Goal: Contribute content: Contribute content

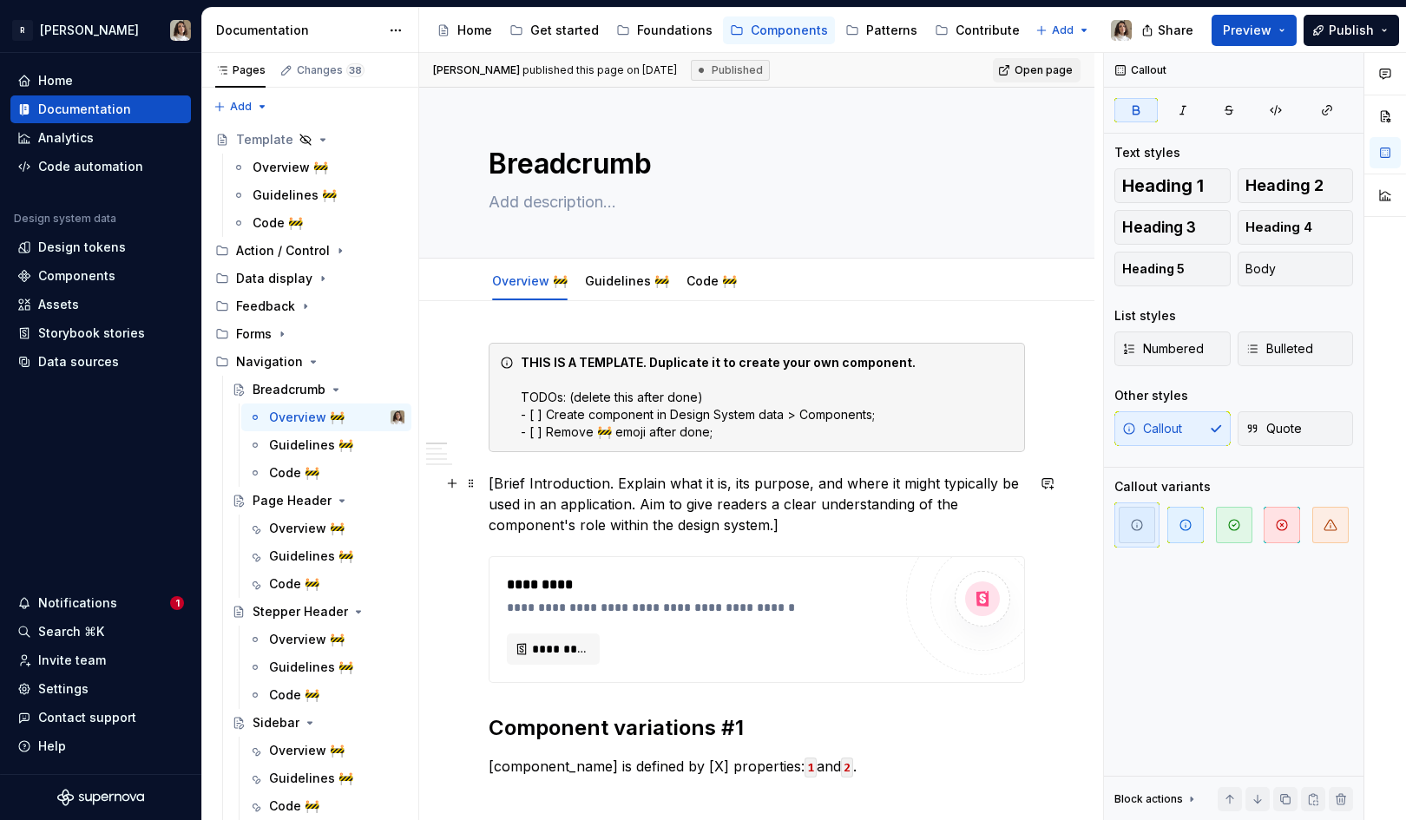
scroll to position [99, 0]
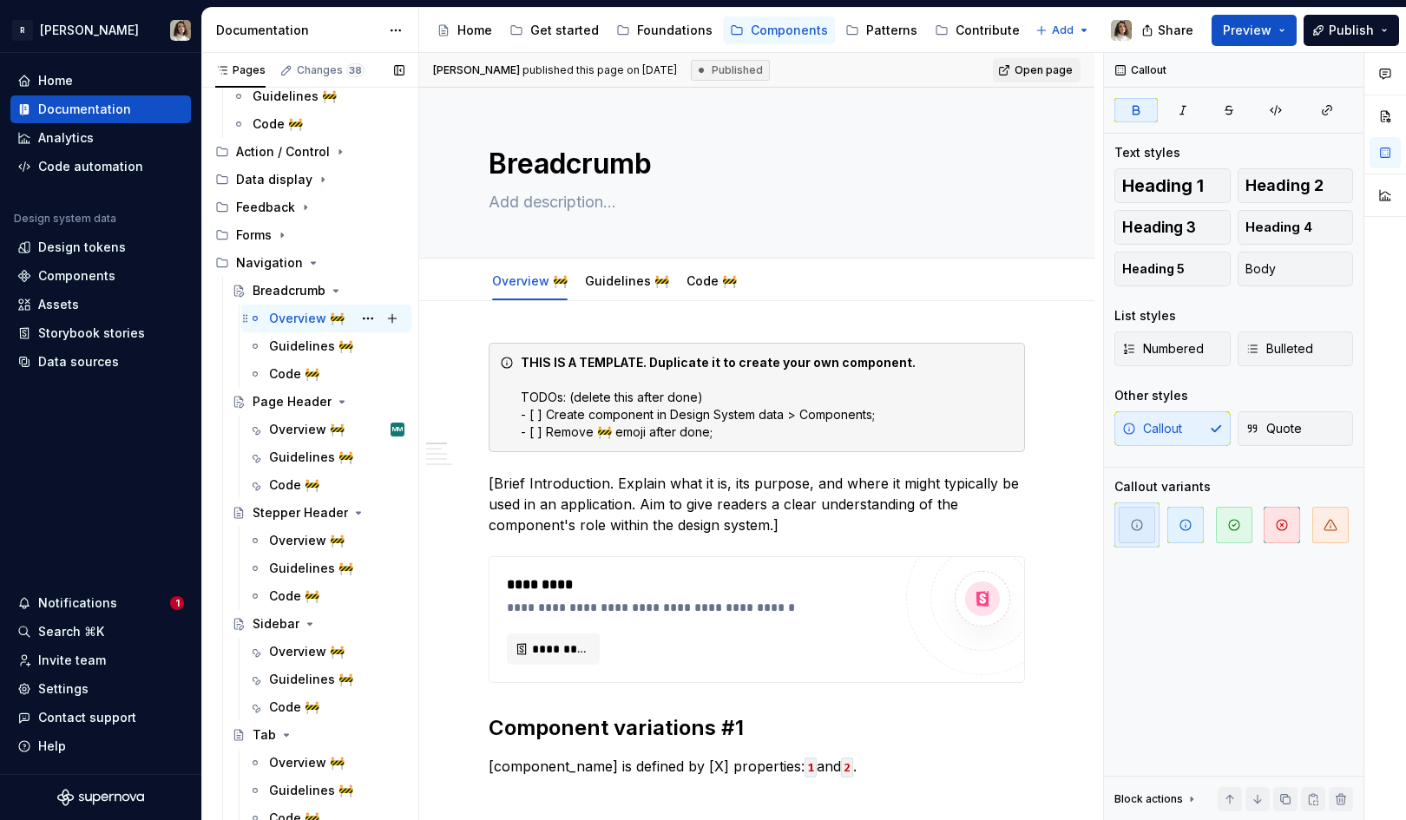
click at [290, 318] on div "Overview 🚧" at bounding box center [307, 318] width 76 height 17
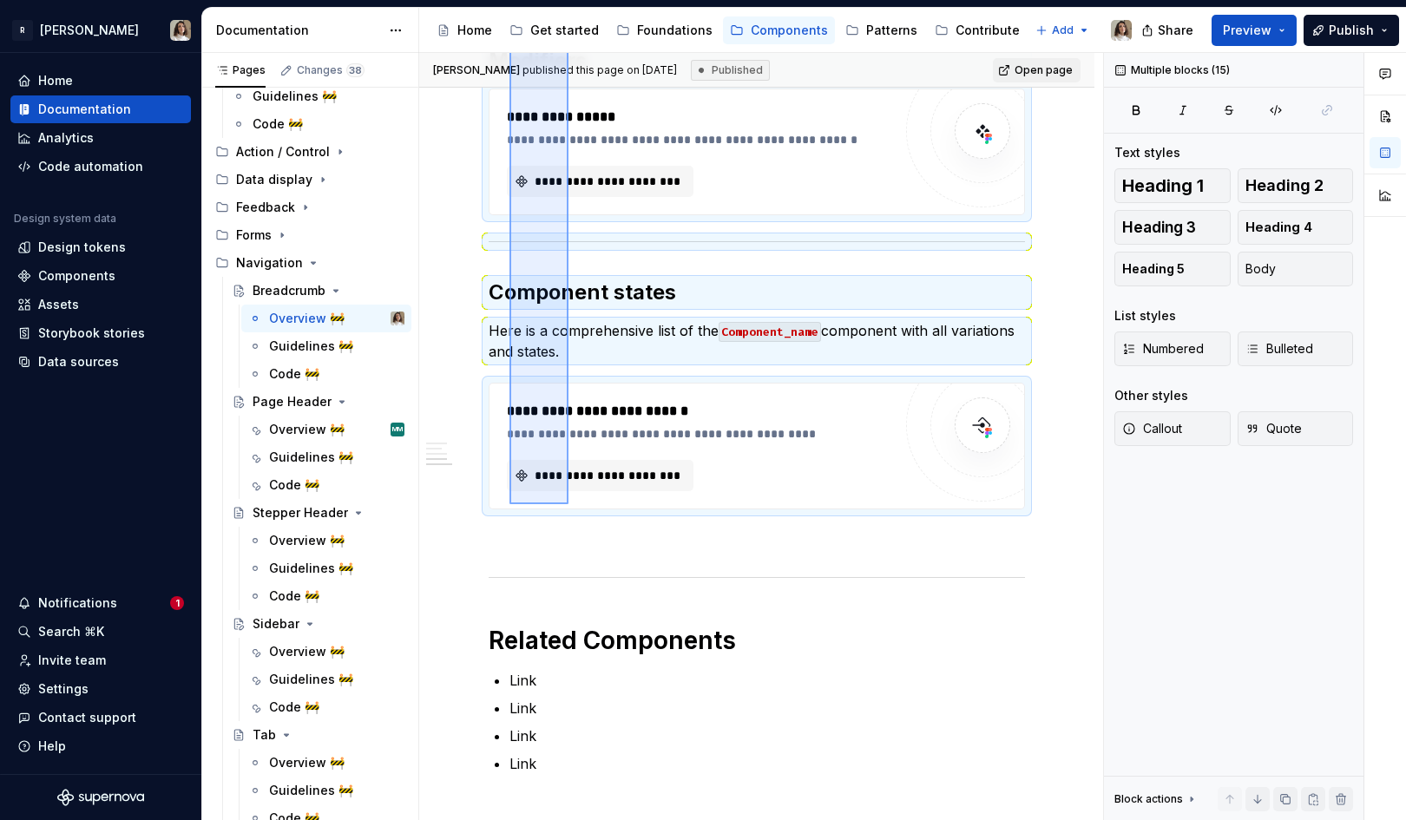
scroll to position [1261, 0]
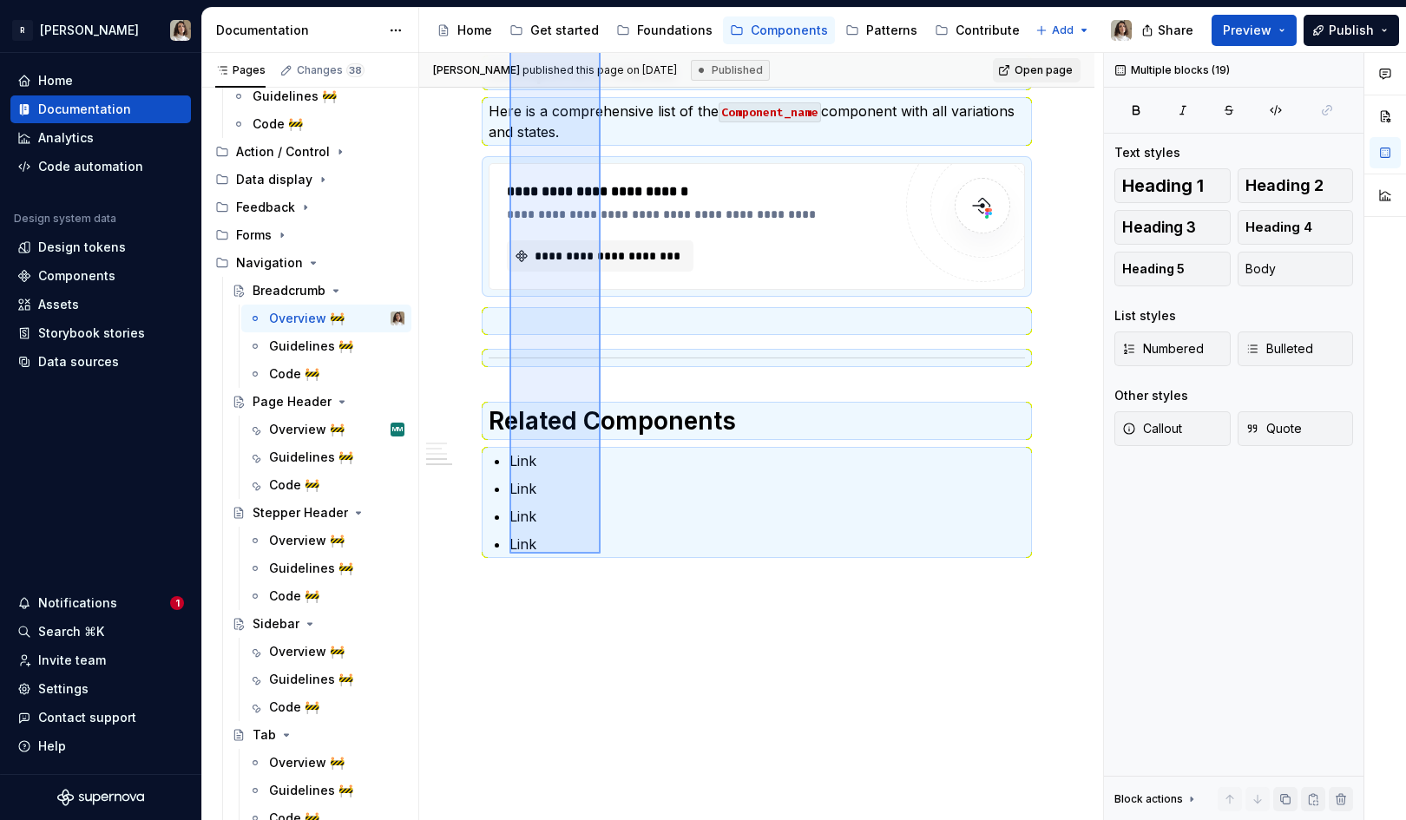
drag, startPoint x: 509, startPoint y: 325, endPoint x: 601, endPoint y: 554, distance: 245.8
click at [601, 554] on div "**********" at bounding box center [761, 437] width 684 height 768
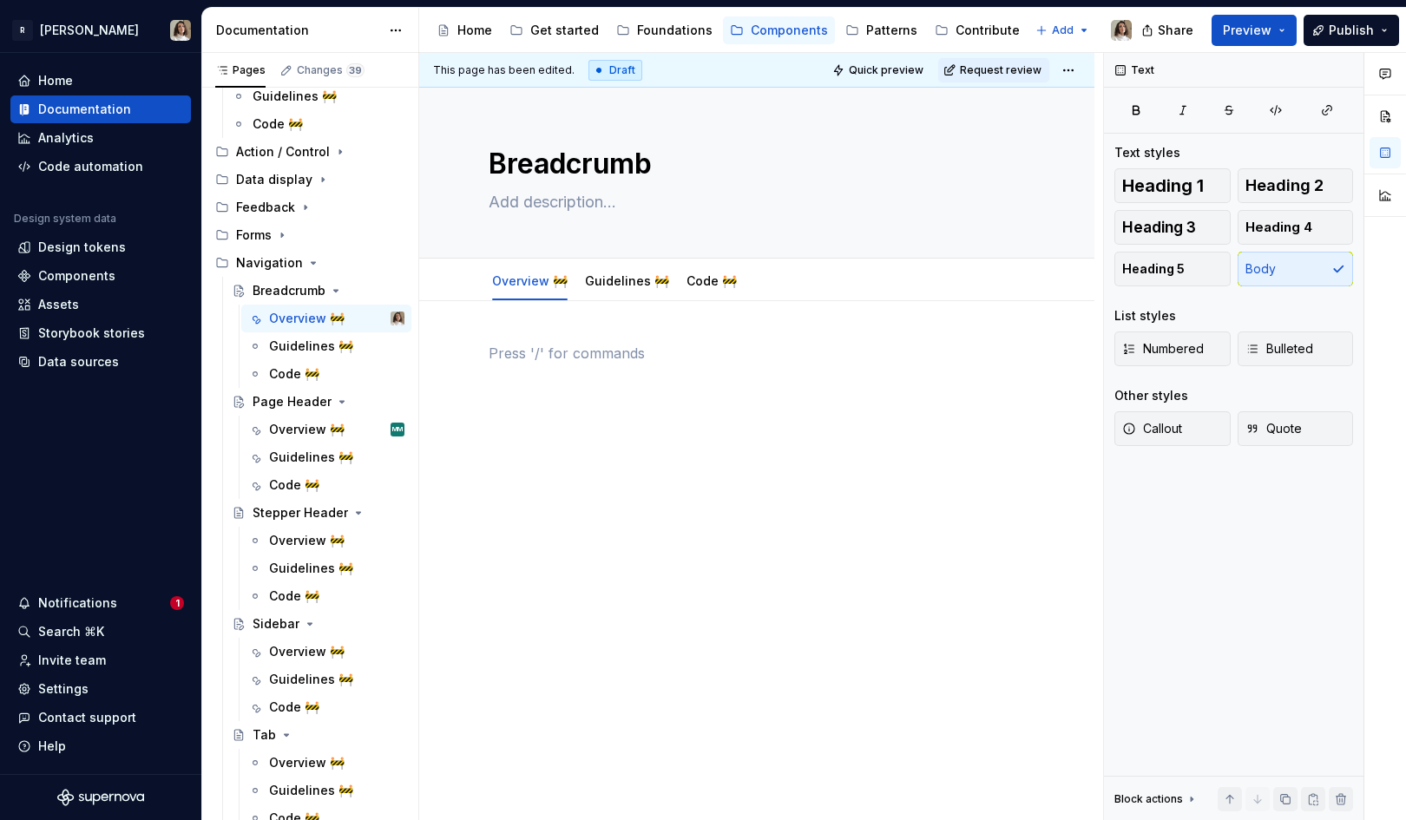
scroll to position [0, 0]
type textarea "*"
paste div
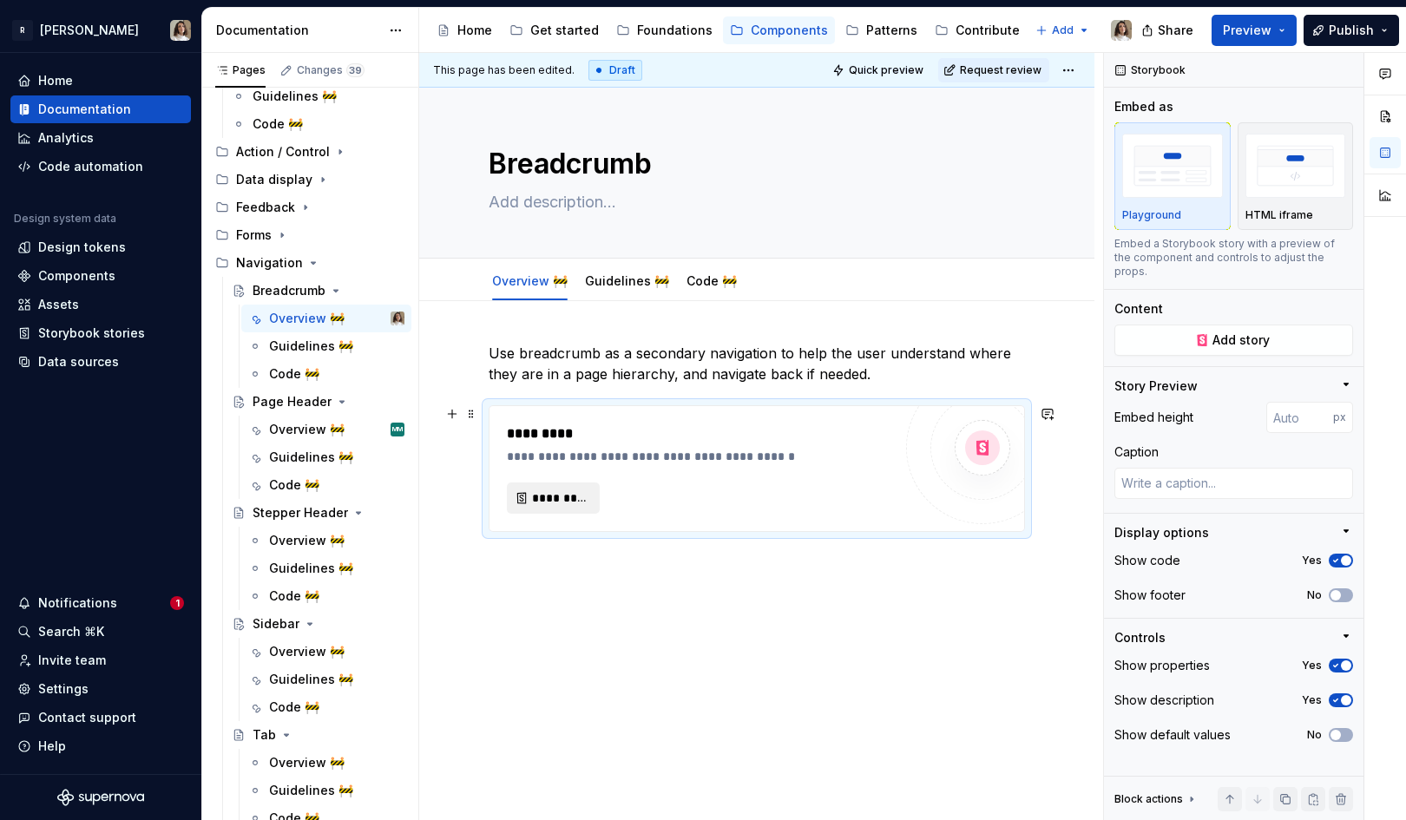
click at [567, 484] on button "*********" at bounding box center [553, 498] width 93 height 31
type textarea "*"
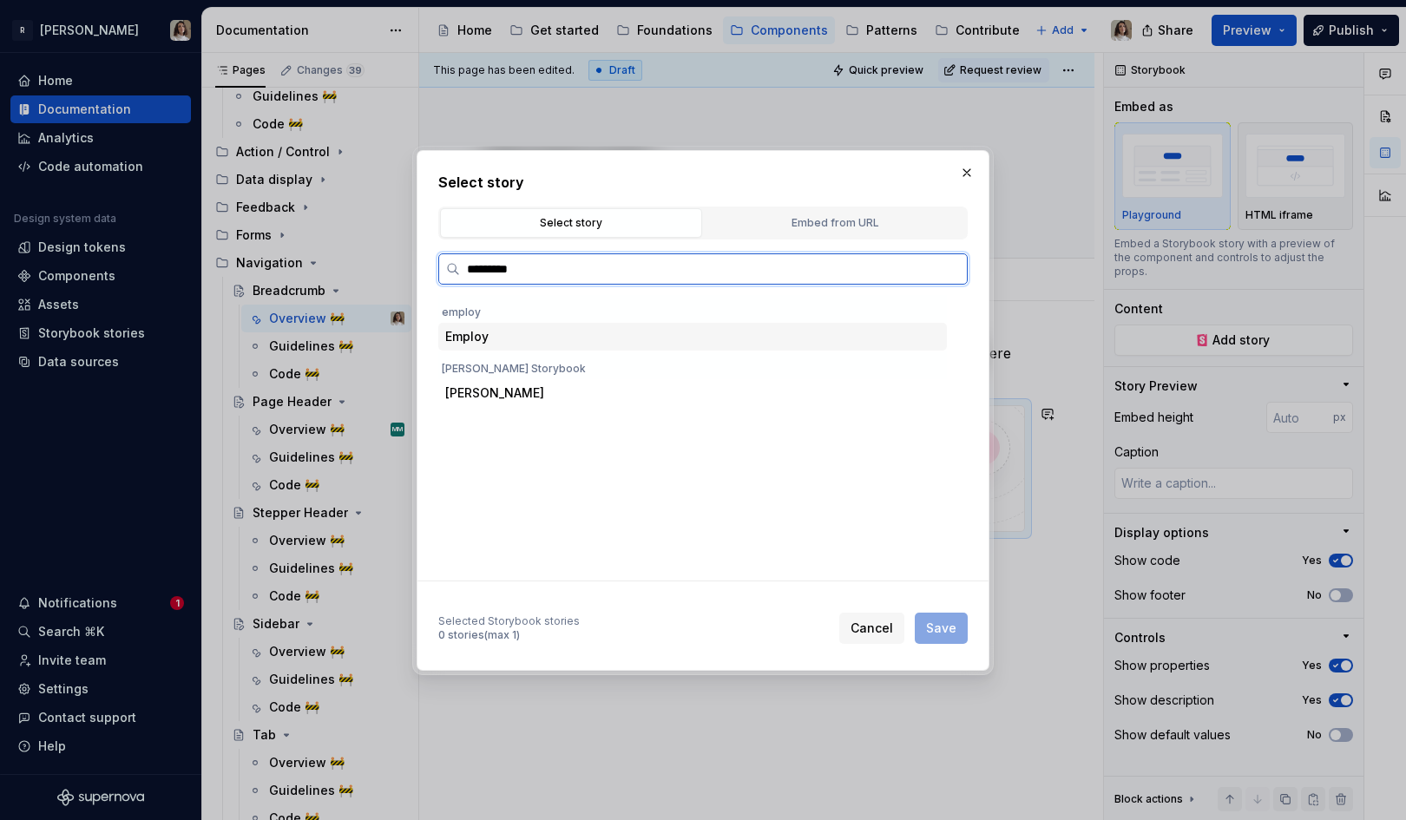
type input "**********"
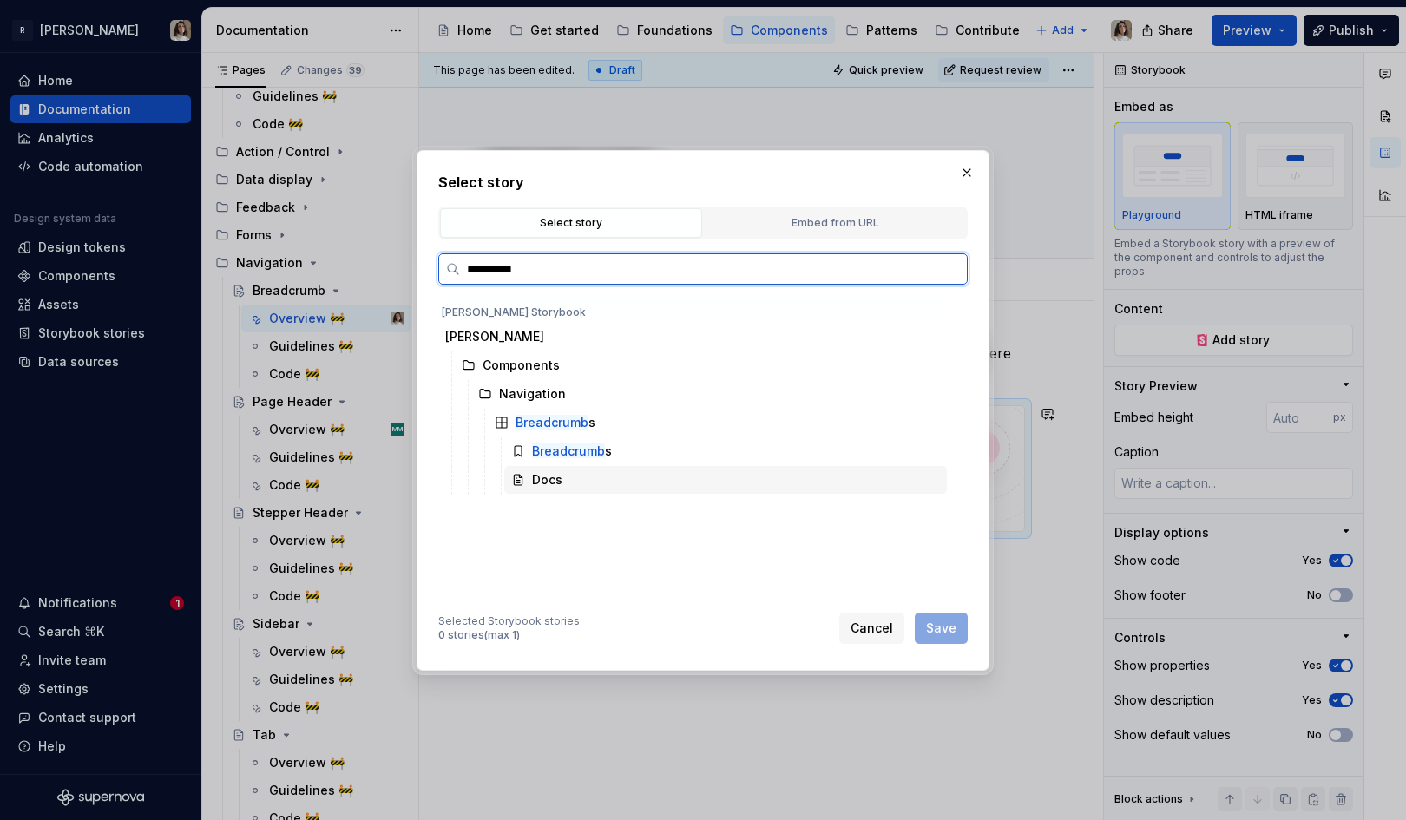
click at [583, 450] on mark "Breadcrumb" at bounding box center [568, 450] width 73 height 15
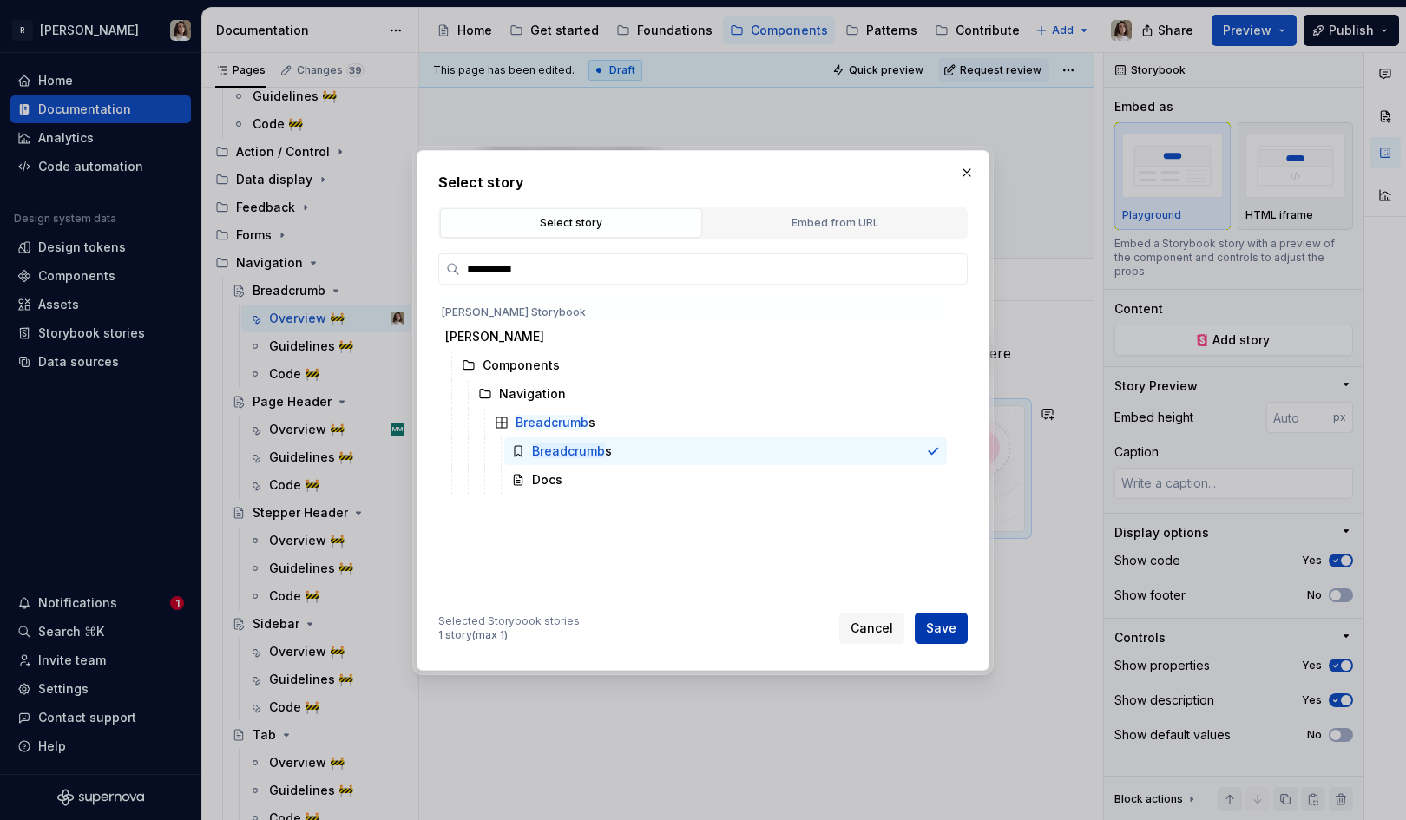
click at [947, 633] on span "Save" at bounding box center [941, 628] width 30 height 17
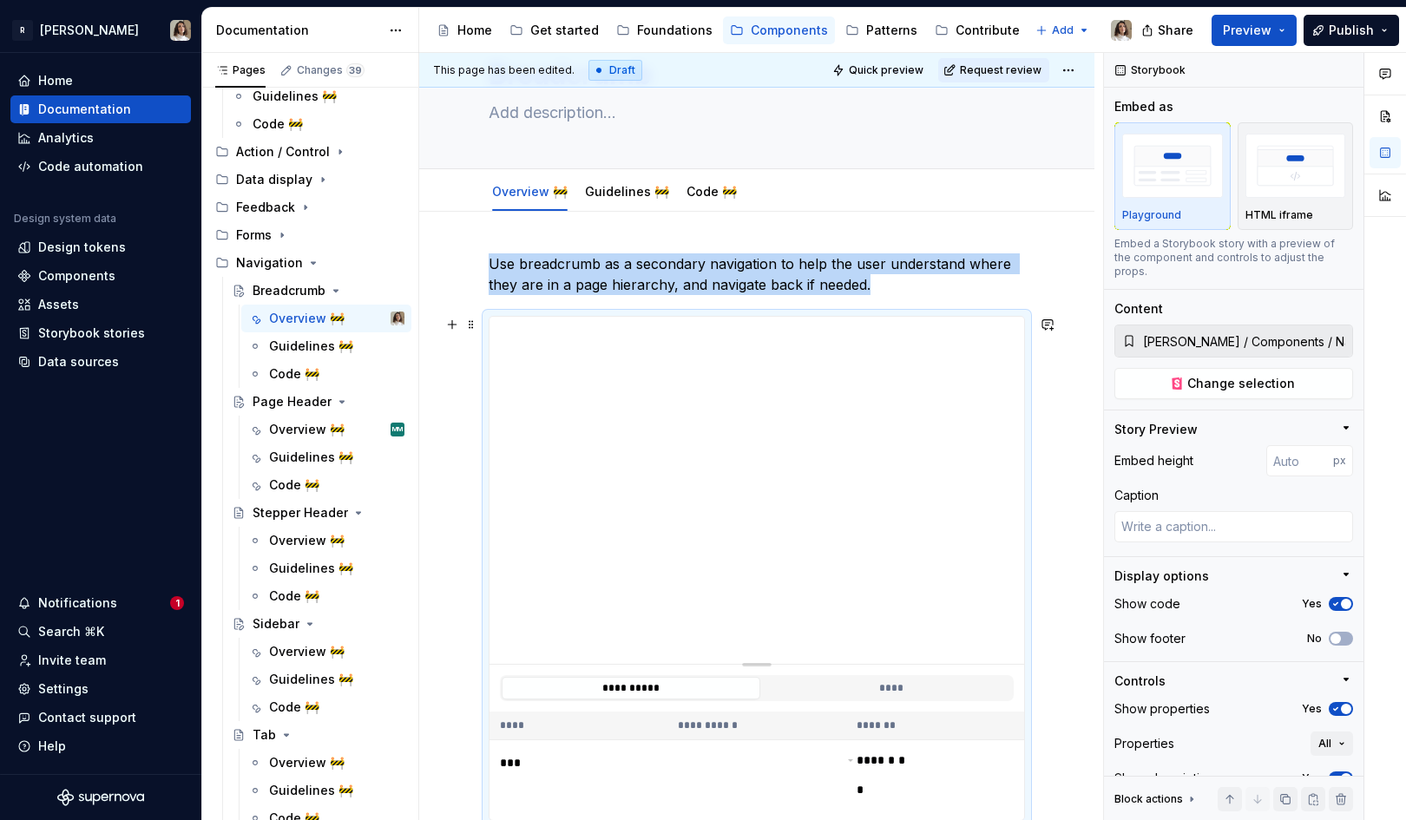
scroll to position [10, 0]
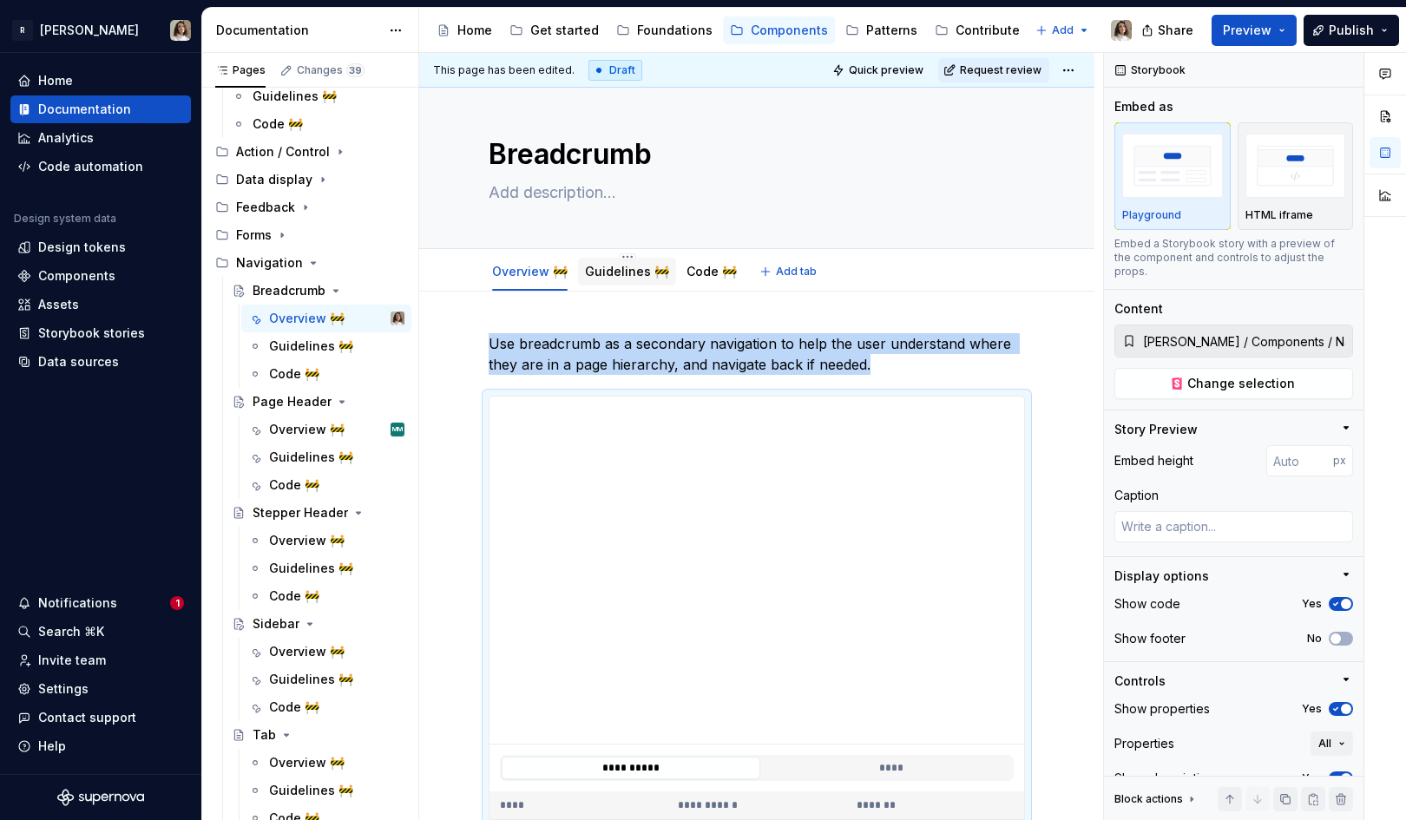
click at [613, 282] on div "Guidelines 🚧" at bounding box center [627, 272] width 98 height 28
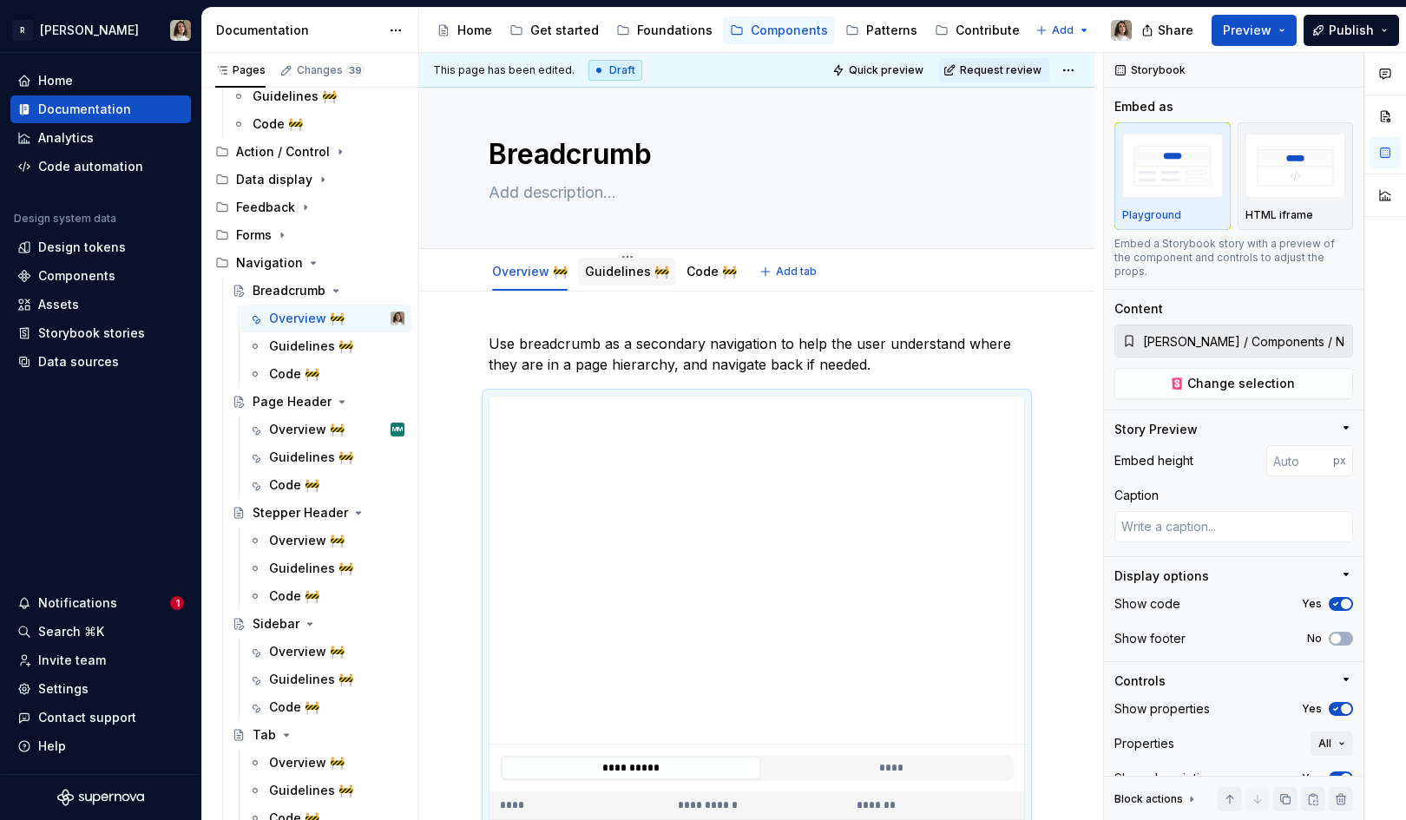
click at [611, 271] on link "Guidelines 🚧" at bounding box center [627, 271] width 84 height 15
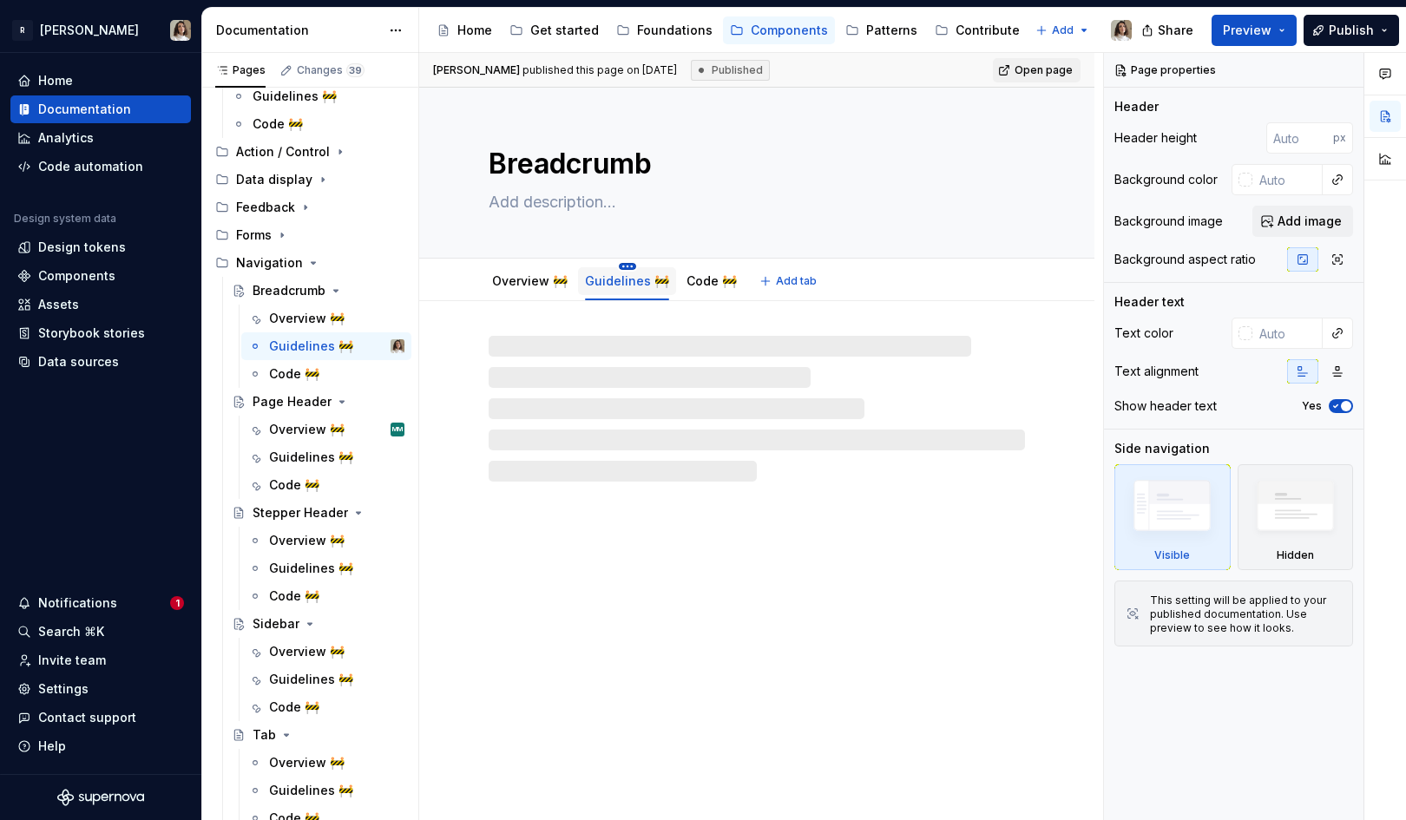
click at [616, 265] on html "R [PERSON_NAME] Home Documentation Analytics Code automation Design system data…" at bounding box center [703, 410] width 1406 height 820
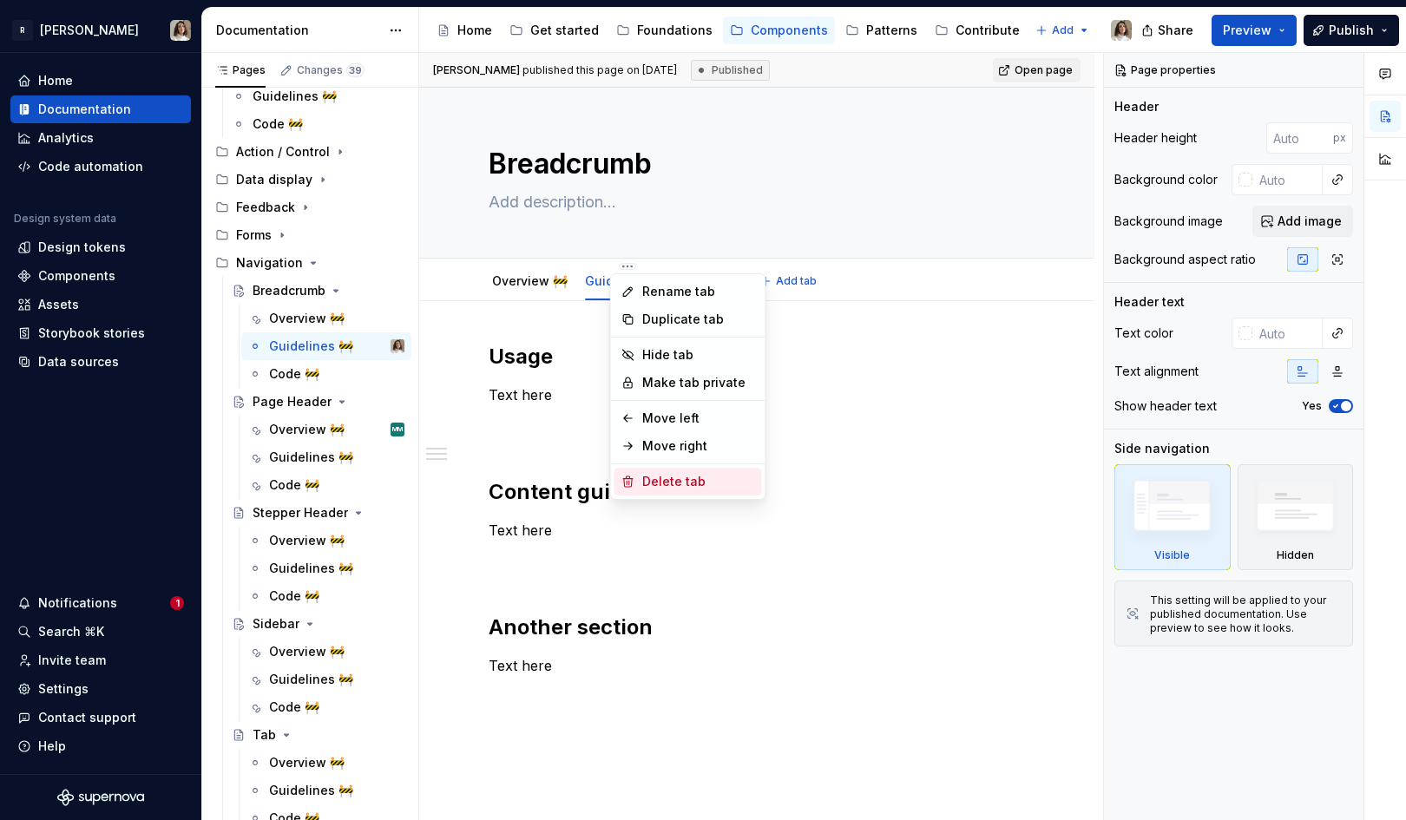
click at [669, 484] on div "Delete tab" at bounding box center [698, 481] width 113 height 17
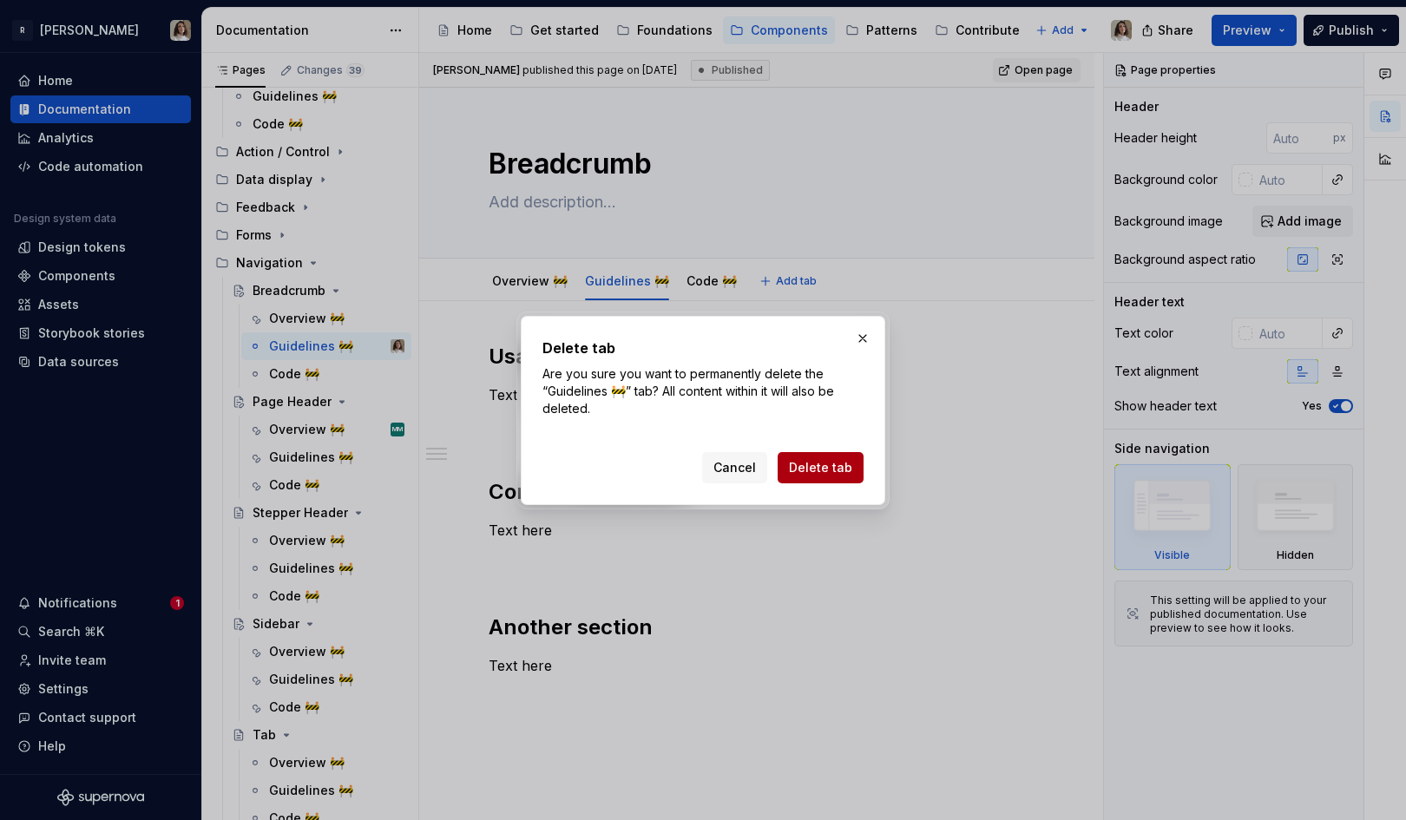
click at [822, 471] on span "Delete tab" at bounding box center [820, 467] width 63 height 17
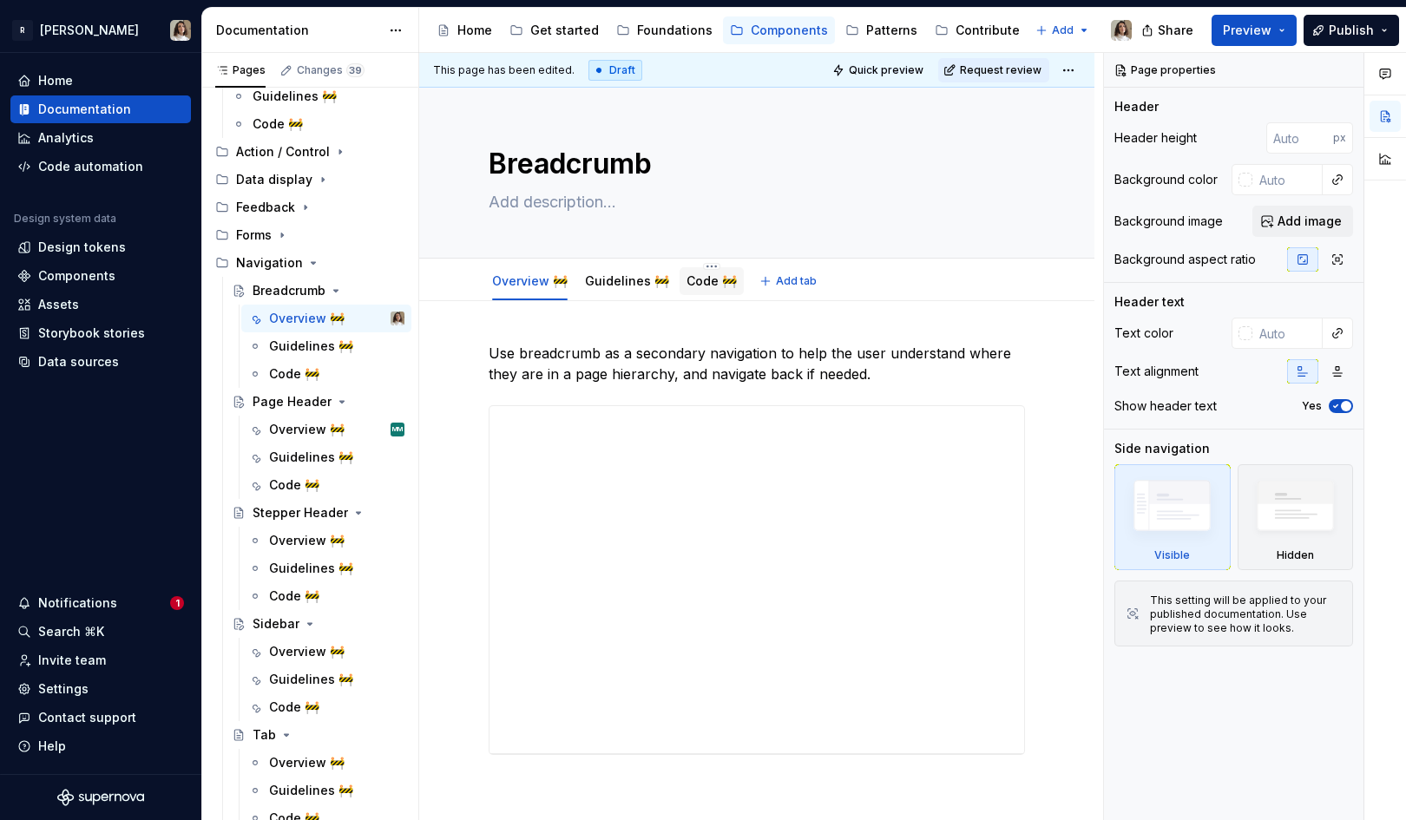
click at [694, 280] on link "Code 🚧" at bounding box center [711, 280] width 50 height 15
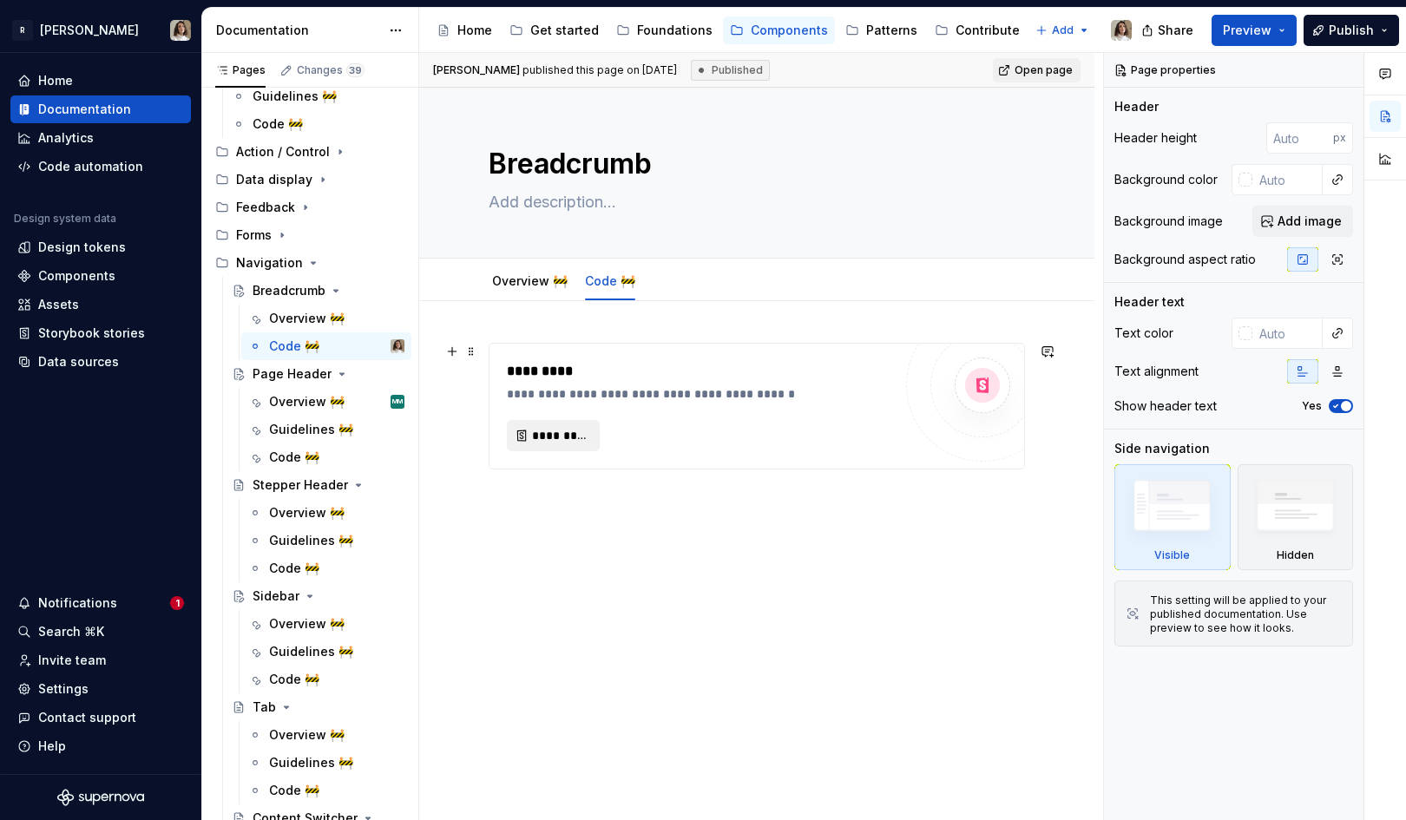
click at [551, 430] on span "*********" at bounding box center [560, 435] width 56 height 17
type textarea "*"
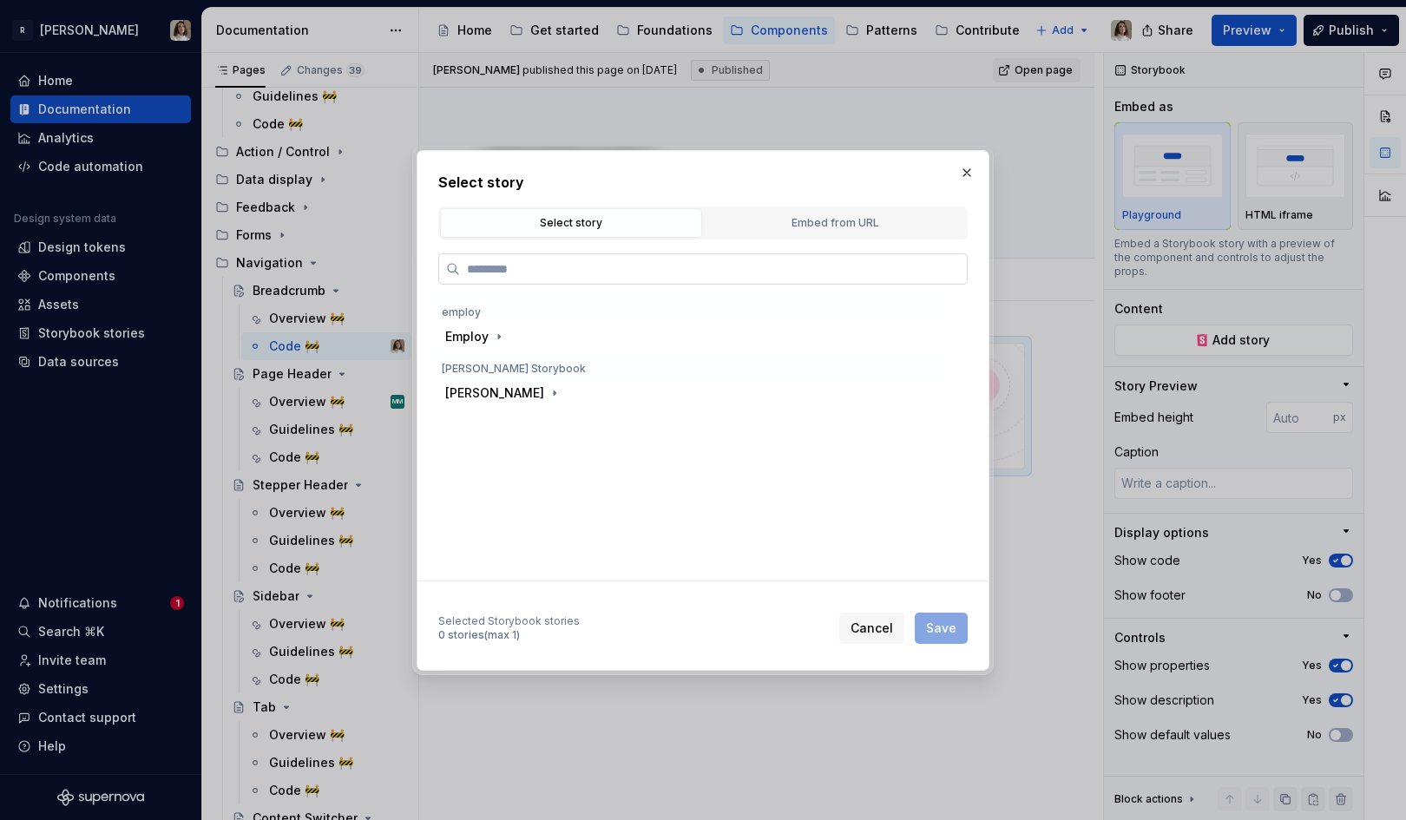
type input "*"
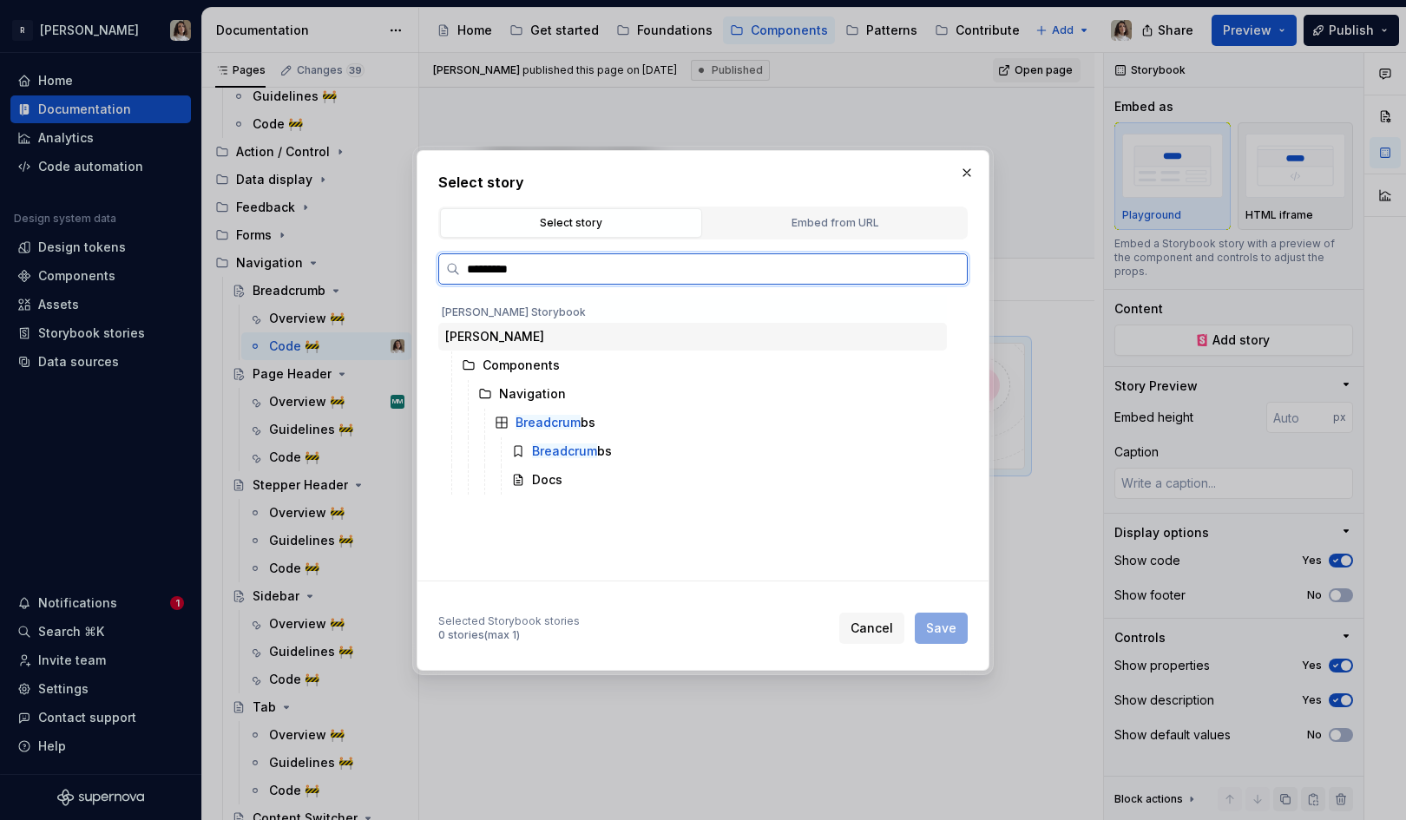
type input "**********"
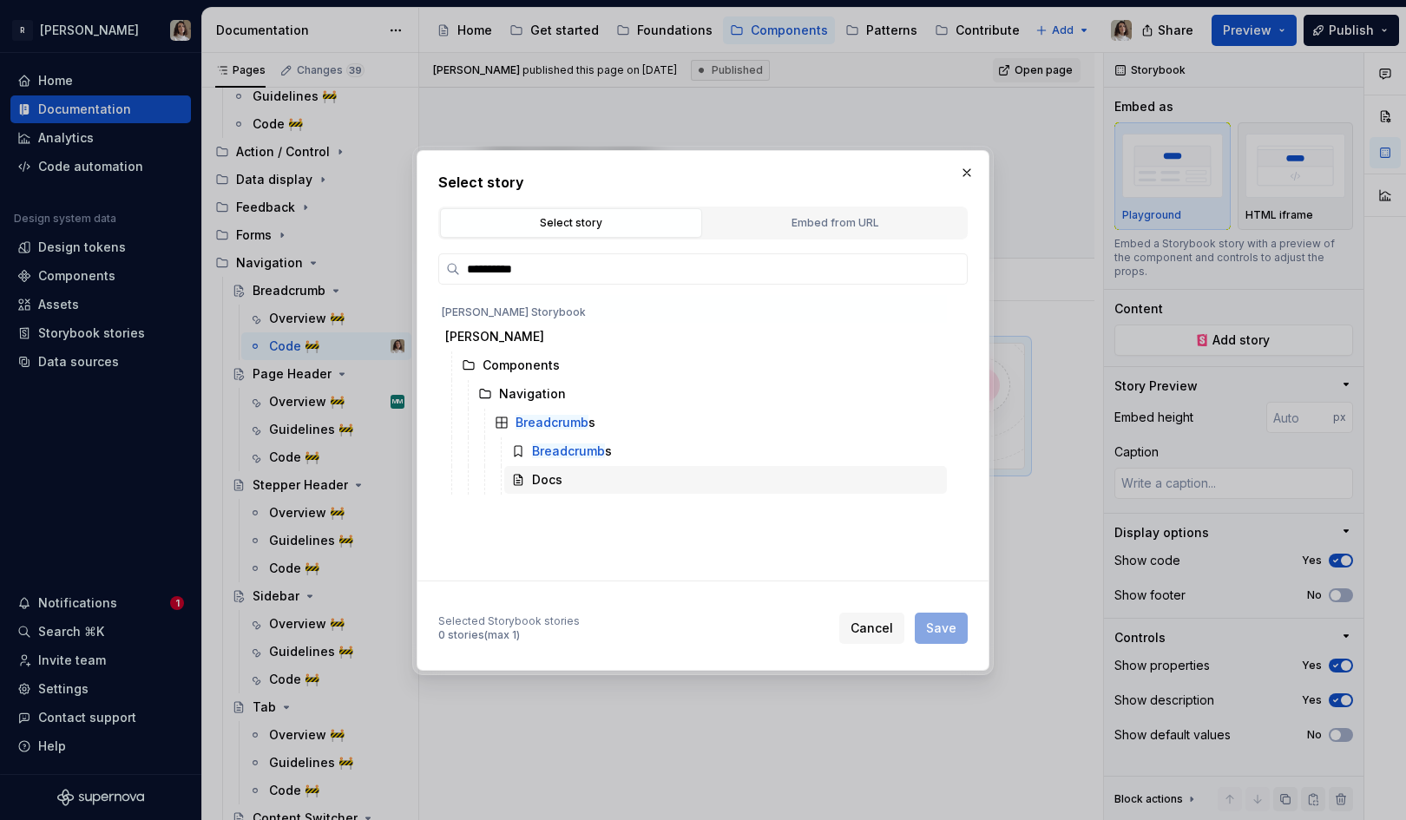
click at [586, 476] on div "Docs" at bounding box center [725, 480] width 443 height 28
click at [943, 634] on span "Save" at bounding box center [941, 628] width 30 height 17
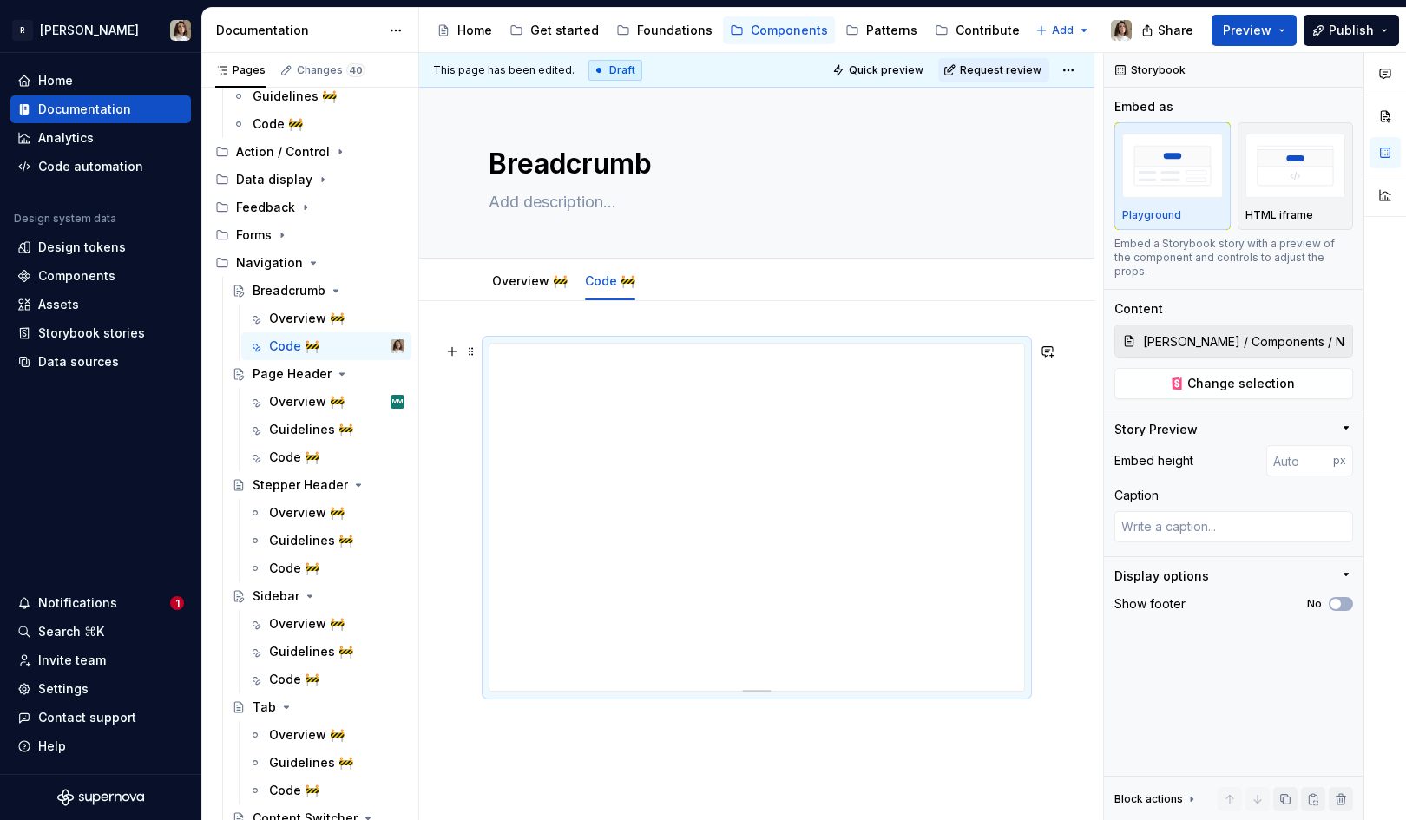
click at [759, 688] on div at bounding box center [757, 688] width 122 height 3
type textarea "*"
type input "405"
type textarea "*"
type input "411"
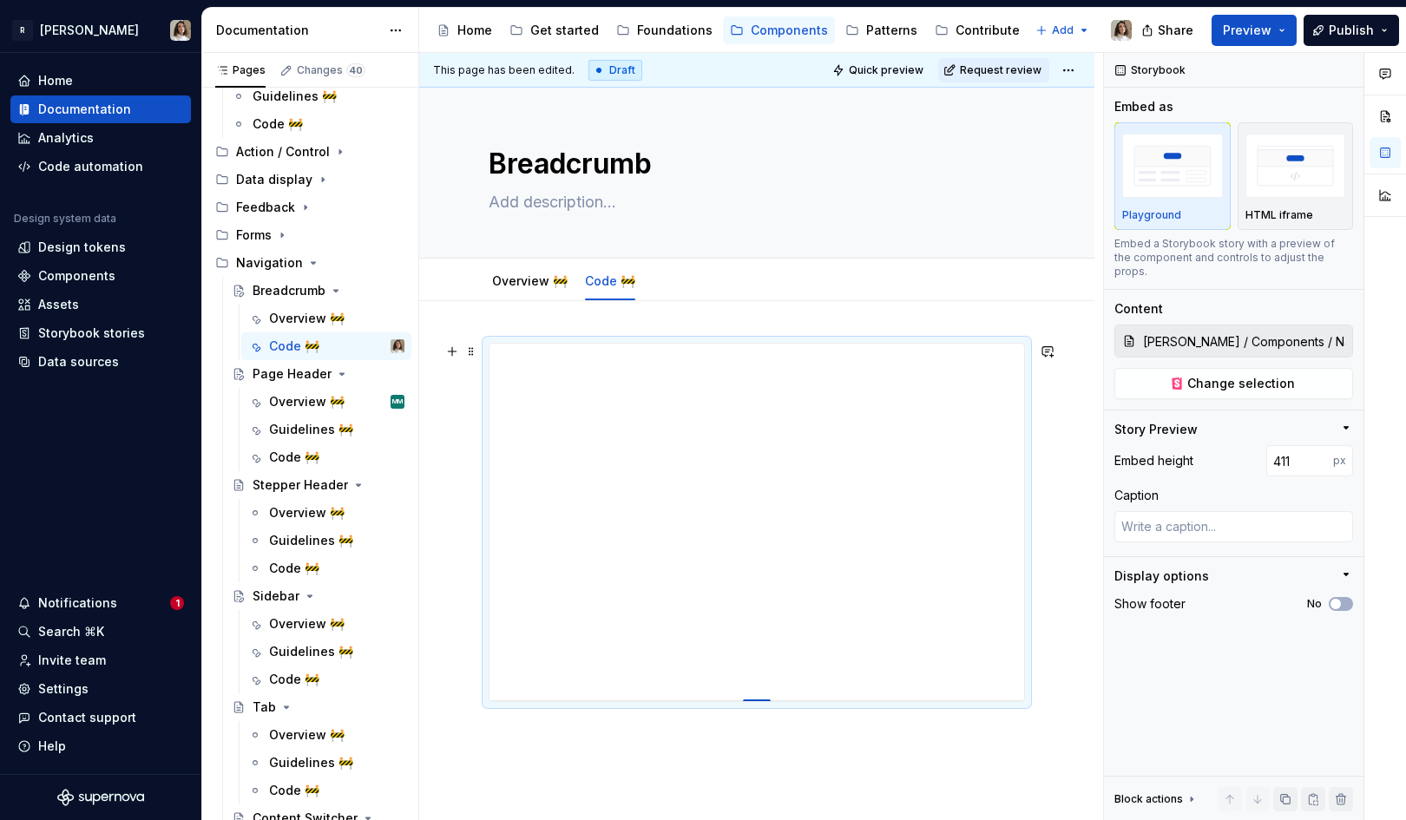
type textarea "*"
type input "419"
type textarea "*"
type input "425"
type textarea "*"
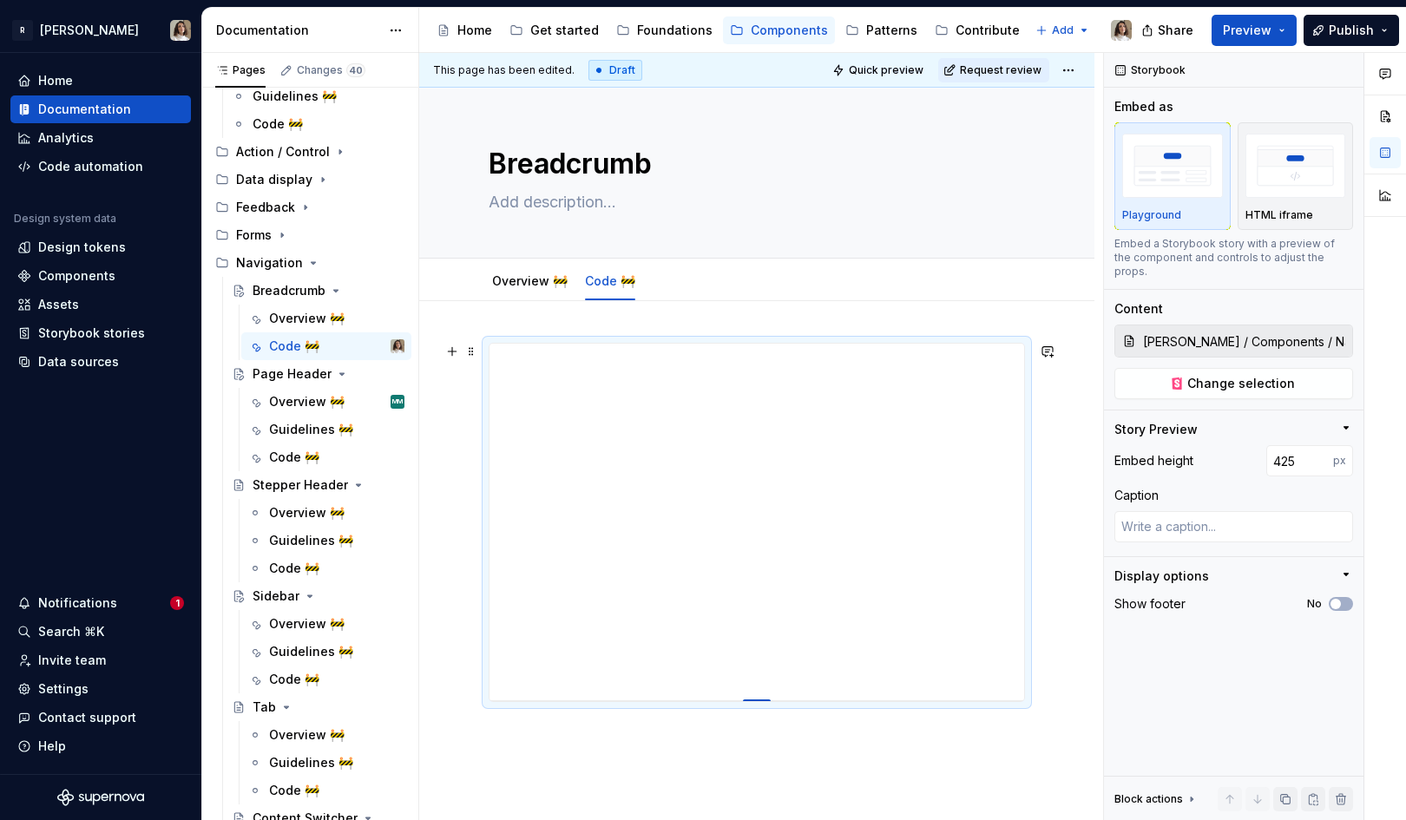
type input "430"
type textarea "*"
type input "434"
type textarea "*"
type input "437"
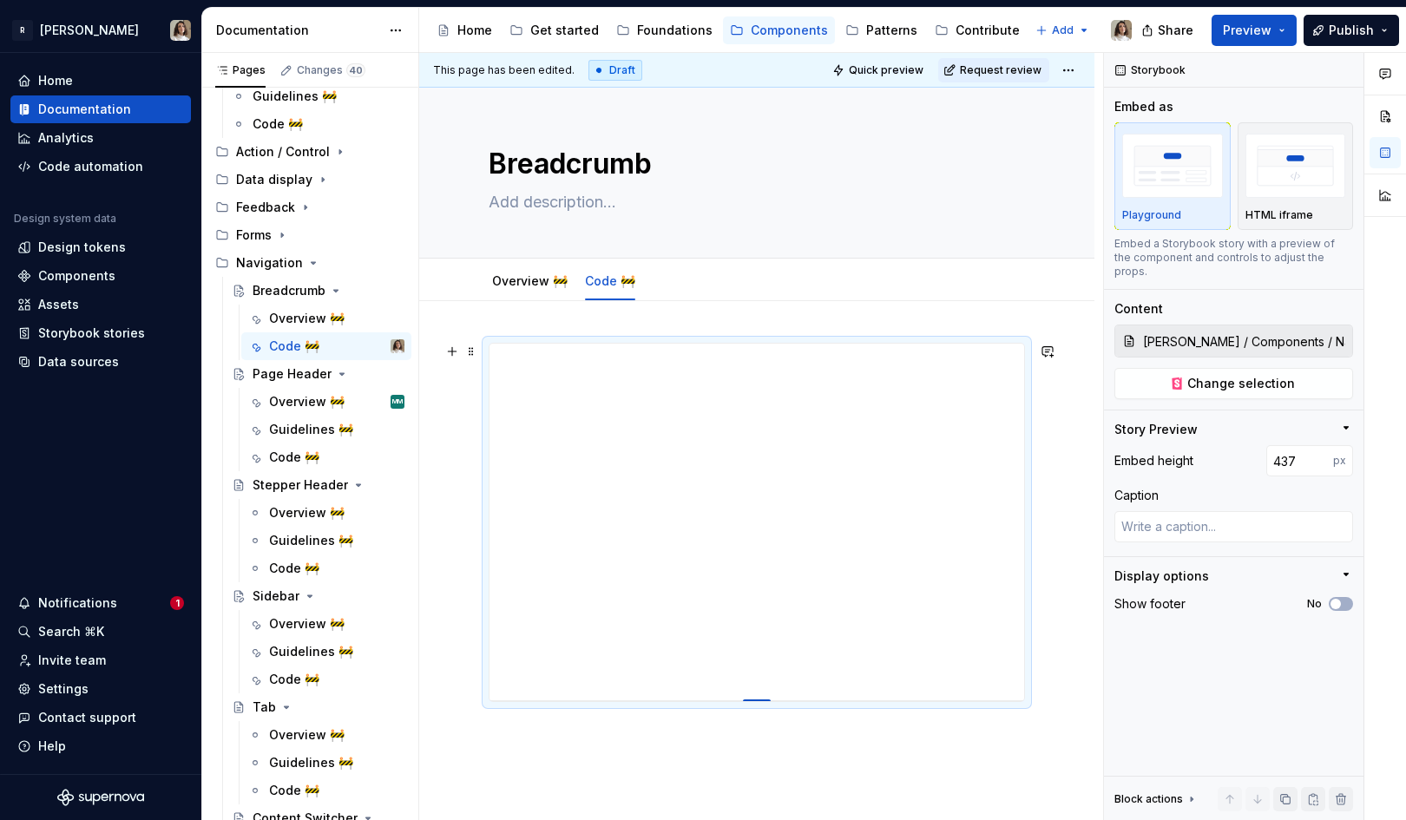
type textarea "*"
type input "439"
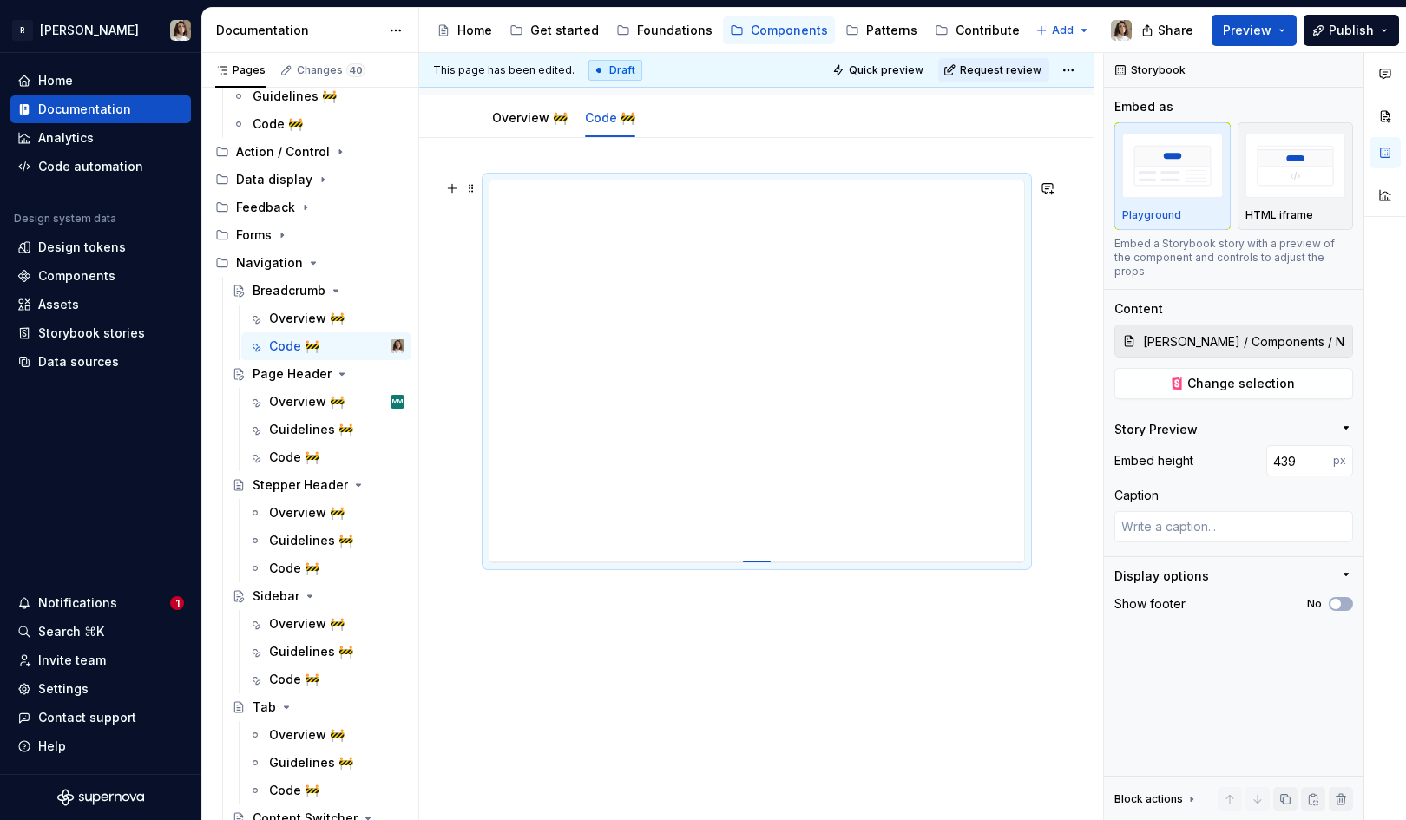
scroll to position [172, 0]
type textarea "*"
type input "674"
type textarea "*"
type input "679"
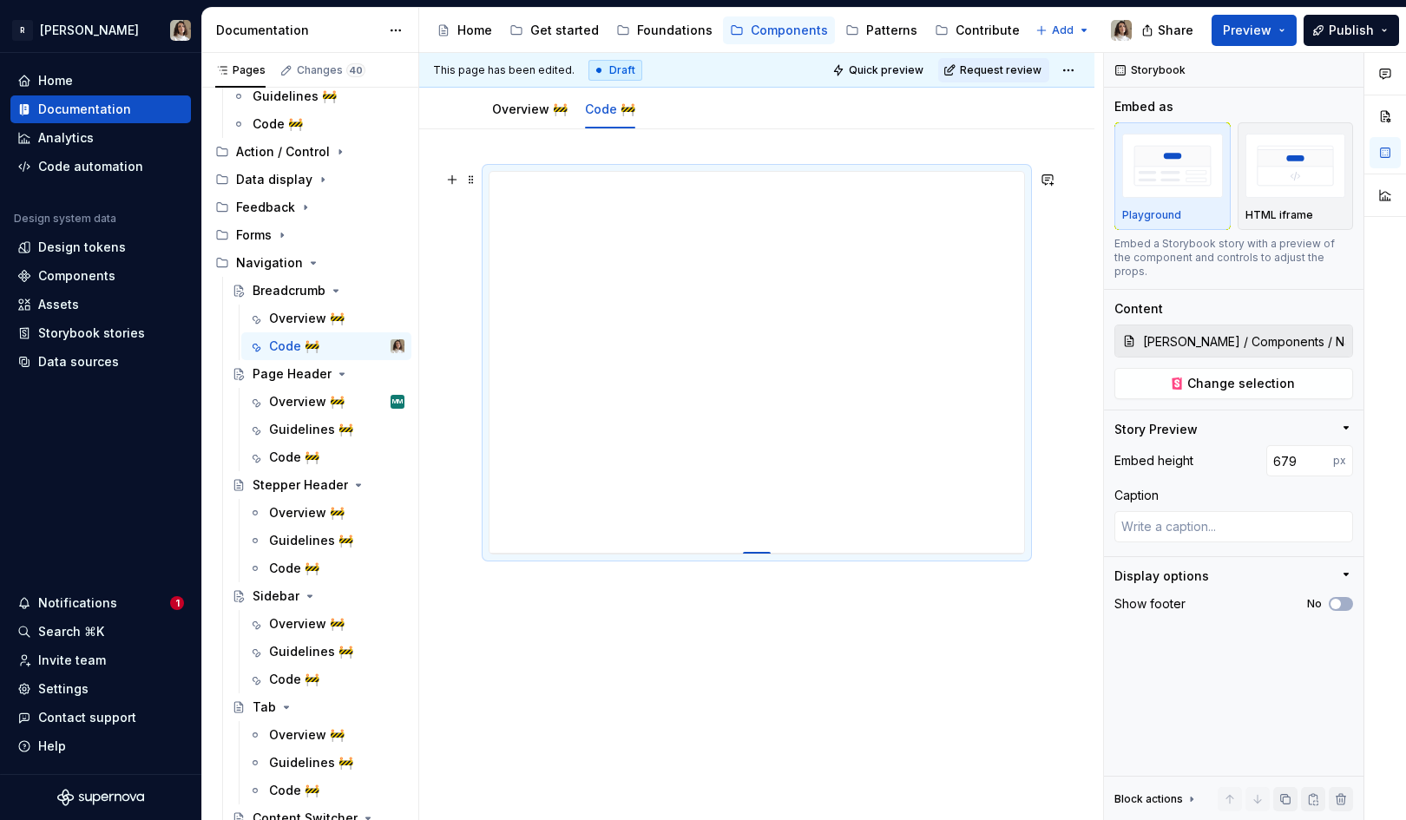
type textarea "*"
type input "684"
type textarea "*"
type input "686"
type textarea "*"
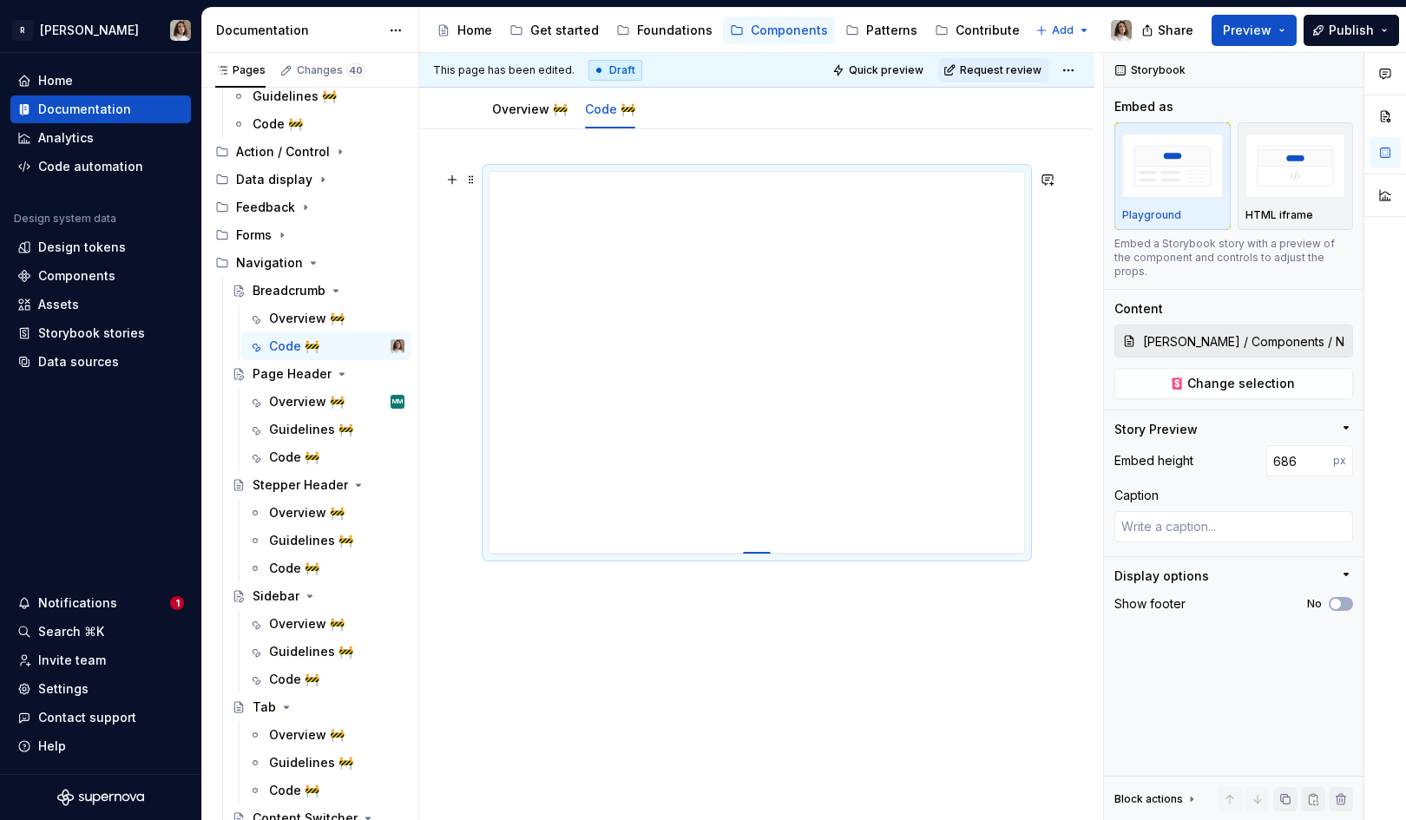
type input "687"
type textarea "*"
type input "688"
type textarea "*"
type input "694"
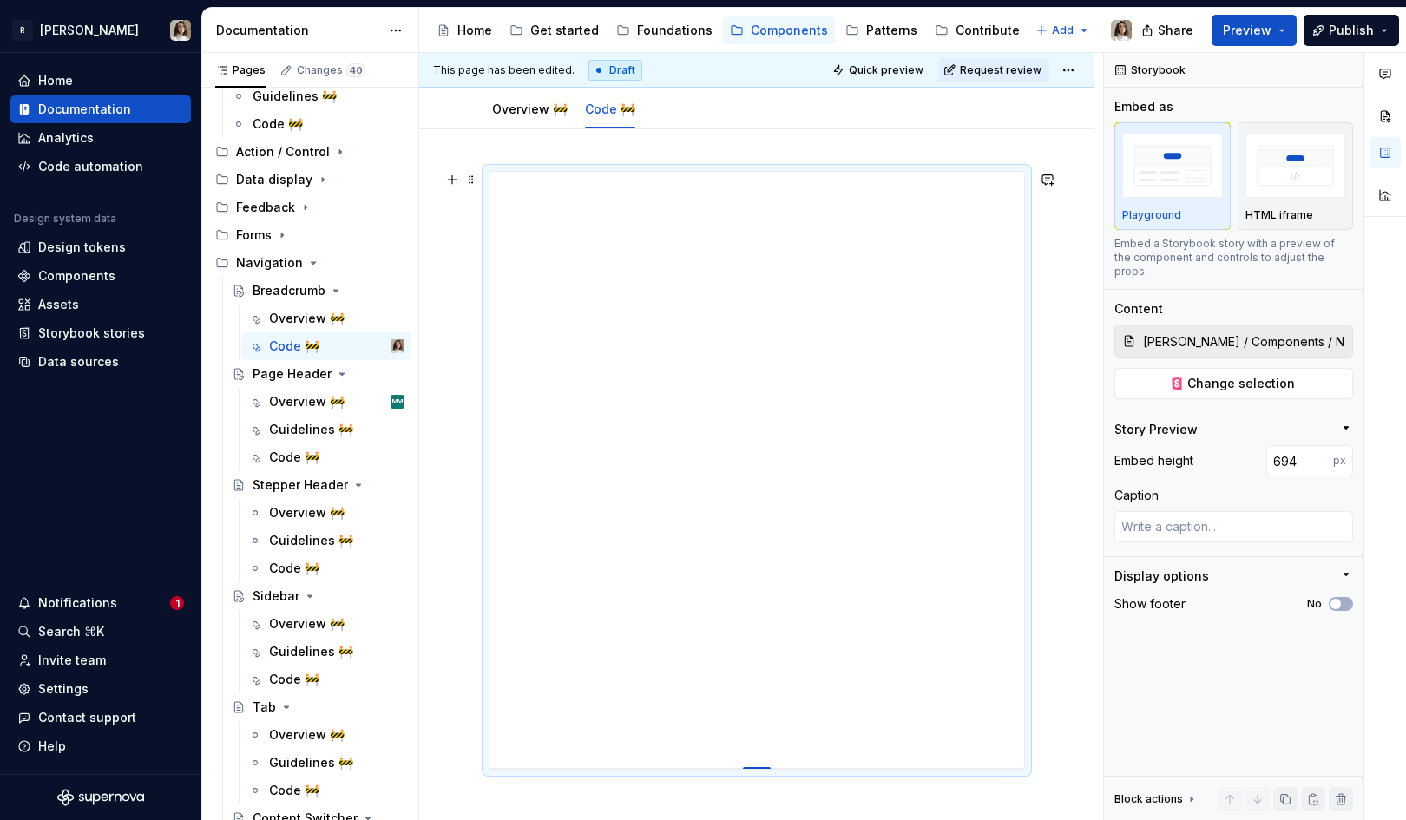
type textarea "*"
type input "700"
type textarea "*"
type input "705"
type textarea "*"
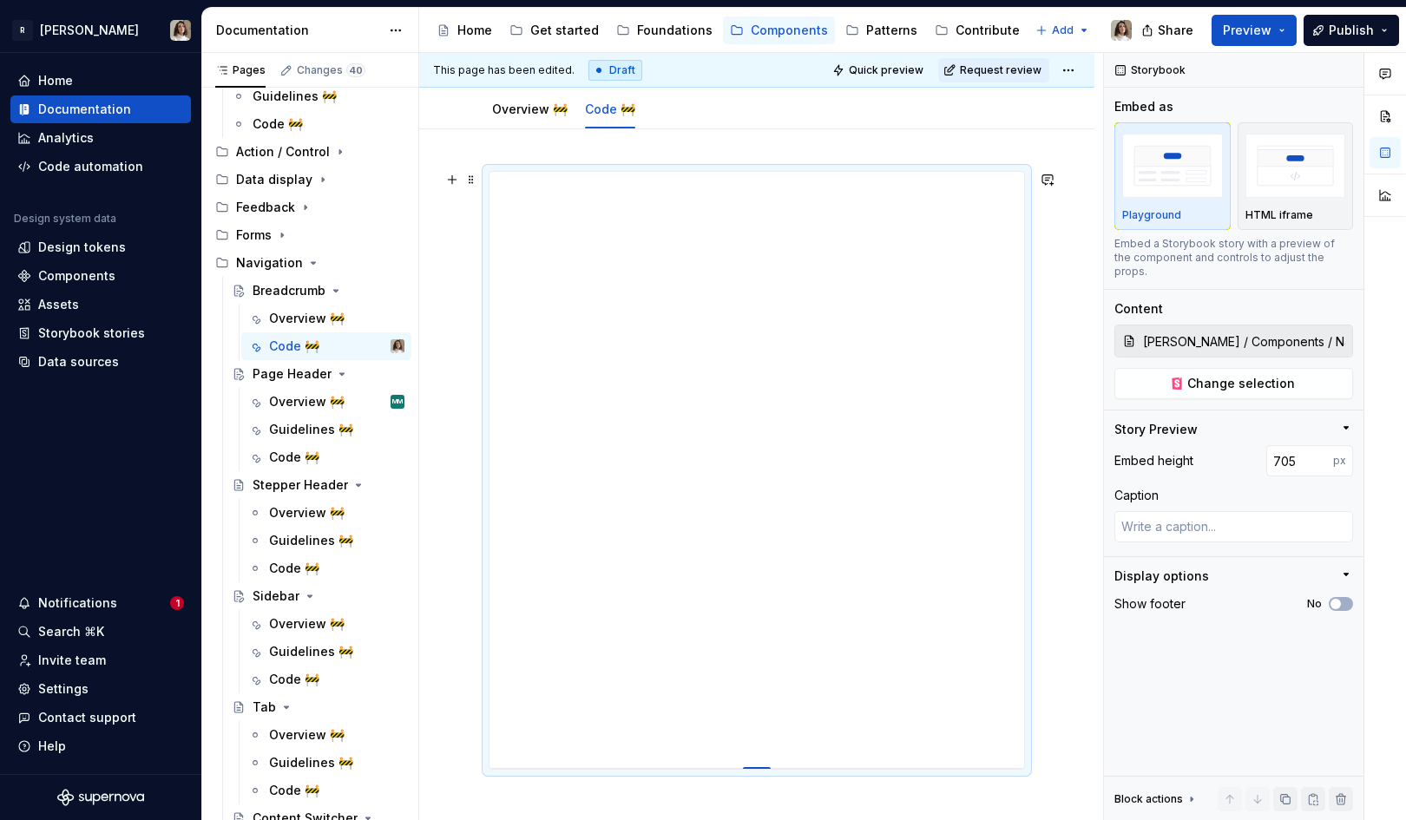
type input "711"
type textarea "*"
type input "716"
type textarea "*"
type input "722"
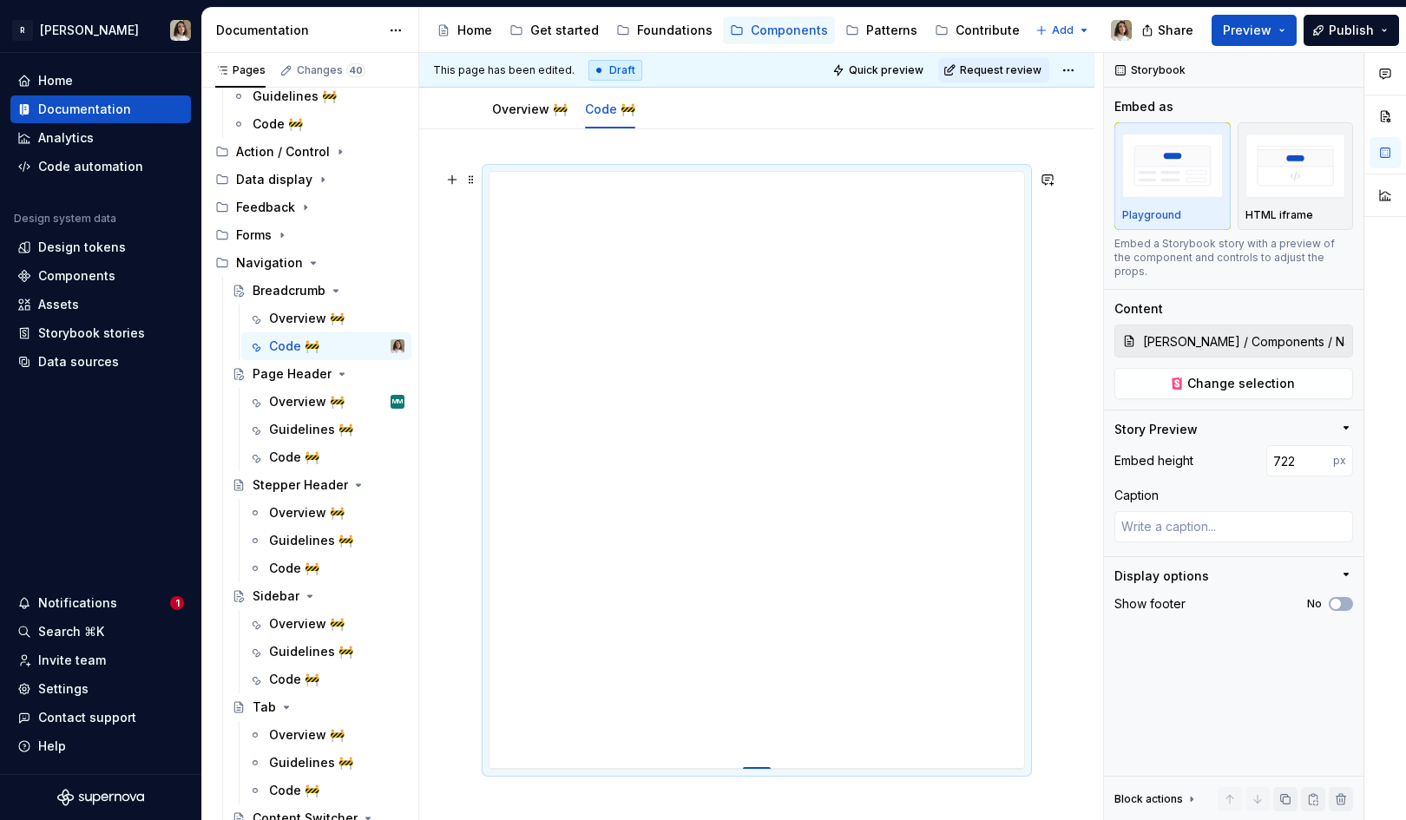
type textarea "*"
type input "727"
type textarea "*"
type input "732"
type textarea "*"
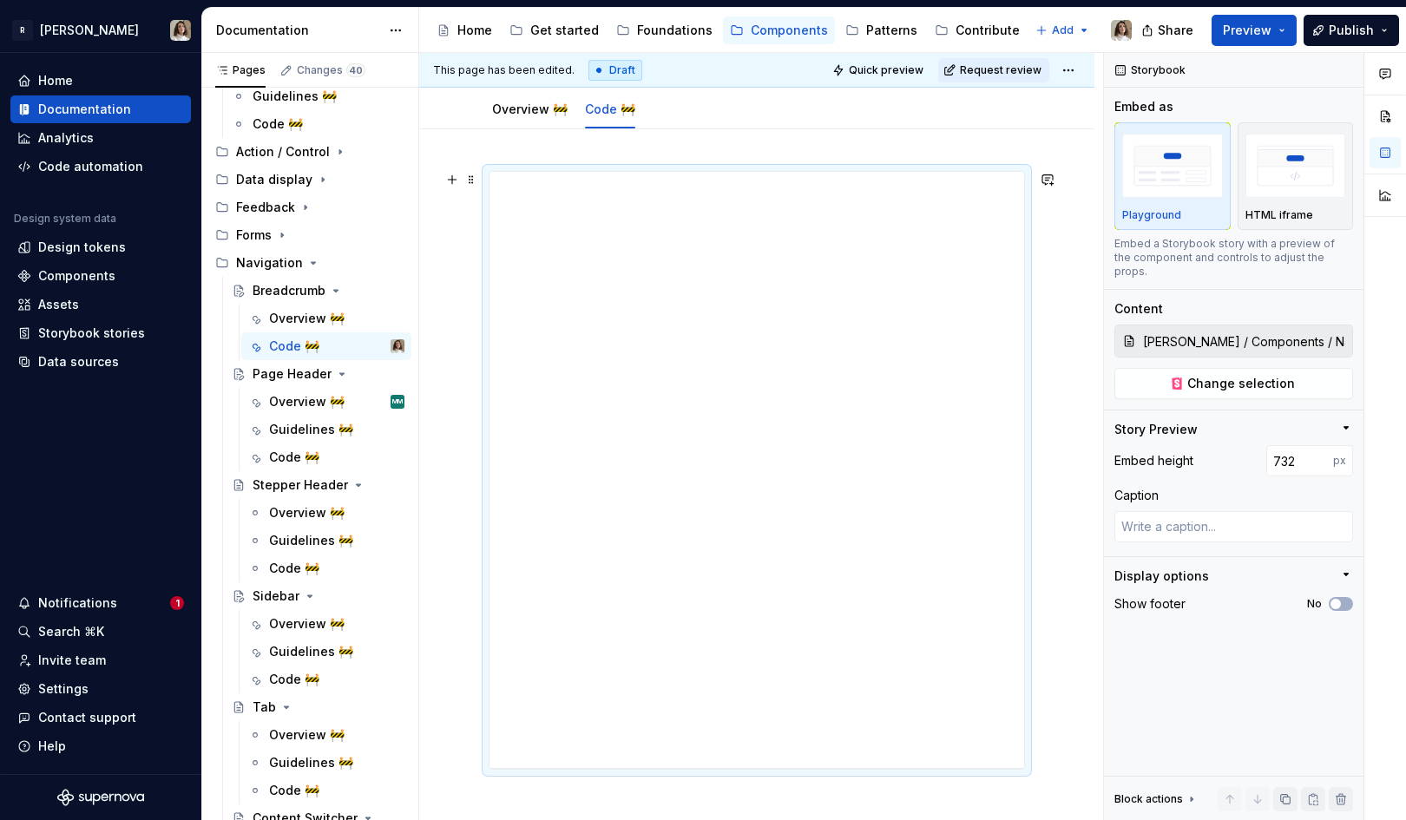
type input "736"
type textarea "*"
type input "741"
type textarea "*"
type input "745"
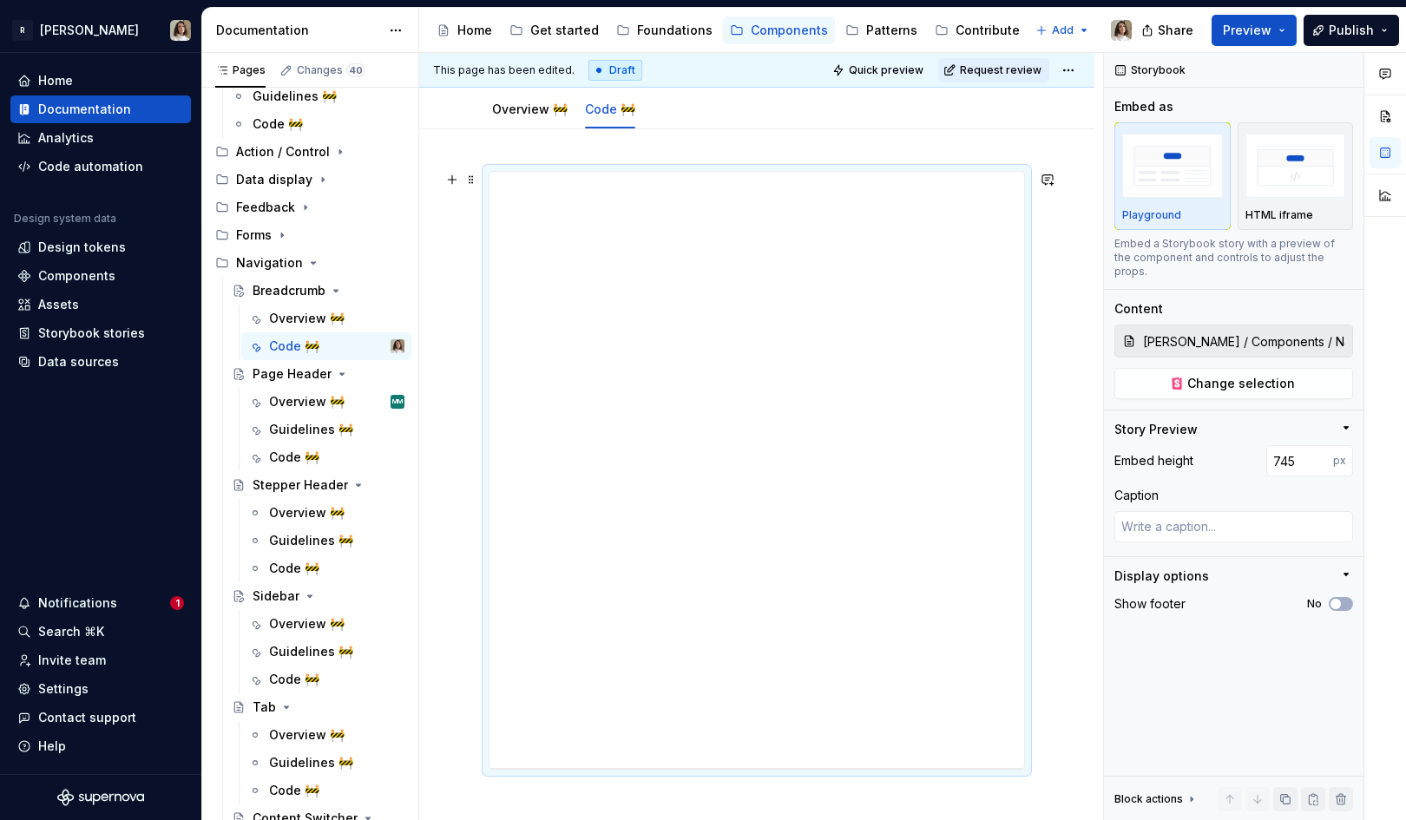
type textarea "*"
type input "748"
type textarea "*"
type input "752"
type textarea "*"
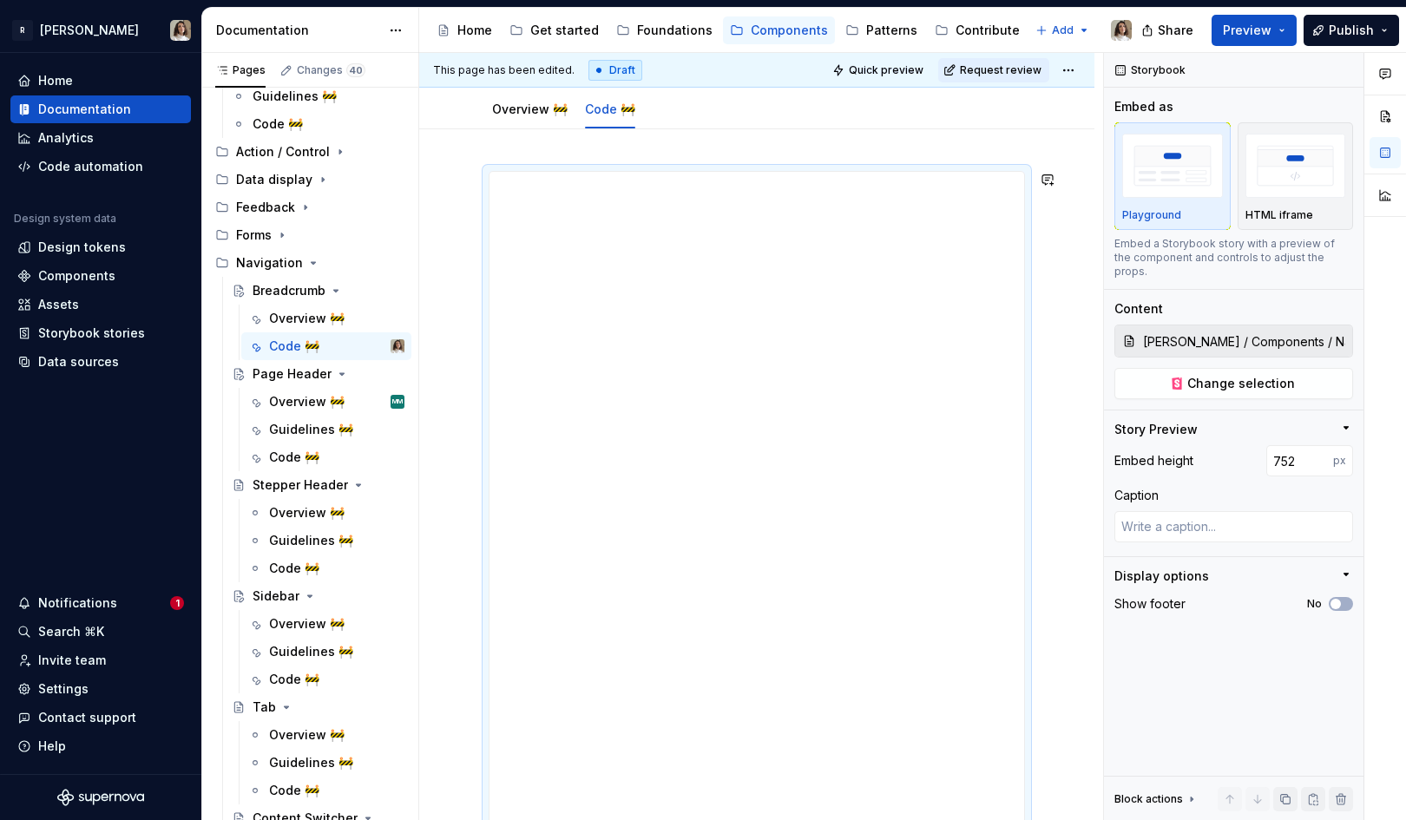
type input "753"
type textarea "*"
type input "755"
type textarea "*"
type input "756"
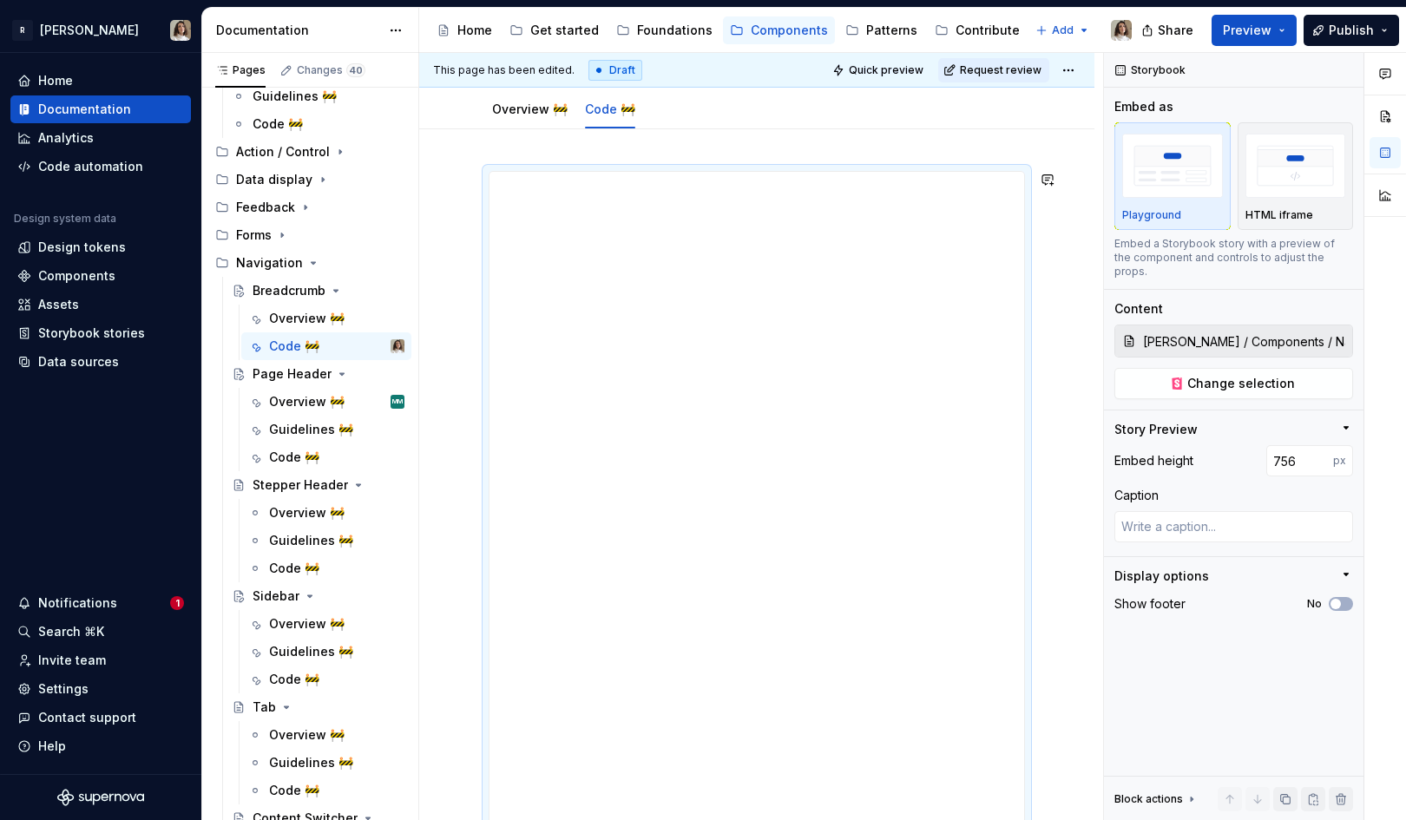
type textarea "*"
type input "757"
type textarea "*"
type input "758"
type textarea "*"
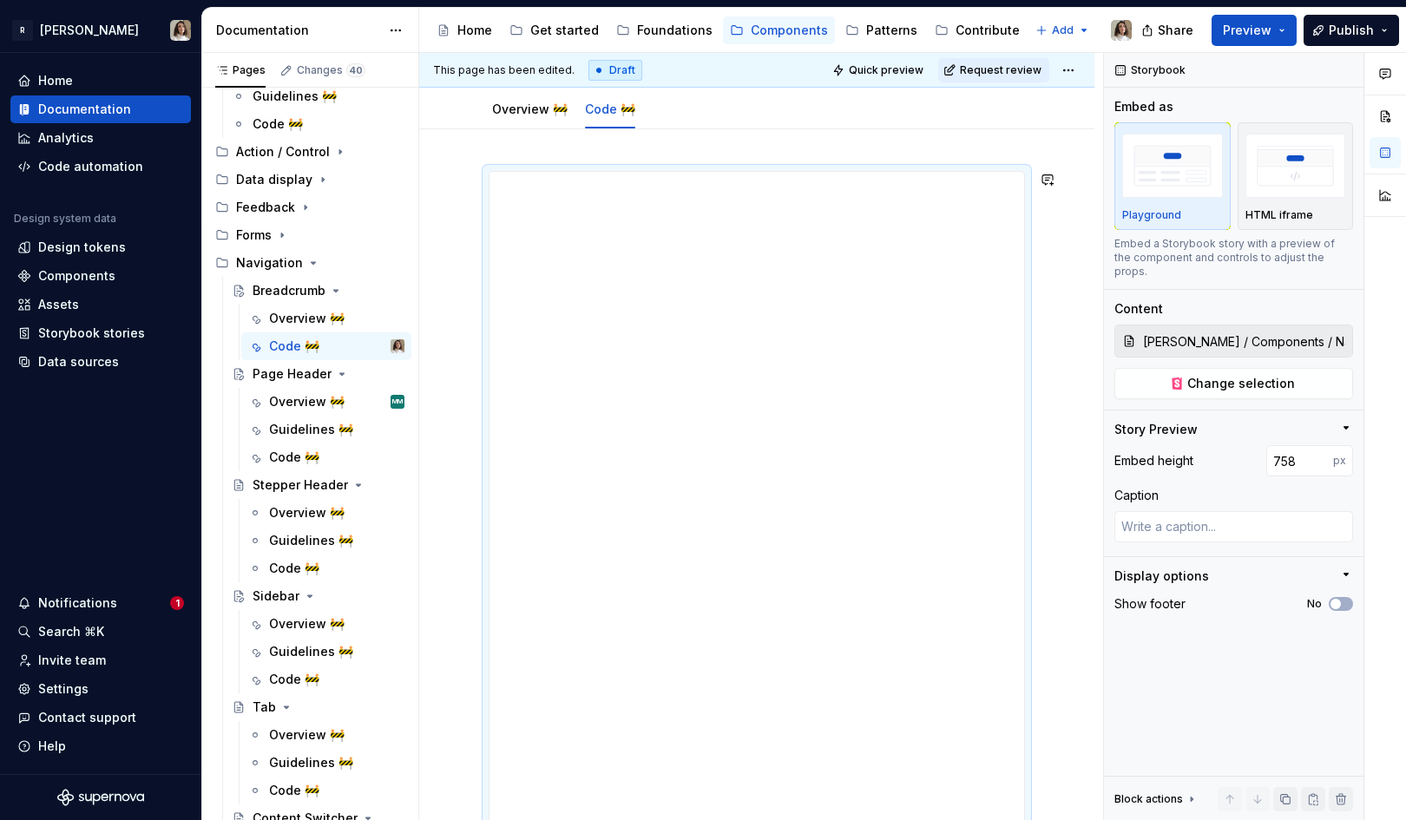
type input "757"
type textarea "*"
type input "752"
type textarea "*"
type input "749"
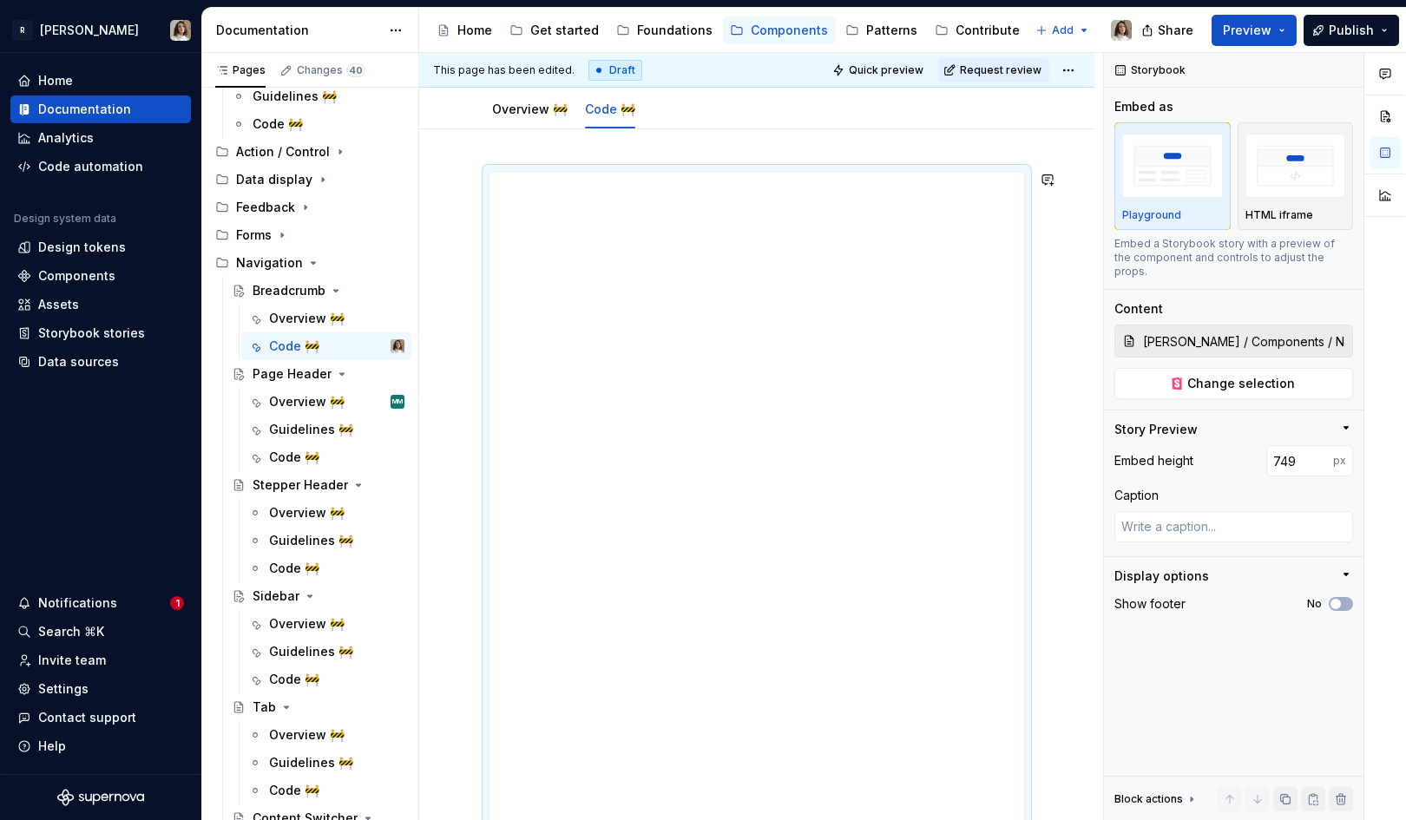
type textarea "*"
type input "729"
type textarea "*"
type input "713"
type textarea "*"
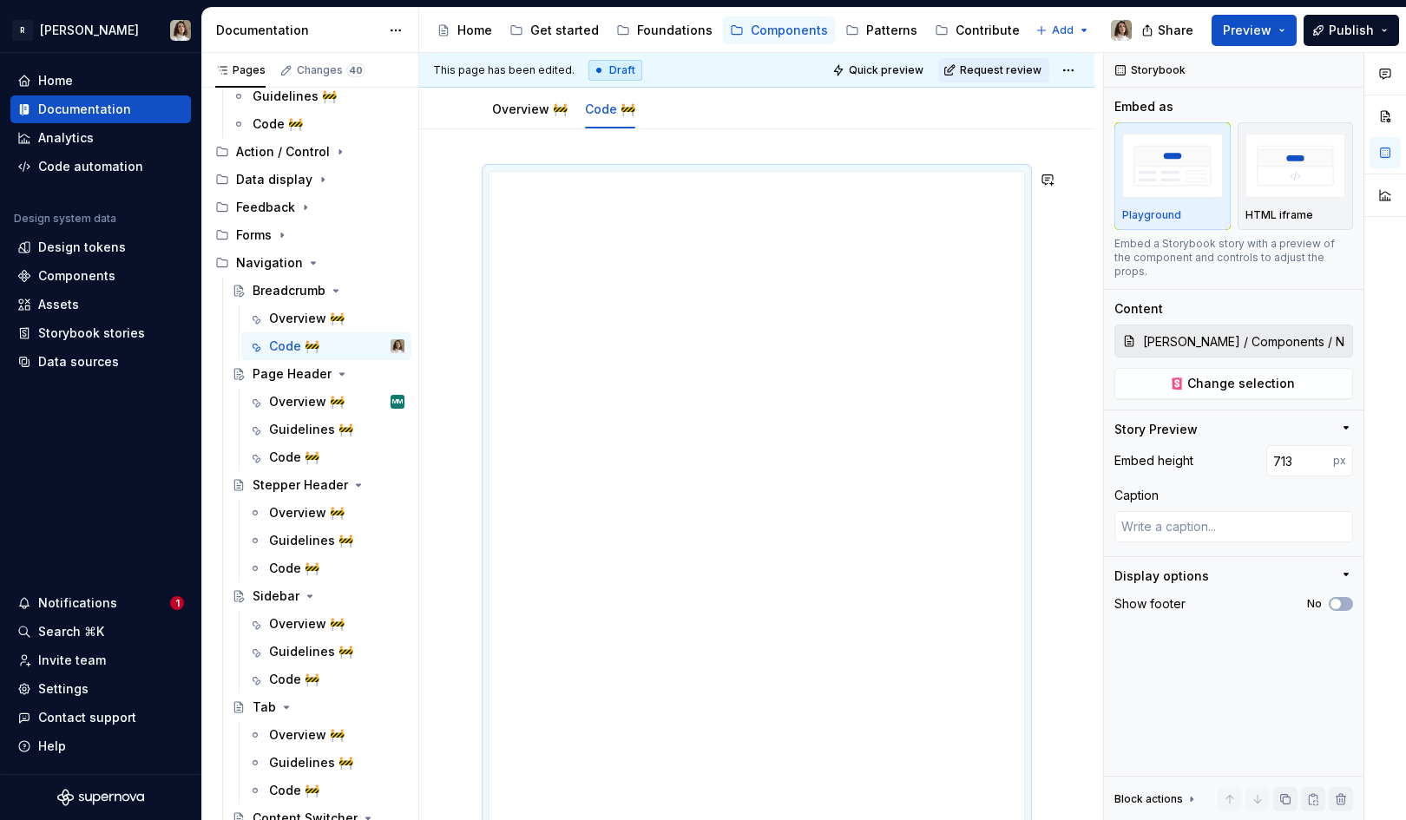
type input "686"
type textarea "*"
type input "682"
type textarea "*"
type input "653"
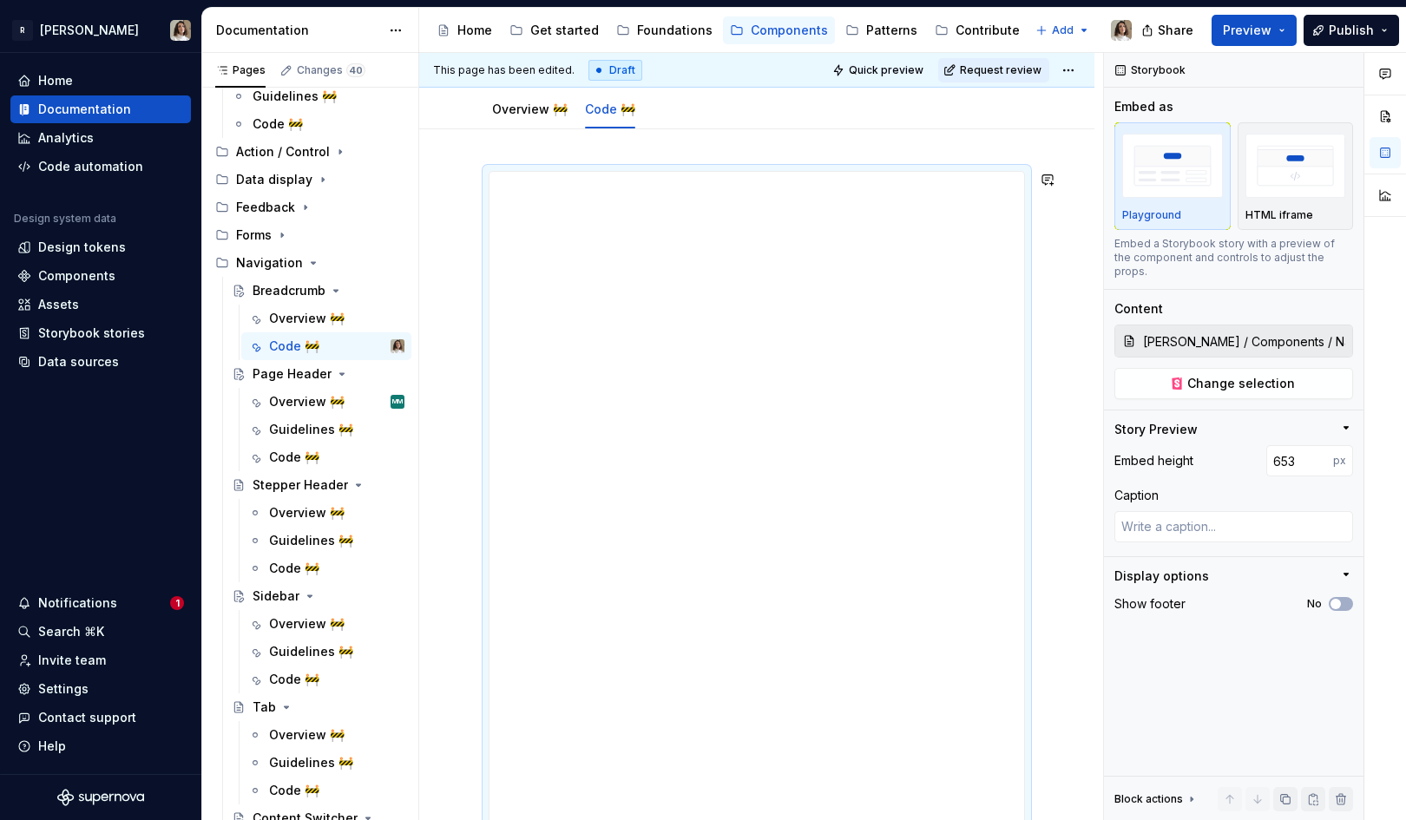
type textarea "*"
type input "638"
type textarea "*"
type input "634"
type textarea "*"
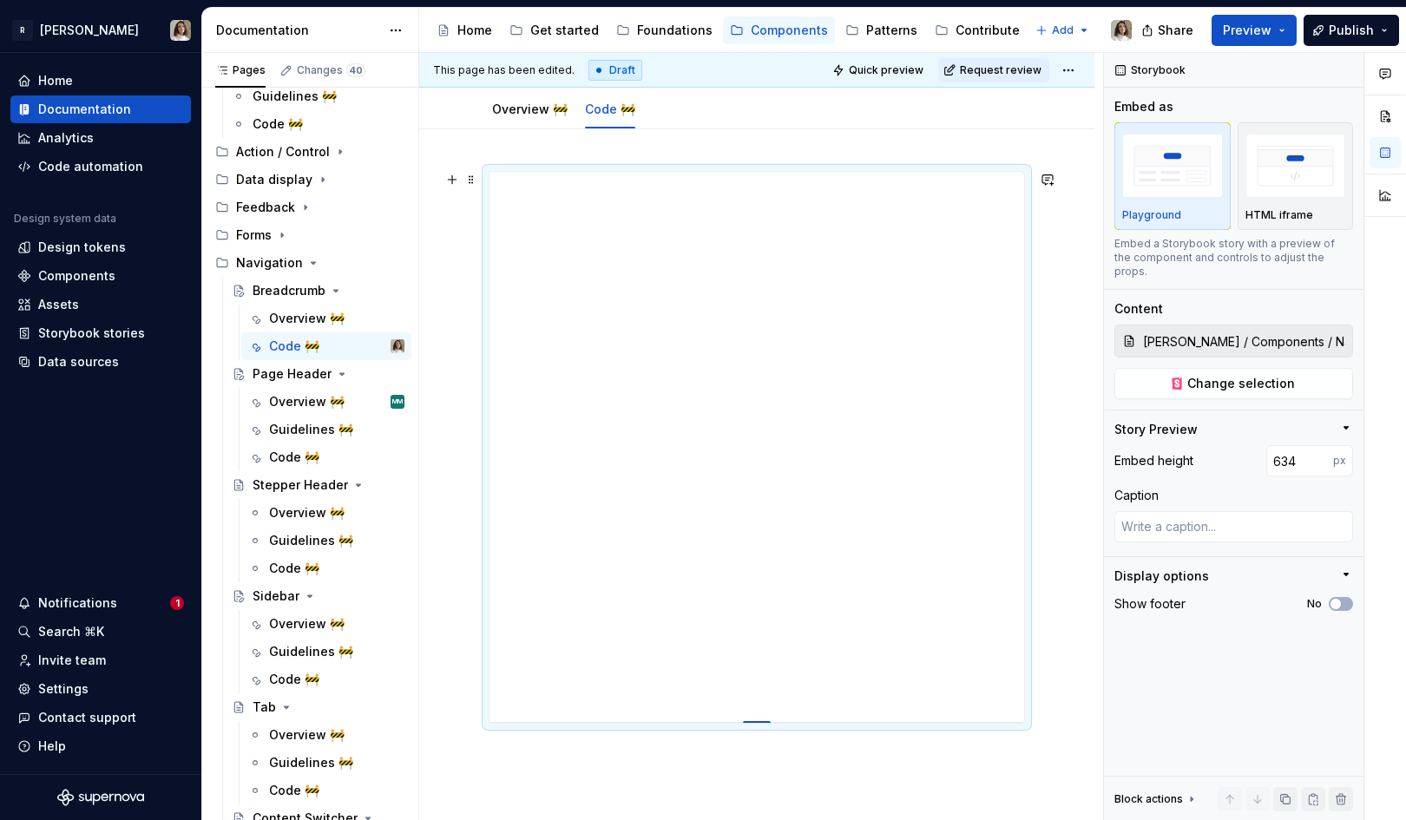
type input "628"
type textarea "*"
type input "627"
type textarea "*"
type input "625"
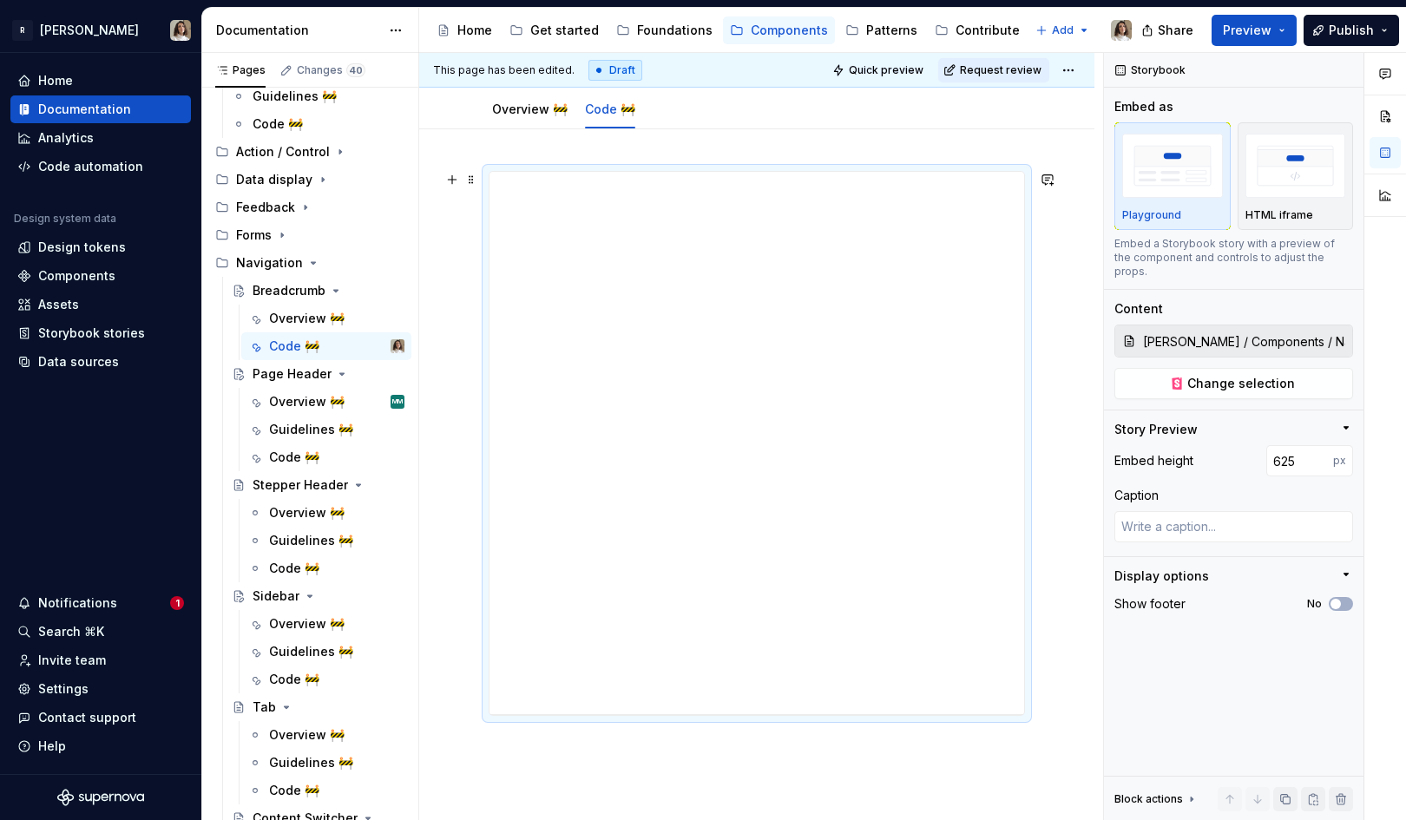
type textarea "*"
type input "629"
type textarea "*"
type input "642"
type textarea "*"
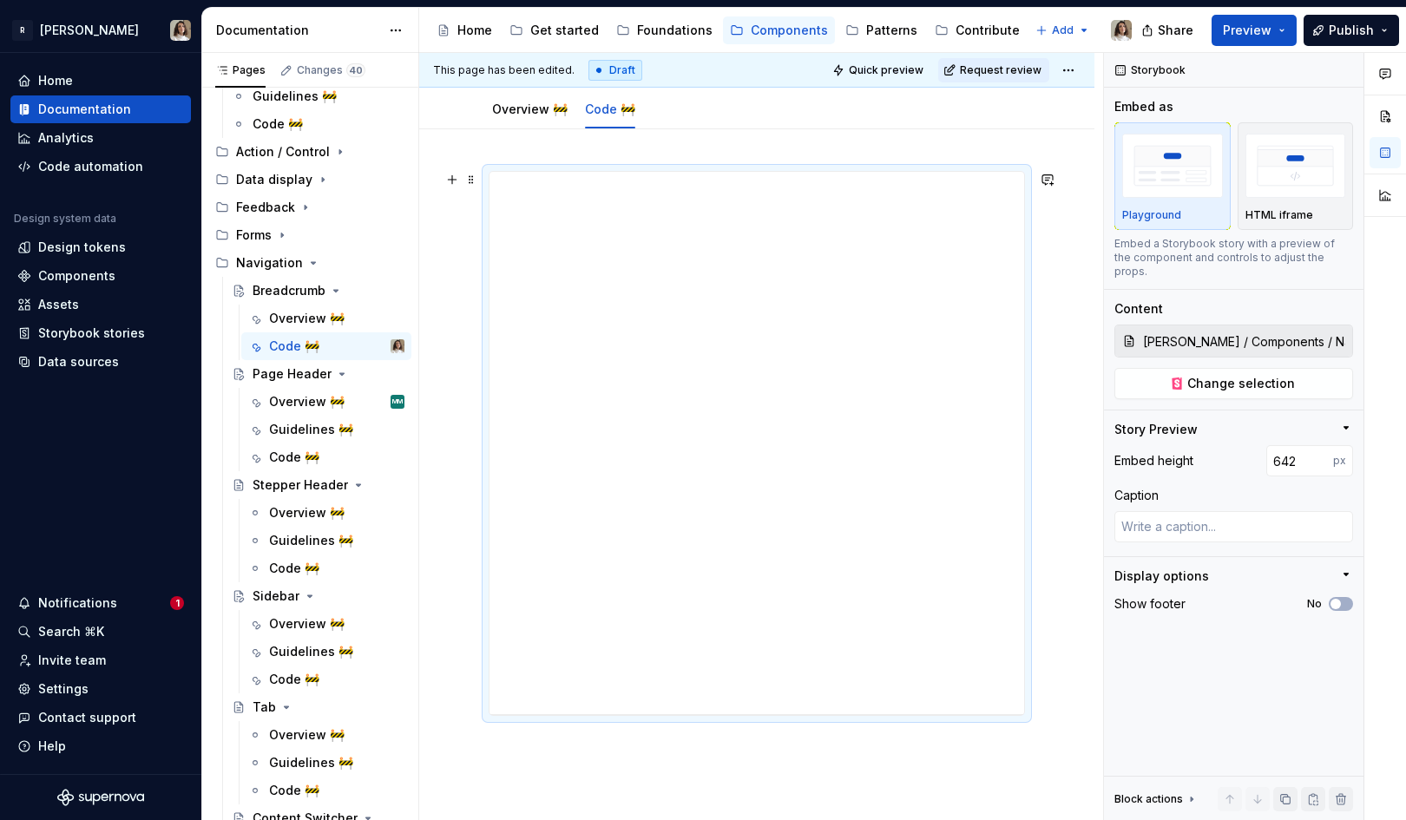
type input "659"
type textarea "*"
type input "685"
type textarea "*"
type input "711"
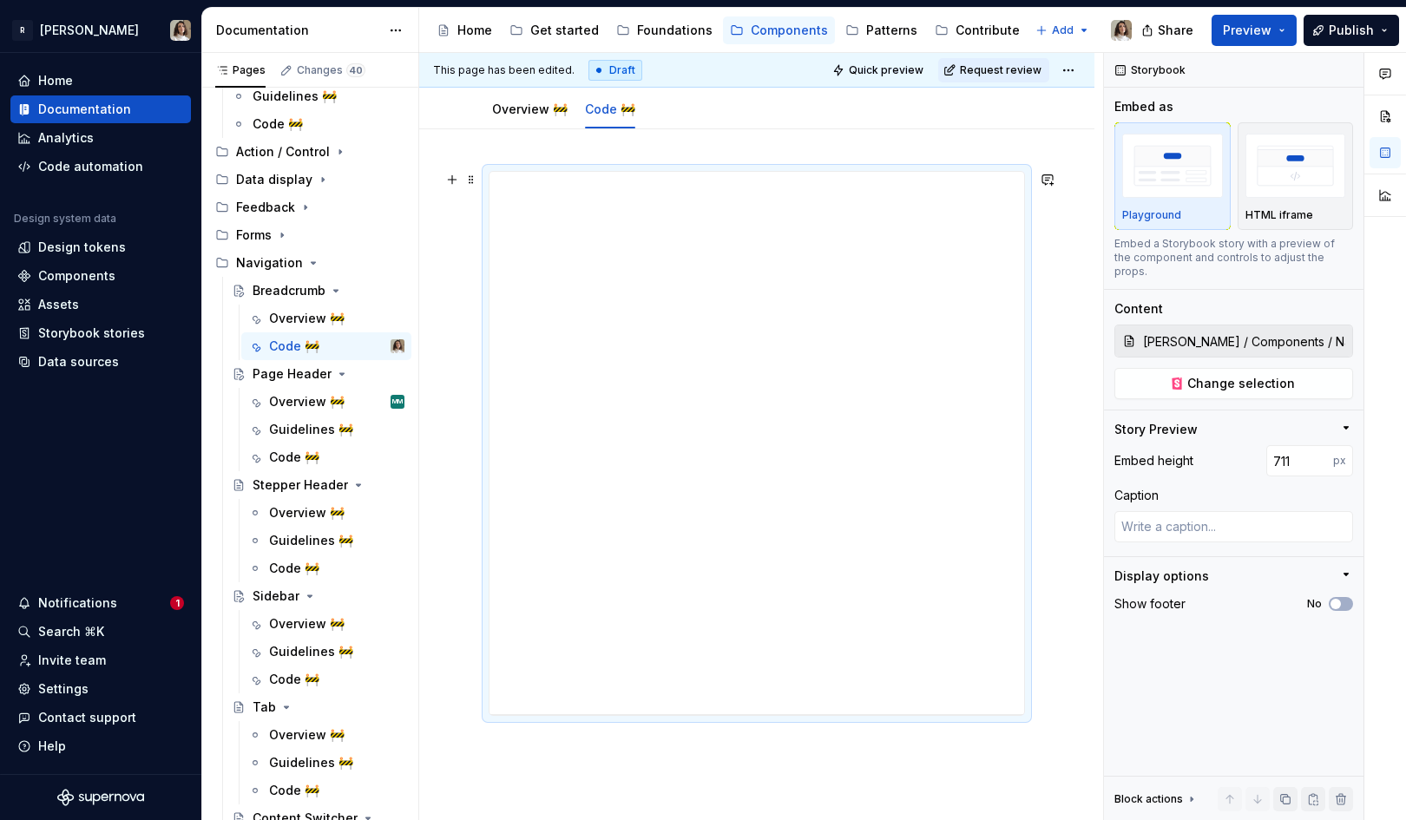
type textarea "*"
type input "729"
type textarea "*"
type input "747"
type textarea "*"
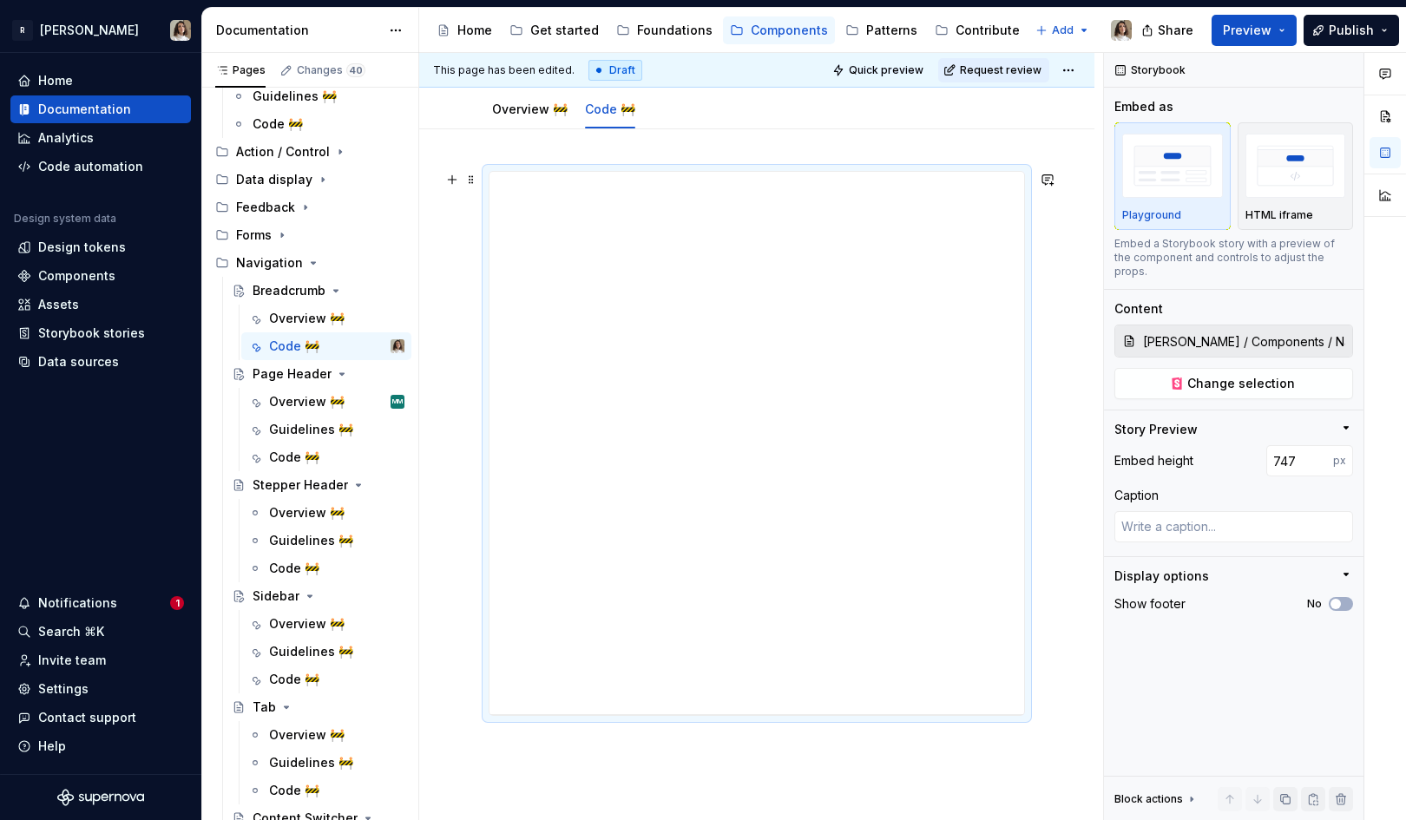
type input "765"
type textarea "*"
type input "770"
type textarea "*"
type input "768"
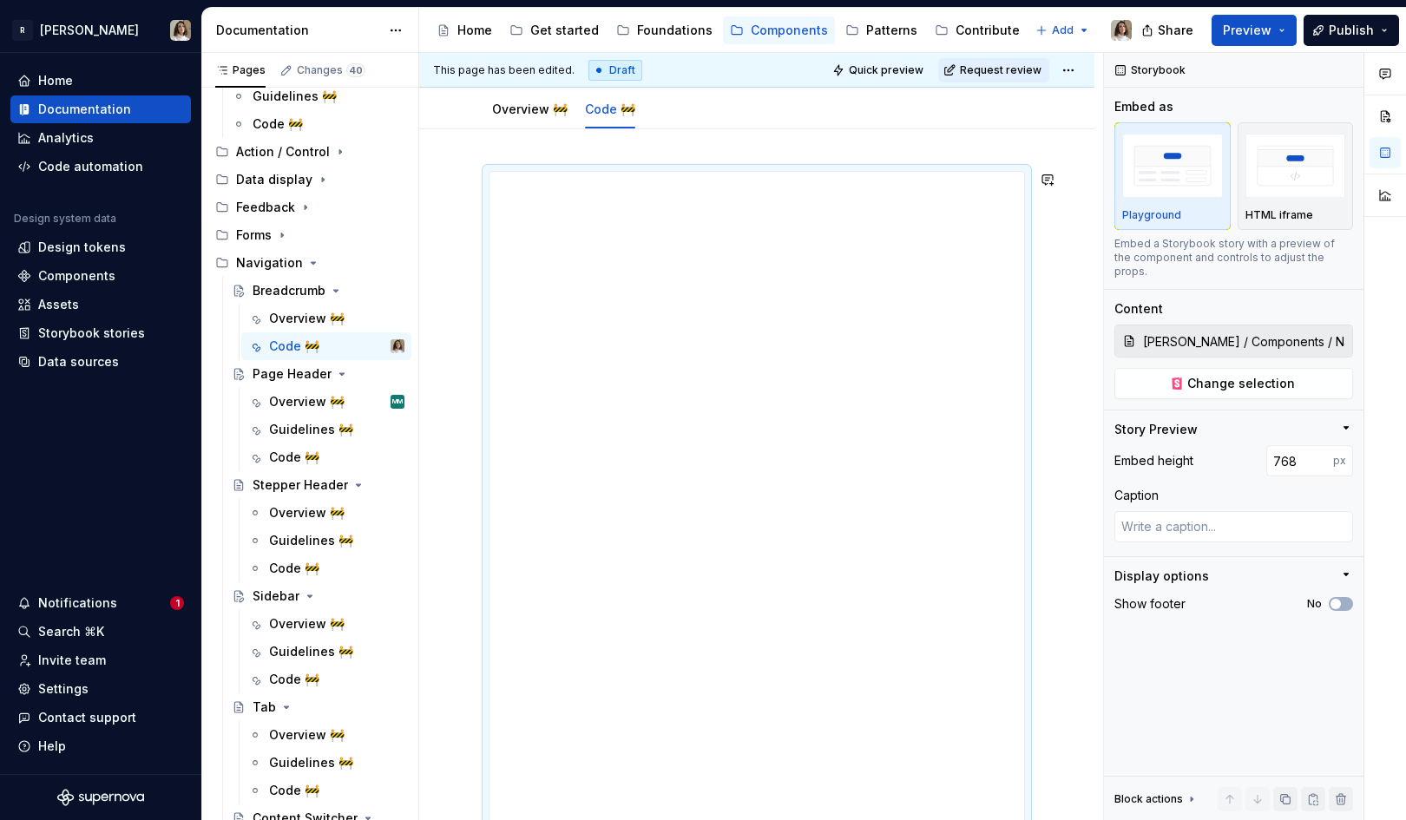
type textarea "*"
type input "759"
type textarea "*"
type input "748"
type textarea "*"
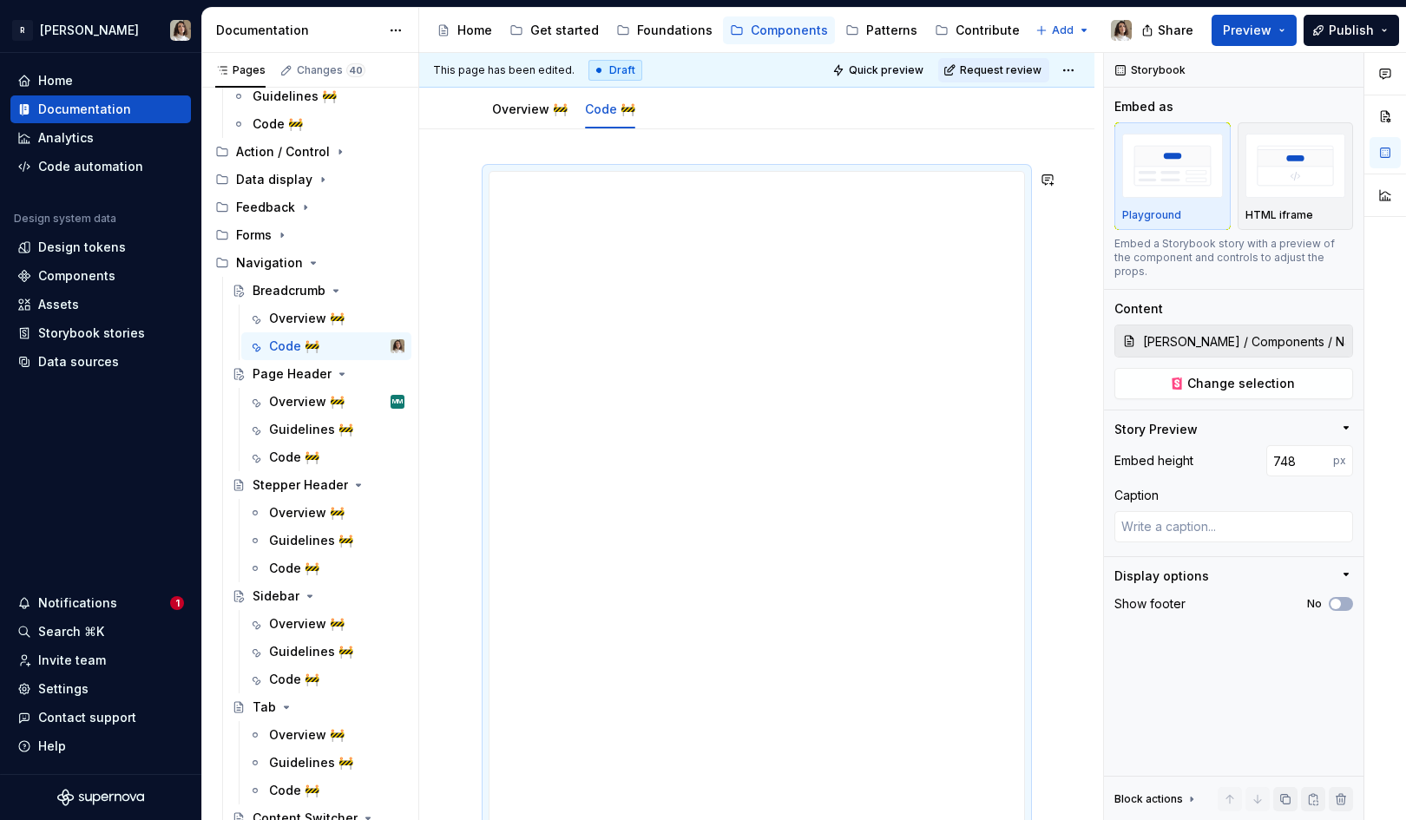
type input "739"
type textarea "*"
type input "732"
type textarea "*"
type input "727"
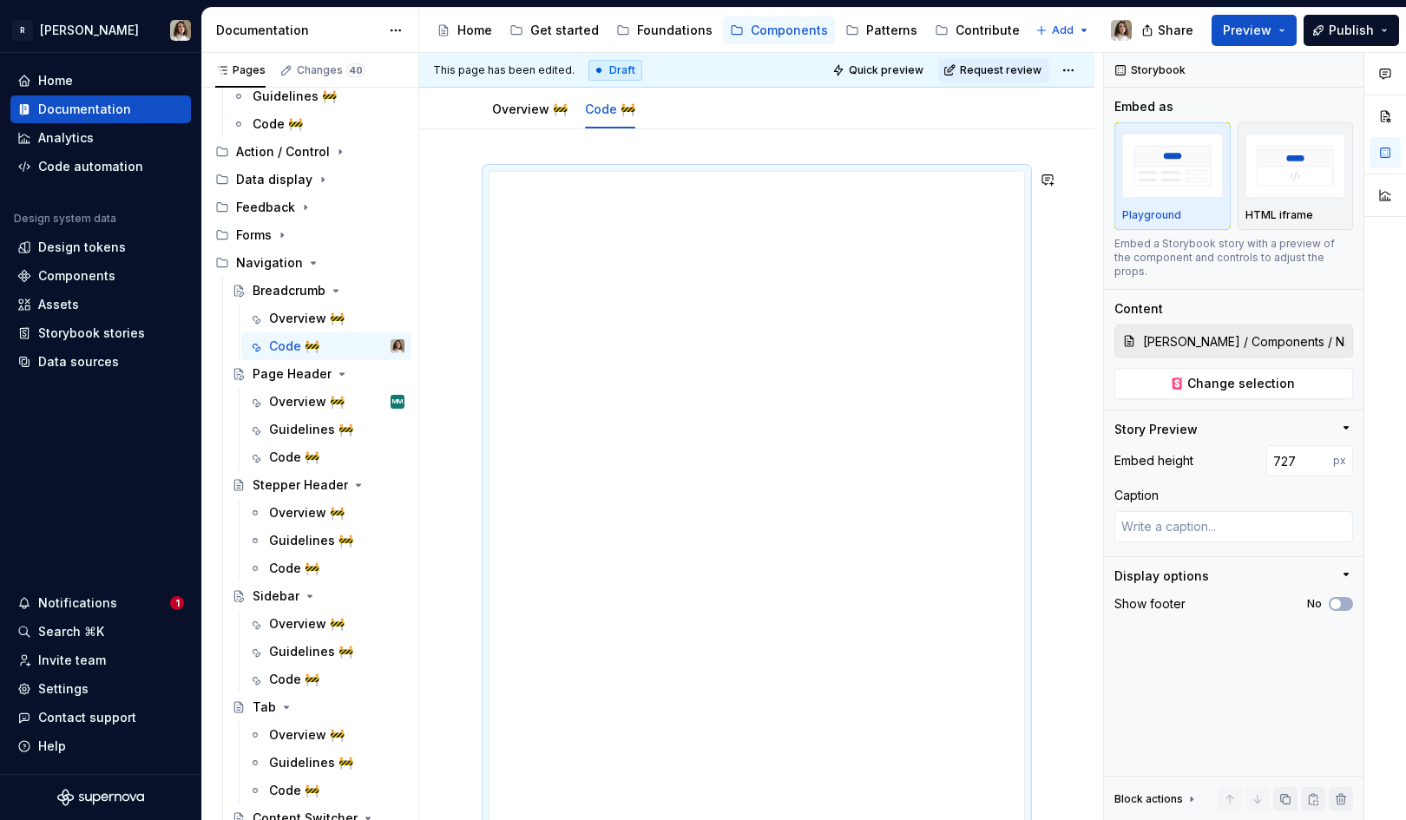
type textarea "*"
type input "723"
type textarea "*"
type input "718"
type textarea "*"
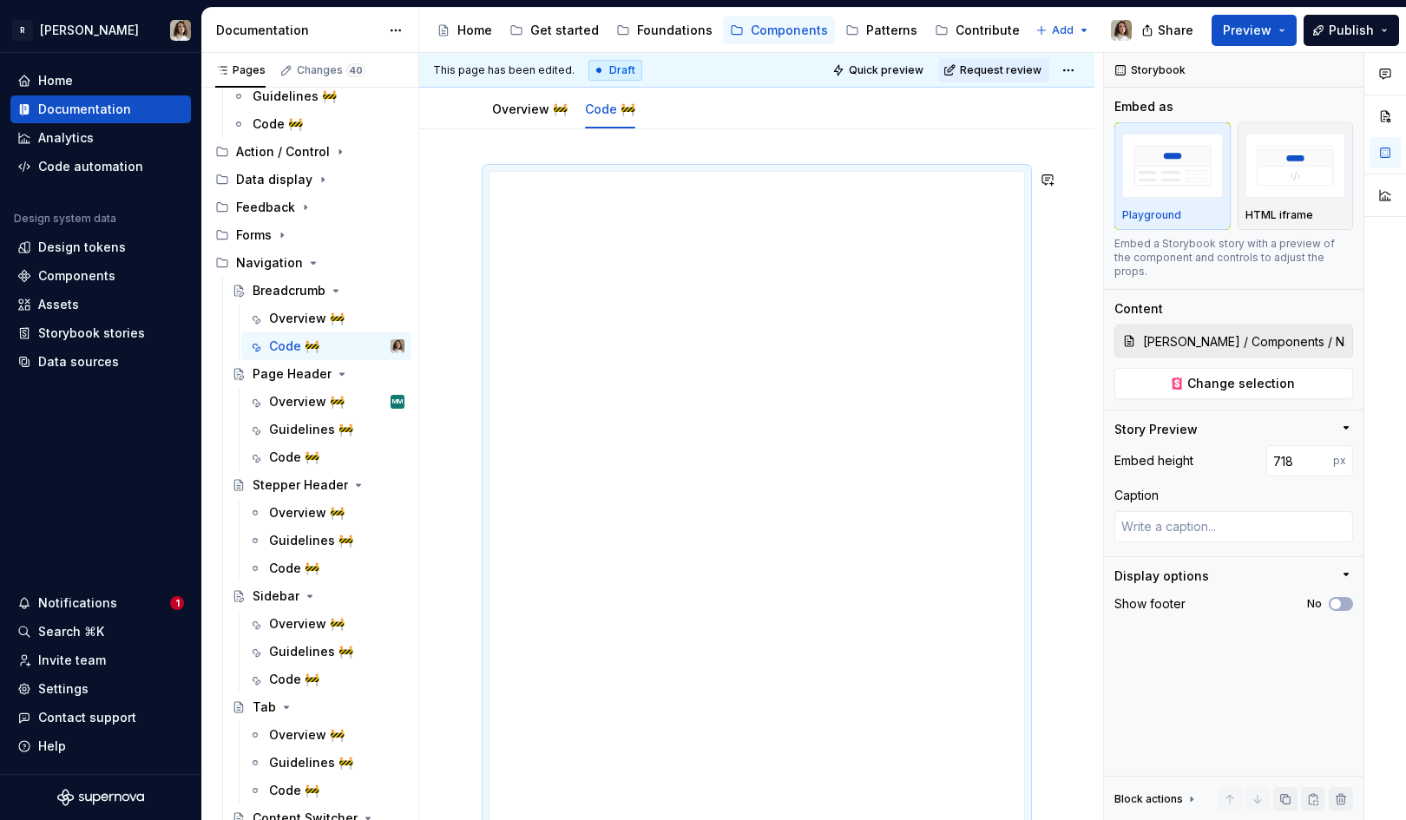
type input "713"
type textarea "*"
type input "711"
type textarea "*"
type input "710"
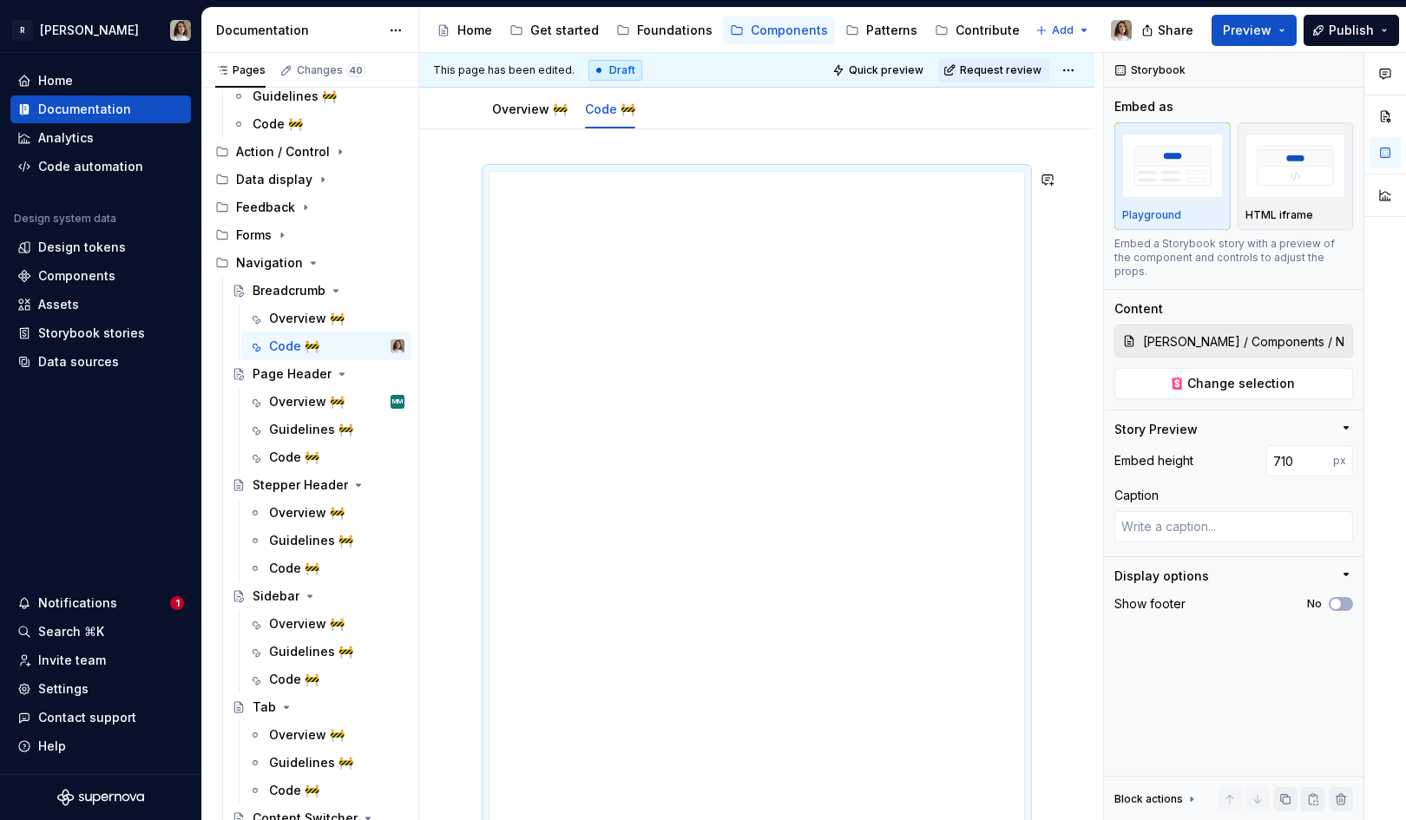
type textarea "*"
type input "709"
type textarea "*"
type input "712"
type textarea "*"
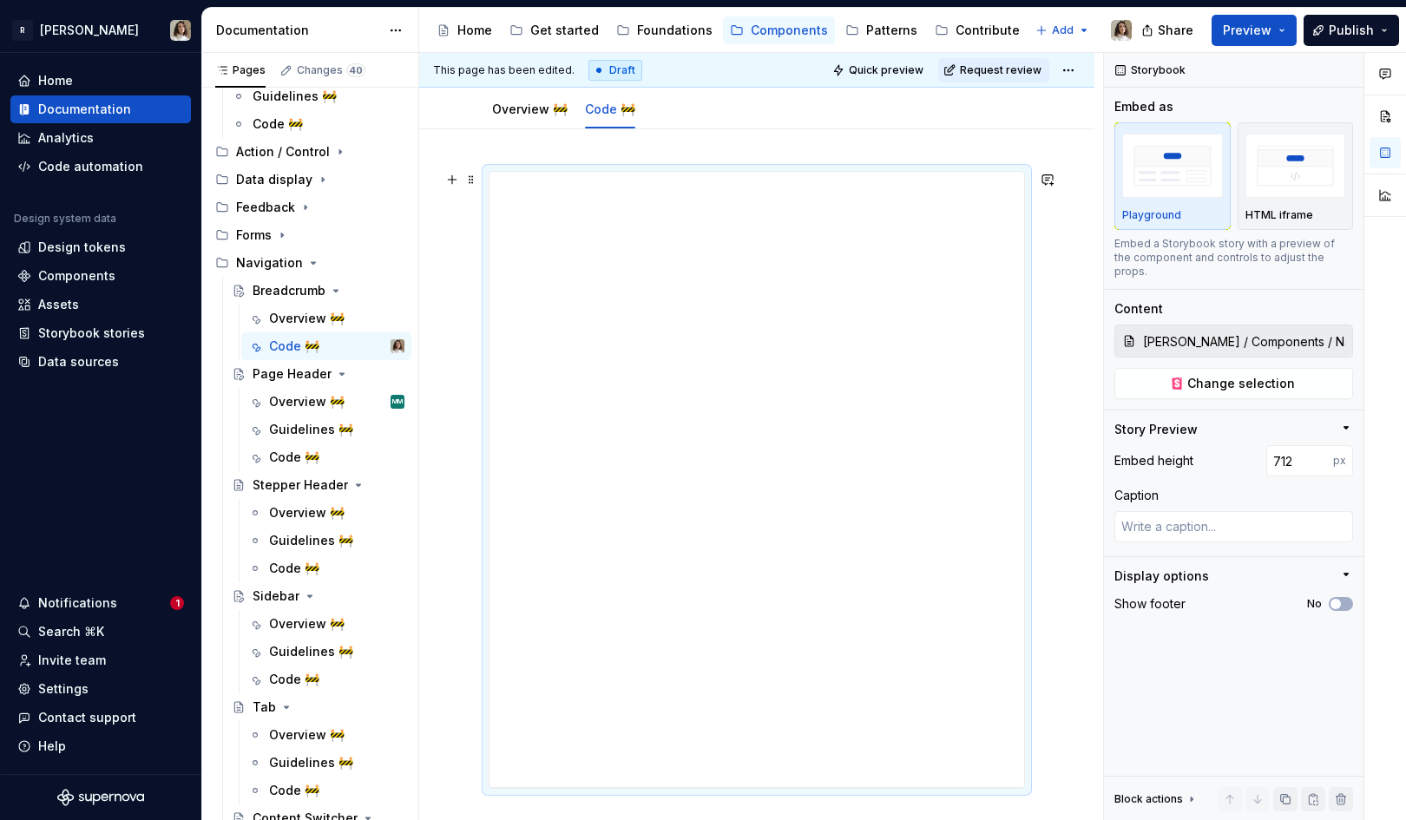
type input "716"
type textarea "*"
type input "721"
type textarea "*"
type input "728"
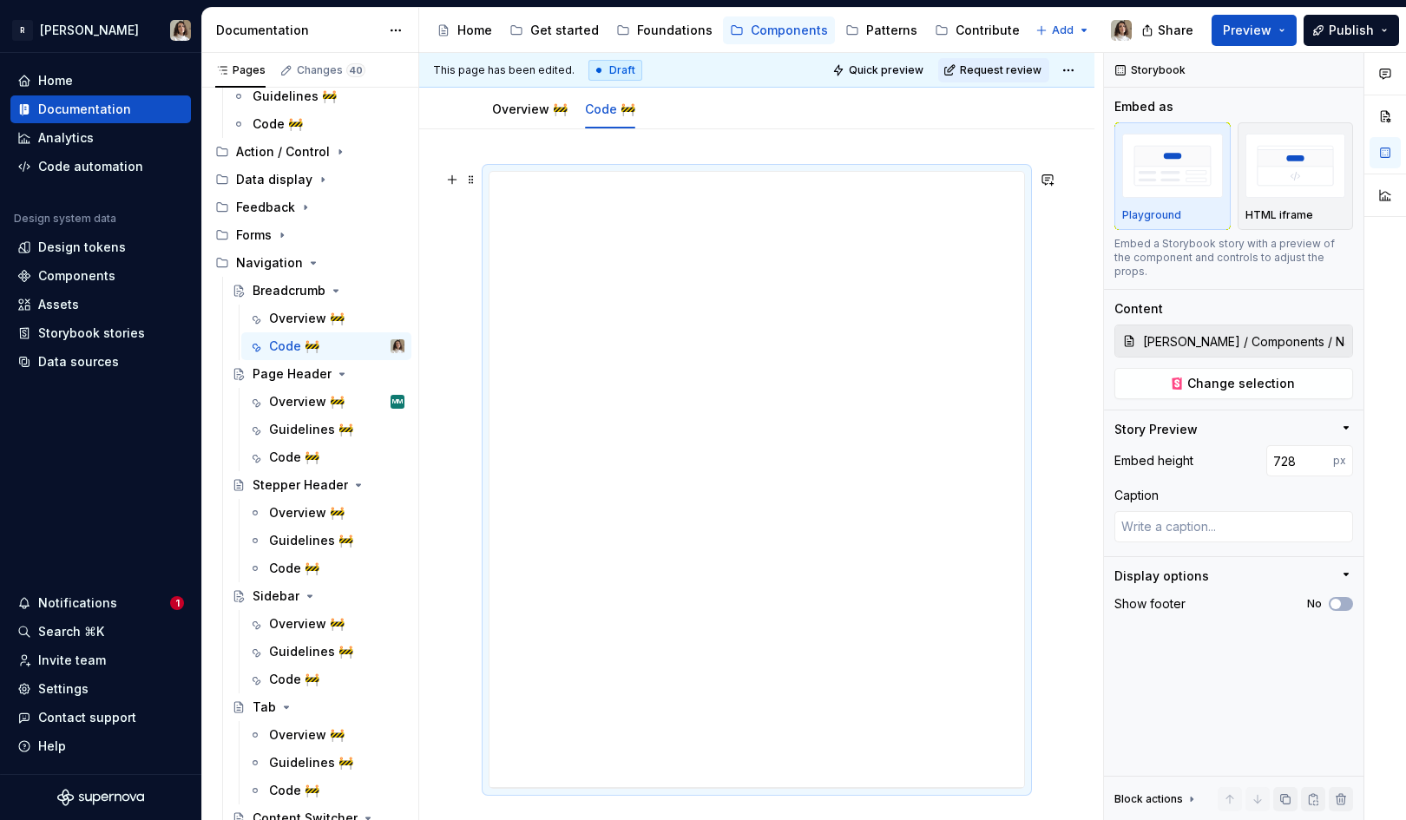
type textarea "*"
type input "735"
type textarea "*"
type input "740"
type textarea "*"
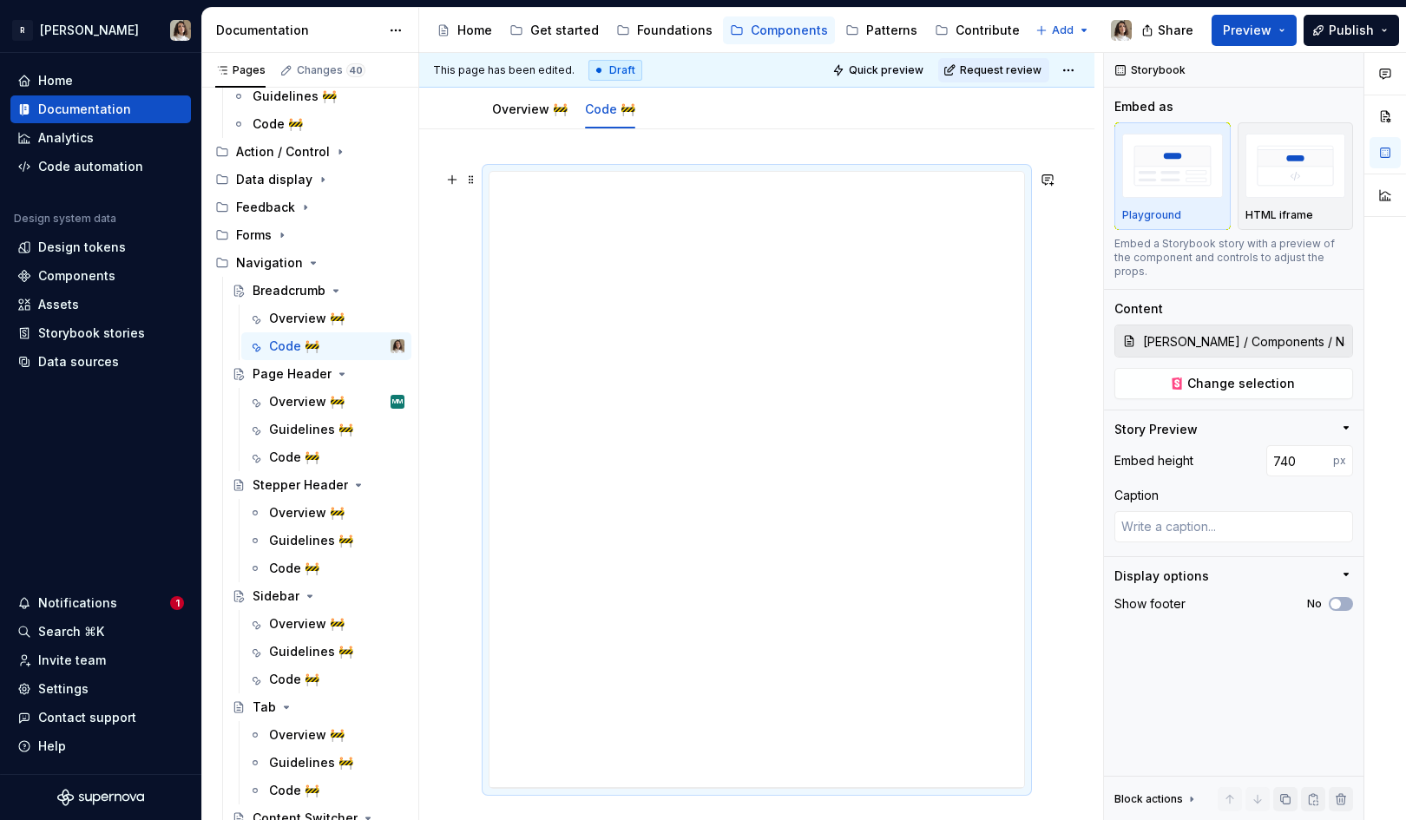
type input "745"
type textarea "*"
type input "750"
type textarea "*"
type input "752"
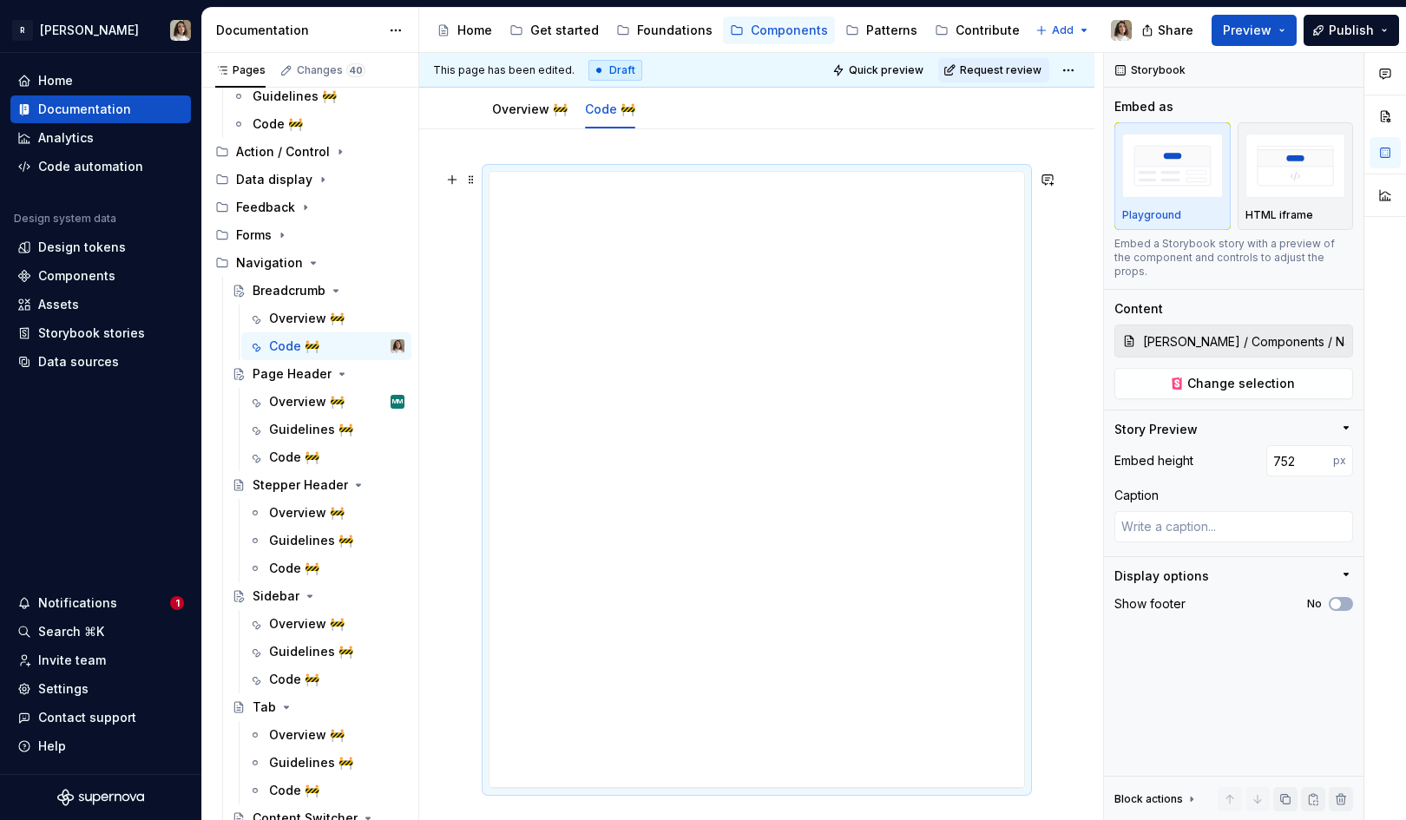
type textarea "*"
type input "758"
type textarea "*"
type input "761"
type textarea "*"
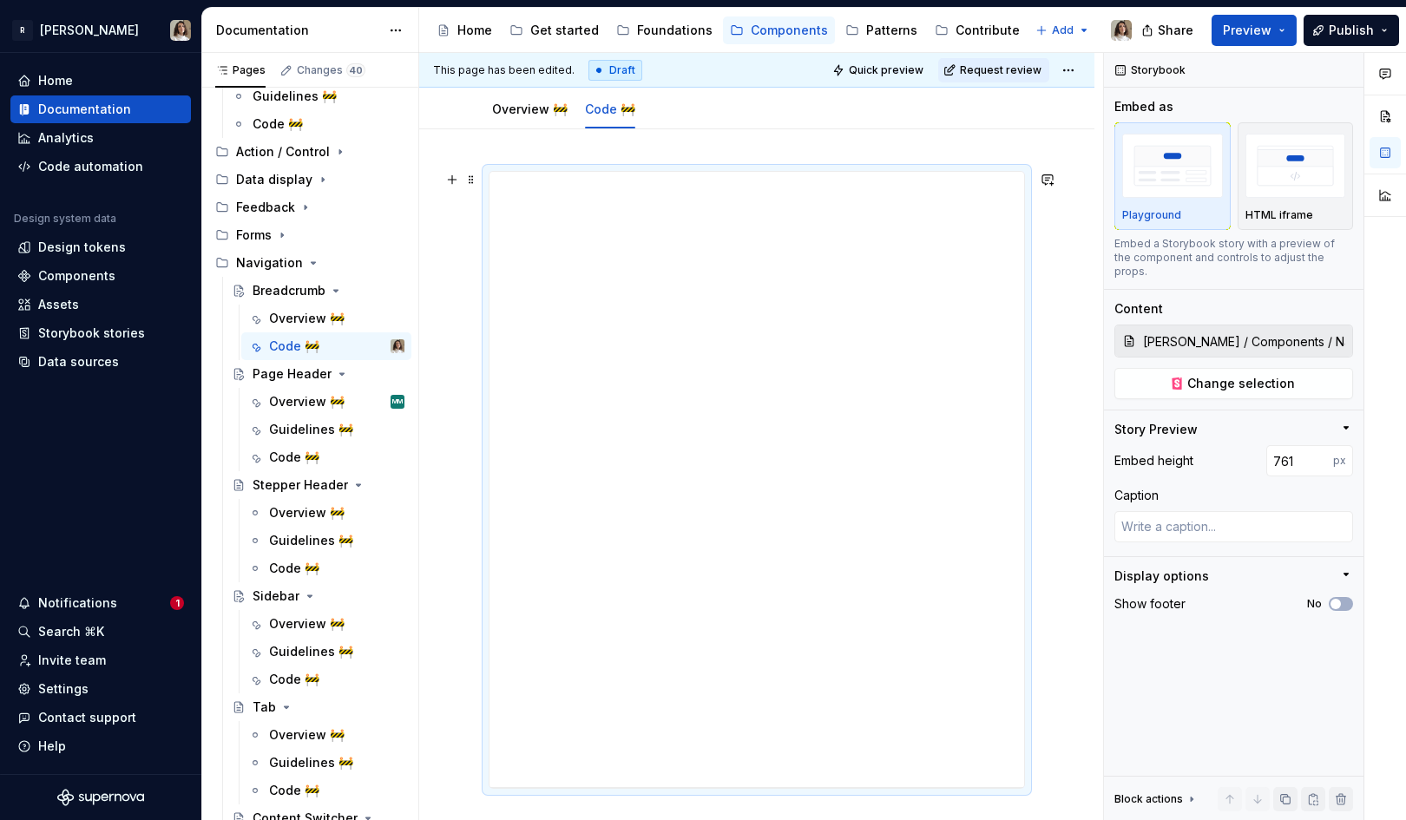
type input "762"
type textarea "*"
type input "764"
type textarea "*"
type input "765"
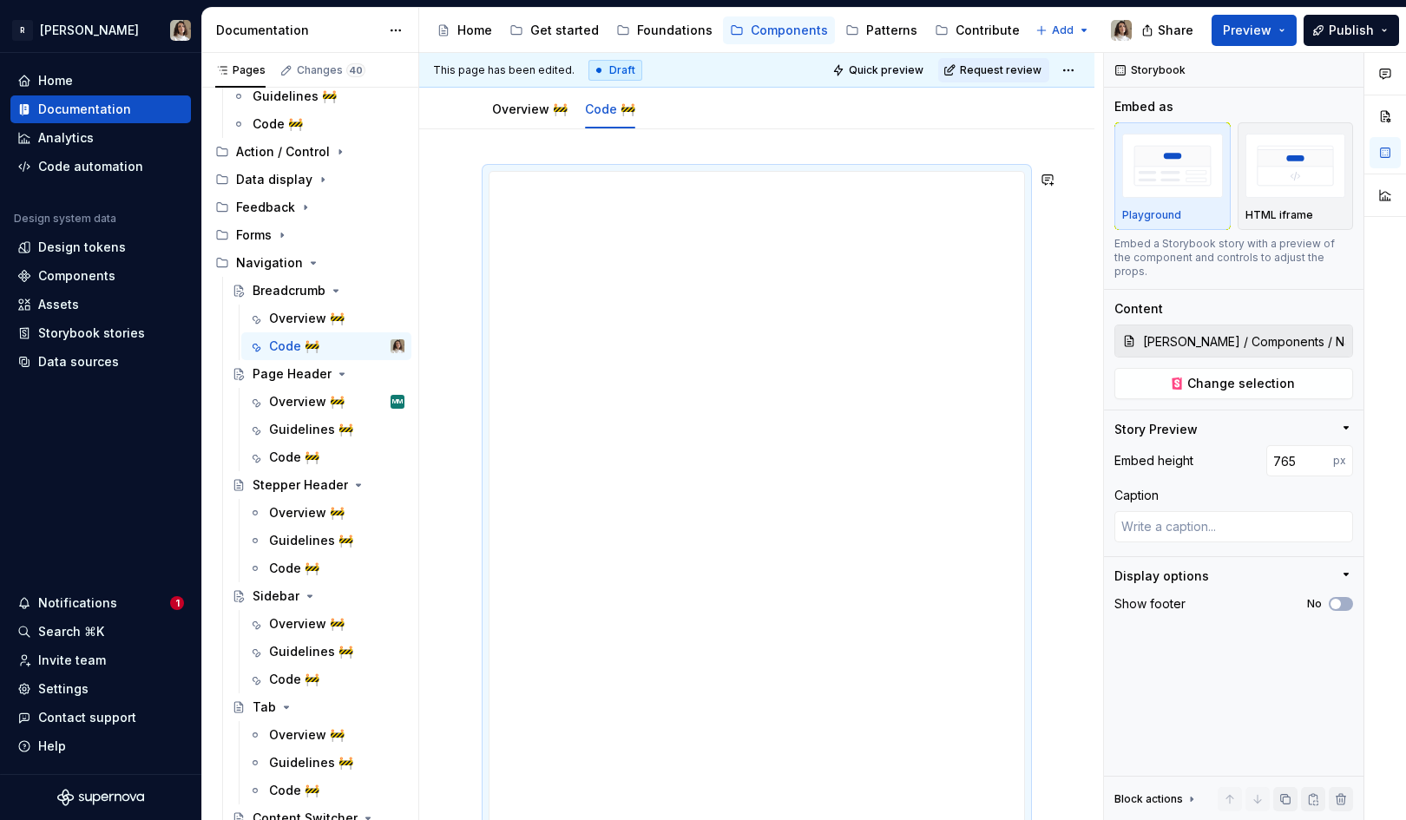
type textarea "*"
type input "766"
type textarea "*"
type input "767"
type textarea "*"
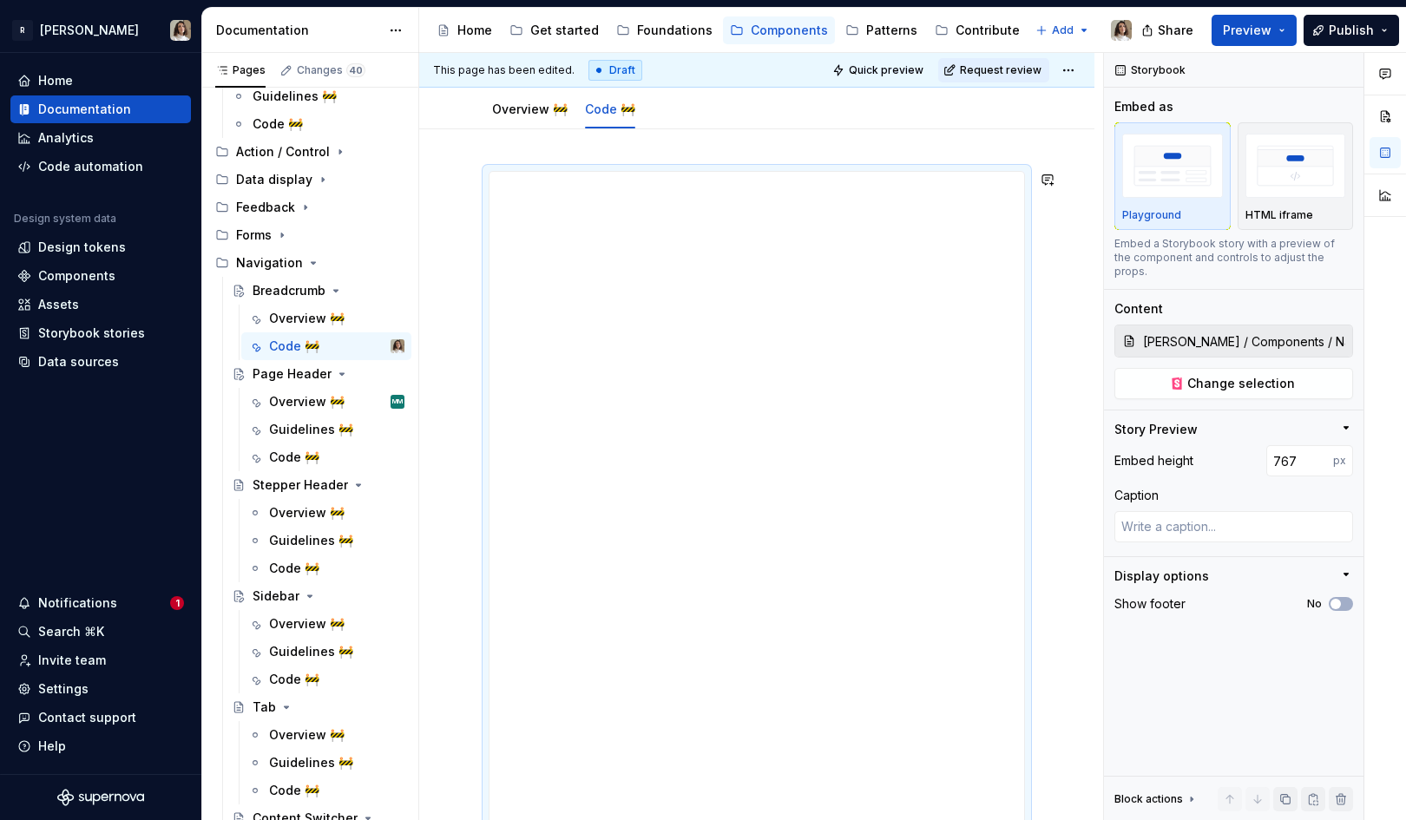
type input "768"
type textarea "*"
type input "772"
type textarea "*"
type input "776"
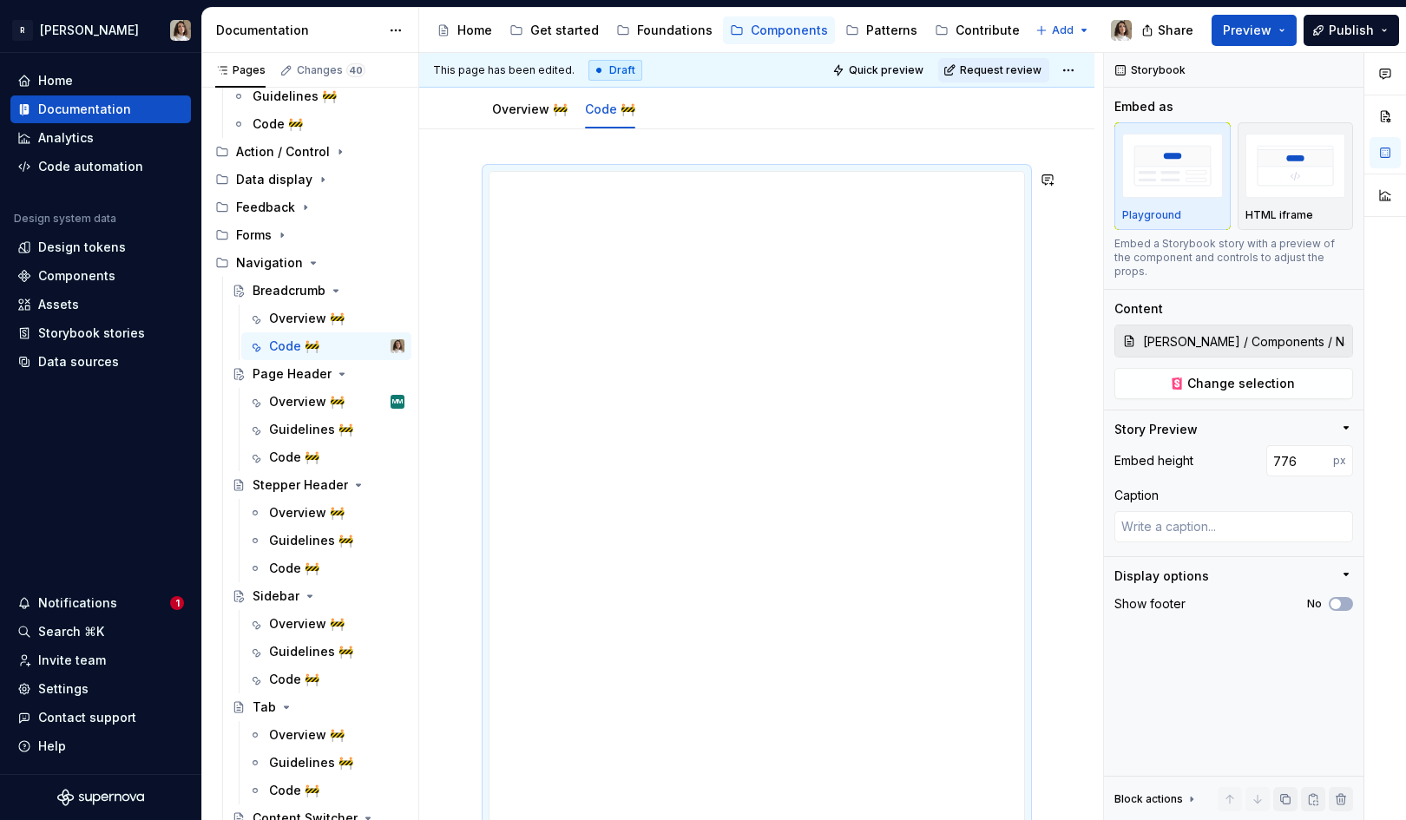
type textarea "*"
type input "779"
type textarea "*"
type input "786"
type textarea "*"
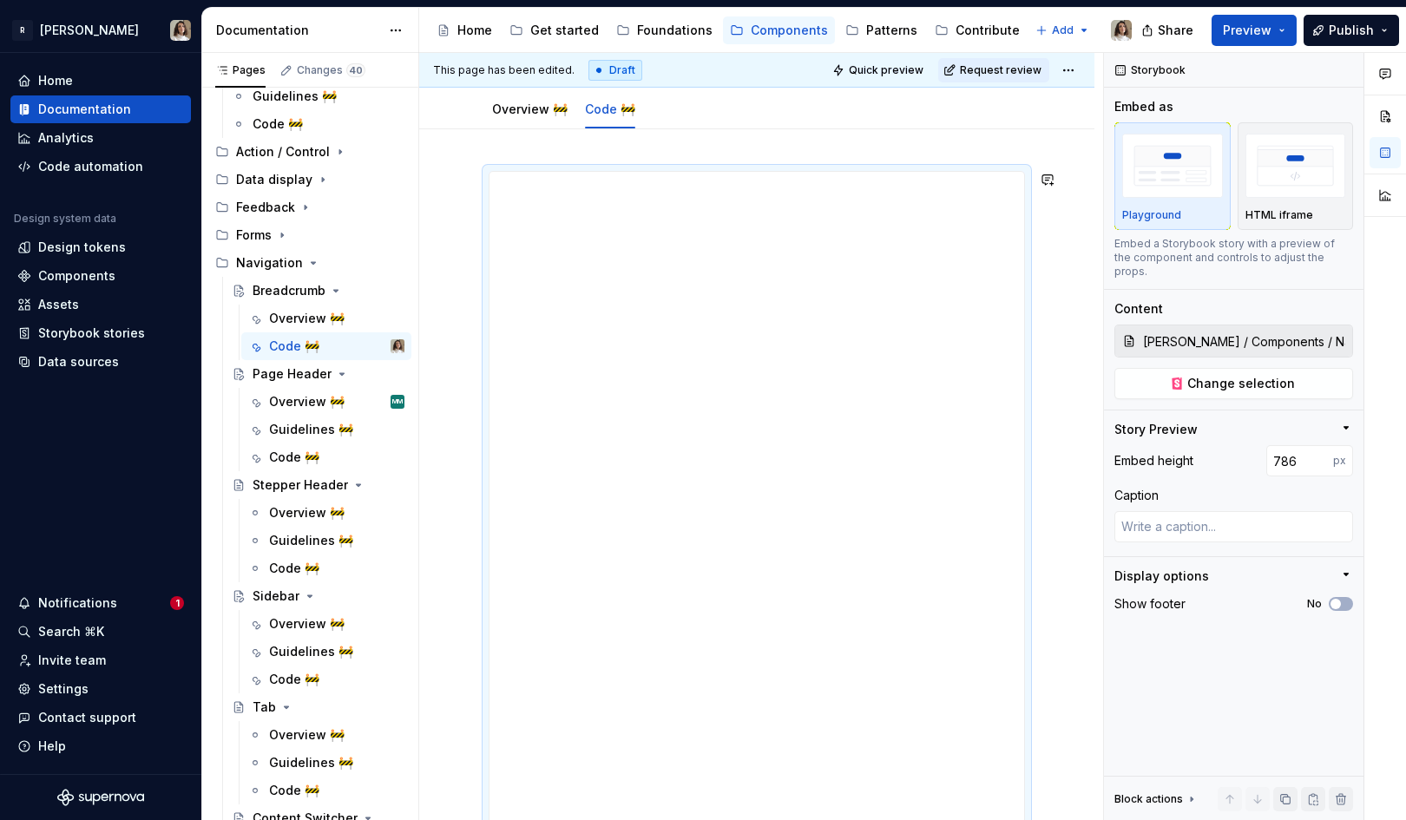
type input "792"
type textarea "*"
type input "797"
type textarea "*"
type input "802"
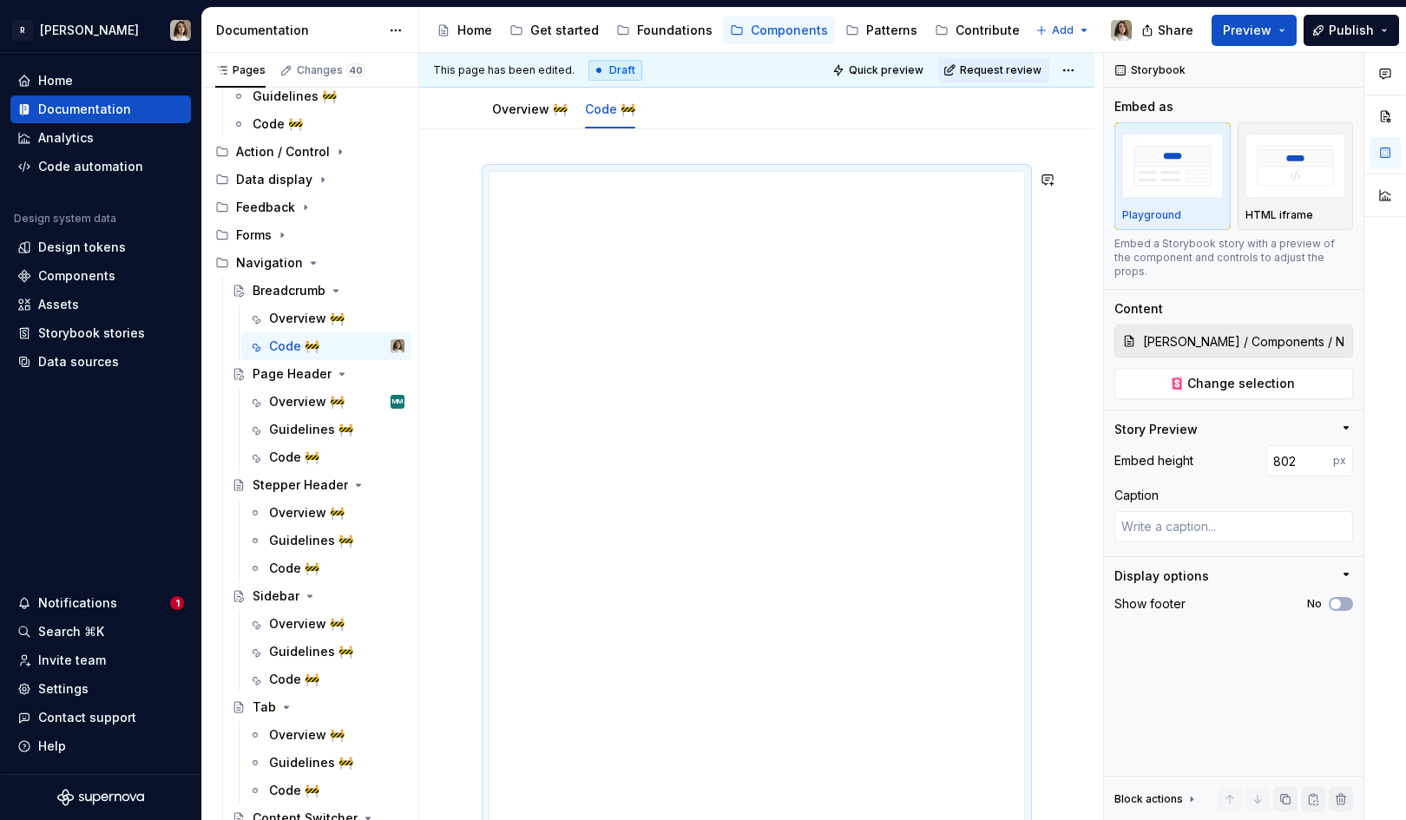
type textarea "*"
type input "808"
type textarea "*"
type input "811"
type textarea "*"
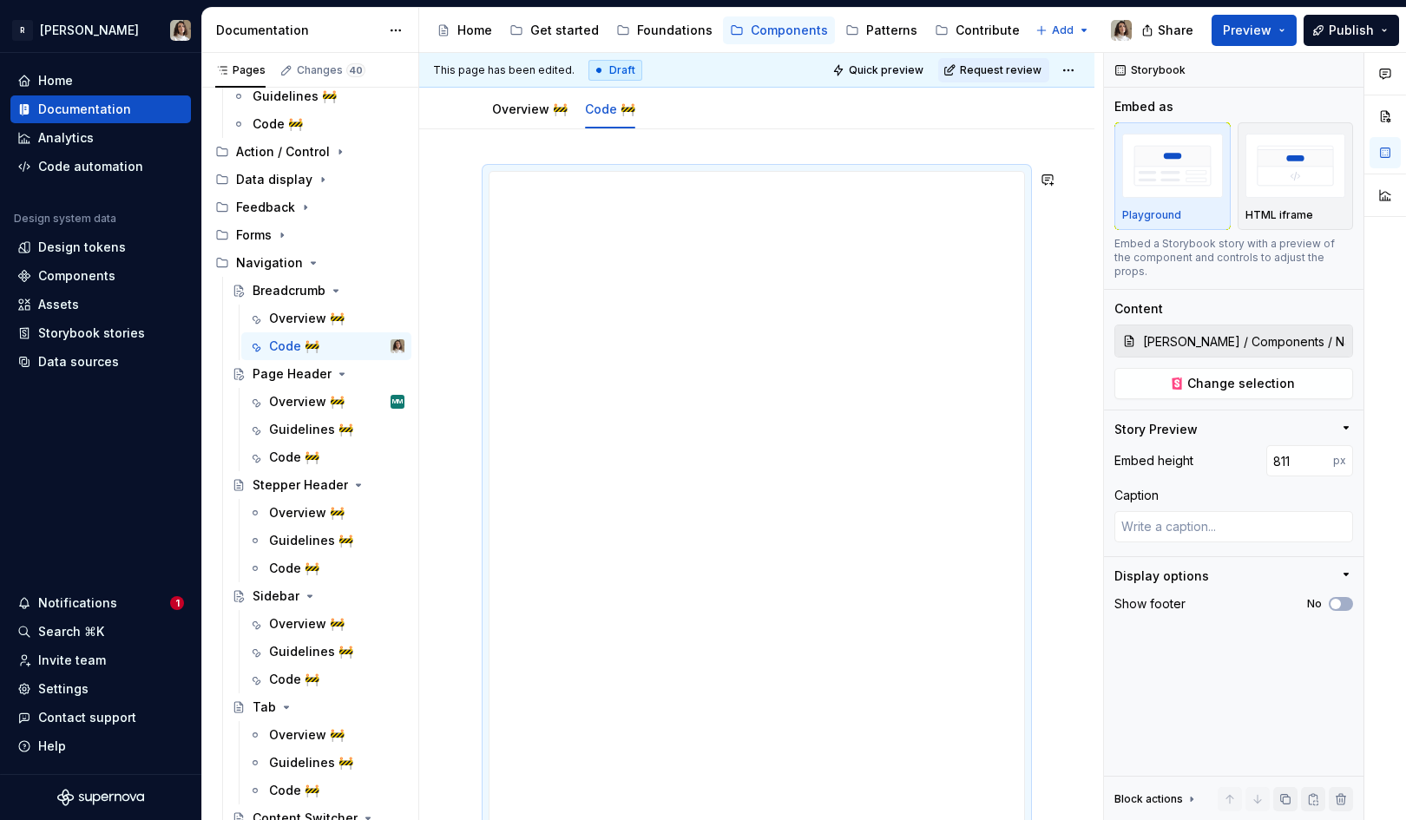
type input "820"
type textarea "*"
type input "826"
type textarea "*"
type input "831"
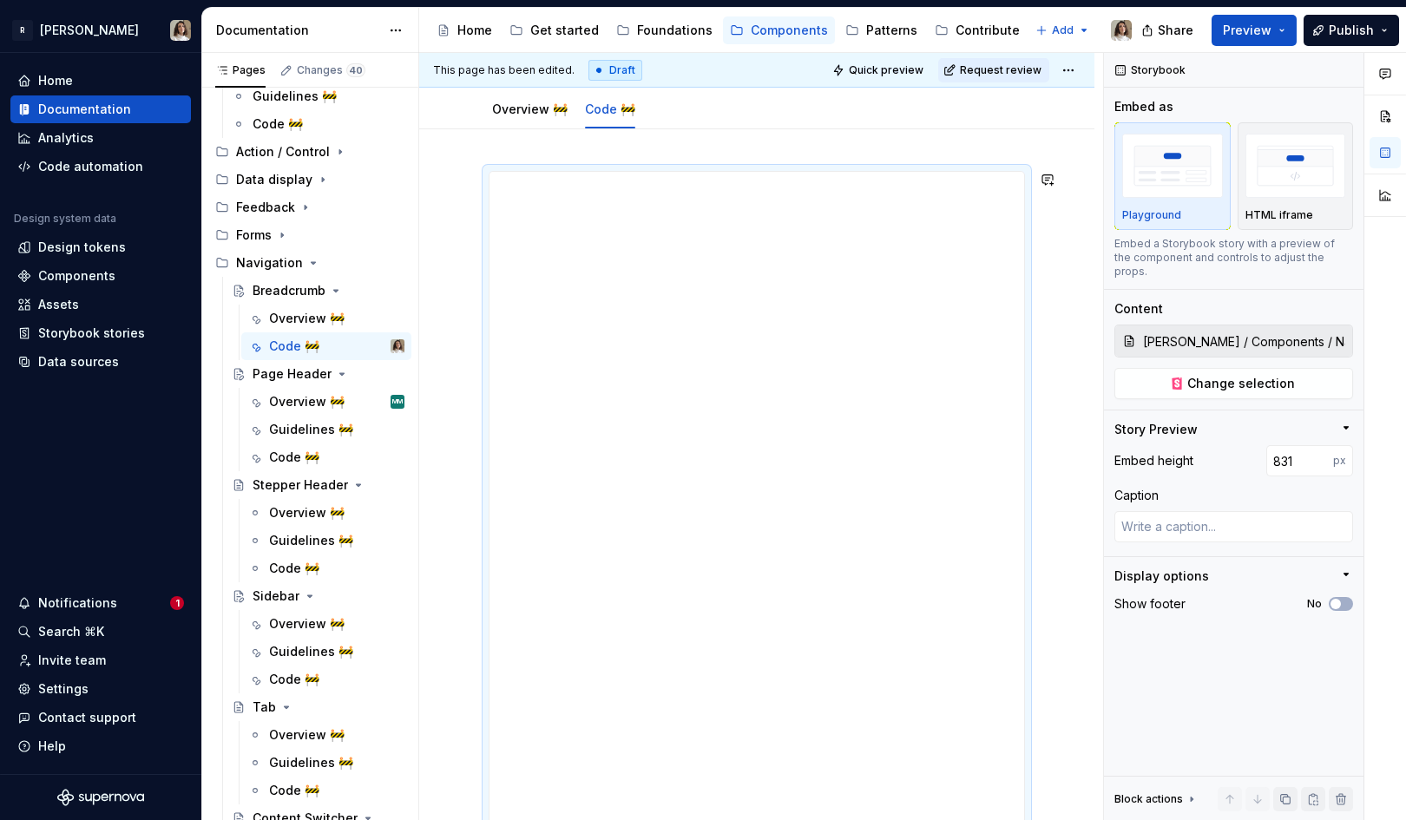
type textarea "*"
type input "836"
type textarea "*"
drag, startPoint x: 759, startPoint y: 690, endPoint x: 766, endPoint y: 1103, distance: 413.2
click at [766, 819] on html "R [PERSON_NAME] Home Documentation Analytics Code automation Design system data…" at bounding box center [703, 410] width 1406 height 820
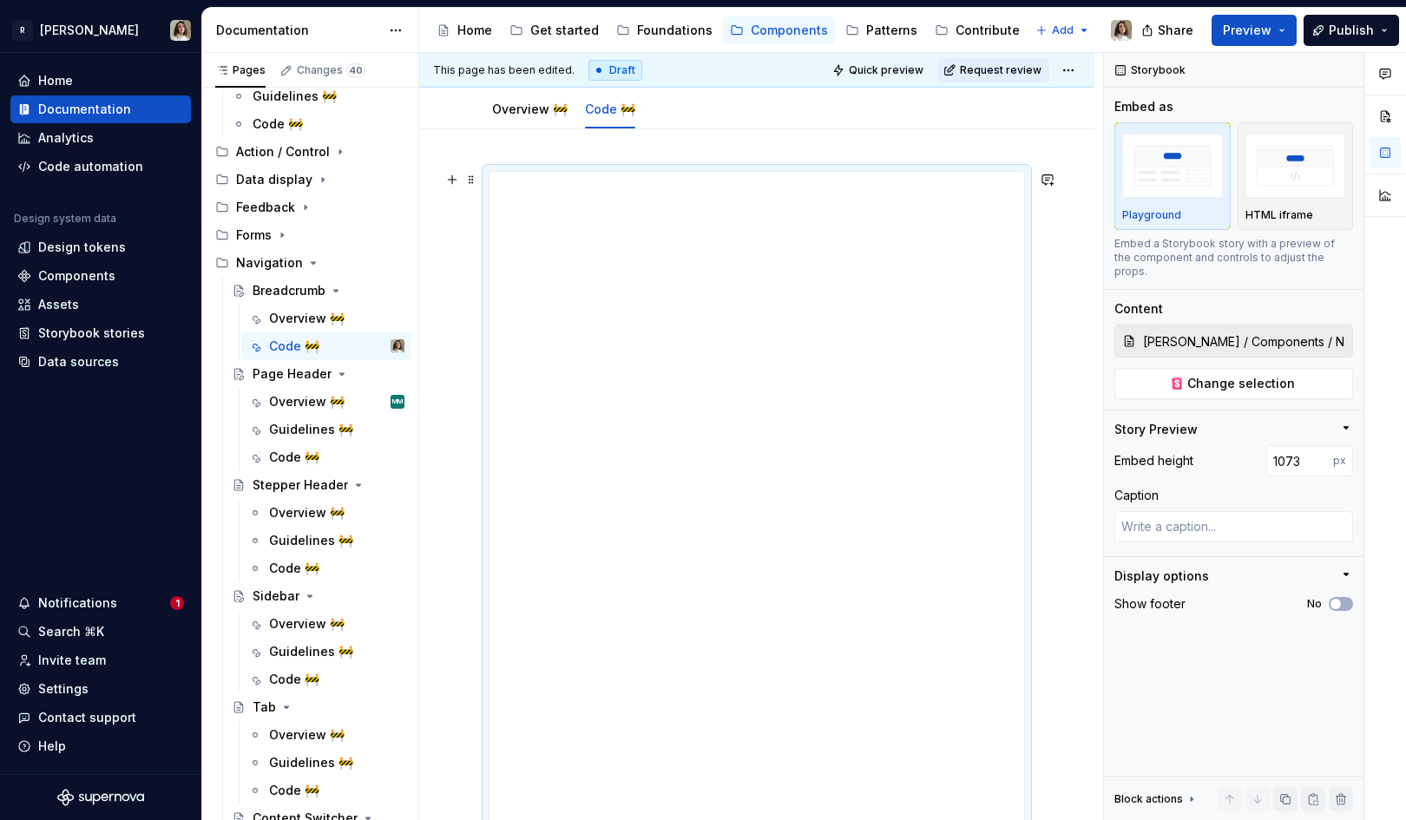
scroll to position [722, 0]
click at [1292, 456] on input "1073" at bounding box center [1299, 460] width 67 height 31
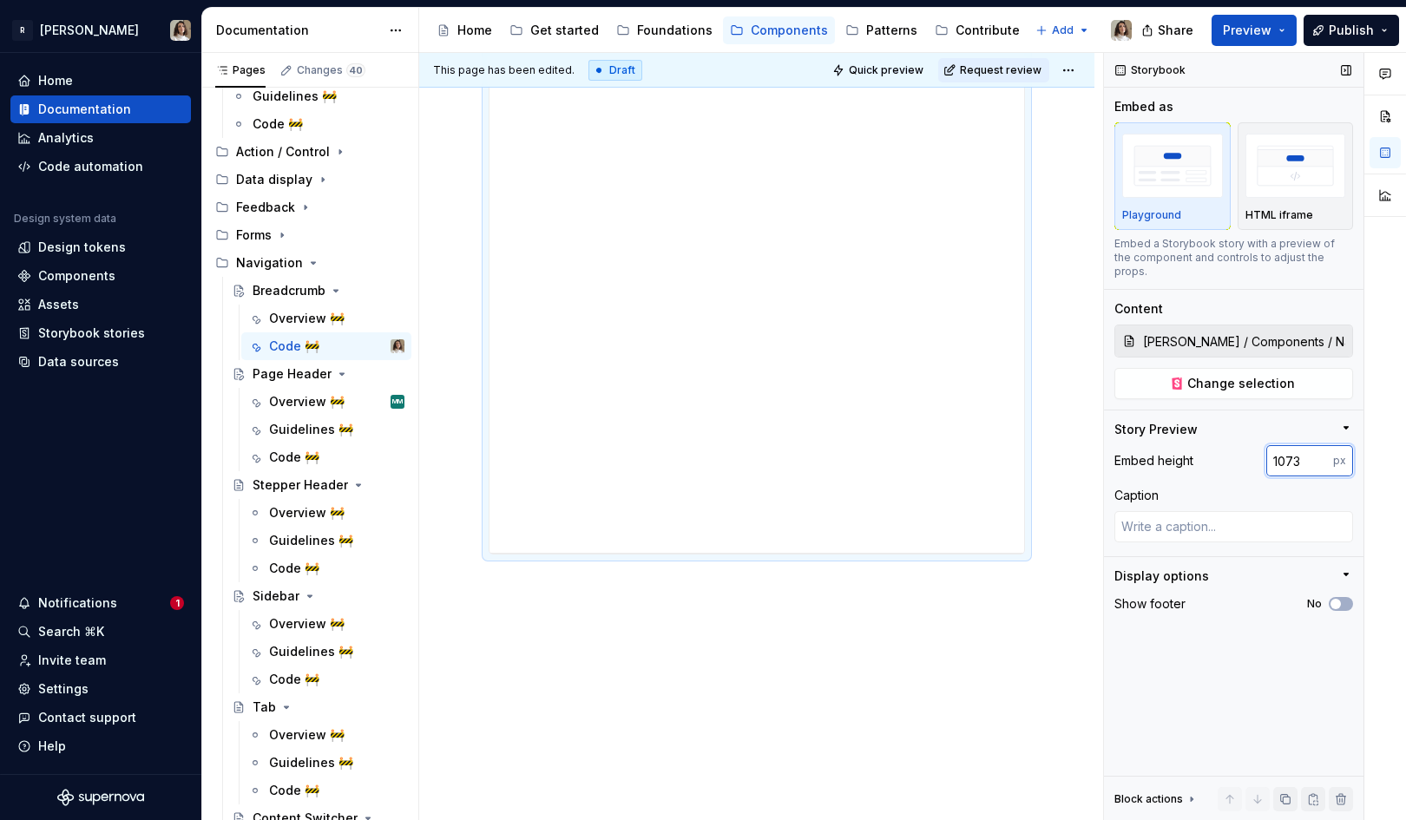
click at [1292, 456] on input "1073" at bounding box center [1299, 460] width 67 height 31
click at [762, 550] on div at bounding box center [757, 550] width 122 height 3
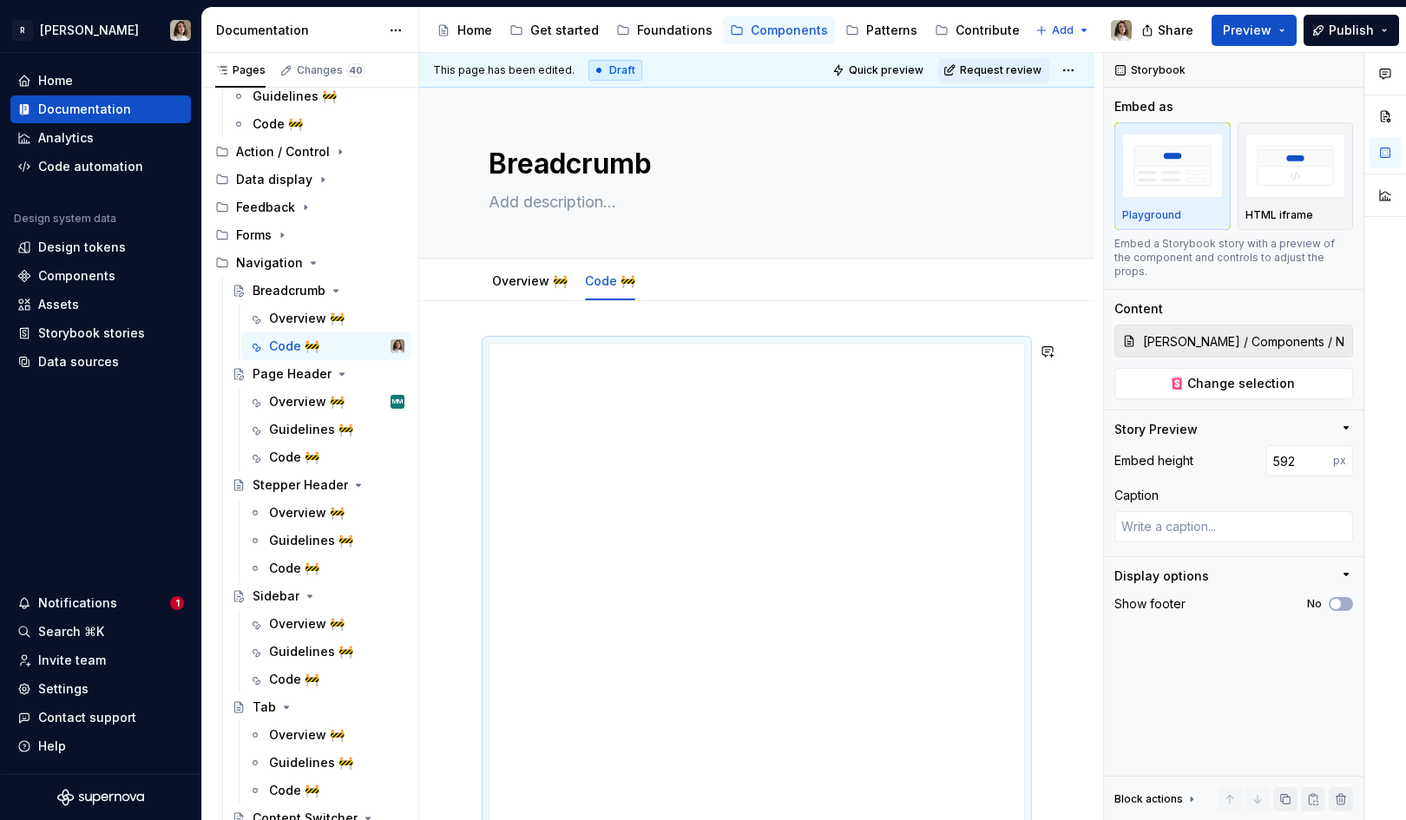
drag, startPoint x: 762, startPoint y: 551, endPoint x: 748, endPoint y: 857, distance: 306.7
click at [748, 819] on html "R [PERSON_NAME] Home Documentation Analytics Code automation Design system data…" at bounding box center [703, 410] width 1406 height 820
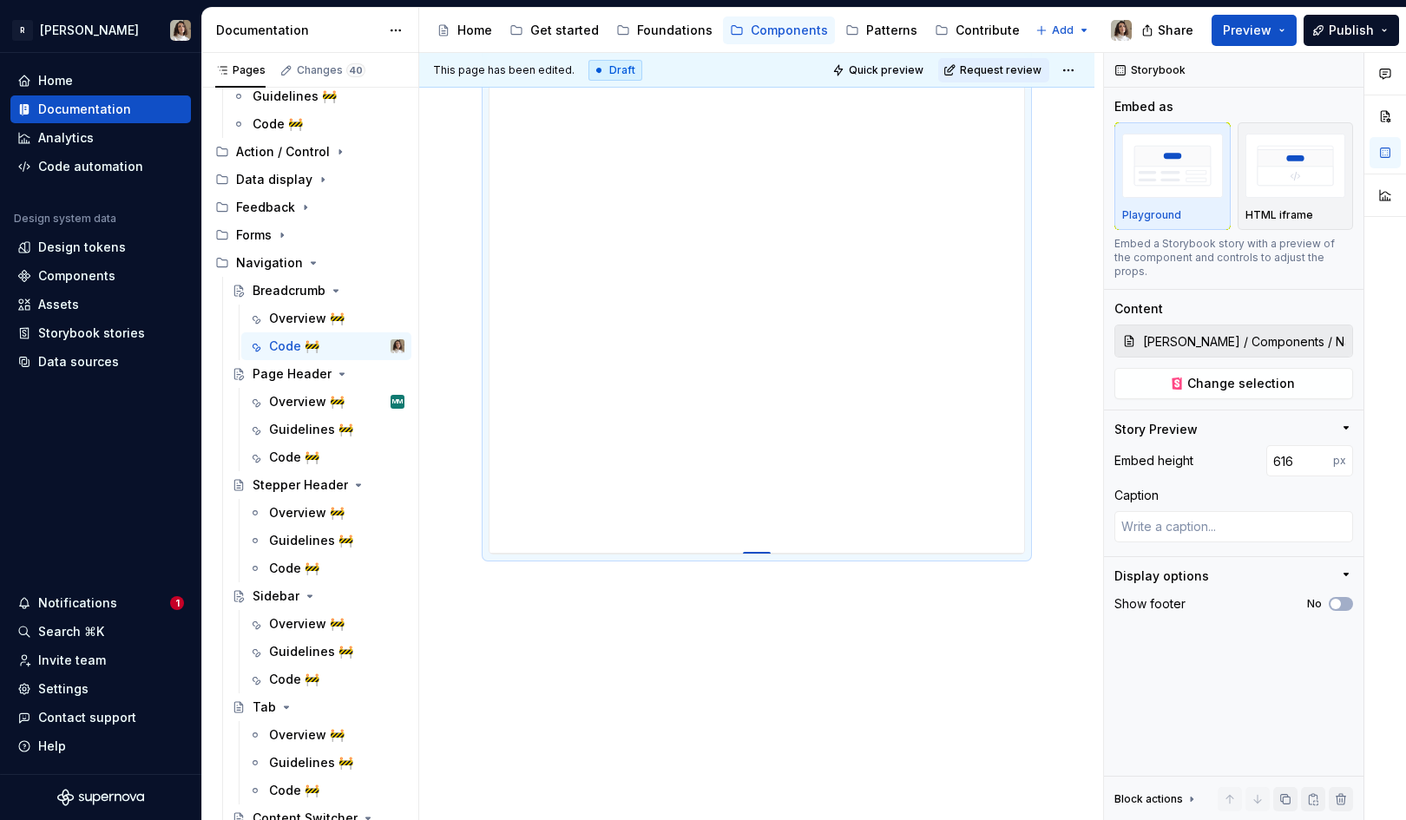
scroll to position [305, 0]
drag, startPoint x: 757, startPoint y: 551, endPoint x: 750, endPoint y: 769, distance: 217.9
click at [750, 769] on div at bounding box center [757, 769] width 28 height 3
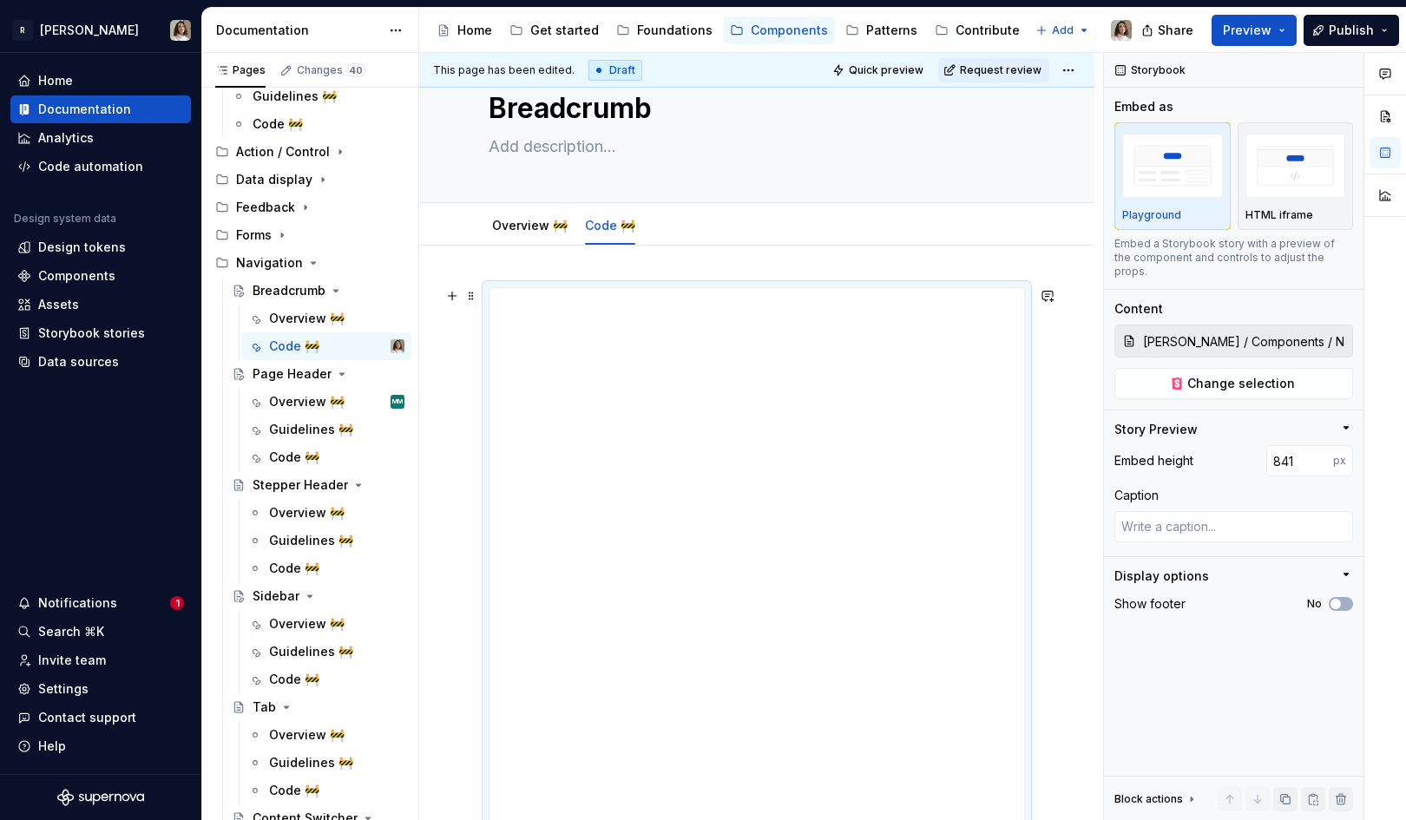
scroll to position [0, 0]
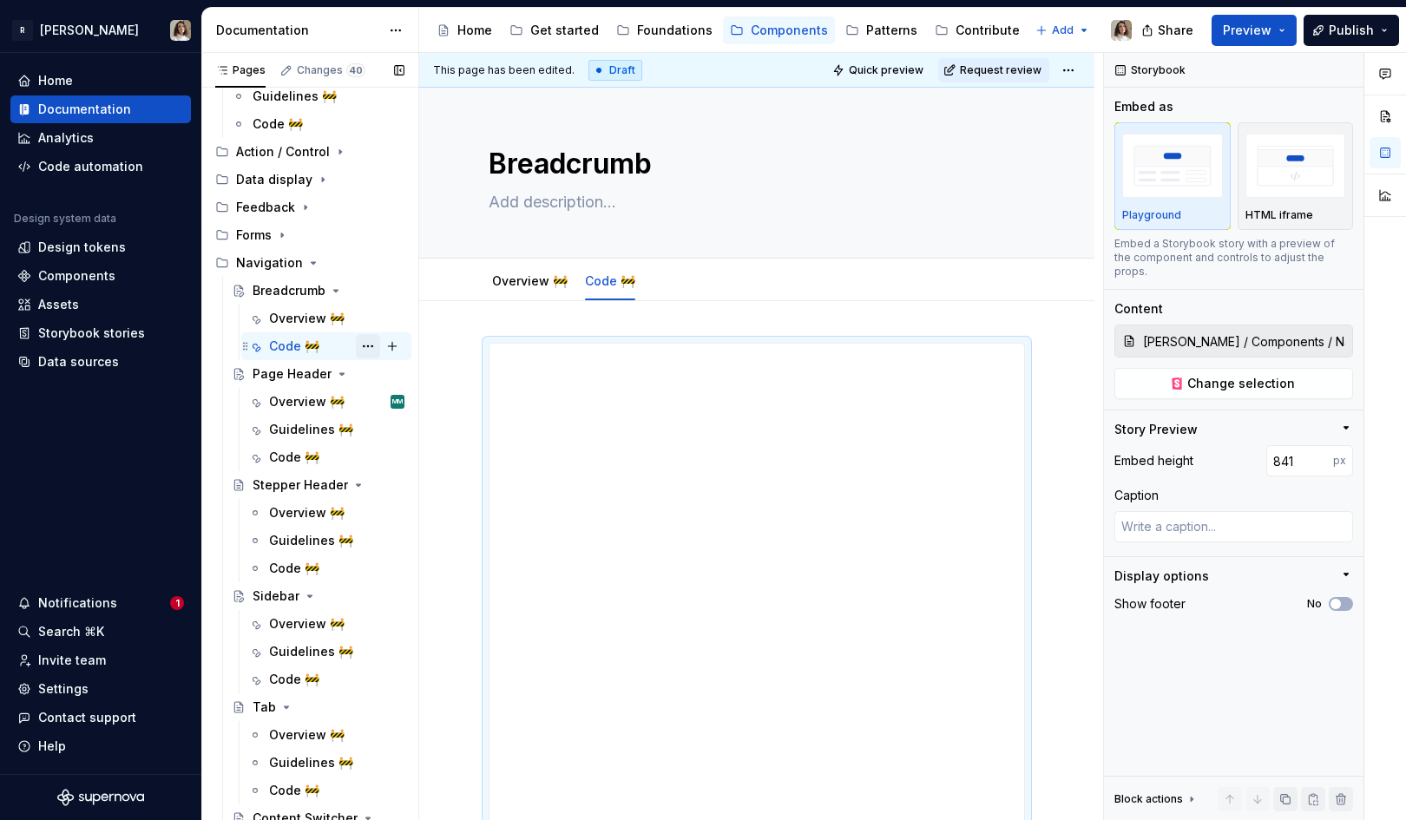
click at [368, 346] on button "Page tree" at bounding box center [368, 346] width 24 height 24
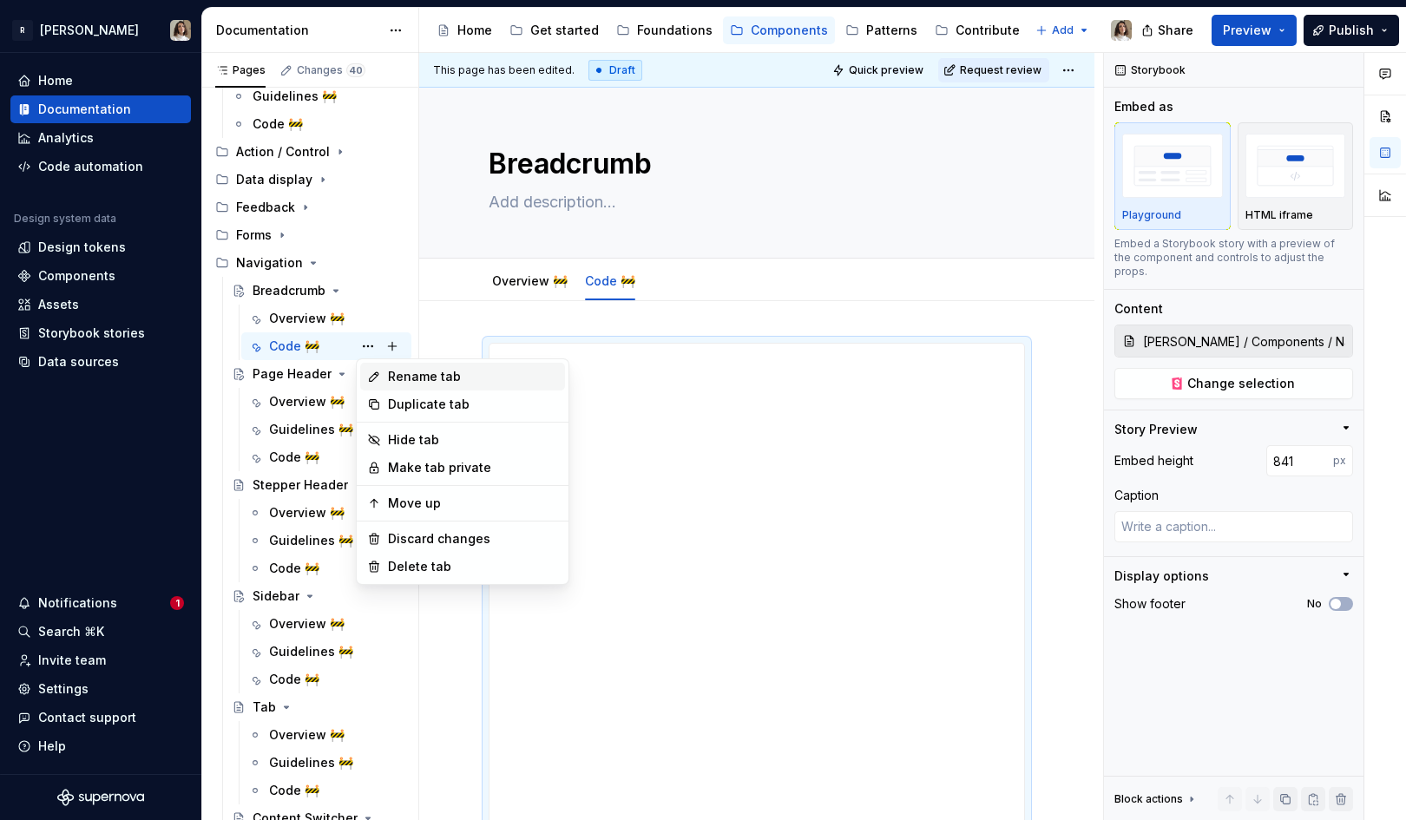
click at [407, 374] on div "Rename tab" at bounding box center [473, 376] width 170 height 17
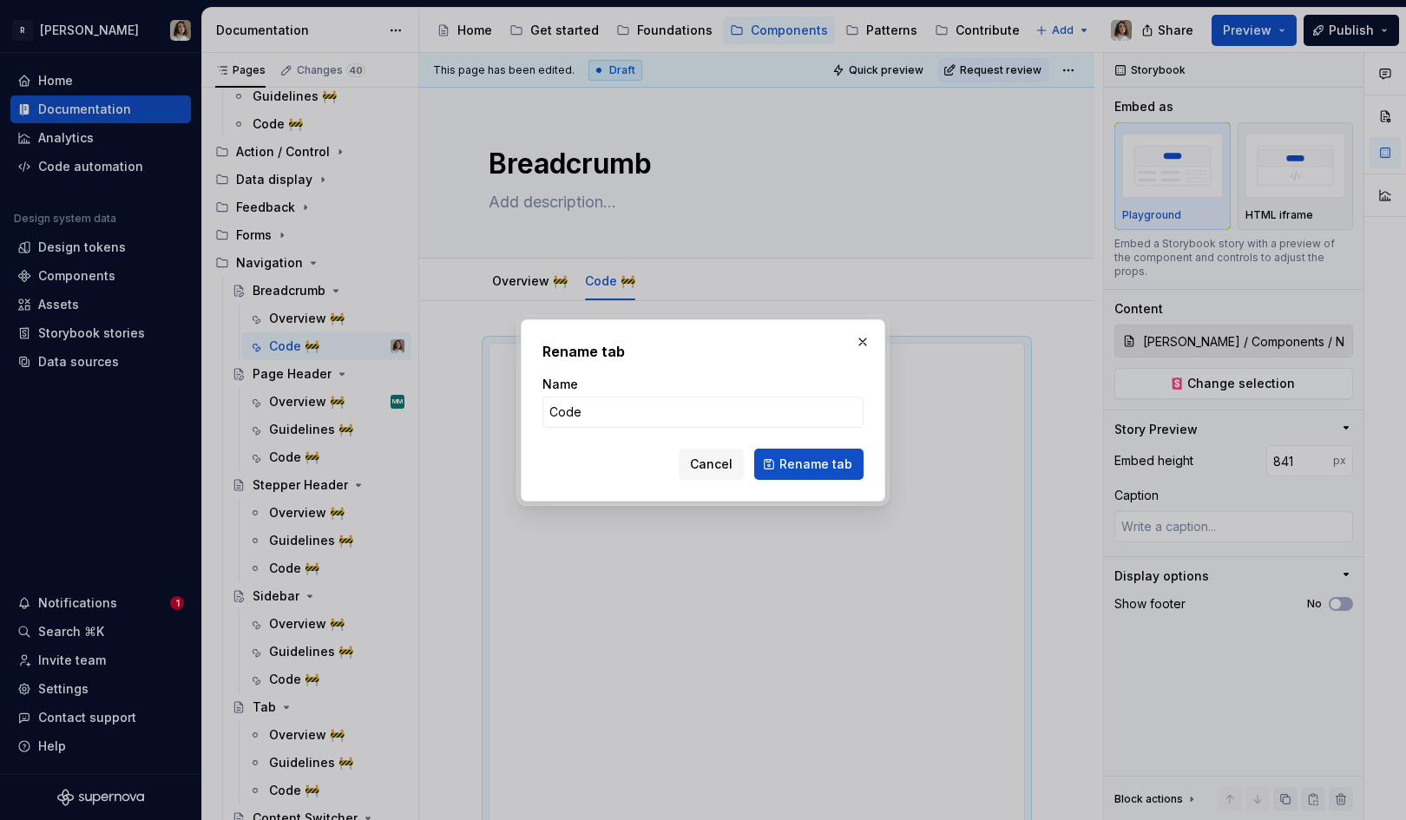
click button "Rename tab" at bounding box center [808, 464] width 109 height 31
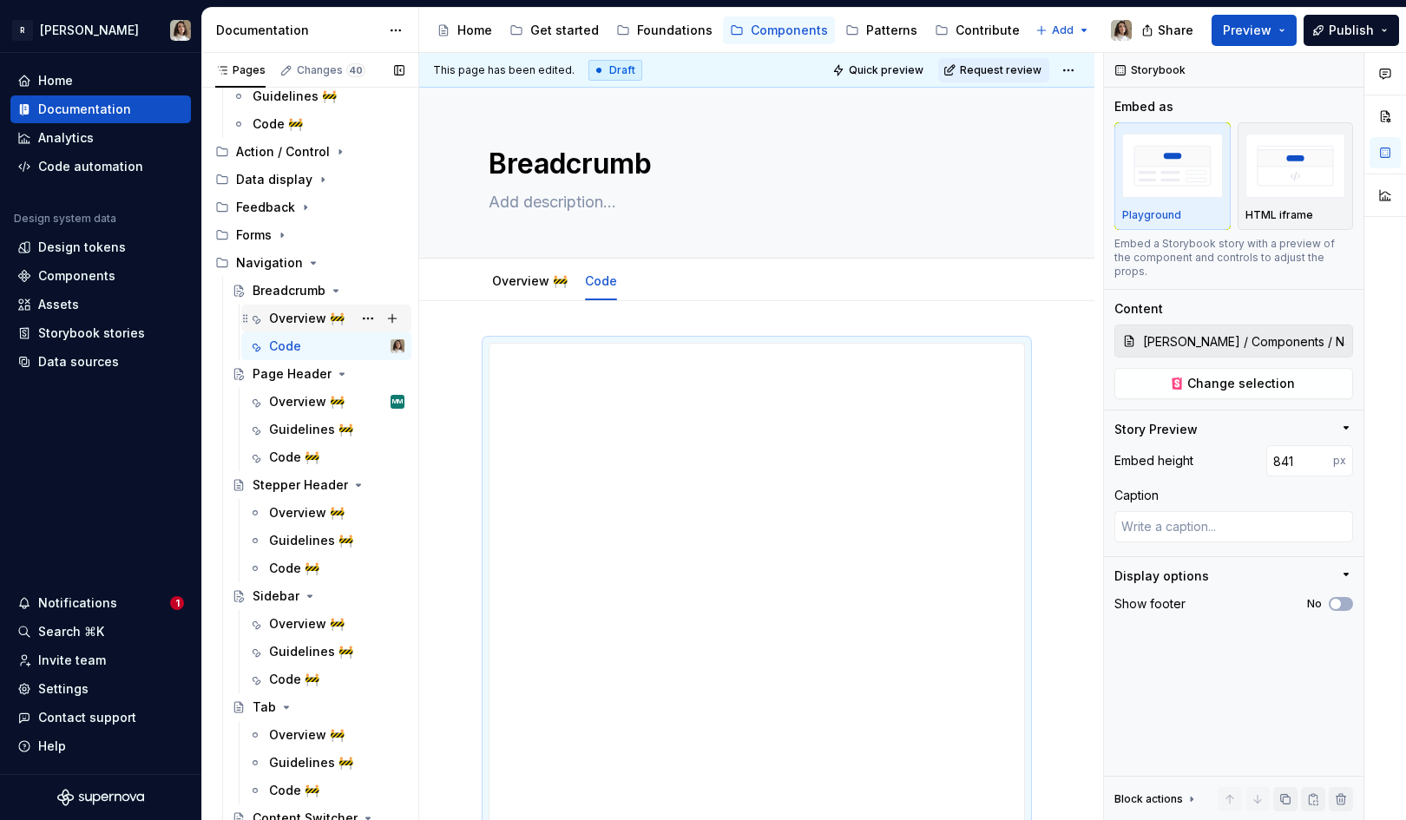
click at [299, 325] on div "Overview 🚧" at bounding box center [307, 318] width 76 height 17
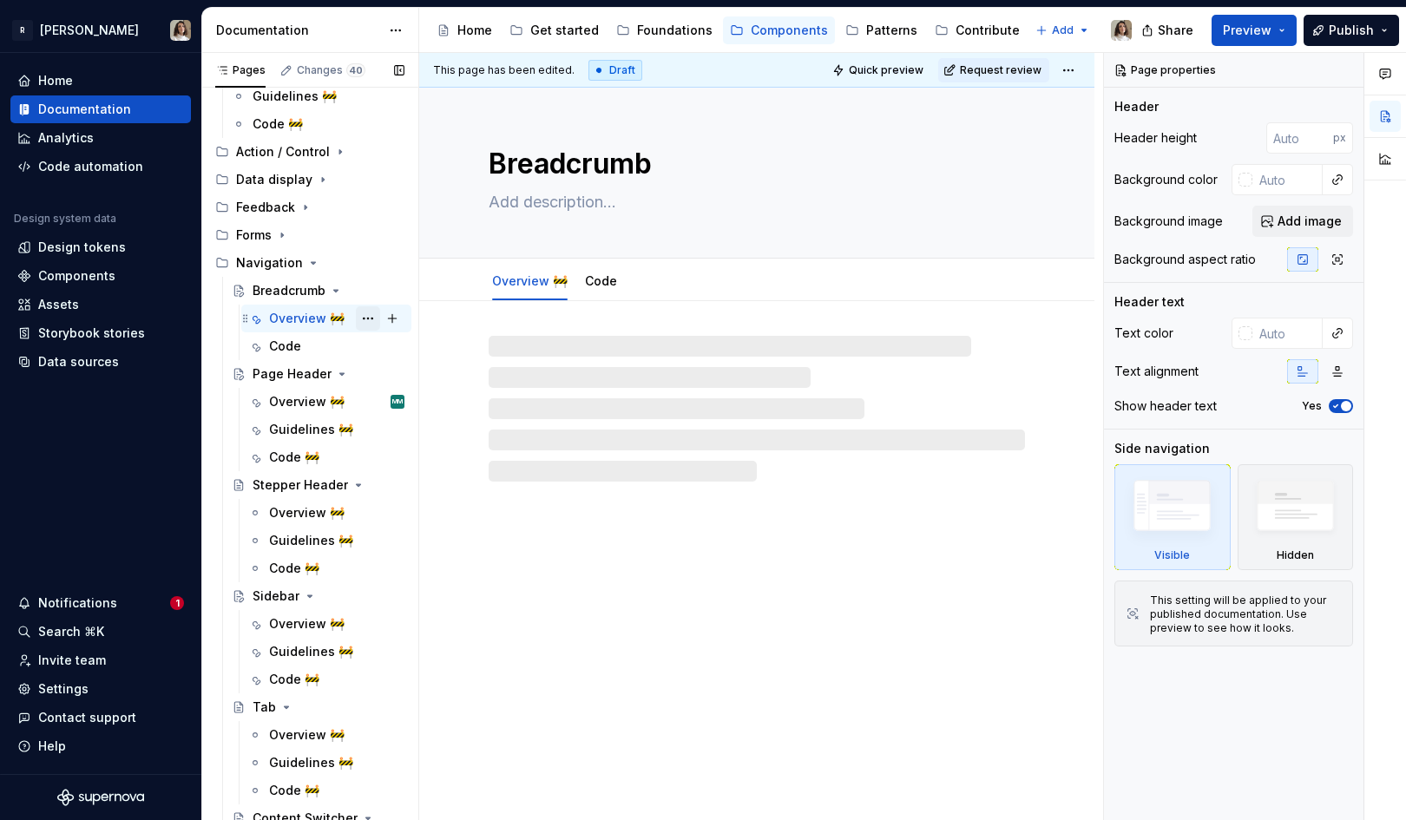
click at [366, 317] on button "Page tree" at bounding box center [368, 318] width 24 height 24
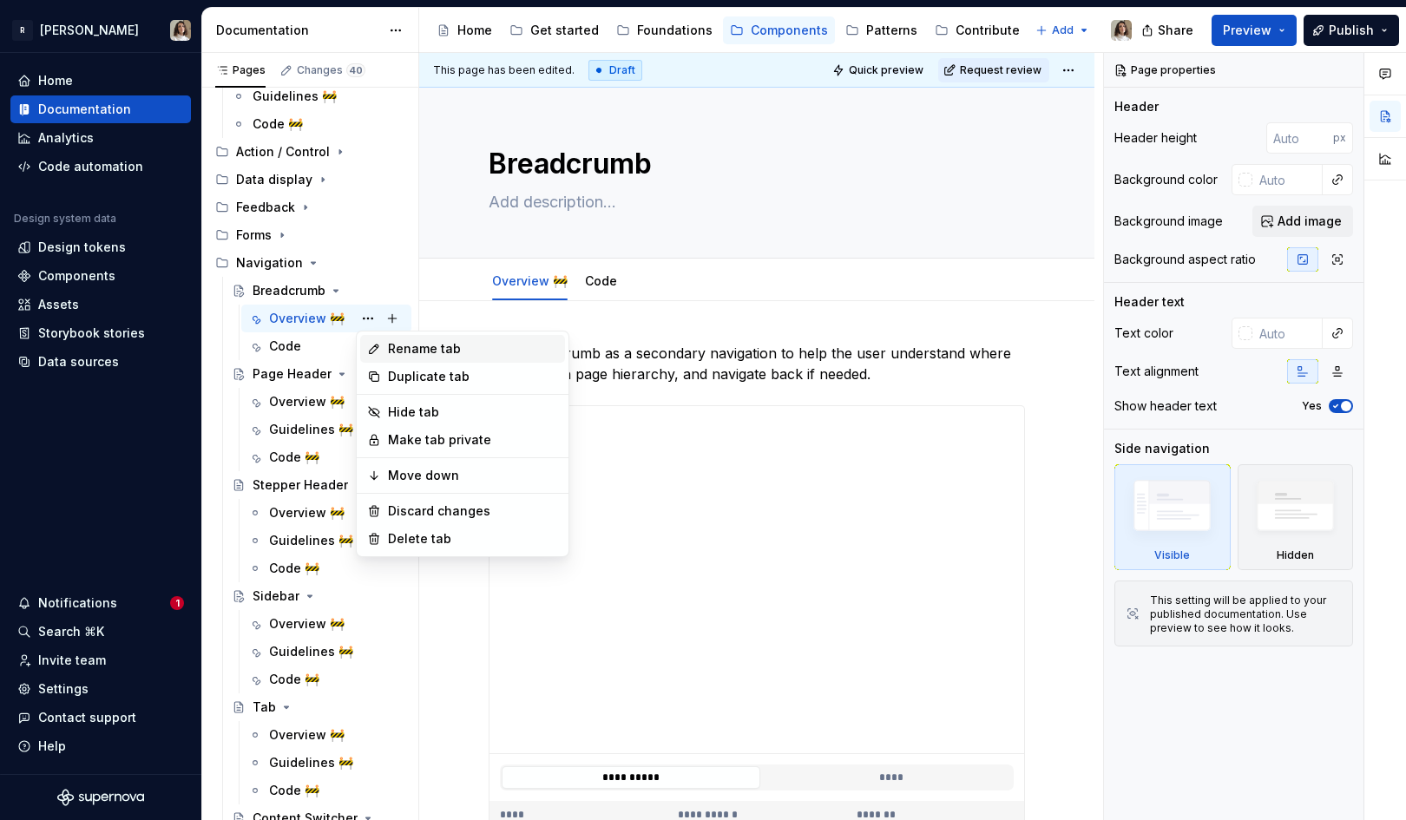
click at [404, 352] on div "Rename tab" at bounding box center [473, 348] width 170 height 17
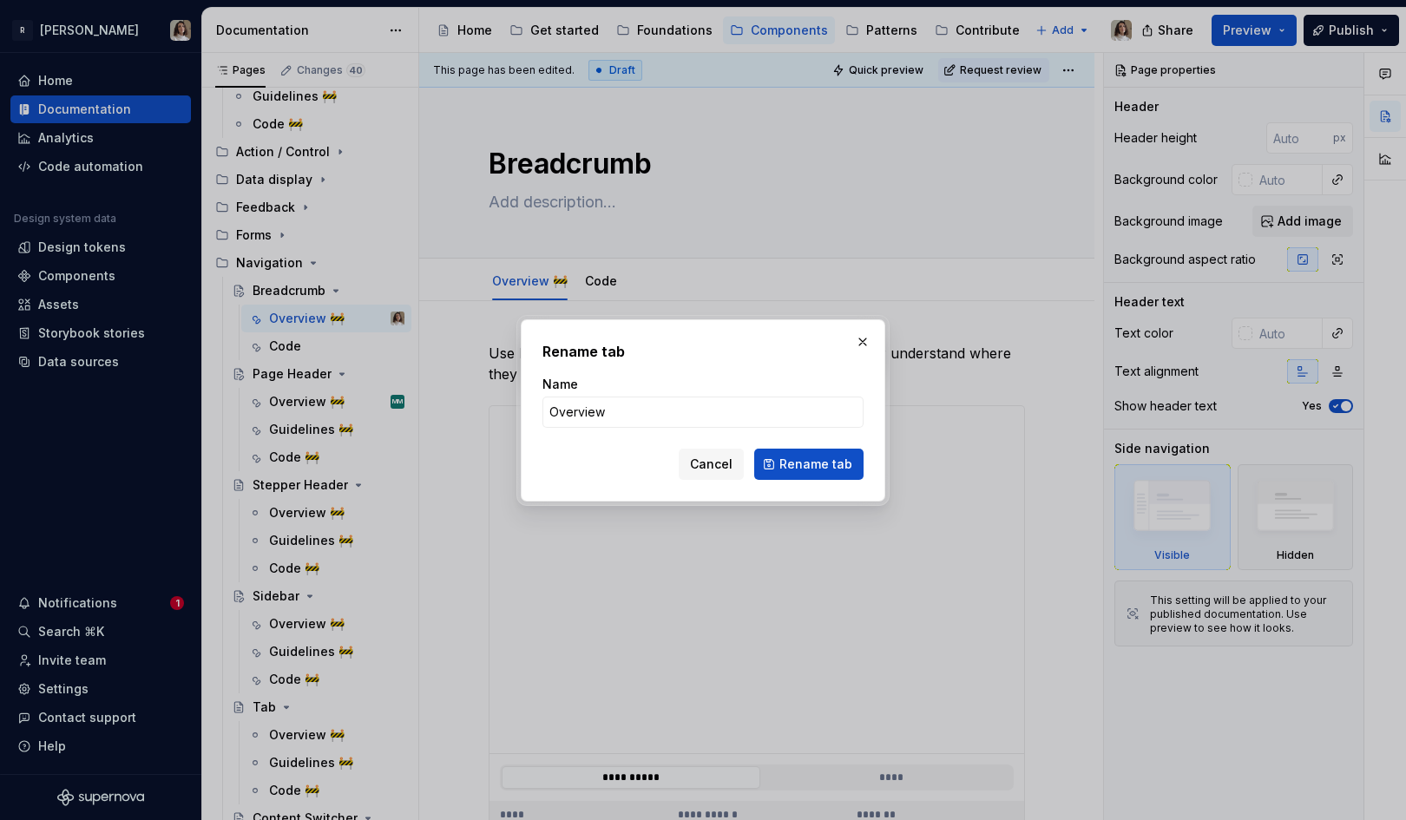
click button "Rename tab" at bounding box center [808, 464] width 109 height 31
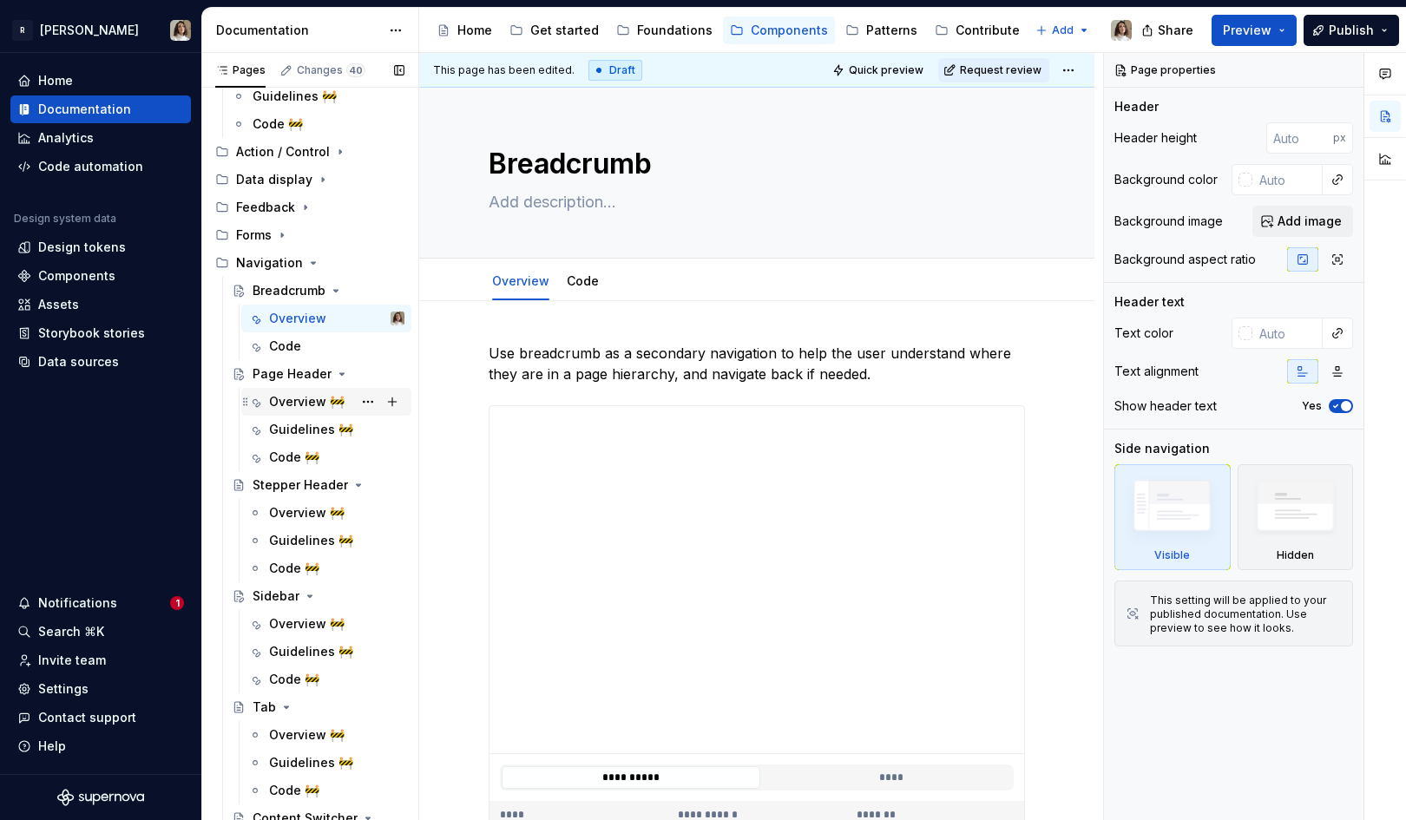
click at [323, 399] on div "Overview 🚧" at bounding box center [307, 401] width 76 height 17
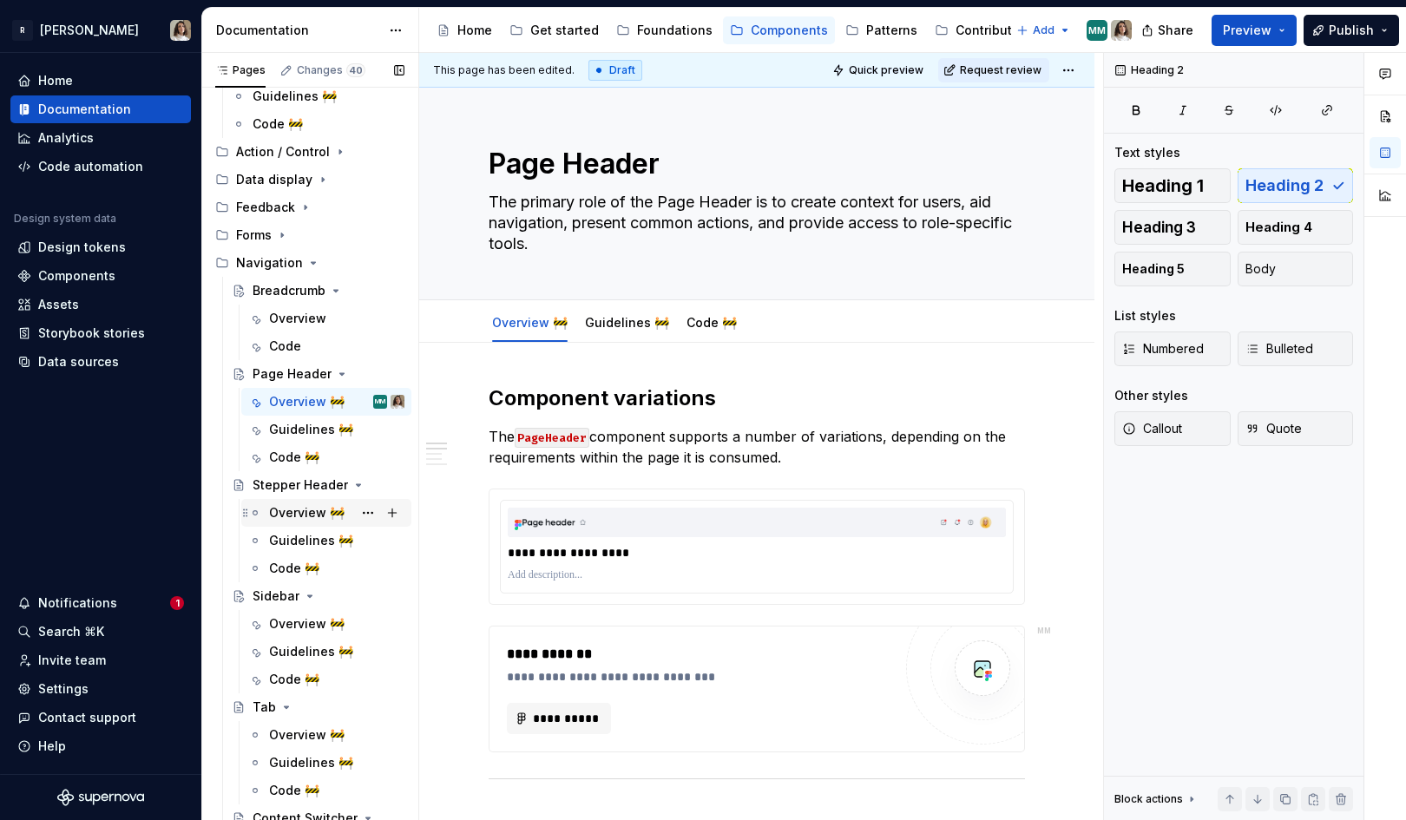
click at [292, 503] on div "Overview 🚧" at bounding box center [336, 513] width 135 height 24
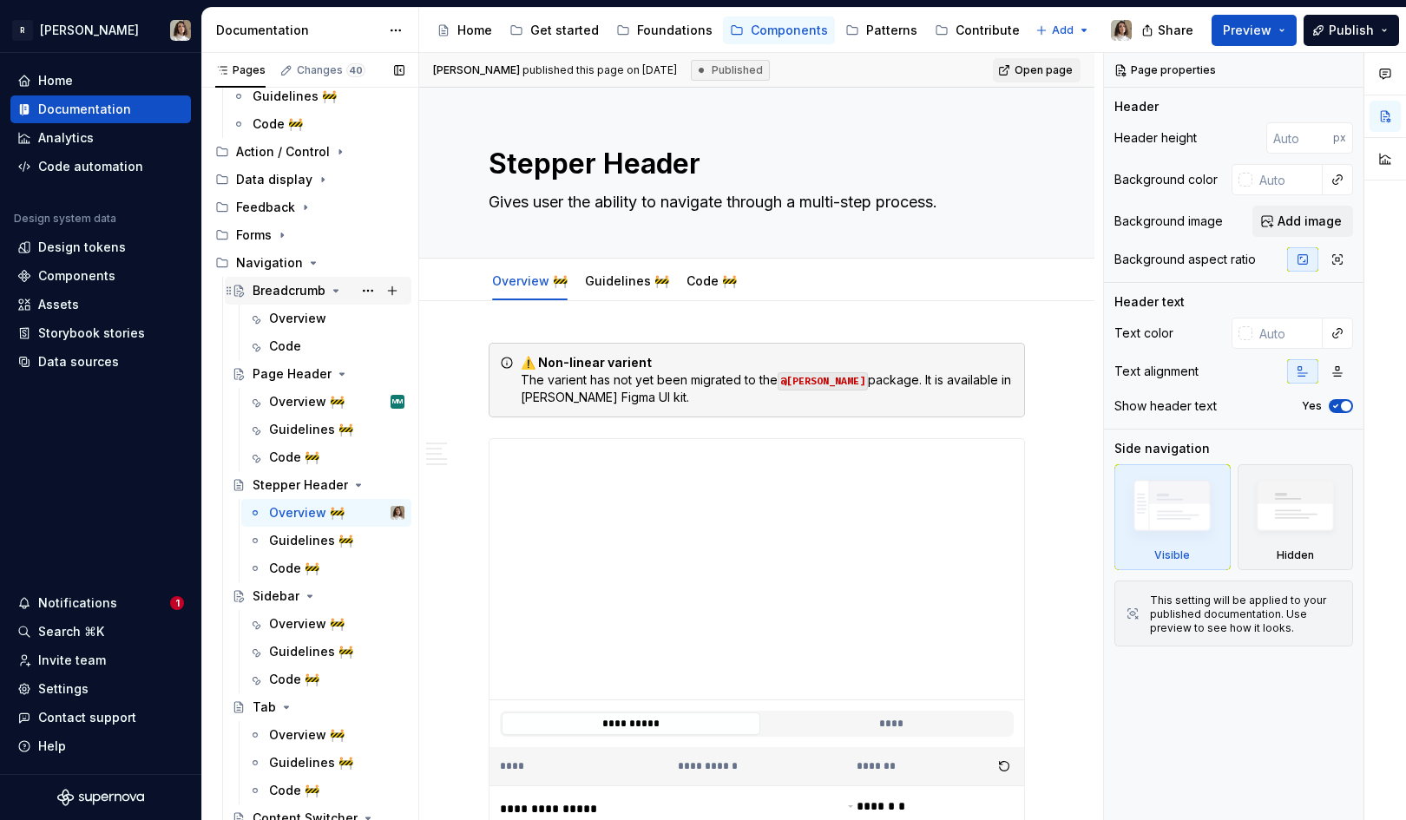
click at [311, 294] on div "Breadcrumb" at bounding box center [289, 290] width 73 height 17
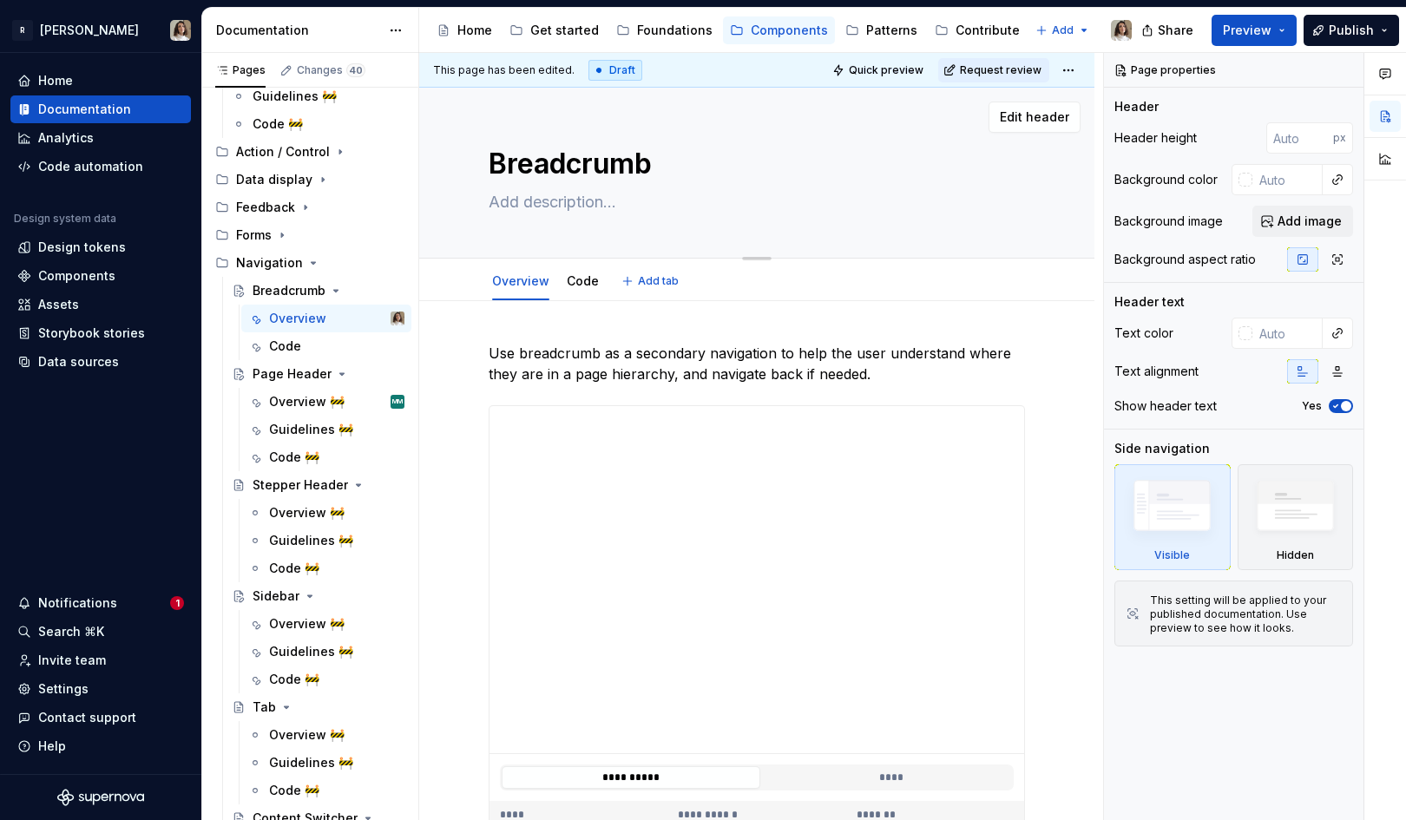
click at [664, 168] on textarea "Breadcrumb" at bounding box center [753, 164] width 536 height 42
click at [655, 168] on textarea "Breadcrumb" at bounding box center [753, 164] width 536 height 42
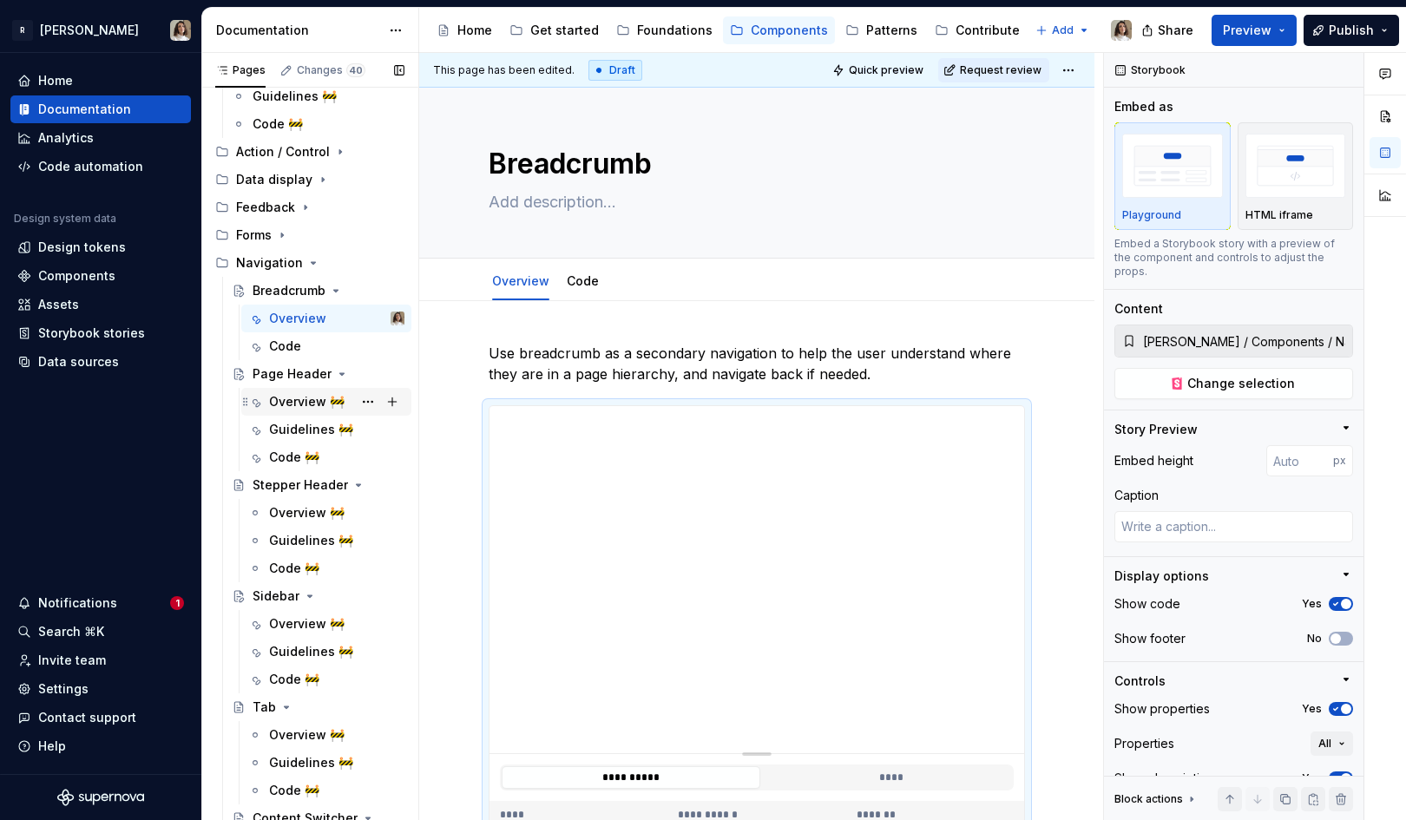
click at [288, 393] on div "Overview 🚧" at bounding box center [307, 401] width 76 height 17
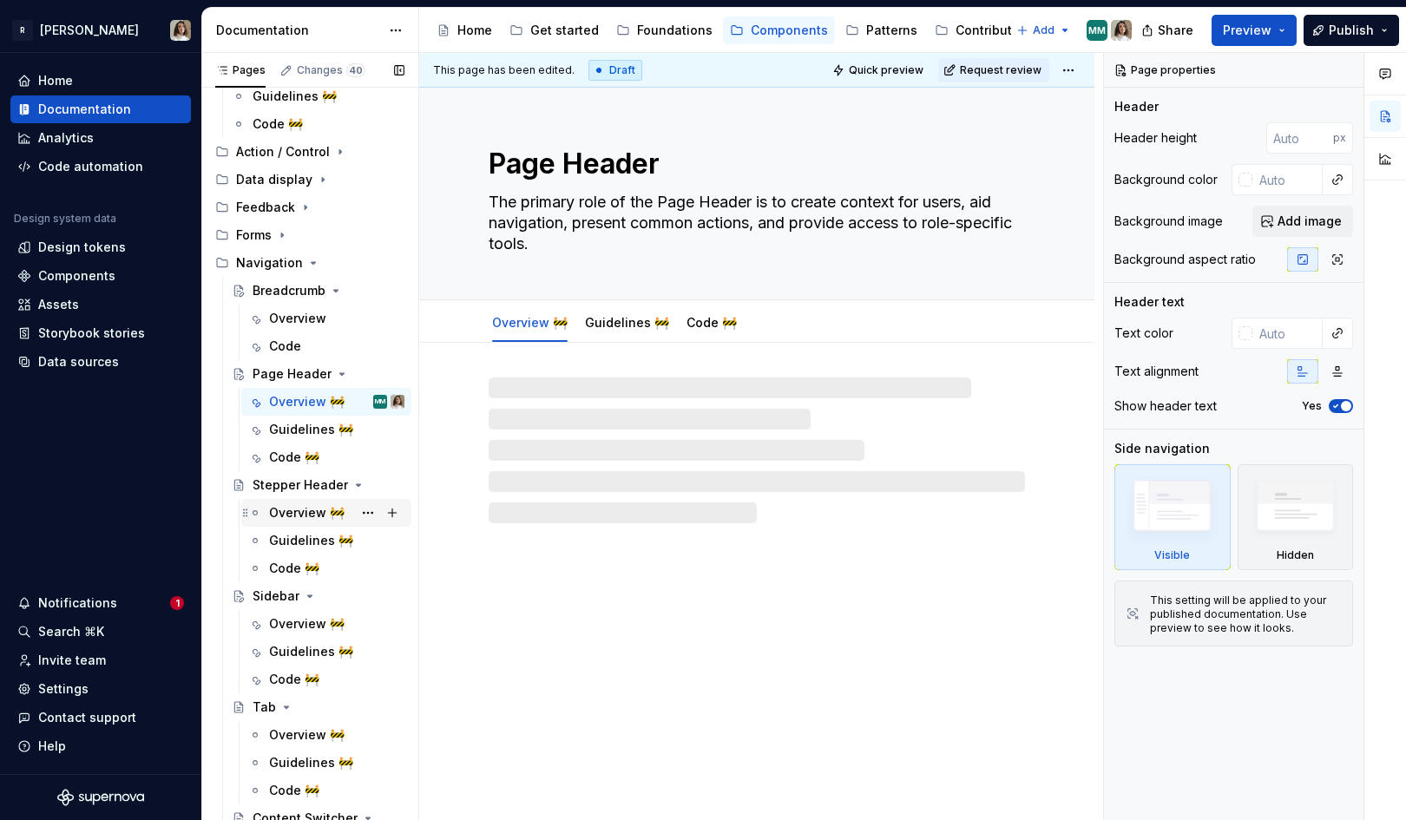
click at [289, 515] on div "Overview 🚧" at bounding box center [307, 512] width 76 height 17
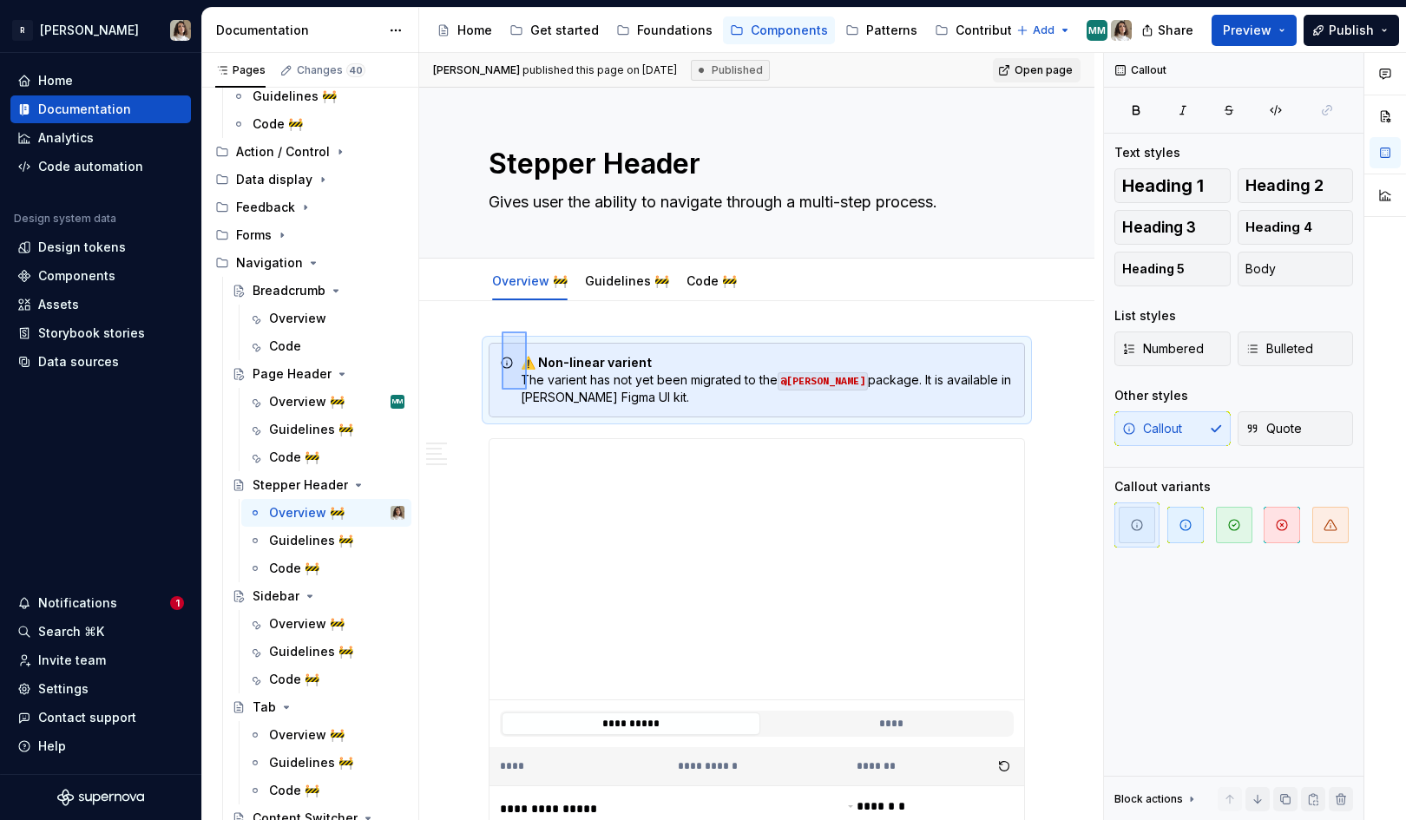
drag, startPoint x: 502, startPoint y: 332, endPoint x: 527, endPoint y: 391, distance: 64.2
click at [527, 391] on div "**********" at bounding box center [761, 437] width 684 height 768
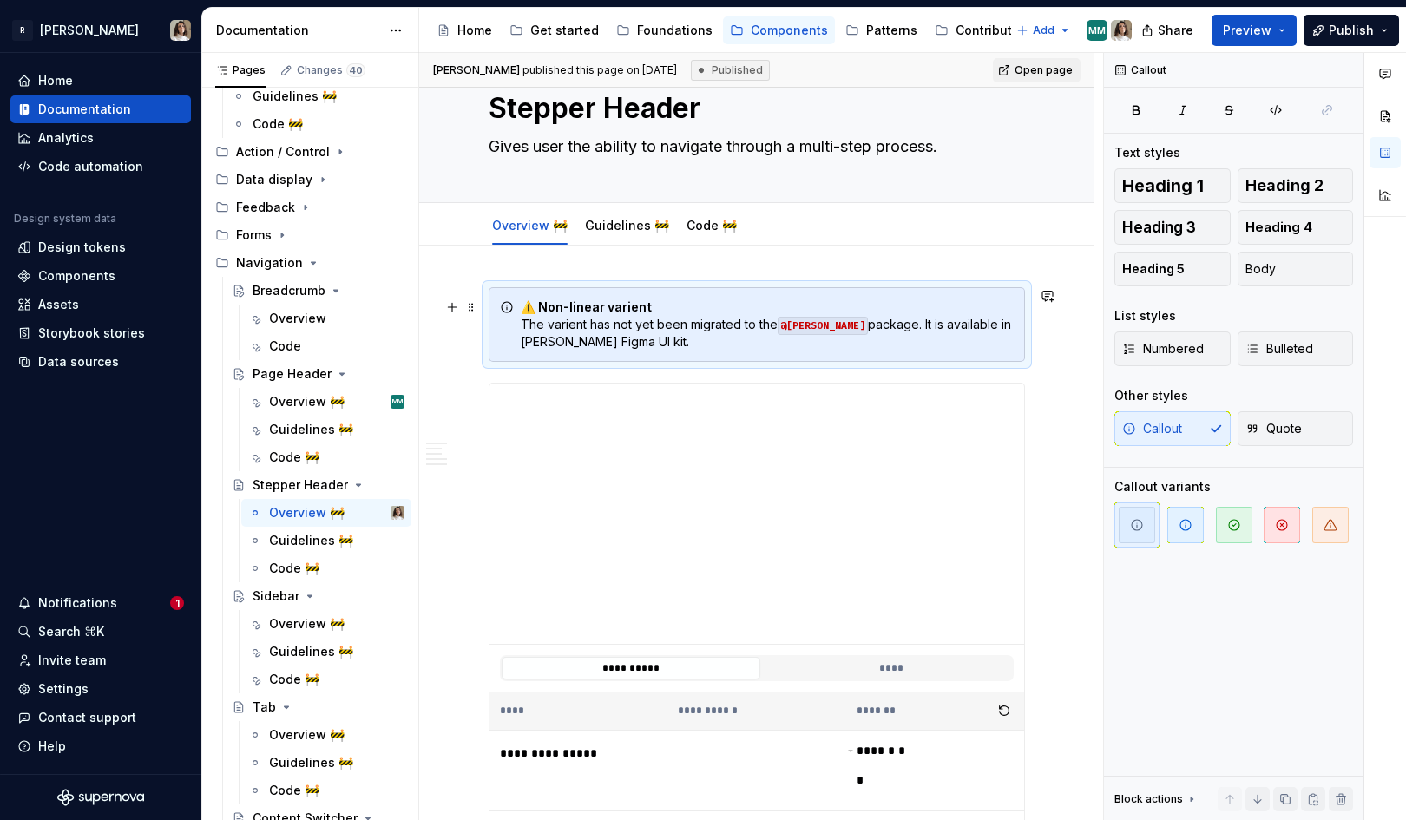
scroll to position [62, 0]
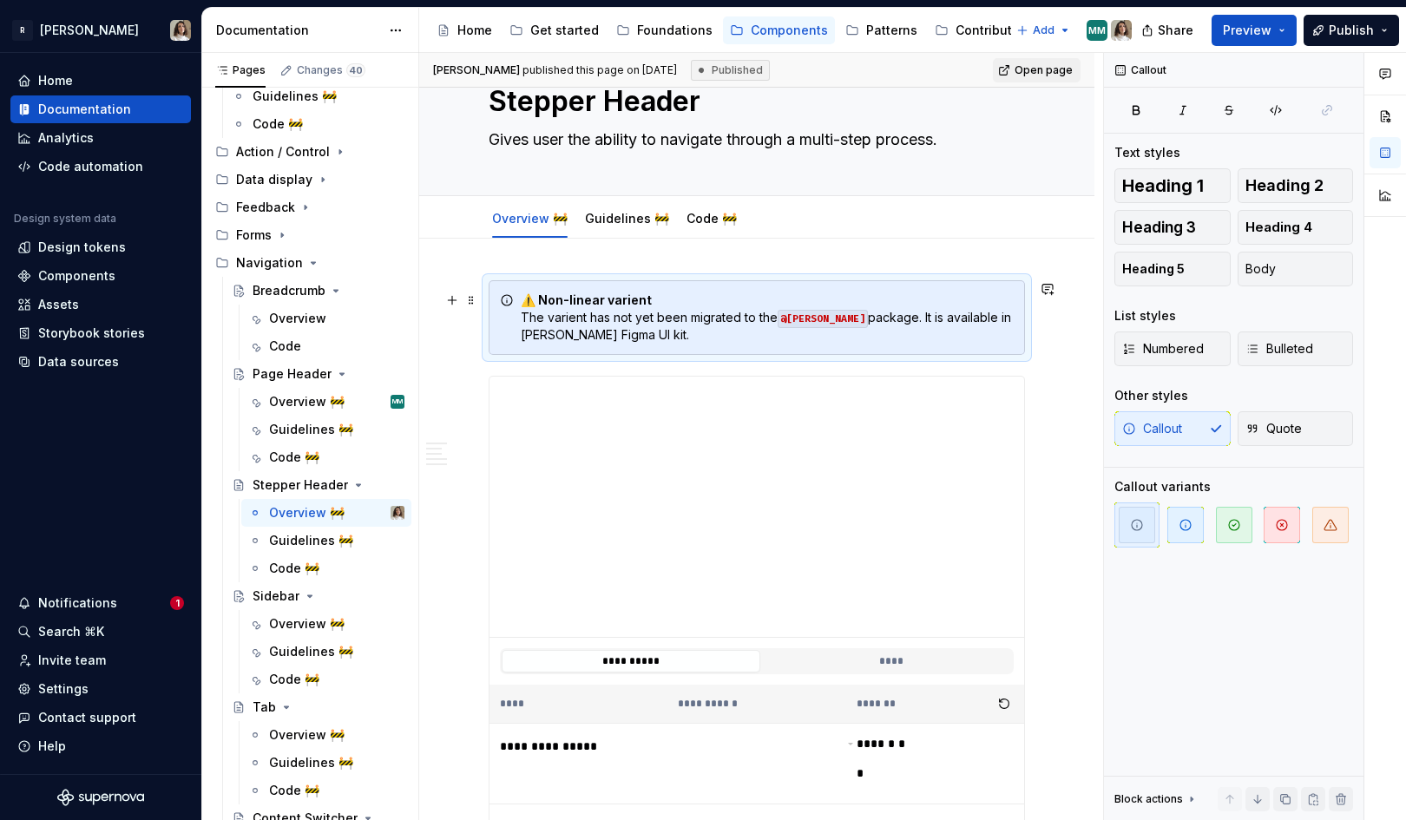
click at [647, 333] on div "⚠️ Non-linear varient The varient has not yet been migrated to the @[PERSON_NAM…" at bounding box center [767, 318] width 493 height 52
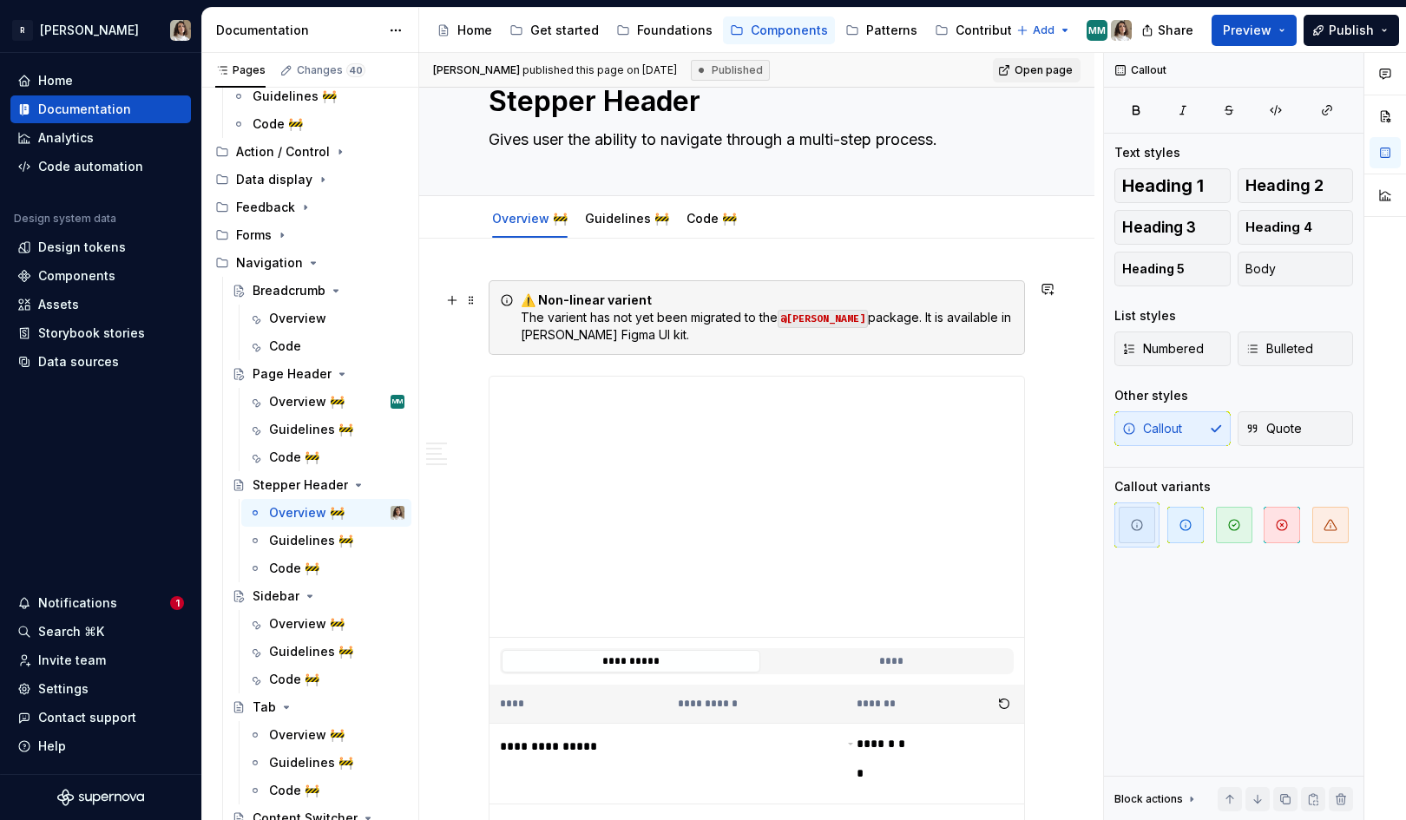
click at [578, 319] on div "⚠️ Non-linear varient The varient has not yet been migrated to the @[PERSON_NAM…" at bounding box center [767, 318] width 493 height 52
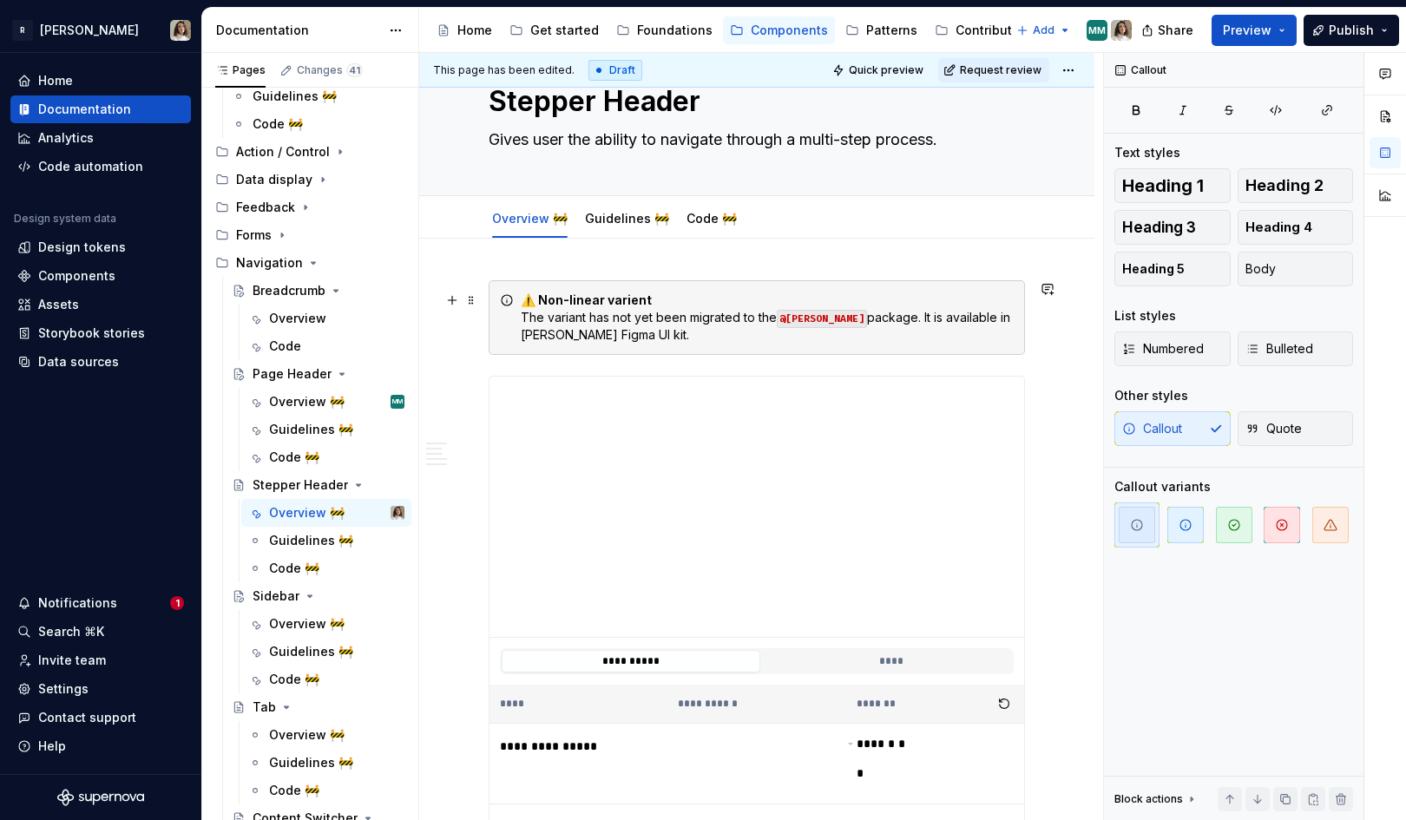
click at [661, 321] on div "⚠️ Non-linear varient The variant has not yet been migrated to the @[PERSON_NAM…" at bounding box center [767, 318] width 493 height 52
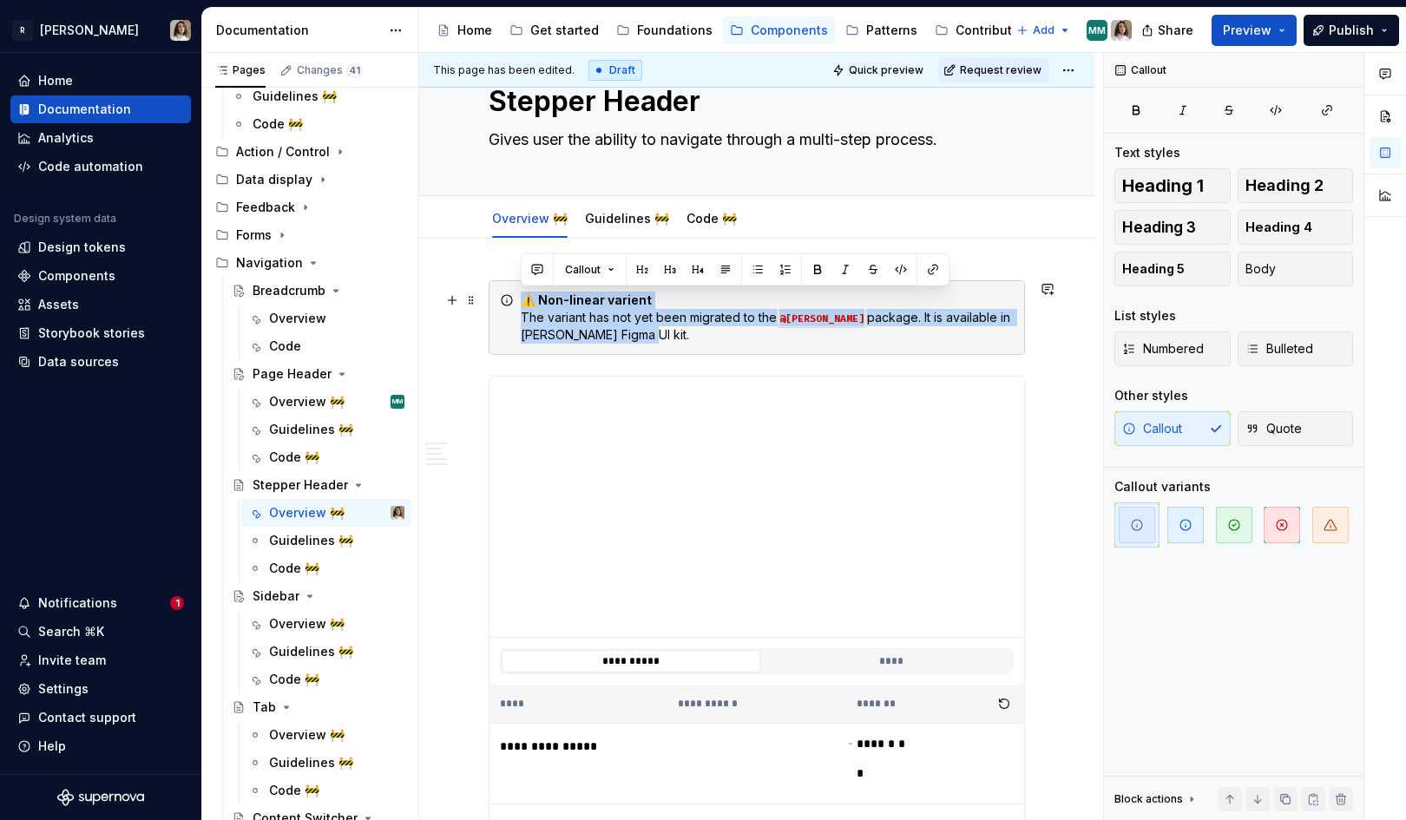
drag, startPoint x: 633, startPoint y: 338, endPoint x: 483, endPoint y: 305, distance: 153.9
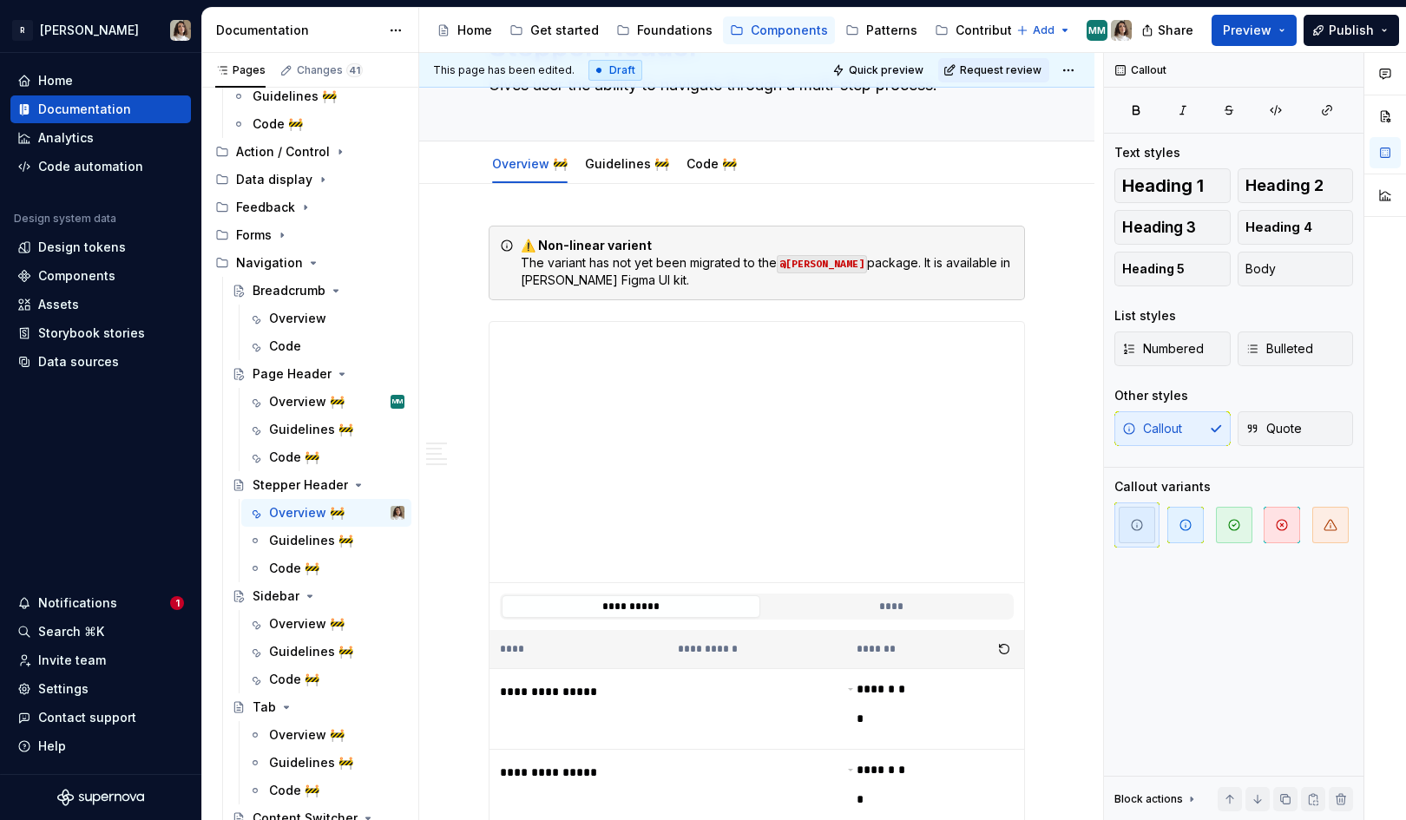
scroll to position [103, 0]
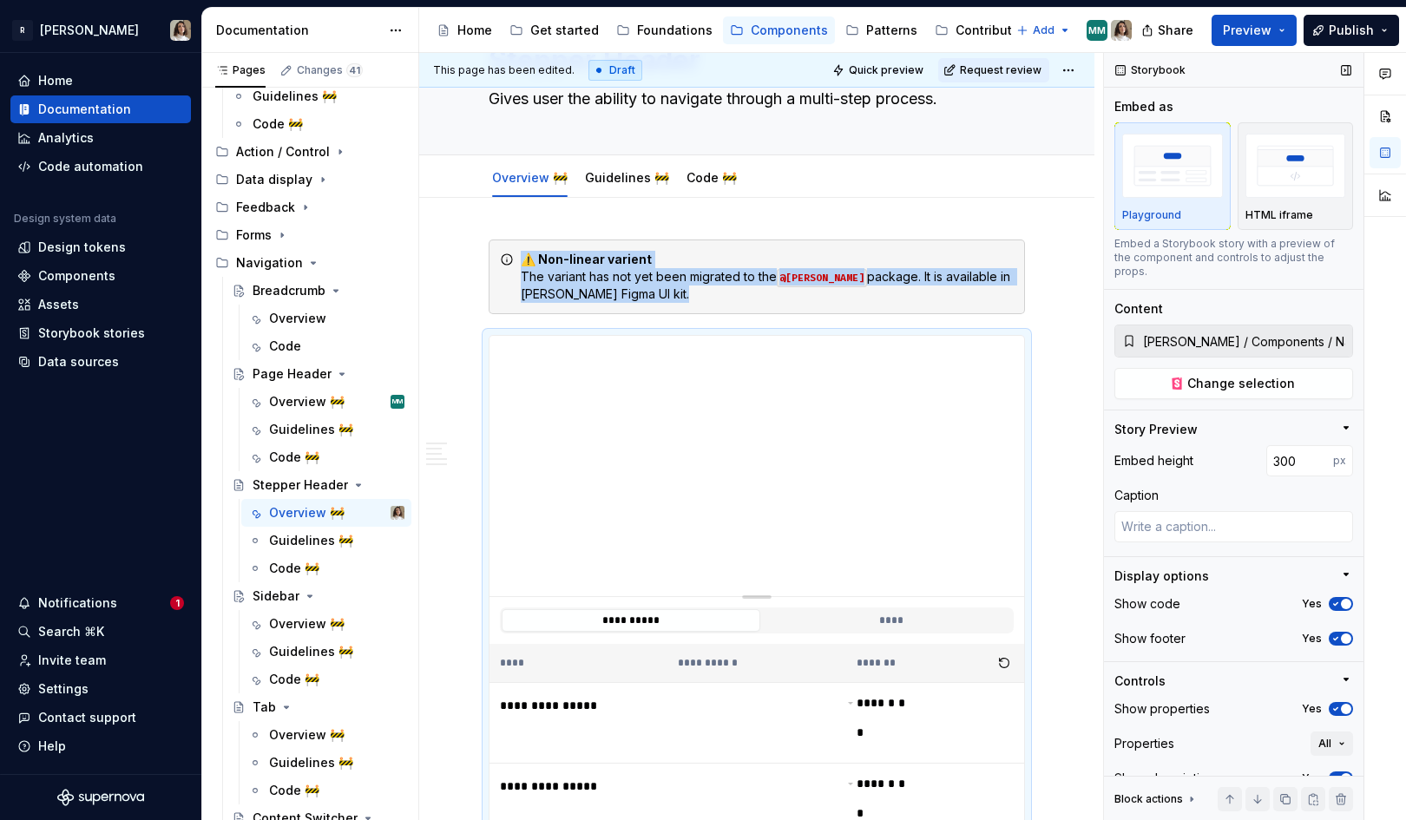
click at [1265, 325] on input "[PERSON_NAME] / Components / Navigation / Stepper Header / Clickable Steps" at bounding box center [1244, 340] width 216 height 31
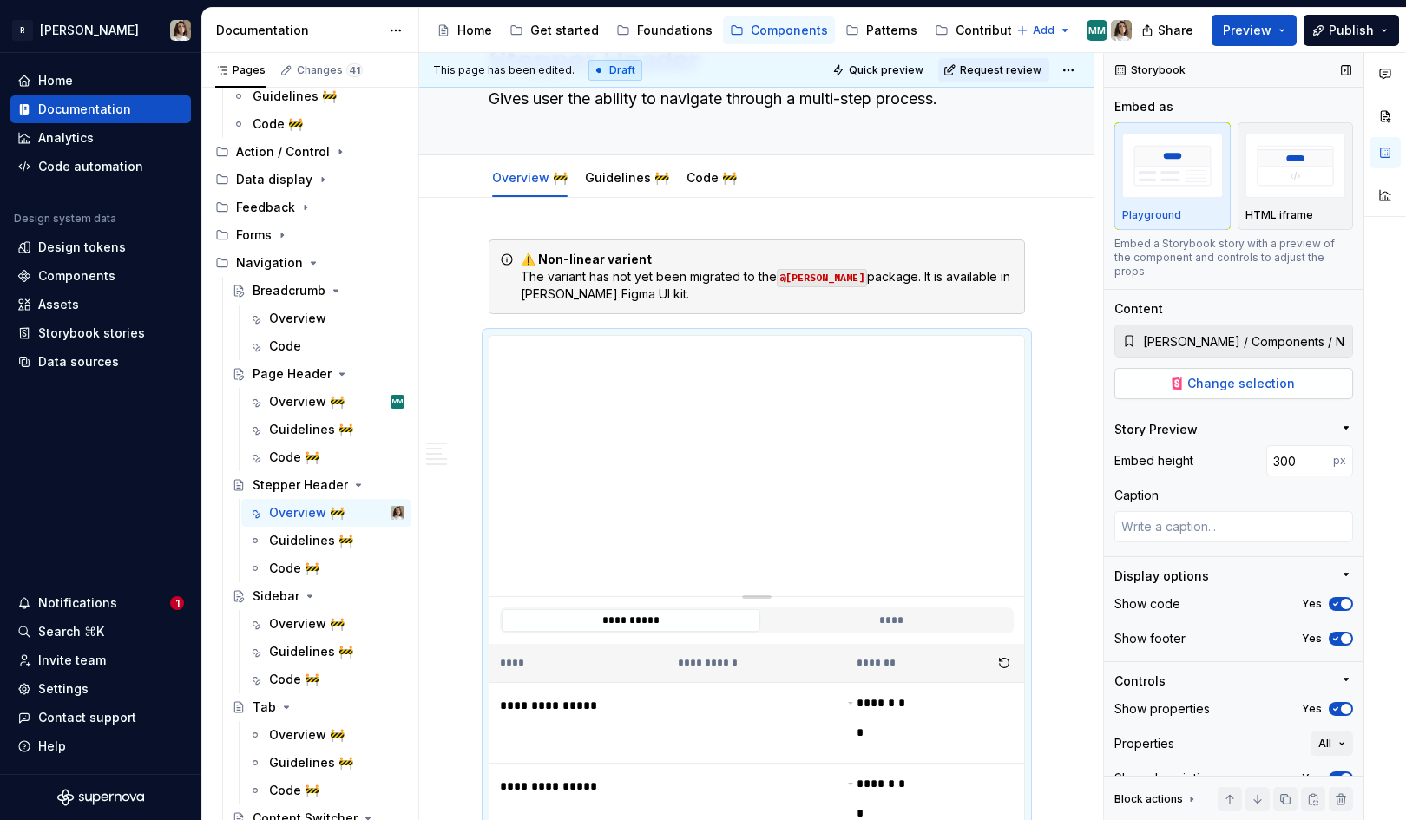
click at [1240, 375] on span "Change selection" at bounding box center [1241, 383] width 108 height 17
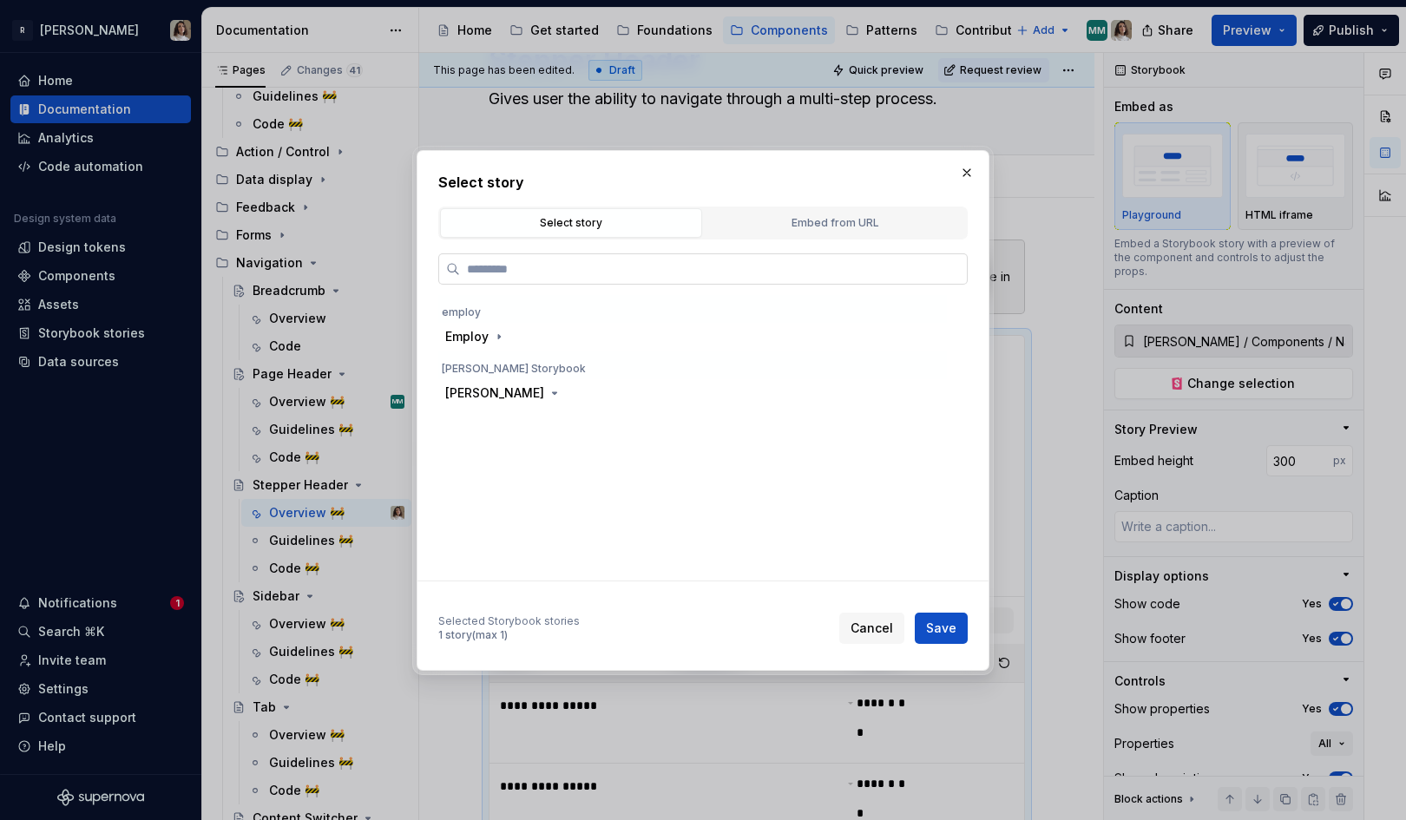
click at [705, 273] on input "search" at bounding box center [713, 268] width 507 height 17
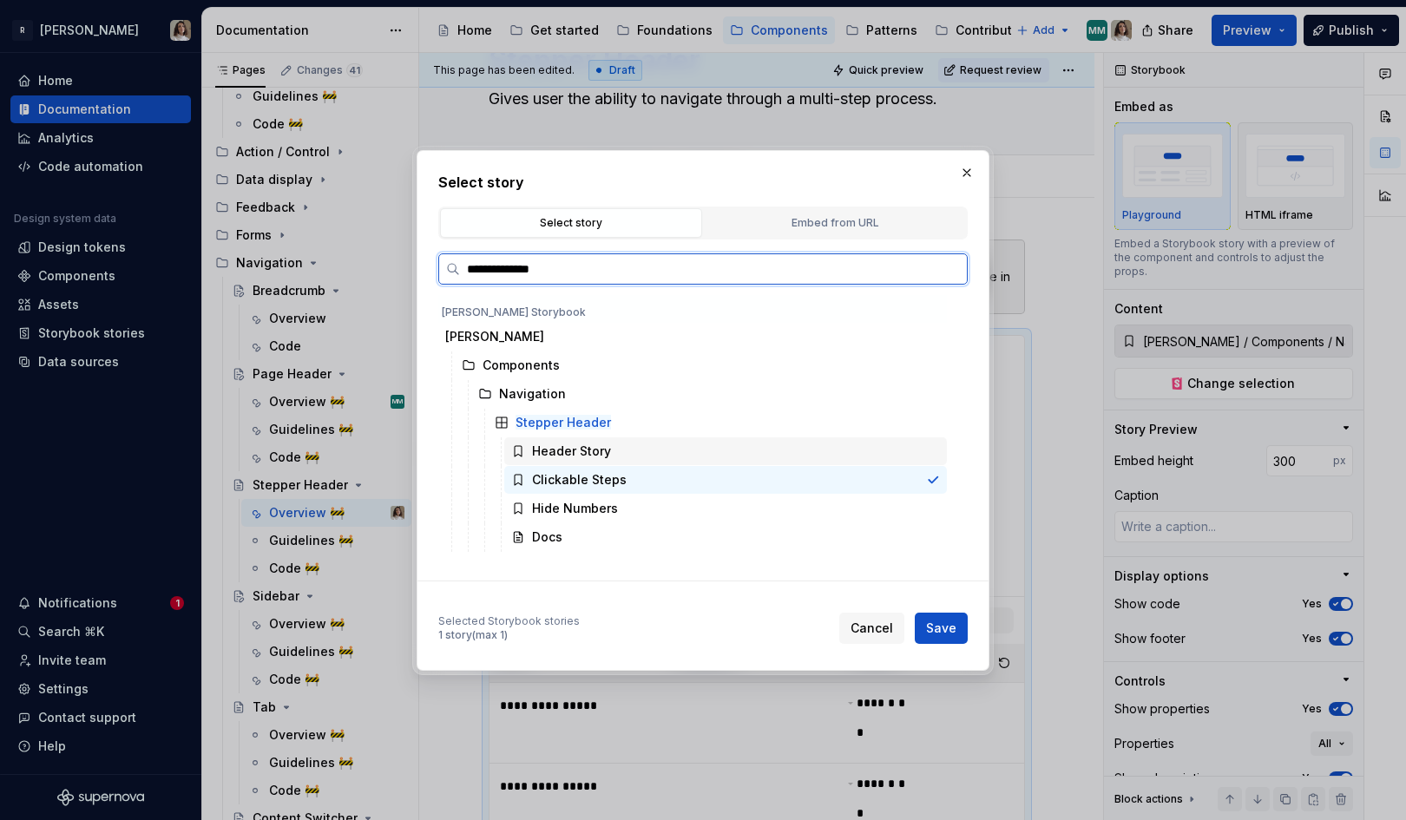
click at [737, 450] on div "Header Story" at bounding box center [725, 451] width 443 height 28
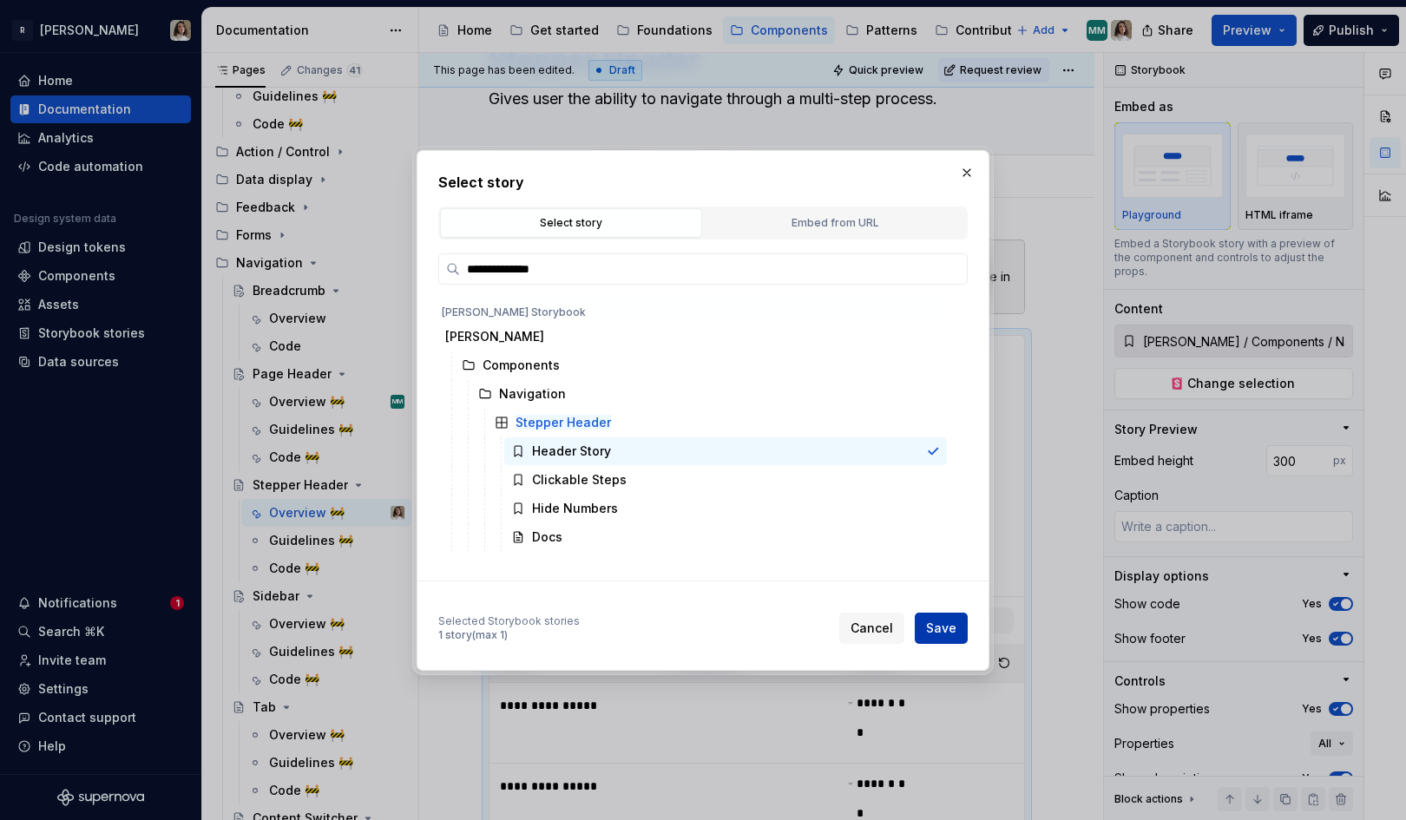
click at [939, 620] on span "Save" at bounding box center [941, 628] width 30 height 17
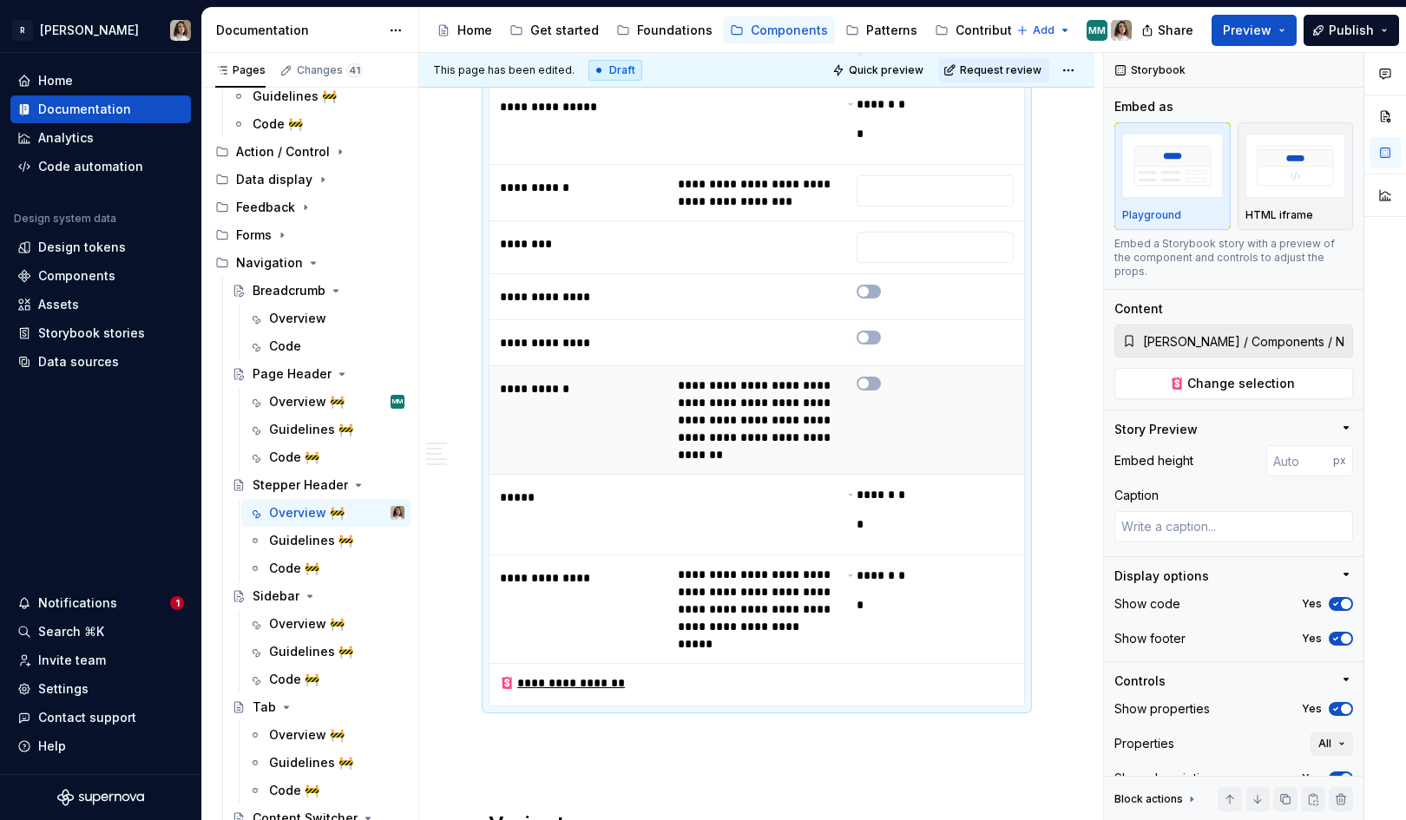
scroll to position [890, 0]
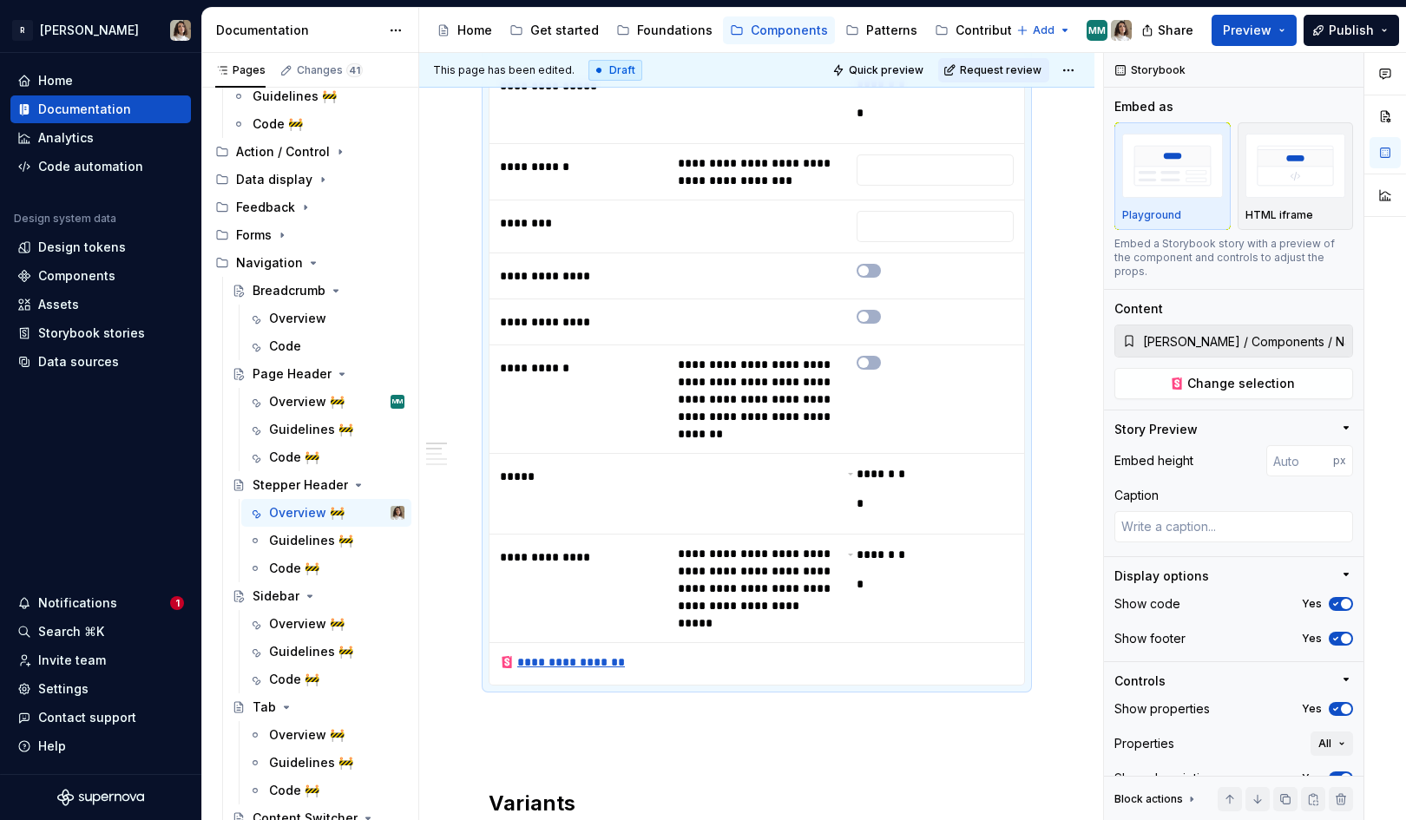
click at [566, 654] on div "**********" at bounding box center [563, 662] width 126 height 17
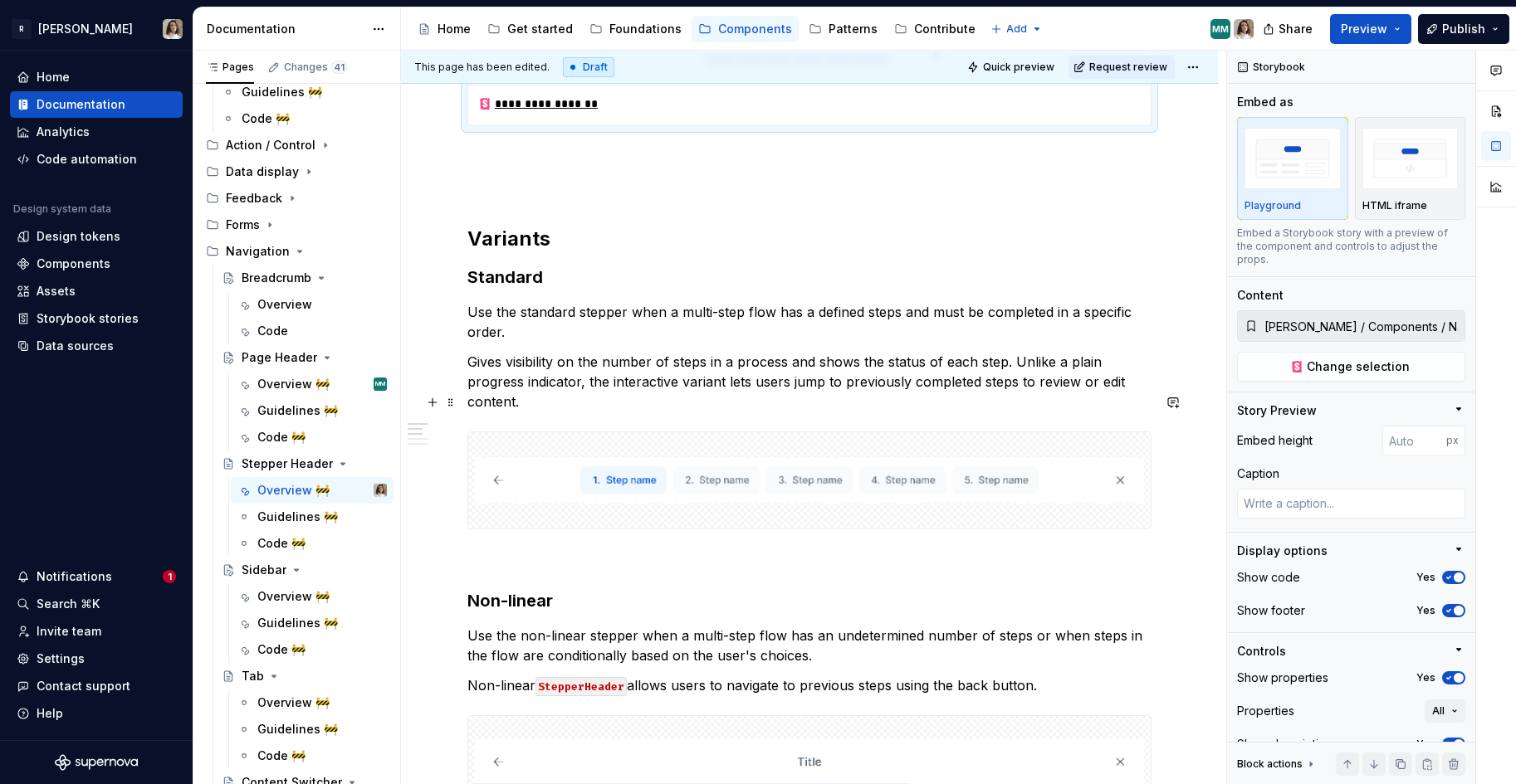
scroll to position [1317, 0]
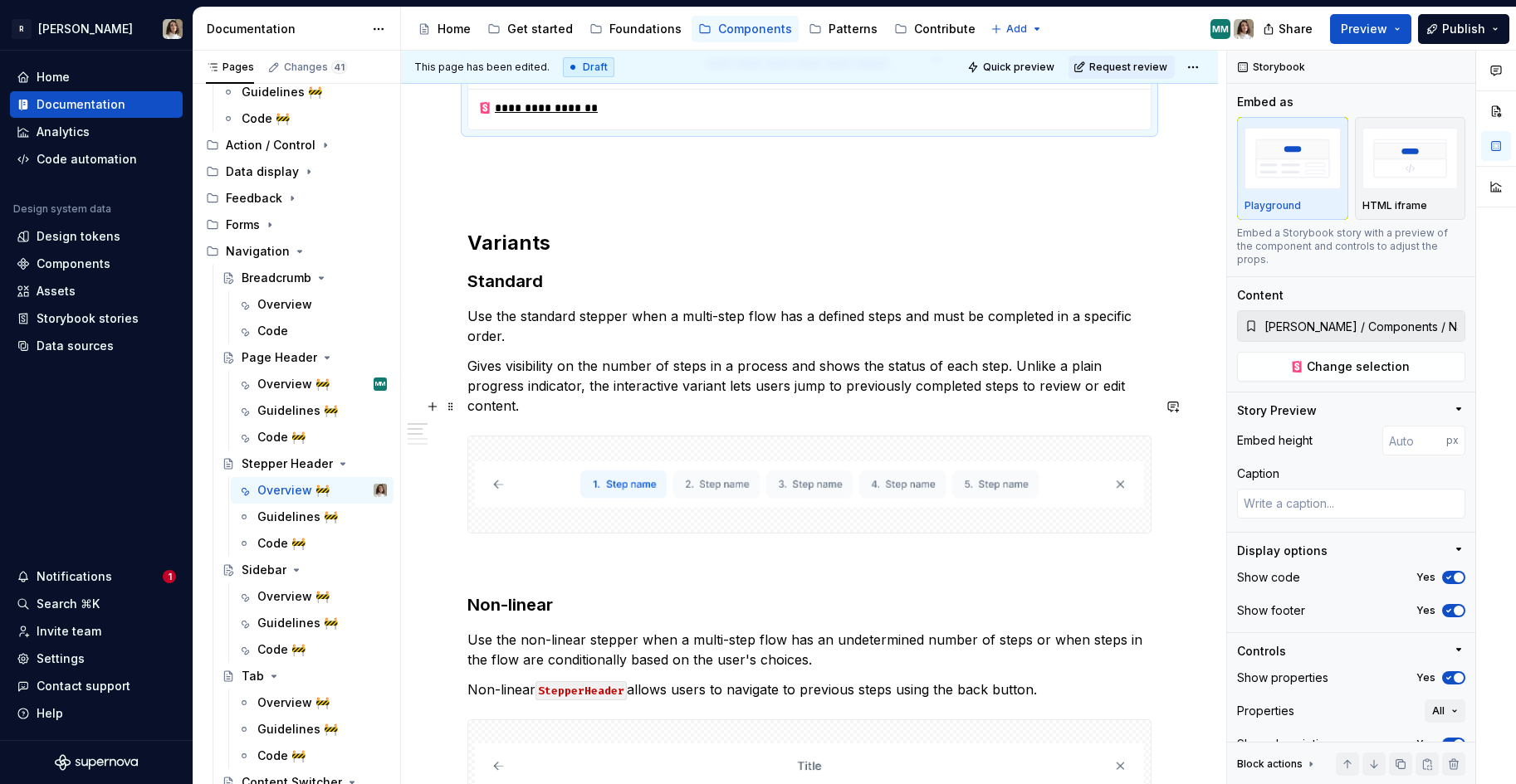
click at [978, 436] on div at bounding box center [809, 485] width 684 height 98
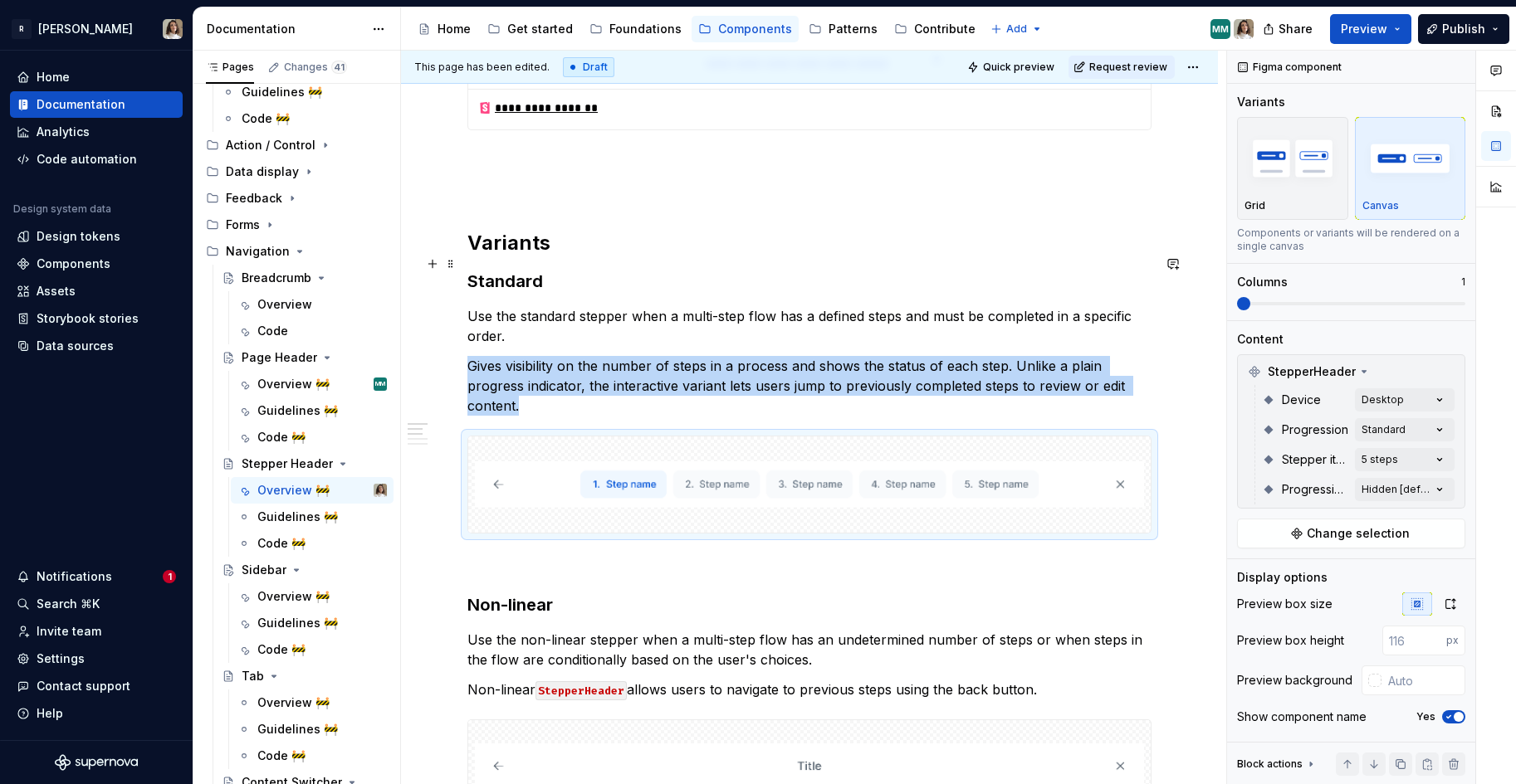
click at [444, 253] on span at bounding box center [450, 260] width 13 height 16
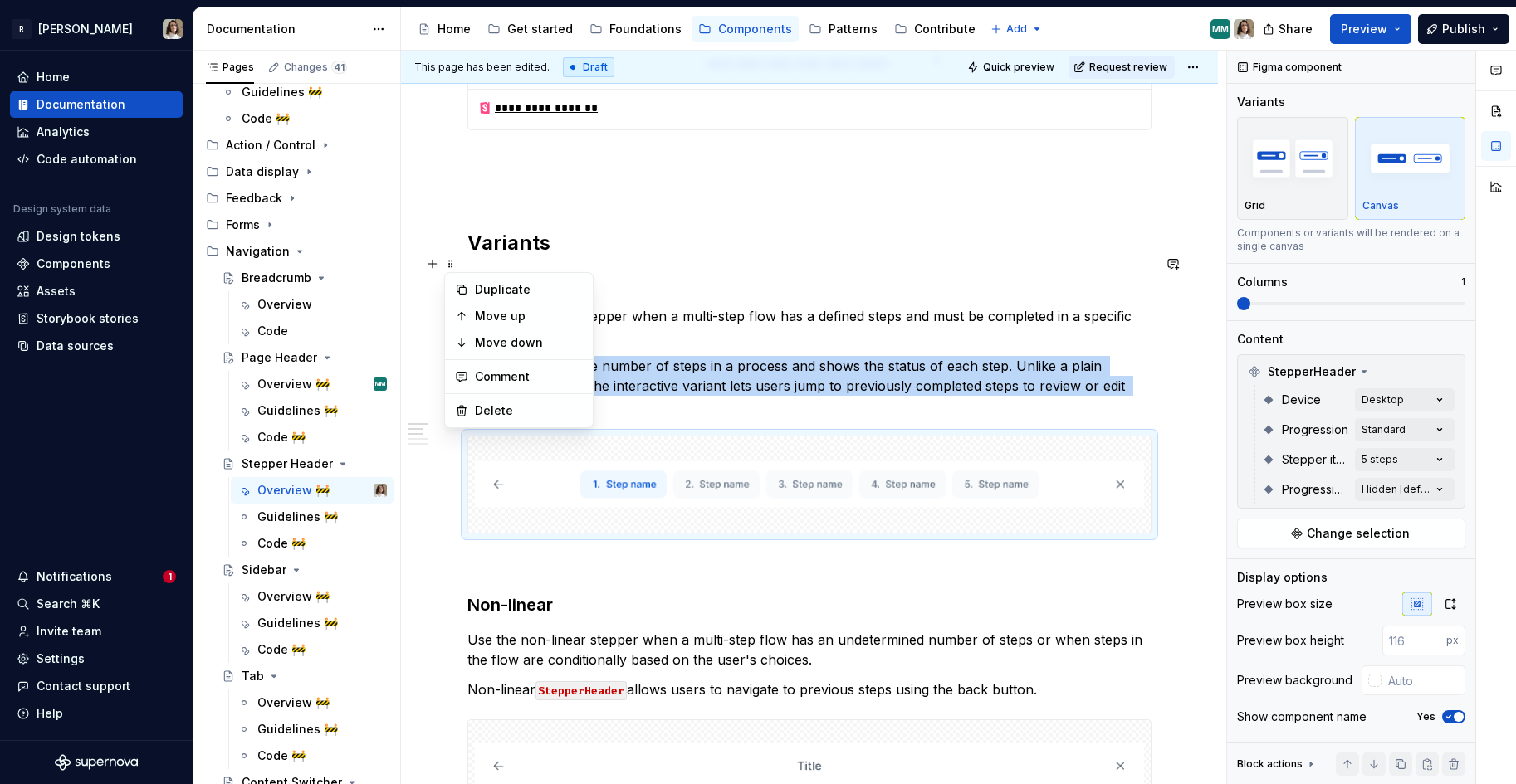
click at [496, 270] on h3 "Standard" at bounding box center [809, 281] width 684 height 23
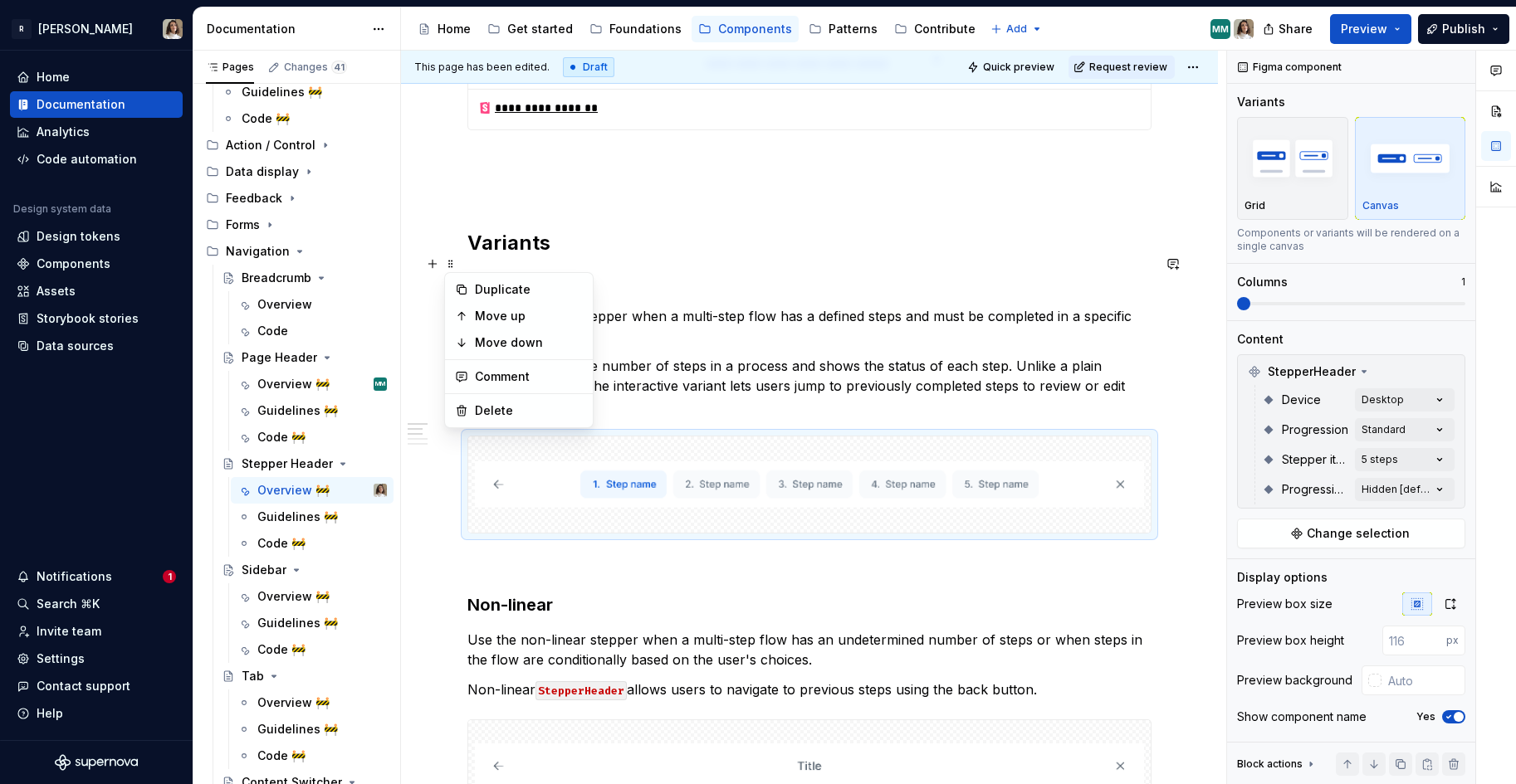
click at [496, 270] on h3 "Standard" at bounding box center [809, 281] width 684 height 23
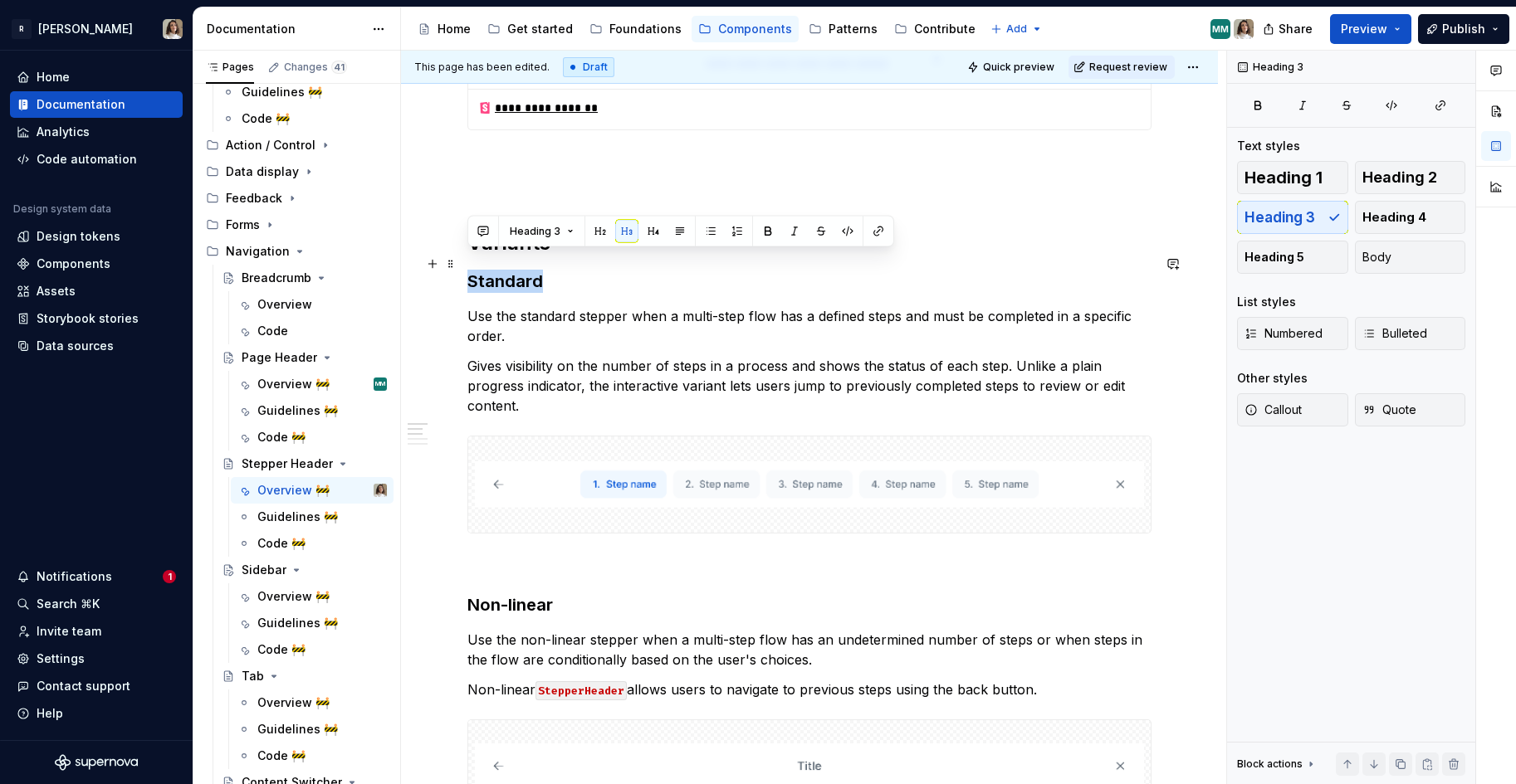
click at [496, 270] on h3 "Standard" at bounding box center [809, 281] width 684 height 23
click at [1183, 263] on button "button" at bounding box center [1173, 264] width 23 height 23
click at [282, 586] on div "Overview 🚧" at bounding box center [321, 597] width 129 height 23
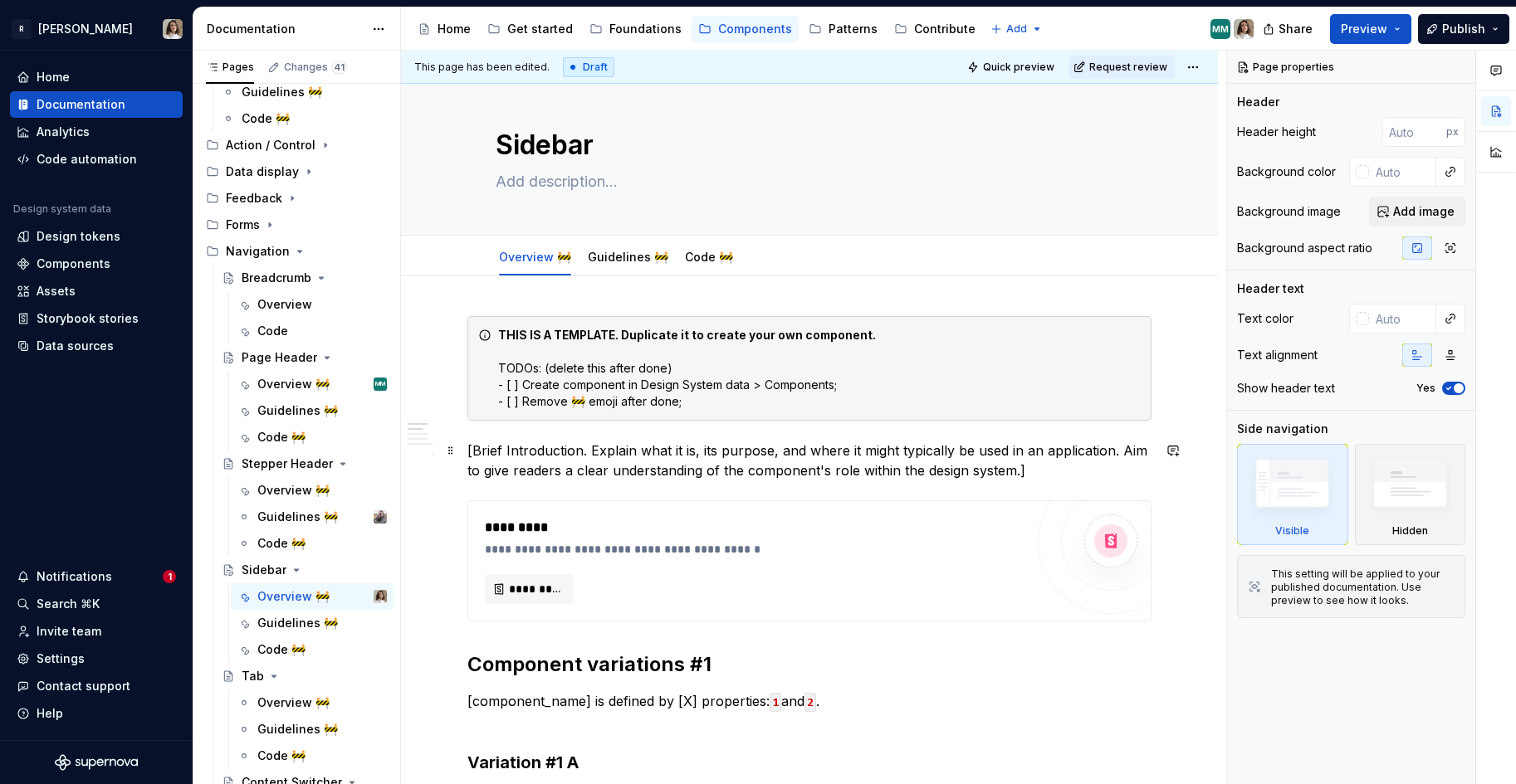
scroll to position [10, 0]
click at [481, 301] on div "**********" at bounding box center [813, 418] width 825 height 734
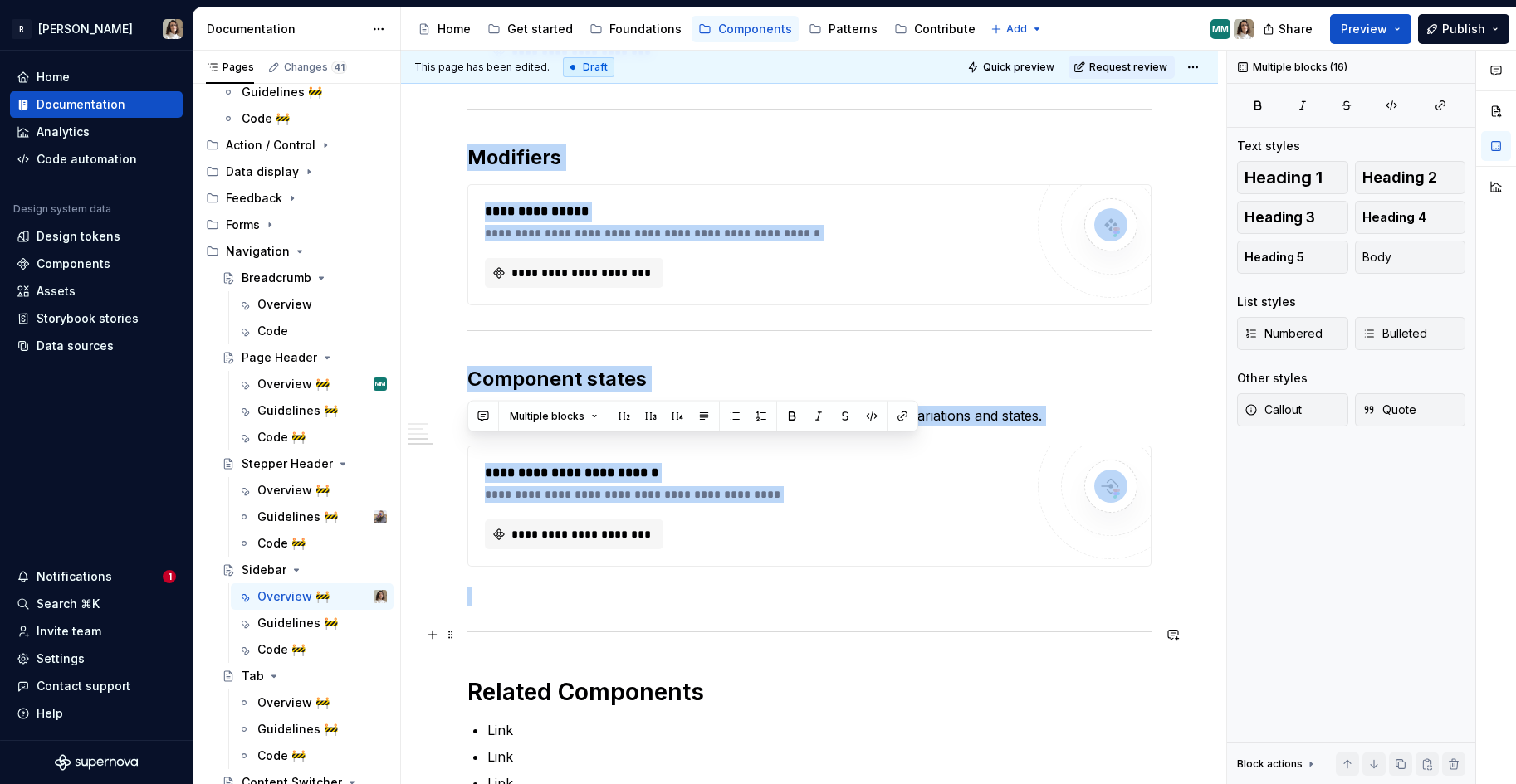
scroll to position [1165, 0]
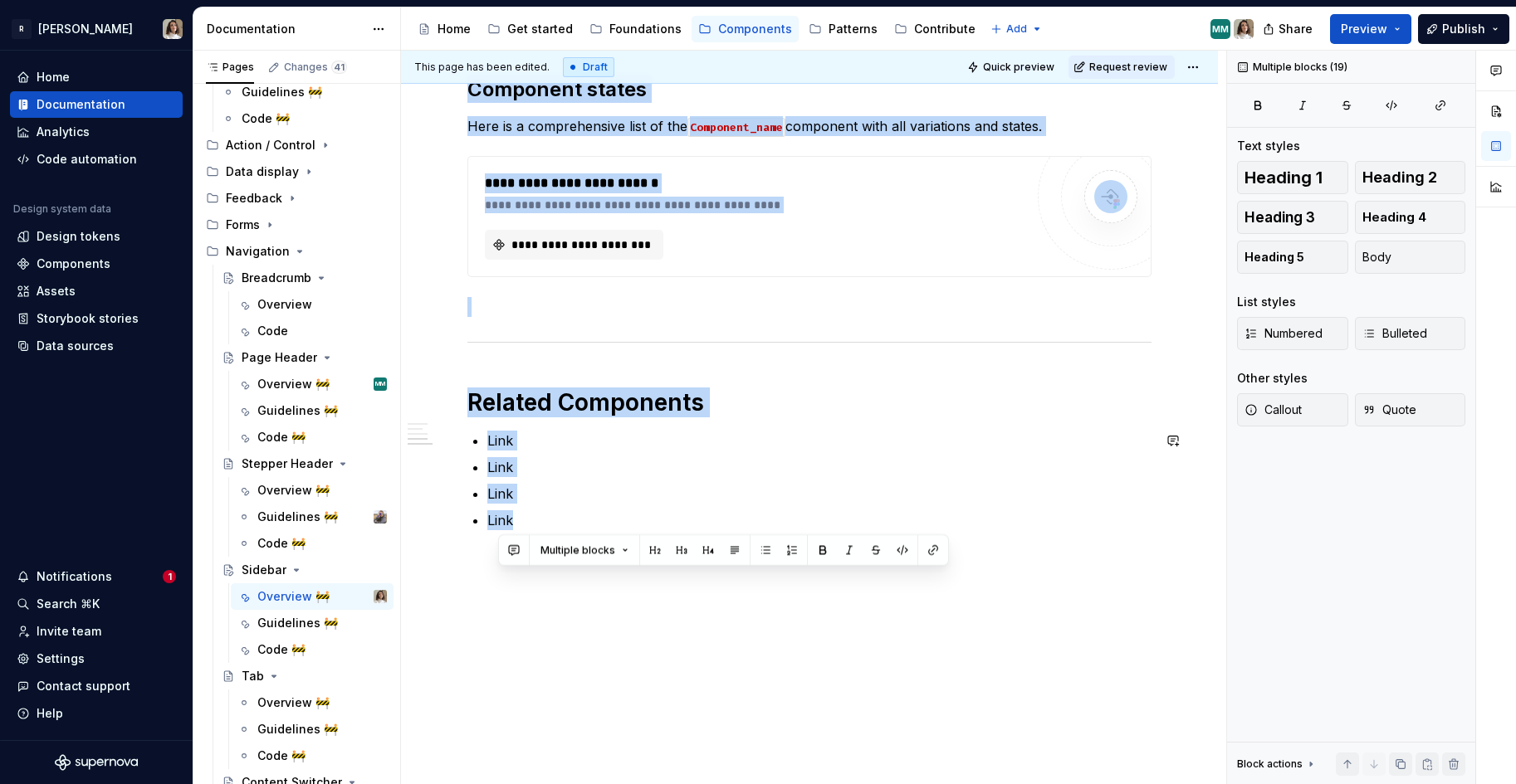
drag, startPoint x: 481, startPoint y: 341, endPoint x: 549, endPoint y: 579, distance: 247.5
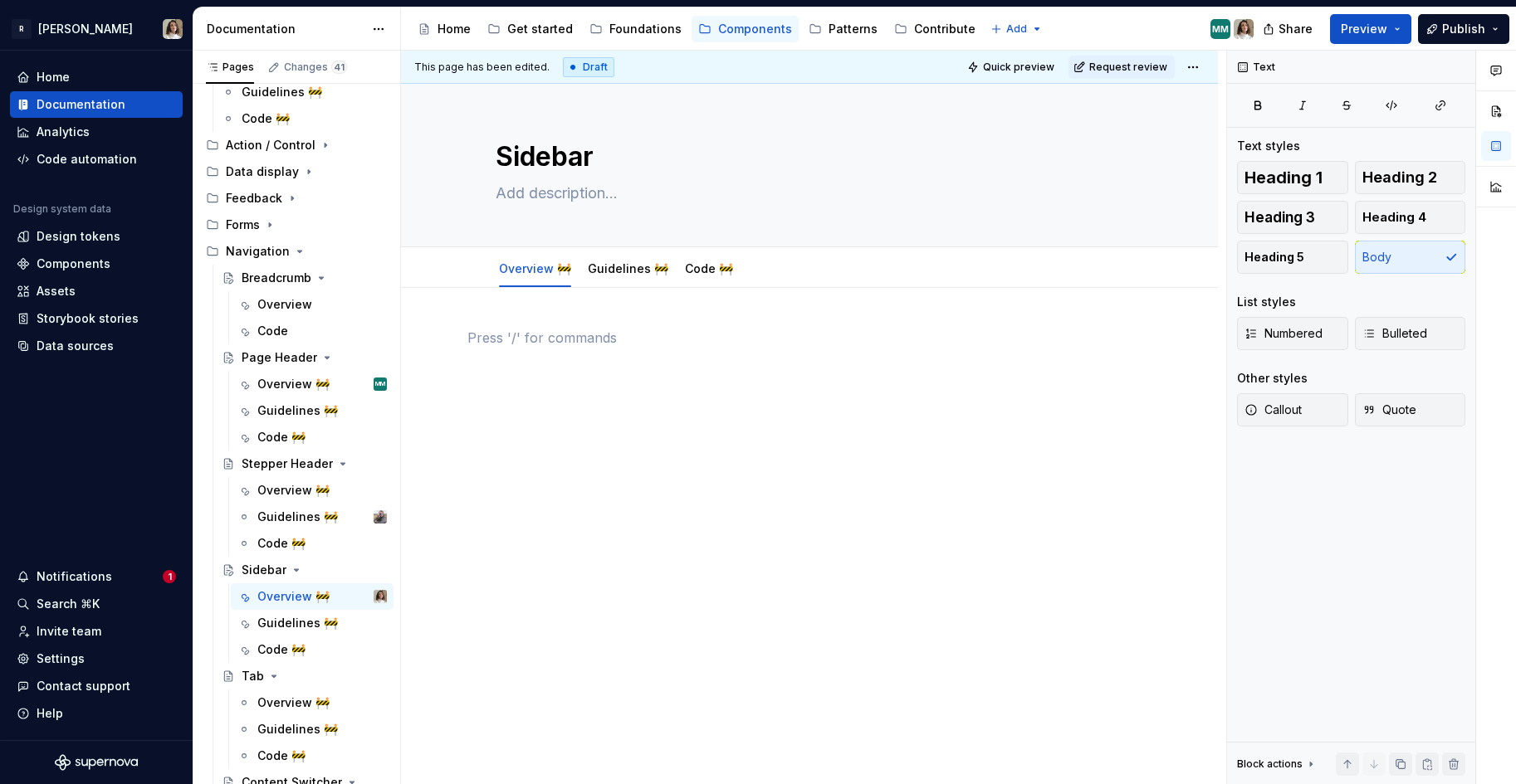
scroll to position [0, 0]
click at [611, 143] on textarea "Sidebar" at bounding box center [806, 157] width 627 height 40
paste textarea "🚧"
click at [585, 336] on p "Not yet migrated" at bounding box center [809, 338] width 684 height 20
click at [557, 344] on p "Documentation doesn’t existNot yet migrated to [PERSON_NAME]." at bounding box center [809, 338] width 684 height 20
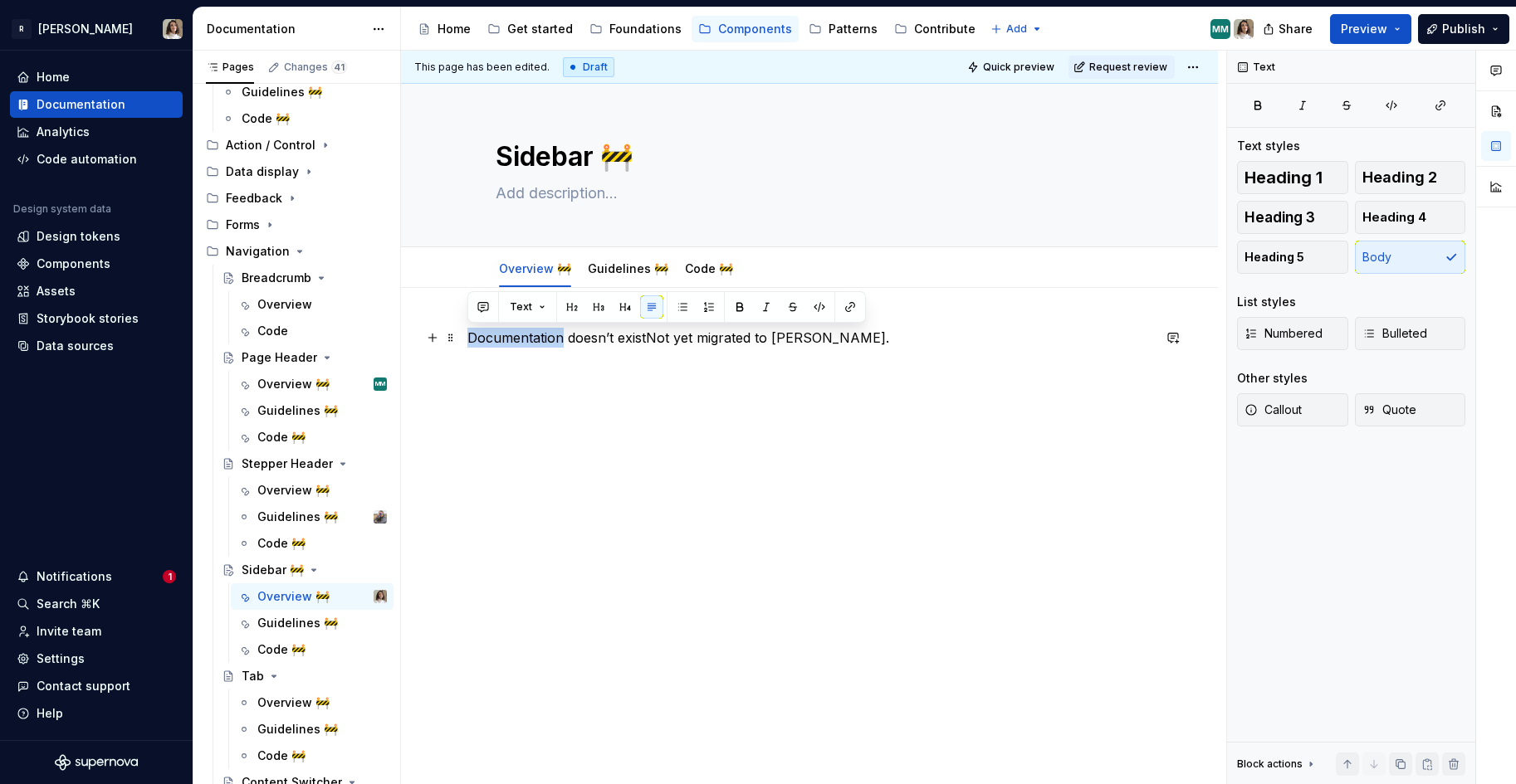
click at [557, 344] on p "Documentation doesn’t existNot yet migrated to [PERSON_NAME]." at bounding box center [809, 338] width 684 height 20
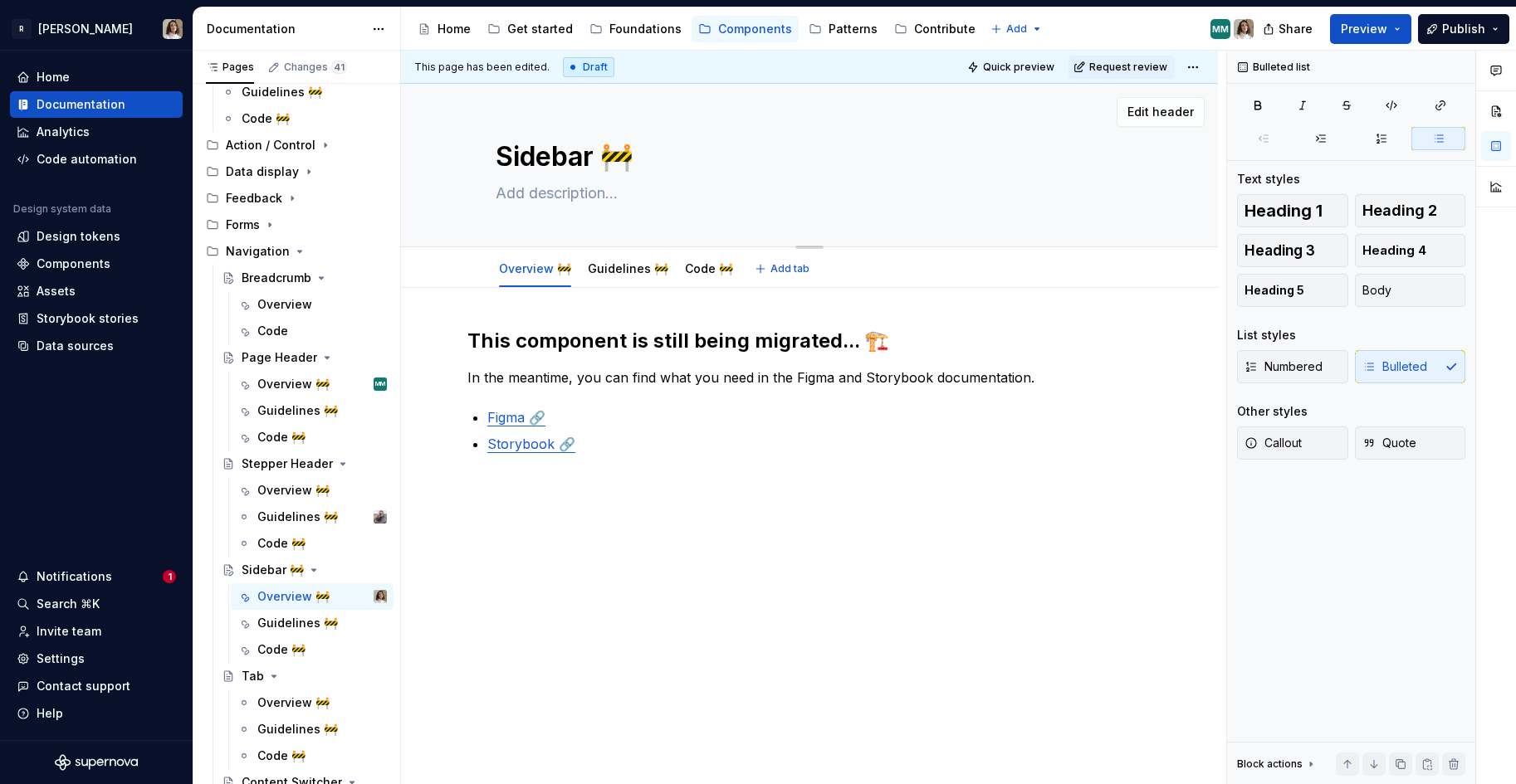
click at [644, 160] on textarea "Sidebar 🚧" at bounding box center [806, 157] width 627 height 40
paste textarea "🏗️"
click at [606, 465] on div "This component is still being migrated... 🏗️ In the meantime, you can find what…" at bounding box center [809, 401] width 684 height 146
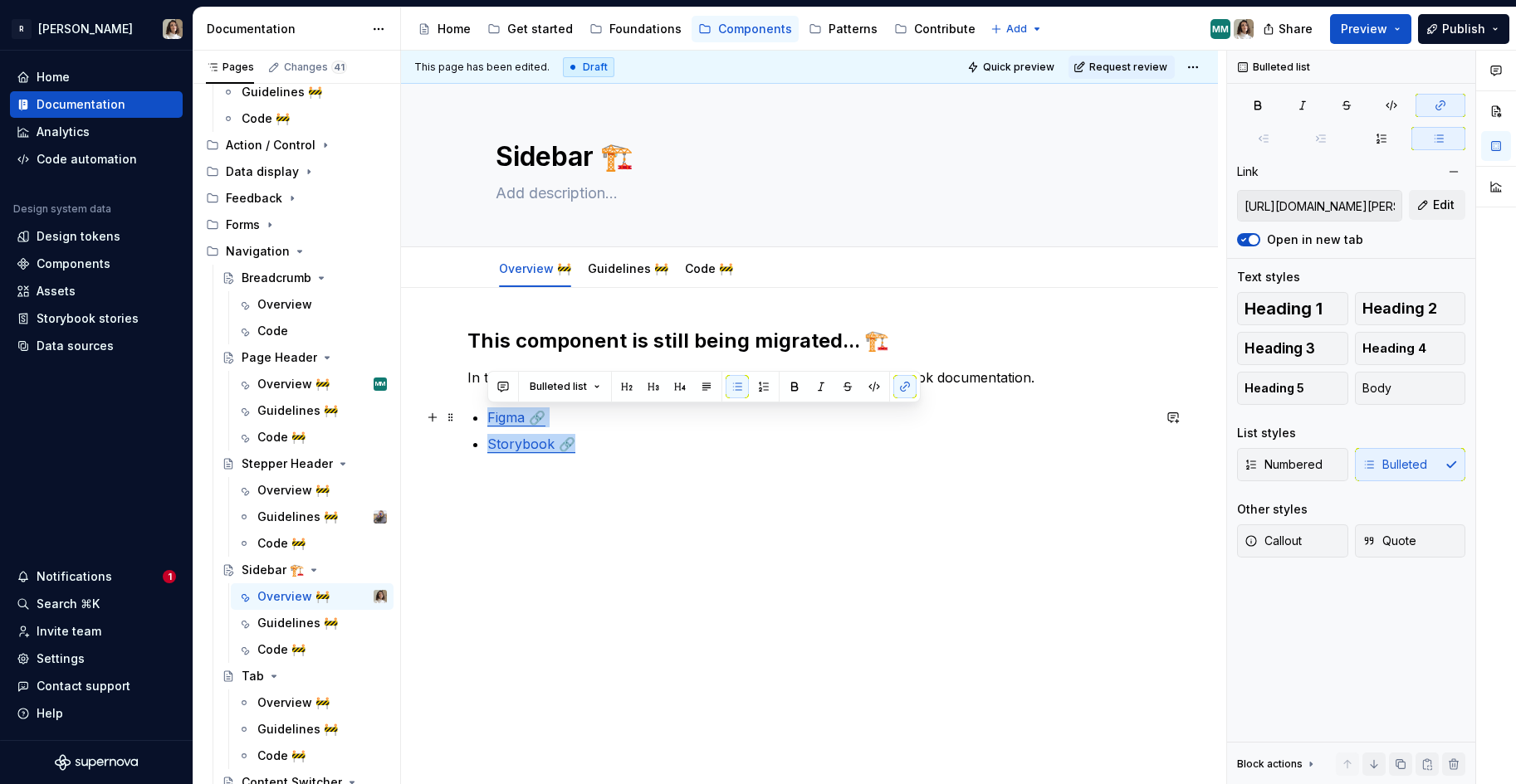
drag, startPoint x: 612, startPoint y: 447, endPoint x: 476, endPoint y: 416, distance: 139.5
click at [487, 416] on ul "Figma 🔗 Storybook 🔗" at bounding box center [819, 430] width 664 height 47
click at [669, 330] on h2 "This component is still being migrated... 🏗️" at bounding box center [809, 341] width 684 height 27
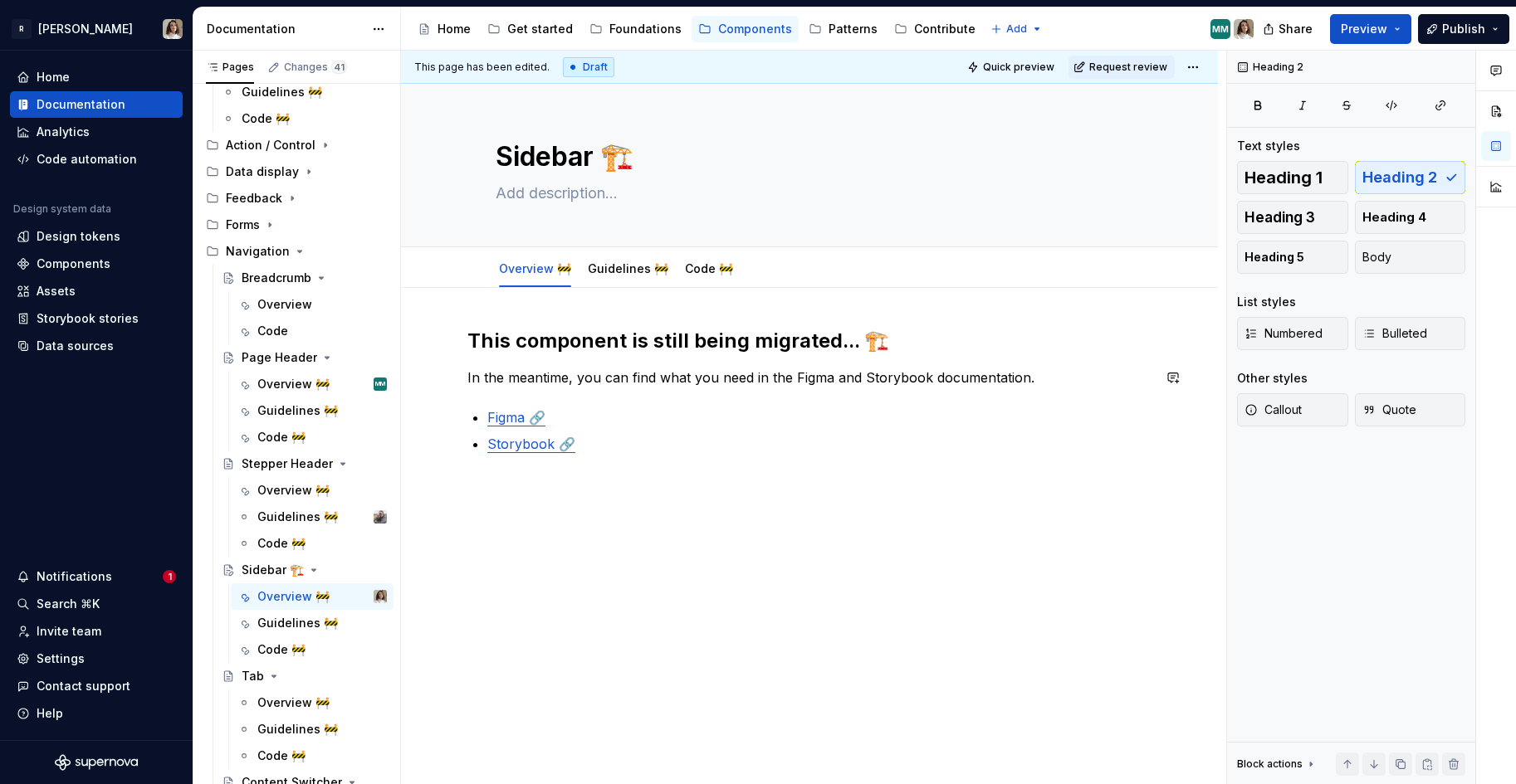
click at [587, 395] on div "This component is still being migrated... 🏗️ In the meantime, you can find what…" at bounding box center [809, 391] width 684 height 126
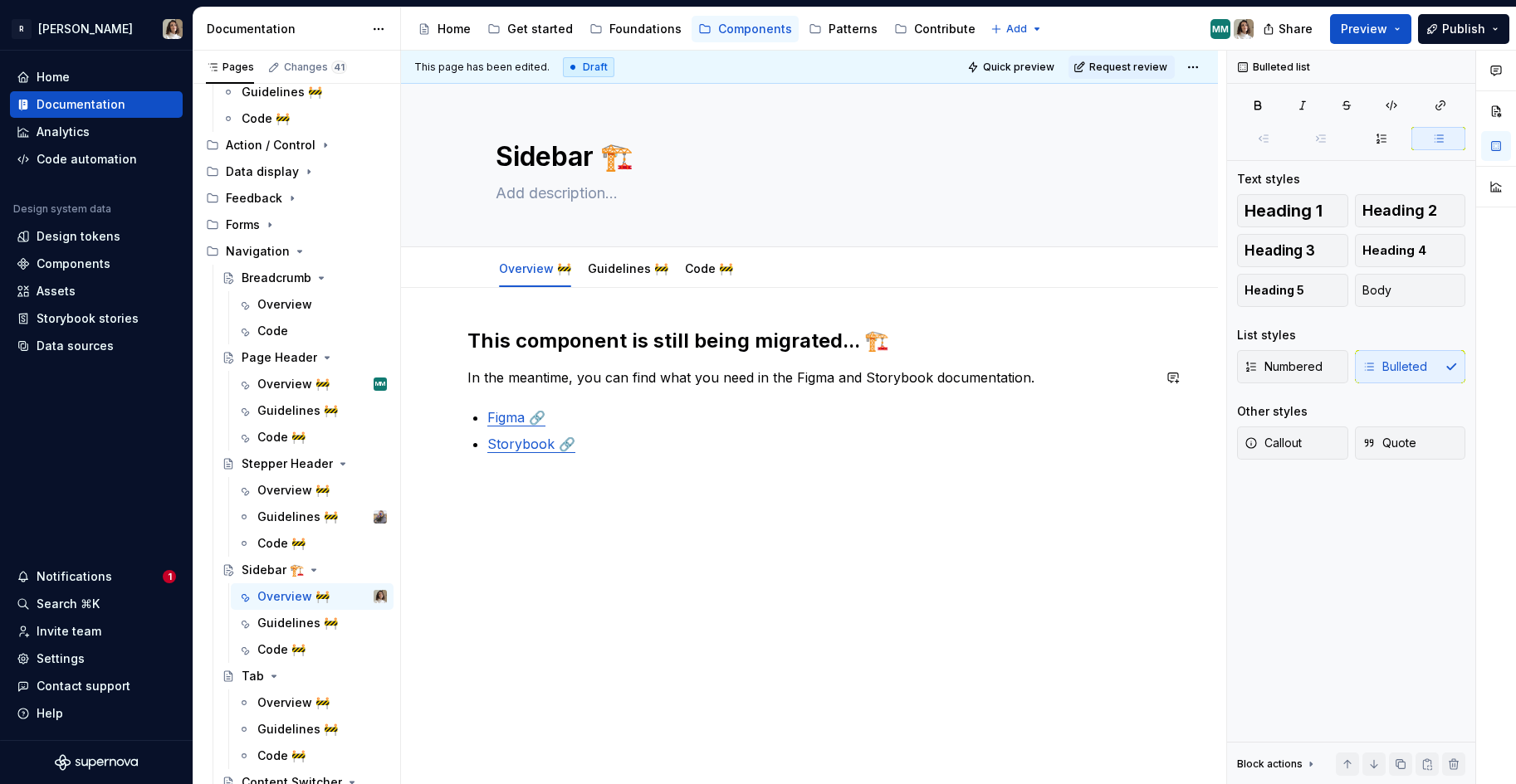
click at [587, 395] on div "This component is still being migrated... 🏗️ In the meantime, you can find what…" at bounding box center [809, 391] width 684 height 126
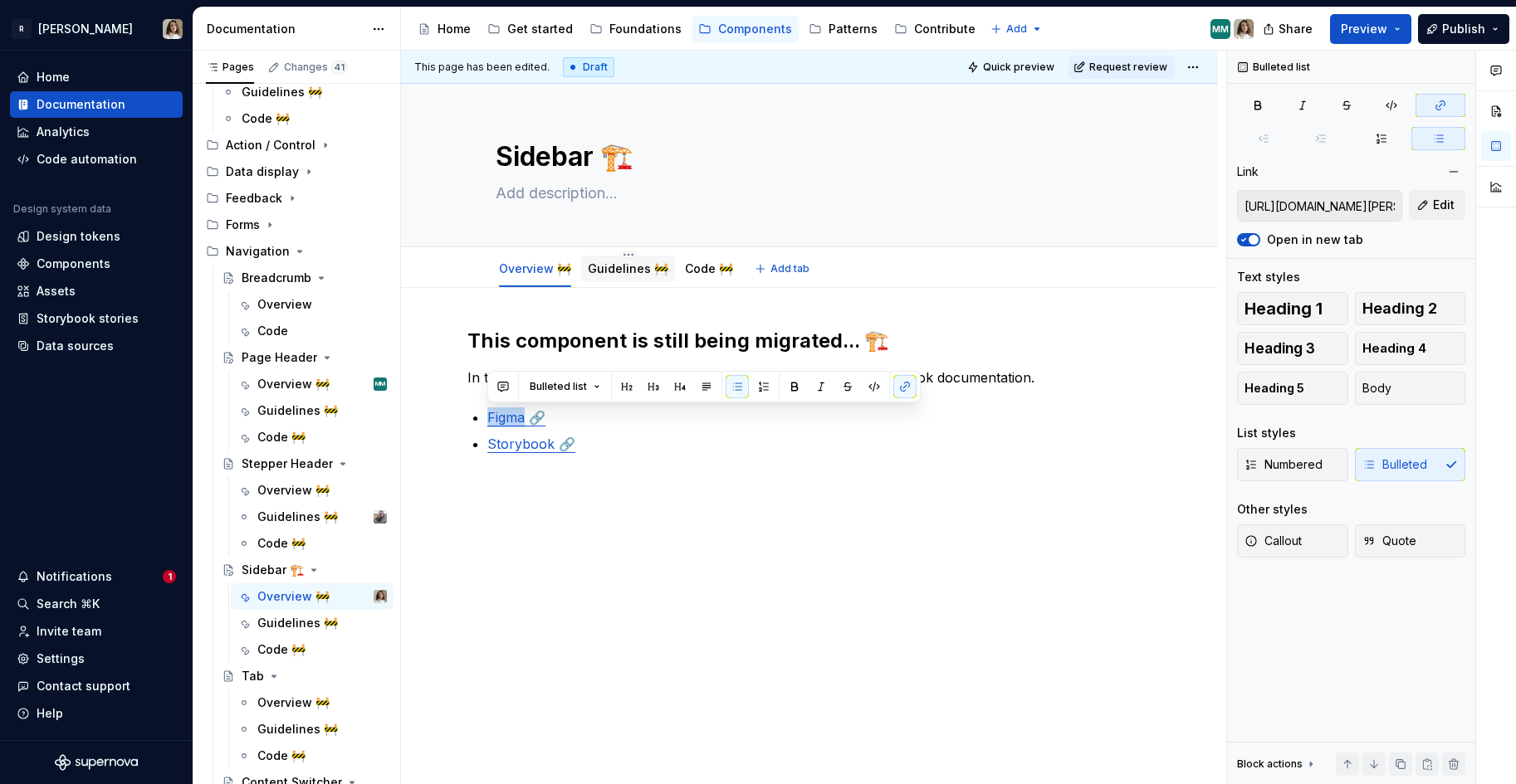
click at [619, 278] on div "Guidelines 🚧" at bounding box center [627, 269] width 80 height 20
click at [624, 267] on link "Guidelines 🚧" at bounding box center [627, 268] width 80 height 14
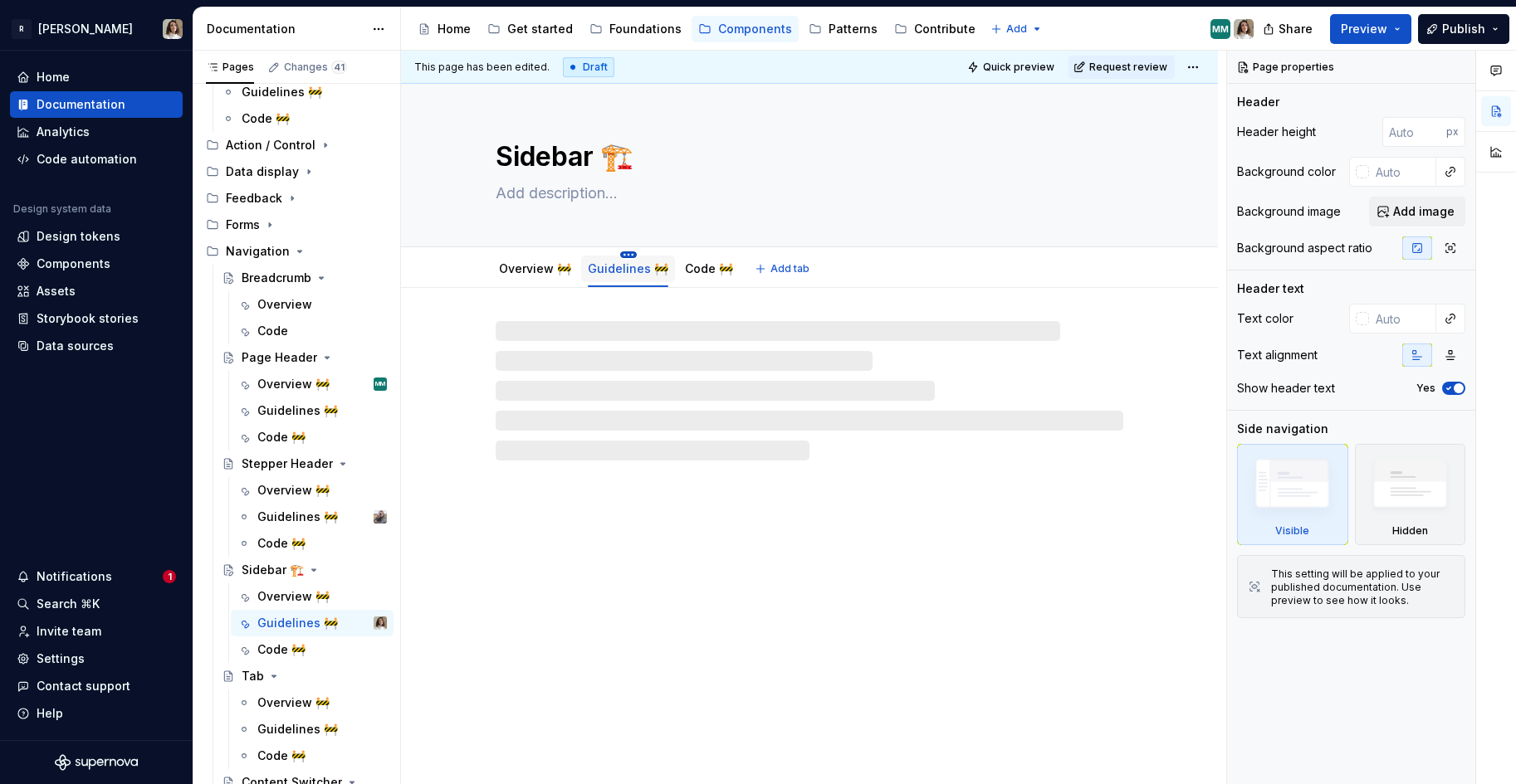
click at [624, 254] on html "R [PERSON_NAME] Home Documentation Analytics Code automation Design system data…" at bounding box center [758, 392] width 1516 height 784
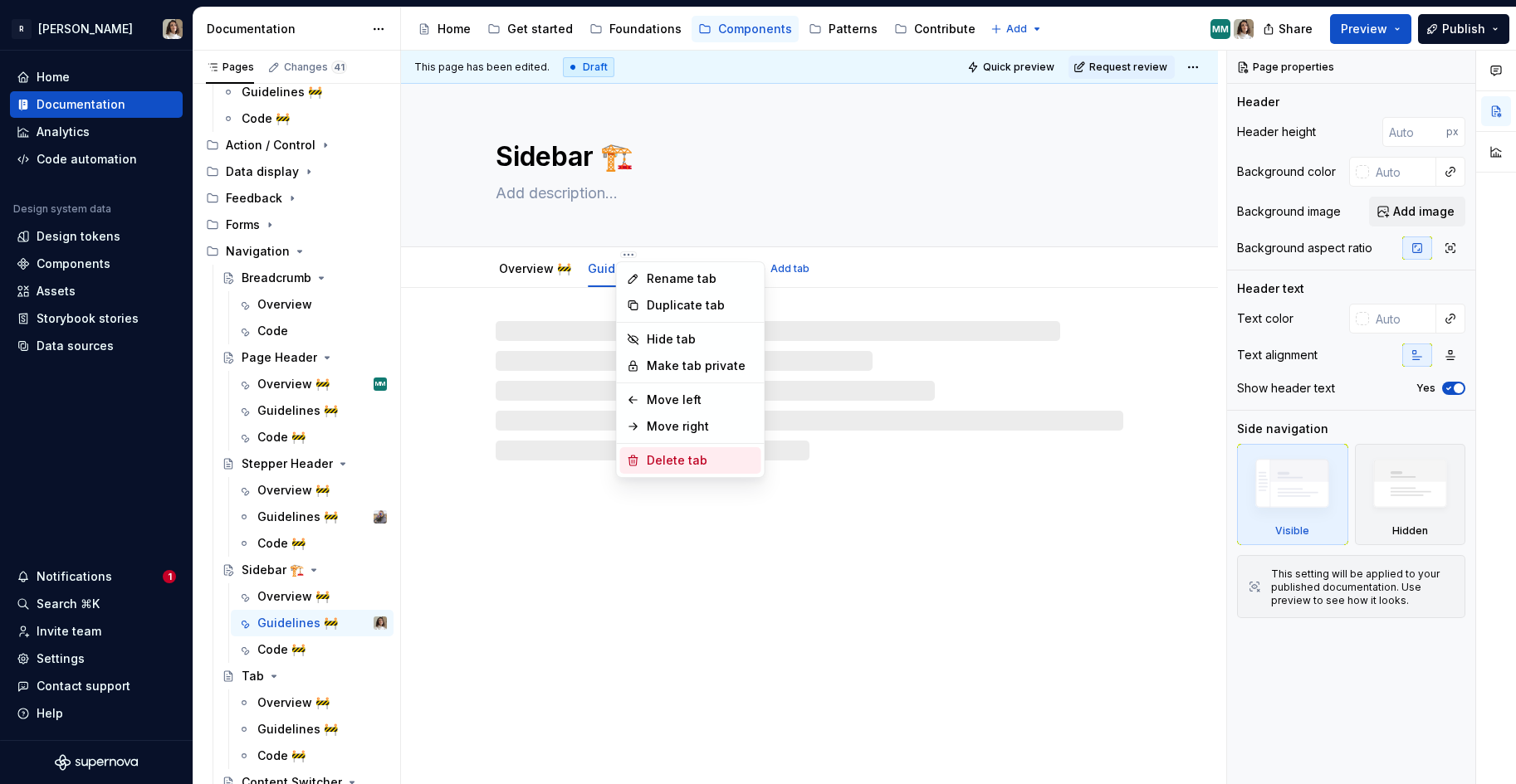
click at [647, 458] on div "Delete tab" at bounding box center [700, 460] width 108 height 16
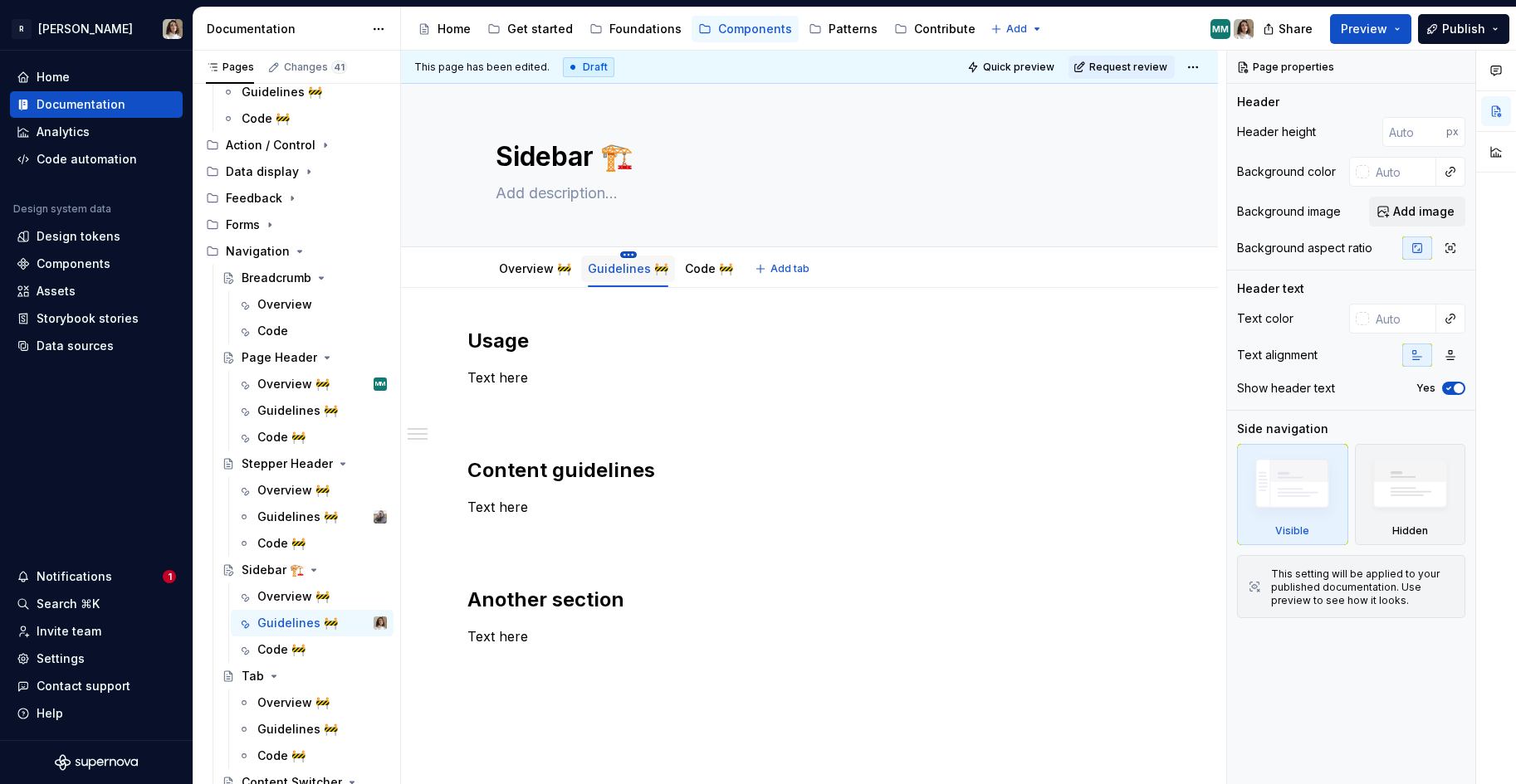
click at [623, 254] on html "R [PERSON_NAME] Home Documentation Analytics Code automation Design system data…" at bounding box center [758, 392] width 1516 height 784
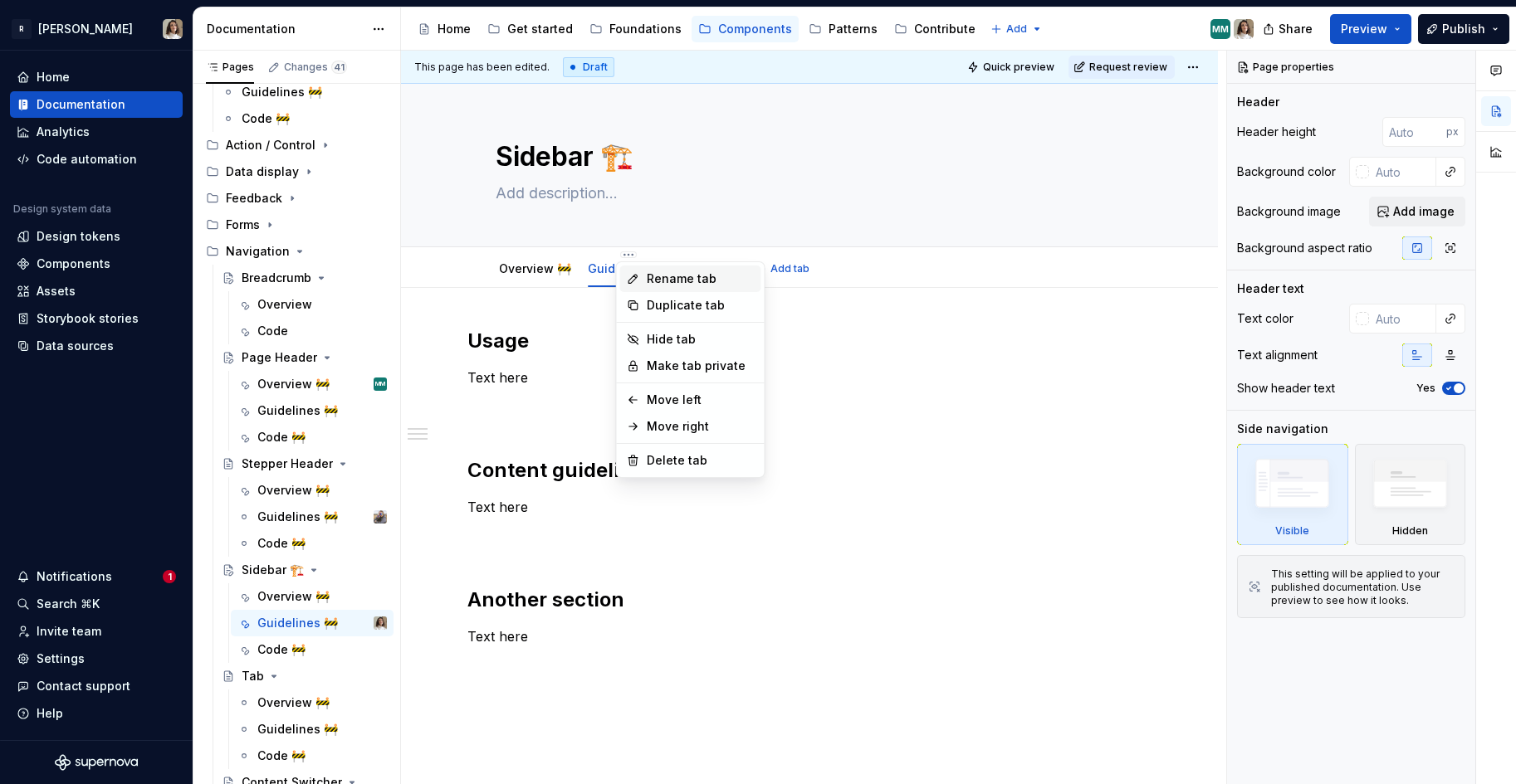
click at [654, 277] on div "Rename tab" at bounding box center [700, 278] width 108 height 16
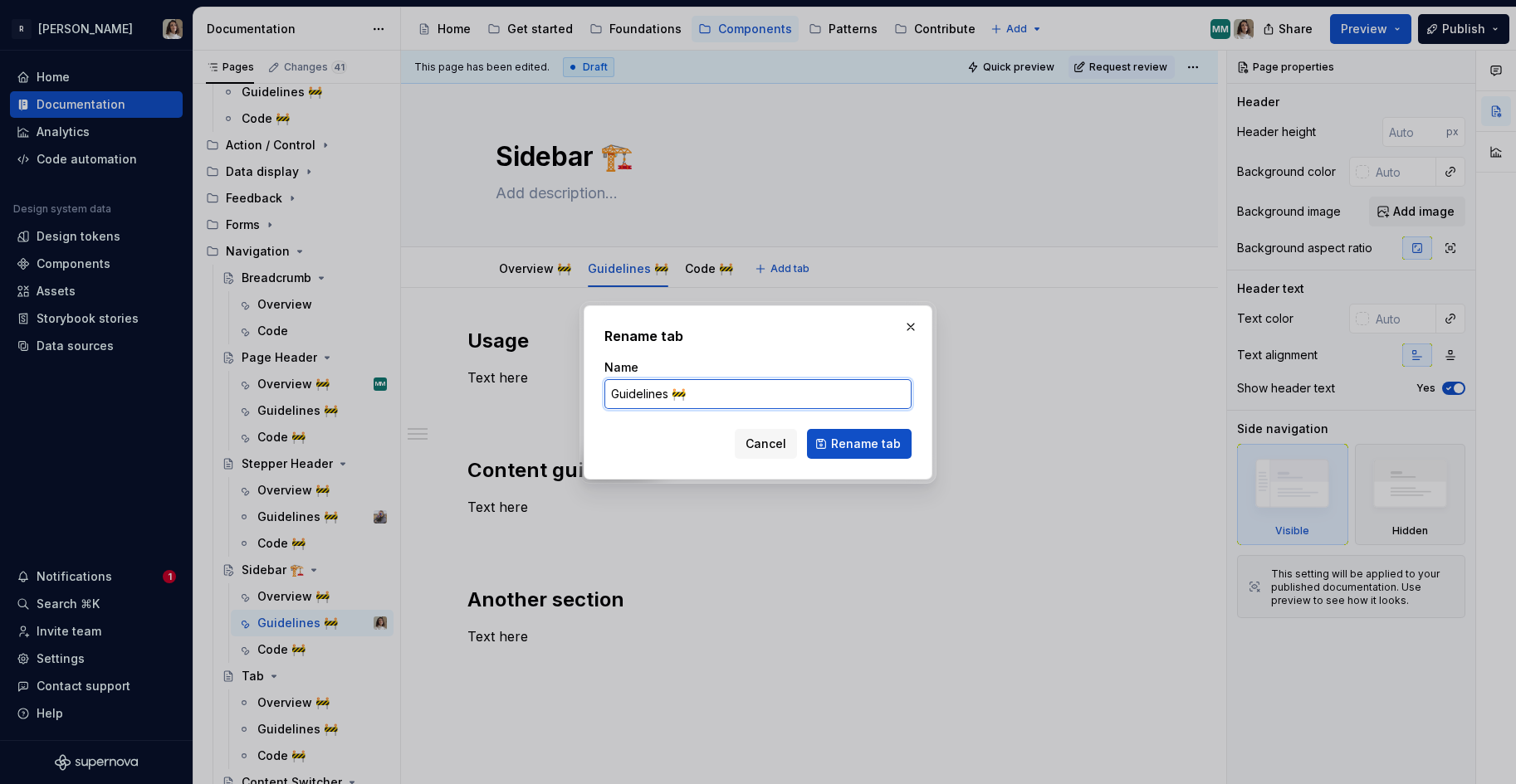
click at [744, 382] on input "Guidelines 🚧" at bounding box center [758, 394] width 307 height 30
click at [731, 396] on input "Guidelines 🚧" at bounding box center [758, 394] width 307 height 30
click at [866, 440] on span "Rename tab" at bounding box center [866, 444] width 70 height 16
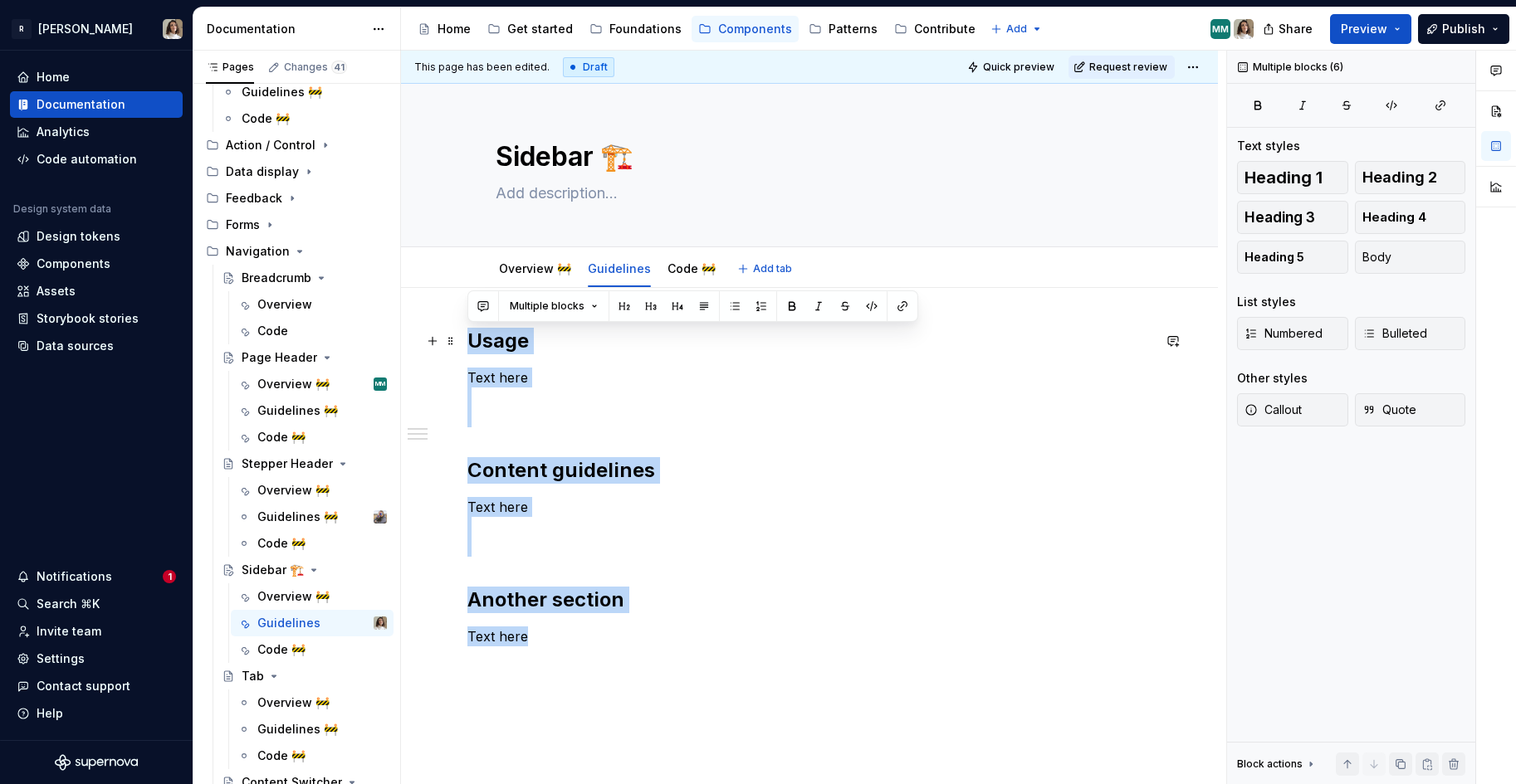
drag, startPoint x: 564, startPoint y: 642, endPoint x: 461, endPoint y: 344, distance: 315.3
click at [461, 344] on div "Usage Text here Content guidelines Text here Another section Text here" at bounding box center [809, 595] width 817 height 614
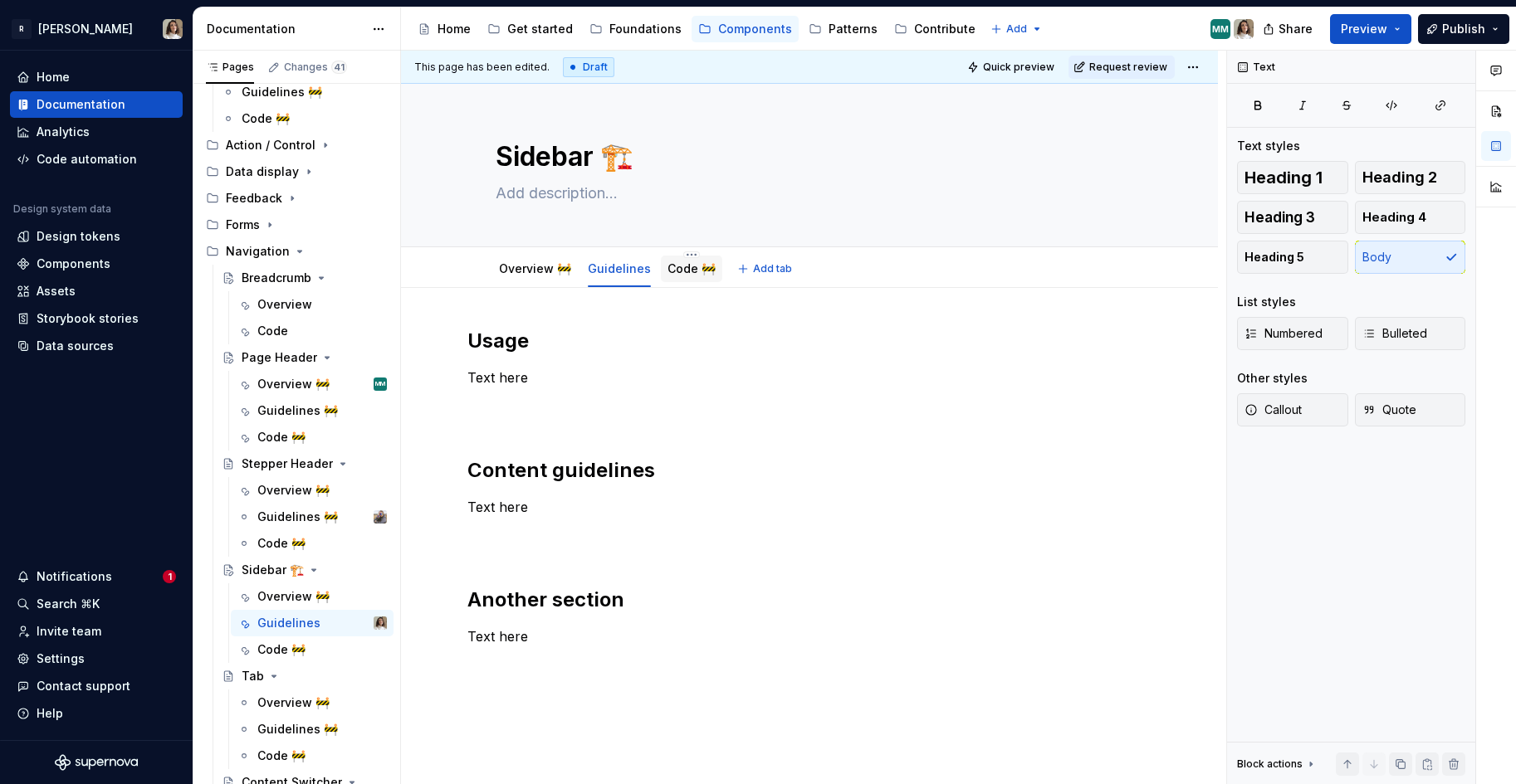
click at [670, 281] on div "Code 🚧" at bounding box center [692, 269] width 61 height 27
click at [688, 278] on div "Code 🚧" at bounding box center [692, 269] width 48 height 20
click at [678, 267] on link "Code 🚧" at bounding box center [692, 268] width 48 height 14
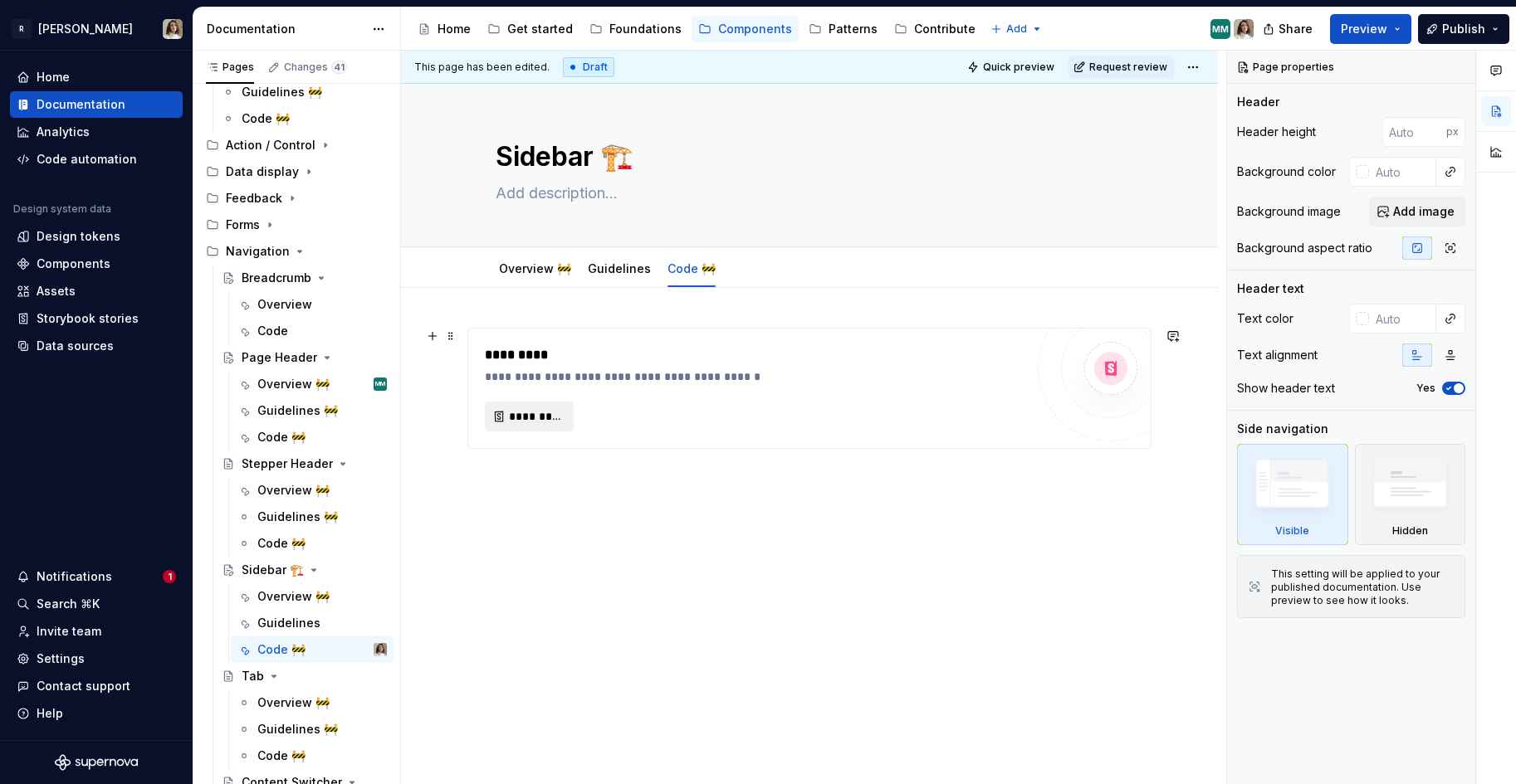
click at [550, 414] on span "*********" at bounding box center [536, 416] width 54 height 16
click at [636, 304] on div "**********" at bounding box center [809, 496] width 817 height 417
click at [977, 444] on div "**********" at bounding box center [808, 388] width 682 height 120
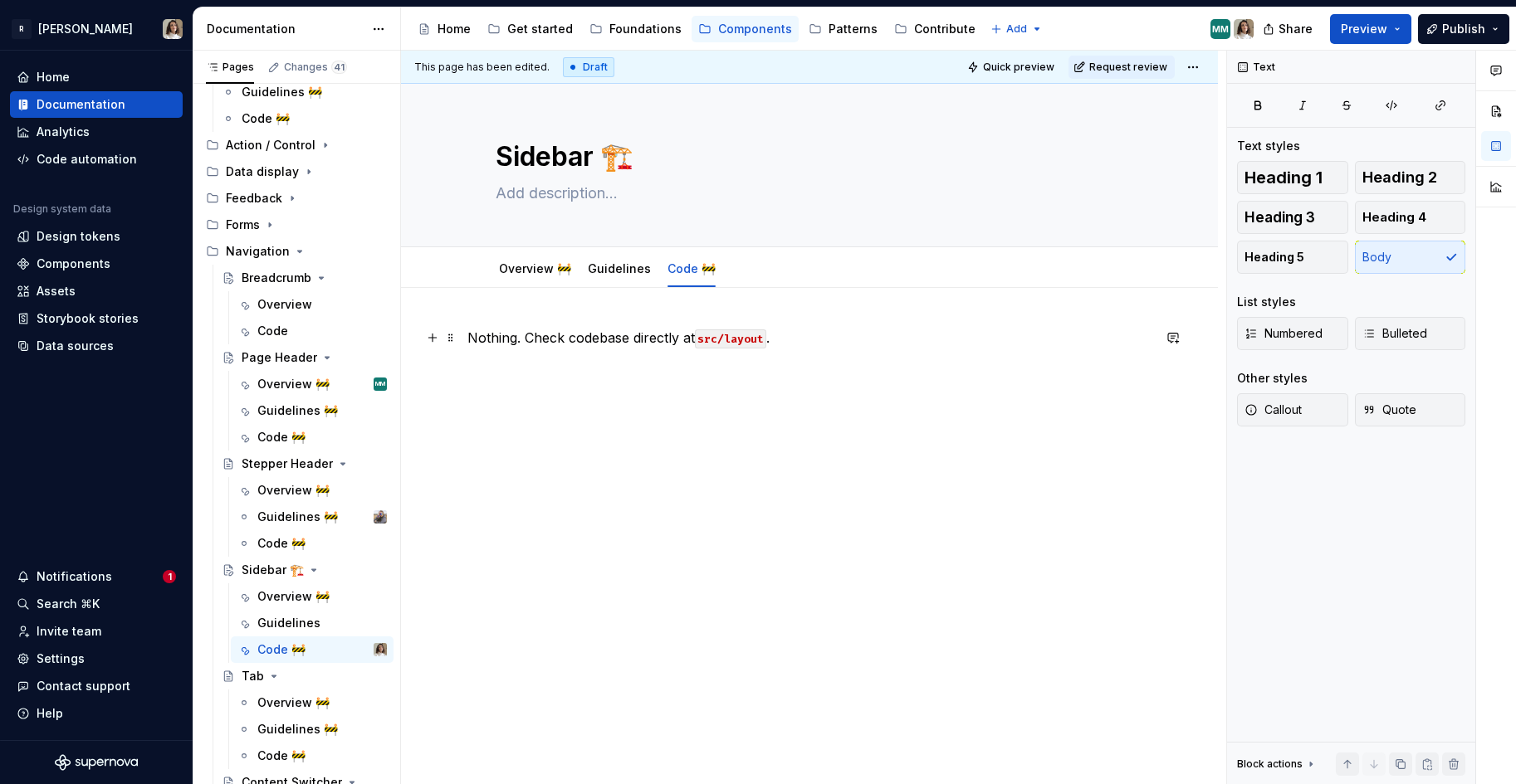
click at [681, 335] on p "Nothing. Check codebase directly at src/layout ." at bounding box center [809, 338] width 684 height 20
click at [691, 266] on link "Code 🚧" at bounding box center [692, 268] width 48 height 14
click at [700, 270] on link "Code 🚧" at bounding box center [692, 268] width 48 height 14
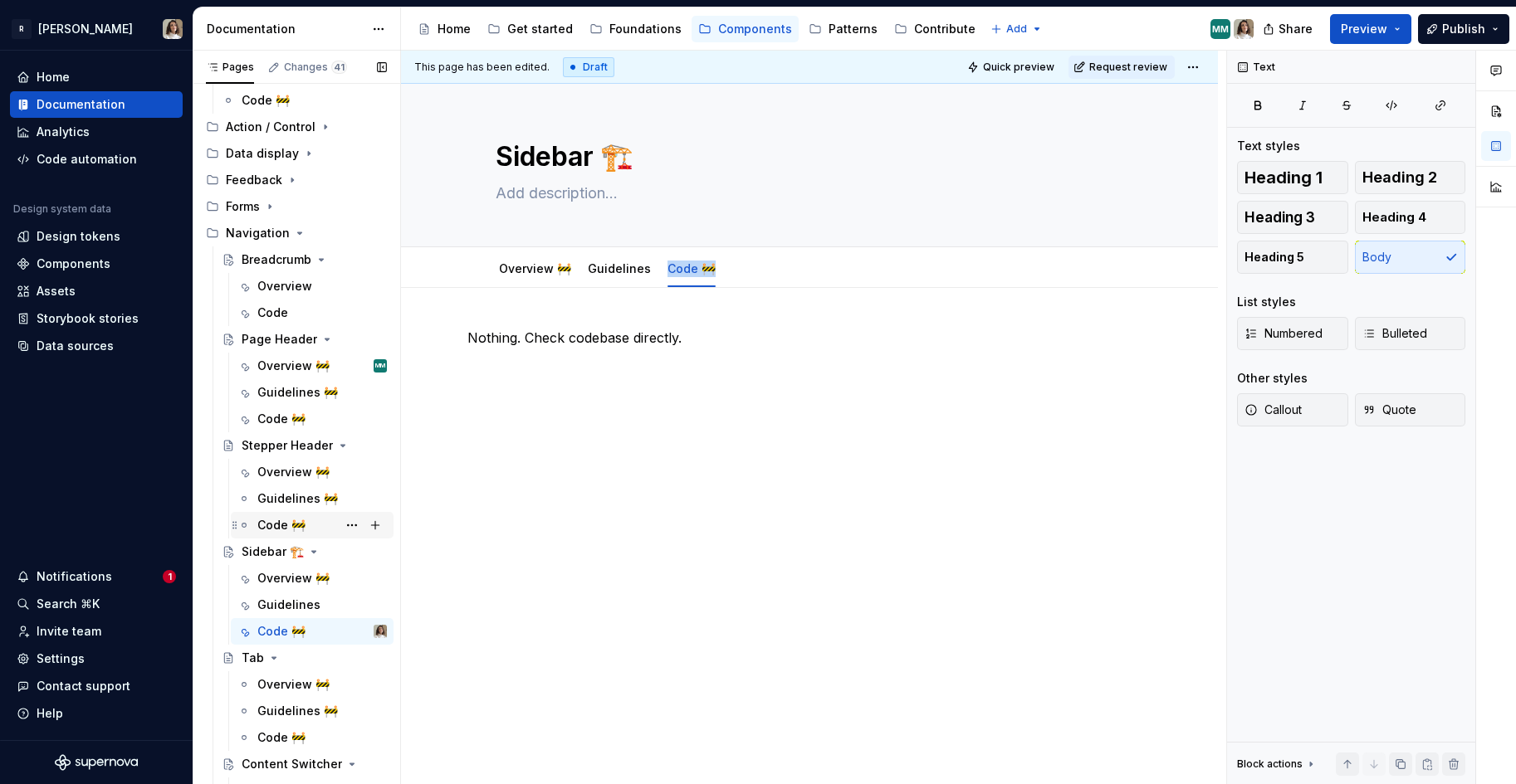
scroll to position [116, 0]
click at [349, 624] on button "Page tree" at bounding box center [352, 629] width 23 height 23
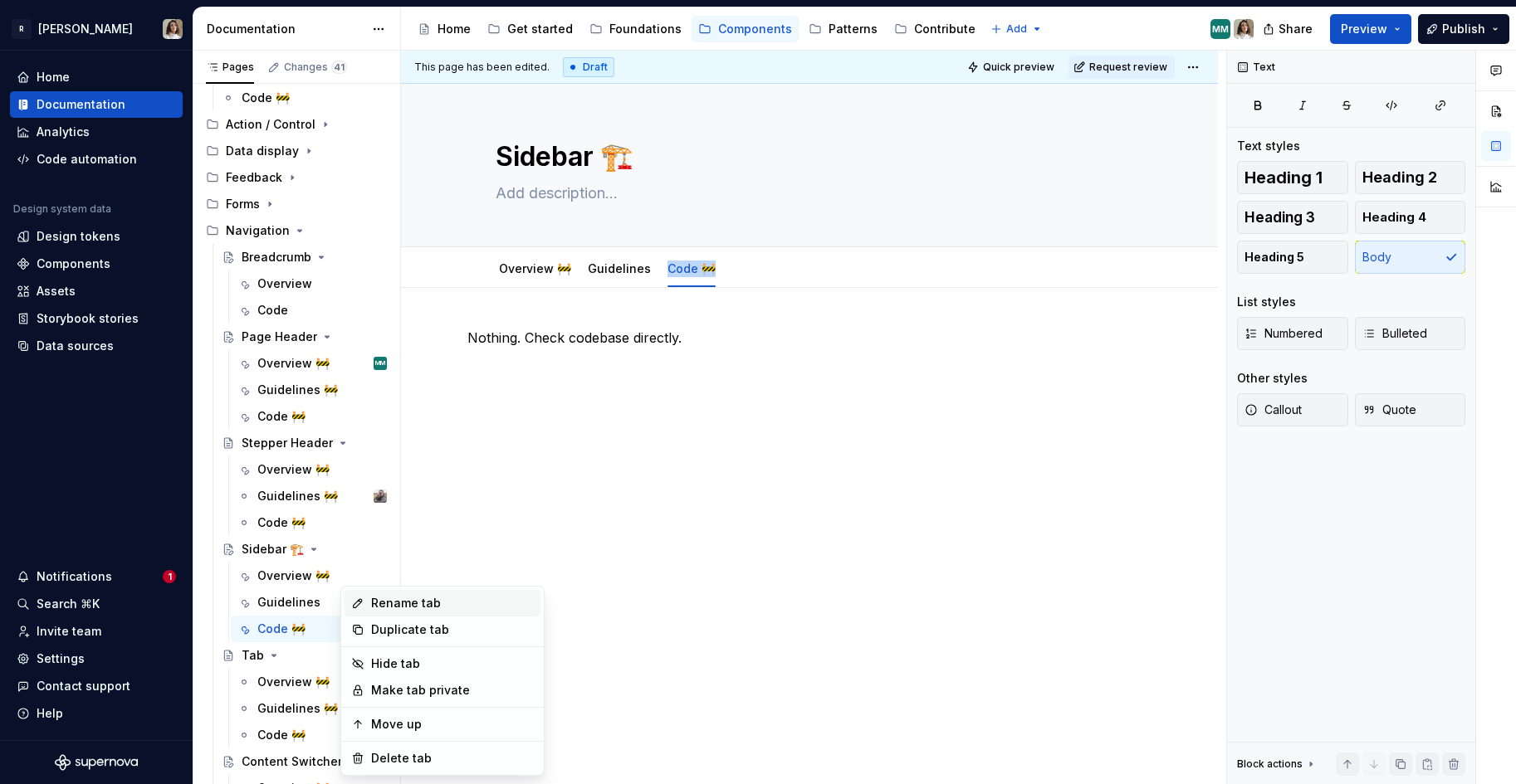
click at [384, 599] on div "Rename tab" at bounding box center [452, 602] width 163 height 16
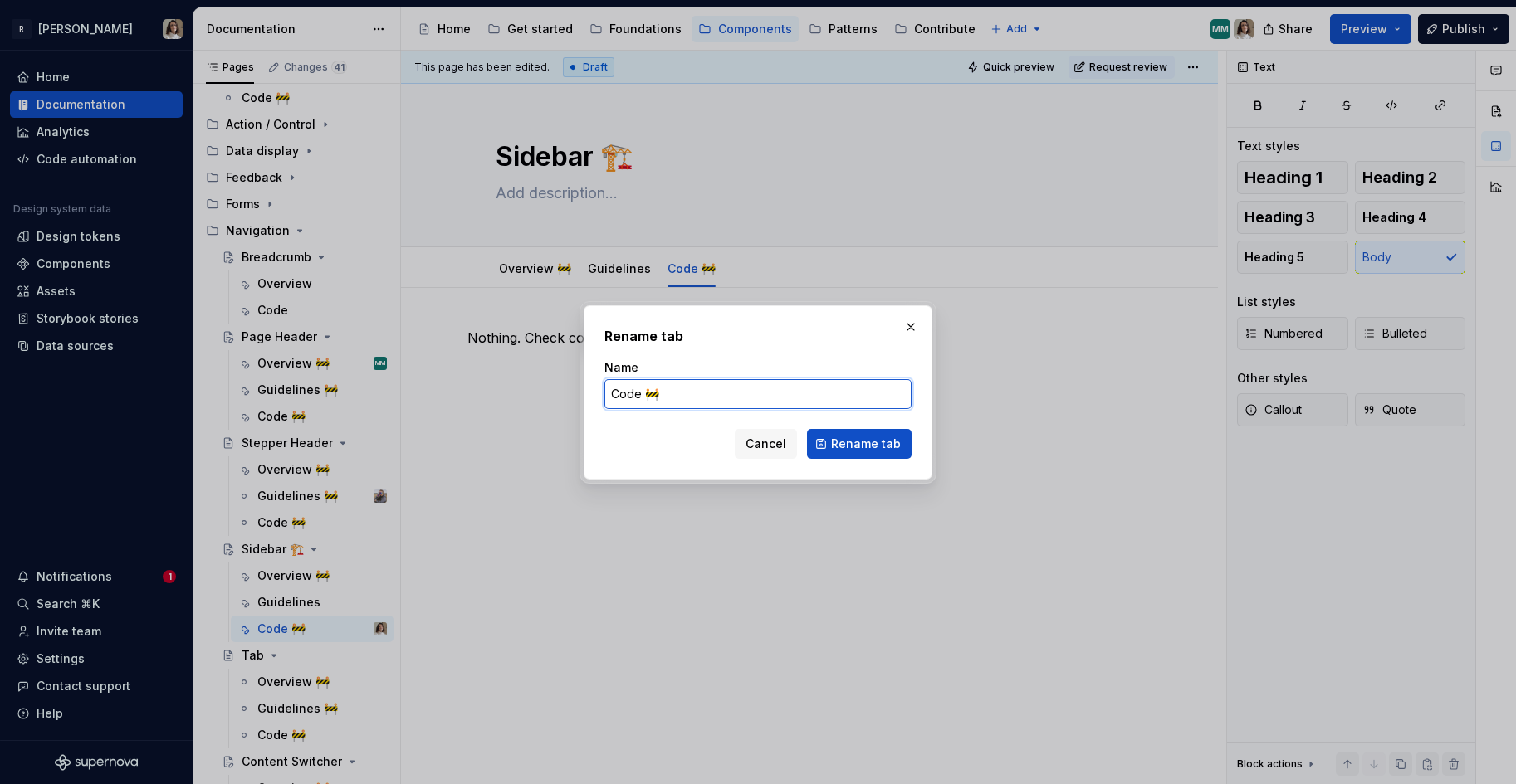
click at [672, 397] on input "Code 🚧" at bounding box center [758, 394] width 307 height 30
click at [845, 441] on span "Rename tab" at bounding box center [866, 444] width 70 height 16
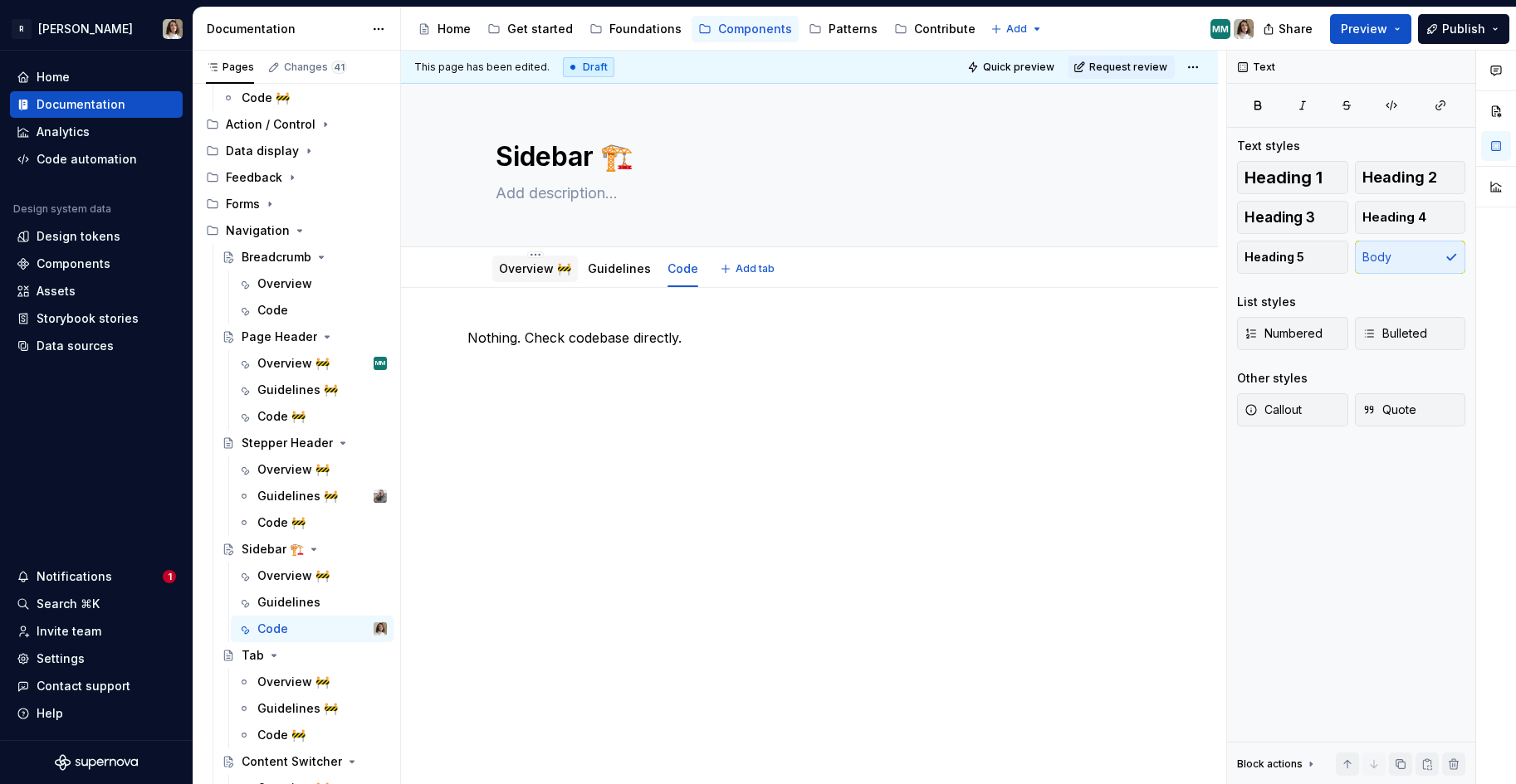
click at [531, 279] on div "Overview 🚧" at bounding box center [535, 269] width 85 height 27
click at [543, 269] on link "Overview 🚧" at bounding box center [536, 268] width 73 height 14
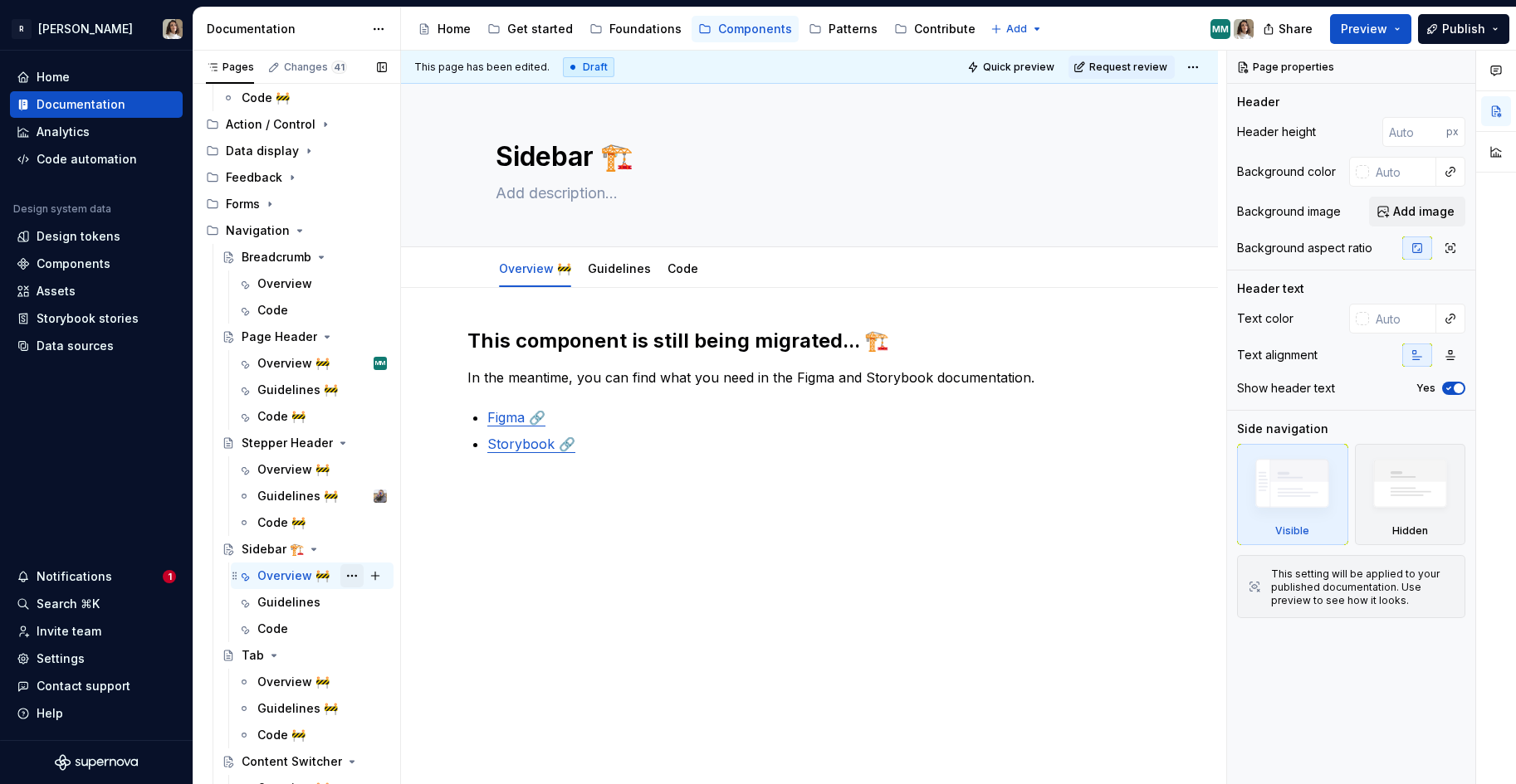
click at [347, 575] on button "Page tree" at bounding box center [352, 576] width 23 height 23
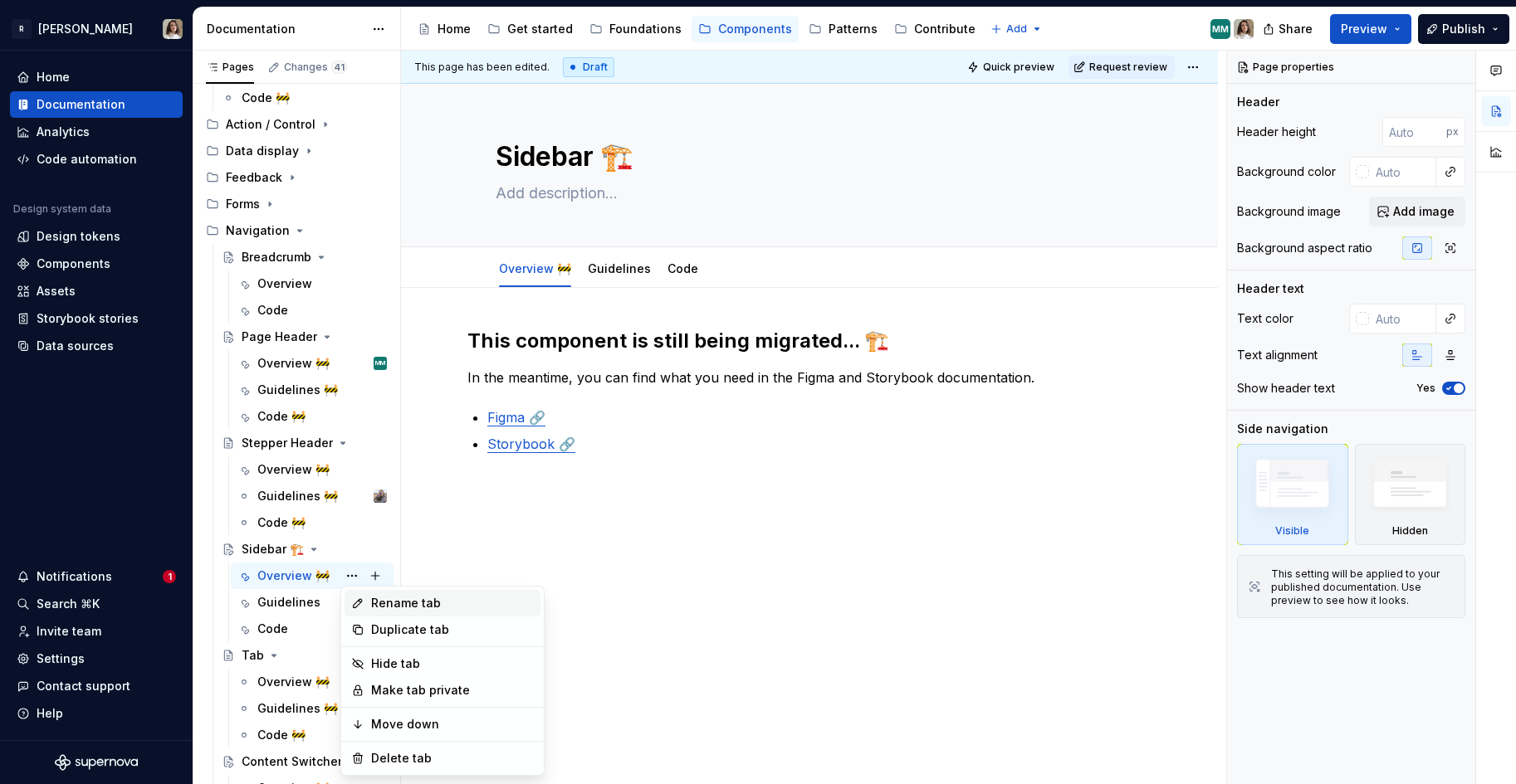
click at [386, 599] on div "Rename tab" at bounding box center [452, 602] width 163 height 16
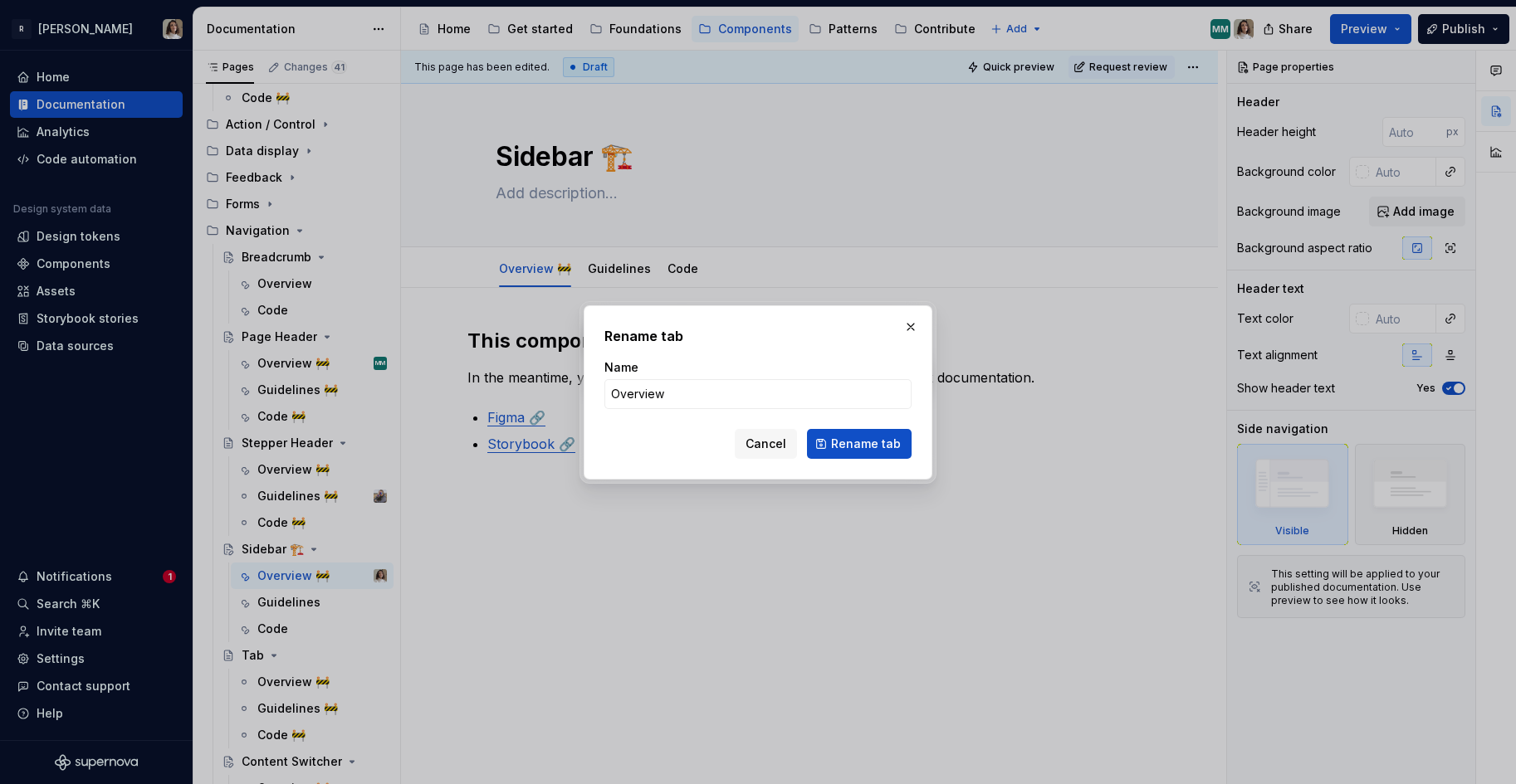
click button "Rename tab" at bounding box center [859, 444] width 104 height 30
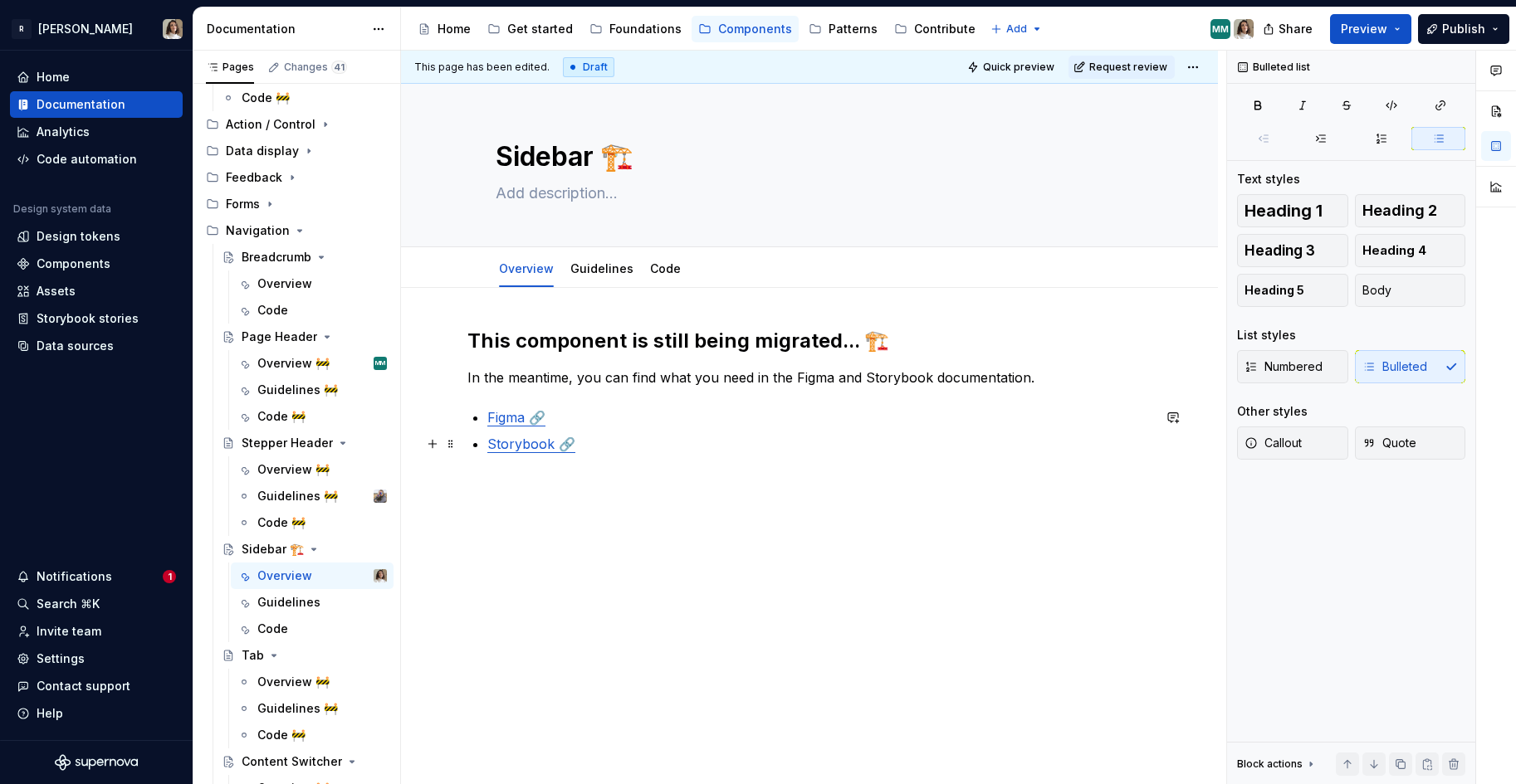
click at [613, 440] on p "Storybook 🔗" at bounding box center [819, 444] width 664 height 20
click at [810, 376] on p "In the meantime, you can find what you need in the Figma and Storybook document…" at bounding box center [809, 377] width 684 height 20
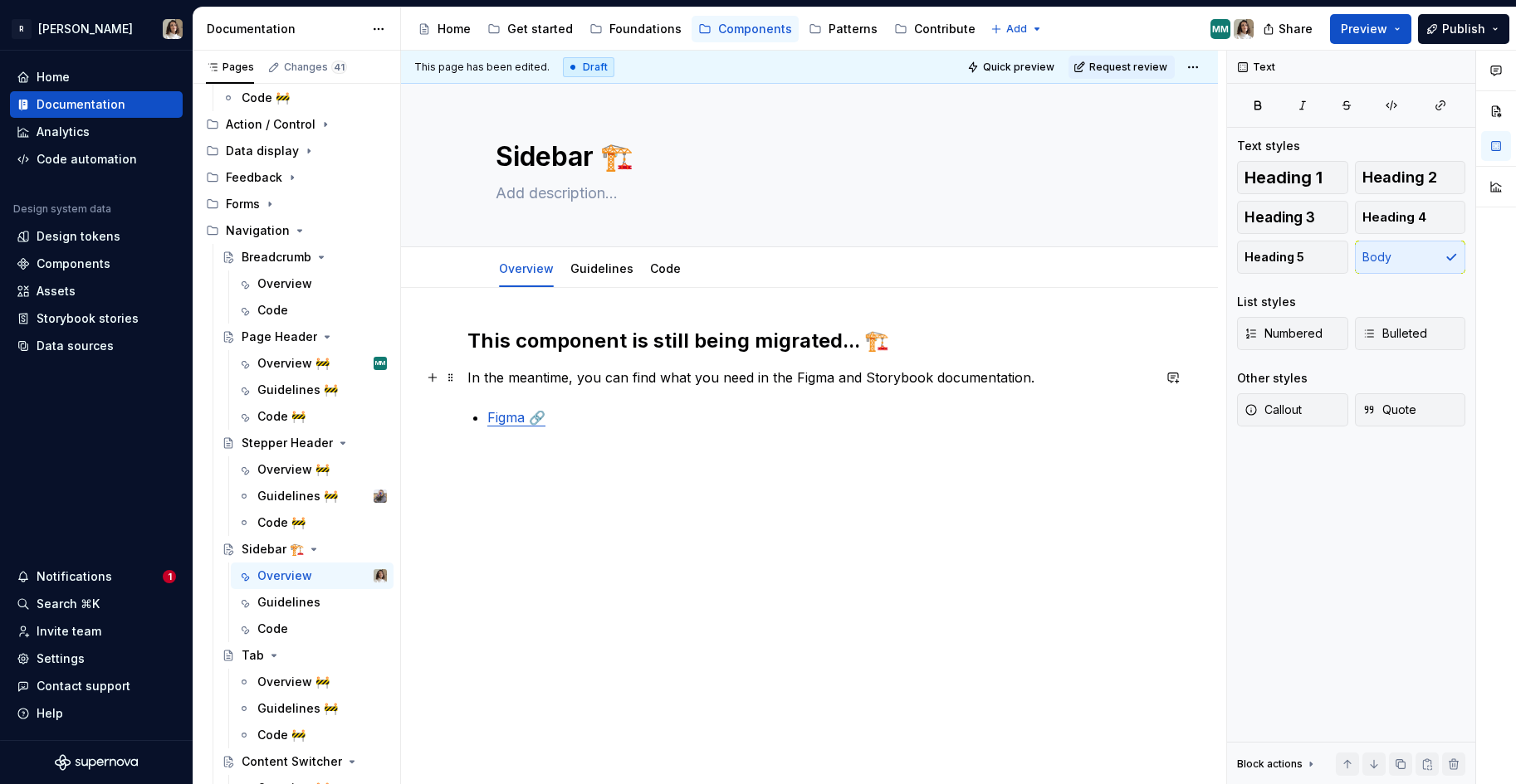
click at [829, 376] on p "In the meantime, you can find what you need in the Figma and Storybook document…" at bounding box center [809, 377] width 684 height 20
click at [728, 432] on div "This component is still being migrated... 🏗️ In the meantime, you can find what…" at bounding box center [809, 387] width 684 height 120
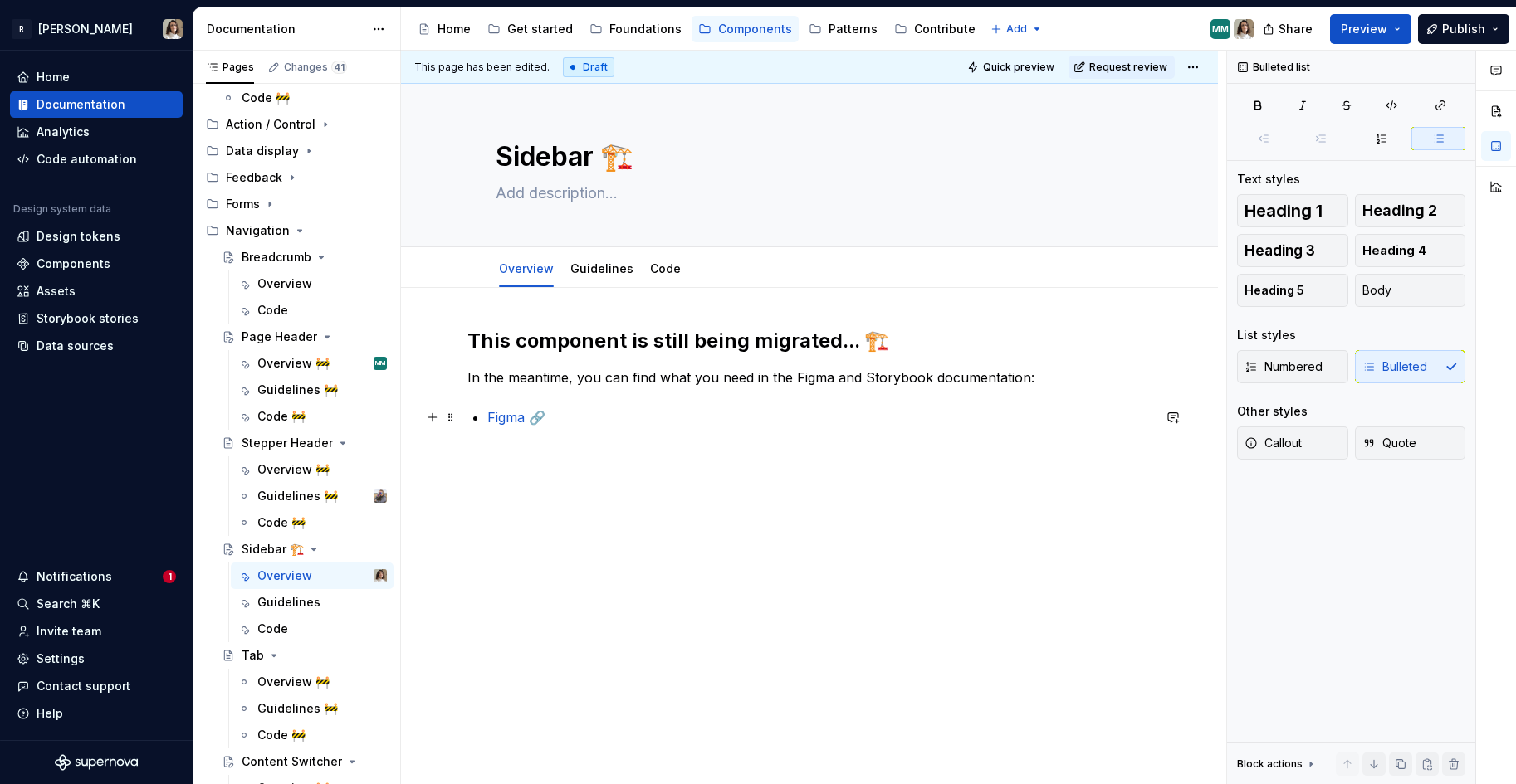
click at [518, 415] on link "Figma 🔗" at bounding box center [516, 417] width 58 height 16
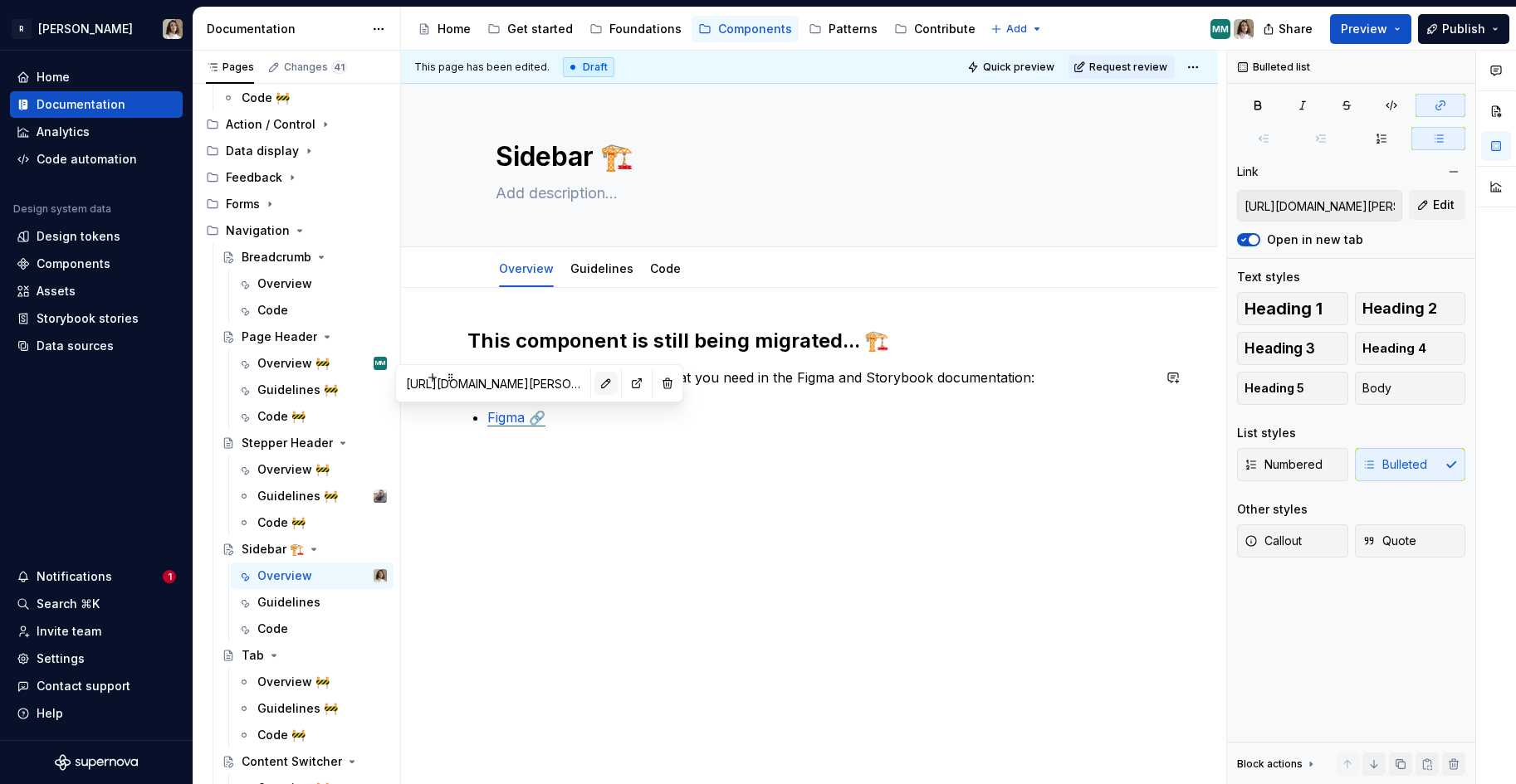
click at [594, 383] on button "button" at bounding box center [605, 383] width 23 height 23
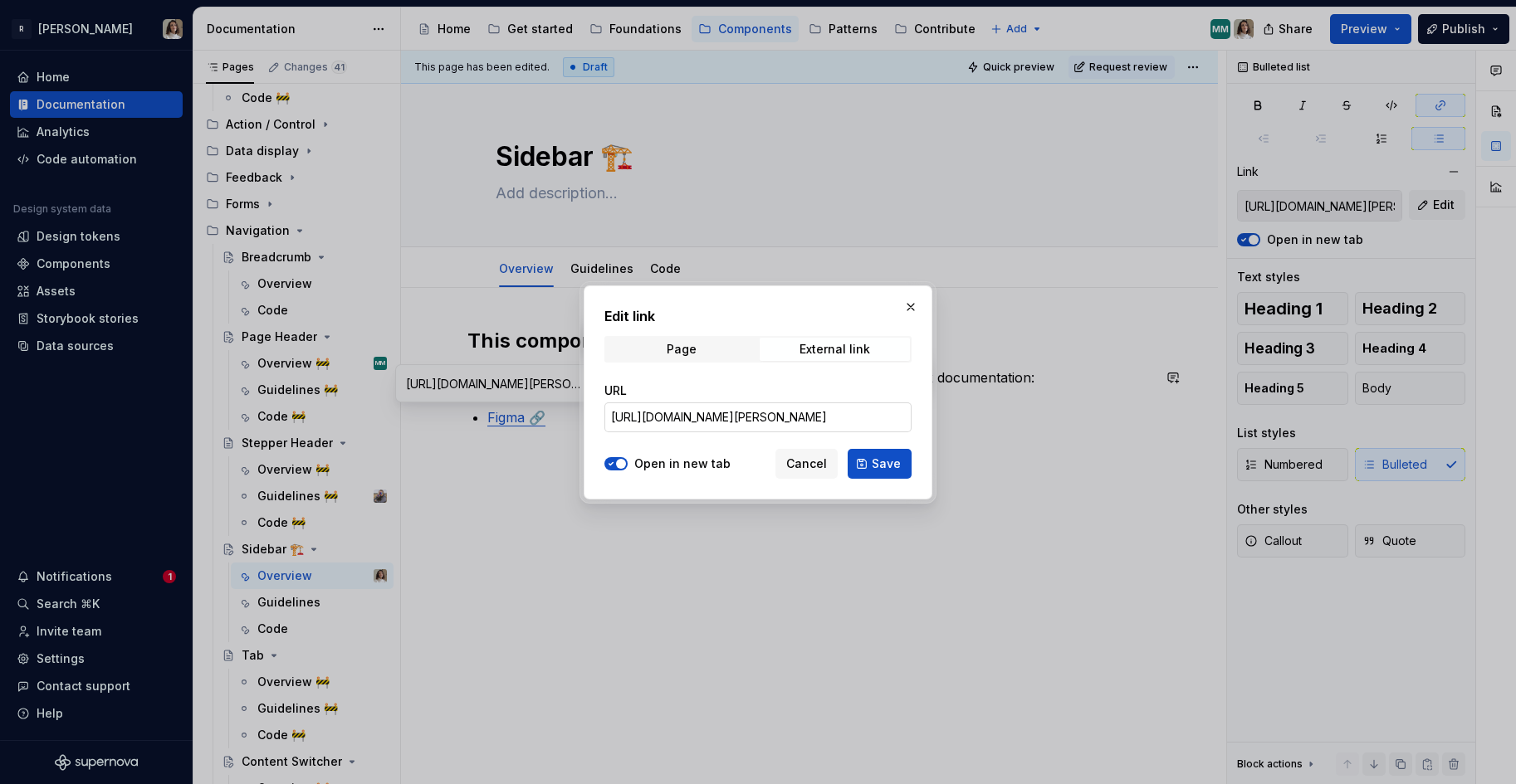
click at [779, 416] on input "[URL][DOMAIN_NAME][PERSON_NAME]" at bounding box center [758, 417] width 307 height 30
paste input "124-240458"
click at [879, 455] on span "Save" at bounding box center [886, 463] width 29 height 16
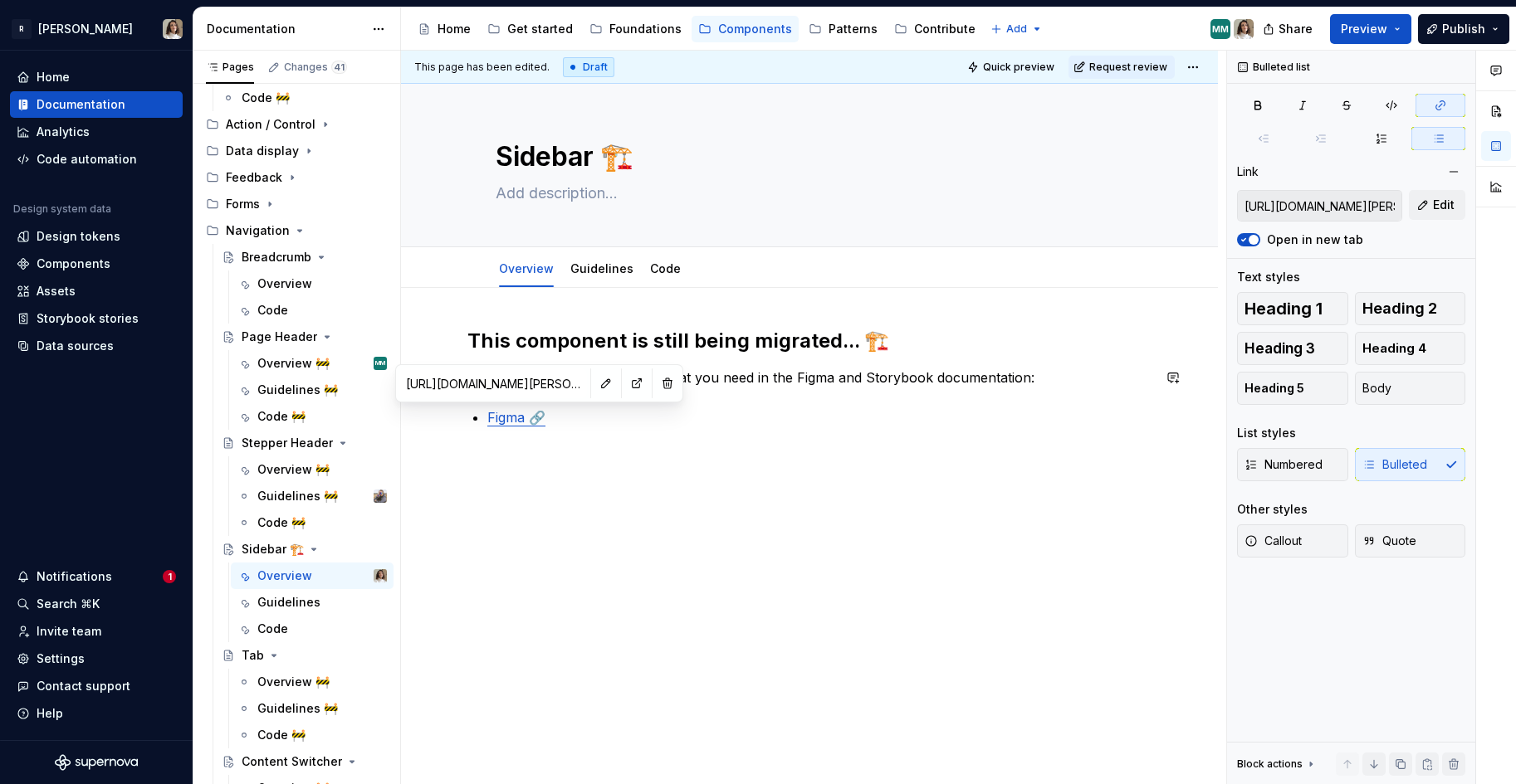
click at [617, 466] on div "This component is still being migrated... 🏗️ In the meantime, you can find what…" at bounding box center [809, 485] width 817 height 395
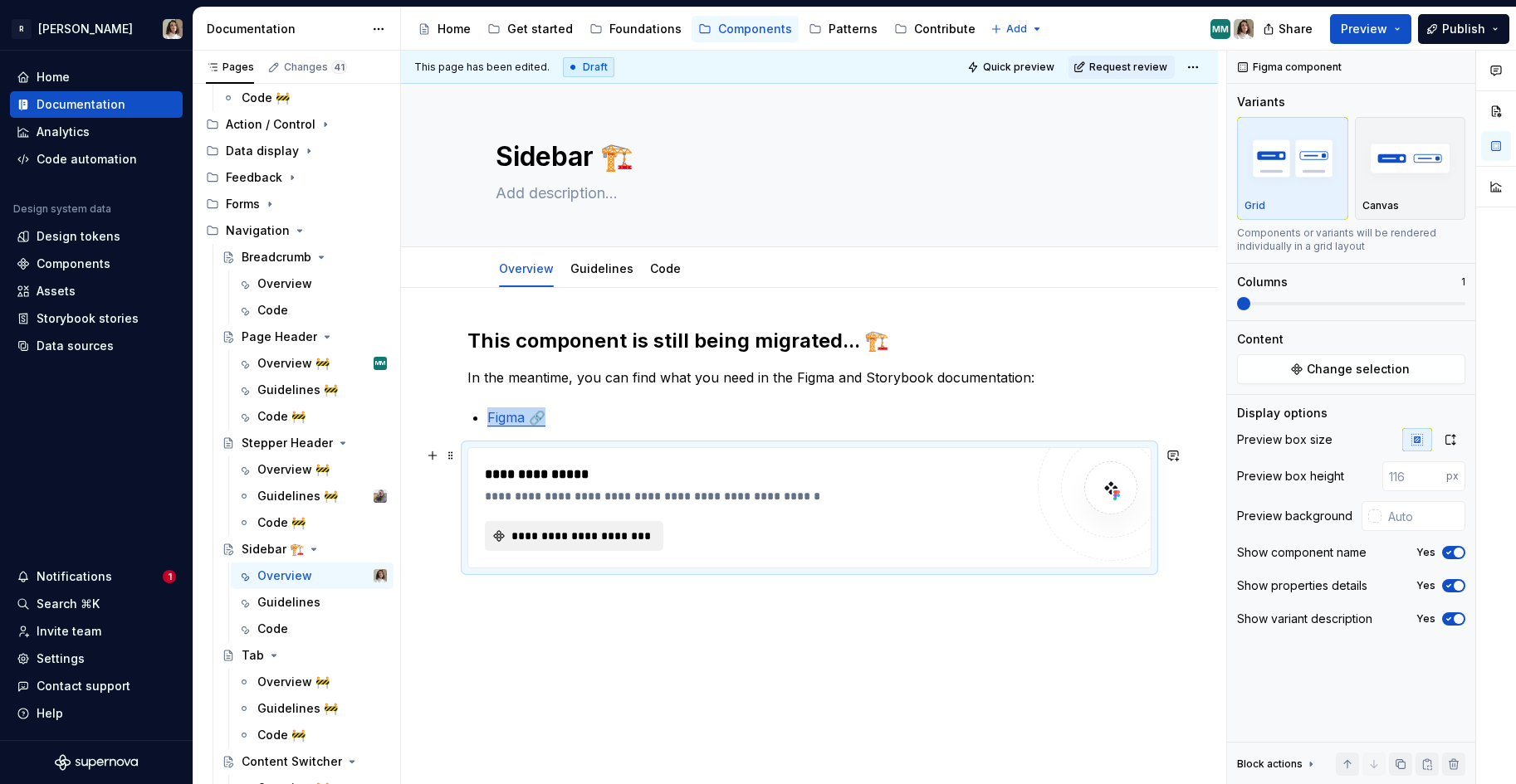
click at [570, 537] on span "**********" at bounding box center [581, 535] width 143 height 16
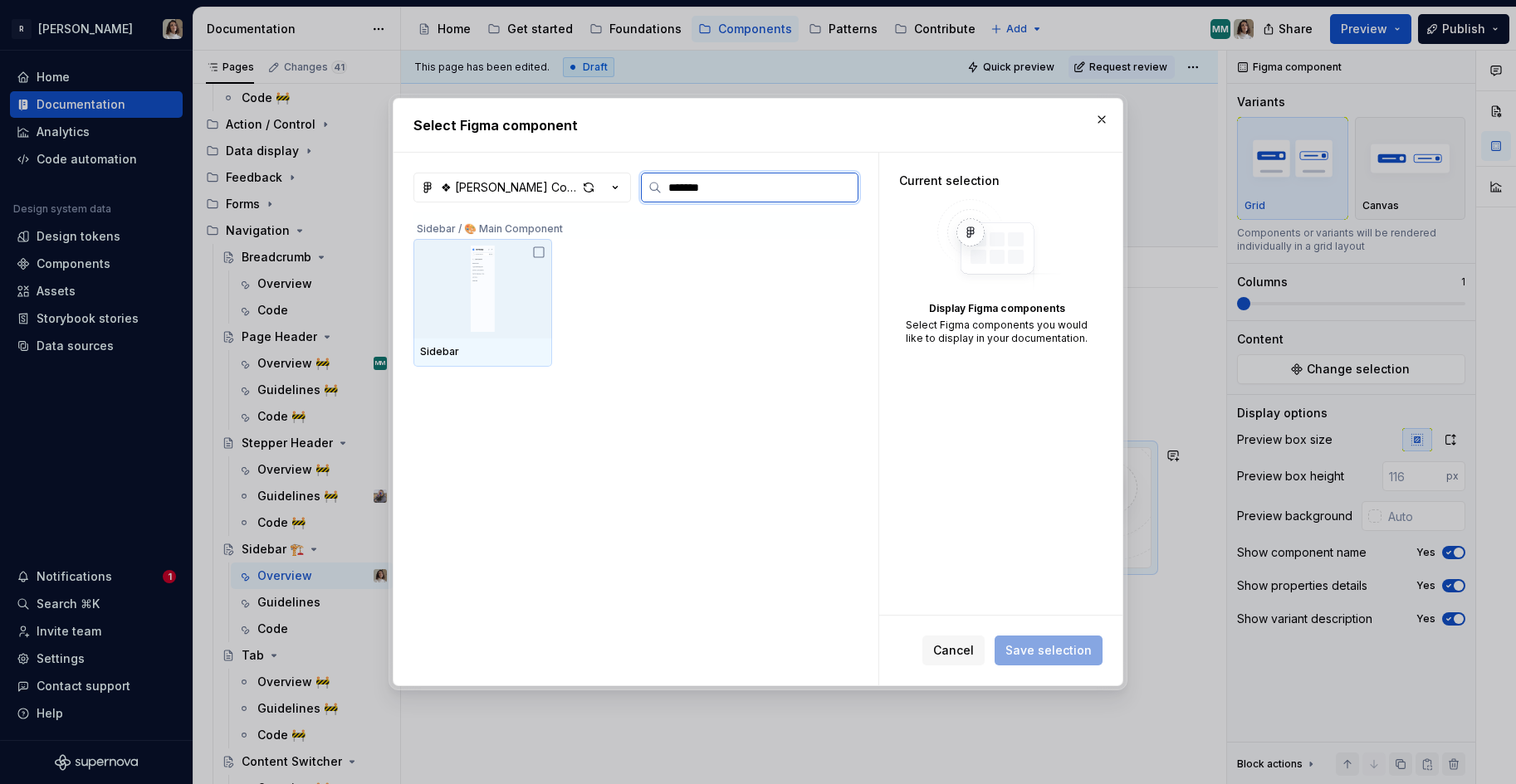
click at [478, 304] on img at bounding box center [482, 289] width 125 height 86
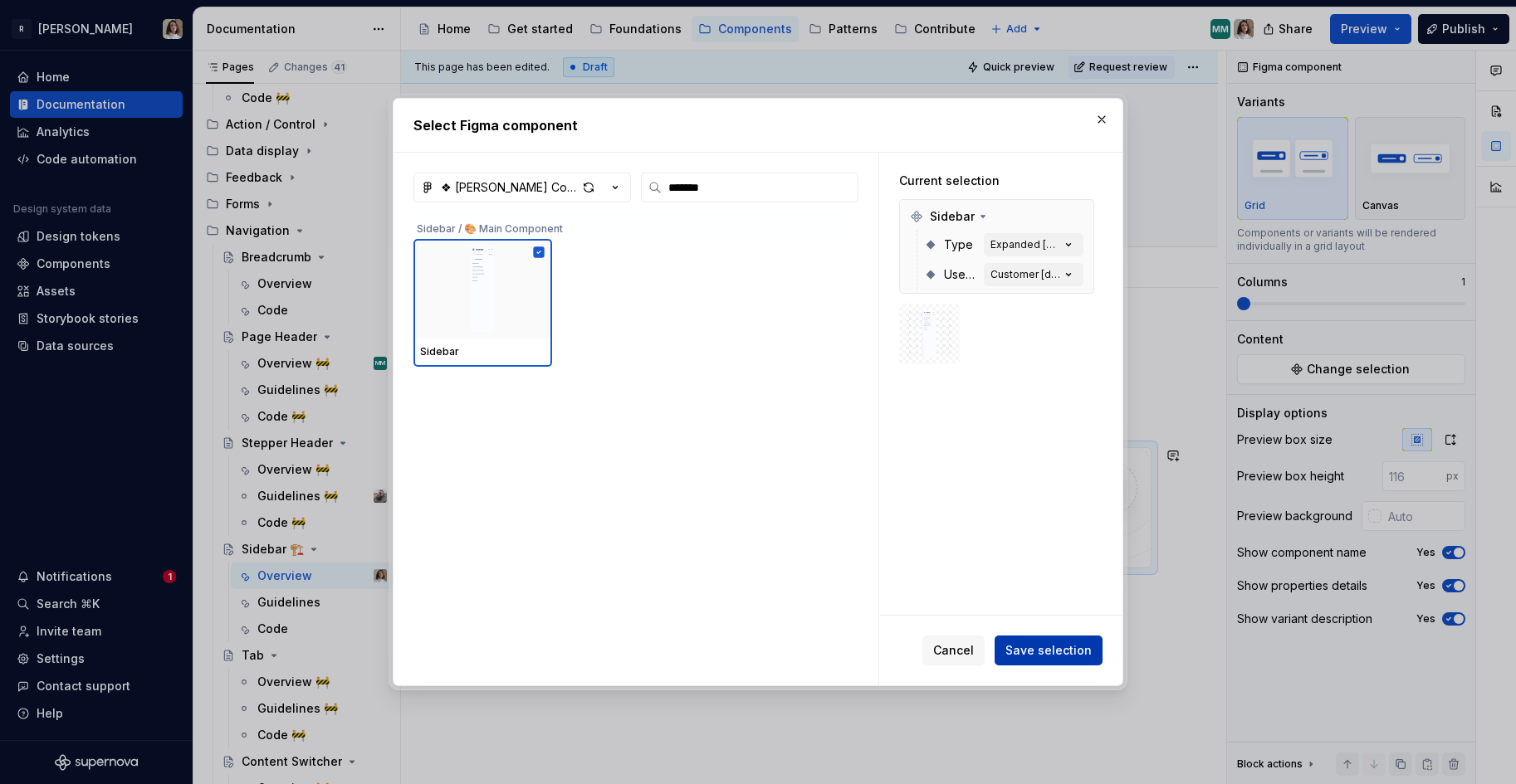
click at [1040, 642] on button "Save selection" at bounding box center [1048, 650] width 108 height 30
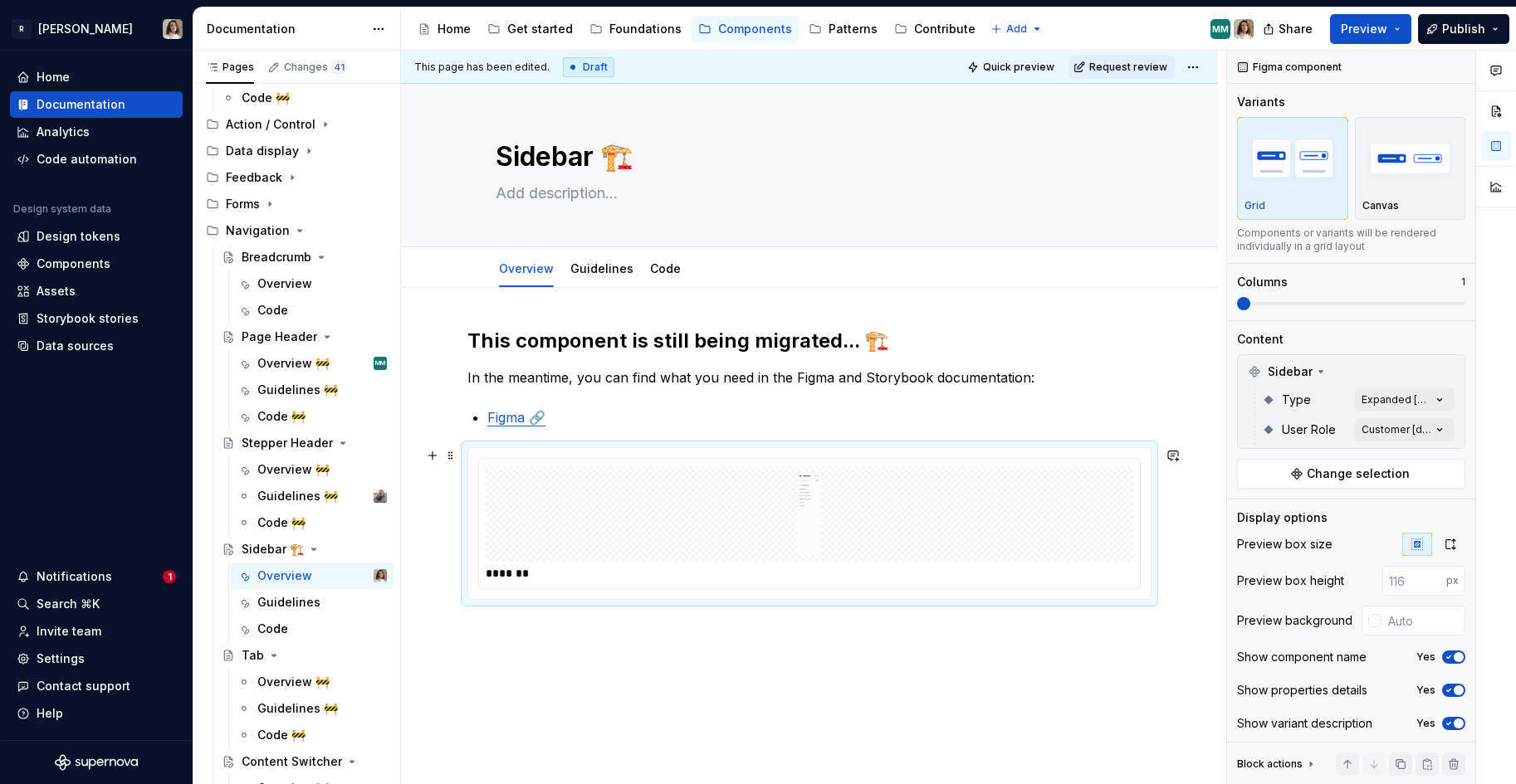
scroll to position [70, 0]
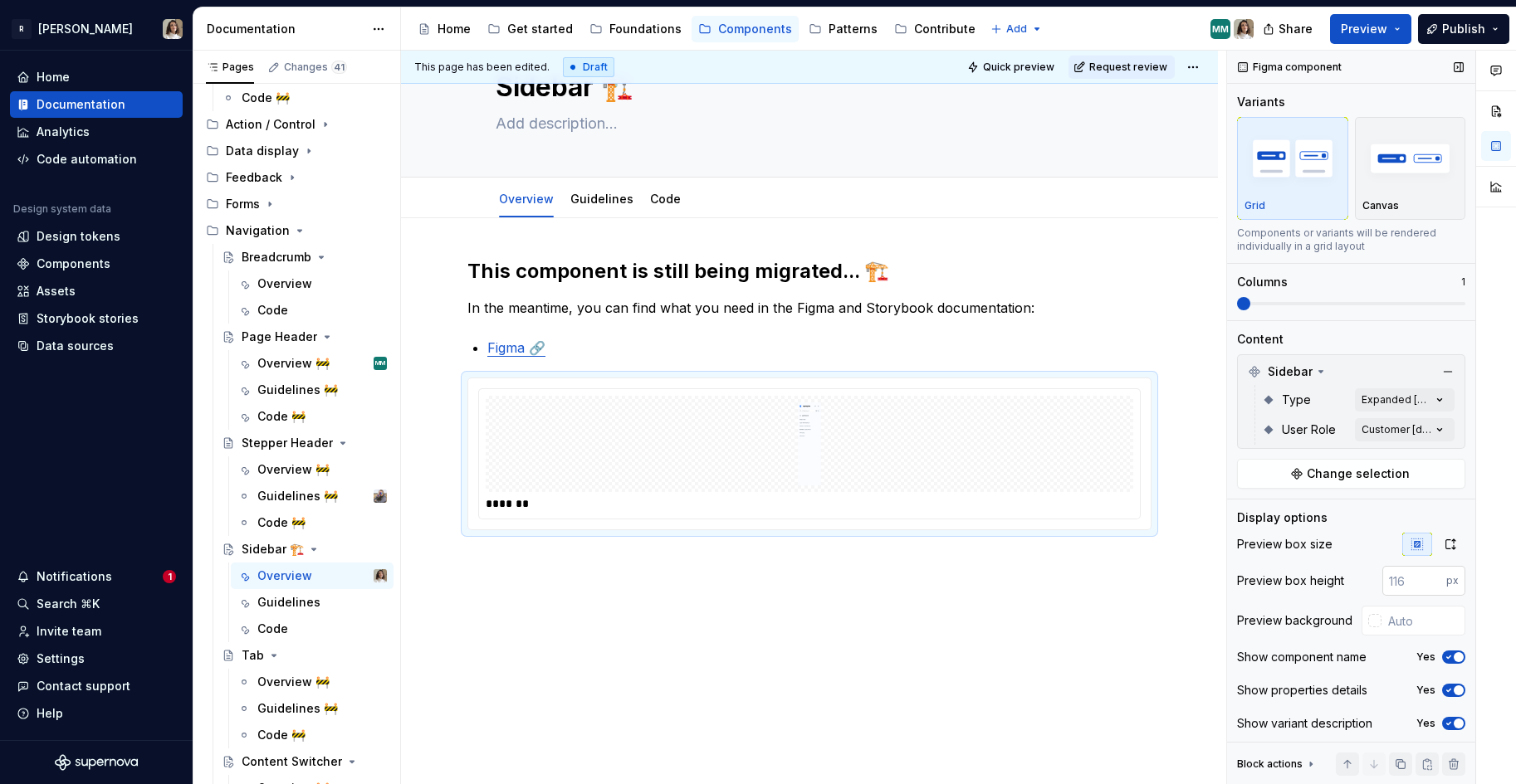
click at [1344, 577] on input "number" at bounding box center [1414, 580] width 64 height 30
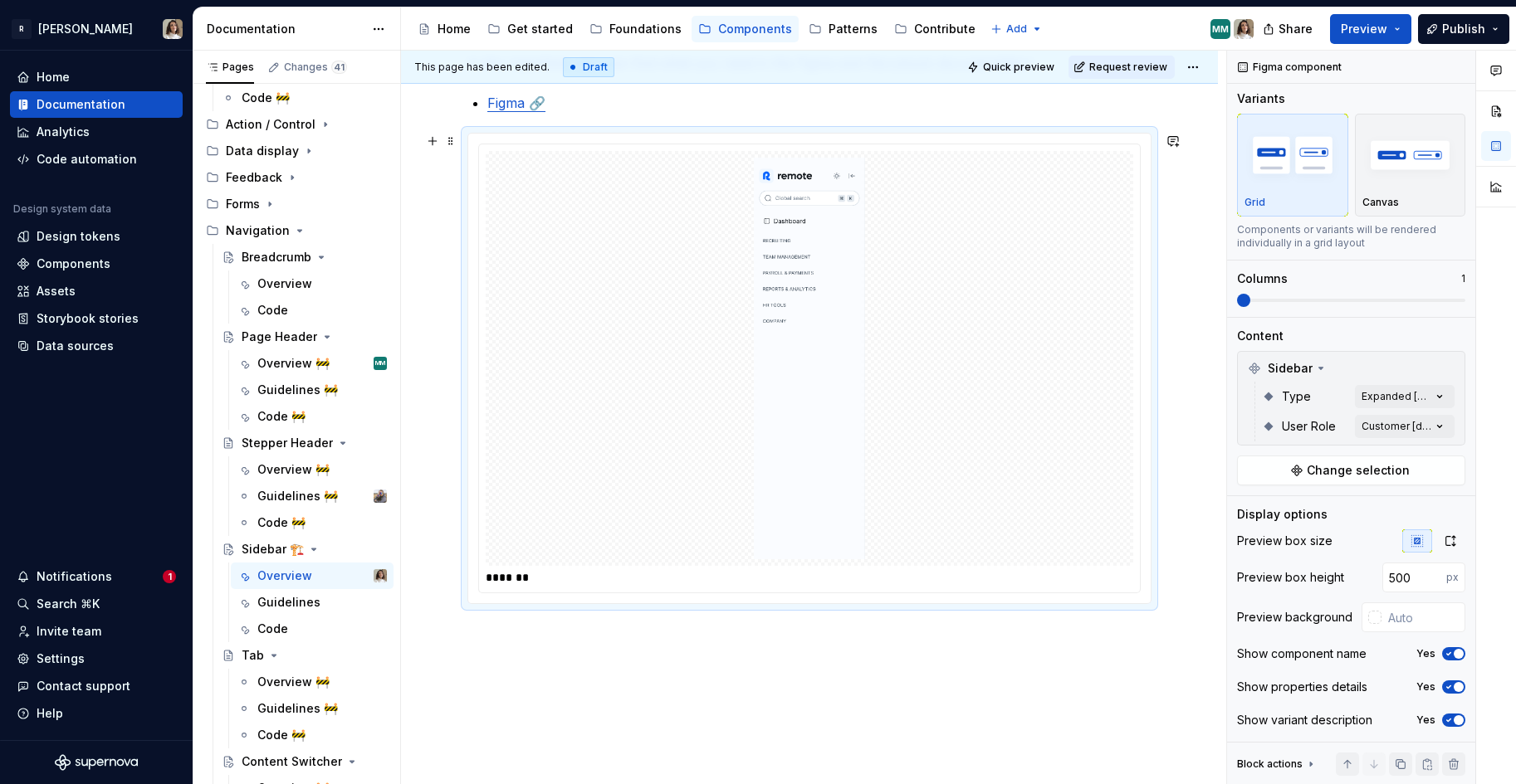
scroll to position [317, 0]
click at [1344, 575] on input "500" at bounding box center [1414, 577] width 64 height 30
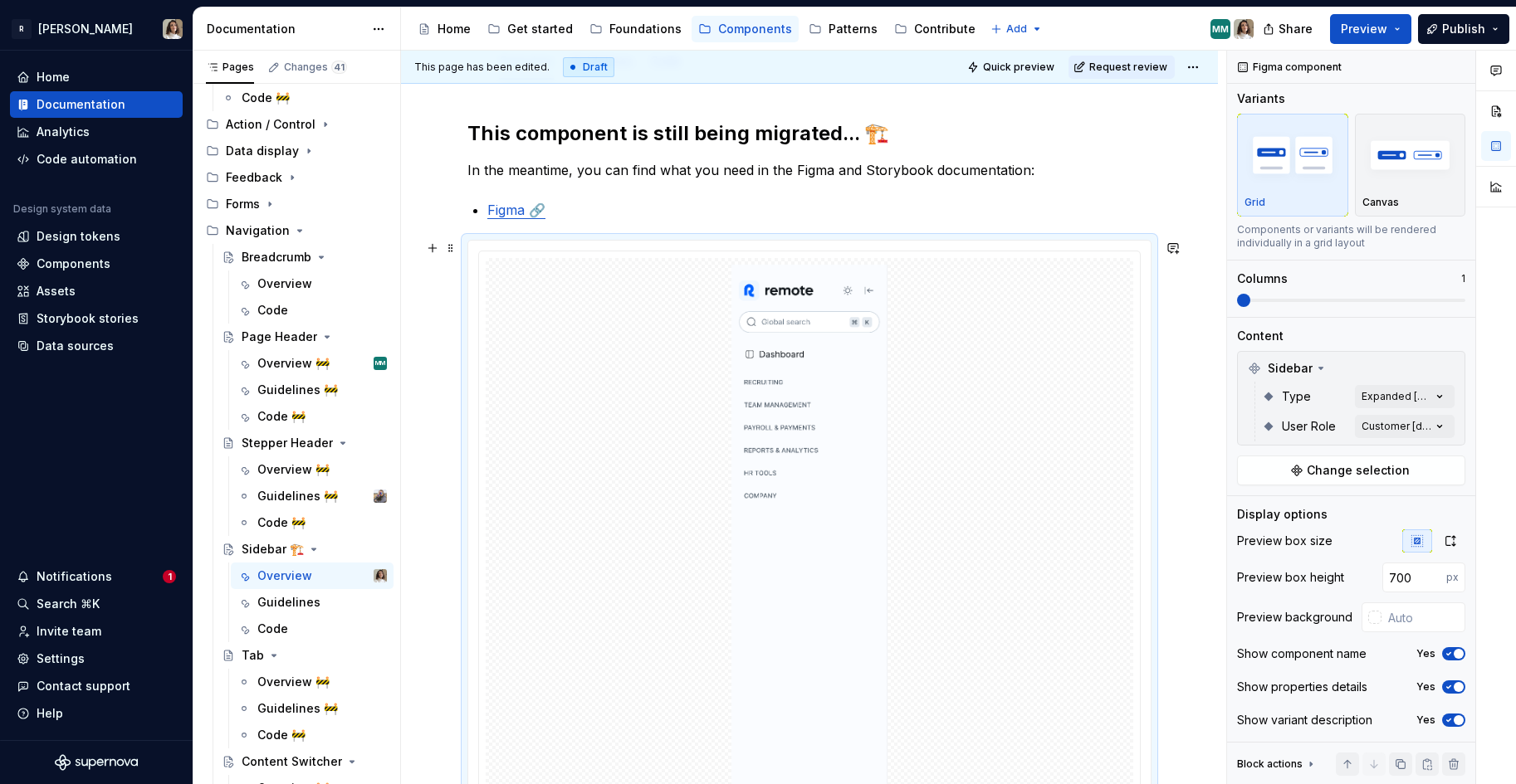
scroll to position [132, 0]
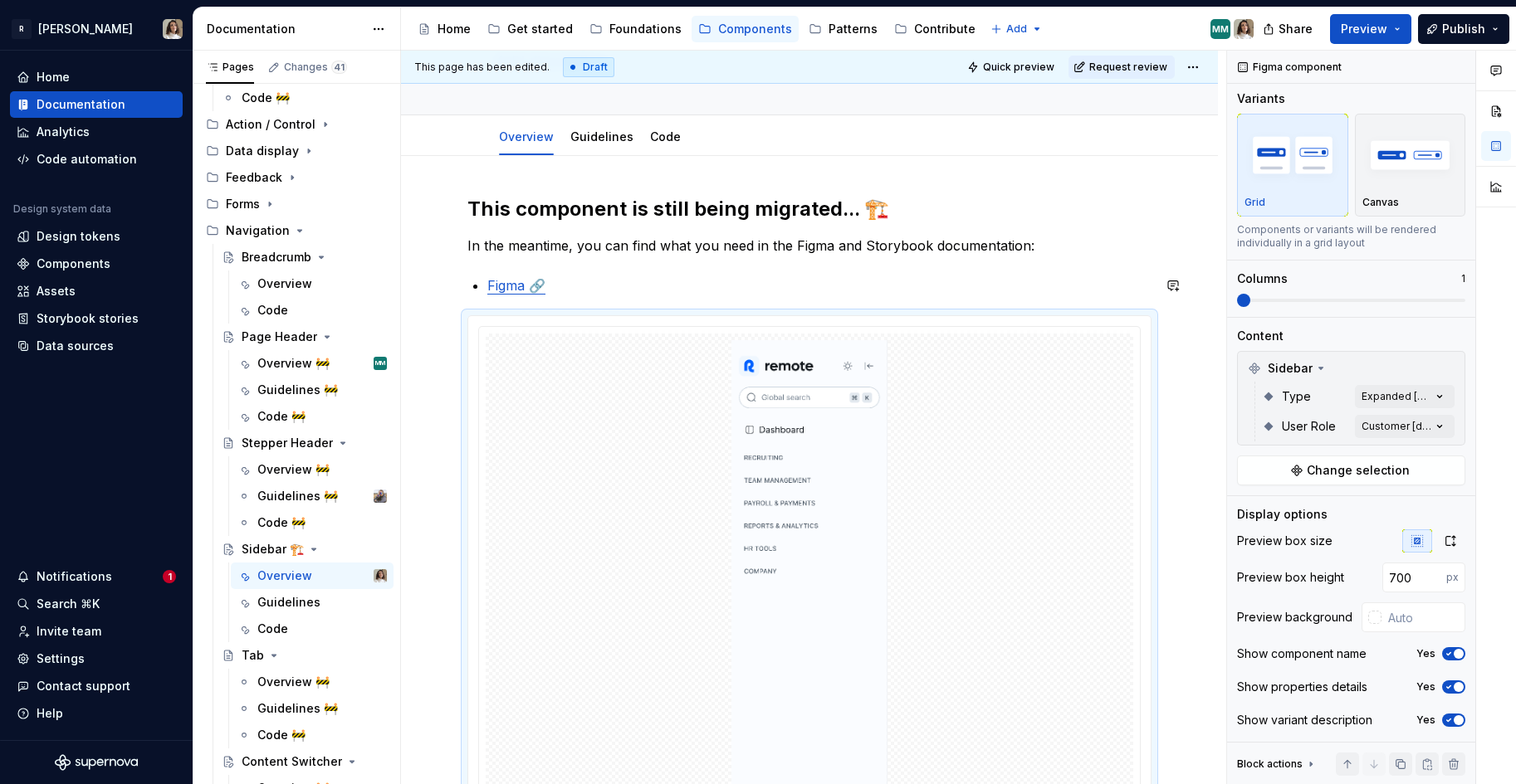
click at [667, 275] on p "Figma 🔗" at bounding box center [819, 285] width 664 height 20
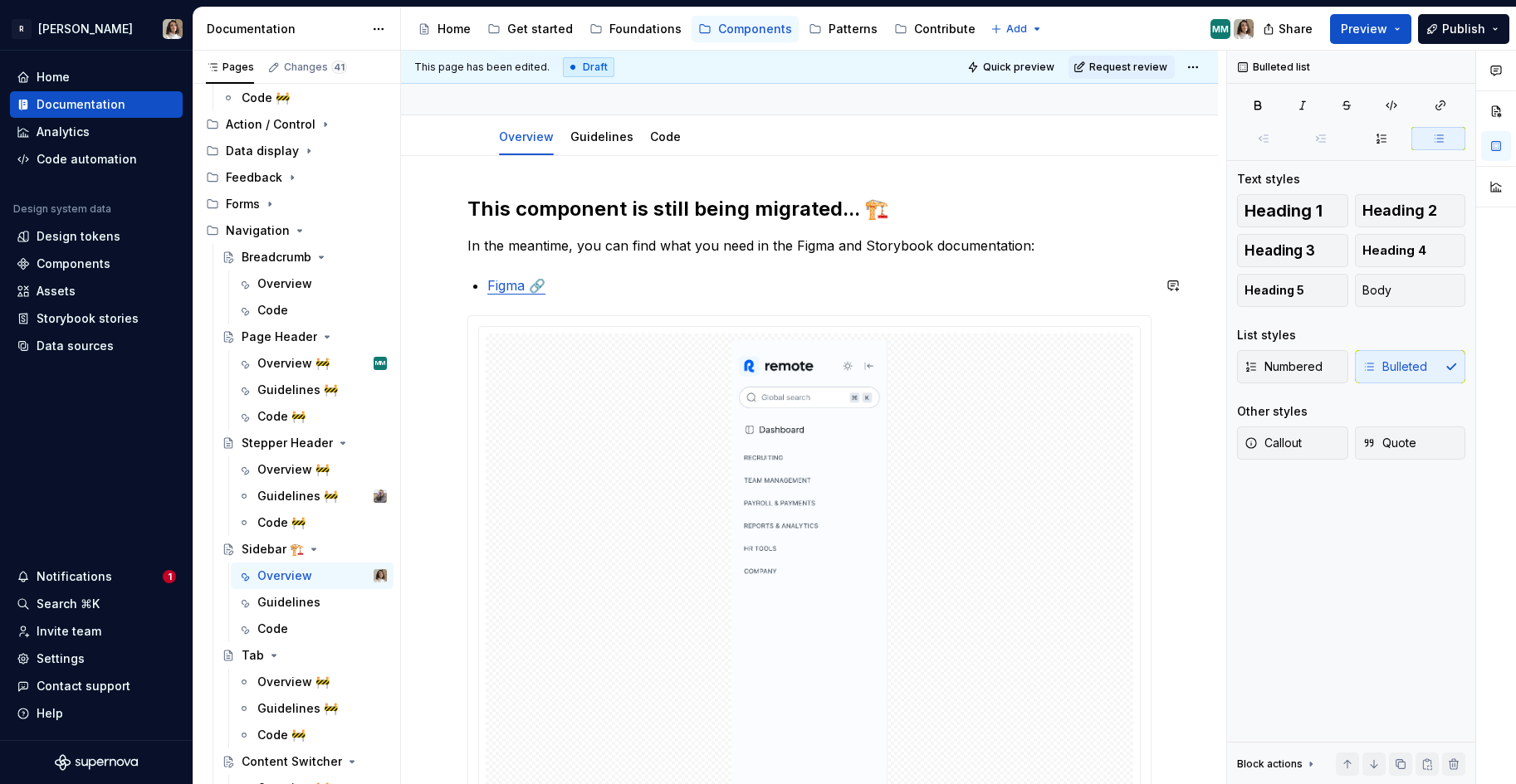
scroll to position [0, 0]
click at [695, 246] on p "In the meantime, you can find what you need in the Figma and Storybook document…" at bounding box center [809, 245] width 684 height 20
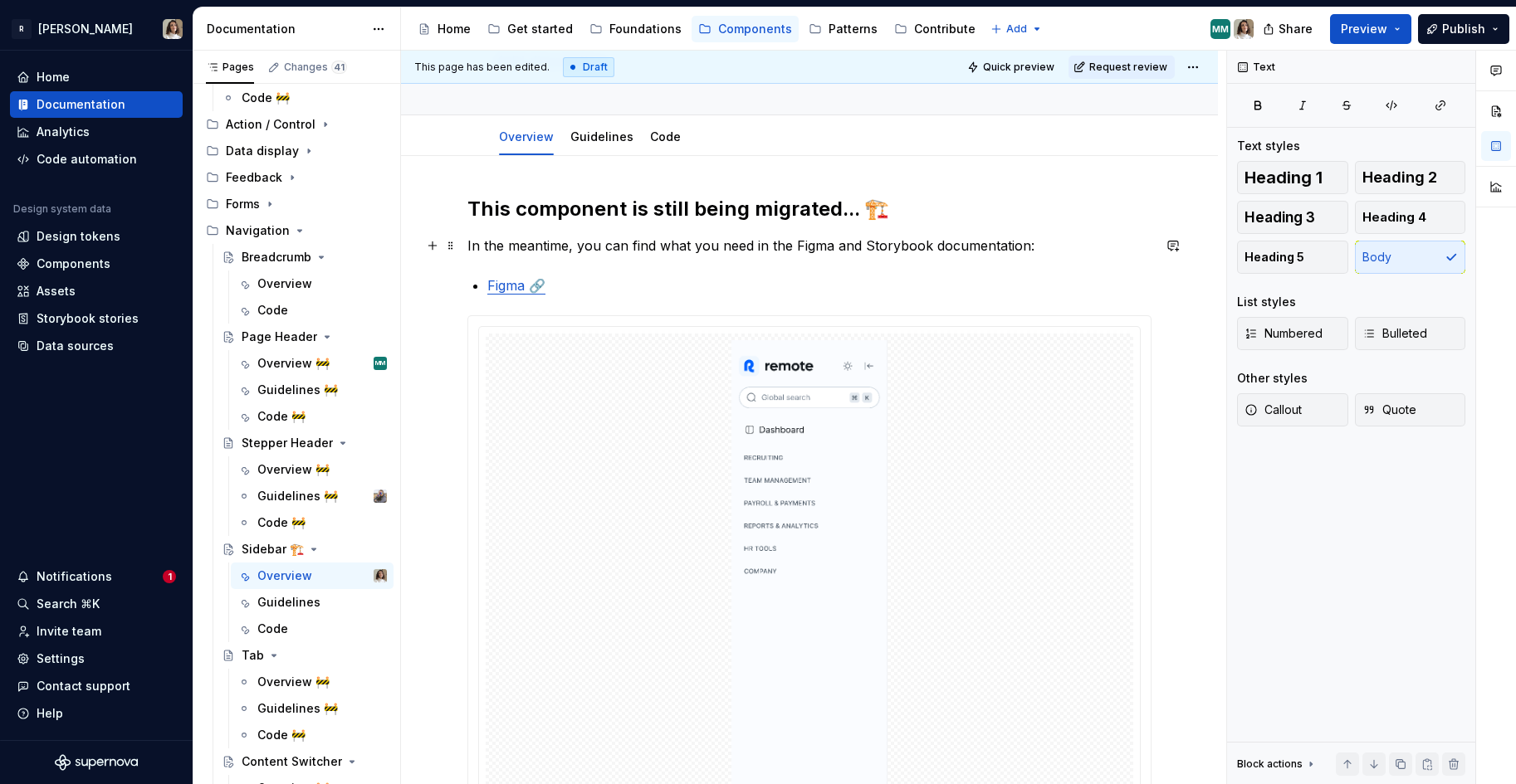
click at [738, 241] on p "In the meantime, you can find what you need in the Figma and Storybook document…" at bounding box center [809, 245] width 684 height 20
click at [746, 234] on div "This component is still being migrated... 🏗️ In the meantime, you can find what…" at bounding box center [809, 575] width 684 height 757
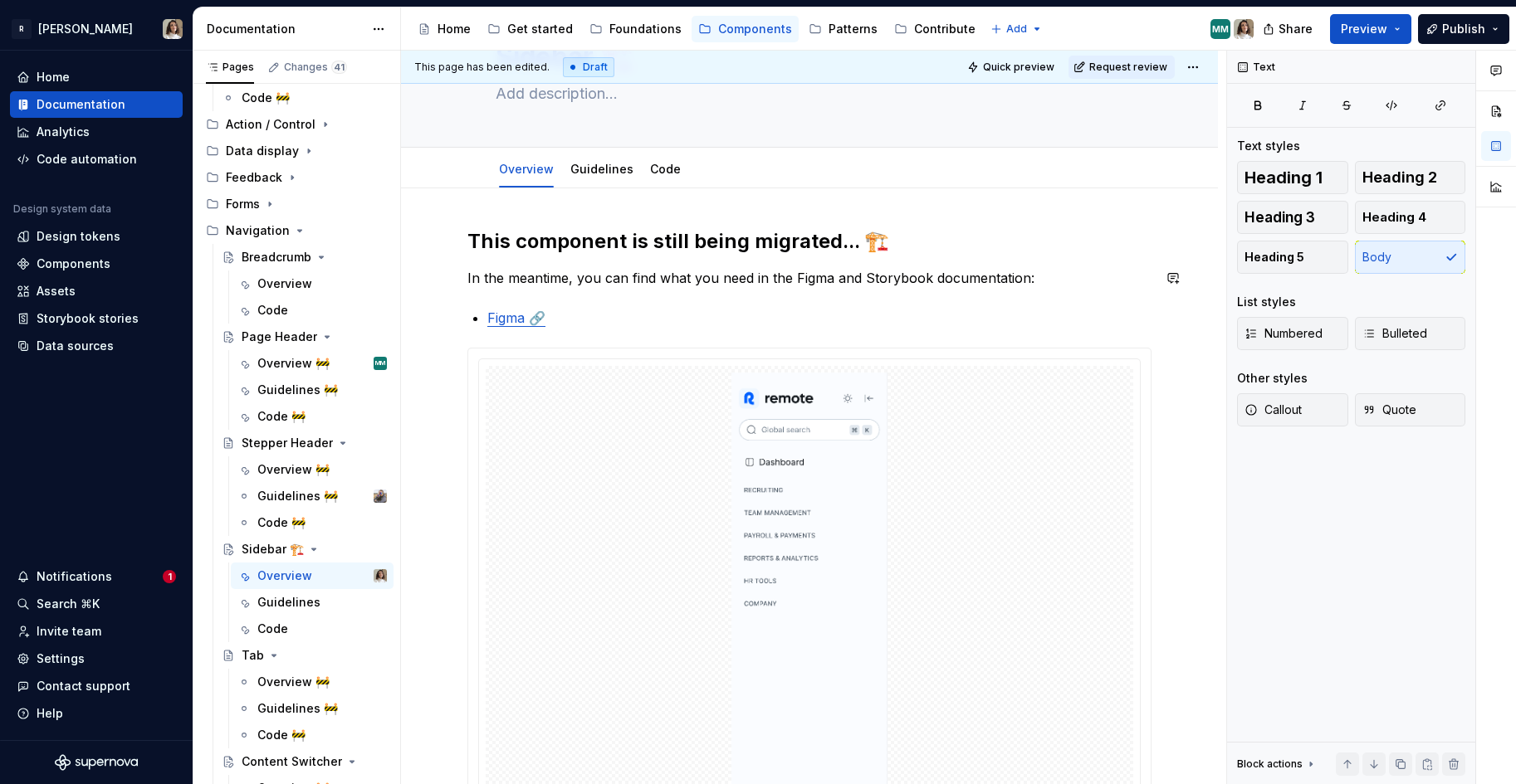
scroll to position [76, 0]
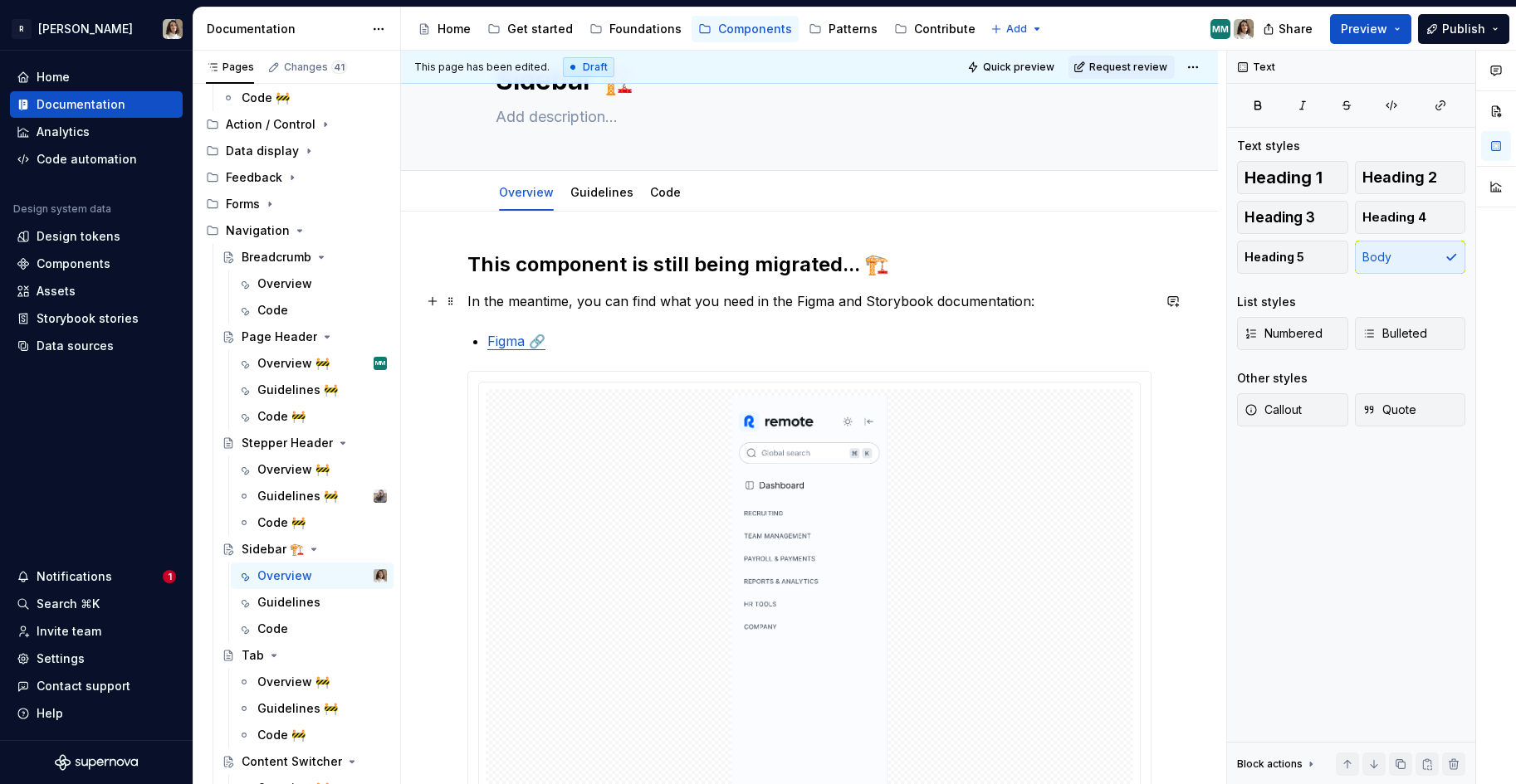
click at [876, 294] on p "In the meantime, you can find what you need in the Figma and Storybook document…" at bounding box center [809, 301] width 684 height 20
click at [261, 547] on div "Sidebar 🏗️" at bounding box center [273, 549] width 62 height 16
click at [682, 315] on div "This component is still being migrated... 🏗️ In the meantime, you can find what…" at bounding box center [809, 630] width 684 height 757
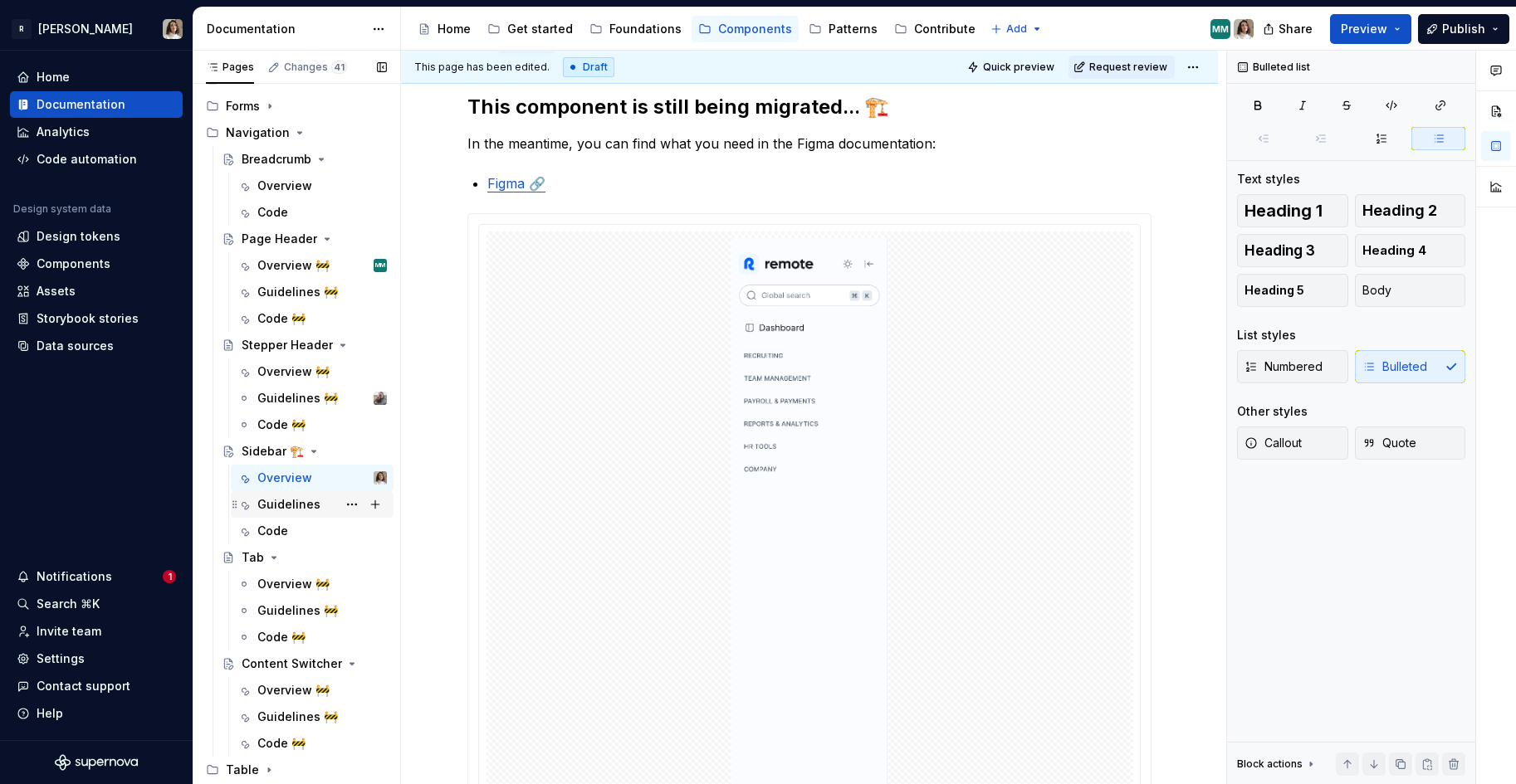
scroll to position [235, 0]
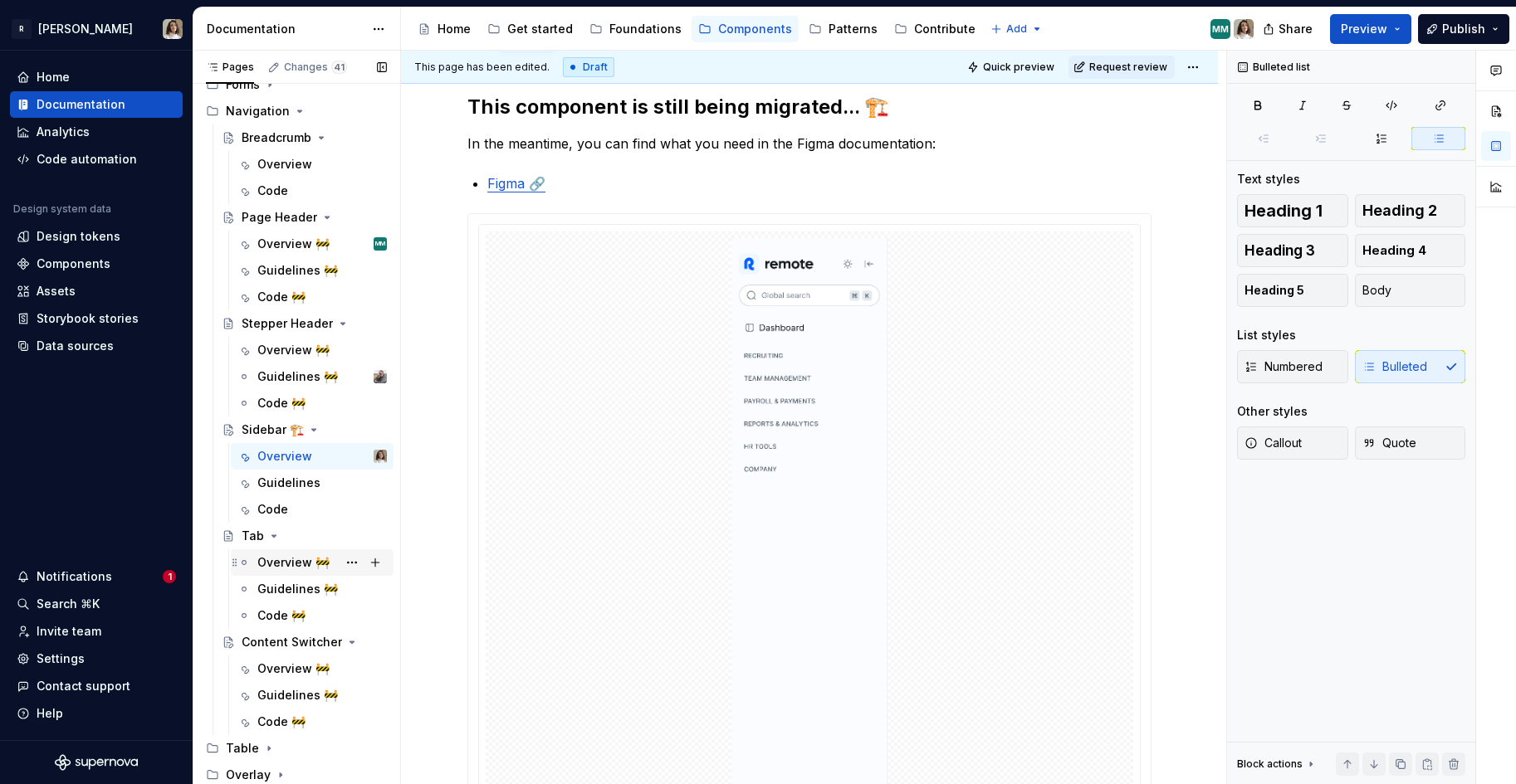
click at [295, 562] on div "Overview 🚧" at bounding box center [294, 562] width 73 height 16
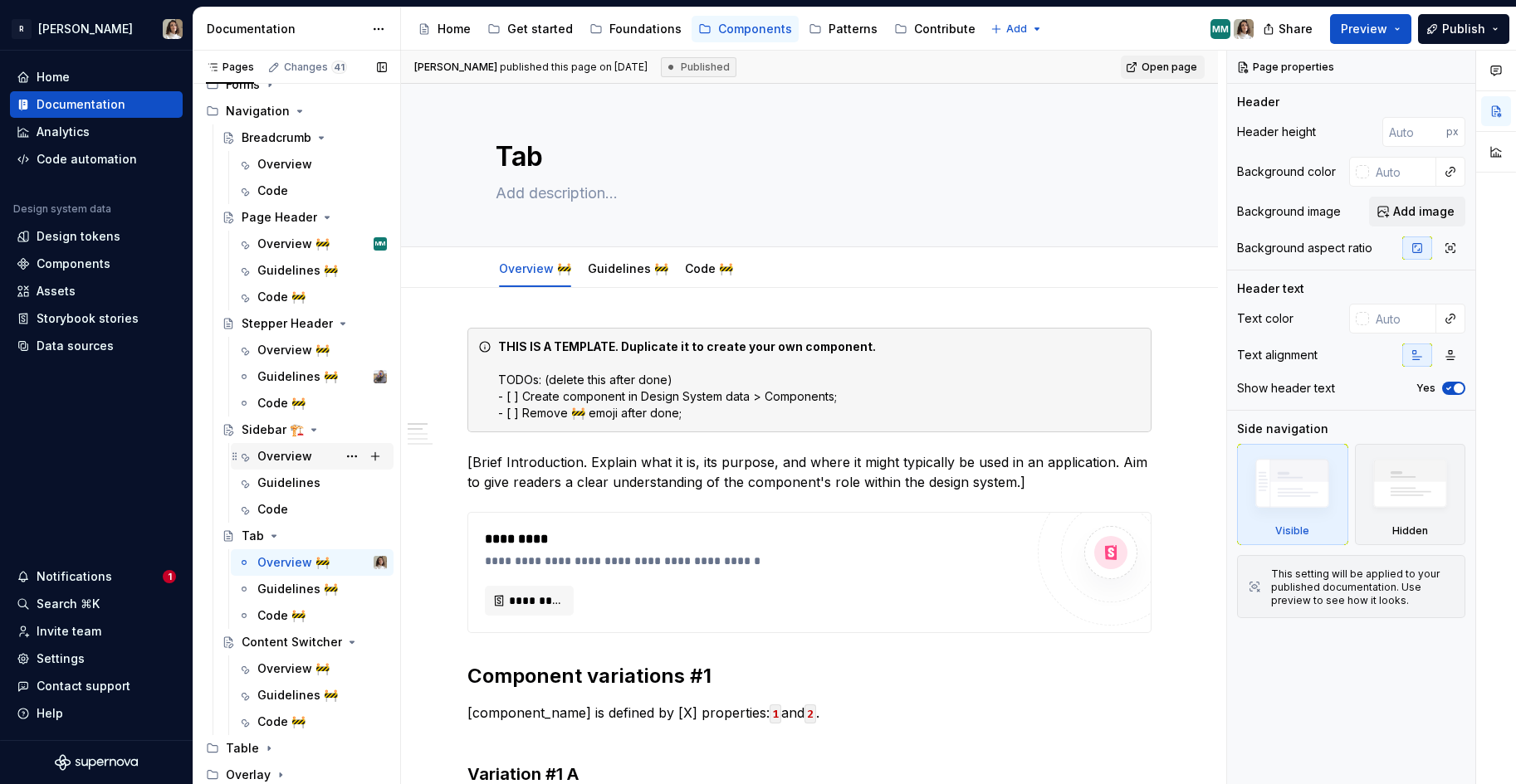
click at [295, 457] on div "Overview" at bounding box center [284, 456] width 55 height 16
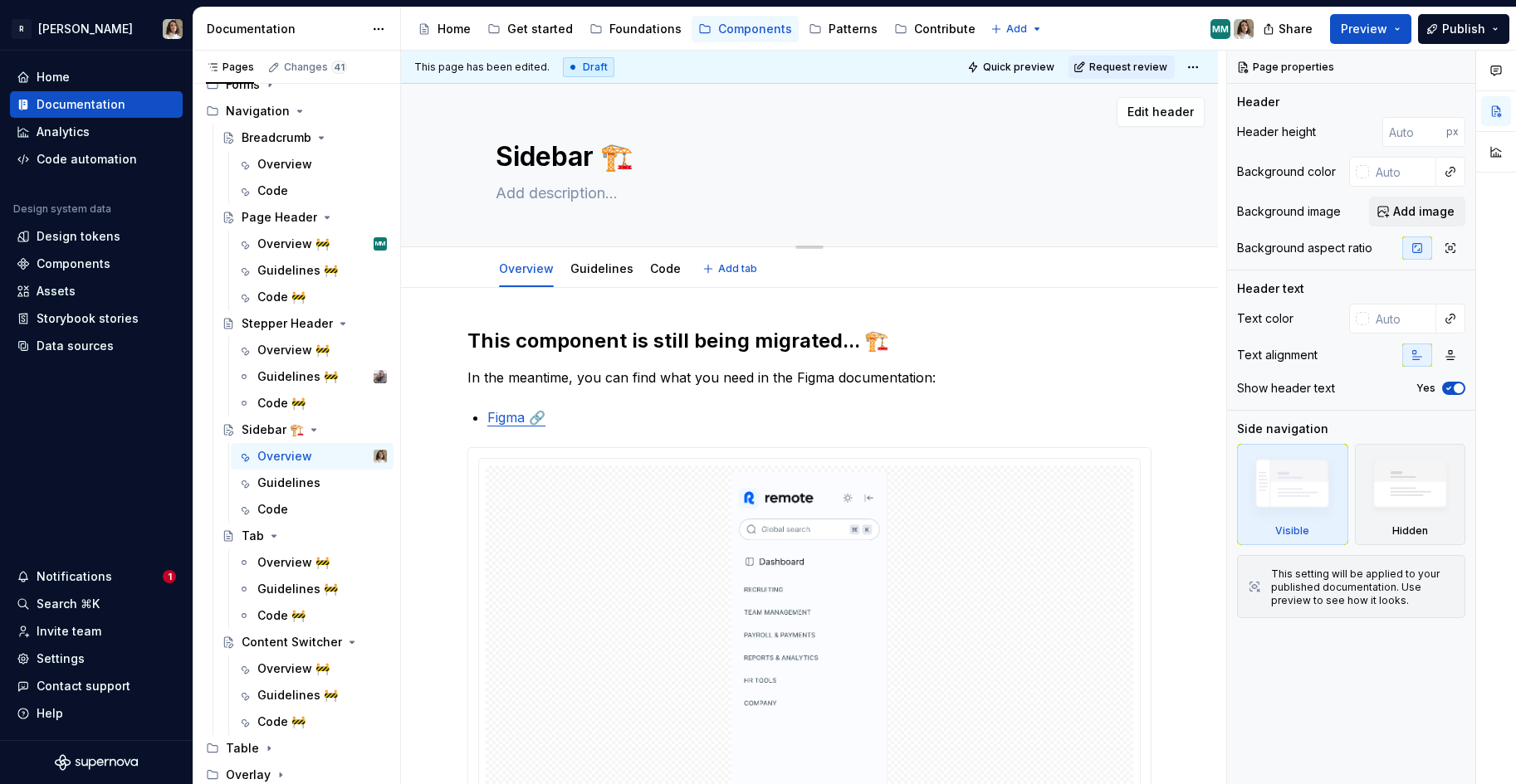
click at [537, 189] on textarea at bounding box center [806, 193] width 627 height 27
paste textarea "The top level navigation of the platform."
click at [540, 196] on textarea "The top level navigation of the platform." at bounding box center [806, 193] width 627 height 27
click at [279, 555] on div "Overview 🚧" at bounding box center [294, 562] width 73 height 16
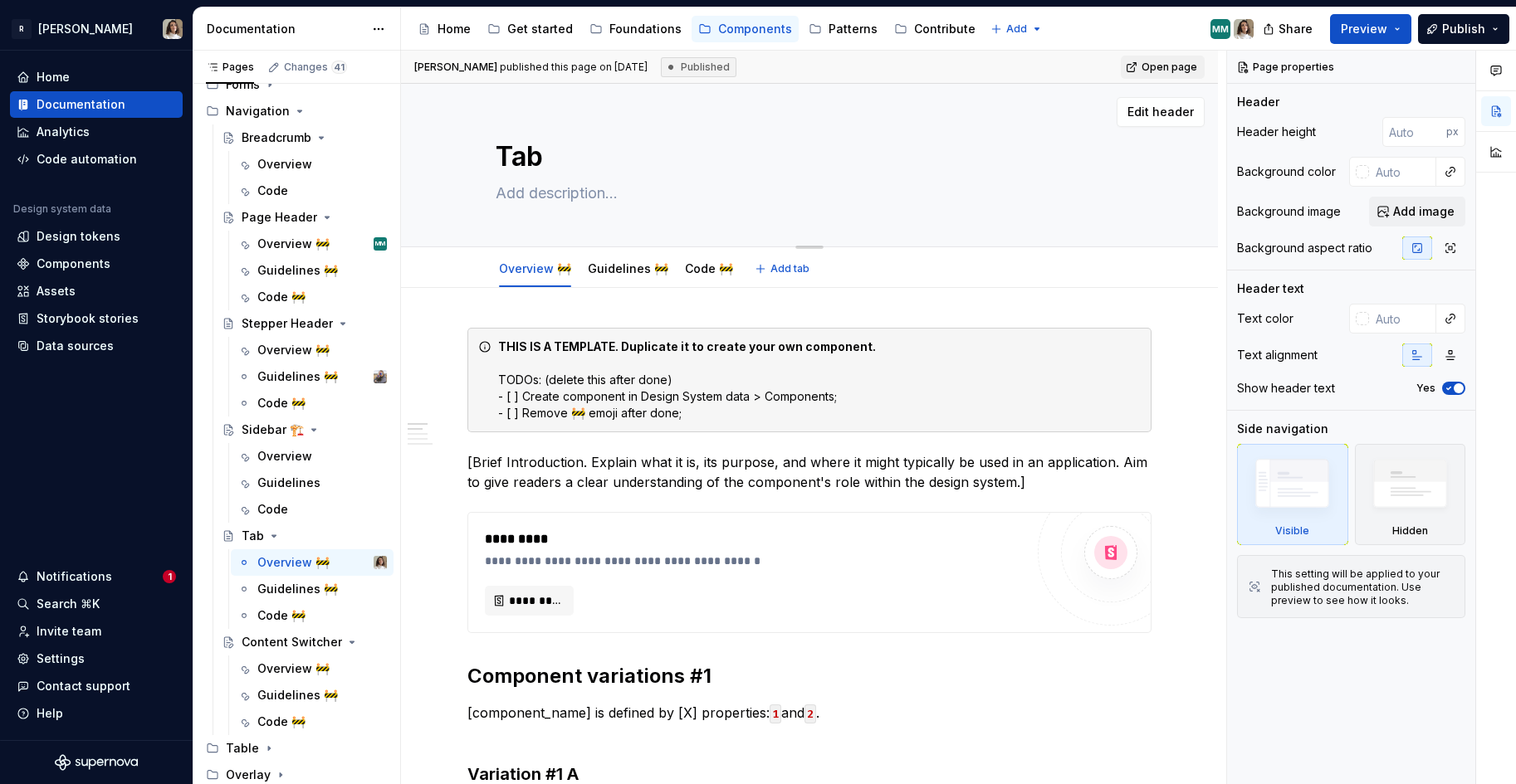
click at [532, 191] on textarea at bounding box center [806, 193] width 627 height 27
paste textarea "Tab component effectively segments content into distinct sections, allowing use…"
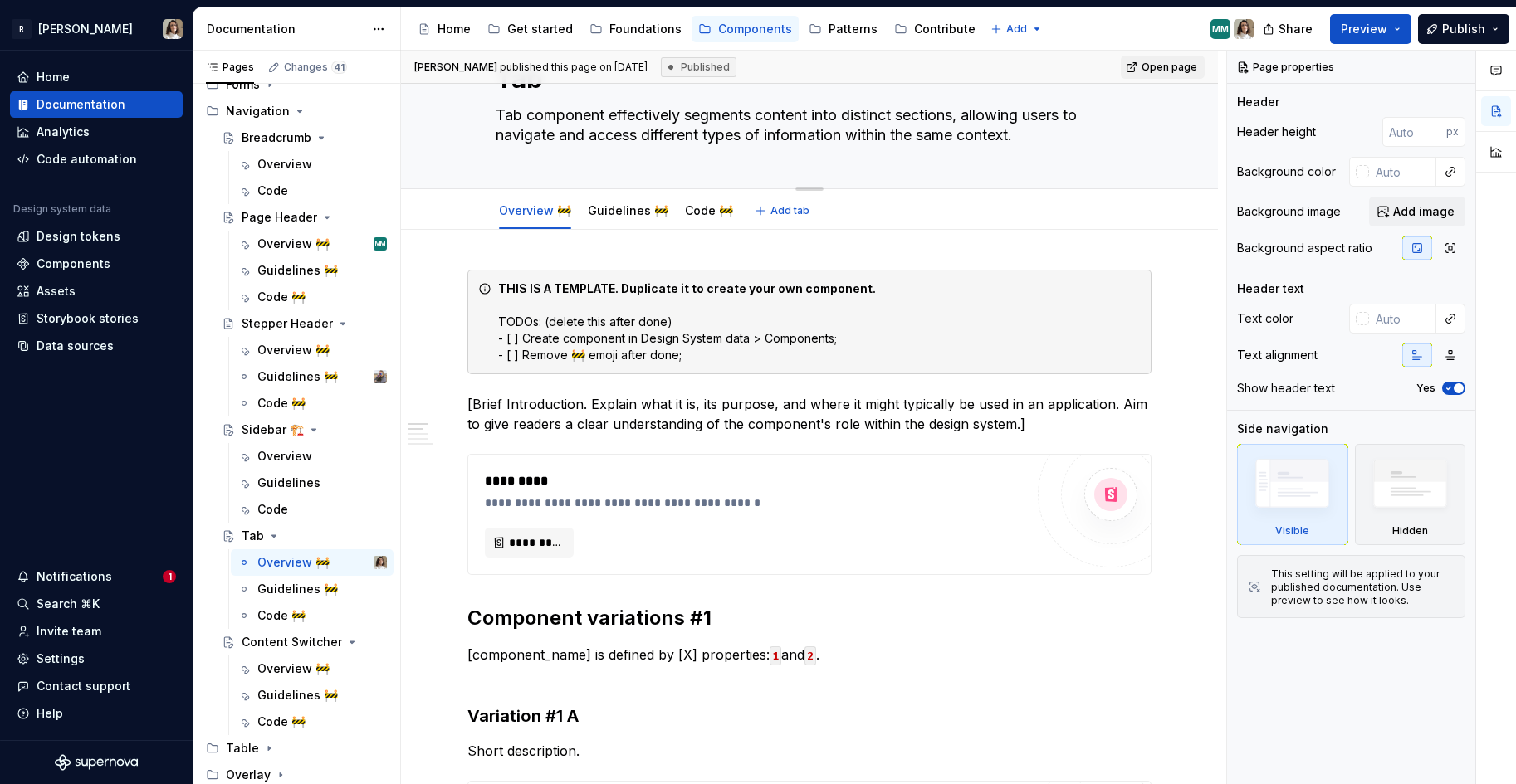
scroll to position [79, 0]
click at [561, 288] on strong "THIS IS A TEMPLATE. Duplicate it to create your own component." at bounding box center [687, 286] width 378 height 14
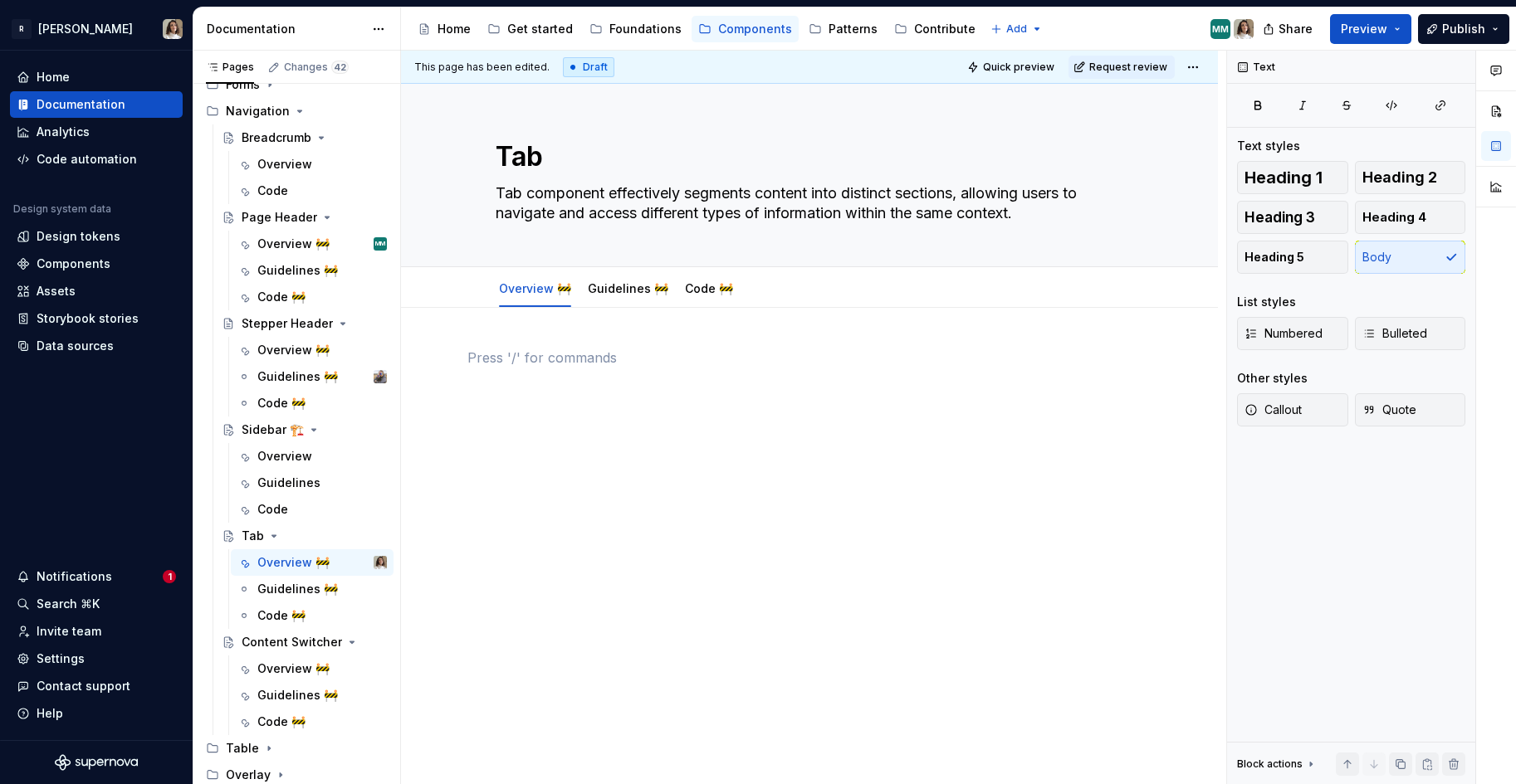
scroll to position [0, 0]
drag, startPoint x: 479, startPoint y: 273, endPoint x: 557, endPoint y: 612, distance: 347.9
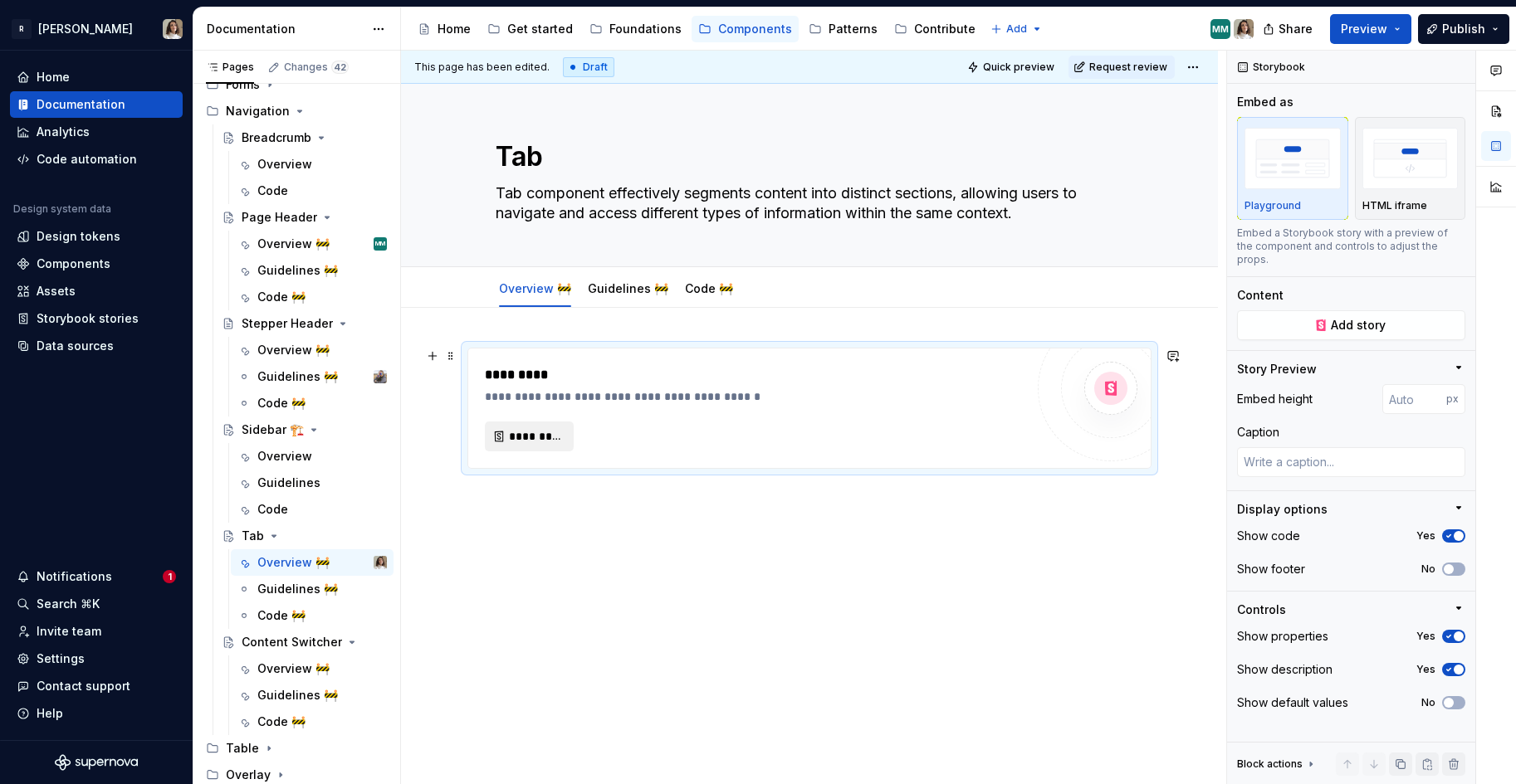
click at [545, 442] on span "*********" at bounding box center [536, 436] width 54 height 16
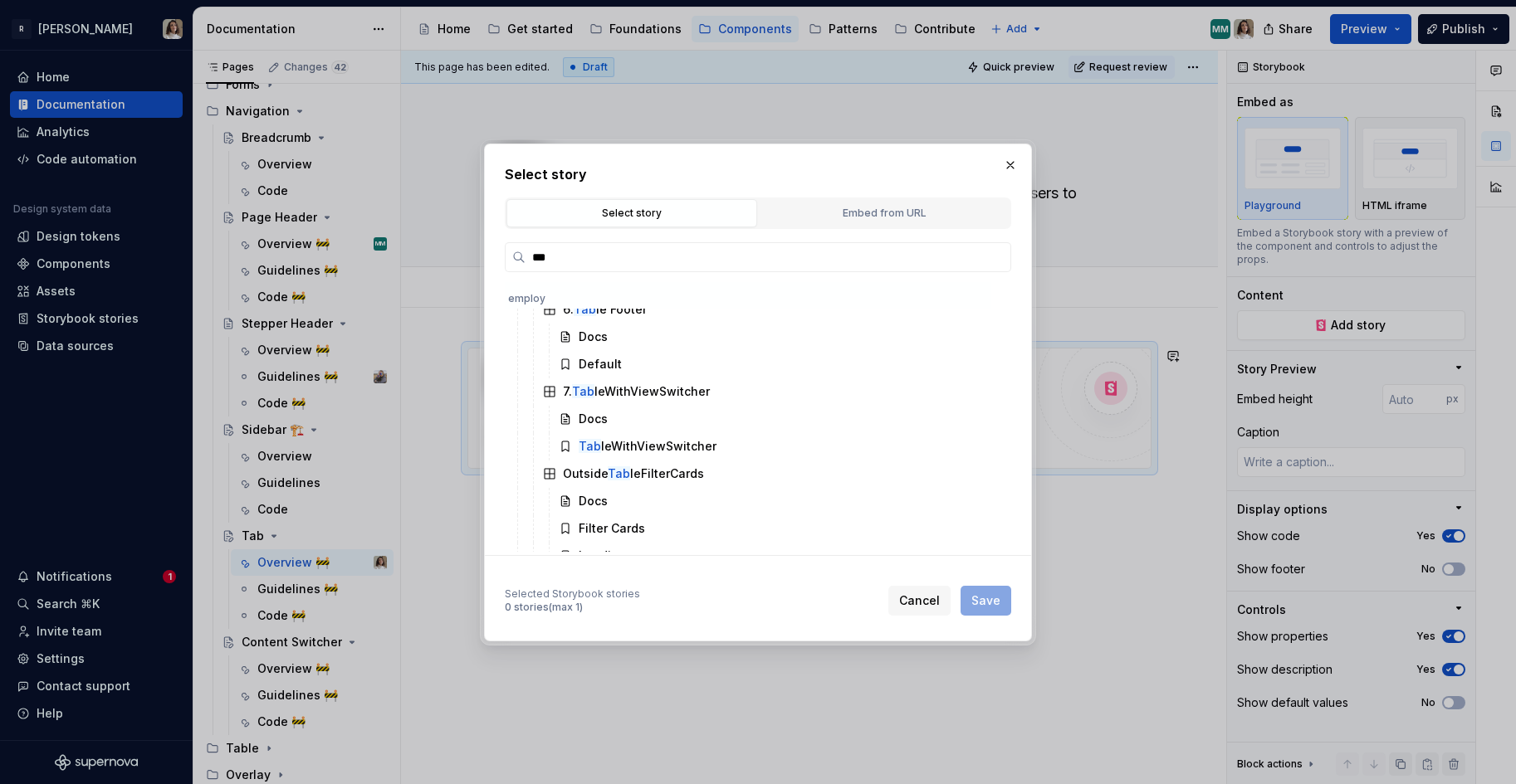
scroll to position [2083, 0]
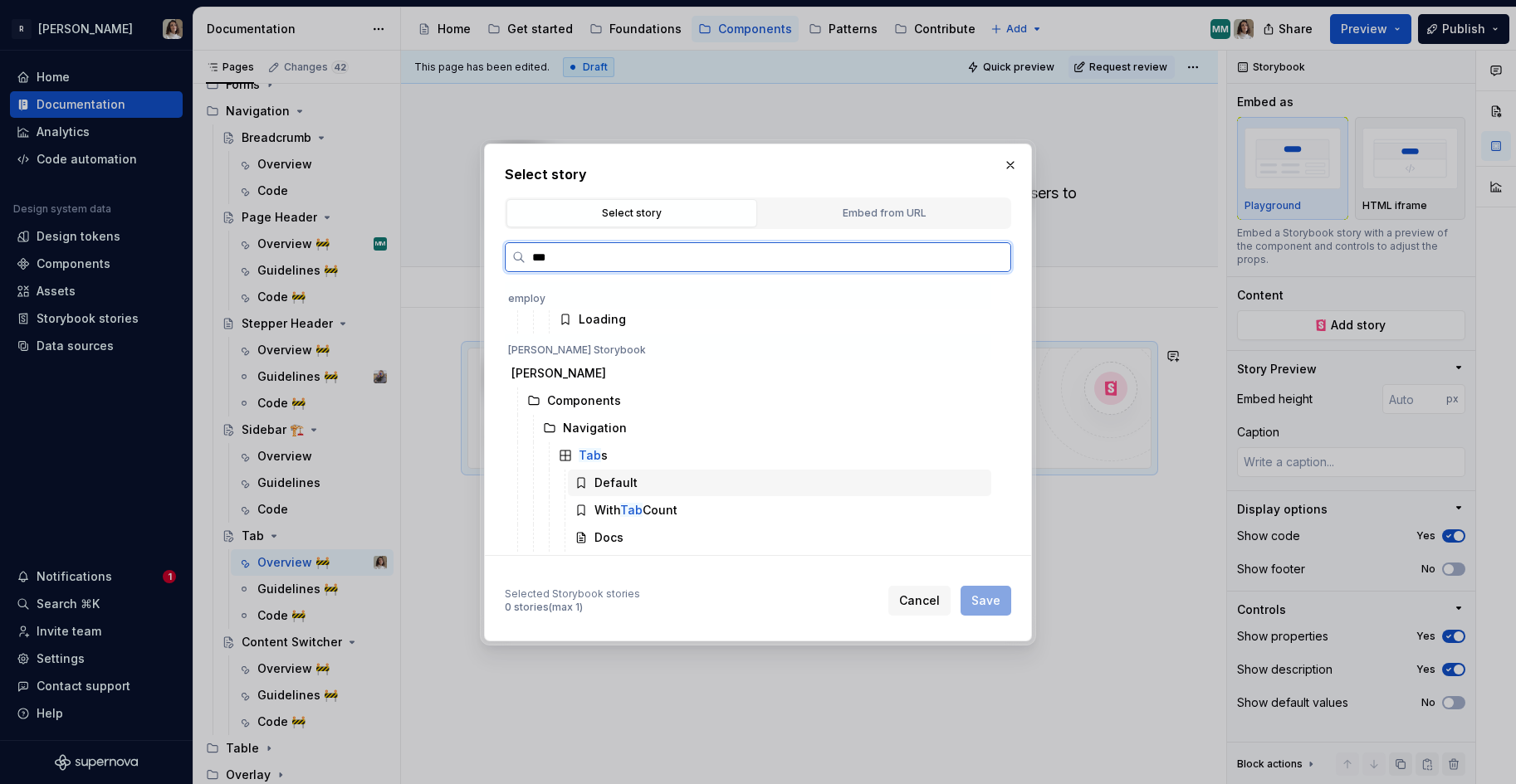
click at [594, 481] on div "Default" at bounding box center [615, 482] width 43 height 16
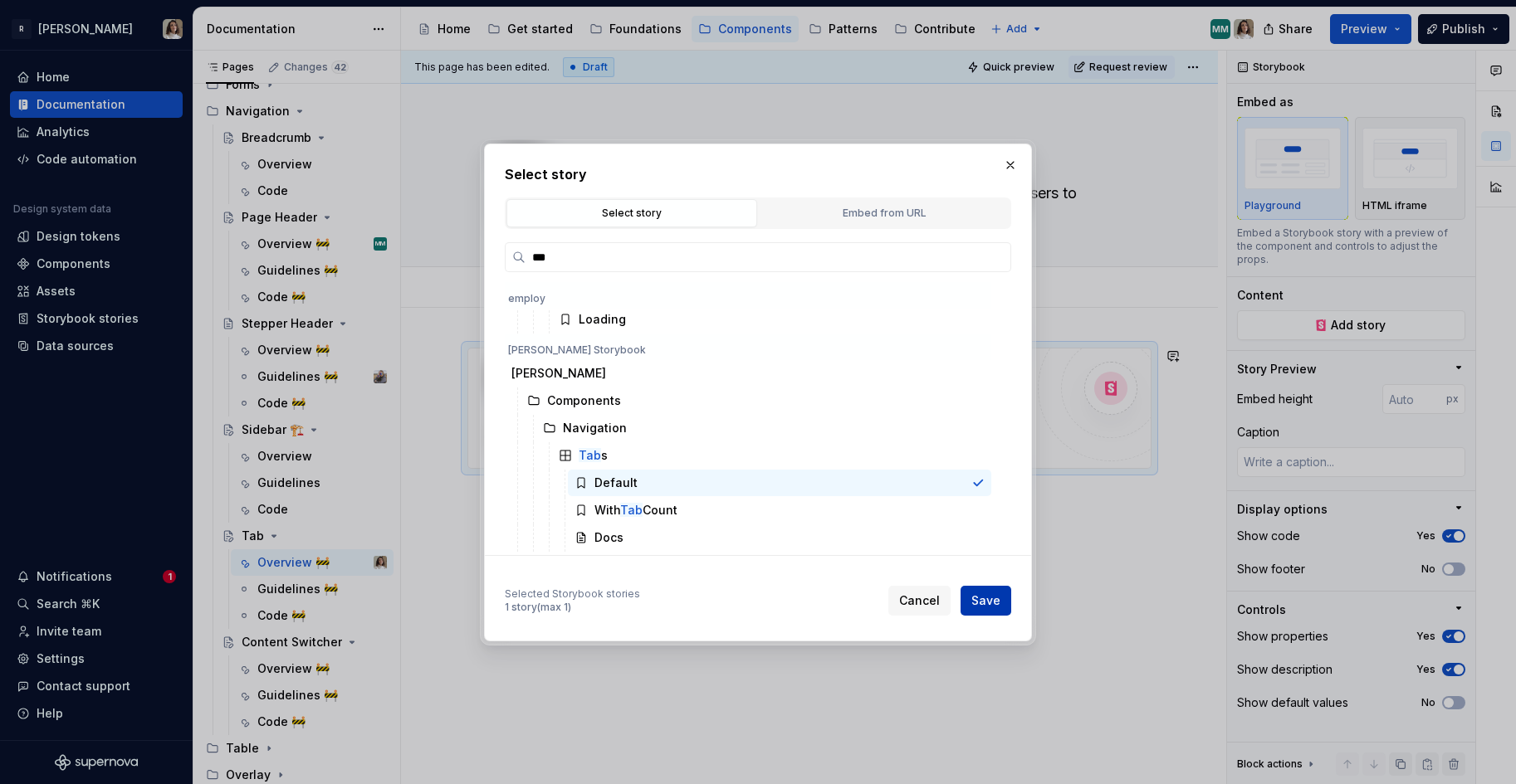
click at [973, 600] on span "Save" at bounding box center [985, 600] width 29 height 16
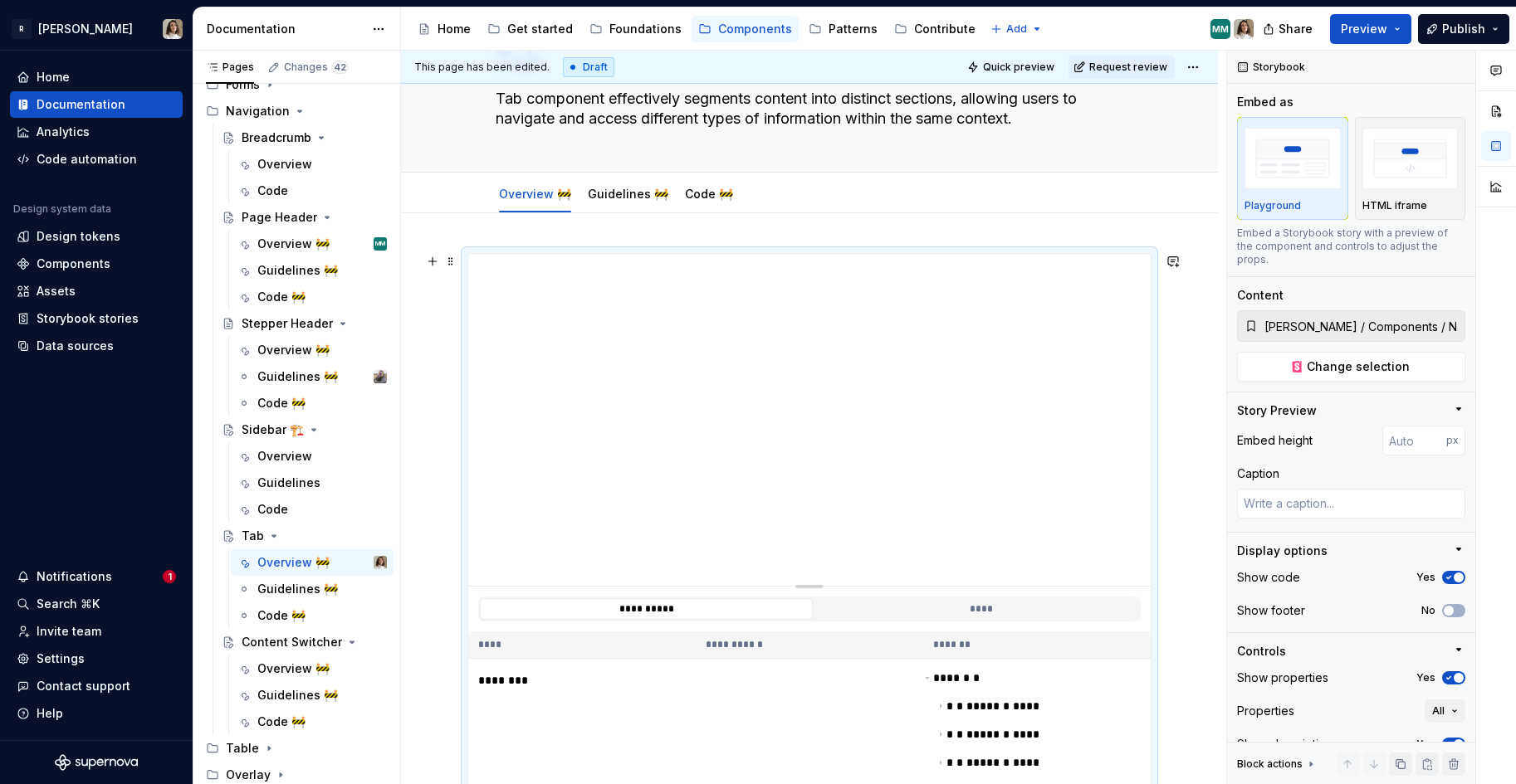
scroll to position [99, 0]
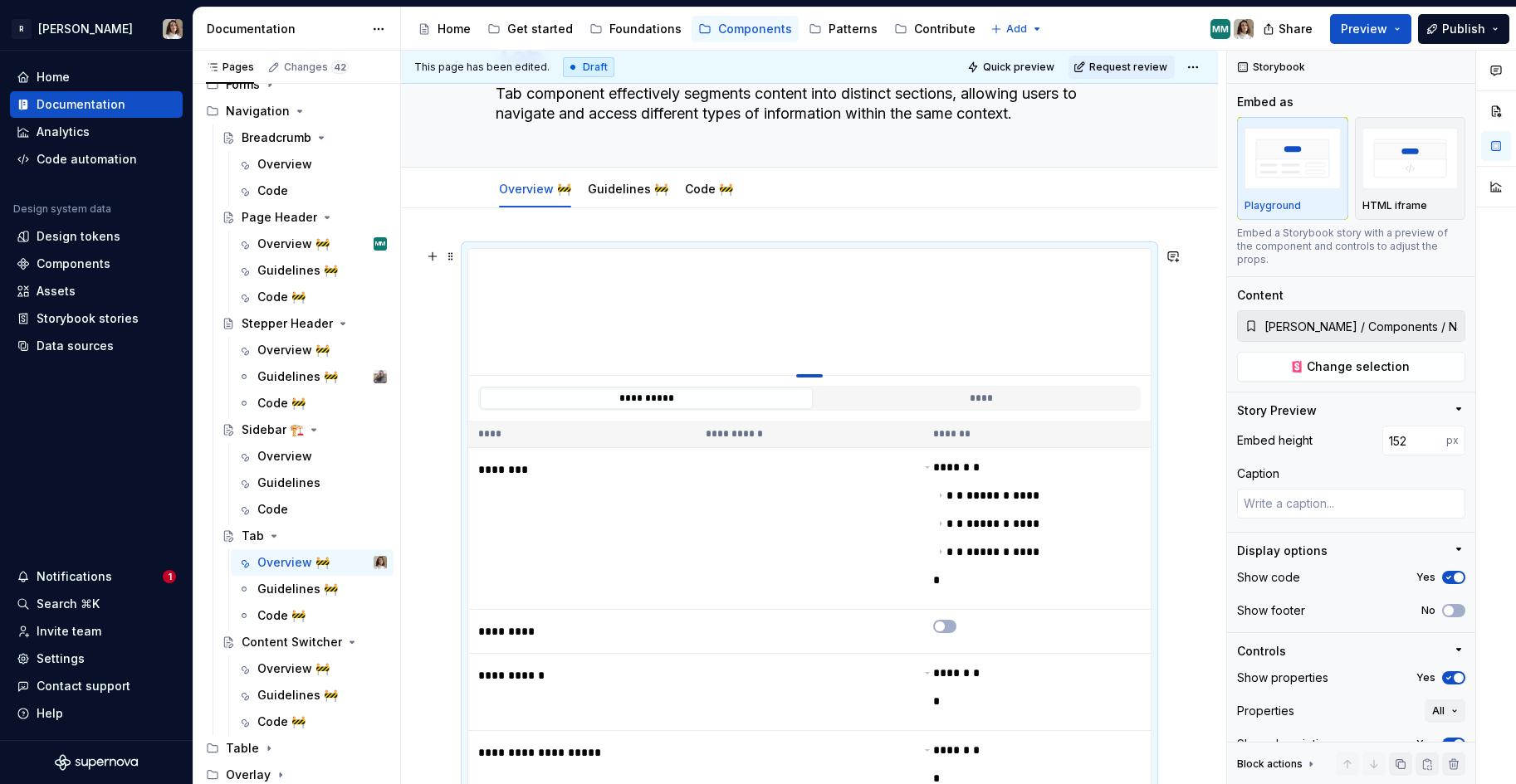
drag, startPoint x: 814, startPoint y: 581, endPoint x: 818, endPoint y: 375, distance: 206.0
click at [818, 375] on div at bounding box center [809, 375] width 27 height 3
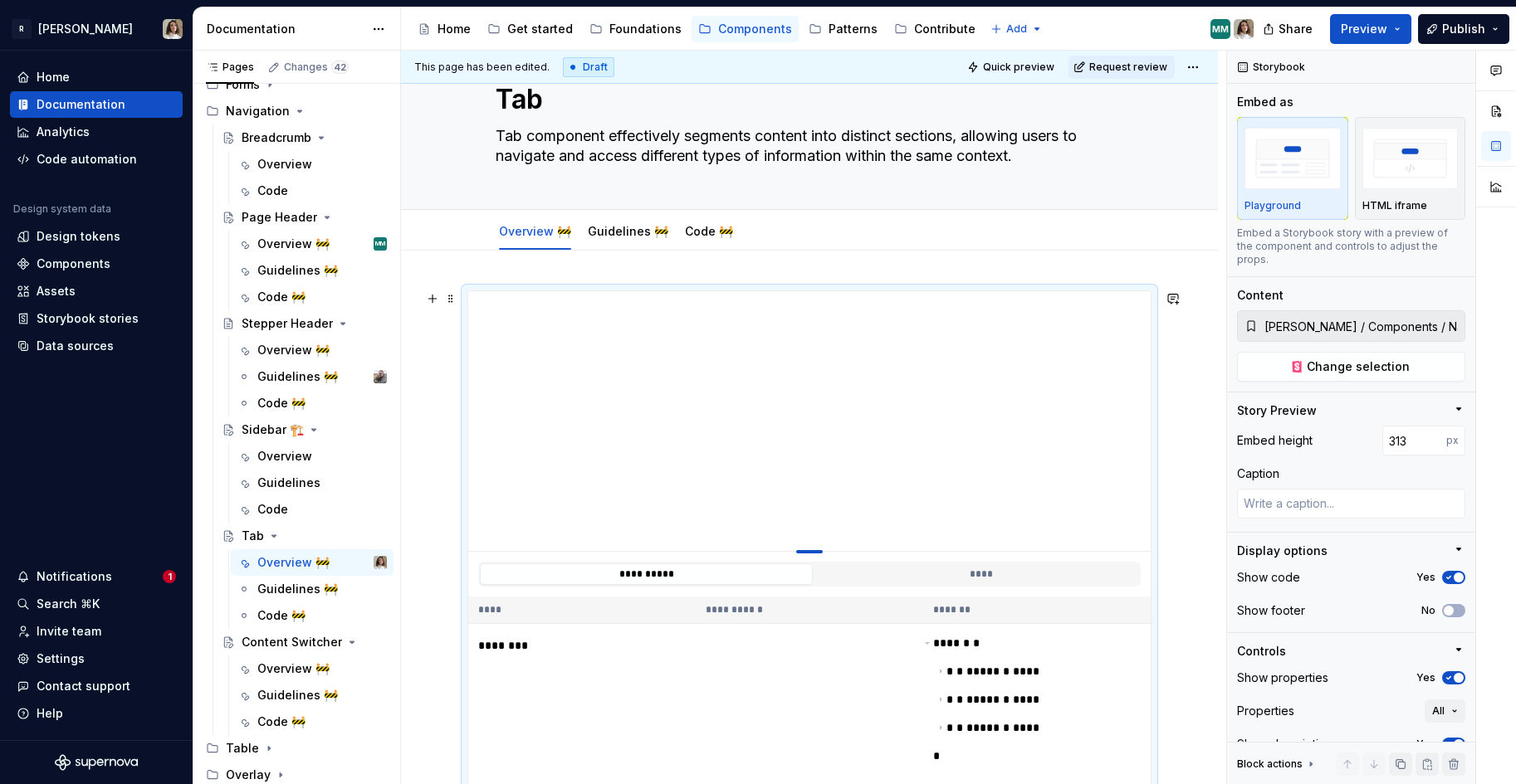
drag, startPoint x: 813, startPoint y: 417, endPoint x: 797, endPoint y: 551, distance: 135.0
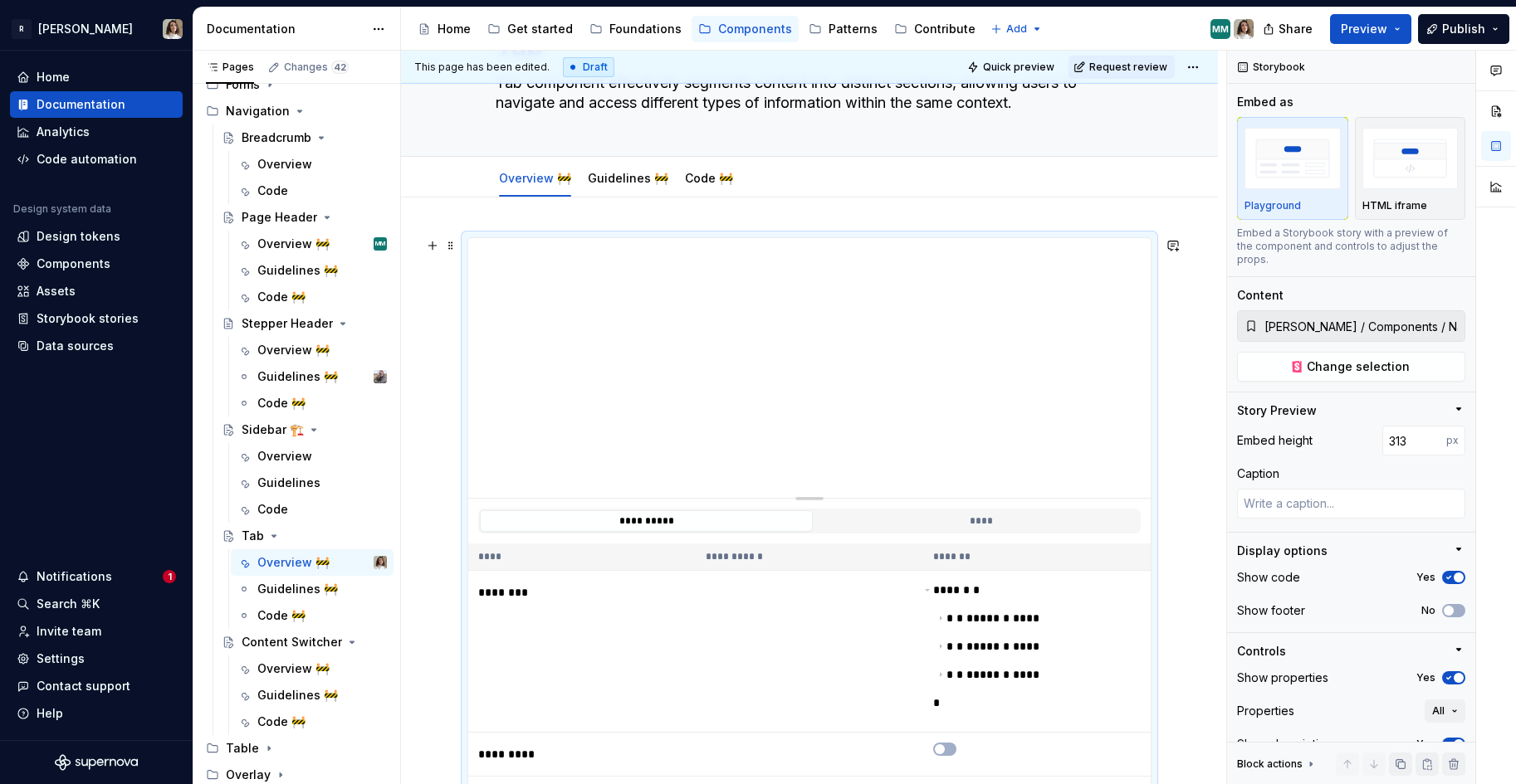
scroll to position [97, 0]
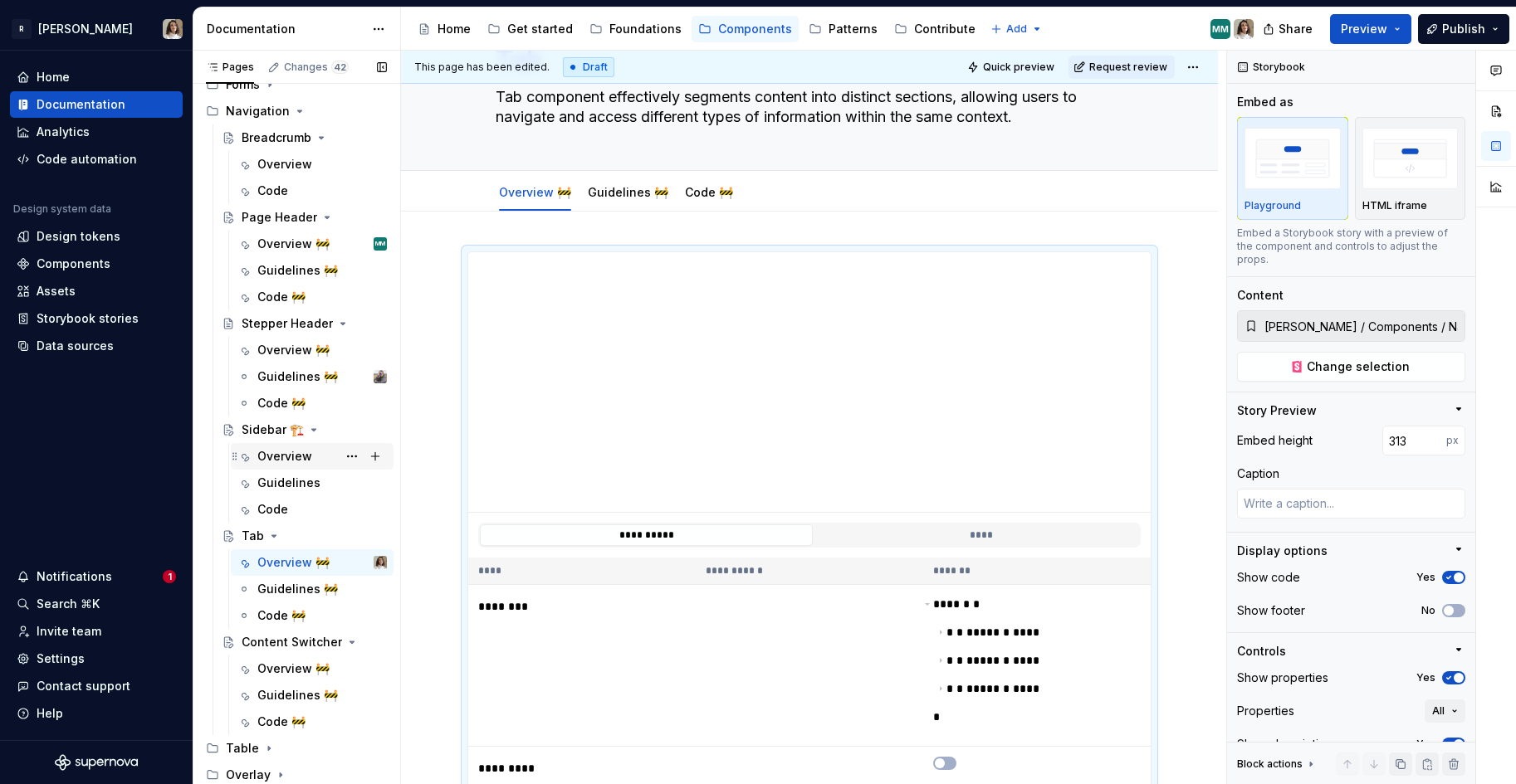
click at [275, 456] on div "Overview" at bounding box center [284, 456] width 55 height 16
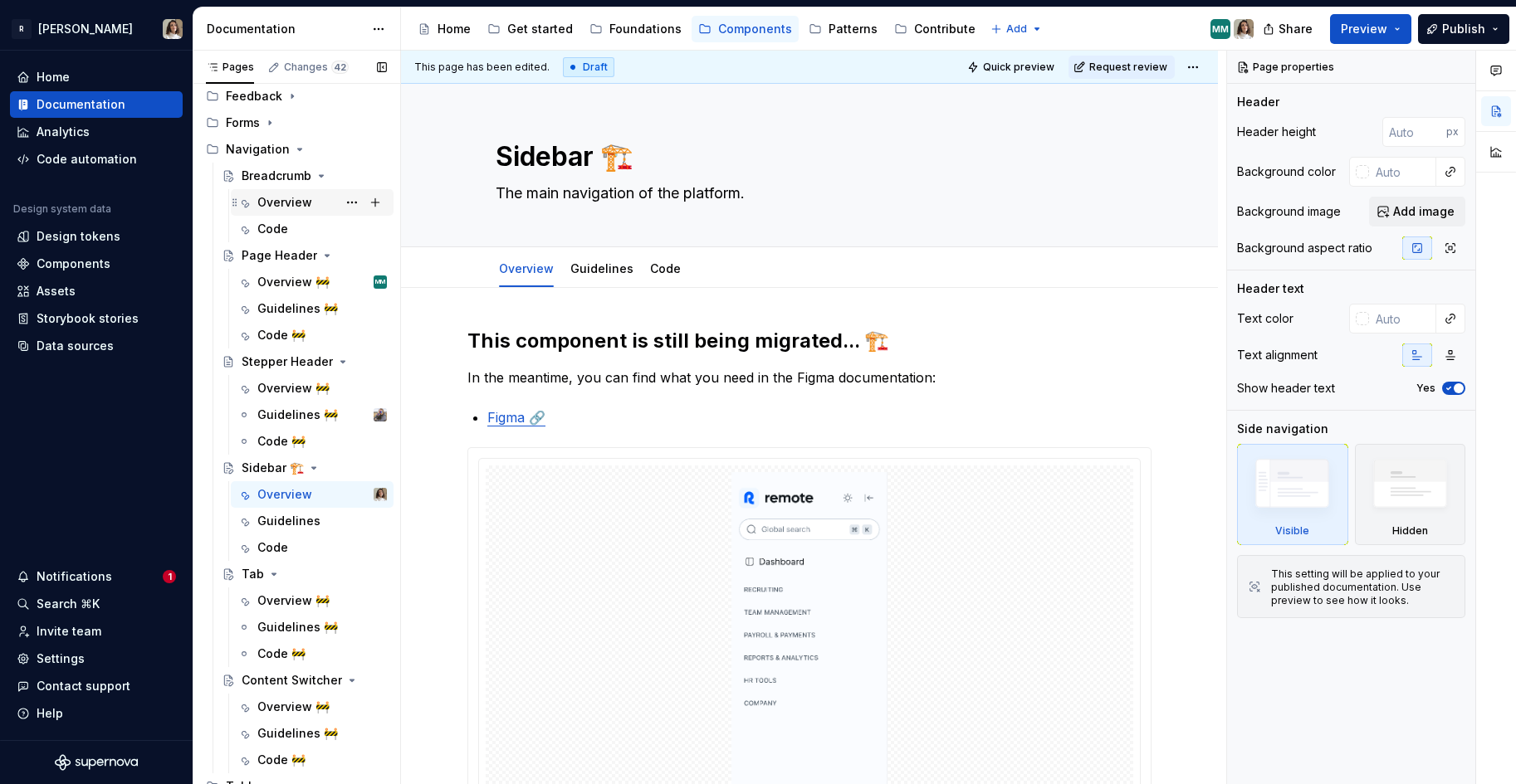
scroll to position [195, 0]
click at [295, 209] on div "Overview" at bounding box center [284, 204] width 55 height 16
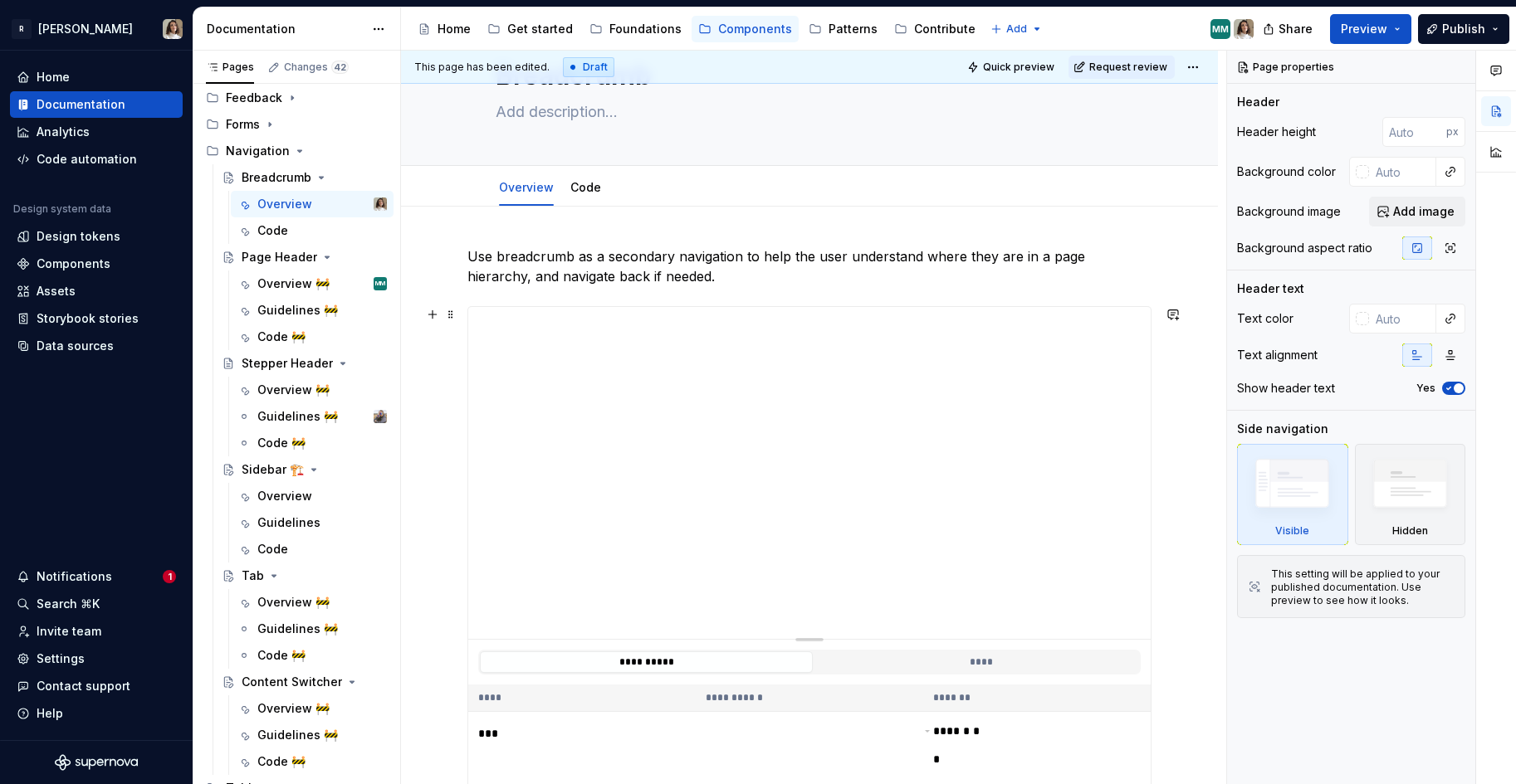
scroll to position [91, 0]
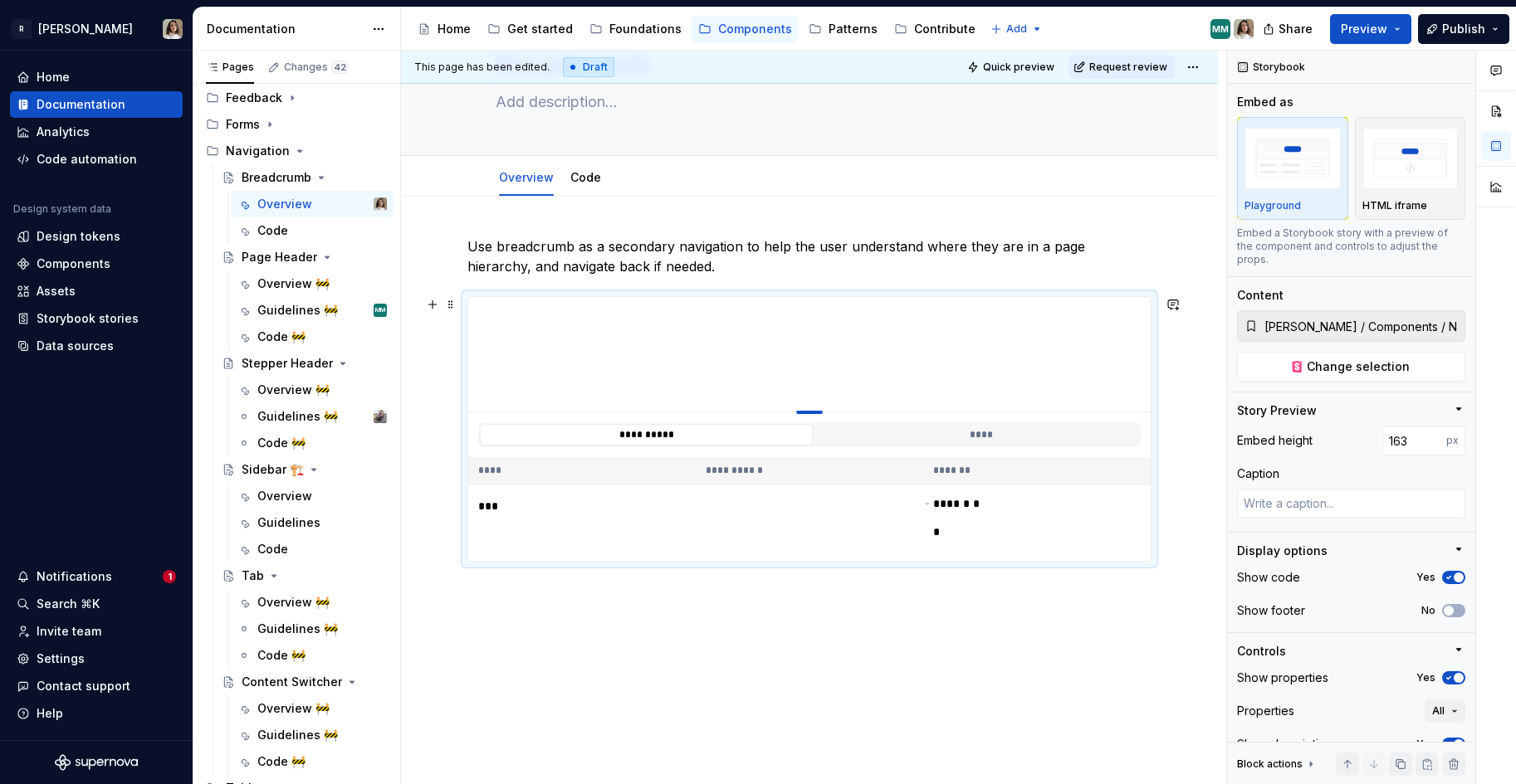
drag, startPoint x: 807, startPoint y: 628, endPoint x: 819, endPoint y: 432, distance: 196.4
click at [819, 414] on div at bounding box center [809, 412] width 27 height 3
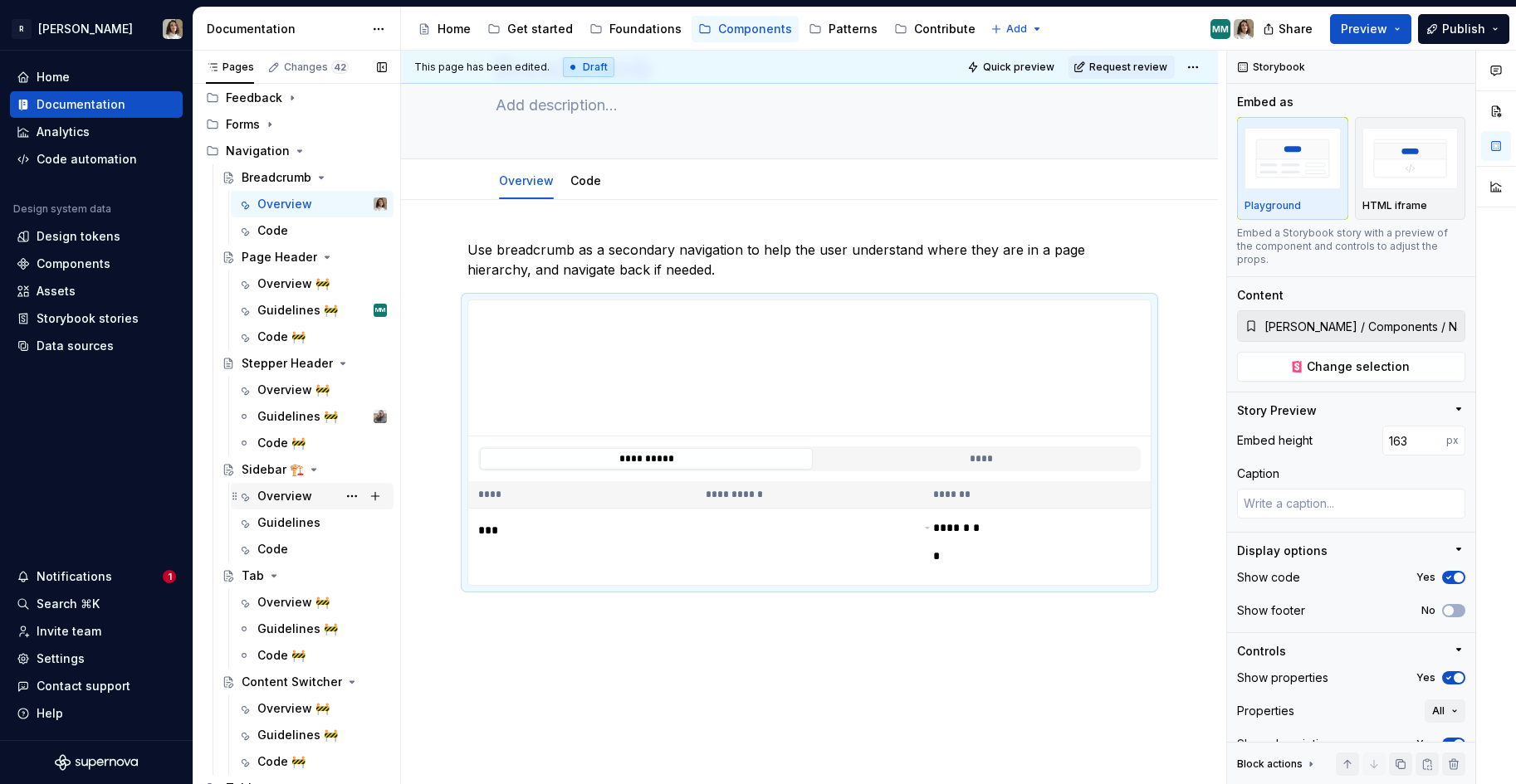
click at [285, 489] on div "Overview" at bounding box center [284, 495] width 55 height 16
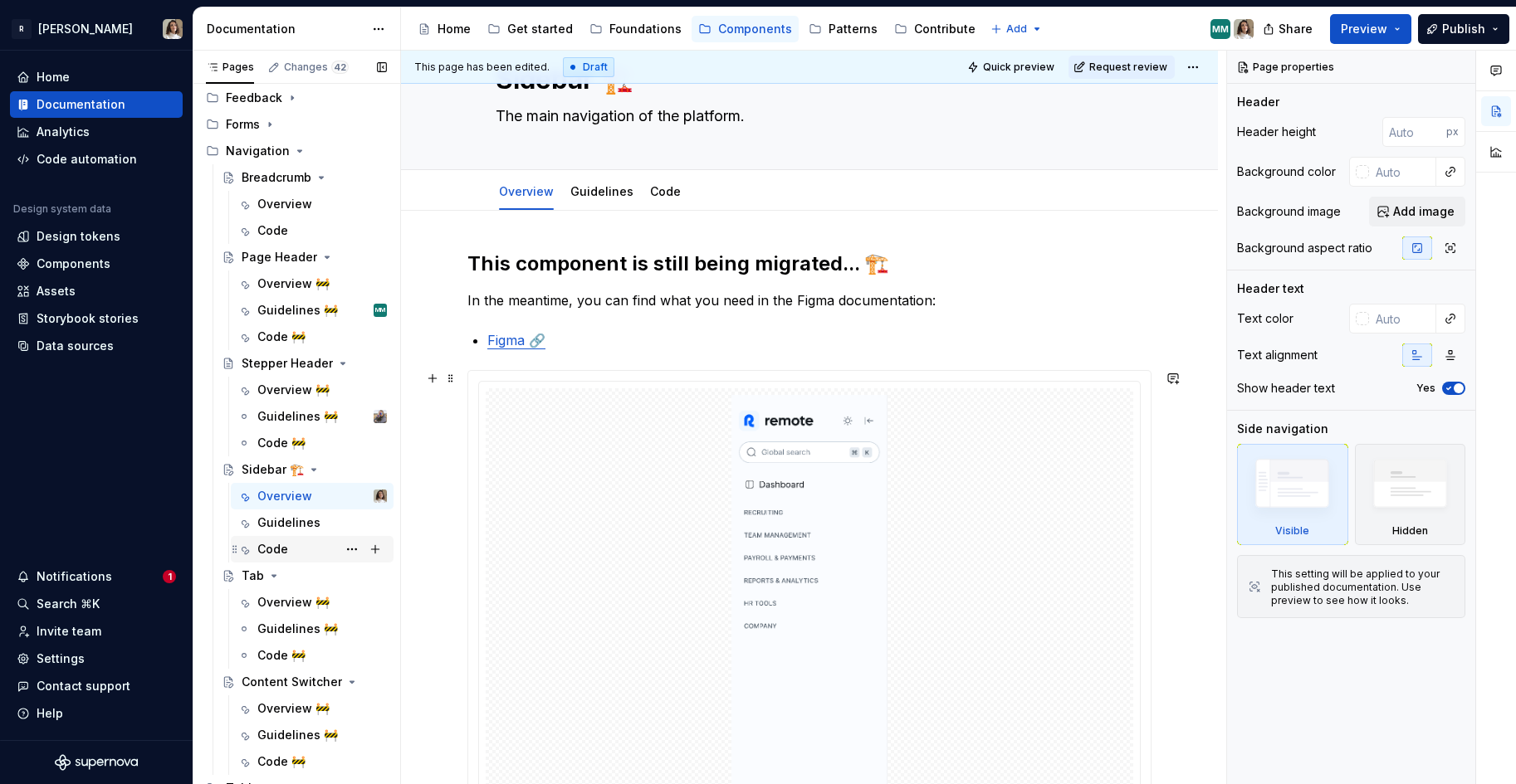
scroll to position [90, 0]
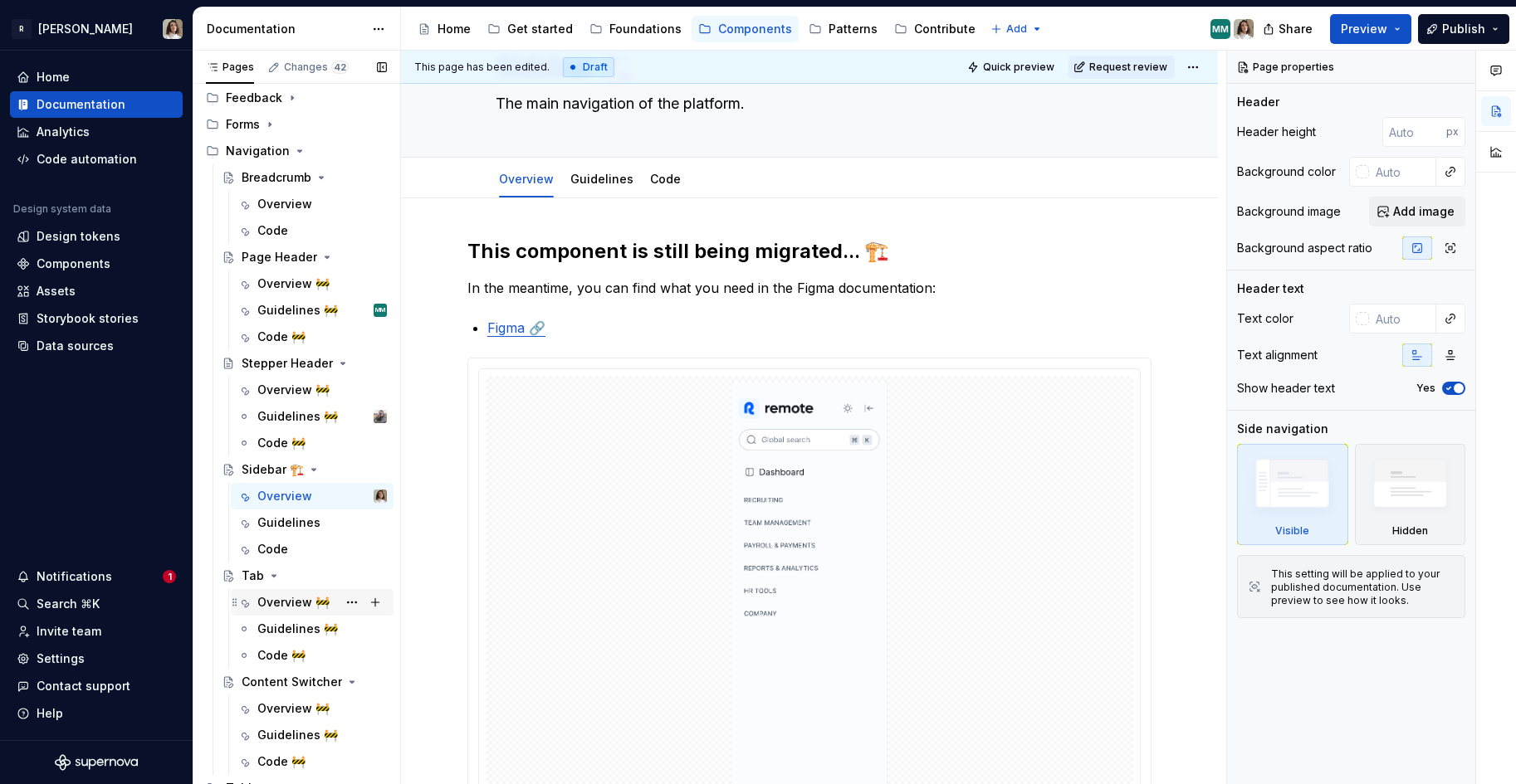
click at [291, 595] on div "Overview 🚧" at bounding box center [294, 601] width 73 height 16
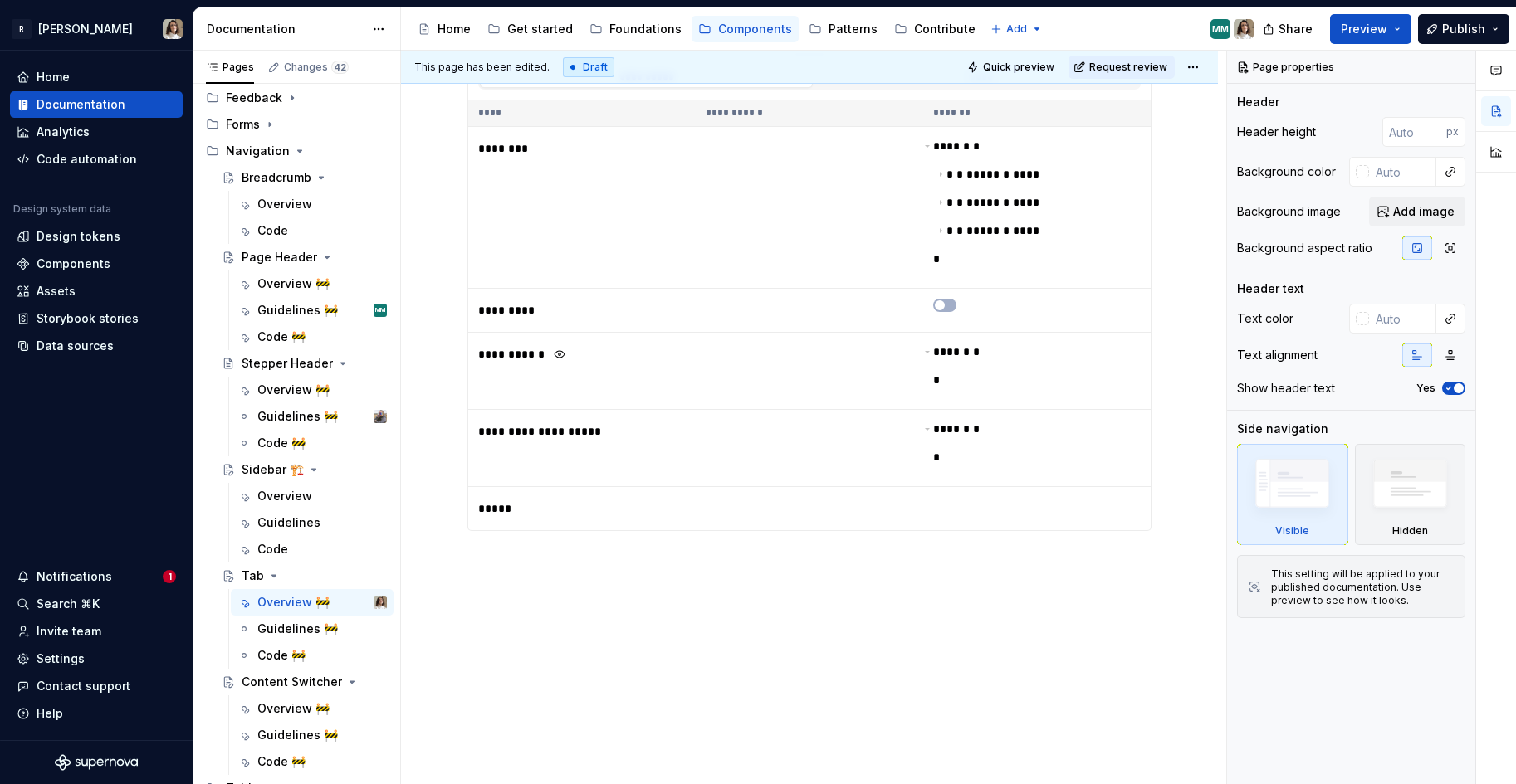
scroll to position [555, 0]
click at [483, 574] on div "**********" at bounding box center [813, 418] width 825 height 734
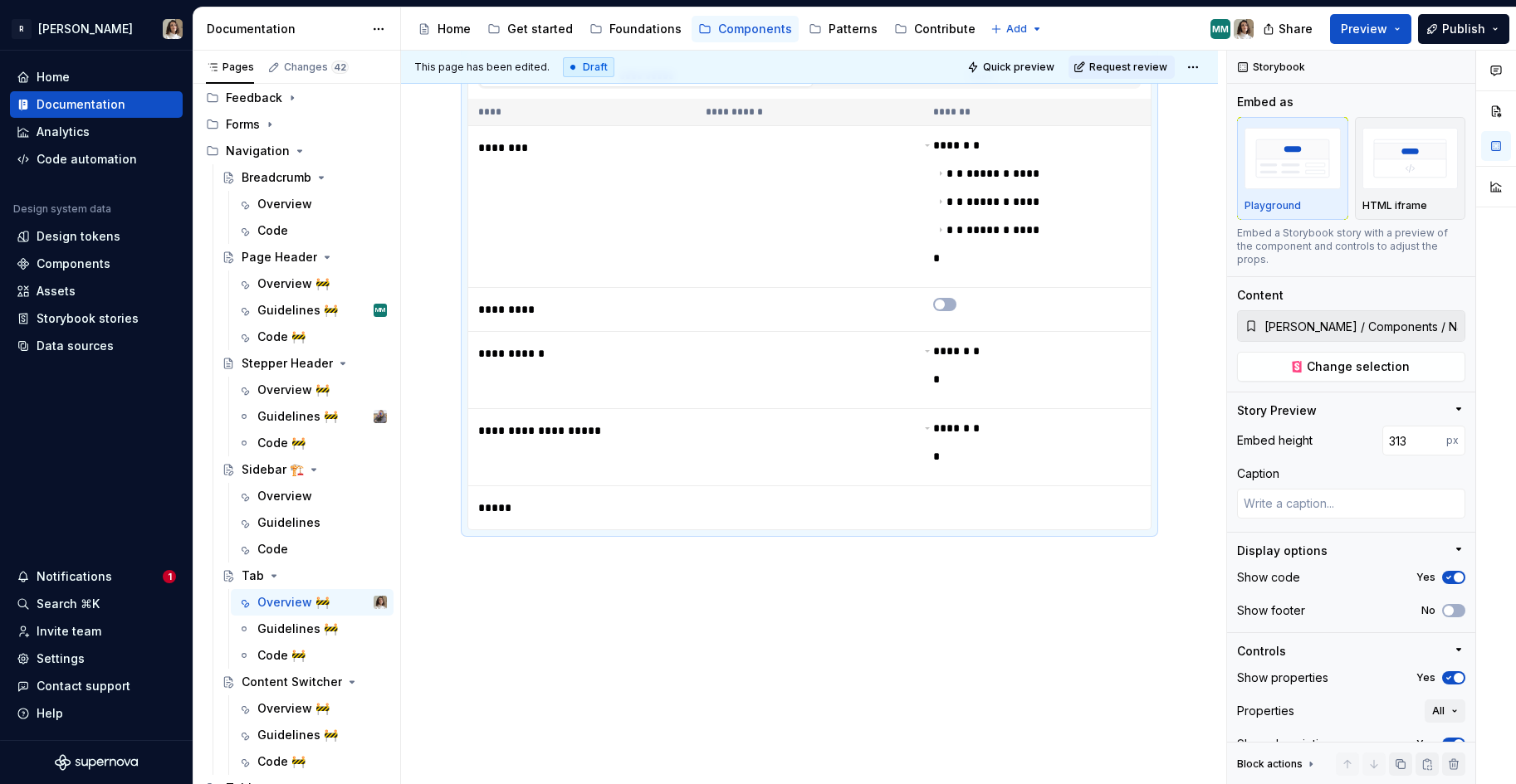
click at [513, 574] on div "**********" at bounding box center [809, 269] width 817 height 1034
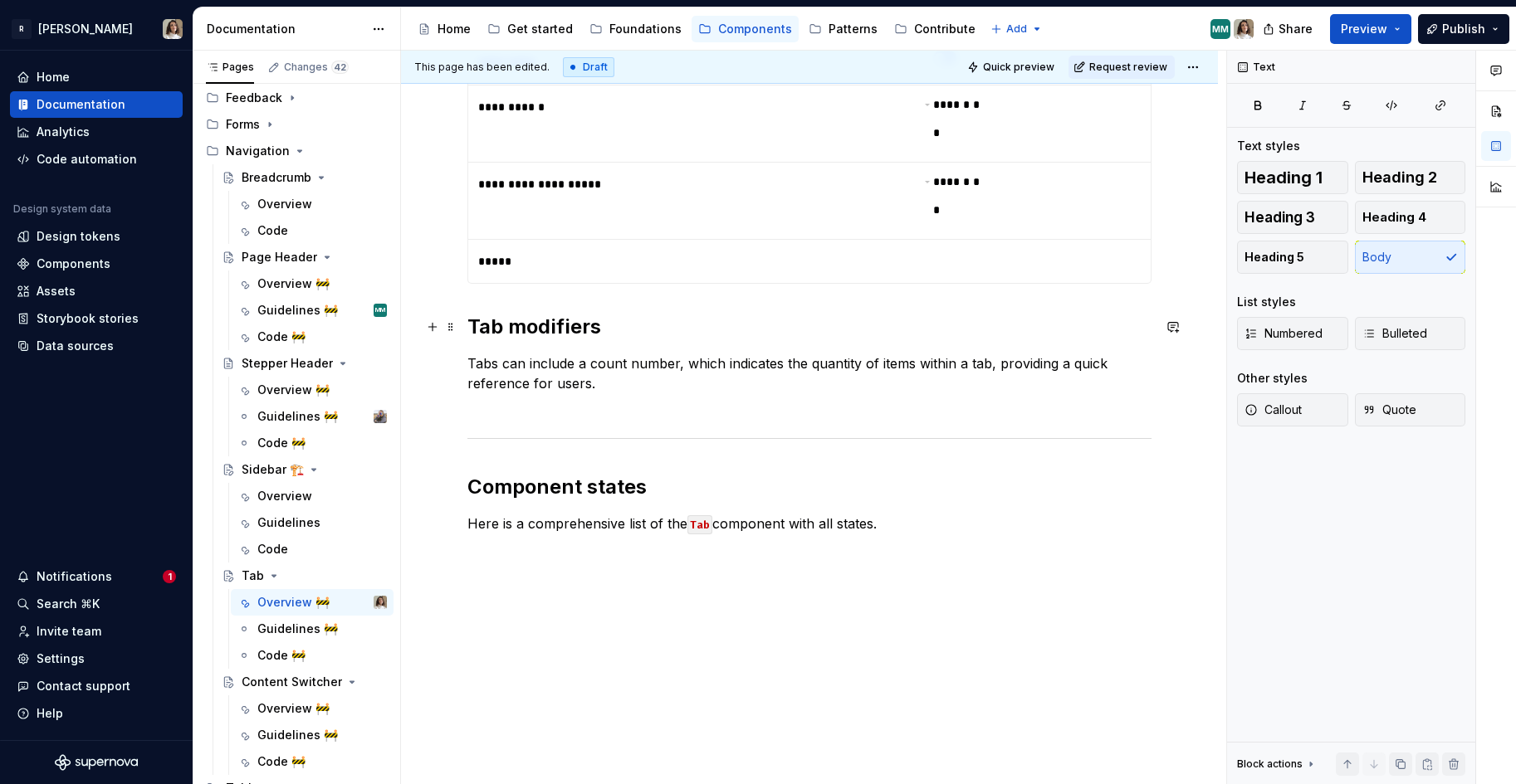
scroll to position [805, 0]
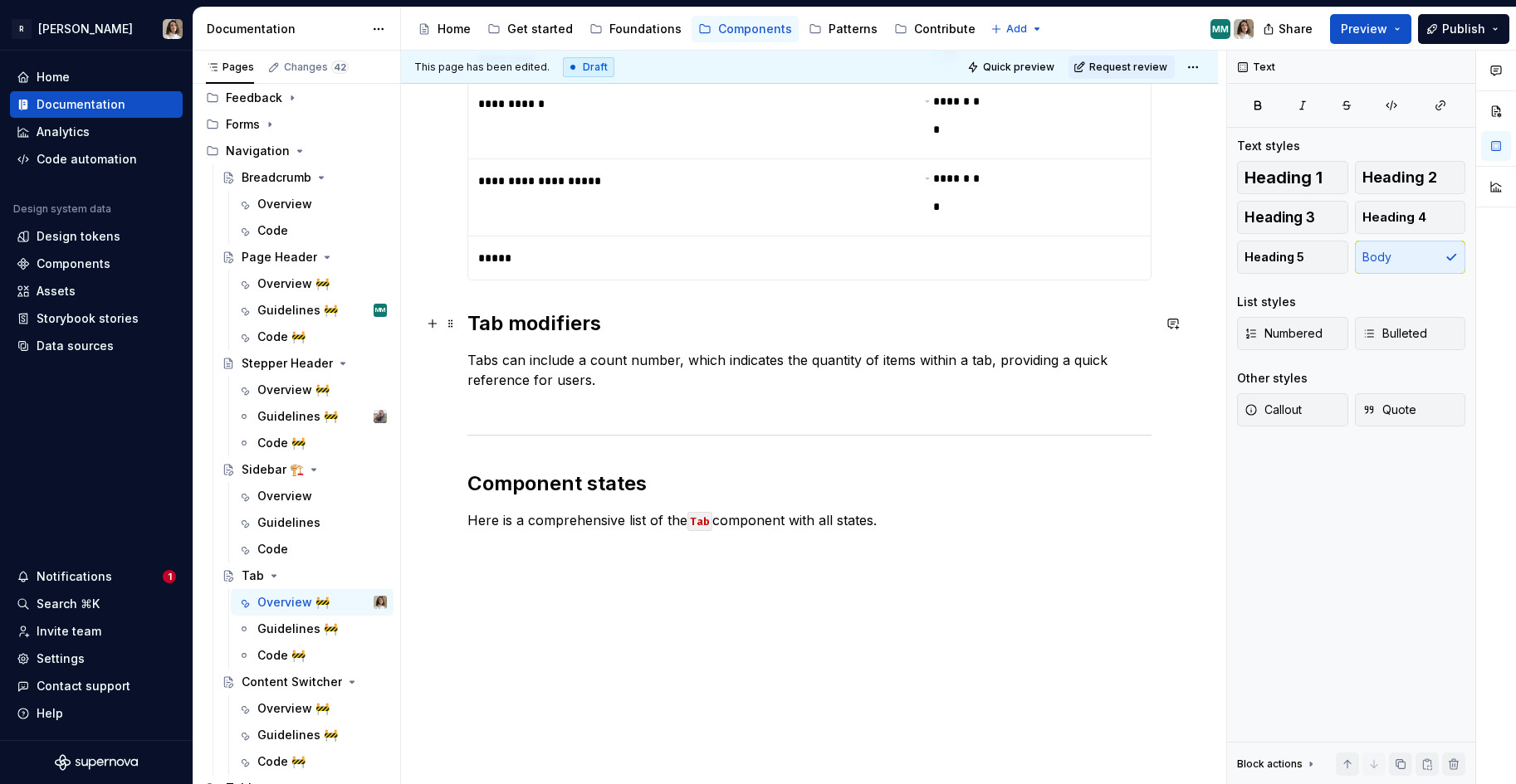
click at [475, 321] on h2 "Tab modifiers" at bounding box center [809, 324] width 684 height 27
click at [644, 384] on p "Tabs can include a count number, which indicates the quantity of items within a…" at bounding box center [809, 380] width 684 height 59
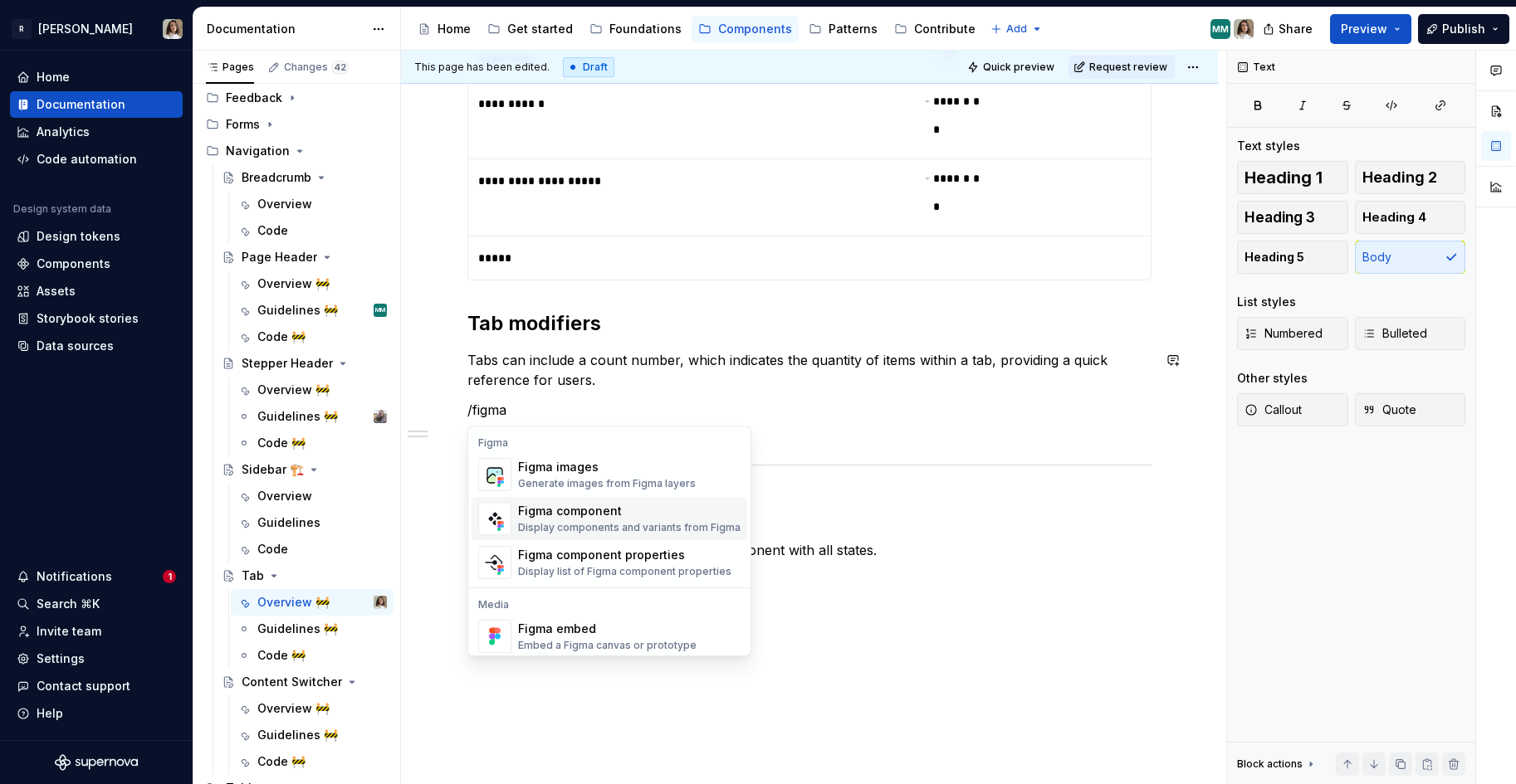
click at [631, 528] on div "Display components and variants from Figma" at bounding box center [629, 528] width 223 height 13
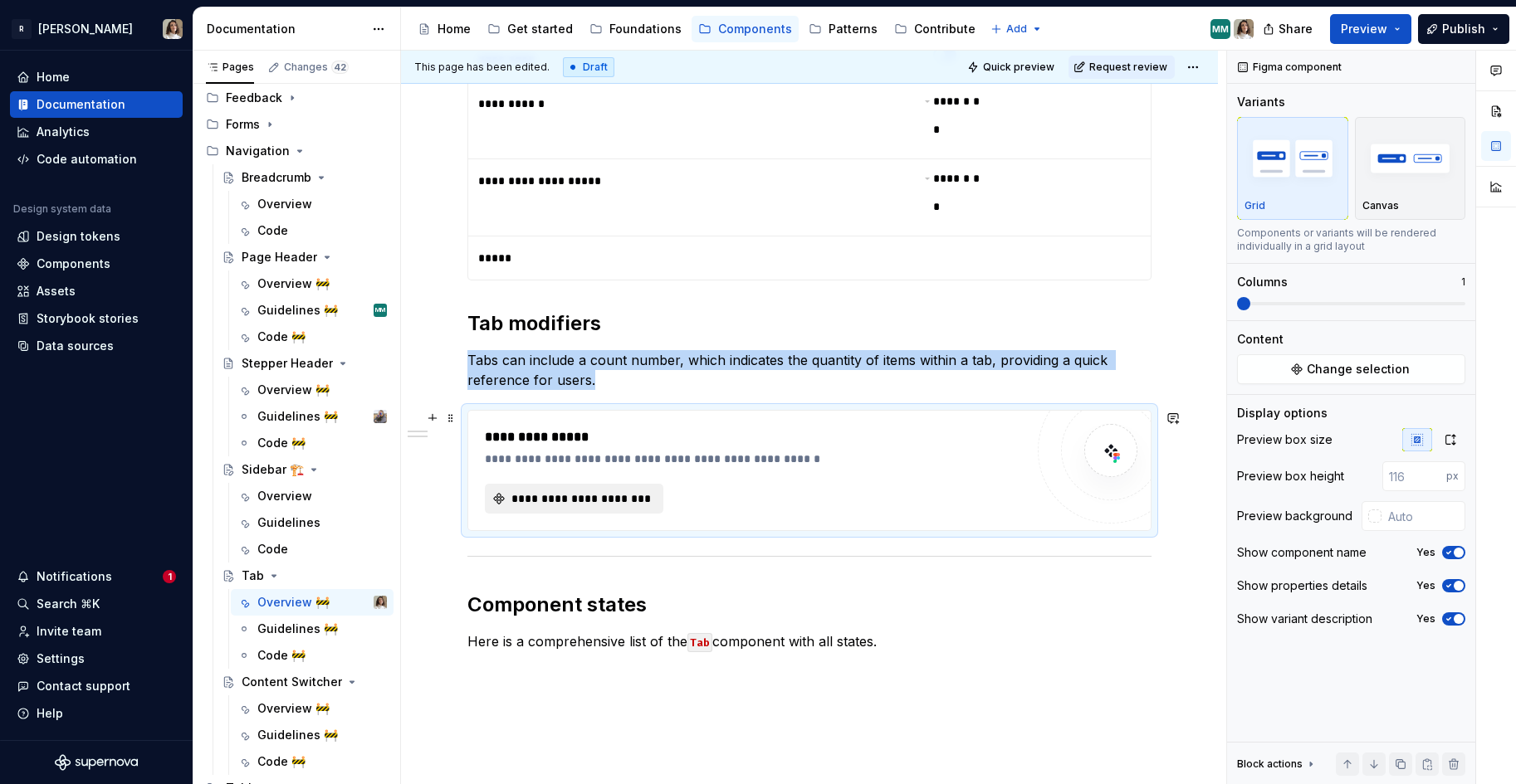
click at [588, 490] on span "**********" at bounding box center [581, 498] width 143 height 16
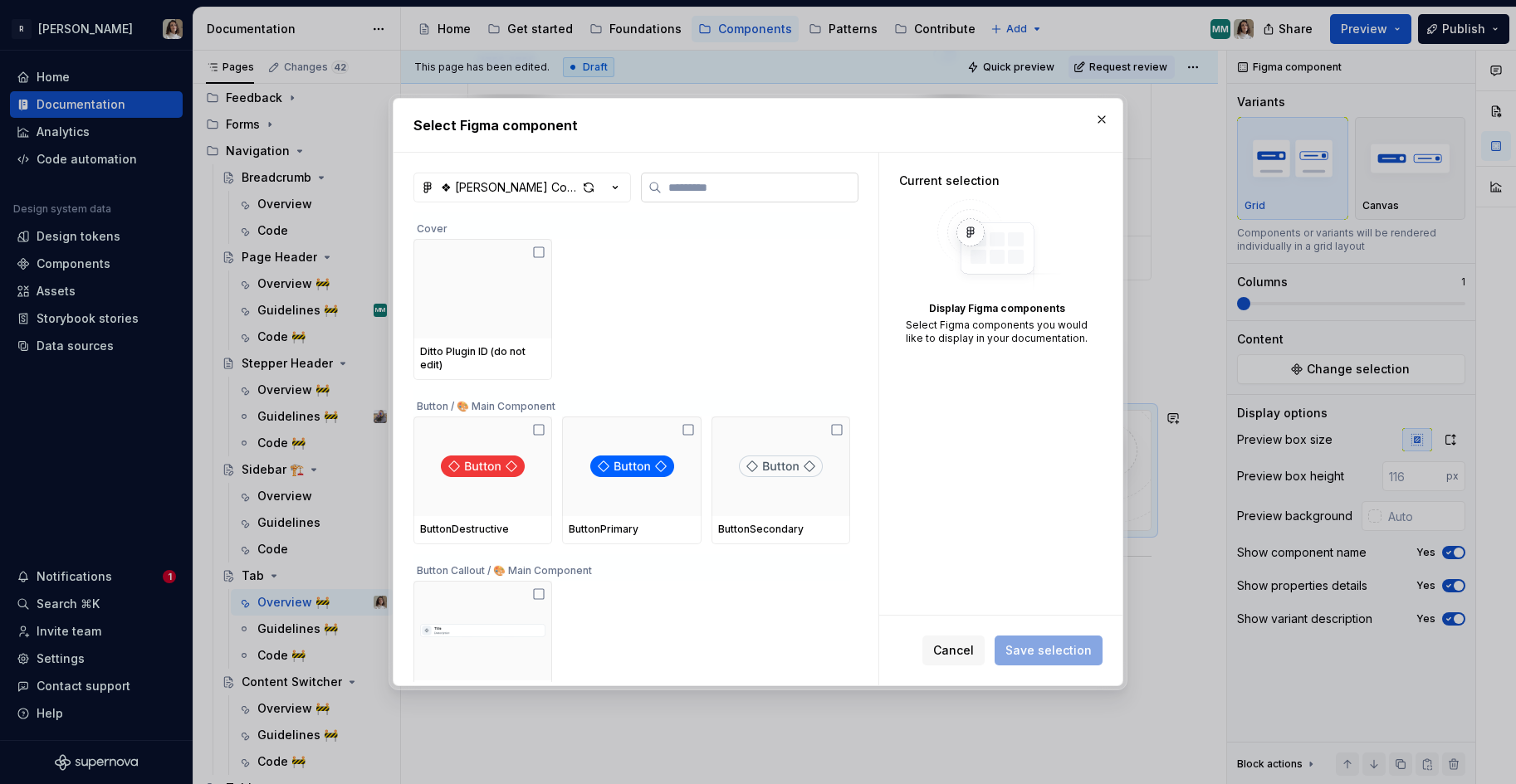
click at [716, 173] on label at bounding box center [749, 187] width 217 height 30
click at [716, 179] on input "search" at bounding box center [759, 186] width 196 height 16
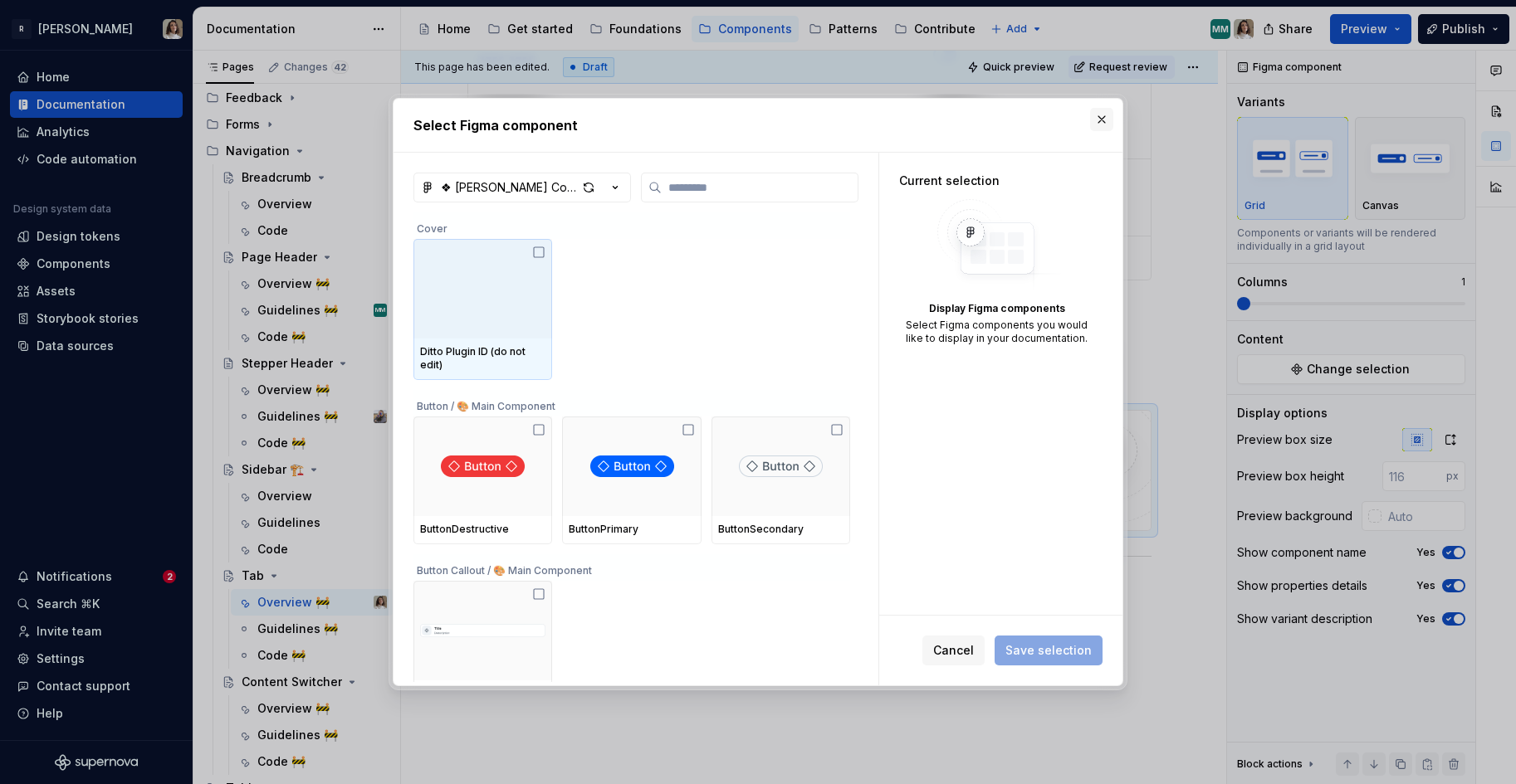
click at [1103, 120] on button "button" at bounding box center [1102, 120] width 23 height 23
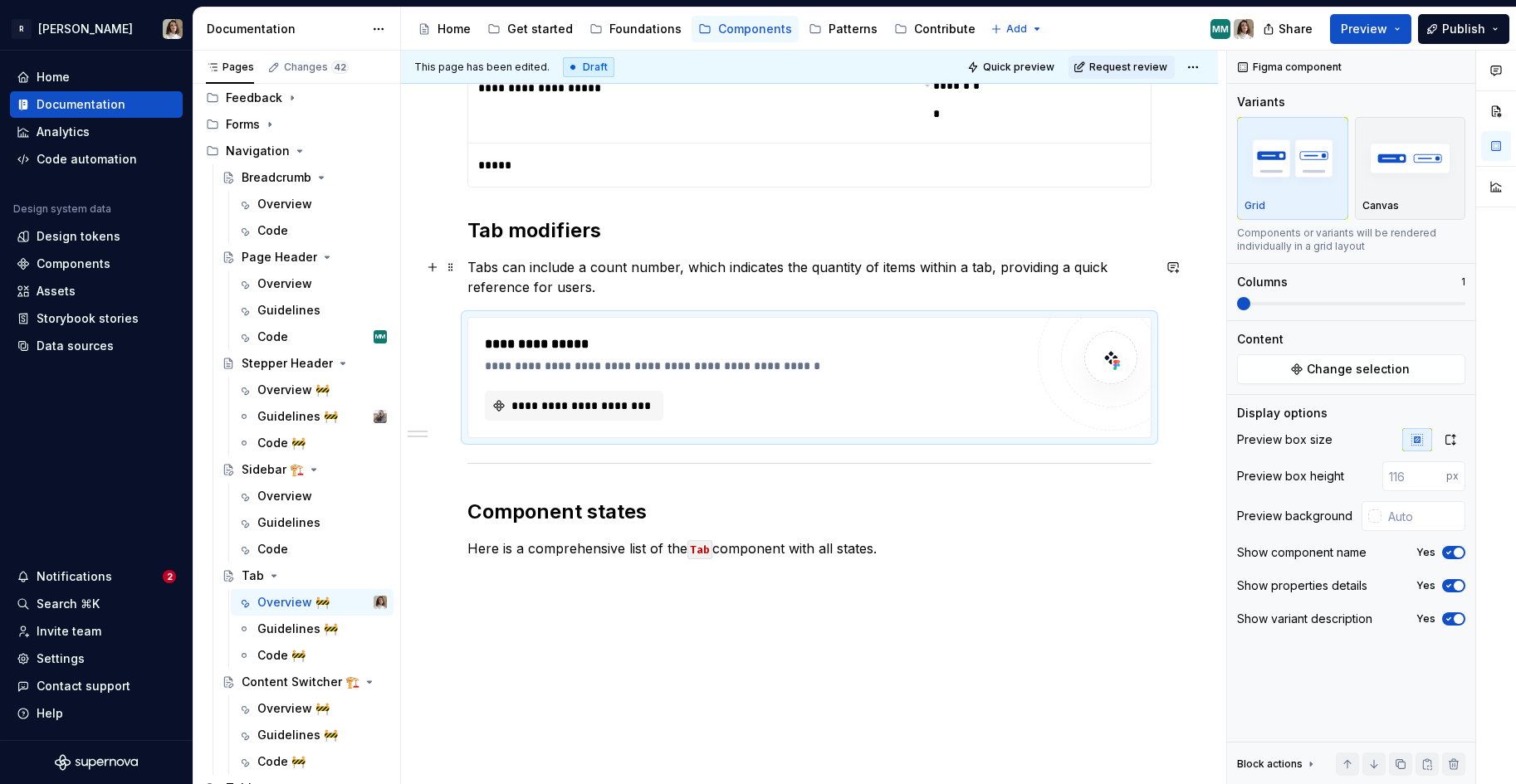
scroll to position [901, 0]
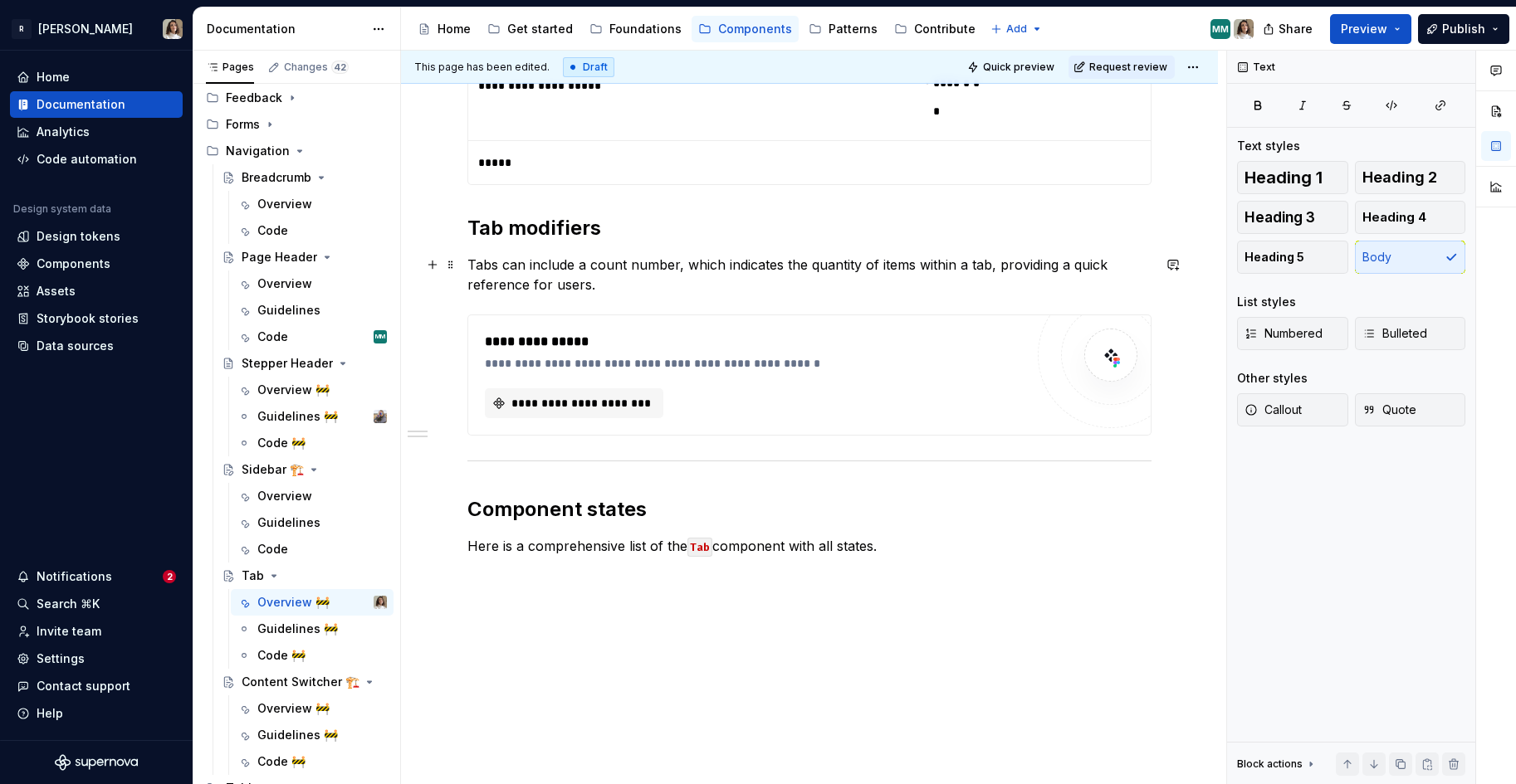
click at [648, 285] on p "Tabs can include a count number, which indicates the quantity of items within a…" at bounding box center [809, 274] width 684 height 40
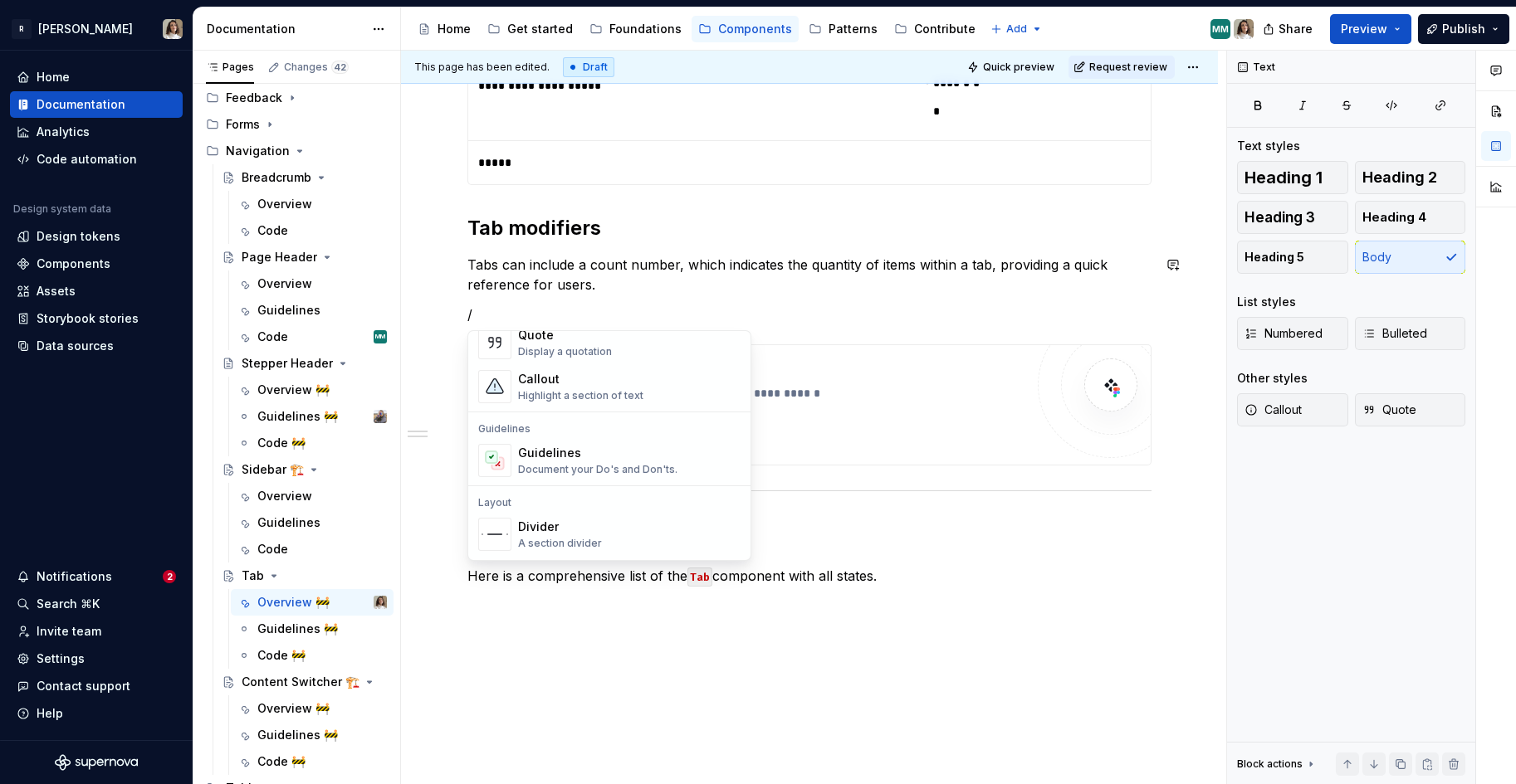
scroll to position [0, 0]
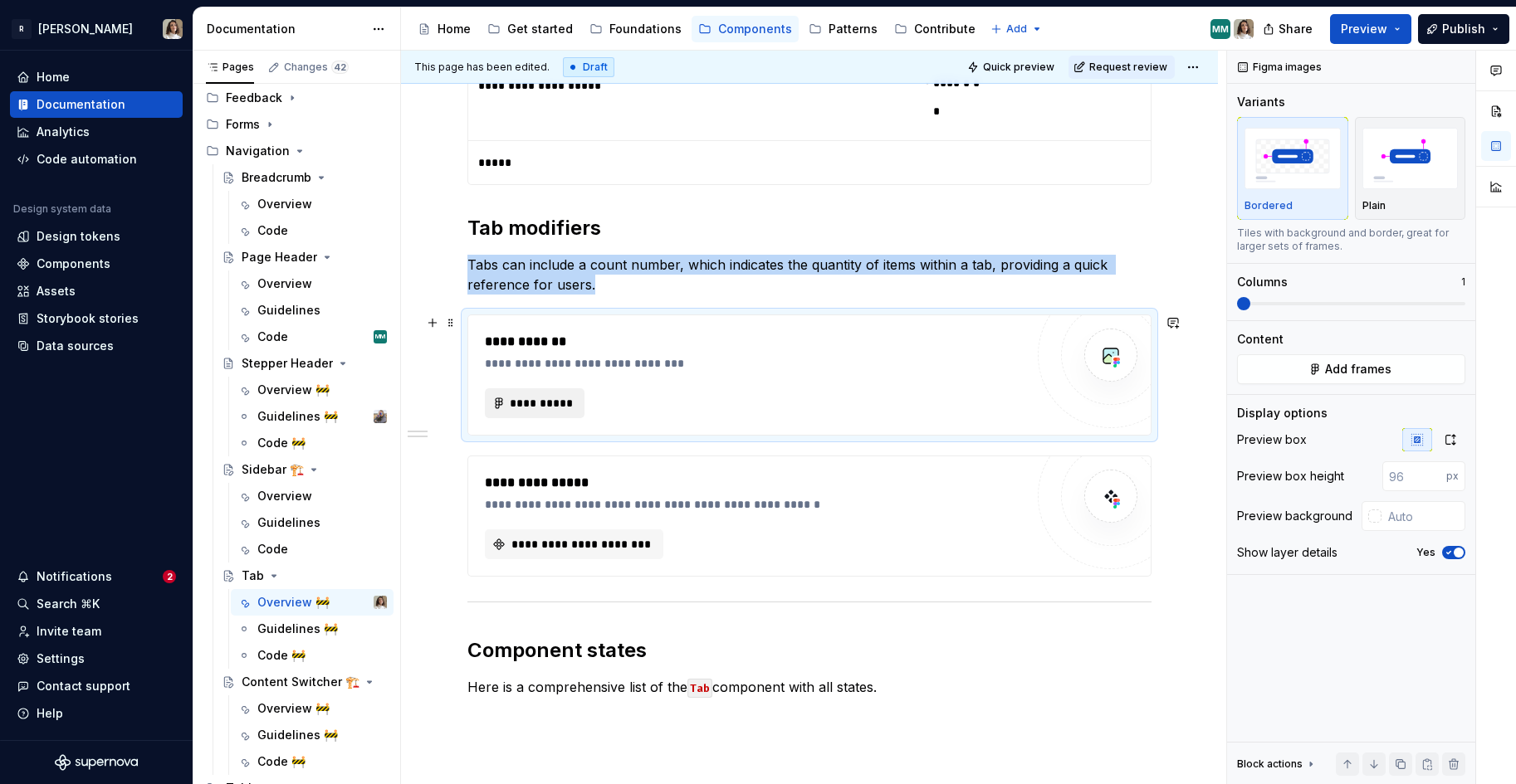
click at [549, 397] on span "**********" at bounding box center [541, 403] width 65 height 16
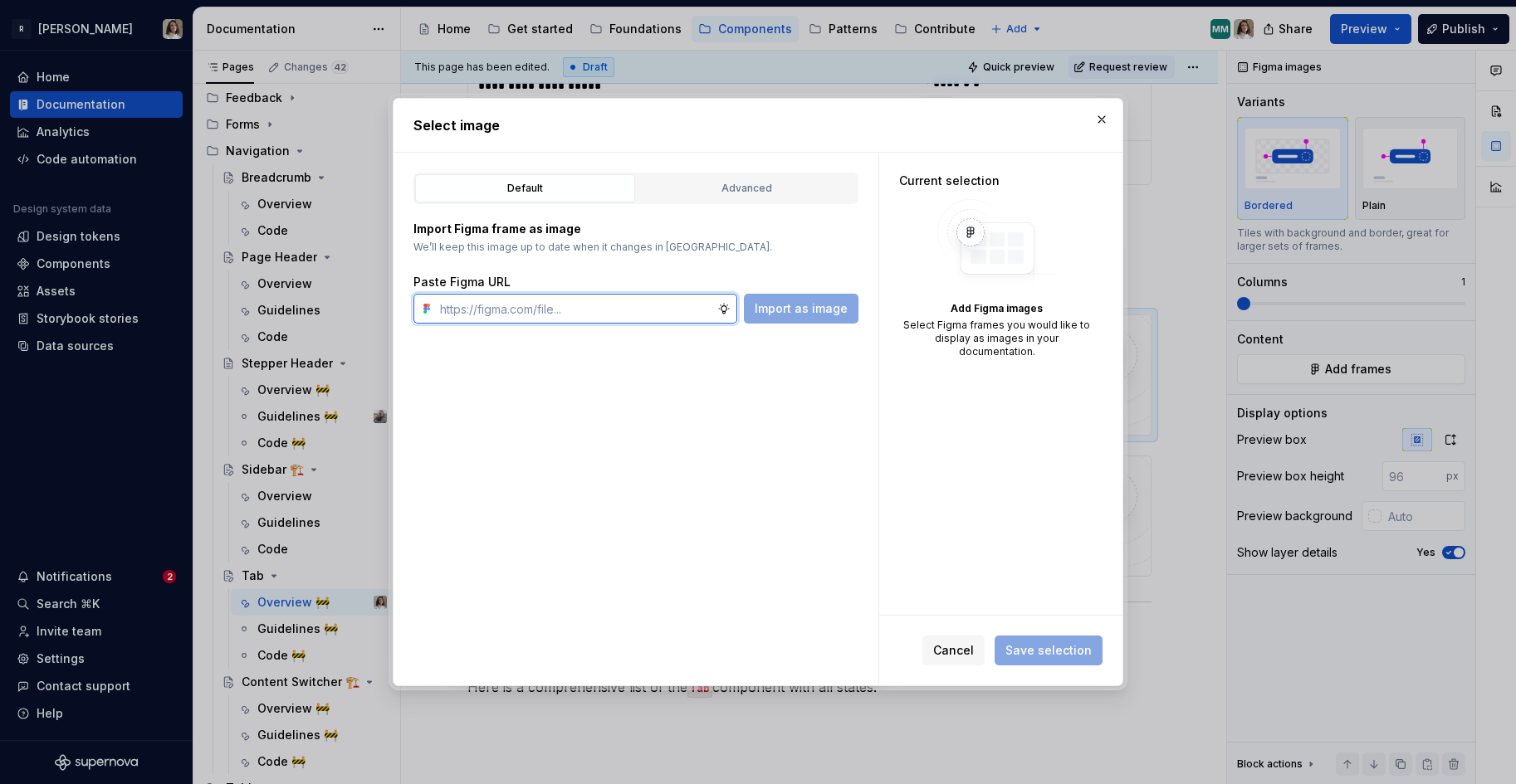
click at [518, 316] on input "text" at bounding box center [575, 308] width 284 height 30
paste input "[URL][DOMAIN_NAME]"
click at [756, 188] on div "Advanced" at bounding box center [747, 187] width 209 height 16
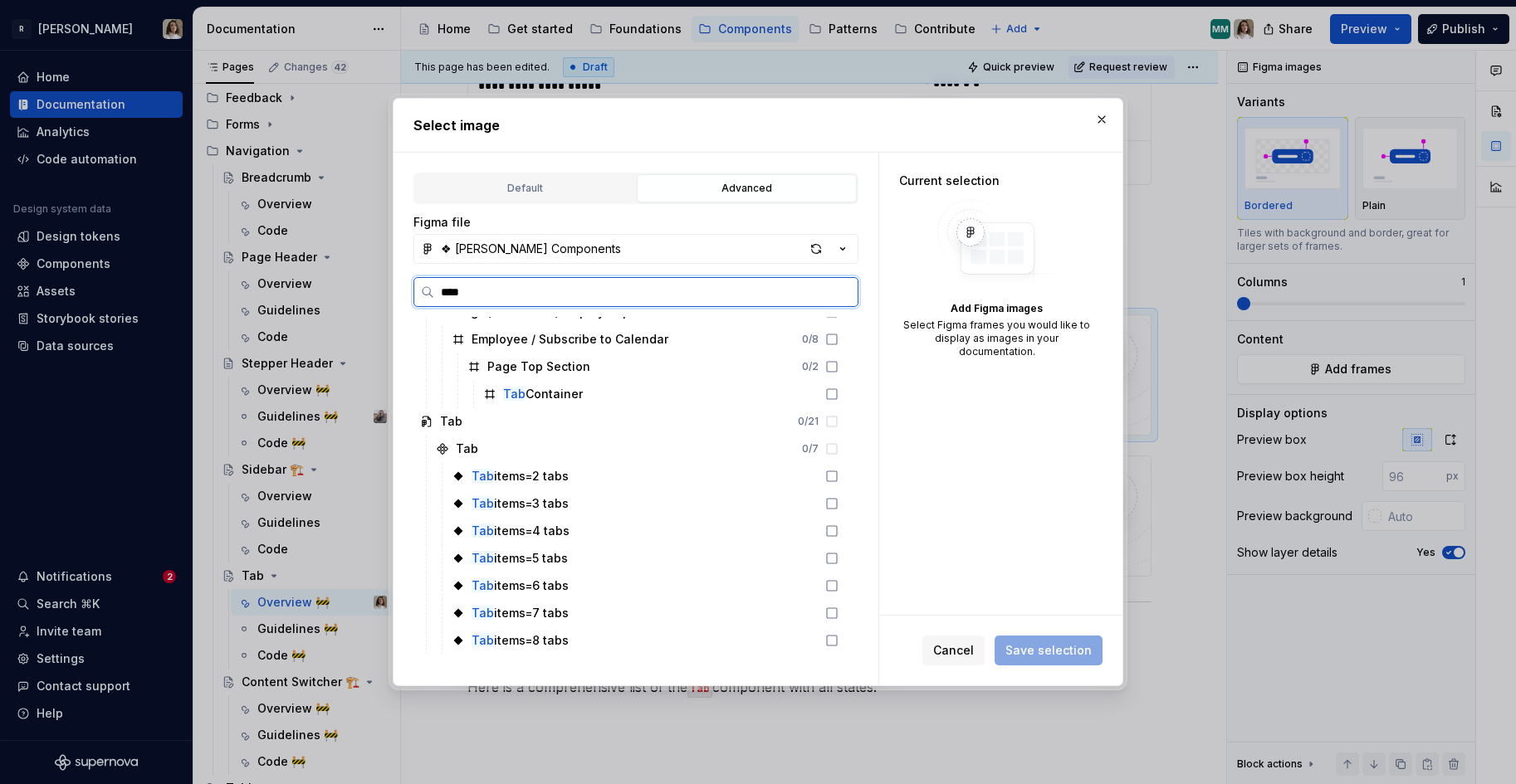
scroll to position [45, 0]
click at [523, 185] on div "Default" at bounding box center [525, 187] width 209 height 16
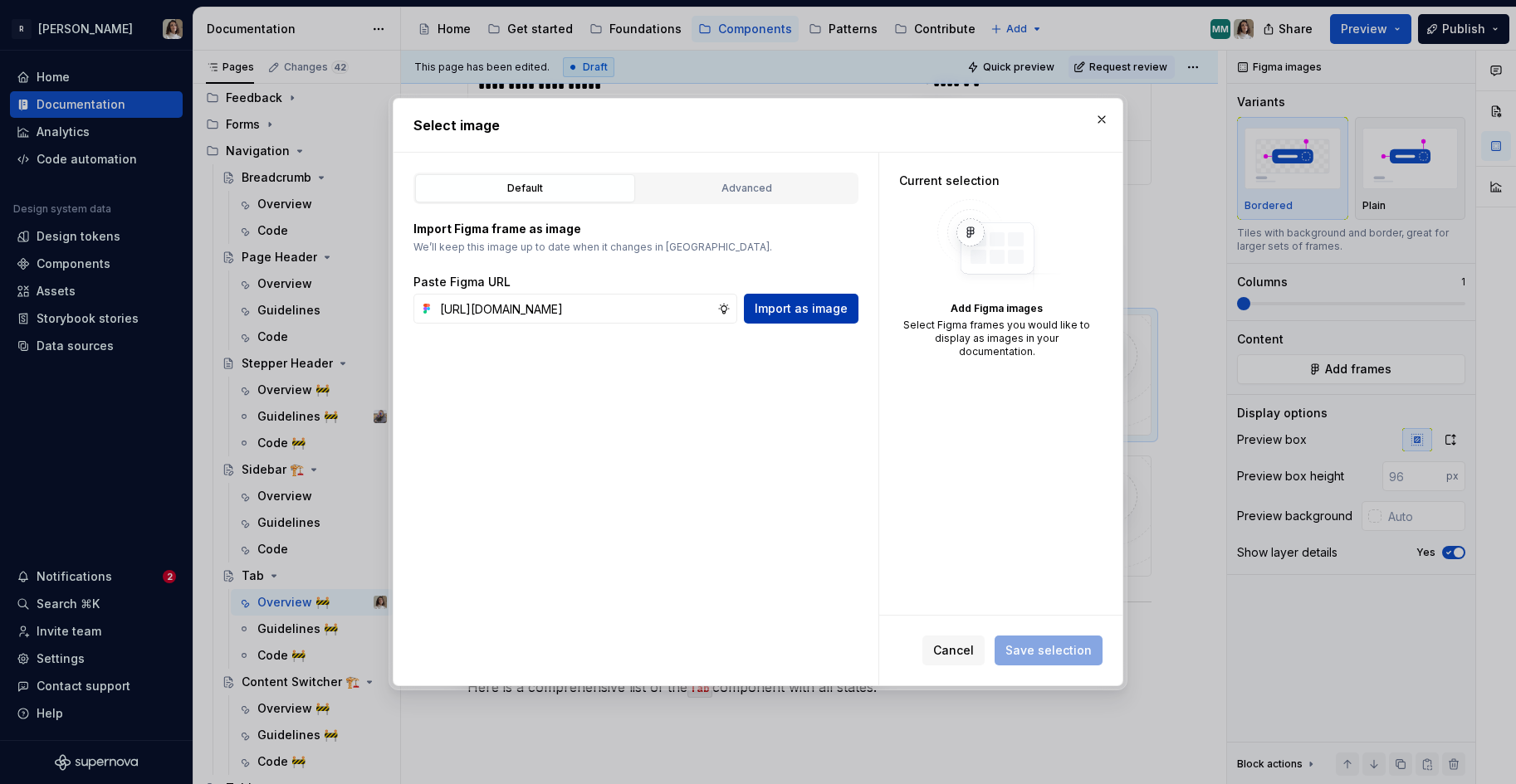
click at [835, 316] on span "Import as image" at bounding box center [801, 308] width 93 height 16
click at [591, 314] on input "text" at bounding box center [575, 308] width 284 height 30
click at [1090, 120] on button "button" at bounding box center [1102, 120] width 23 height 23
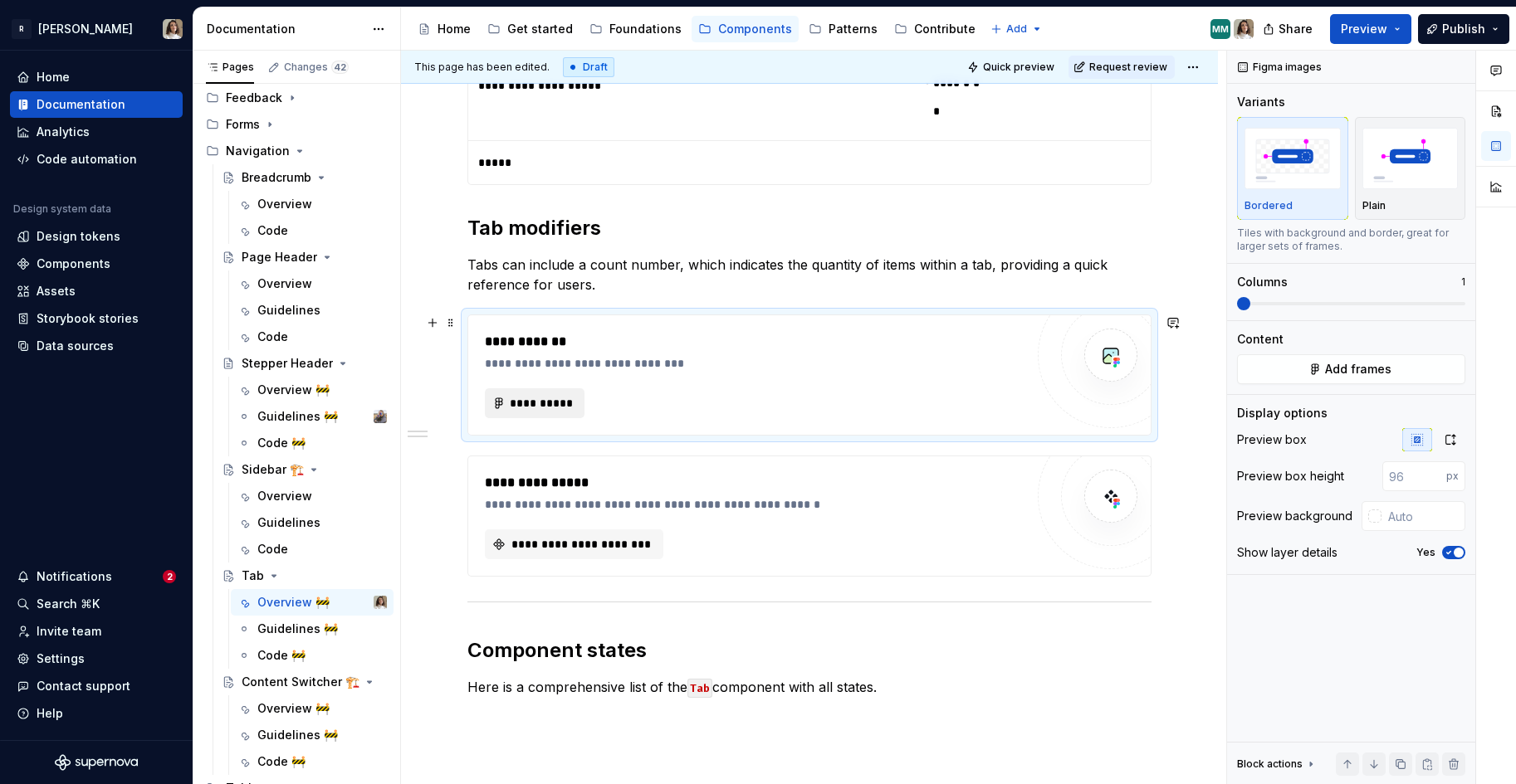
click at [543, 411] on span "**********" at bounding box center [541, 403] width 65 height 16
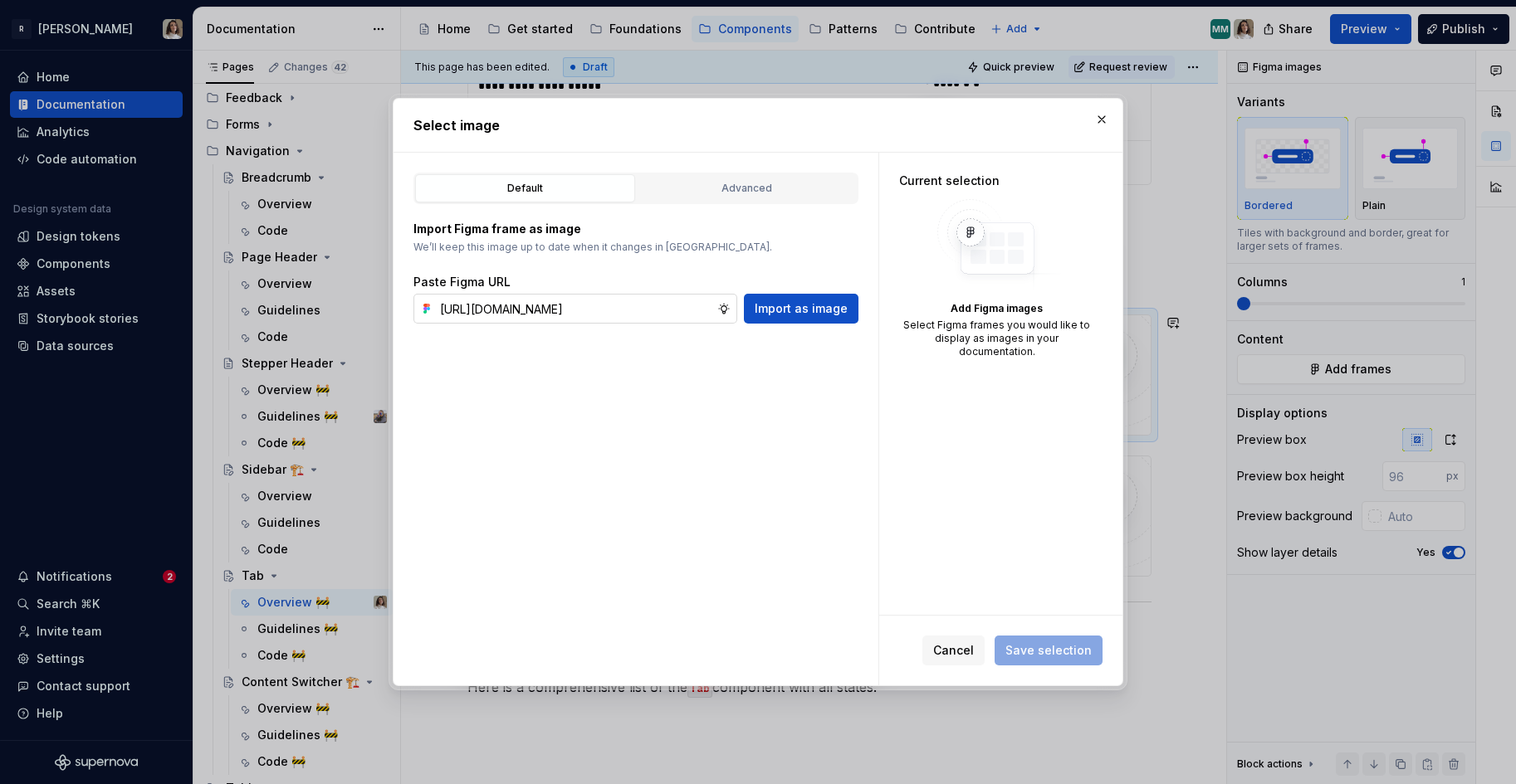
scroll to position [0, 170]
click at [759, 306] on span "Import as image" at bounding box center [801, 308] width 93 height 16
click at [1104, 116] on button "button" at bounding box center [1102, 120] width 23 height 23
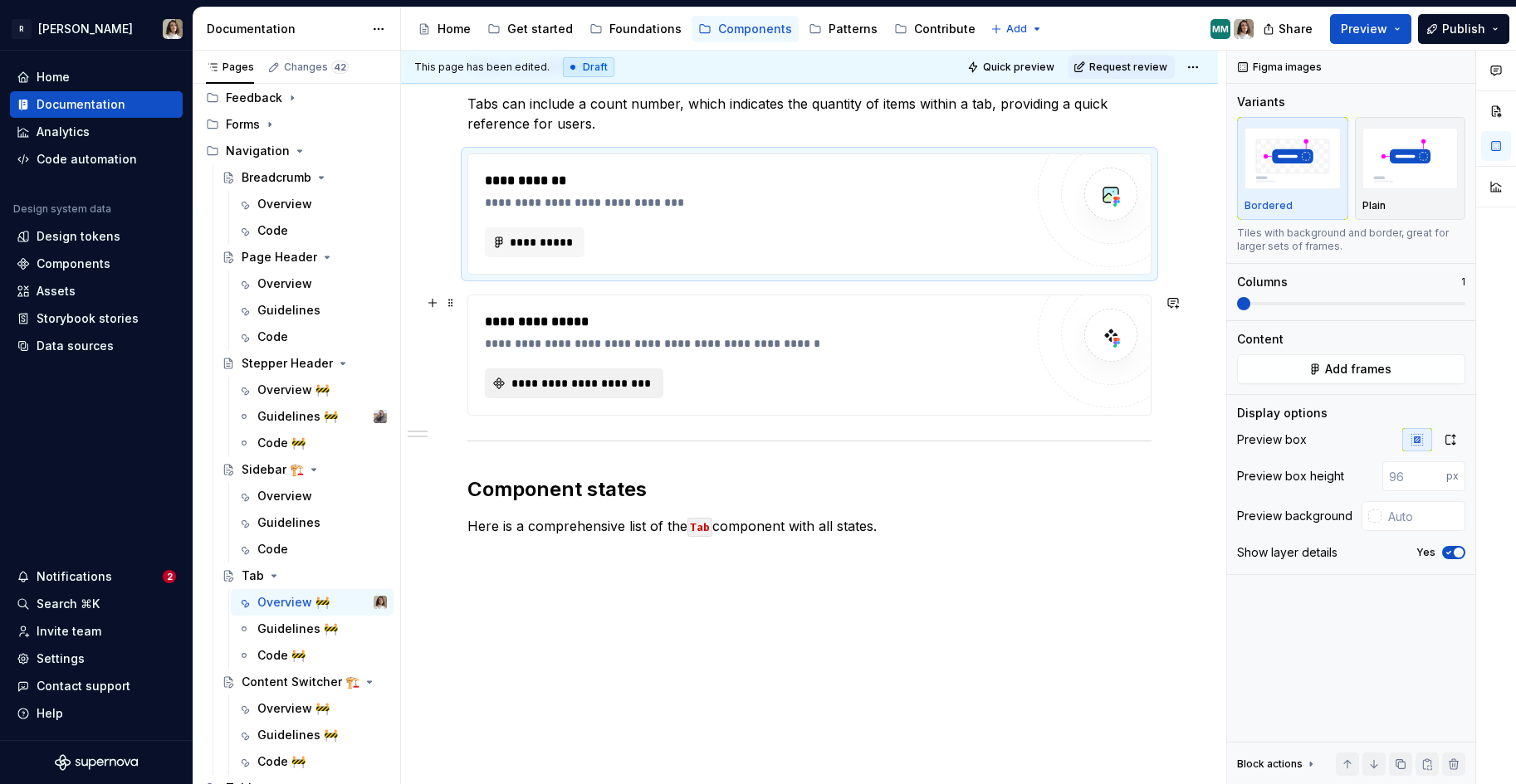
scroll to position [1067, 0]
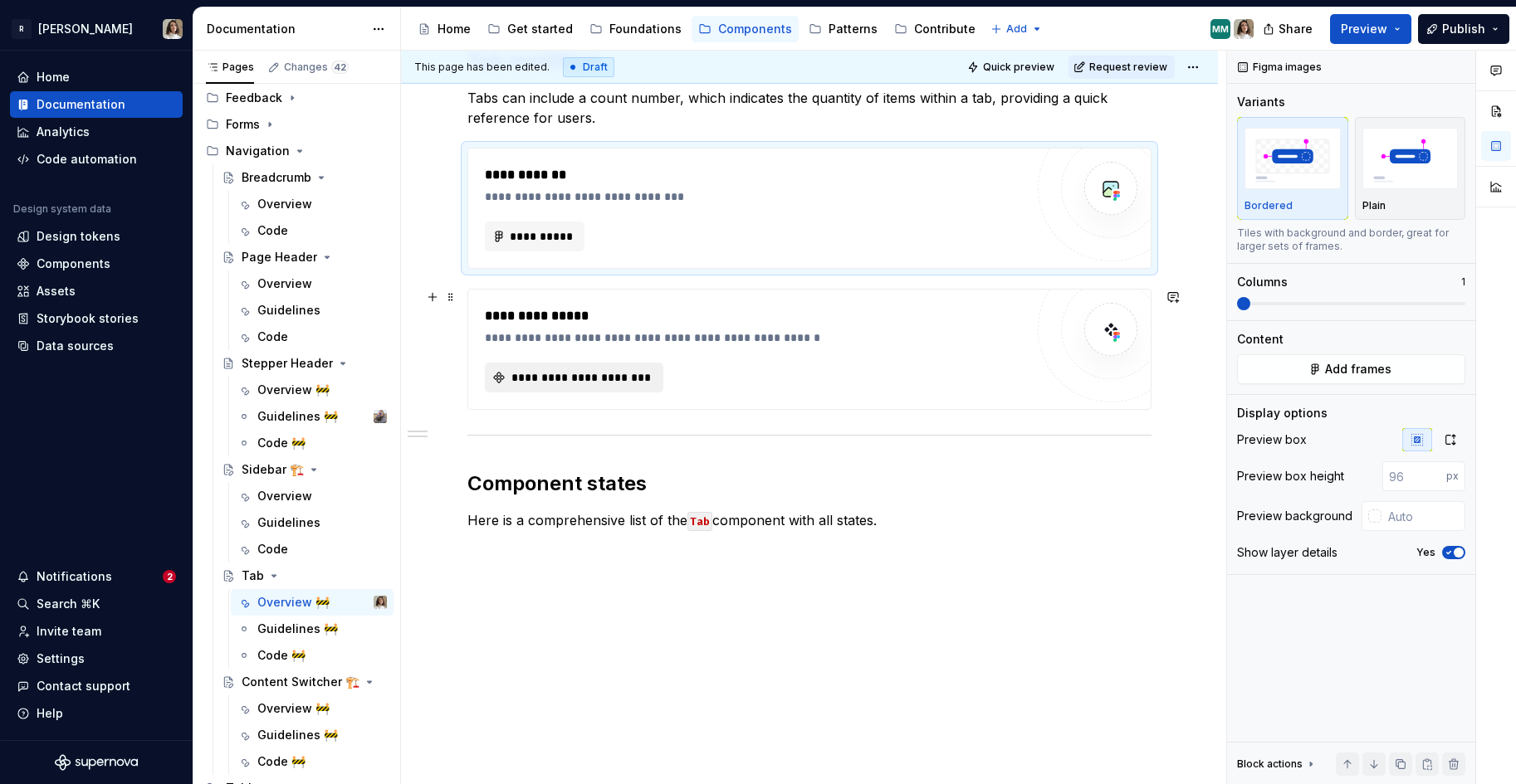
click at [607, 370] on span "**********" at bounding box center [581, 377] width 143 height 16
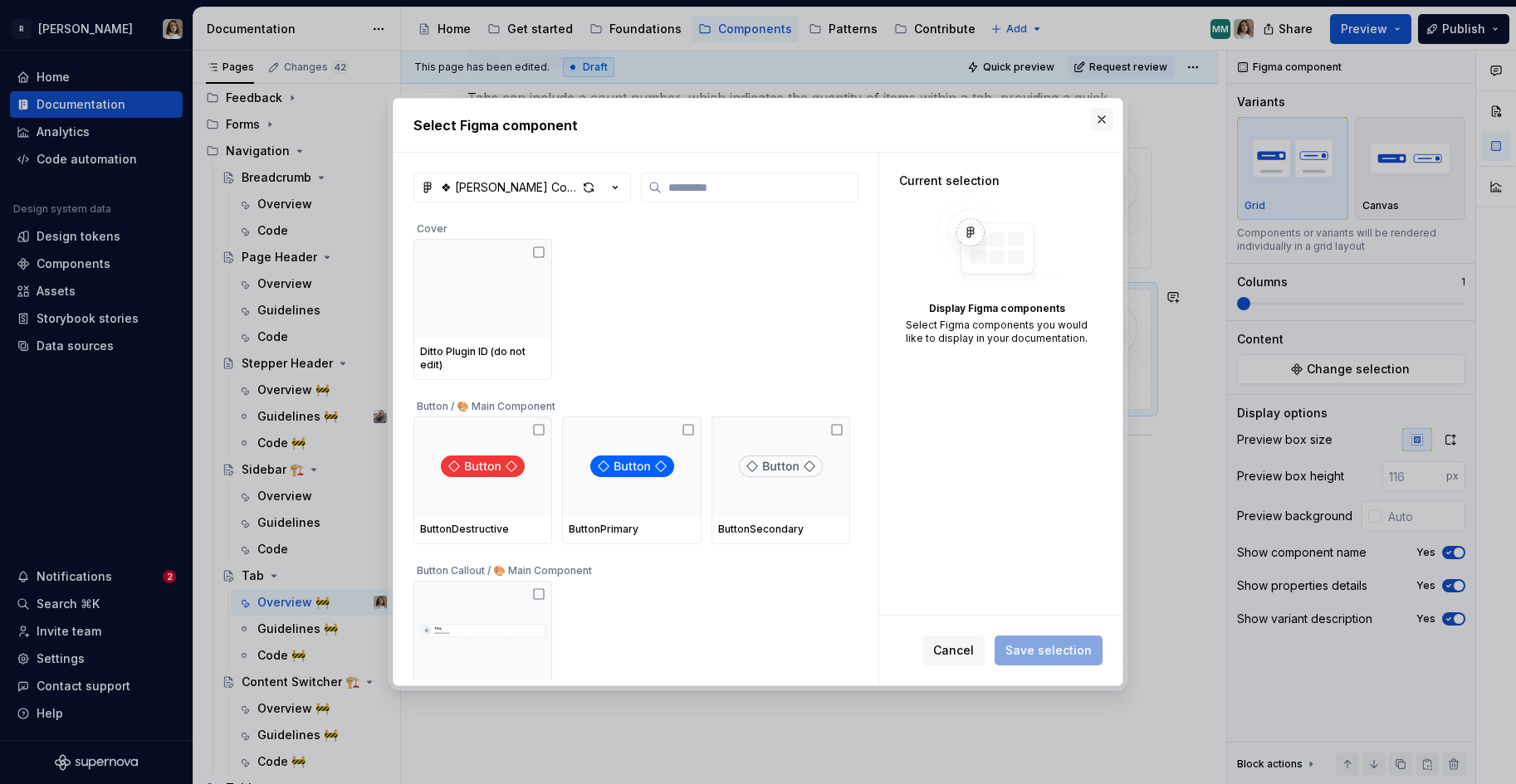
click at [1100, 121] on button "button" at bounding box center [1102, 120] width 23 height 23
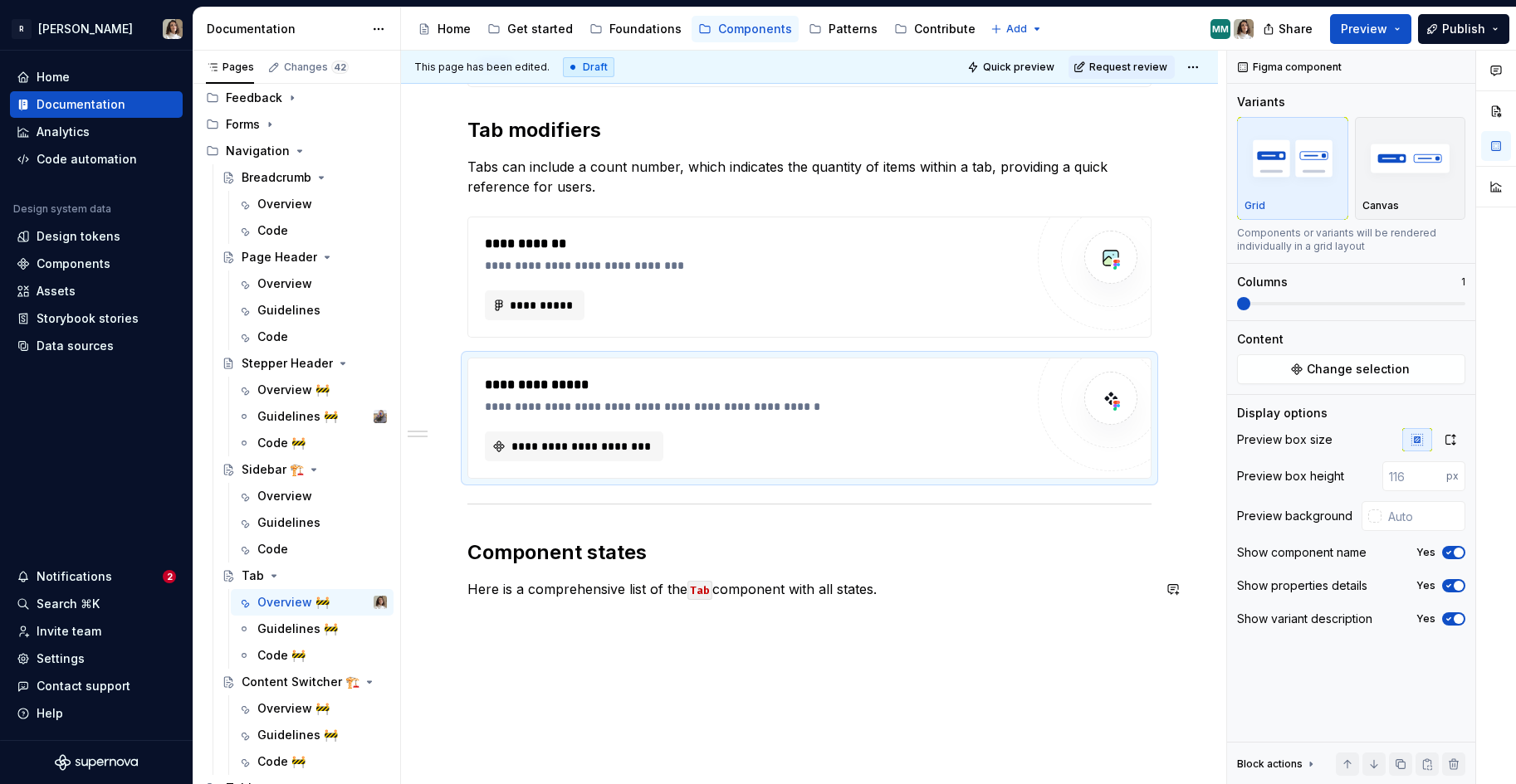
scroll to position [991, 0]
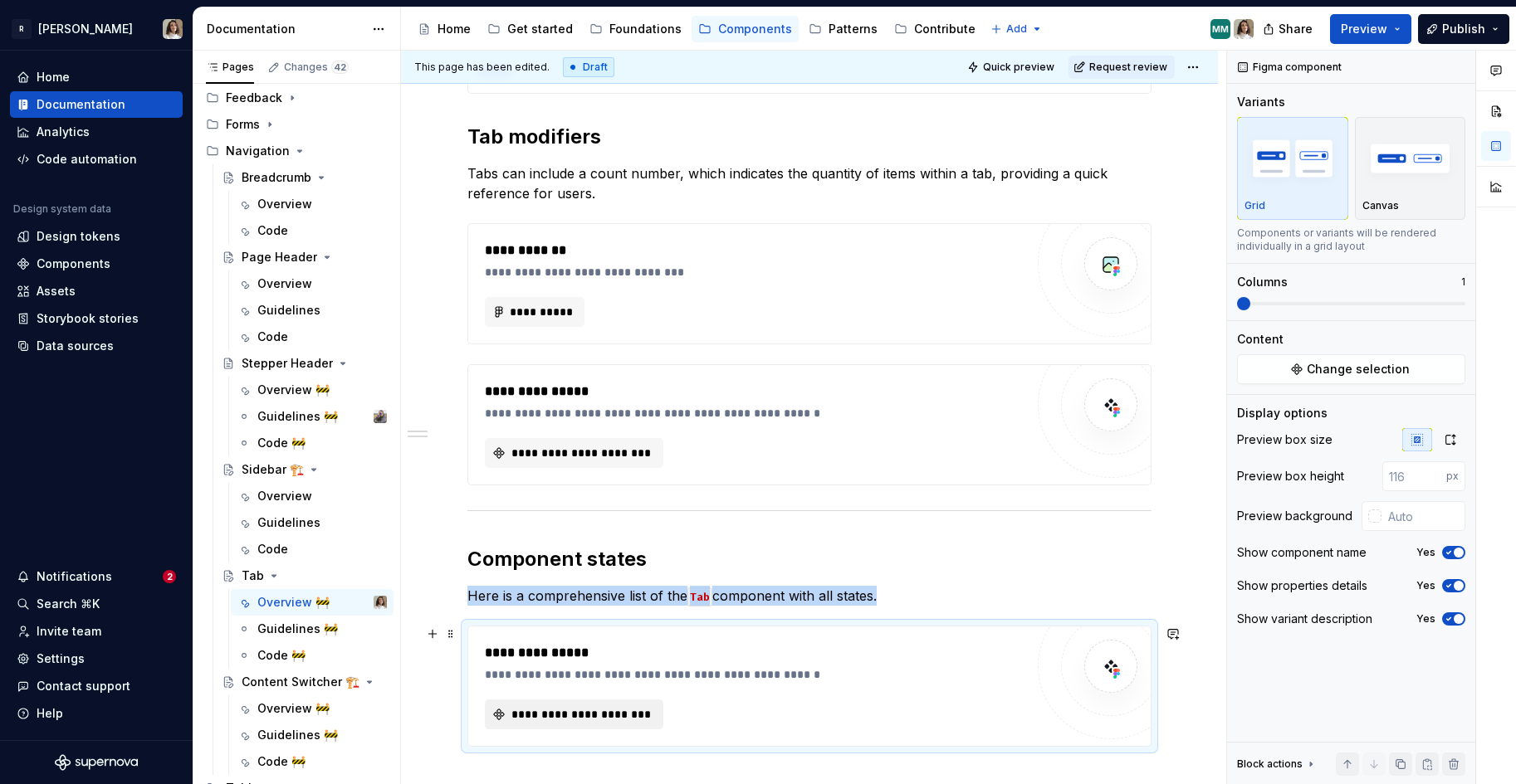
click at [572, 713] on span "**********" at bounding box center [581, 714] width 143 height 16
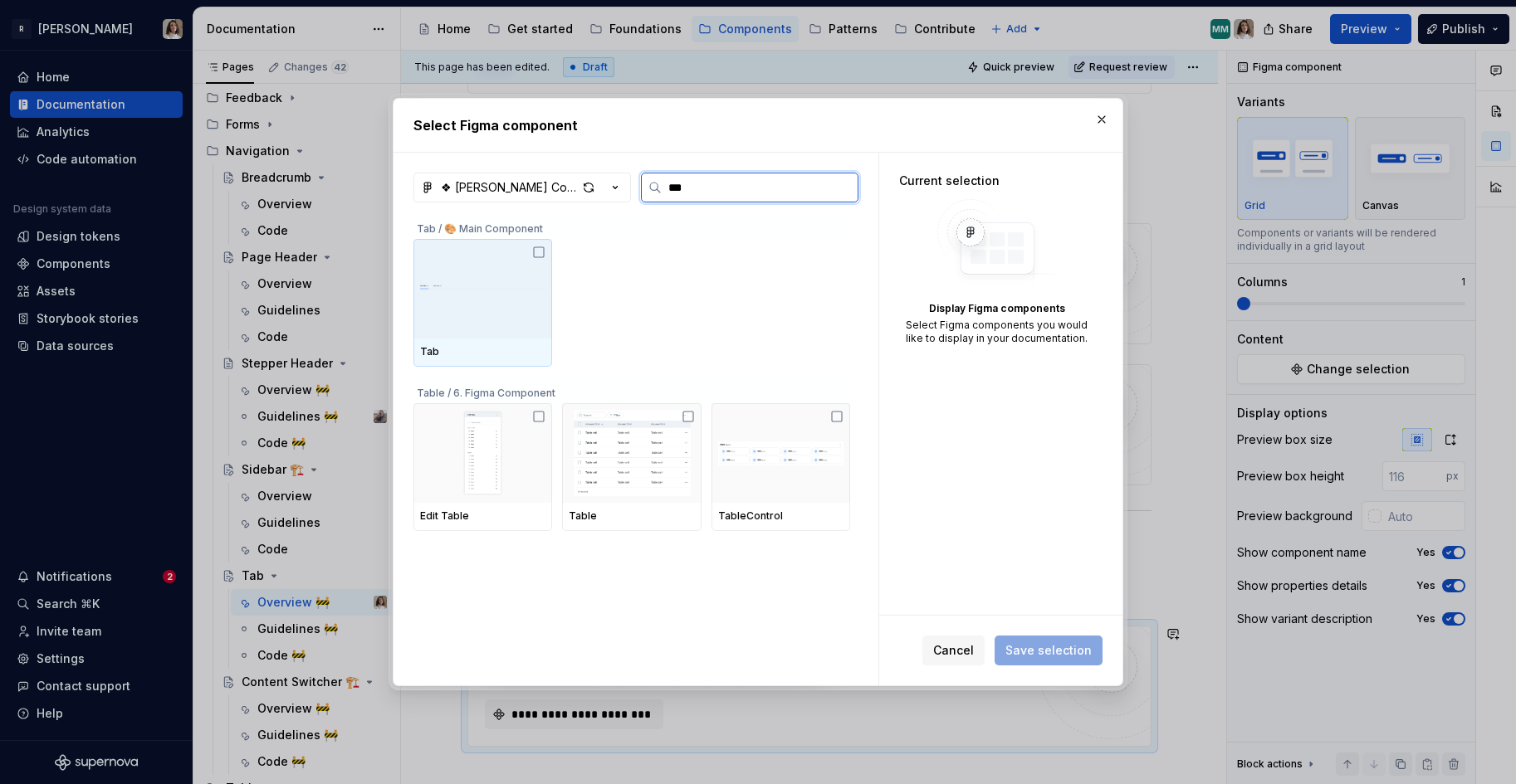
click at [475, 331] on div at bounding box center [482, 289] width 139 height 99
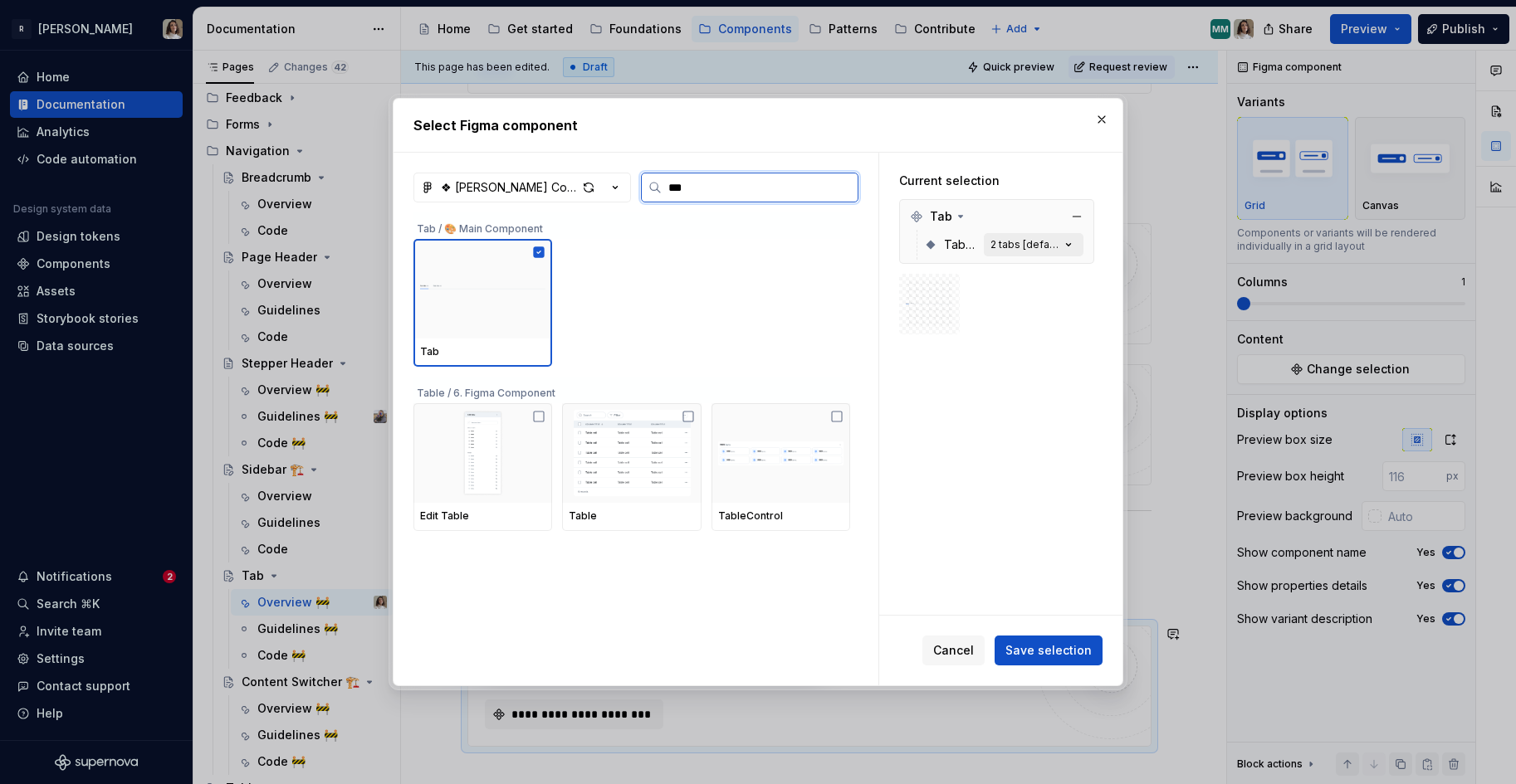
click at [1026, 243] on div "2 tabs [default]" at bounding box center [1024, 245] width 70 height 13
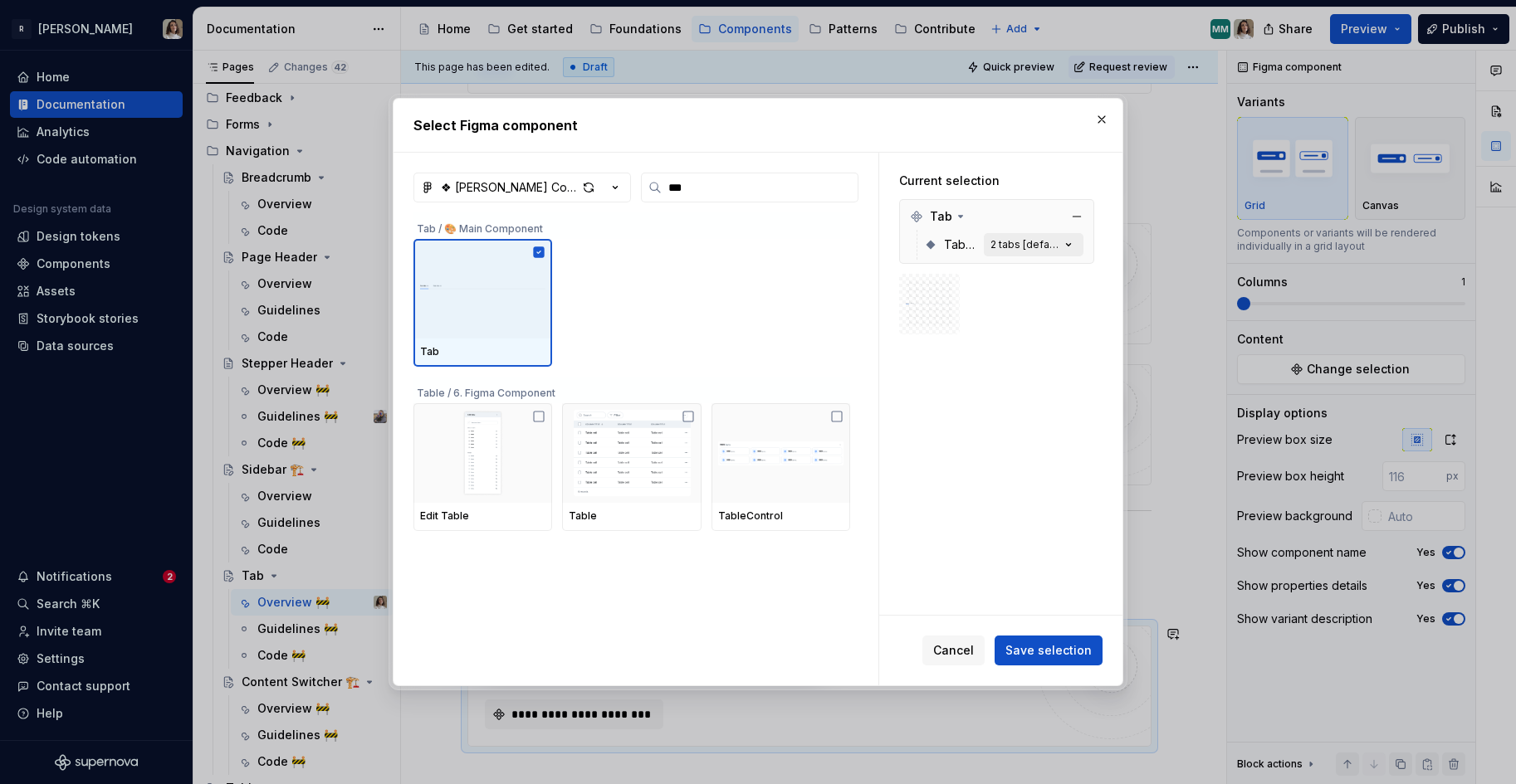
click at [1071, 244] on icon "button" at bounding box center [1067, 244] width 16 height 16
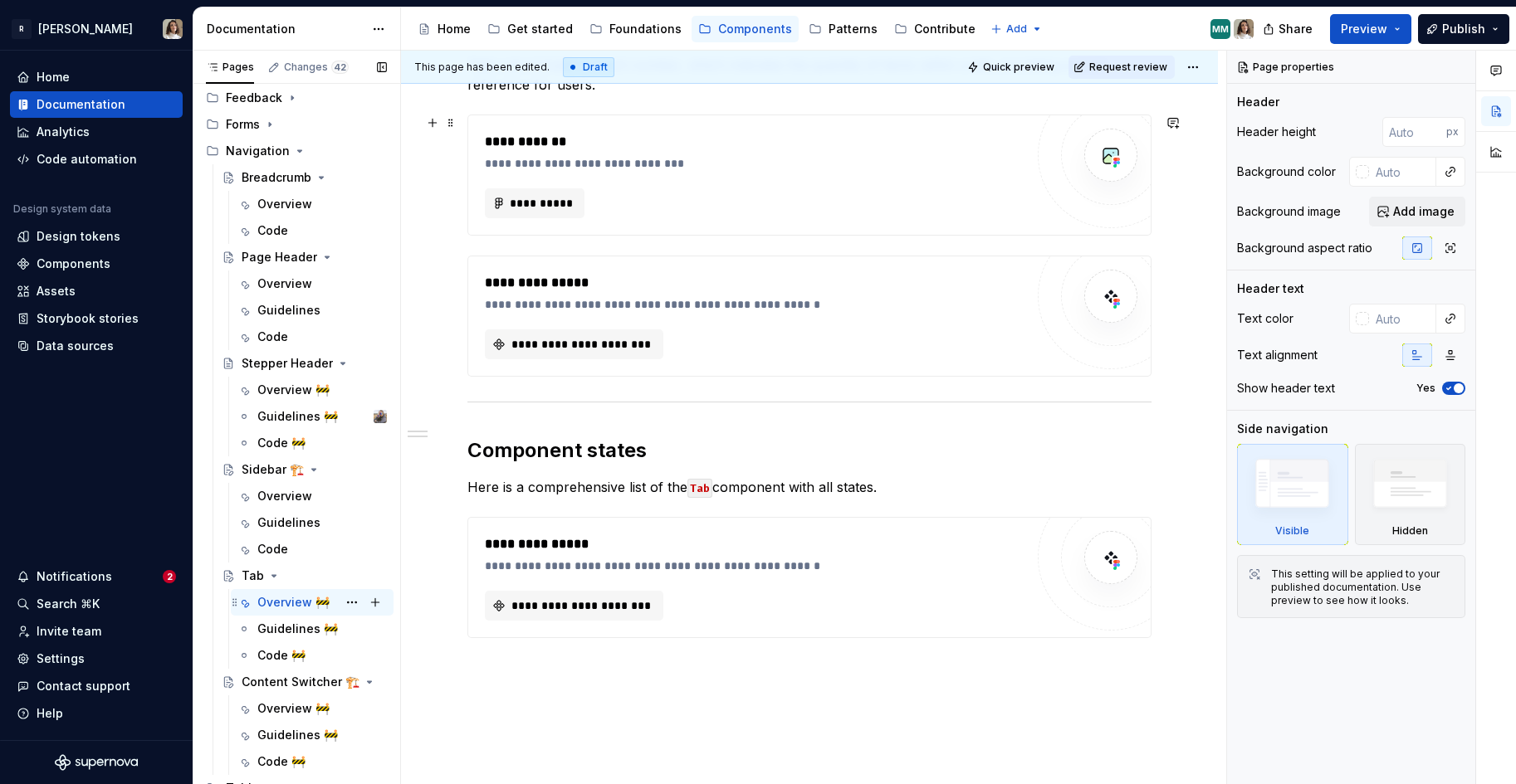
scroll to position [1107, 0]
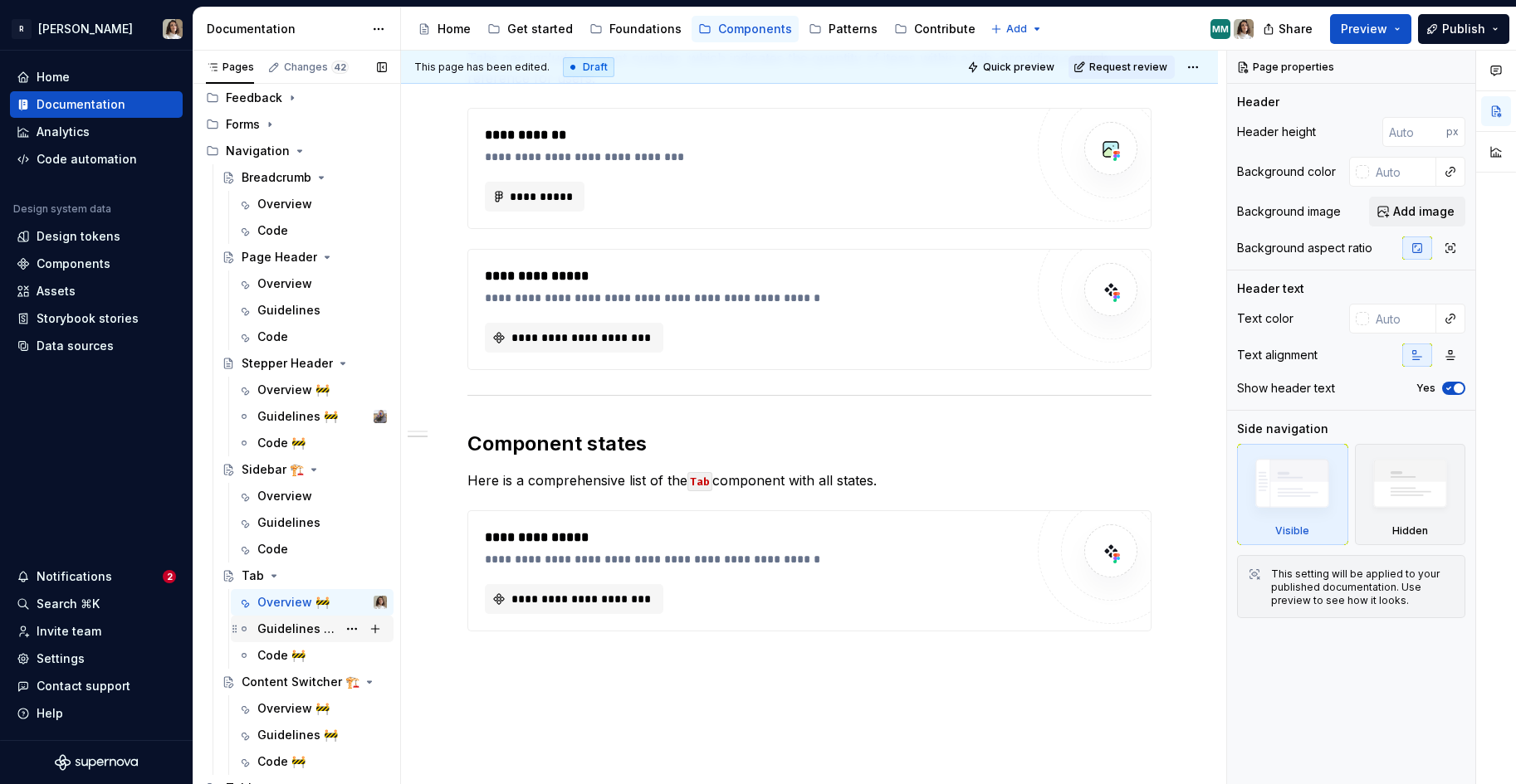
click at [299, 627] on div "Guidelines 🚧" at bounding box center [297, 628] width 79 height 16
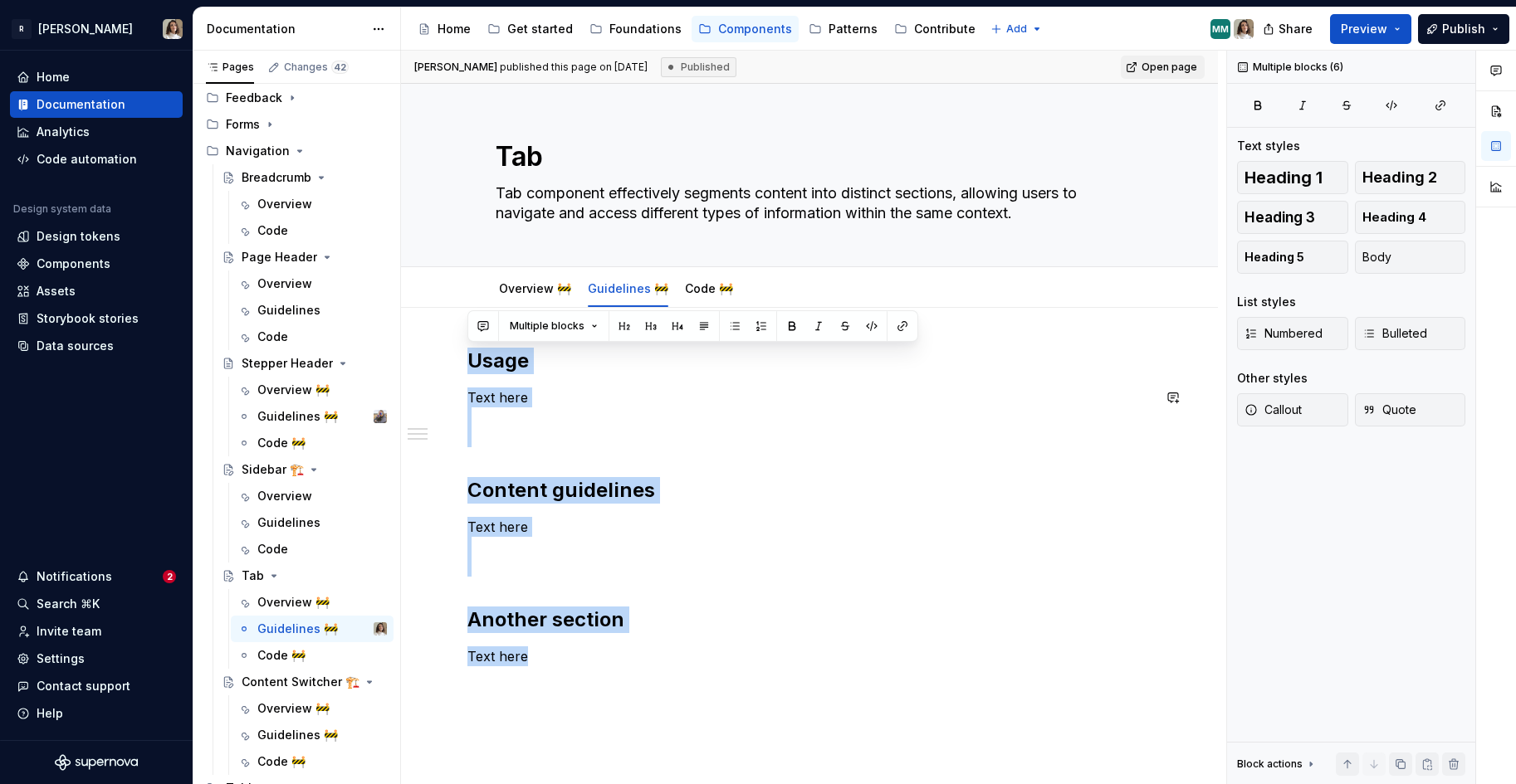
drag, startPoint x: 530, startPoint y: 657, endPoint x: 453, endPoint y: 332, distance: 334.0
click at [453, 332] on div "Usage Text here Content guidelines Text here Another section Text here" at bounding box center [809, 615] width 817 height 614
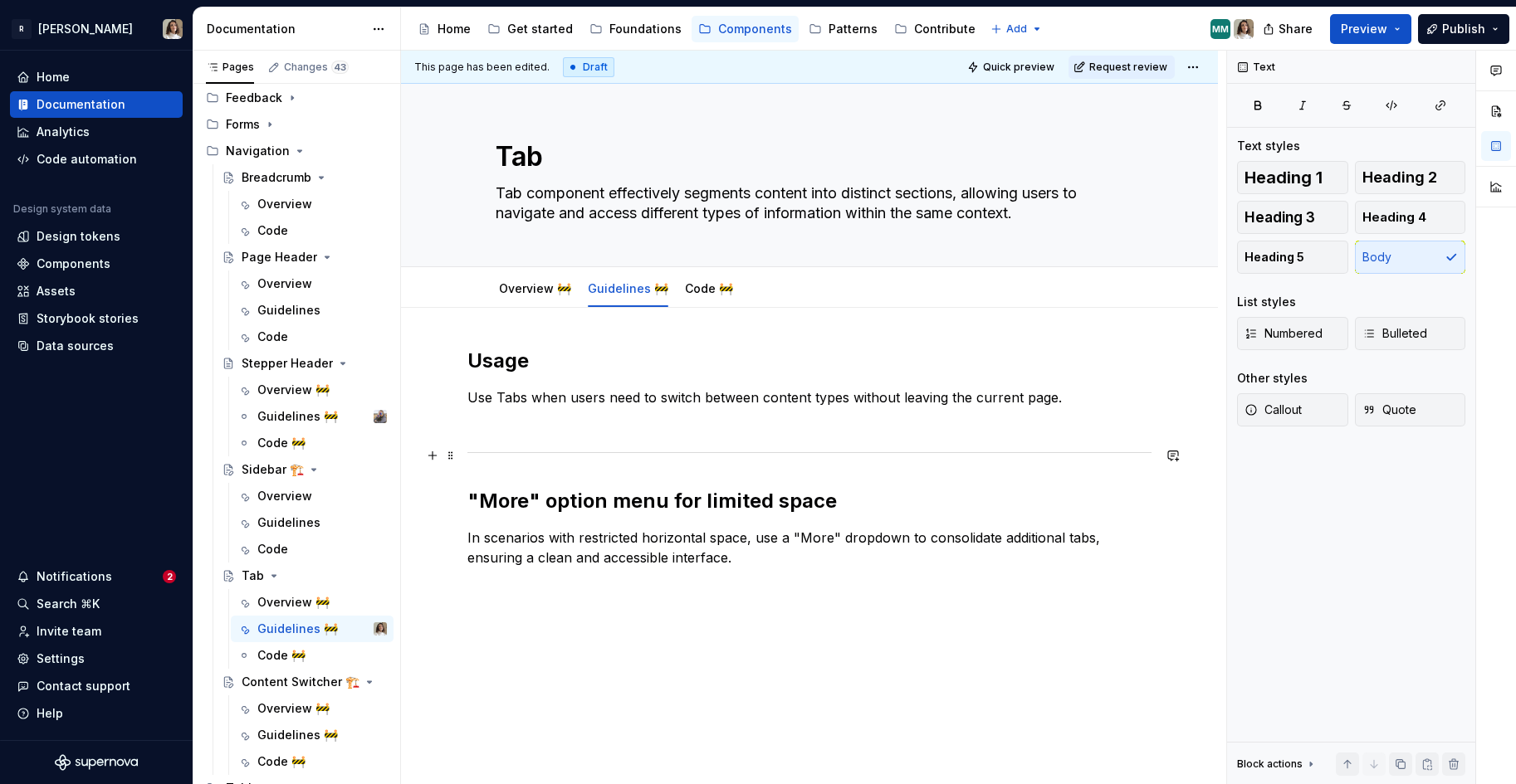
scroll to position [37, 0]
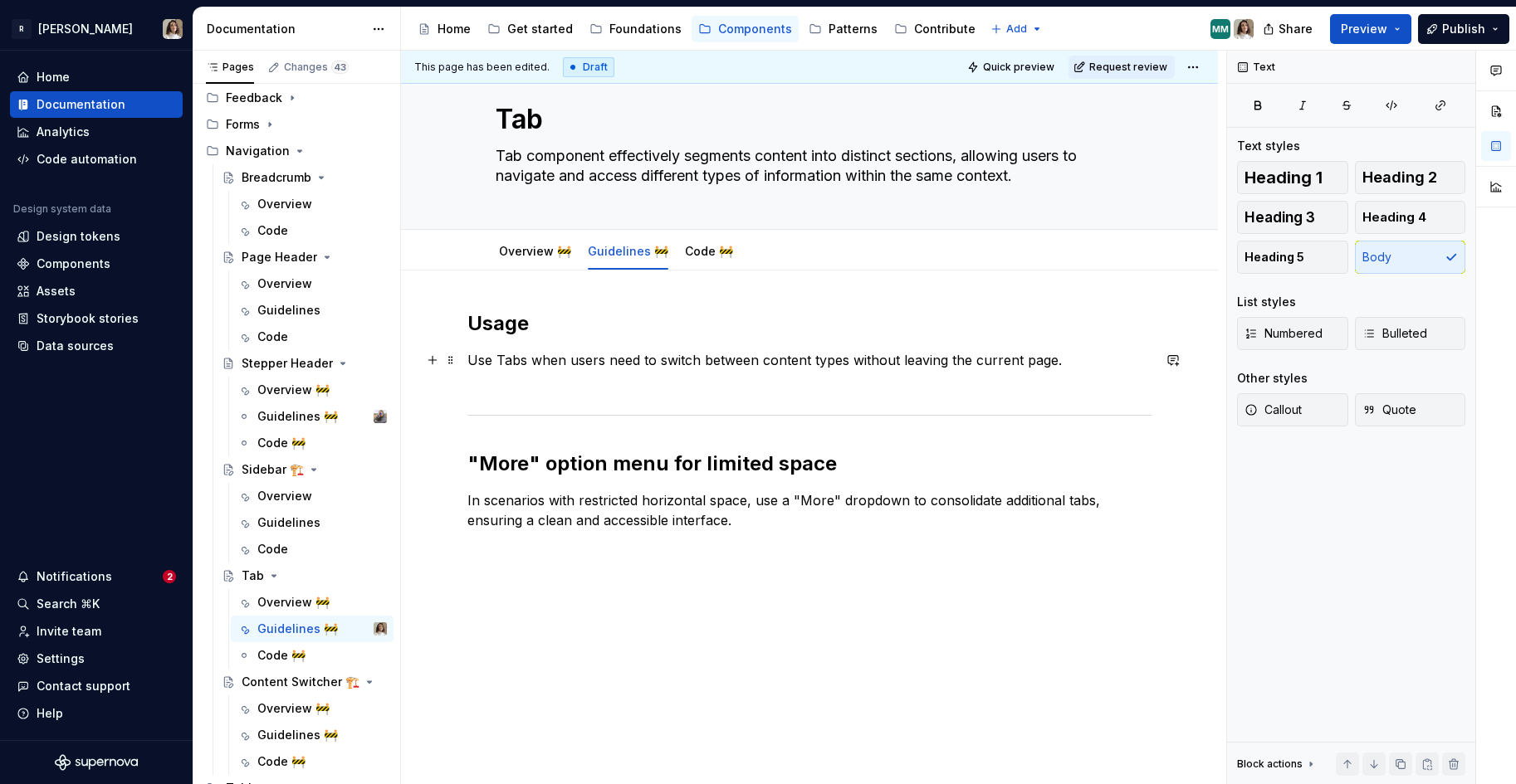
click at [1066, 361] on p "Use Tabs when users need to switch between content types without leaving the cu…" at bounding box center [809, 370] width 684 height 40
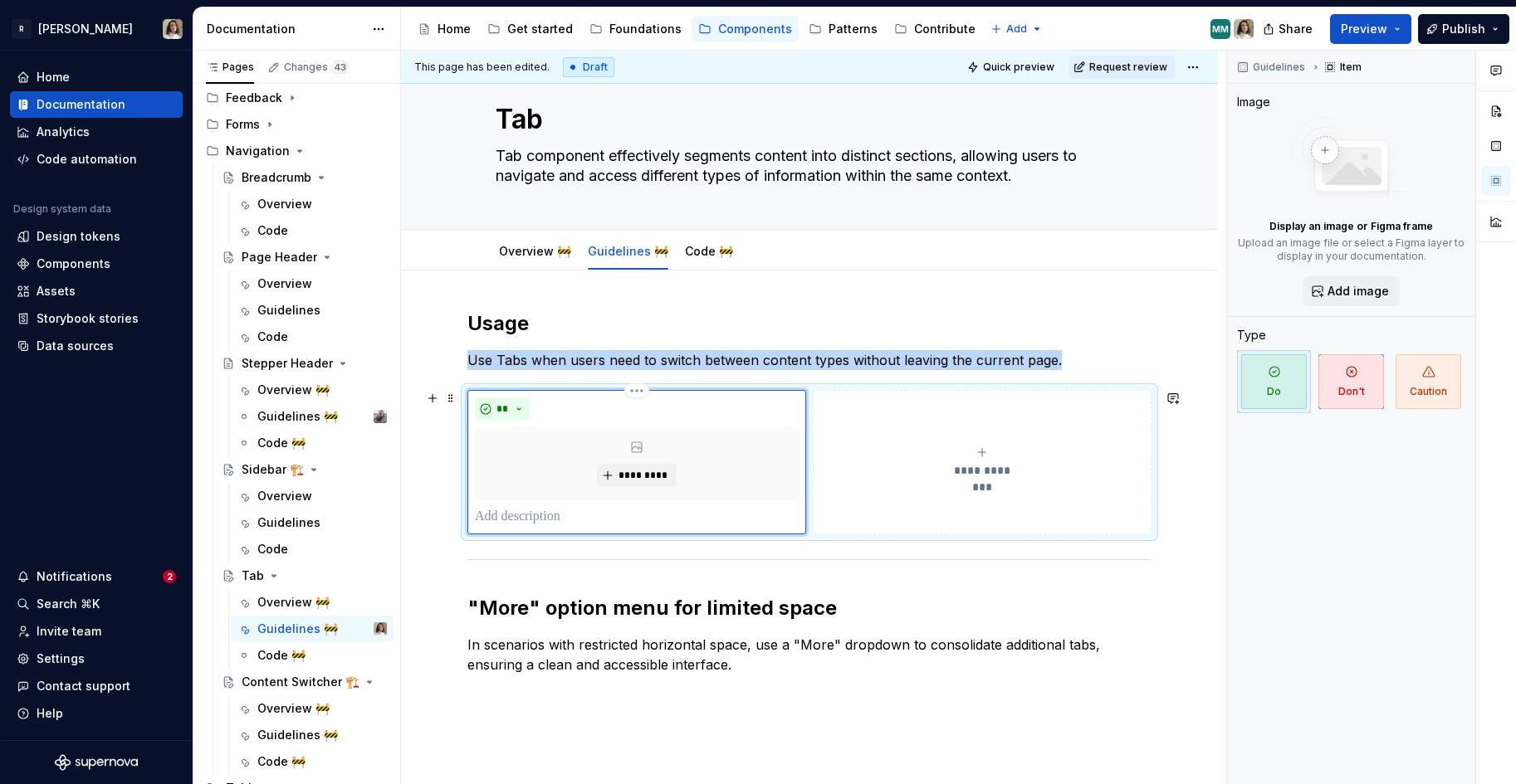
click at [501, 505] on div "** *********" at bounding box center [636, 462] width 323 height 129
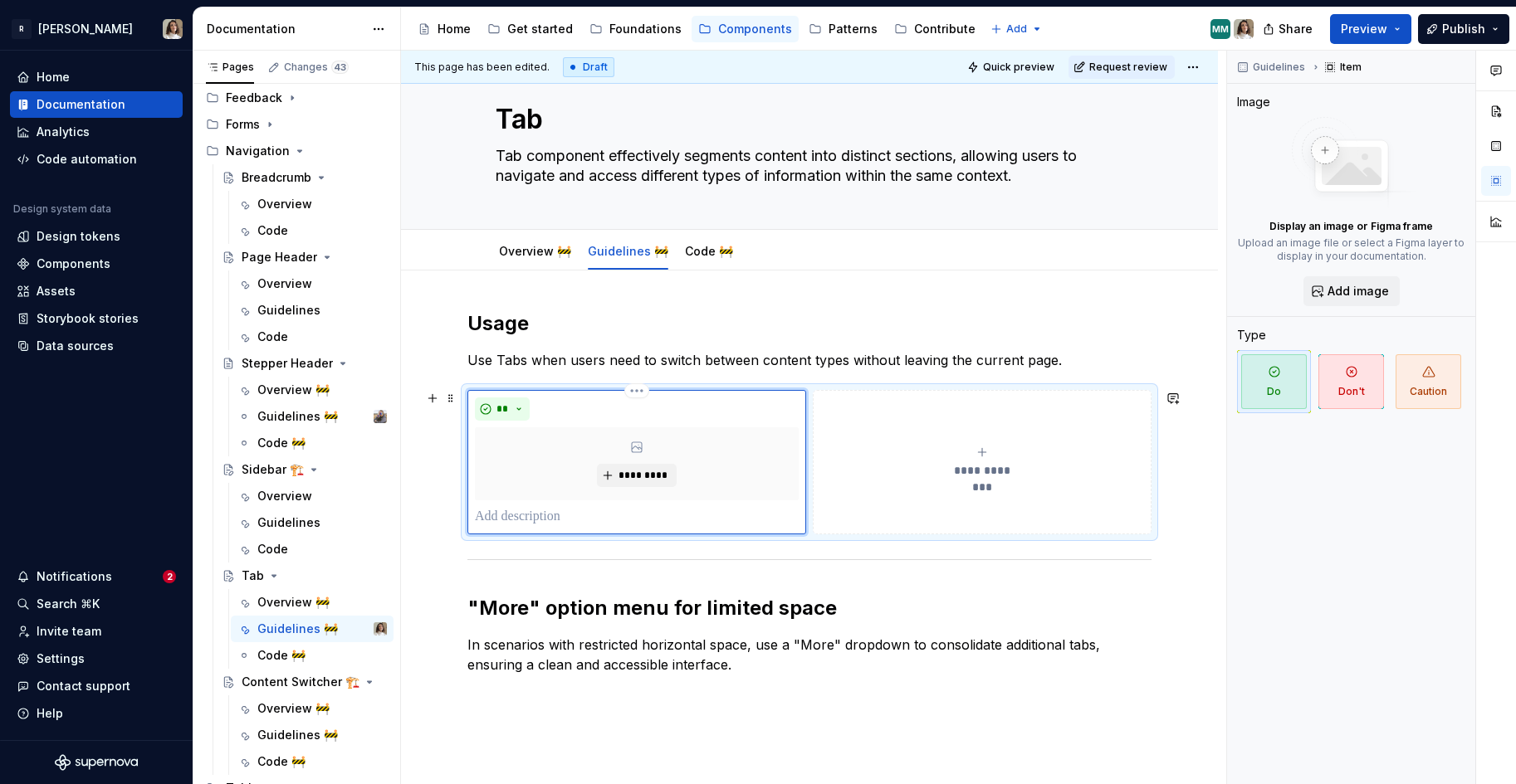
click at [493, 517] on p at bounding box center [636, 516] width 323 height 20
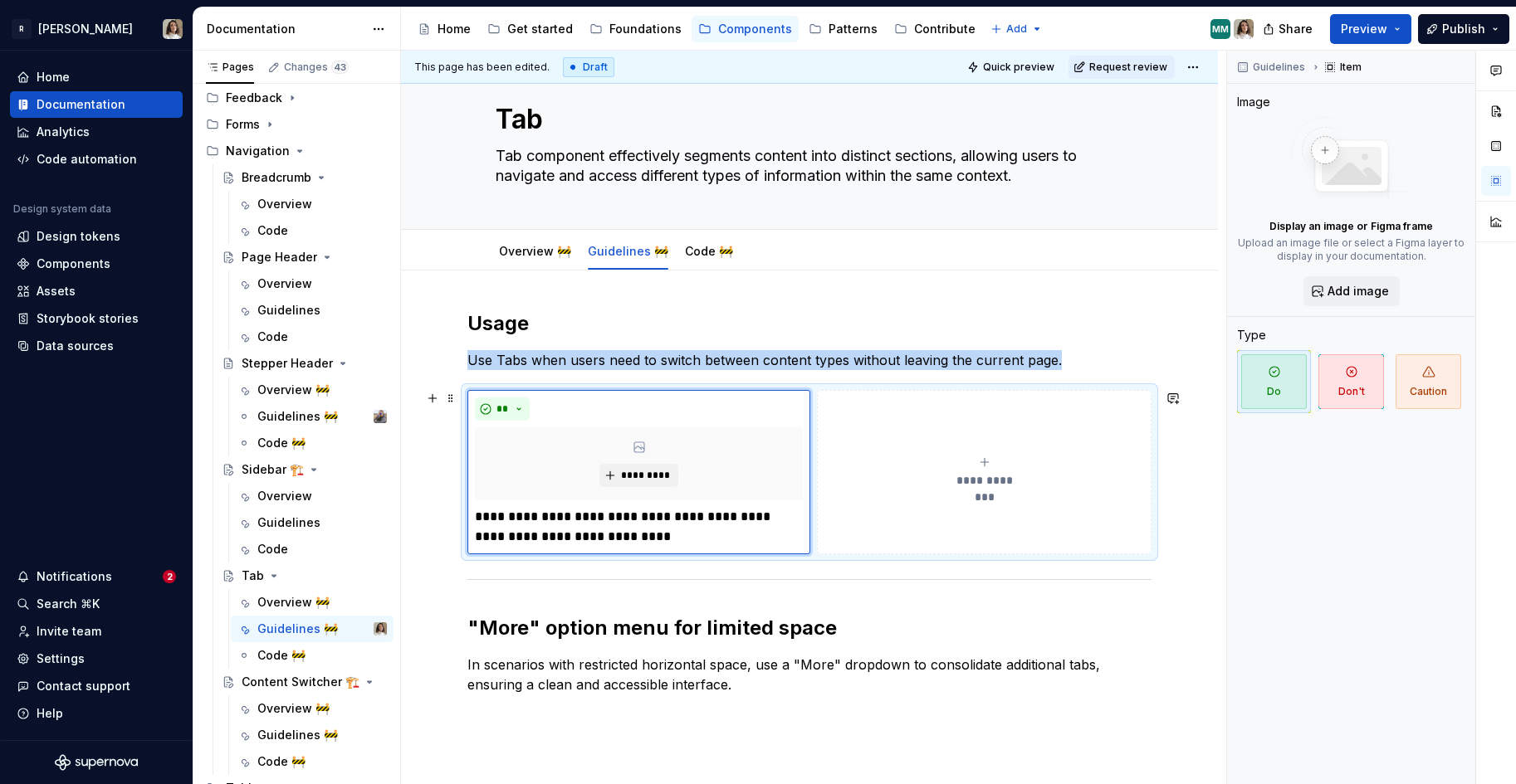
click at [846, 528] on button "**********" at bounding box center [984, 472] width 335 height 164
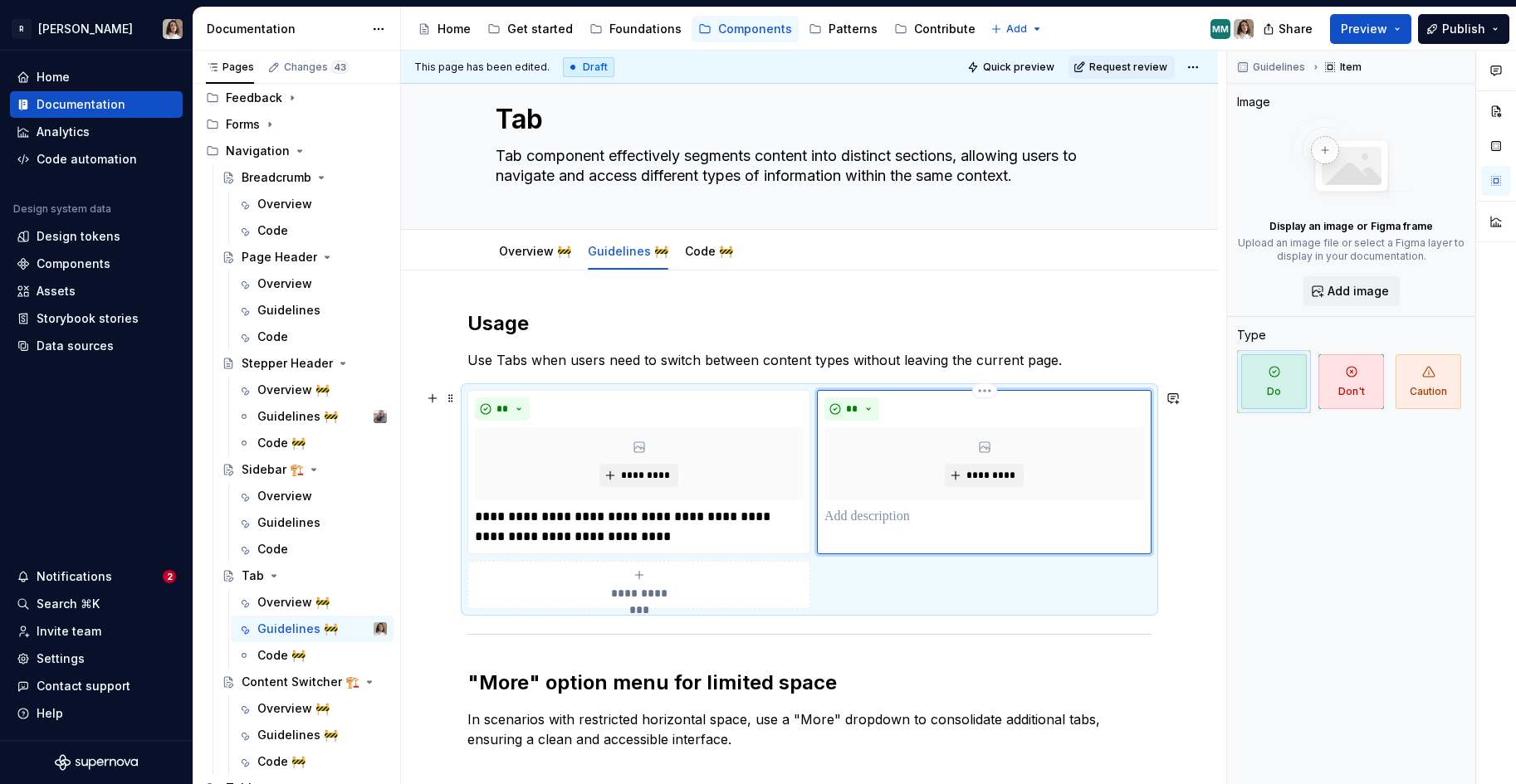
click at [861, 512] on p at bounding box center [984, 516] width 319 height 20
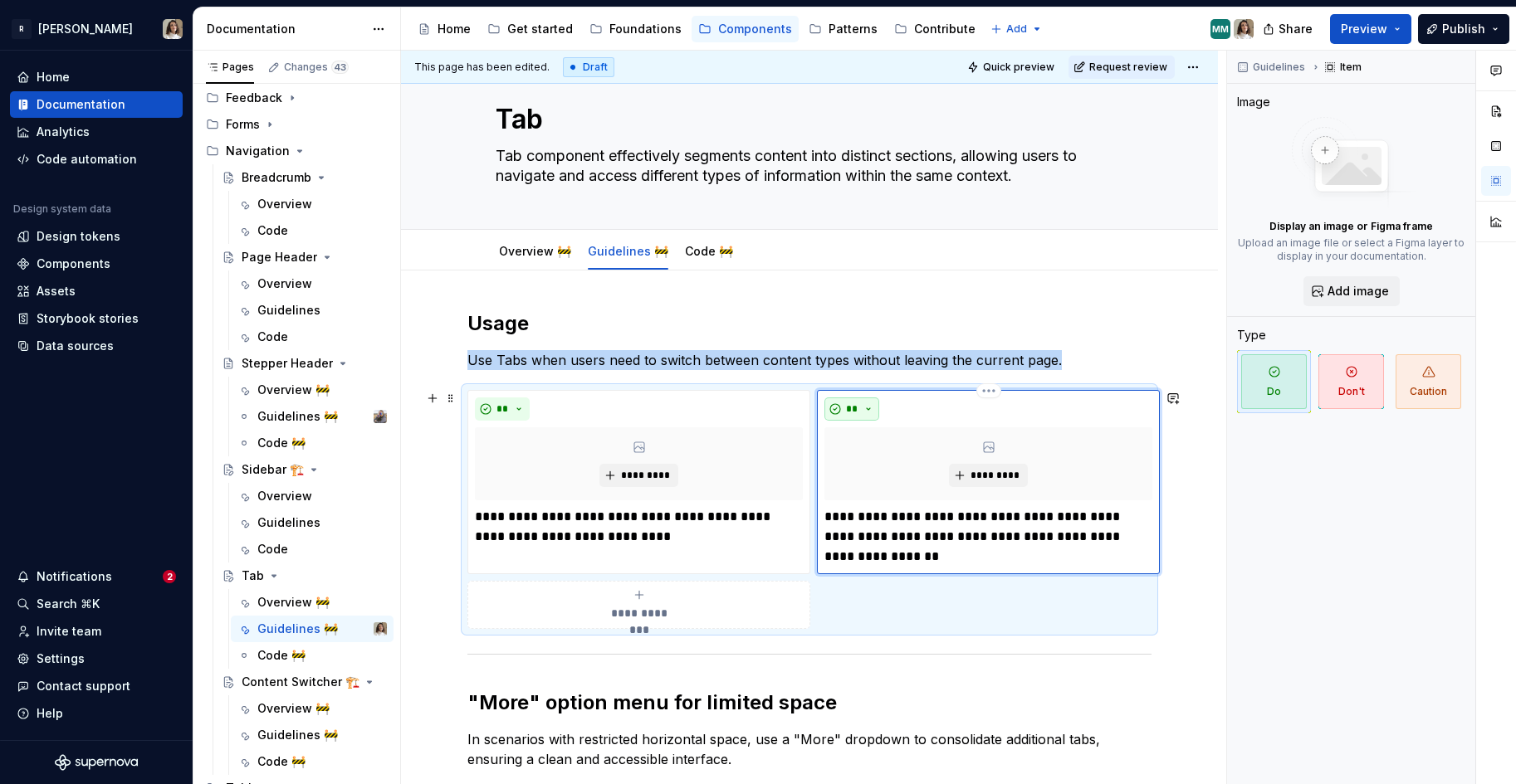
click at [851, 405] on span "**" at bounding box center [852, 409] width 13 height 13
click at [861, 468] on div "Suggestions" at bounding box center [862, 468] width 13 height 13
click at [889, 370] on div "**********" at bounding box center [809, 540] width 684 height 459
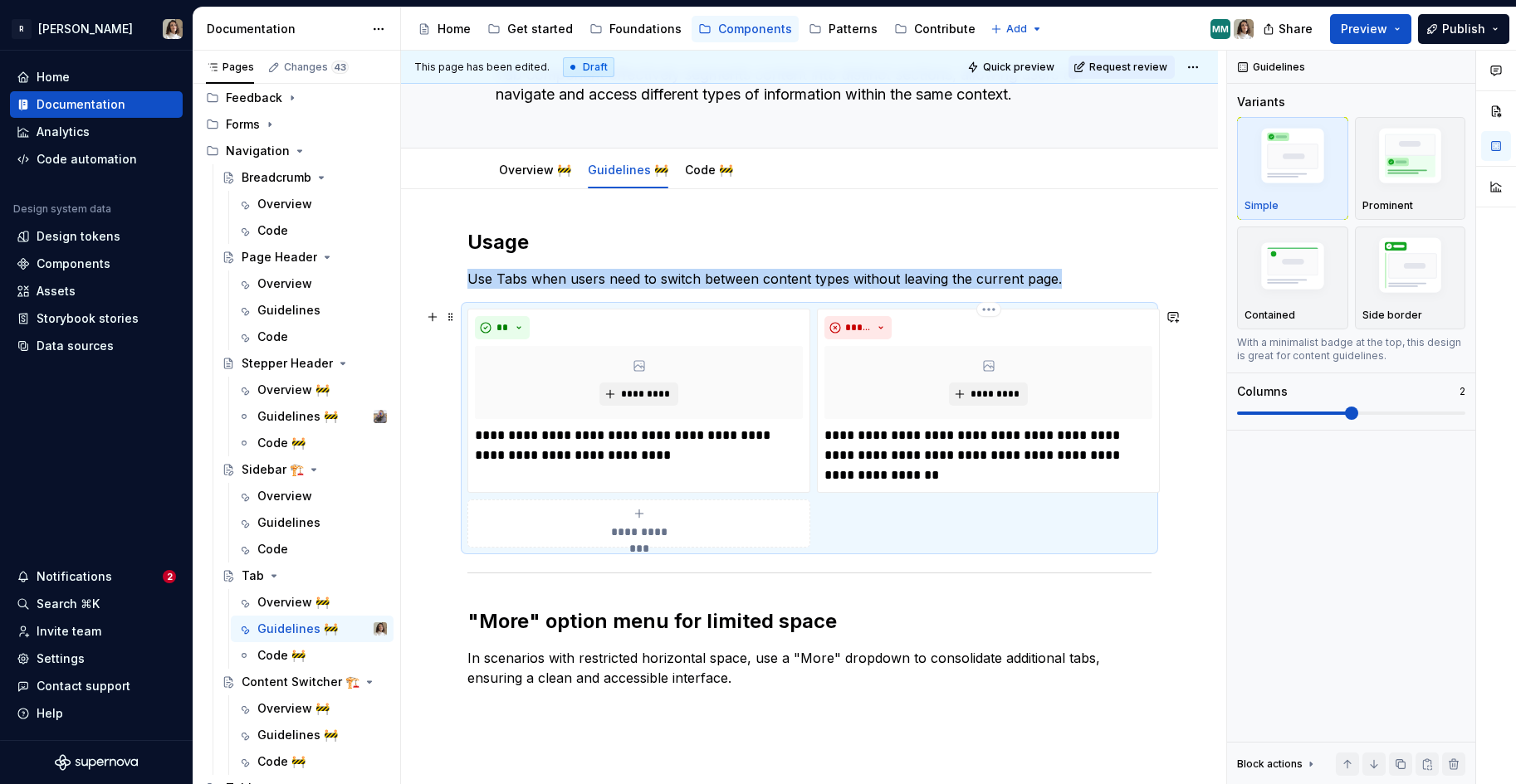
scroll to position [131, 0]
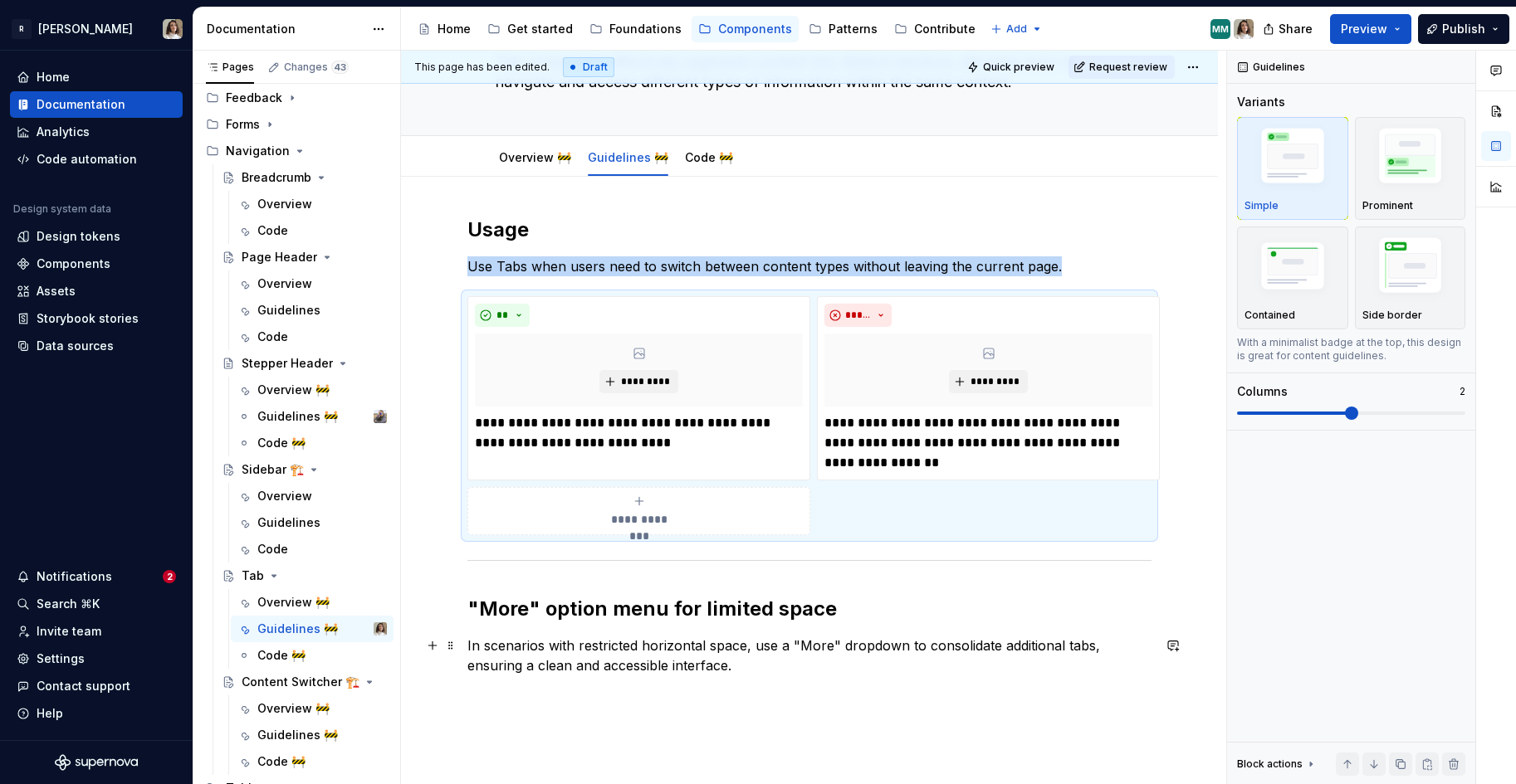
click at [651, 664] on p "In scenarios with restricted horizontal space, use a "More" dropdown to consoli…" at bounding box center [809, 656] width 684 height 40
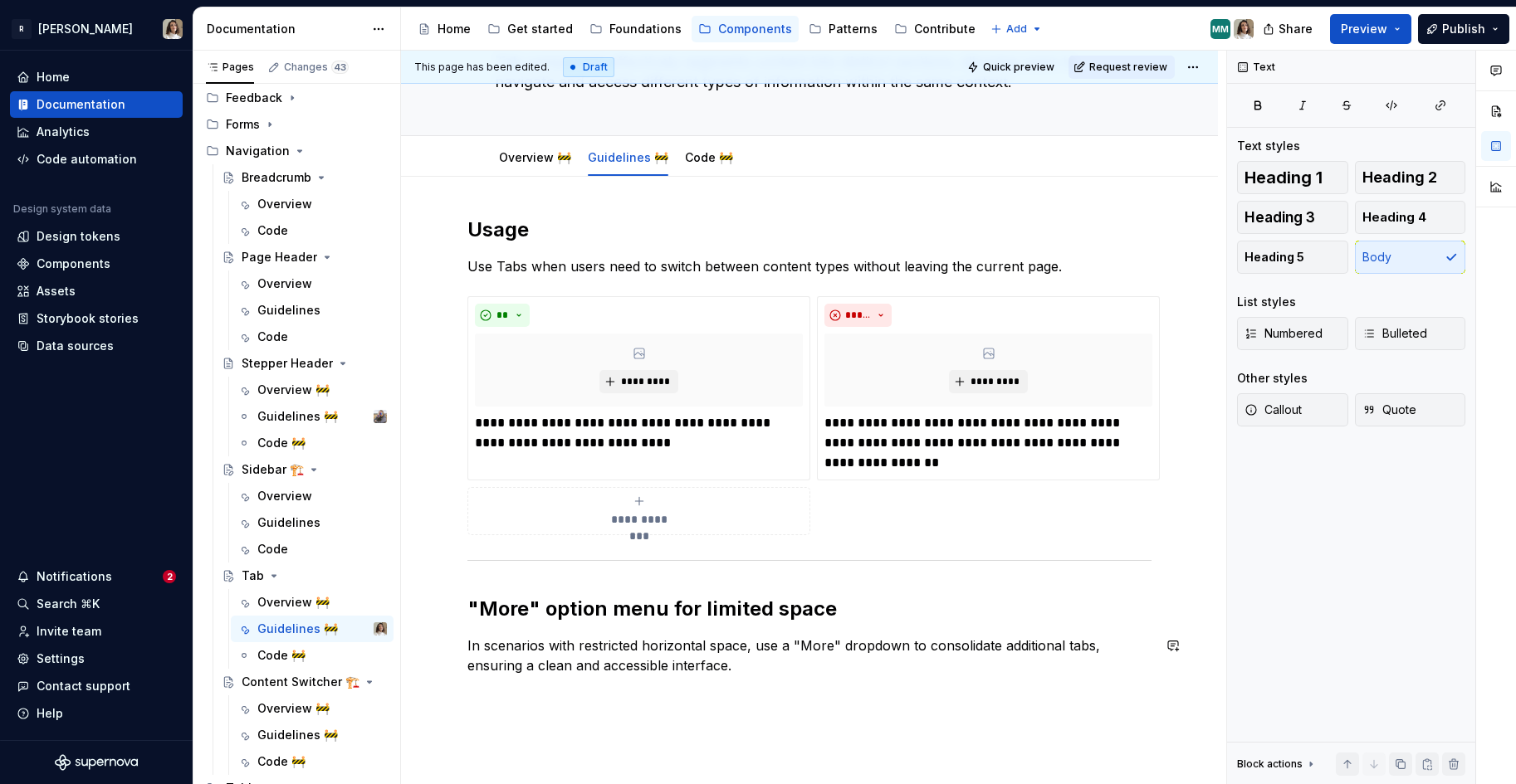
click at [610, 699] on div "**********" at bounding box center [809, 554] width 817 height 754
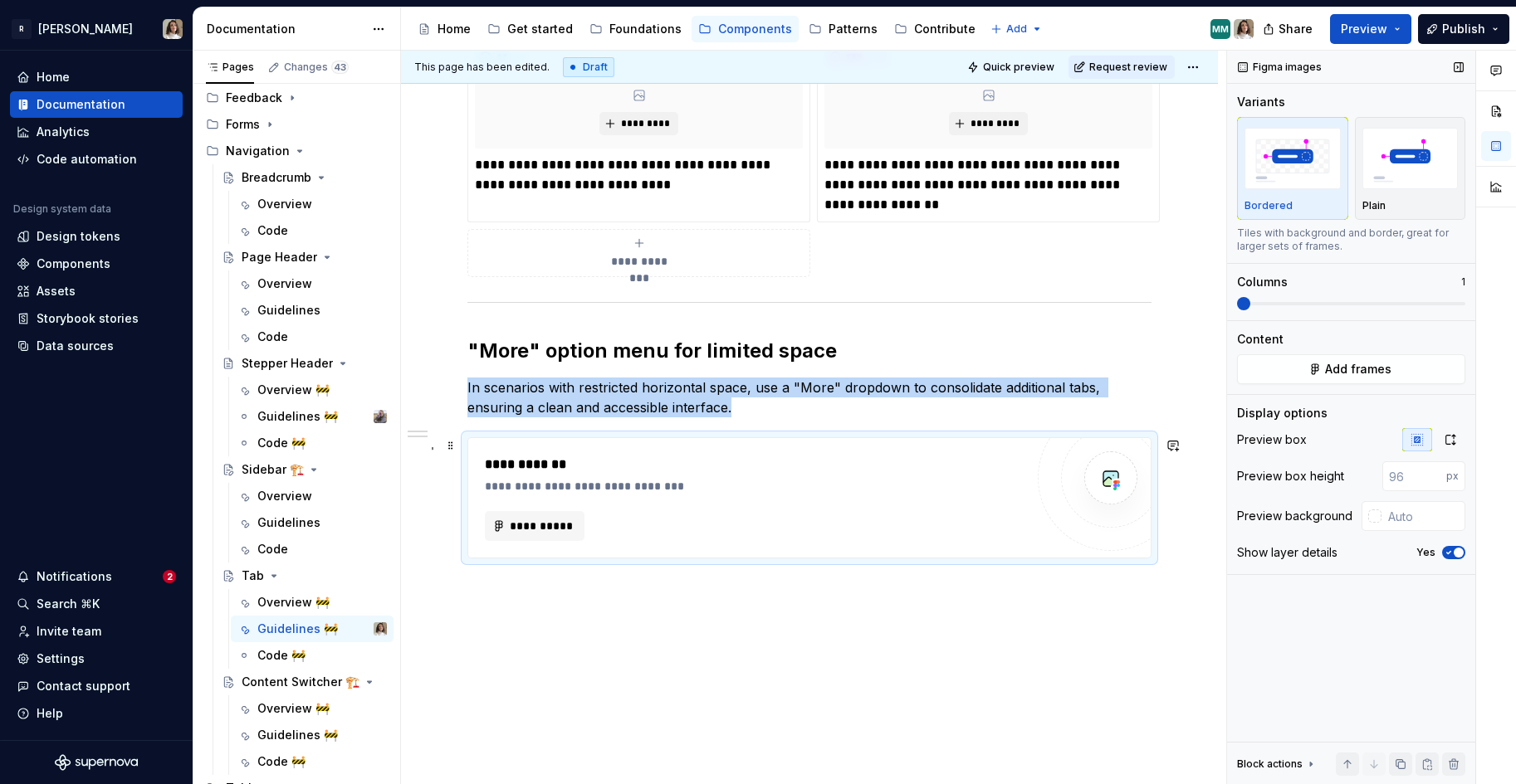
scroll to position [403, 0]
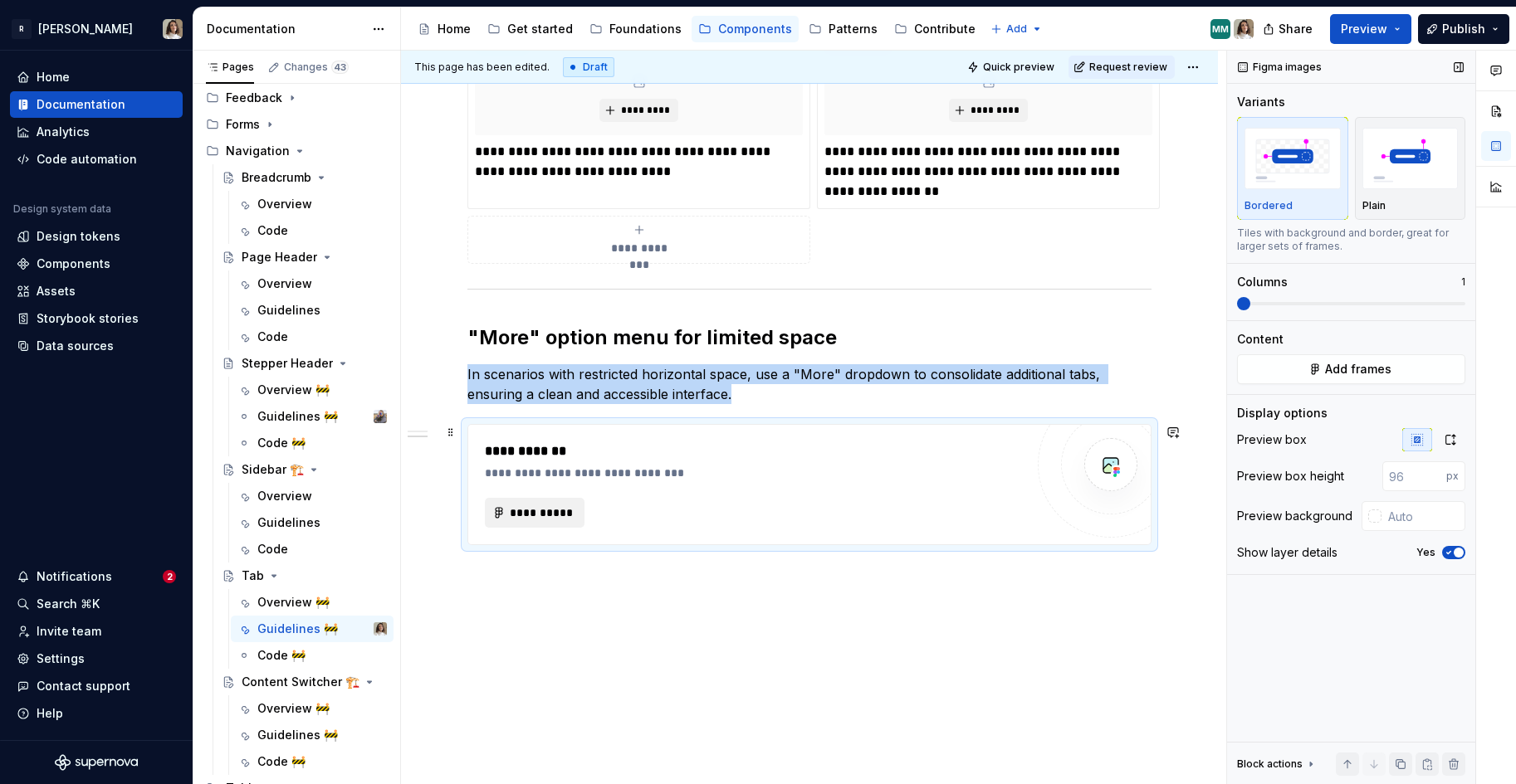
click at [562, 502] on button "**********" at bounding box center [535, 512] width 99 height 30
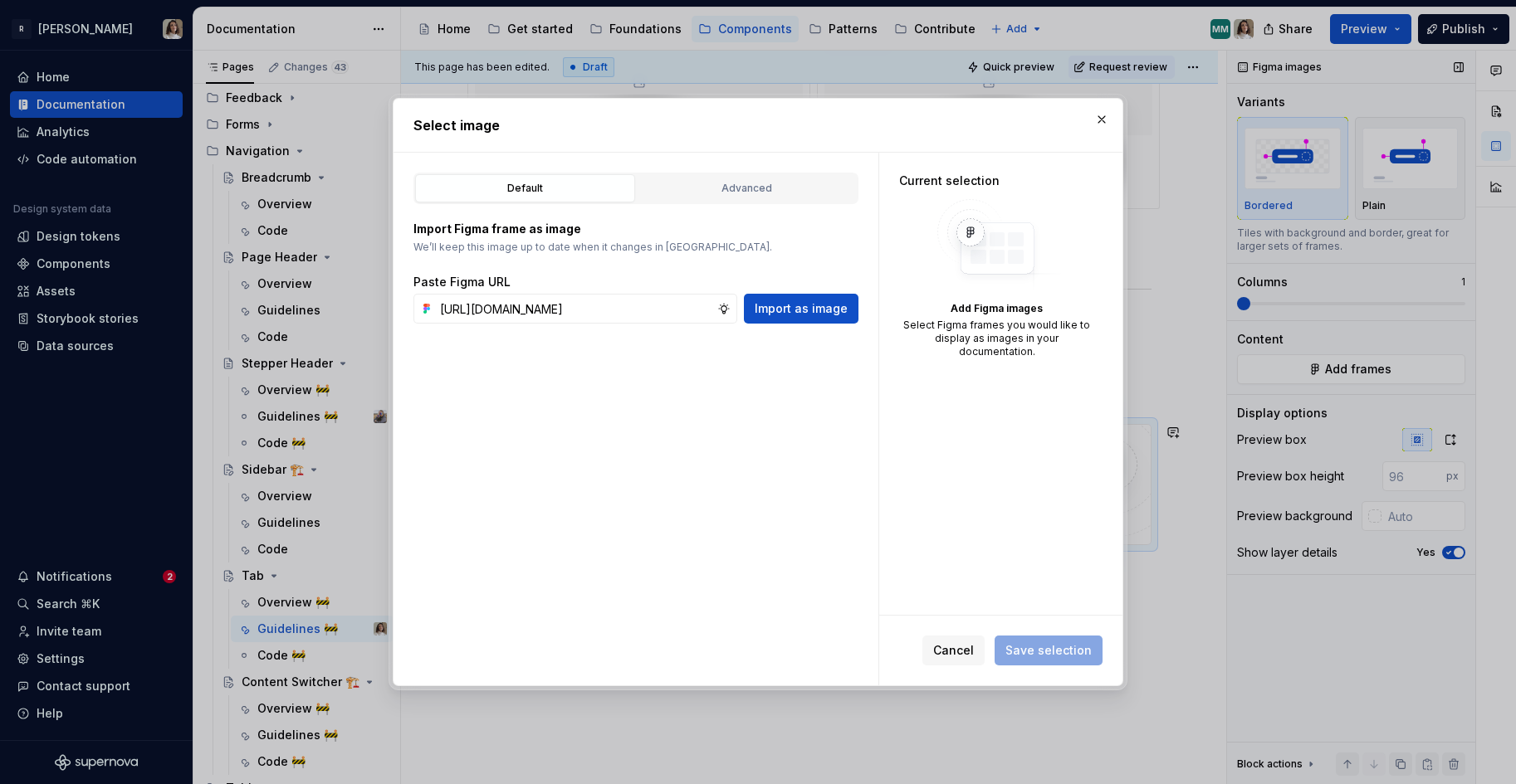
scroll to position [0, 170]
click at [818, 316] on span "Import as image" at bounding box center [801, 308] width 93 height 16
click at [582, 308] on input "text" at bounding box center [575, 308] width 284 height 30
paste input "[URL][DOMAIN_NAME]"
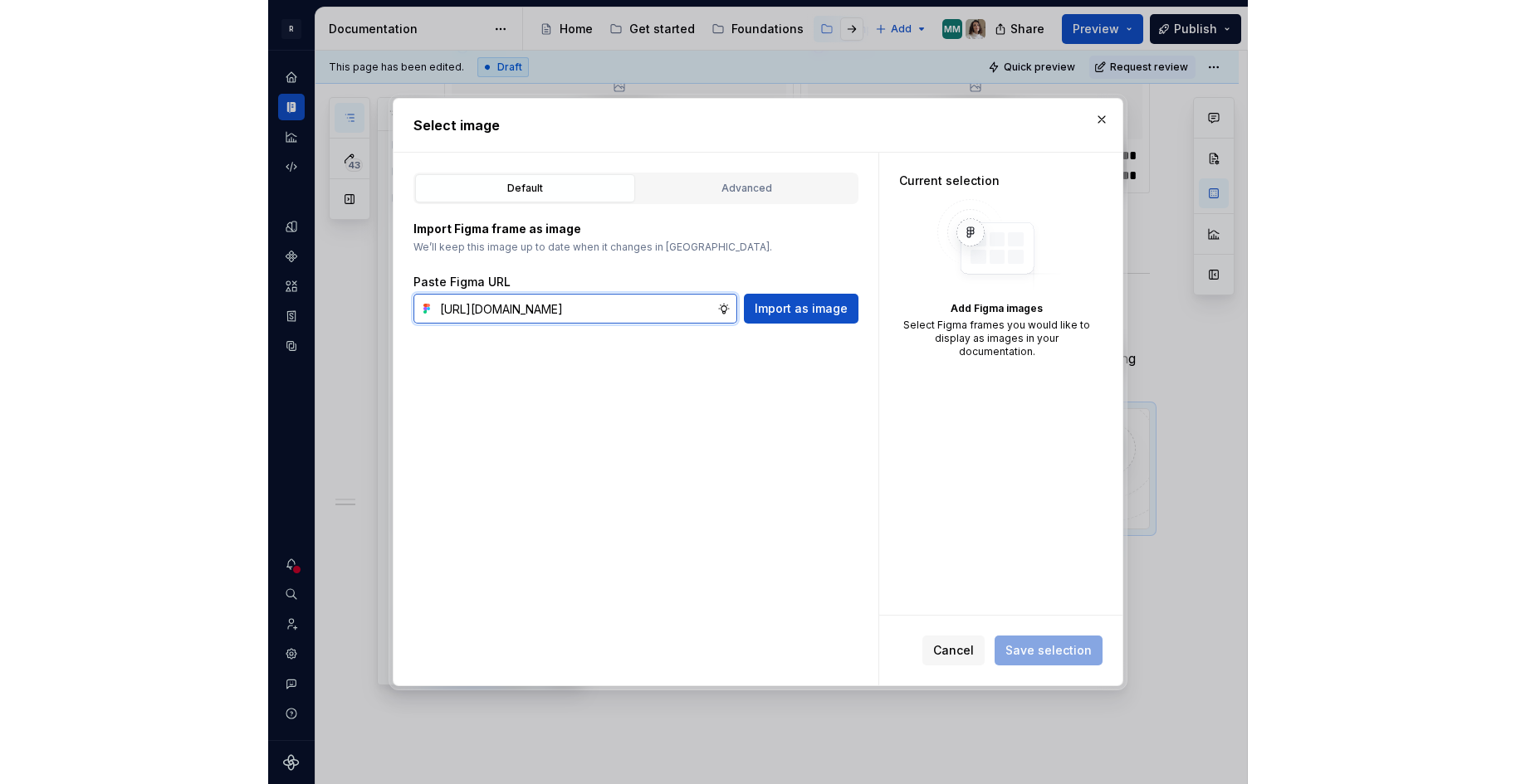
scroll to position [437, 0]
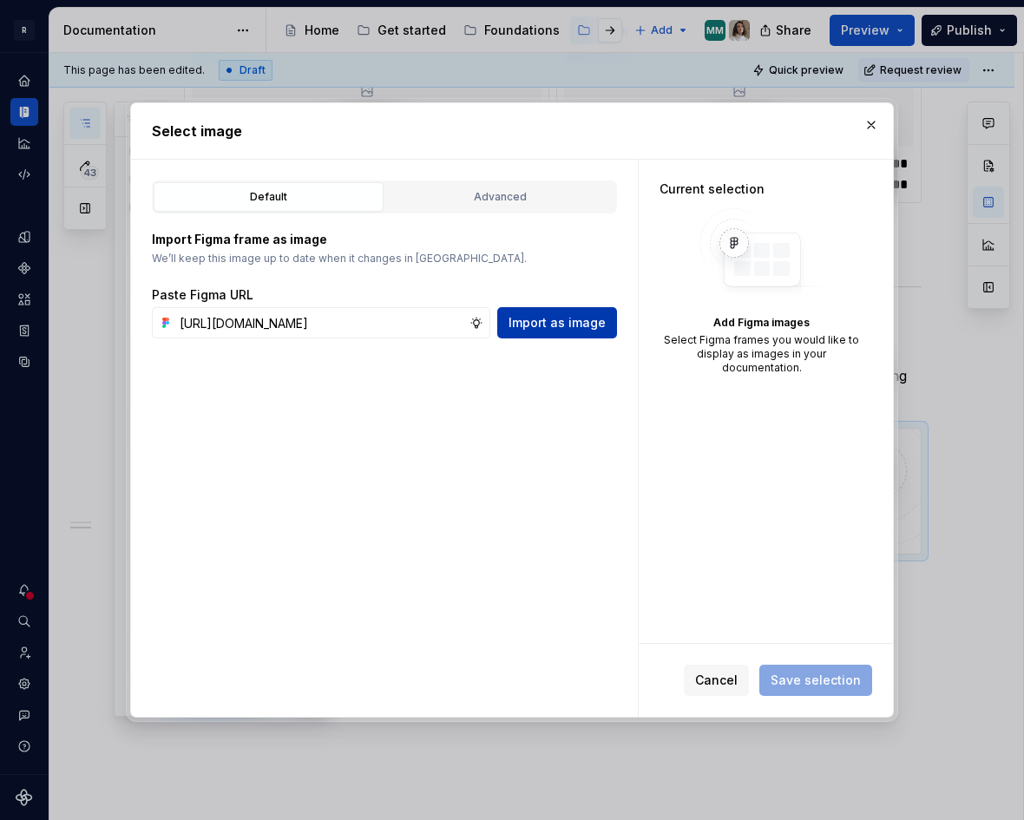
click at [547, 327] on span "Import as image" at bounding box center [557, 322] width 97 height 17
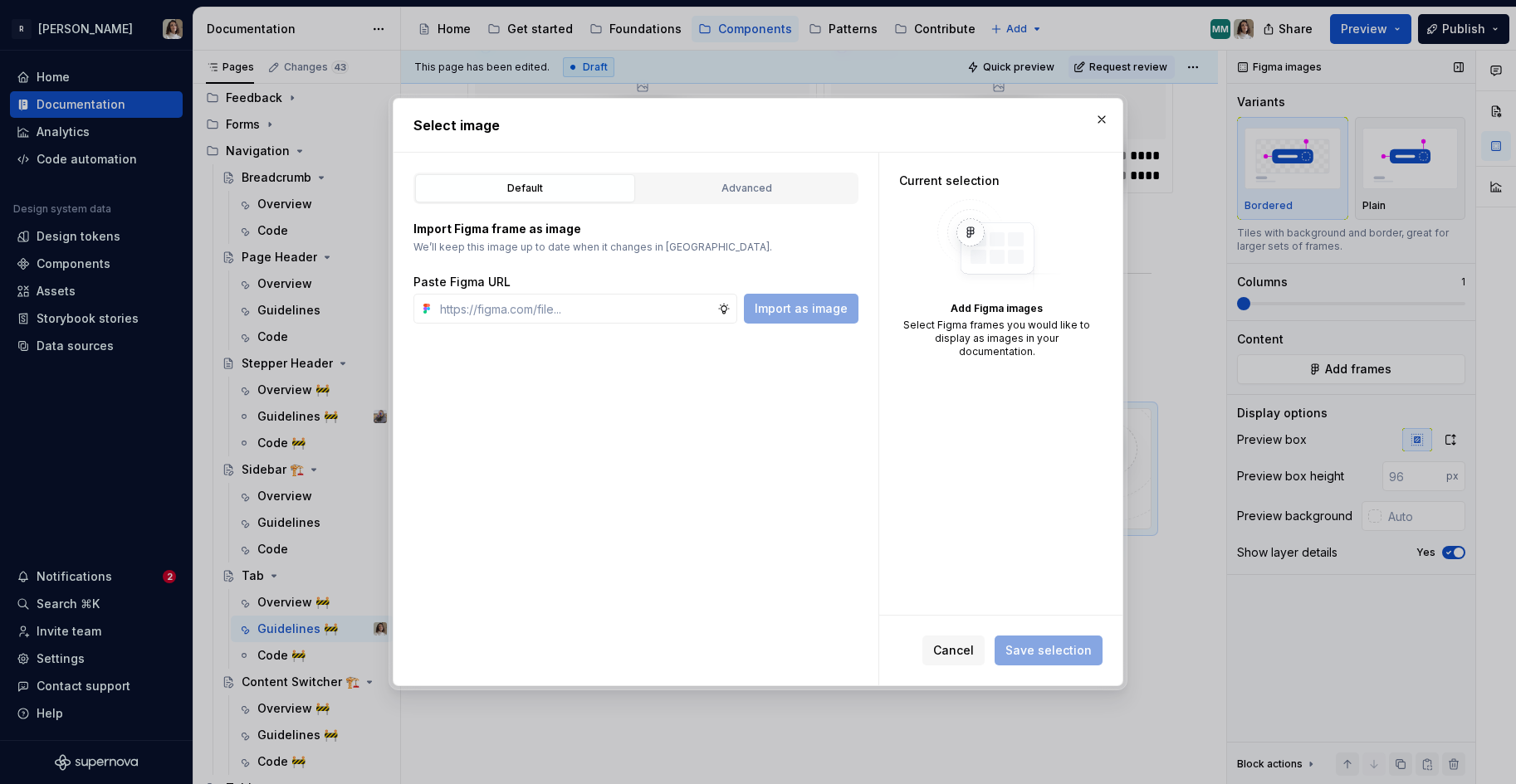
scroll to position [399, 0]
click at [751, 196] on div "Advanced" at bounding box center [747, 187] width 209 height 16
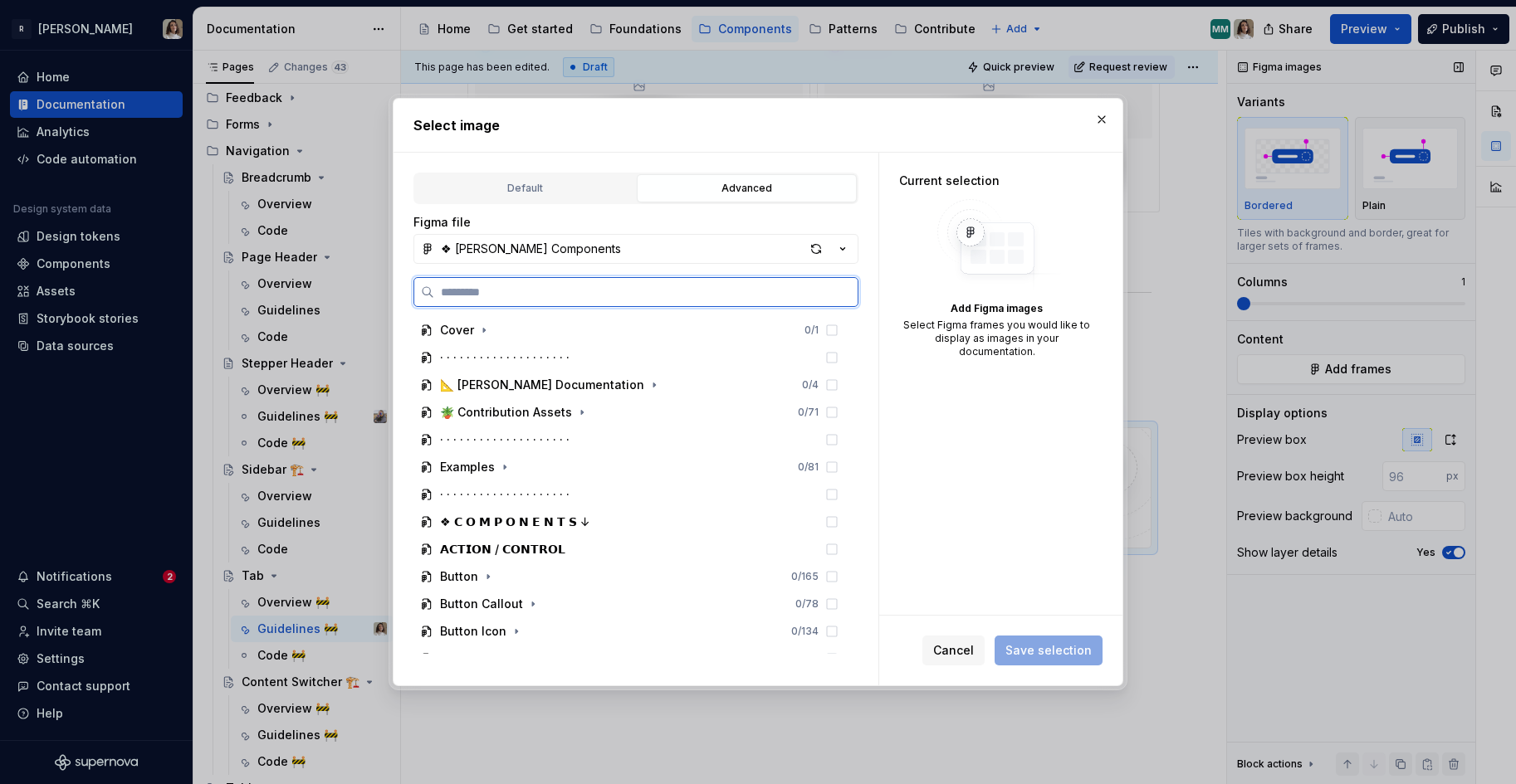
click at [532, 293] on input "search" at bounding box center [646, 292] width 424 height 16
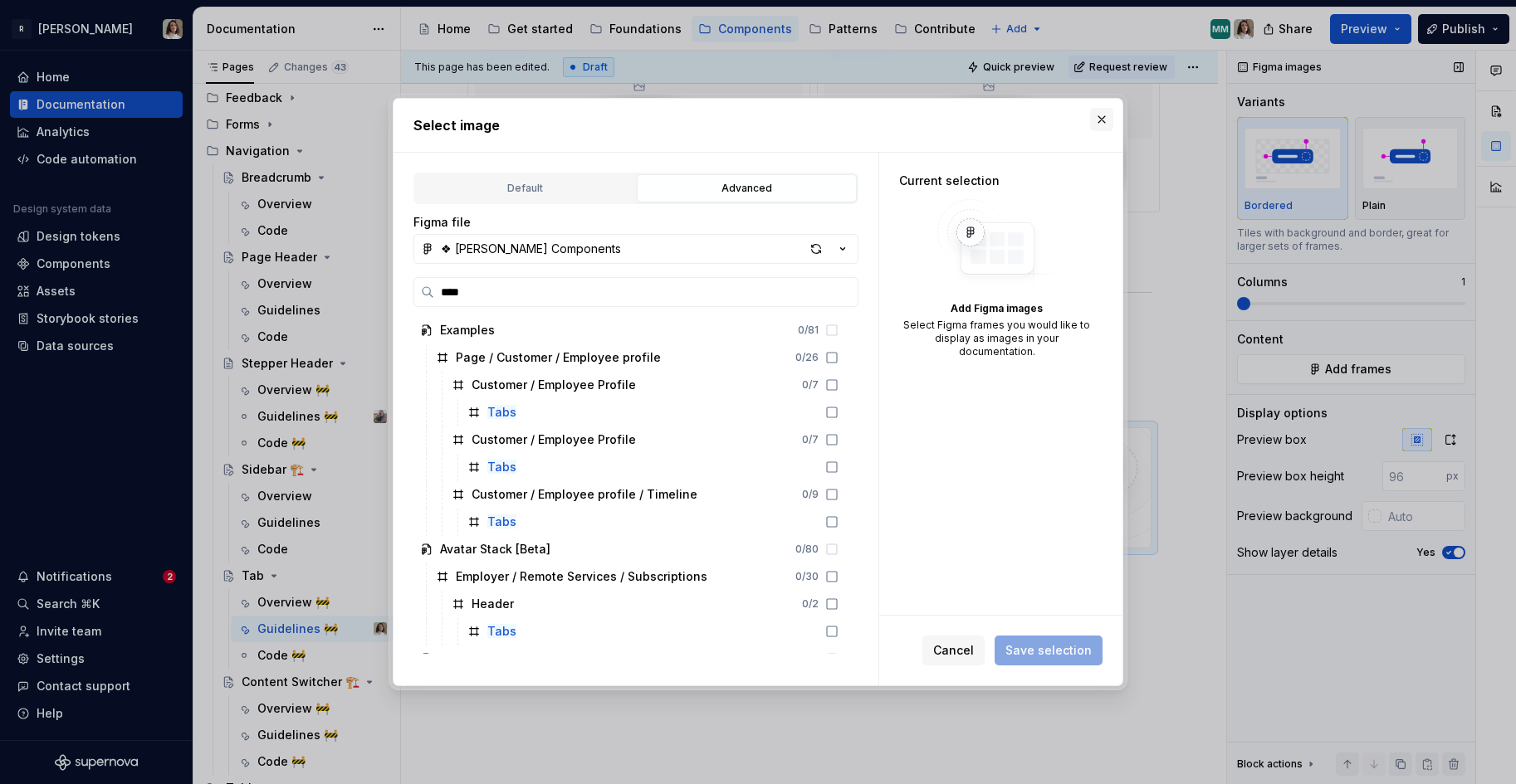
click at [1103, 120] on button "button" at bounding box center [1102, 120] width 23 height 23
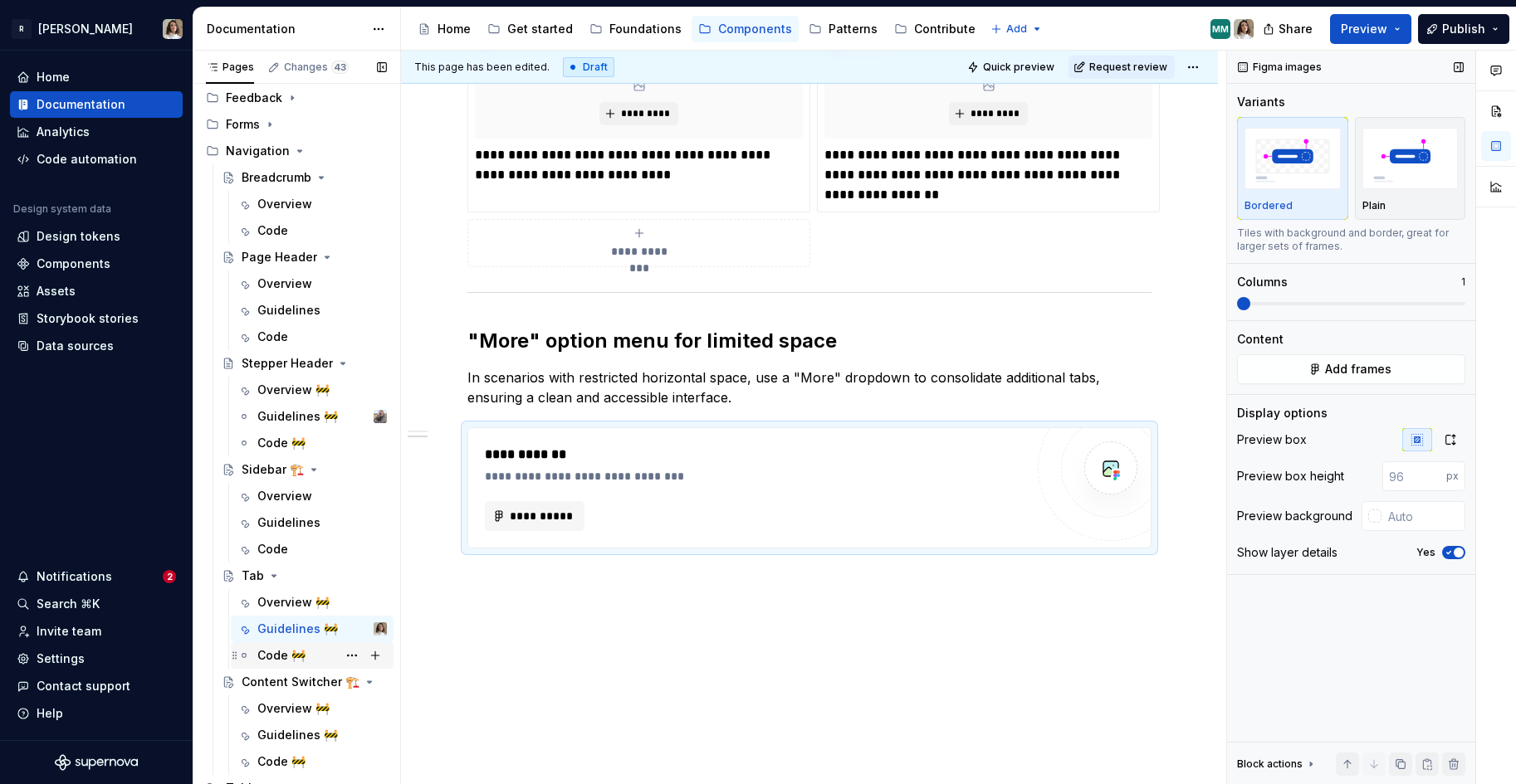
click at [266, 653] on div "Code 🚧" at bounding box center [281, 655] width 48 height 16
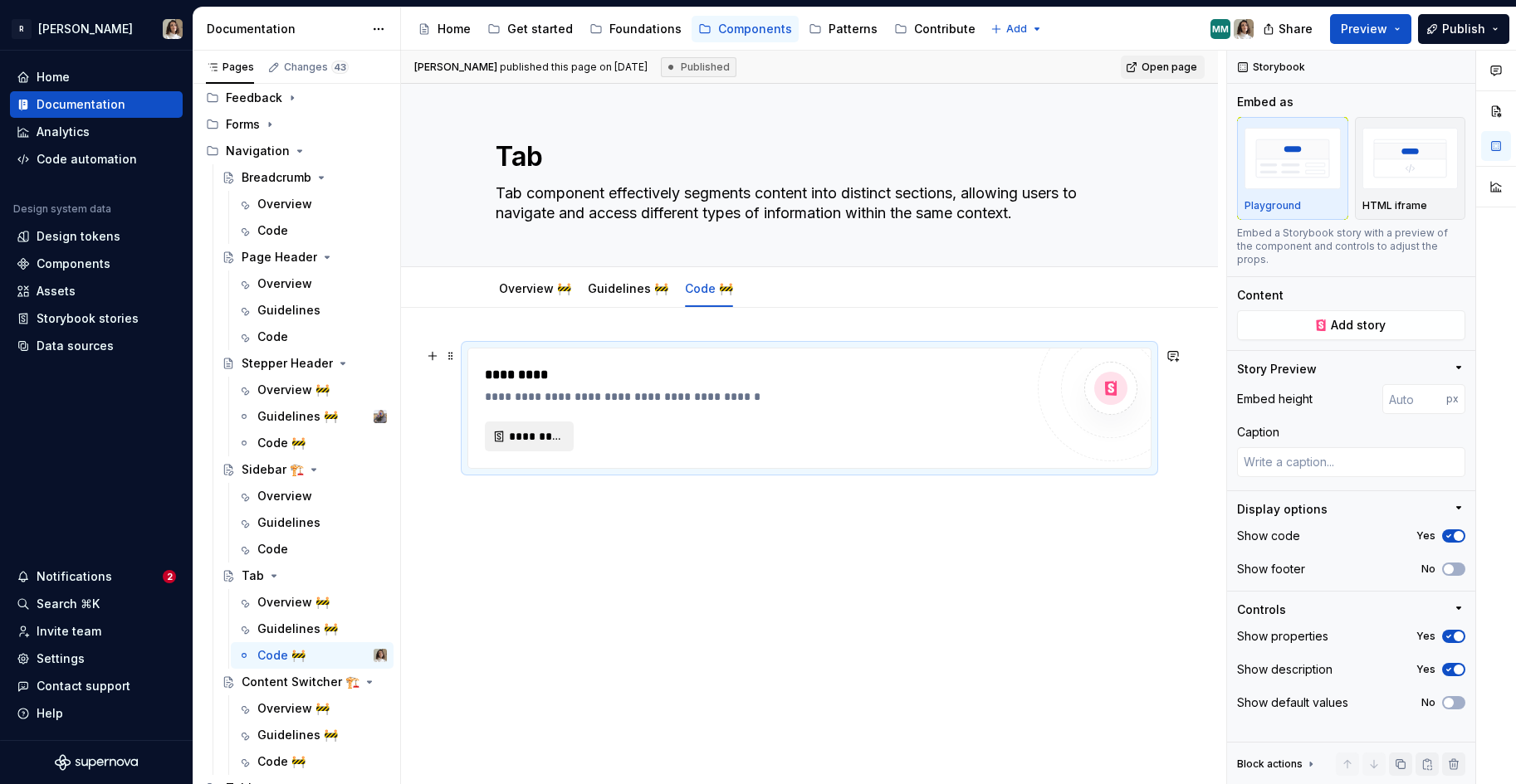
click at [537, 441] on span "*********" at bounding box center [536, 436] width 54 height 16
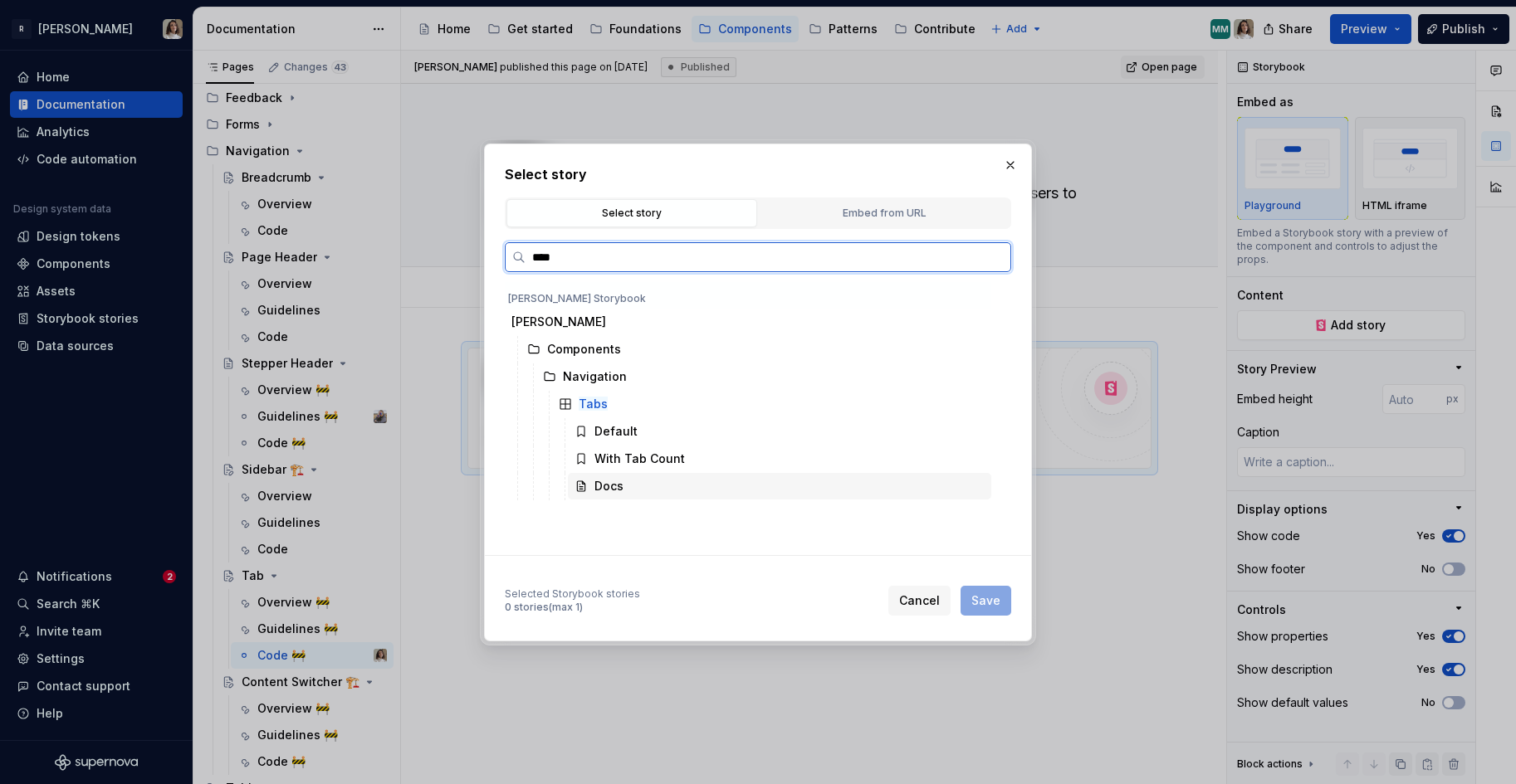
click at [618, 493] on div "Docs" at bounding box center [608, 486] width 29 height 16
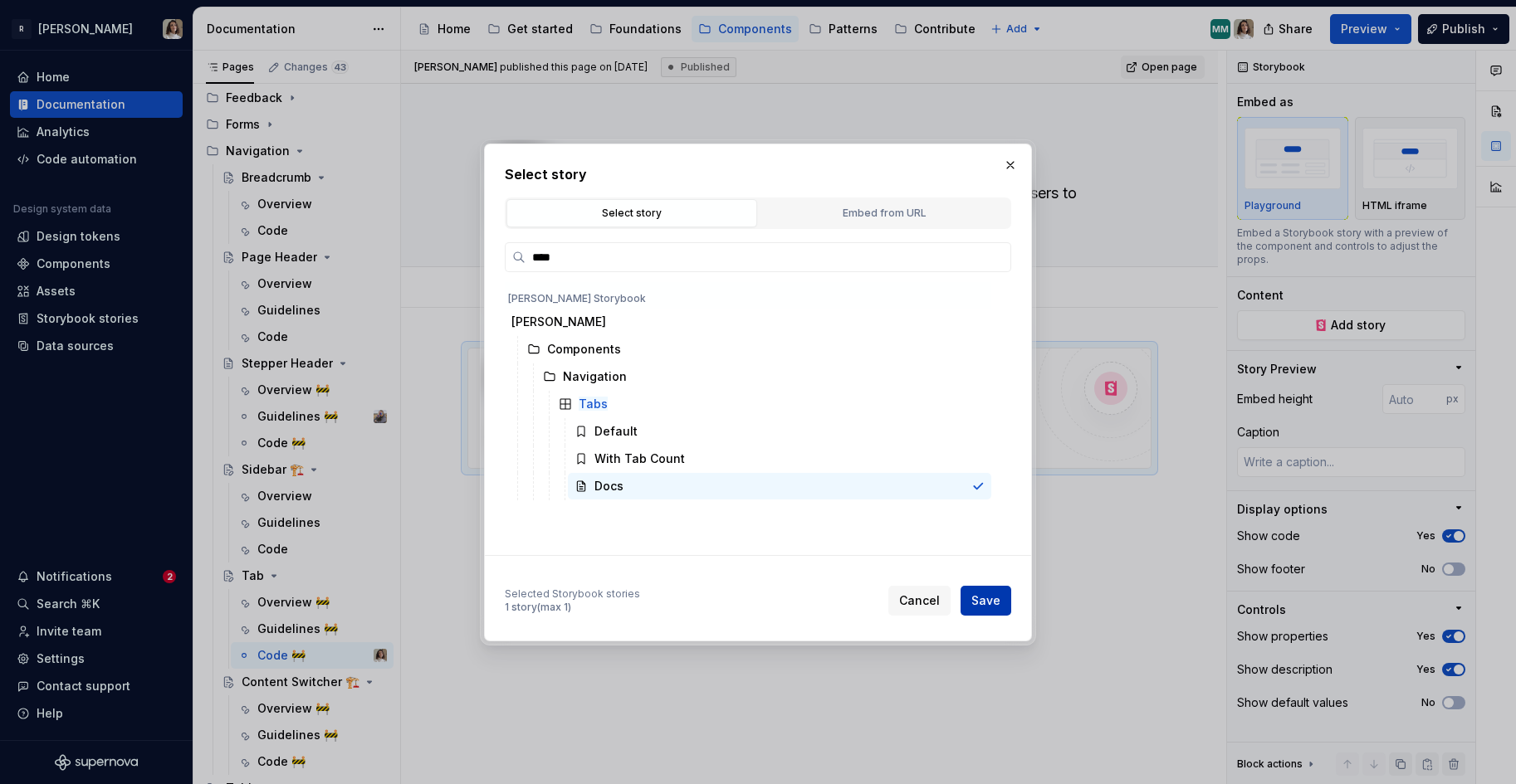
click at [1007, 606] on button "Save" at bounding box center [985, 600] width 51 height 30
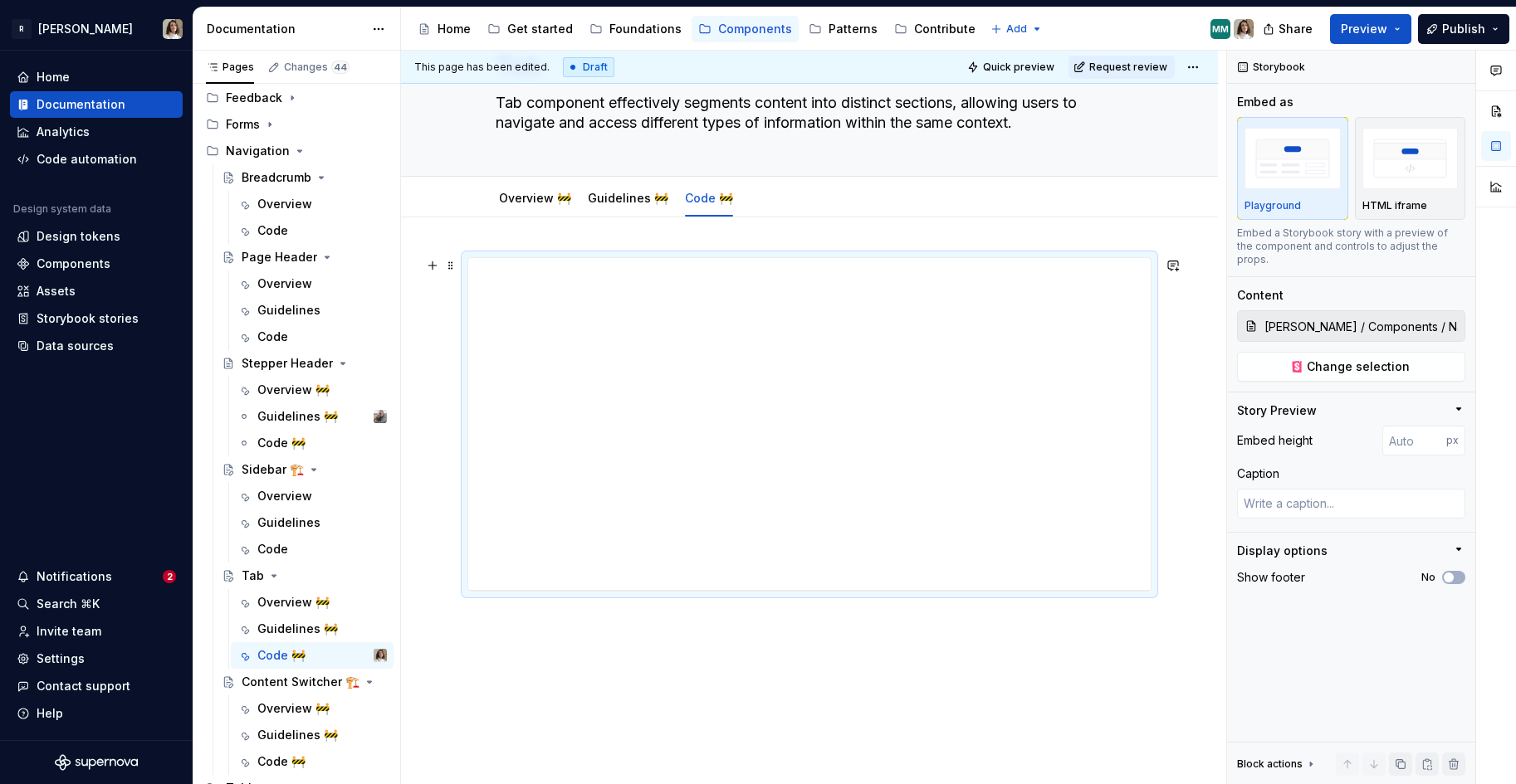
scroll to position [152, 0]
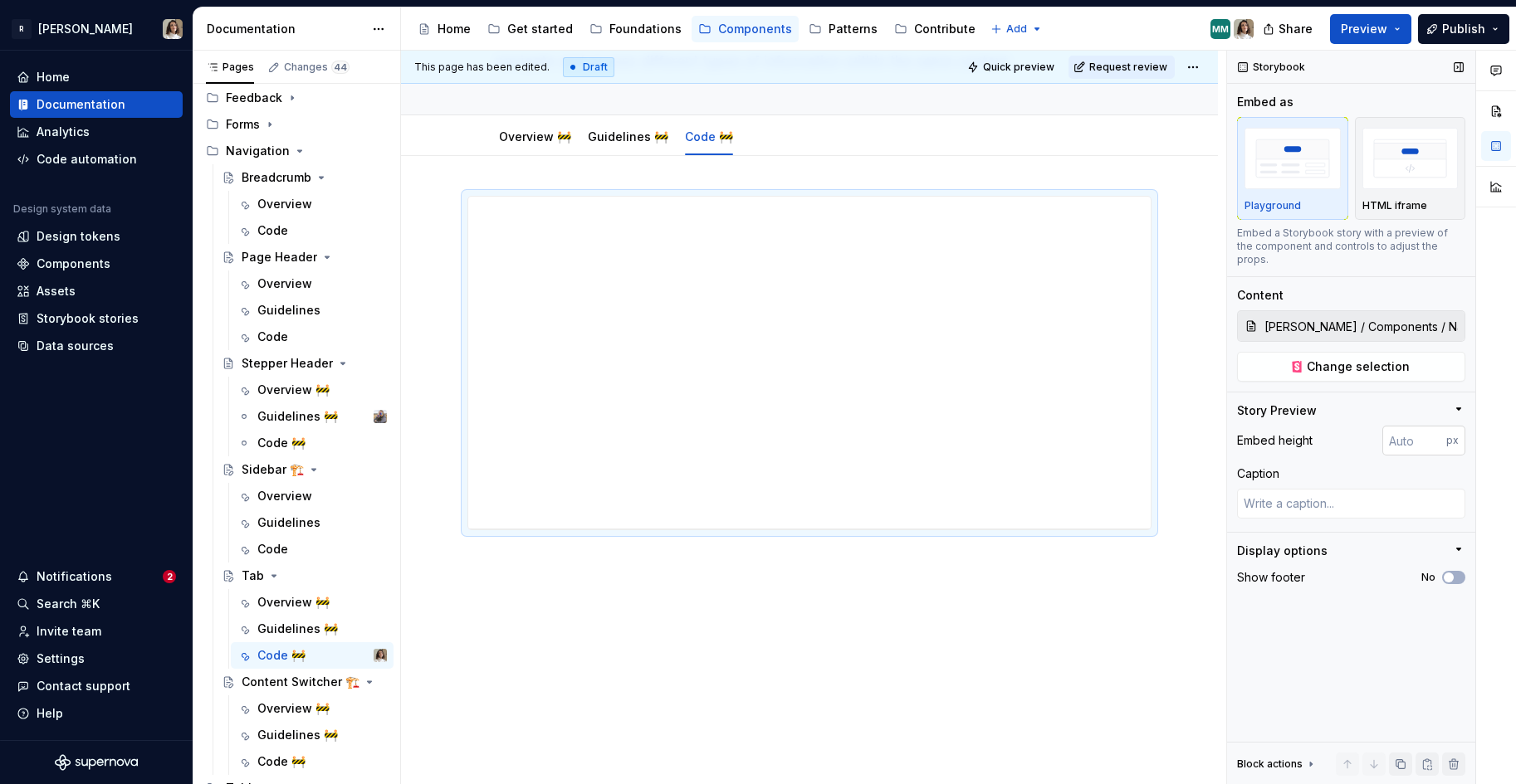
click at [1344, 426] on input "number" at bounding box center [1414, 440] width 64 height 30
click at [809, 525] on div at bounding box center [809, 526] width 117 height 3
drag, startPoint x: 809, startPoint y: 528, endPoint x: 777, endPoint y: 903, distance: 376.4
click at [777, 783] on html "R [PERSON_NAME] Home Documentation Analytics Code automation Design system data…" at bounding box center [758, 392] width 1516 height 784
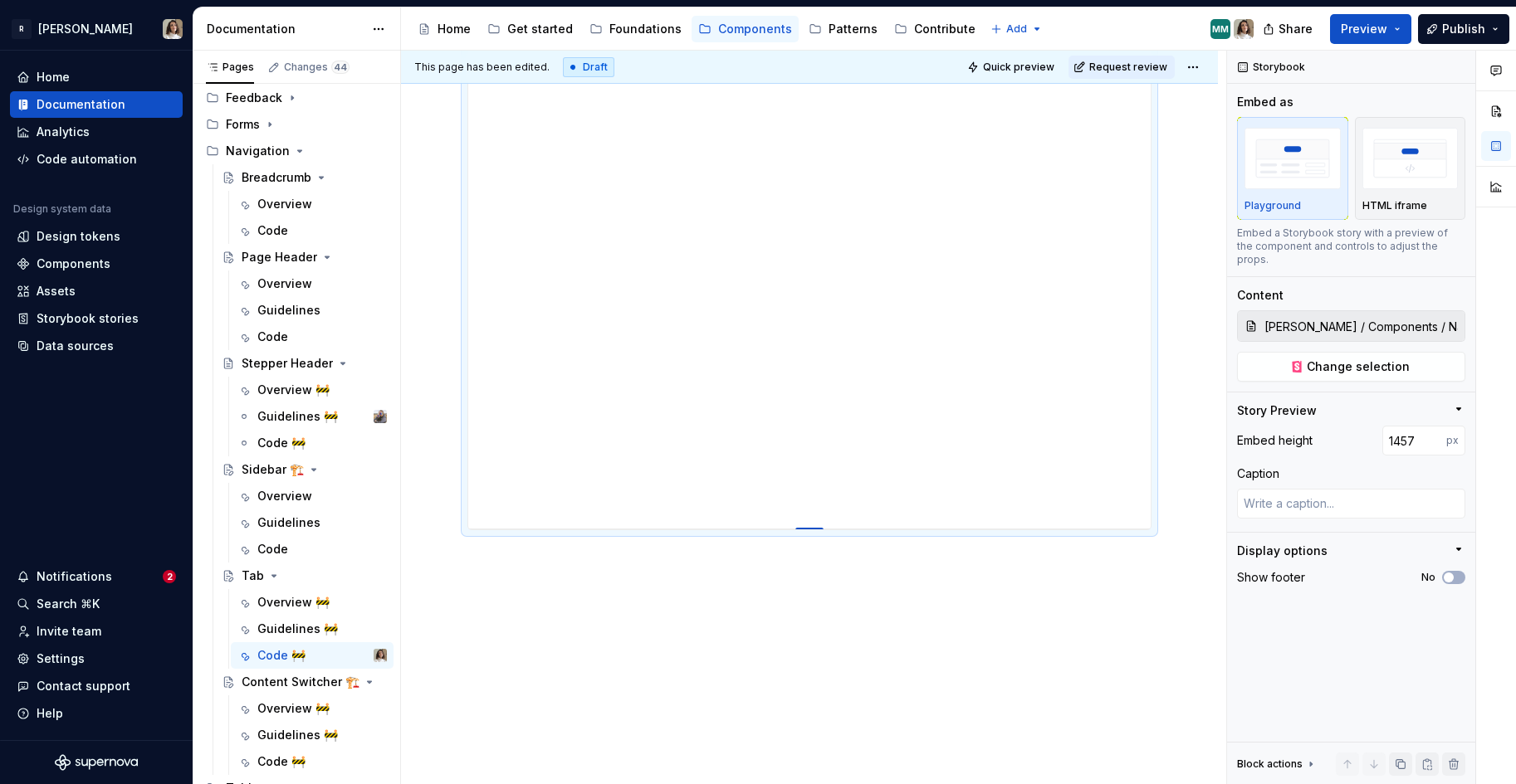
scroll to position [1024, 0]
drag, startPoint x: 808, startPoint y: 527, endPoint x: 789, endPoint y: 772, distance: 245.7
drag, startPoint x: 814, startPoint y: 527, endPoint x: 788, endPoint y: 956, distance: 429.8
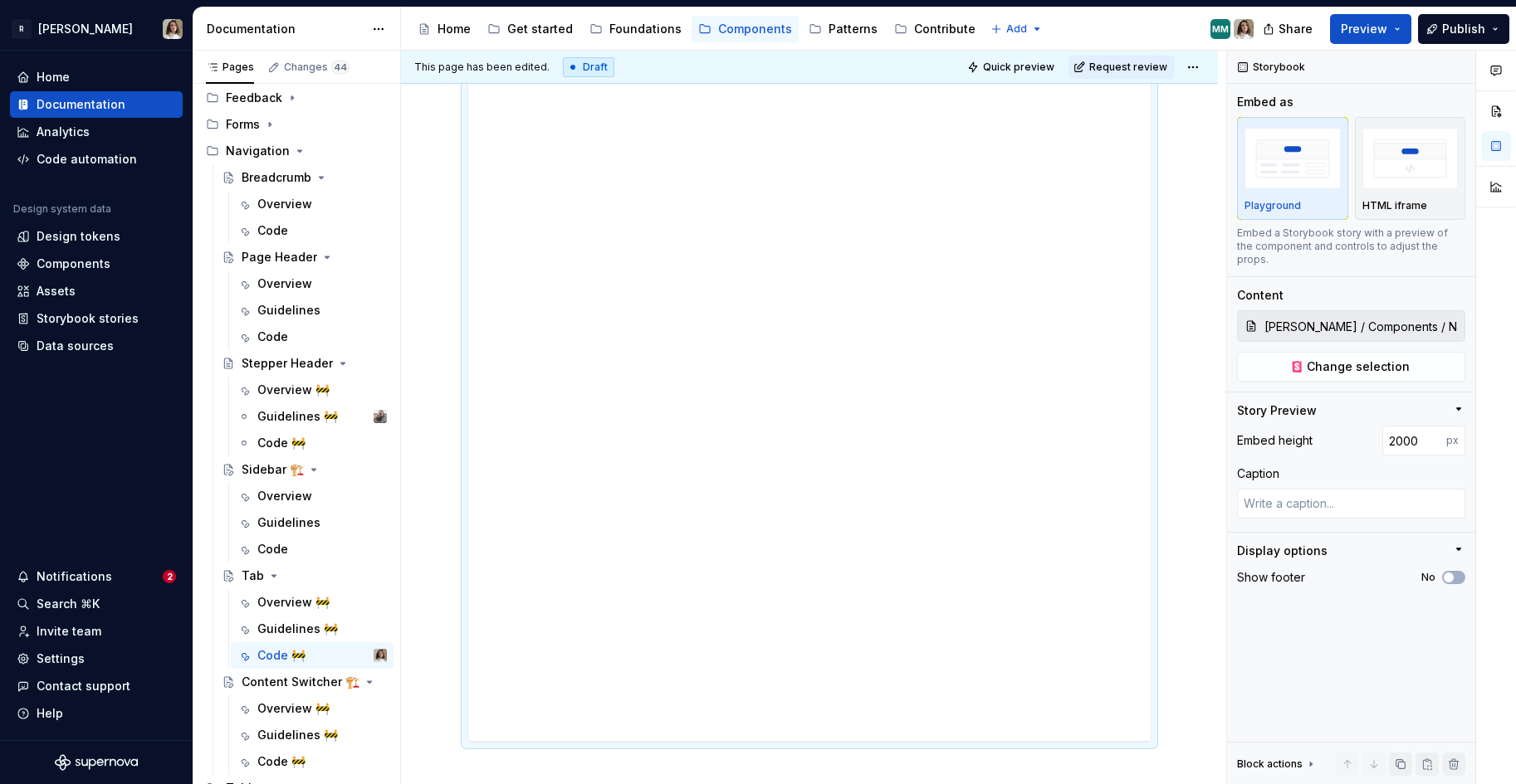
click at [788, 783] on html "R [PERSON_NAME] Home Documentation Analytics Code automation Design system data…" at bounding box center [758, 392] width 1516 height 784
drag, startPoint x: 820, startPoint y: 526, endPoint x: 842, endPoint y: 710, distance: 185.3
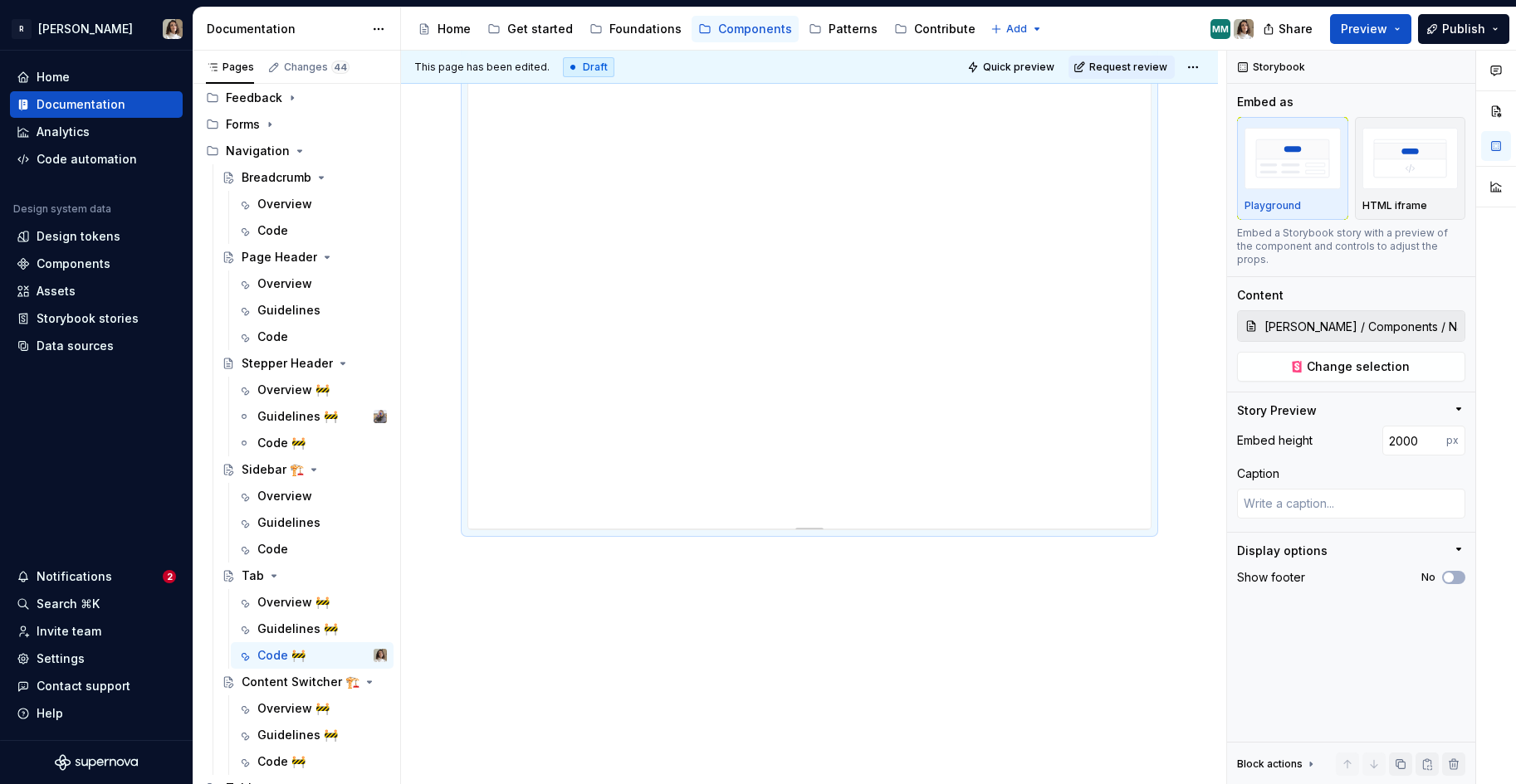
click at [815, 526] on div at bounding box center [809, 526] width 117 height 3
drag, startPoint x: 814, startPoint y: 527, endPoint x: 811, endPoint y: 603, distance: 76.1
click at [1329, 359] on span "Change selection" at bounding box center [1358, 366] width 103 height 16
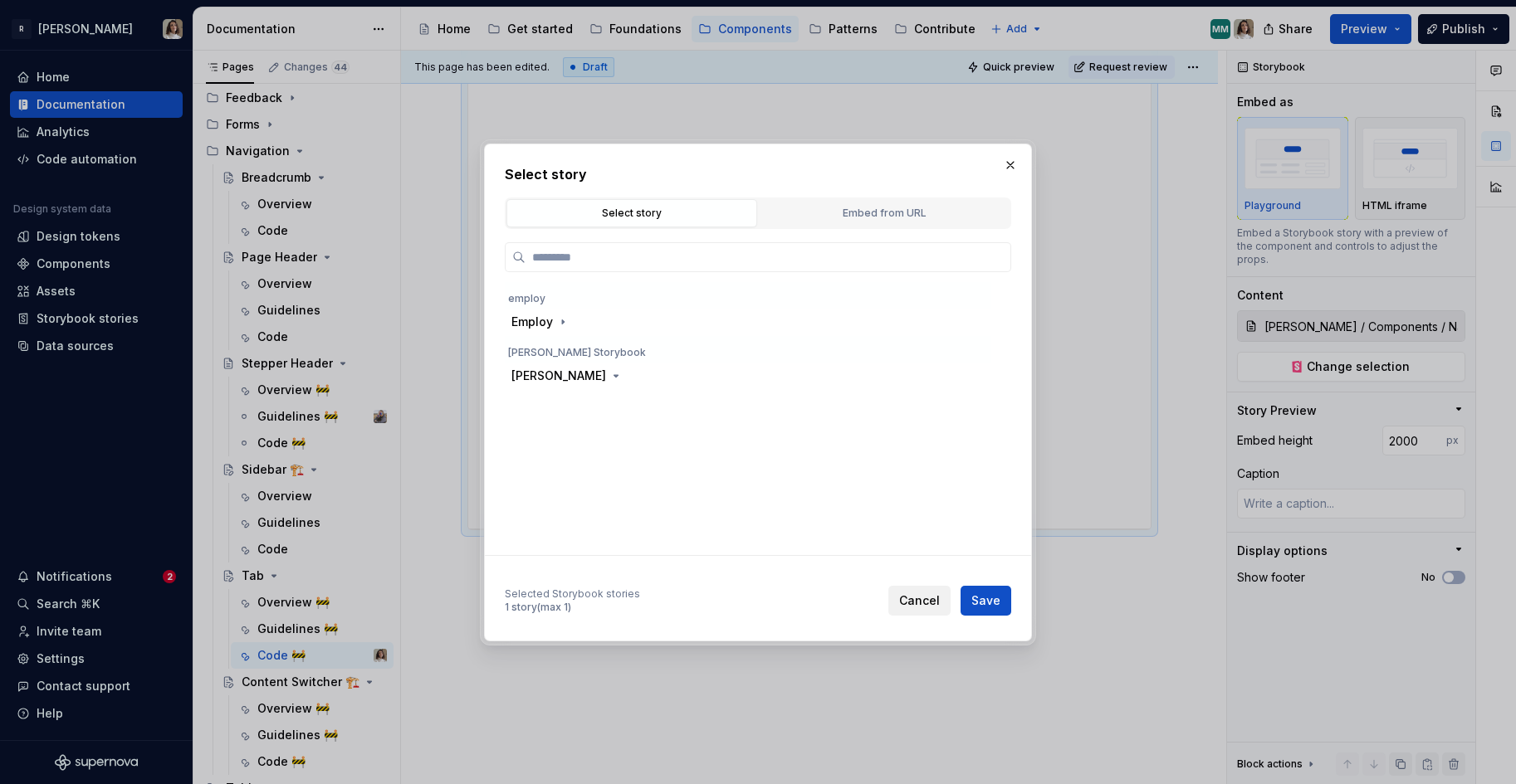
click at [928, 602] on span "Cancel" at bounding box center [919, 600] width 41 height 16
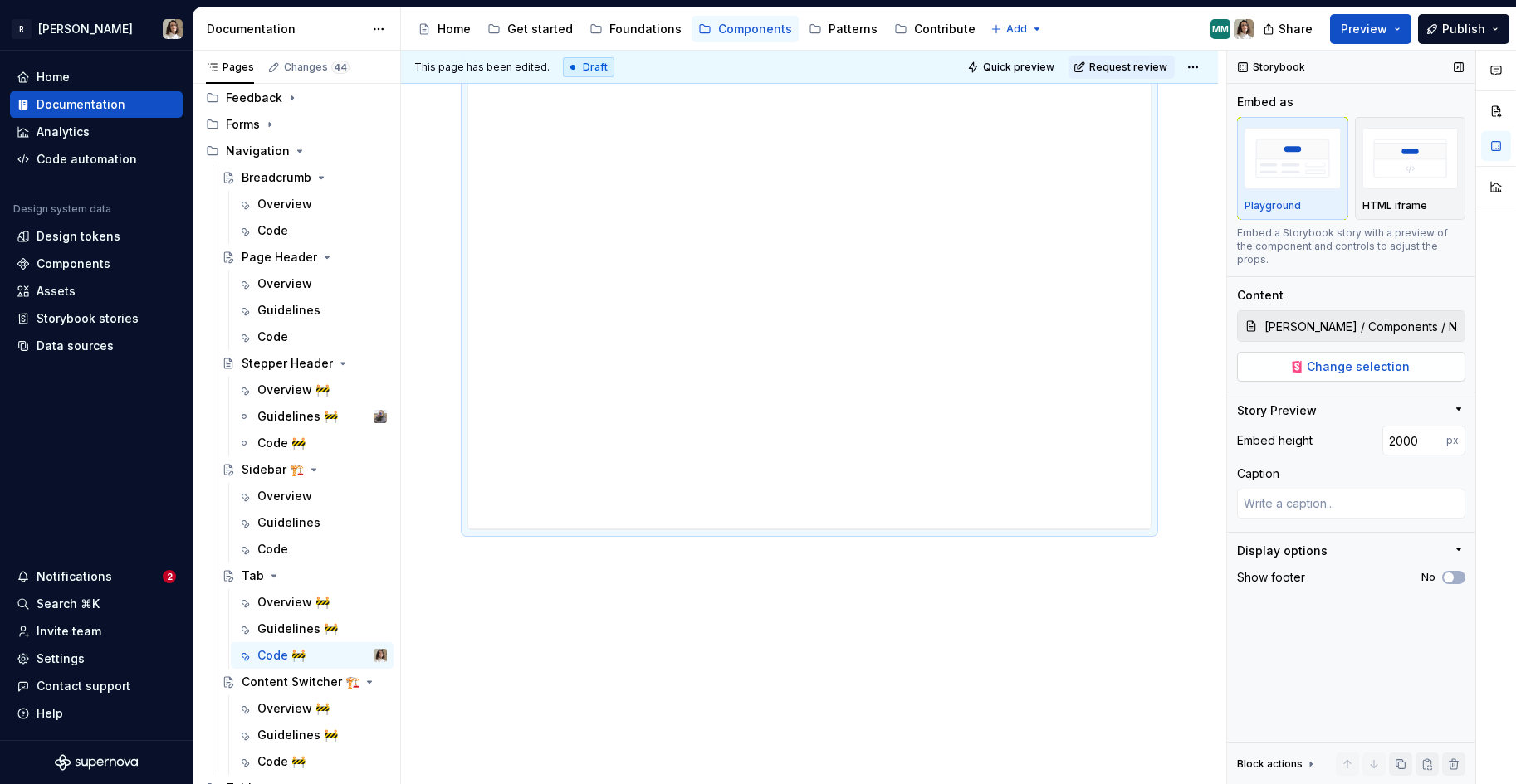
click at [1335, 359] on span "Change selection" at bounding box center [1358, 366] width 103 height 16
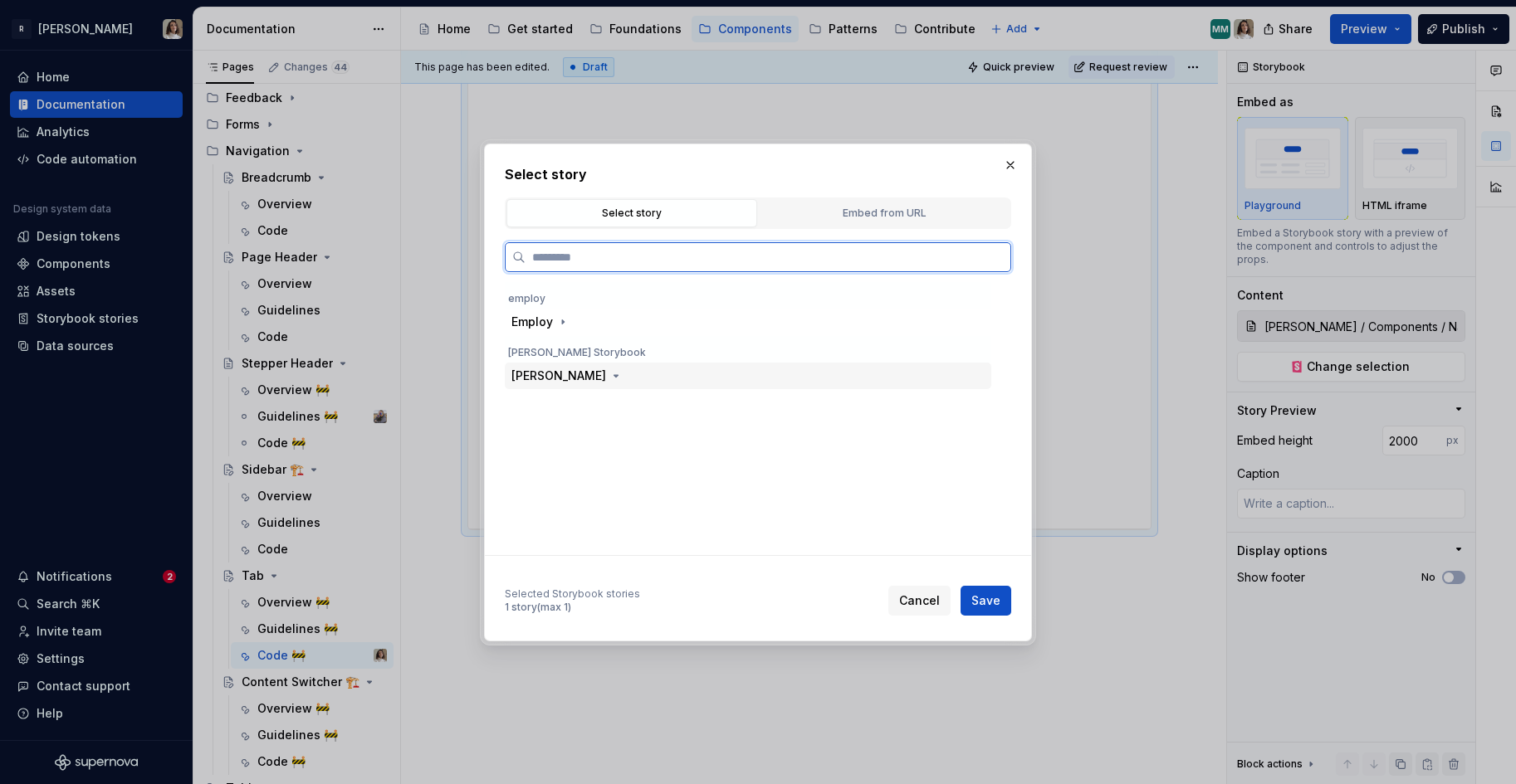
click at [550, 381] on div "[PERSON_NAME]" at bounding box center [568, 375] width 113 height 16
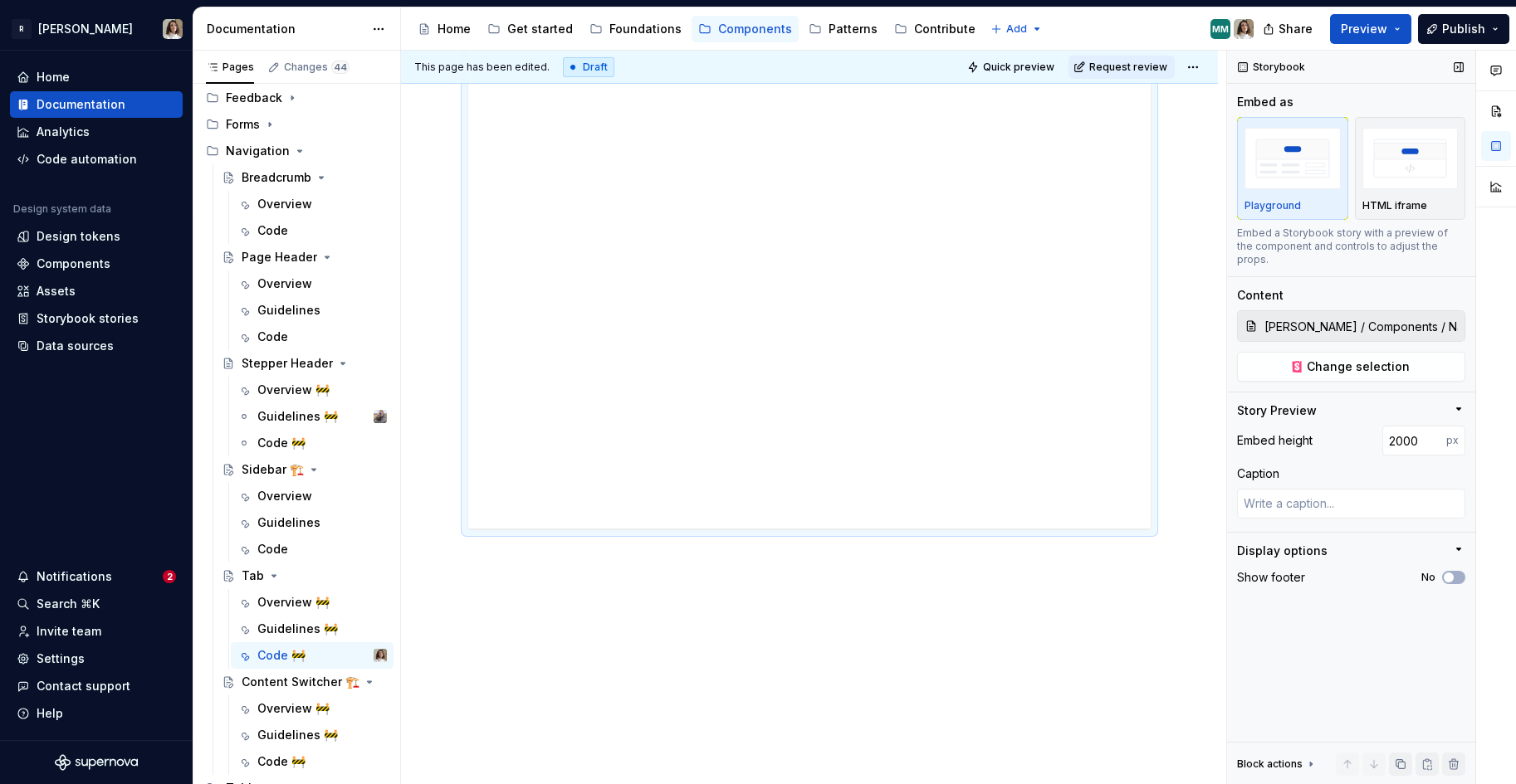
click at [1344, 318] on input "[PERSON_NAME] / Components / Navigation / Tabs / Docs" at bounding box center [1361, 325] width 207 height 30
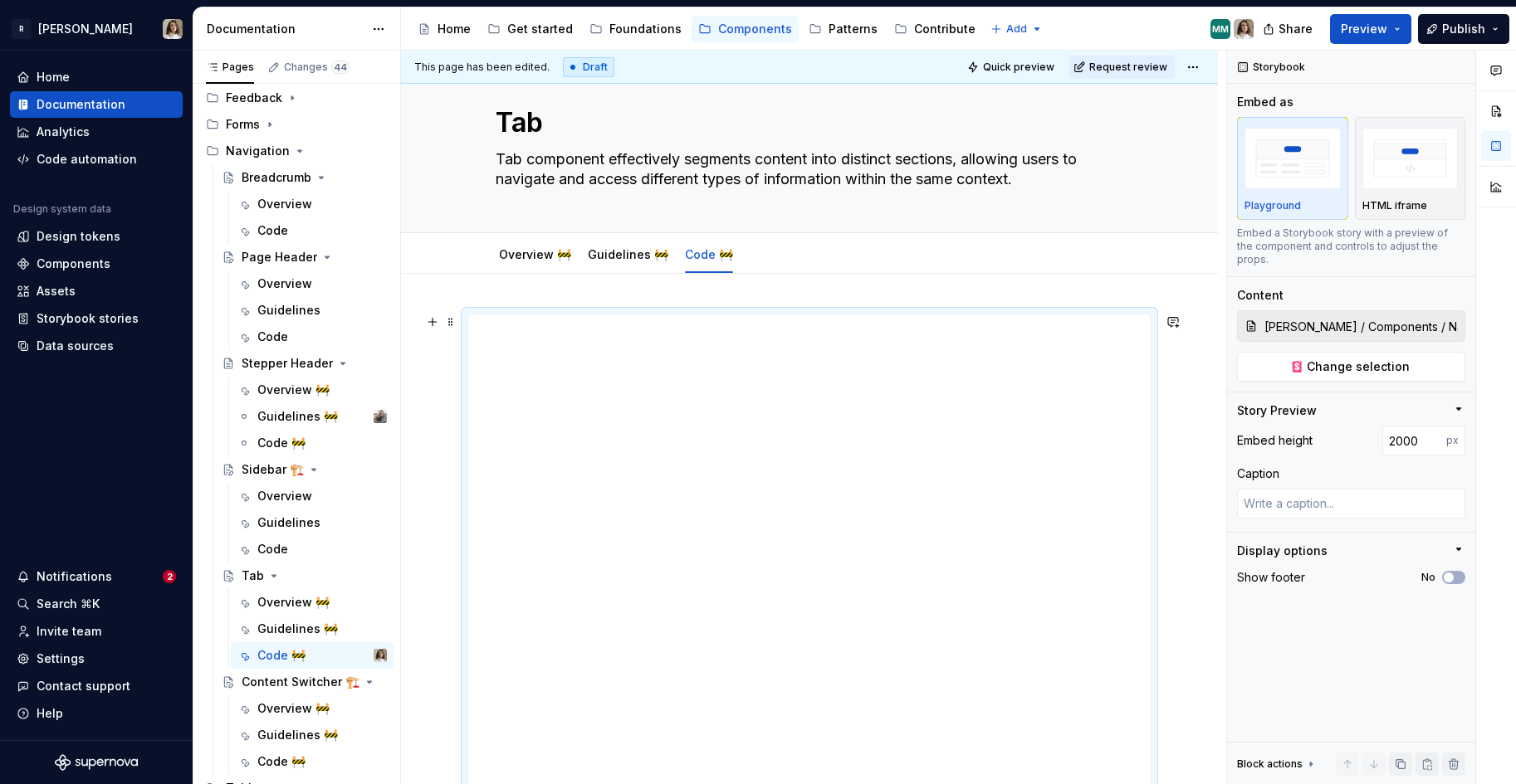
scroll to position [0, 0]
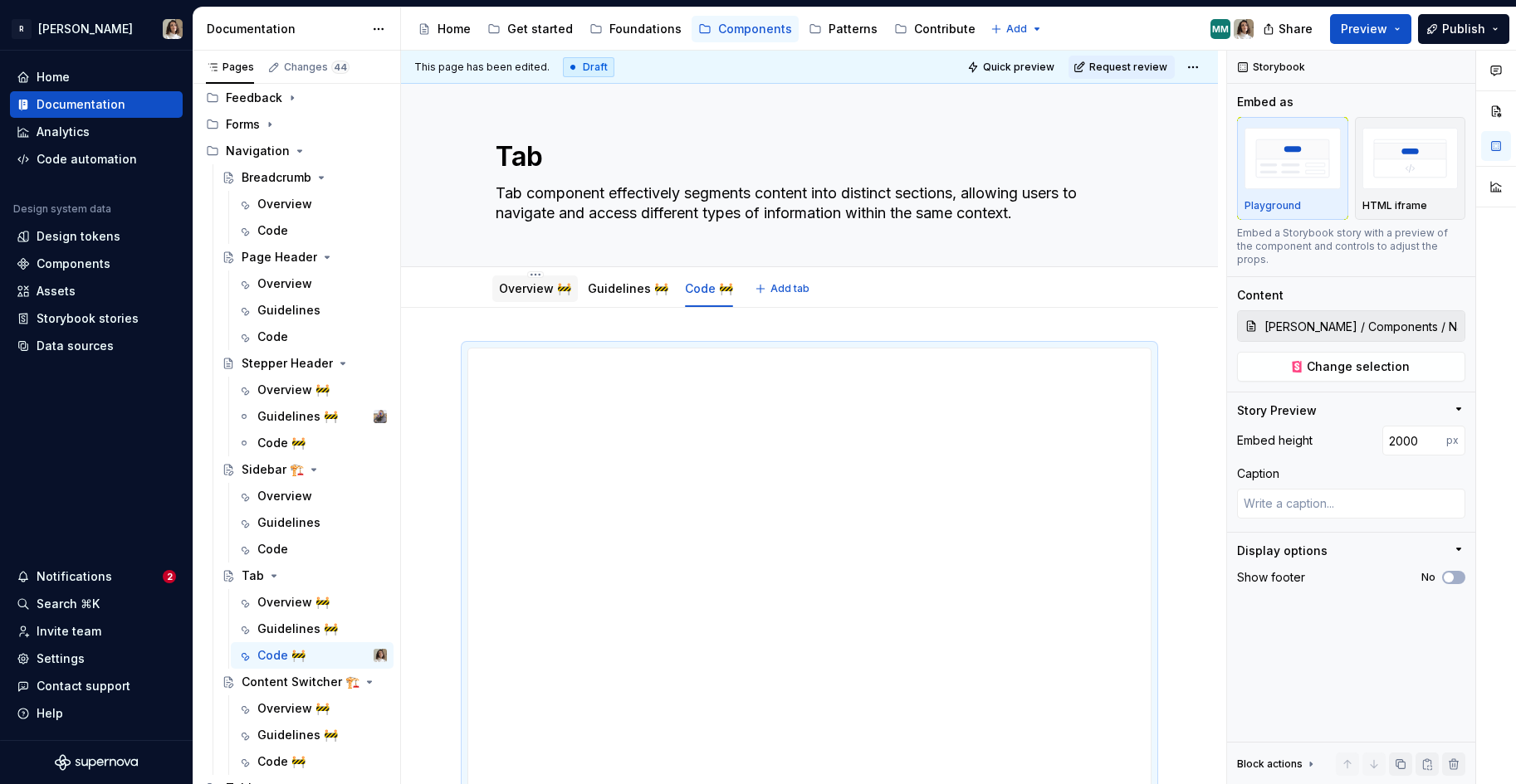
click at [533, 292] on link "Overview 🚧" at bounding box center [536, 288] width 73 height 14
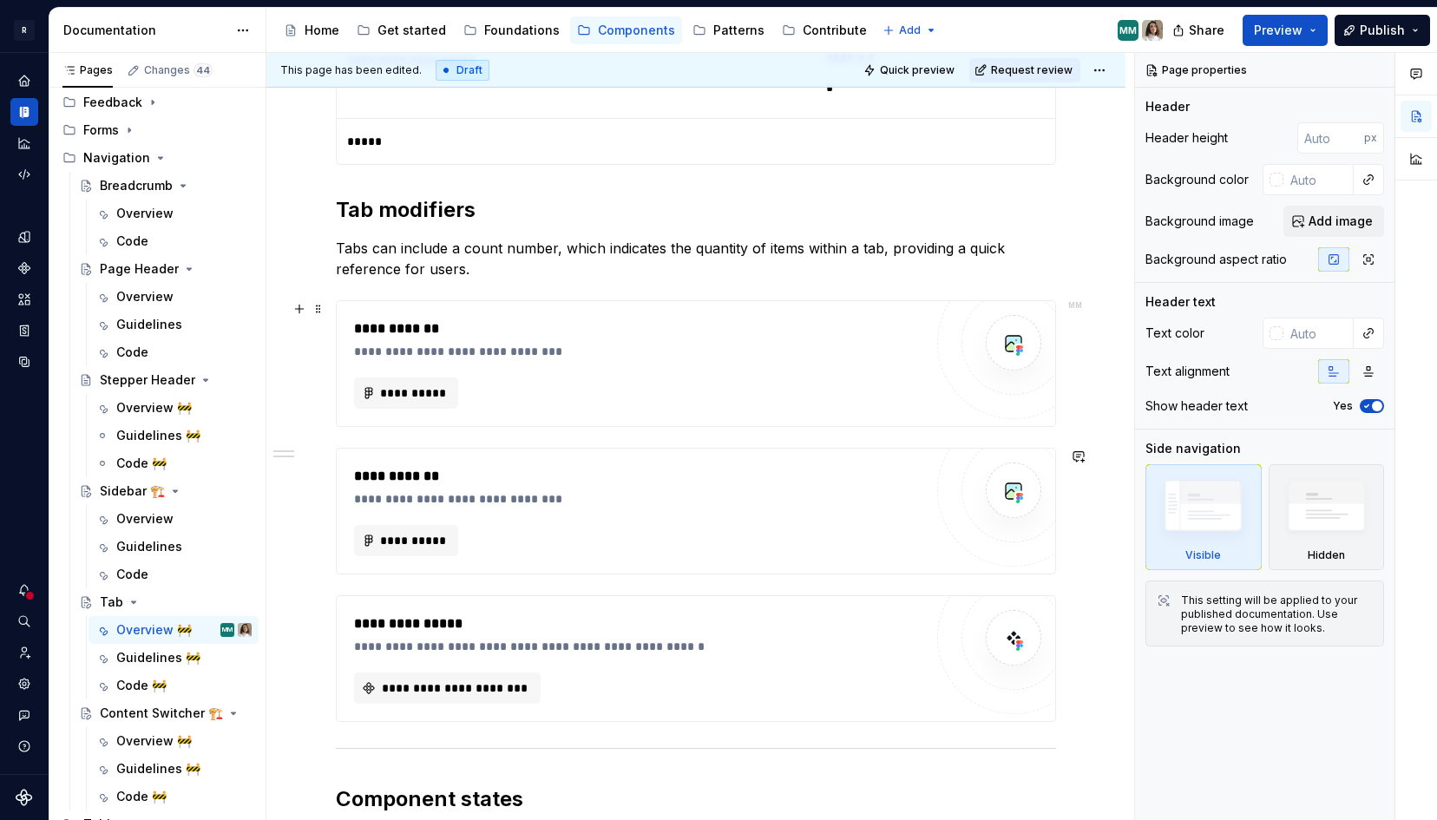
scroll to position [950, 0]
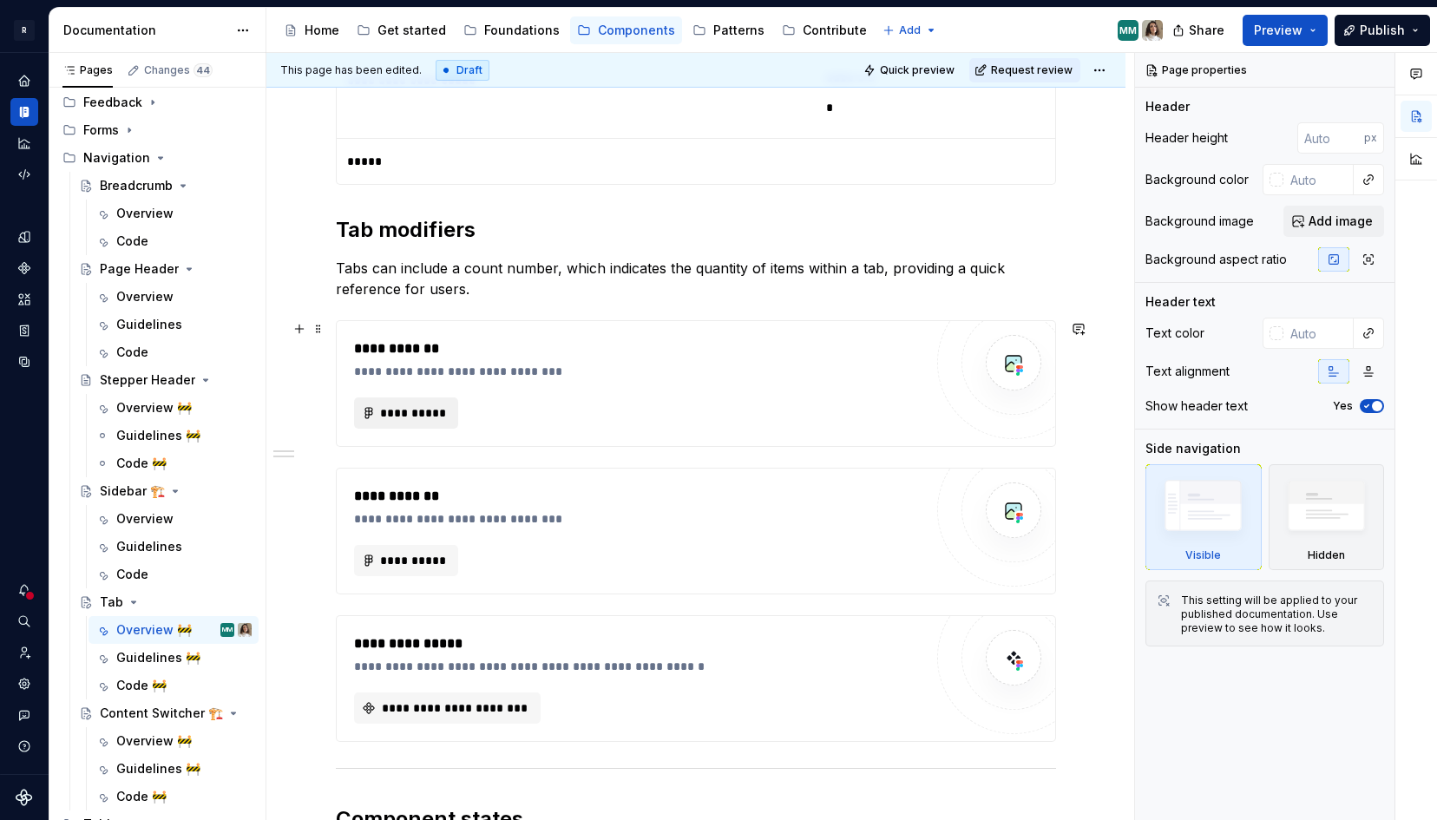
click at [414, 409] on span "**********" at bounding box center [413, 412] width 68 height 17
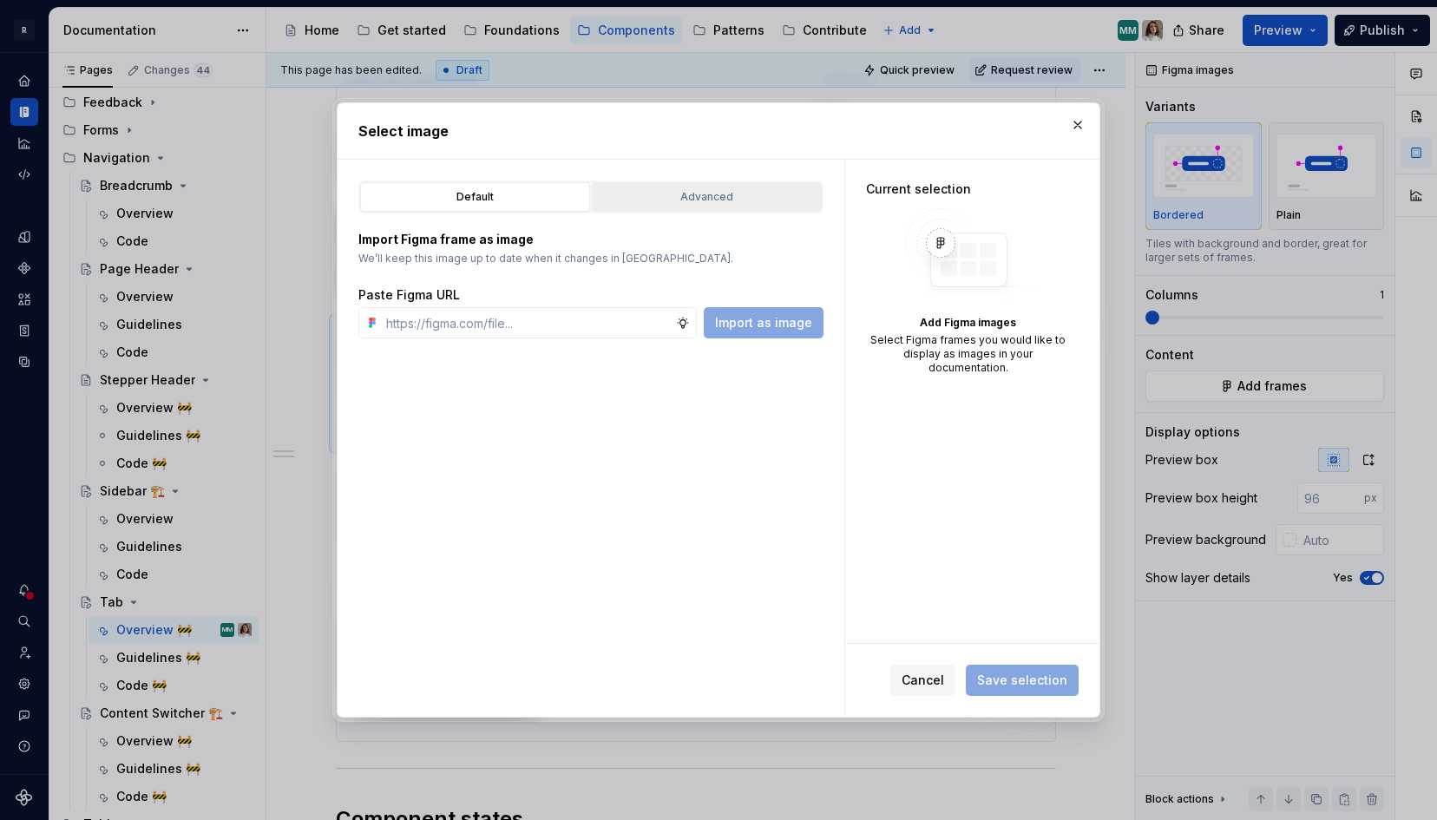
click at [639, 196] on div "Advanced" at bounding box center [707, 196] width 218 height 17
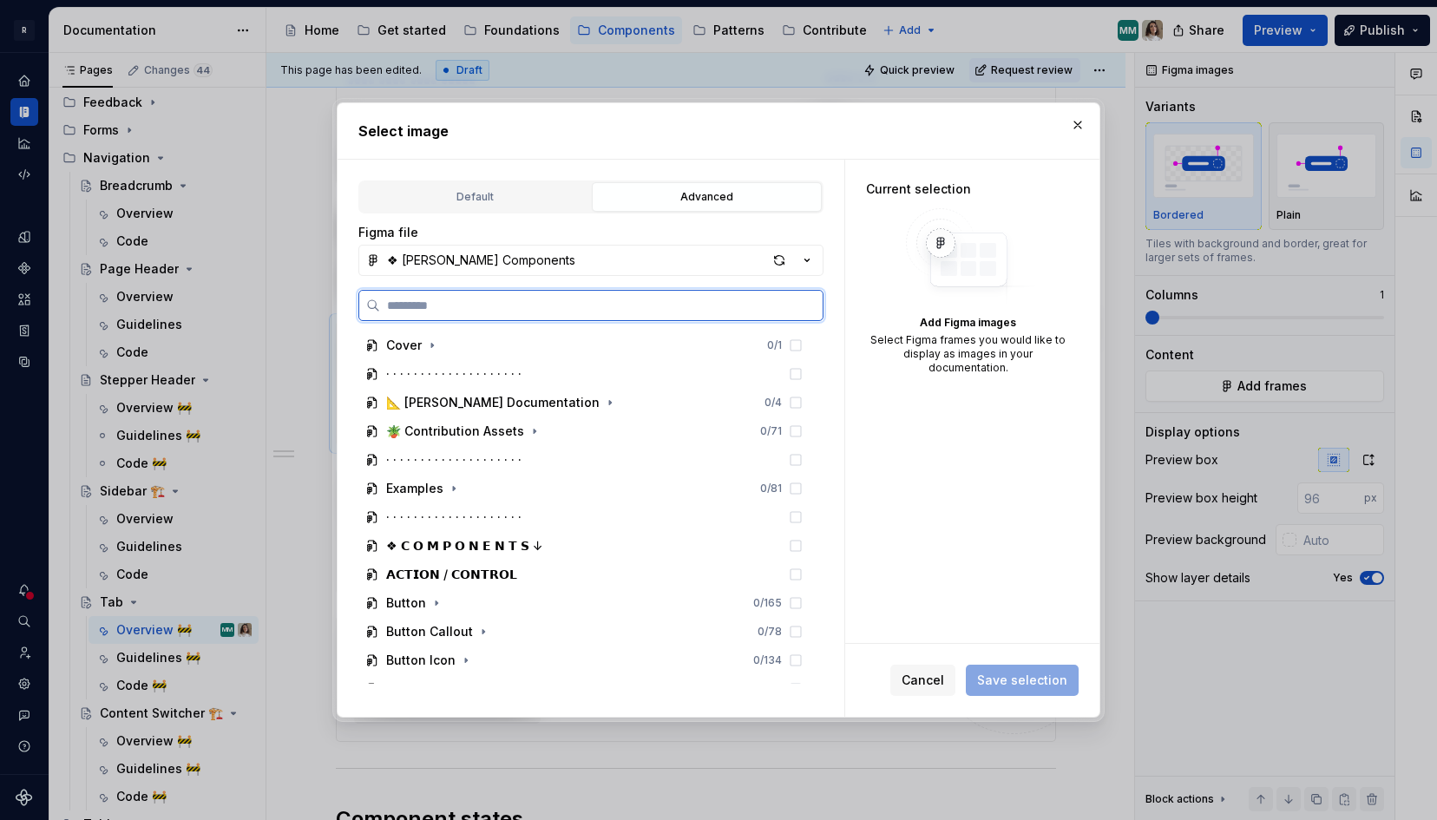
click at [434, 305] on input "search" at bounding box center [601, 305] width 443 height 17
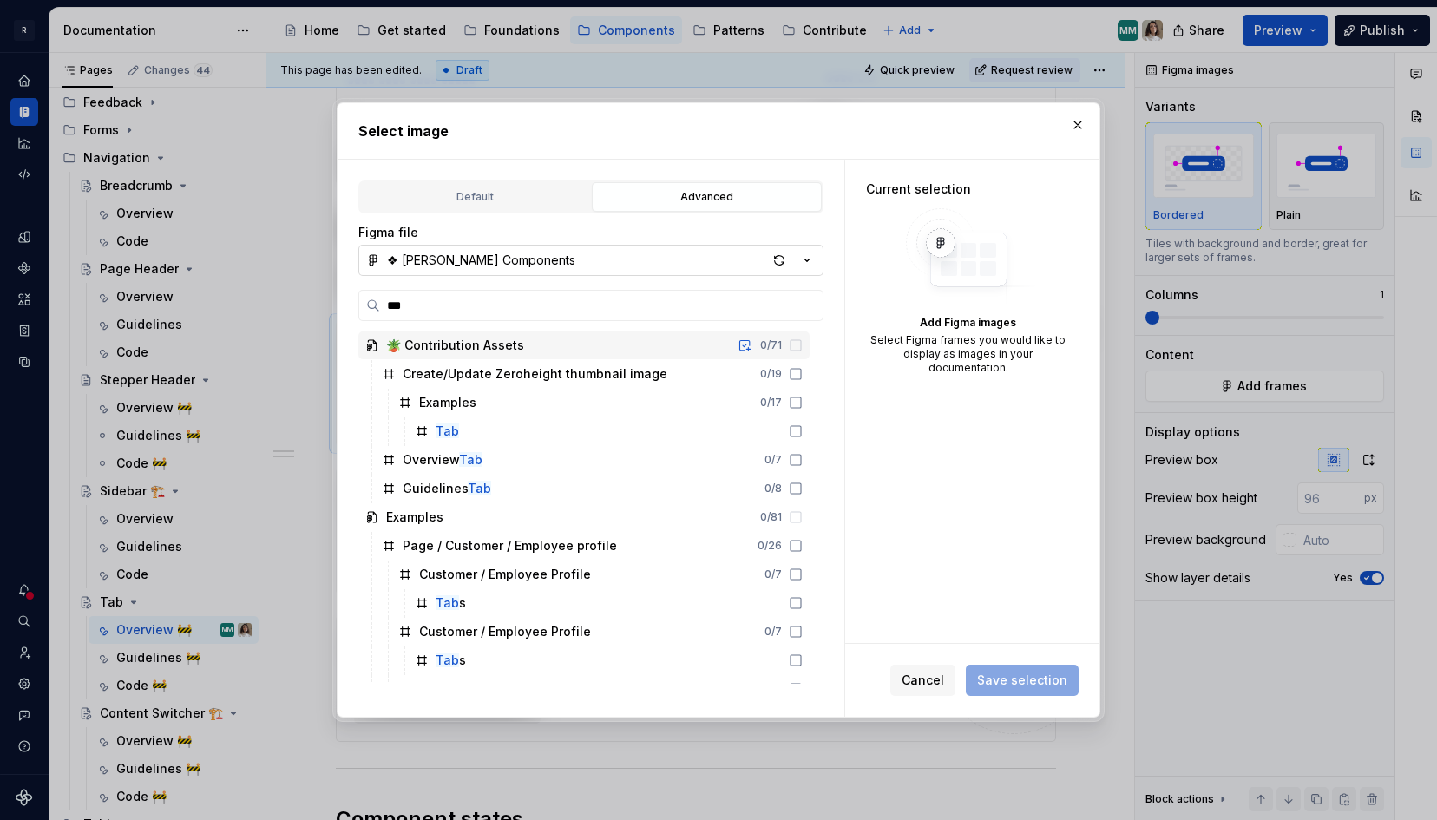
click at [533, 256] on button "❖ [PERSON_NAME] Components" at bounding box center [590, 260] width 465 height 31
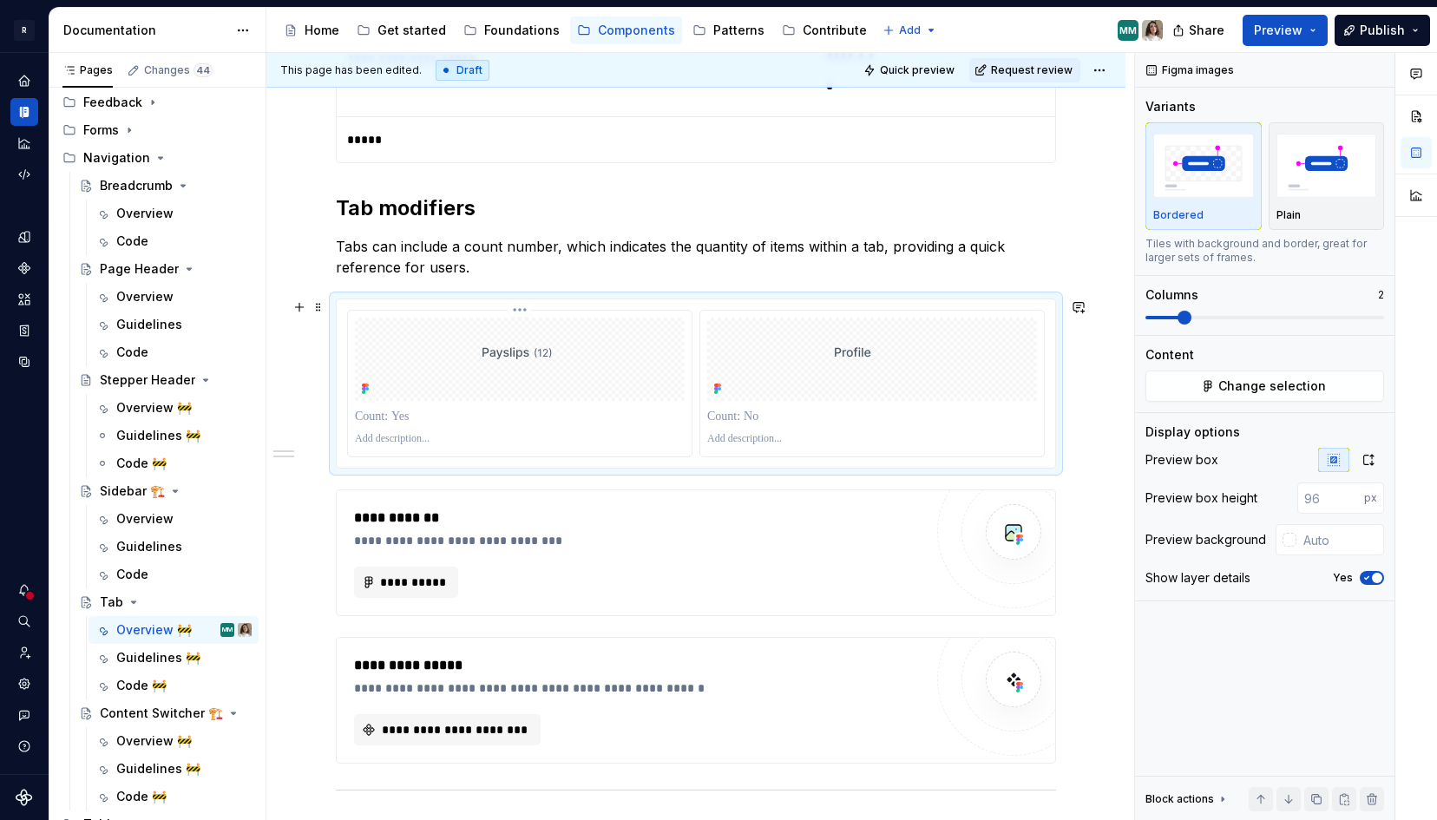
scroll to position [925, 0]
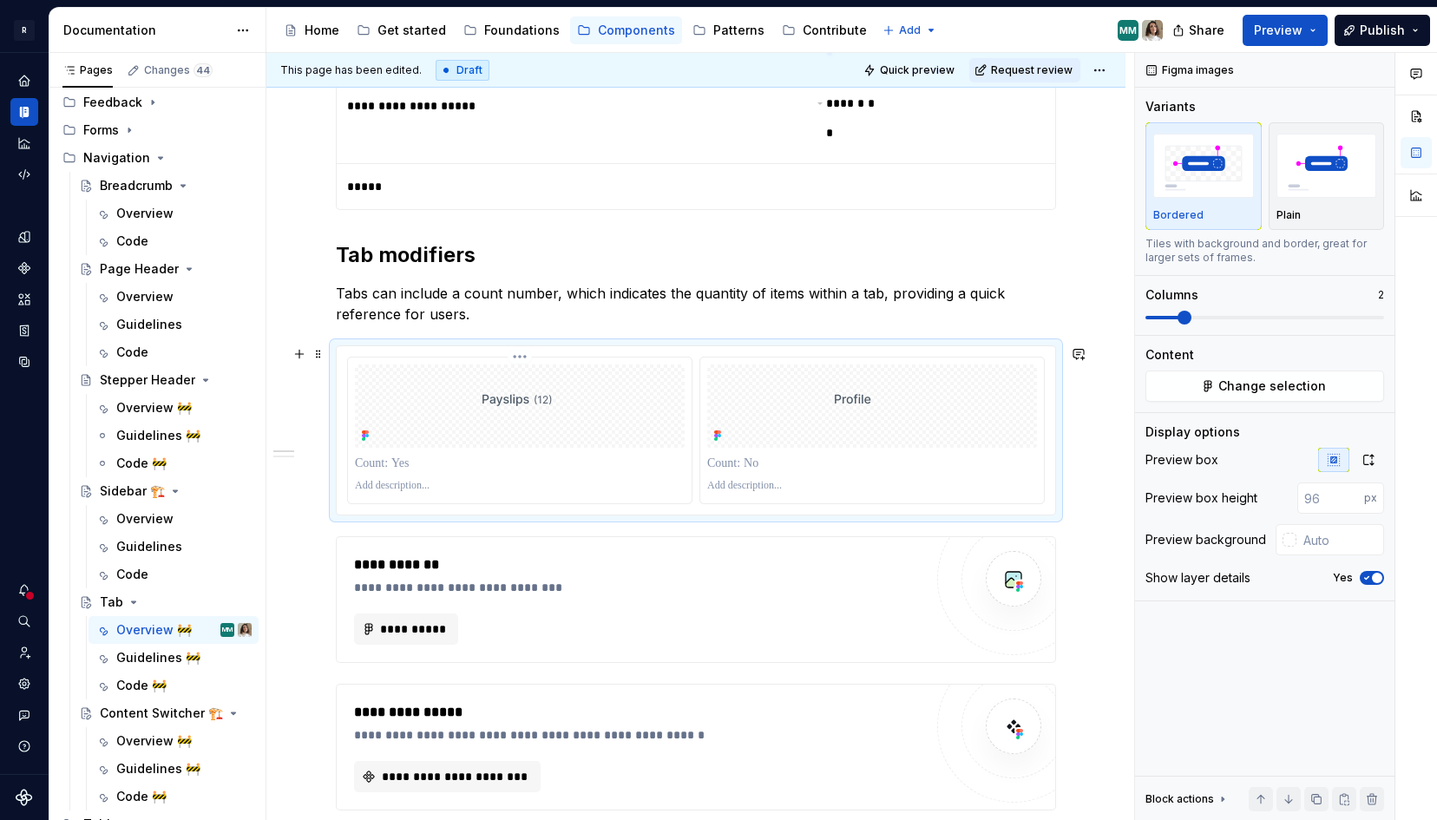
click at [563, 418] on div at bounding box center [520, 406] width 330 height 83
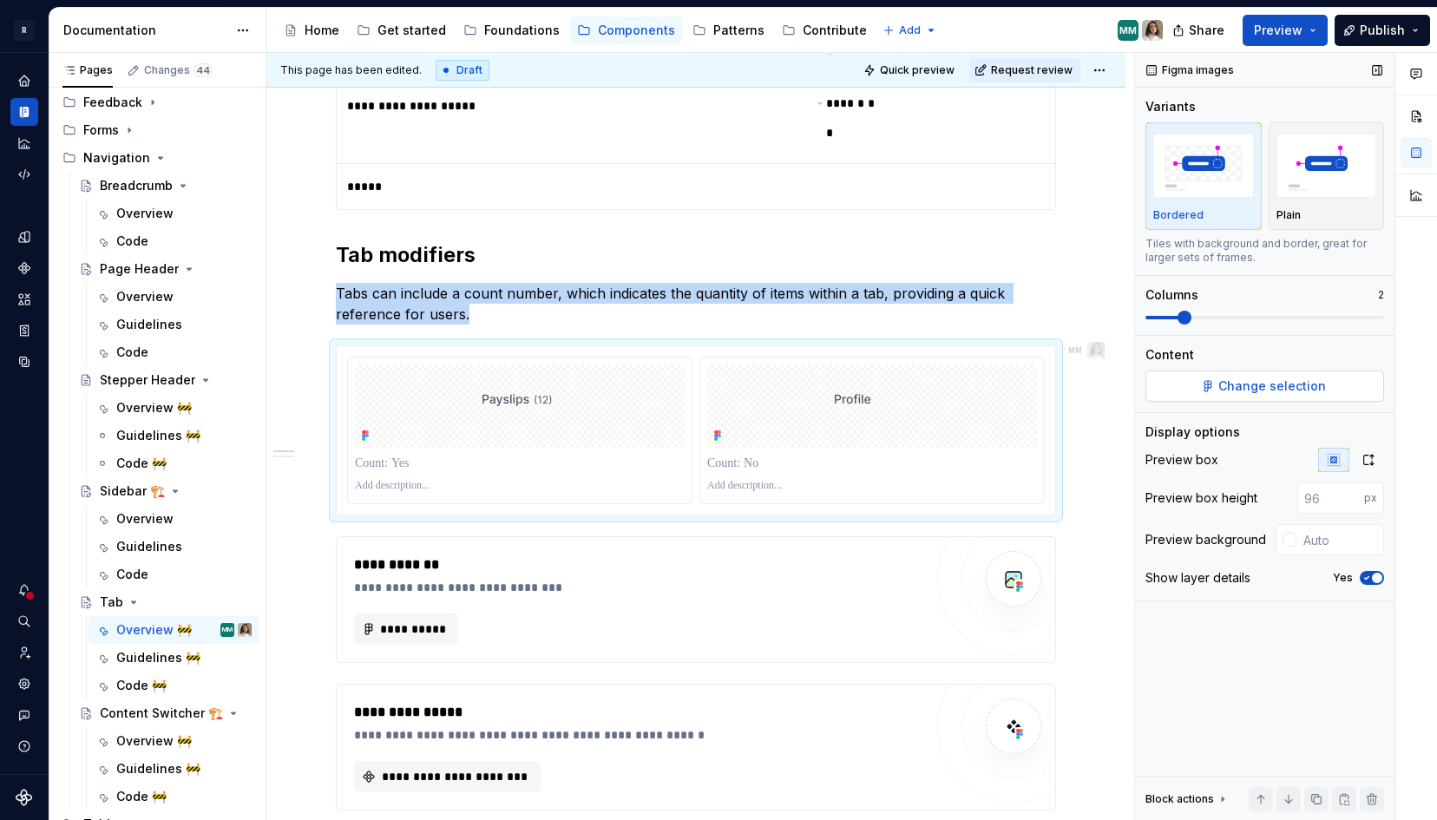
click at [1294, 390] on span "Change selection" at bounding box center [1273, 386] width 108 height 17
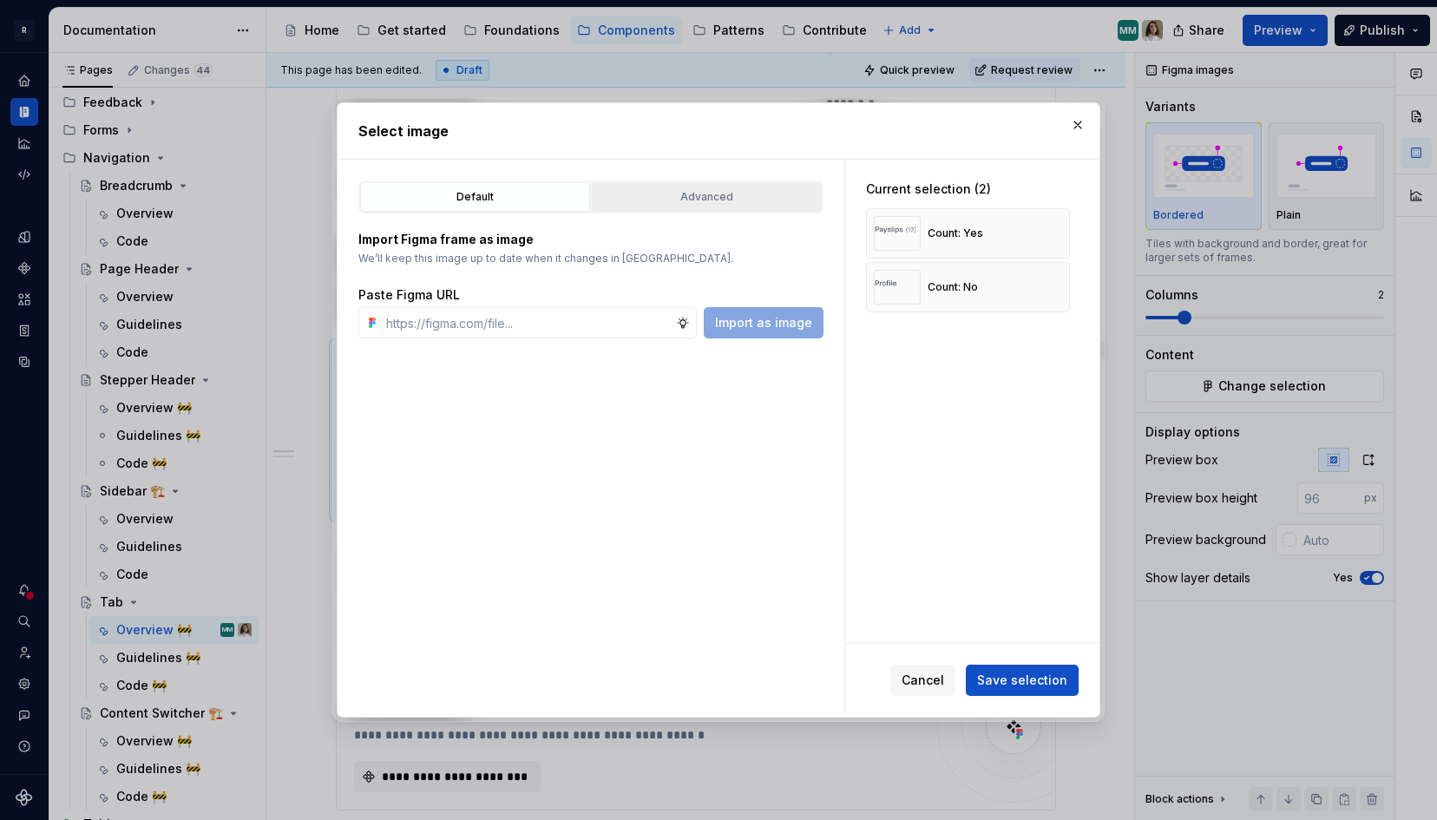
click at [693, 206] on button "Advanced" at bounding box center [707, 197] width 230 height 30
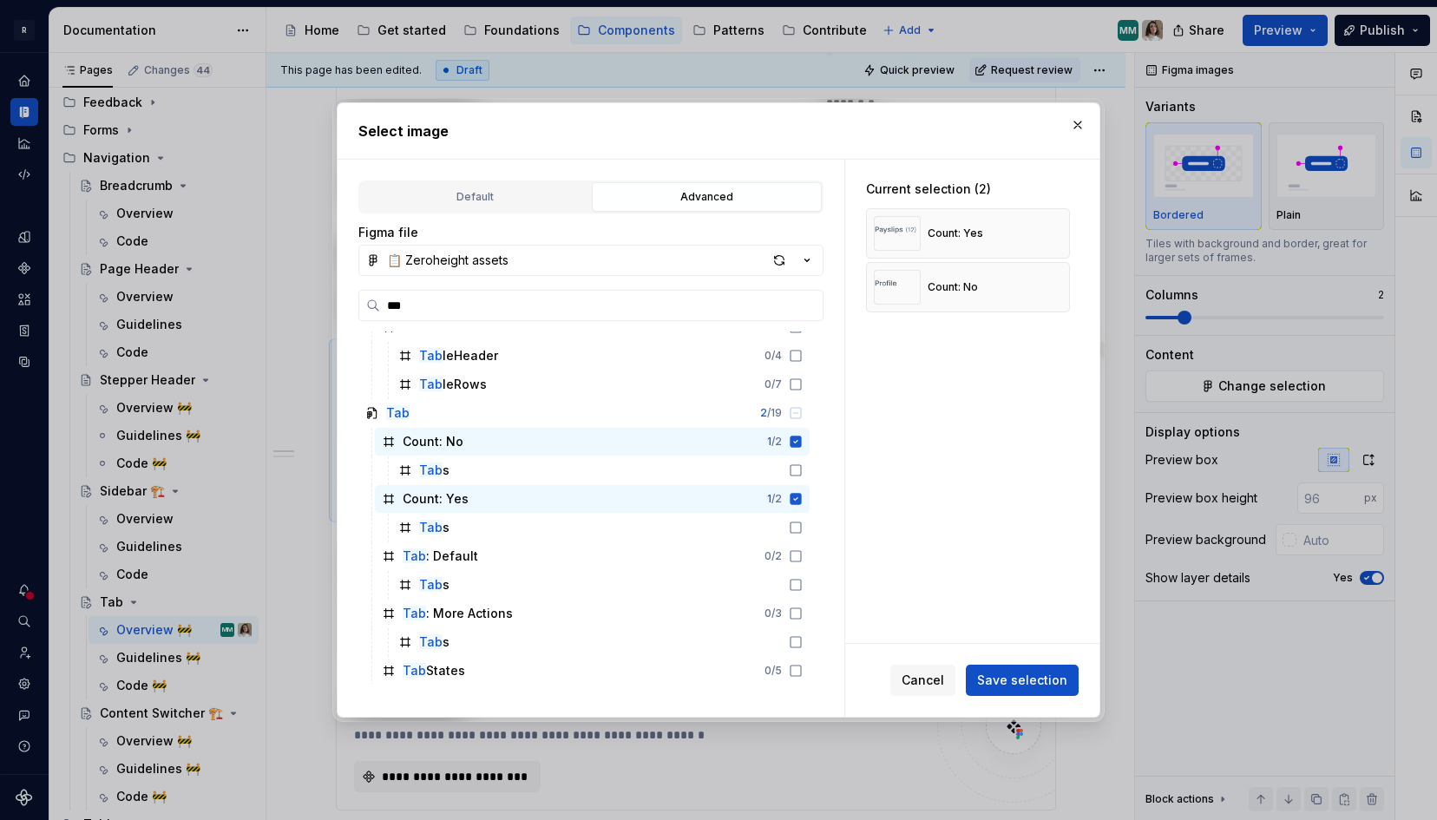
scroll to position [1425, 0]
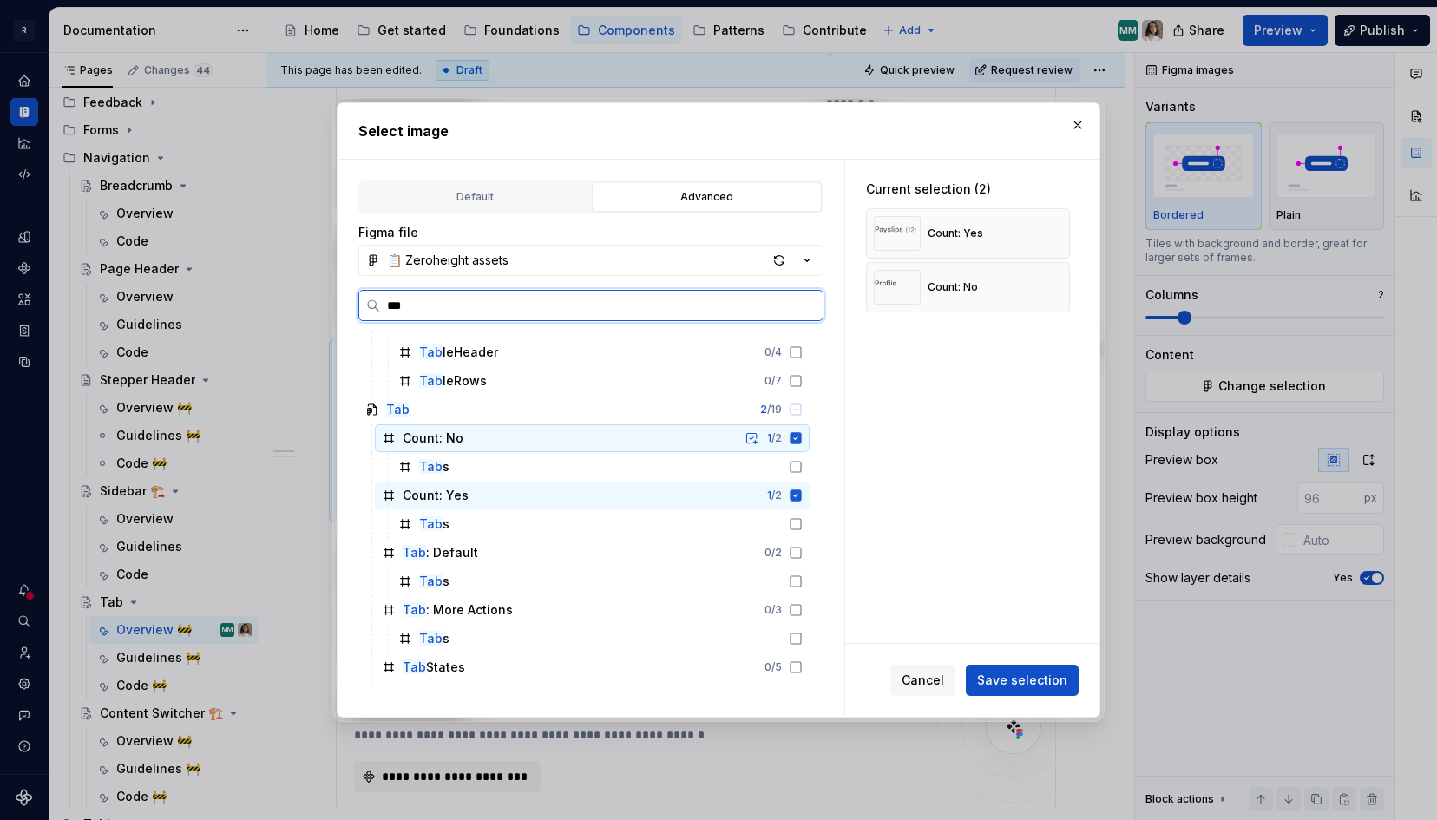
click at [802, 441] on icon at bounding box center [796, 437] width 11 height 11
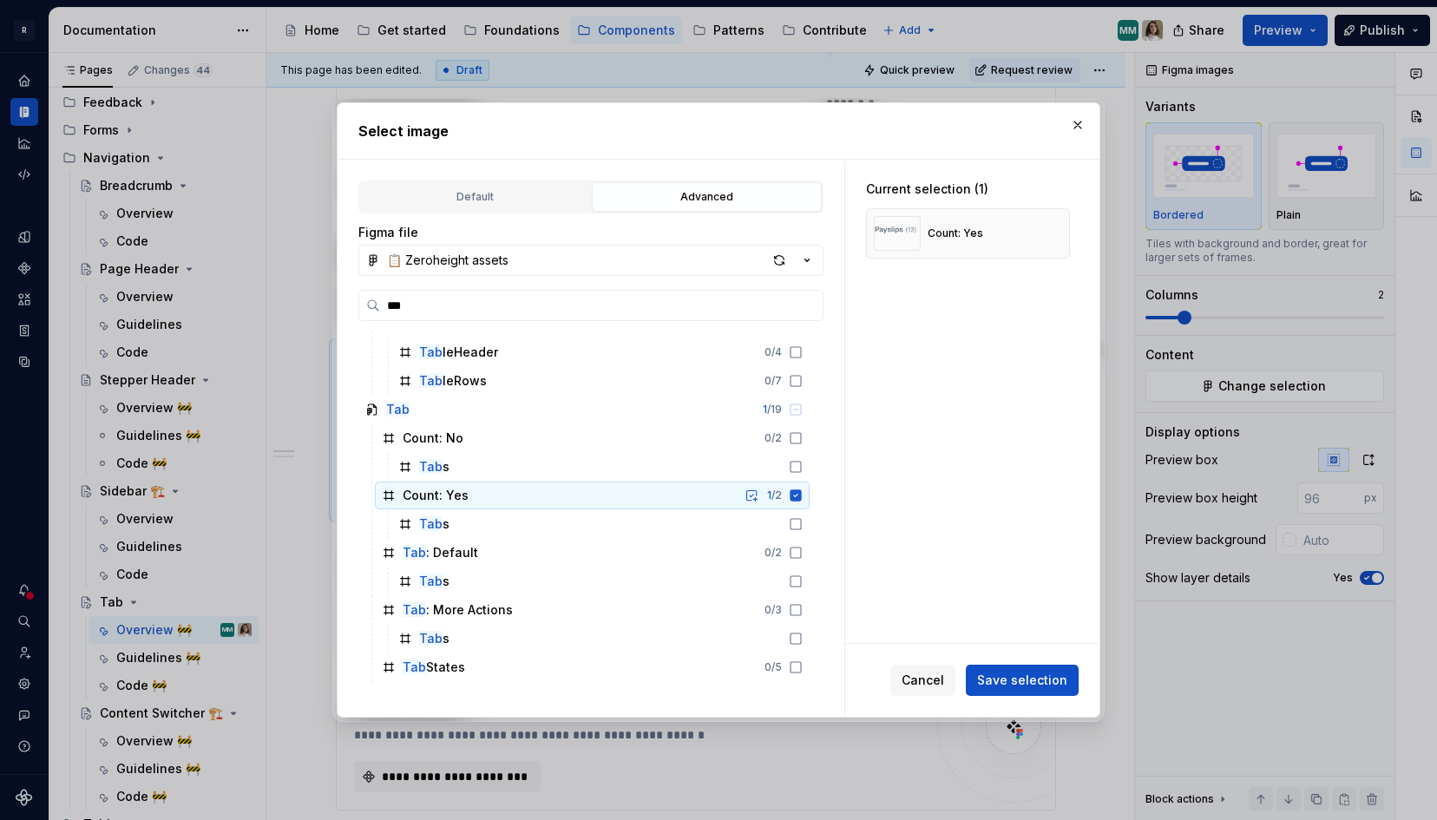
click at [802, 489] on icon at bounding box center [796, 494] width 11 height 11
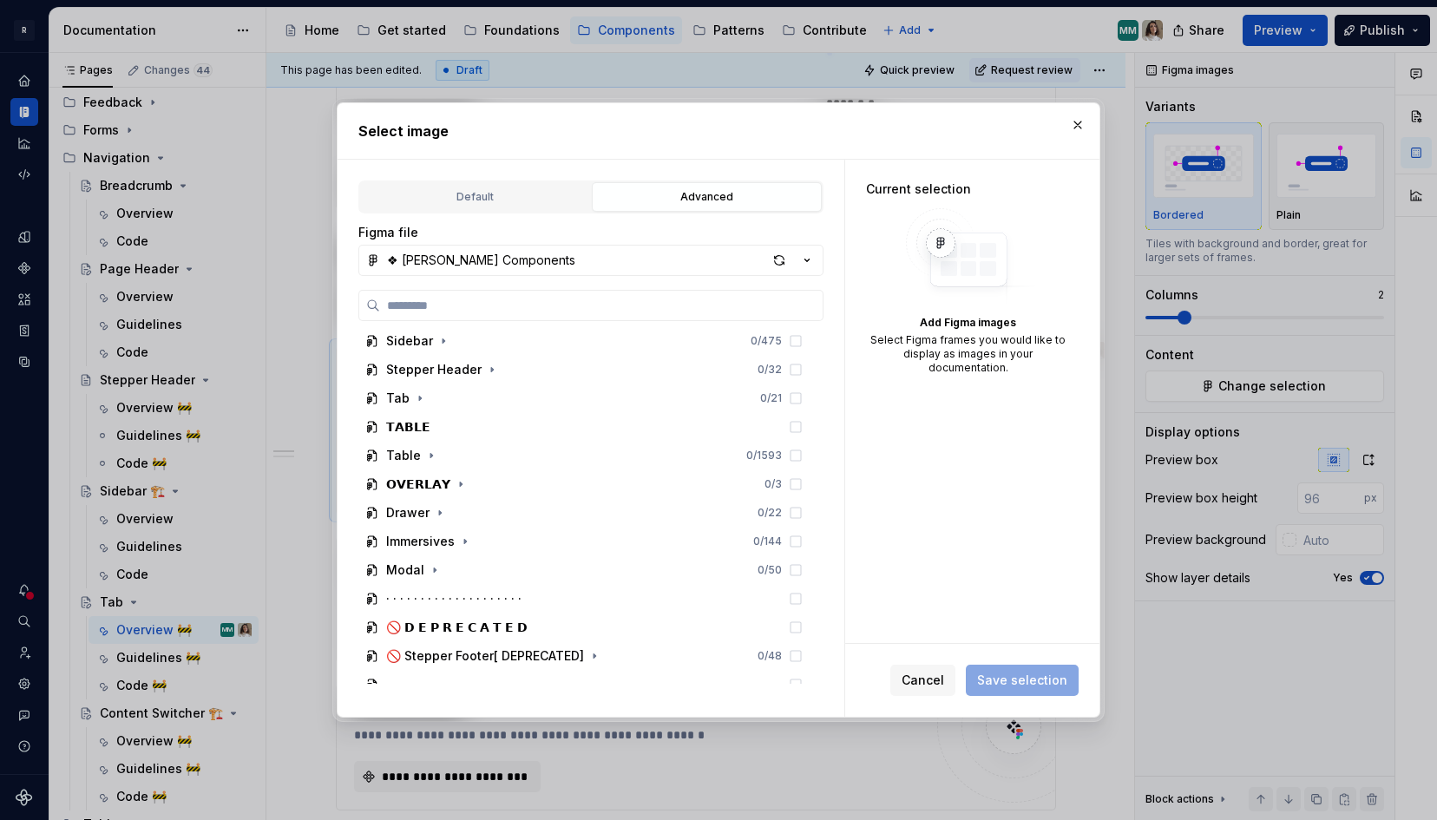
scroll to position [1737, 0]
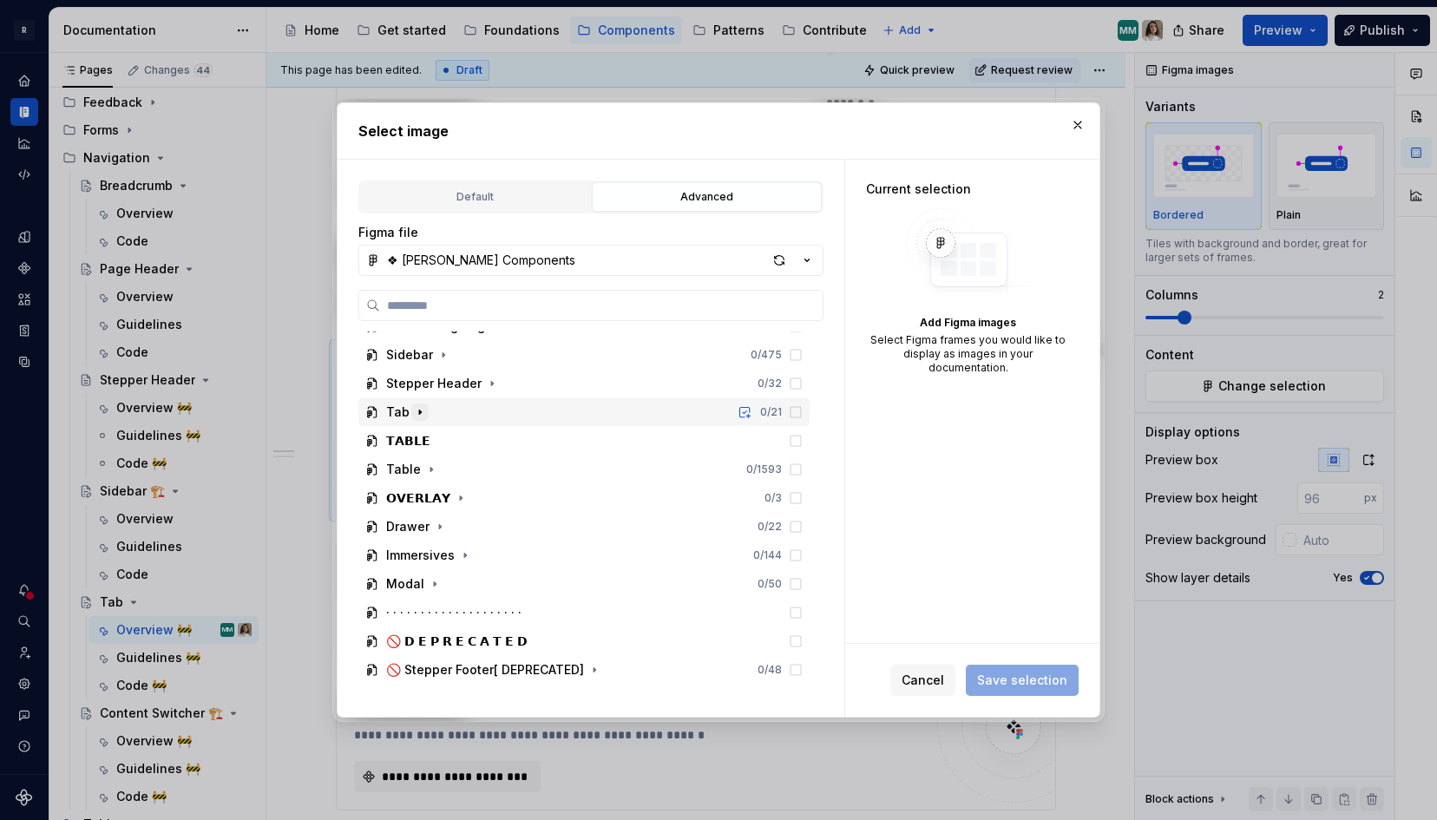
click at [411, 412] on button "button" at bounding box center [419, 412] width 17 height 17
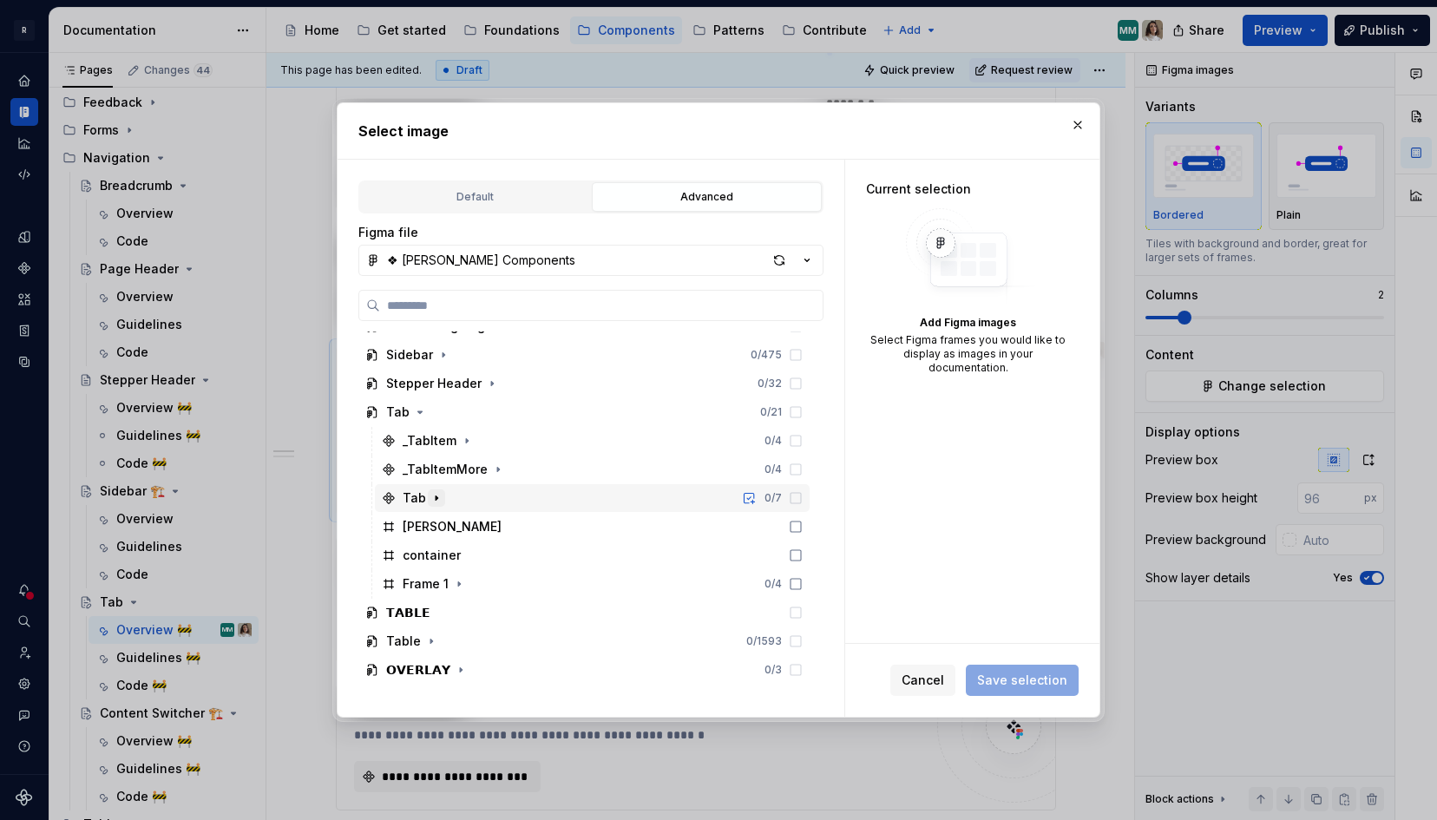
click at [432, 495] on icon "button" at bounding box center [437, 498] width 14 height 14
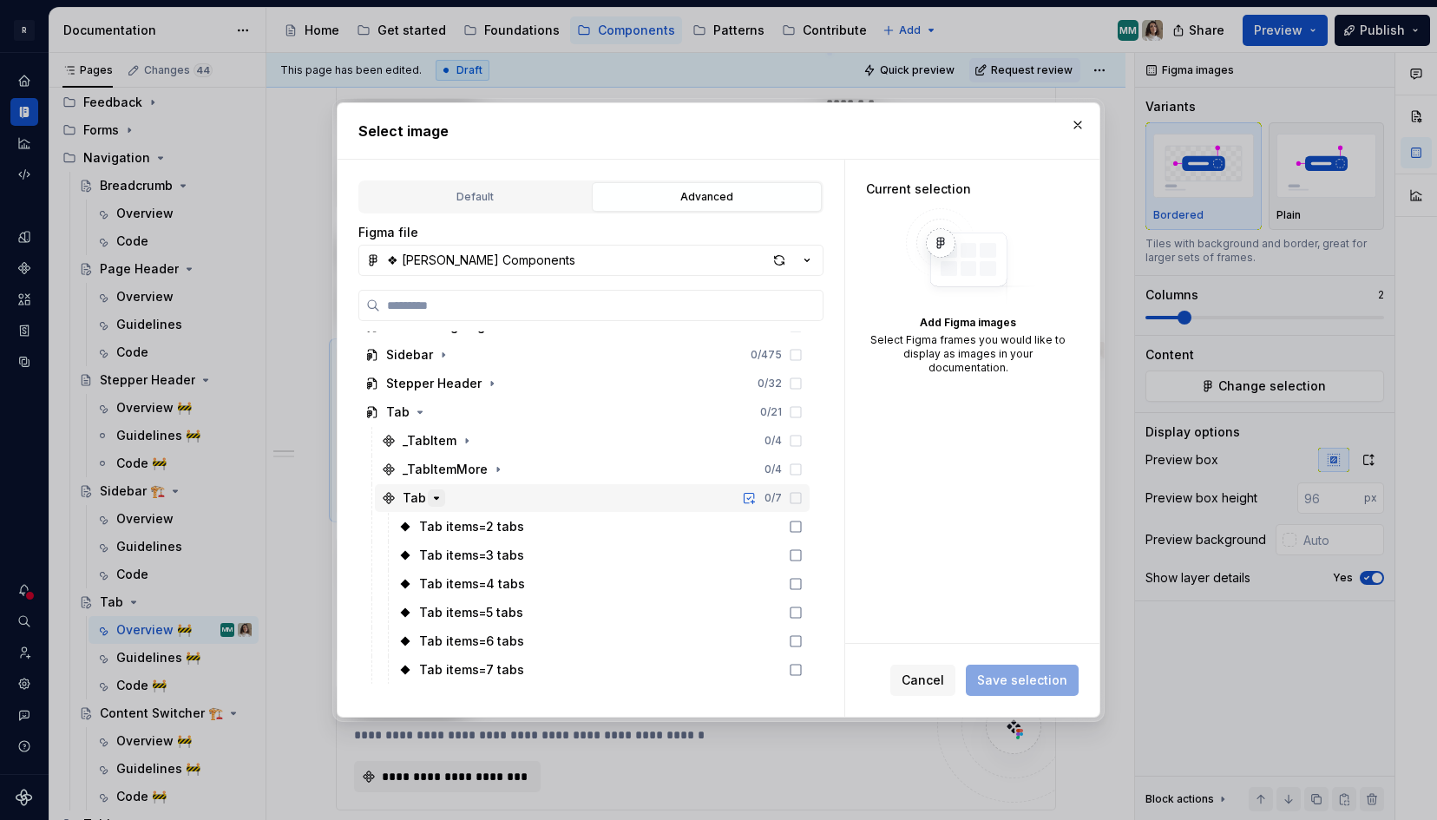
click at [435, 497] on icon "button" at bounding box center [437, 498] width 4 height 2
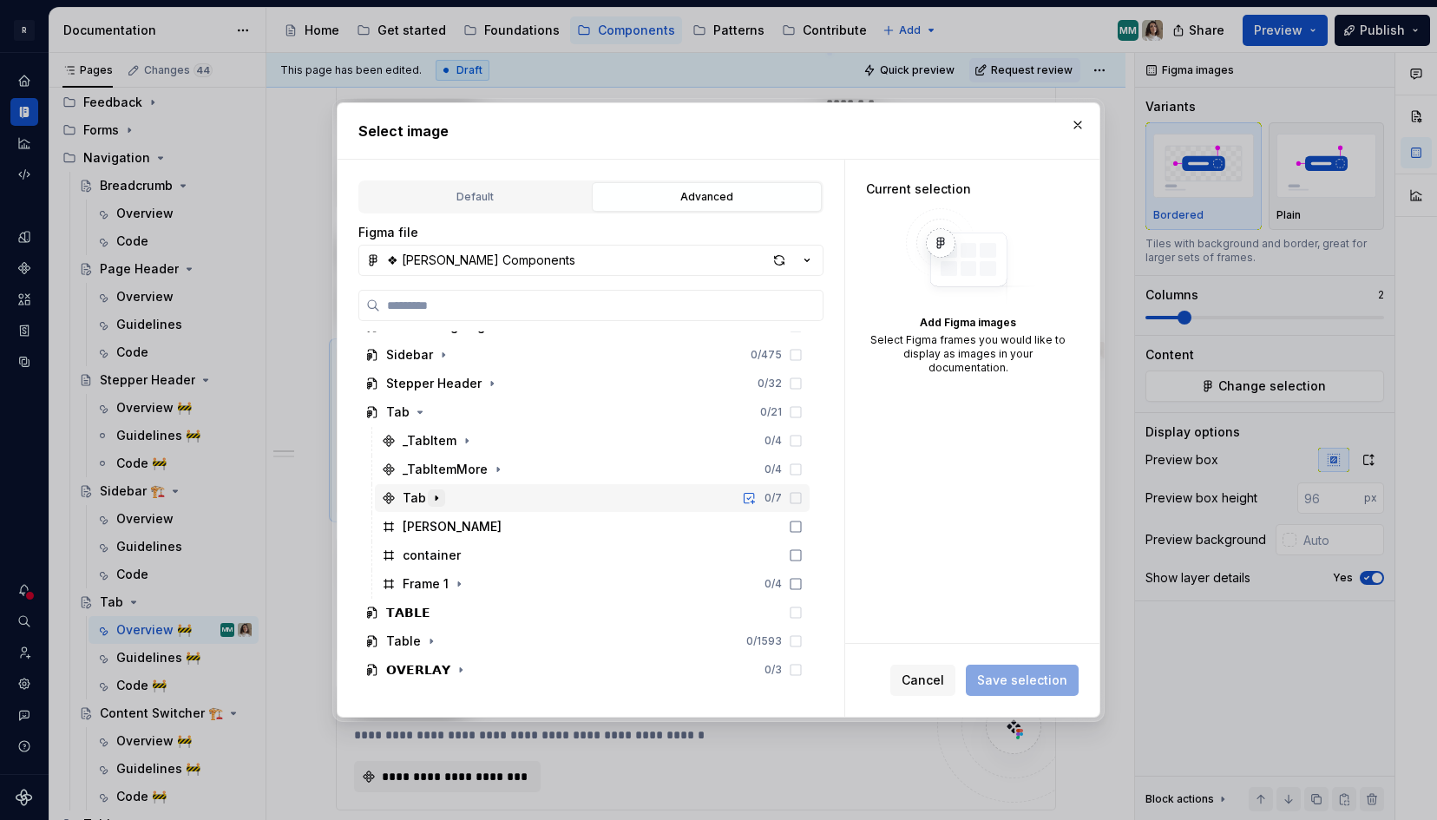
click at [437, 496] on icon "button" at bounding box center [437, 498] width 14 height 14
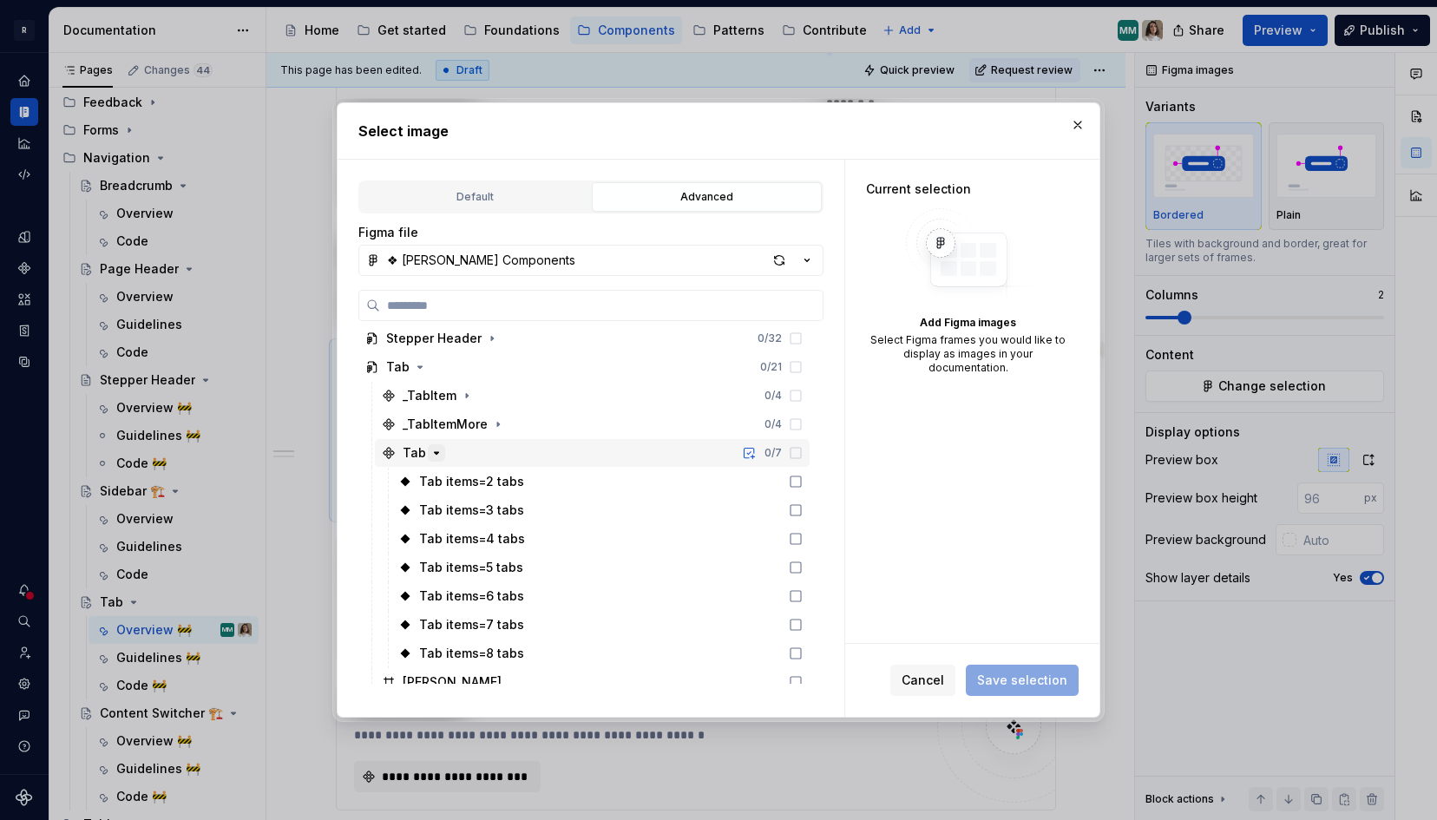
scroll to position [1769, 0]
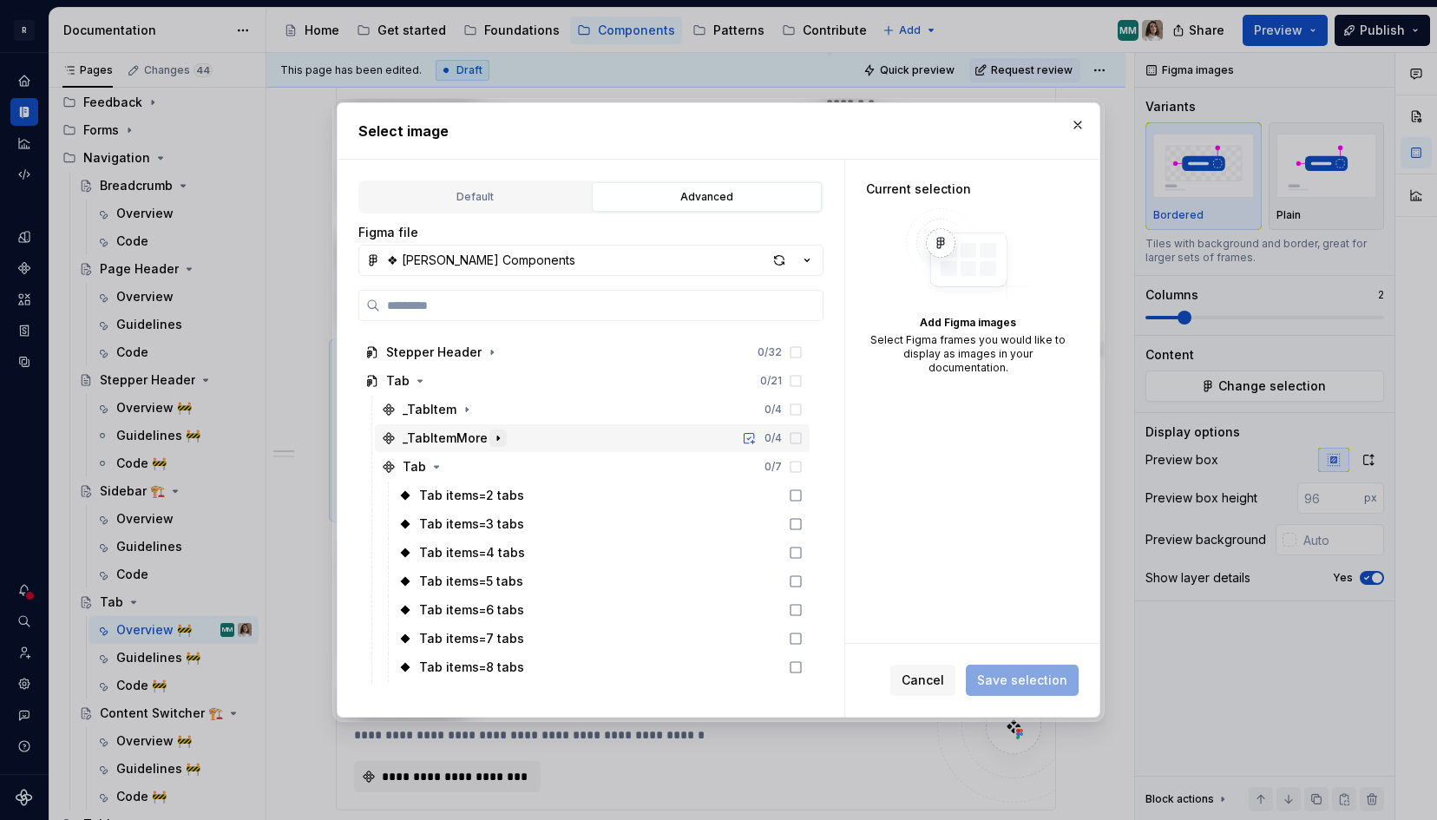
click at [491, 433] on icon "button" at bounding box center [498, 438] width 14 height 14
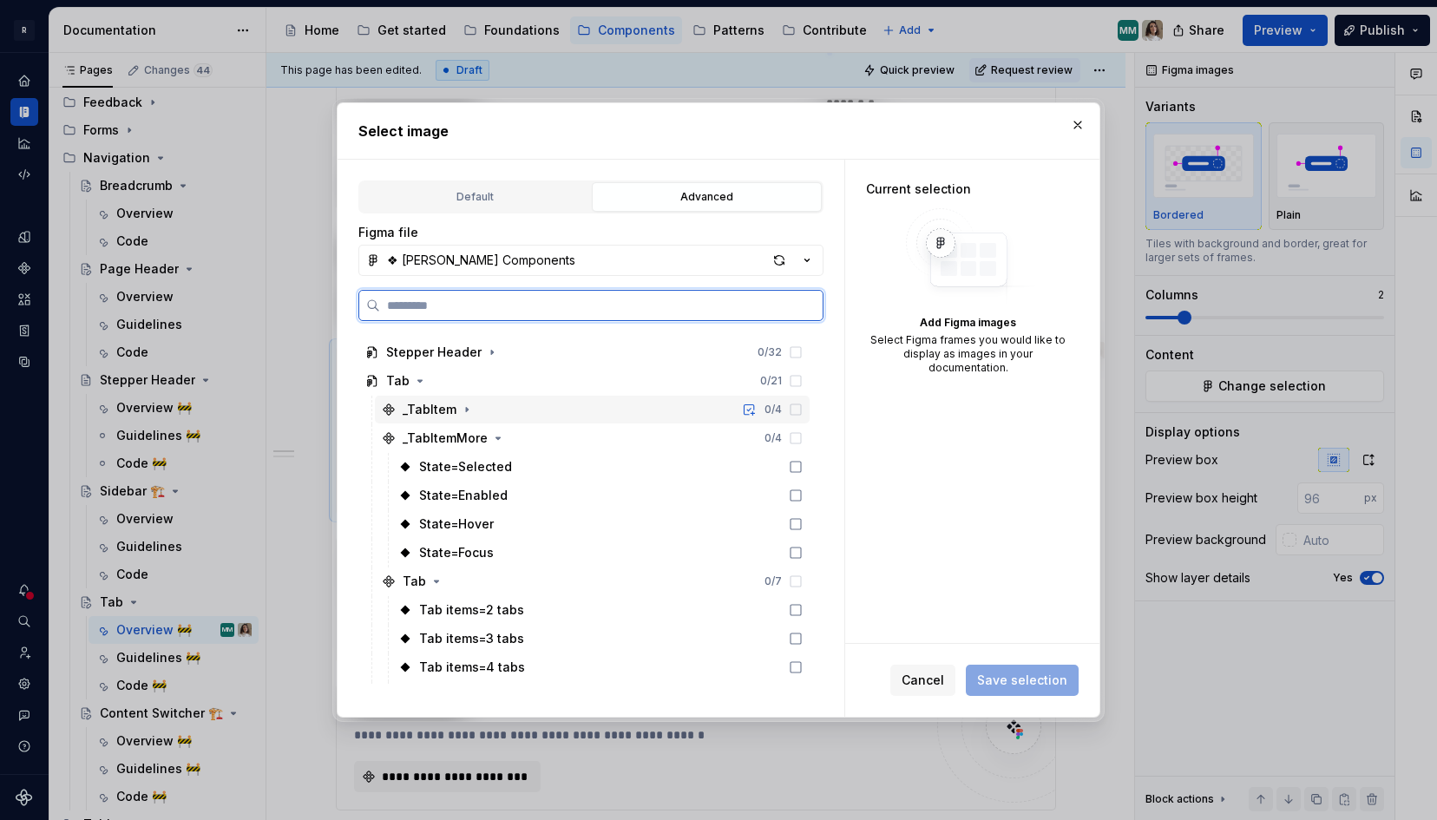
click at [455, 409] on div "_TabItem" at bounding box center [439, 409] width 73 height 17
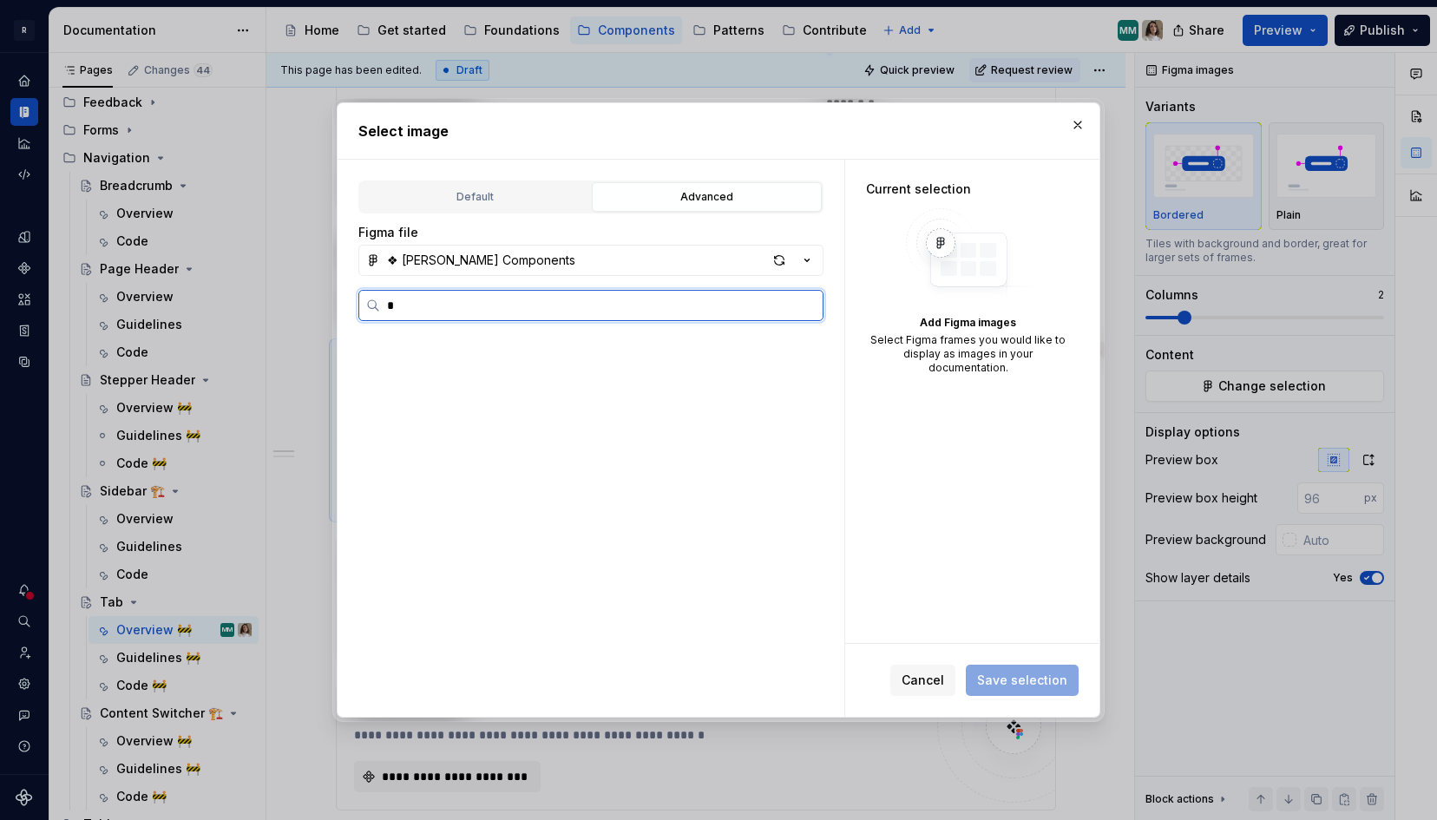
scroll to position [0, 0]
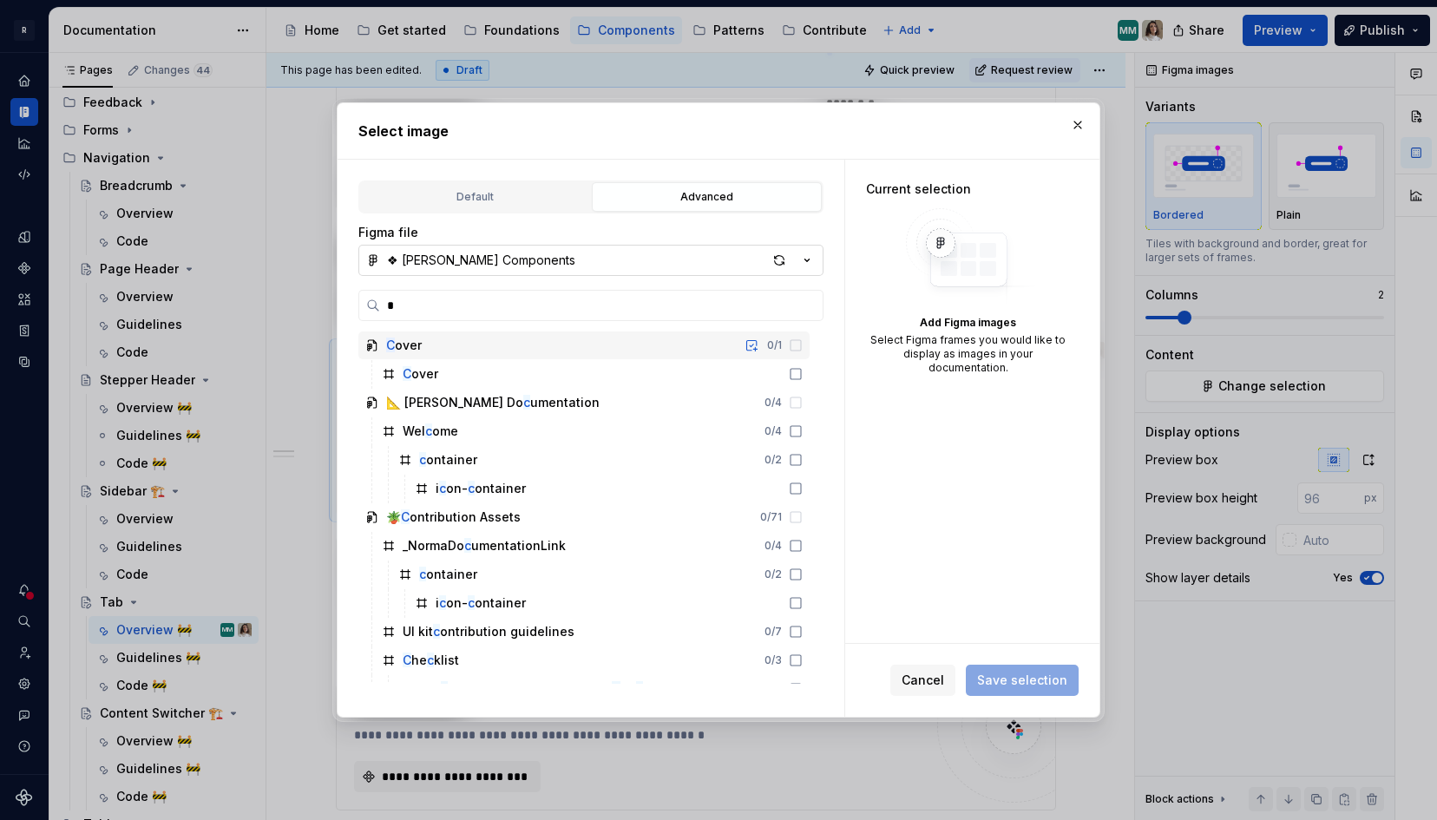
click at [431, 258] on div "❖ [PERSON_NAME] Components" at bounding box center [481, 260] width 188 height 17
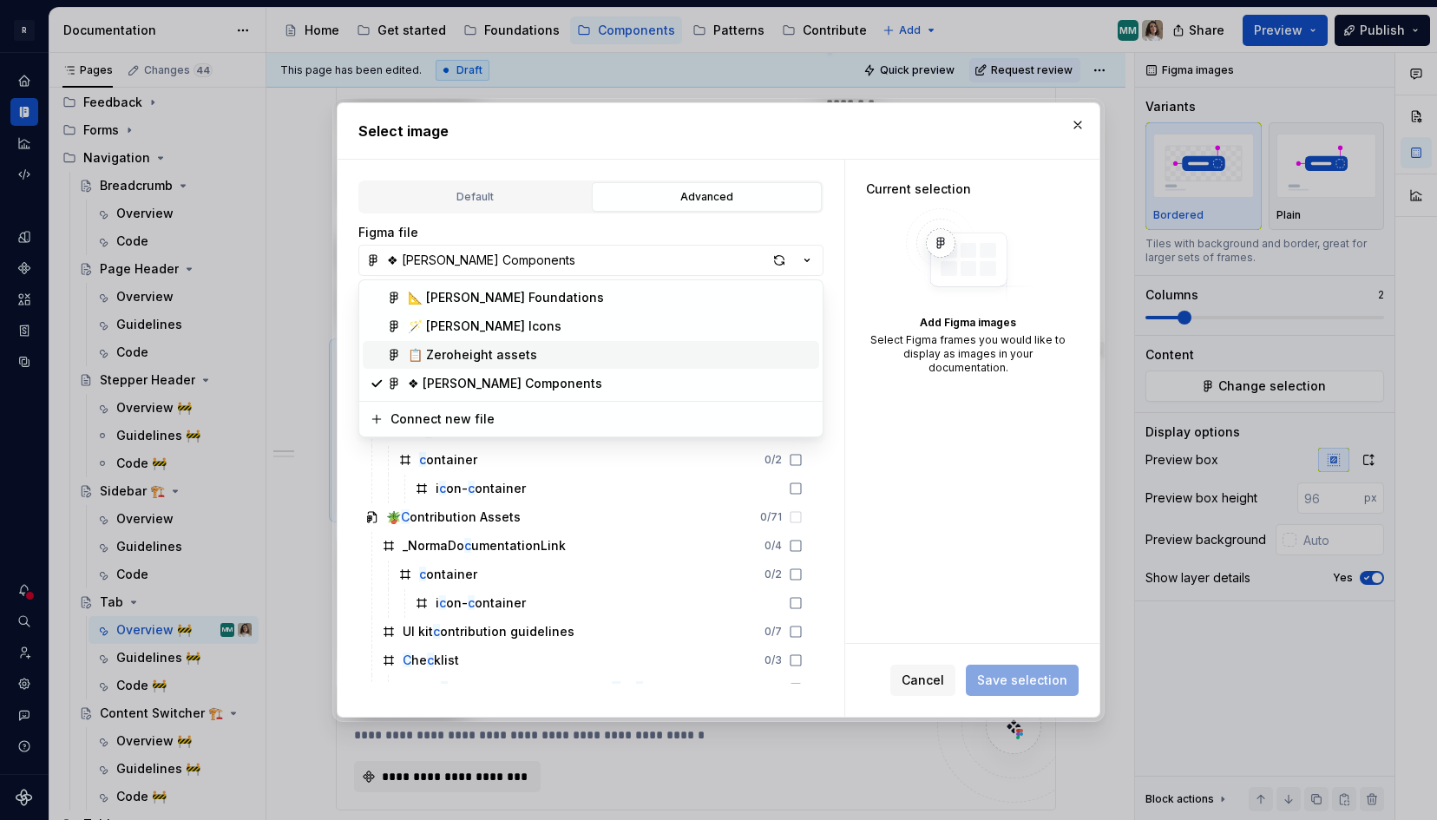
click at [428, 351] on div "📋 Zeroheight assets" at bounding box center [472, 354] width 129 height 17
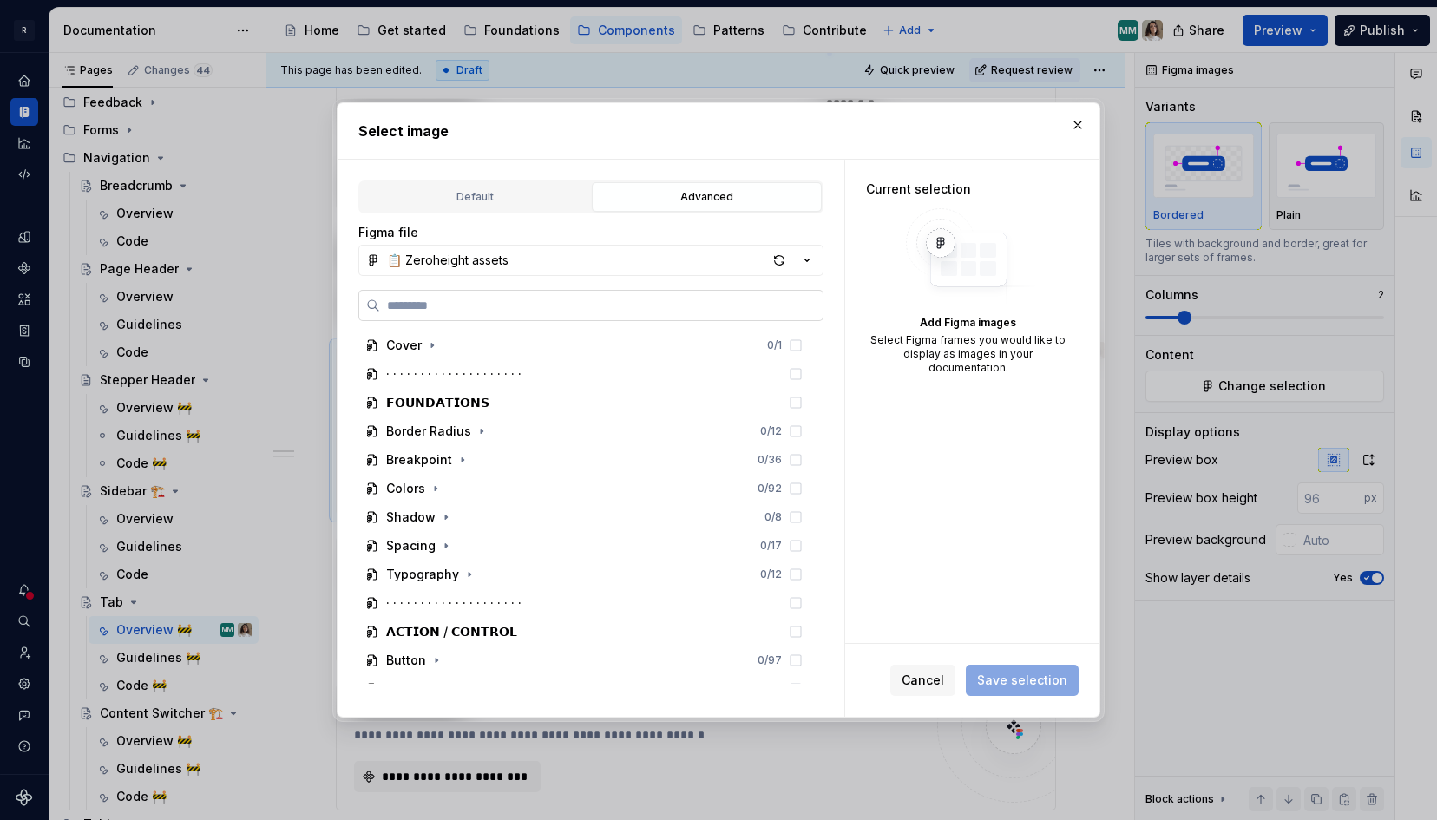
click at [410, 305] on input "search" at bounding box center [601, 305] width 443 height 17
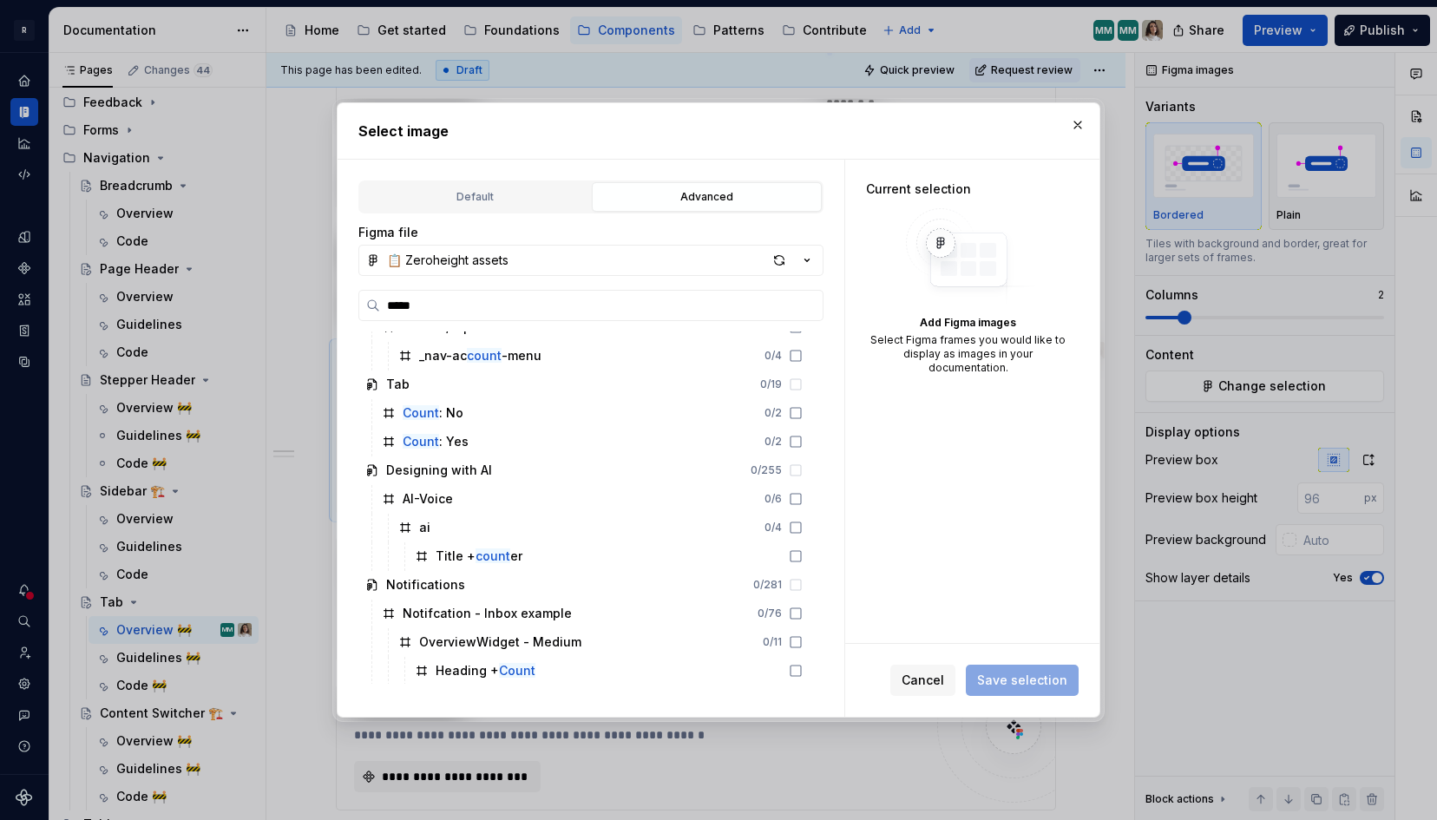
scroll to position [590, 0]
click at [803, 417] on icon at bounding box center [796, 414] width 14 height 14
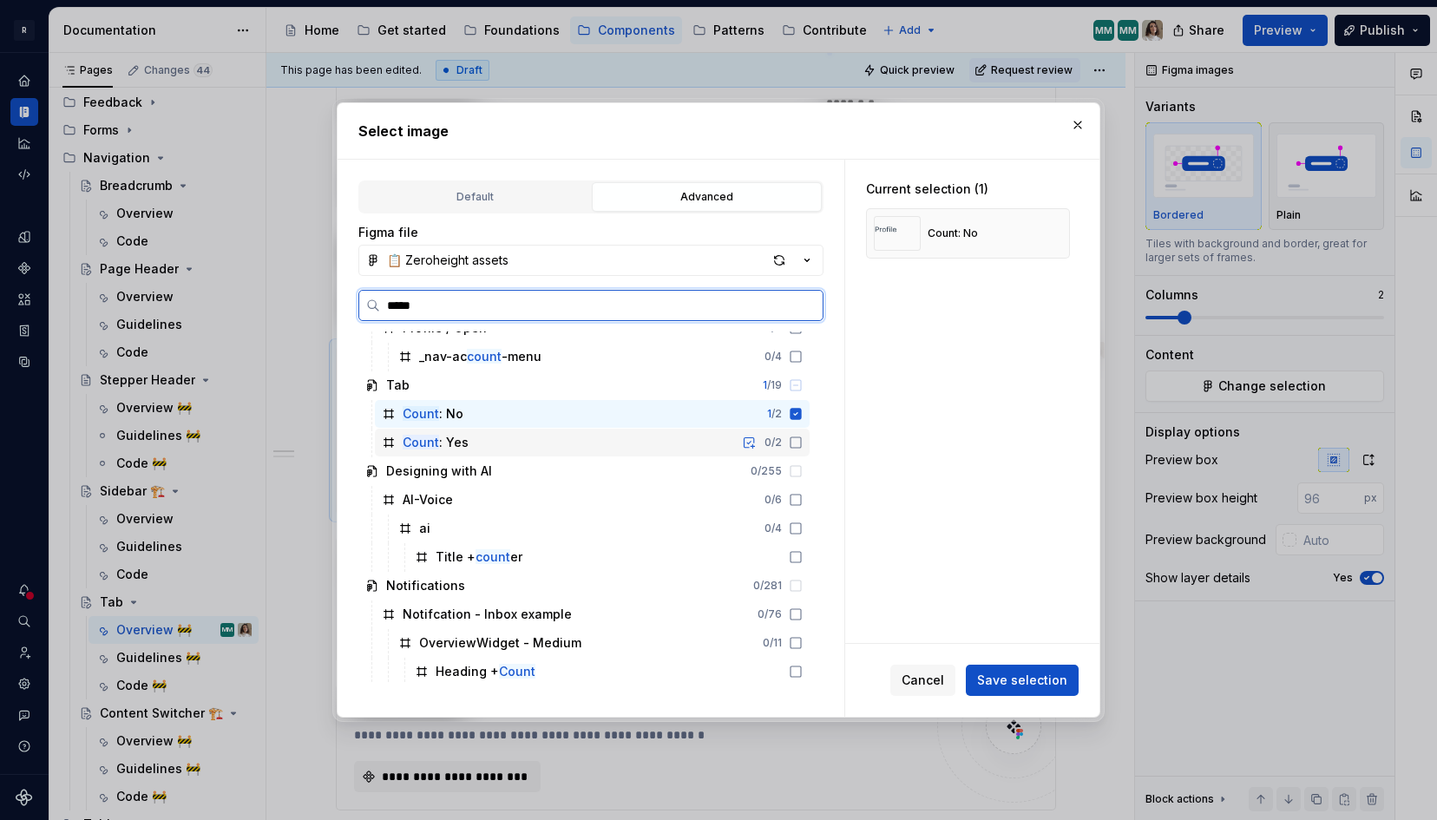
click at [803, 441] on icon at bounding box center [796, 443] width 14 height 14
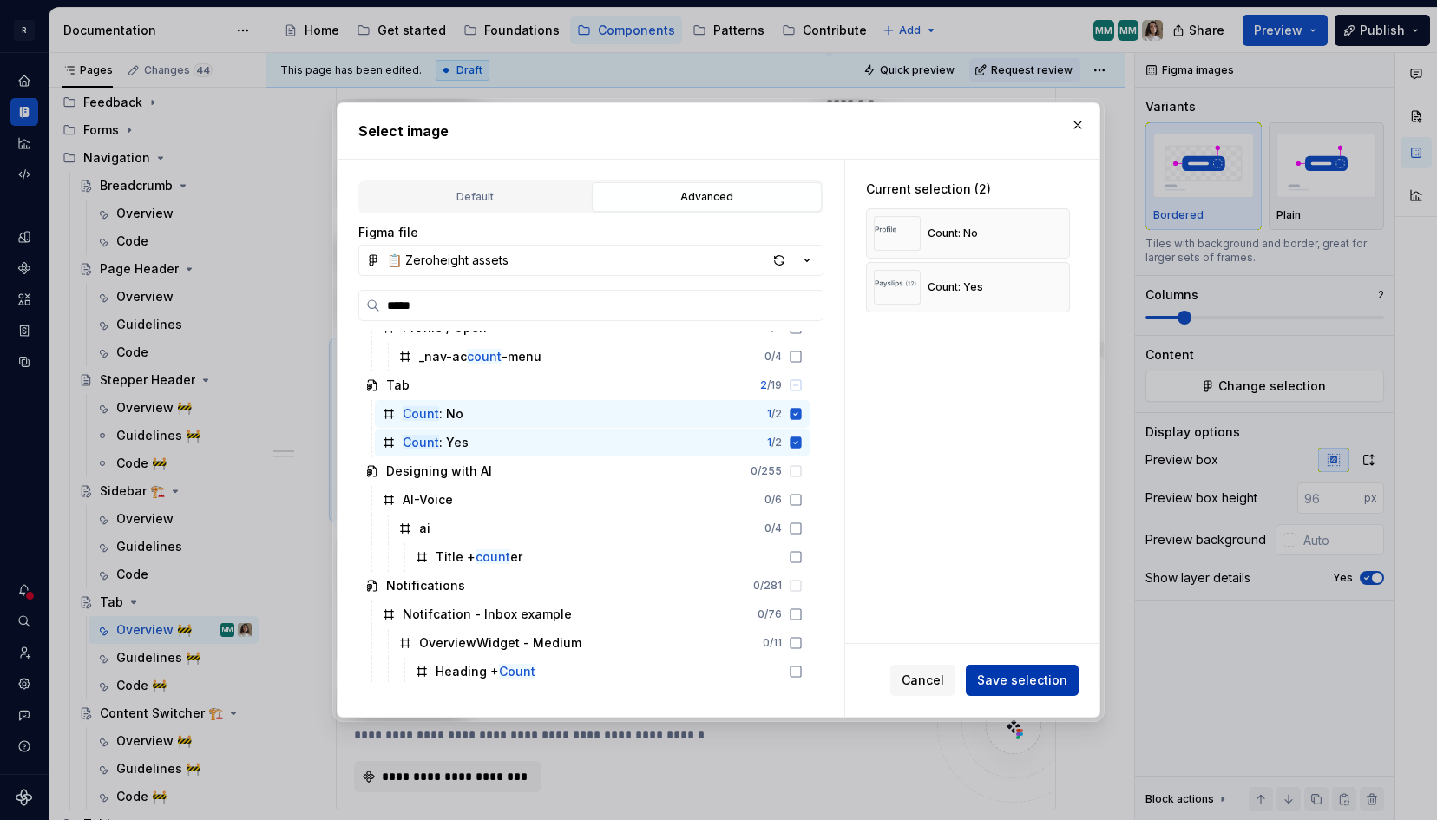
click at [1025, 687] on span "Save selection" at bounding box center [1022, 680] width 90 height 17
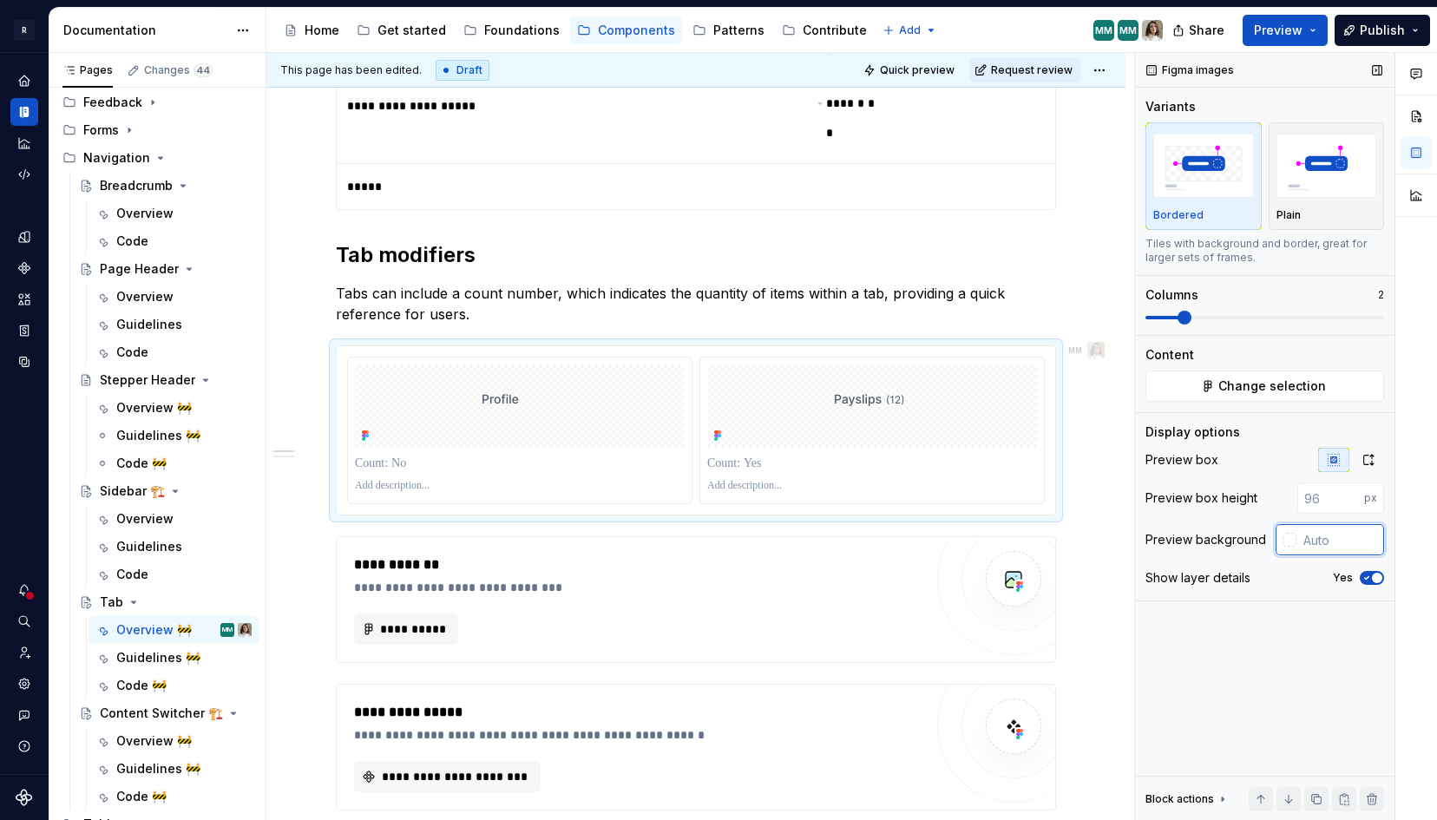
click at [1321, 539] on input "text" at bounding box center [1341, 539] width 88 height 31
paste input "#F3F4F8"
click at [1265, 629] on div "Figma images Variants Bordered Plain Tiles with background and border, great fo…" at bounding box center [1264, 437] width 259 height 768
click at [1369, 573] on icon "button" at bounding box center [1367, 578] width 14 height 10
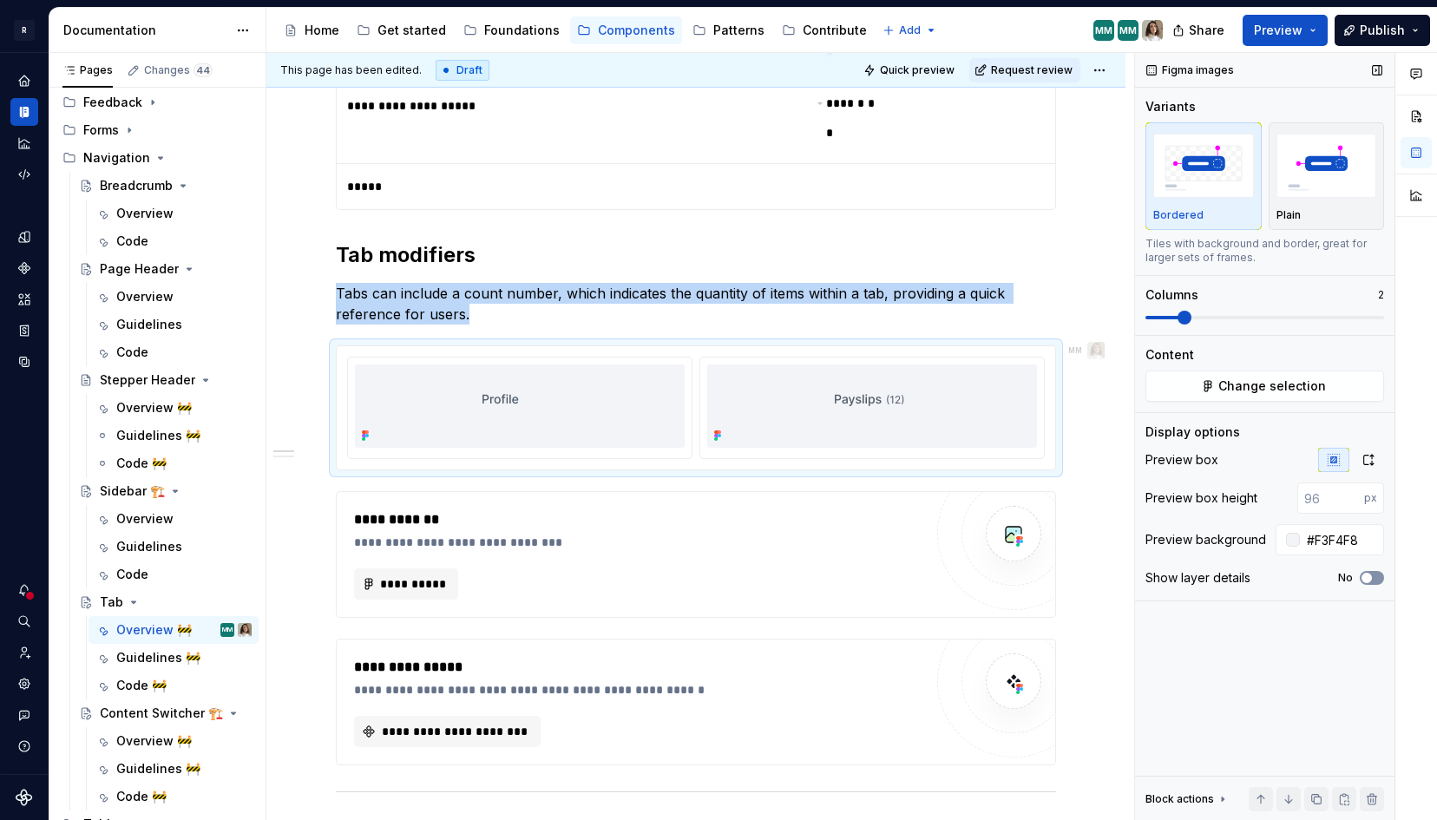
click at [1369, 573] on span "button" at bounding box center [1367, 578] width 10 height 10
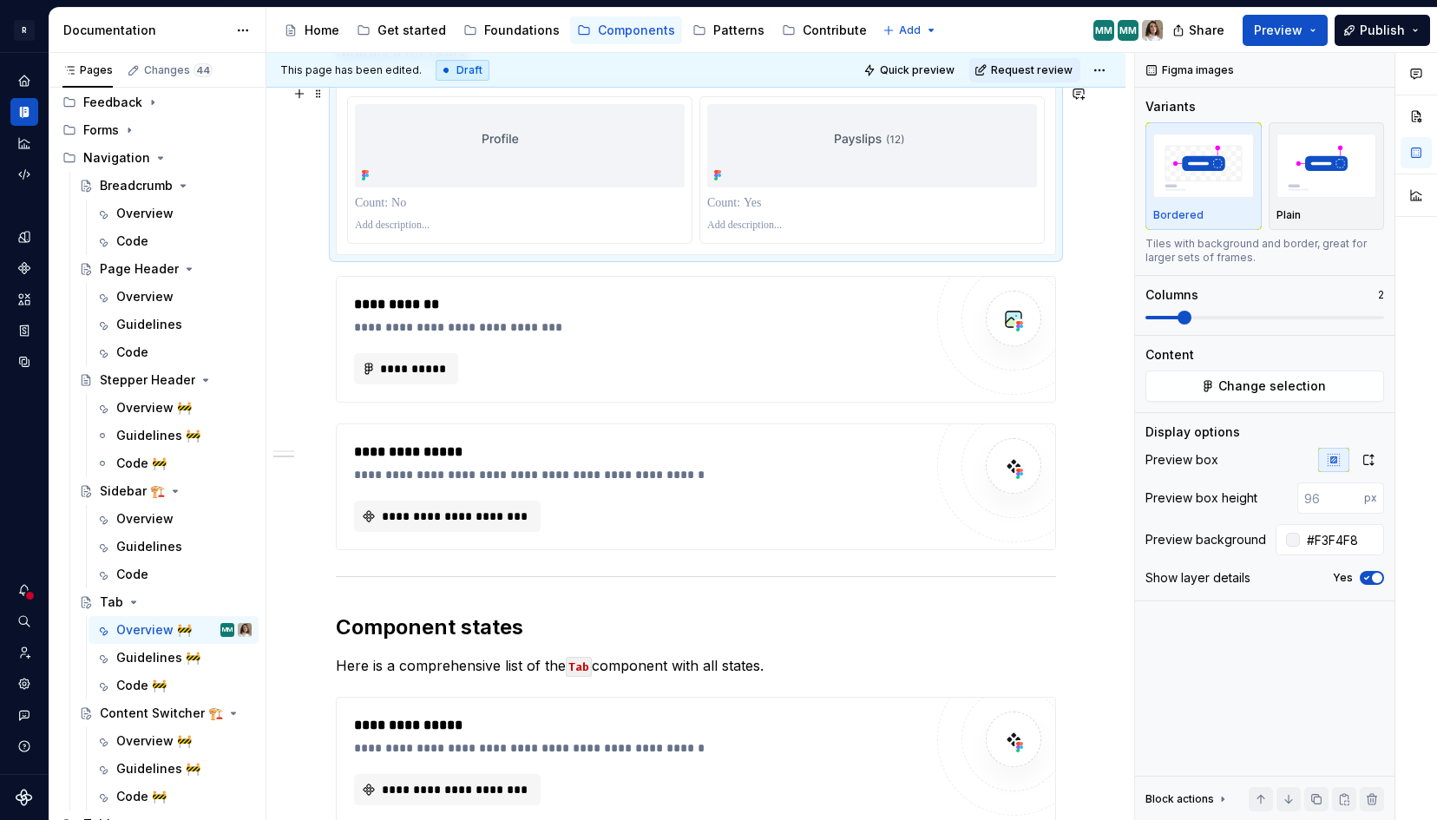
scroll to position [1186, 0]
click at [856, 333] on div "**********" at bounding box center [643, 326] width 578 height 17
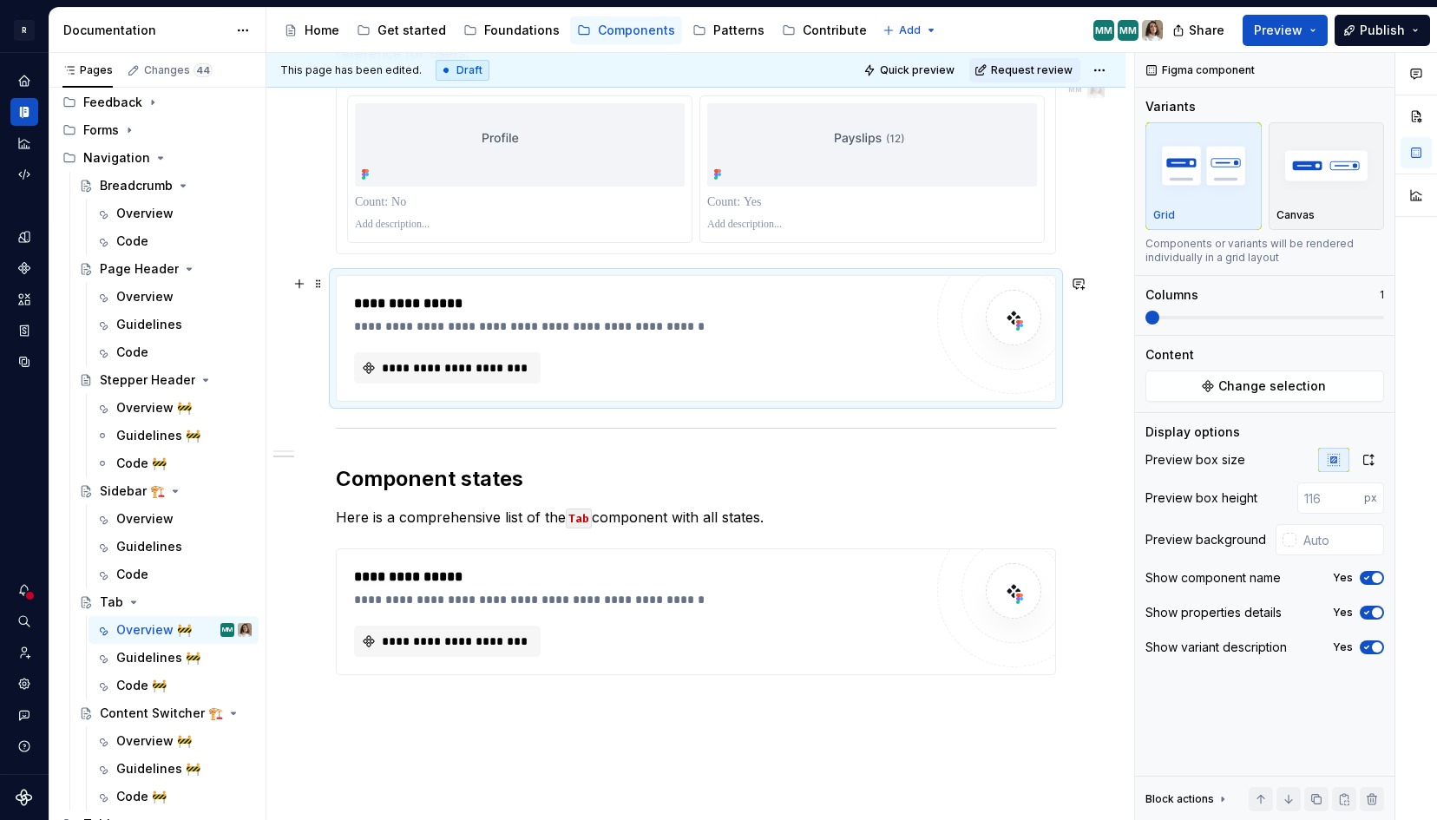
click at [765, 357] on div "**********" at bounding box center [638, 367] width 569 height 31
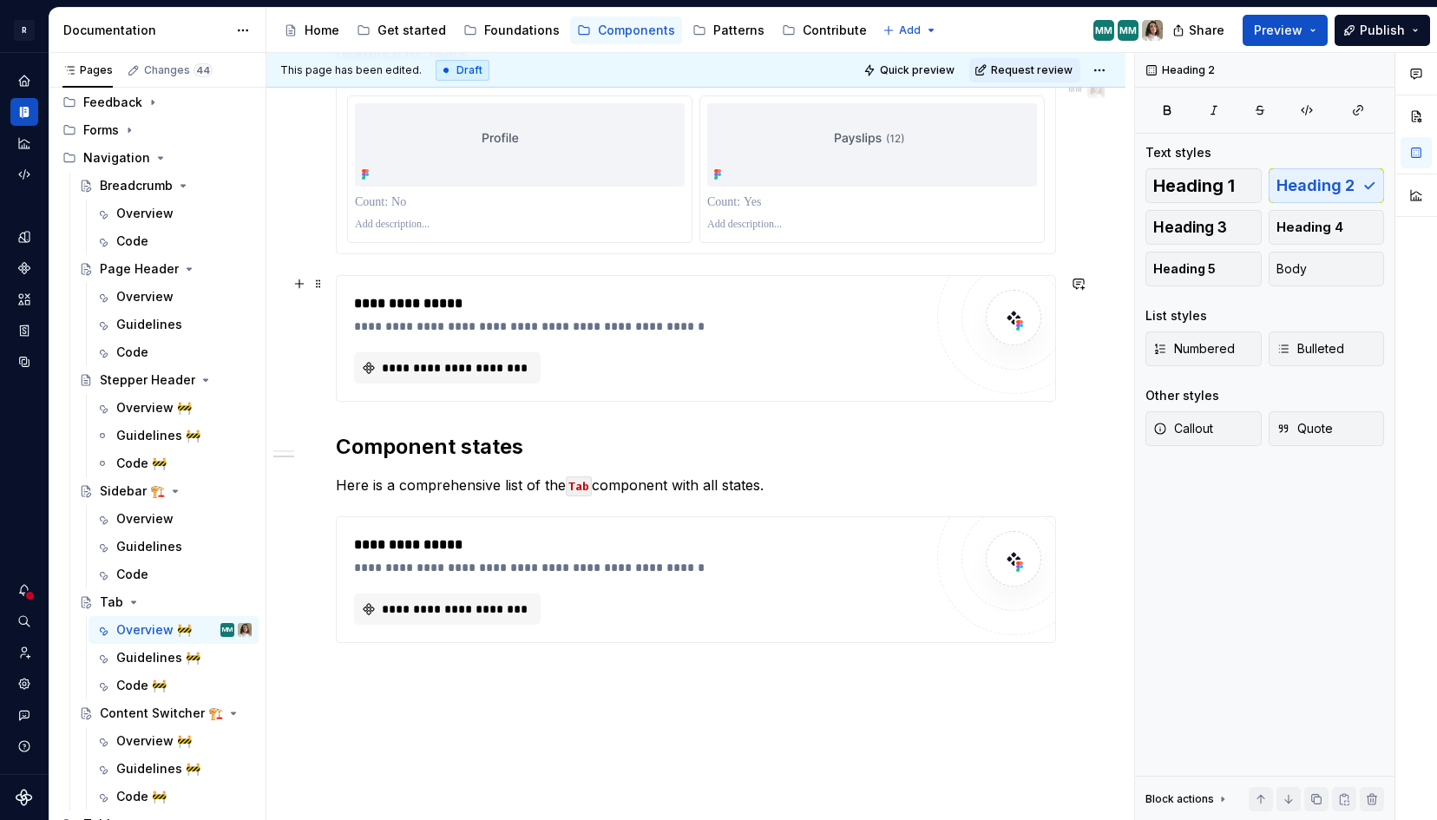
click at [722, 341] on div "**********" at bounding box center [638, 338] width 569 height 90
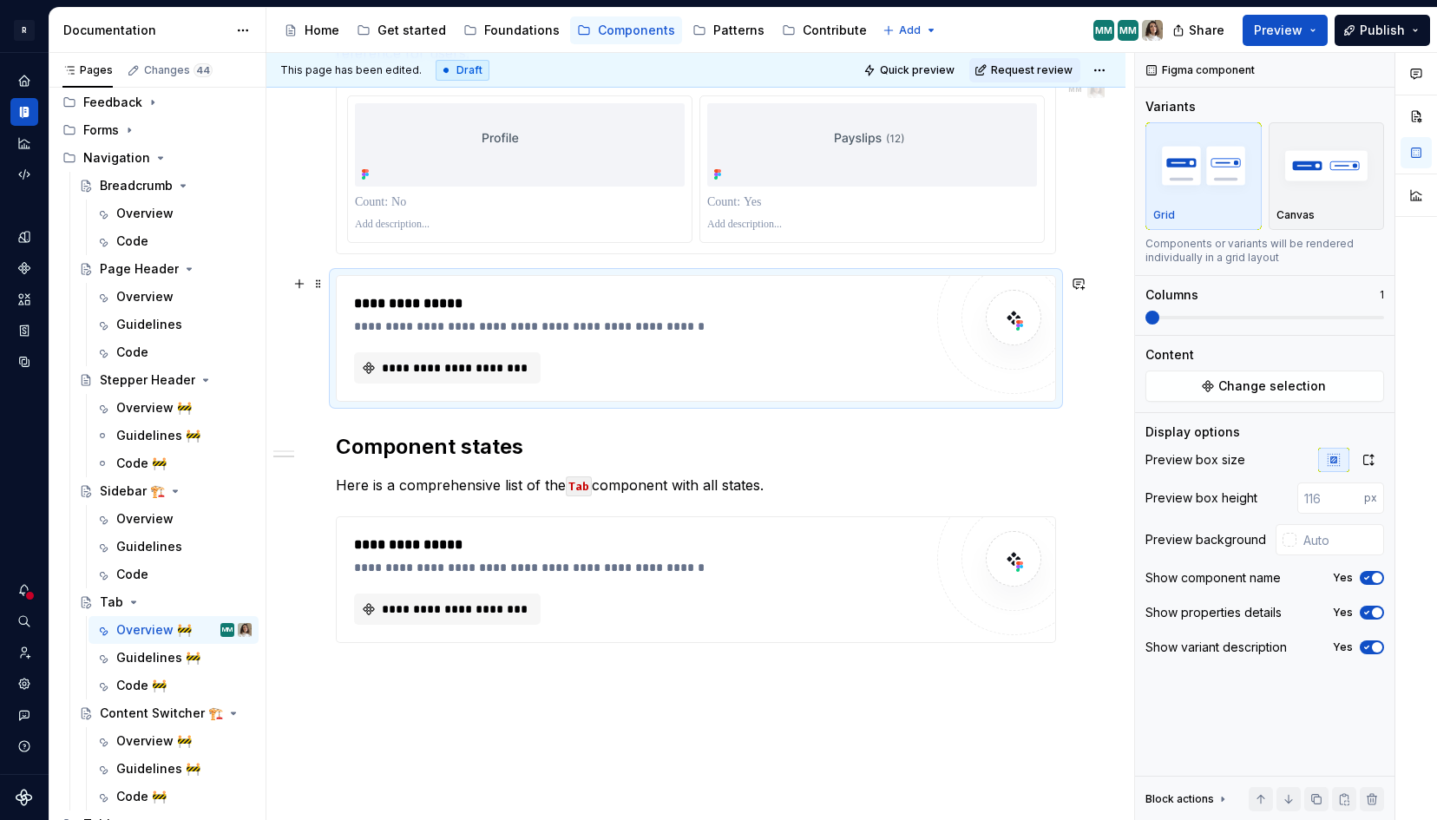
scroll to position [1127, 0]
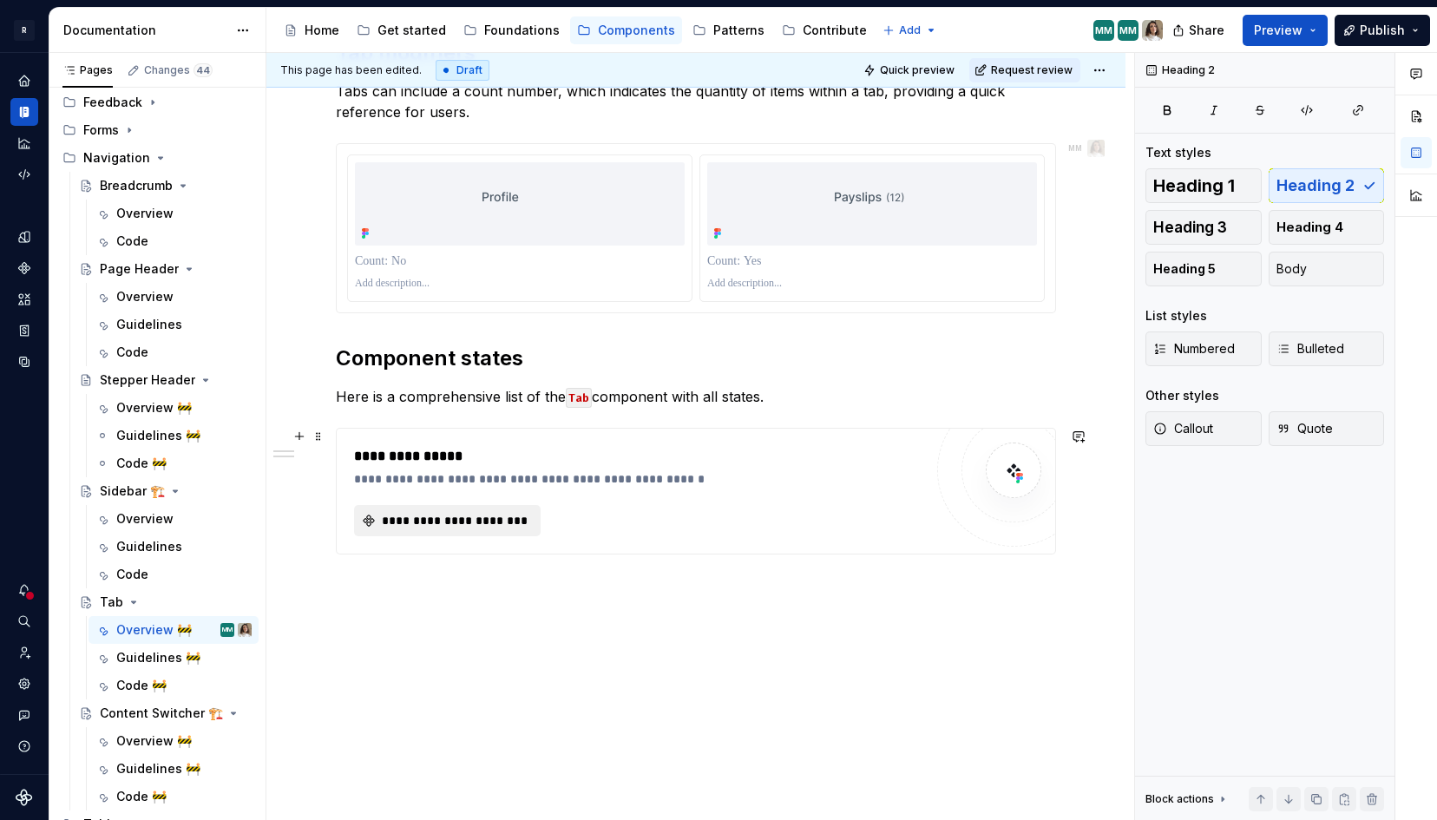
click at [479, 515] on span "**********" at bounding box center [454, 520] width 150 height 17
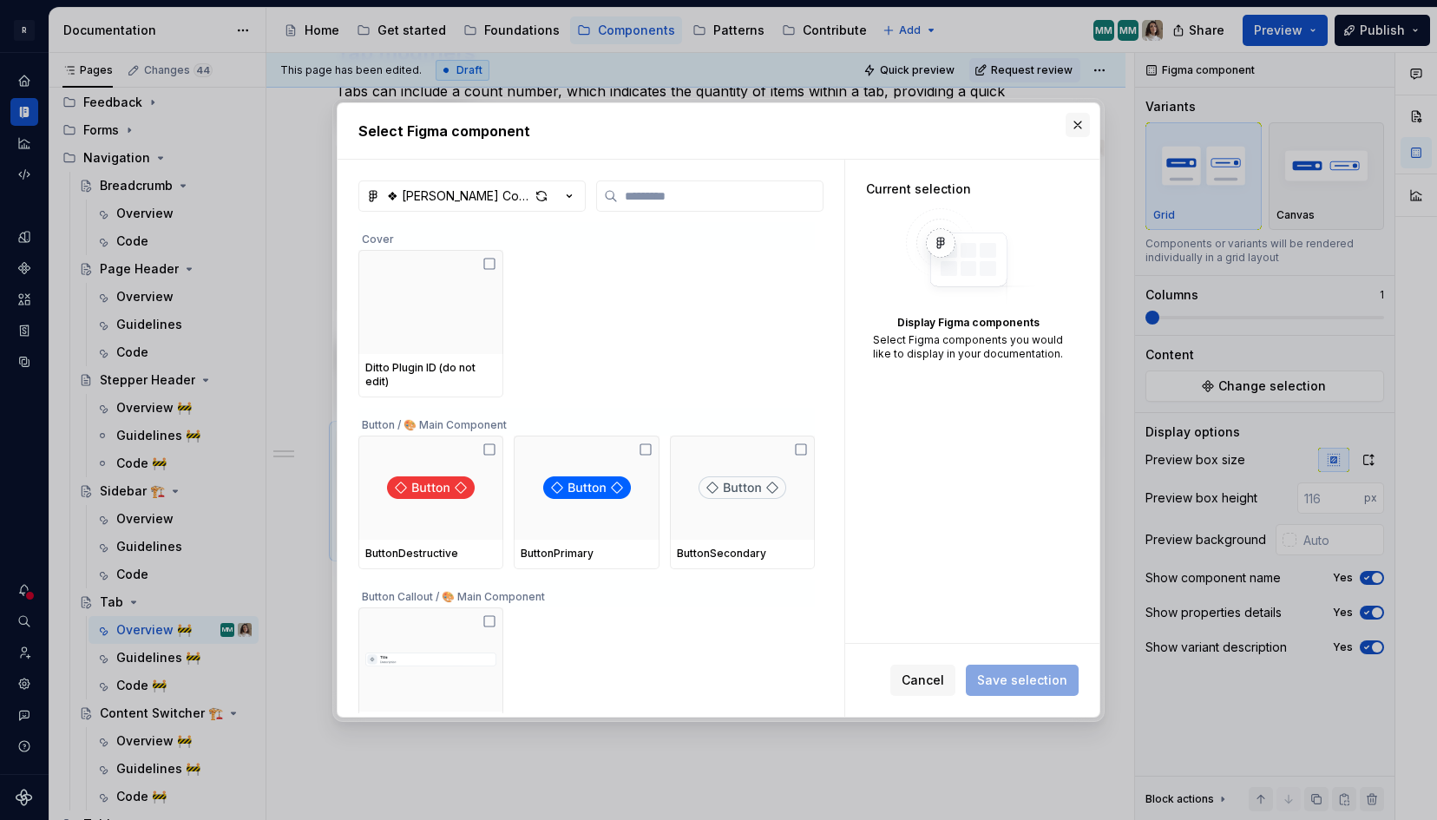
click at [1079, 135] on button "button" at bounding box center [1078, 125] width 24 height 24
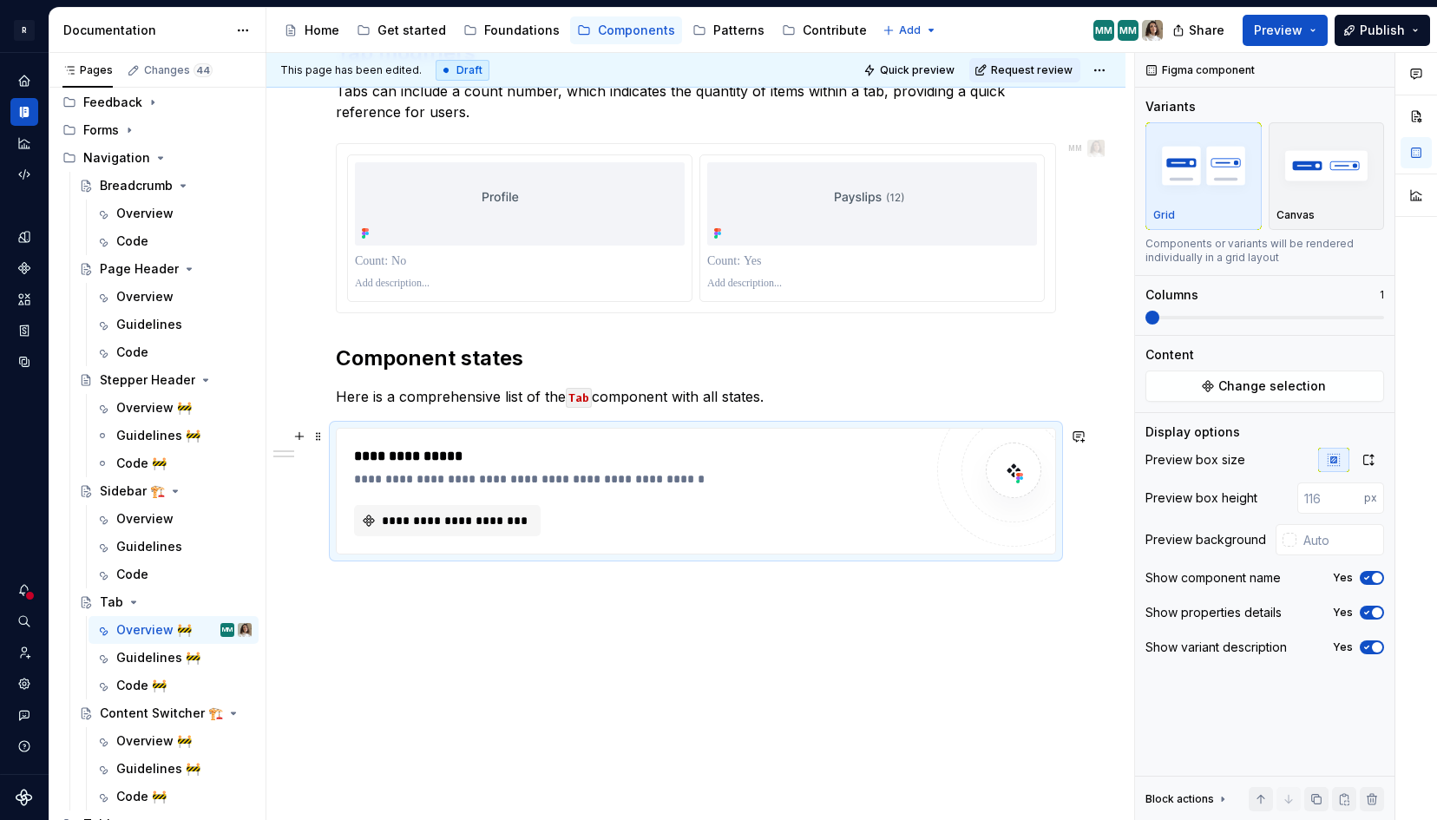
click at [774, 444] on div "**********" at bounding box center [696, 491] width 719 height 125
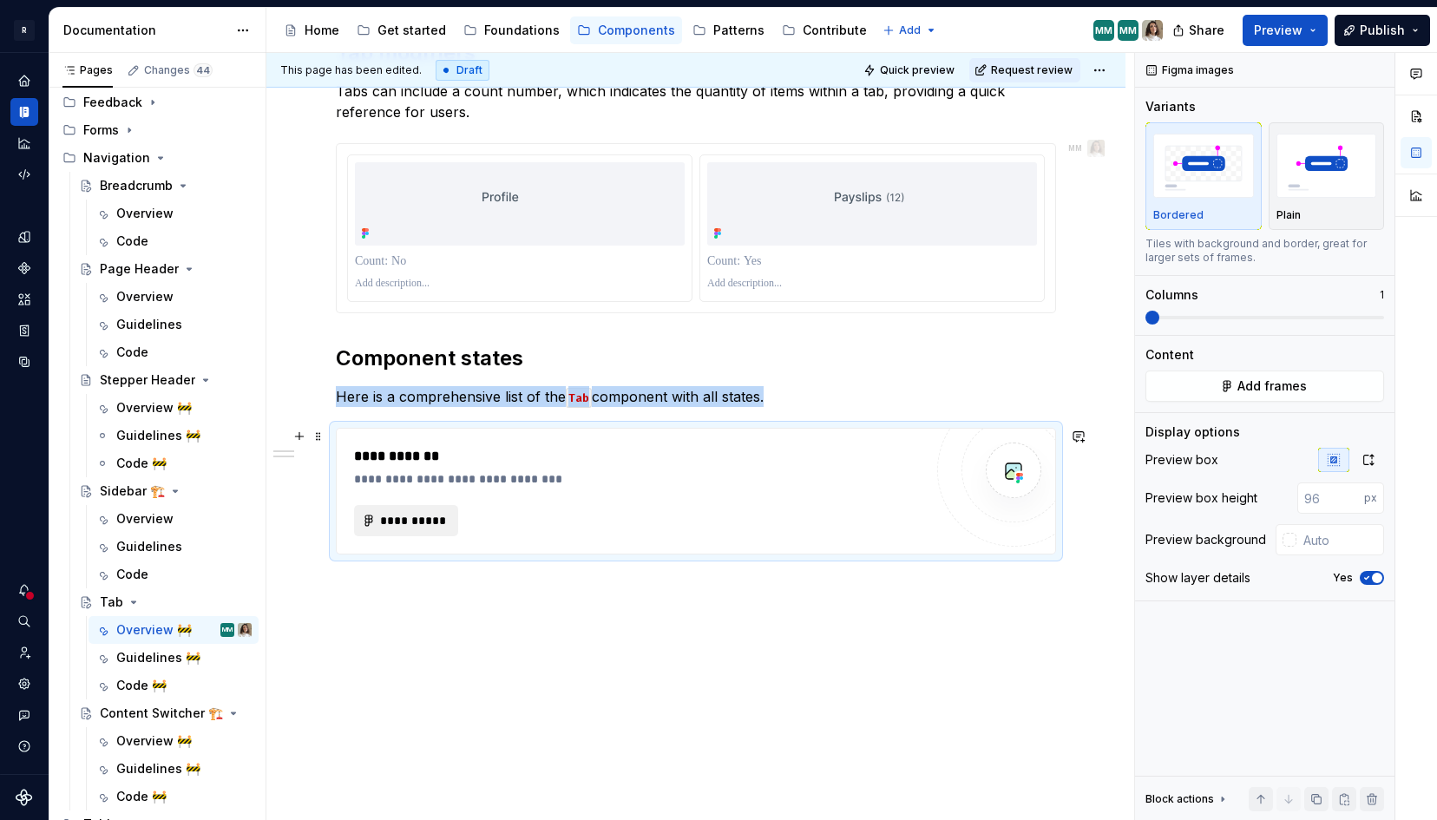
click at [433, 525] on span "**********" at bounding box center [413, 520] width 68 height 17
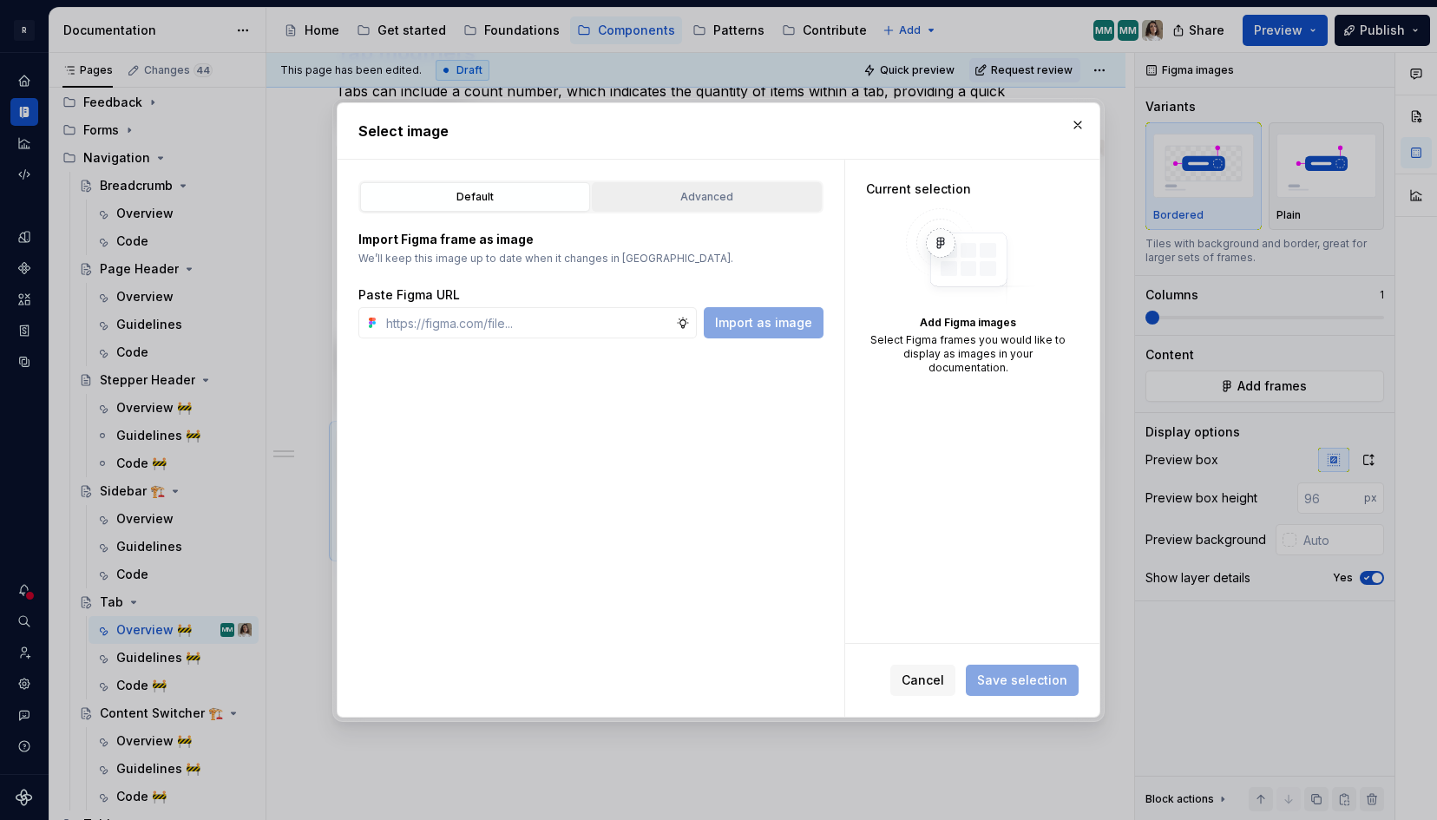
click at [695, 200] on div "Advanced" at bounding box center [707, 196] width 218 height 17
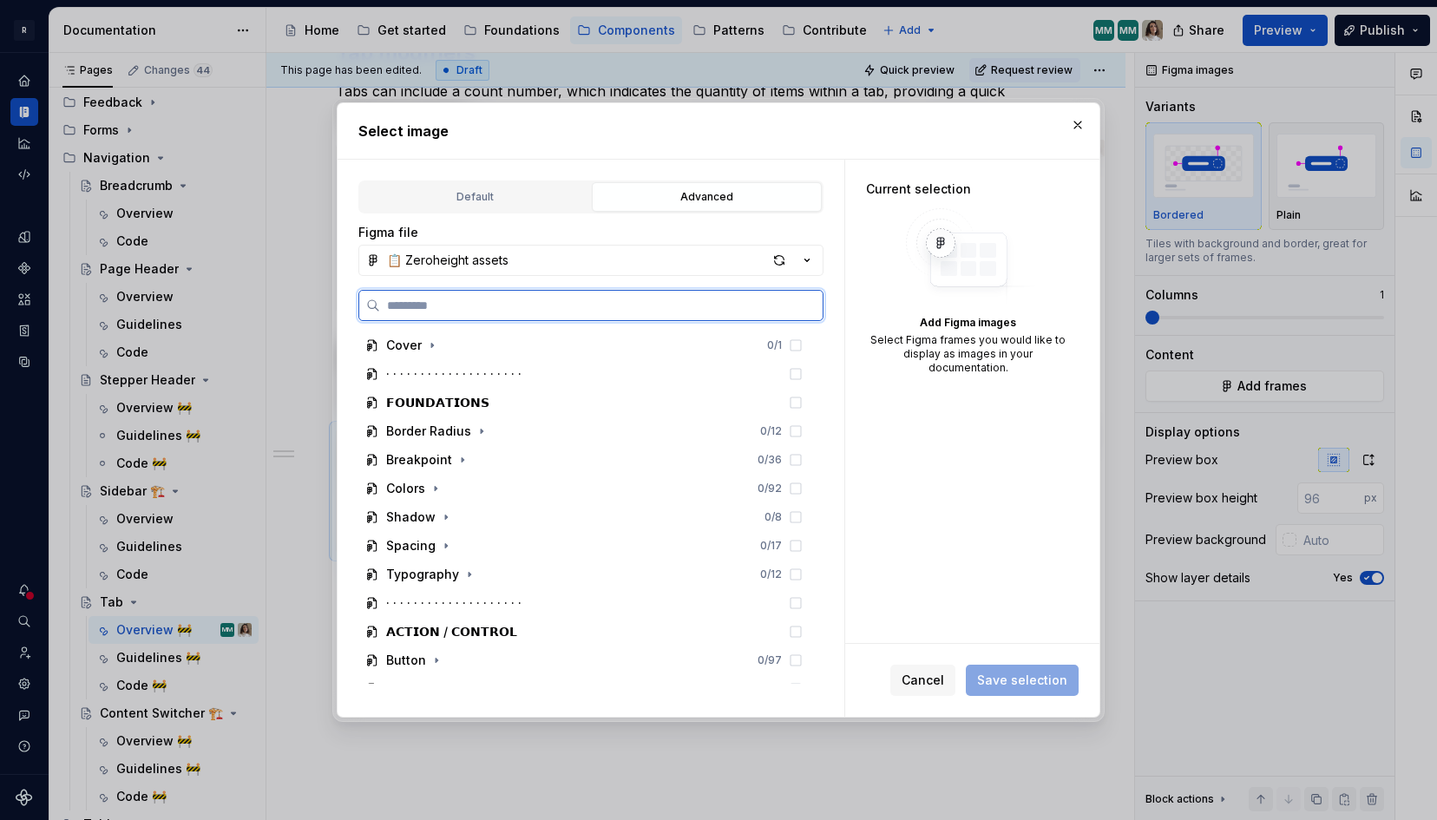
click at [470, 309] on input "search" at bounding box center [601, 305] width 443 height 17
click at [449, 303] on input "search" at bounding box center [601, 305] width 443 height 17
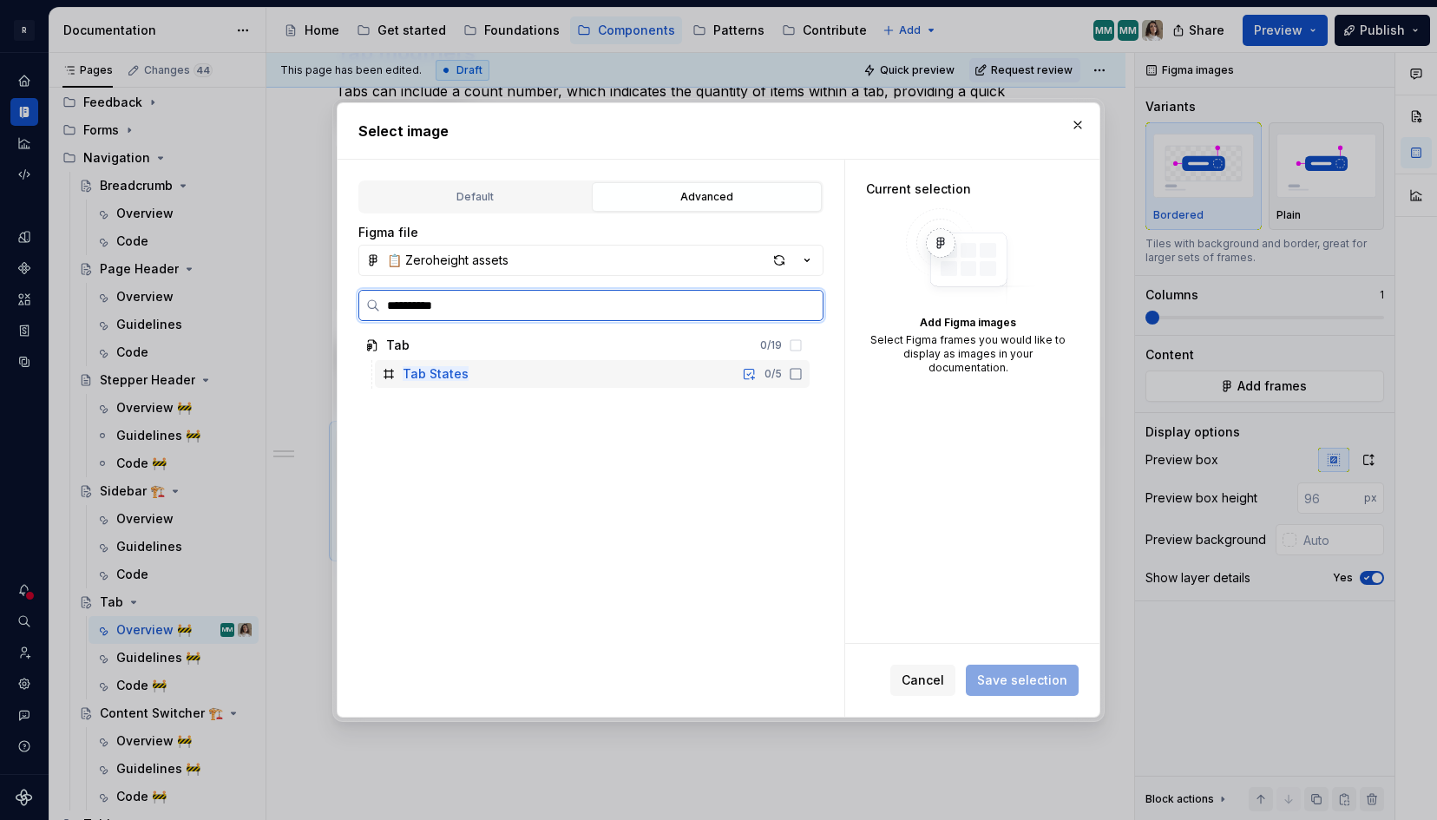
click at [462, 371] on mark "Tab States" at bounding box center [436, 373] width 66 height 15
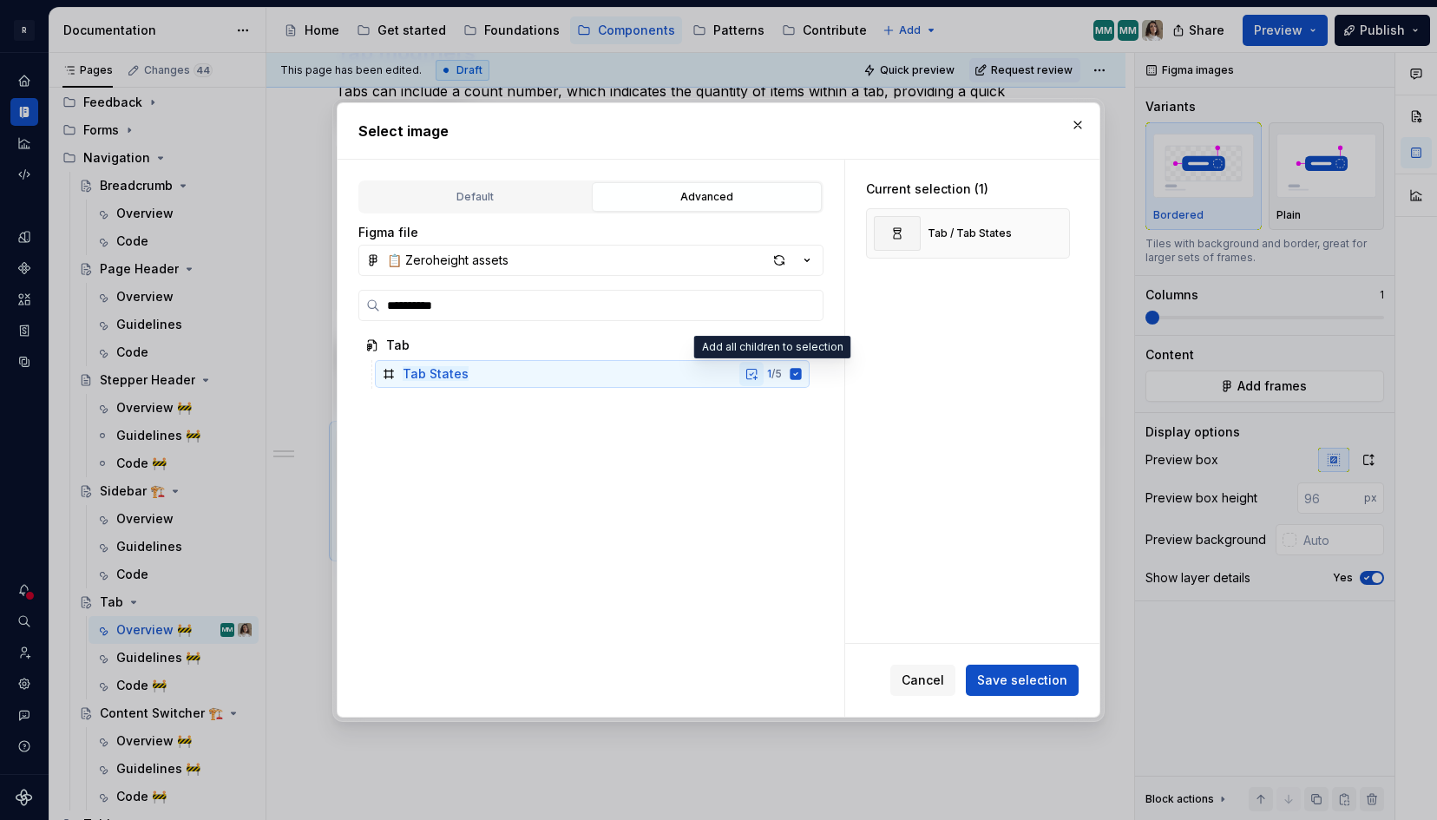
click at [764, 371] on button "button" at bounding box center [751, 374] width 24 height 24
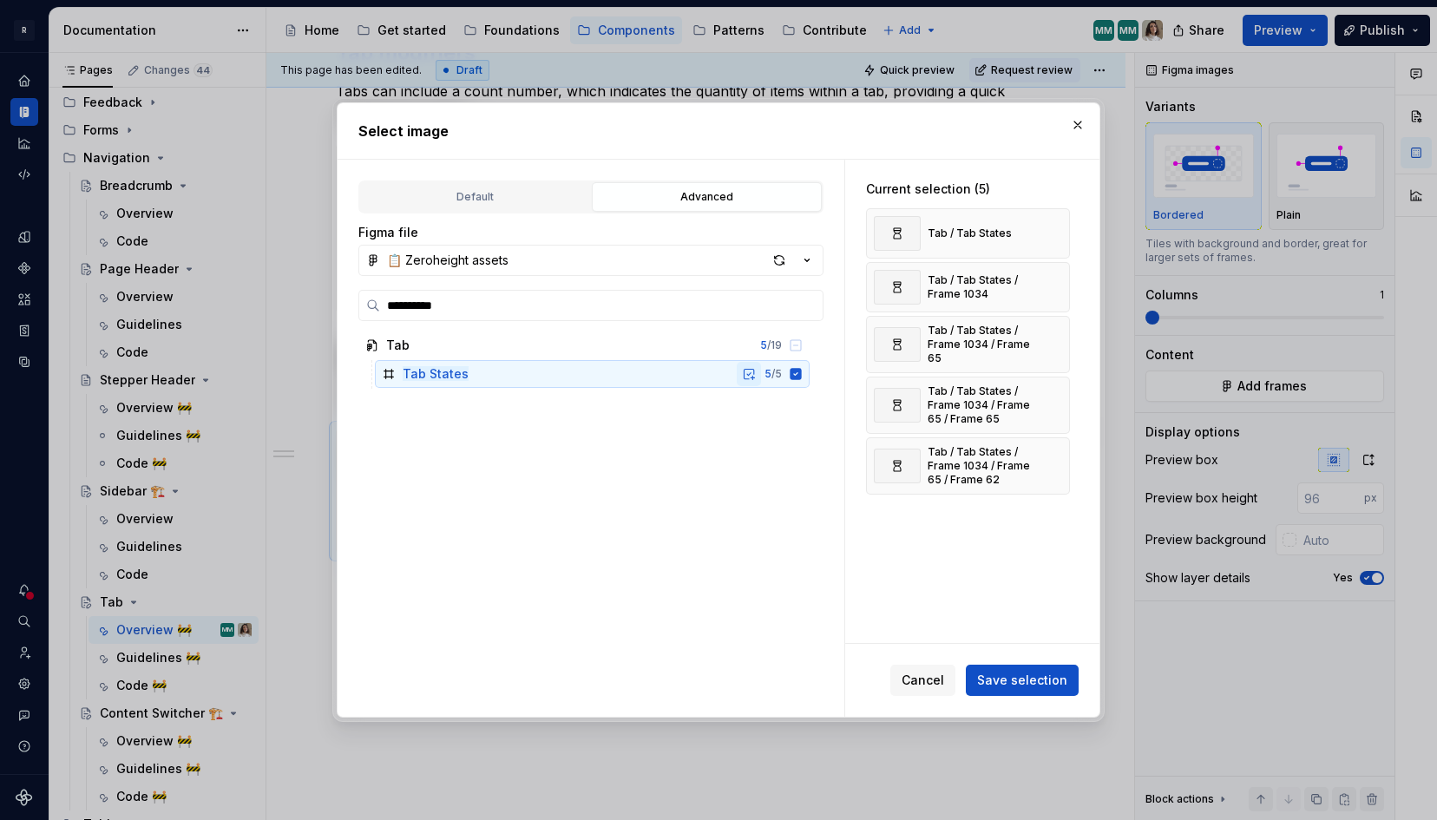
click at [761, 375] on button "button" at bounding box center [749, 374] width 24 height 24
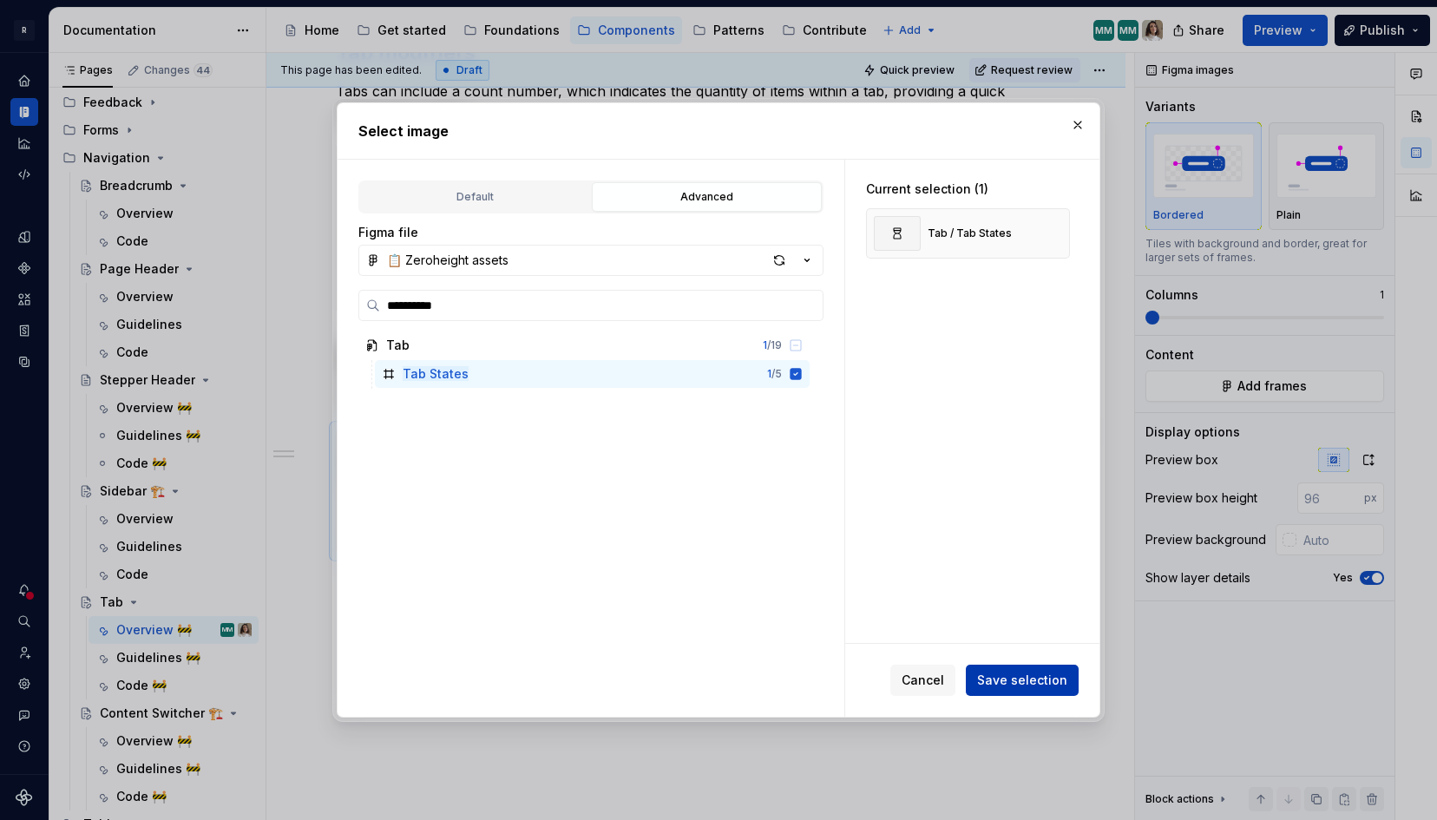
click at [1030, 683] on span "Save selection" at bounding box center [1022, 680] width 90 height 17
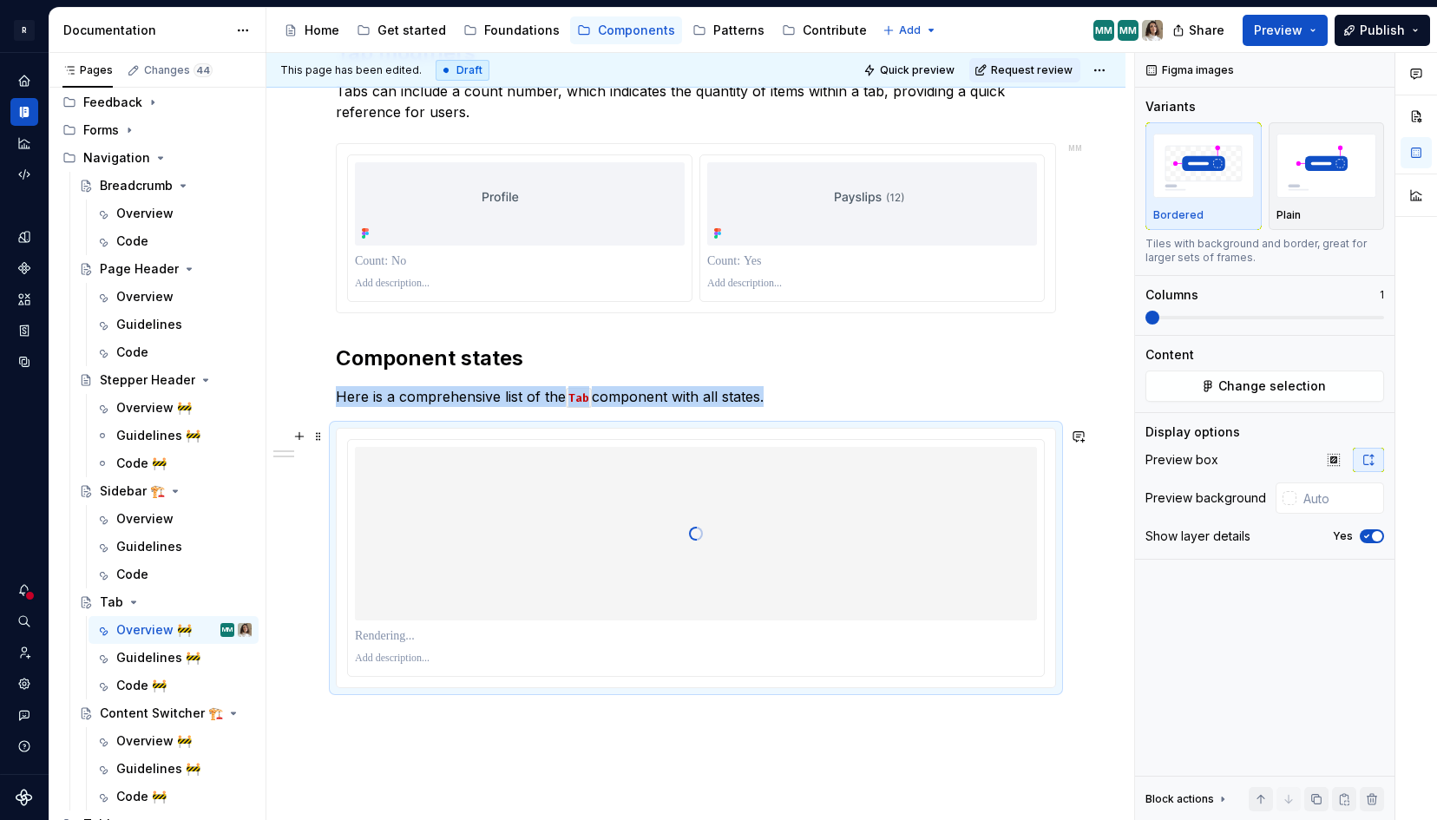
click at [383, 638] on p at bounding box center [696, 635] width 682 height 17
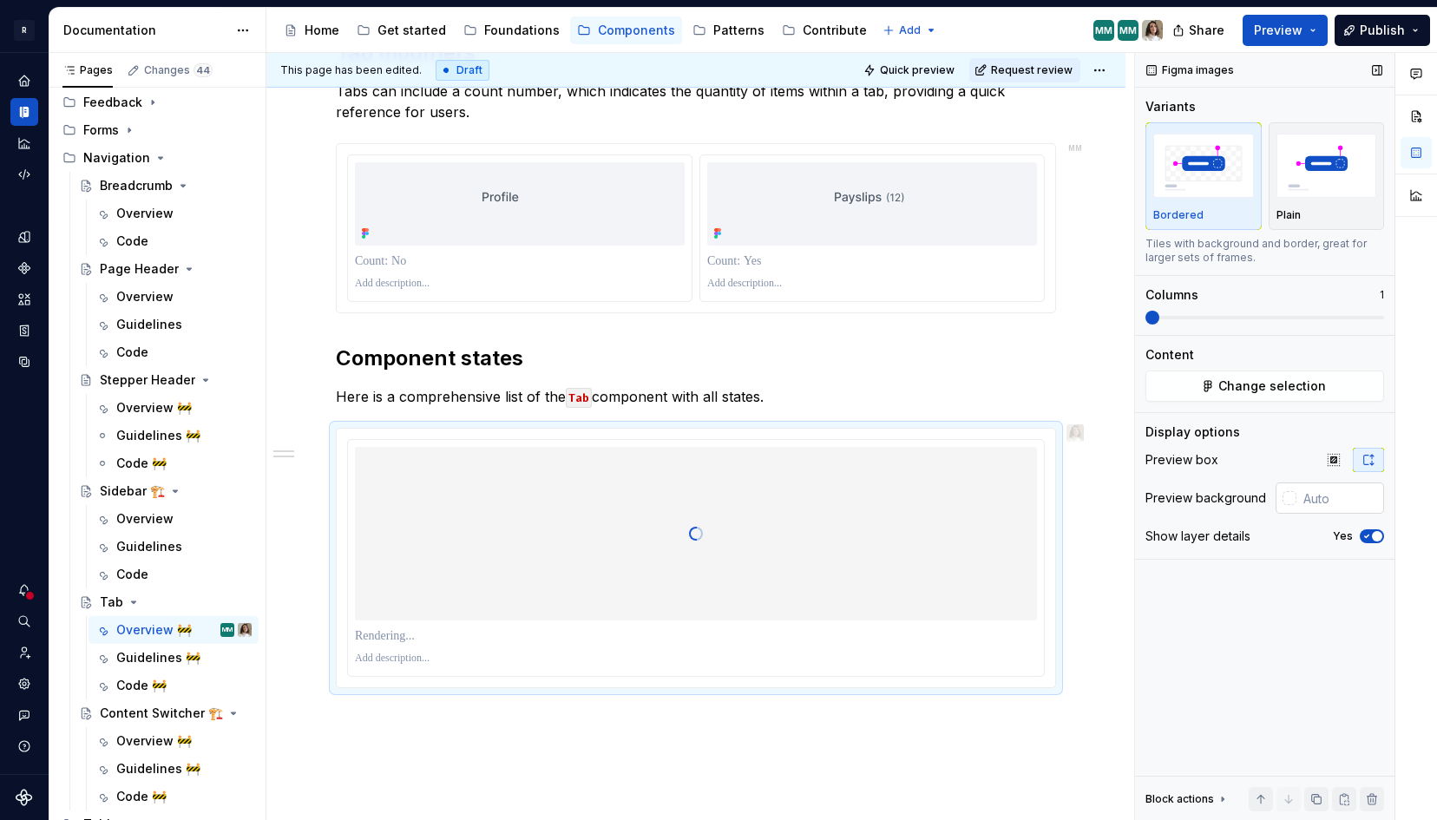
click at [1314, 496] on input "text" at bounding box center [1341, 498] width 88 height 31
paste input "#F3F4F8"
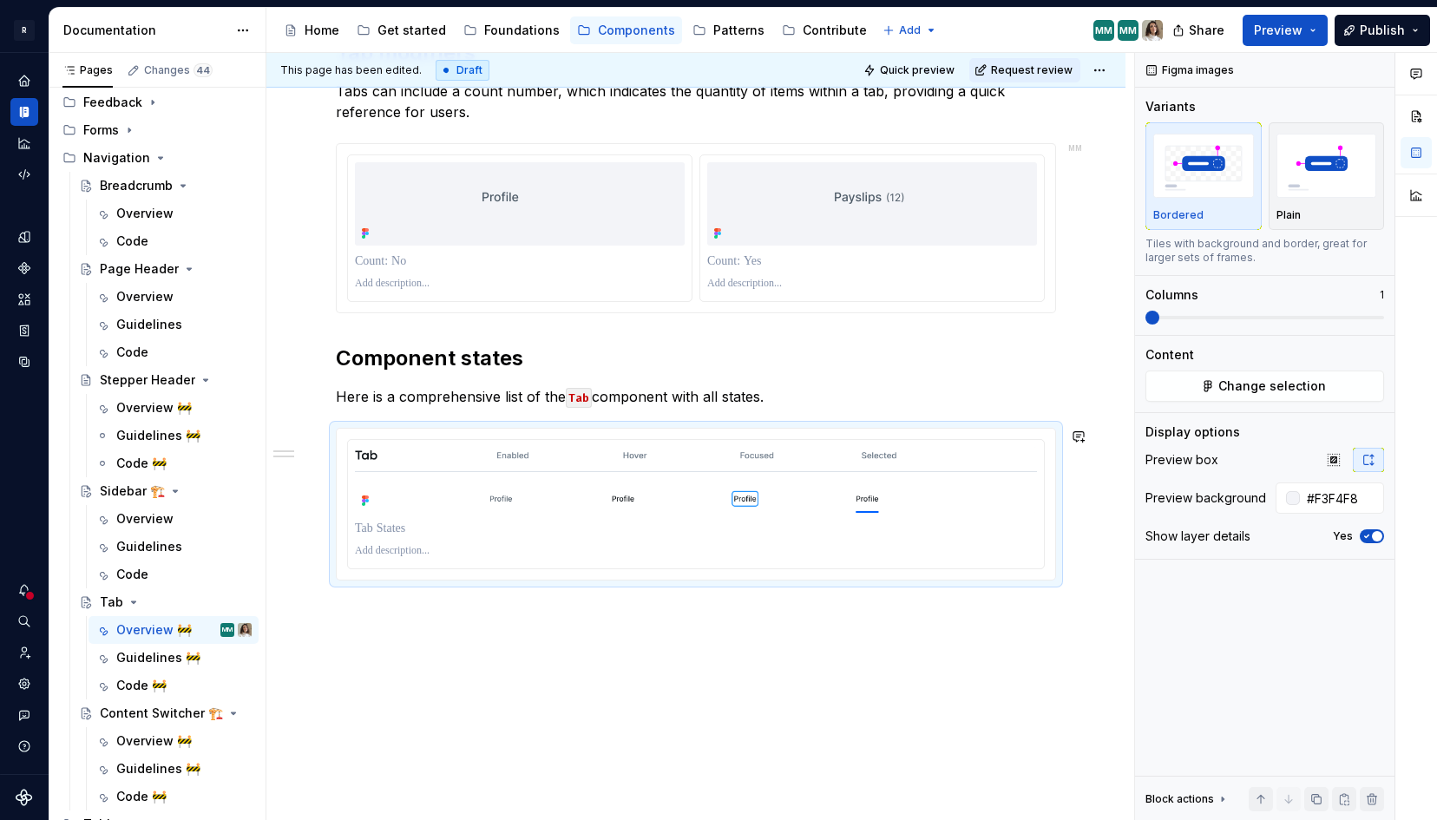
click at [915, 675] on div "**********" at bounding box center [695, 21] width 859 height 1653
click at [709, 638] on div "**********" at bounding box center [695, 21] width 859 height 1653
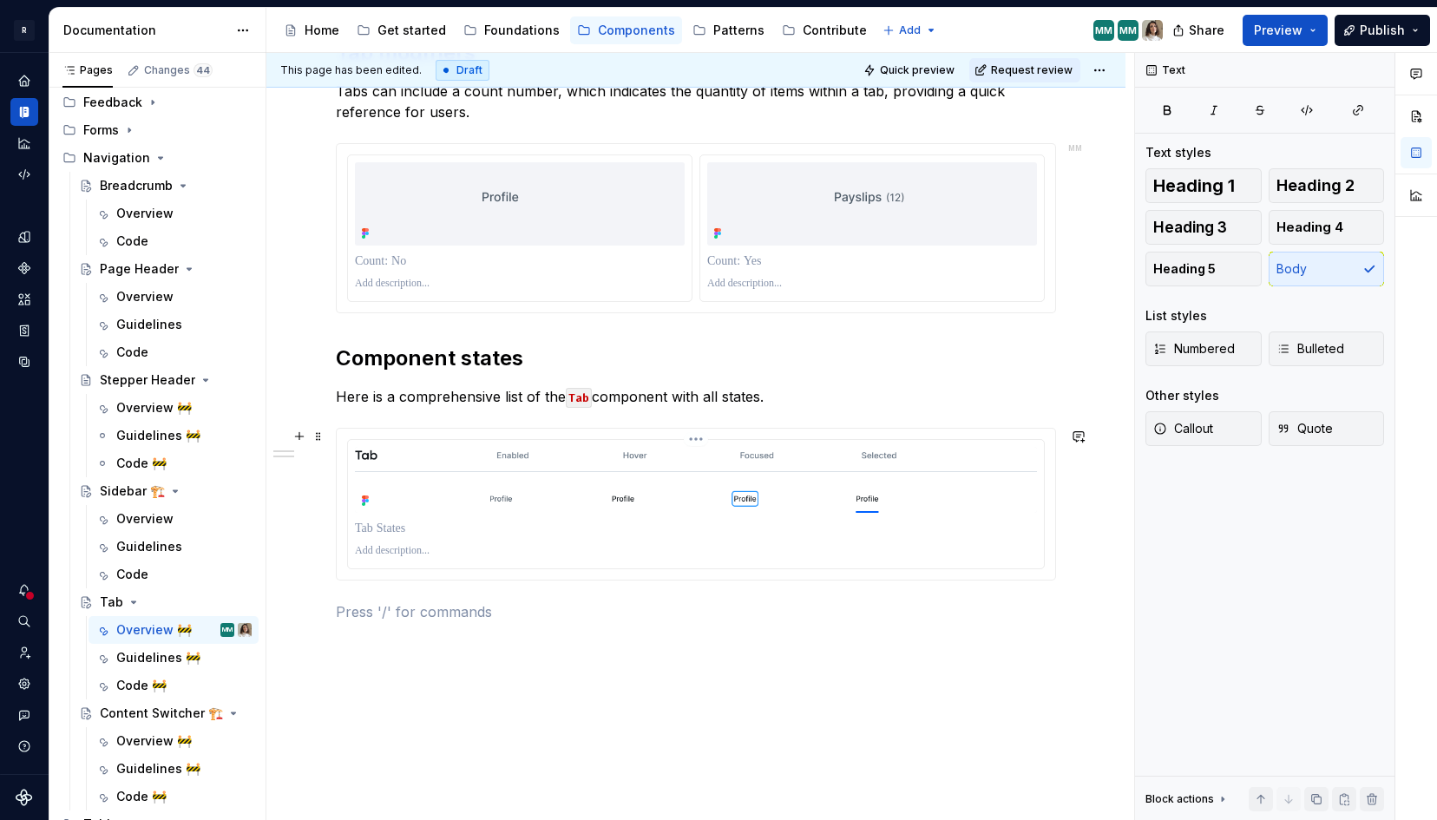
click at [389, 522] on p at bounding box center [696, 528] width 682 height 17
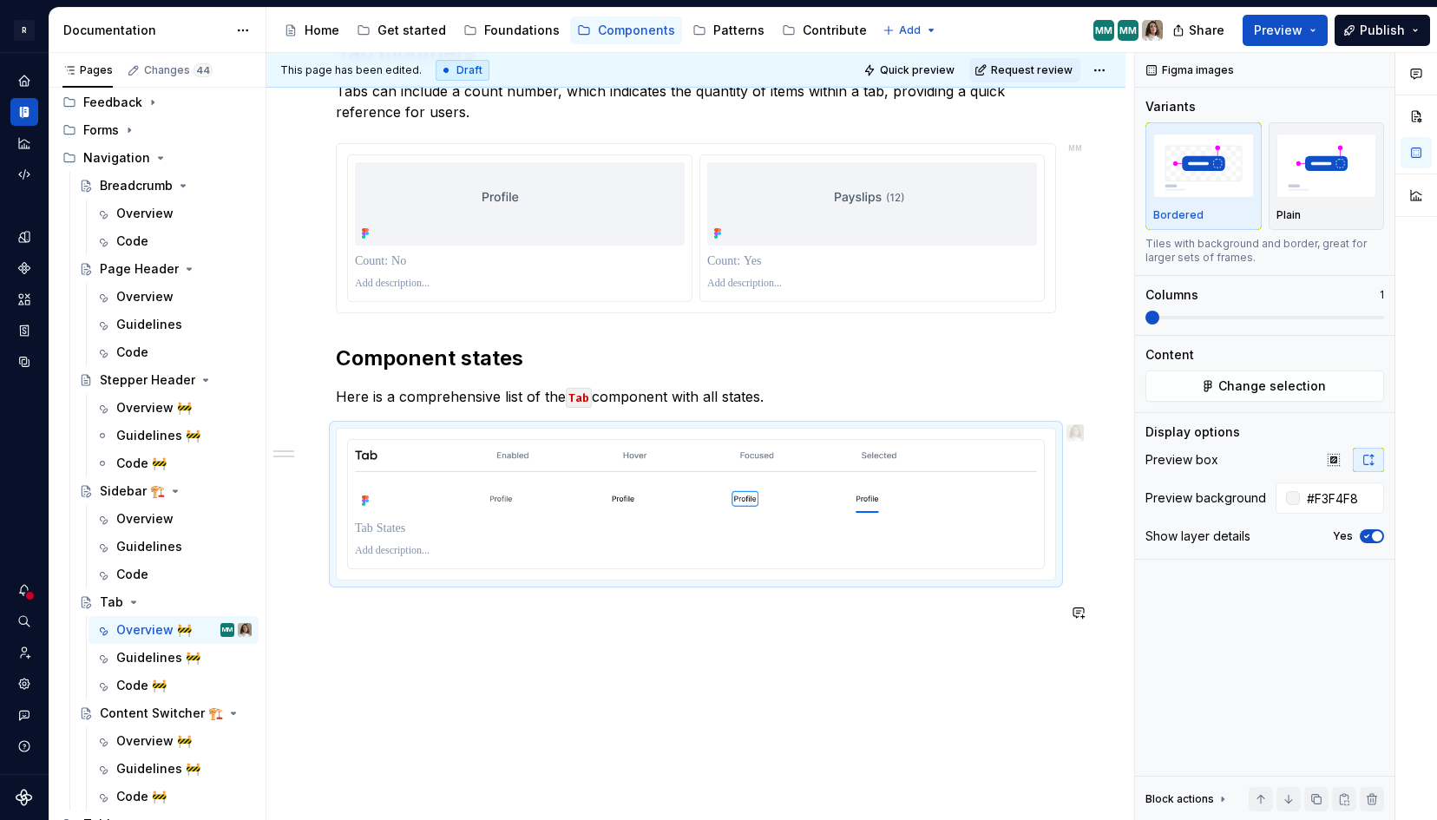
click at [410, 670] on div "**********" at bounding box center [695, 42] width 859 height 1695
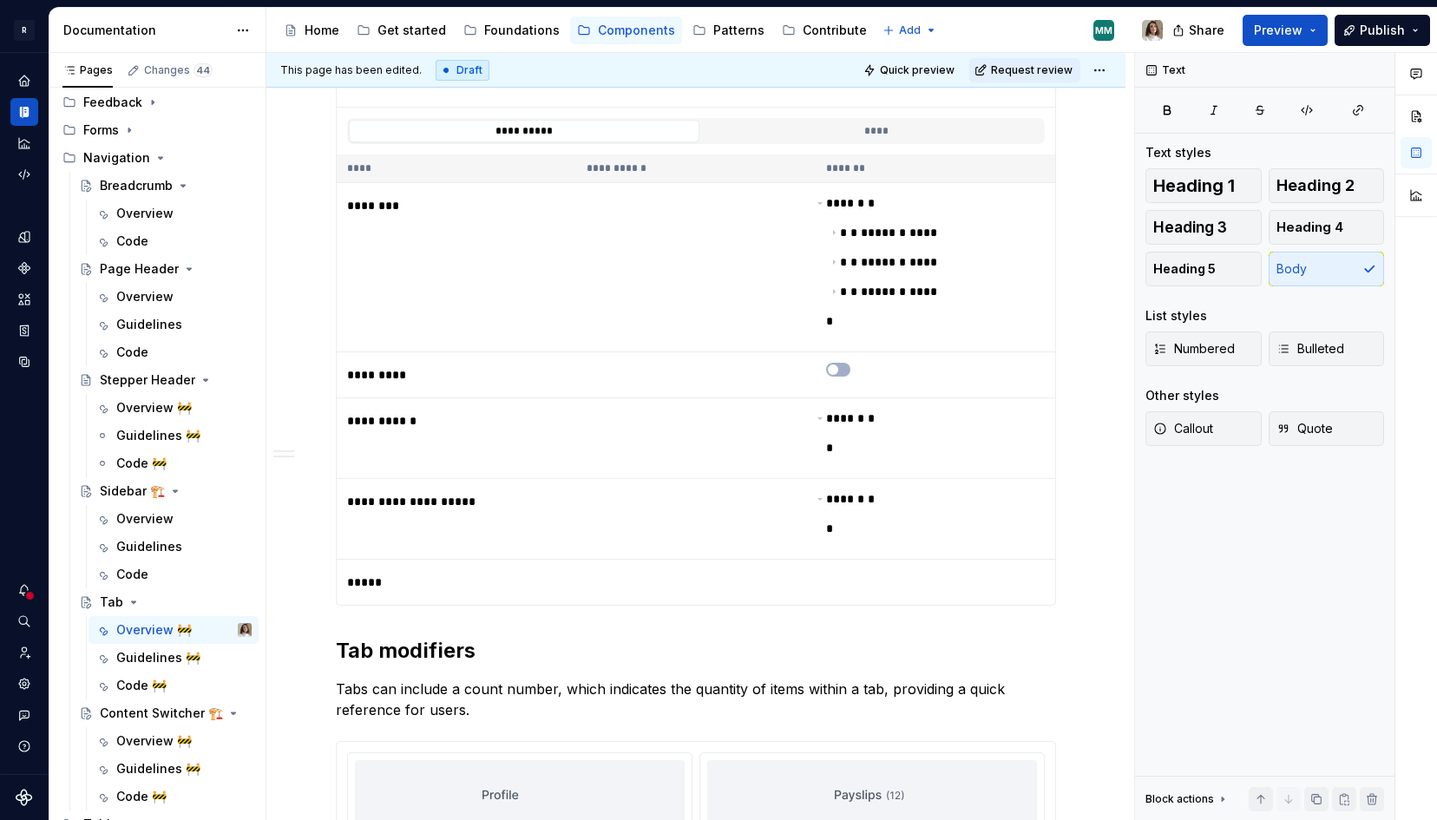
scroll to position [0, 0]
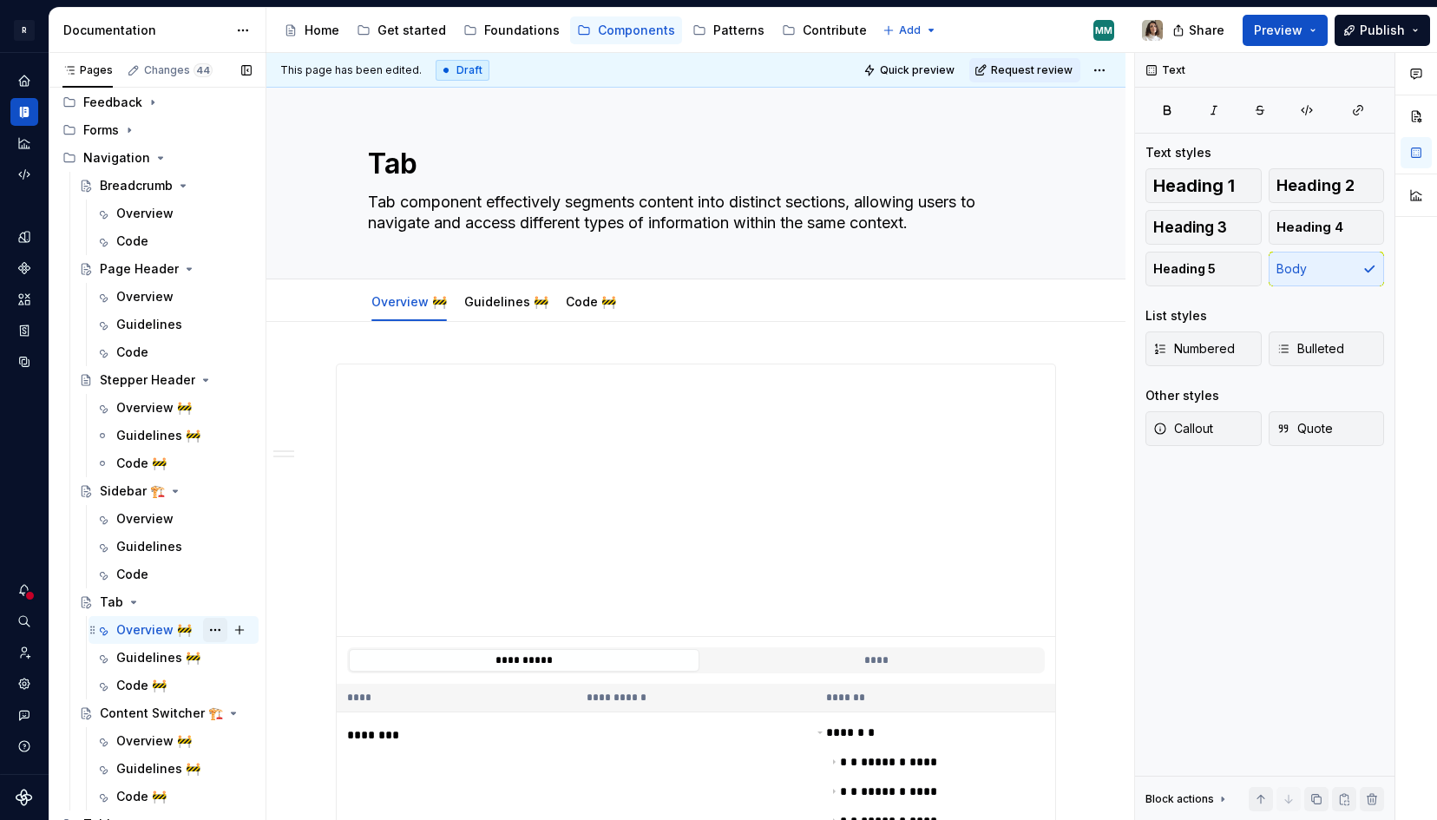
click at [204, 626] on button "Page tree" at bounding box center [215, 630] width 24 height 24
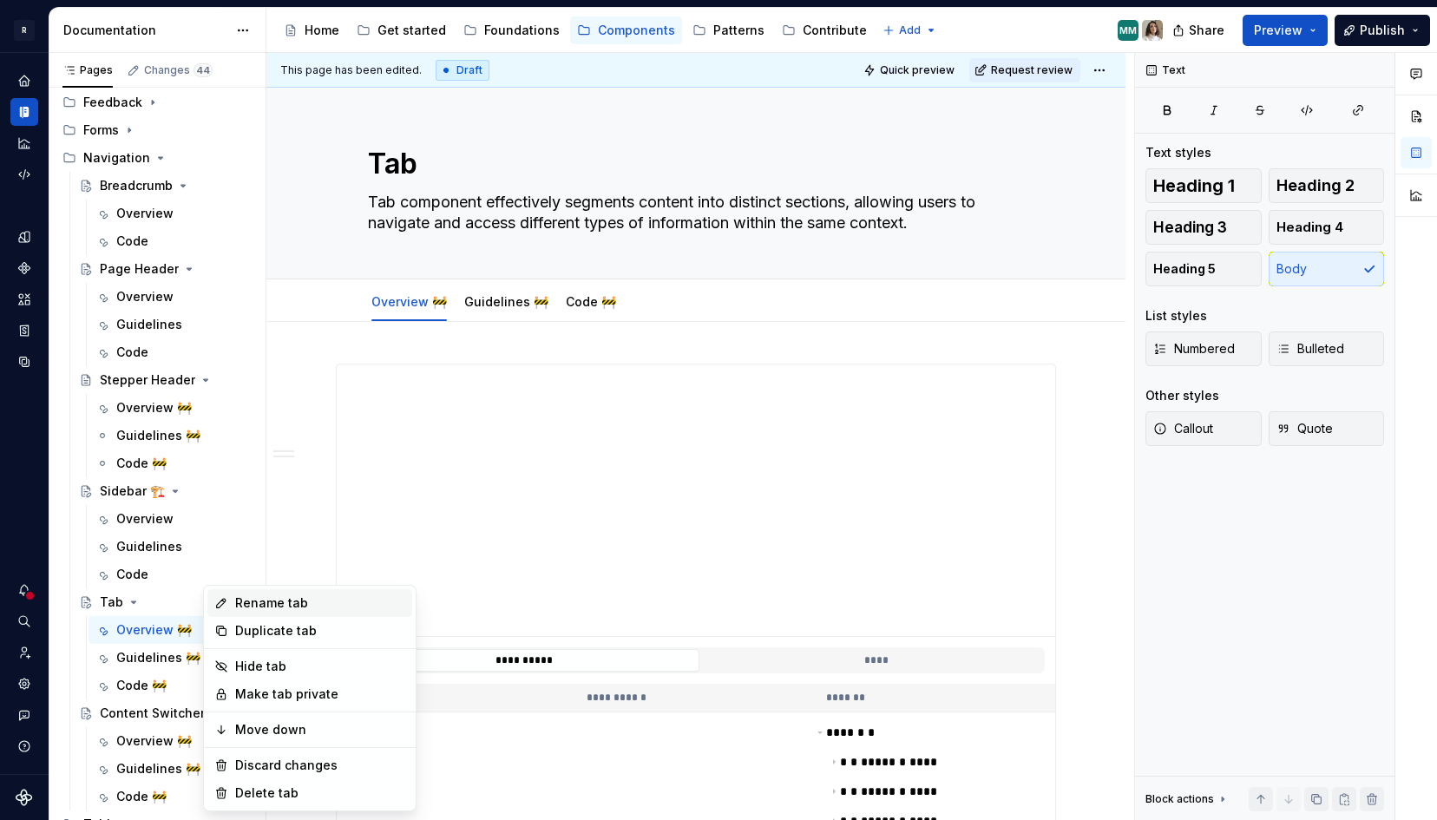
click at [241, 604] on div "Rename tab" at bounding box center [320, 602] width 170 height 17
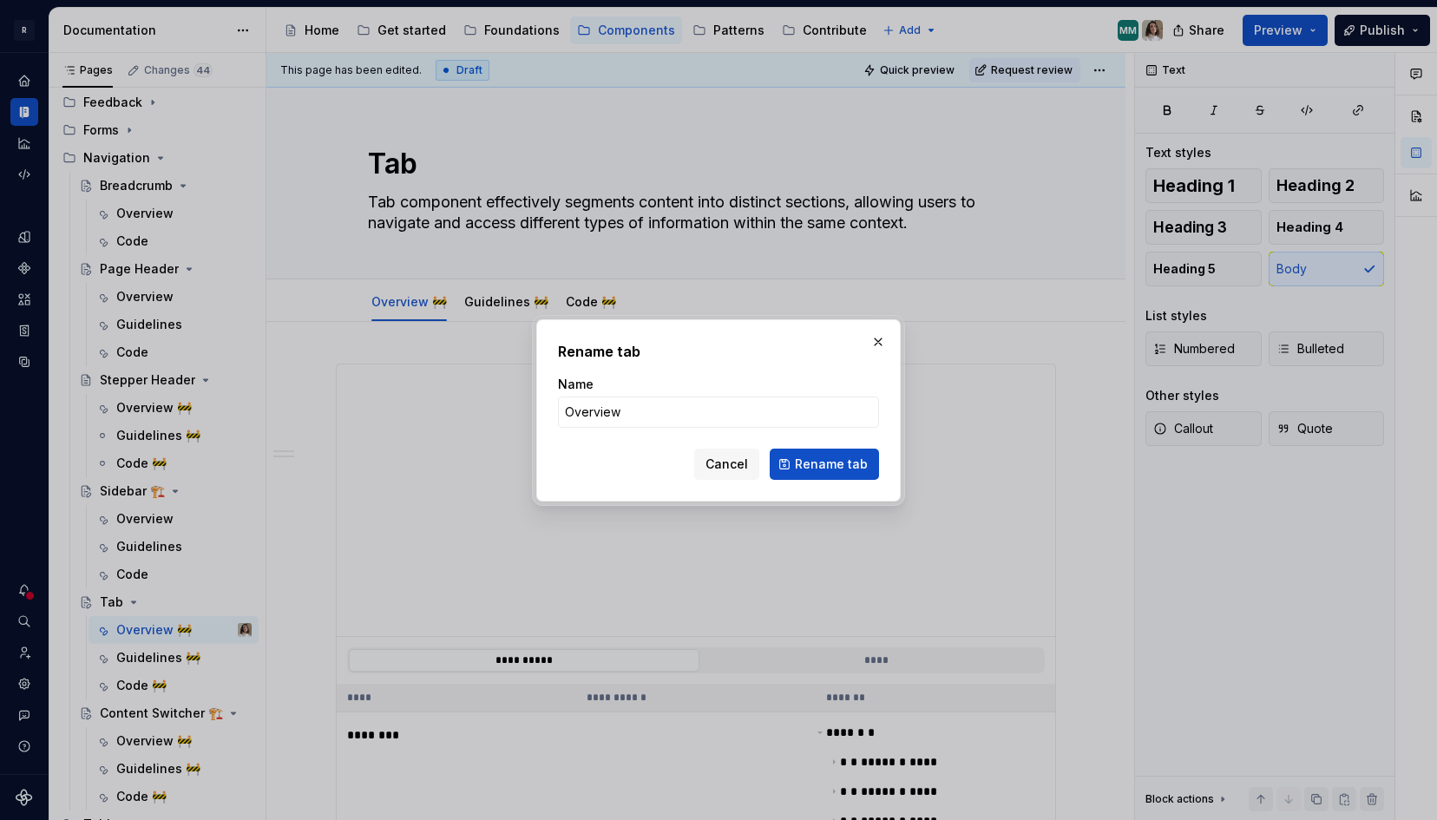
click button "Rename tab" at bounding box center [824, 464] width 109 height 31
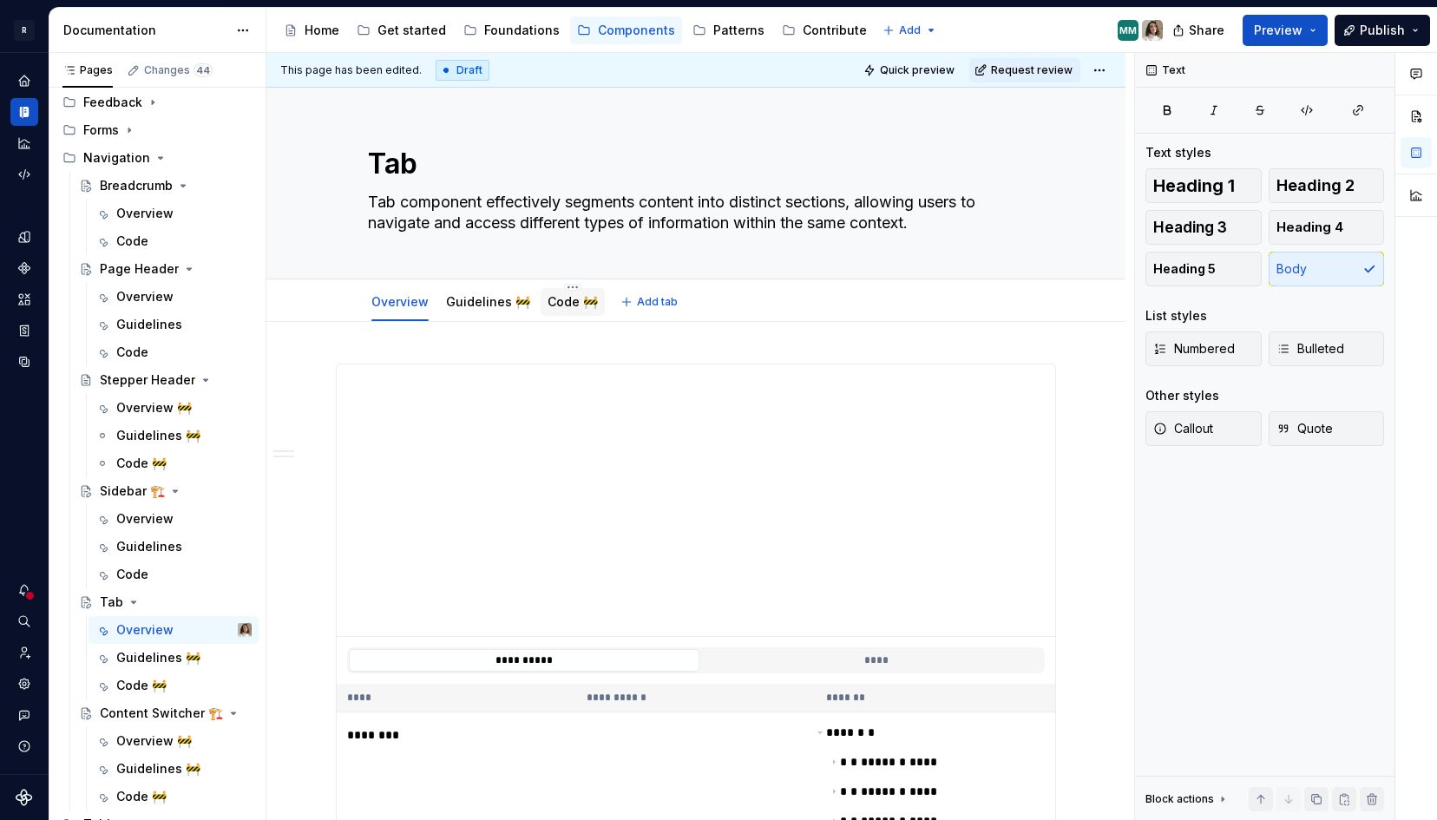
click at [549, 299] on link "Code 🚧" at bounding box center [573, 301] width 50 height 15
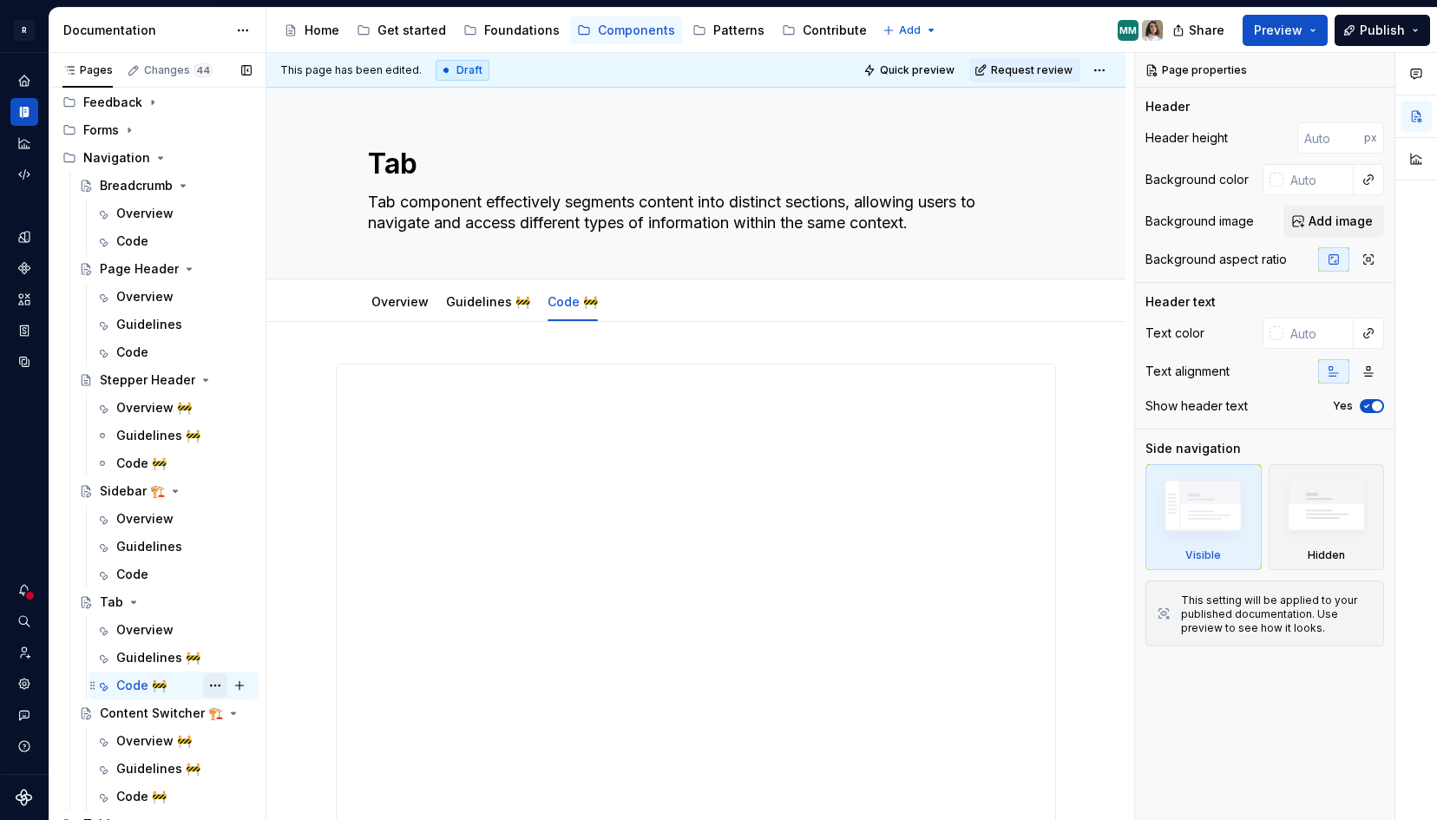
click at [222, 684] on button "Page tree" at bounding box center [215, 685] width 24 height 24
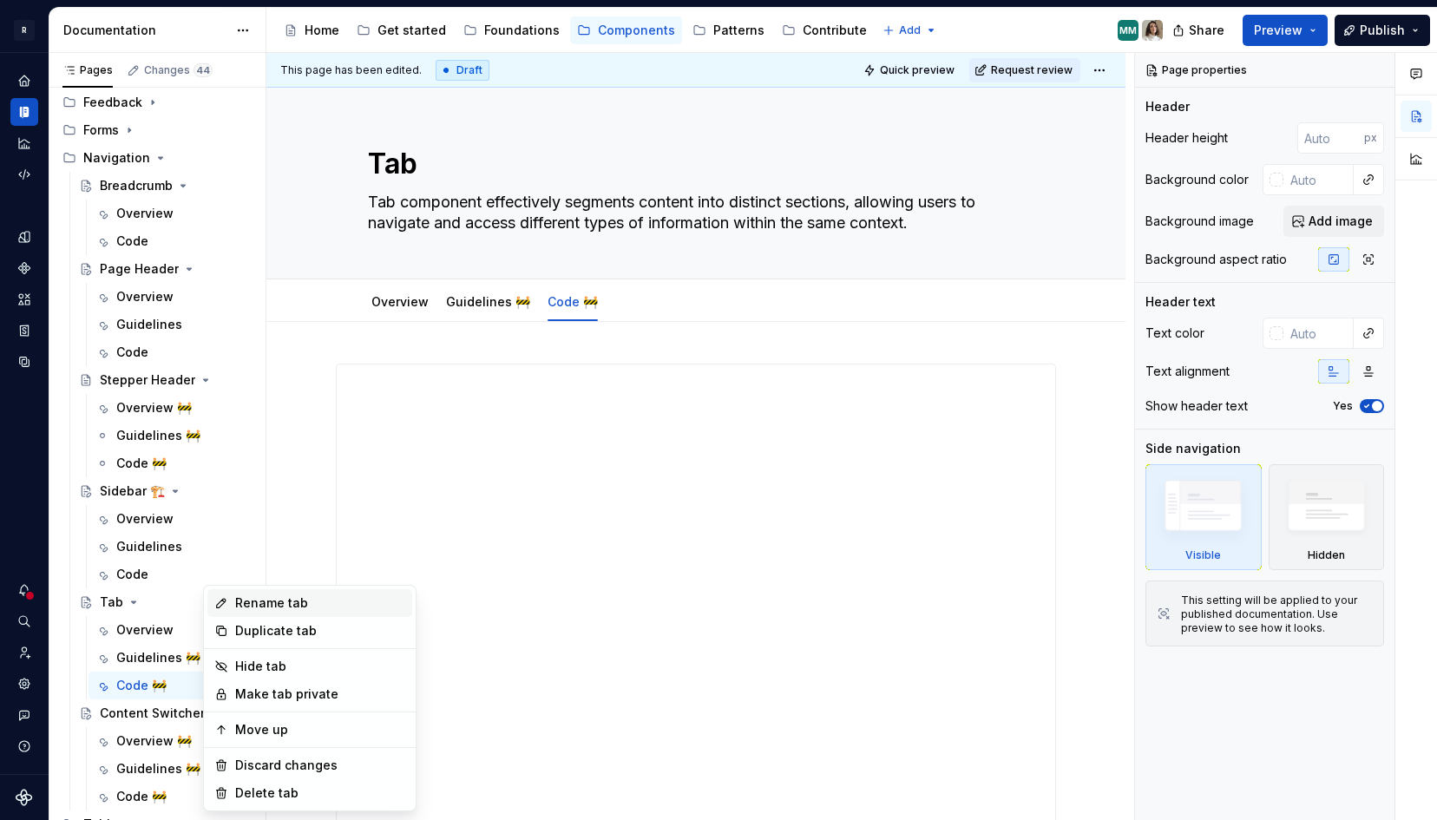
click at [266, 610] on div "Rename tab" at bounding box center [320, 602] width 170 height 17
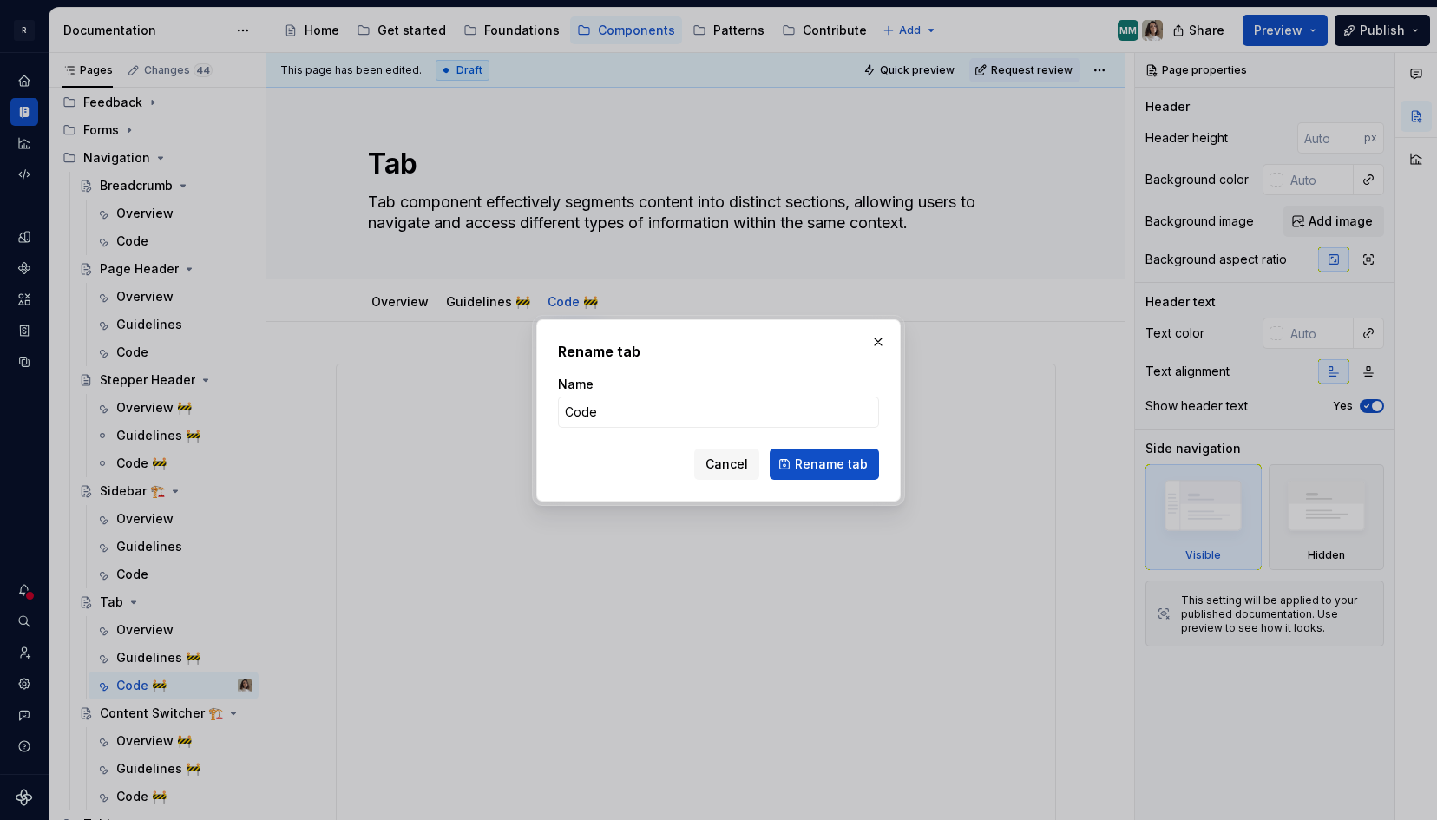
click button "Rename tab" at bounding box center [824, 464] width 109 height 31
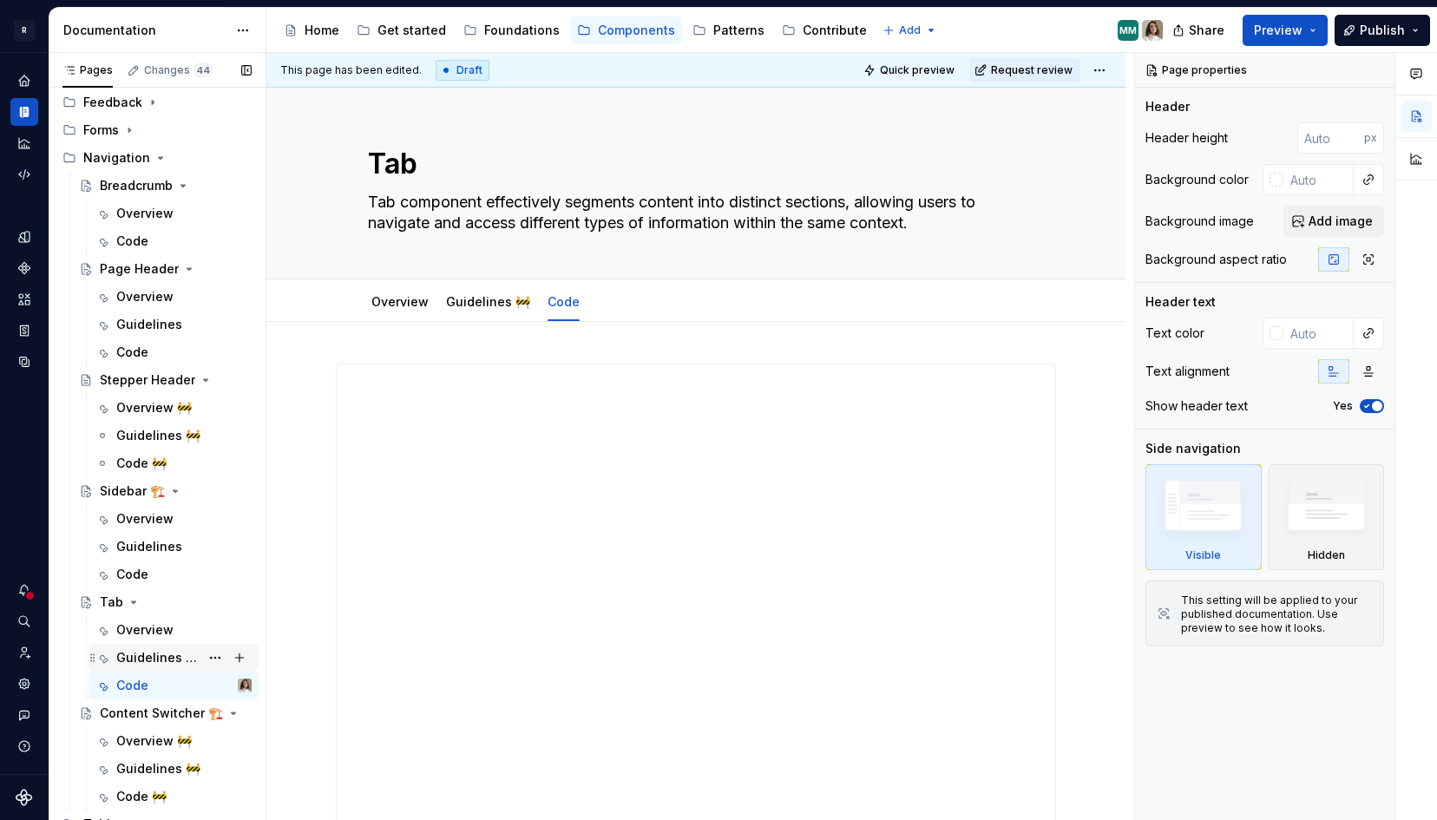
click at [173, 654] on div "Guidelines 🚧" at bounding box center [157, 657] width 83 height 17
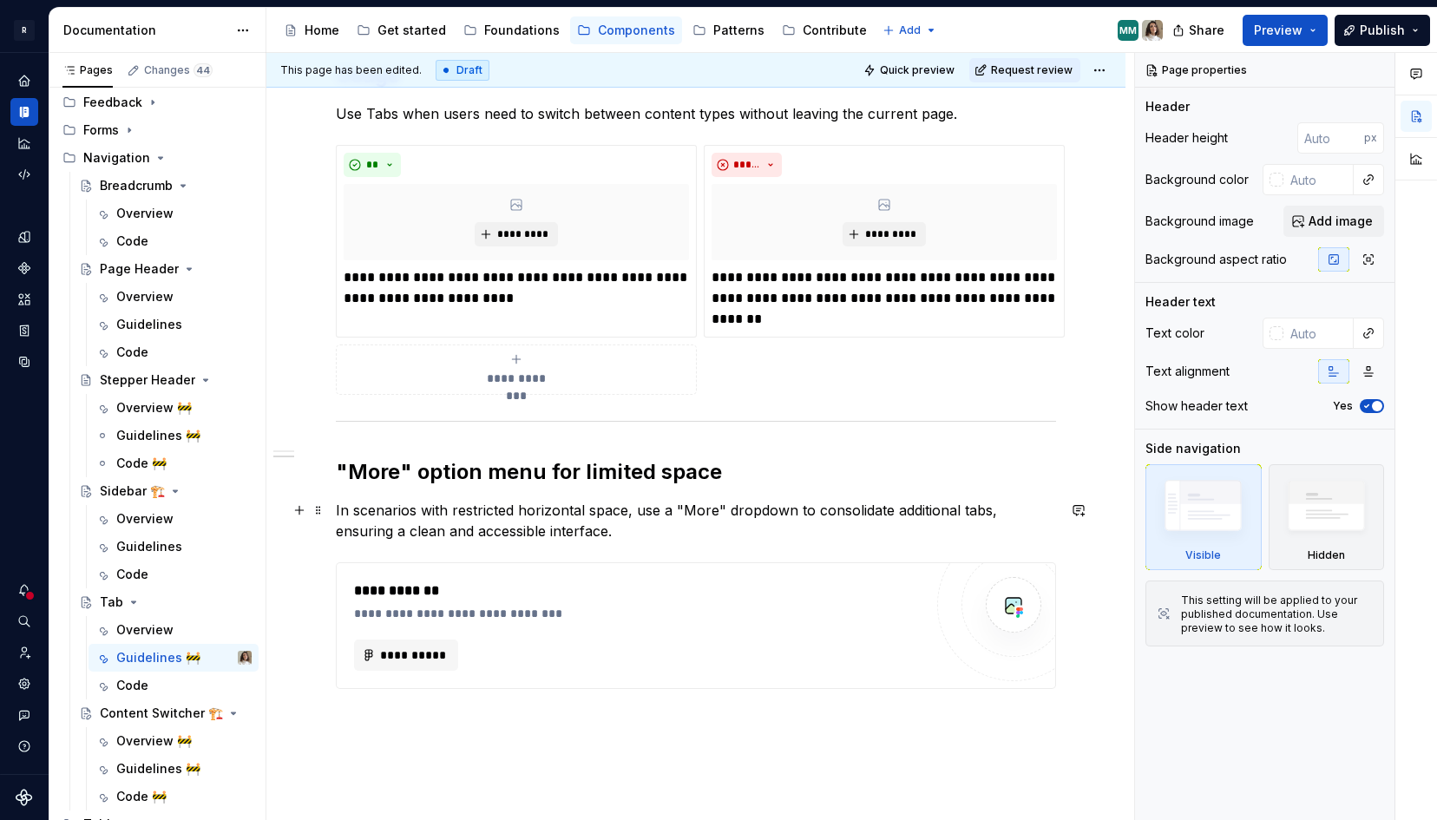
scroll to position [338, 0]
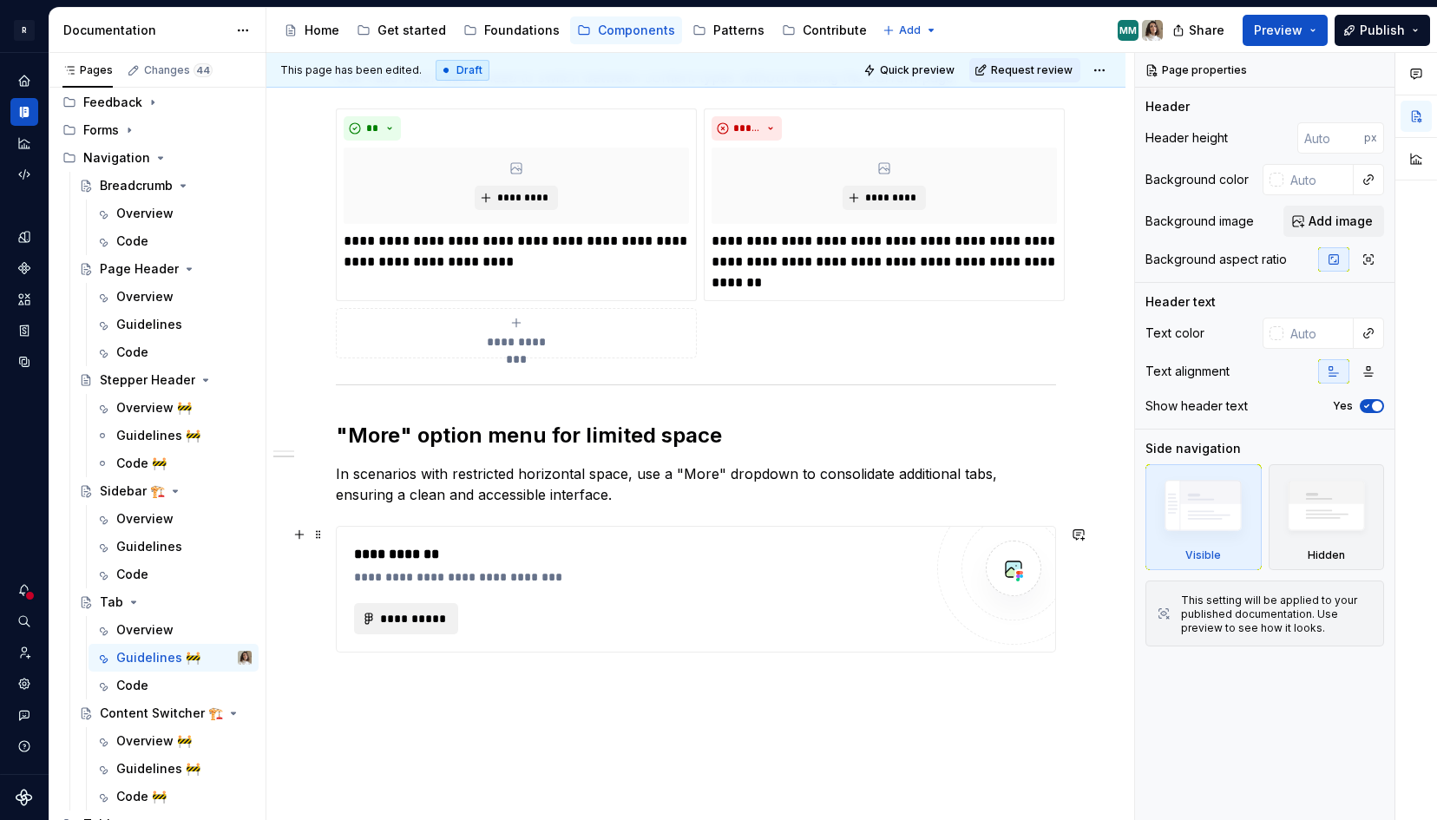
click at [395, 610] on span "**********" at bounding box center [413, 618] width 68 height 17
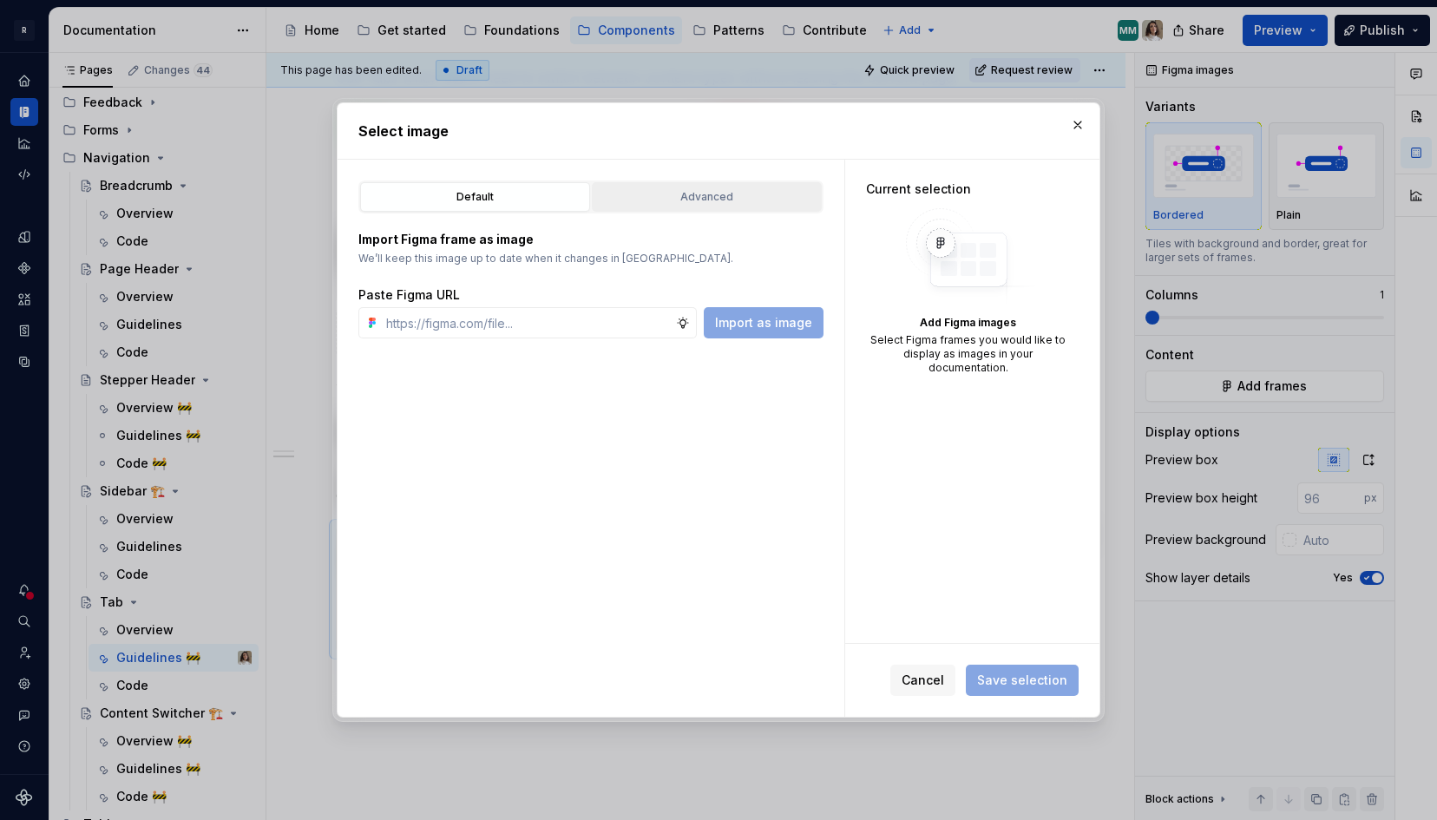
click at [652, 188] on div "Advanced" at bounding box center [707, 196] width 218 height 17
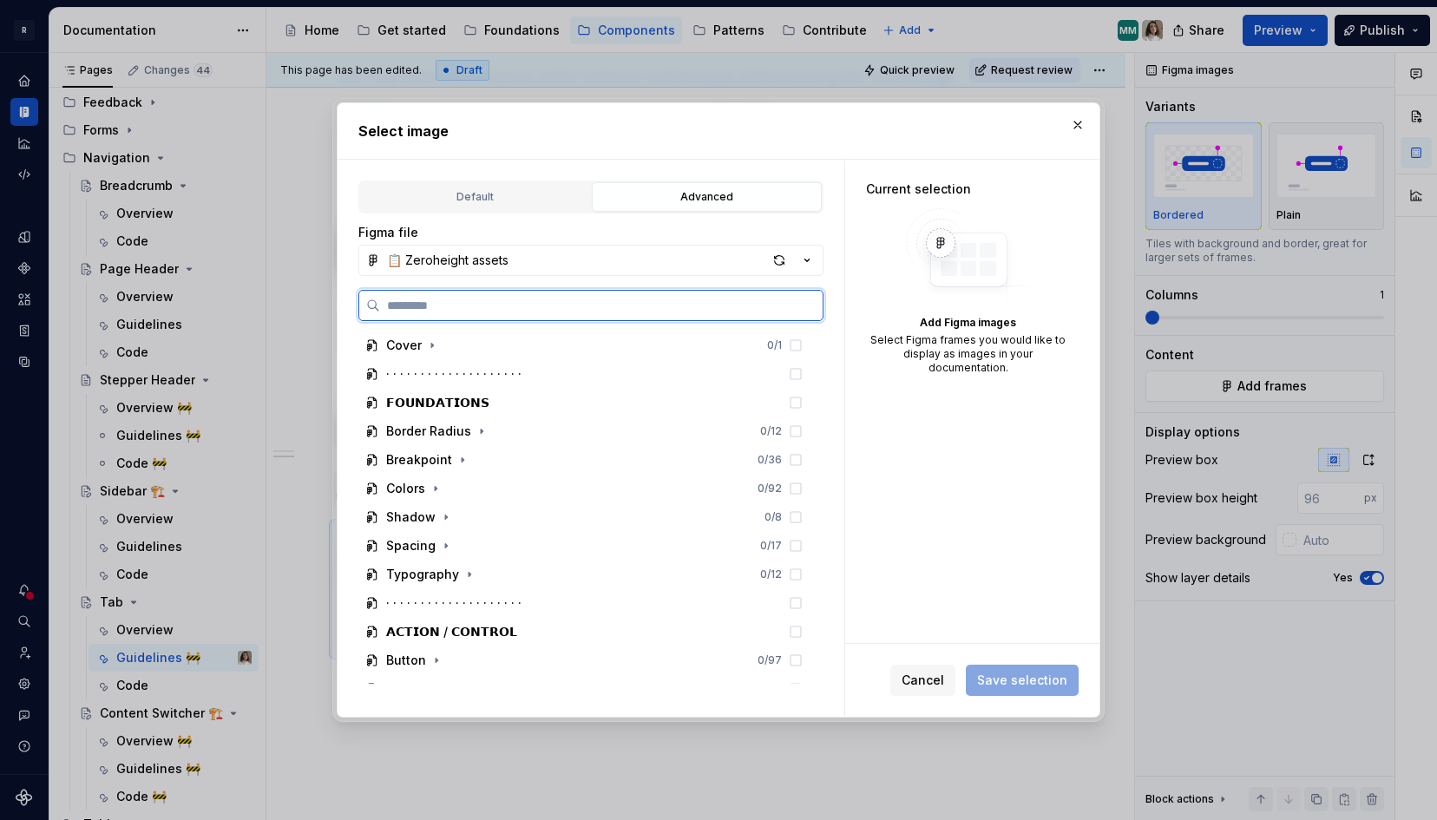
click at [462, 311] on input "search" at bounding box center [601, 305] width 443 height 17
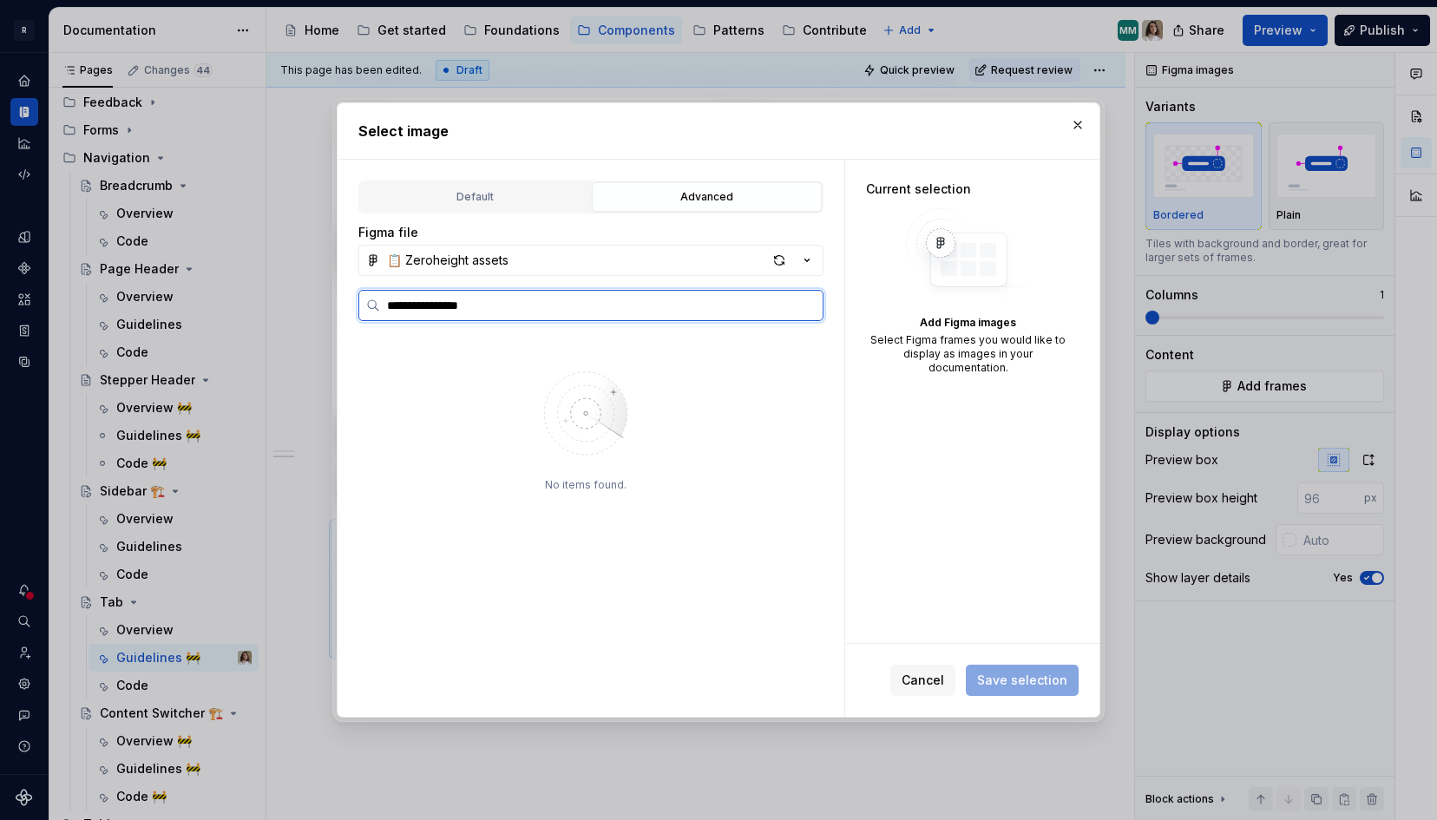
click at [410, 303] on input "**********" at bounding box center [601, 305] width 443 height 17
click at [476, 371] on mark "More Actions" at bounding box center [470, 373] width 80 height 15
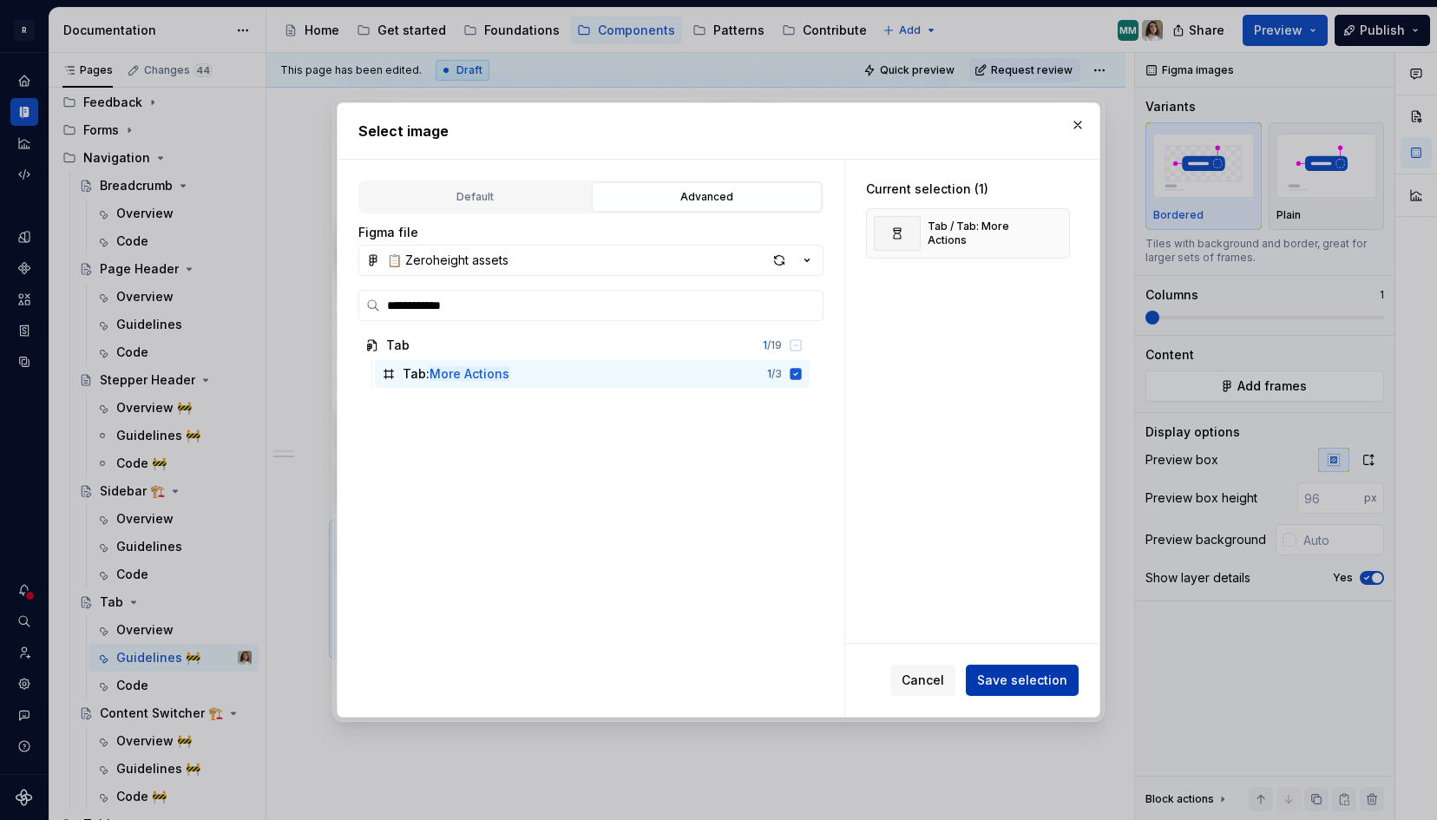
click at [1021, 679] on span "Save selection" at bounding box center [1022, 680] width 90 height 17
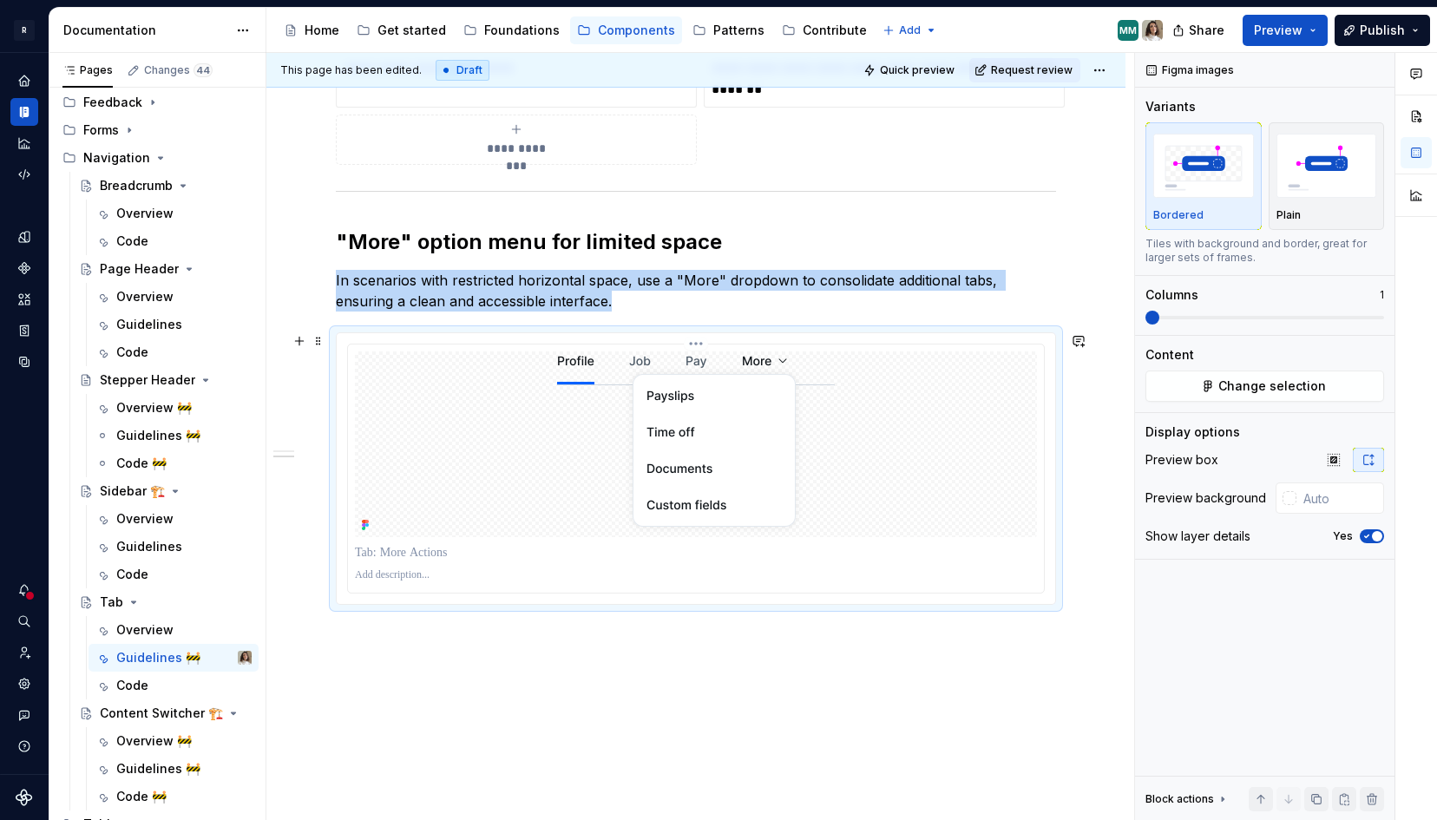
scroll to position [538, 0]
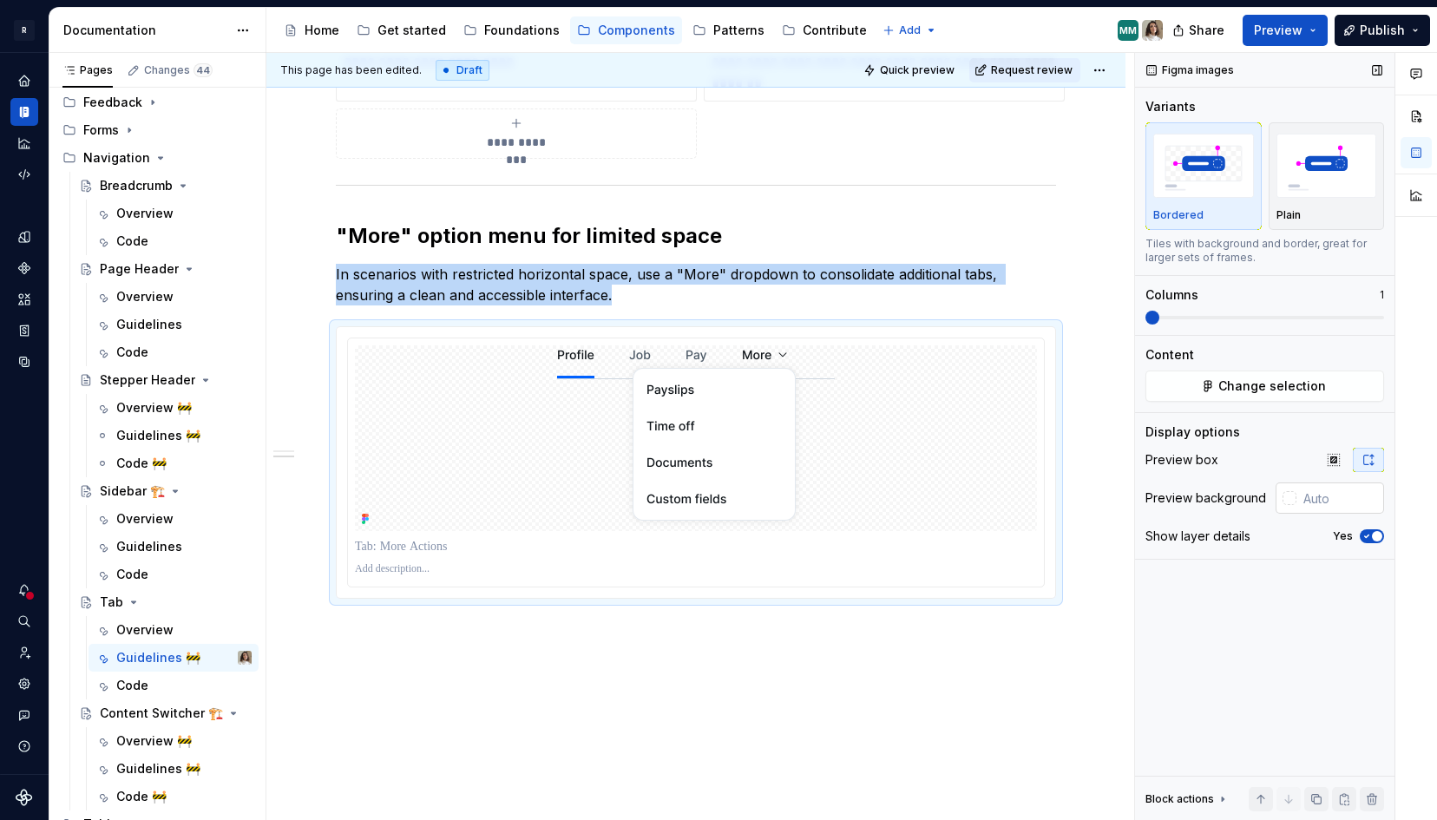
click at [1334, 505] on input "text" at bounding box center [1341, 498] width 88 height 31
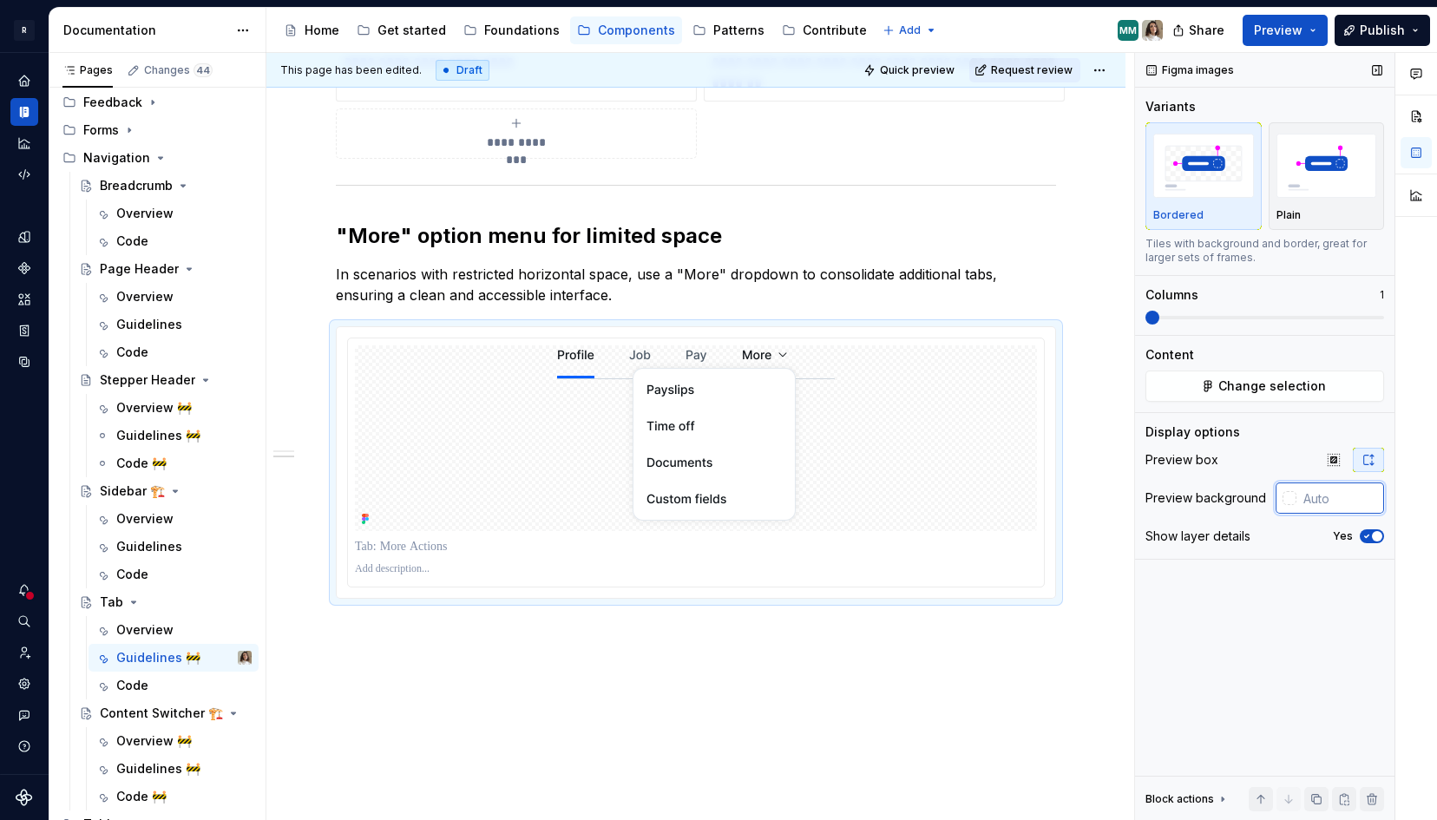
paste input "#F3F4F8"
click at [1269, 610] on div "Figma images Variants Bordered Plain Tiles with background and border, great fo…" at bounding box center [1264, 437] width 259 height 768
click at [818, 655] on div "**********" at bounding box center [695, 325] width 859 height 1082
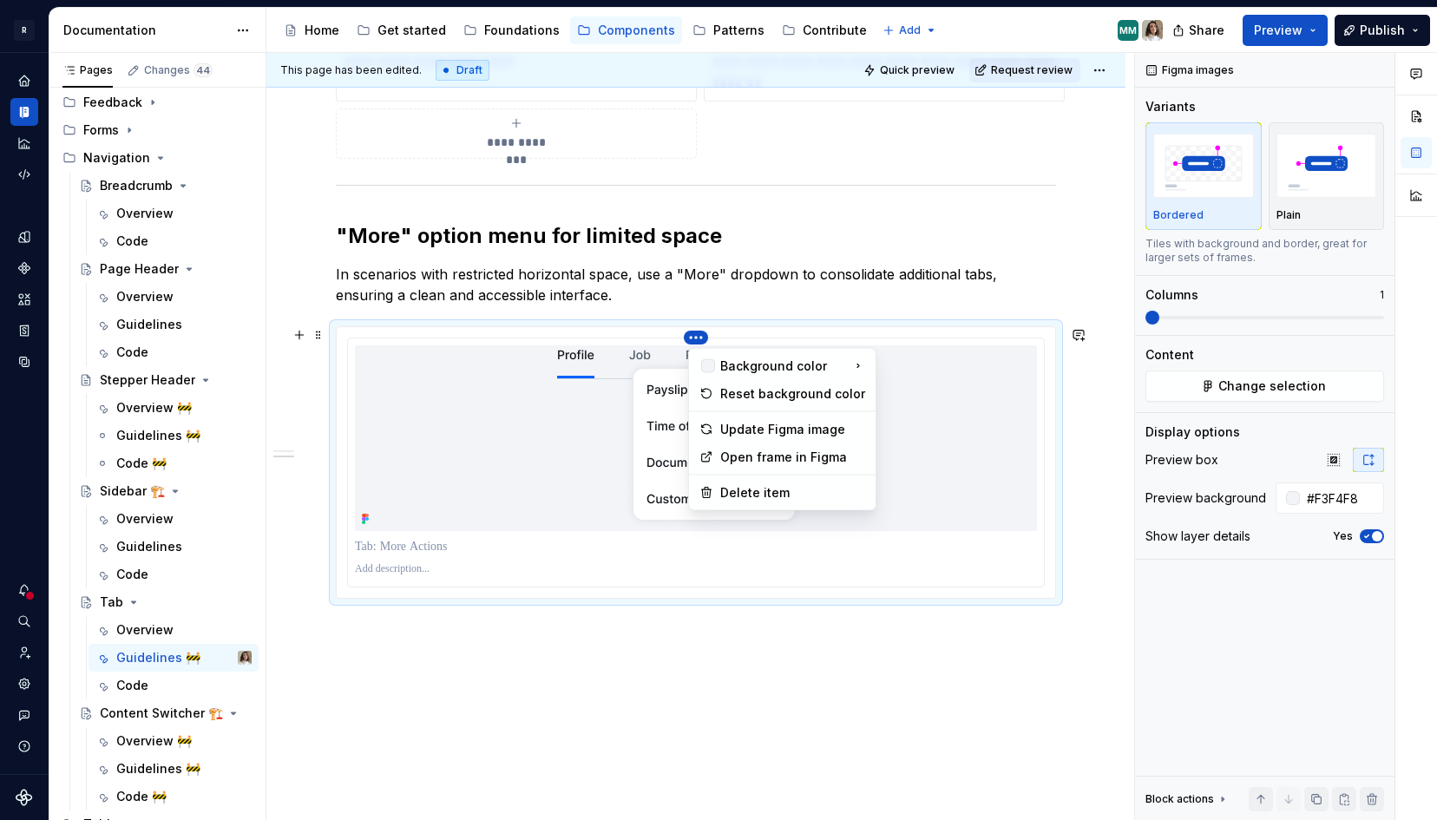
click at [700, 336] on html "R [PERSON_NAME] Design system data Documentation Accessibility guide for tree P…" at bounding box center [718, 410] width 1437 height 820
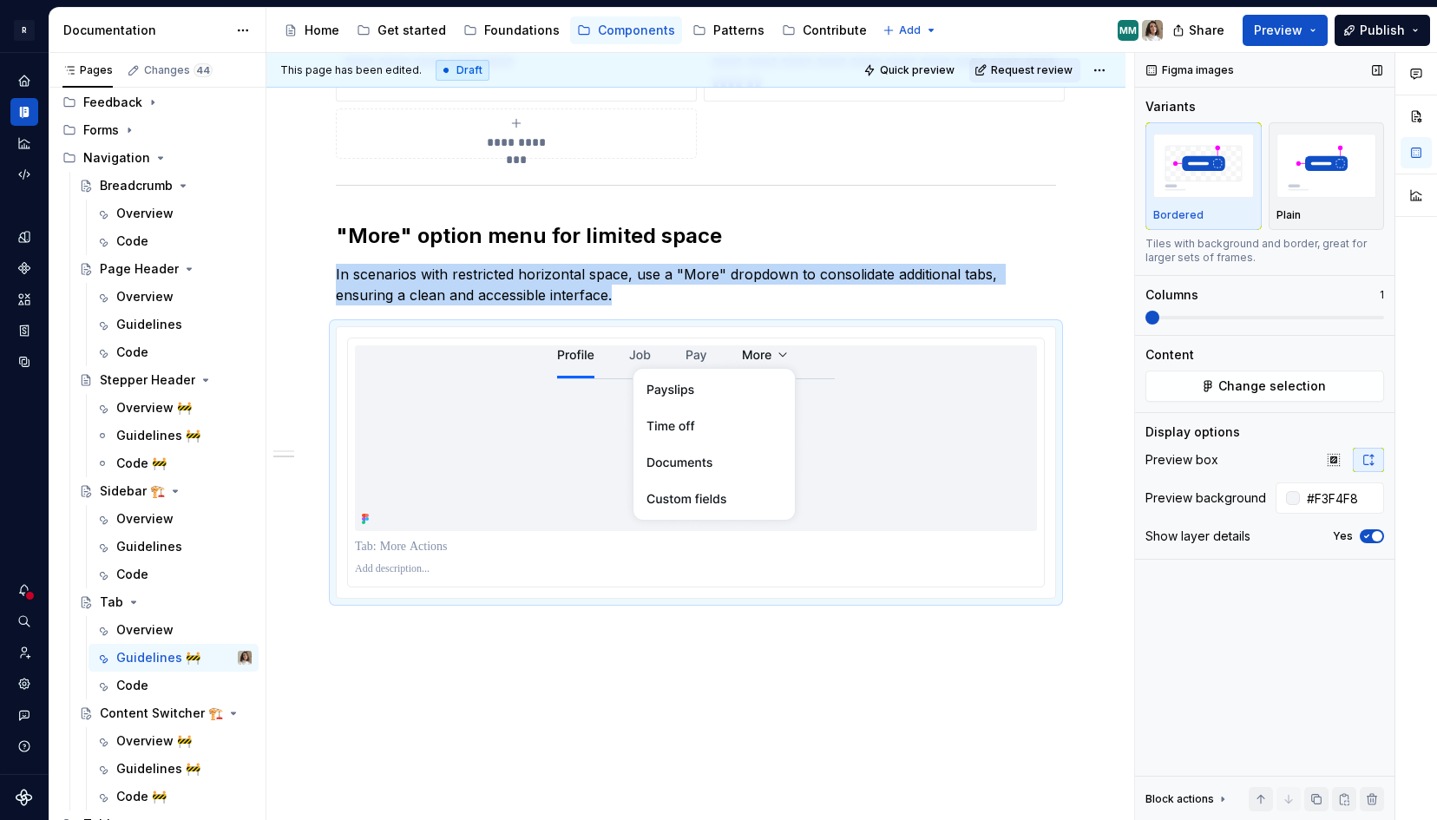
scroll to position [501, 0]
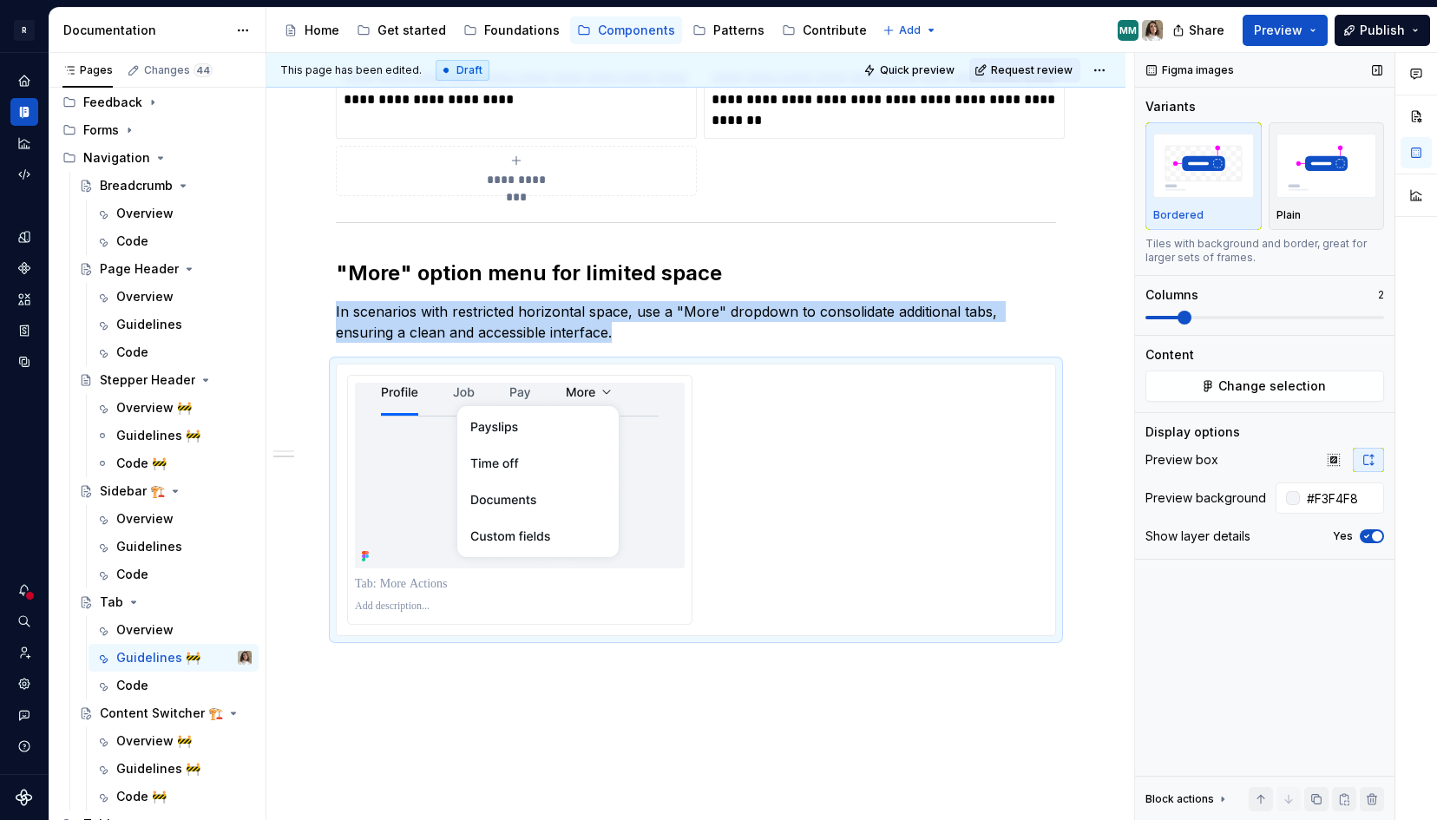
click at [1178, 319] on span at bounding box center [1185, 318] width 14 height 14
click at [684, 311] on p "In scenarios with restricted horizontal space, use a "More" dropdown to consoli…" at bounding box center [696, 322] width 720 height 42
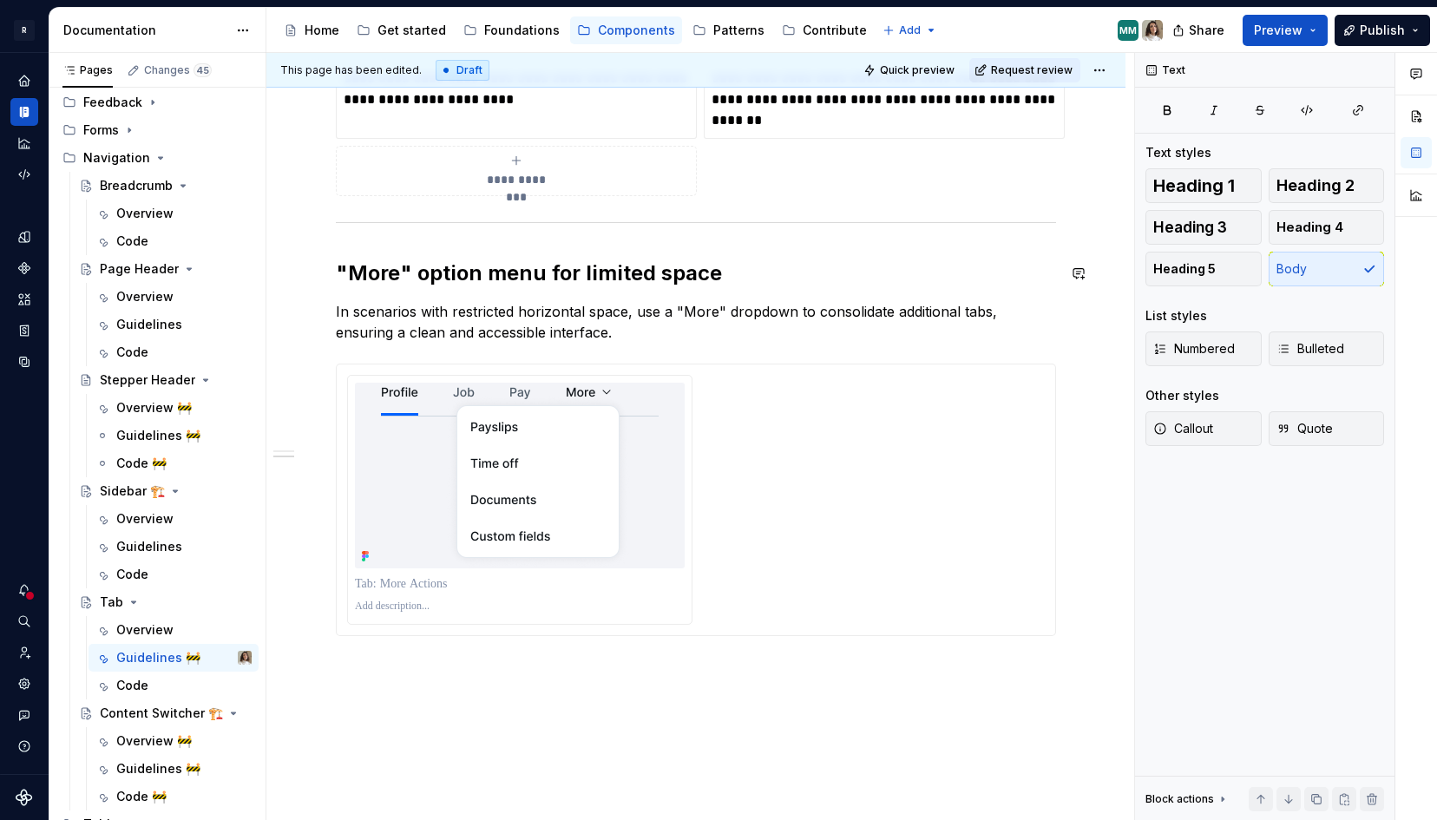
scroll to position [0, 0]
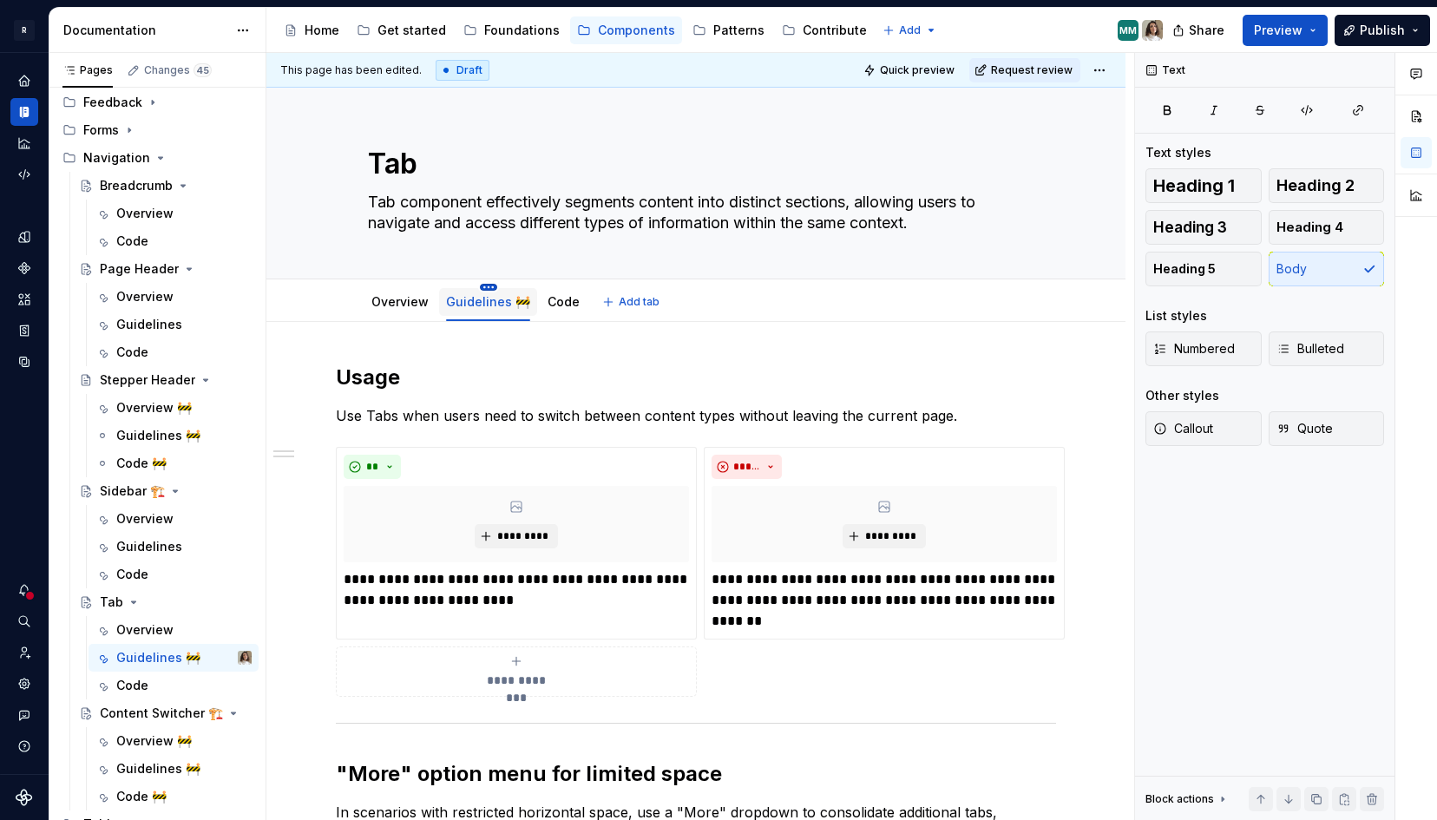
click at [487, 289] on html "R [PERSON_NAME] Design system data Documentation Accessibility guide for tree P…" at bounding box center [718, 410] width 1437 height 820
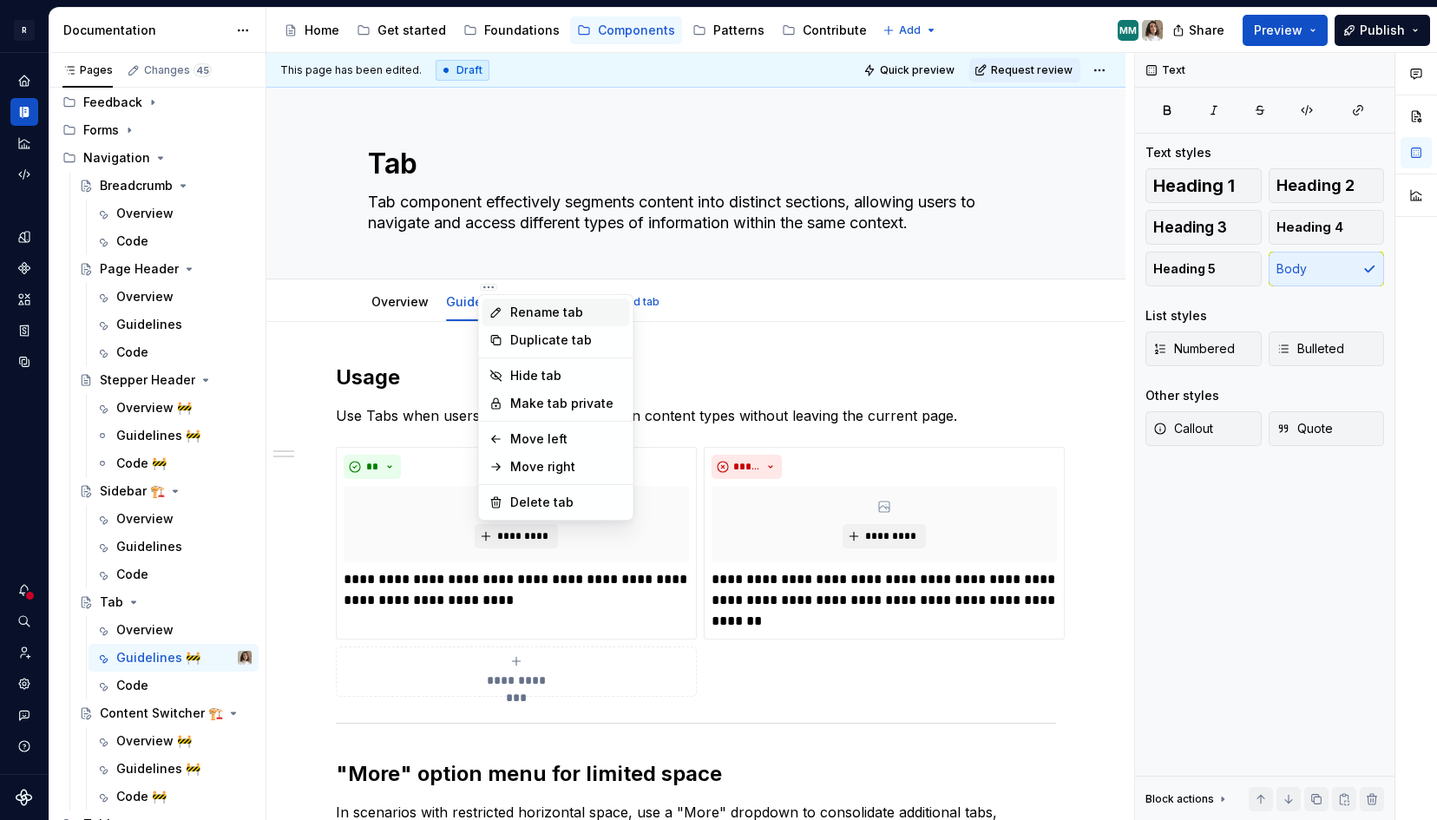
click at [510, 312] on div "Rename tab" at bounding box center [566, 312] width 113 height 17
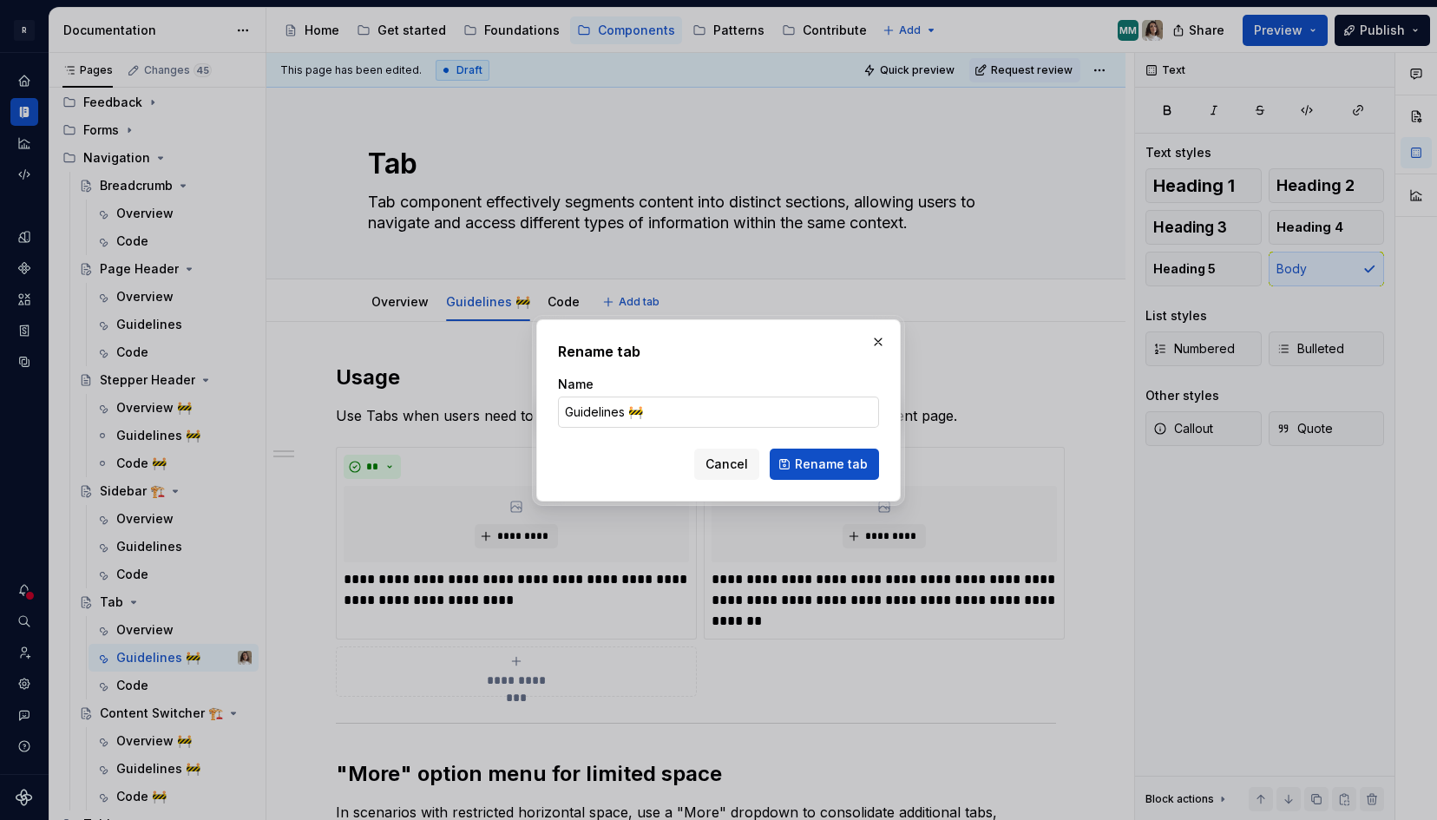
click at [640, 414] on input "Guidelines 🚧" at bounding box center [718, 412] width 321 height 31
click at [831, 461] on span "Rename tab" at bounding box center [831, 464] width 73 height 17
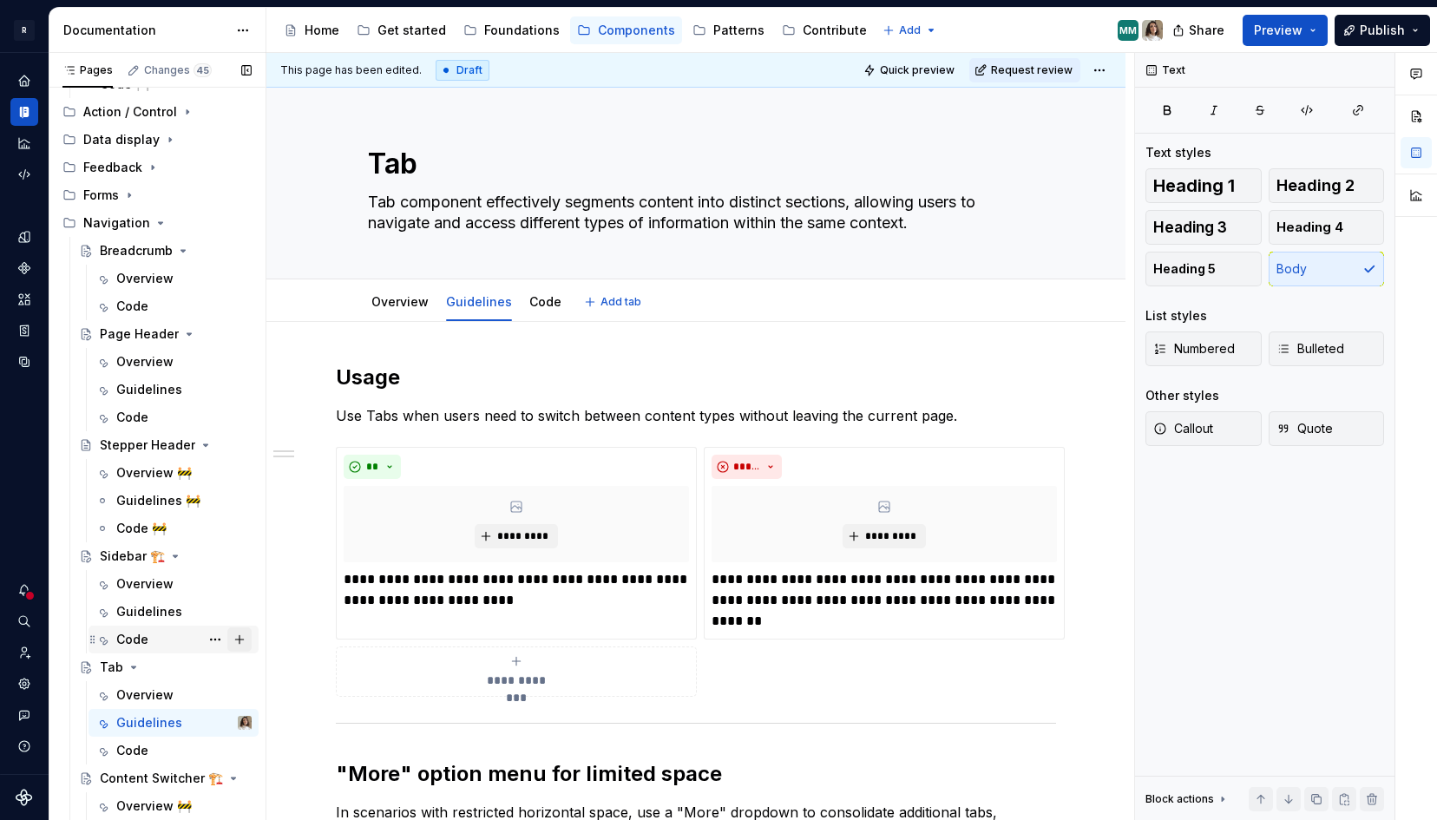
scroll to position [301, 0]
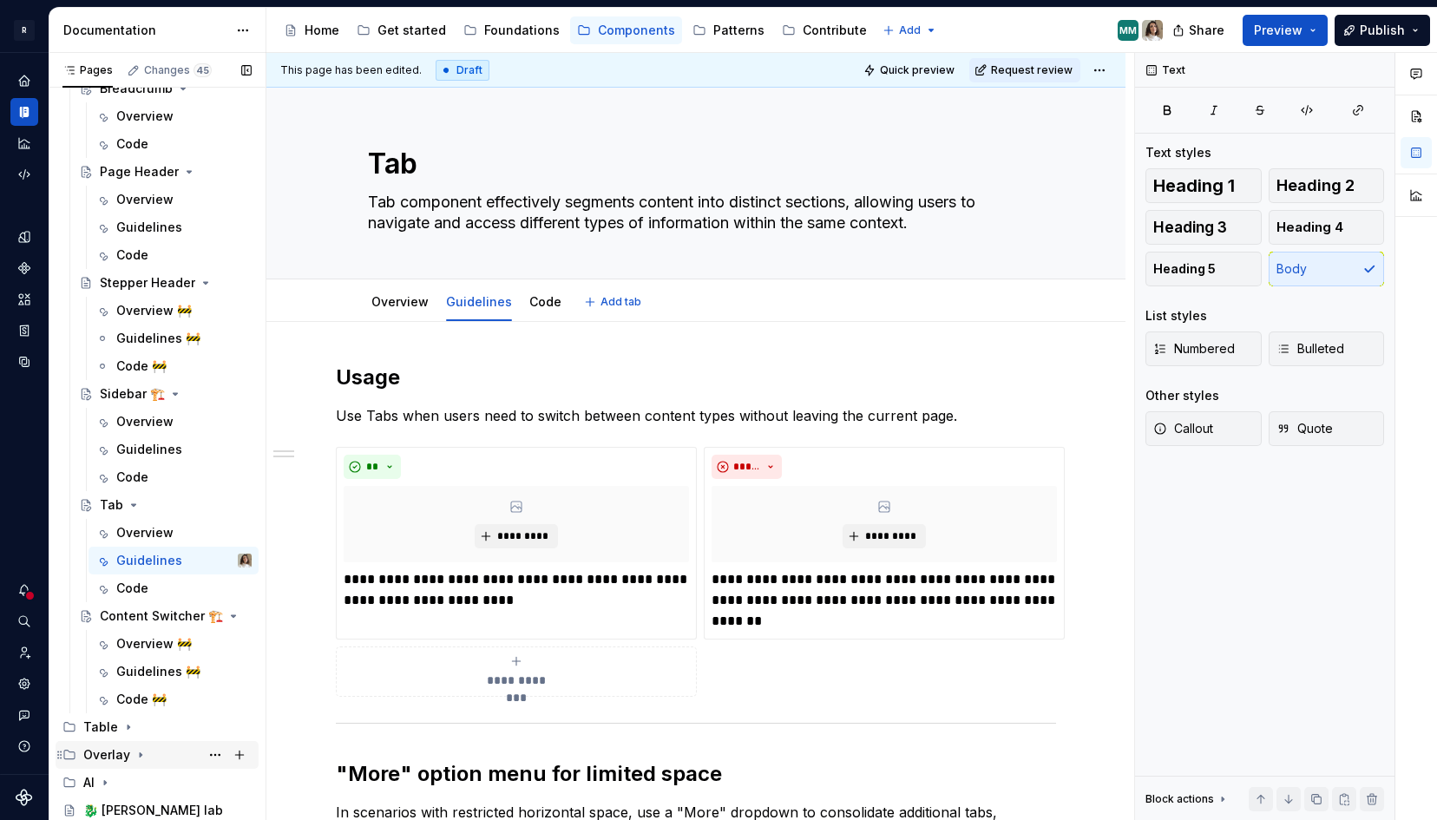
click at [99, 761] on div "Overlay" at bounding box center [106, 754] width 47 height 17
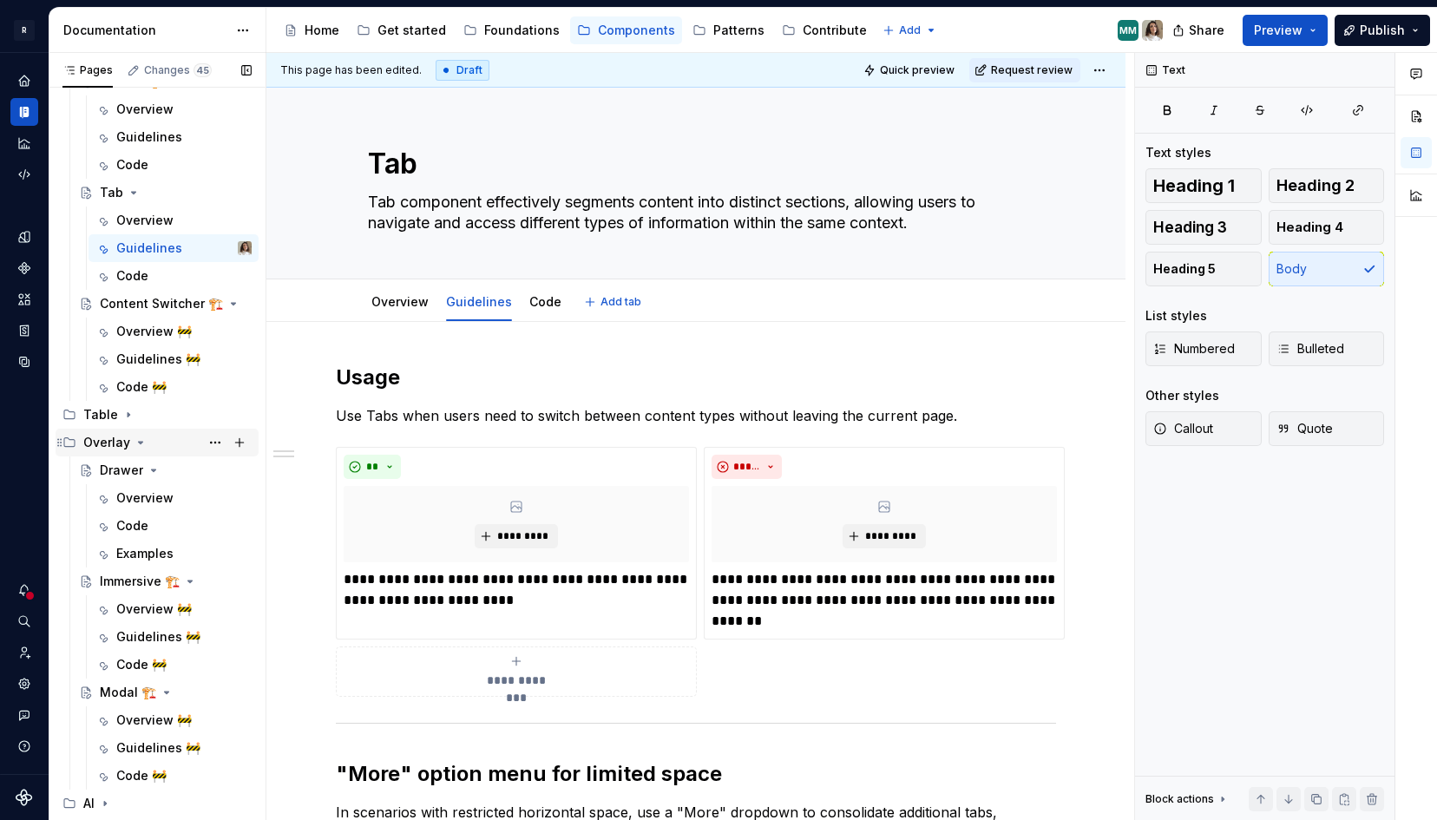
scroll to position [634, 0]
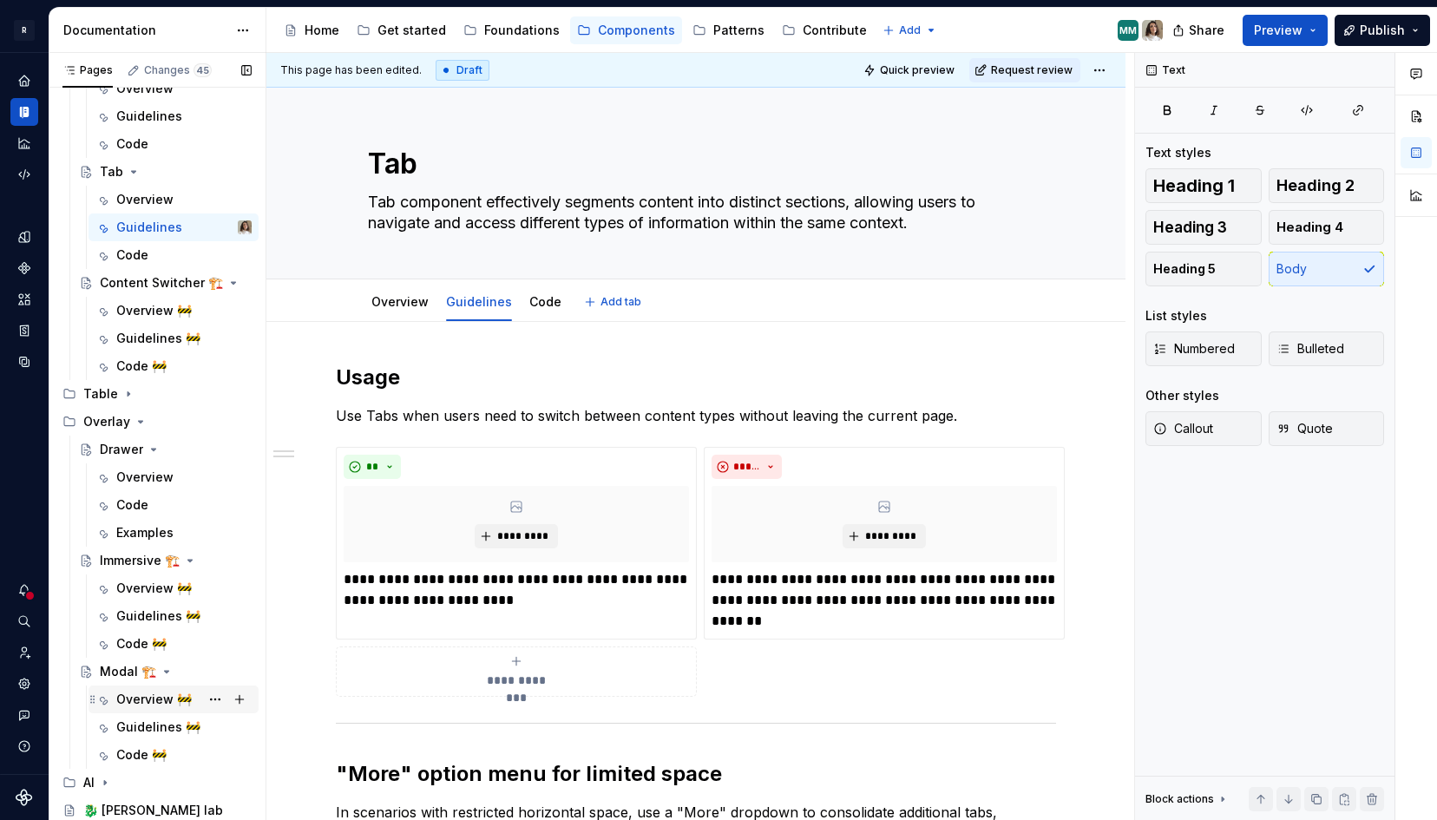
click at [130, 700] on div "Overview 🚧" at bounding box center [154, 699] width 76 height 17
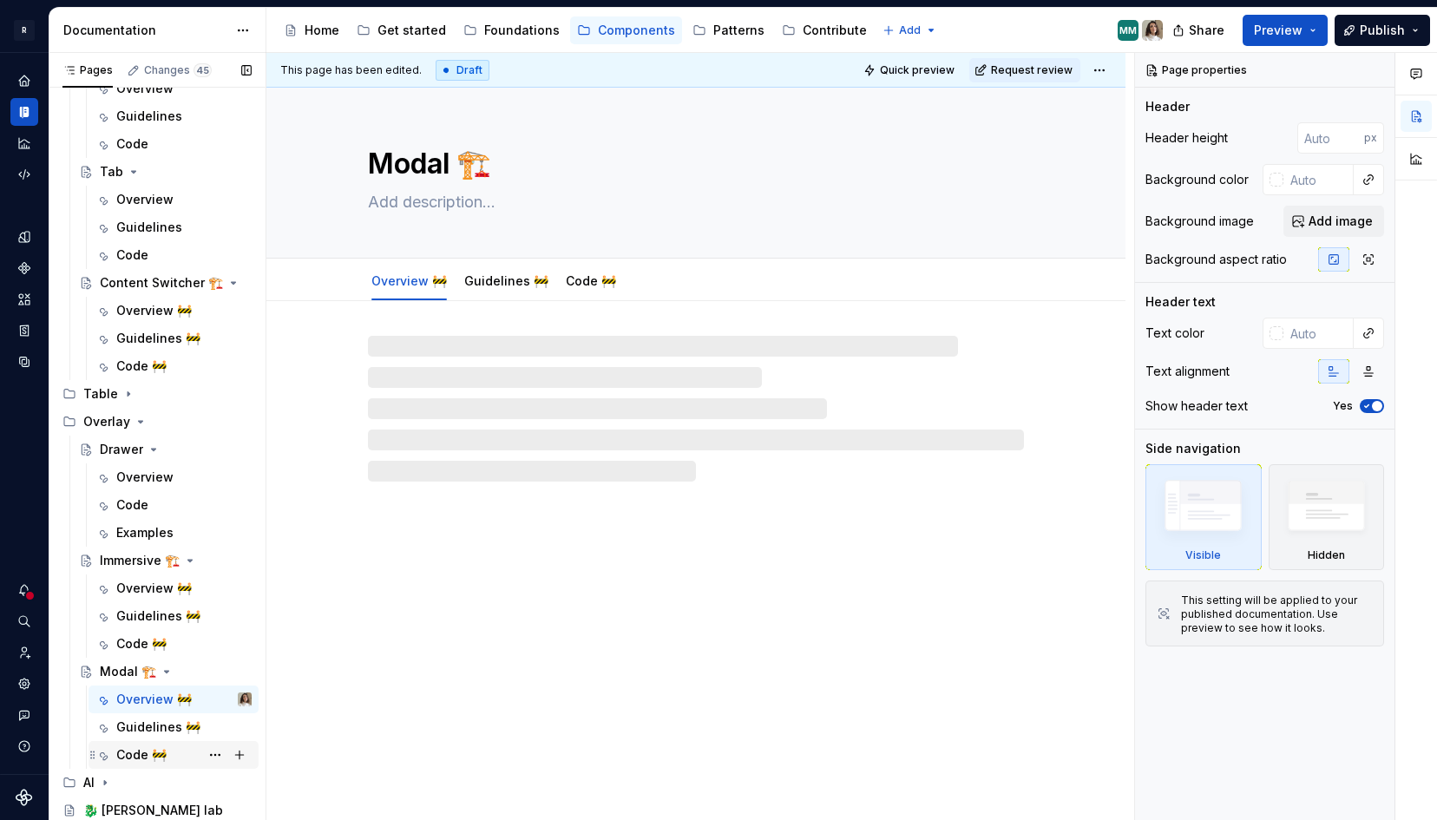
click at [142, 754] on div "Code 🚧" at bounding box center [141, 754] width 50 height 17
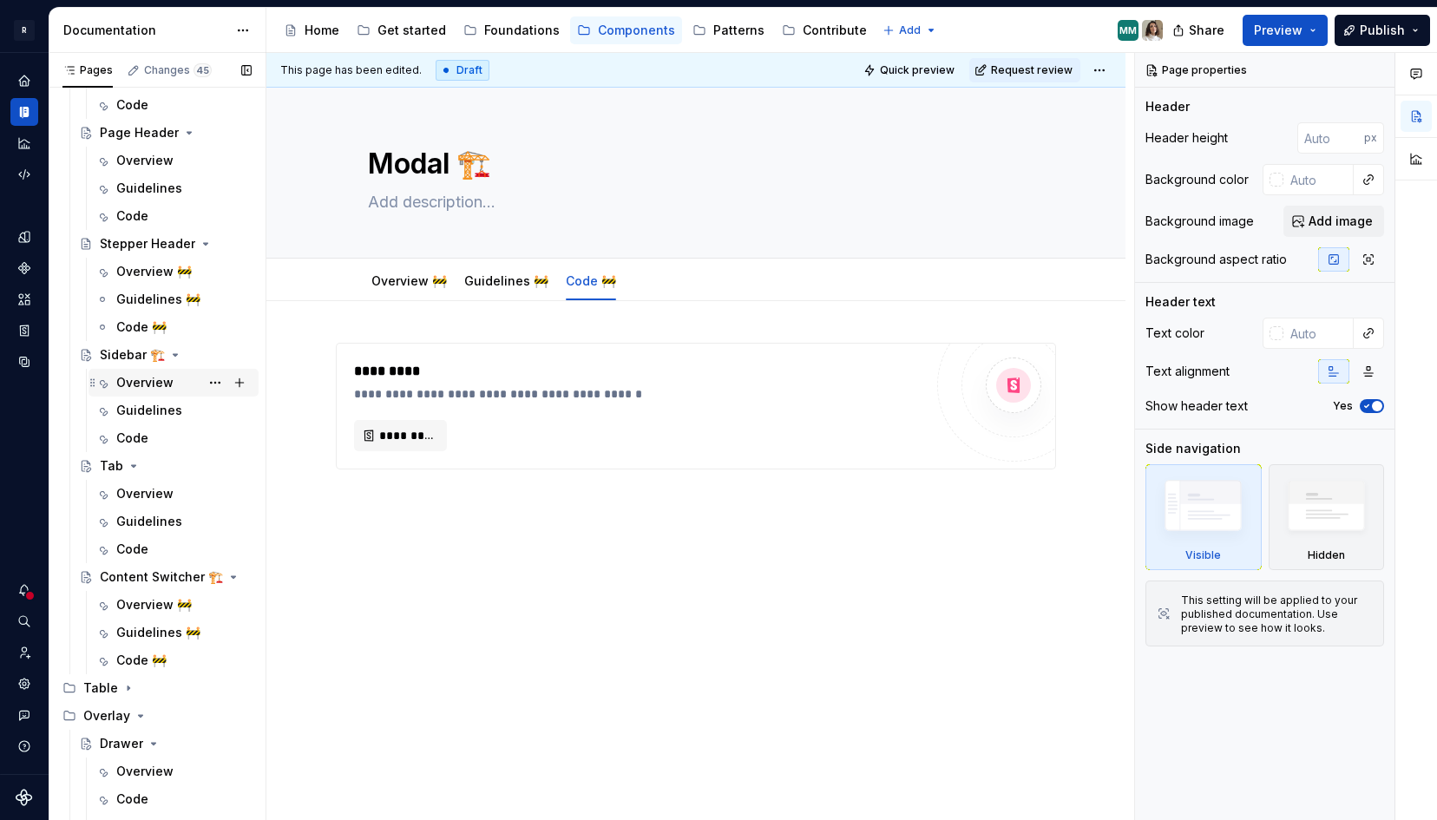
scroll to position [338, 0]
click at [137, 609] on div "Overview 🚧" at bounding box center [154, 607] width 76 height 17
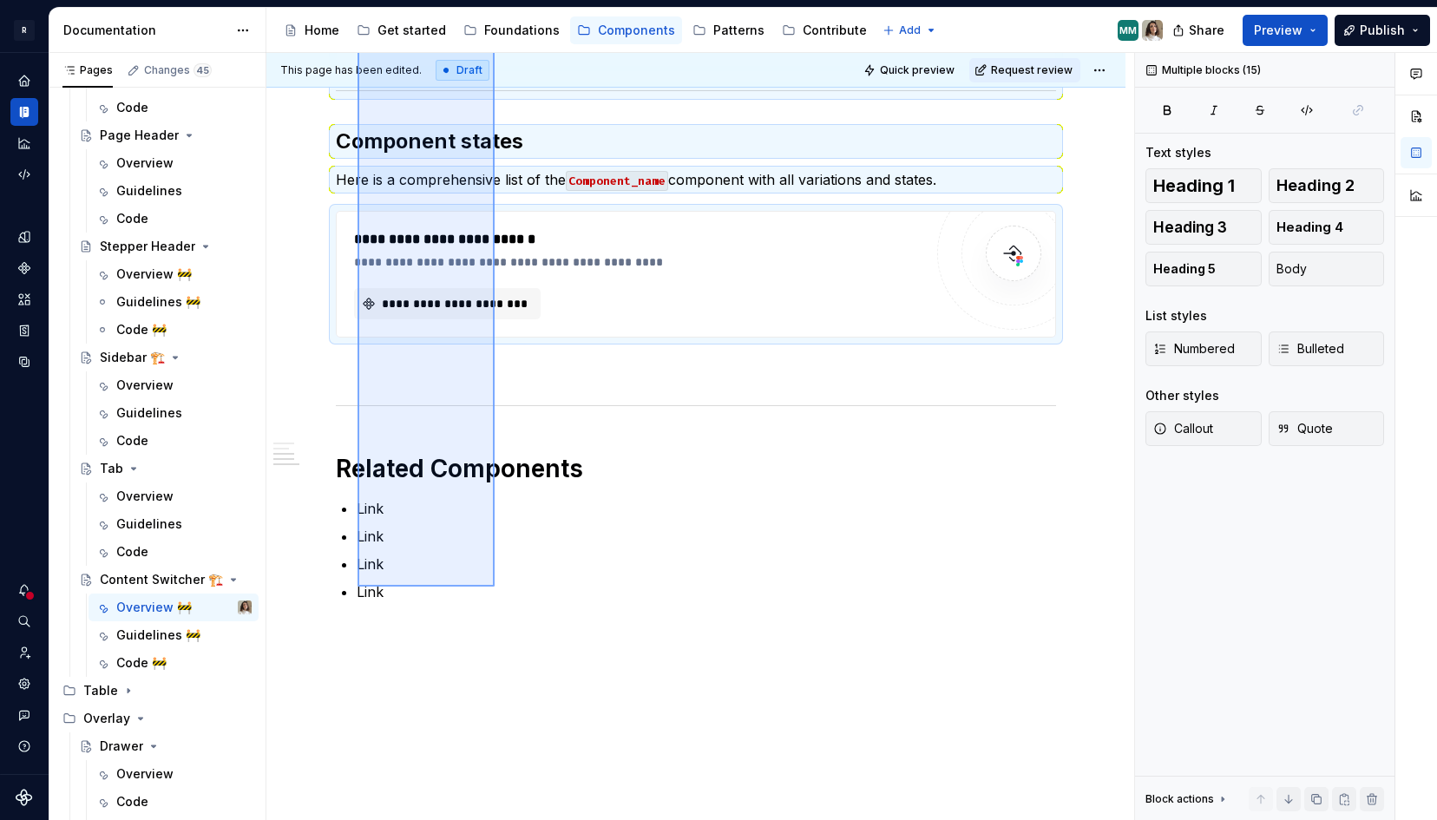
scroll to position [1219, 0]
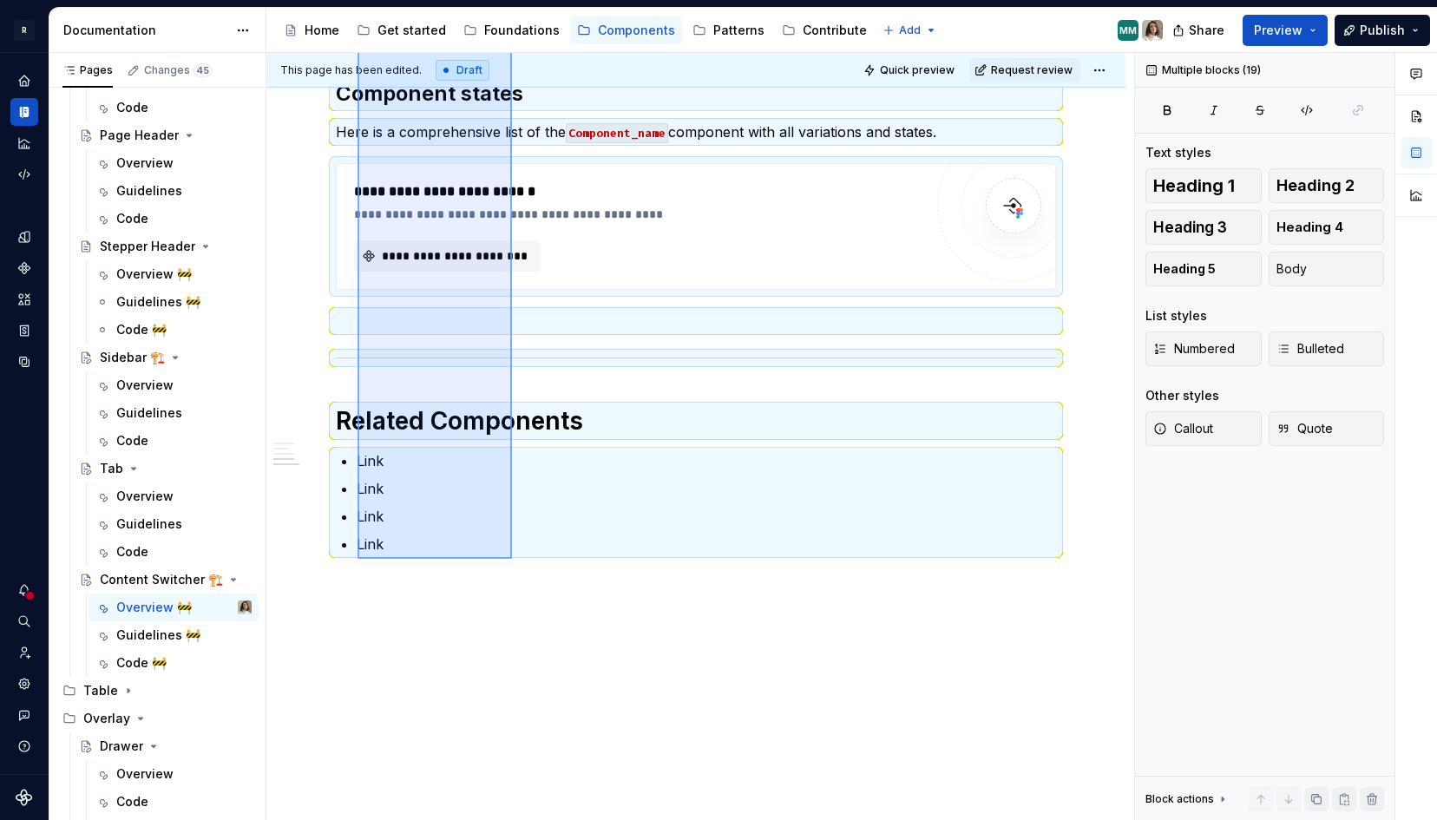
drag, startPoint x: 361, startPoint y: 337, endPoint x: 512, endPoint y: 559, distance: 268.6
click at [512, 559] on div "**********" at bounding box center [700, 437] width 868 height 768
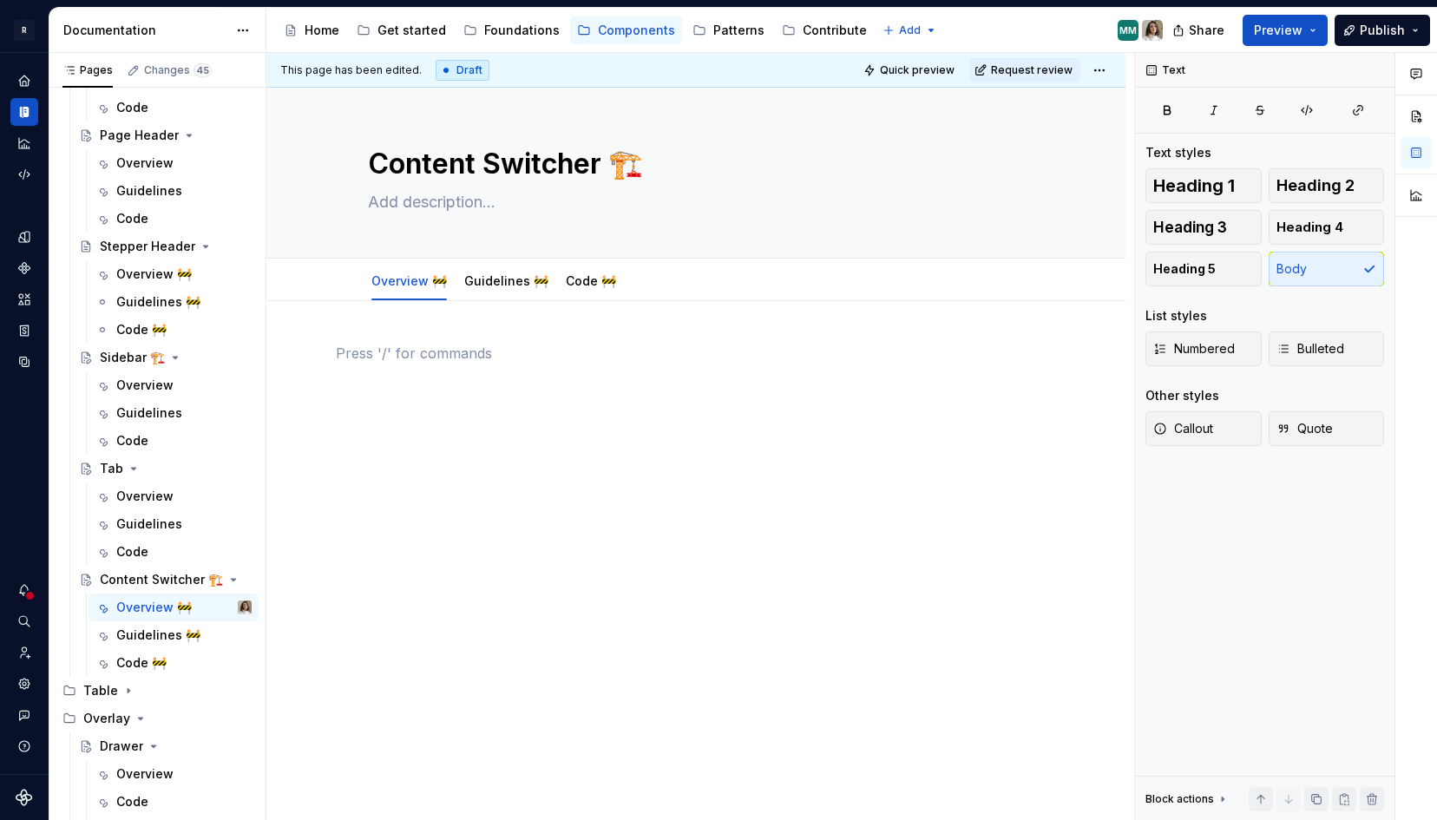
scroll to position [0, 0]
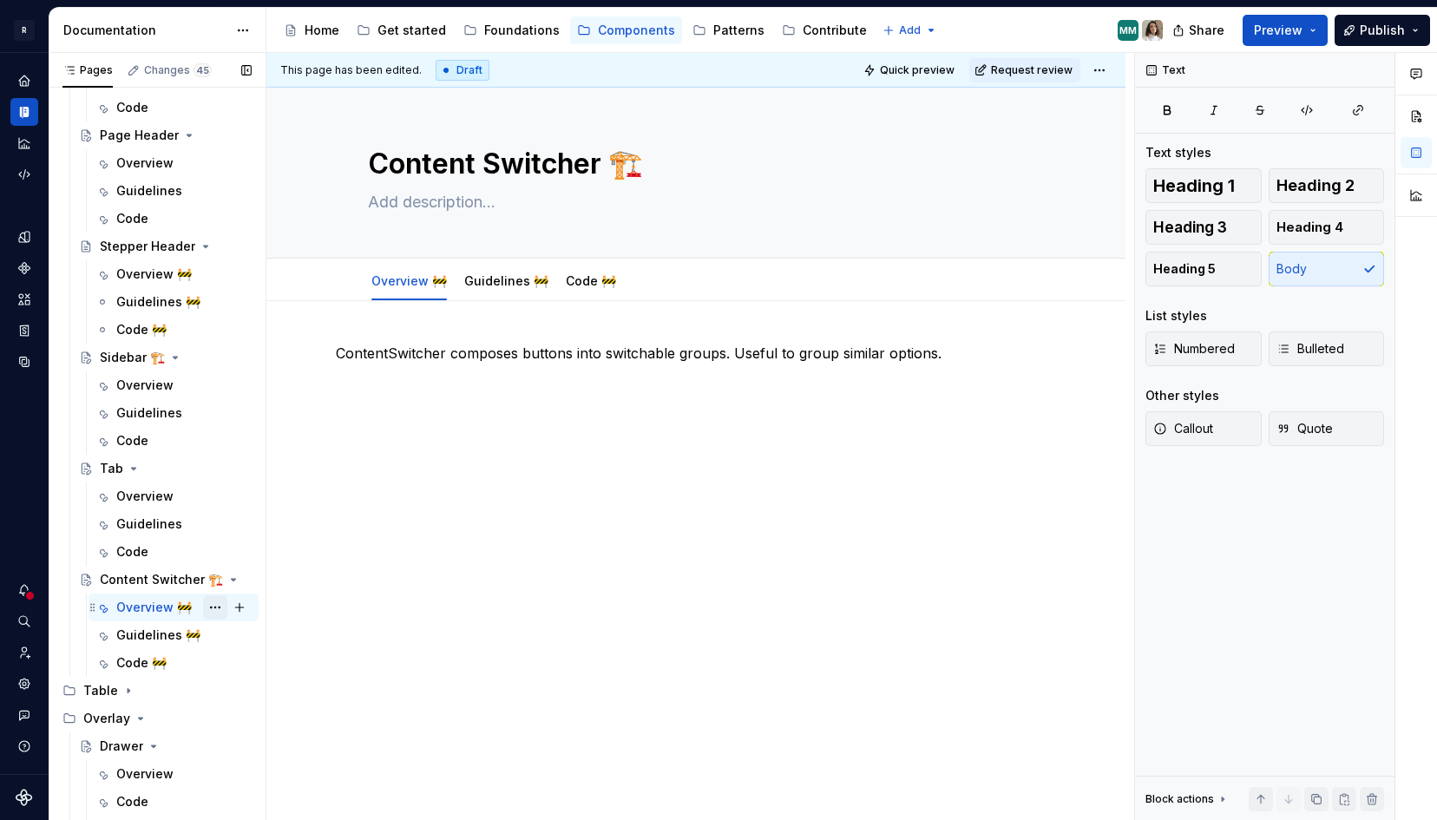
click at [220, 604] on button "Page tree" at bounding box center [215, 607] width 24 height 24
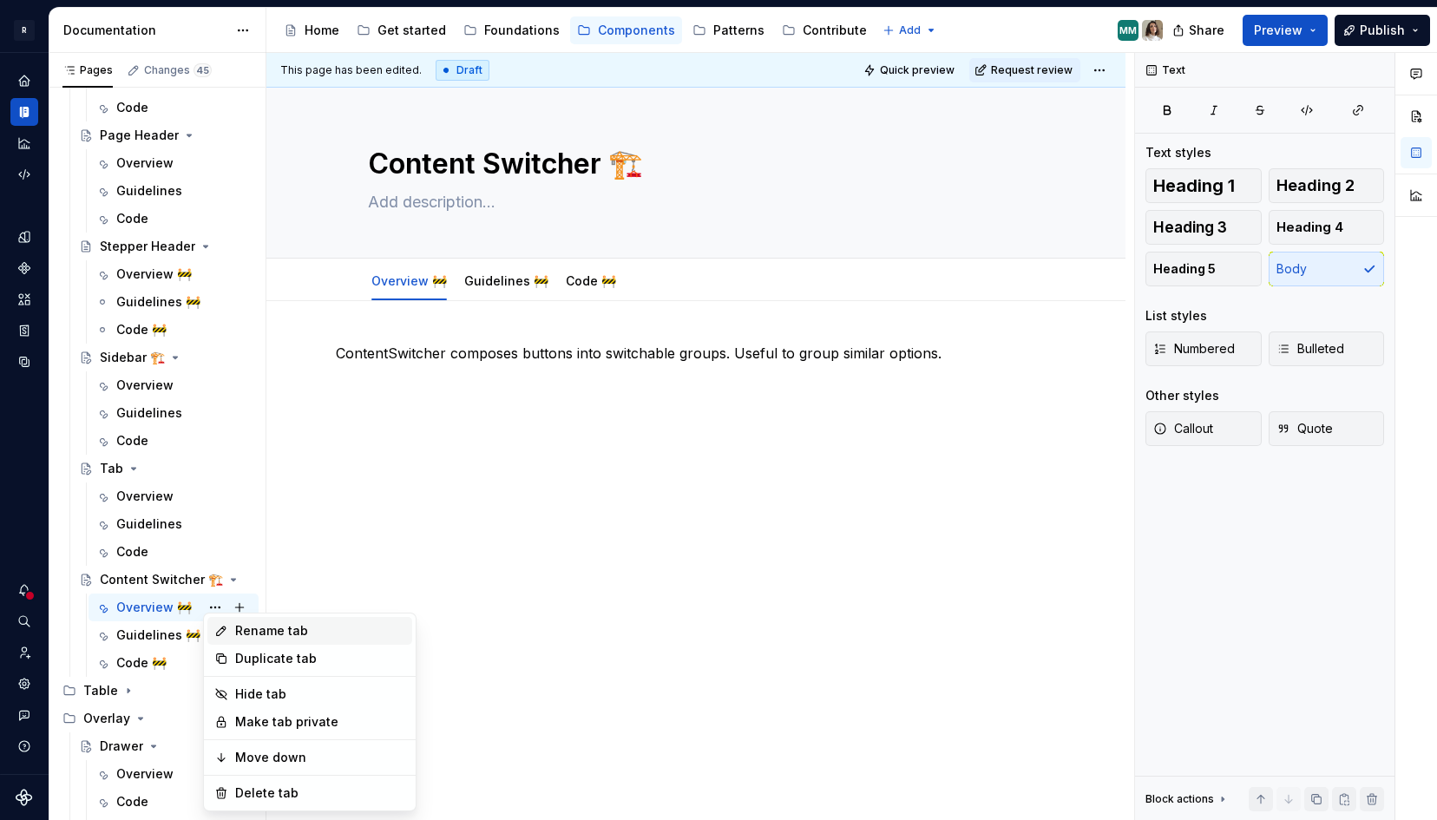
click at [260, 623] on div "Rename tab" at bounding box center [320, 630] width 170 height 17
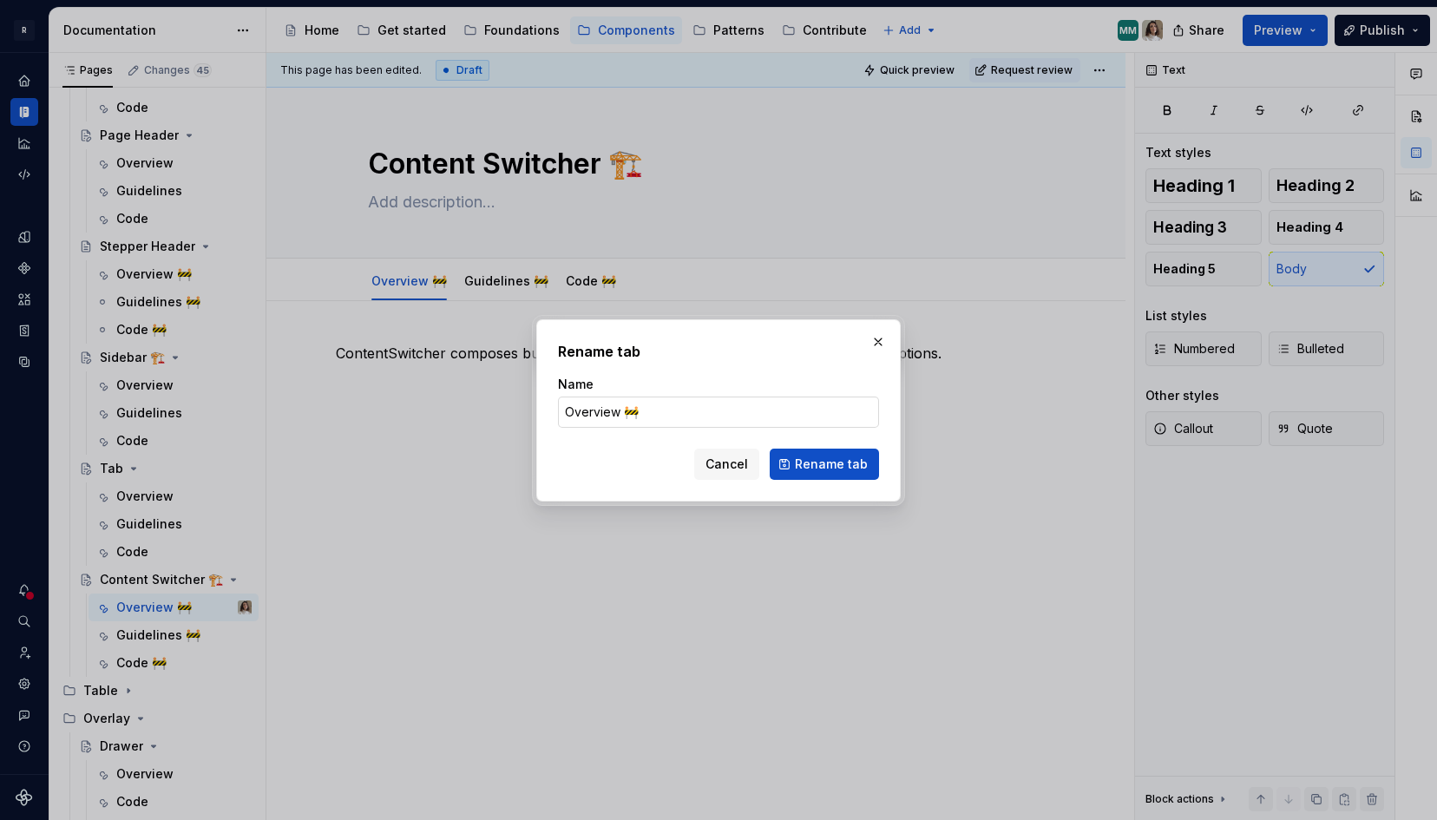
click at [646, 411] on input "Overview 🚧" at bounding box center [718, 412] width 321 height 31
click at [847, 463] on span "Rename tab" at bounding box center [831, 464] width 73 height 17
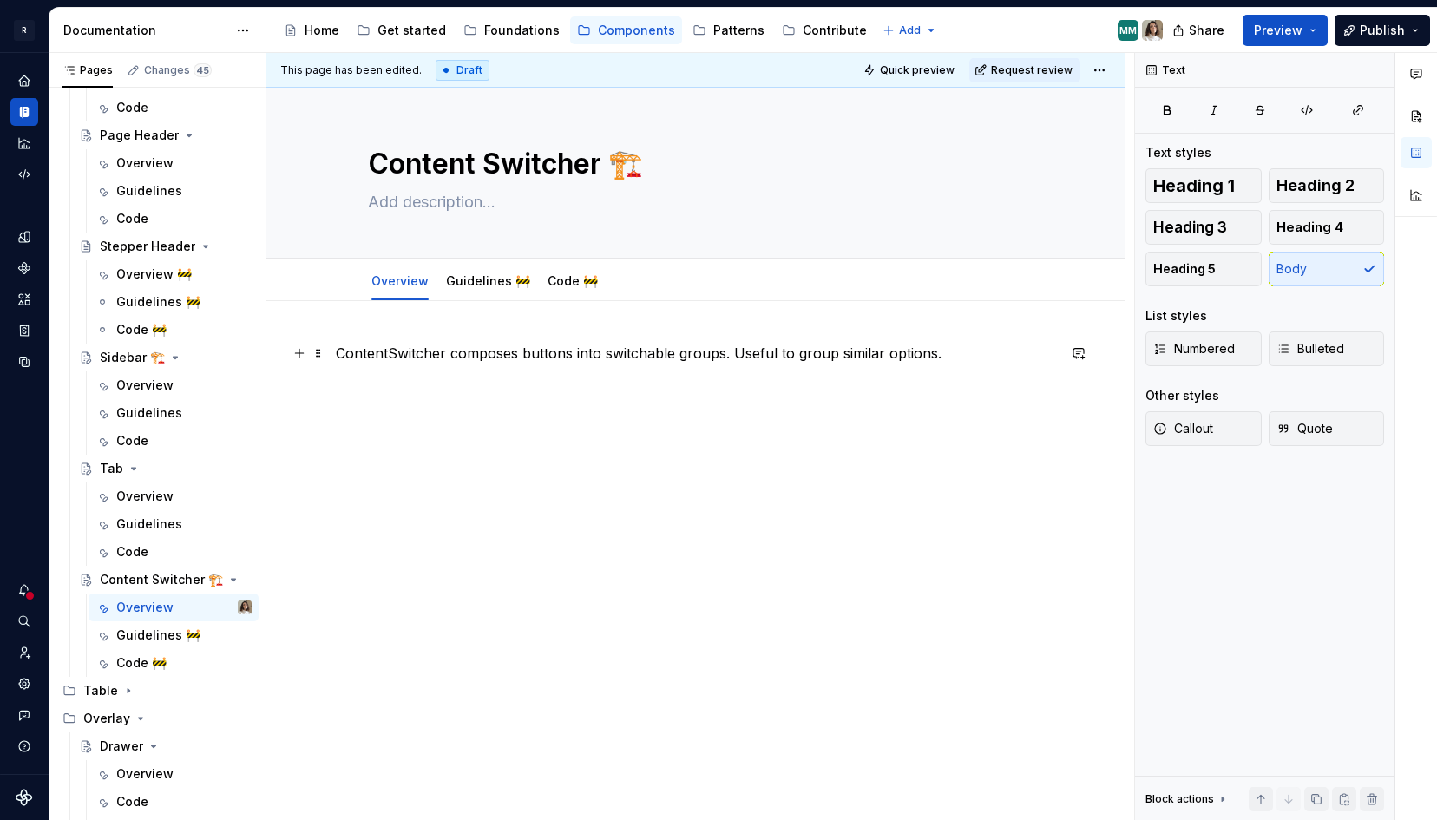
click at [404, 351] on p "ContentSwitcher composes buttons into switchable groups. Useful to group simila…" at bounding box center [696, 353] width 720 height 21
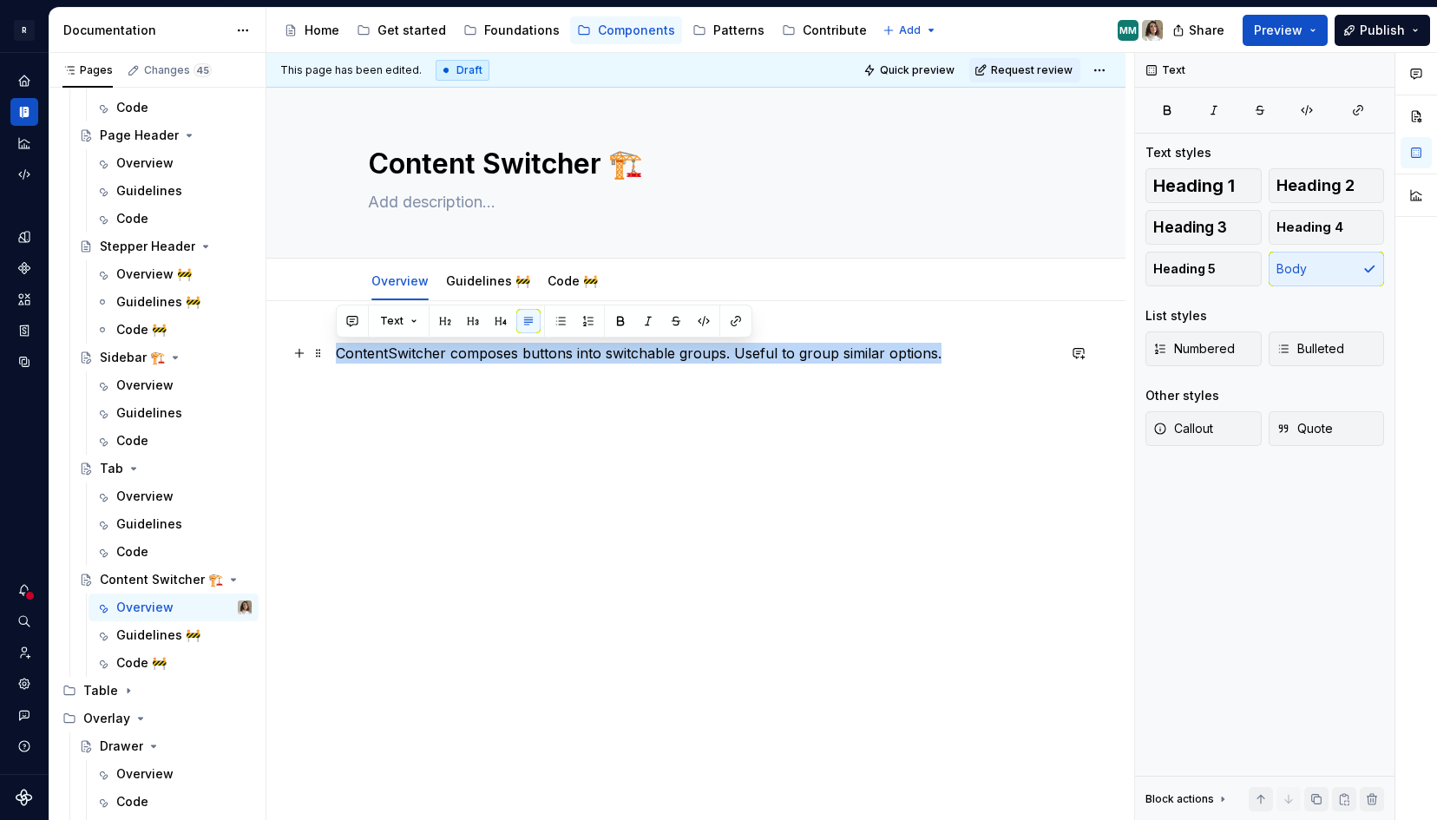
click at [404, 351] on p "ContentSwitcher composes buttons into switchable groups. Useful to group simila…" at bounding box center [696, 353] width 720 height 21
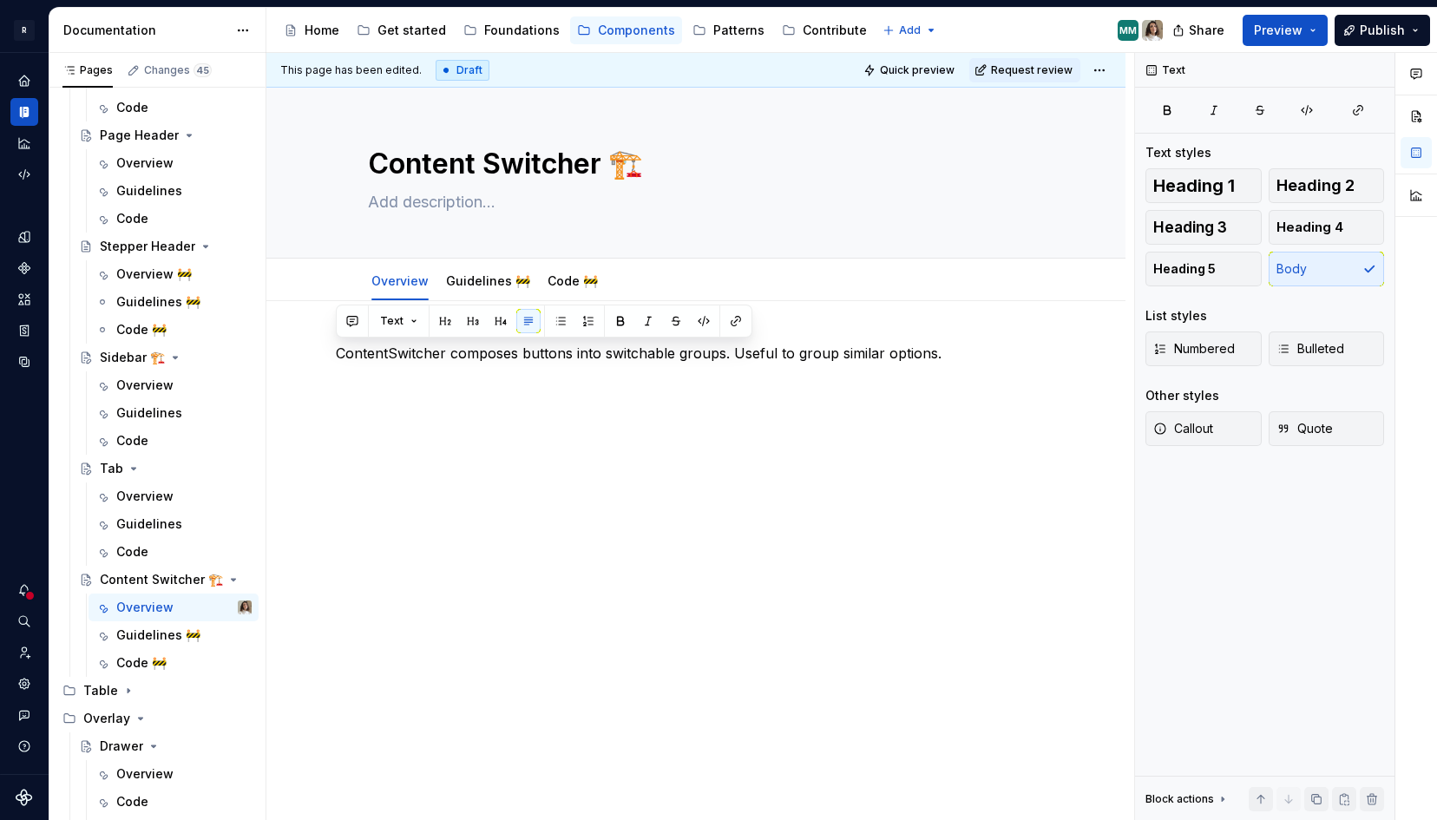
click at [359, 395] on div "ContentSwitcher composes buttons into switchable groups. Useful to group simila…" at bounding box center [696, 376] width 720 height 66
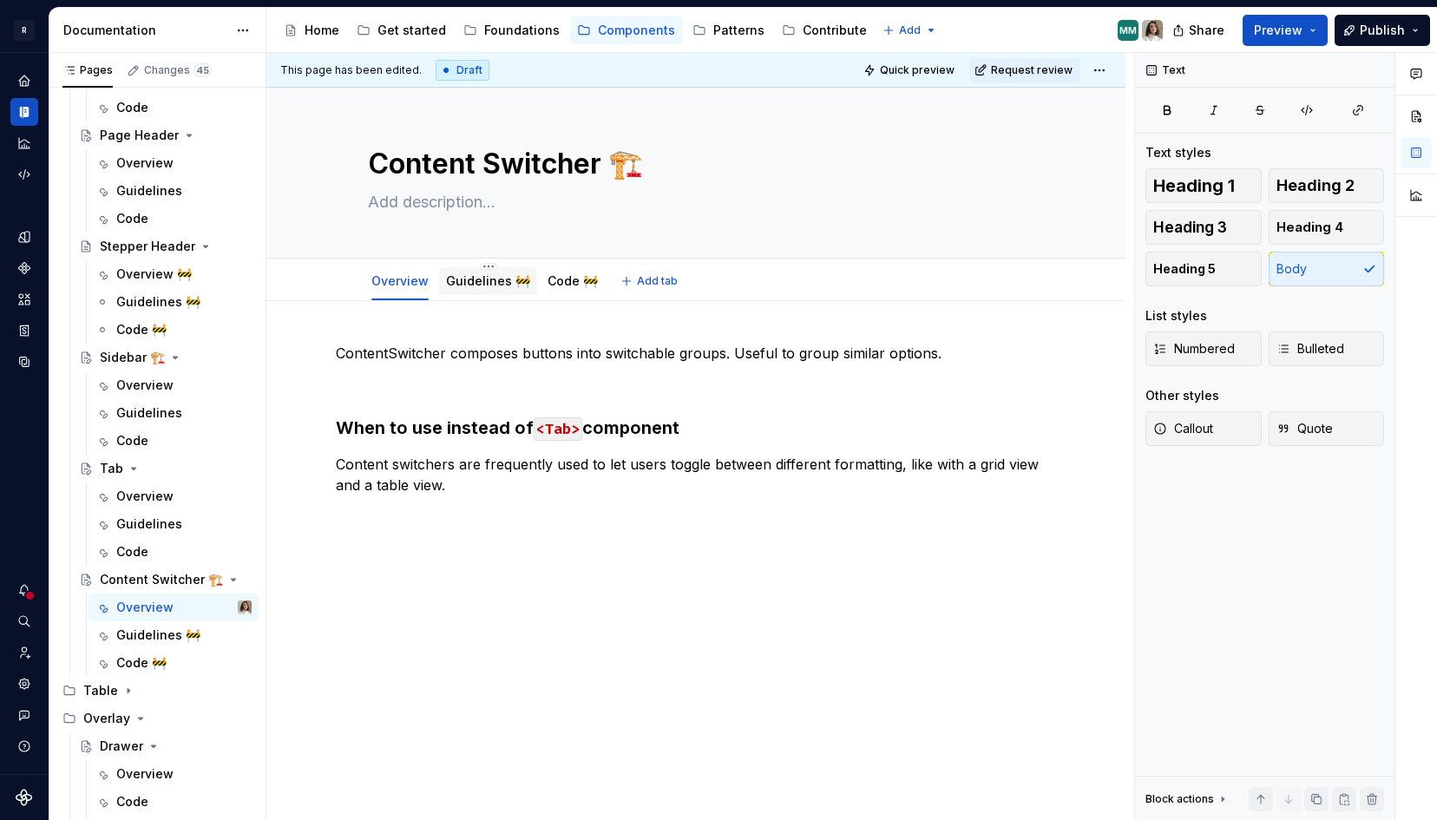
click at [473, 271] on div "Guidelines 🚧" at bounding box center [488, 281] width 84 height 21
click at [483, 273] on div "Guidelines 🚧" at bounding box center [488, 281] width 84 height 17
click at [488, 266] on html "R [PERSON_NAME] Design system data Documentation Accessibility guide for tree P…" at bounding box center [718, 410] width 1437 height 820
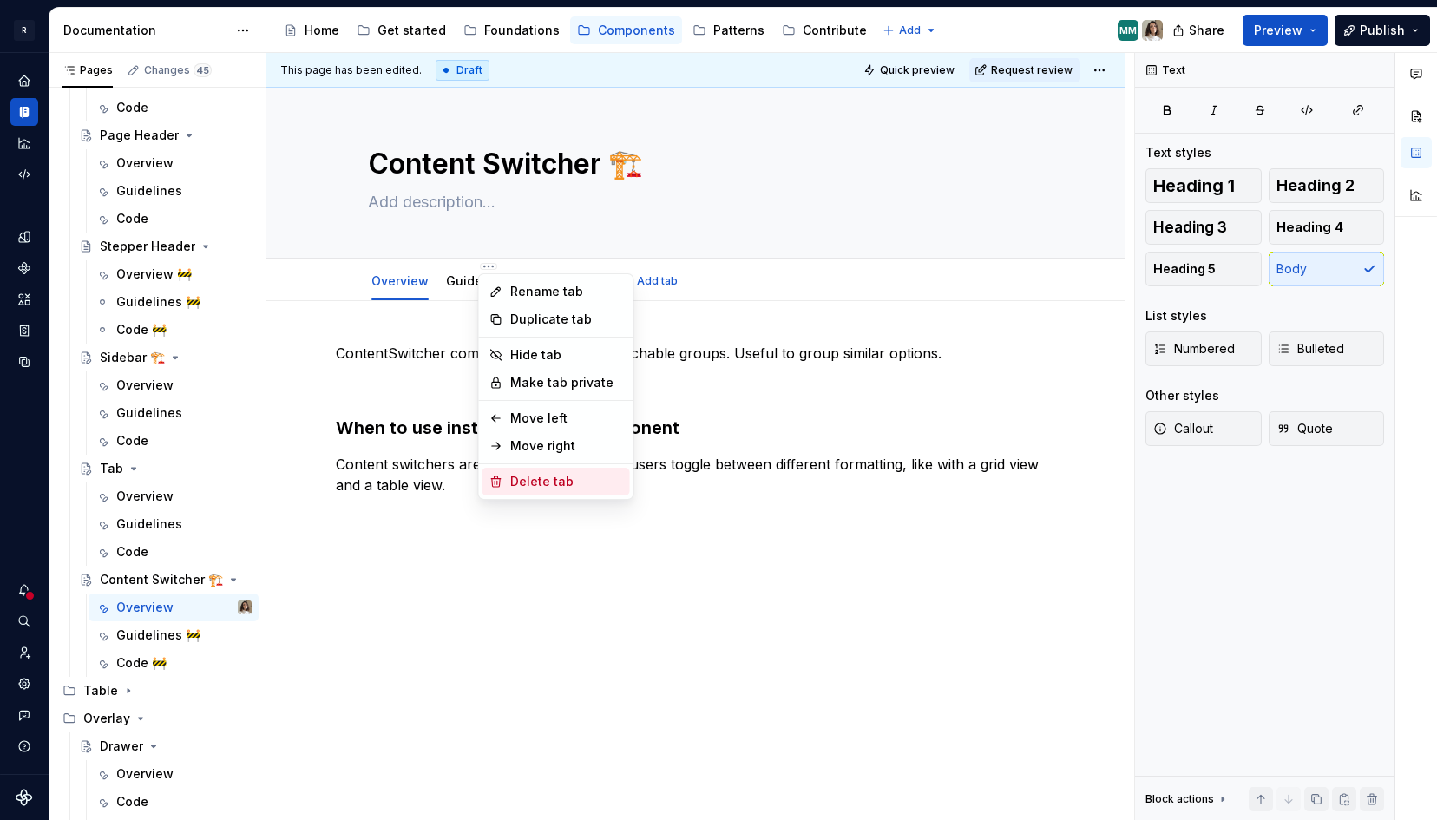
click at [535, 483] on div "Delete tab" at bounding box center [566, 481] width 113 height 17
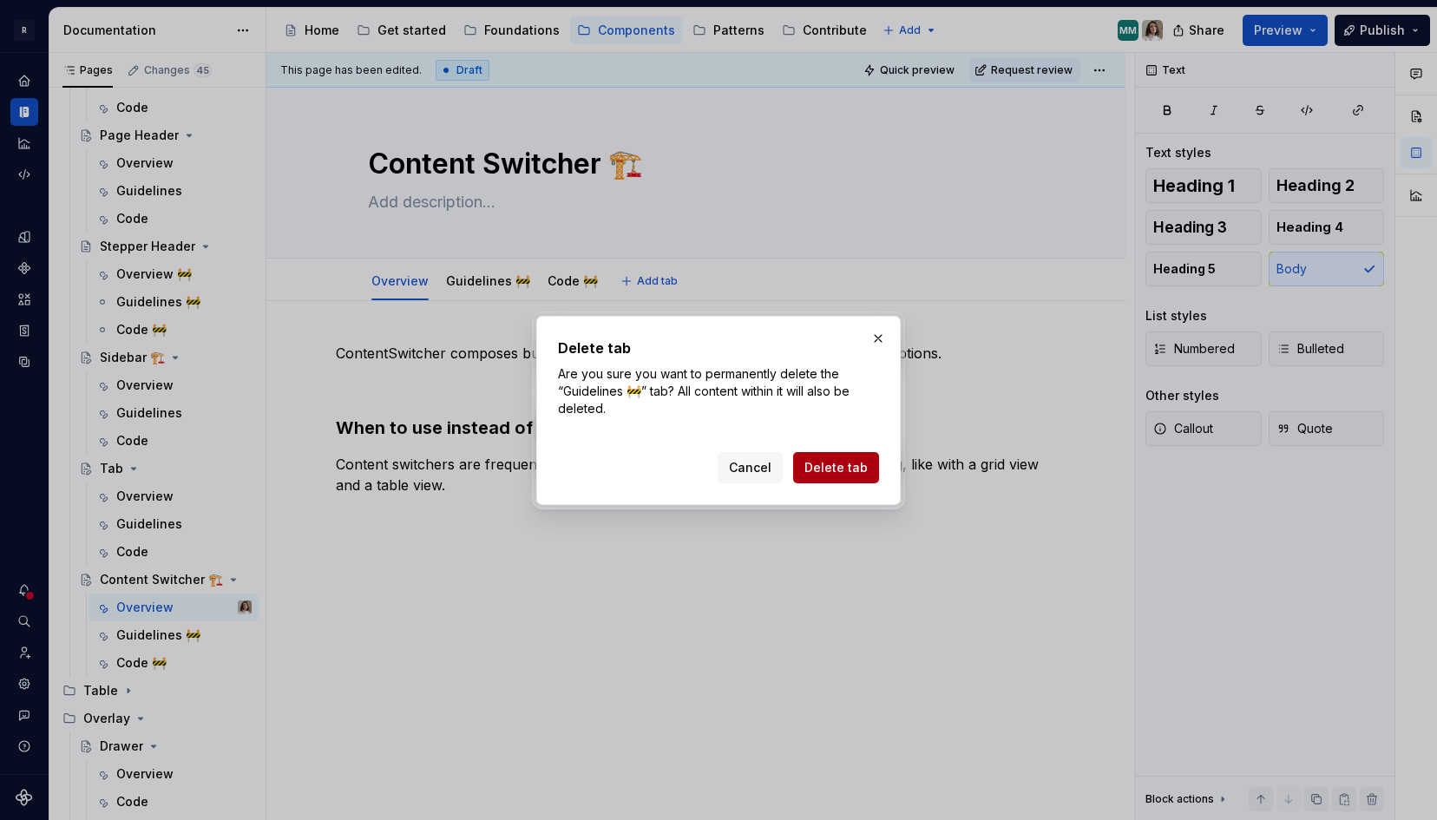
click at [839, 470] on span "Delete tab" at bounding box center [836, 467] width 63 height 17
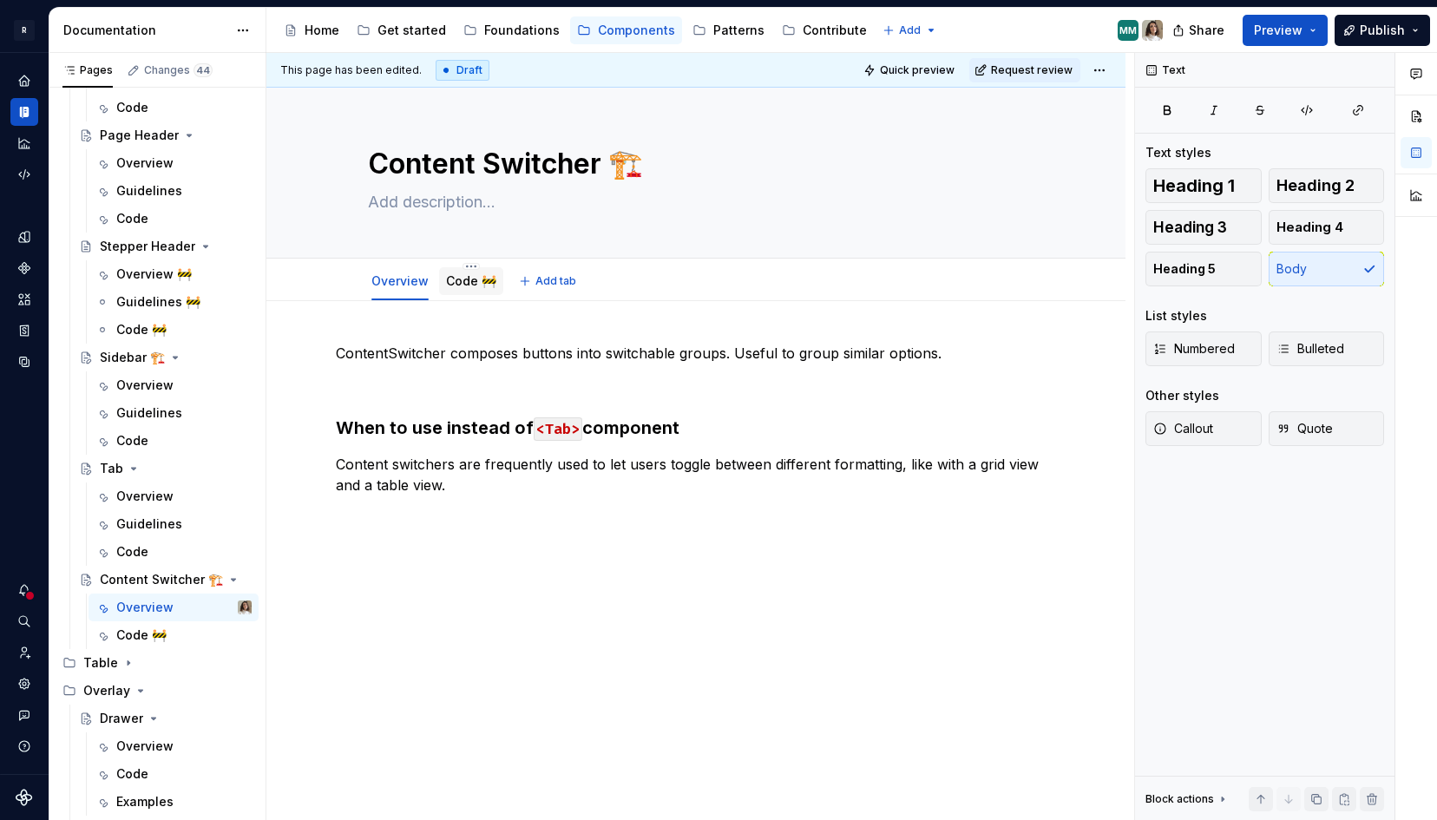
click at [471, 286] on link "Code 🚧" at bounding box center [471, 280] width 50 height 15
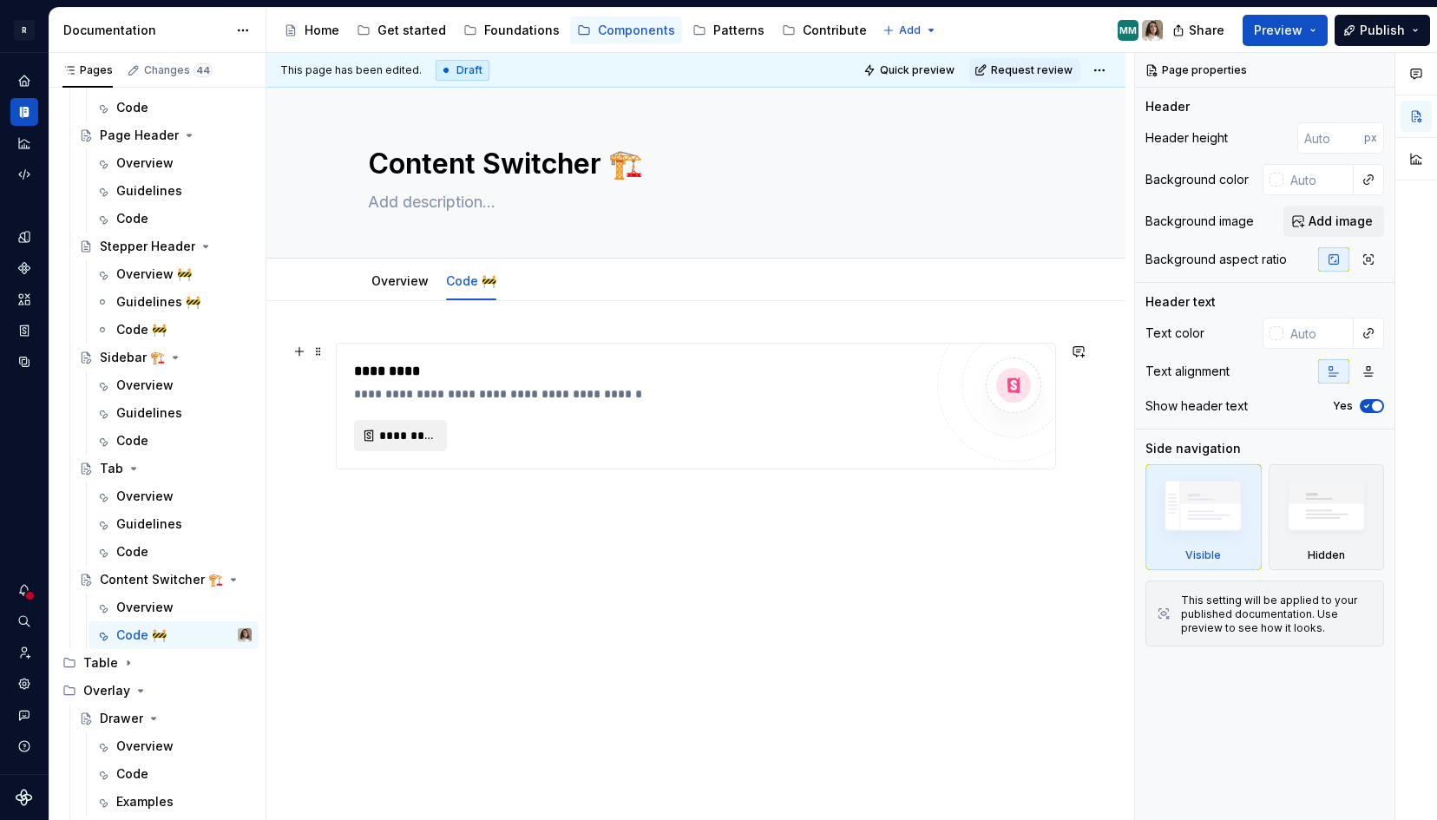
click at [408, 432] on span "*********" at bounding box center [407, 435] width 56 height 17
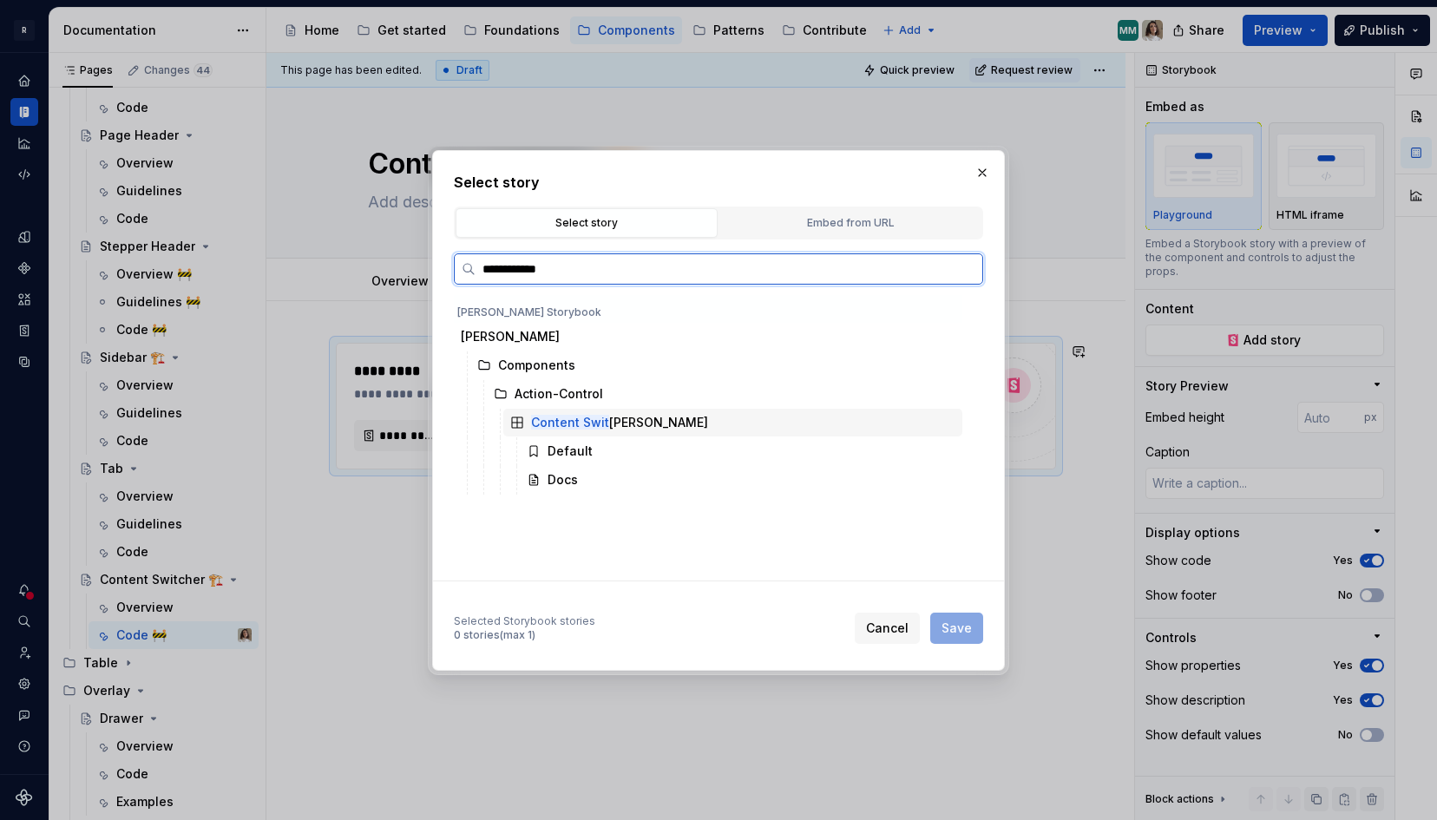
click at [596, 430] on div "Content Swit cher" at bounding box center [619, 422] width 177 height 17
click at [577, 476] on div "Docs" at bounding box center [741, 480] width 443 height 28
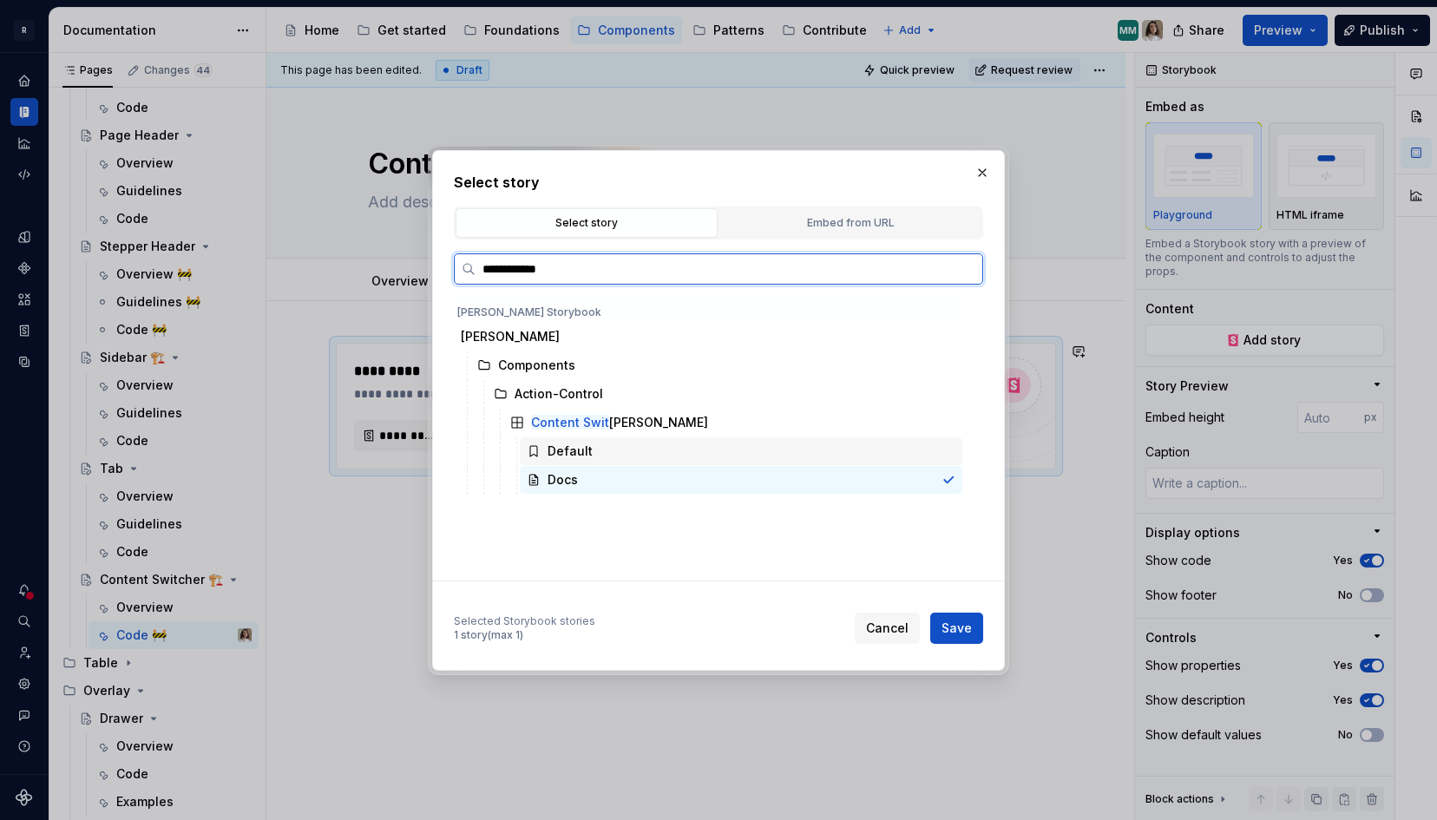
click at [593, 451] on div "Default" at bounding box center [741, 451] width 443 height 28
click at [590, 480] on div "Docs" at bounding box center [741, 480] width 443 height 28
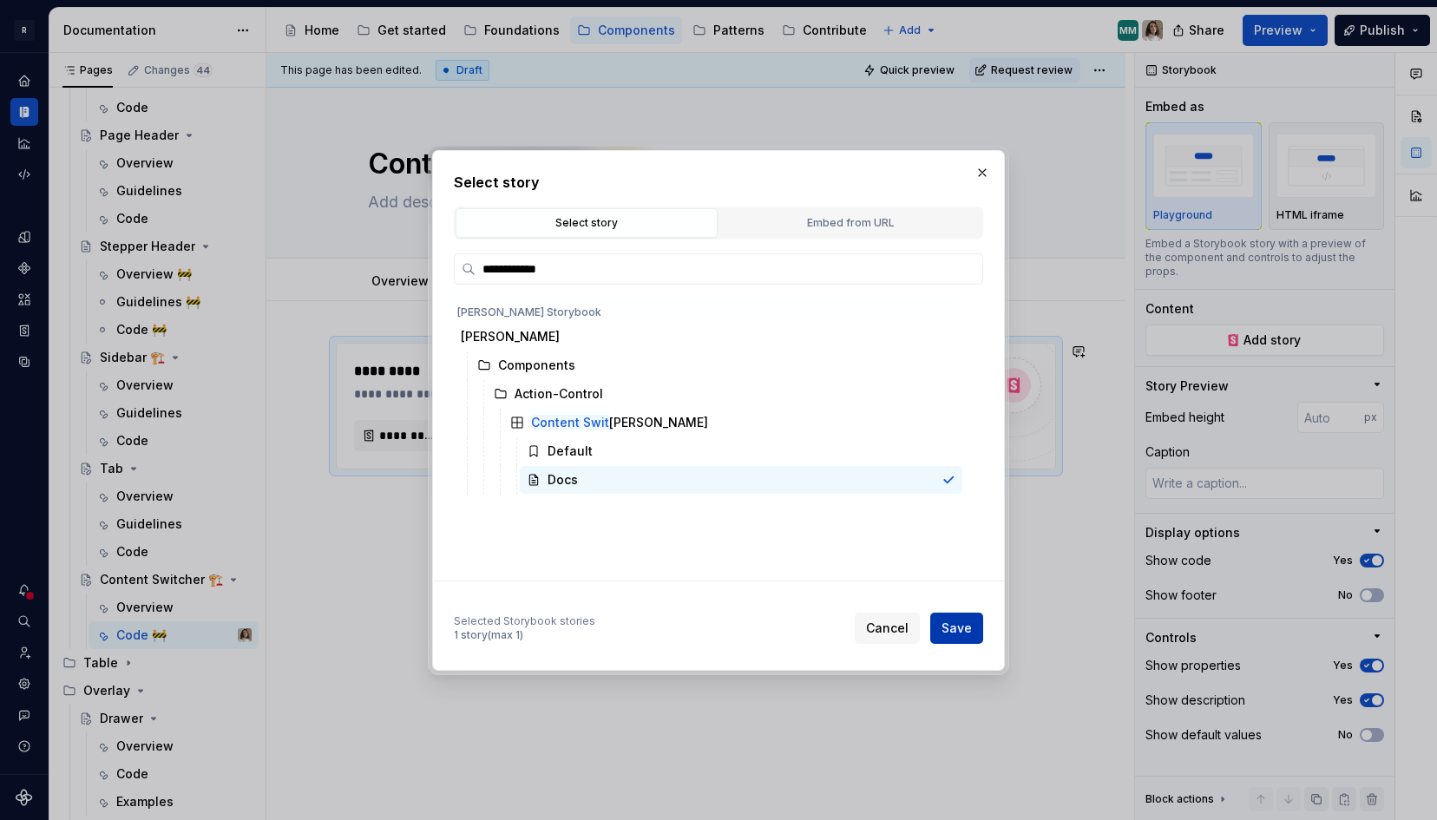
click at [961, 631] on span "Save" at bounding box center [957, 628] width 30 height 17
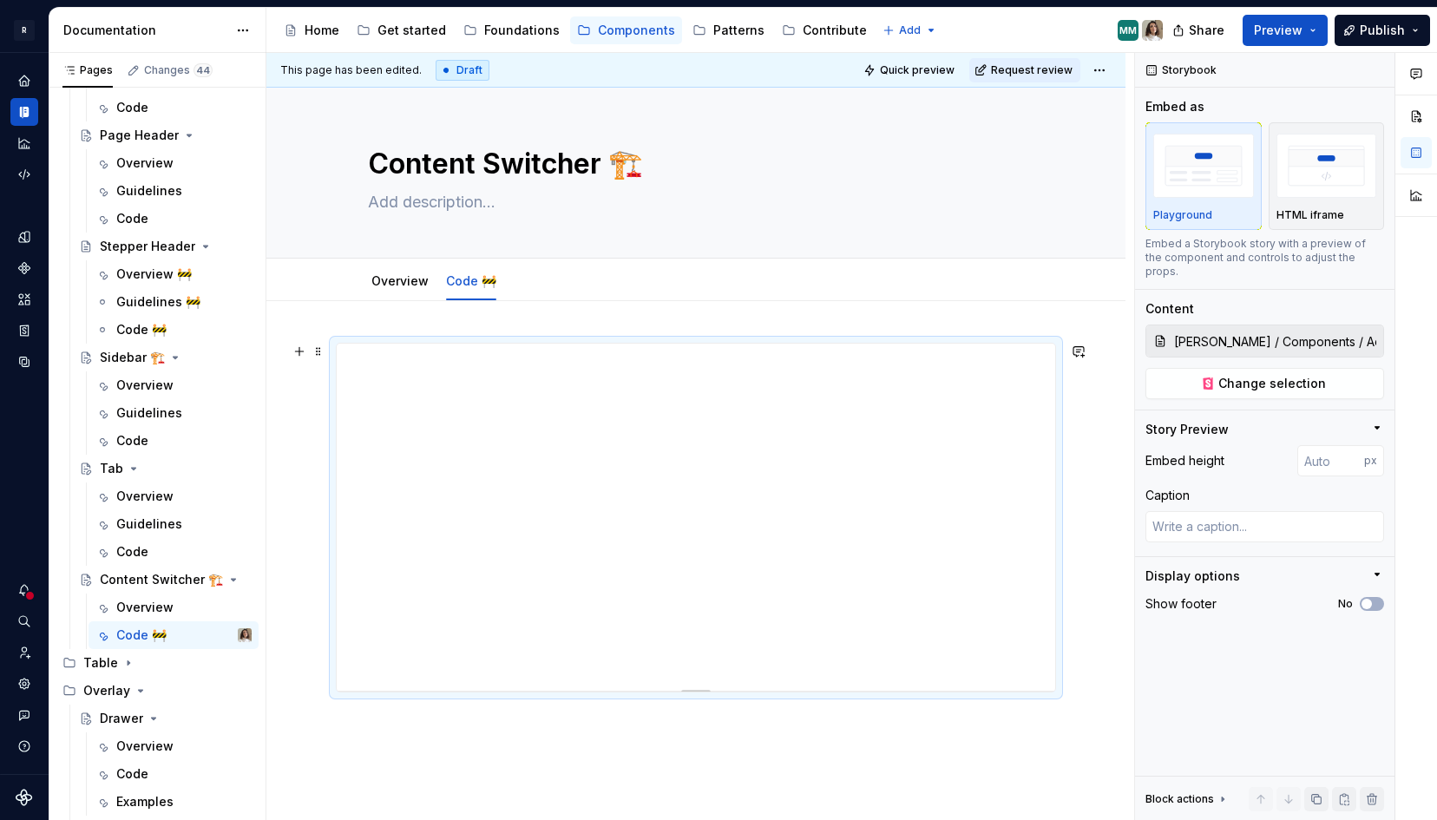
click at [698, 688] on div at bounding box center [696, 688] width 122 height 3
drag, startPoint x: 698, startPoint y: 690, endPoint x: 679, endPoint y: 979, distance: 289.6
click at [679, 819] on html "R [PERSON_NAME] Design system data Documentation Accessibility guide for tree P…" at bounding box center [718, 410] width 1437 height 820
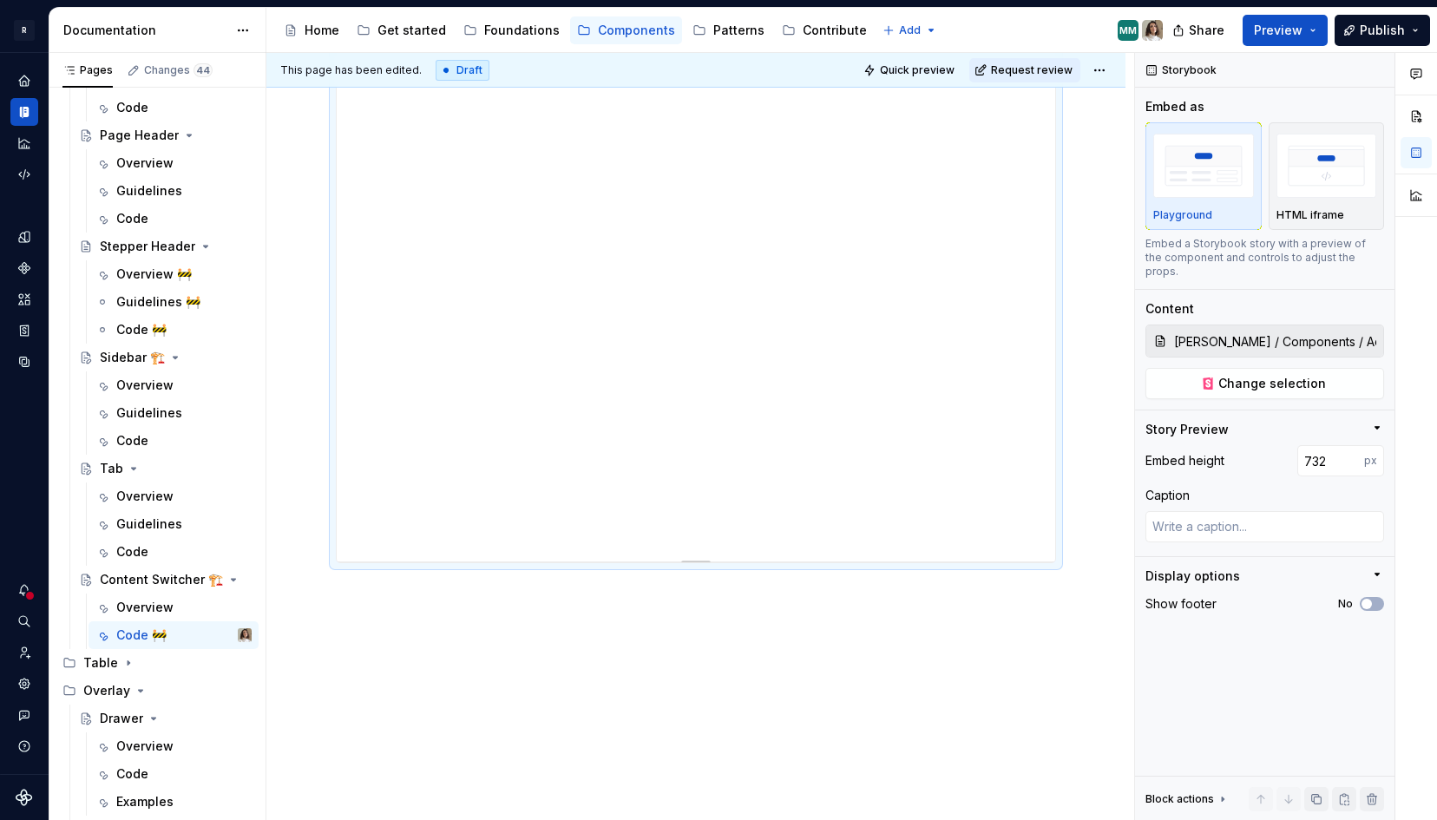
scroll to position [426, 0]
drag, startPoint x: 706, startPoint y: 551, endPoint x: 679, endPoint y: 1173, distance: 622.9
click at [679, 819] on html "R [PERSON_NAME] Design system data Documentation Accessibility guide for tree P…" at bounding box center [718, 410] width 1437 height 820
drag, startPoint x: 693, startPoint y: 550, endPoint x: 708, endPoint y: 652, distance: 102.6
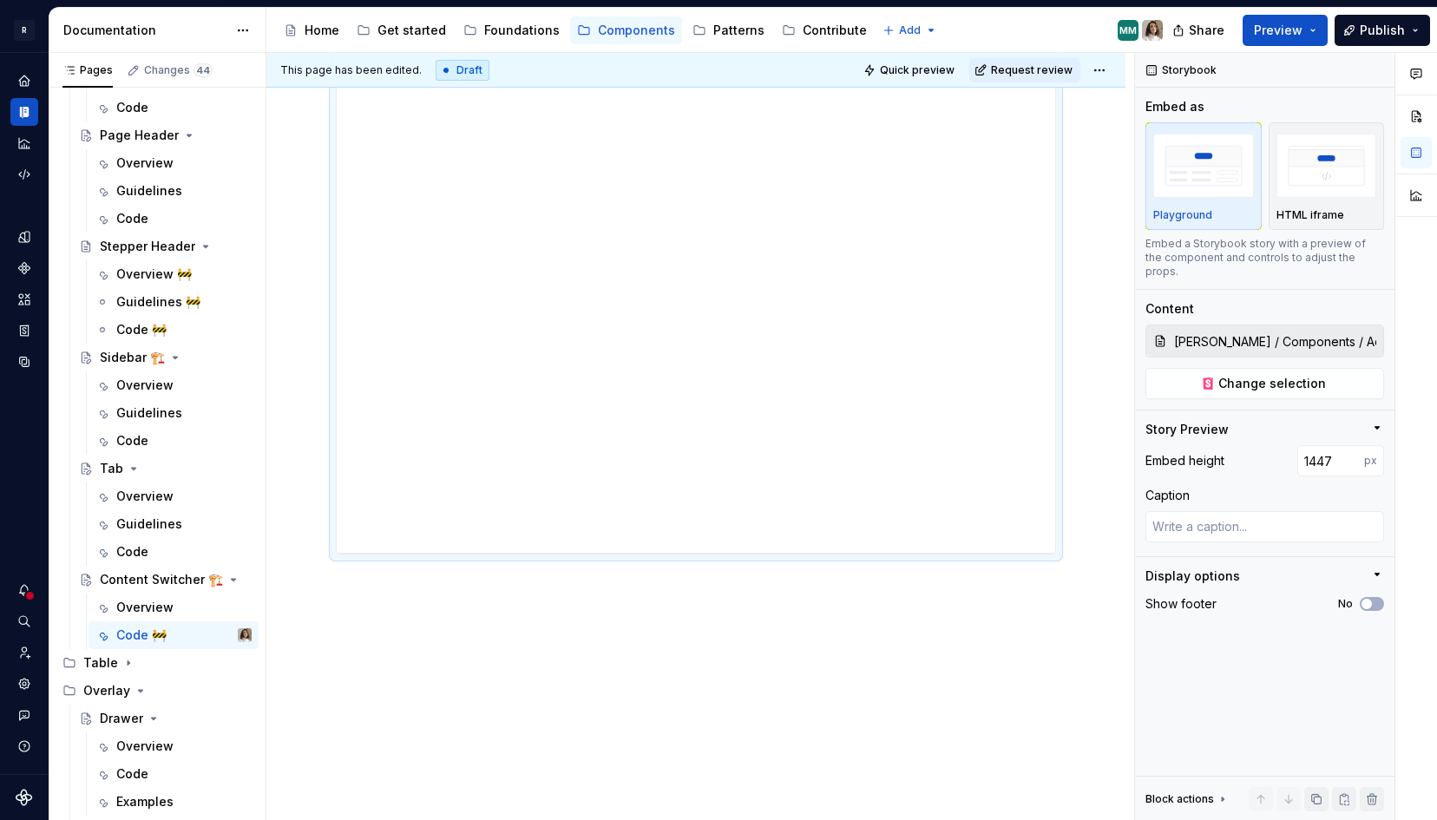
click at [708, 652] on div at bounding box center [695, 37] width 859 height 1567
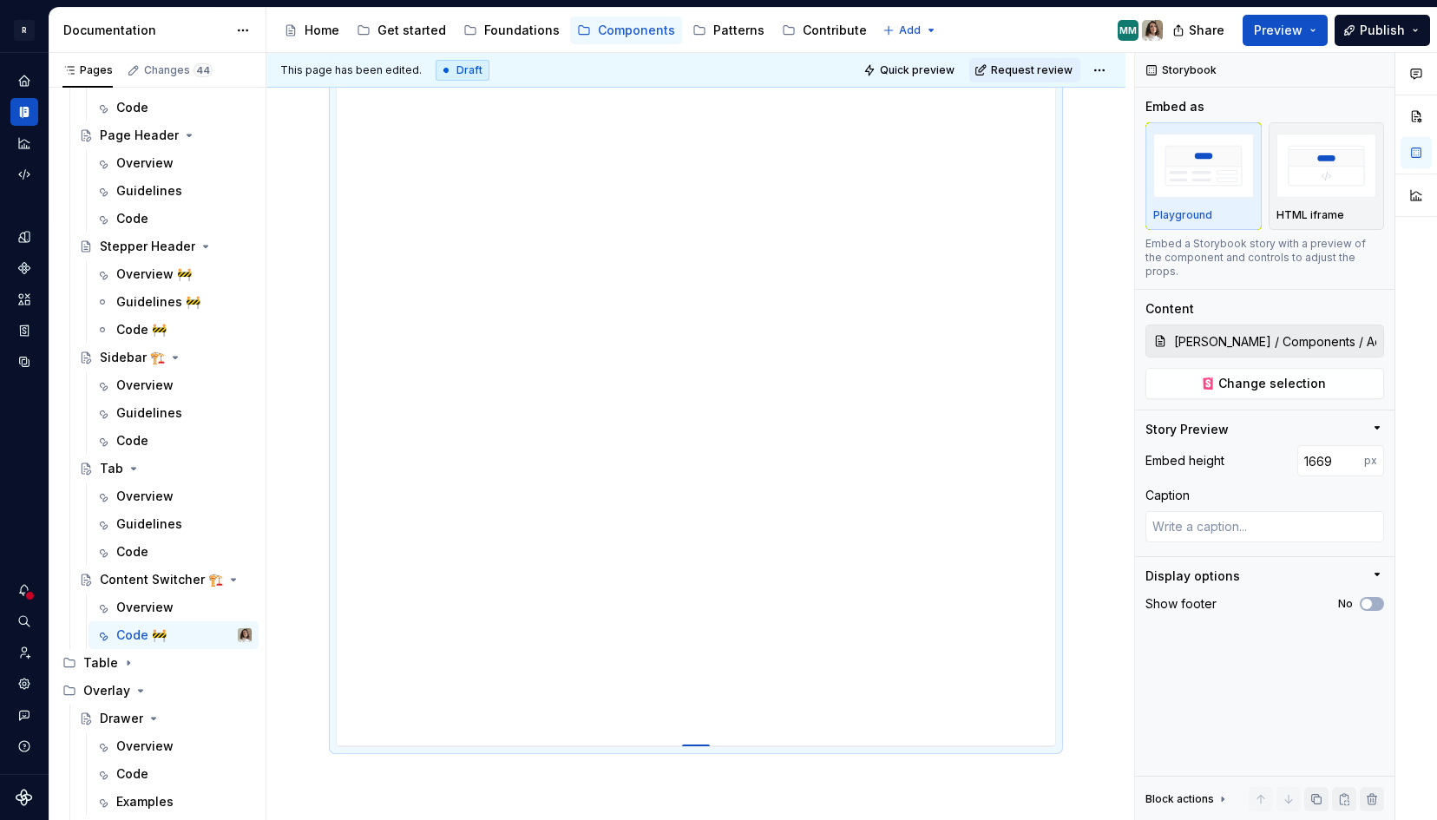
drag, startPoint x: 704, startPoint y: 551, endPoint x: 714, endPoint y: 746, distance: 194.7
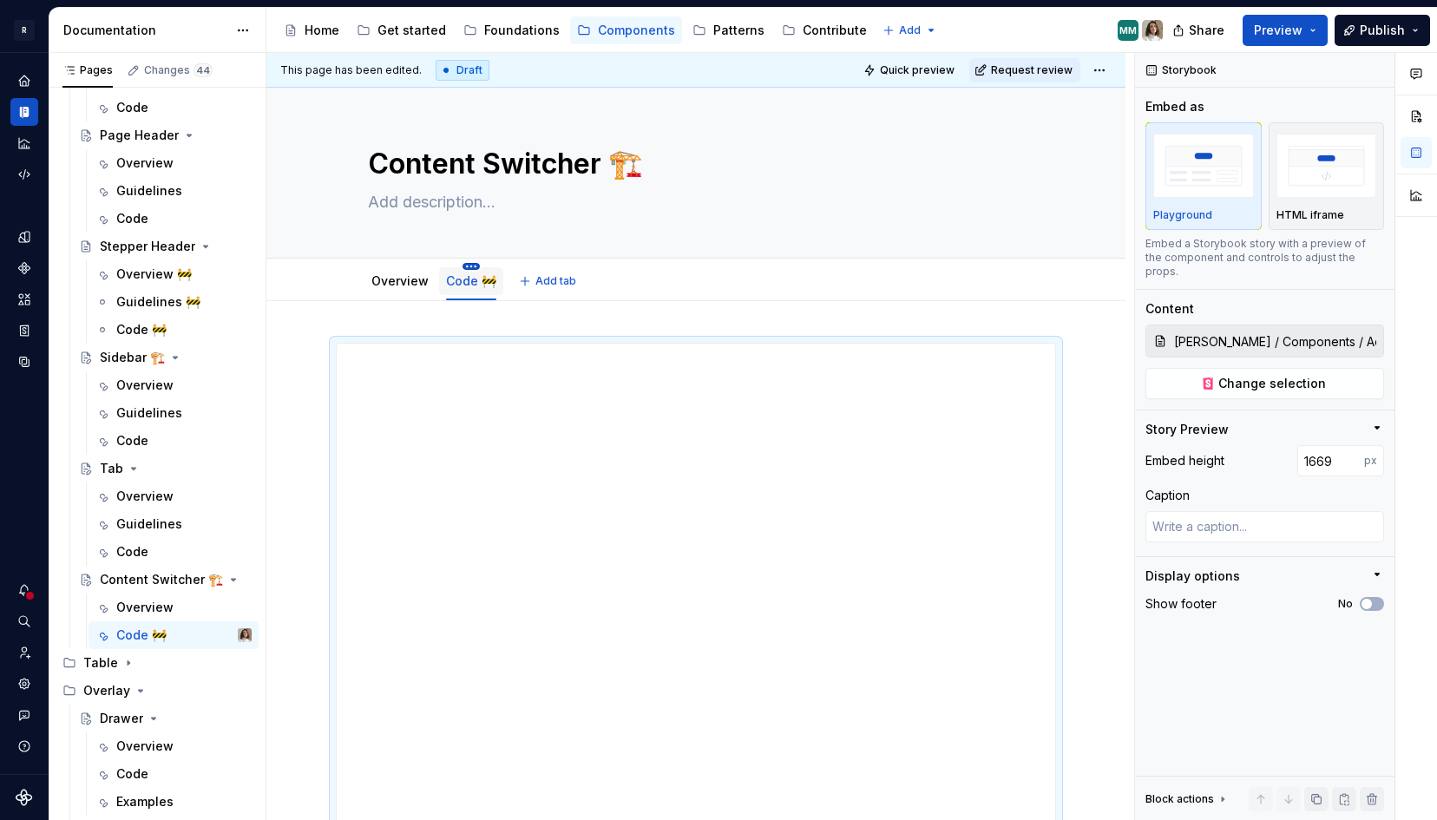
click at [468, 263] on html "R [PERSON_NAME] Design system data Documentation Accessibility guide for tree P…" at bounding box center [718, 410] width 1437 height 820
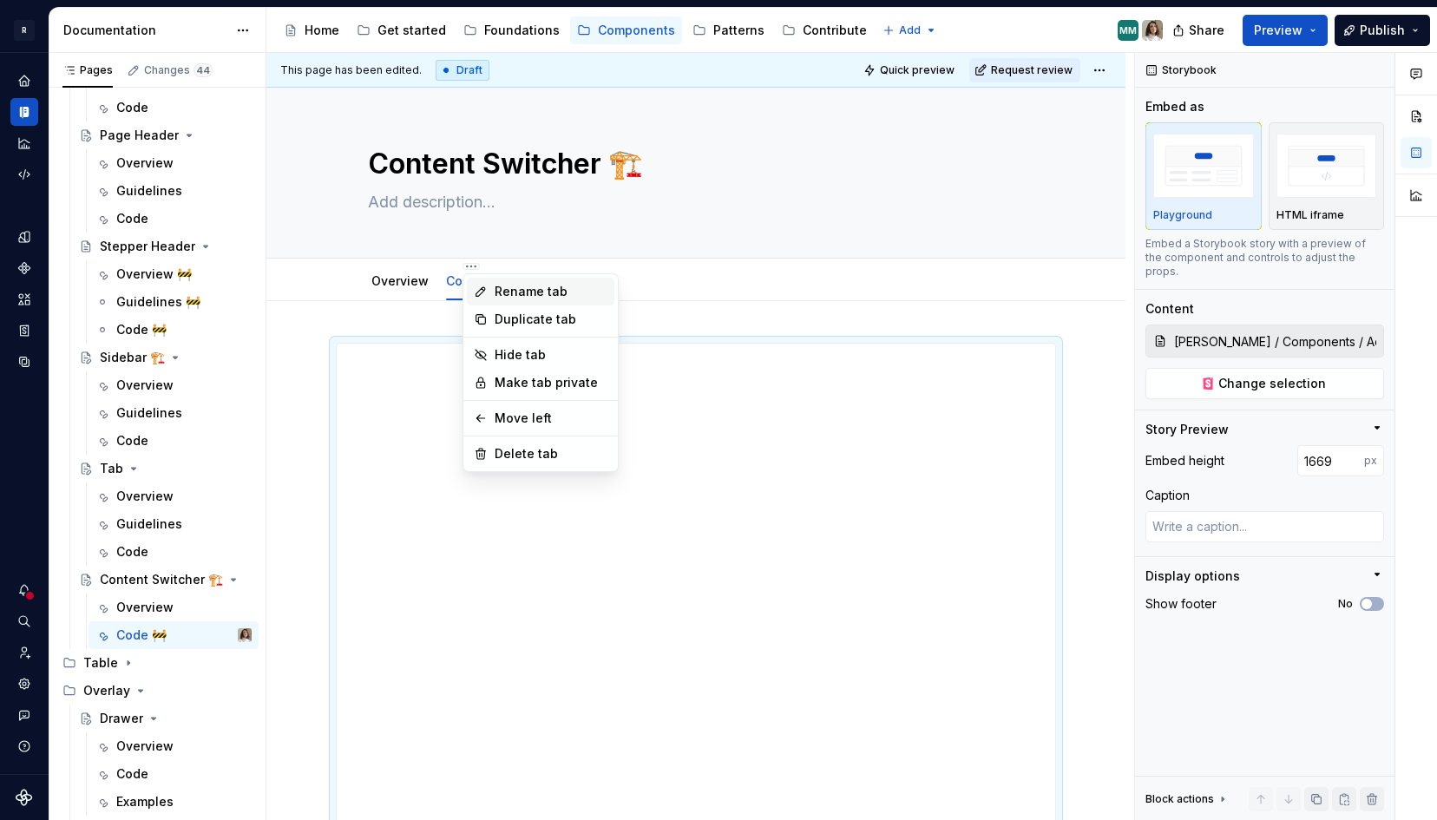
click at [503, 287] on div "Rename tab" at bounding box center [551, 291] width 113 height 17
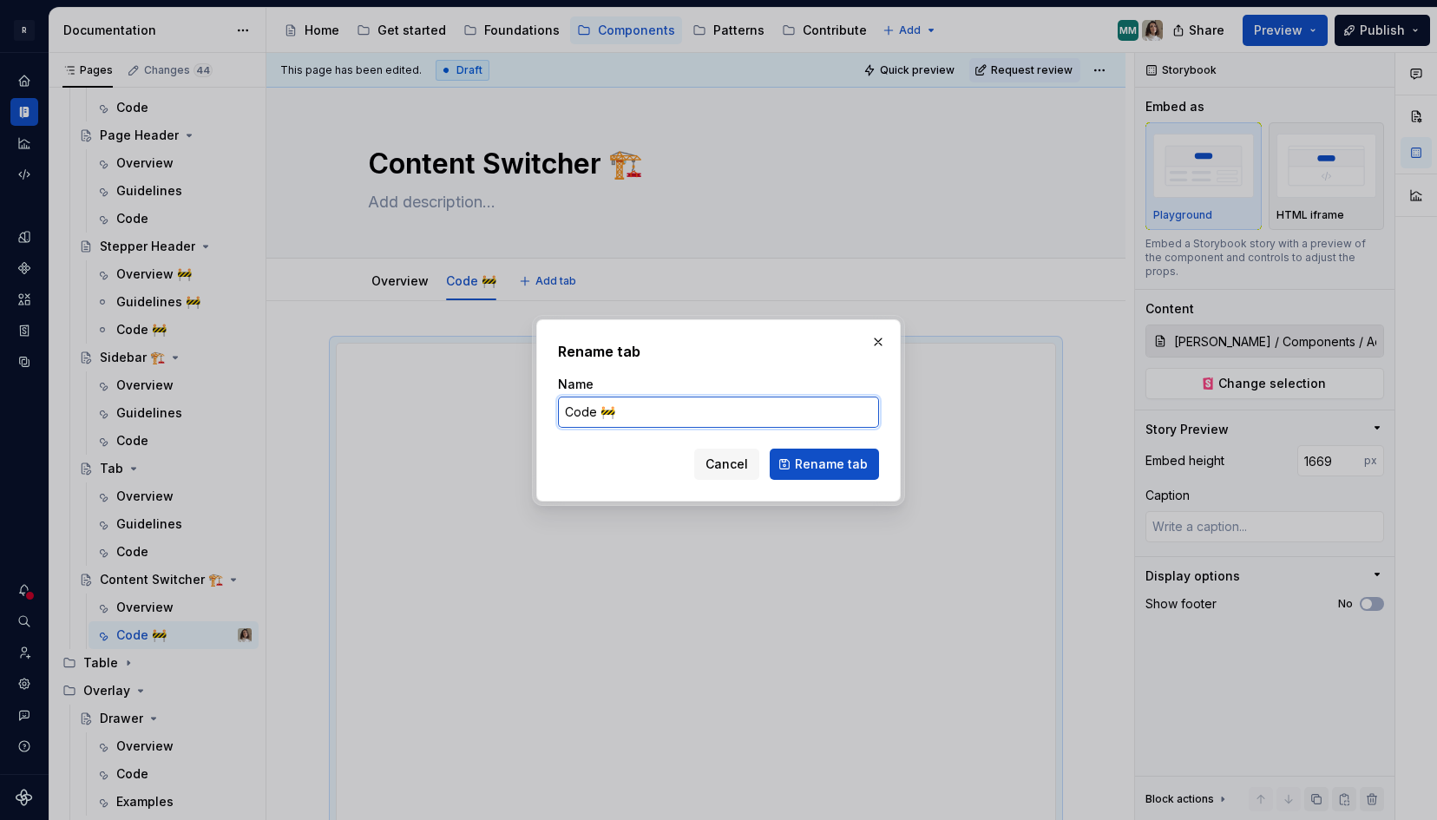
click at [622, 406] on input "Code 🚧" at bounding box center [718, 412] width 321 height 31
click at [846, 459] on span "Rename tab" at bounding box center [831, 464] width 73 height 17
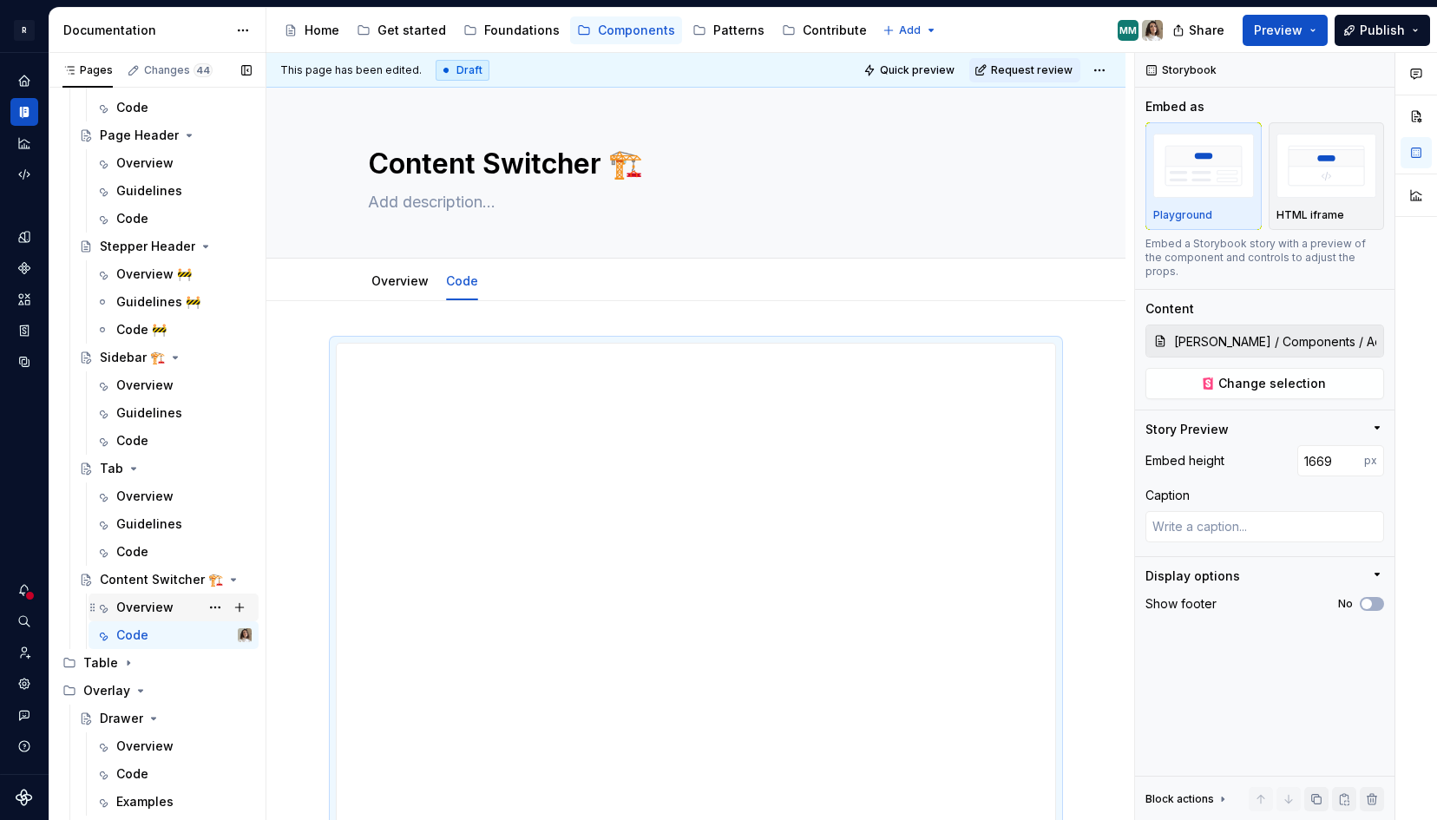
click at [144, 609] on div "Overview" at bounding box center [144, 607] width 57 height 17
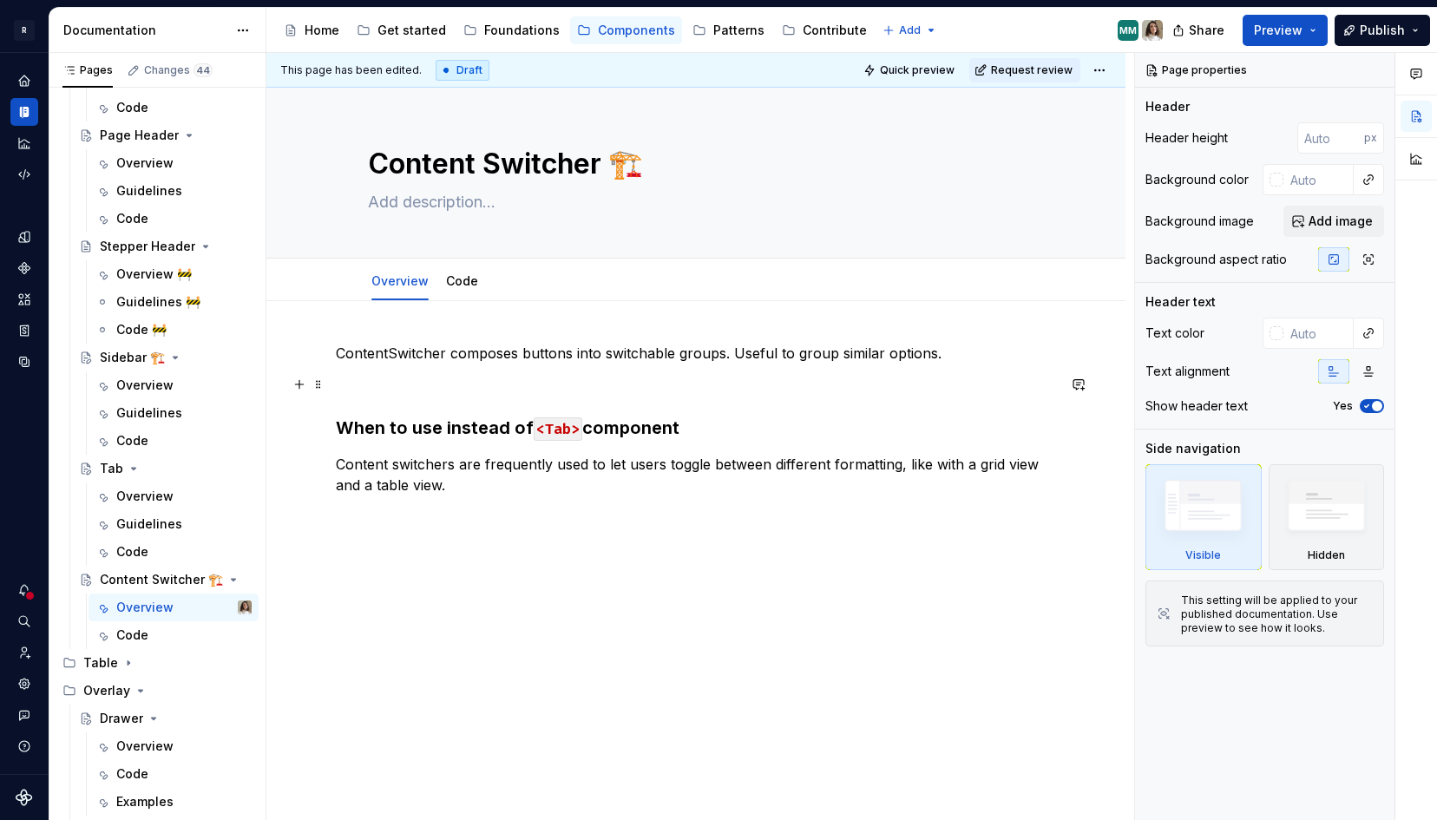
click at [463, 391] on p at bounding box center [696, 384] width 720 height 21
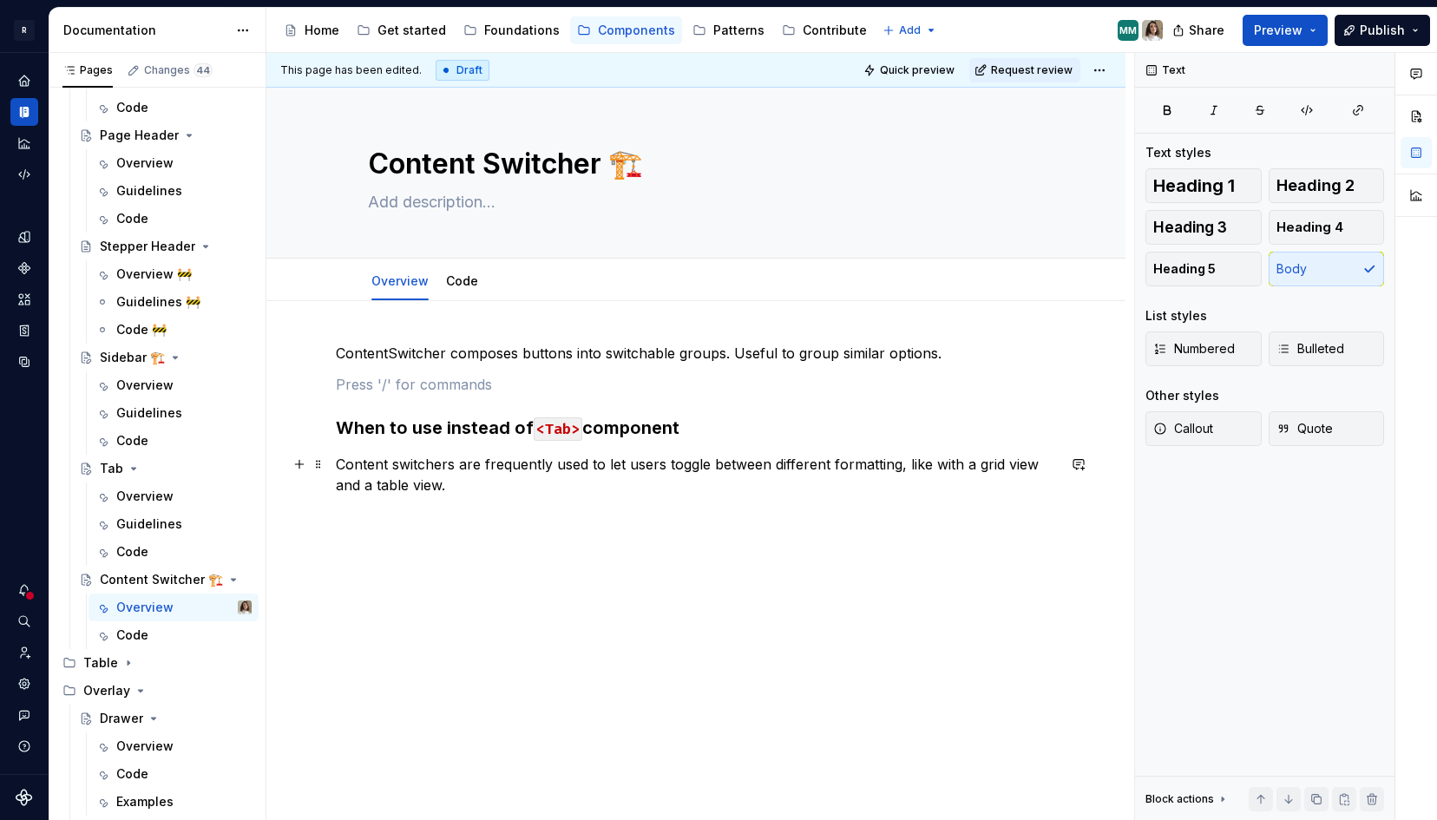
click at [475, 478] on p "Content switchers are frequently used to let users toggle between different for…" at bounding box center [696, 475] width 720 height 42
click at [130, 382] on div "Overview" at bounding box center [144, 385] width 57 height 17
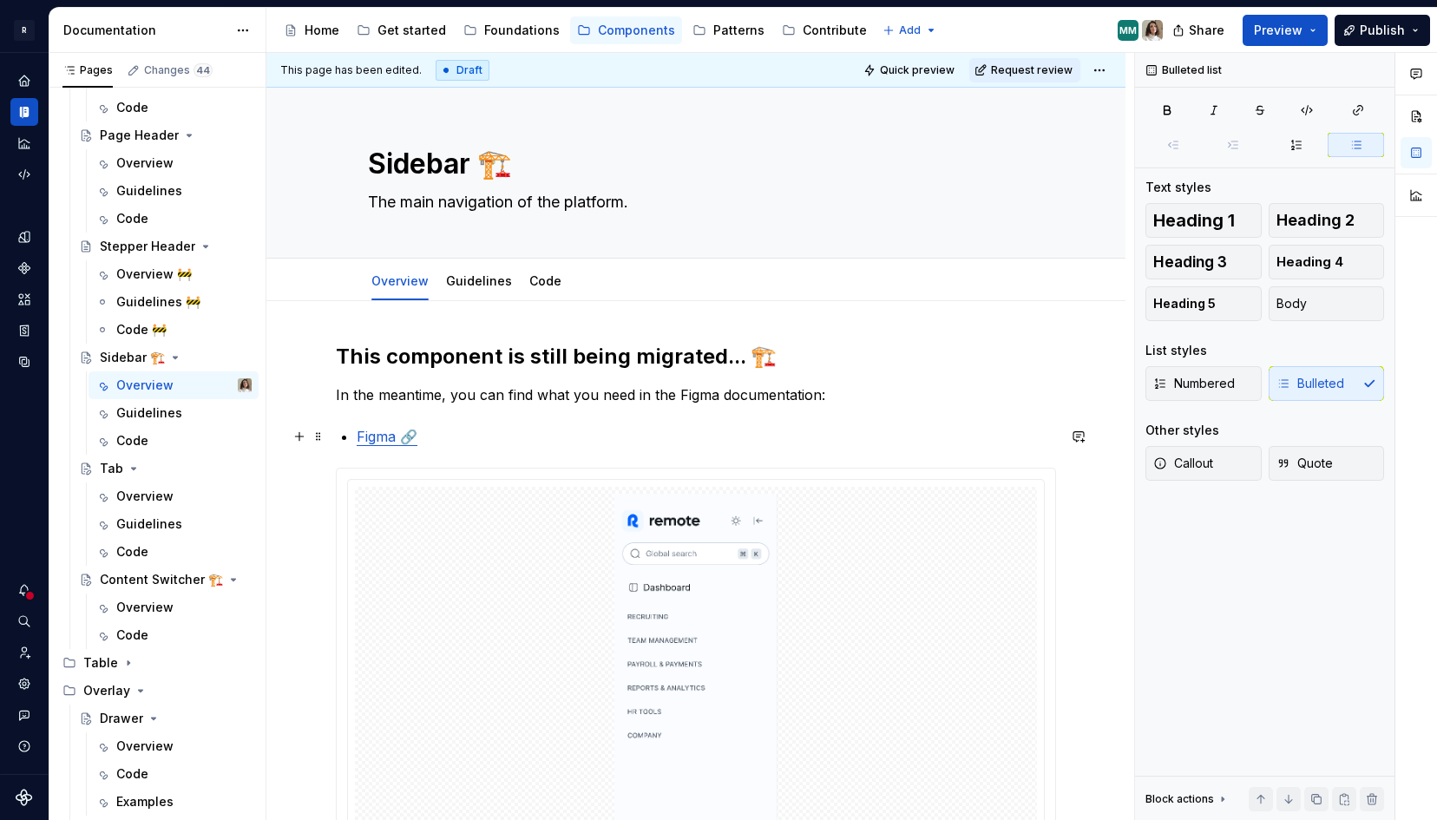
click at [482, 443] on p "Figma 🔗" at bounding box center [707, 436] width 700 height 21
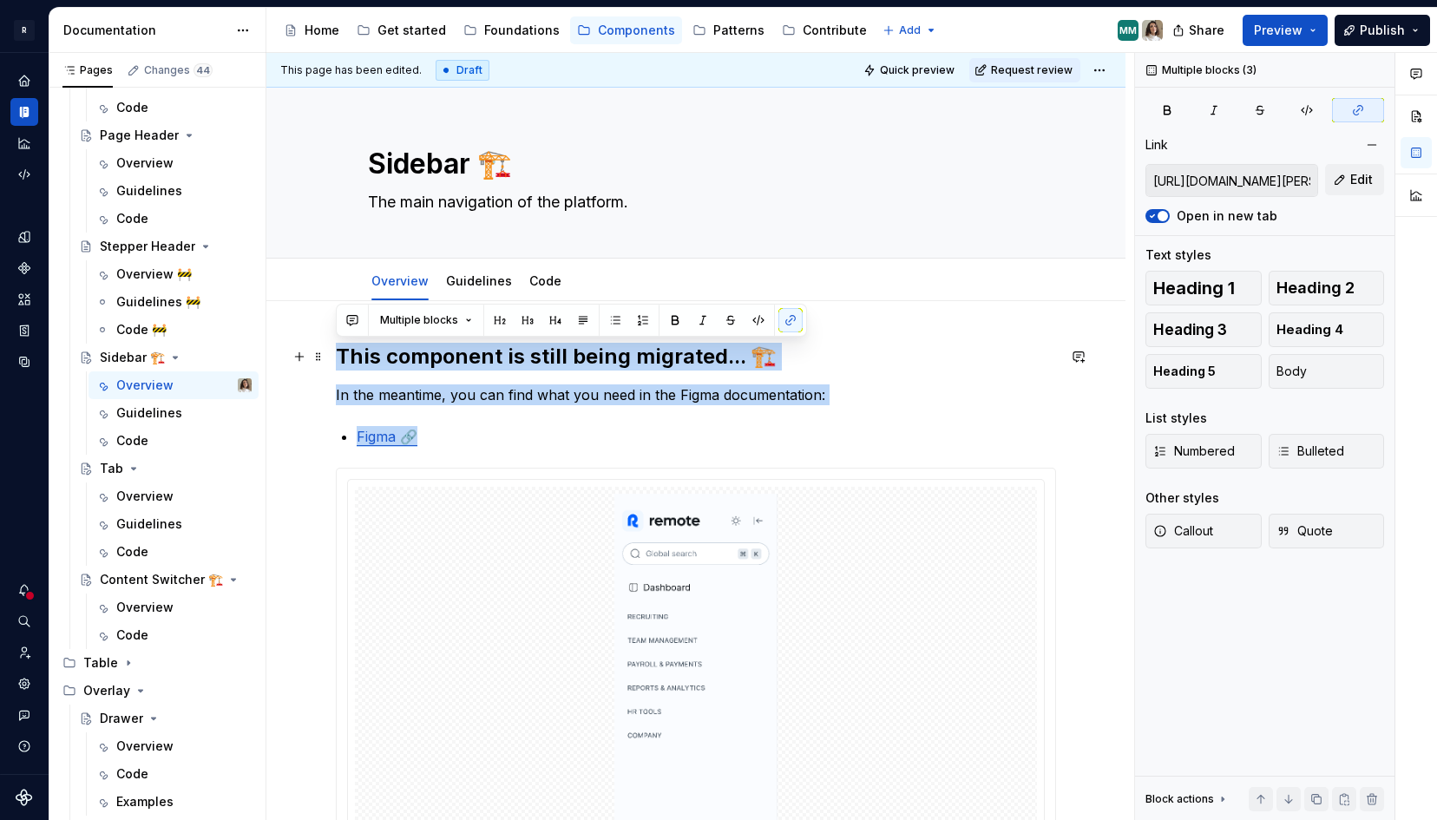
drag, startPoint x: 460, startPoint y: 444, endPoint x: 335, endPoint y: 358, distance: 152.2
copy div "This component is still being migrated... 🏗️ In the meantime, you can find what…"
click at [146, 611] on div "Overview" at bounding box center [144, 607] width 57 height 17
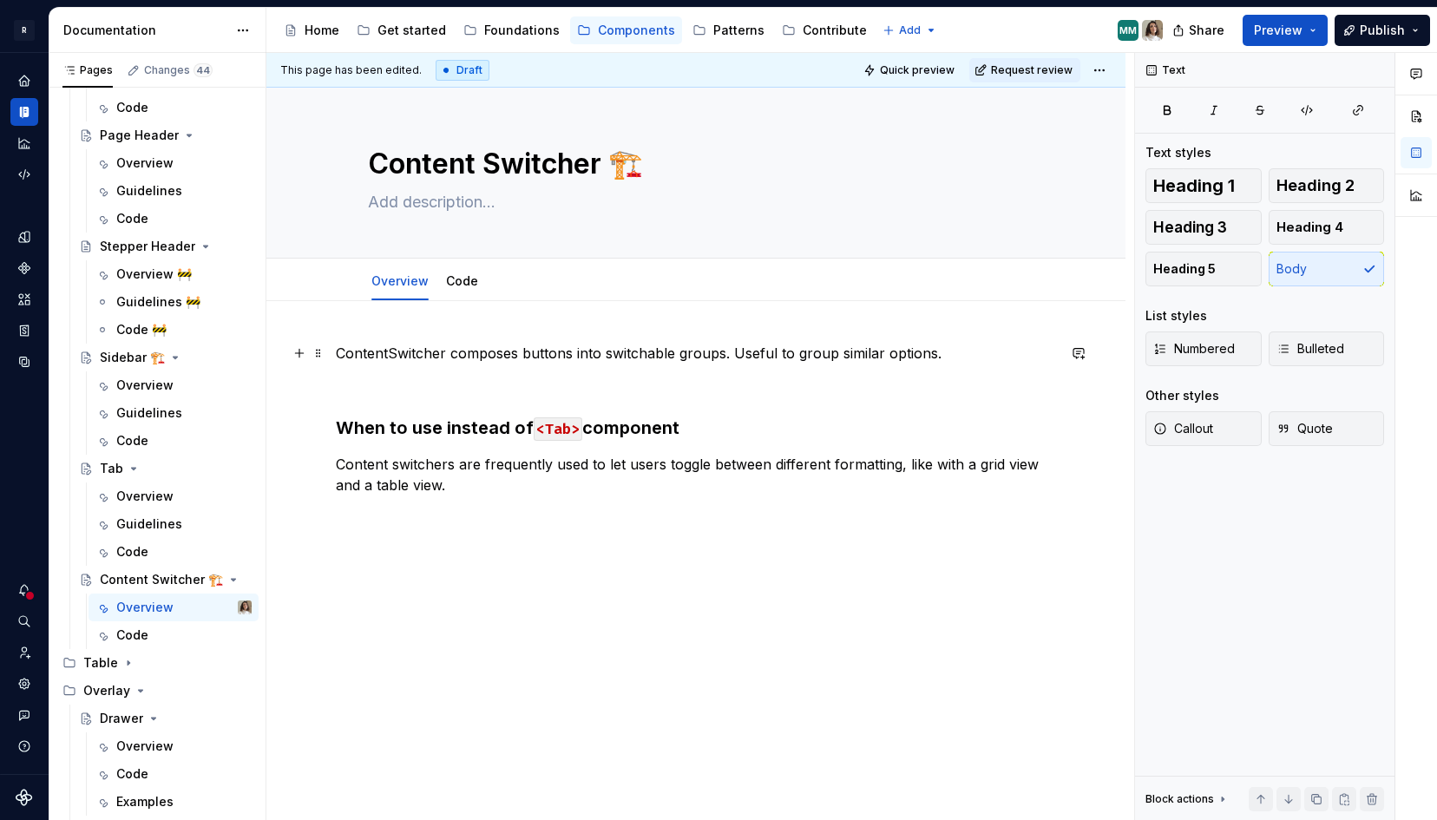
click at [346, 355] on p "ContentSwitcher composes buttons into switchable groups. Useful to group simila…" at bounding box center [696, 353] width 720 height 21
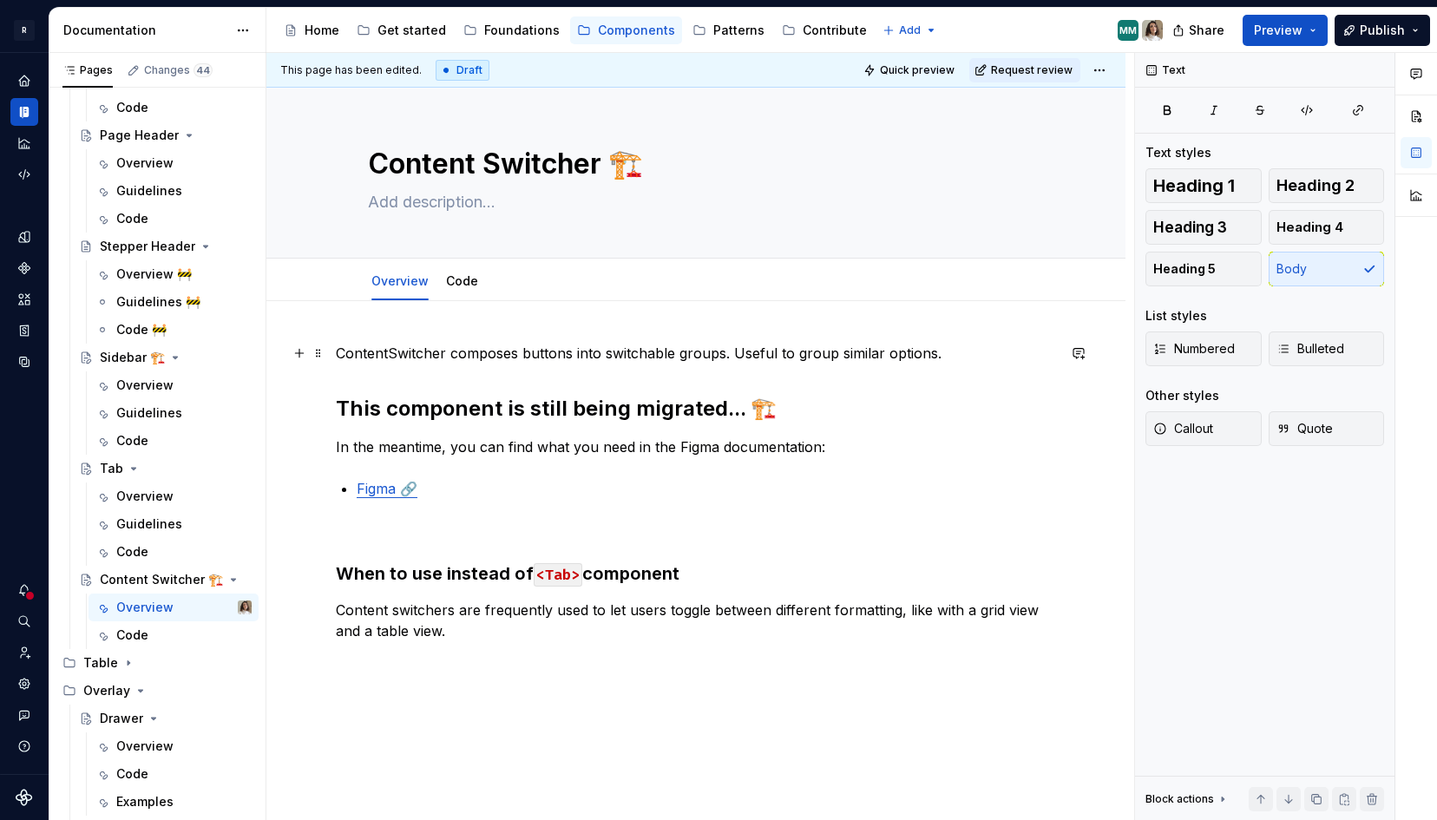
click at [437, 360] on p "ContentSwitcher composes buttons into switchable groups. Useful to group simila…" at bounding box center [696, 353] width 720 height 21
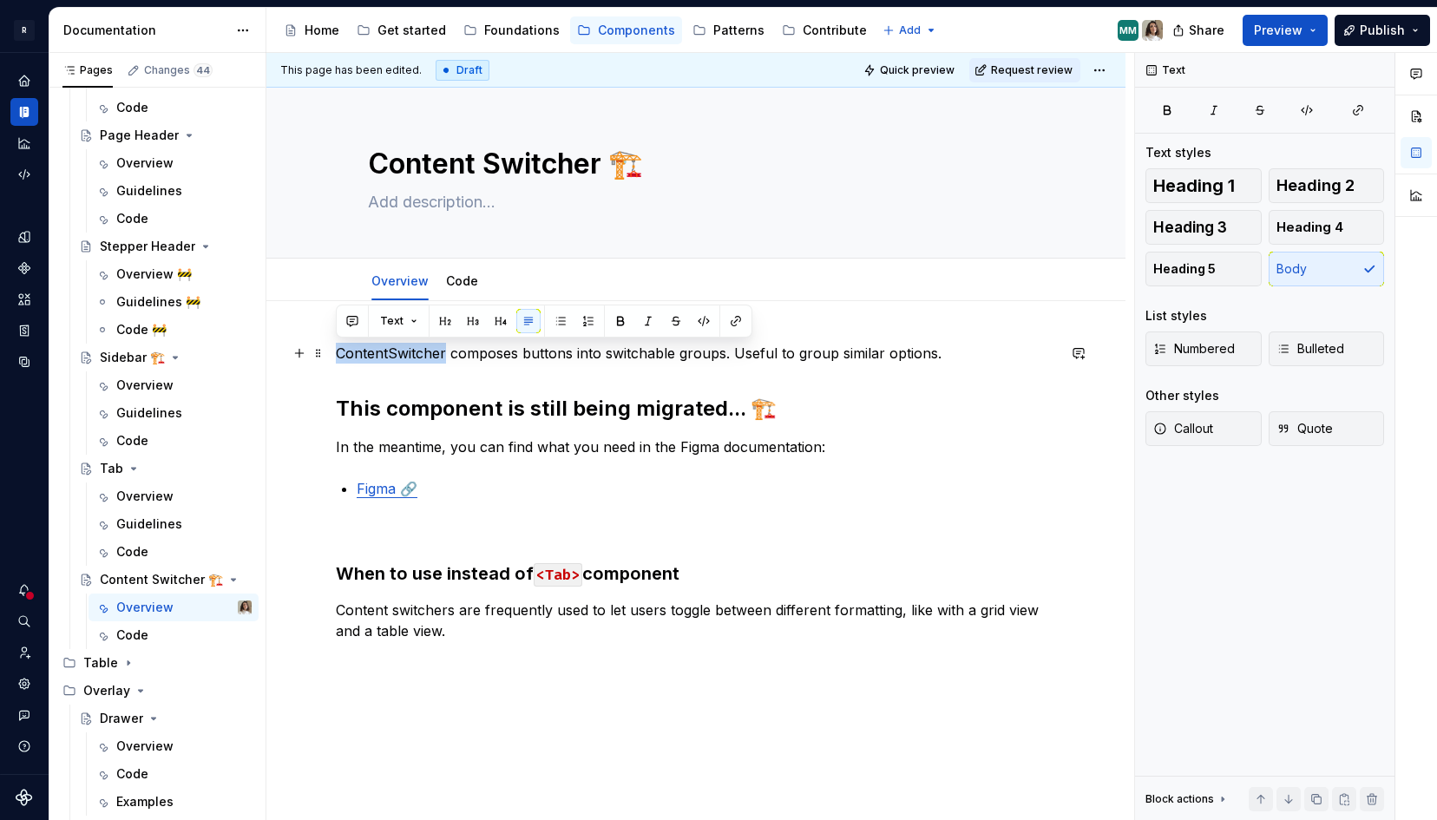
click at [437, 360] on p "ContentSwitcher composes buttons into switchable groups. Useful to group simila…" at bounding box center [696, 353] width 720 height 21
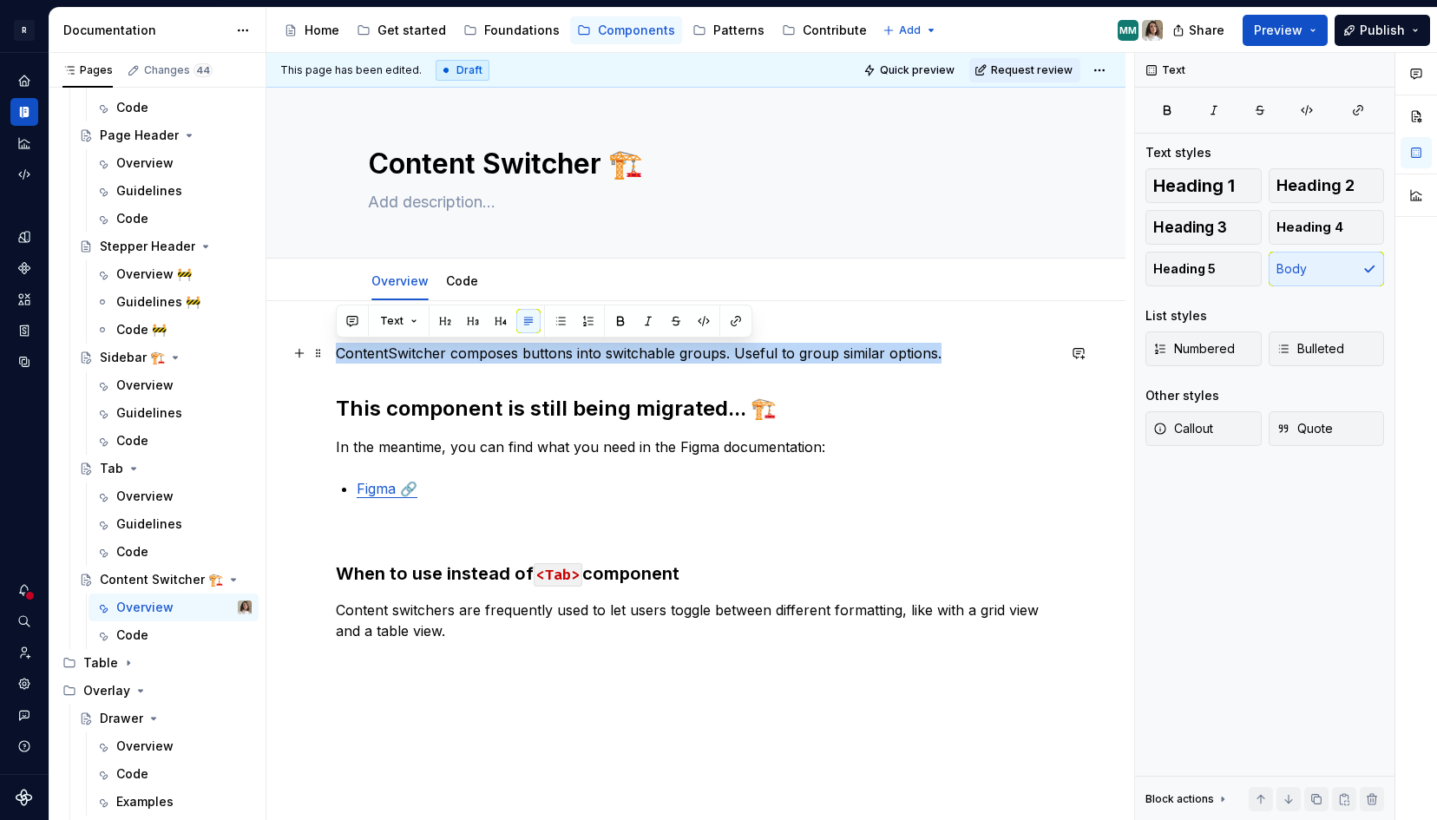
click at [437, 360] on p "ContentSwitcher composes buttons into switchable groups. Useful to group simila…" at bounding box center [696, 353] width 720 height 21
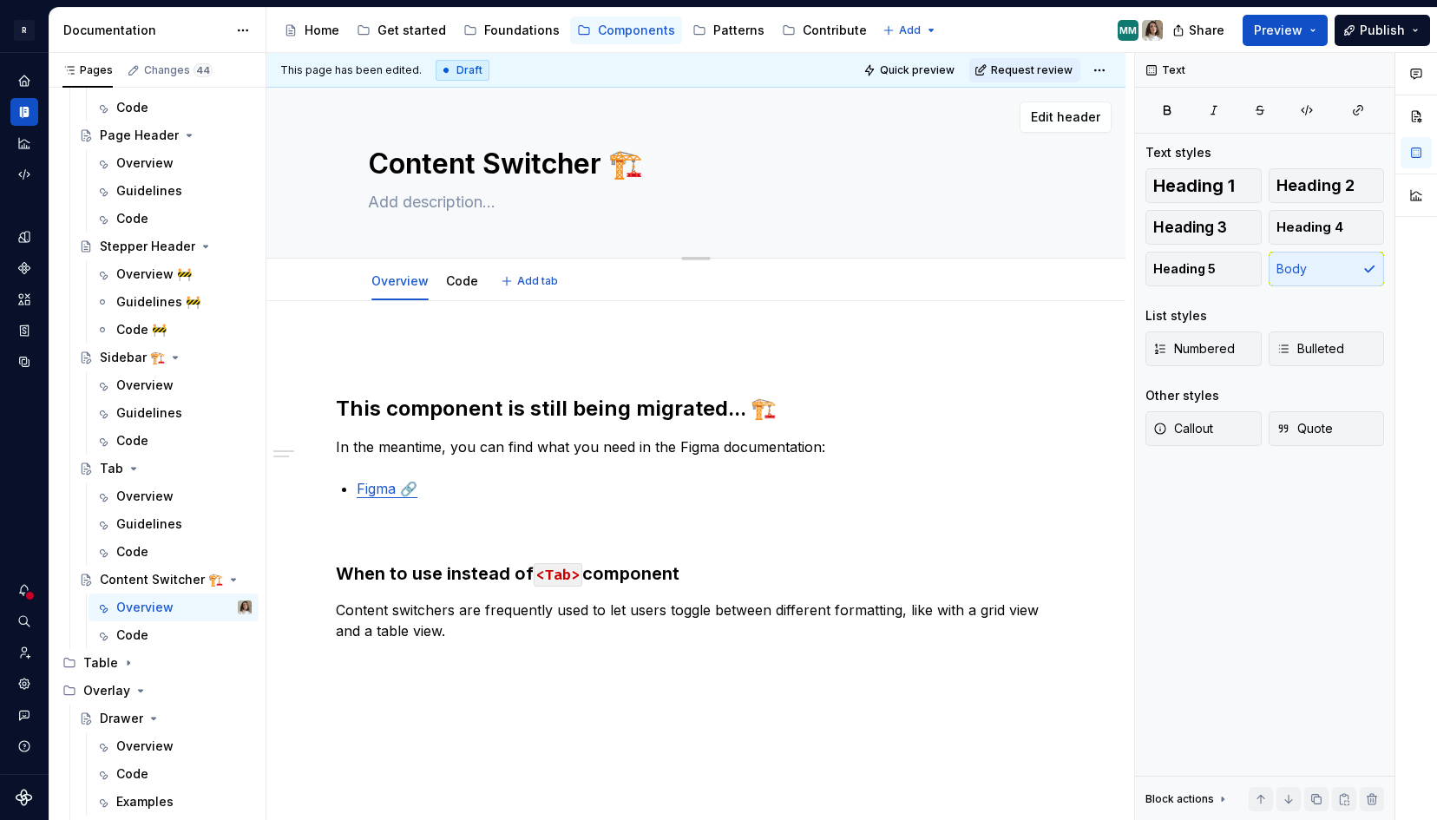
click at [417, 194] on textarea at bounding box center [693, 202] width 656 height 28
paste textarea "ContentSwitcher composes buttons into switchable groups. Useful to group simila…"
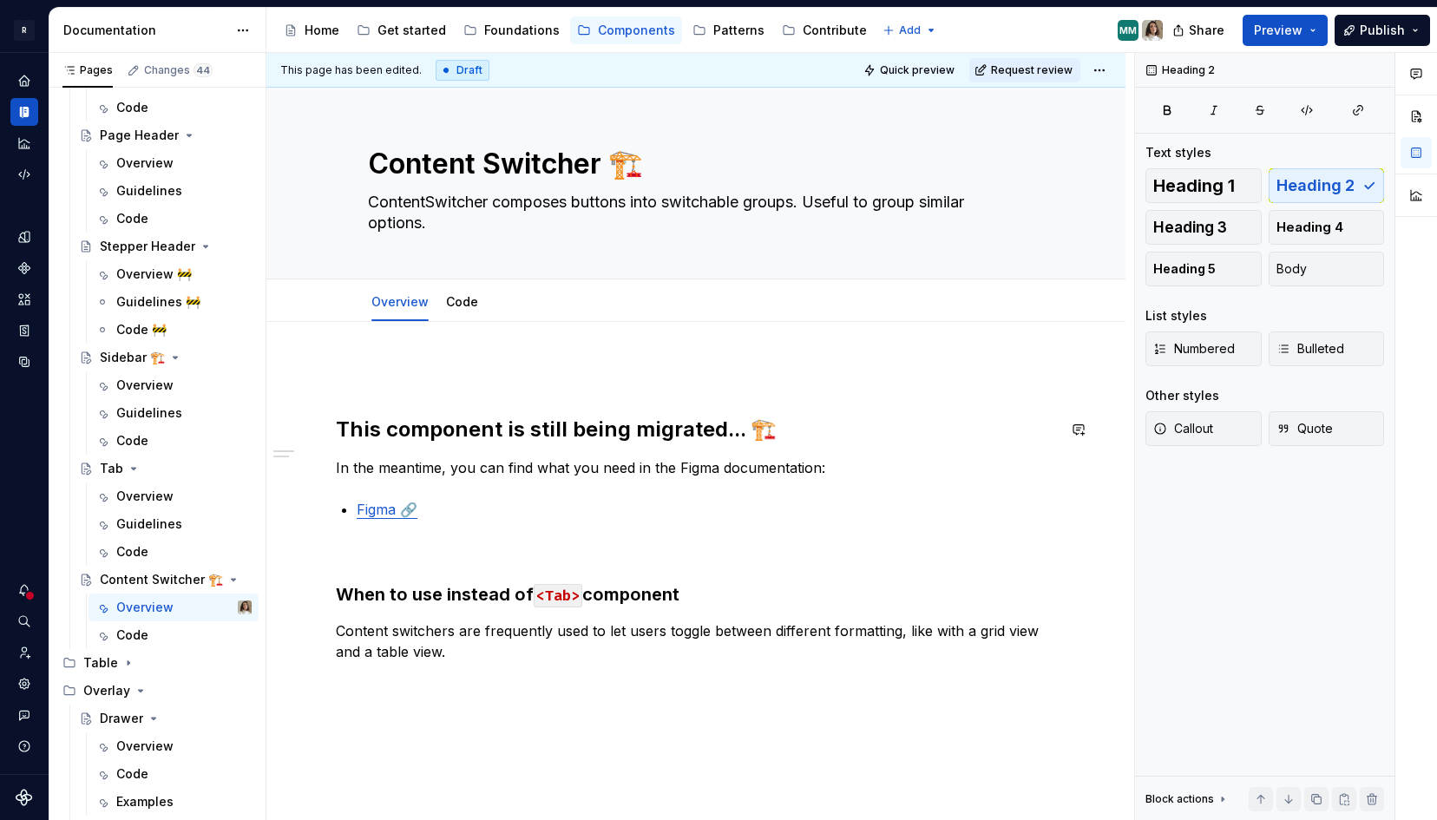
click at [354, 395] on div "This component is still being migrated... 🏗️ In the meantime, you can find what…" at bounding box center [696, 513] width 720 height 299
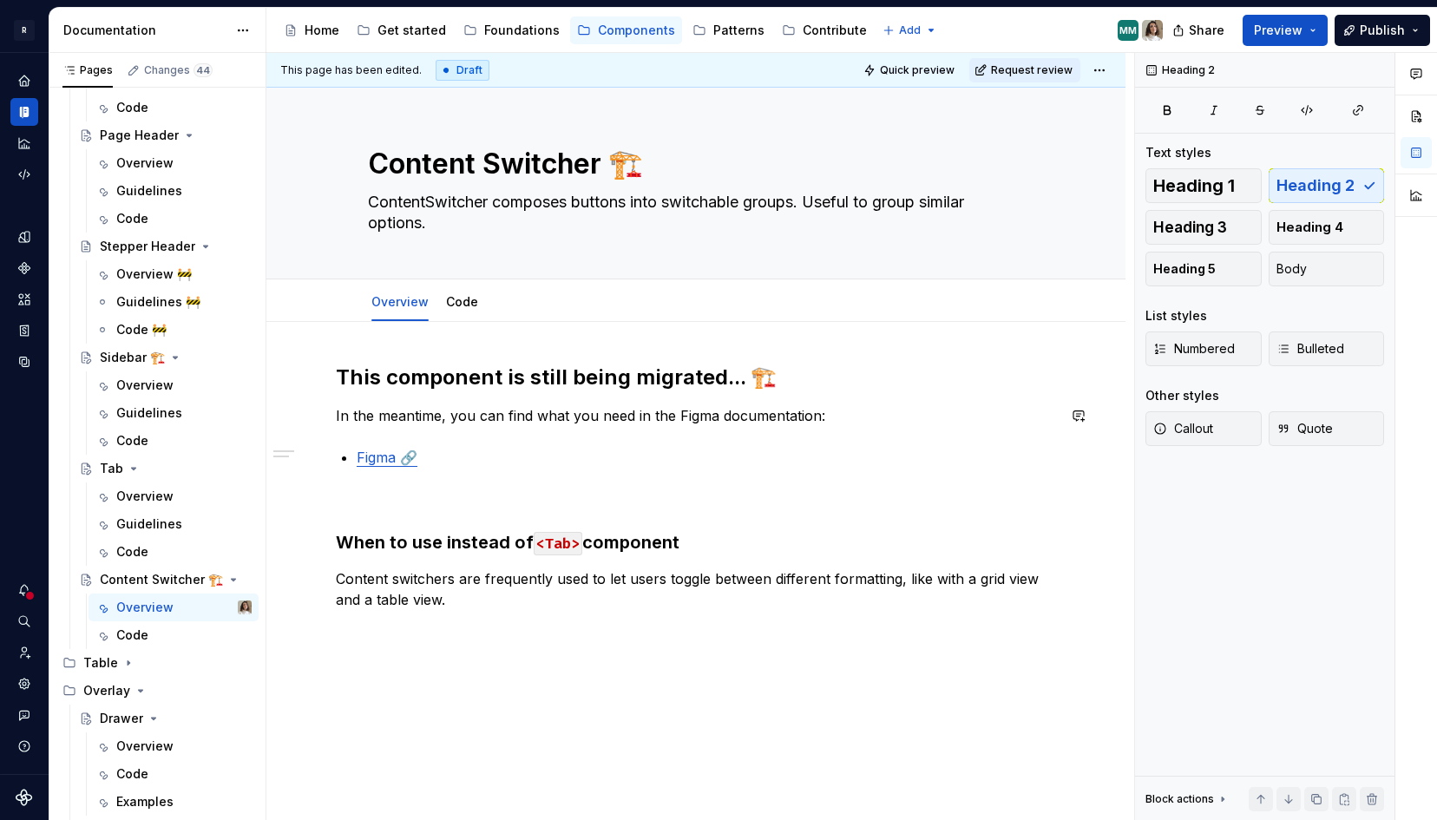
click at [454, 453] on p "Figma 🔗" at bounding box center [707, 457] width 700 height 21
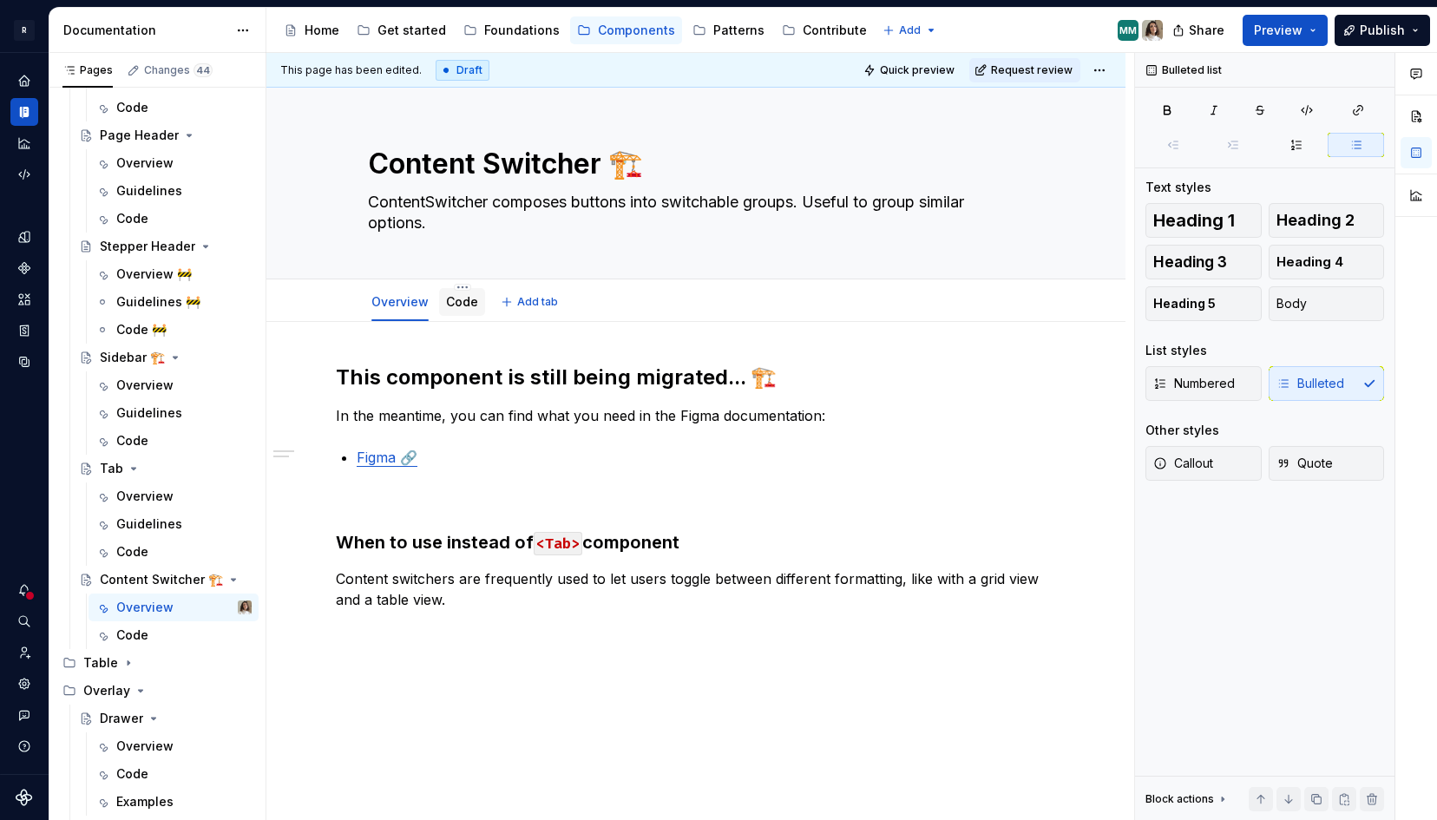
click at [466, 301] on link "Code" at bounding box center [462, 301] width 32 height 15
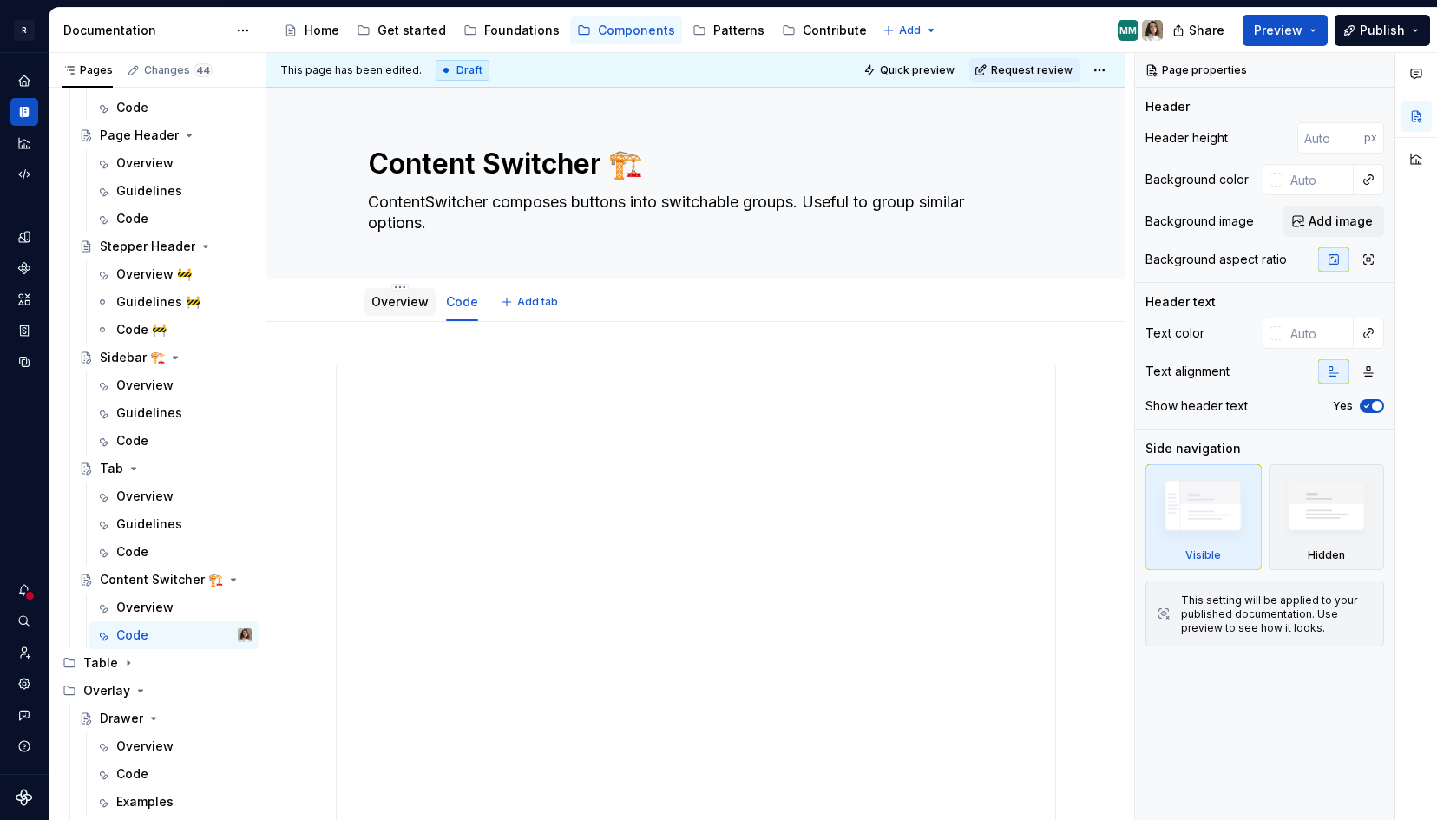
click at [406, 305] on link "Overview" at bounding box center [399, 301] width 57 height 15
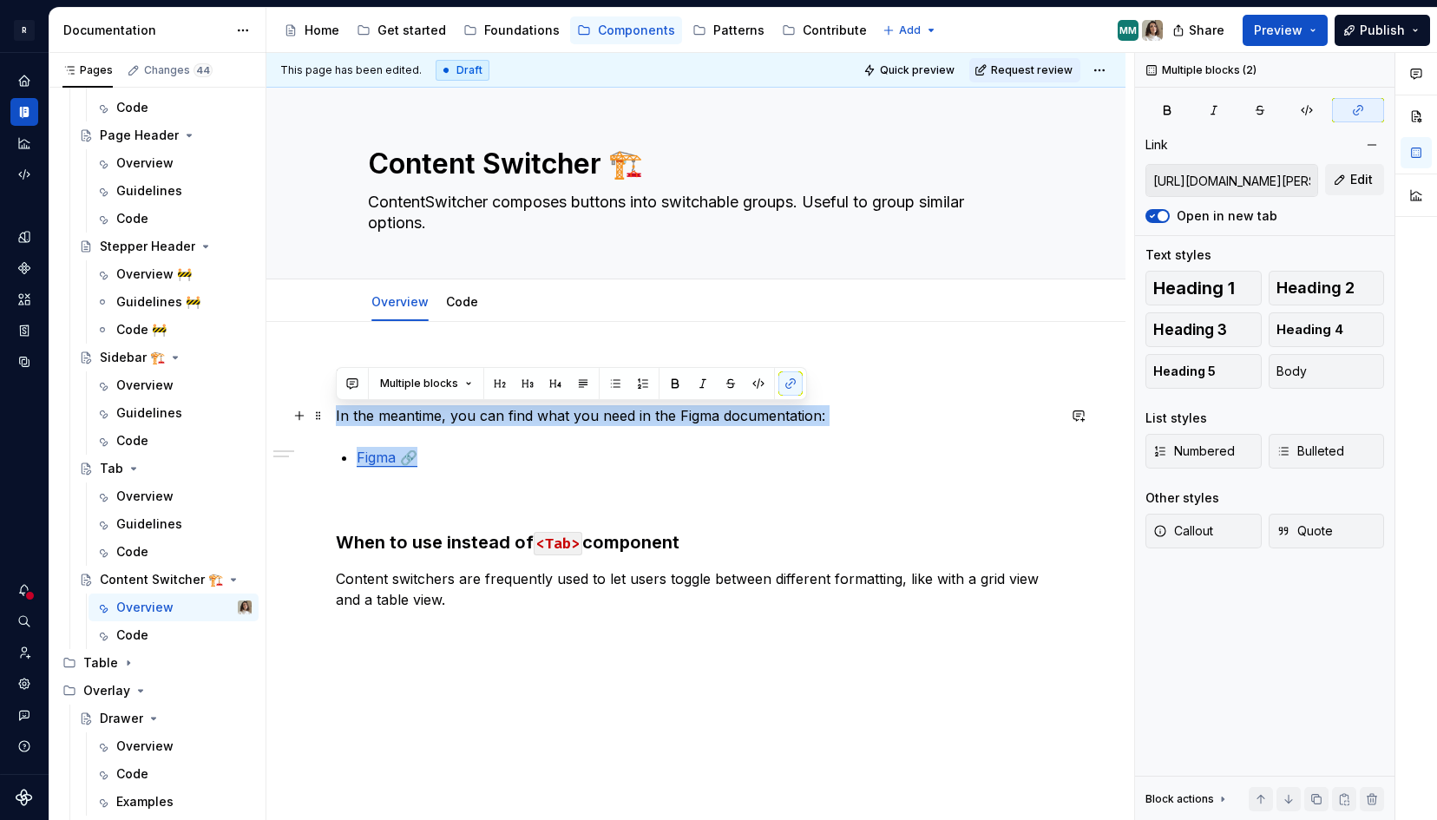
drag, startPoint x: 471, startPoint y: 457, endPoint x: 335, endPoint y: 420, distance: 141.0
click at [335, 420] on div "This component is still being migrated... 🏗️ In the meantime, you can find what…" at bounding box center [695, 599] width 859 height 555
click at [466, 305] on link "Code" at bounding box center [462, 301] width 32 height 15
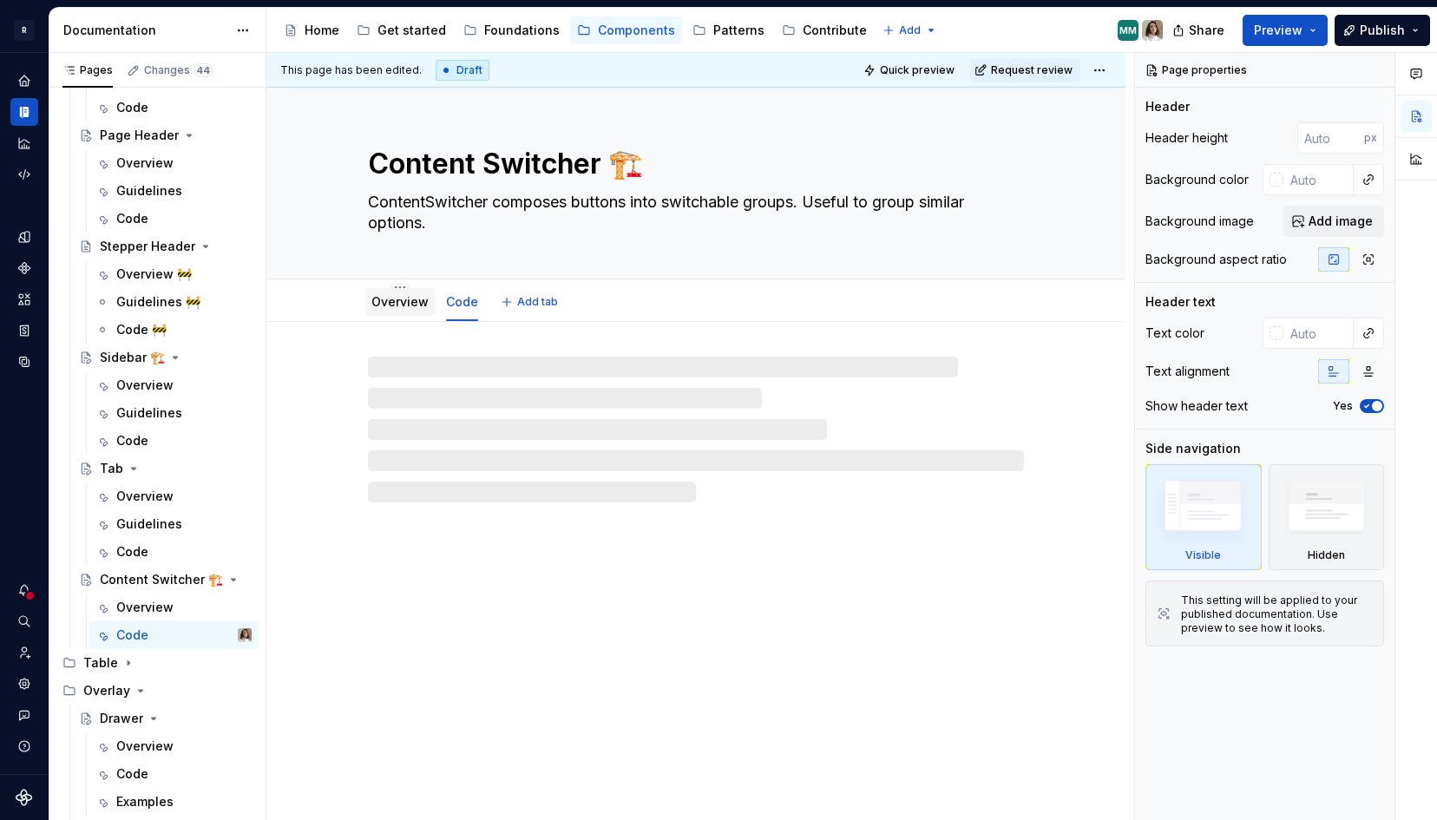
click at [403, 305] on link "Overview" at bounding box center [399, 301] width 57 height 15
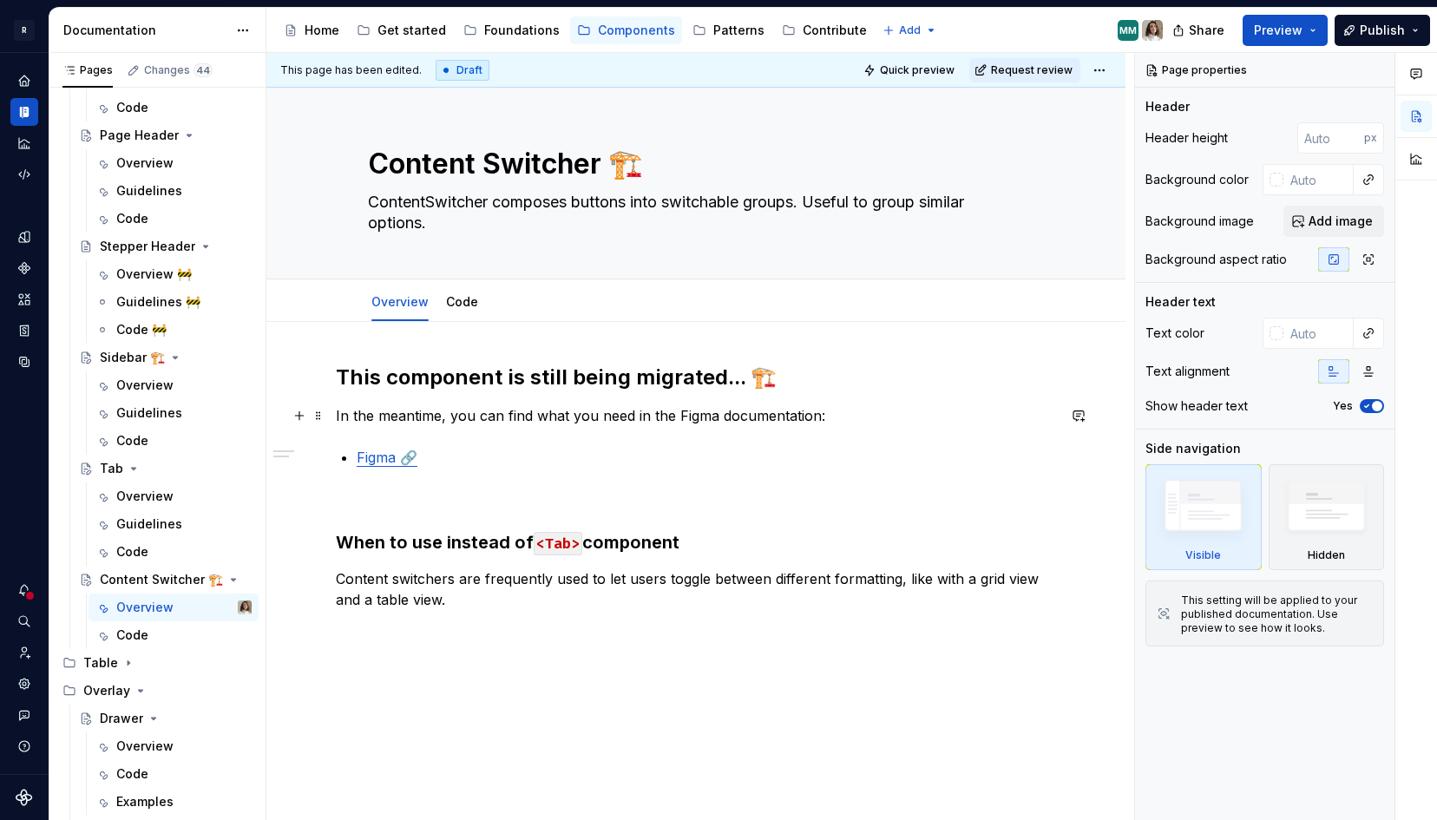
click at [476, 418] on p "In the meantime, you can find what you need in the Figma documentation:" at bounding box center [696, 415] width 720 height 21
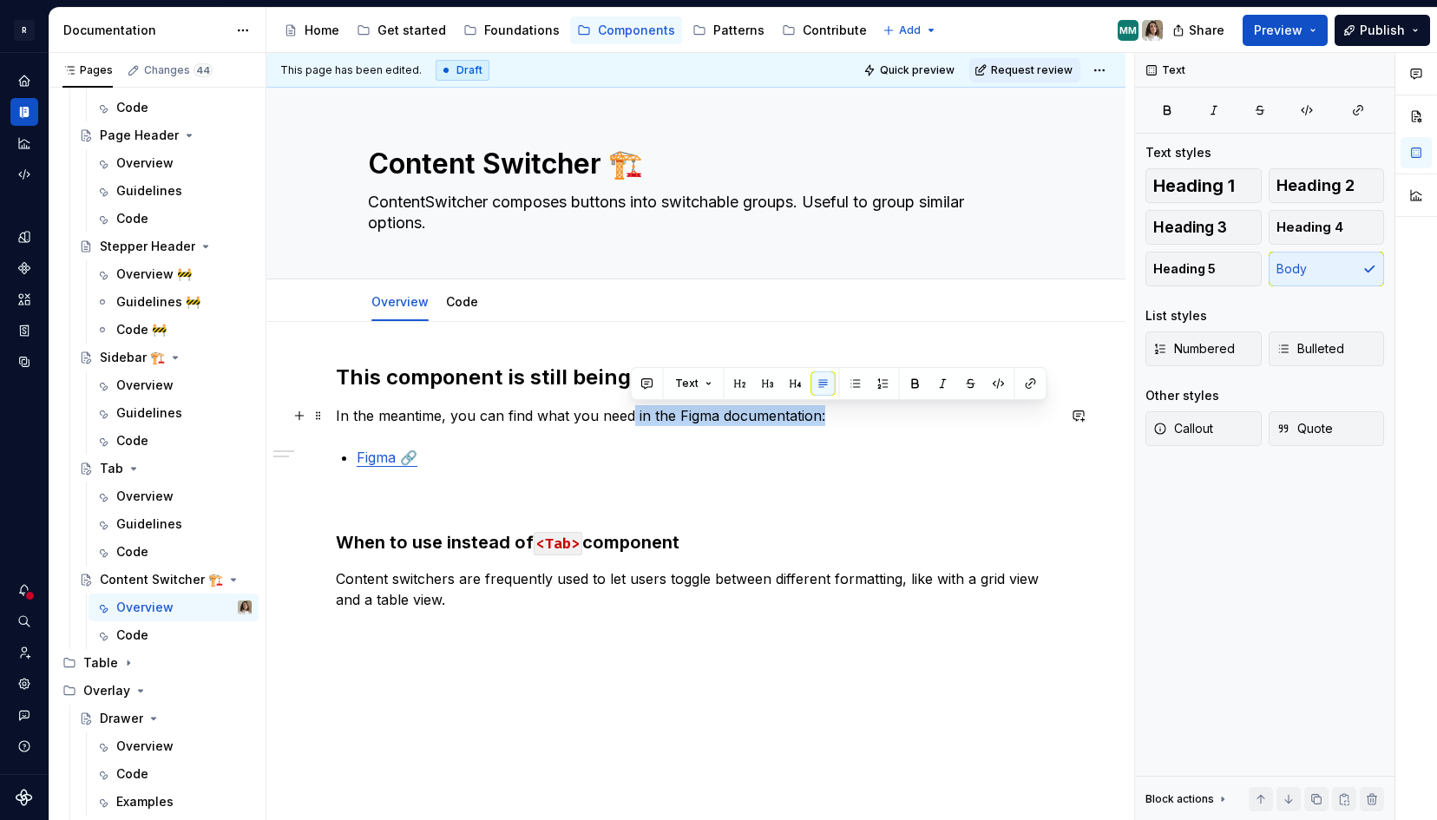
drag, startPoint x: 626, startPoint y: 417, endPoint x: 839, endPoint y: 417, distance: 213.5
click at [839, 417] on p "In the meantime, you can find what you need in the Figma documentation:" at bounding box center [696, 415] width 720 height 21
click at [1089, 420] on button "button" at bounding box center [1079, 416] width 24 height 24
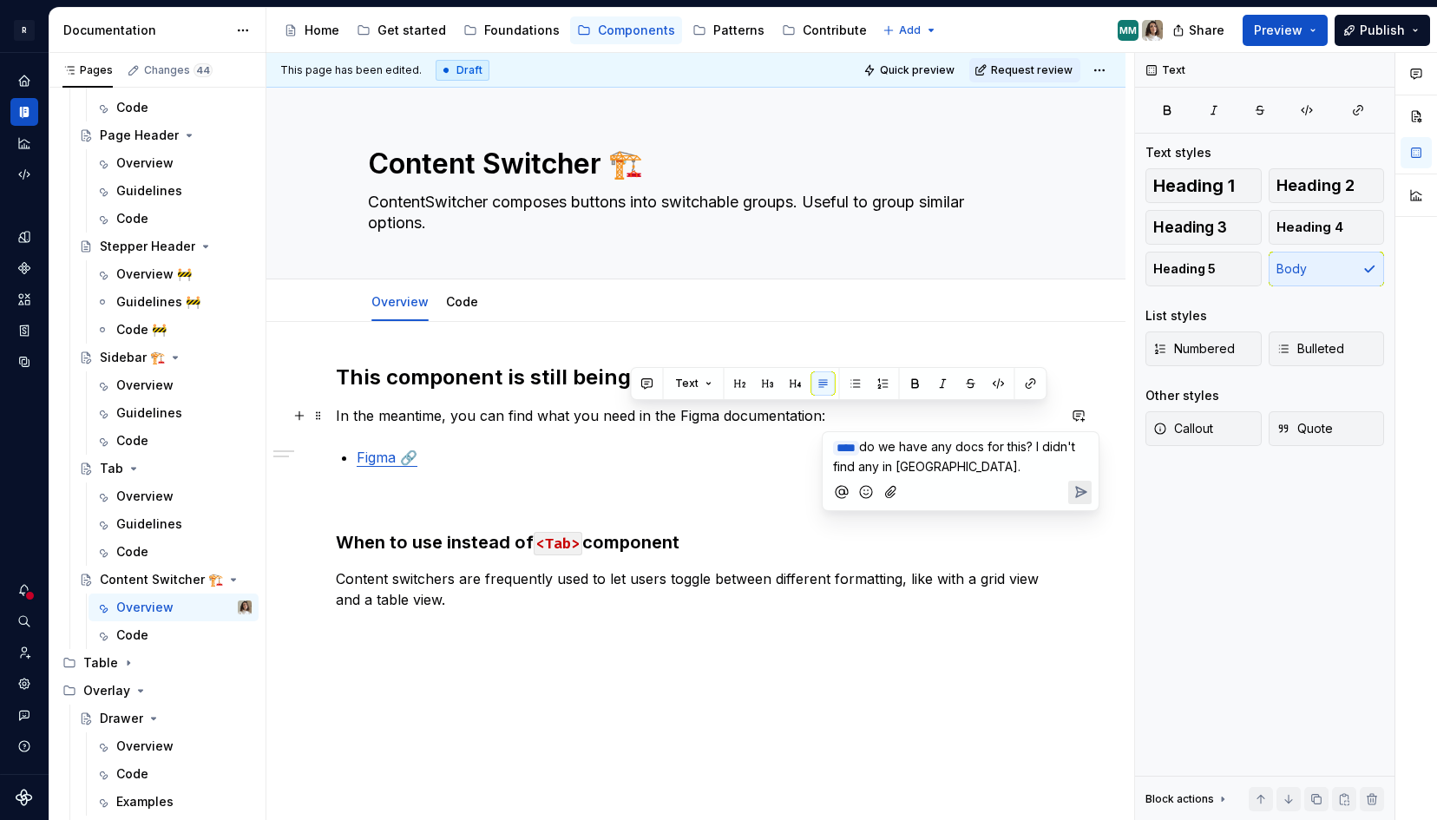
click at [1080, 489] on icon "Send" at bounding box center [1080, 491] width 17 height 17
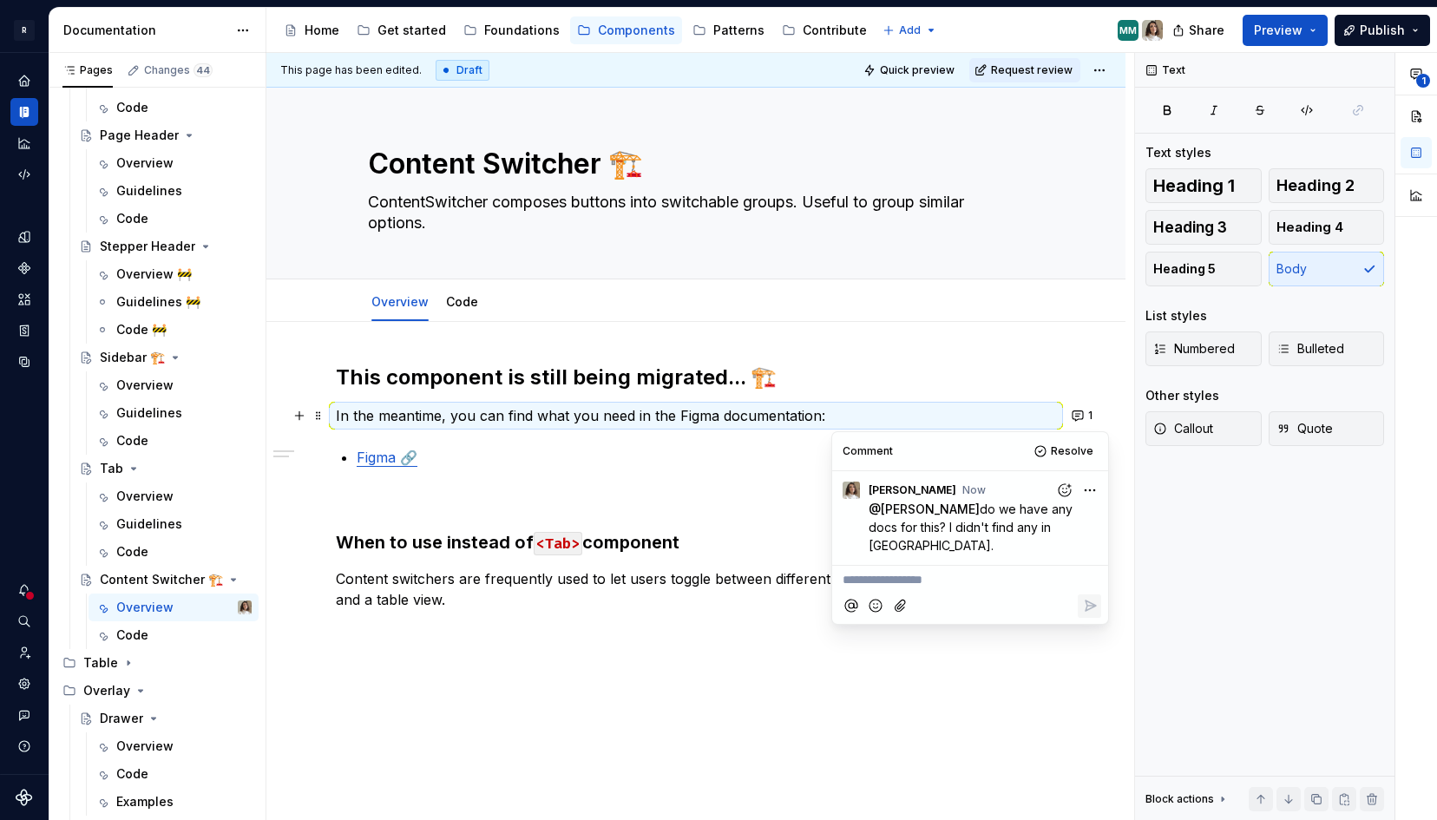
click at [356, 497] on p at bounding box center [696, 499] width 720 height 21
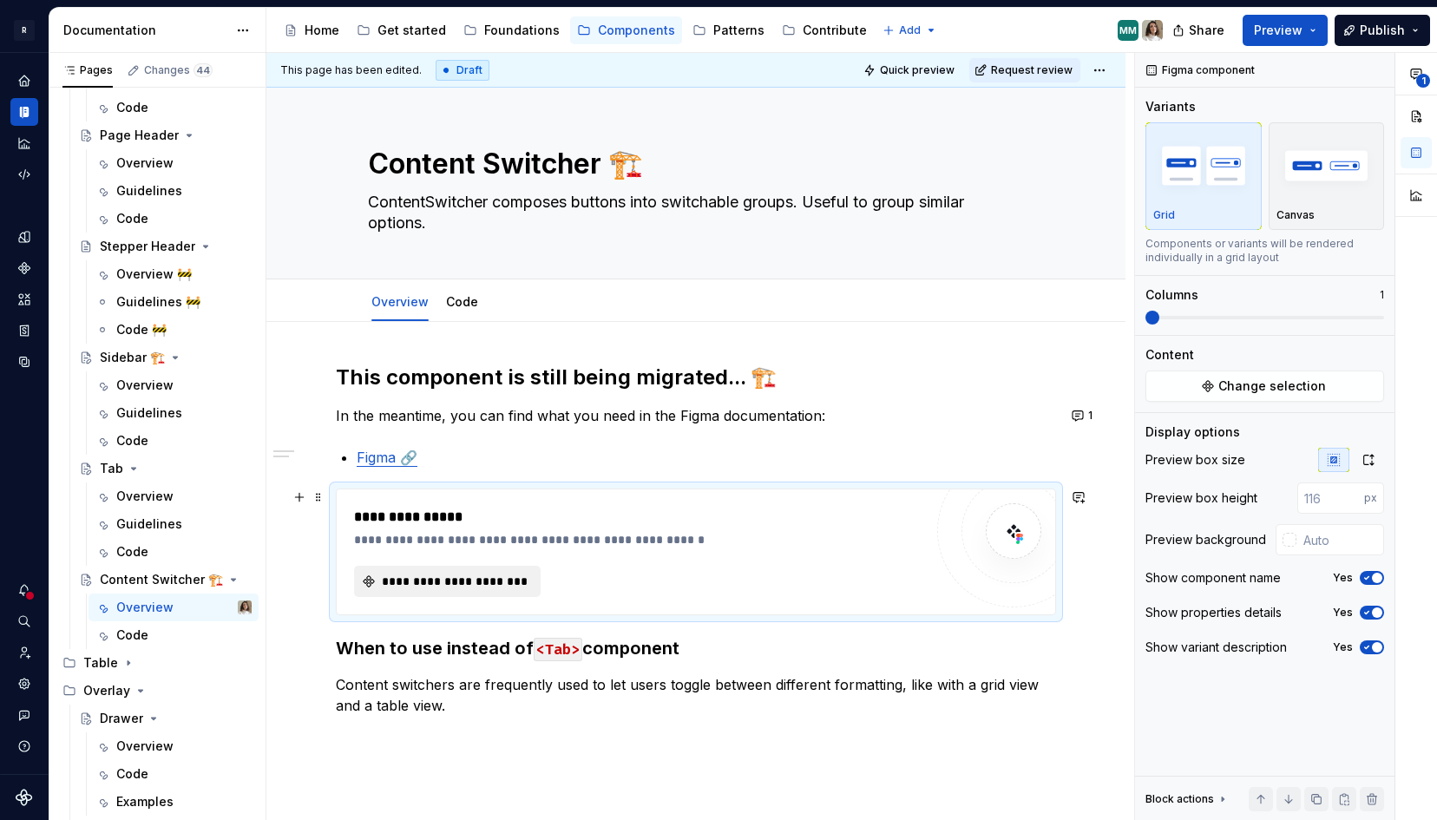
click at [417, 575] on span "**********" at bounding box center [454, 581] width 150 height 17
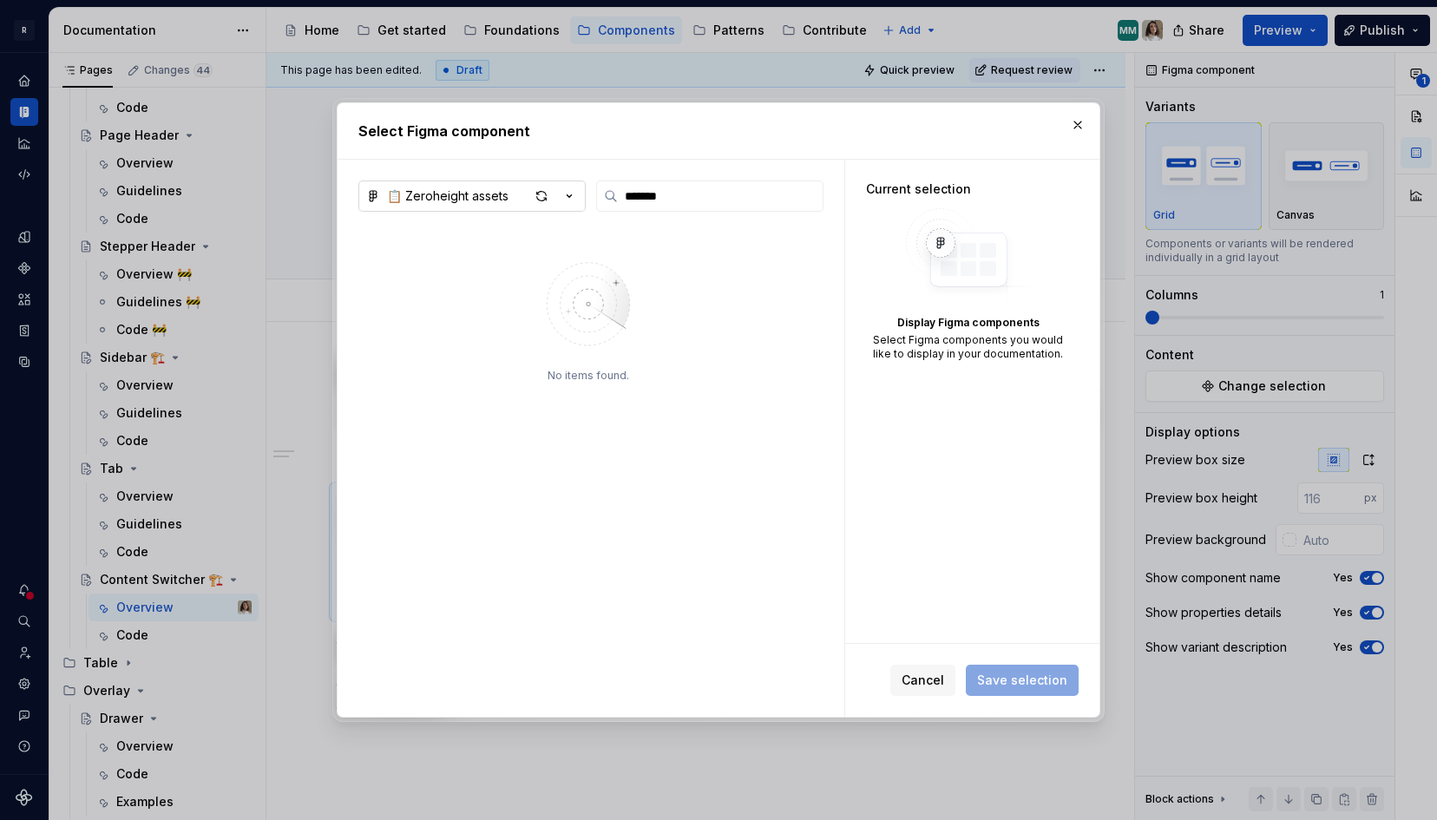
click at [491, 198] on div "📋 Zeroheight assets" at bounding box center [448, 195] width 122 height 17
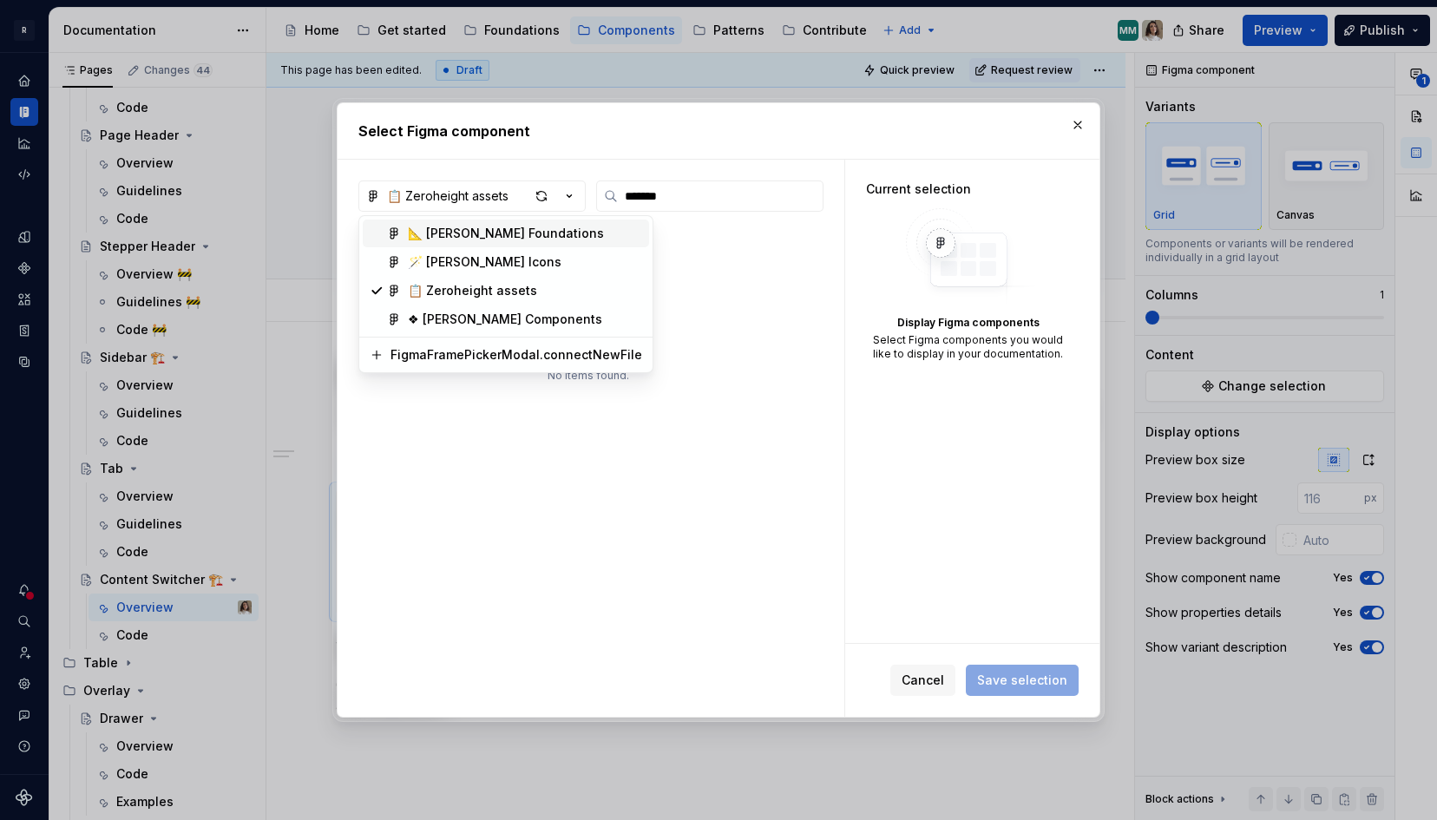
click at [454, 233] on div "📐 [PERSON_NAME] Foundations" at bounding box center [506, 233] width 196 height 17
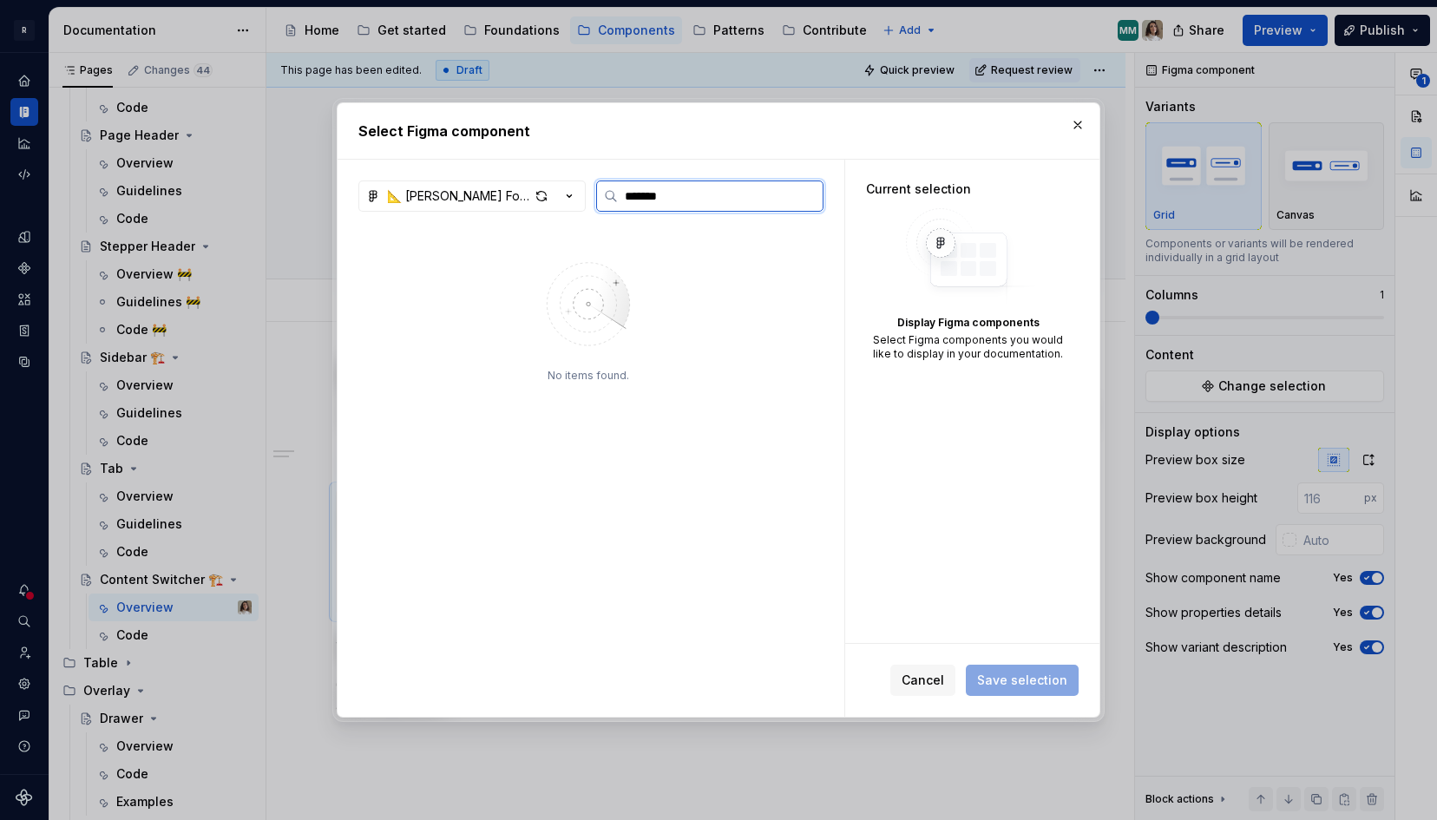
click at [656, 198] on input "*******" at bounding box center [720, 195] width 205 height 17
click at [543, 197] on div "button" at bounding box center [541, 196] width 24 height 24
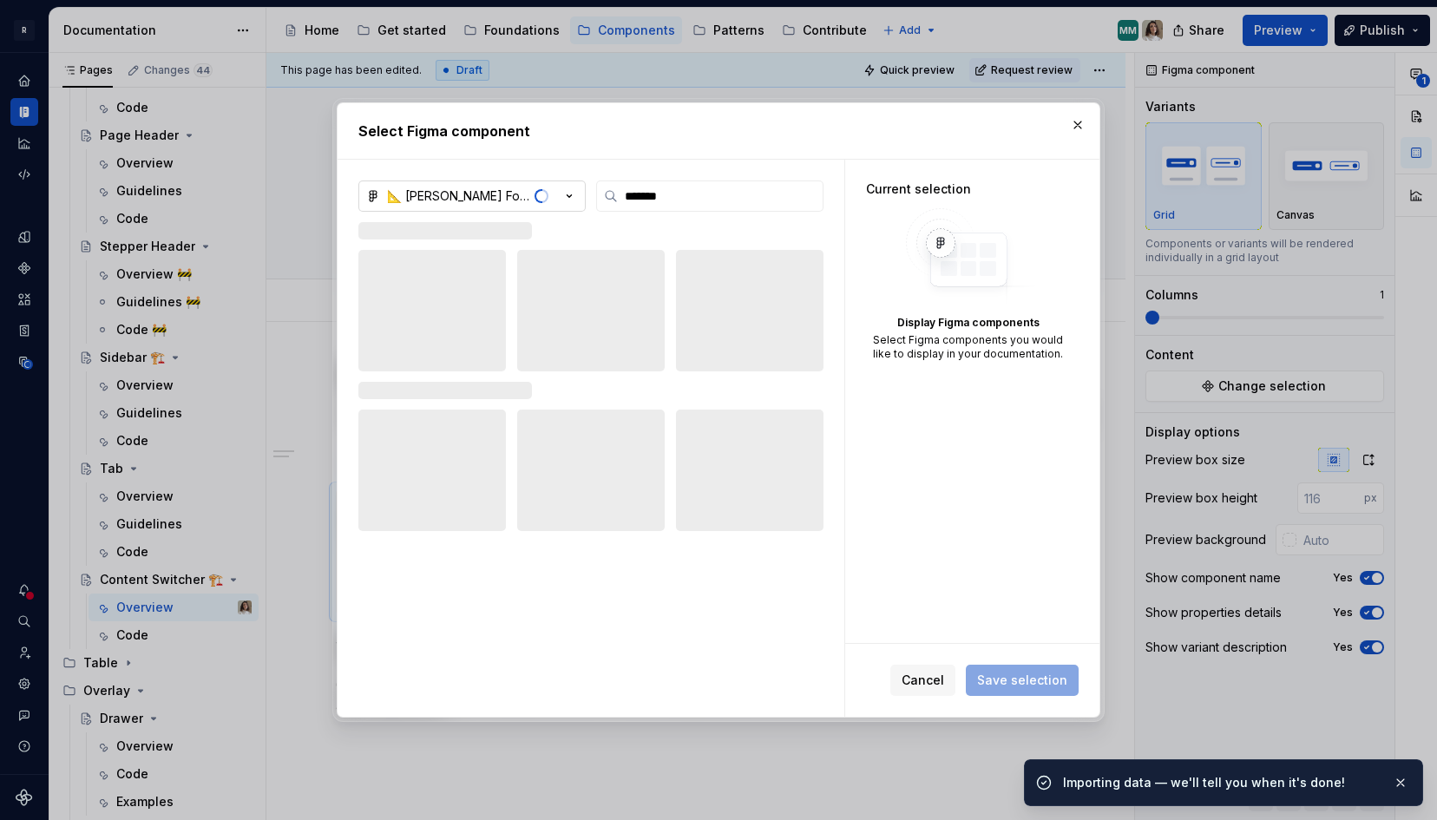
click at [496, 200] on div "📐 [PERSON_NAME] Foundations" at bounding box center [458, 195] width 142 height 17
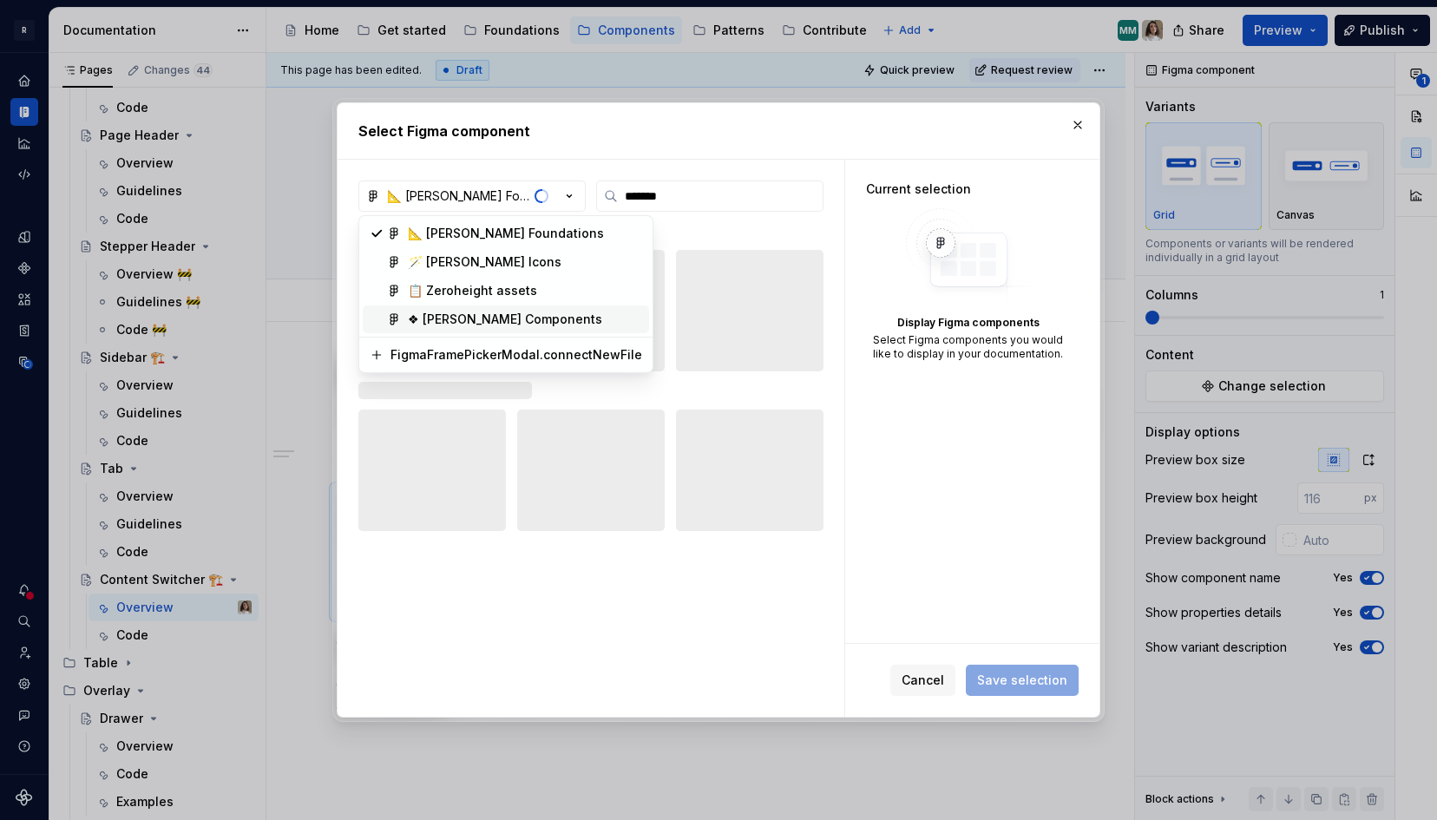
click at [496, 312] on div "❖ [PERSON_NAME] Components" at bounding box center [505, 319] width 194 height 17
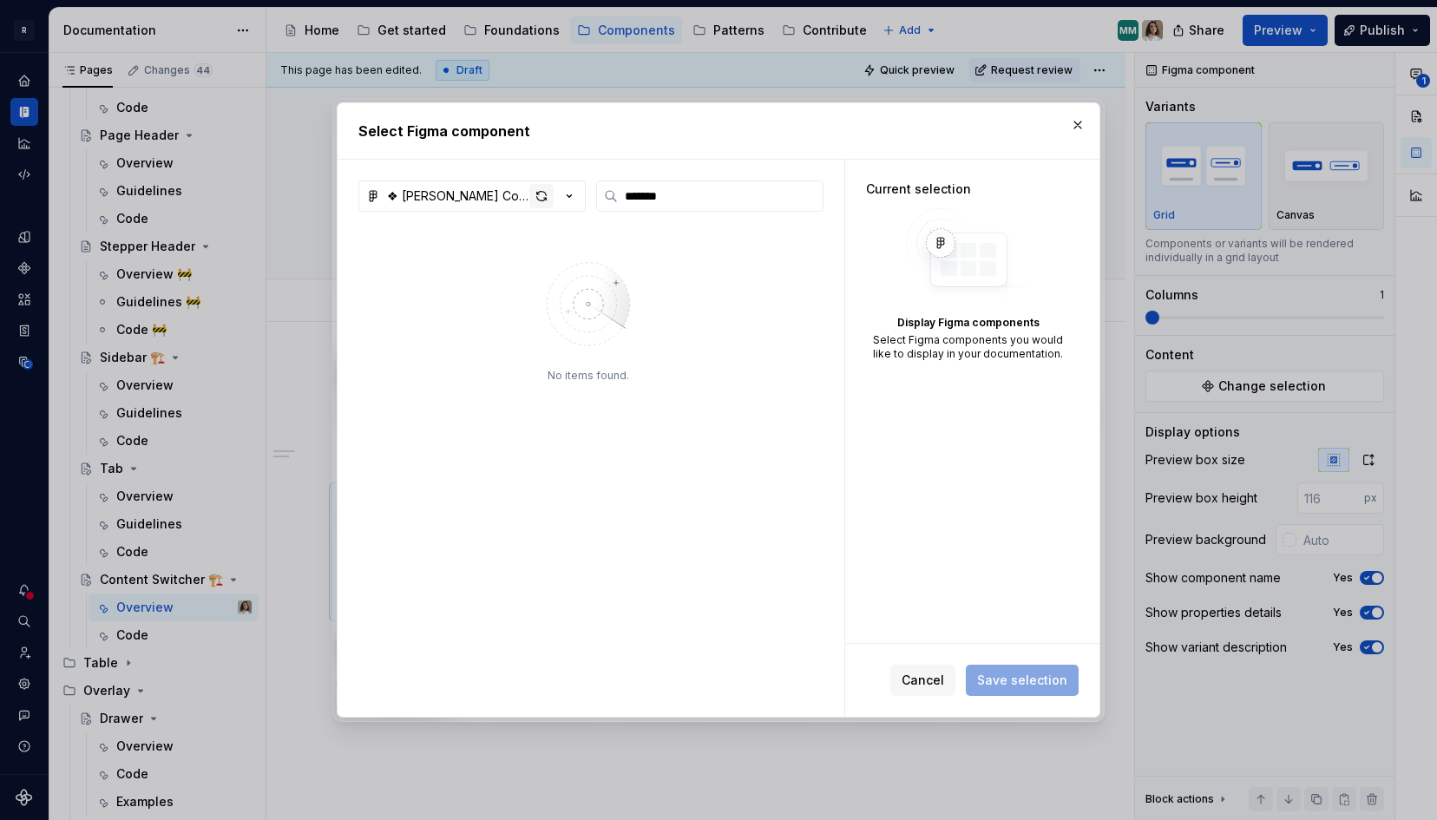
click at [539, 189] on div "button" at bounding box center [541, 196] width 24 height 24
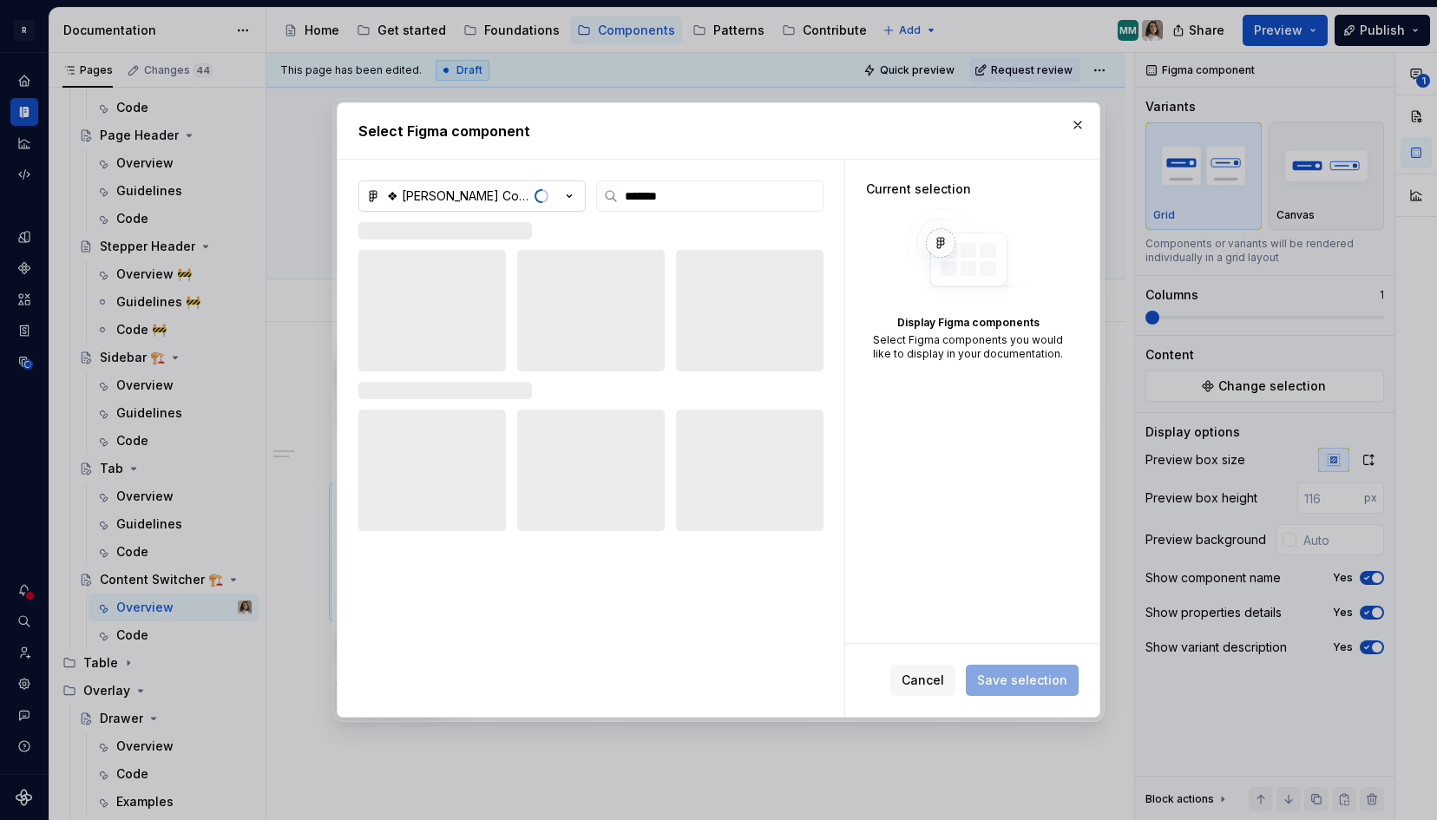
click at [479, 190] on div "❖ [PERSON_NAME] Components" at bounding box center [458, 195] width 142 height 17
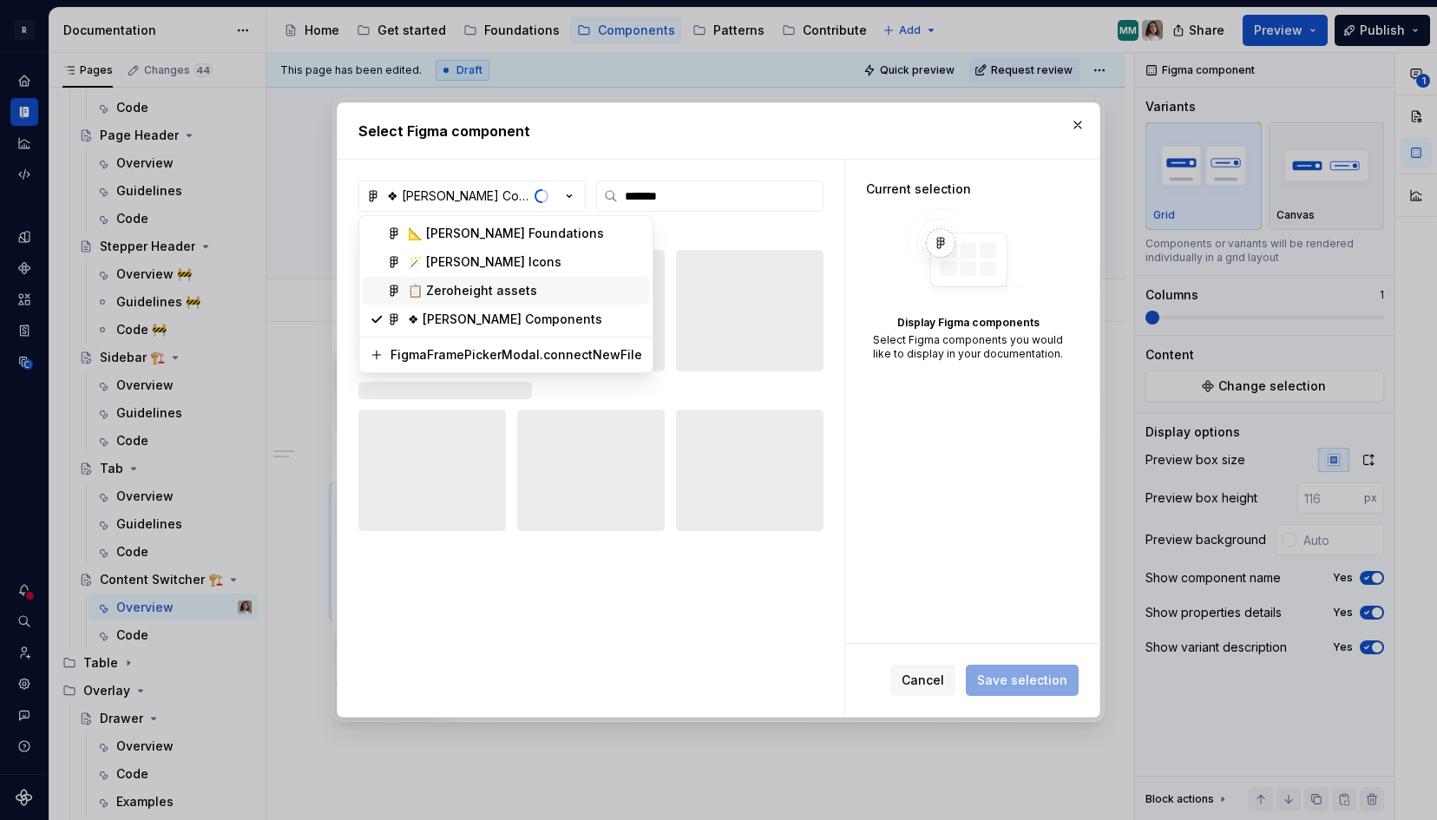
click at [468, 291] on div "📋 Zeroheight assets" at bounding box center [472, 290] width 129 height 17
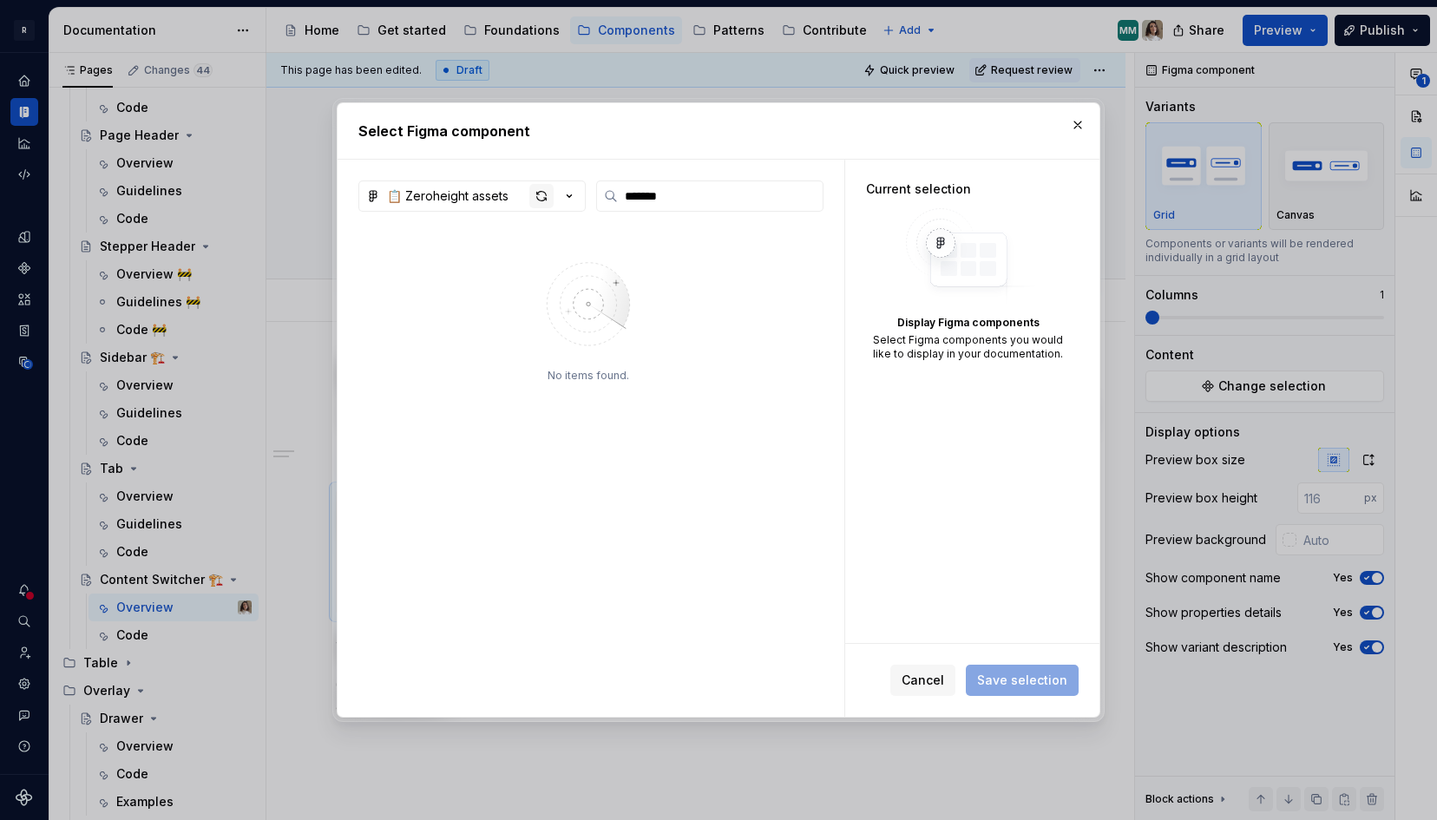
click at [541, 193] on div "button" at bounding box center [541, 196] width 24 height 24
click at [1086, 120] on button "button" at bounding box center [1078, 125] width 24 height 24
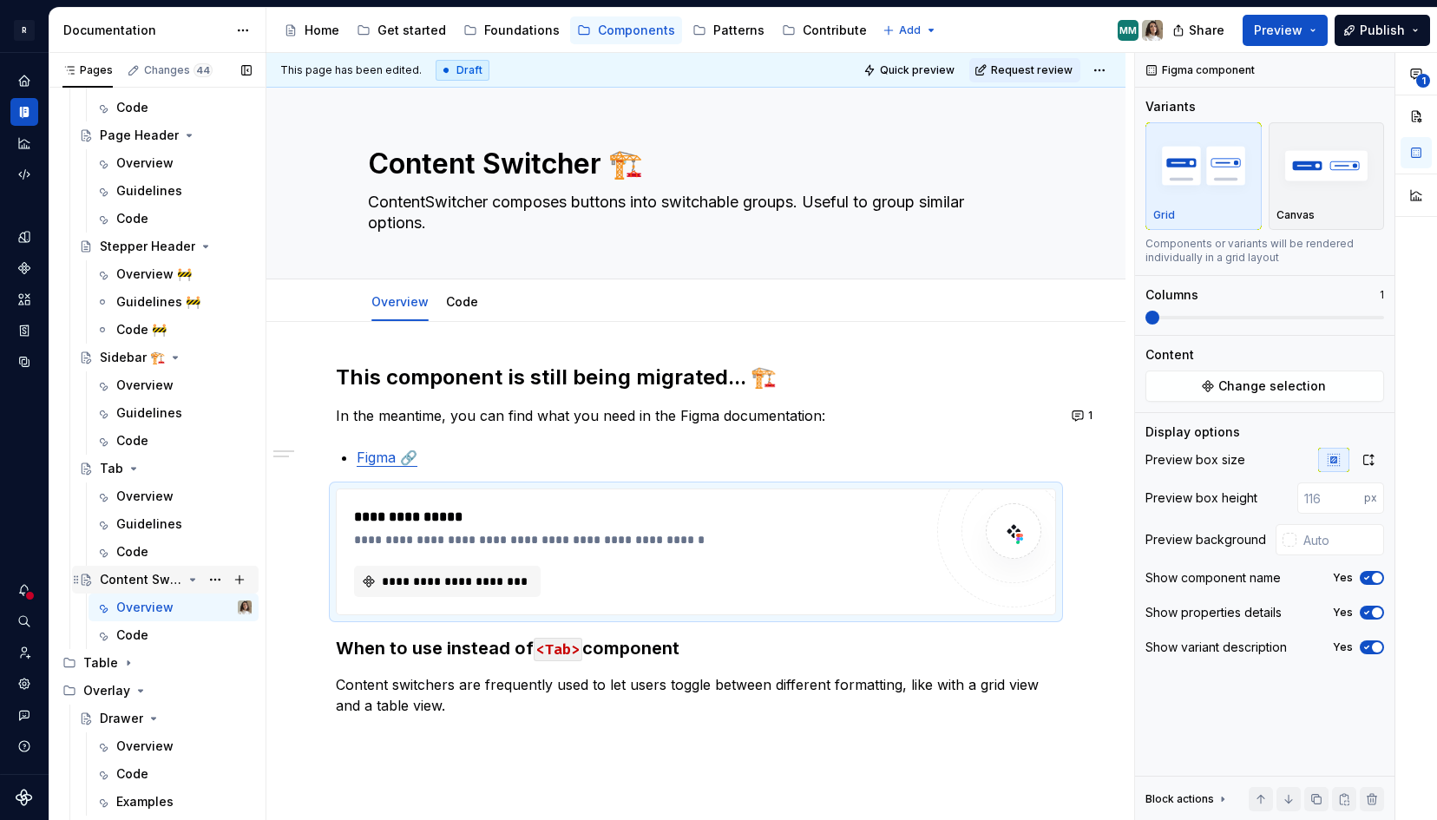
click at [157, 574] on div "Content Switcher 🏗️" at bounding box center [141, 579] width 82 height 17
click at [128, 636] on div "Code" at bounding box center [132, 635] width 32 height 17
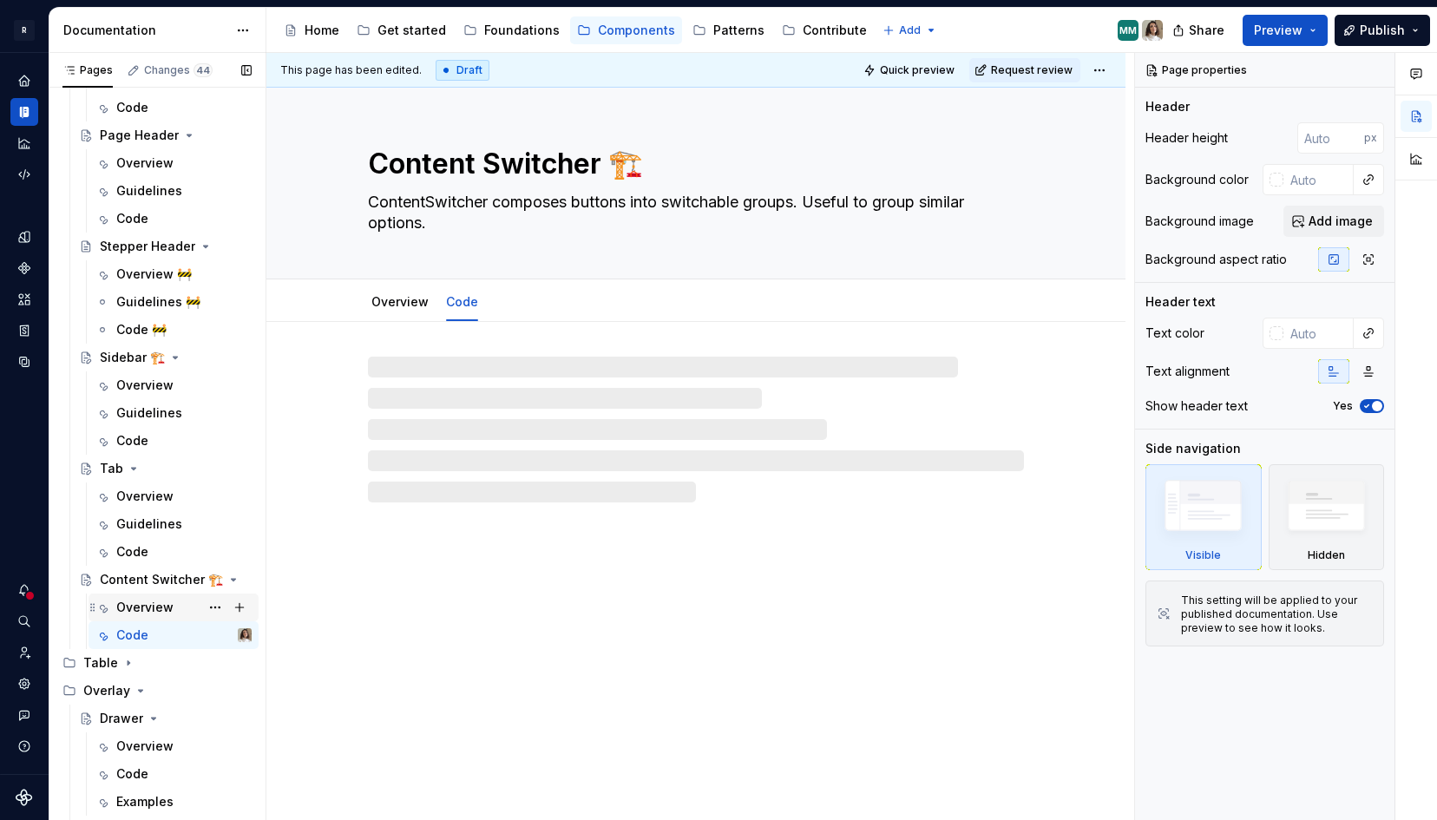
click at [138, 608] on div "Overview" at bounding box center [144, 607] width 57 height 17
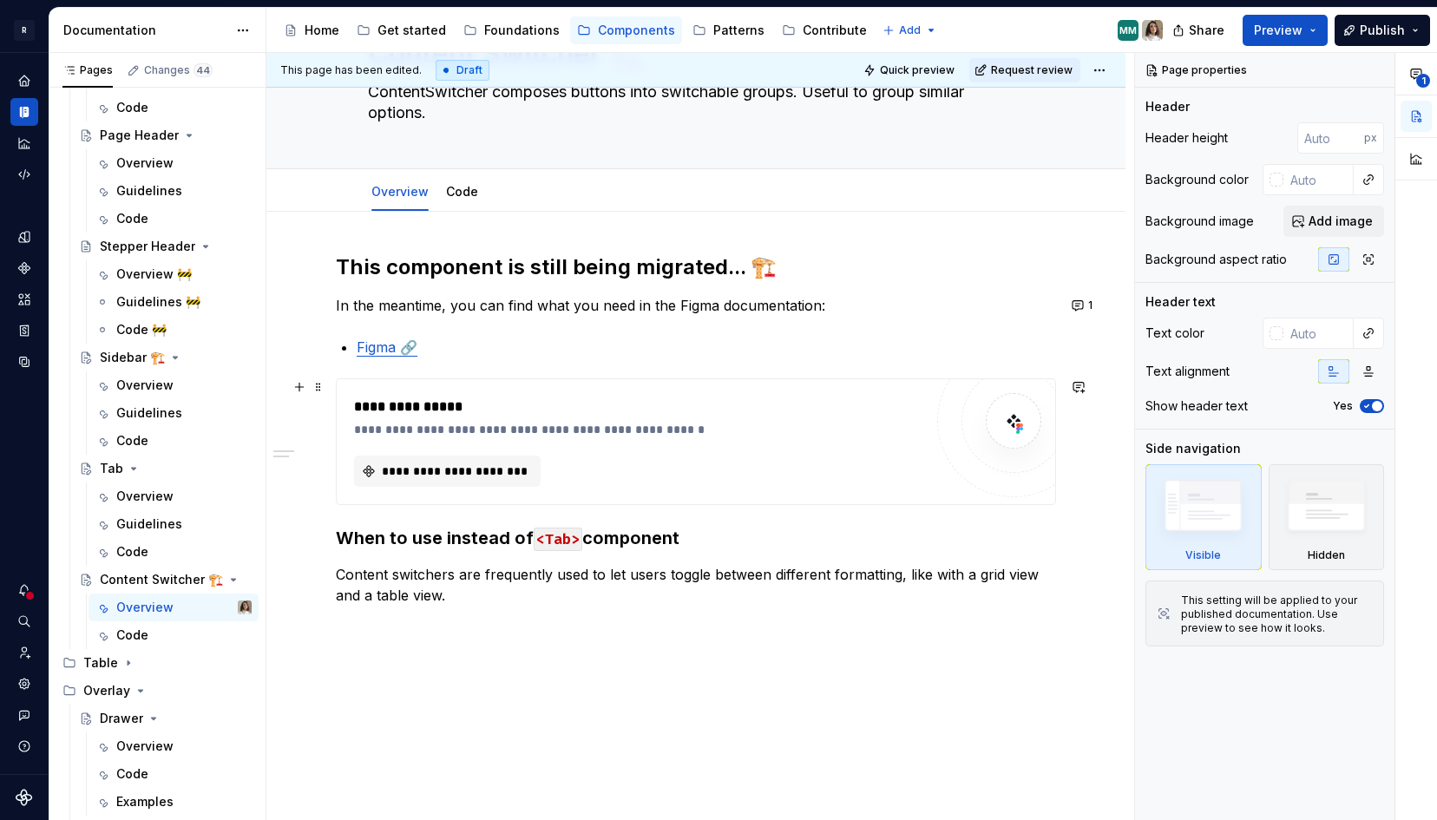
scroll to position [114, 0]
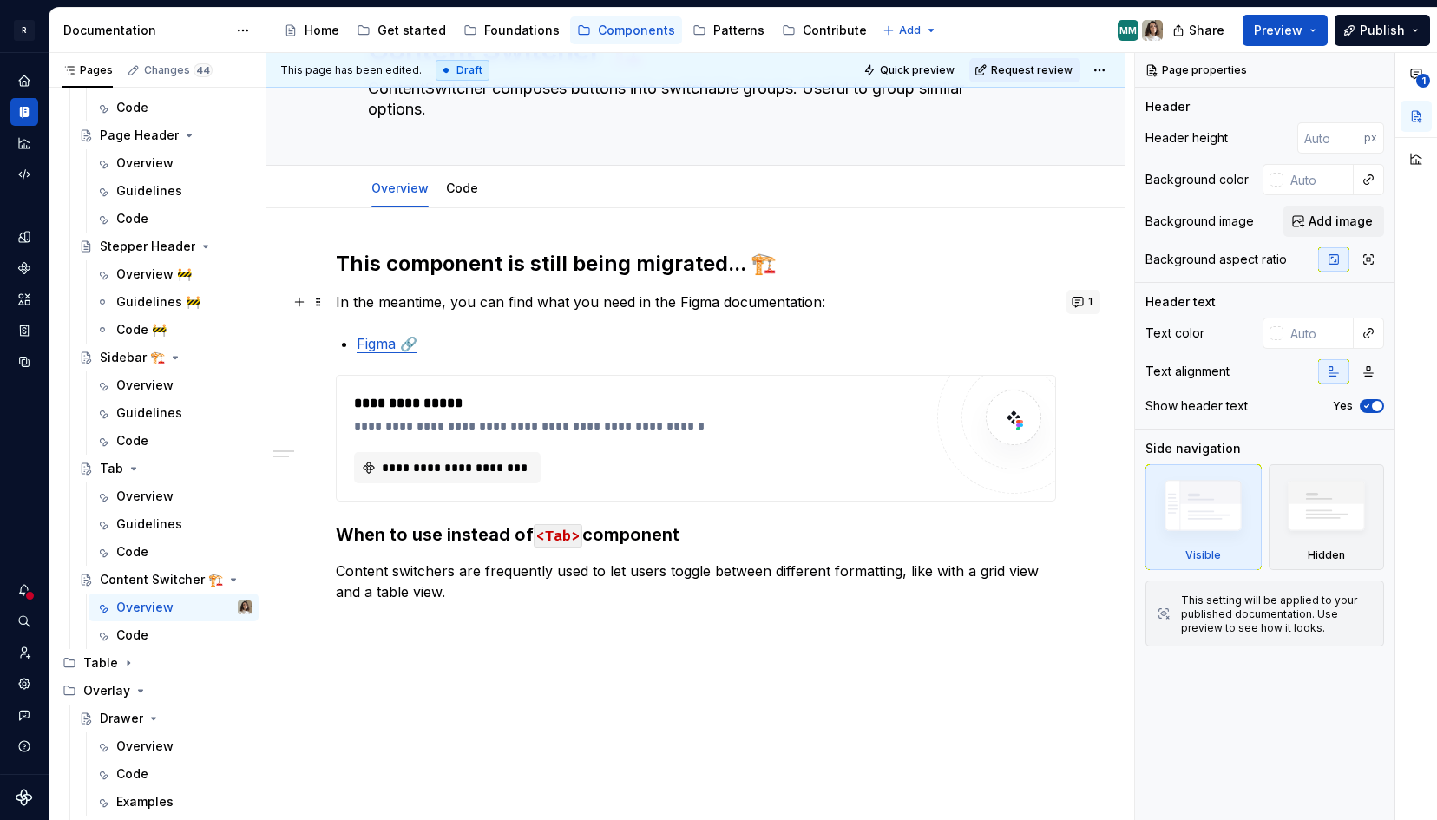
click at [1094, 302] on button "1" at bounding box center [1084, 302] width 34 height 24
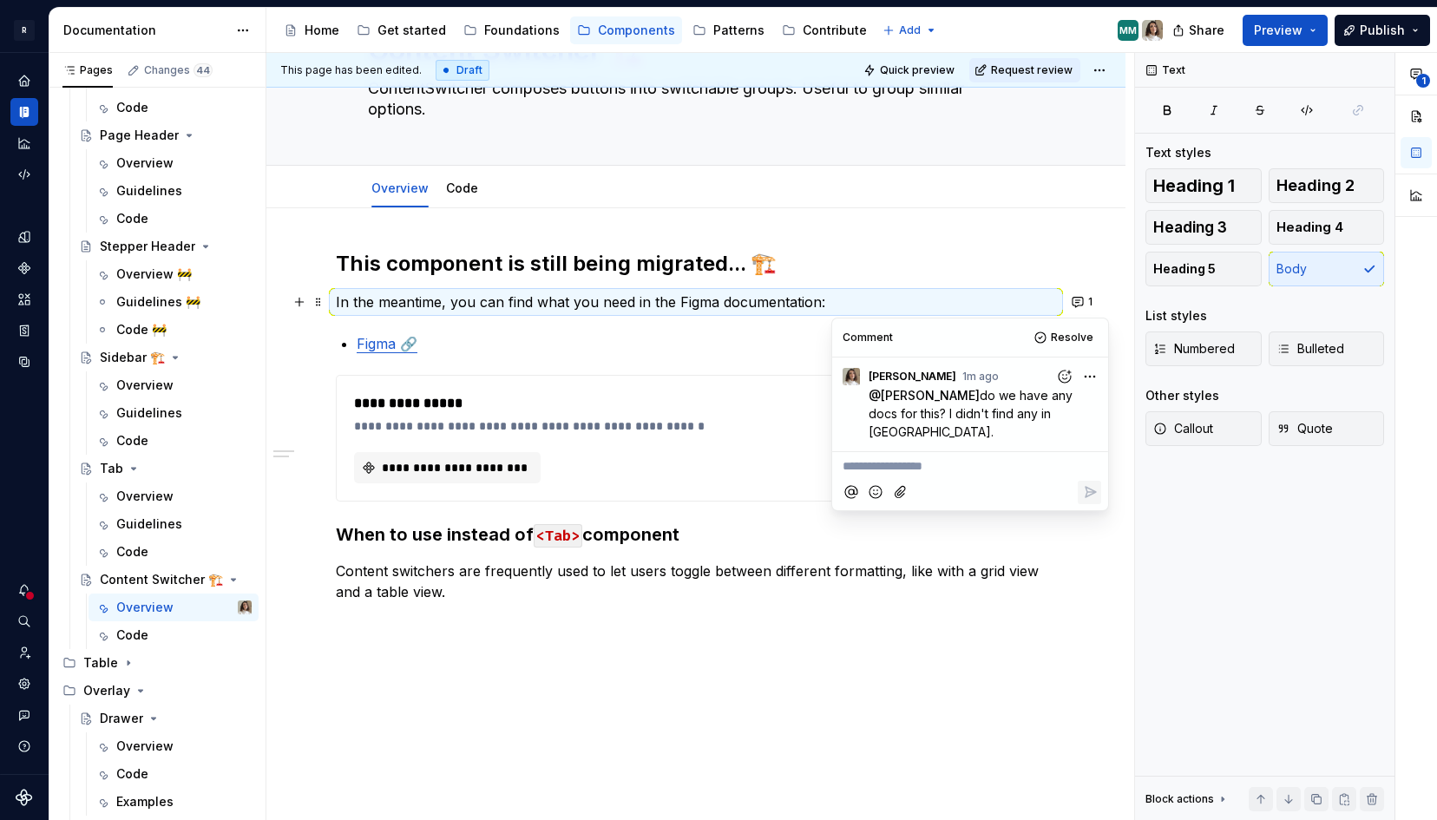
click at [720, 311] on p "In the meantime, you can find what you need in the Figma documentation:" at bounding box center [696, 302] width 720 height 21
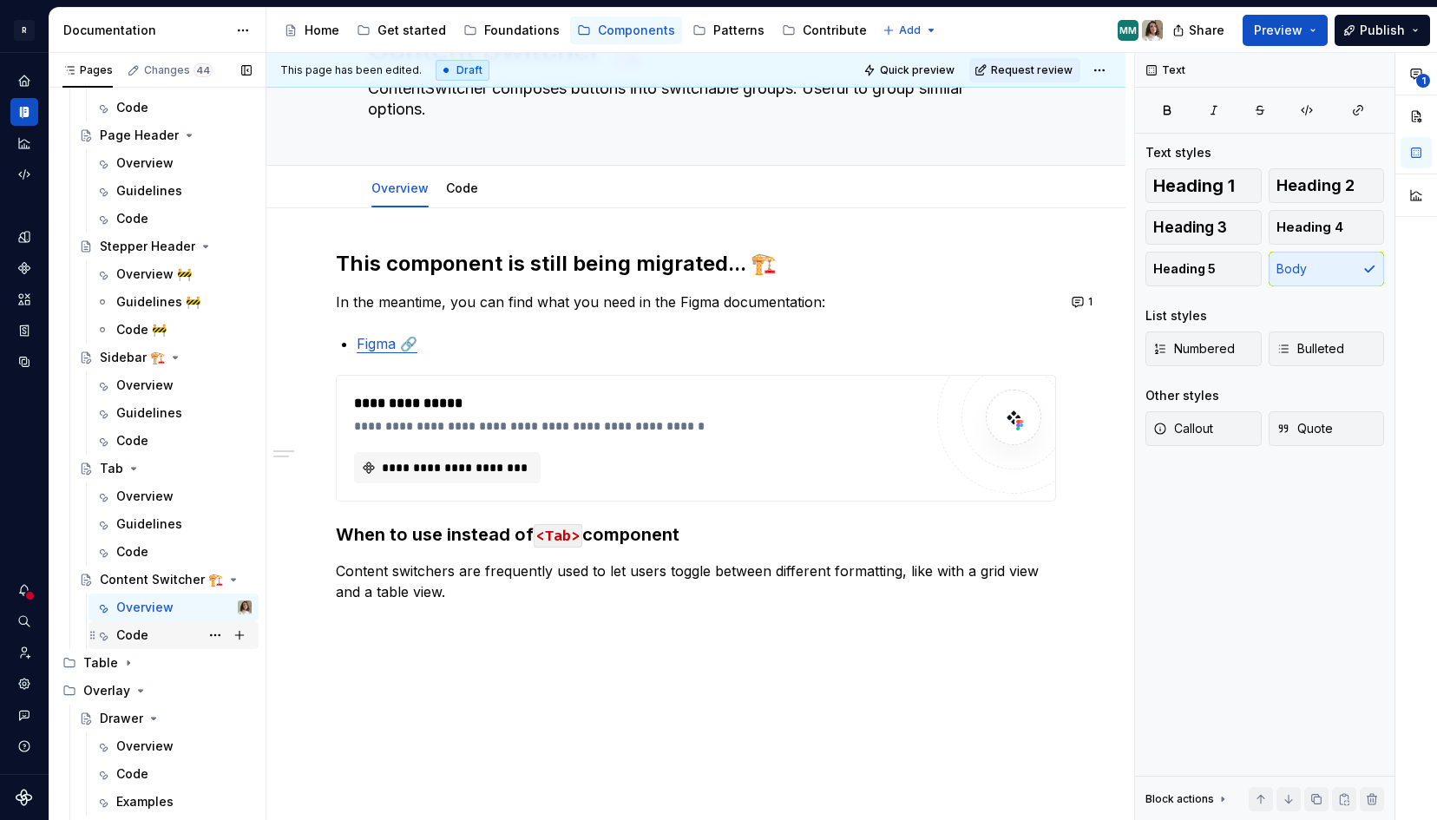
click at [159, 634] on div "Code" at bounding box center [183, 635] width 135 height 24
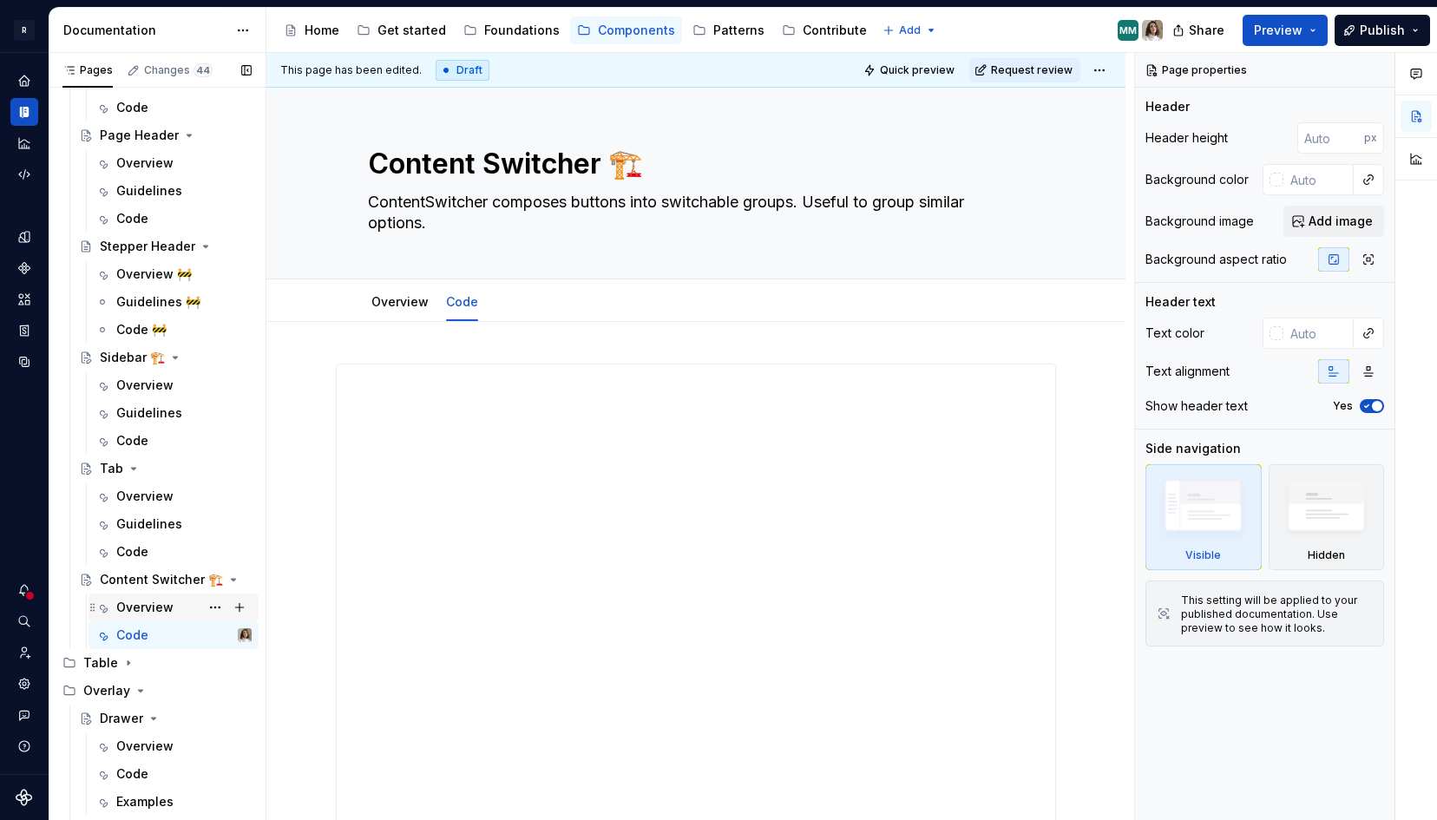
click at [159, 600] on div "Overview" at bounding box center [144, 607] width 57 height 17
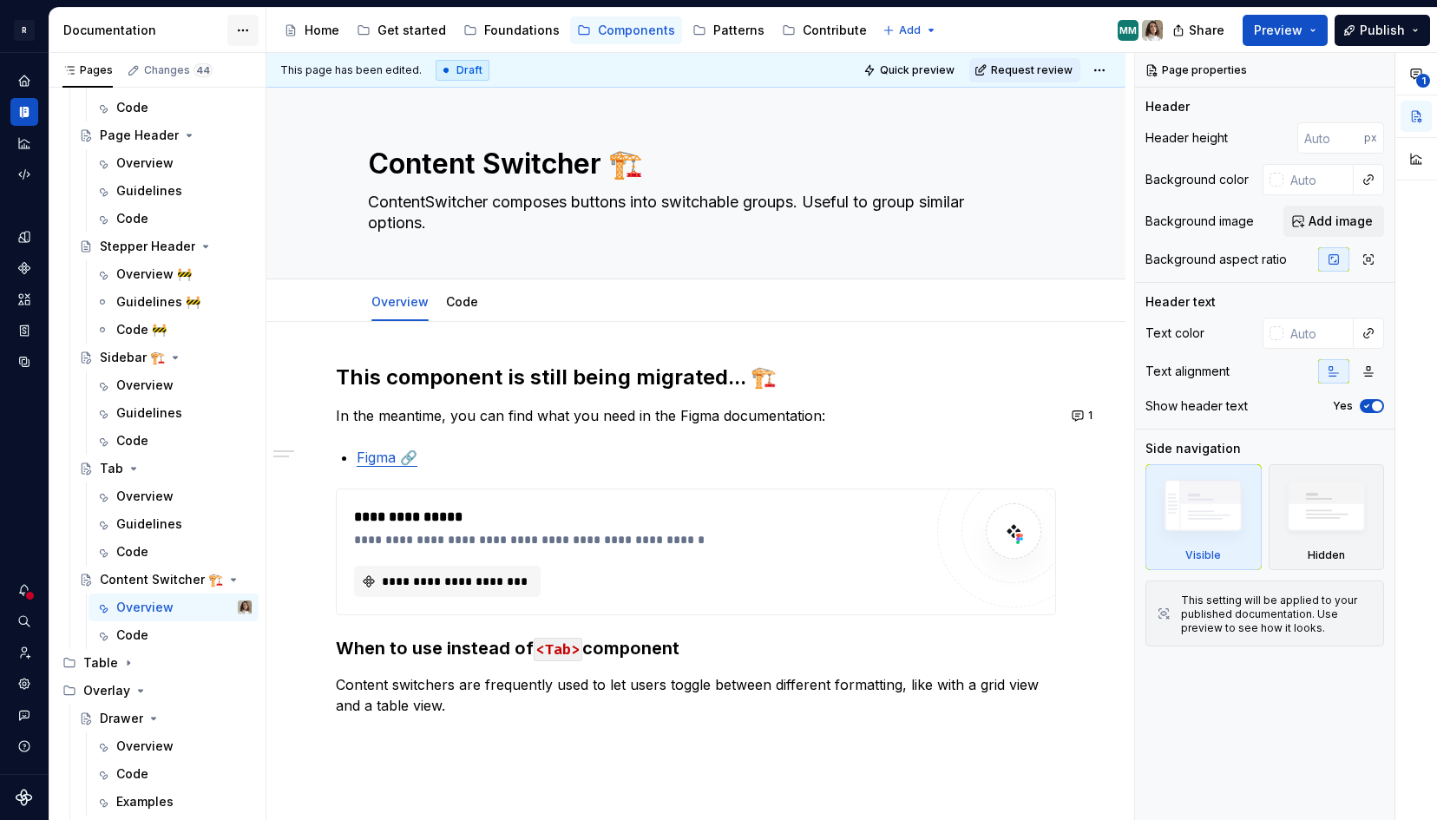
click at [240, 34] on html "R [PERSON_NAME] Design system data Documentation Accessibility guide for tree P…" at bounding box center [718, 410] width 1437 height 820
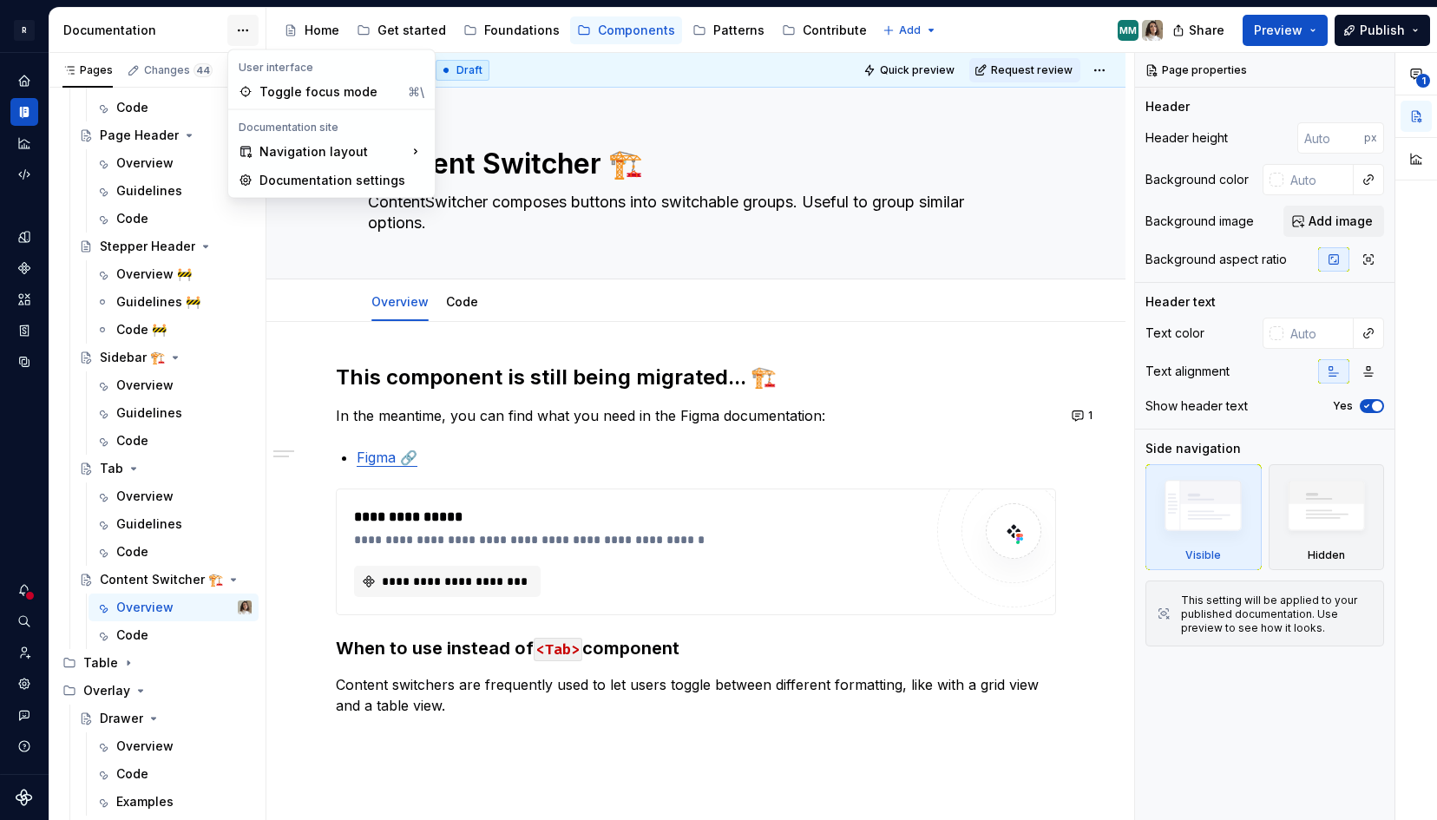
click at [240, 34] on html "R [PERSON_NAME] Design system data Documentation Accessibility guide for tree P…" at bounding box center [718, 410] width 1437 height 820
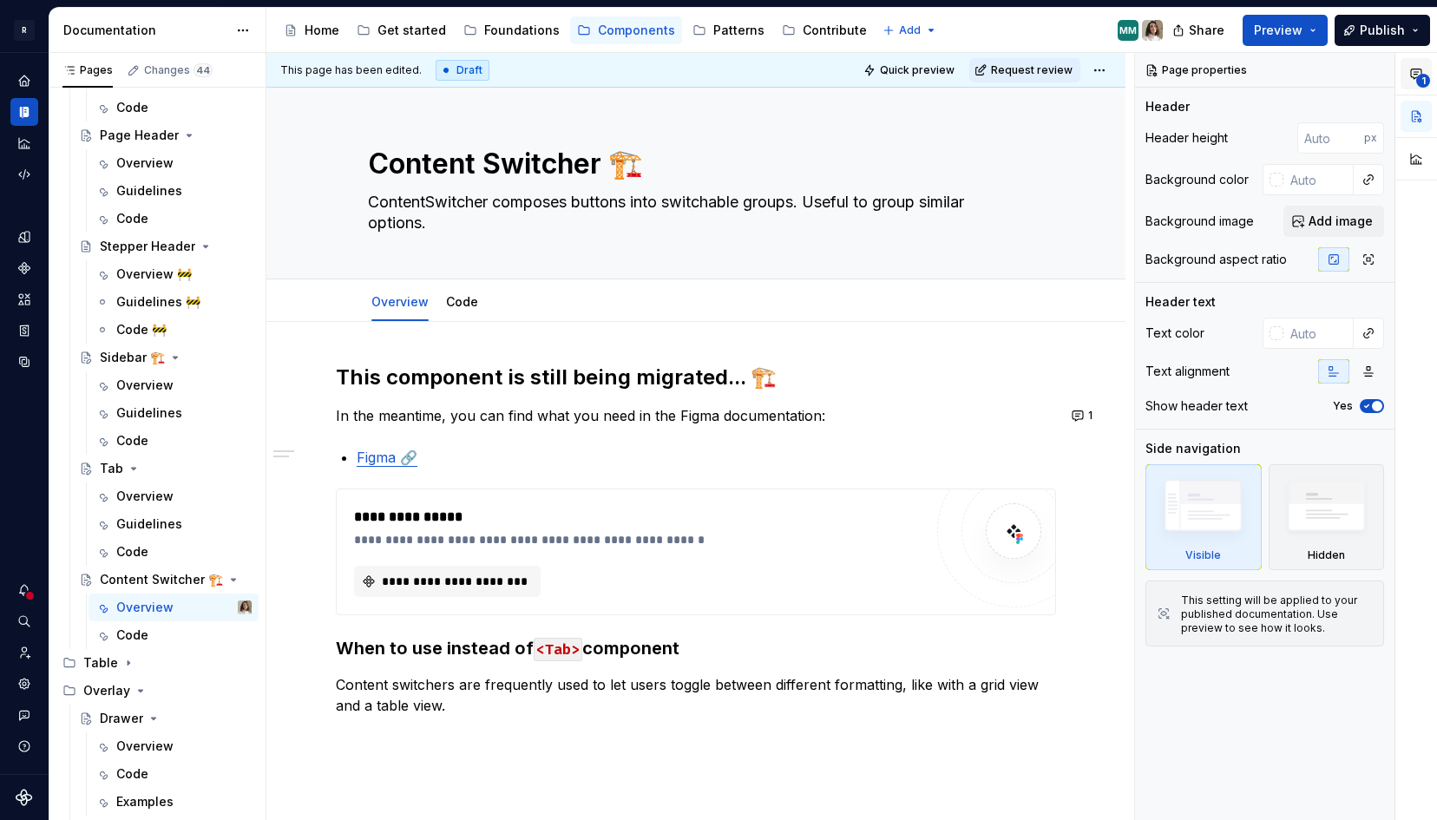
click at [1405, 89] on button "1" at bounding box center [1416, 73] width 31 height 31
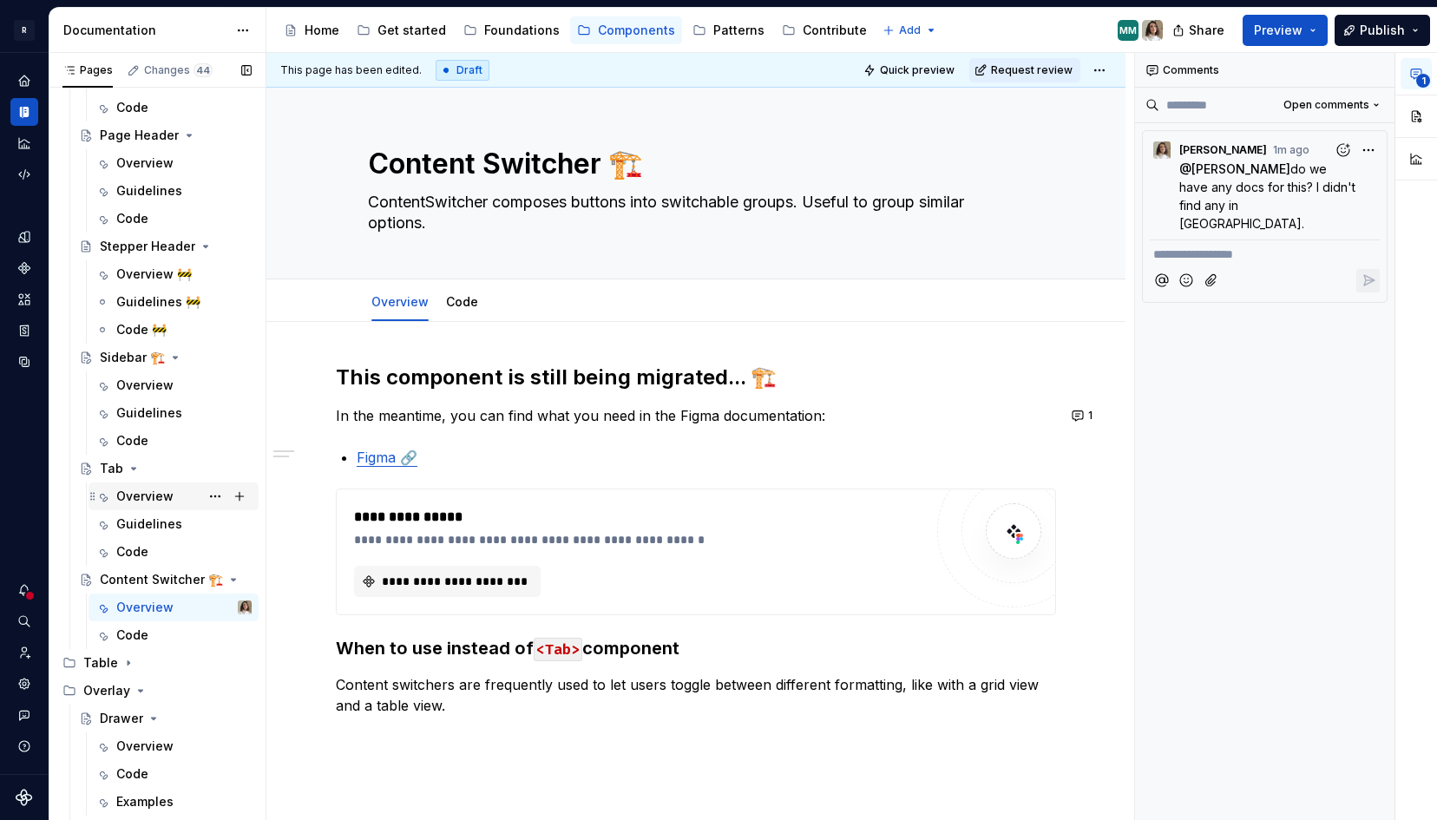
click at [138, 497] on div "Overview" at bounding box center [144, 496] width 57 height 17
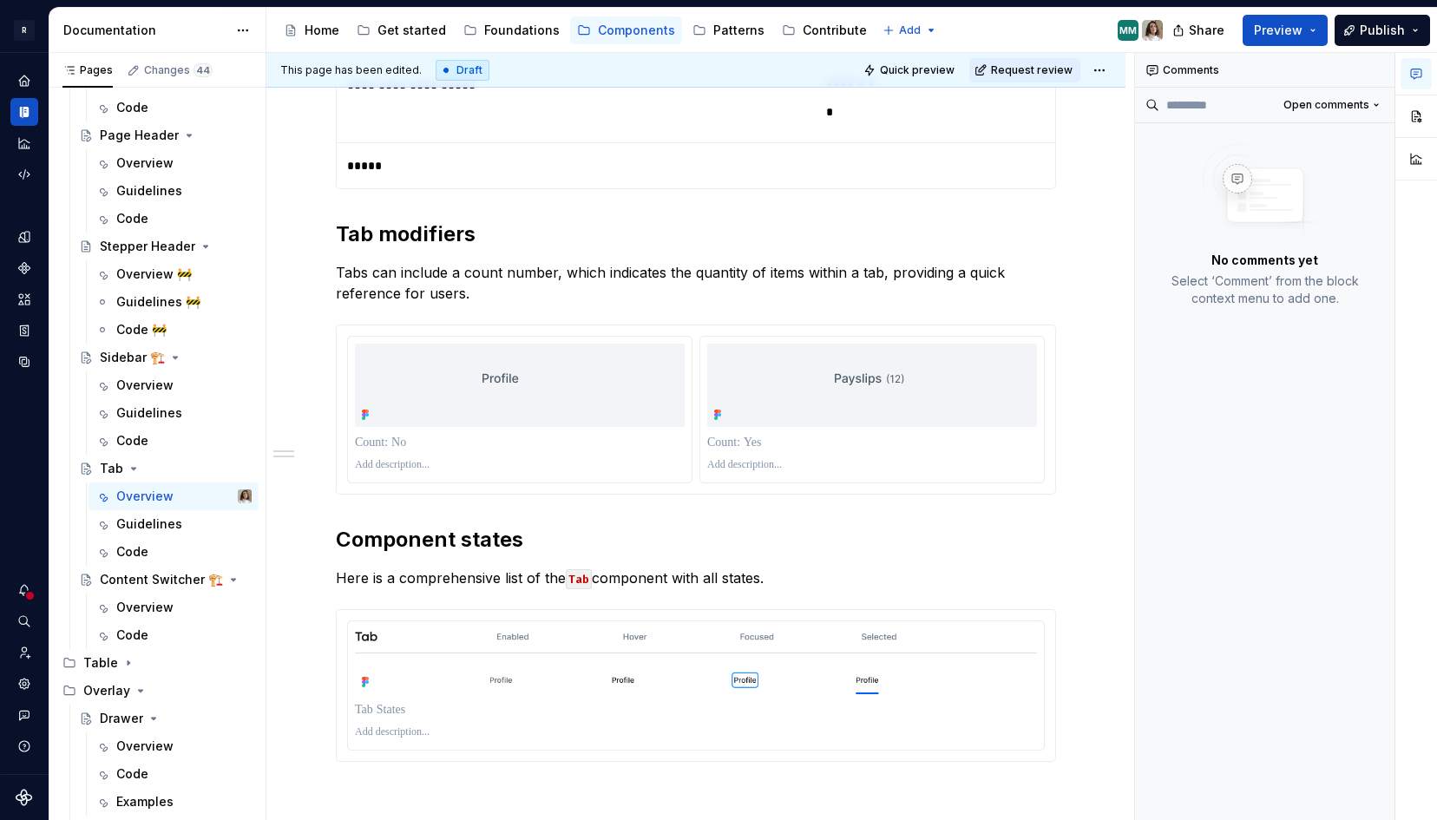
scroll to position [1197, 0]
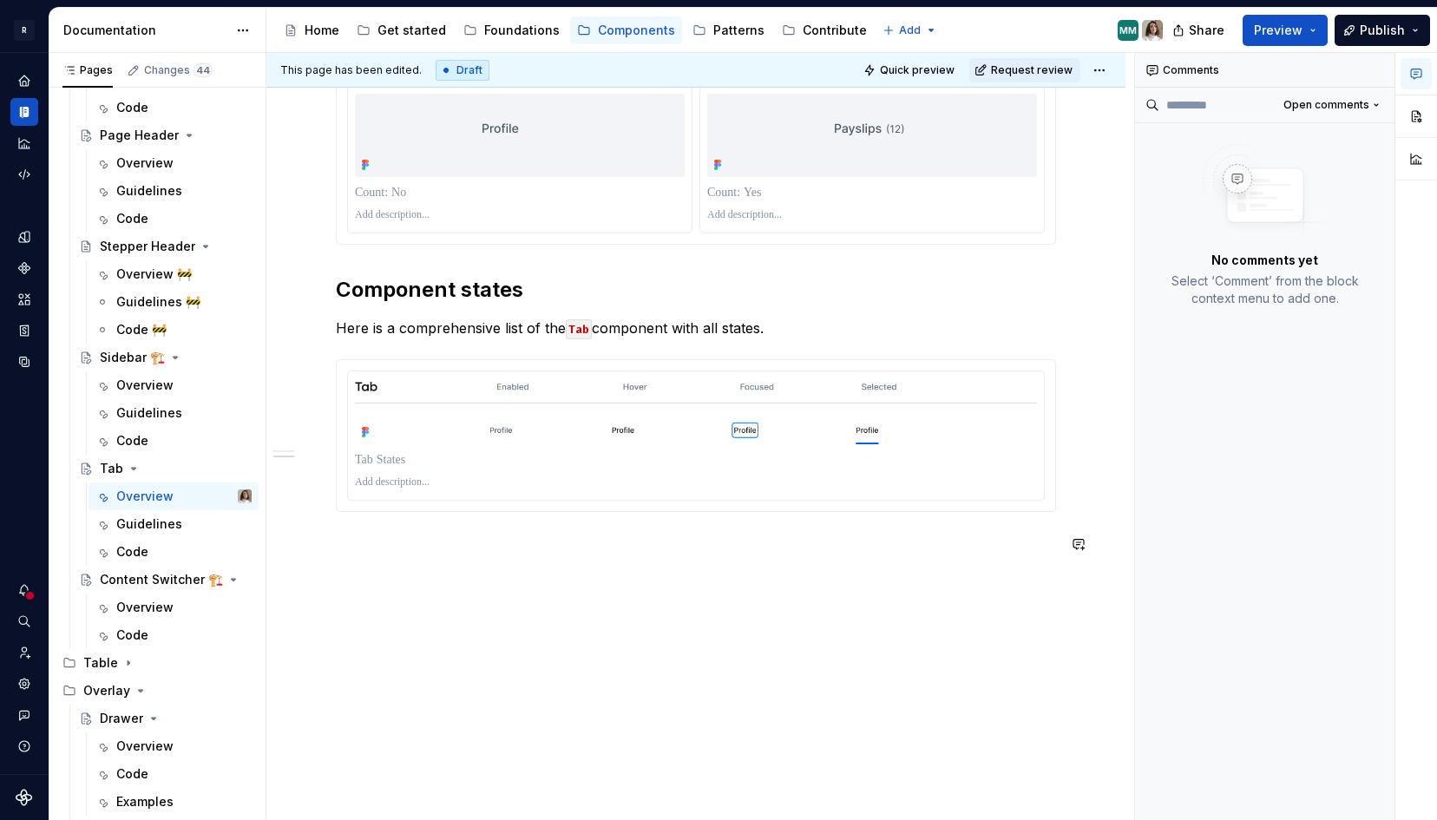
click at [317, 293] on span at bounding box center [319, 290] width 14 height 24
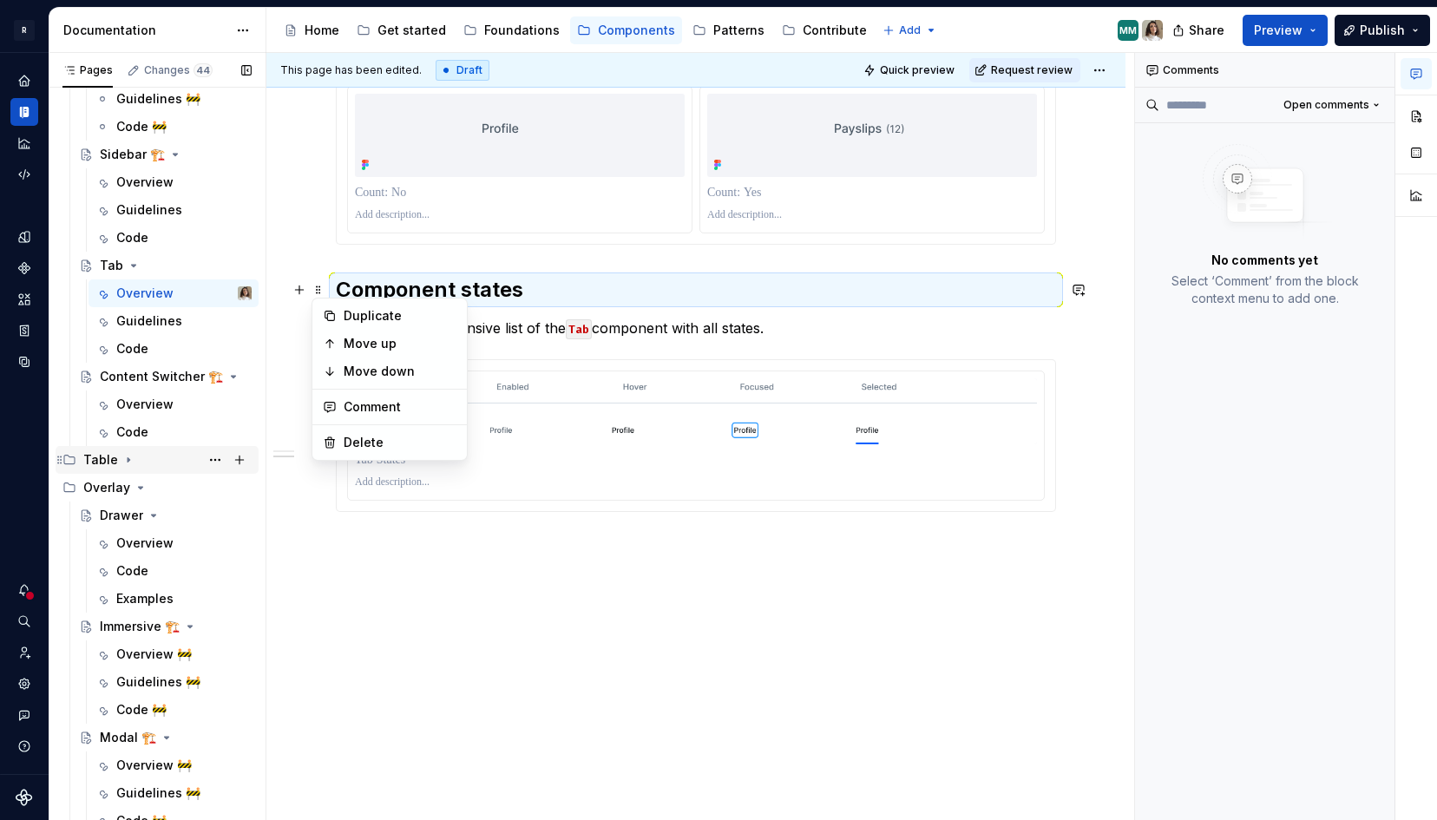
scroll to position [607, 0]
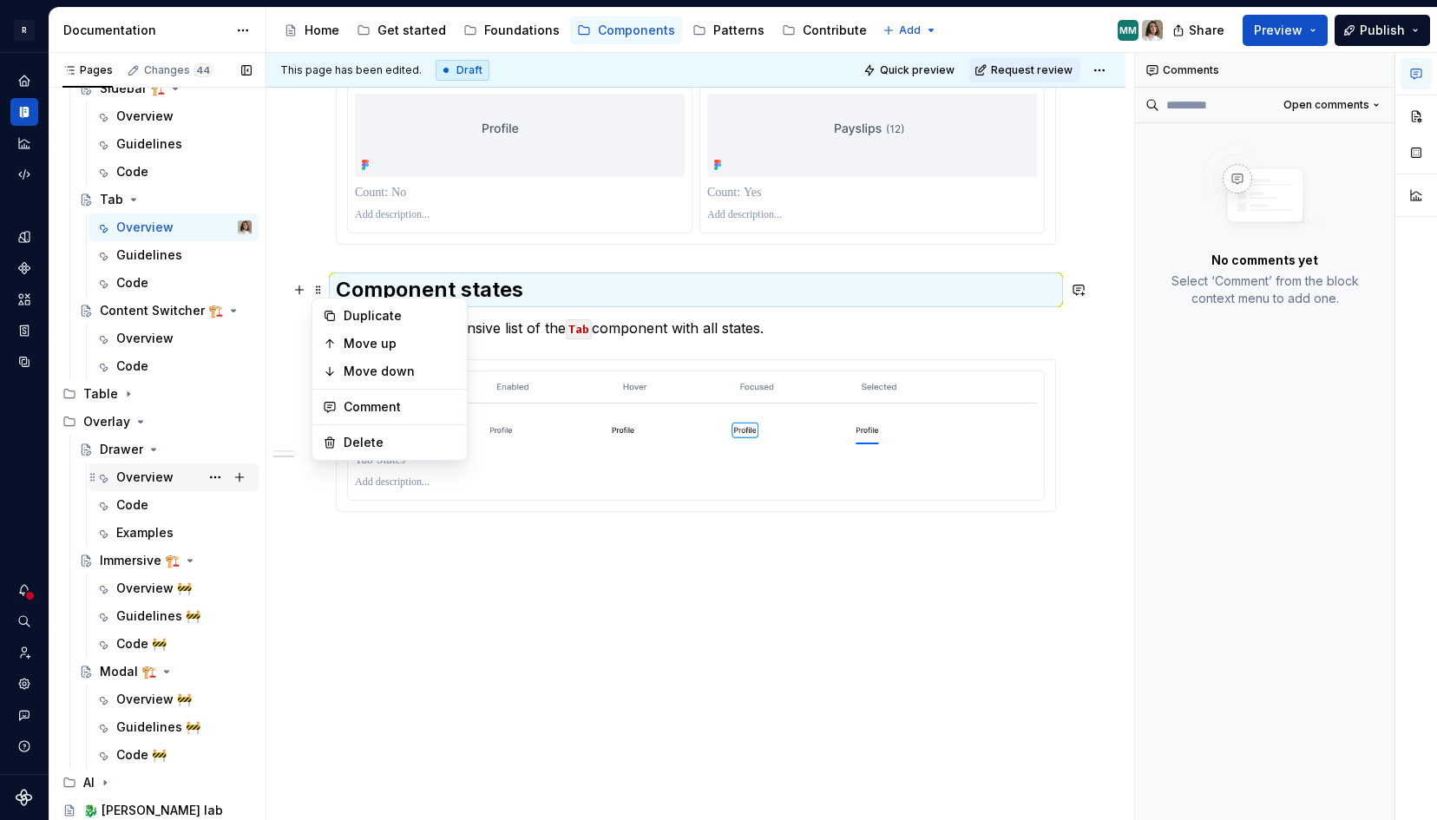
click at [137, 475] on div "Overview" at bounding box center [144, 477] width 57 height 17
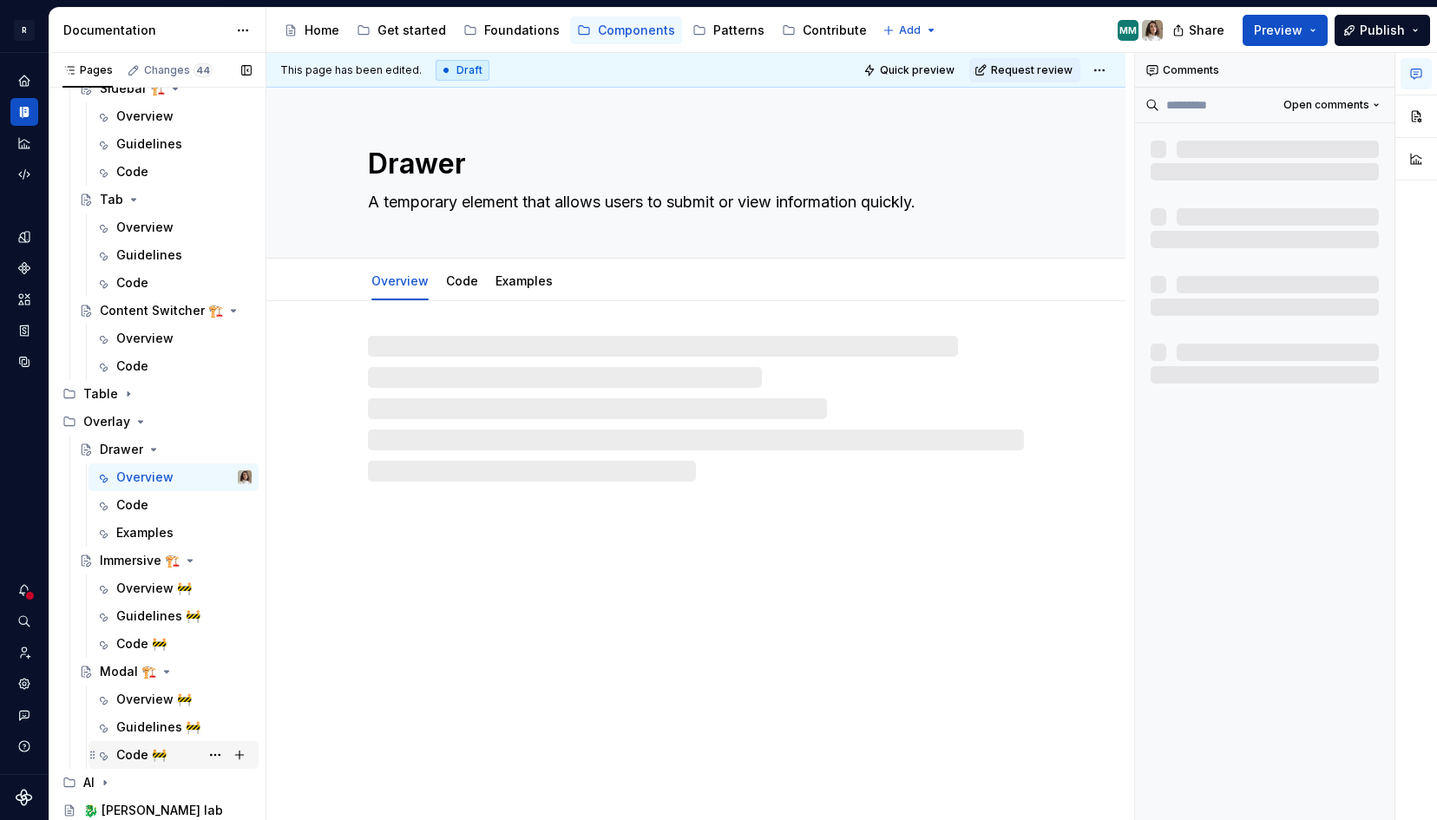
click at [138, 745] on div "Code 🚧" at bounding box center [183, 755] width 135 height 24
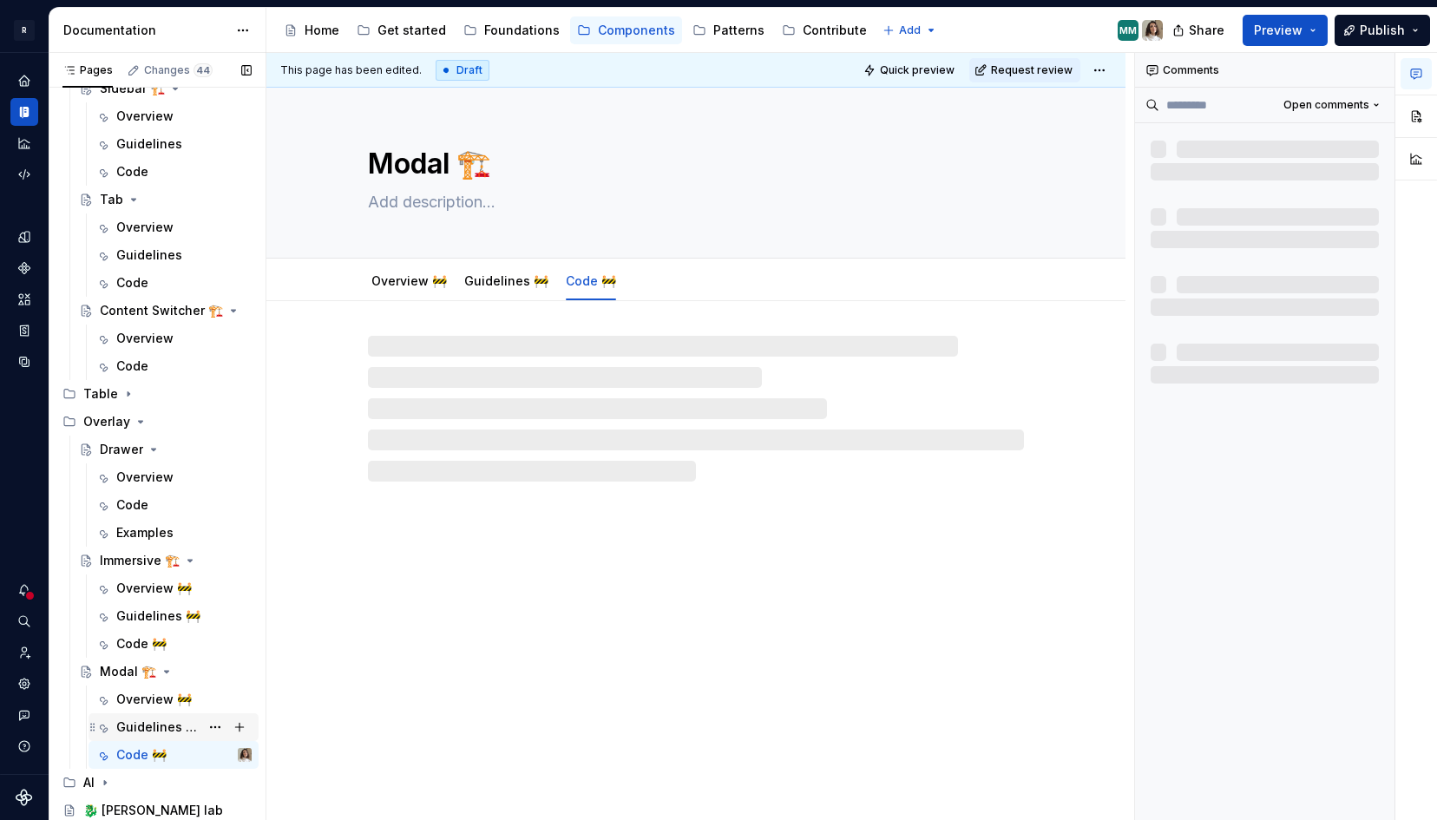
click at [158, 726] on div "Guidelines 🚧" at bounding box center [157, 727] width 83 height 17
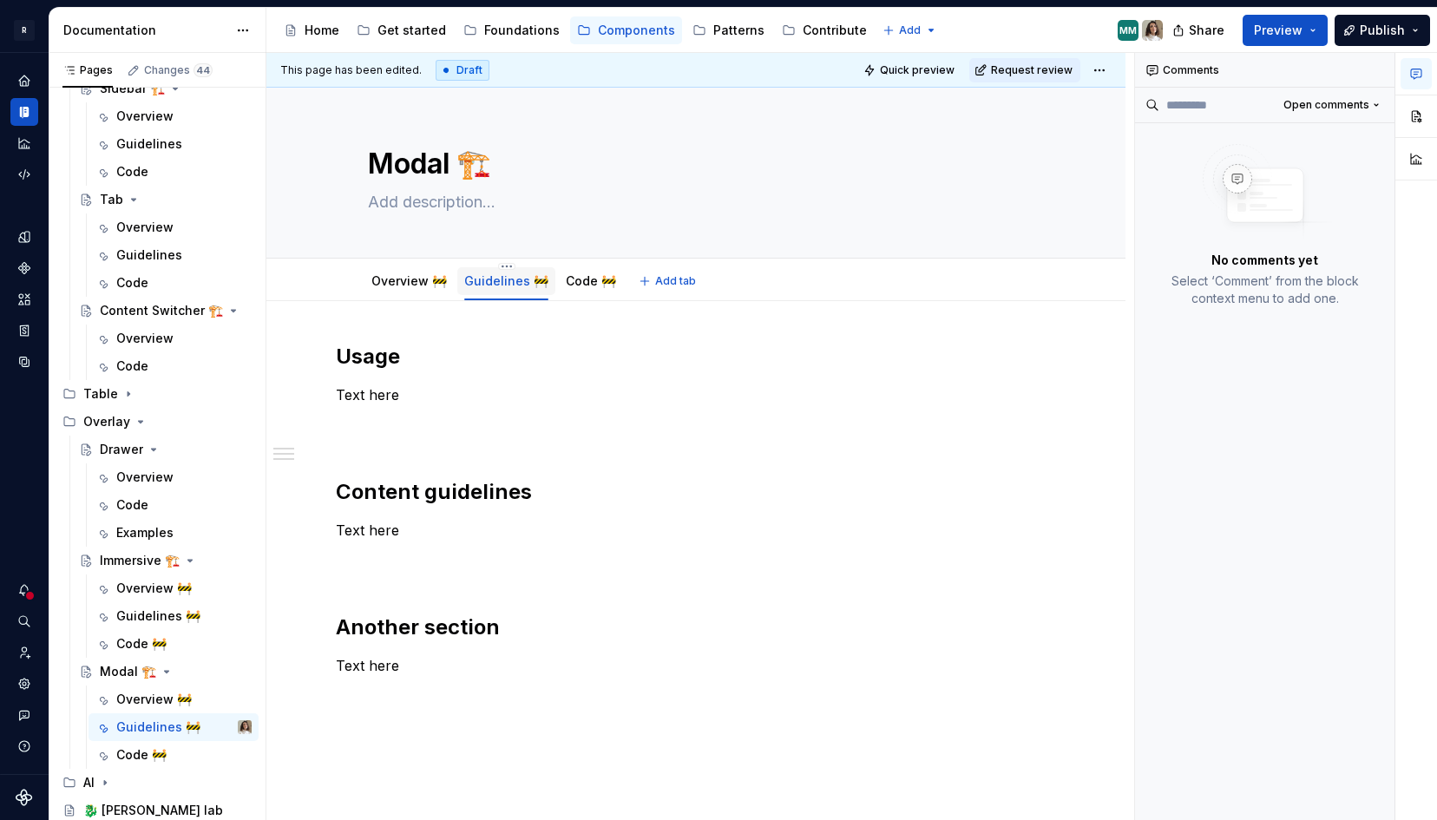
click at [503, 262] on div "Guidelines 🚧" at bounding box center [506, 280] width 98 height 36
click at [500, 264] on html "R [PERSON_NAME] Design system data Documentation Accessibility guide for tree P…" at bounding box center [718, 410] width 1437 height 820
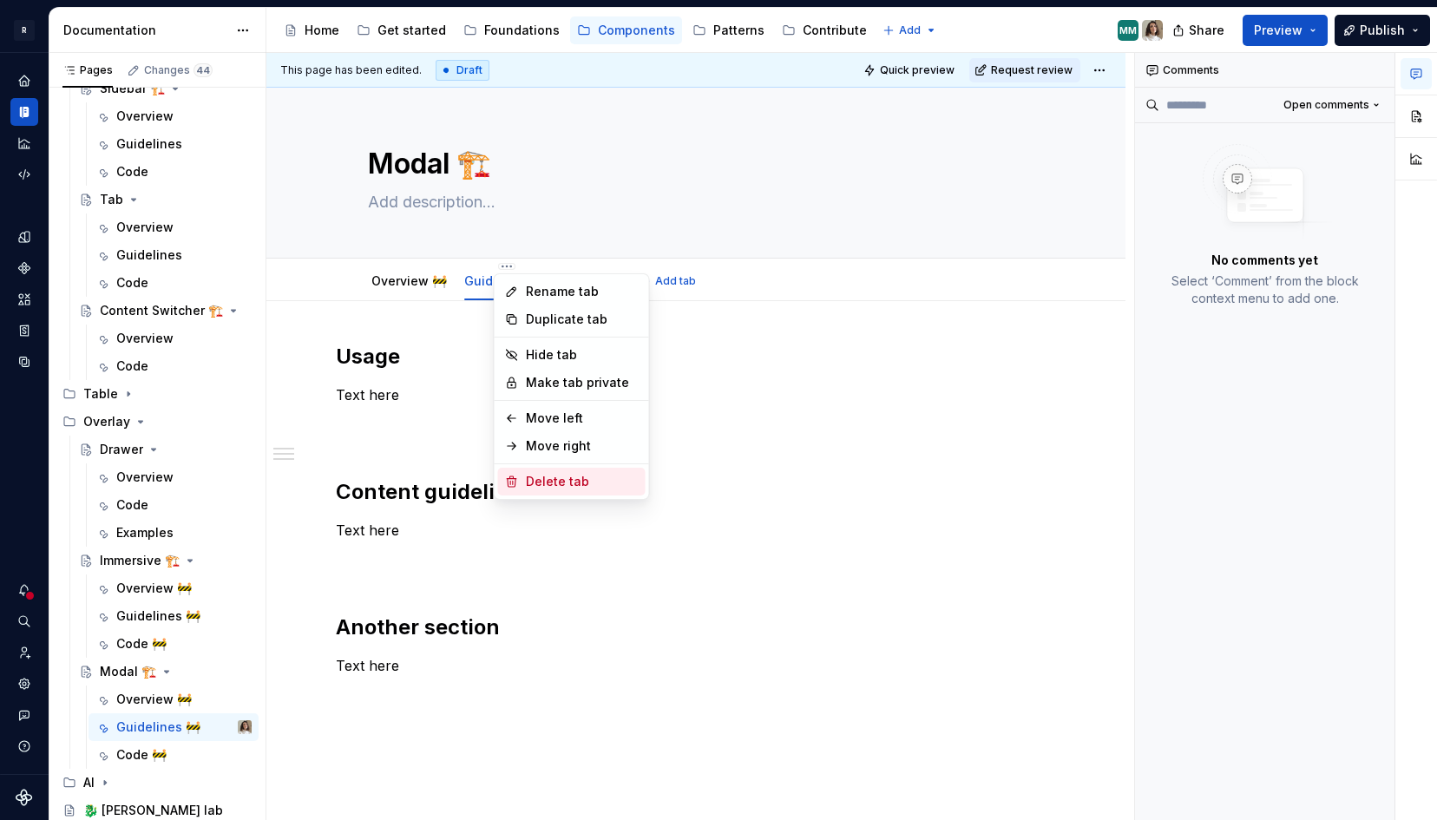
click at [556, 478] on div "Delete tab" at bounding box center [582, 481] width 113 height 17
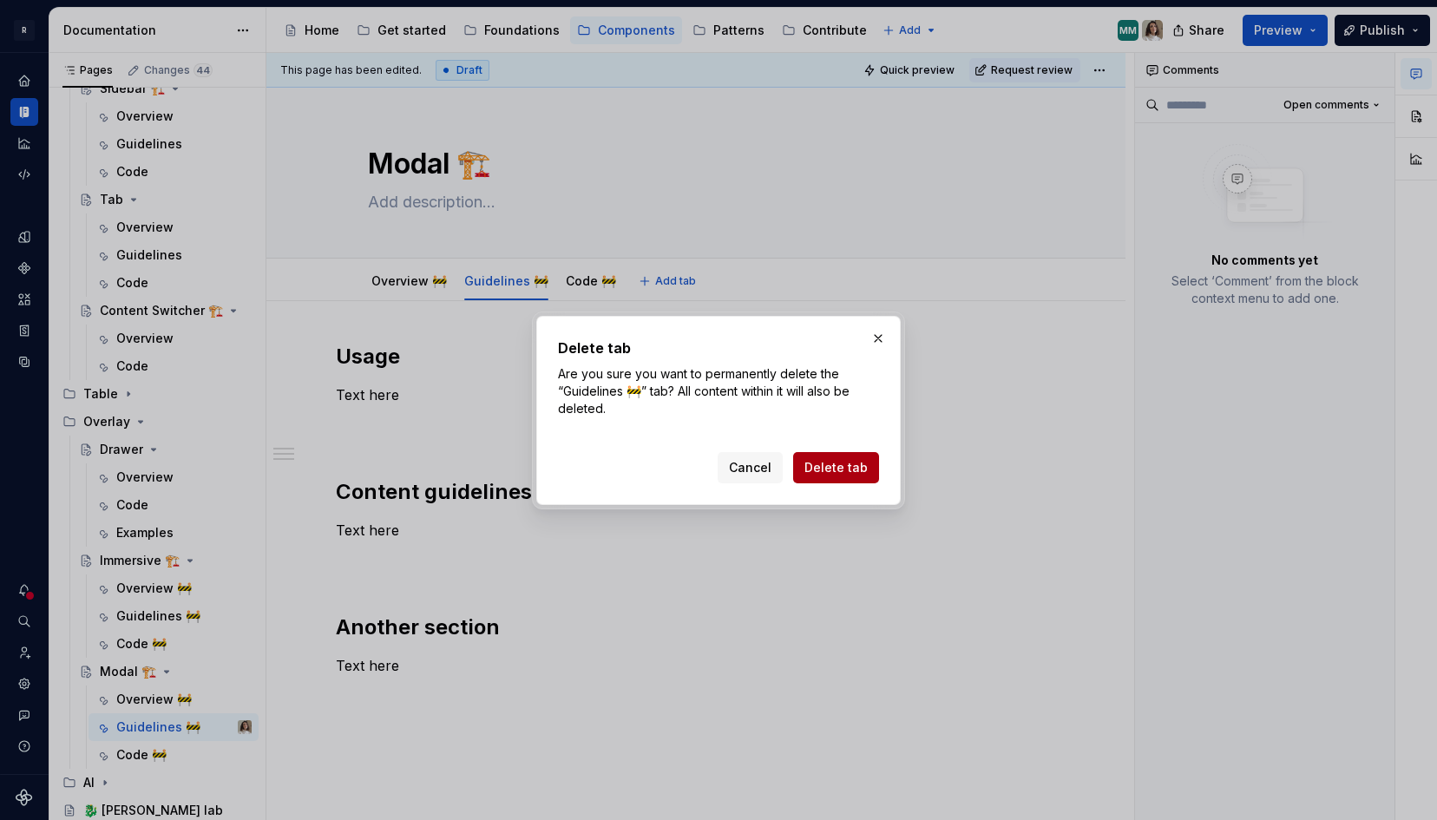
click at [850, 463] on span "Delete tab" at bounding box center [836, 467] width 63 height 17
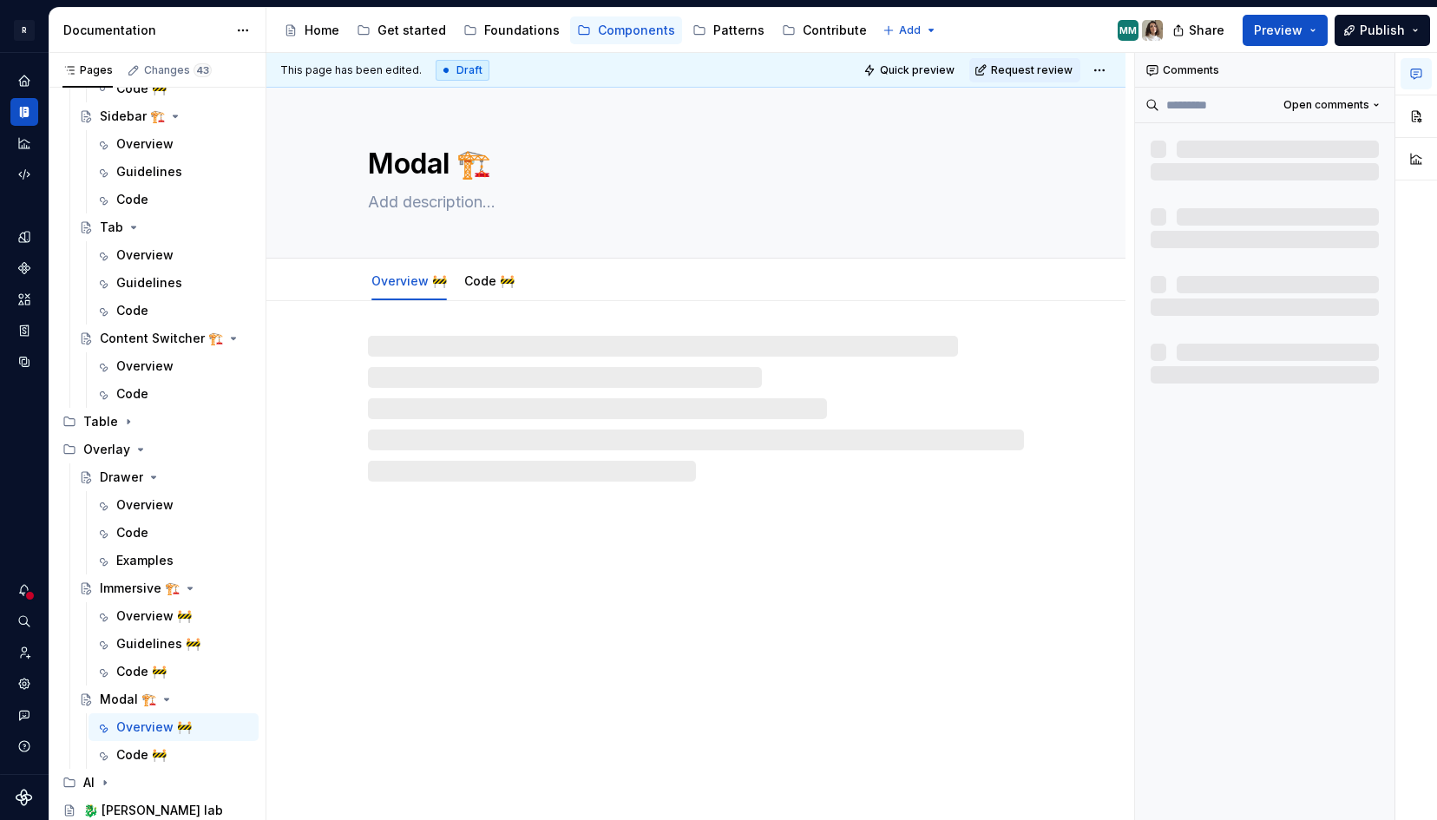
scroll to position [579, 0]
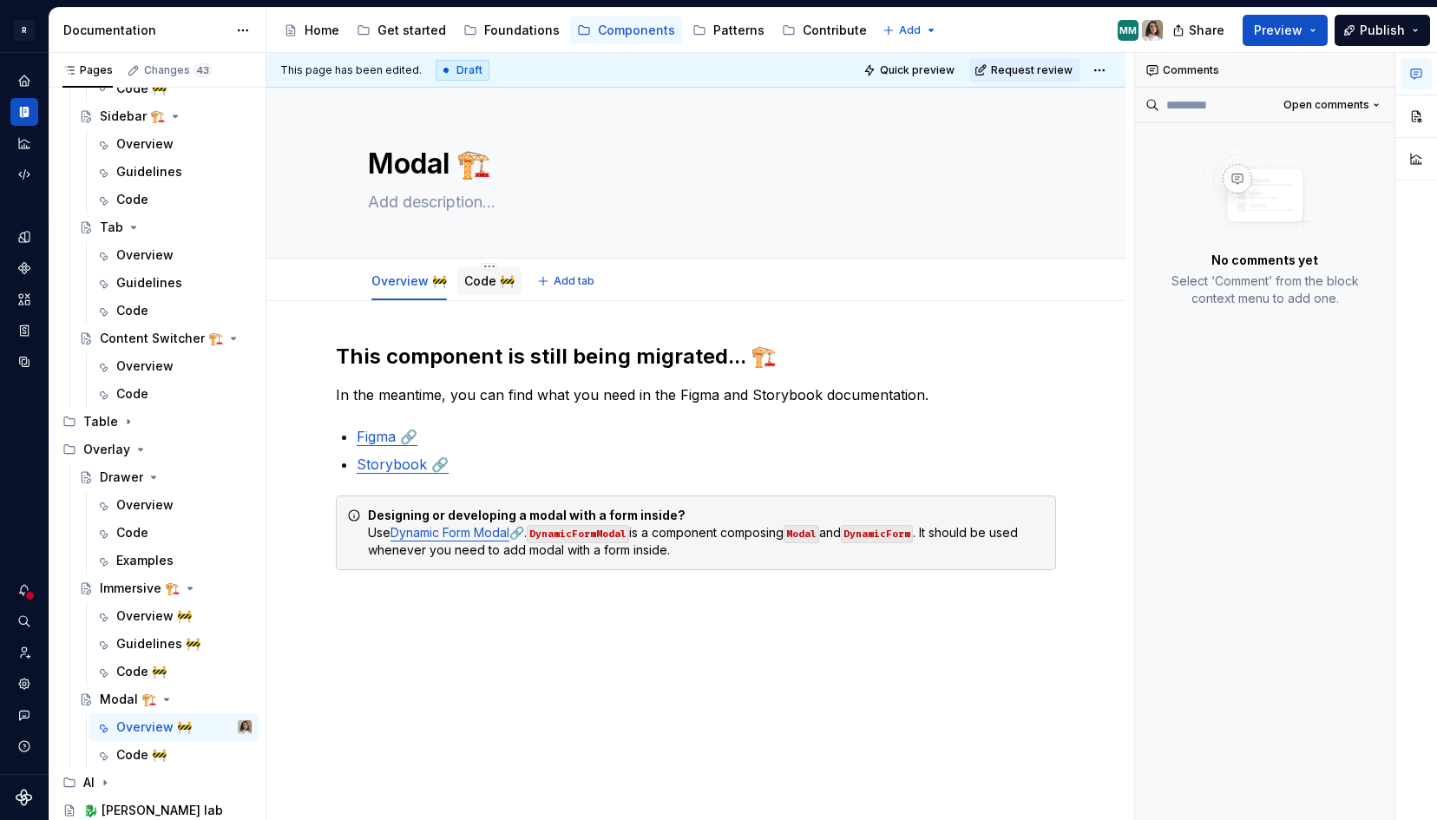
click at [478, 276] on link "Code 🚧" at bounding box center [489, 280] width 50 height 15
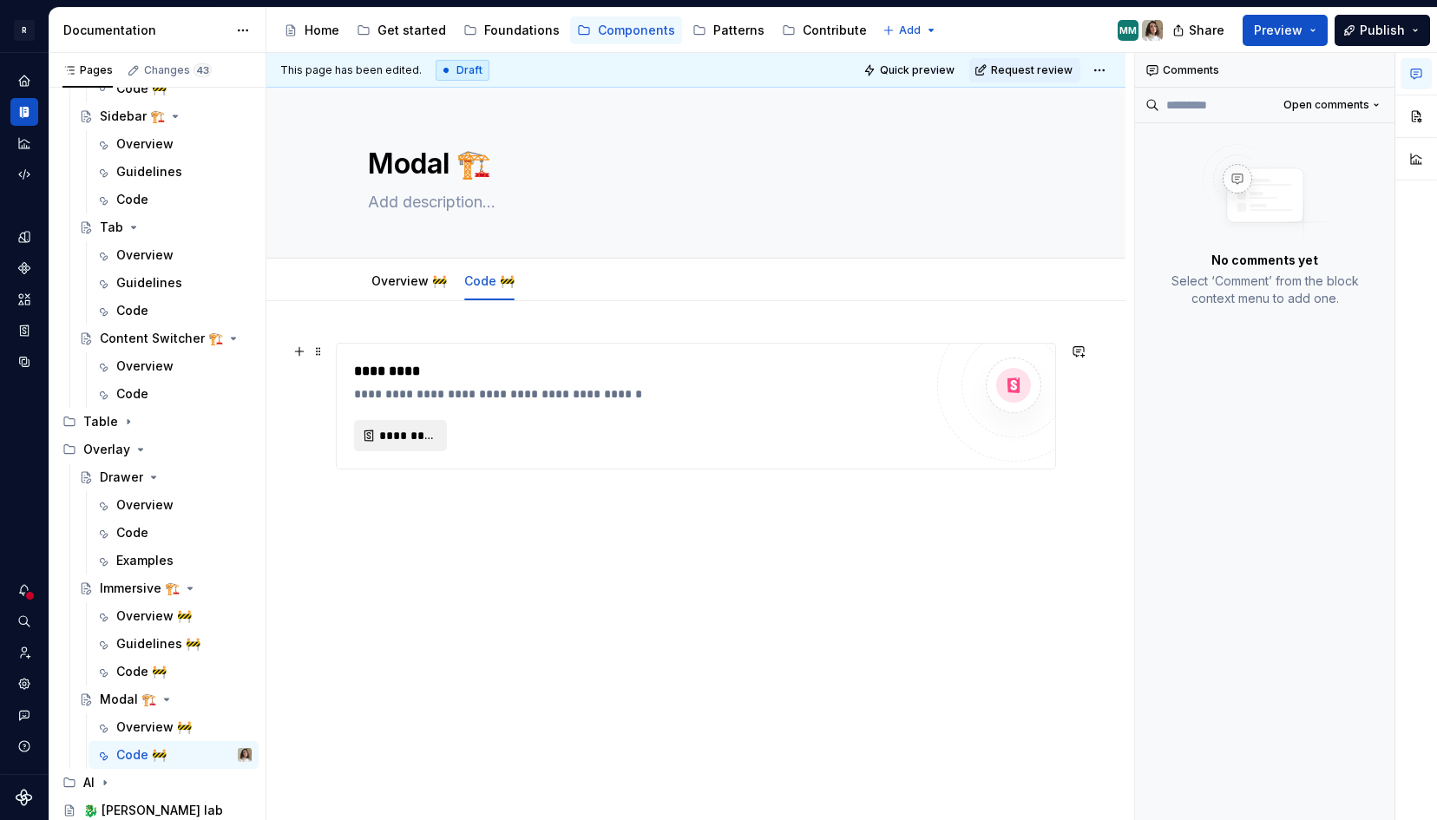
click at [411, 443] on span "*********" at bounding box center [407, 435] width 56 height 17
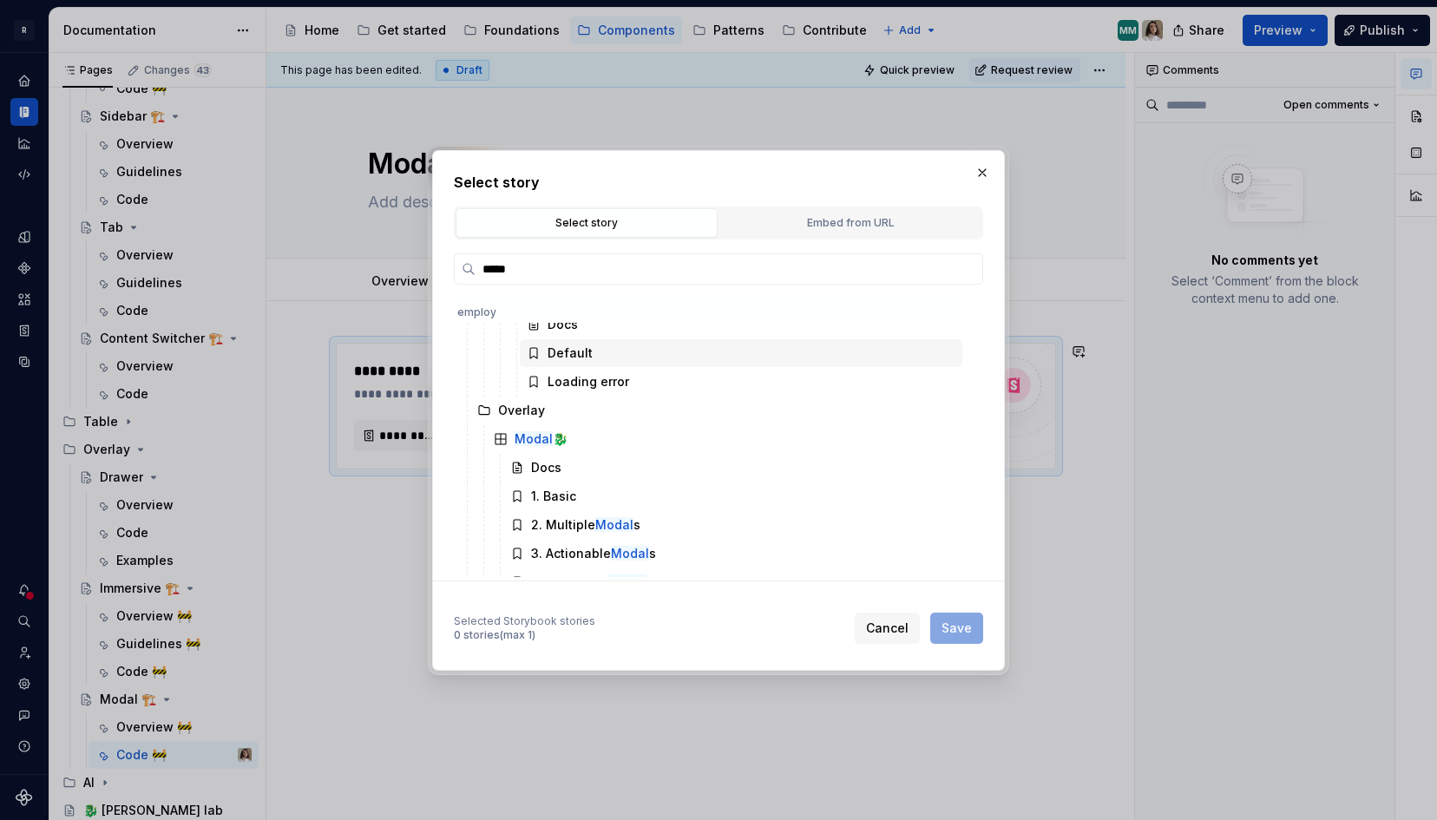
scroll to position [131, 0]
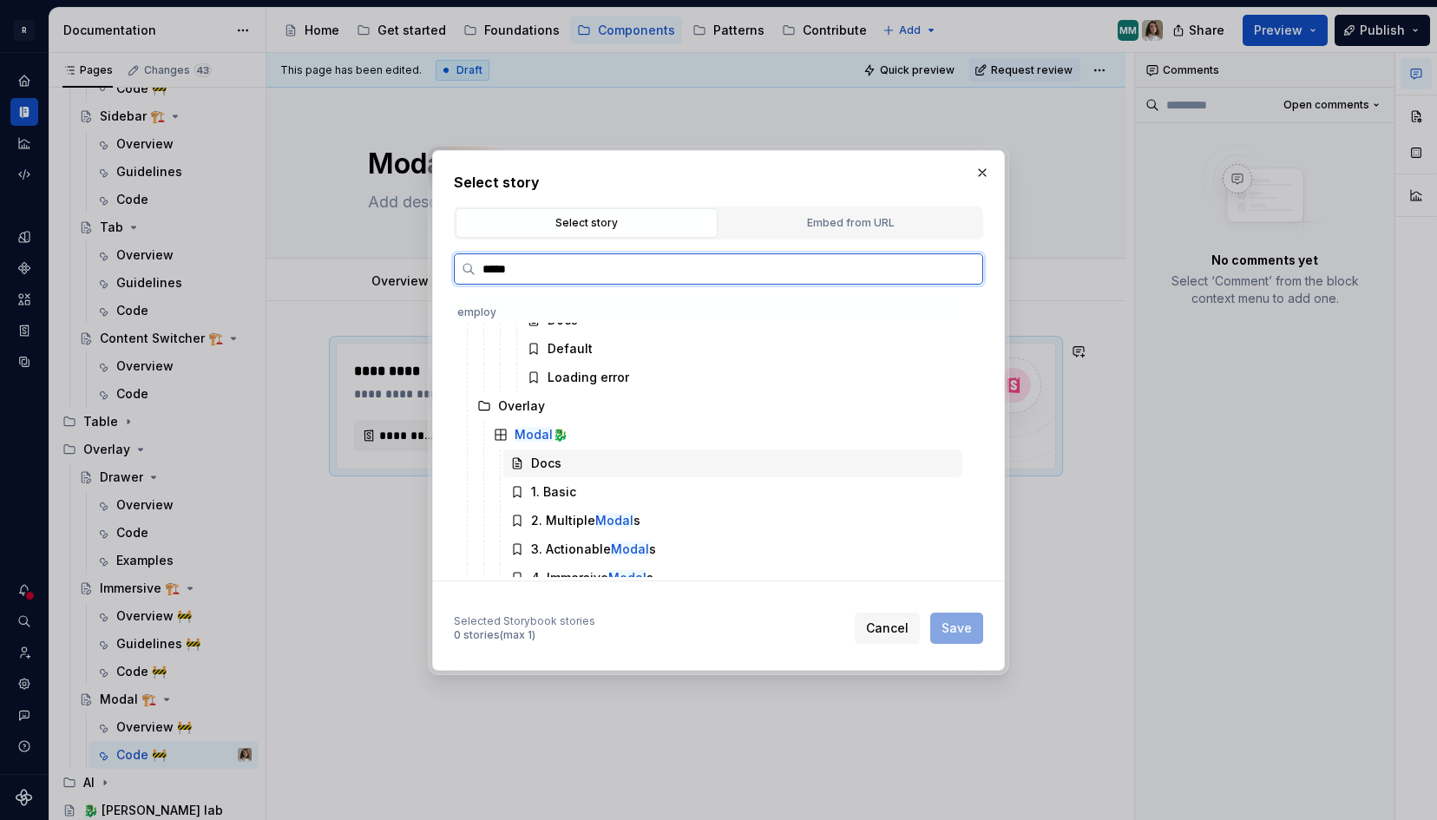
click at [536, 452] on div "Docs" at bounding box center [732, 464] width 459 height 28
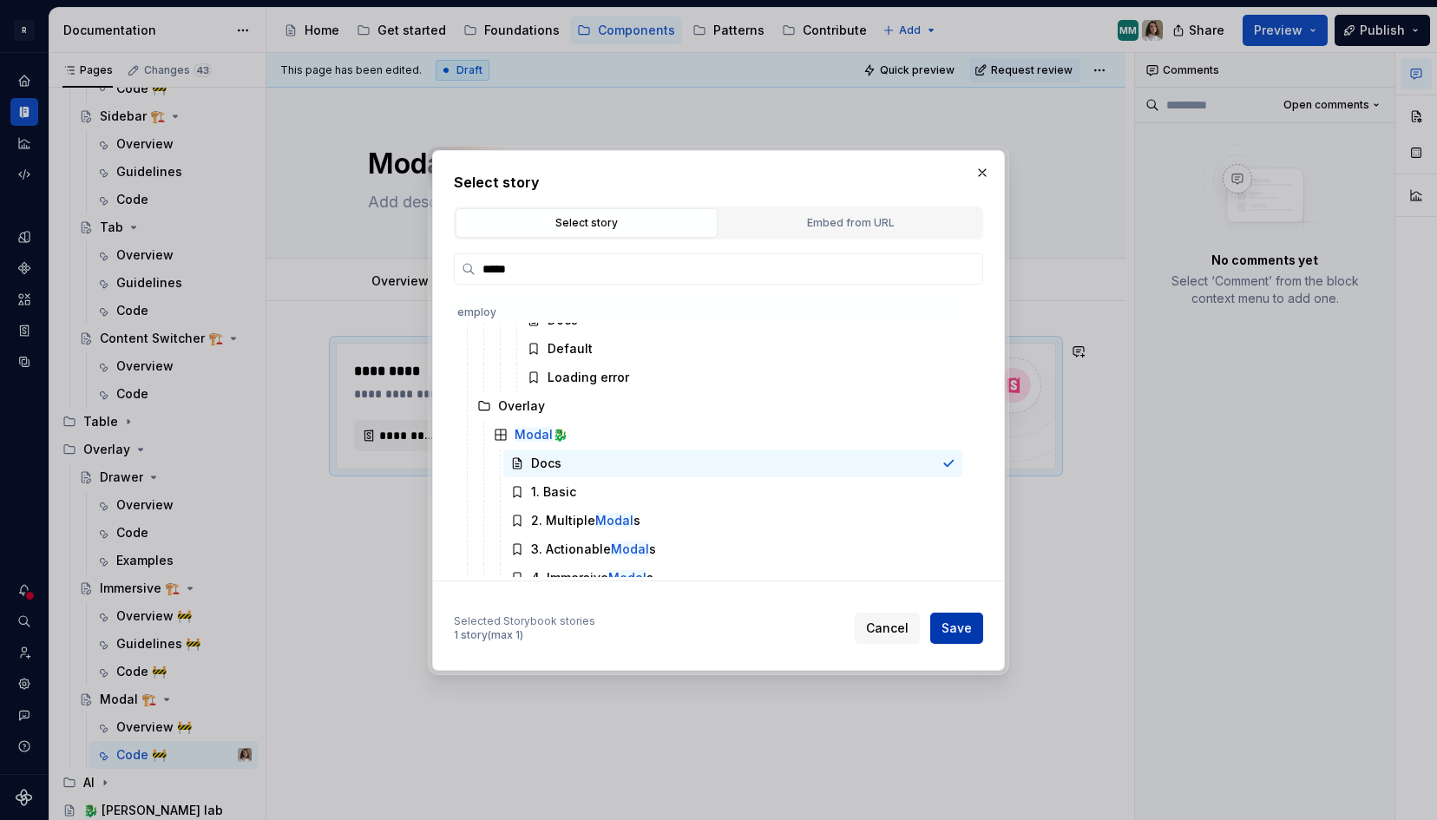
click at [961, 630] on span "Save" at bounding box center [957, 628] width 30 height 17
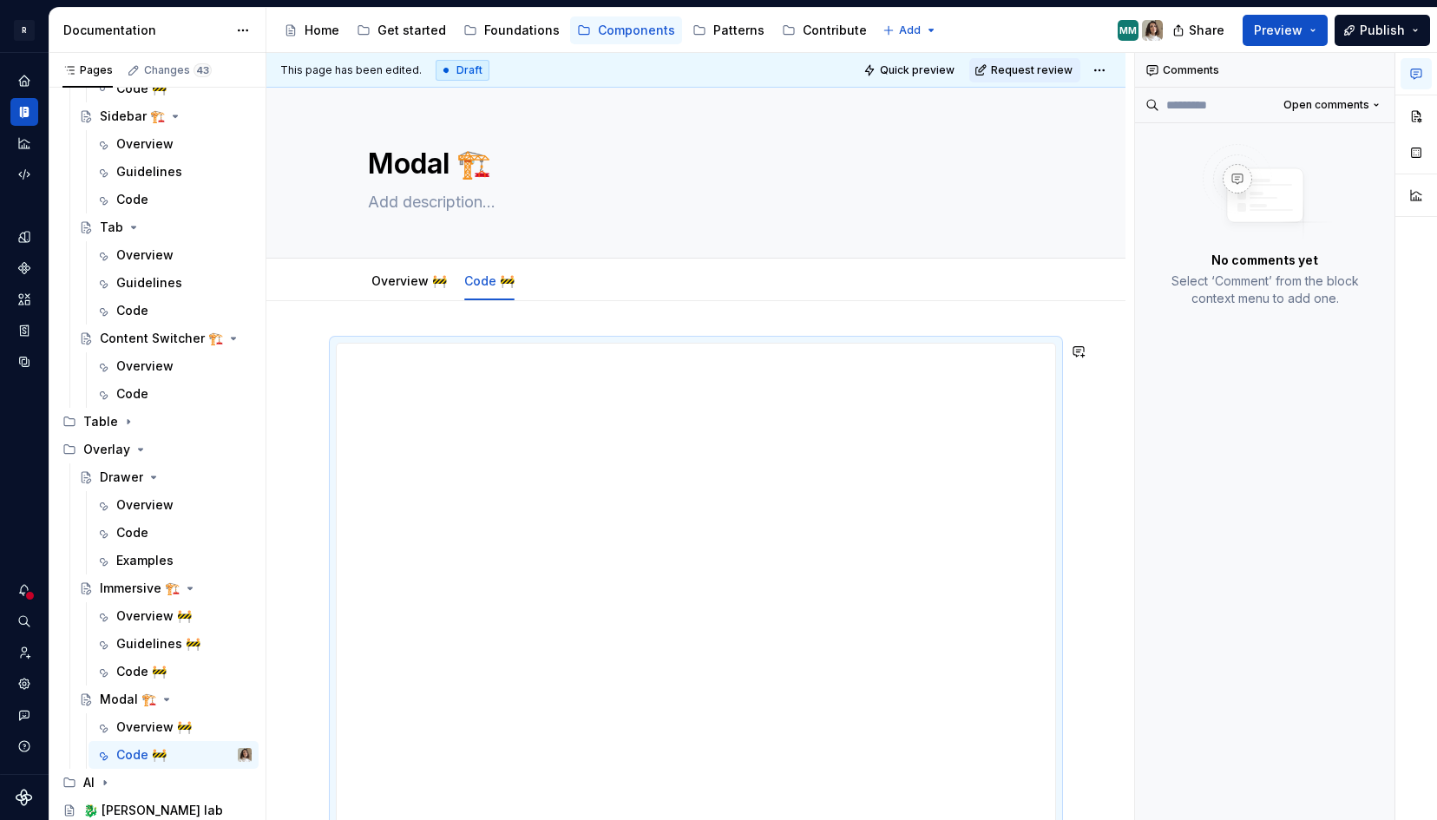
drag, startPoint x: 697, startPoint y: 690, endPoint x: 656, endPoint y: 1186, distance: 497.2
click at [656, 819] on html "R [PERSON_NAME] Design system data Documentation Accessibility guide for tree P…" at bounding box center [718, 410] width 1437 height 820
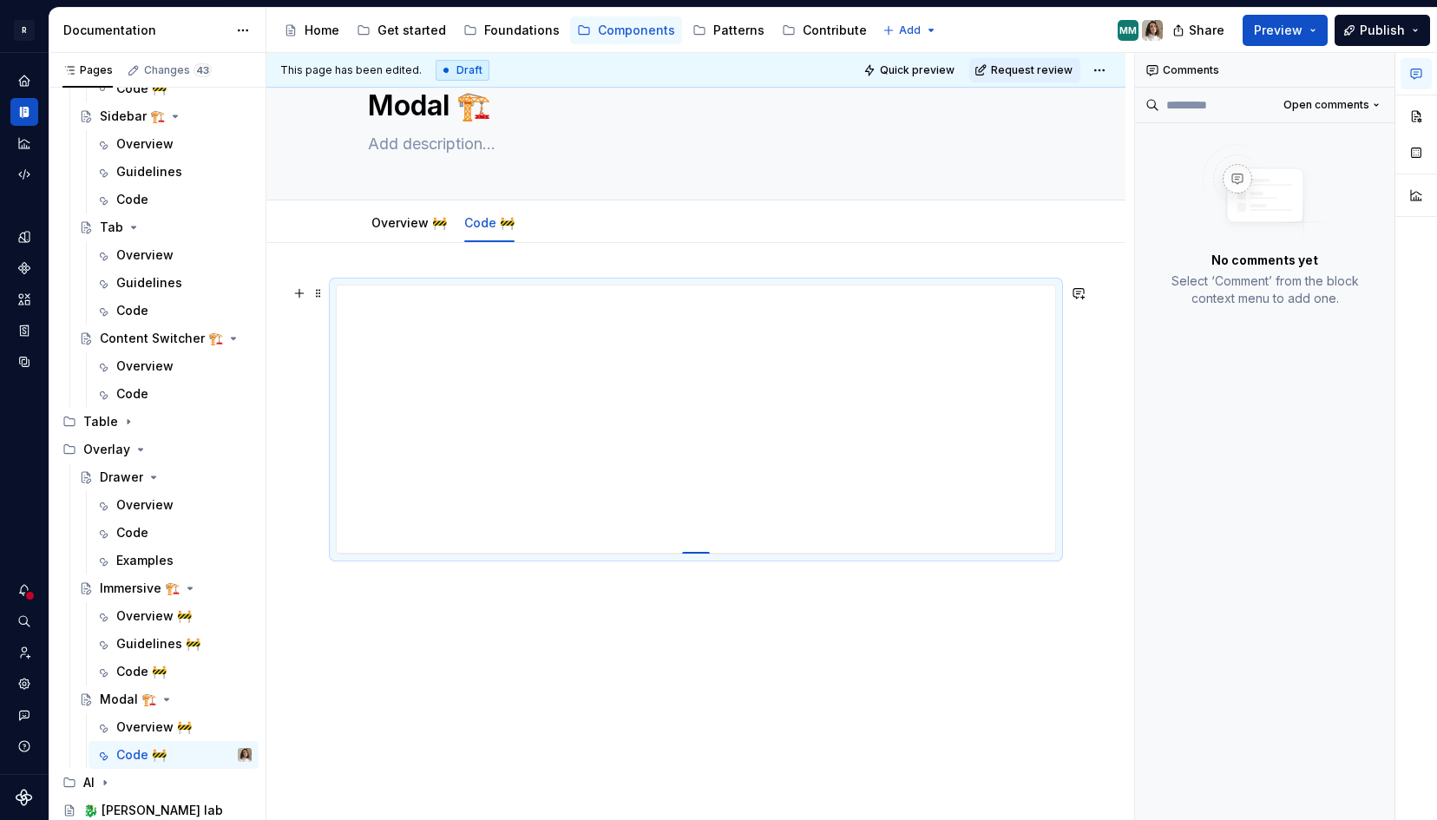
scroll to position [0, 0]
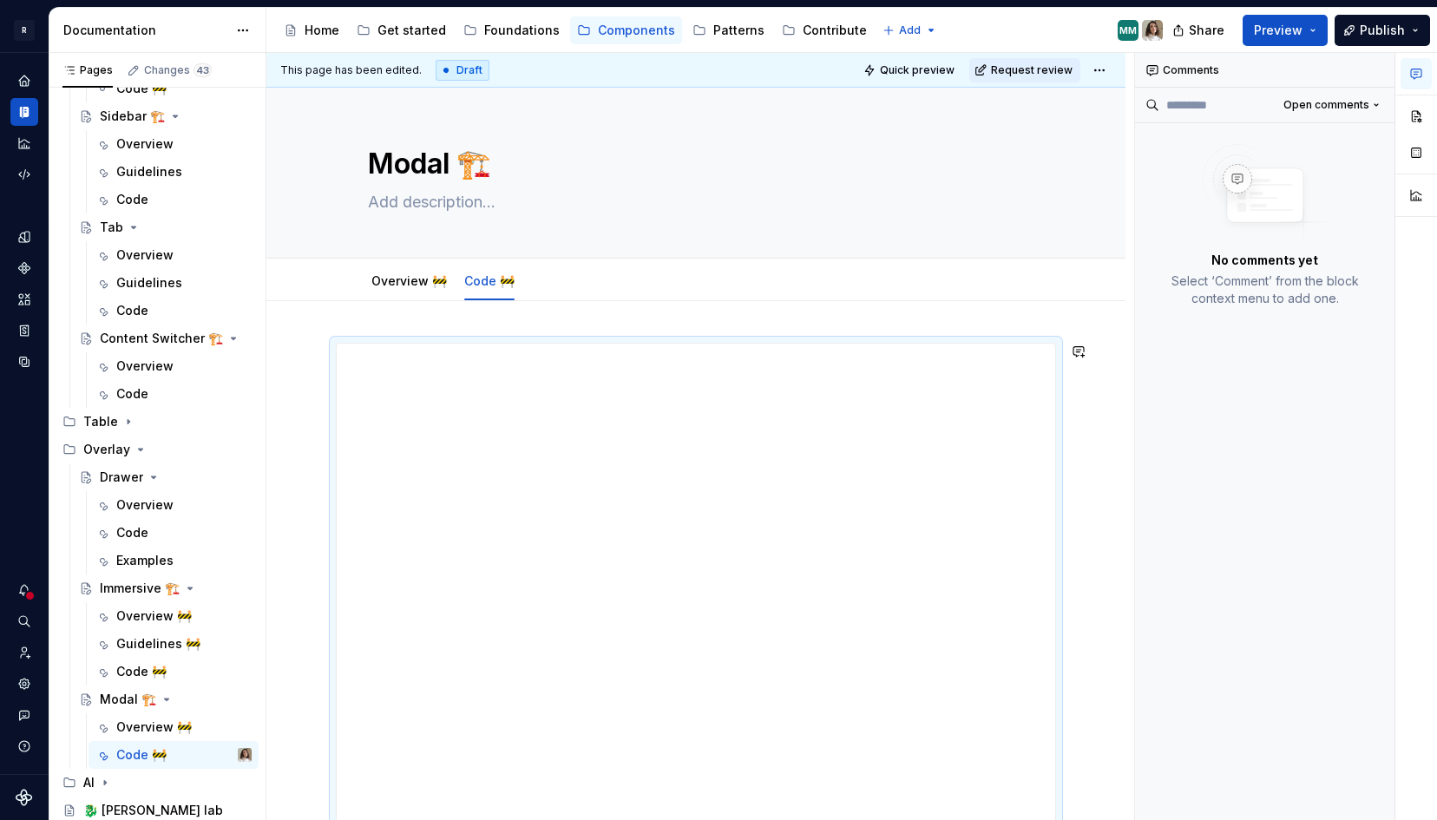
drag, startPoint x: 698, startPoint y: 552, endPoint x: 686, endPoint y: 1251, distance: 698.7
click at [686, 819] on html "R [PERSON_NAME] Design system data Documentation Accessibility guide for tree P…" at bounding box center [718, 410] width 1437 height 820
click at [411, 289] on div "Overview 🚧" at bounding box center [409, 281] width 76 height 17
click at [418, 279] on link "Overview 🚧" at bounding box center [409, 280] width 76 height 15
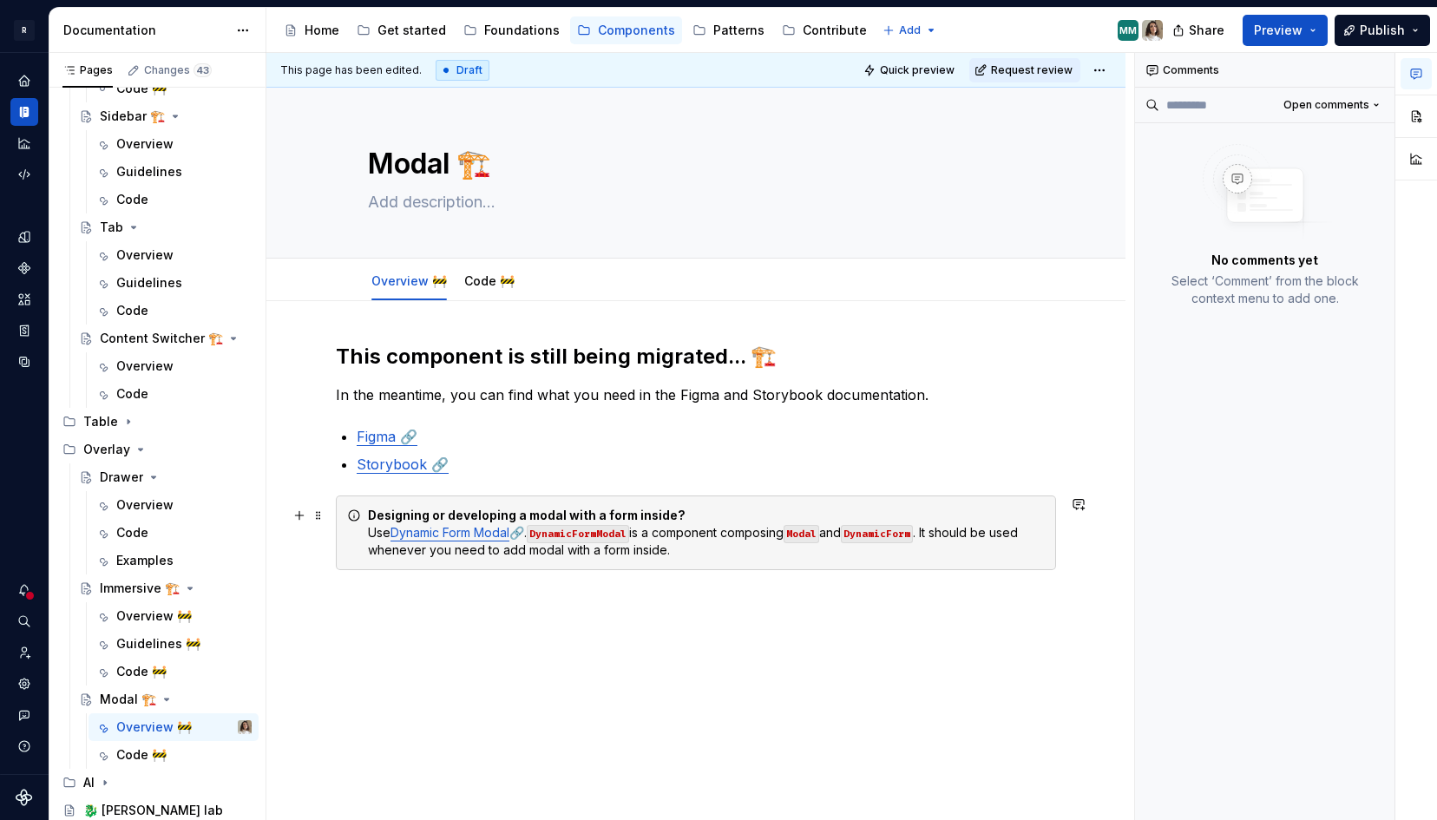
click at [421, 504] on div "Designing or developing a modal with a form inside? Use Dynamic Form Modal 🔗. D…" at bounding box center [696, 533] width 720 height 75
click at [708, 553] on div "Designing or developing a modal with a form inside? Use Dynamic Form Modal 🔗. D…" at bounding box center [706, 533] width 677 height 52
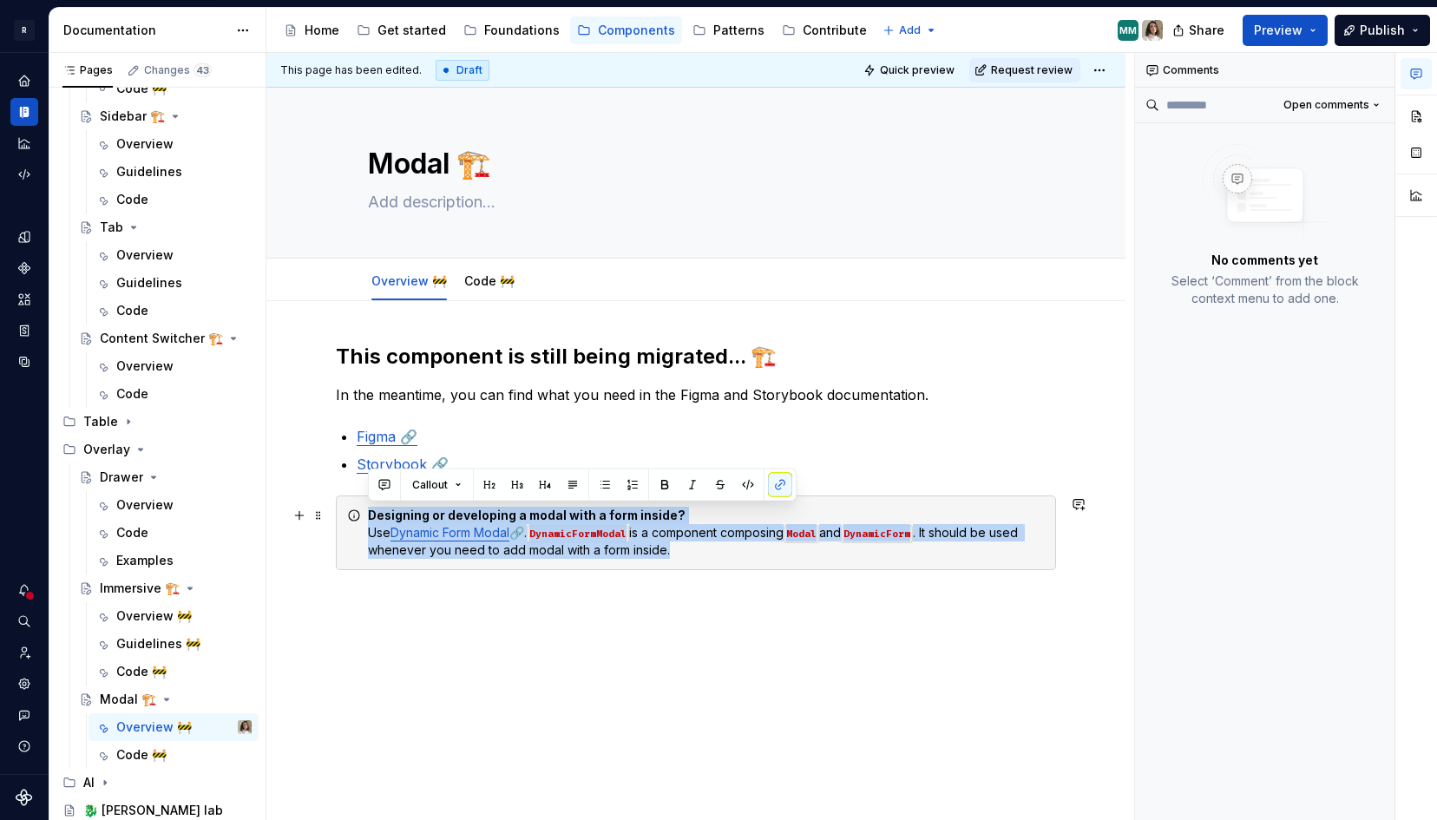
drag, startPoint x: 700, startPoint y: 553, endPoint x: 352, endPoint y: 520, distance: 349.6
click at [352, 520] on div "Designing or developing a modal with a form inside? Use Dynamic Form Modal 🔗. D…" at bounding box center [696, 533] width 720 height 75
click at [442, 536] on link "Dynamic Form Modal" at bounding box center [450, 532] width 119 height 15
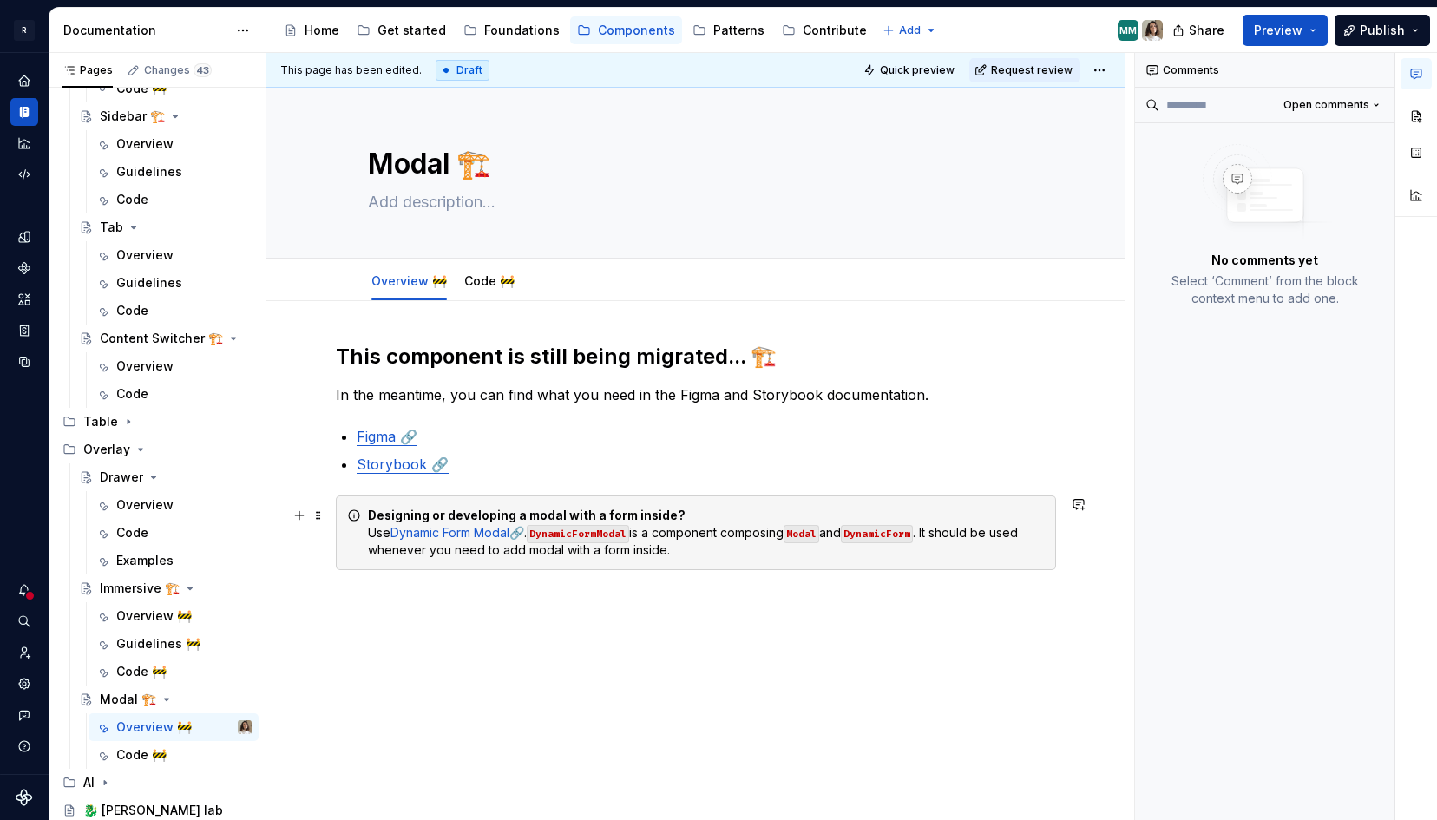
click at [698, 551] on div "Designing or developing a modal with a form inside? Use Dynamic Form Modal 🔗. D…" at bounding box center [706, 533] width 677 height 52
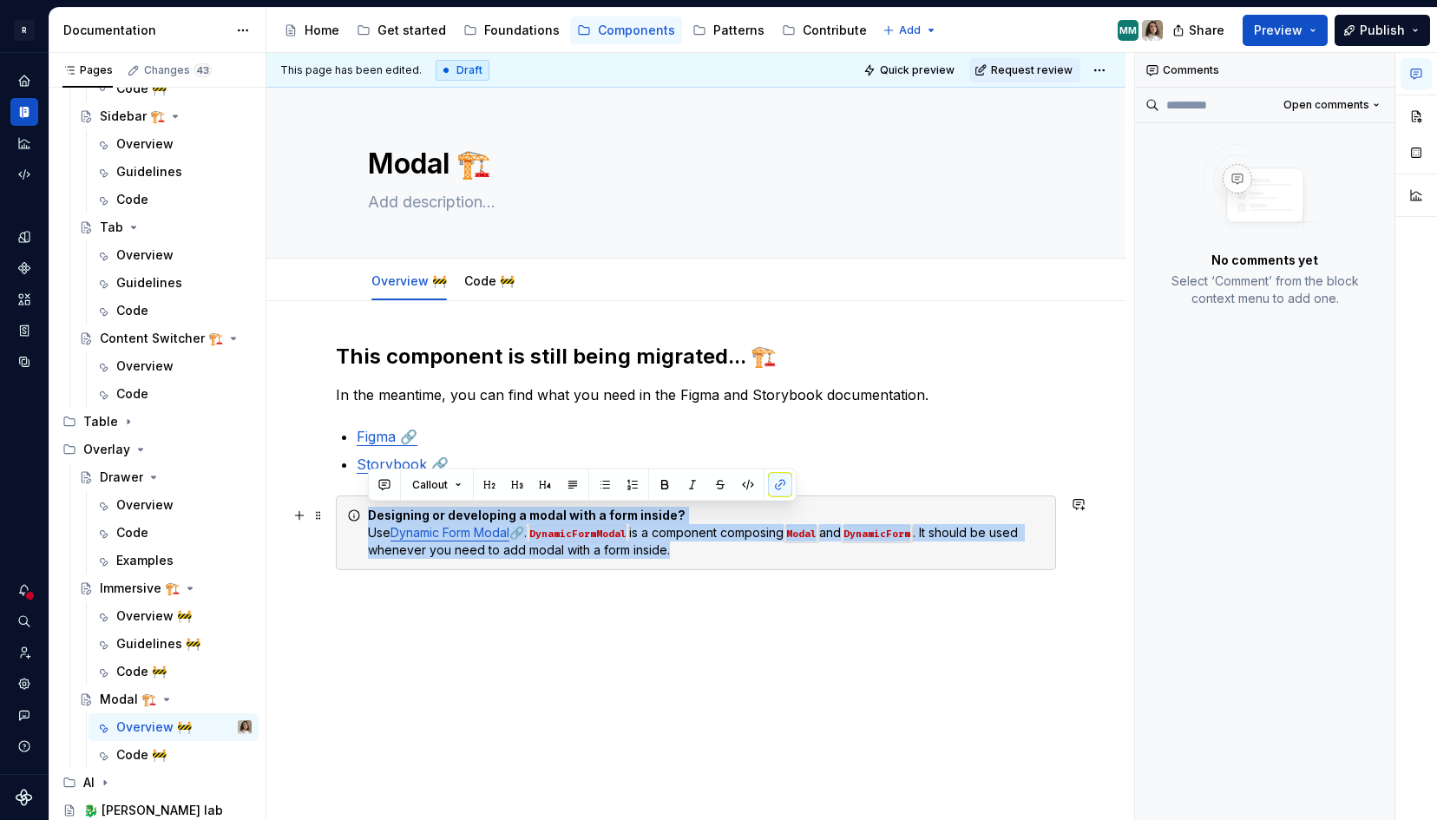
drag, startPoint x: 694, startPoint y: 554, endPoint x: 363, endPoint y: 518, distance: 333.4
click at [363, 518] on div "Designing or developing a modal with a form inside? Use Dynamic Form Modal 🔗. D…" at bounding box center [696, 533] width 720 height 75
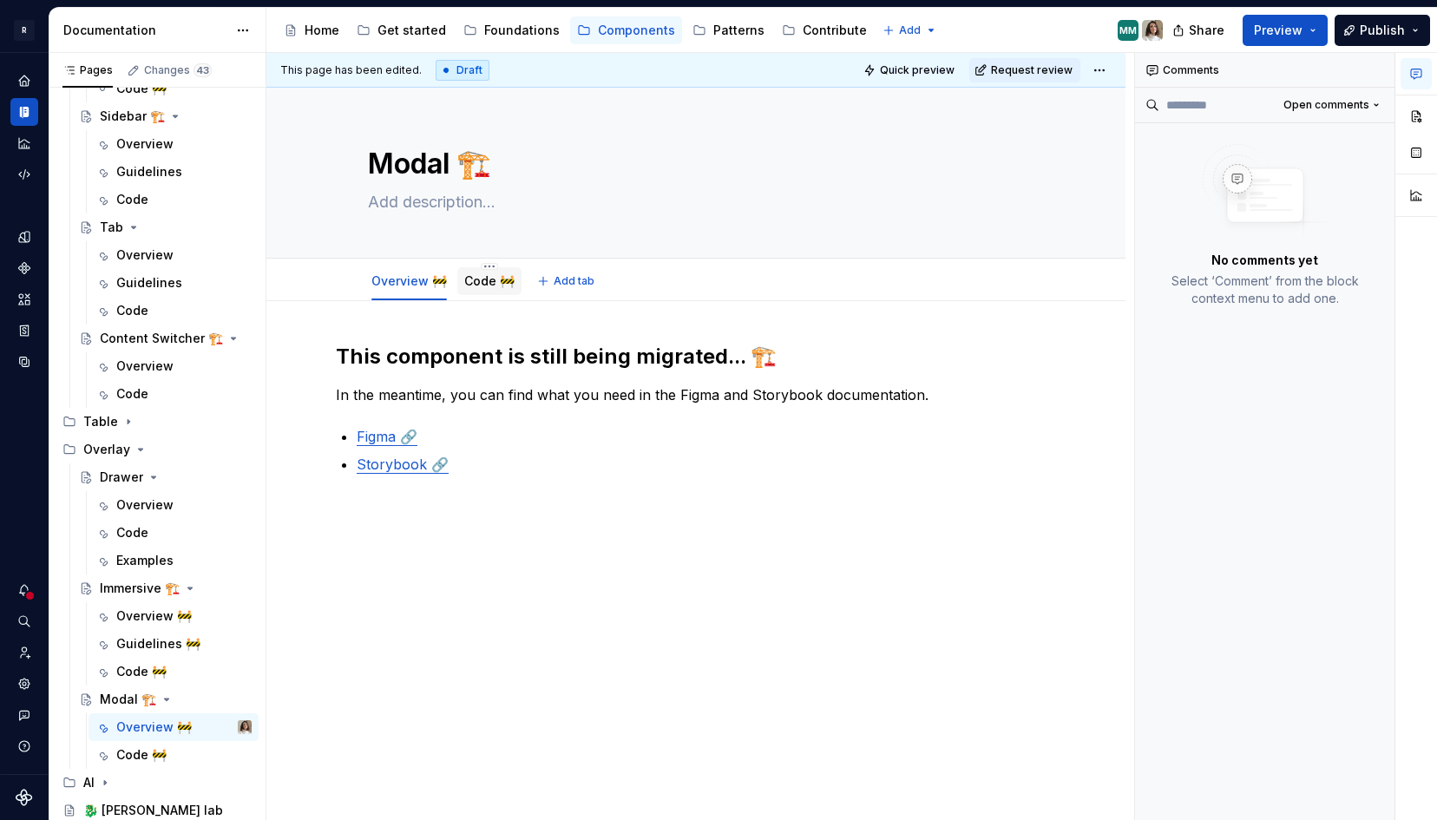
click at [490, 273] on div "Code 🚧" at bounding box center [489, 281] width 50 height 17
click at [482, 289] on div "Code 🚧" at bounding box center [489, 281] width 50 height 17
click at [479, 279] on link "Code 🚧" at bounding box center [489, 280] width 50 height 15
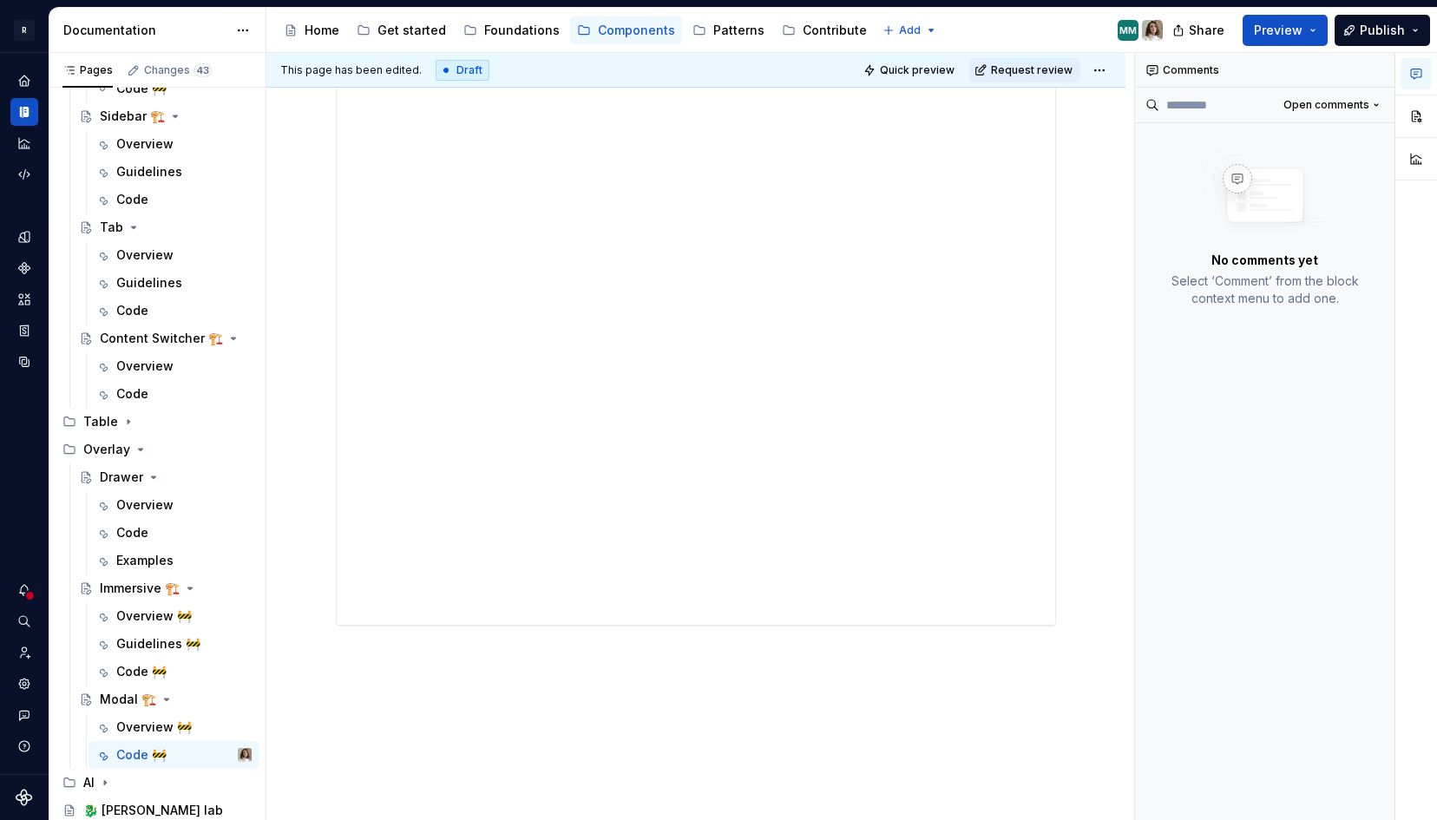
scroll to position [698, 0]
drag, startPoint x: 696, startPoint y: 553, endPoint x: 659, endPoint y: 1047, distance: 495.2
click at [659, 819] on html "R [PERSON_NAME] Design system data Documentation Accessibility guide for tree P…" at bounding box center [718, 410] width 1437 height 820
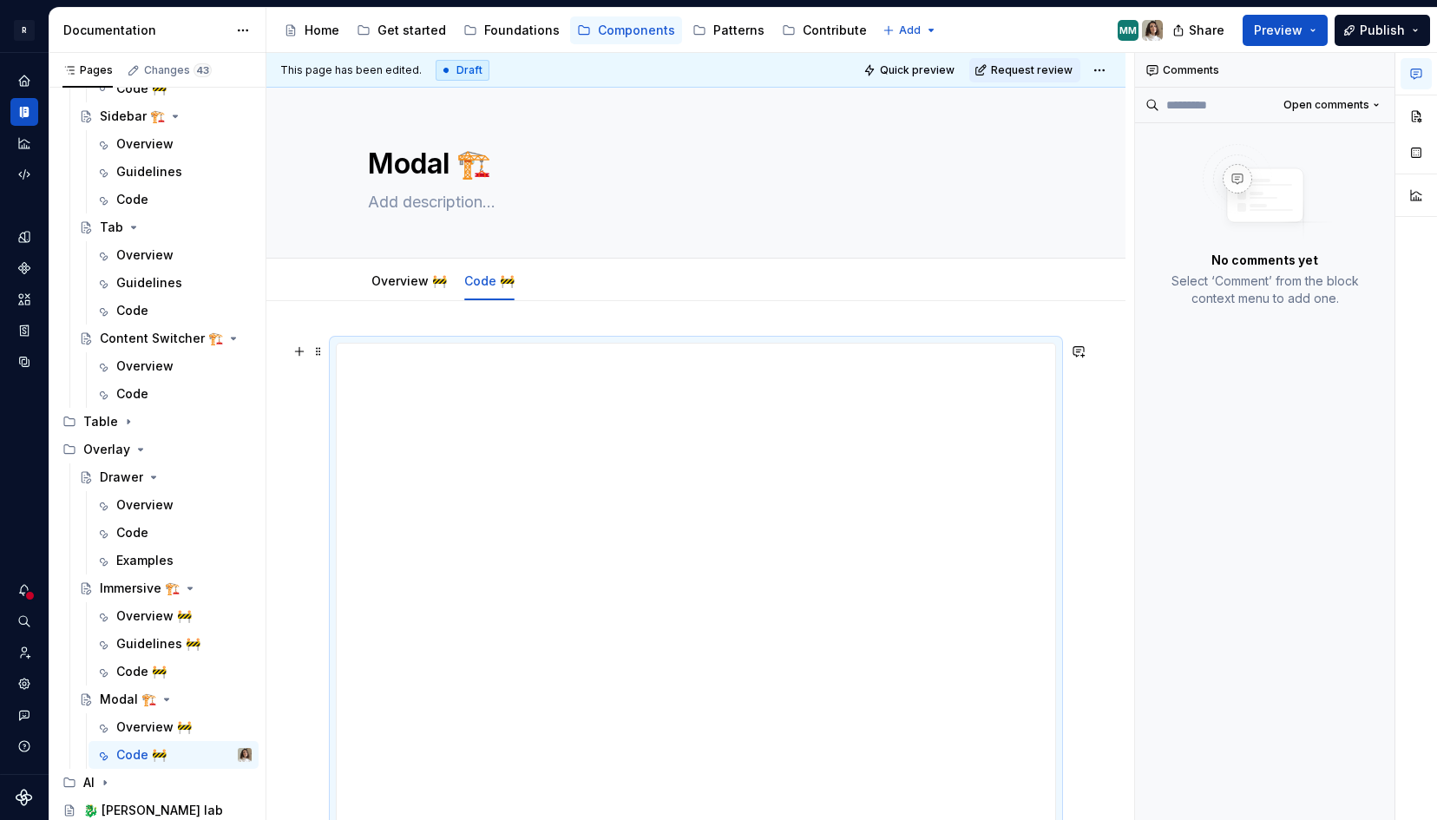
click at [319, 351] on span at bounding box center [319, 351] width 14 height 24
click at [1405, 98] on div at bounding box center [1417, 137] width 42 height 169
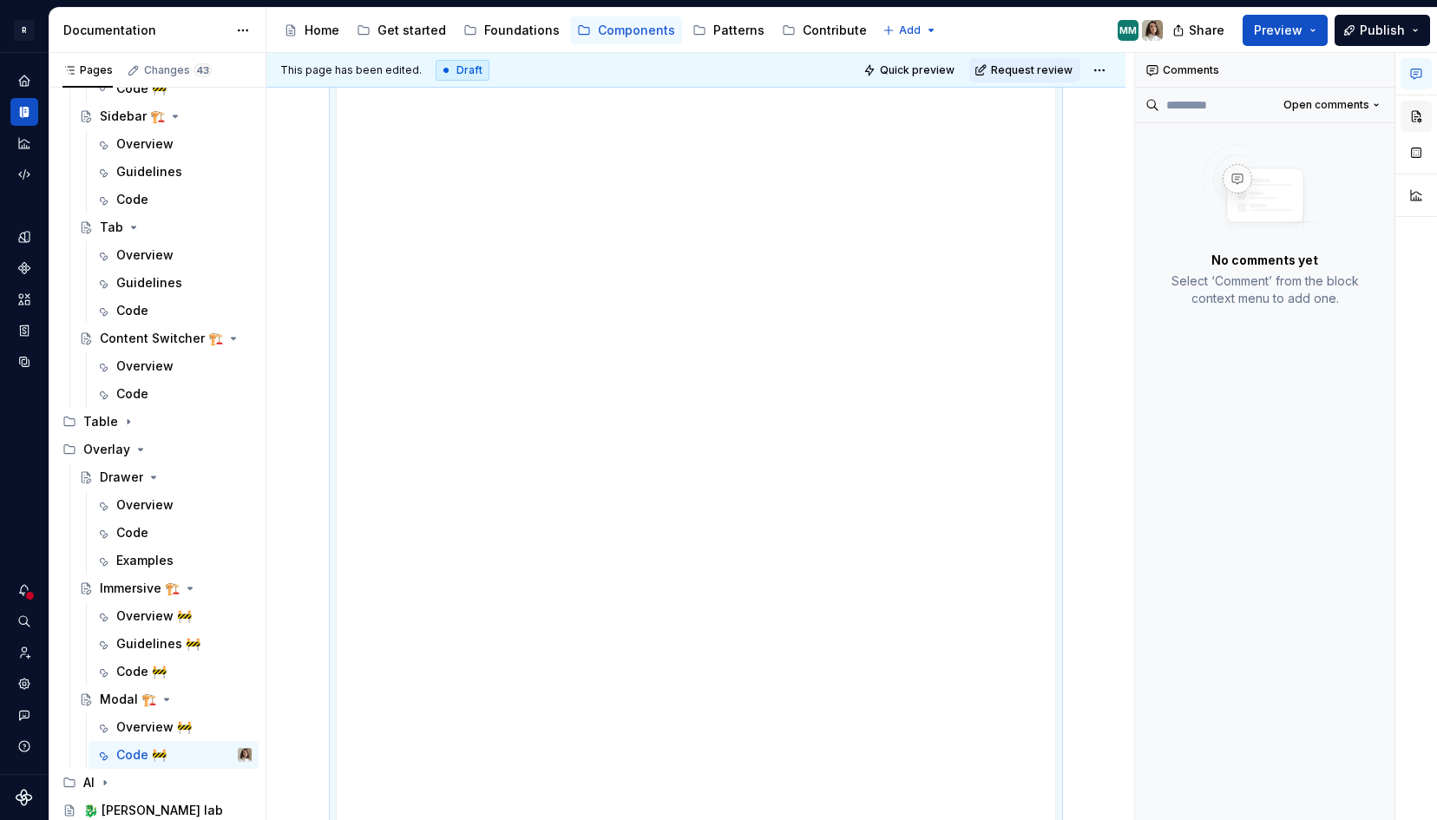
click at [1405, 109] on button "button" at bounding box center [1416, 116] width 31 height 31
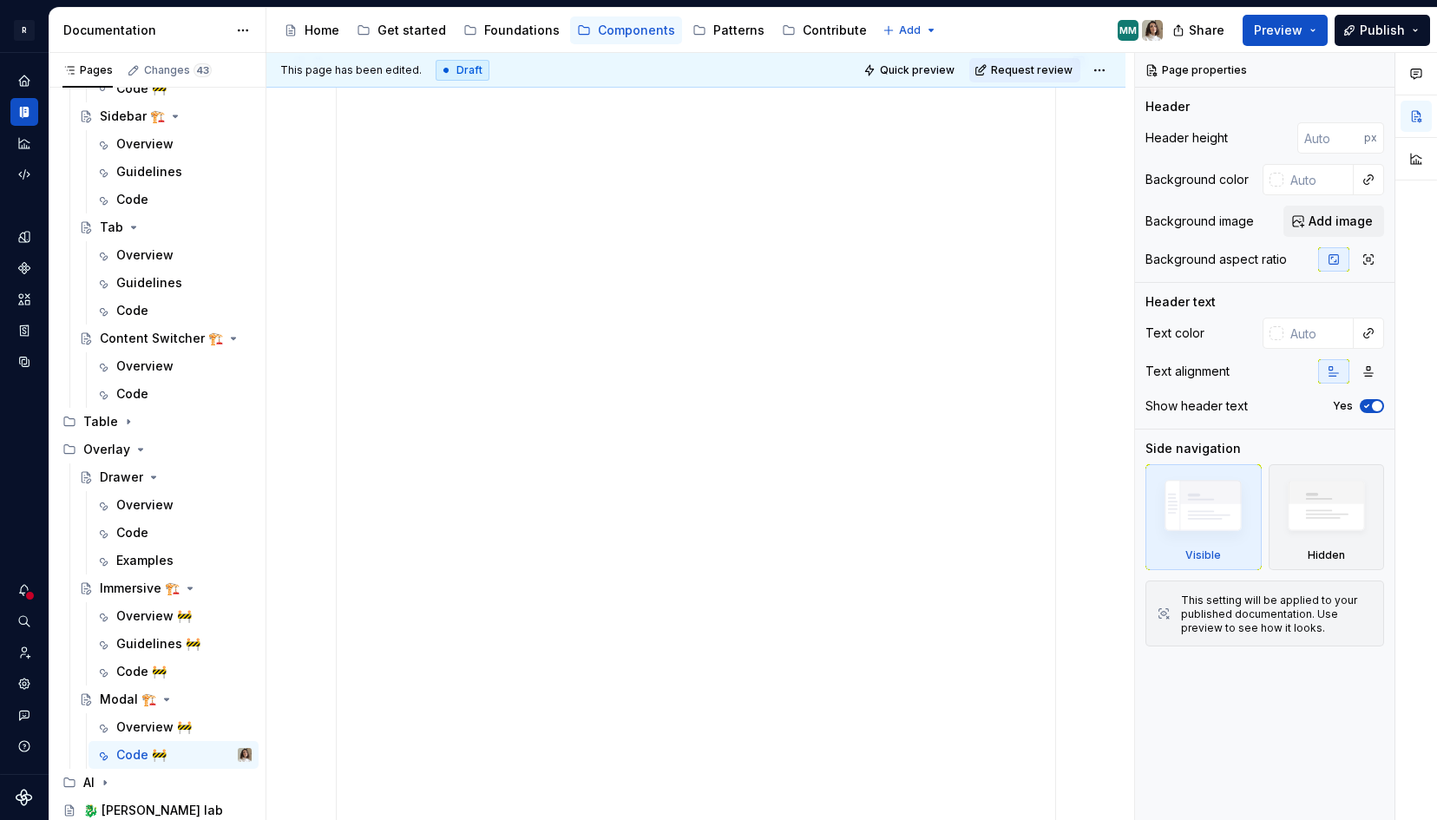
scroll to position [0, 0]
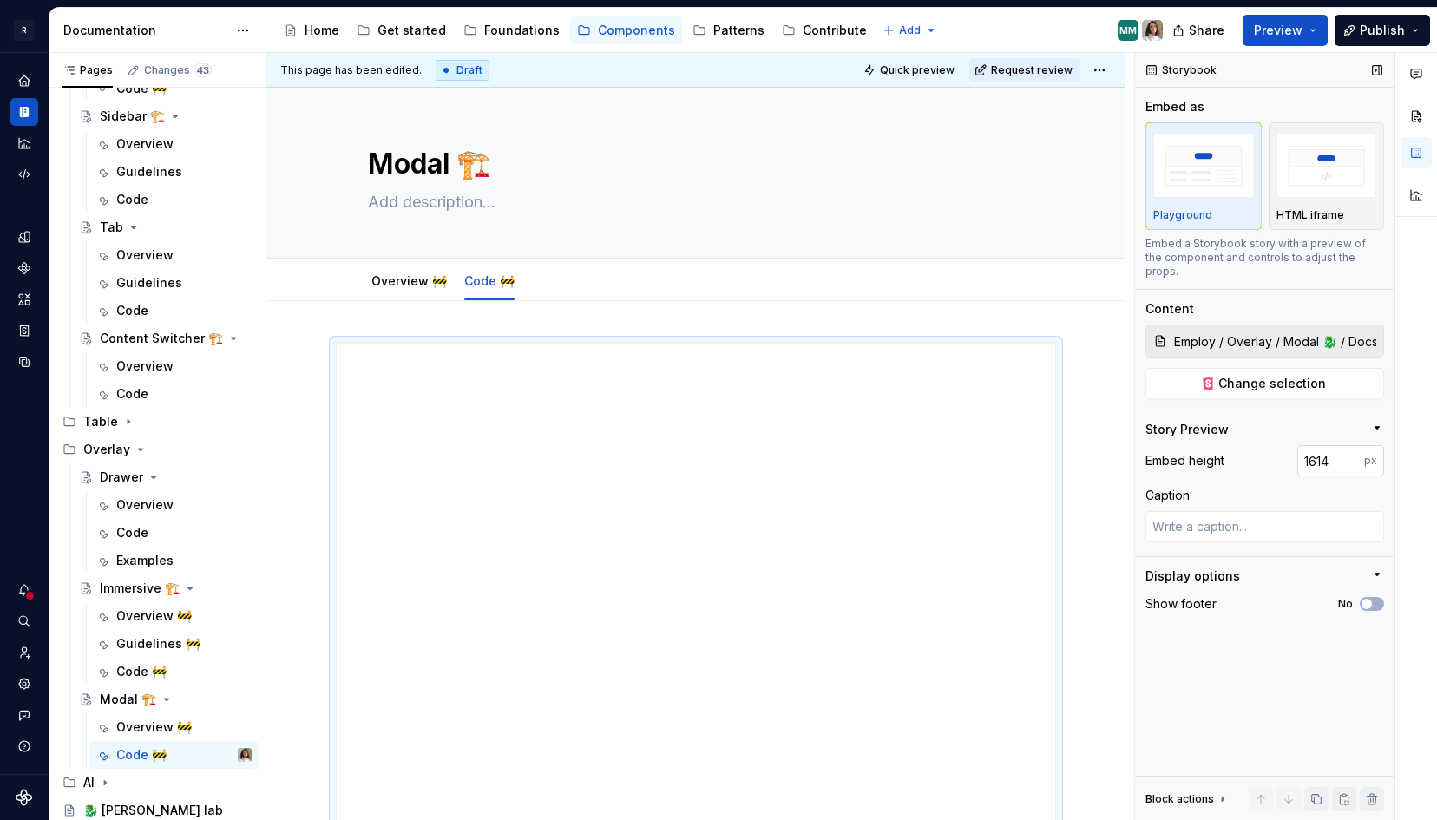
click at [1330, 445] on input "1614" at bounding box center [1330, 460] width 67 height 31
click at [396, 279] on link "Overview 🚧" at bounding box center [409, 280] width 76 height 15
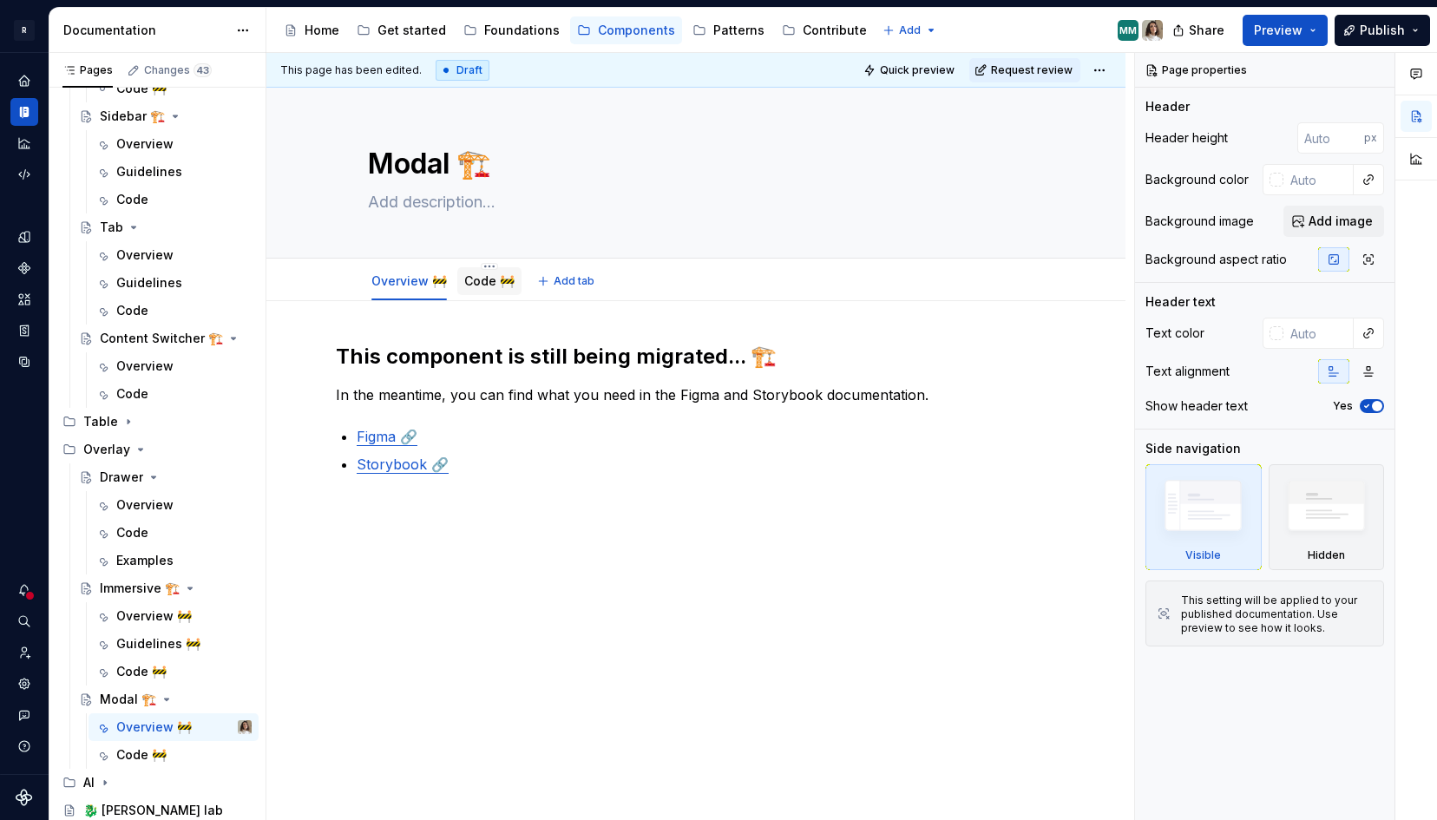
click at [478, 285] on link "Code 🚧" at bounding box center [489, 280] width 50 height 15
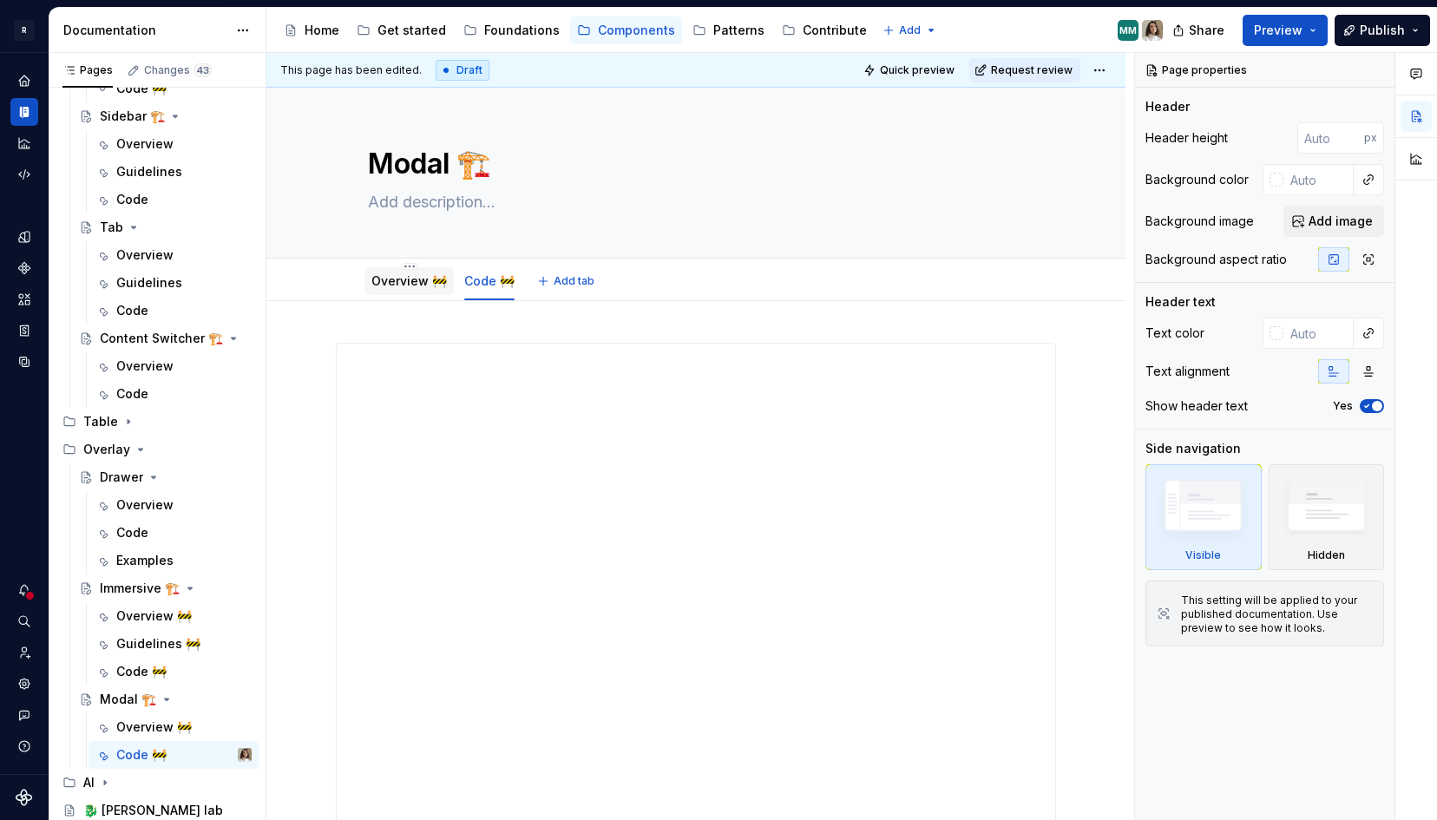
click at [410, 284] on link "Overview 🚧" at bounding box center [409, 280] width 76 height 15
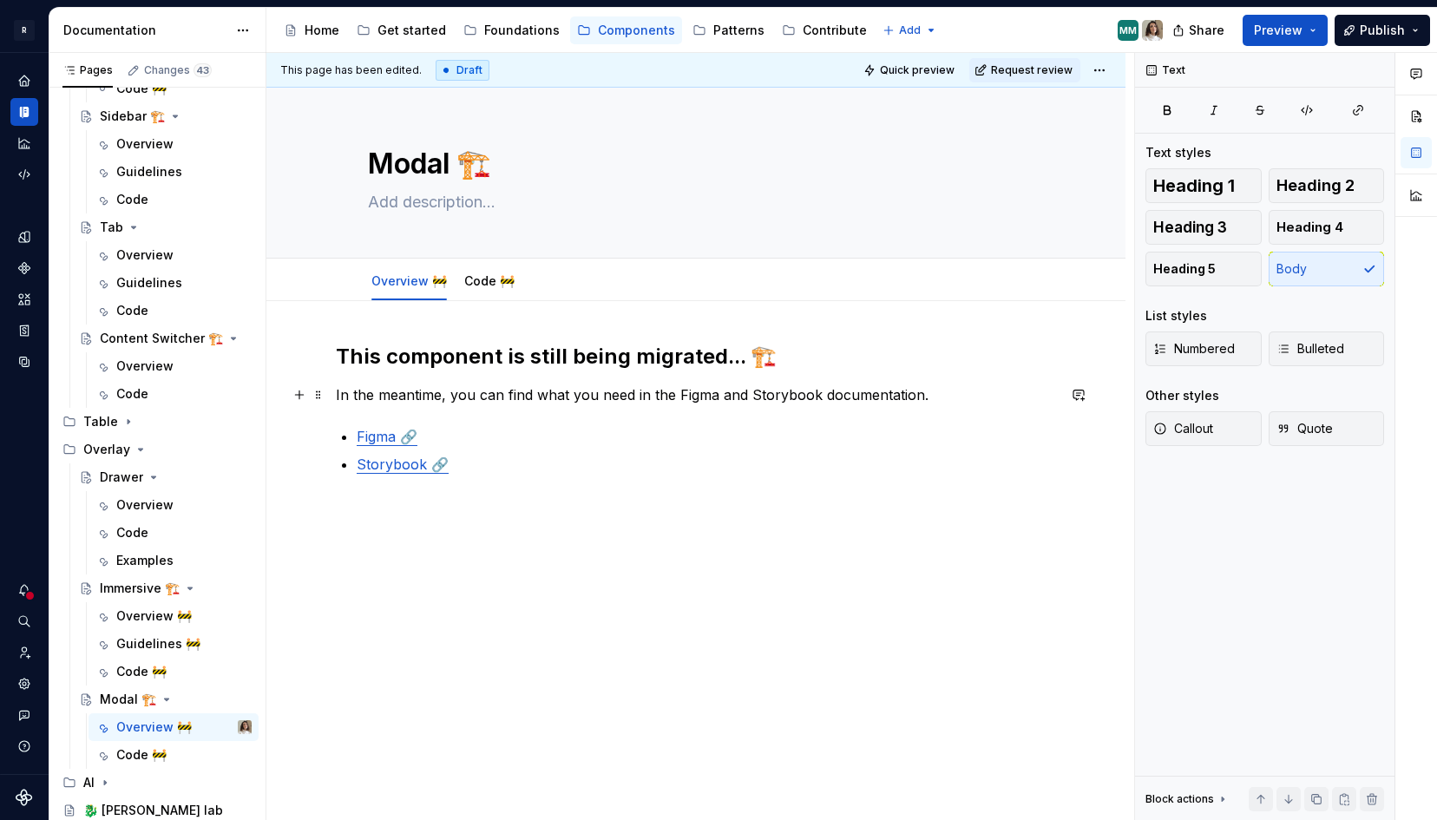
click at [780, 398] on p "In the meantime, you can find what you need in the Figma and Storybook document…" at bounding box center [696, 394] width 720 height 21
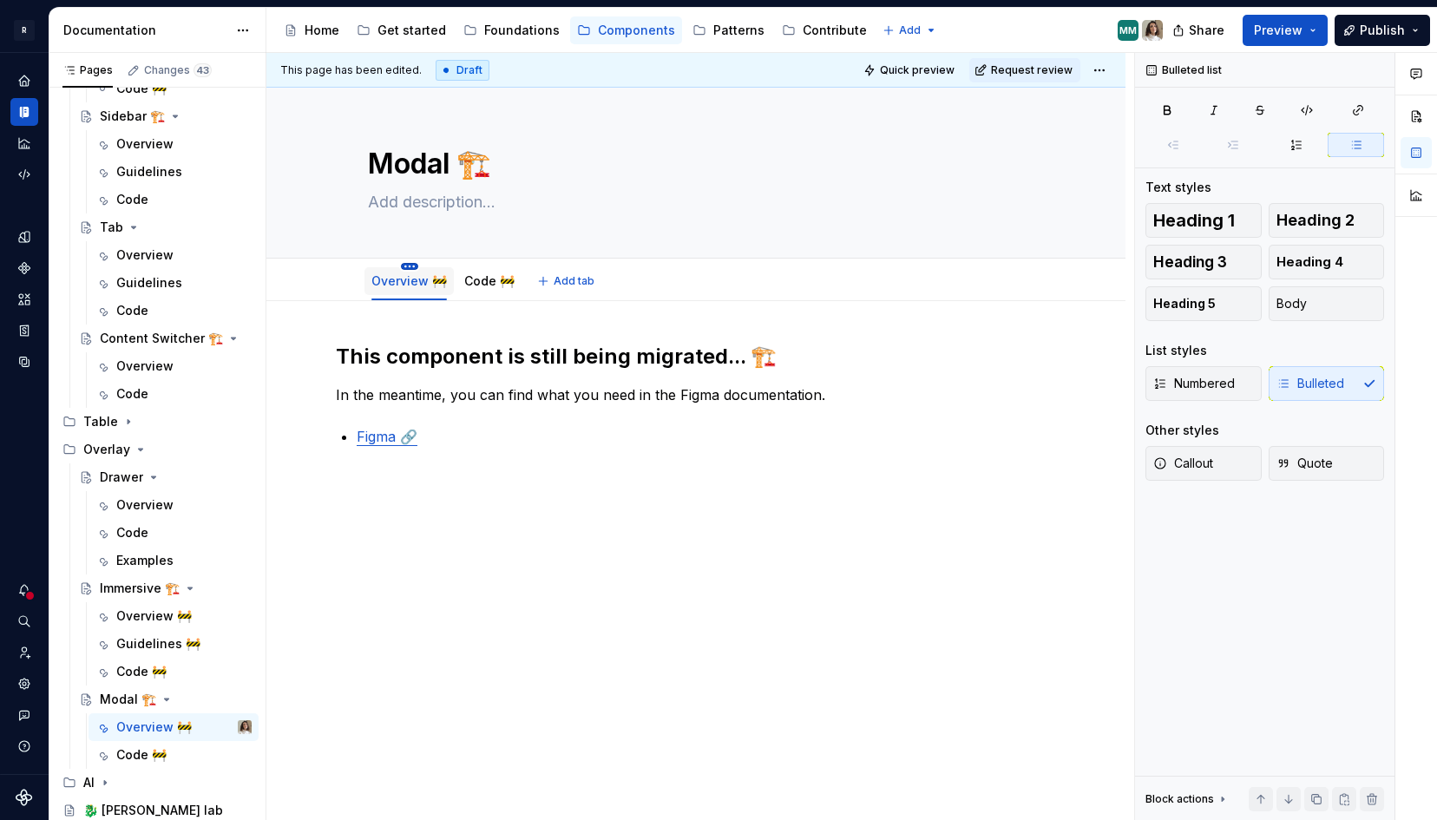
click at [408, 266] on html "R [PERSON_NAME] Design system data Documentation Accessibility guide for tree P…" at bounding box center [718, 410] width 1437 height 820
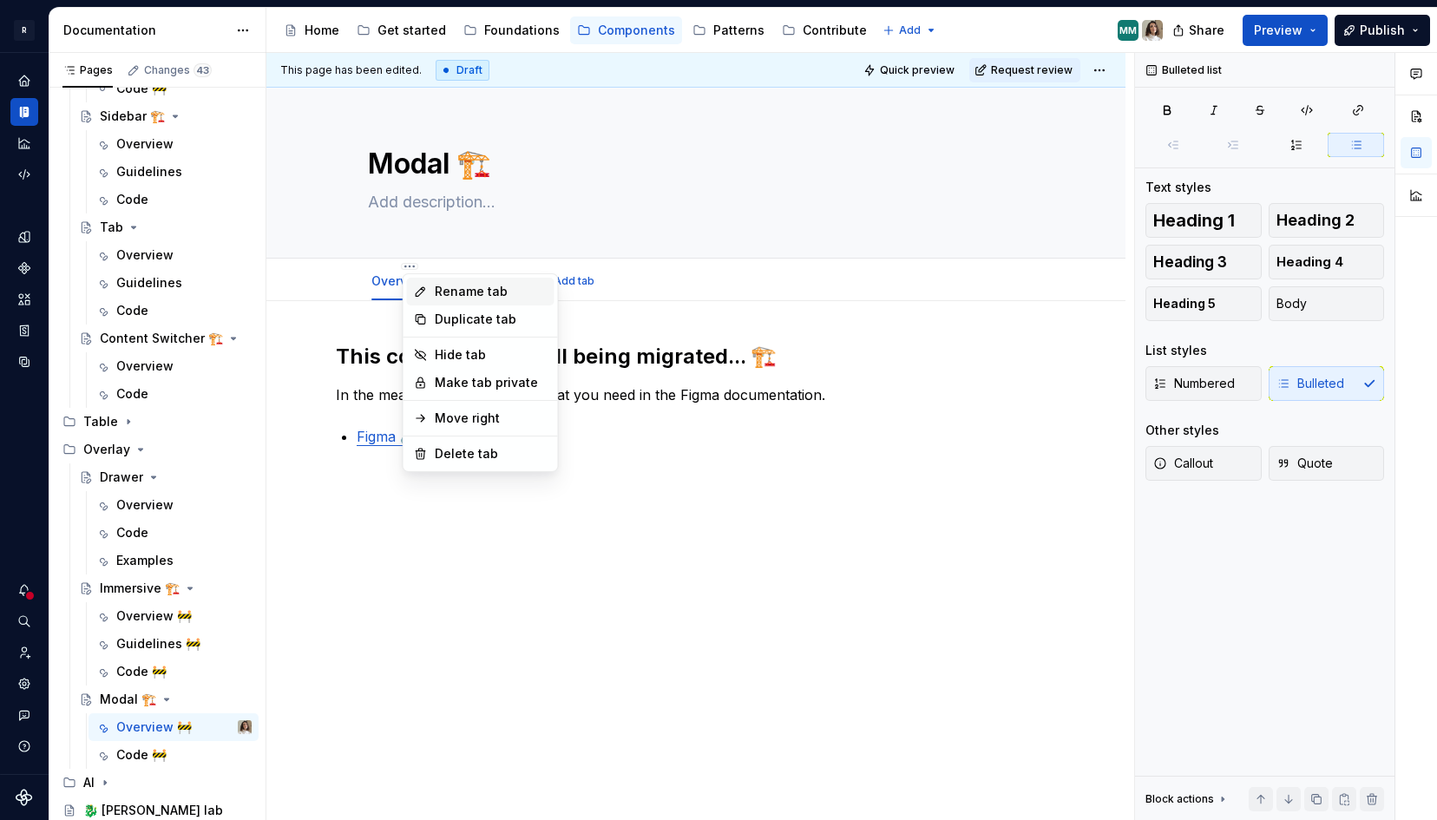
click at [450, 295] on div "Rename tab" at bounding box center [491, 291] width 113 height 17
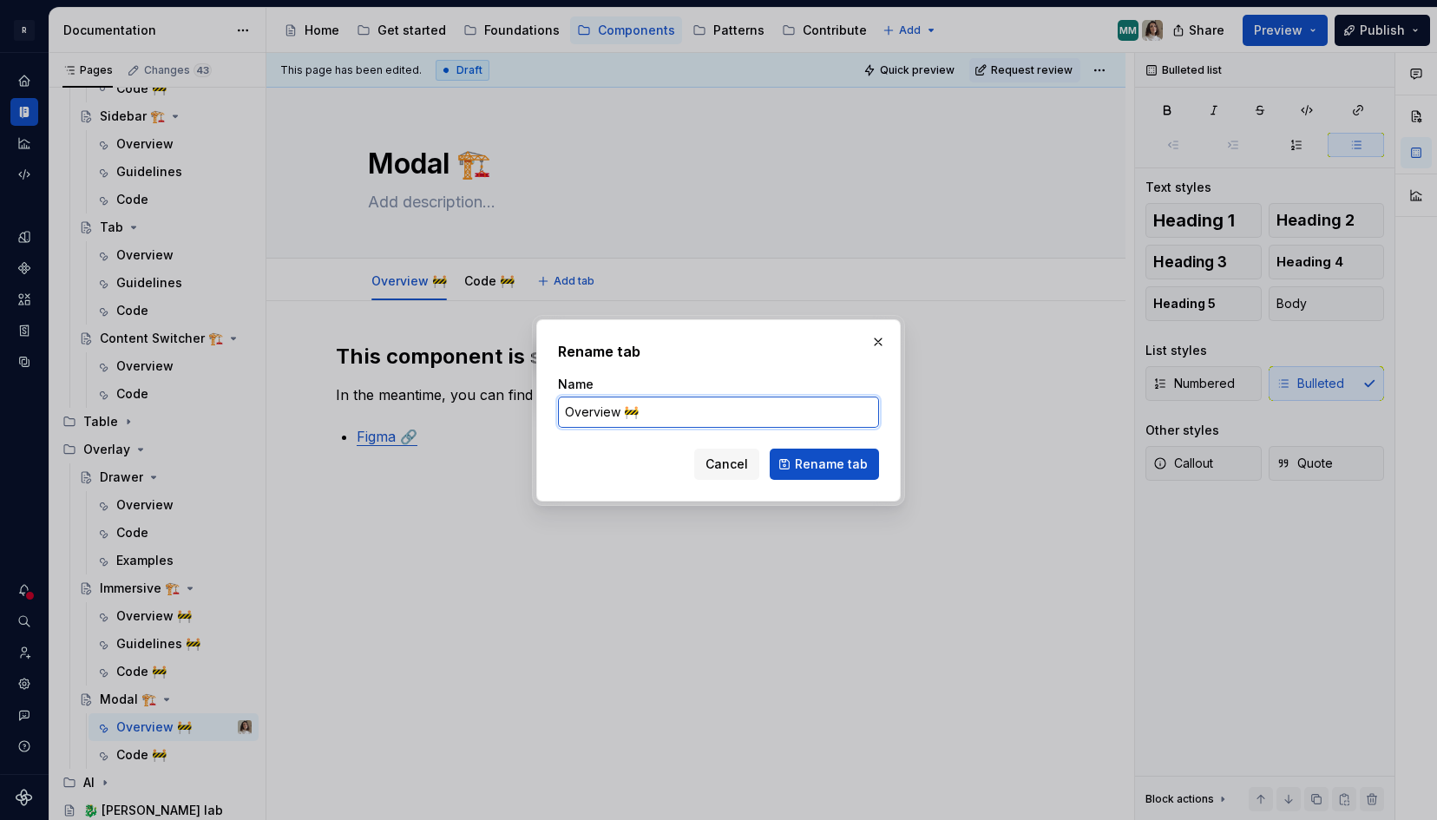
click at [646, 413] on input "Overview 🚧" at bounding box center [718, 412] width 321 height 31
click button "Rename tab" at bounding box center [824, 464] width 109 height 31
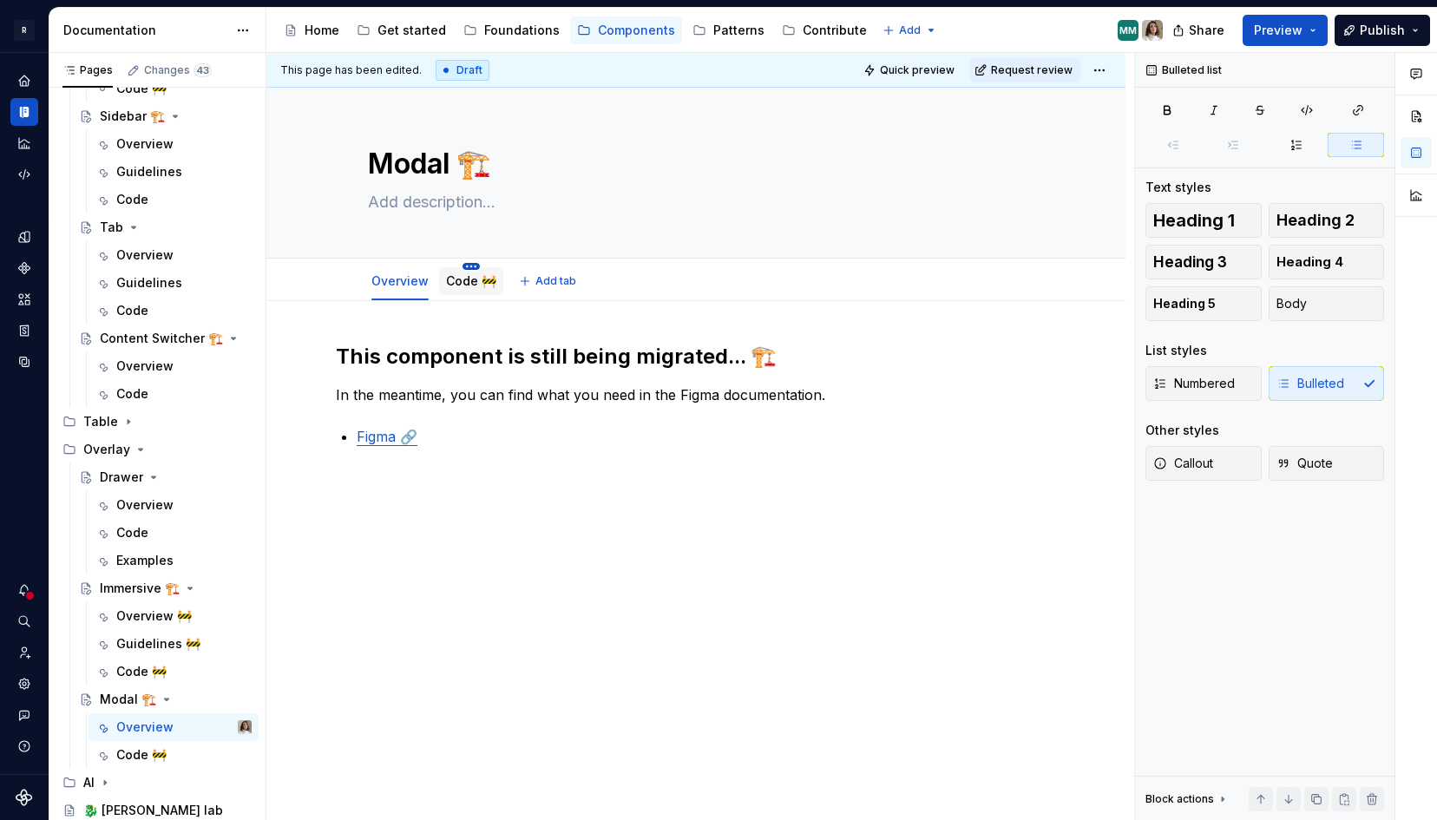
click at [471, 265] on html "R [PERSON_NAME] Design system data Documentation Accessibility guide for tree P…" at bounding box center [718, 410] width 1437 height 820
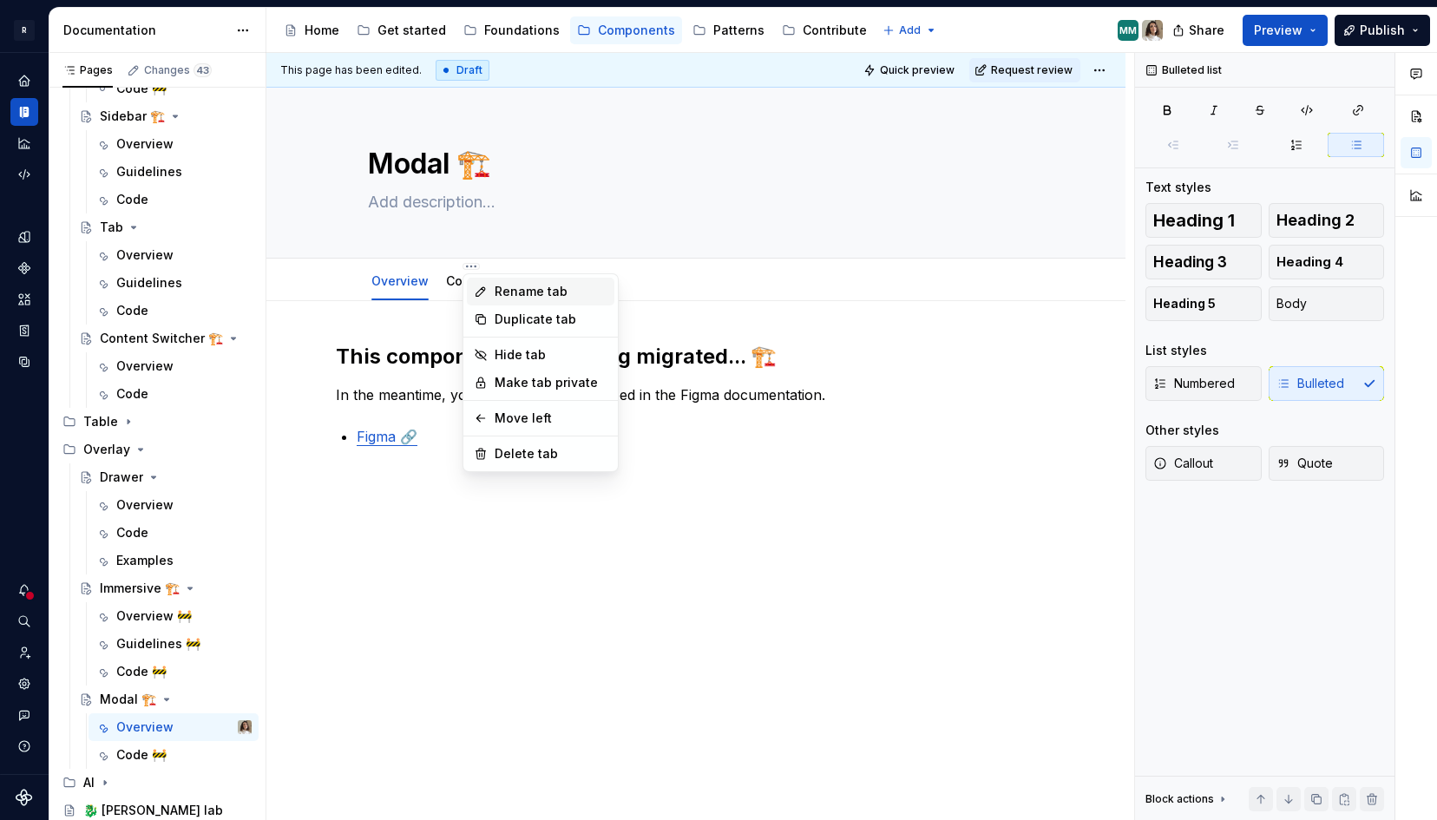
click at [487, 287] on icon at bounding box center [481, 292] width 14 height 14
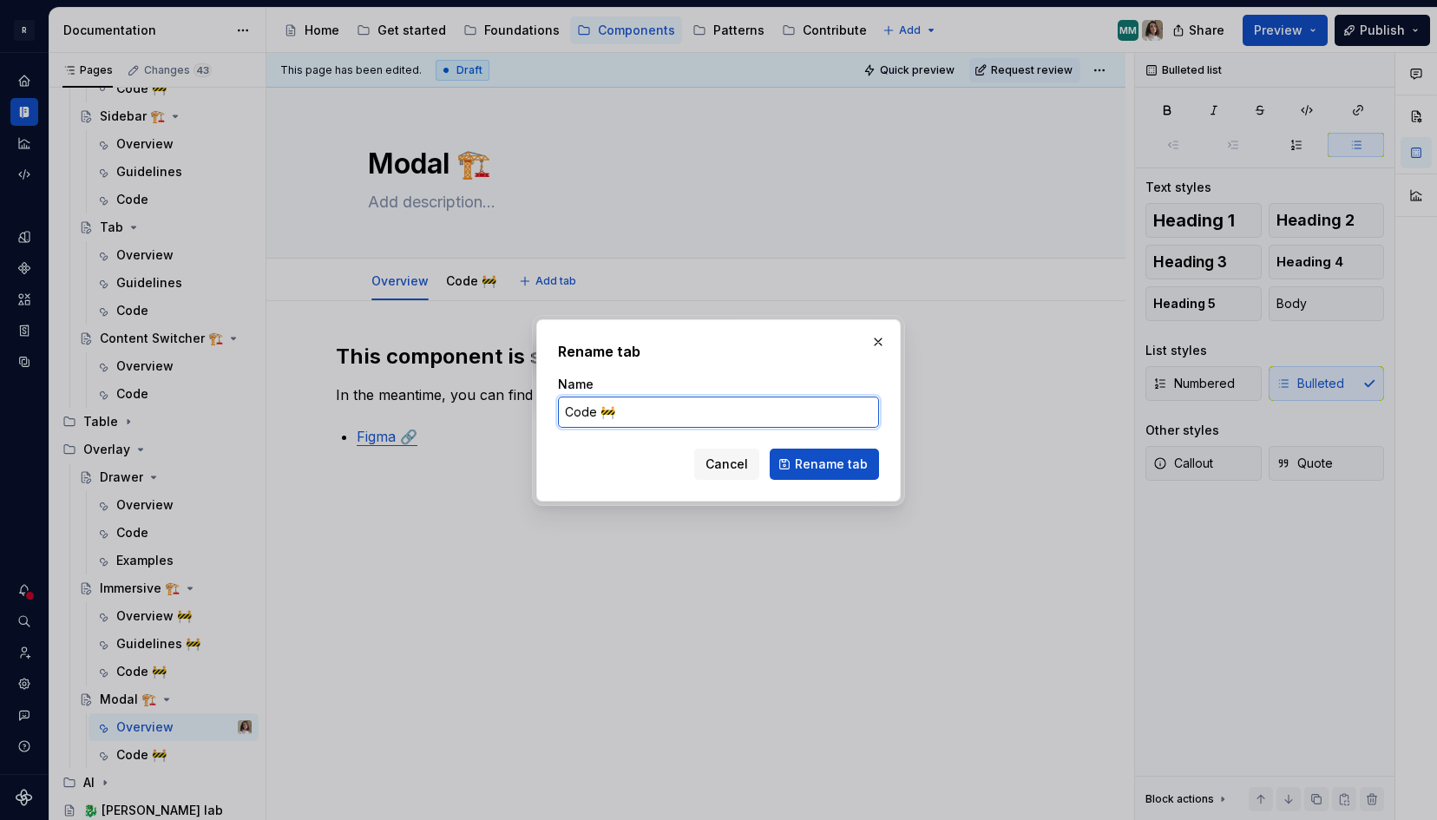
click at [618, 416] on input "Code 🚧" at bounding box center [718, 412] width 321 height 31
click button "Rename tab" at bounding box center [824, 464] width 109 height 31
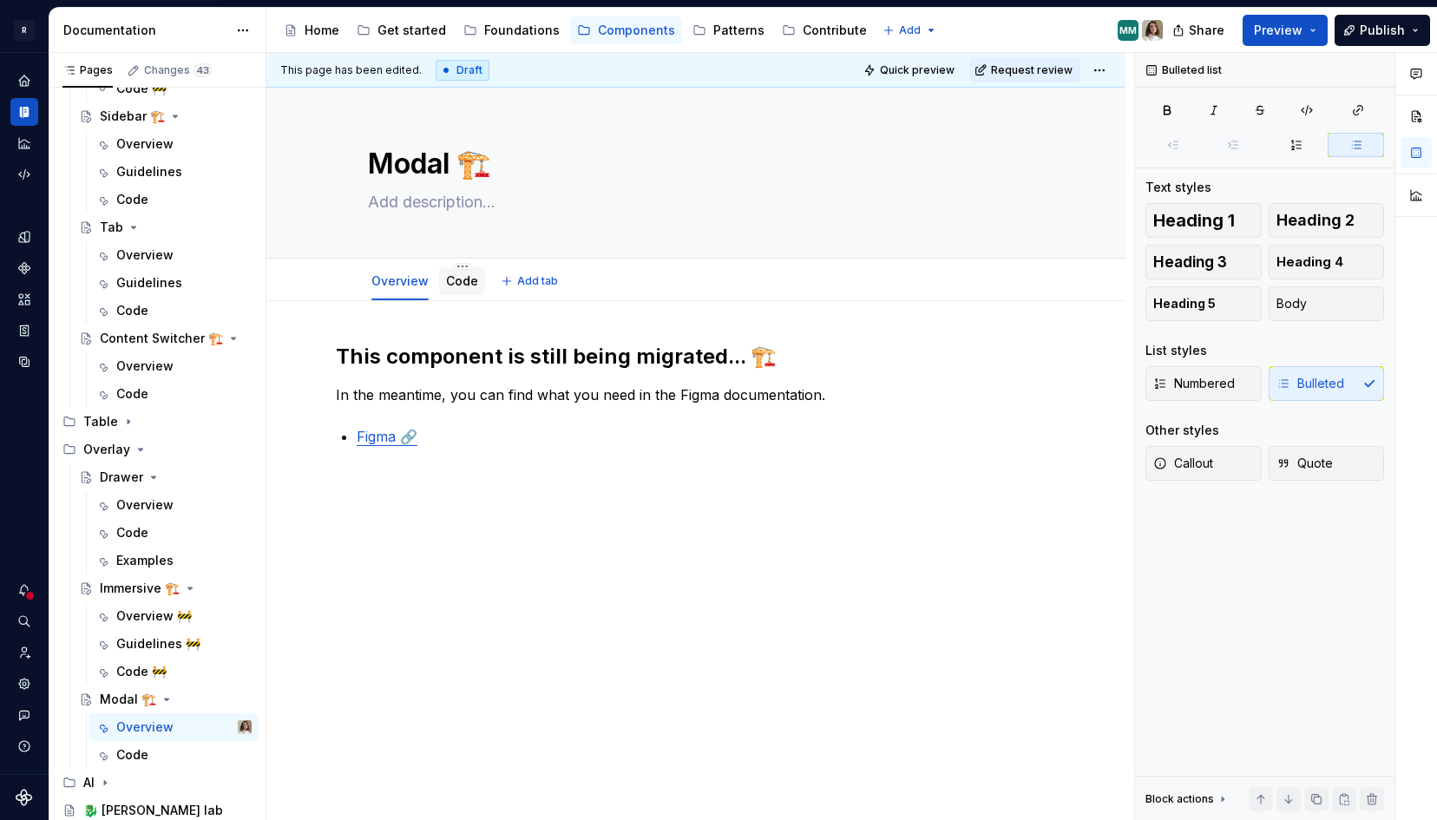
click at [452, 279] on link "Code" at bounding box center [462, 280] width 32 height 15
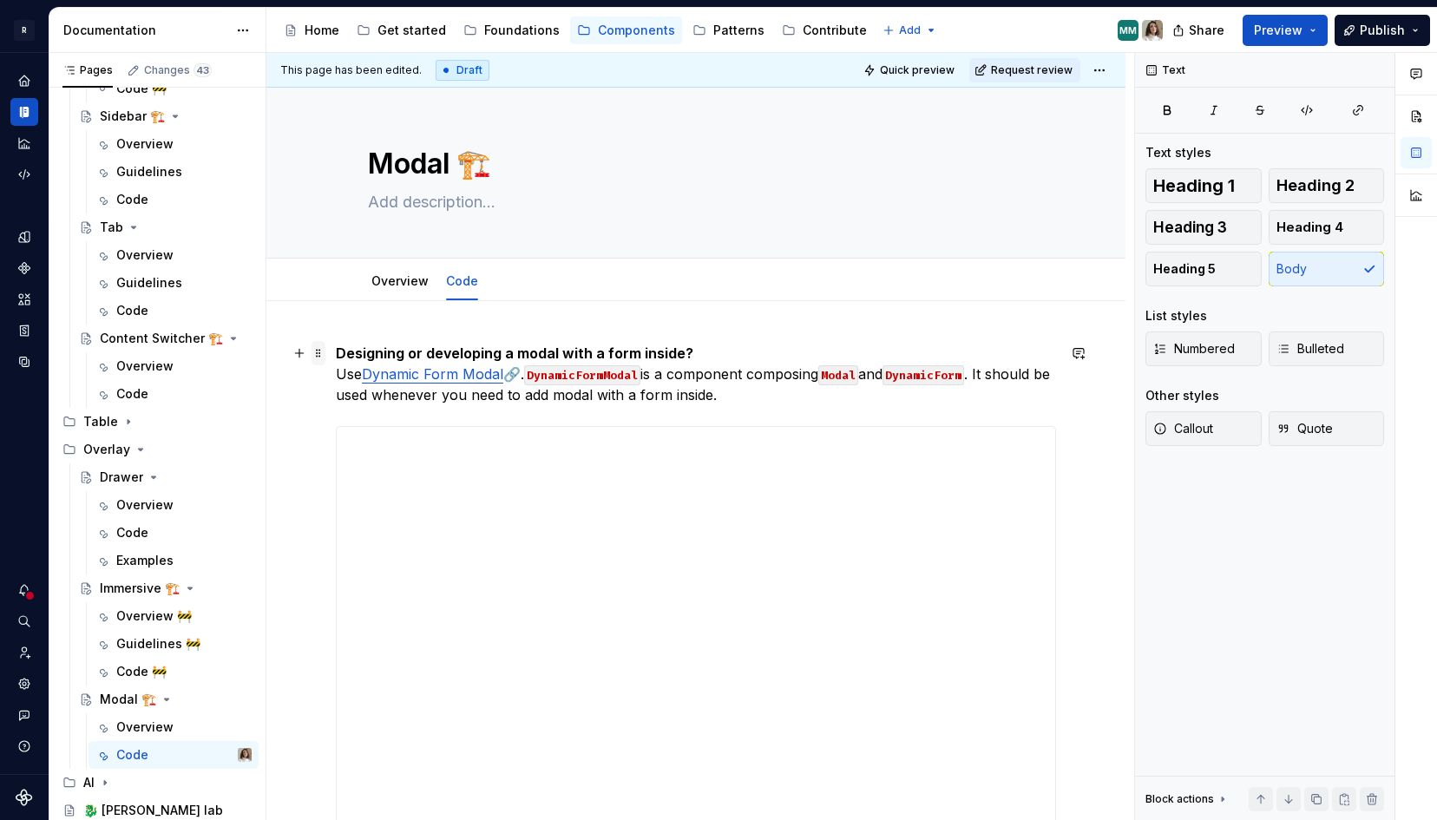
click at [315, 353] on span at bounding box center [319, 353] width 14 height 24
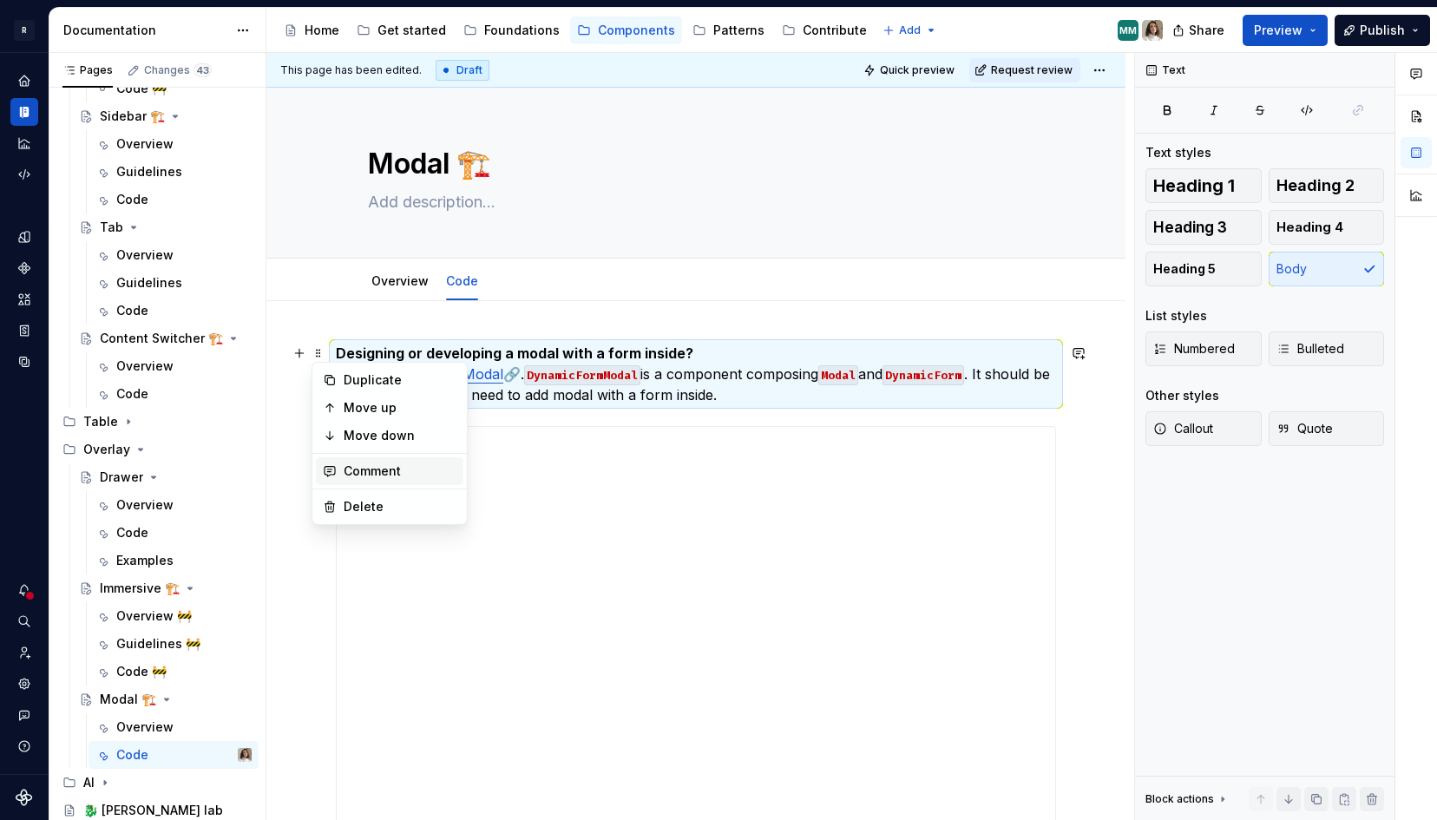
click at [392, 467] on div "Comment" at bounding box center [400, 471] width 113 height 17
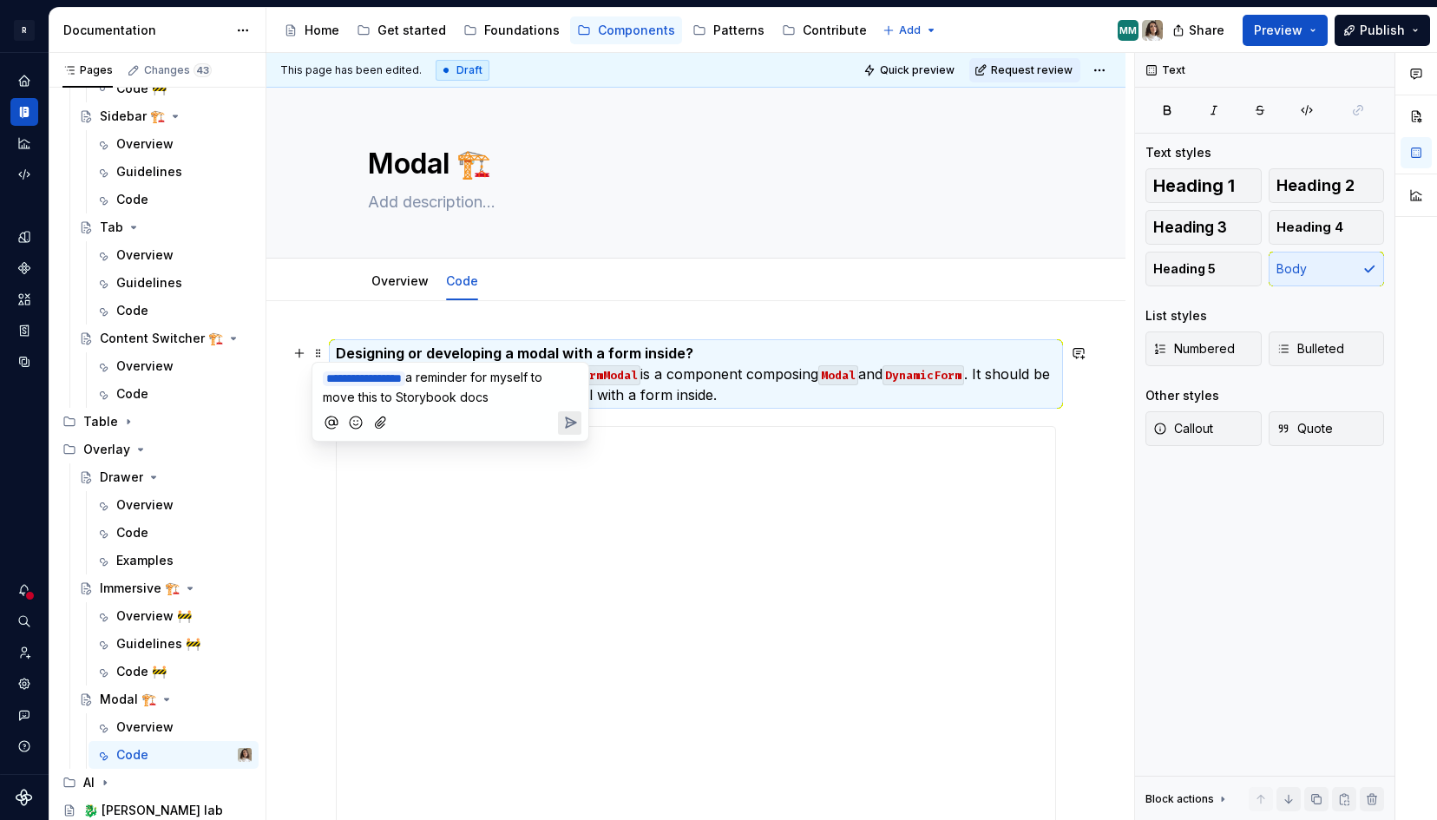
click at [575, 419] on icon "Send" at bounding box center [570, 422] width 17 height 17
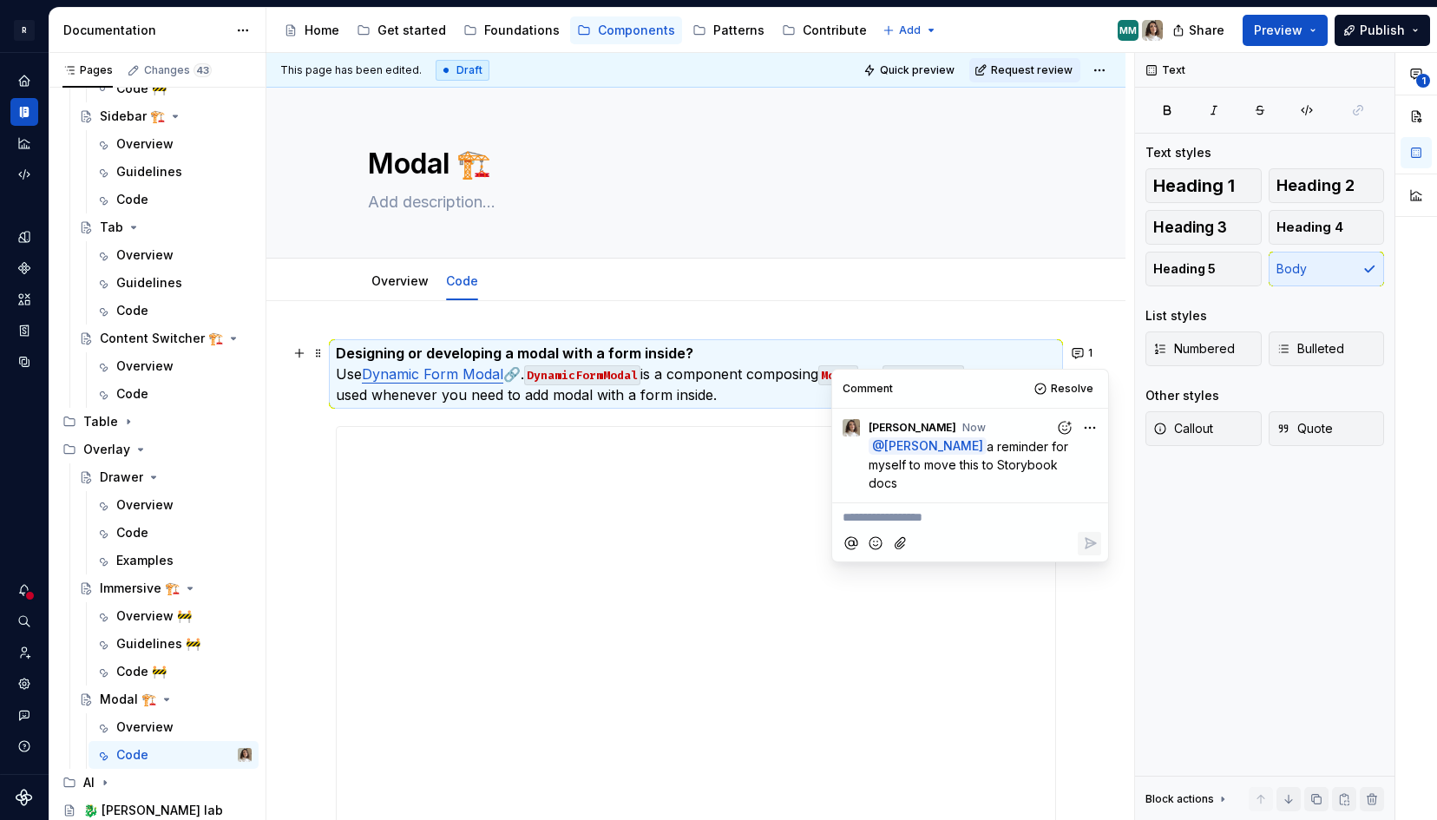
click at [705, 377] on p "Designing or developing a modal with a form inside? Use Dynamic Form Modal 🔗. D…" at bounding box center [696, 374] width 720 height 62
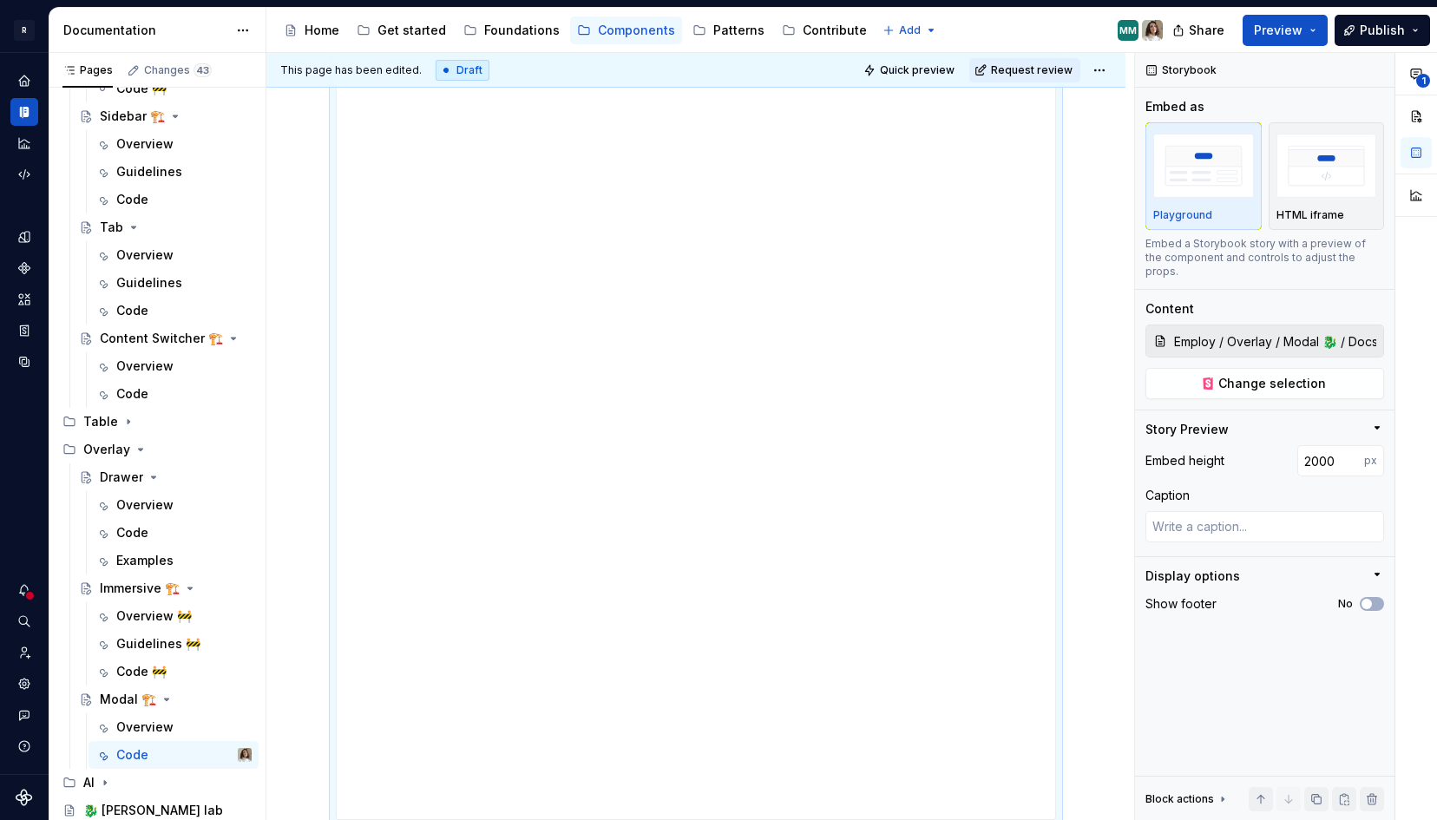
scroll to position [1610, 0]
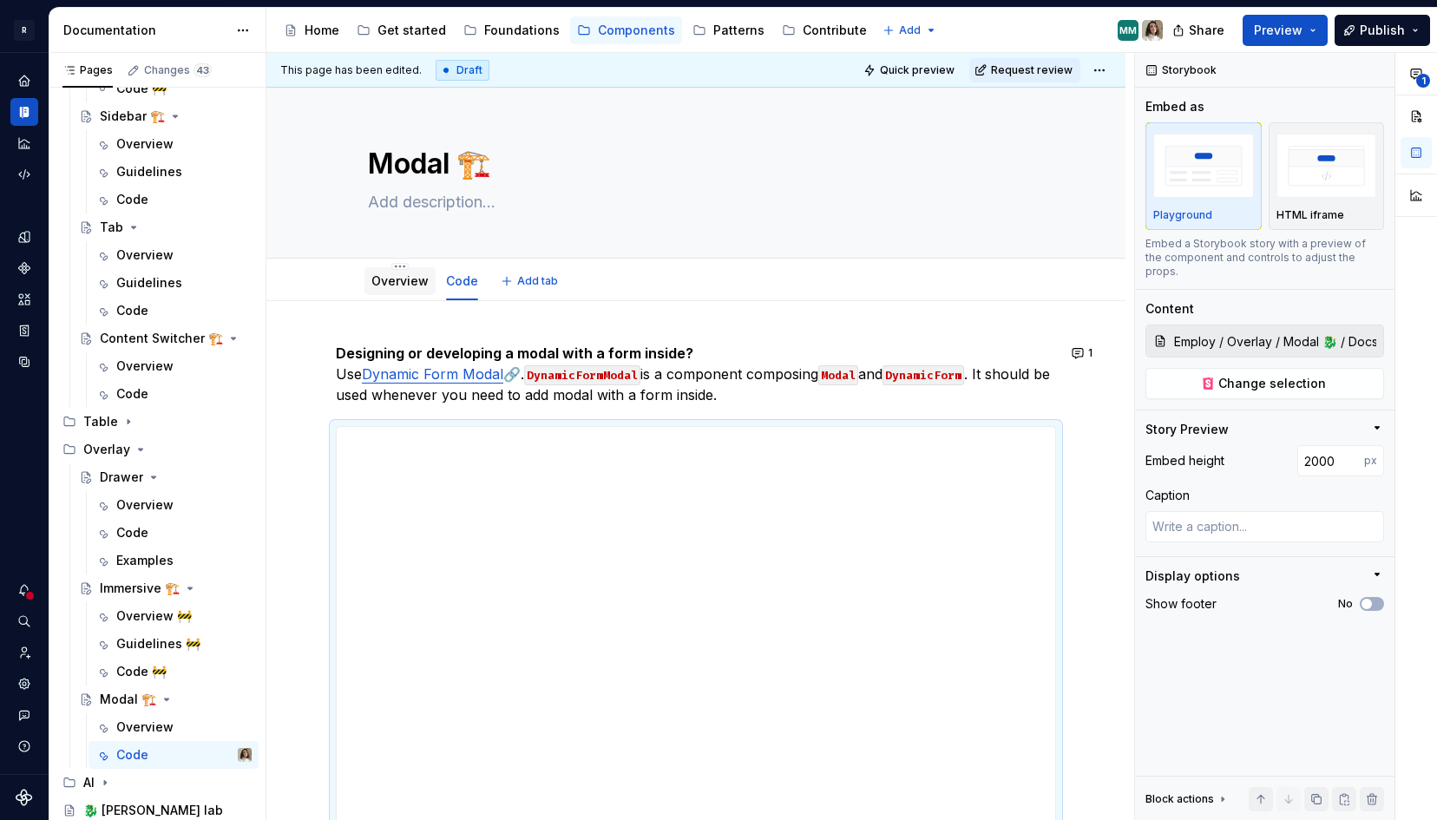
click at [410, 273] on link "Overview" at bounding box center [399, 280] width 57 height 15
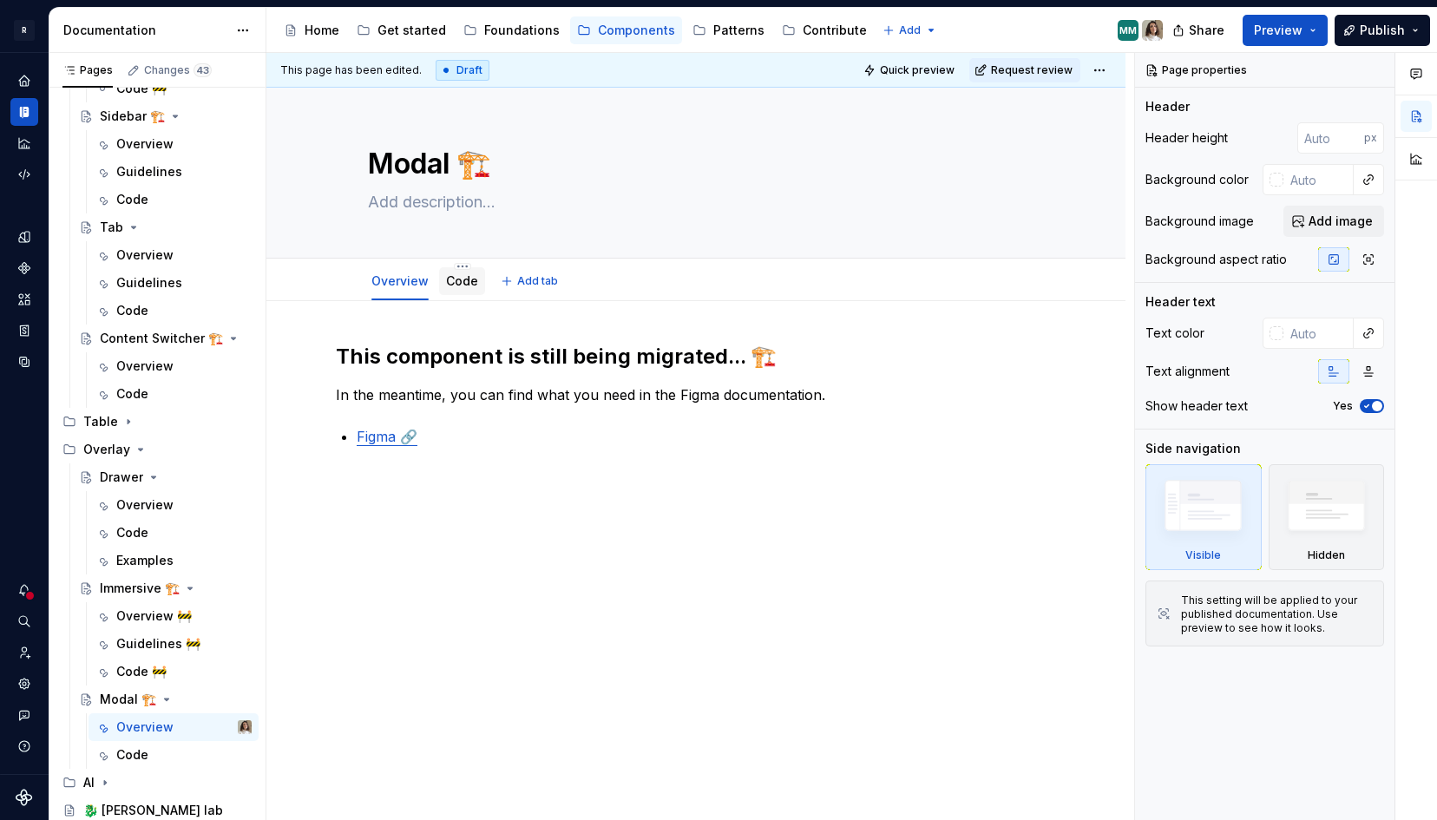
click at [450, 283] on link "Code" at bounding box center [462, 280] width 32 height 15
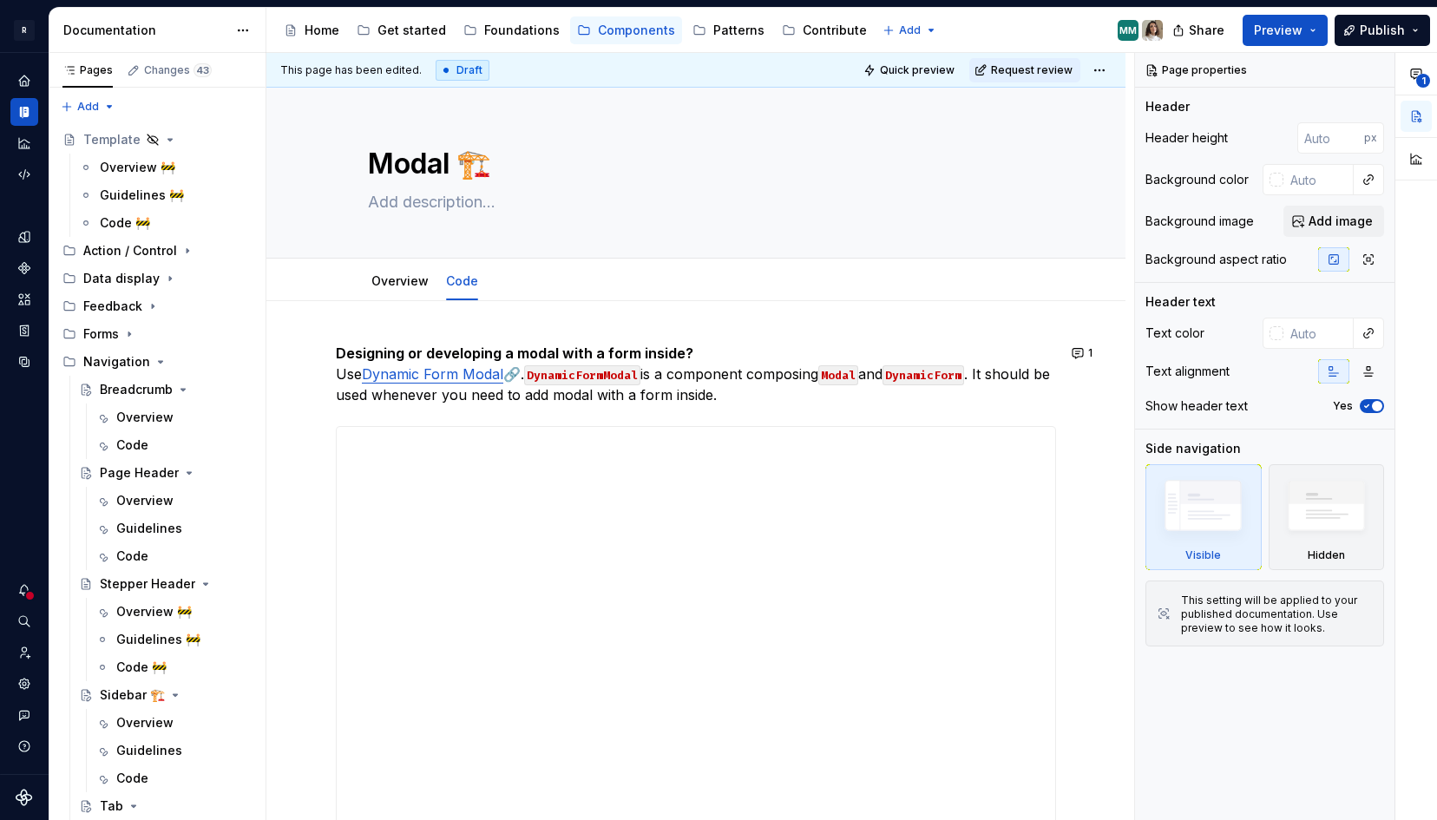
scroll to position [579, 0]
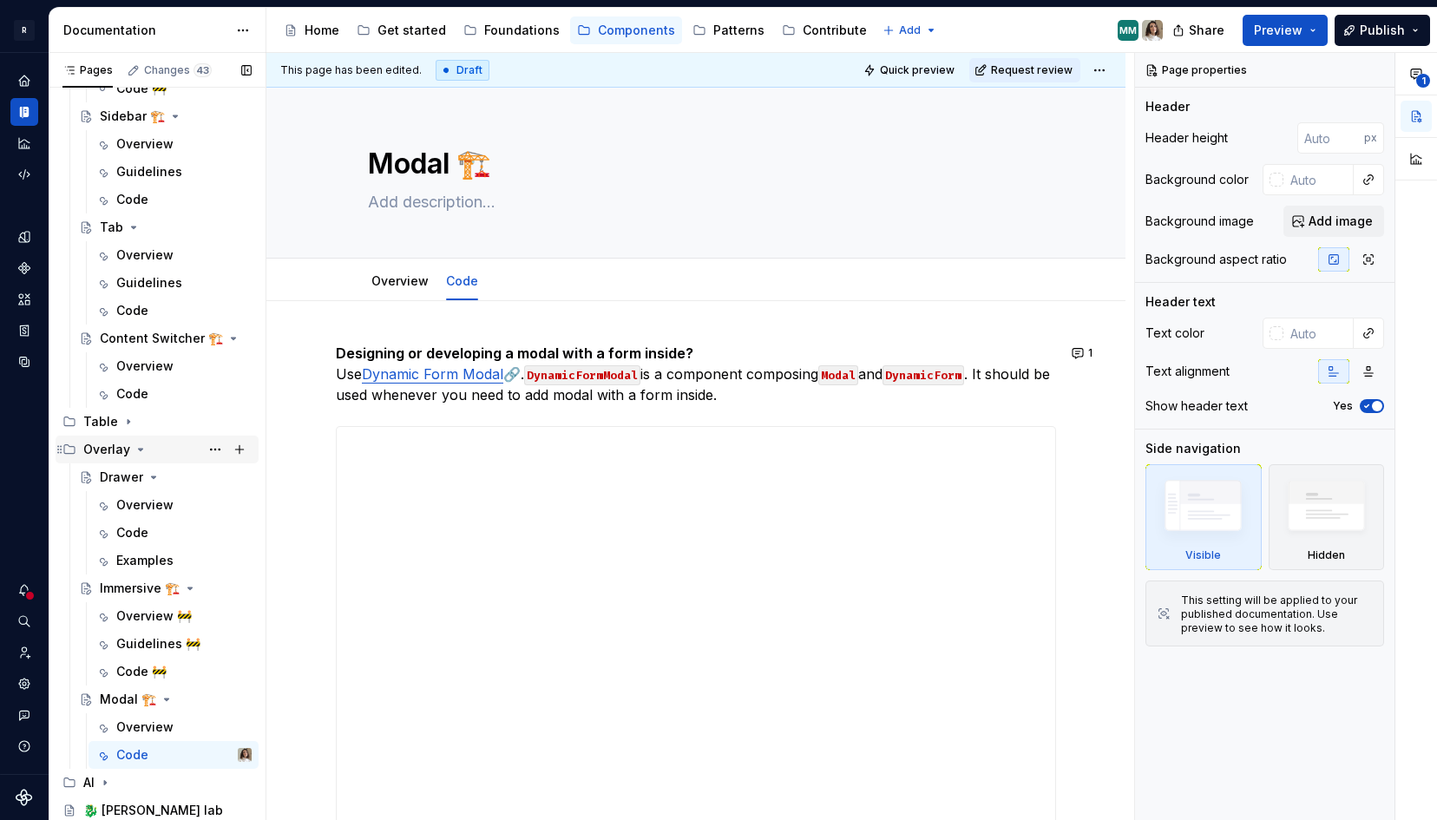
click at [137, 445] on icon "Page tree" at bounding box center [141, 450] width 14 height 14
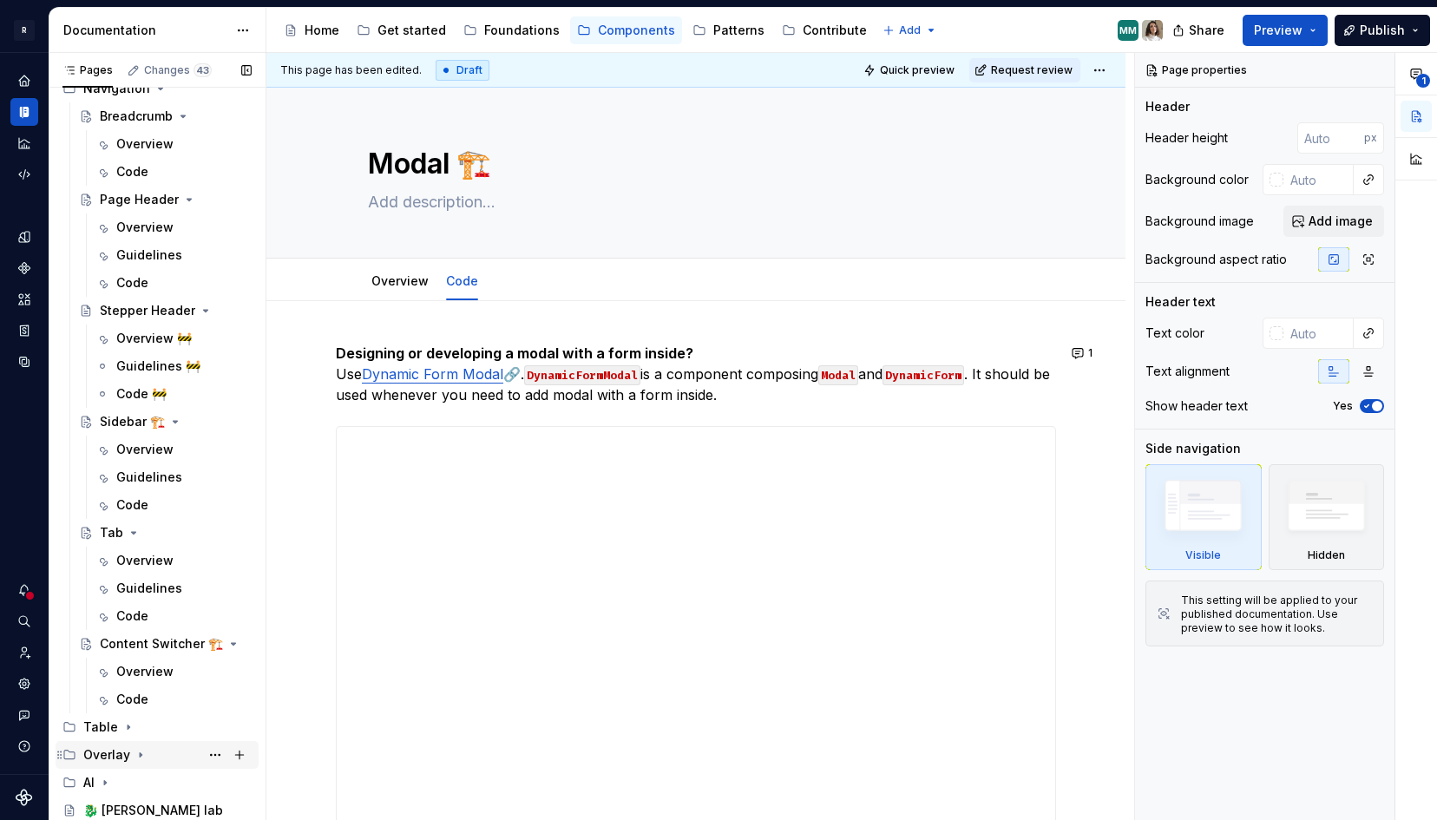
scroll to position [273, 0]
click at [106, 778] on icon "Page tree" at bounding box center [105, 783] width 14 height 14
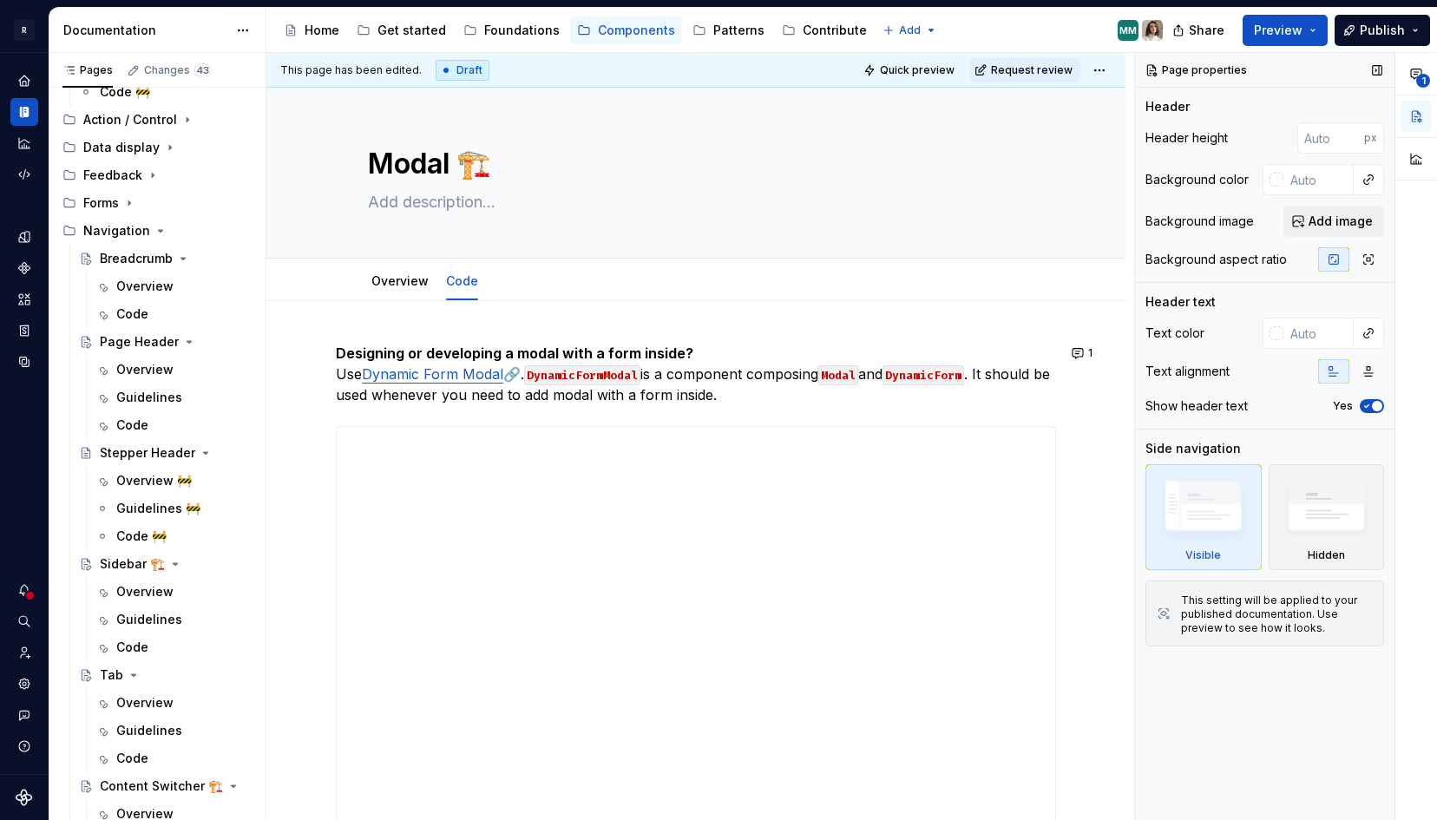
scroll to position [128, 0]
click at [150, 279] on div "Overview" at bounding box center [183, 289] width 135 height 24
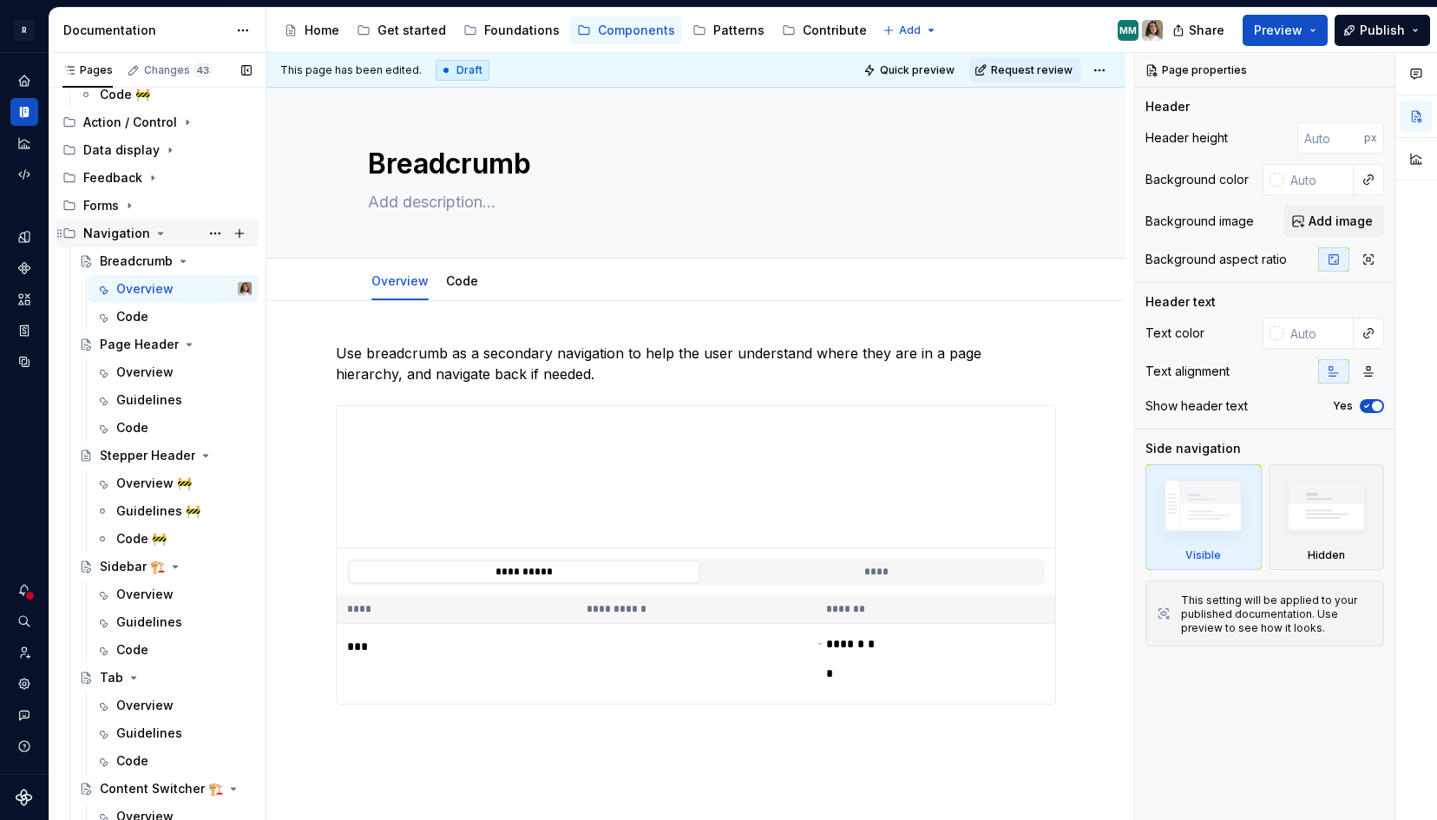
click at [154, 231] on icon "Page tree" at bounding box center [161, 234] width 14 height 14
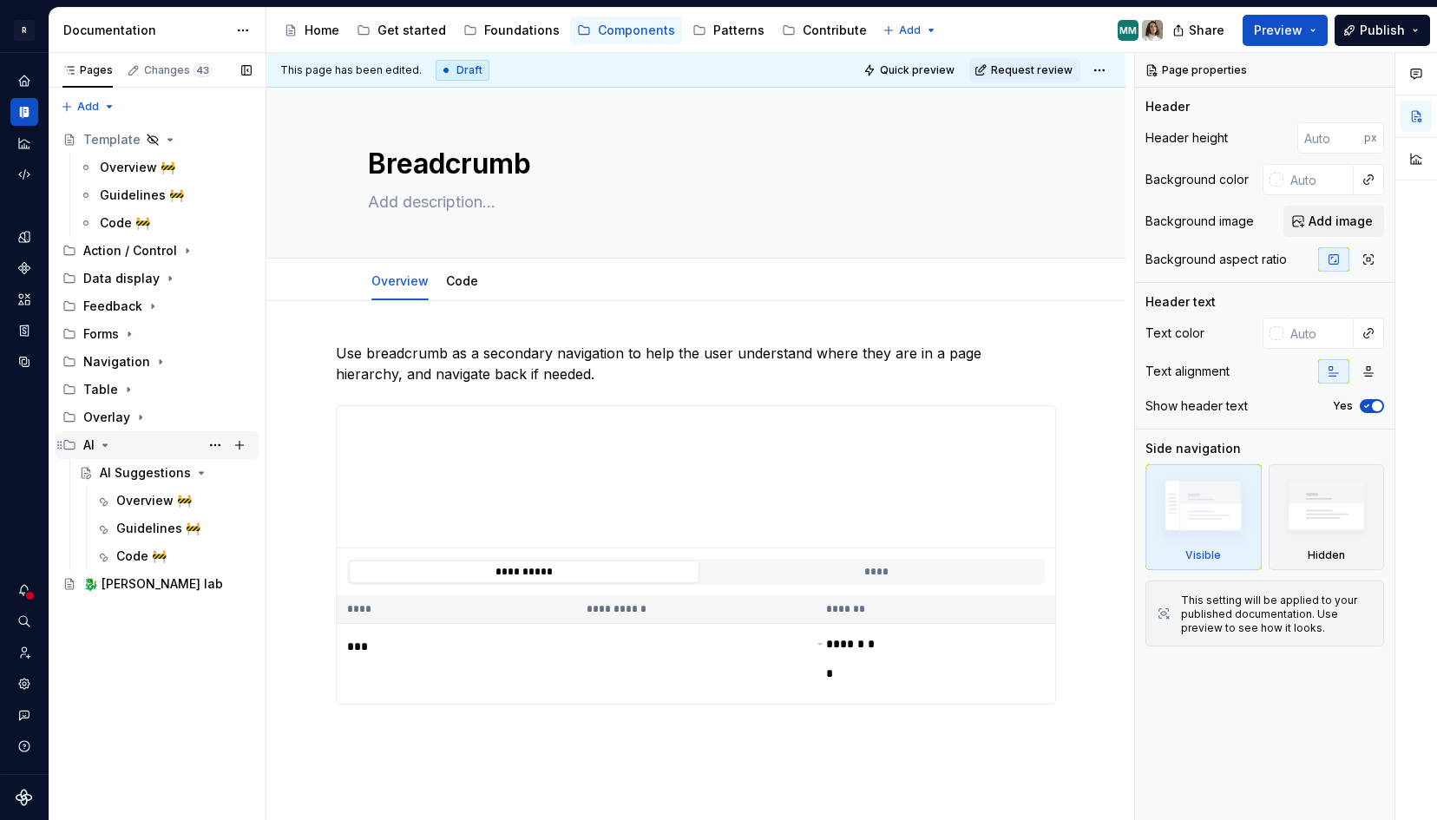
click at [103, 445] on icon "Page tree" at bounding box center [105, 445] width 4 height 2
click at [171, 256] on div "Action / Control" at bounding box center [130, 250] width 94 height 17
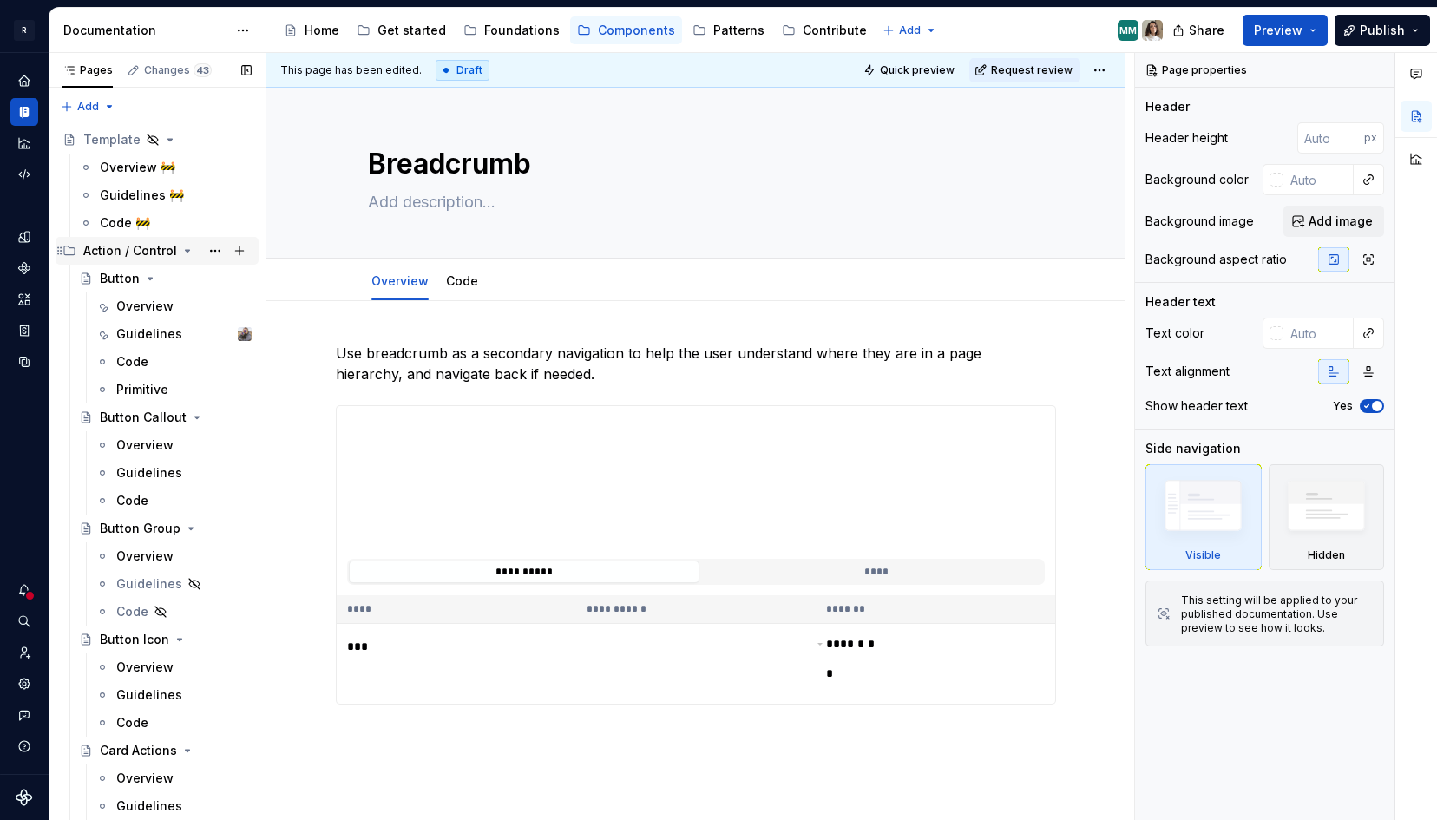
click at [171, 256] on div "Action / Control" at bounding box center [130, 250] width 94 height 17
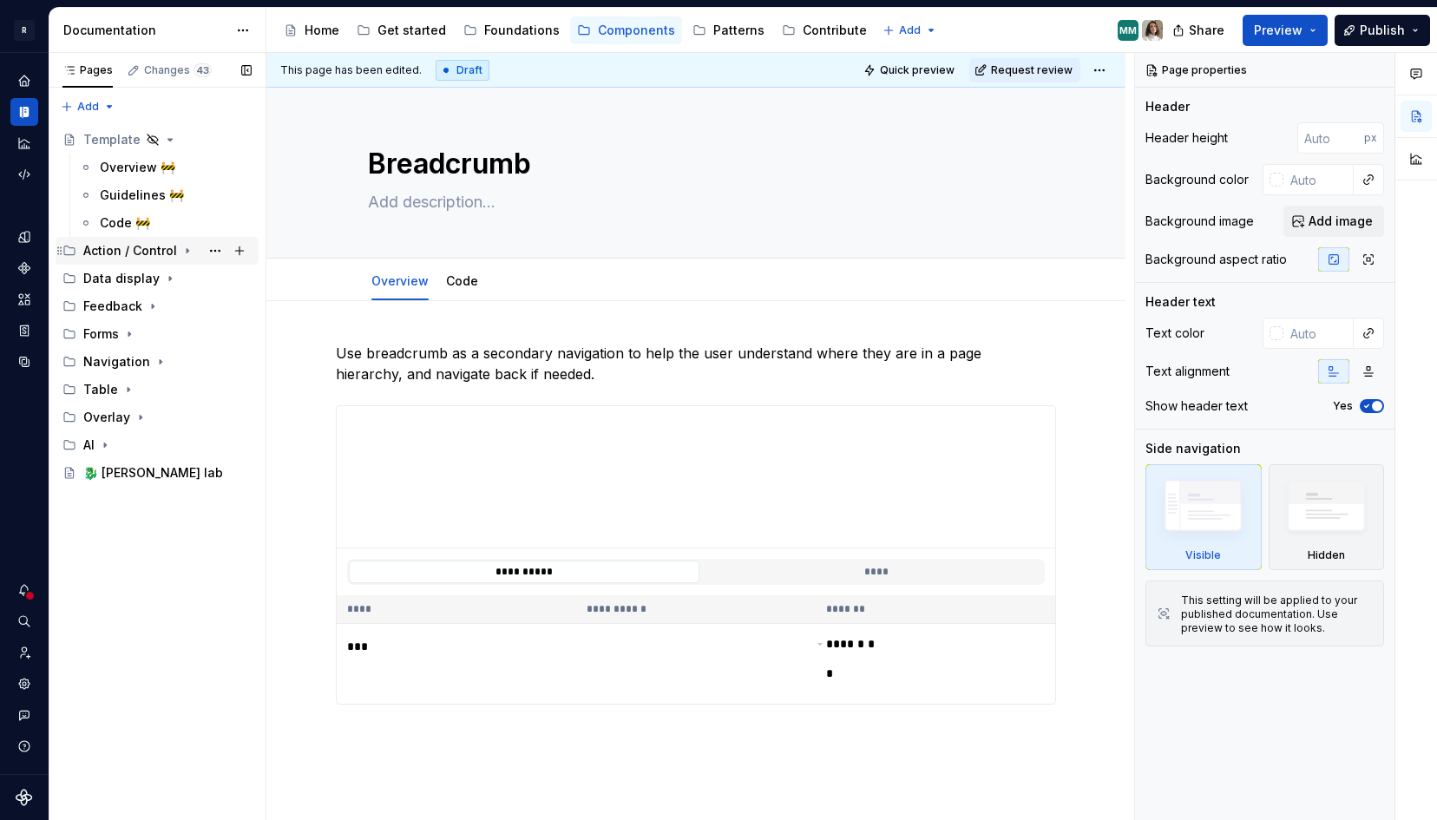
click at [171, 256] on div "Action / Control" at bounding box center [130, 250] width 94 height 17
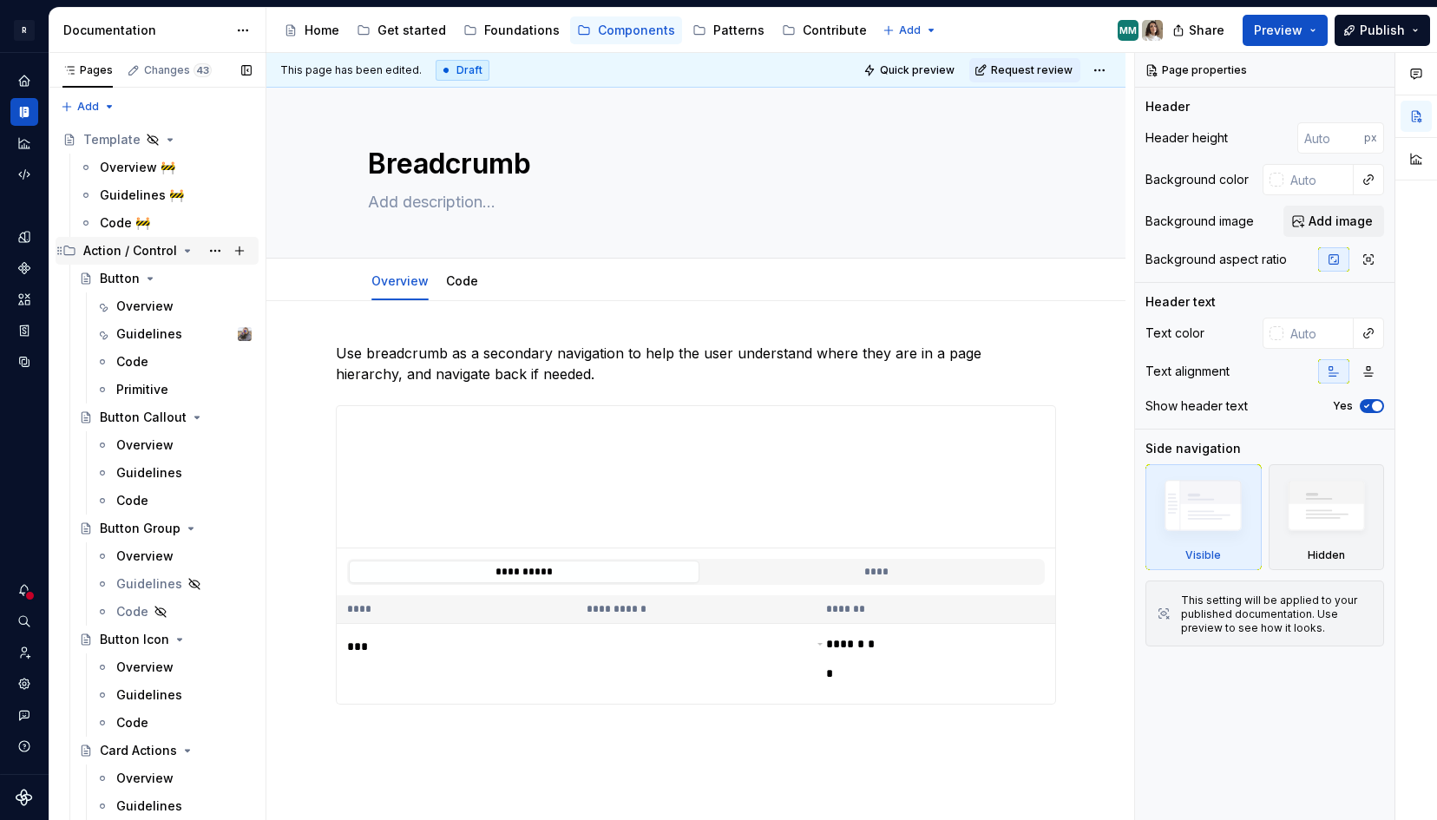
click at [171, 256] on div "Action / Control" at bounding box center [130, 250] width 94 height 17
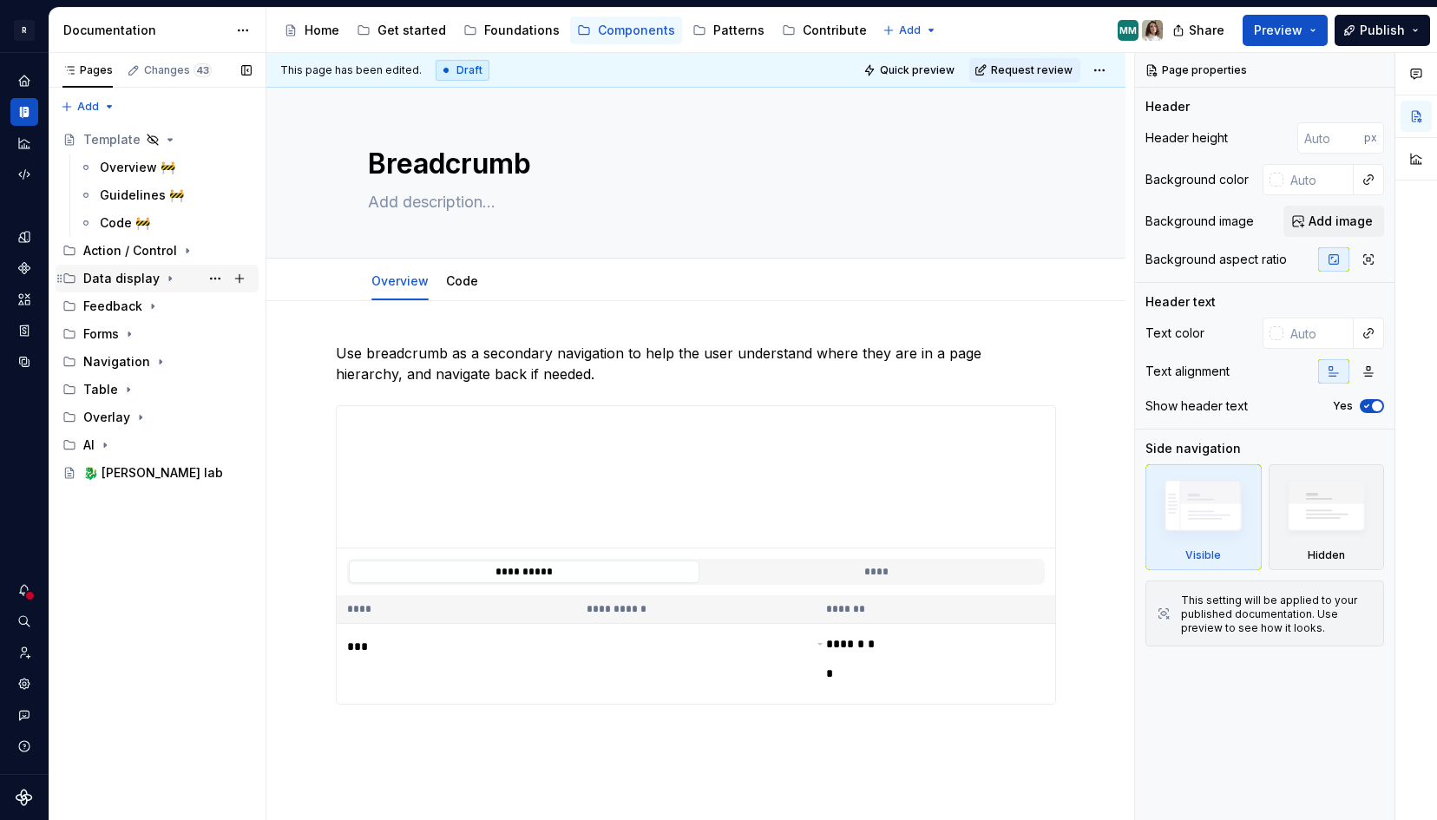
click at [149, 279] on div "Data display" at bounding box center [121, 278] width 76 height 17
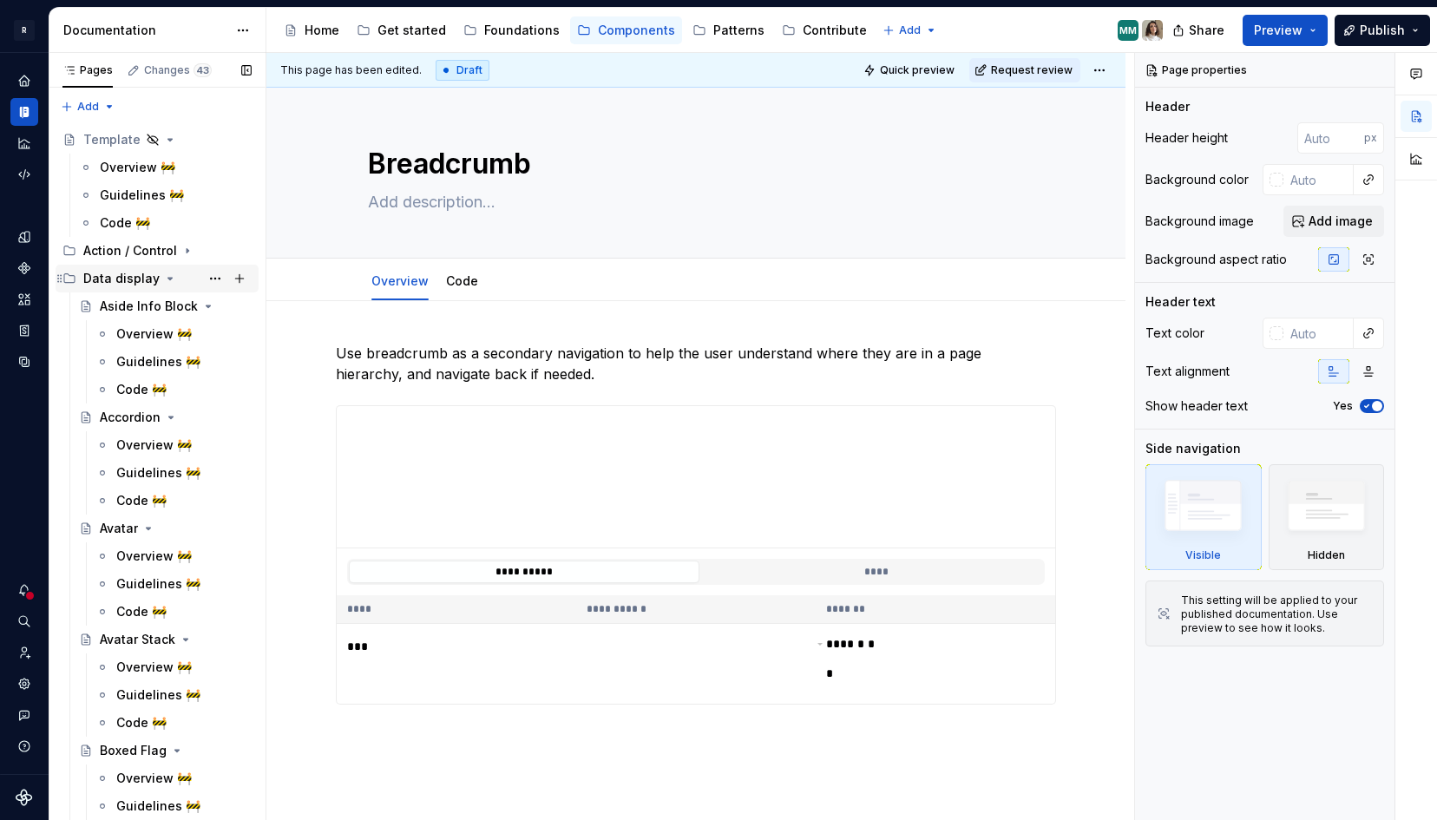
click at [149, 279] on div "Data display" at bounding box center [121, 278] width 76 height 17
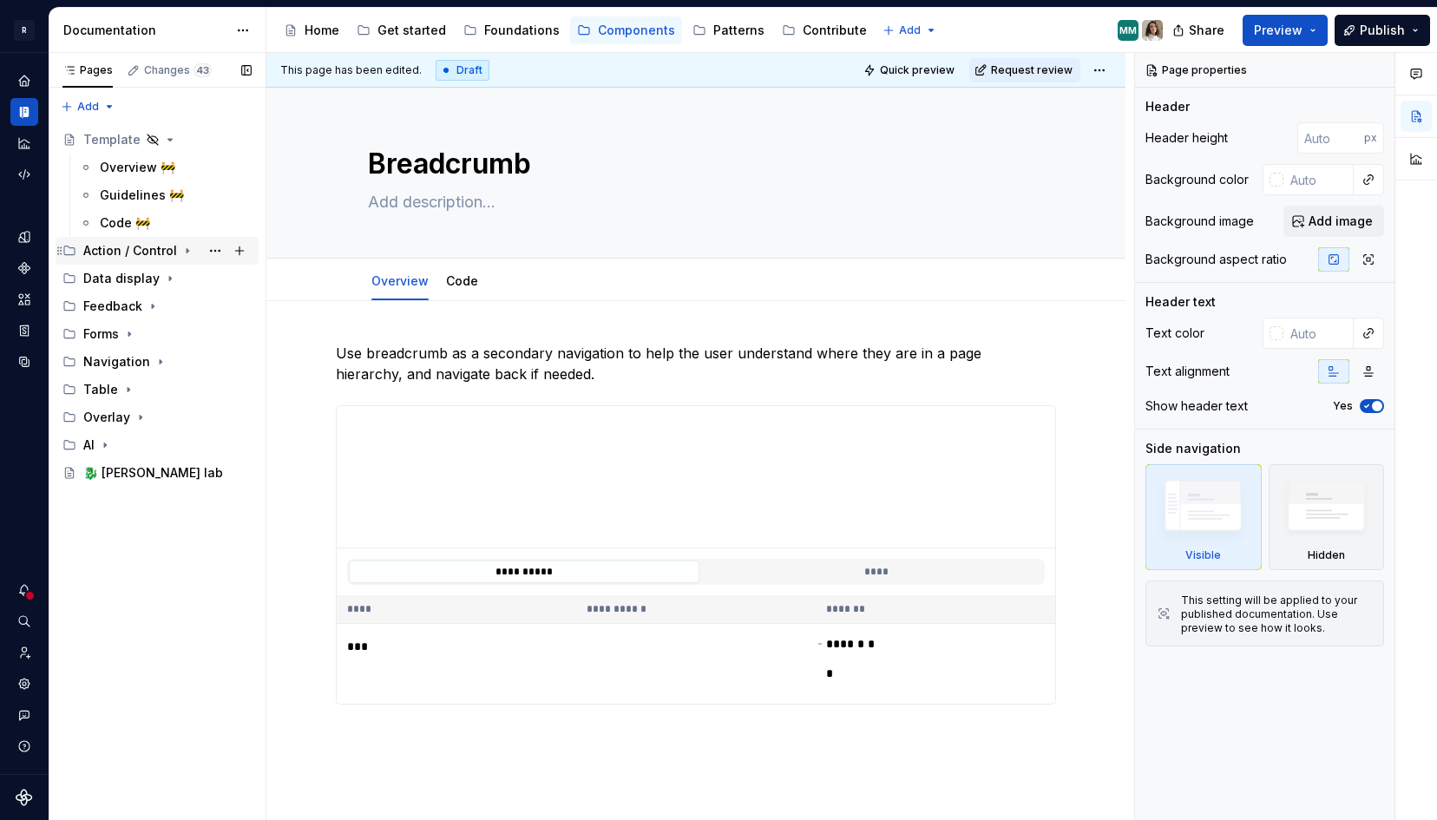
click at [154, 256] on div "Action / Control" at bounding box center [130, 250] width 94 height 17
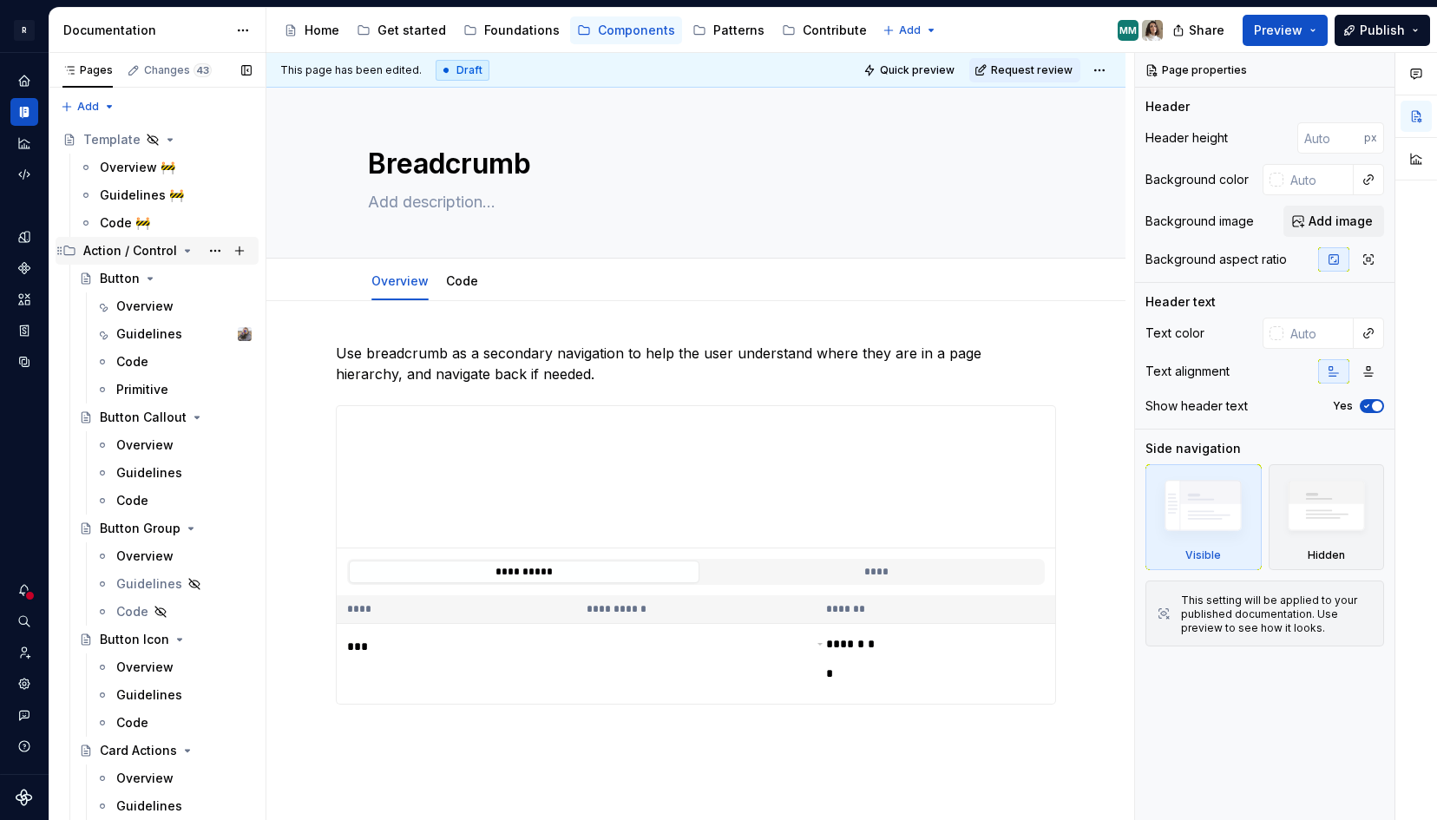
click at [170, 253] on div "Action / Control" at bounding box center [130, 250] width 94 height 17
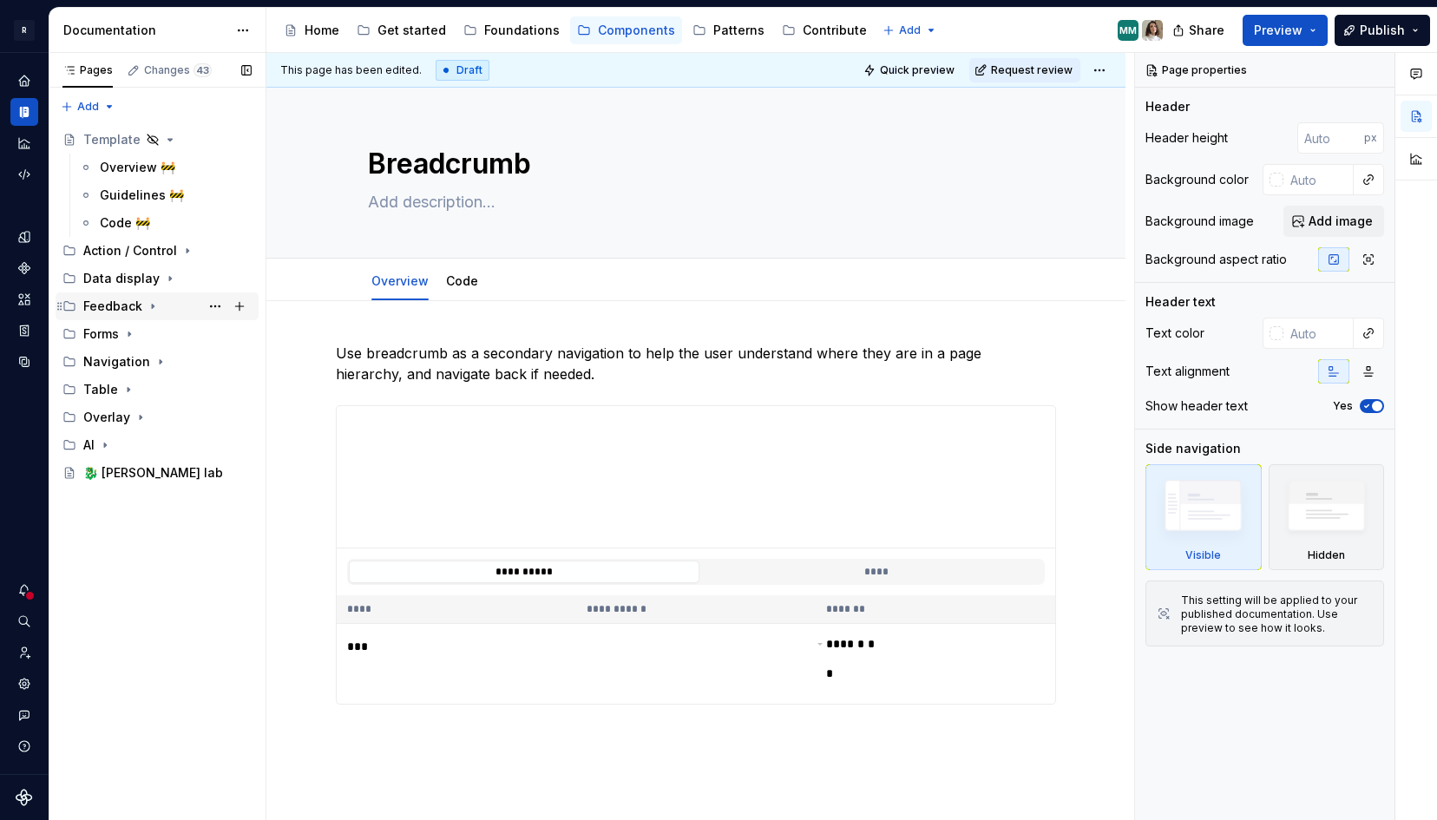
click at [123, 305] on div "Feedback" at bounding box center [112, 306] width 59 height 17
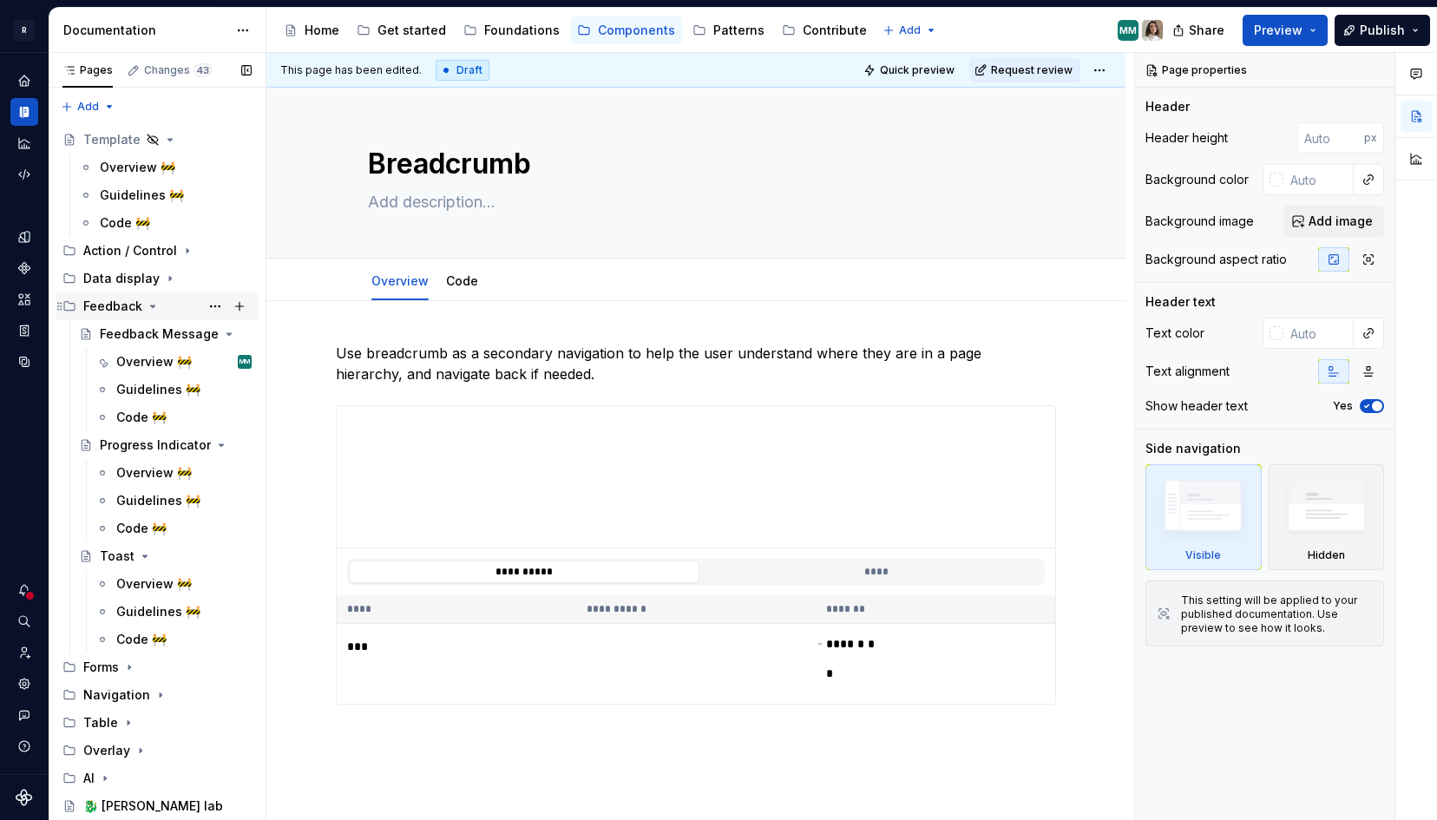
click at [123, 305] on div "Feedback" at bounding box center [112, 306] width 59 height 17
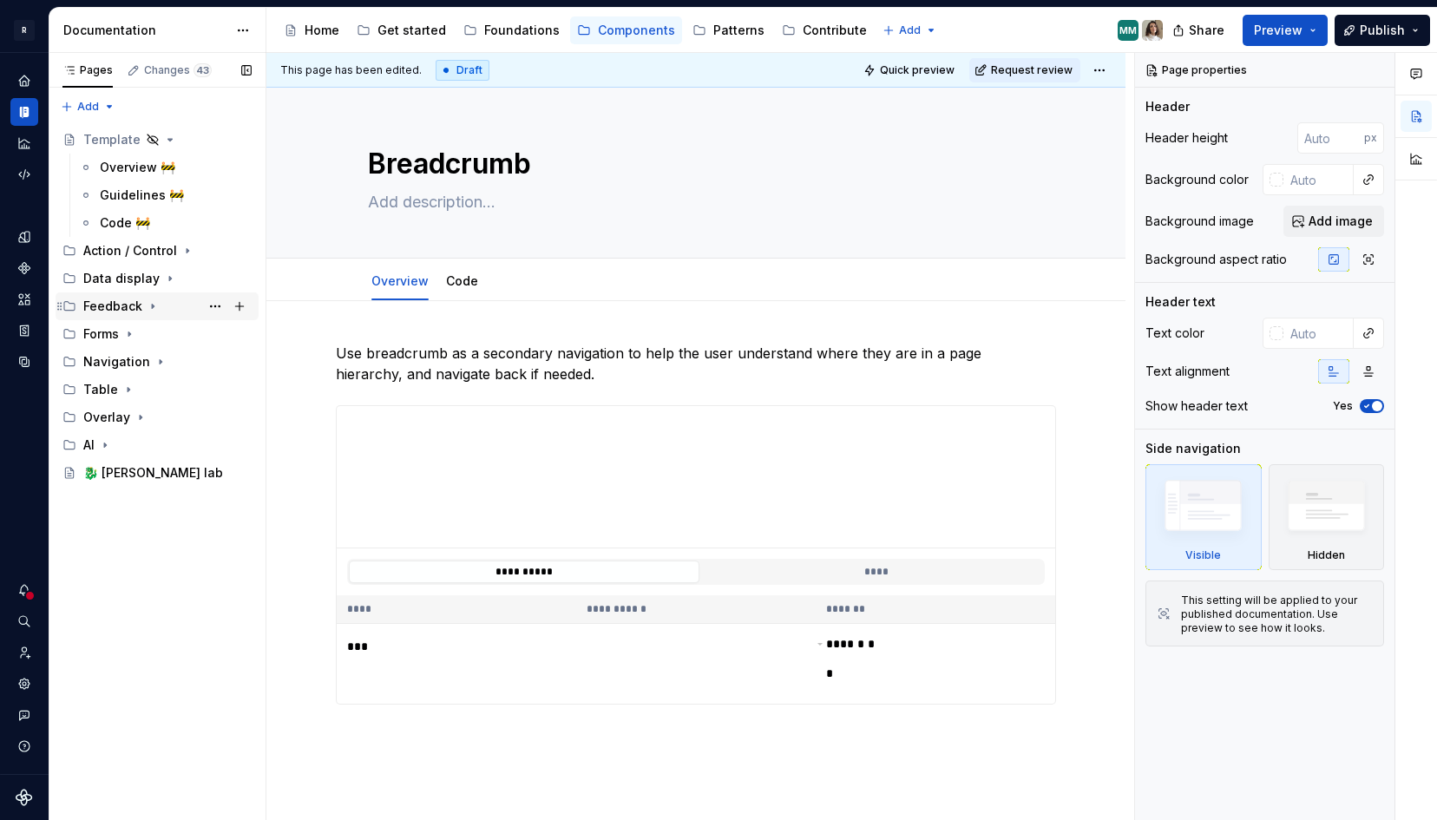
click at [123, 305] on div "Feedback" at bounding box center [112, 306] width 59 height 17
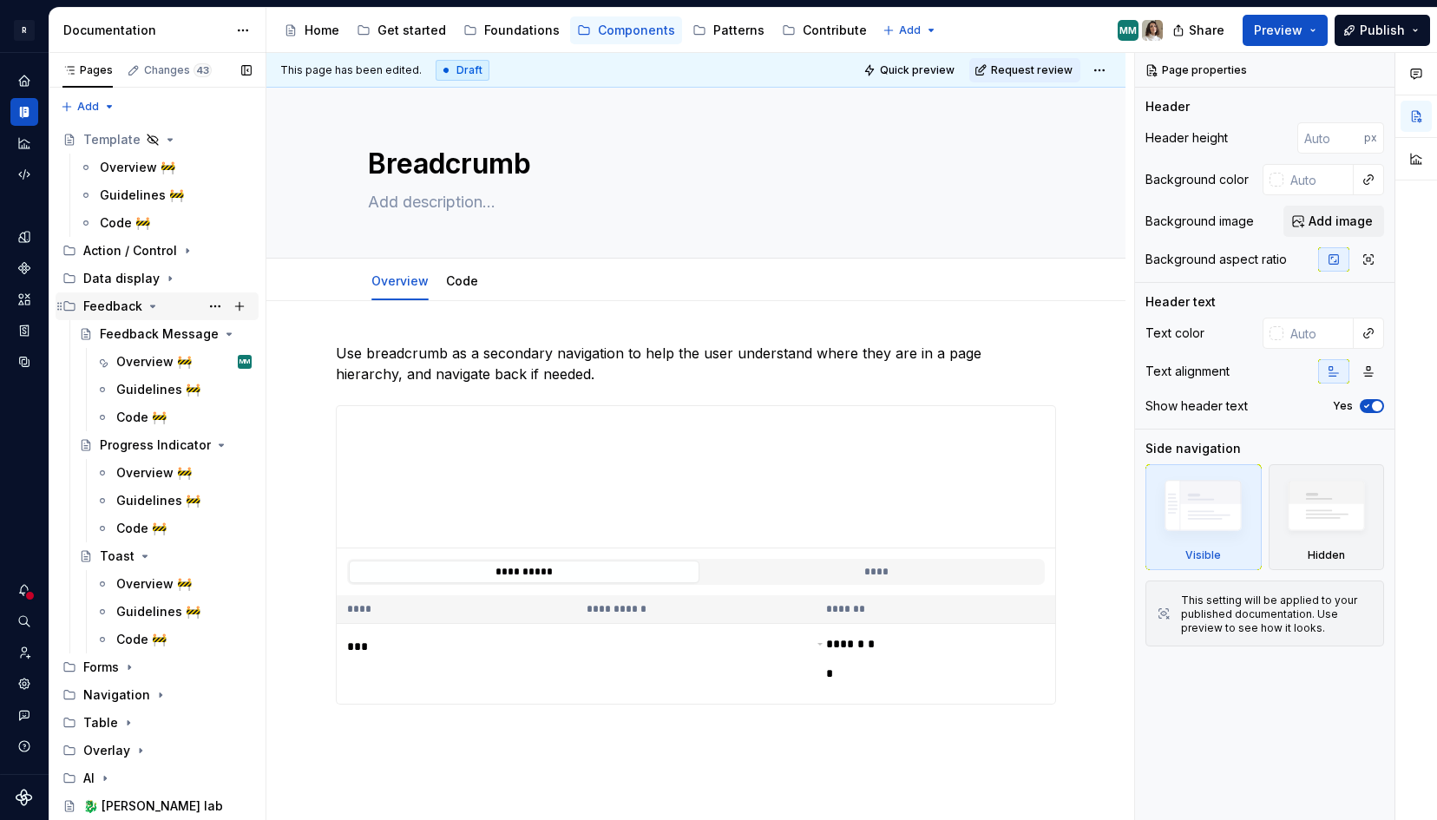
click at [137, 306] on div "Feedback" at bounding box center [112, 306] width 59 height 17
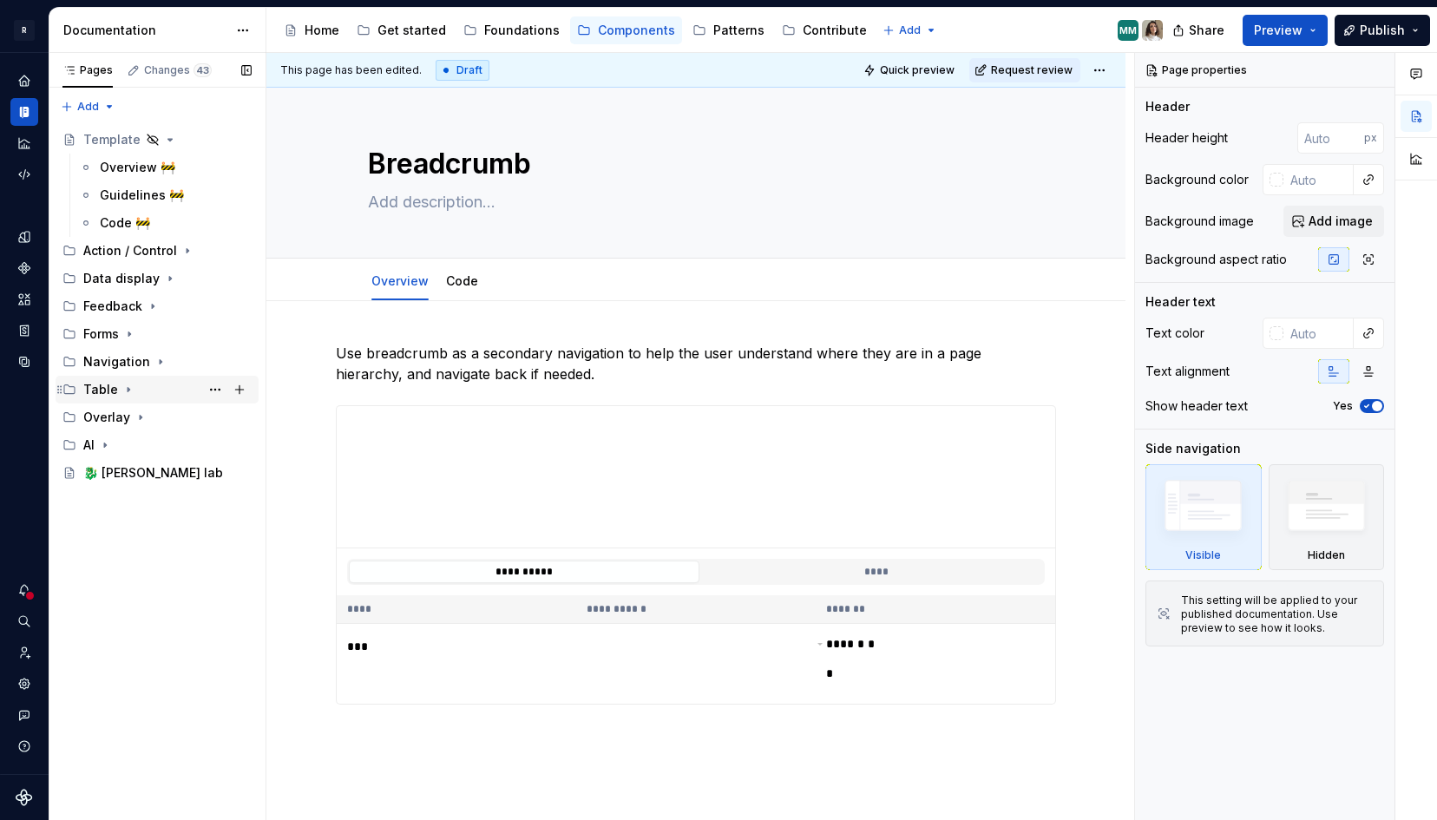
click at [102, 386] on div "Table" at bounding box center [100, 389] width 35 height 17
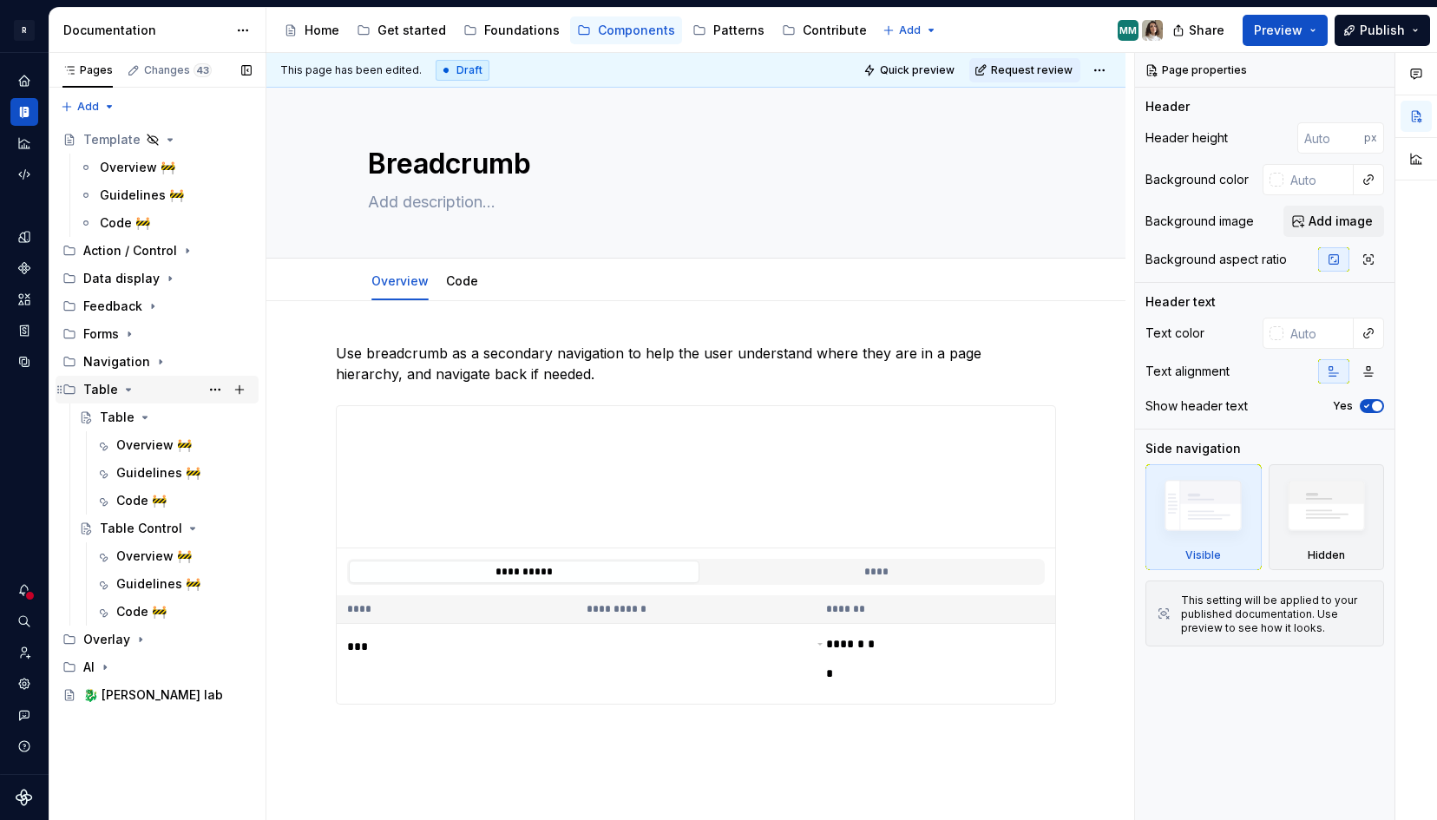
click at [102, 386] on div "Table" at bounding box center [100, 389] width 35 height 17
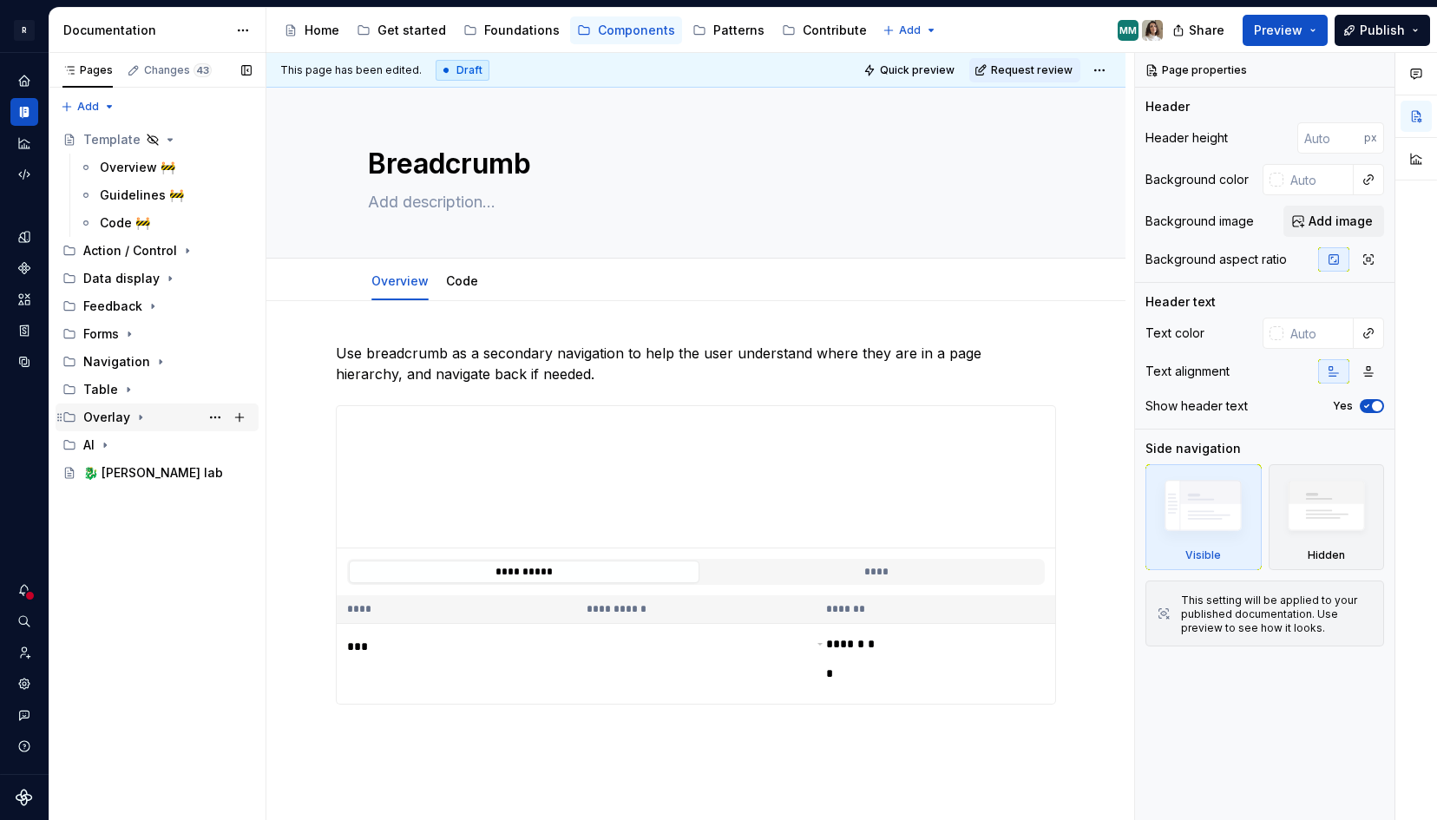
click at [145, 415] on icon "Page tree" at bounding box center [141, 418] width 14 height 14
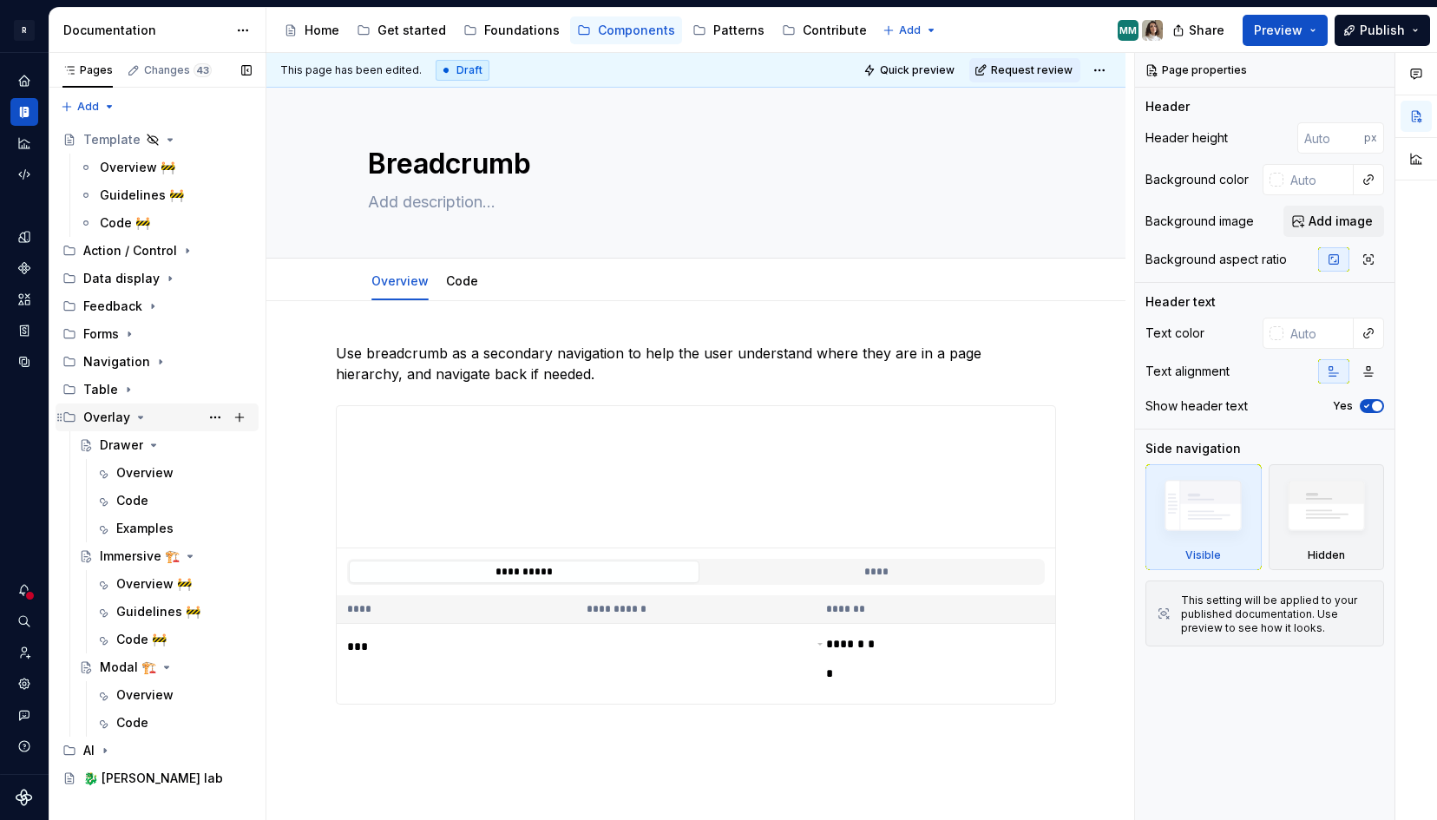
click at [145, 415] on icon "Page tree" at bounding box center [141, 418] width 14 height 14
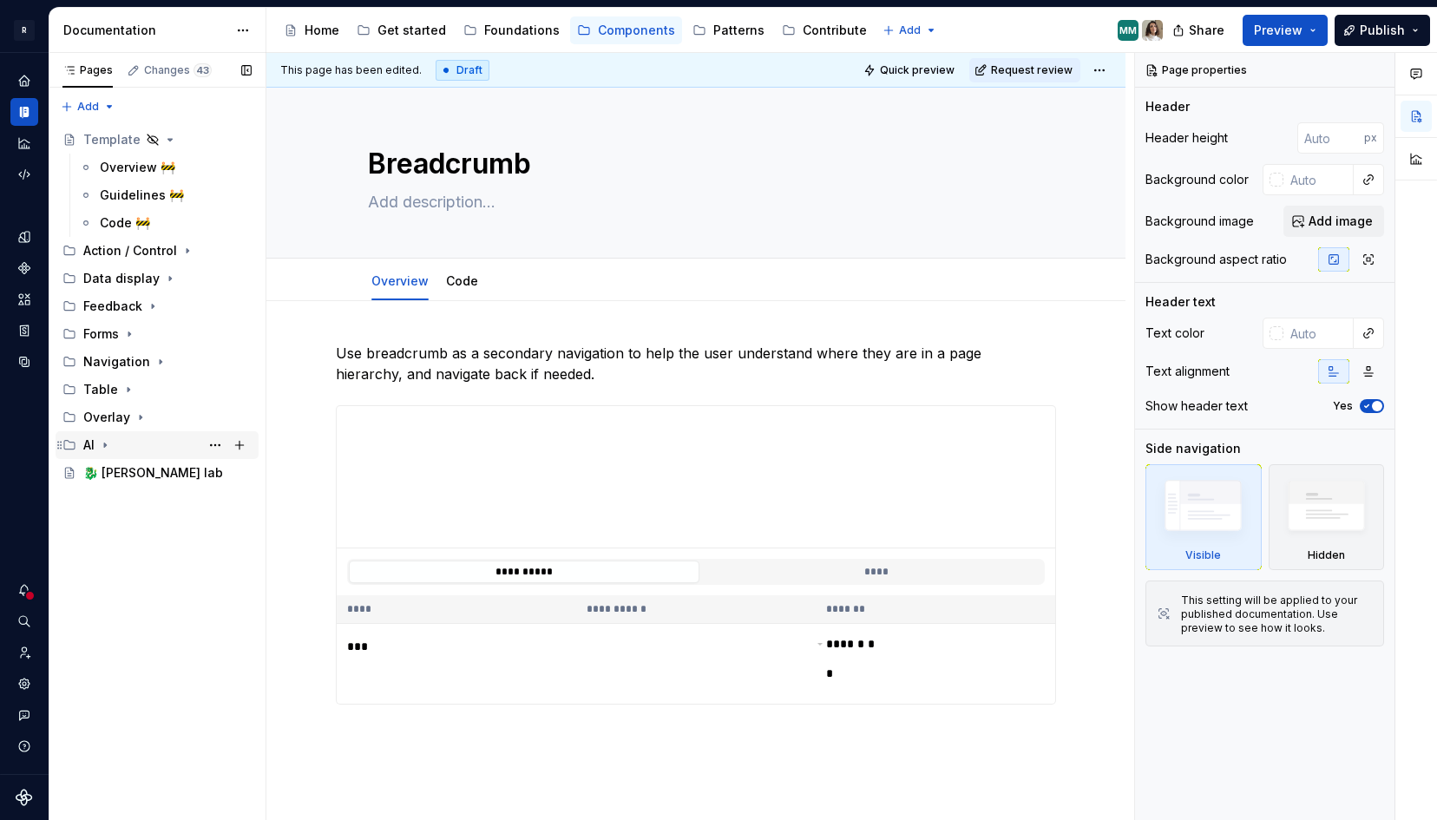
click at [90, 444] on div "AI" at bounding box center [88, 445] width 11 height 17
click at [108, 390] on div "Table" at bounding box center [100, 389] width 35 height 17
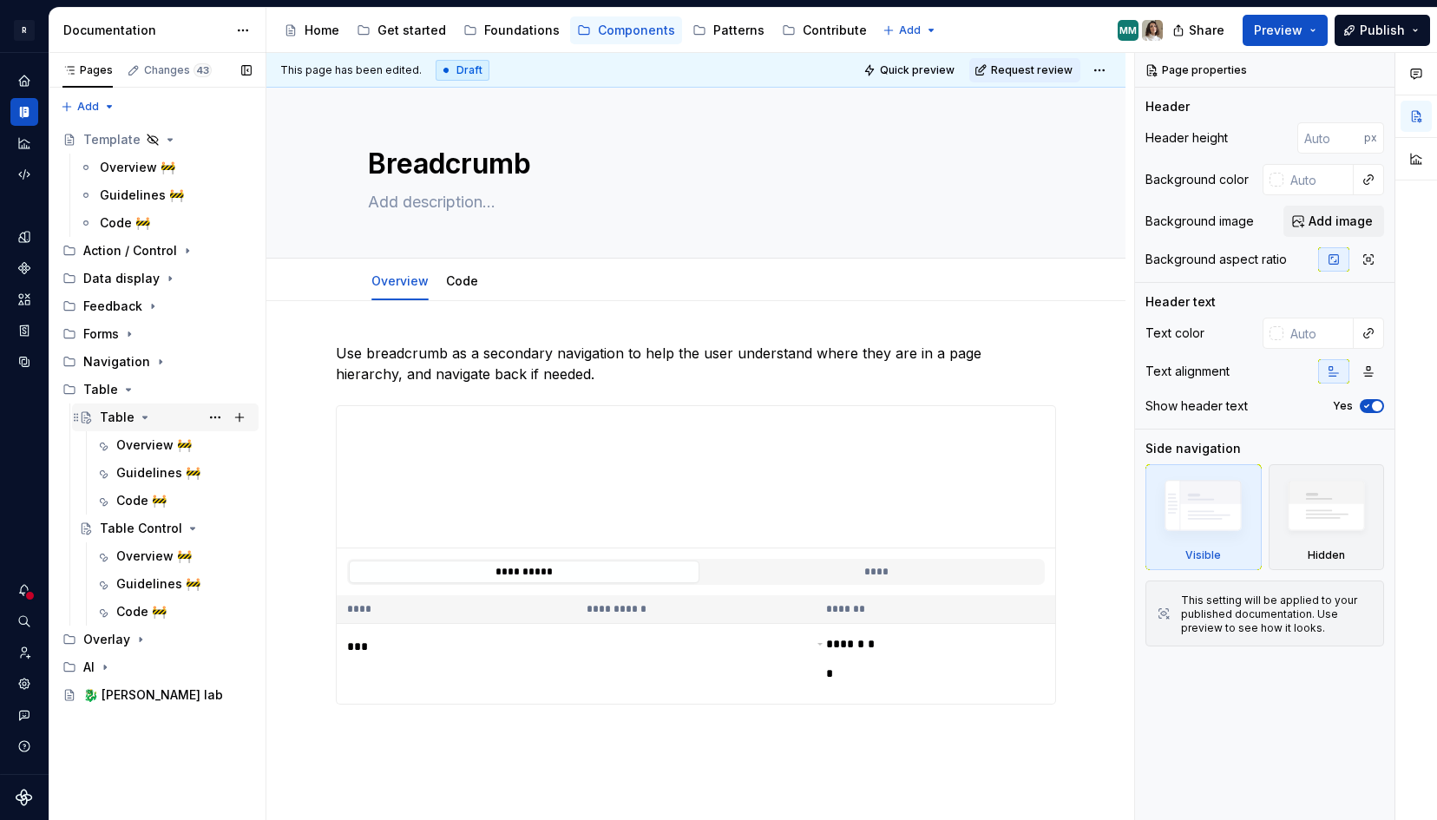
click at [128, 421] on div "Table" at bounding box center [117, 417] width 35 height 17
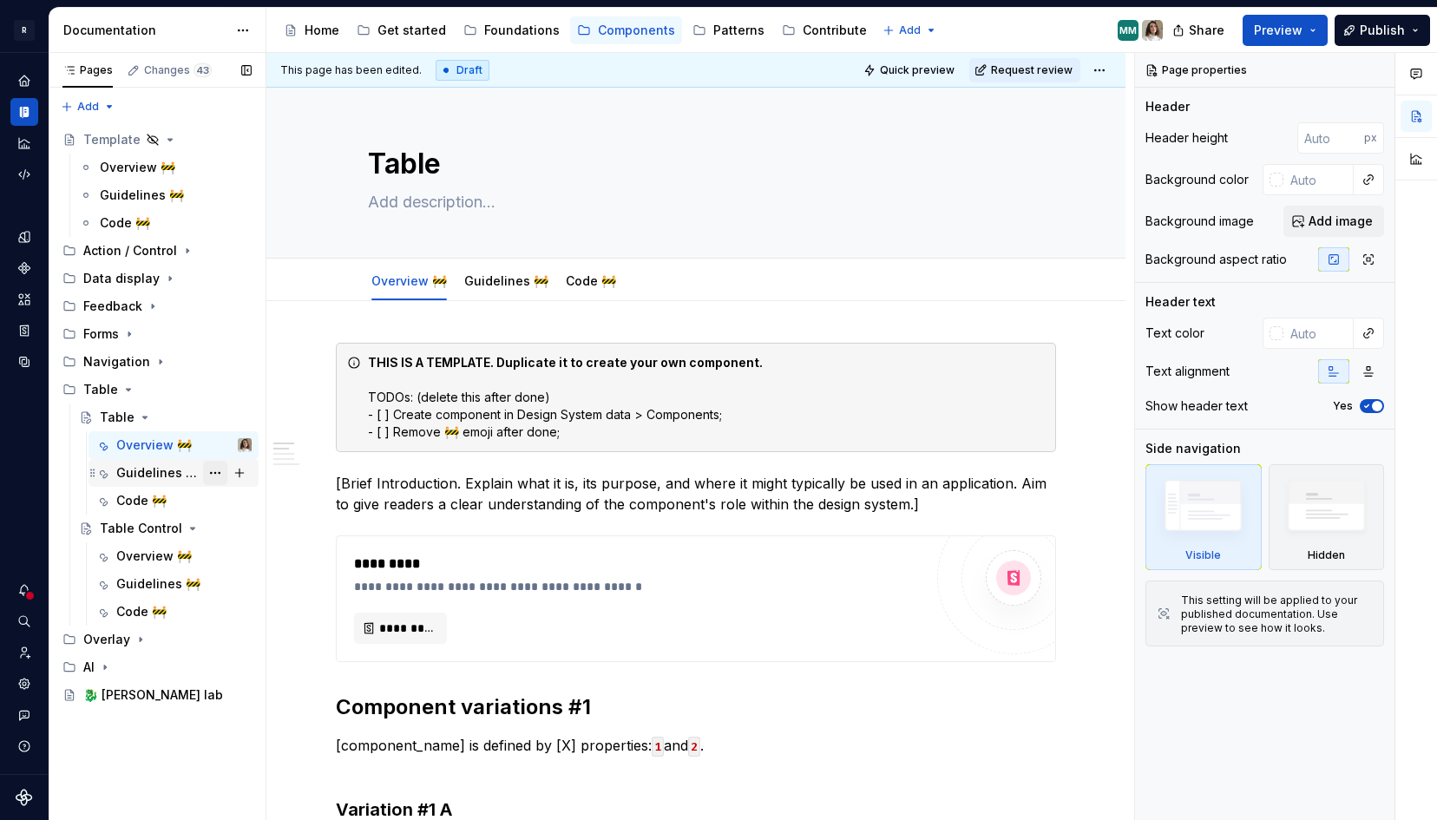
click at [215, 473] on button "Page tree" at bounding box center [215, 473] width 24 height 24
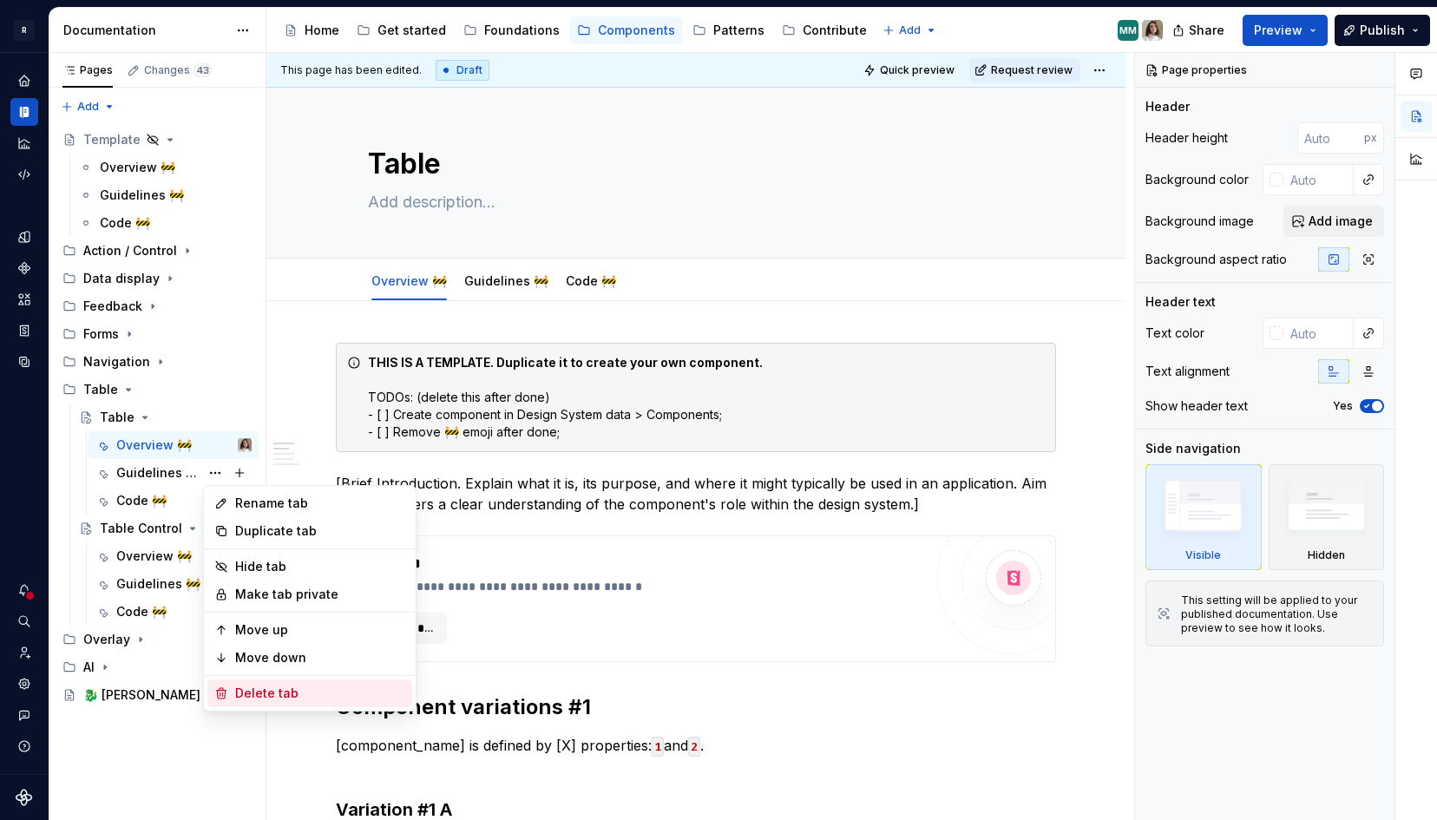
click at [279, 694] on div "Delete tab" at bounding box center [320, 693] width 170 height 17
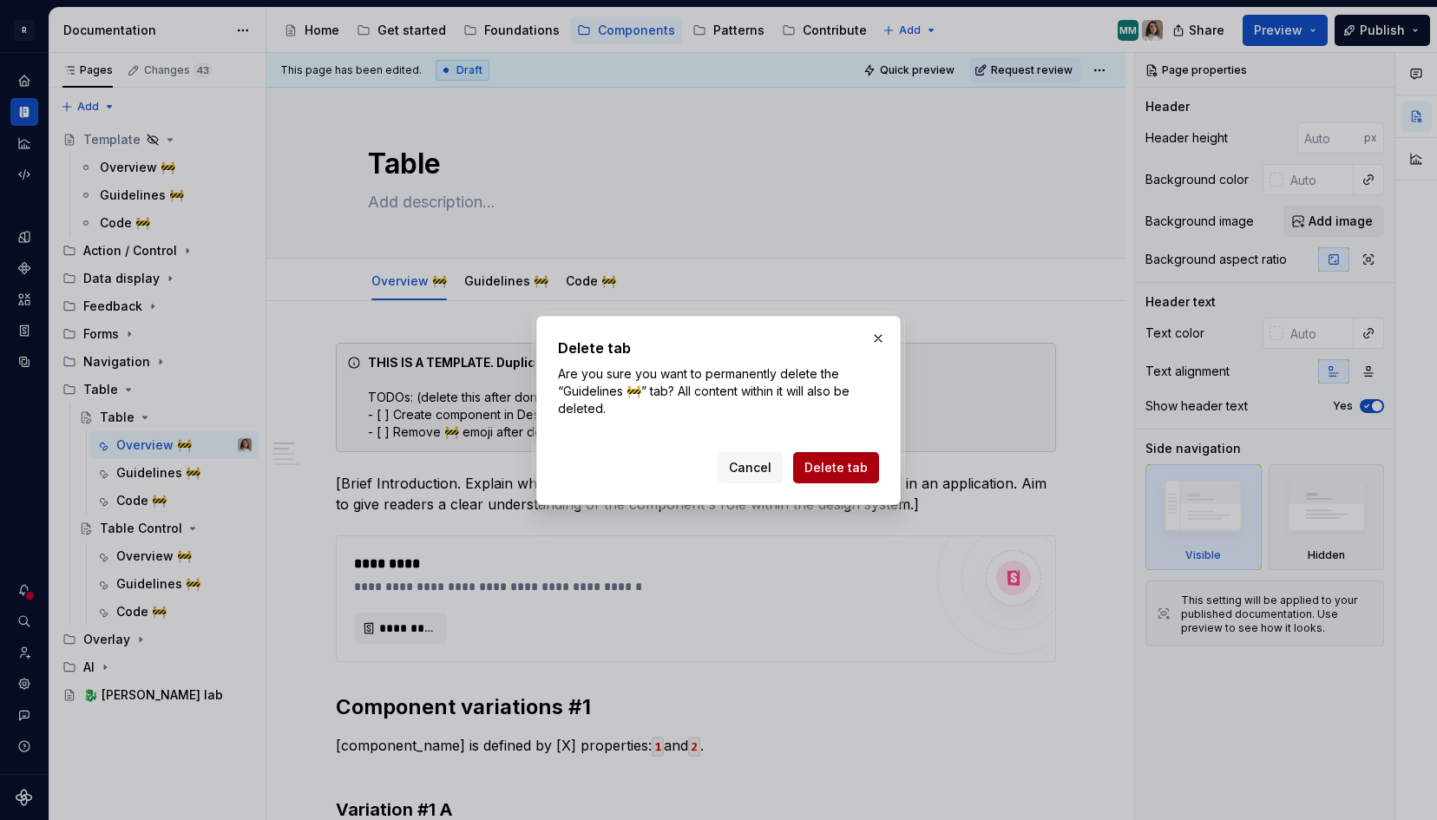
click at [837, 468] on span "Delete tab" at bounding box center [836, 467] width 63 height 17
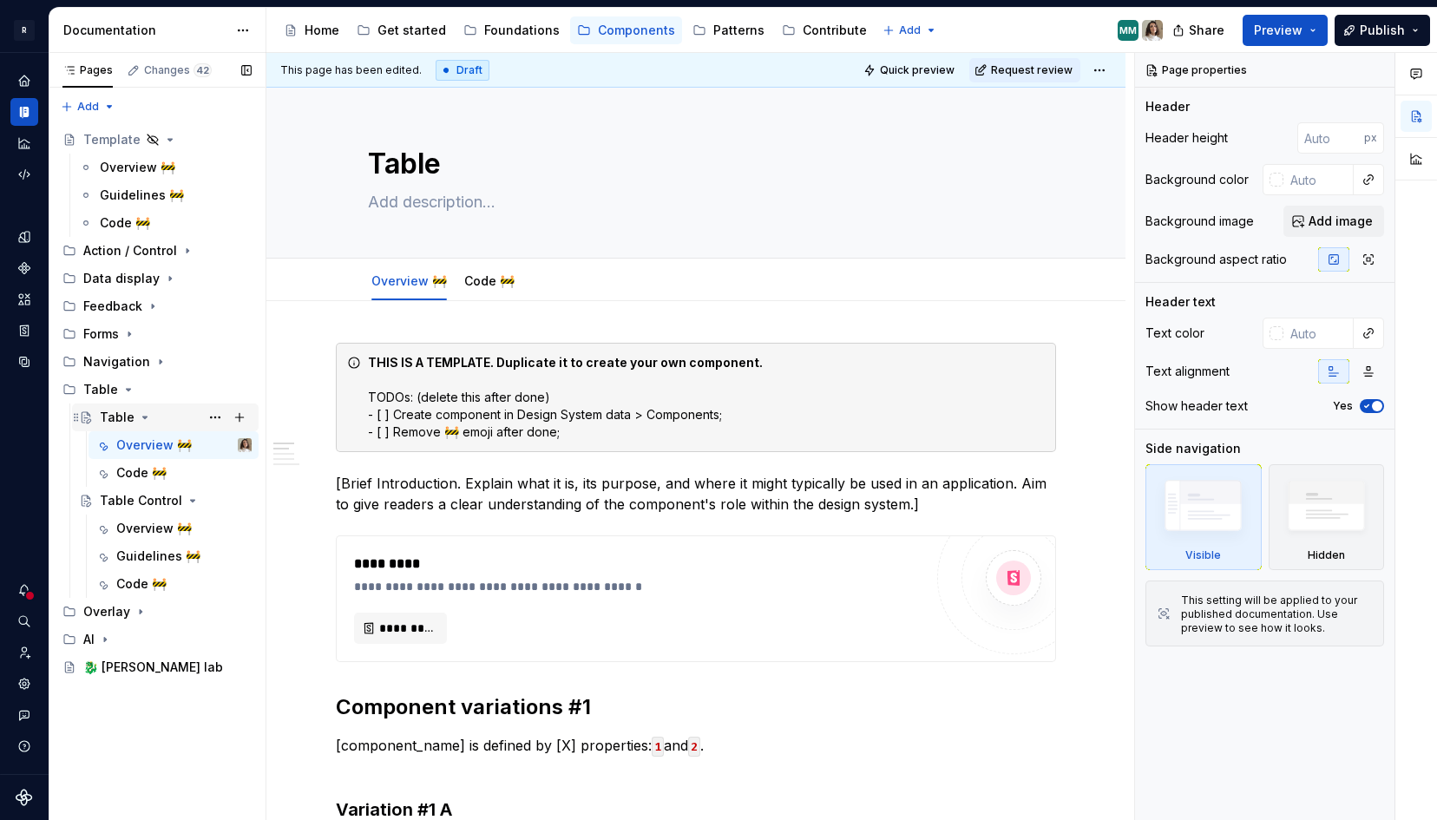
click at [144, 416] on icon "Page tree" at bounding box center [145, 418] width 14 height 14
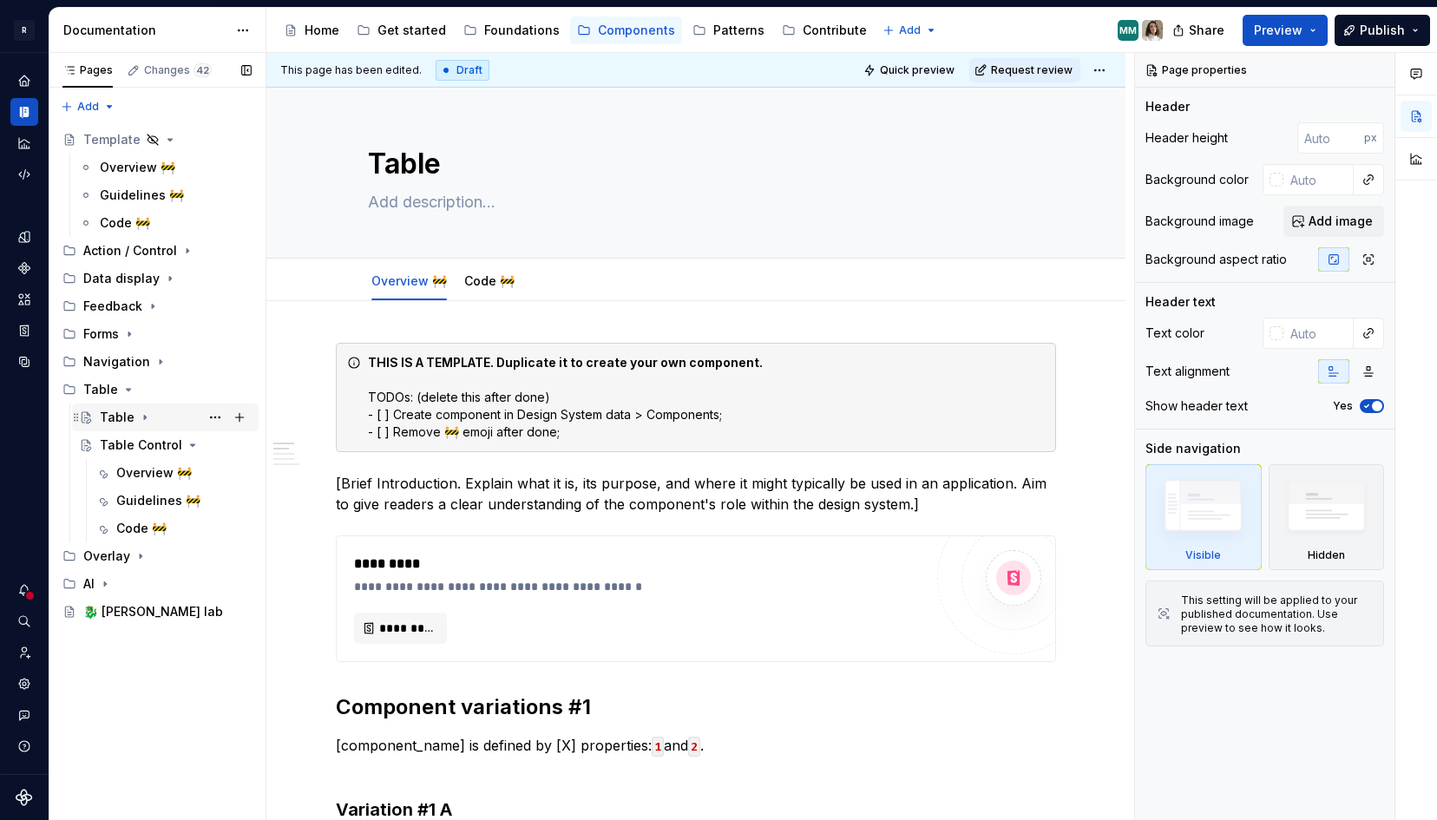
click at [139, 416] on icon "Page tree" at bounding box center [145, 418] width 14 height 14
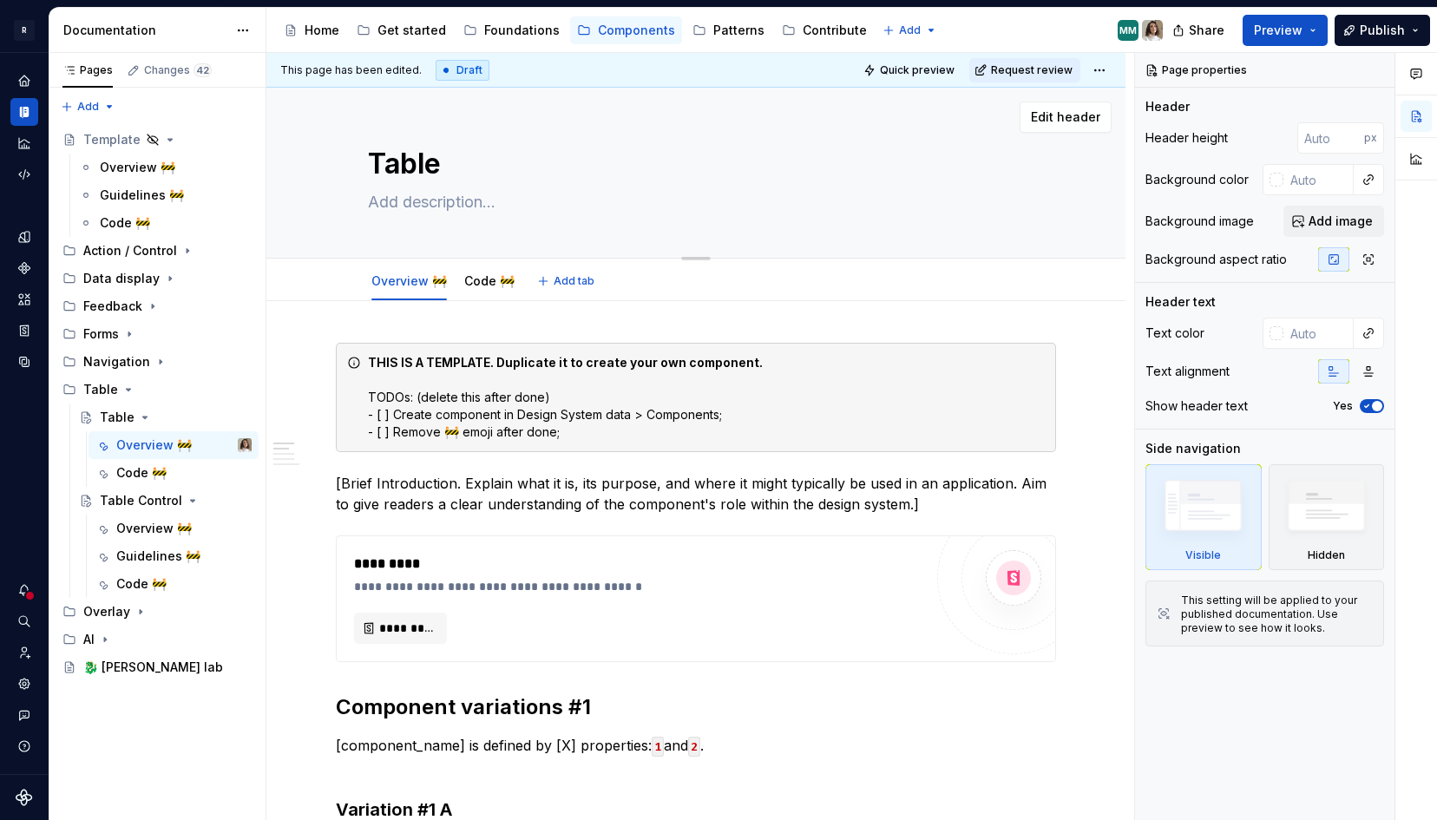
click at [450, 158] on textarea "Table" at bounding box center [693, 164] width 656 height 42
type textarea "*"
type textarea "Table"
paste textarea "🏗️"
type textarea "*"
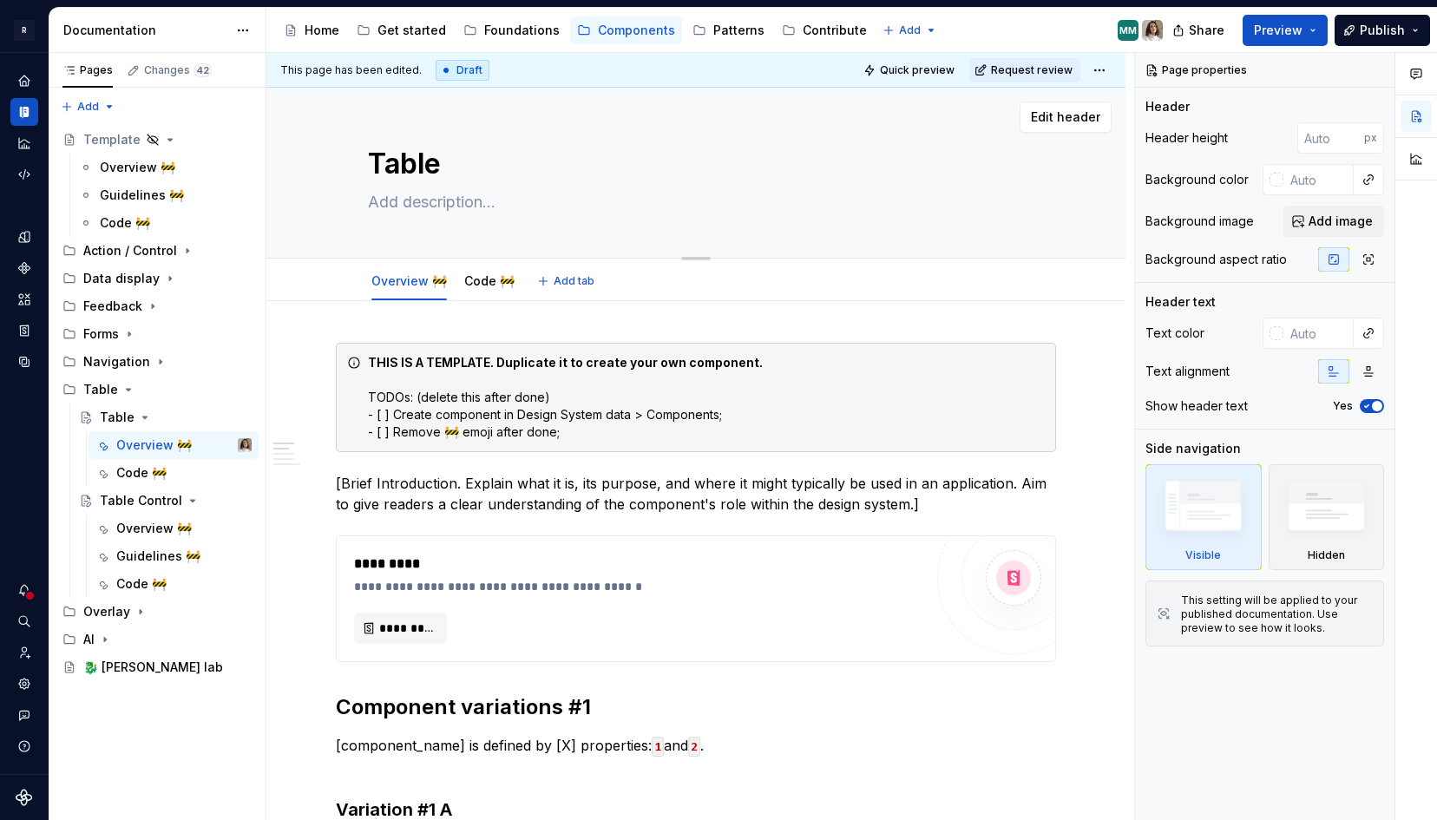
type textarea "Table 🏗️"
type textarea "*"
type textarea "Table 🏗️"
click at [390, 200] on textarea at bounding box center [693, 202] width 656 height 28
paste textarea "Responsive elements that helps users edit and compare data."
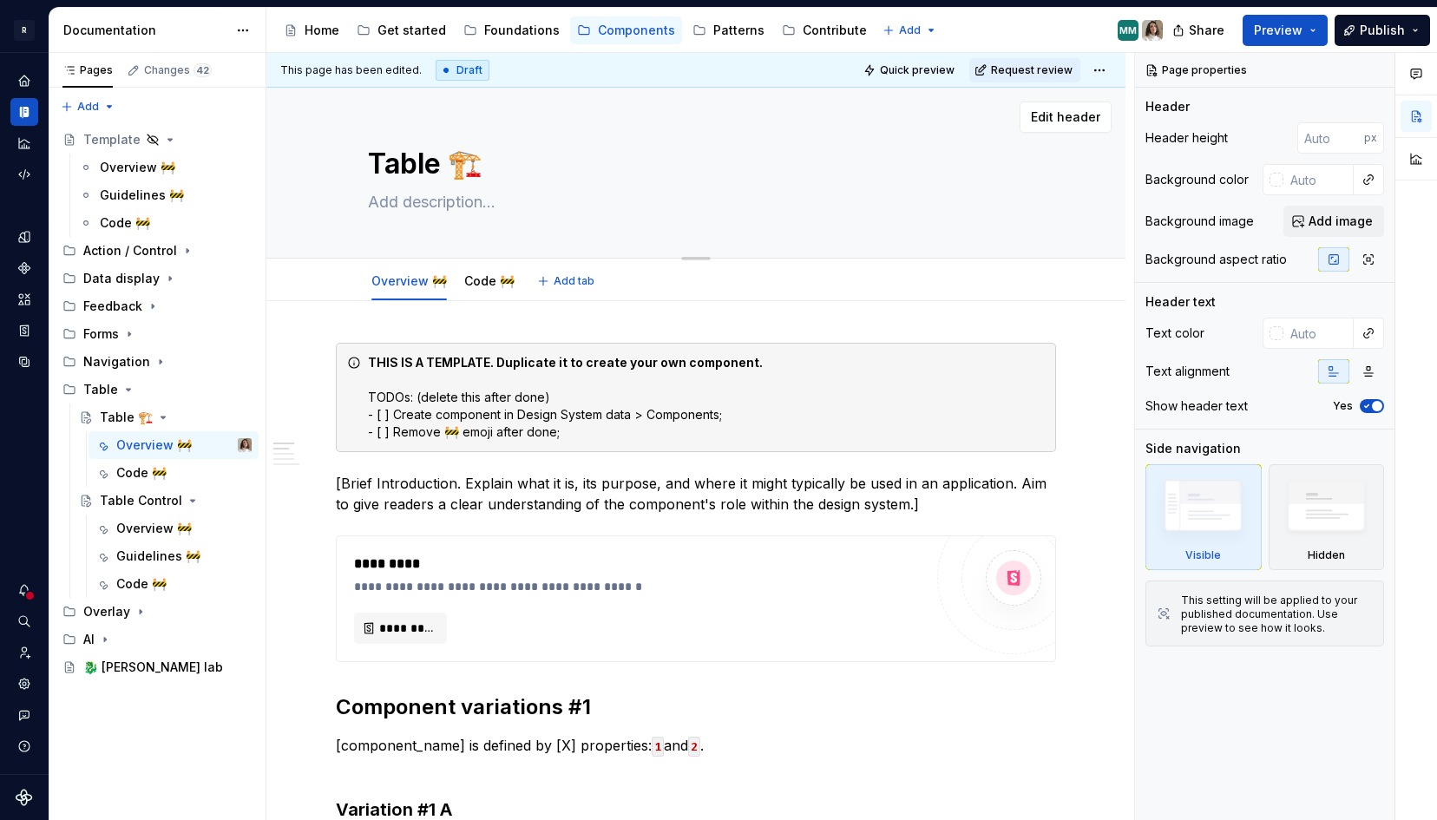
type textarea "*"
type textarea "Responsive elements that helps users edit and compare data."
click at [410, 203] on textarea "Responsive elements that helps users edit and compare data." at bounding box center [693, 202] width 656 height 28
type textarea "*"
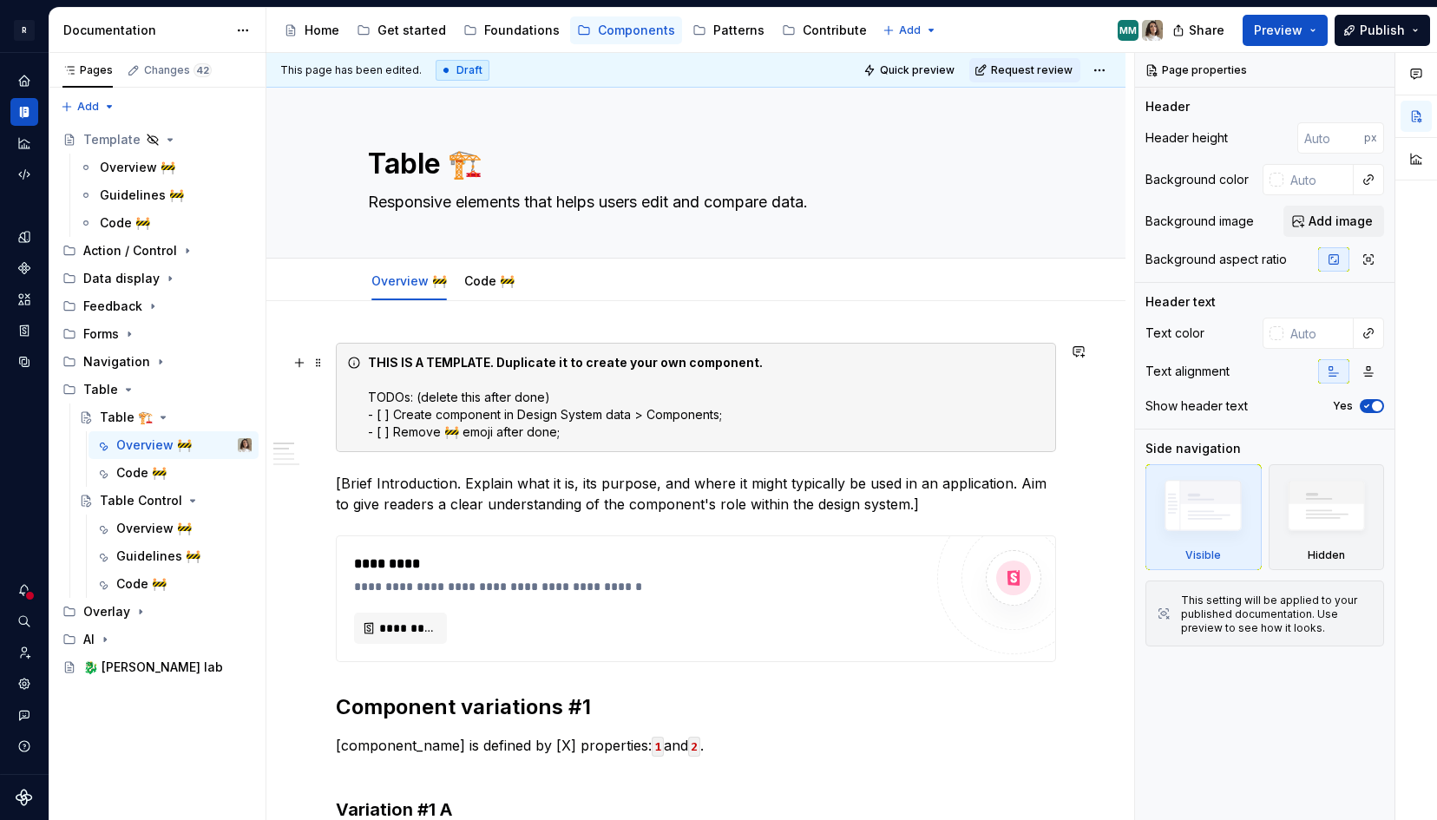
type textarea "Responsive elements that helps users edit and compare data."
click at [363, 374] on div "THIS IS A TEMPLATE. Duplicate it to create your own component. TODOs: (delete t…" at bounding box center [696, 397] width 720 height 109
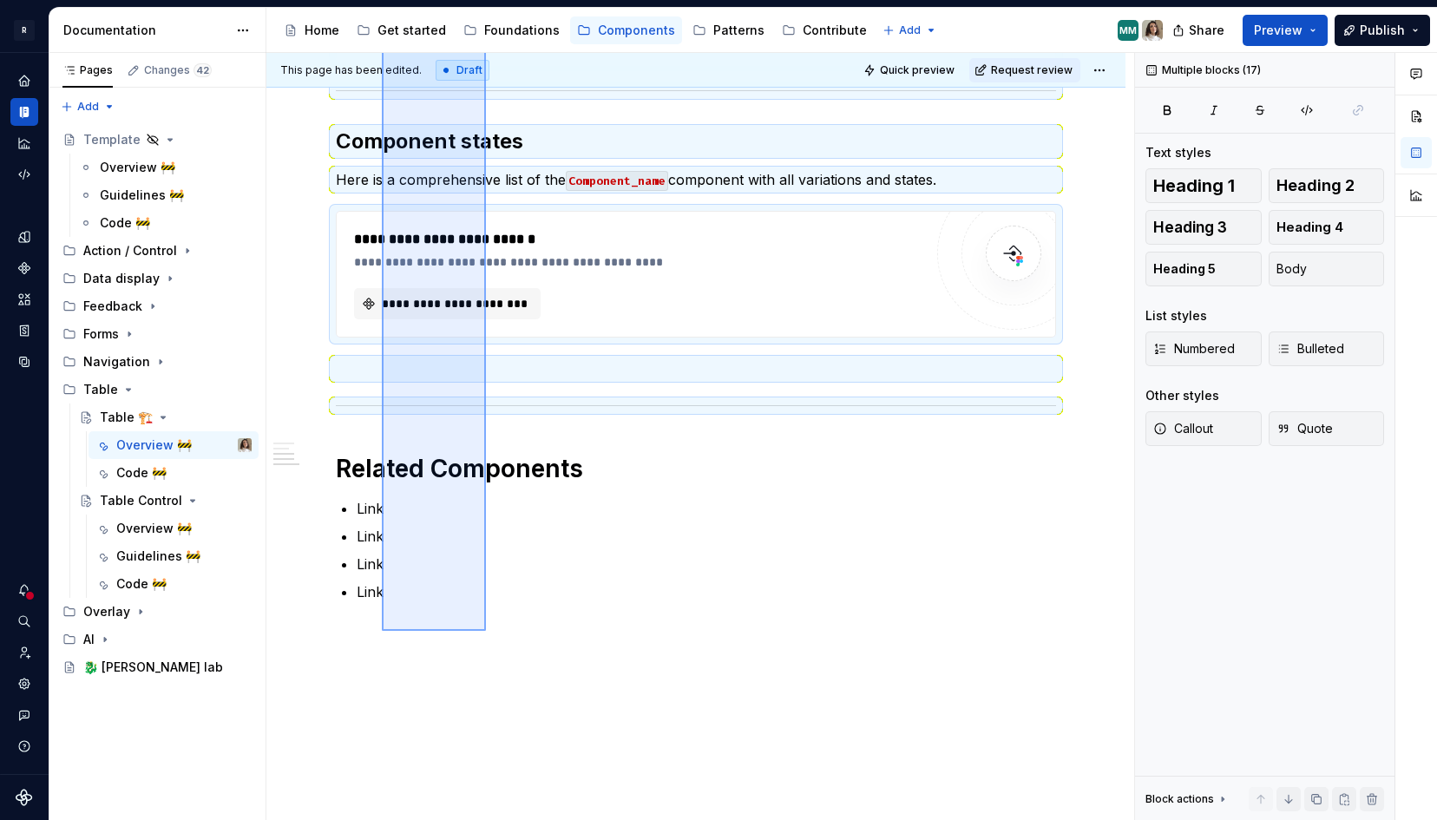
scroll to position [1219, 0]
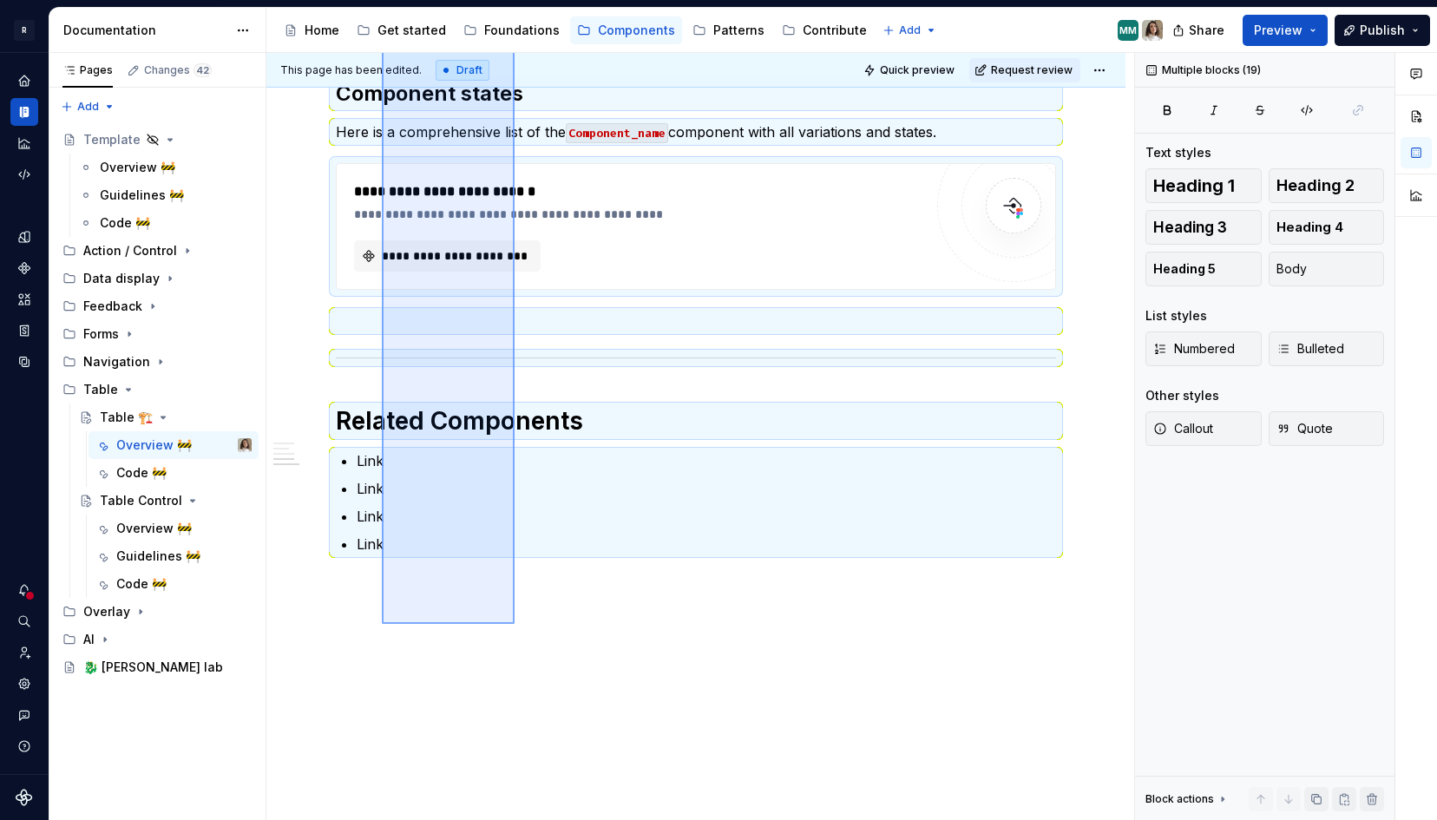
drag, startPoint x: 391, startPoint y: 354, endPoint x: 515, endPoint y: 624, distance: 297.1
click at [515, 624] on div "**********" at bounding box center [700, 437] width 868 height 768
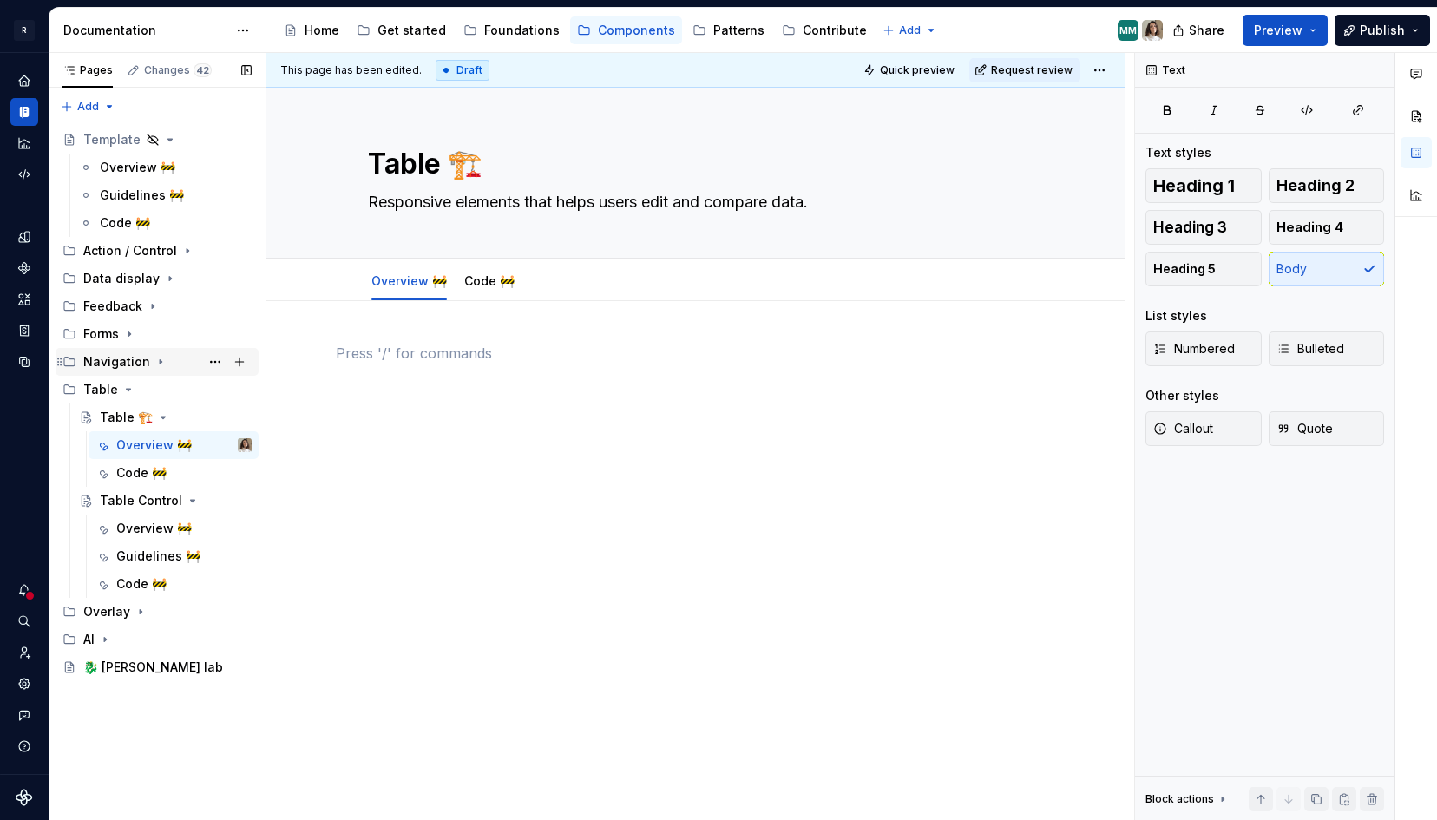
click at [125, 361] on div "Navigation" at bounding box center [116, 361] width 67 height 17
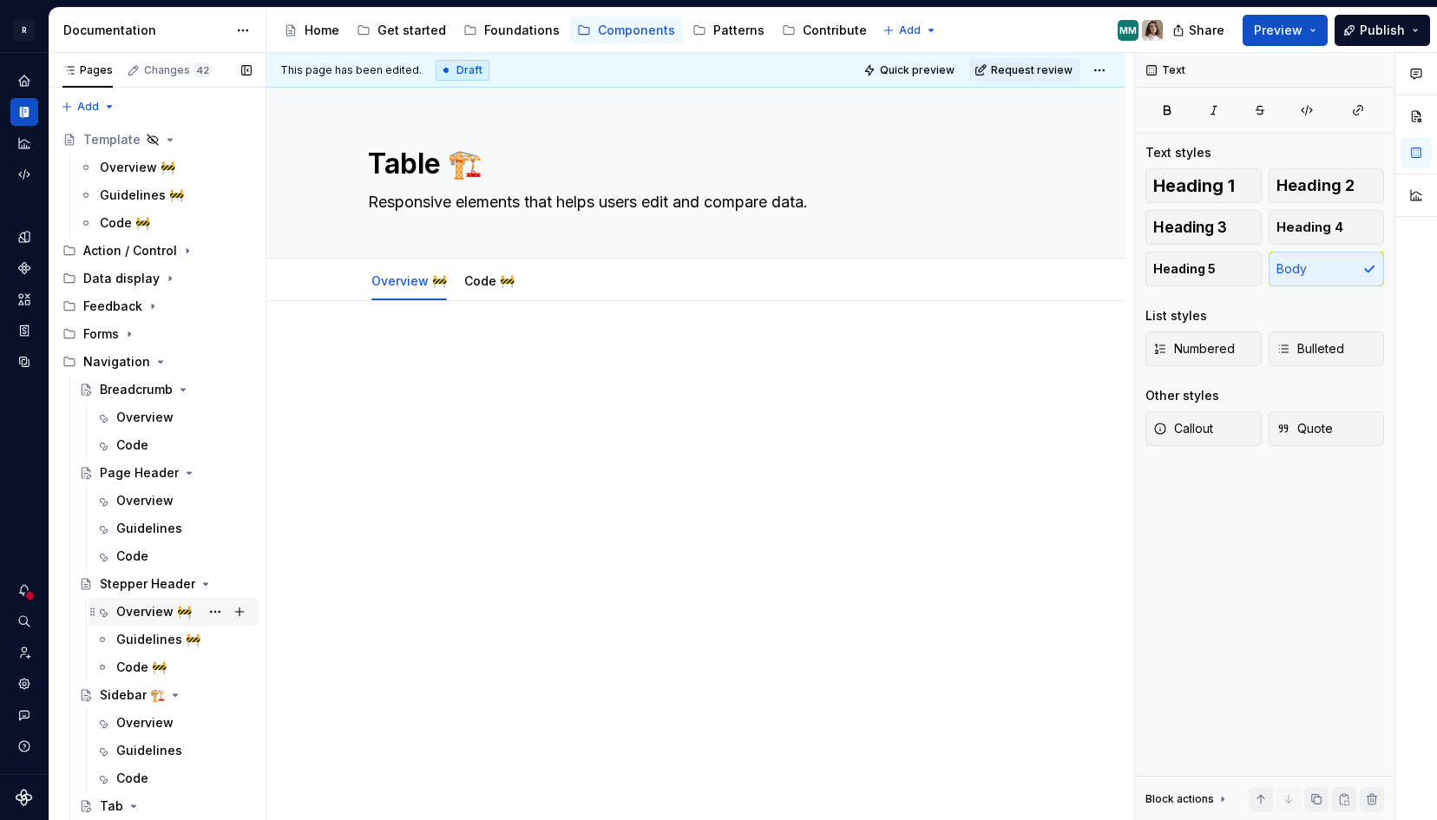
click at [148, 610] on div "Overview 🚧" at bounding box center [154, 611] width 76 height 17
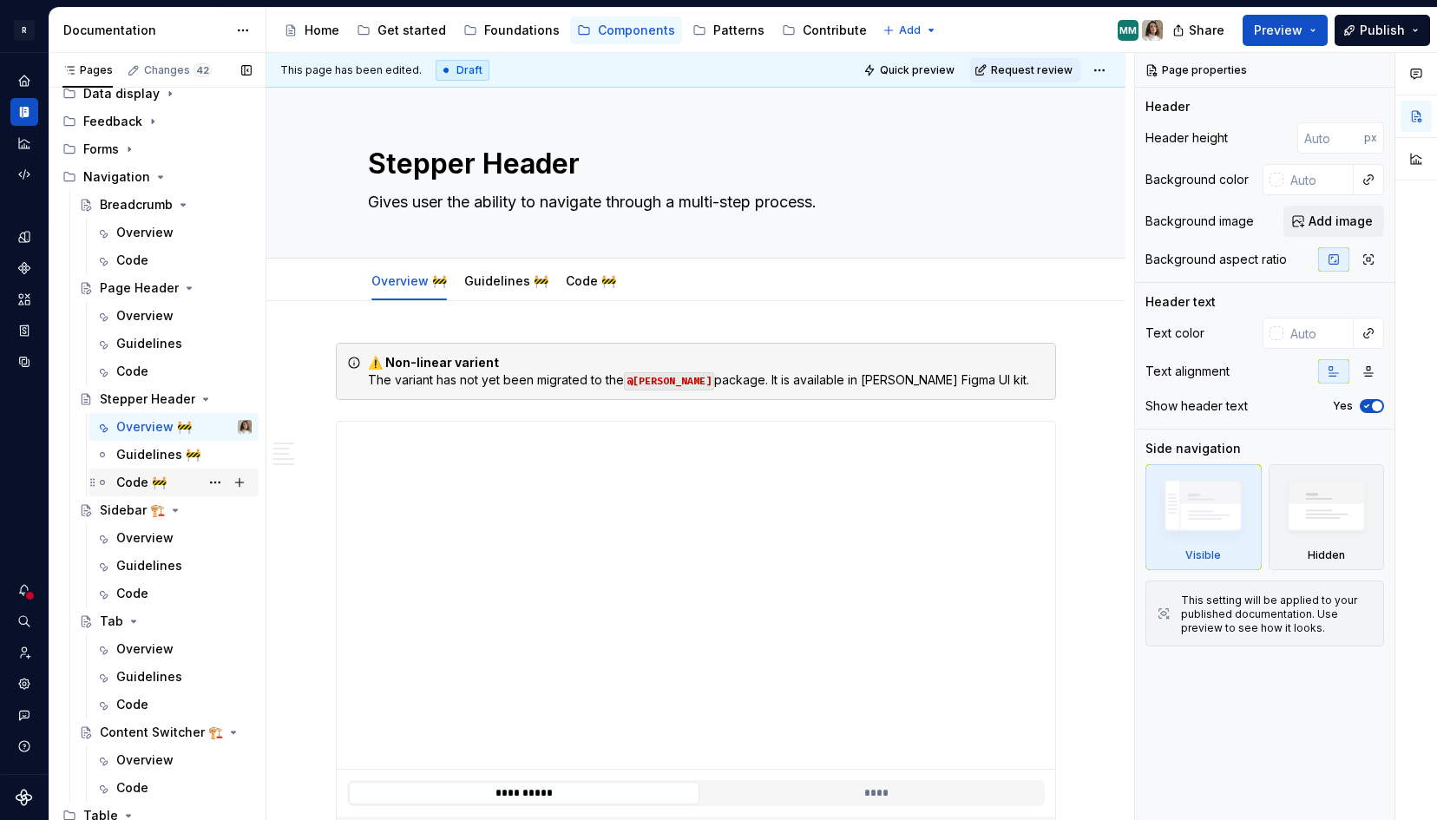
scroll to position [187, 0]
click at [130, 529] on div "Overview" at bounding box center [144, 536] width 57 height 17
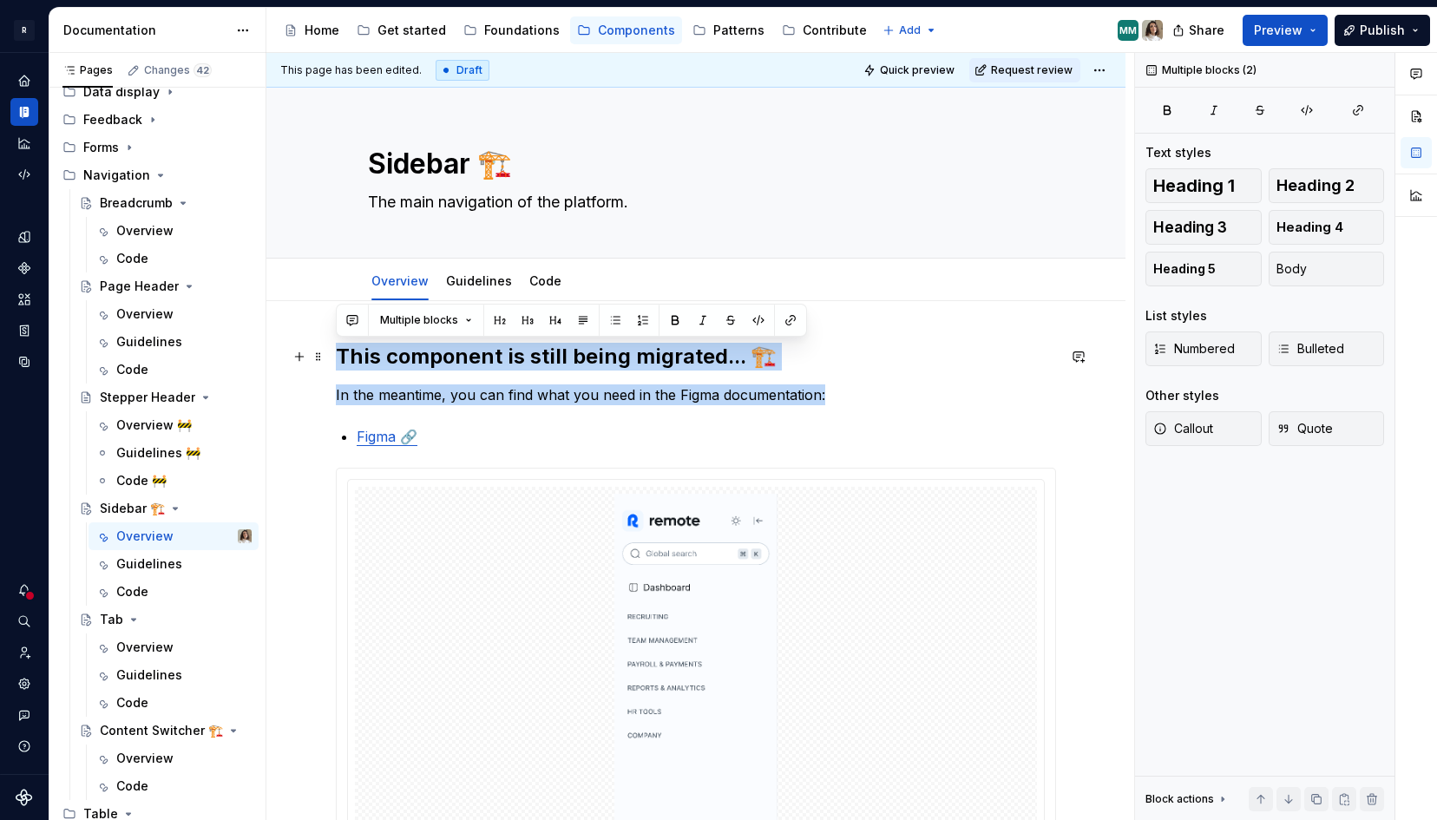
drag, startPoint x: 816, startPoint y: 397, endPoint x: 327, endPoint y: 361, distance: 489.9
copy div "This component is still being migrated... 🏗️ In the meantime, you can find what…"
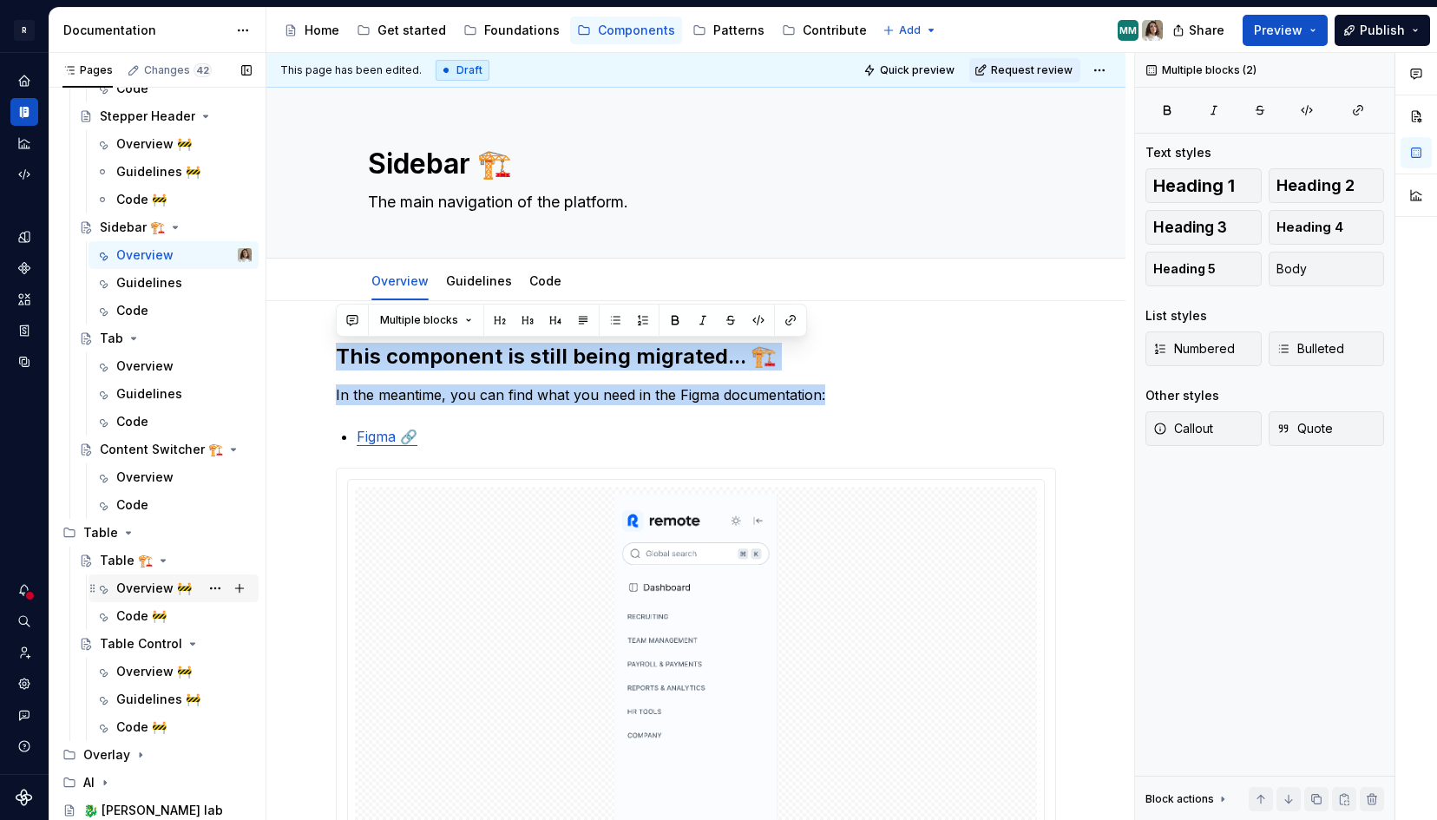
click at [138, 594] on div "Overview 🚧" at bounding box center [154, 588] width 76 height 17
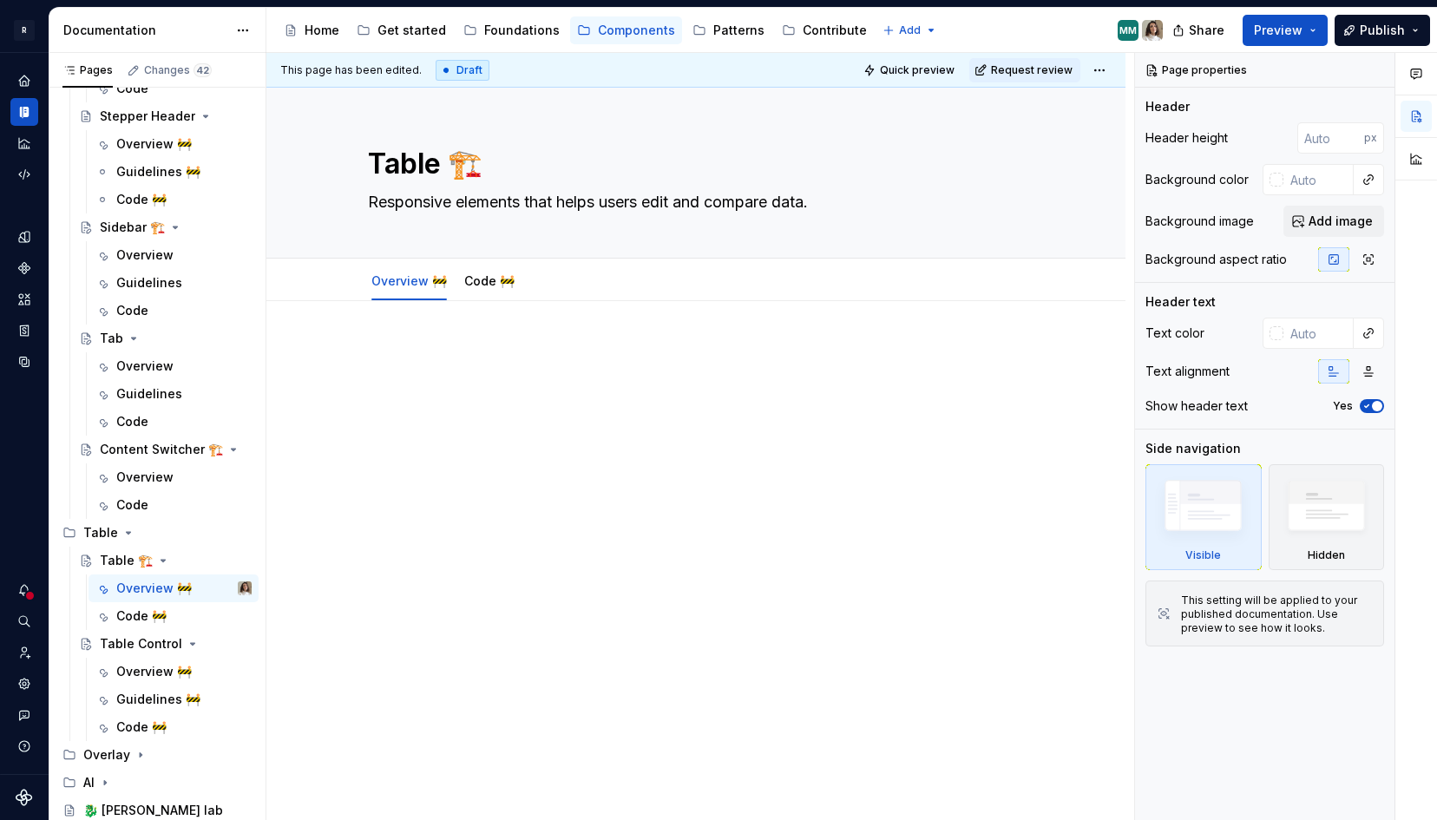
click at [440, 364] on div at bounding box center [696, 376] width 720 height 66
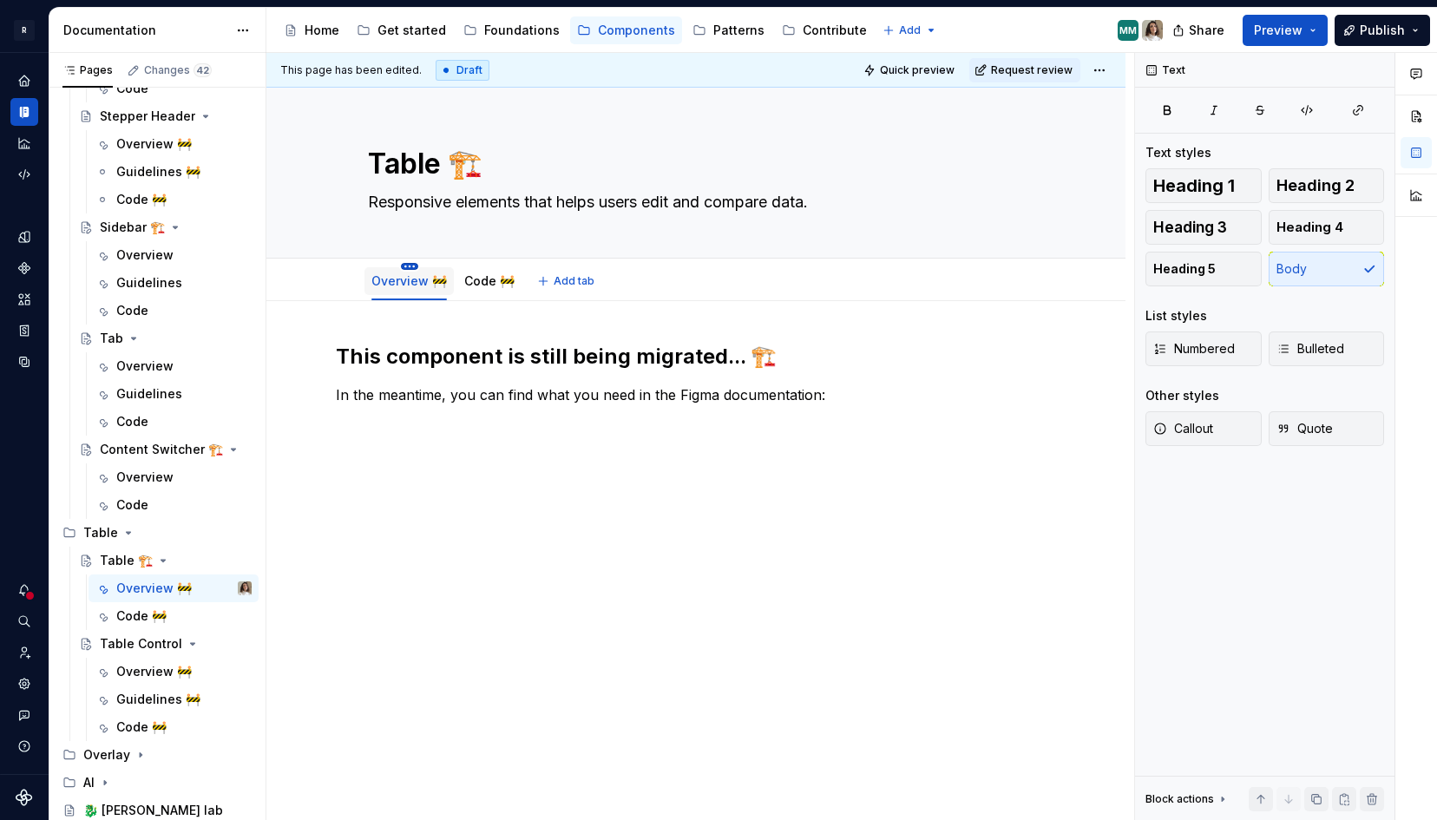
click at [417, 265] on html "R Norma Design system data Documentation Accessibility guide for tree Page tree…" at bounding box center [718, 410] width 1437 height 820
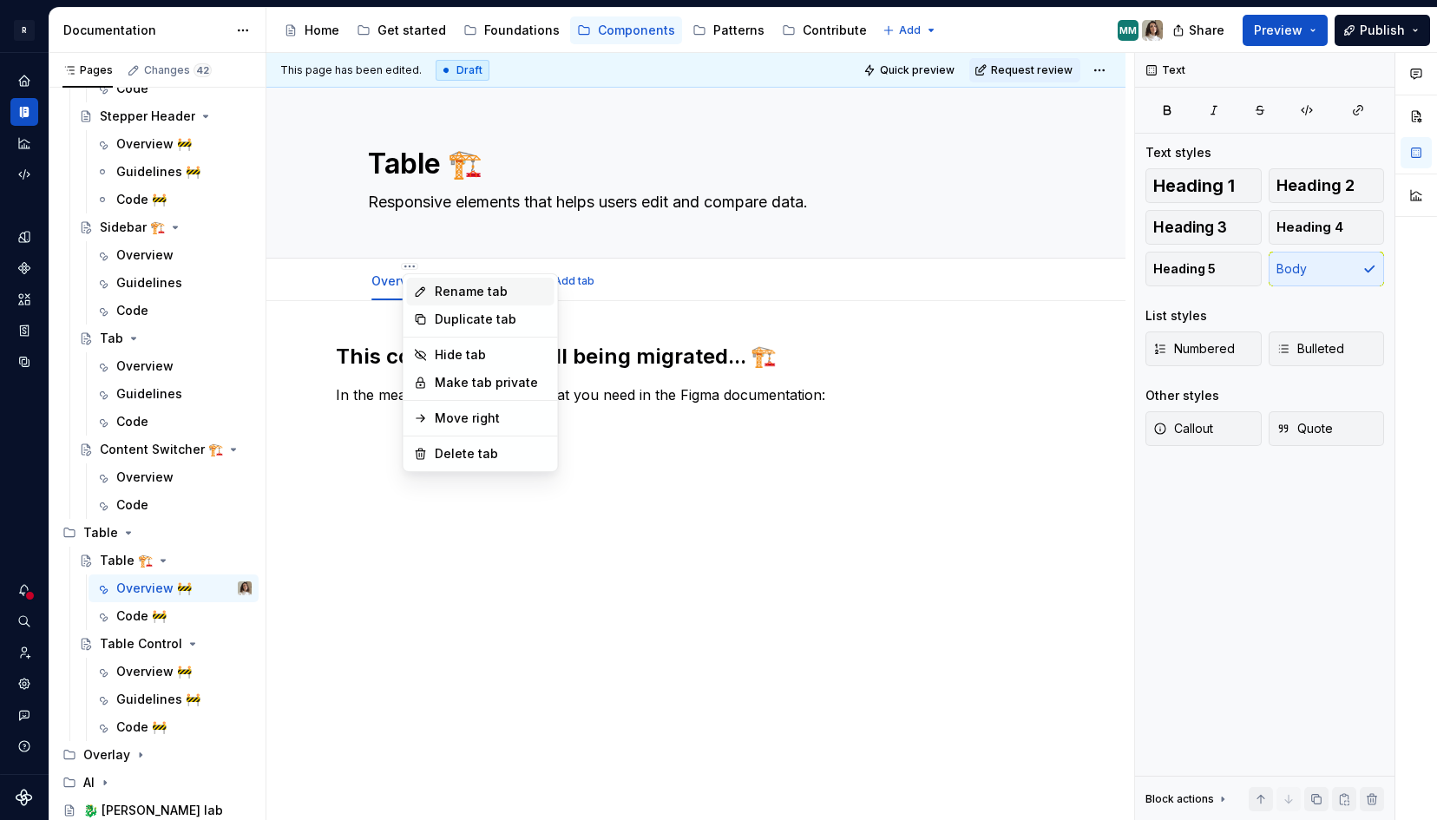
type textarea "*"
click at [465, 284] on div "Rename tab" at bounding box center [491, 291] width 113 height 17
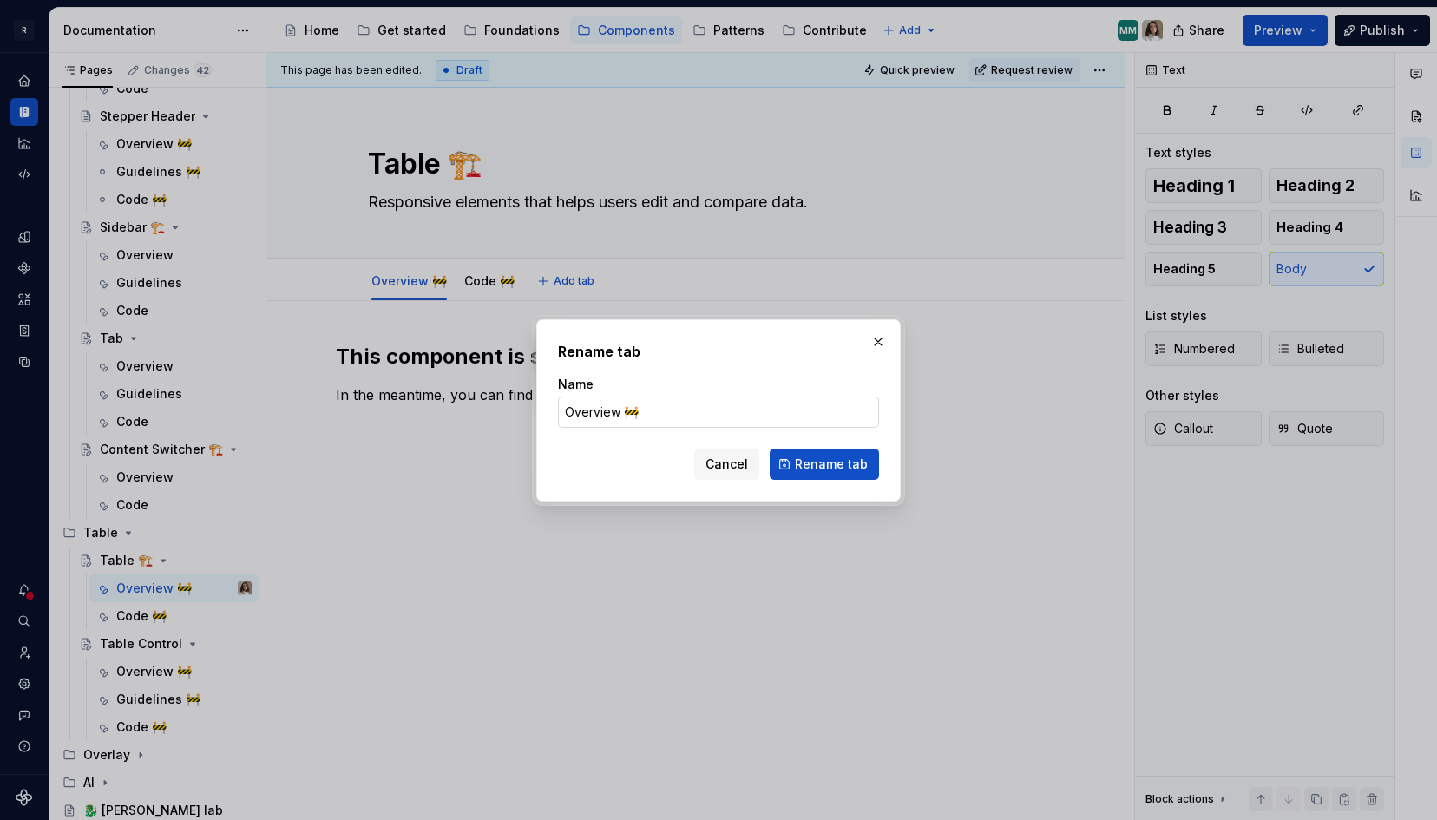
click at [654, 411] on input "Overview 🚧" at bounding box center [718, 412] width 321 height 31
type input "Overview"
click button "Rename tab" at bounding box center [824, 464] width 109 height 31
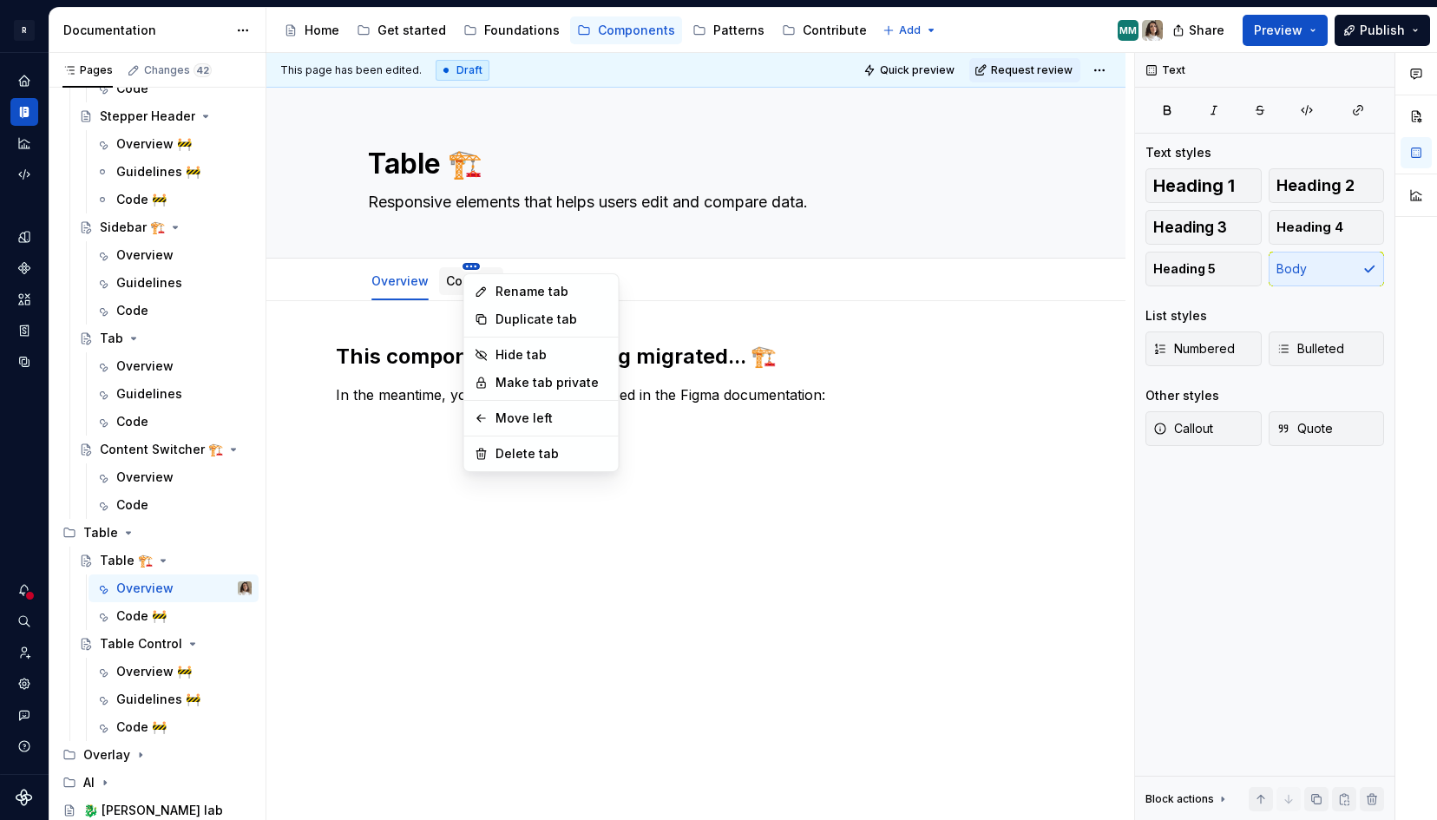
click at [470, 266] on html "R Norma Design system data Documentation Accessibility guide for tree Page tree…" at bounding box center [718, 410] width 1437 height 820
type textarea "*"
click at [505, 284] on div "Rename tab" at bounding box center [551, 291] width 113 height 17
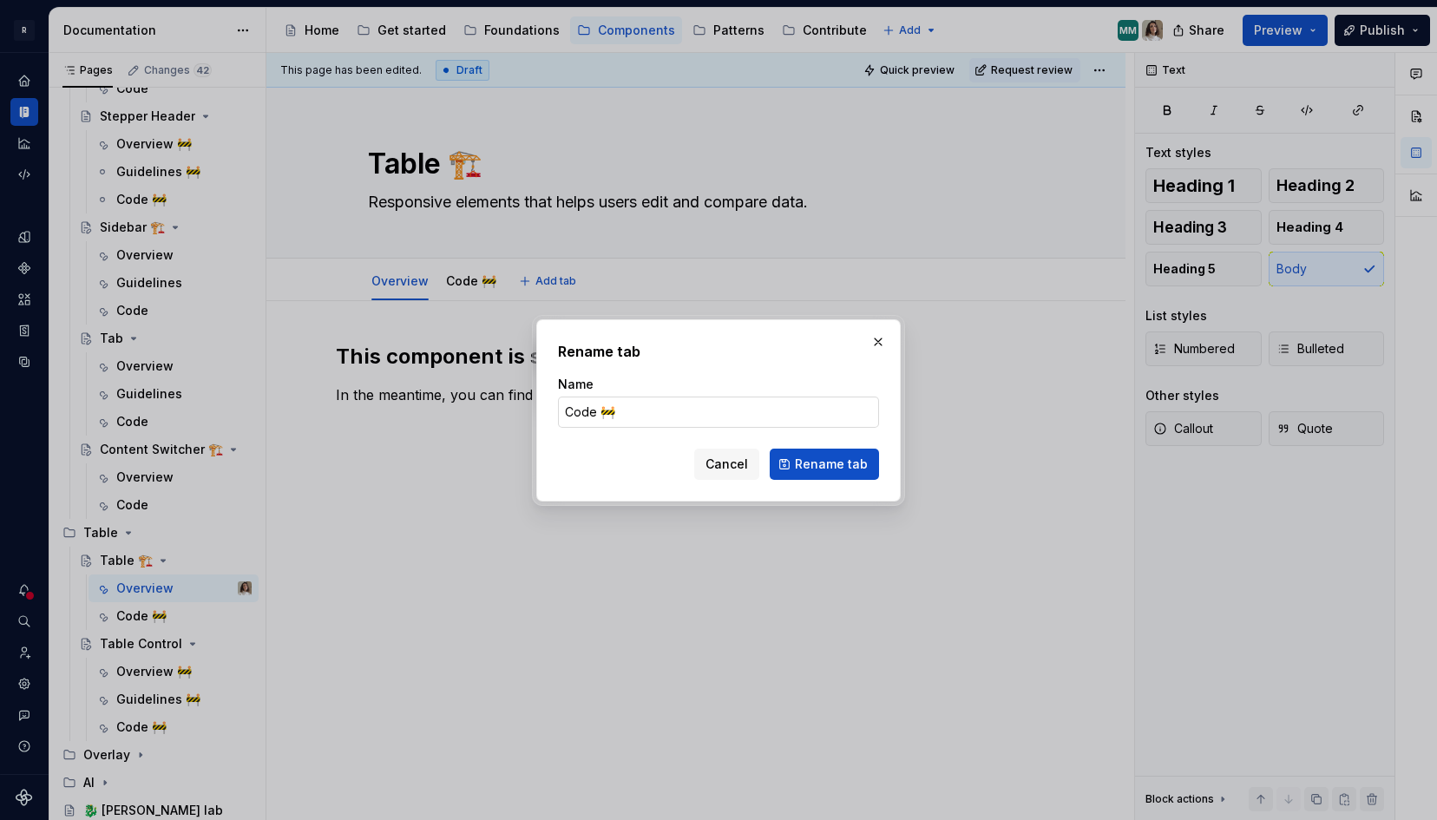
click at [642, 415] on input "Code 🚧" at bounding box center [718, 412] width 321 height 31
type input "Code"
click button "Rename tab" at bounding box center [824, 464] width 109 height 31
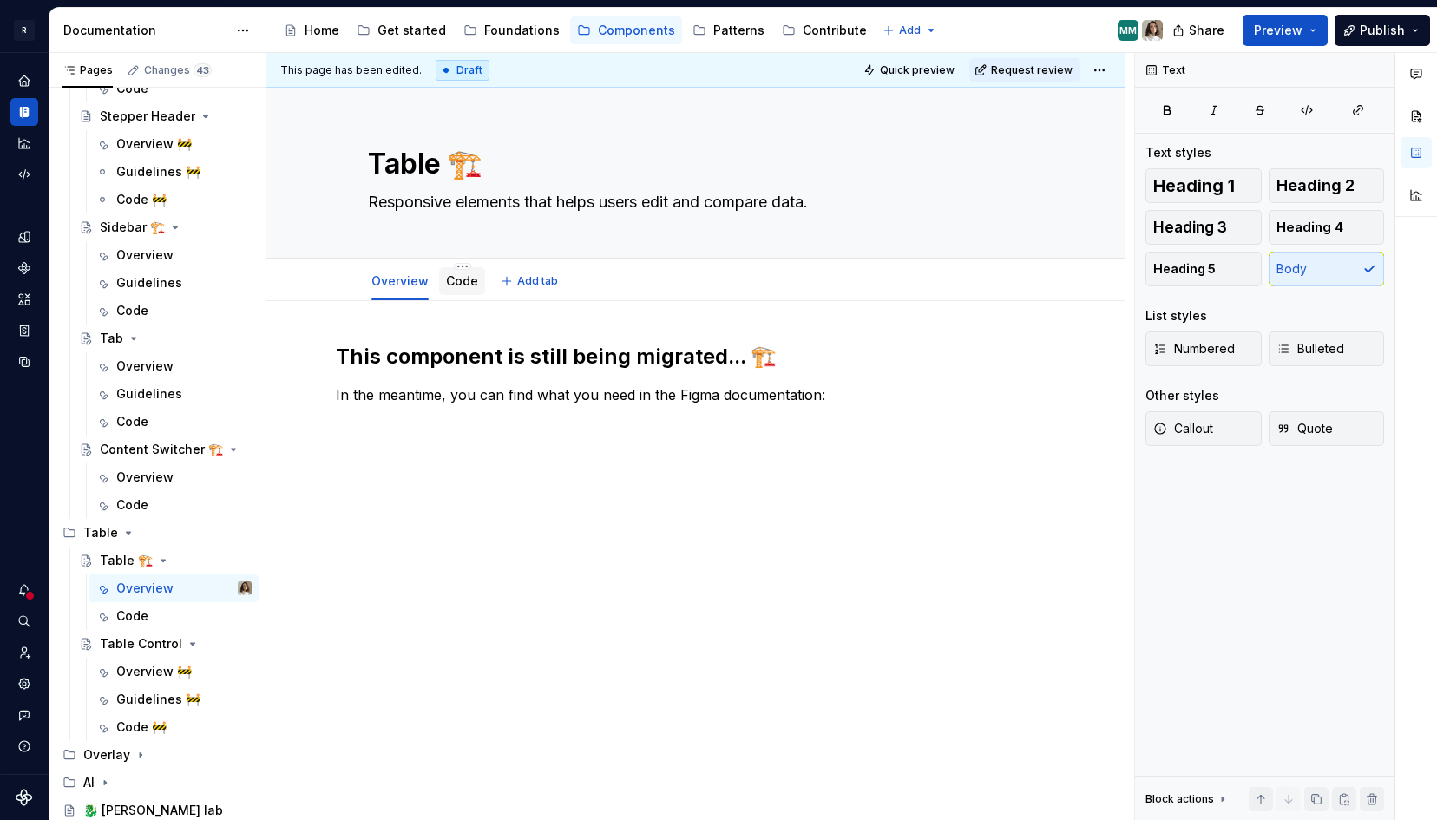
click at [460, 277] on link "Code" at bounding box center [462, 280] width 32 height 15
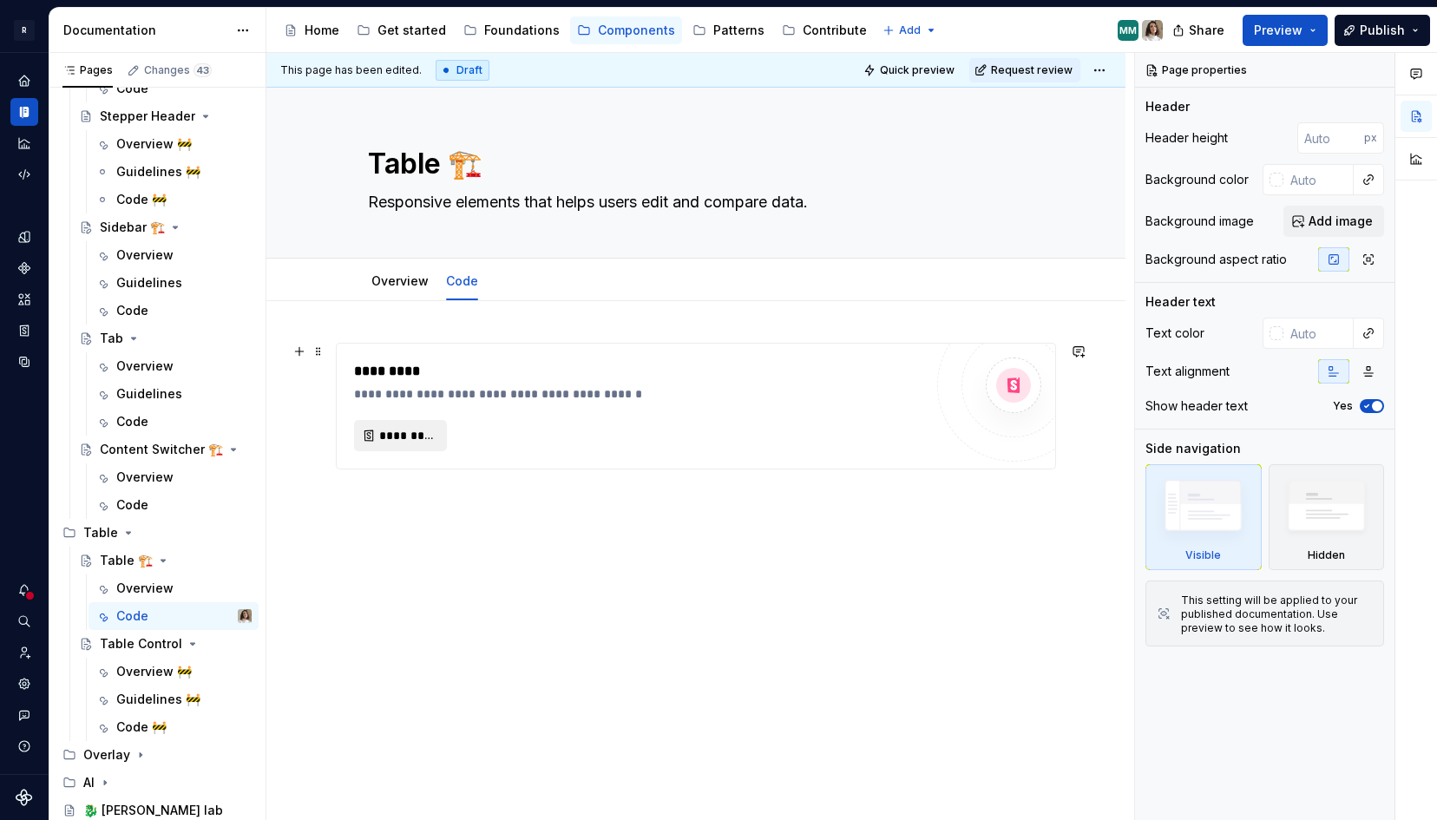
click at [392, 441] on span "*********" at bounding box center [407, 435] width 56 height 17
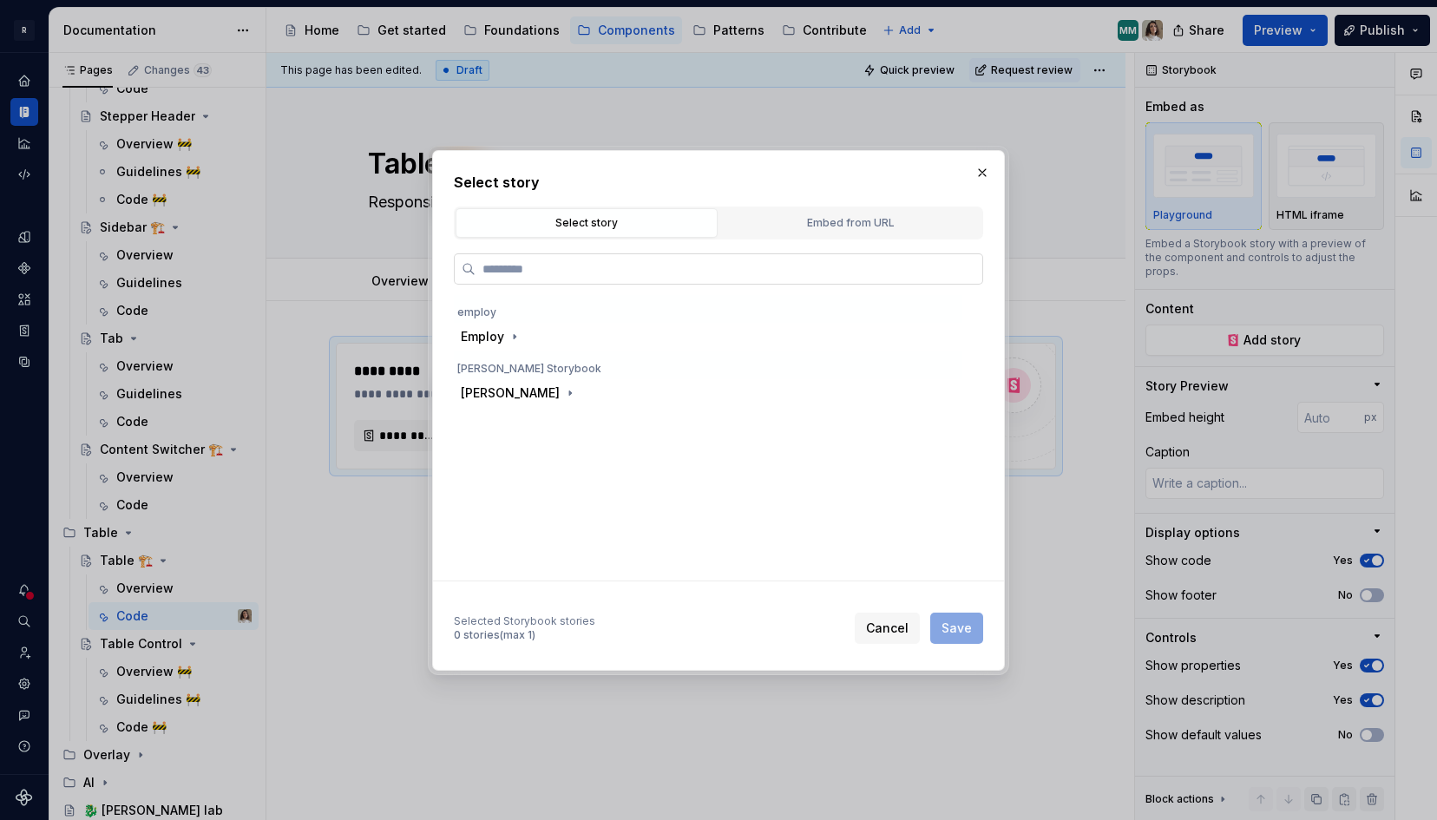
type textarea "*"
paste input "**********"
type input "**********"
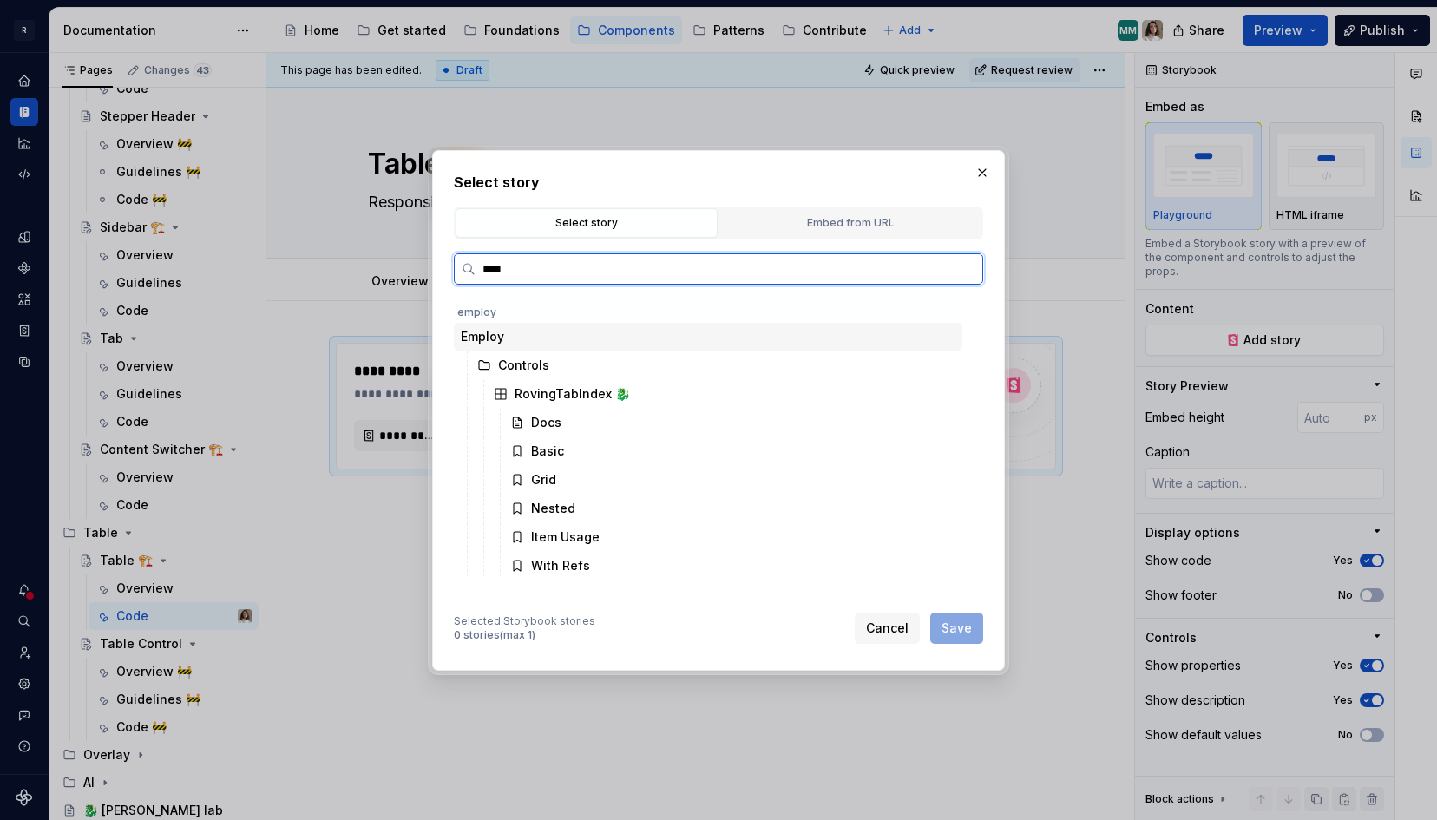
type input "*****"
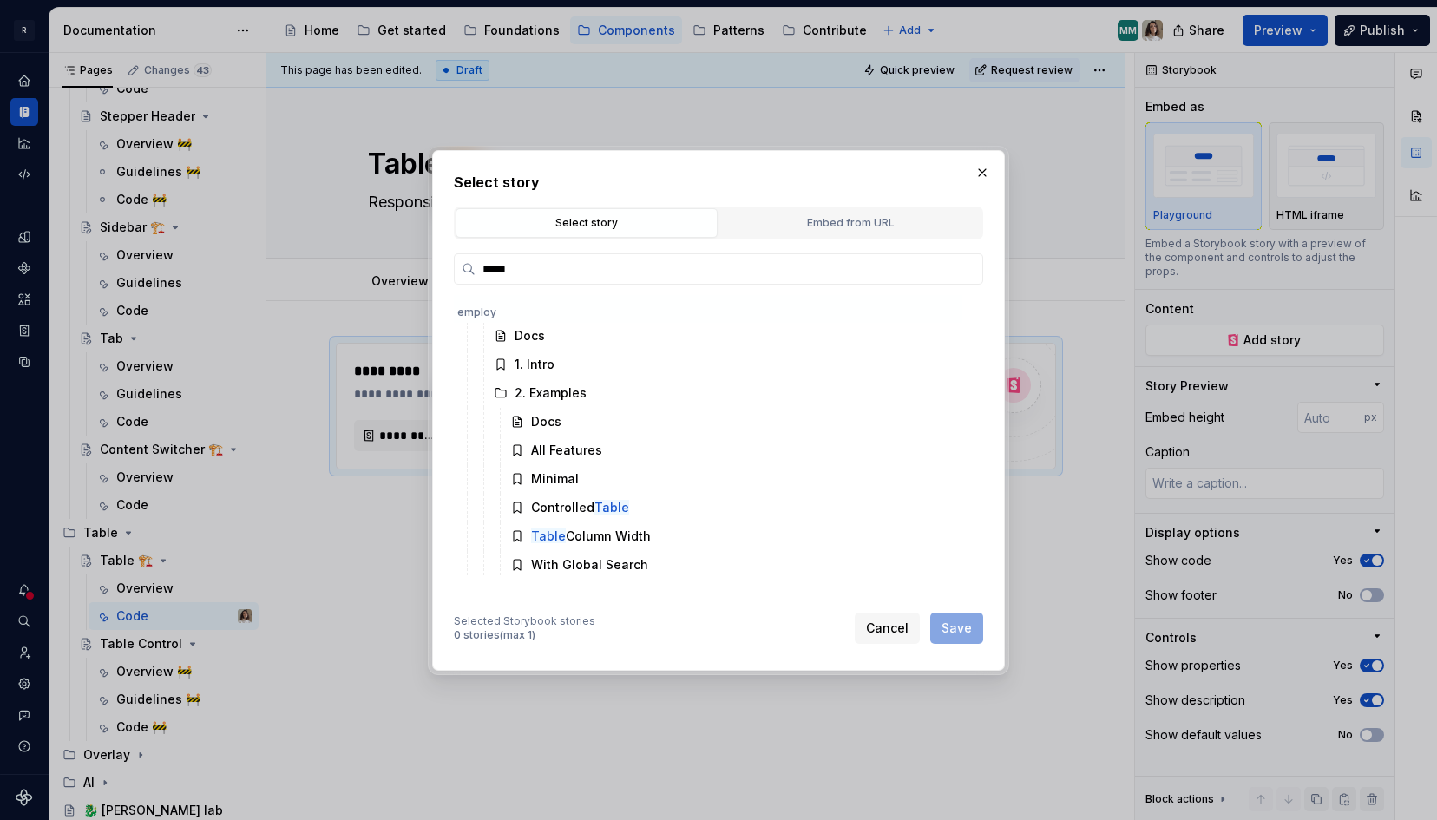
scroll to position [405, 0]
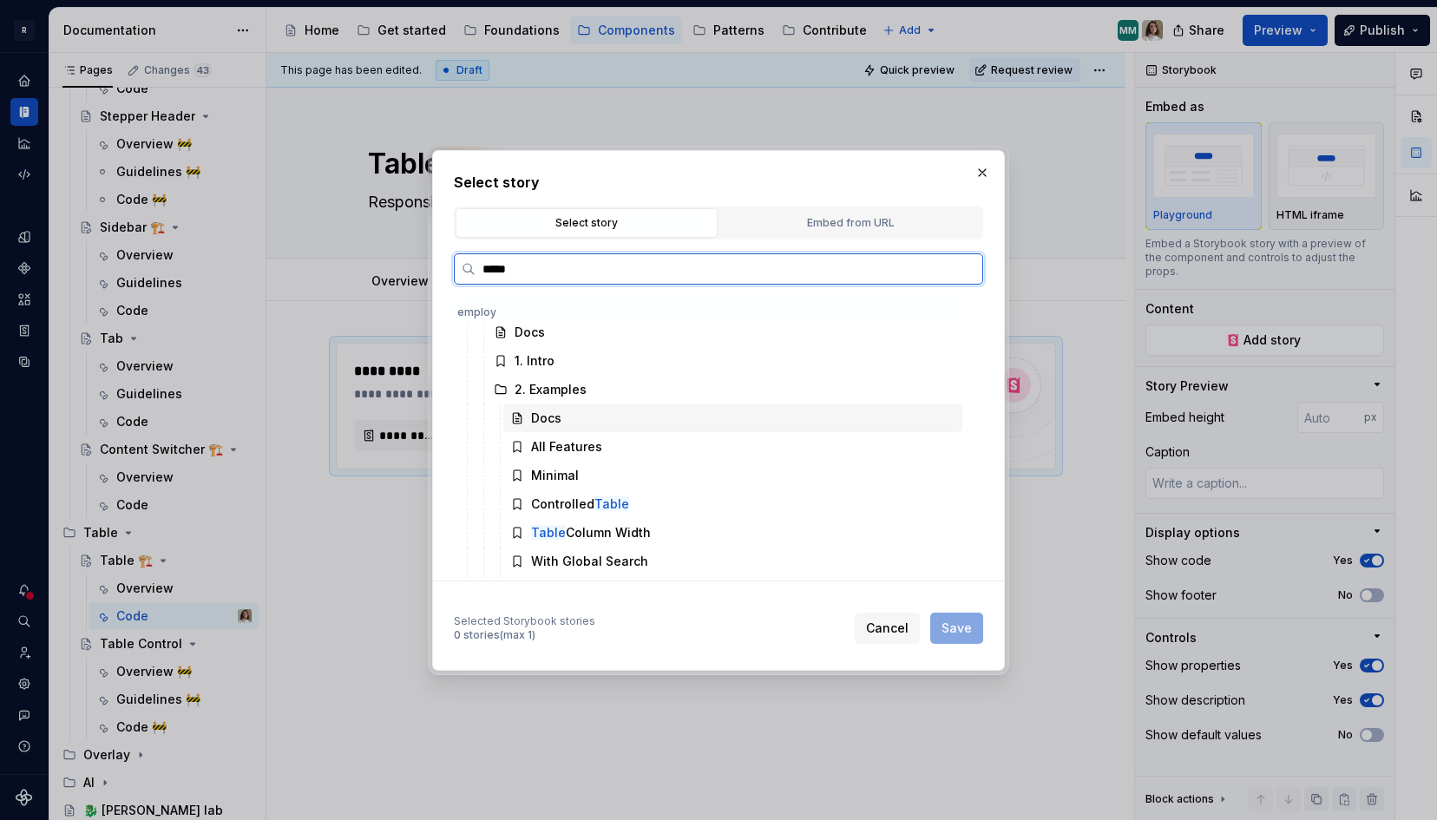
click at [561, 426] on div "Docs" at bounding box center [732, 418] width 459 height 28
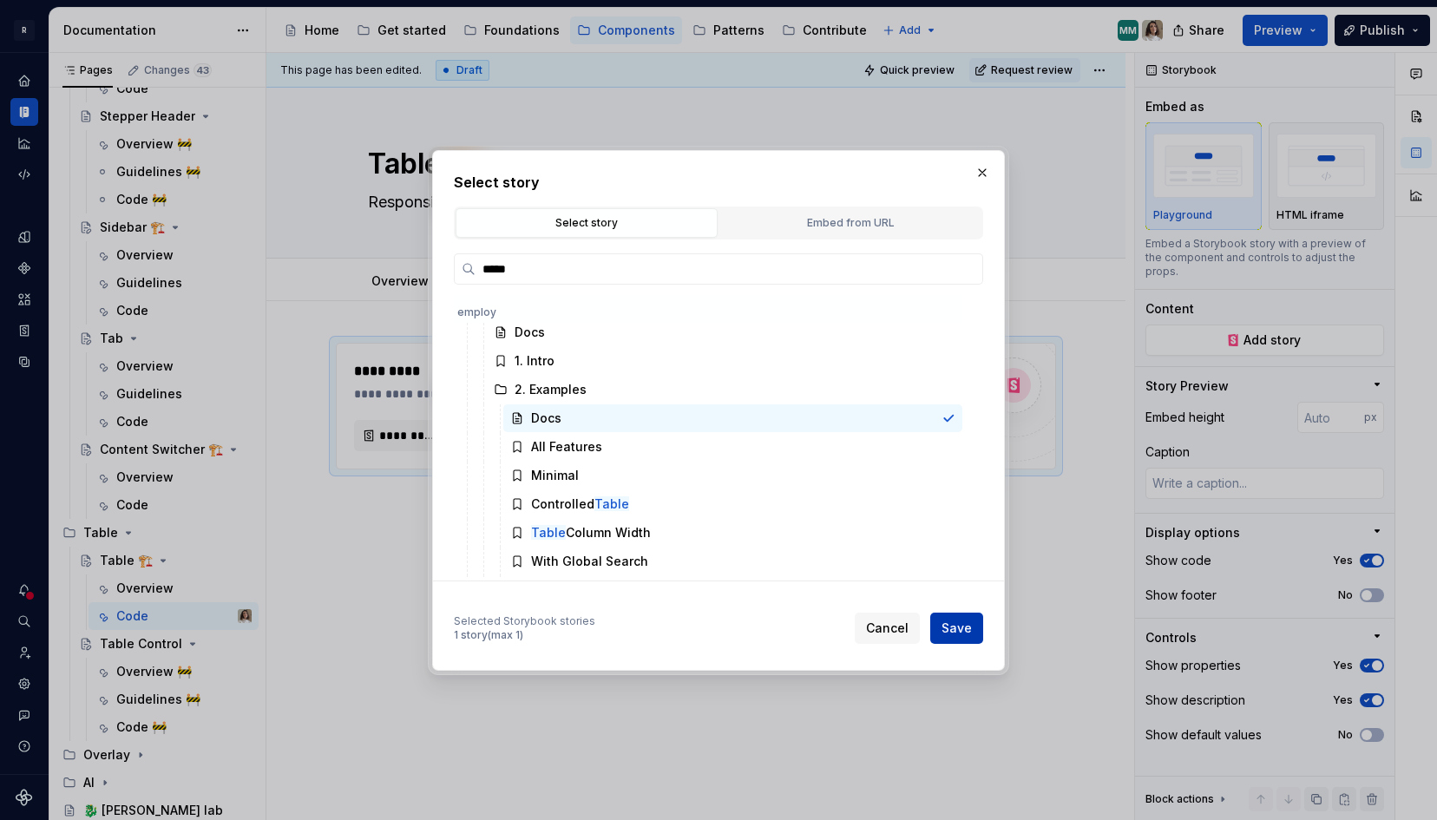
click at [961, 631] on span "Save" at bounding box center [957, 628] width 30 height 17
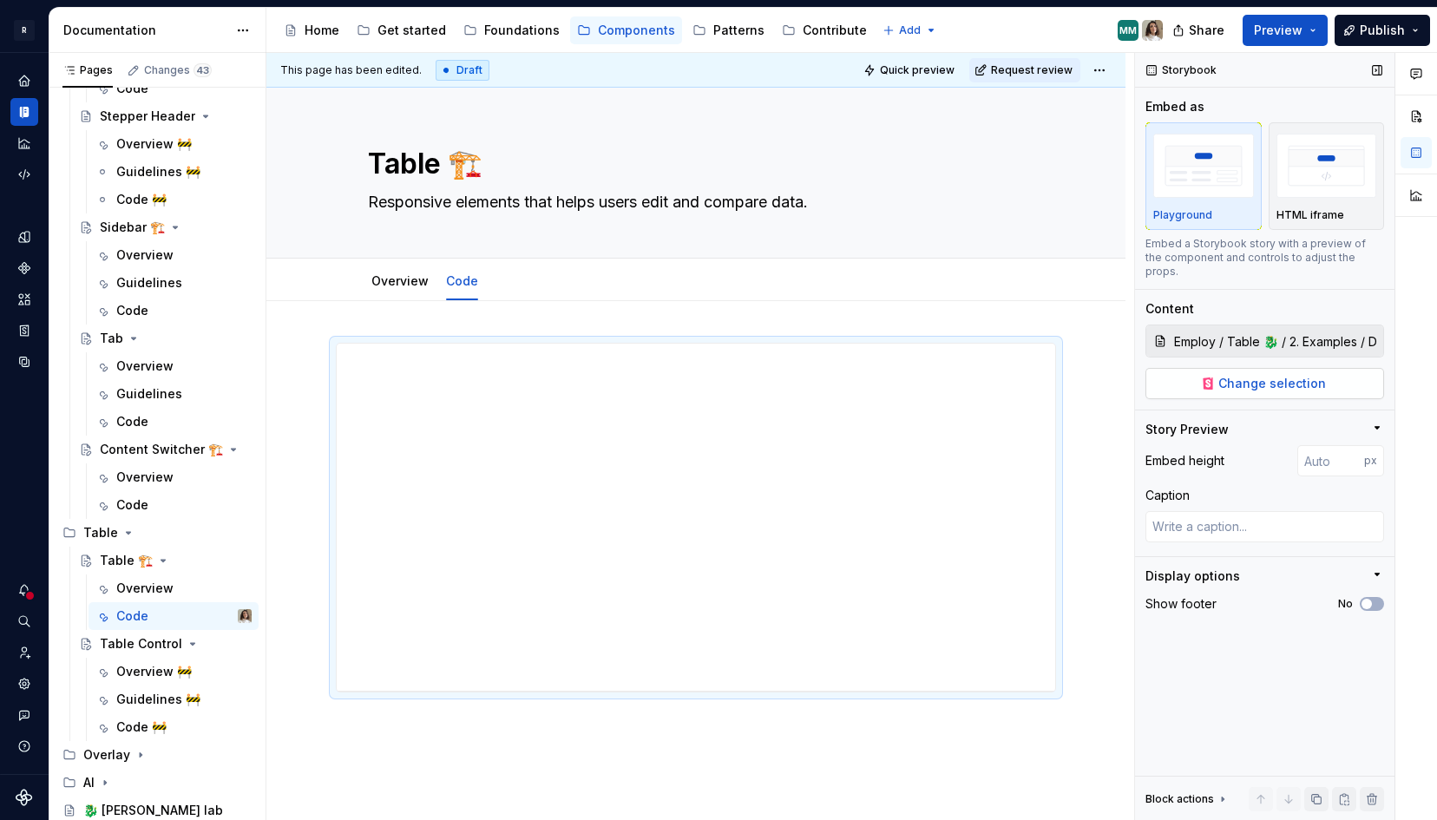
click at [1265, 380] on button "Change selection" at bounding box center [1265, 383] width 239 height 31
type textarea "*"
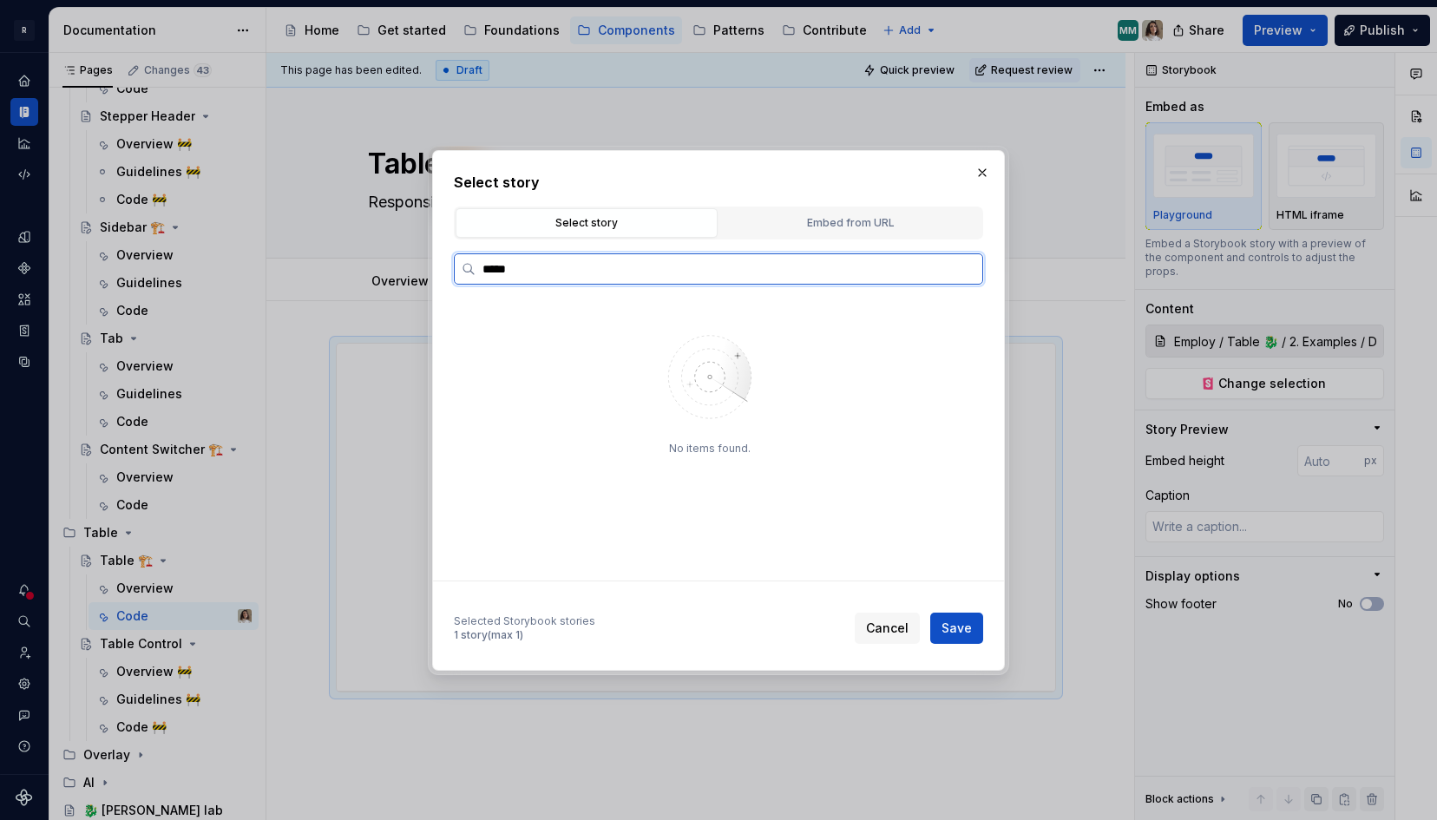
type input "*****"
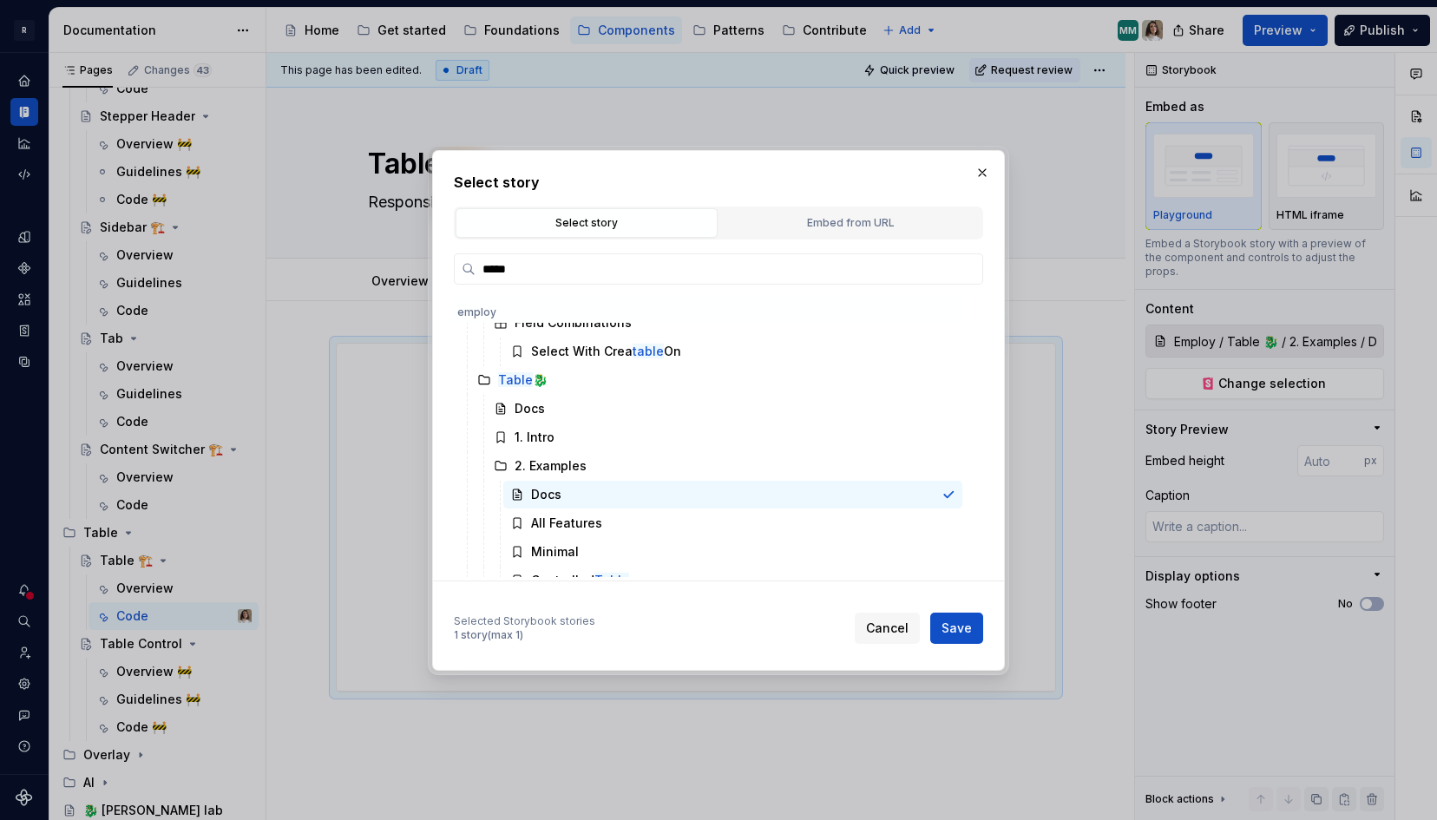
scroll to position [331, 0]
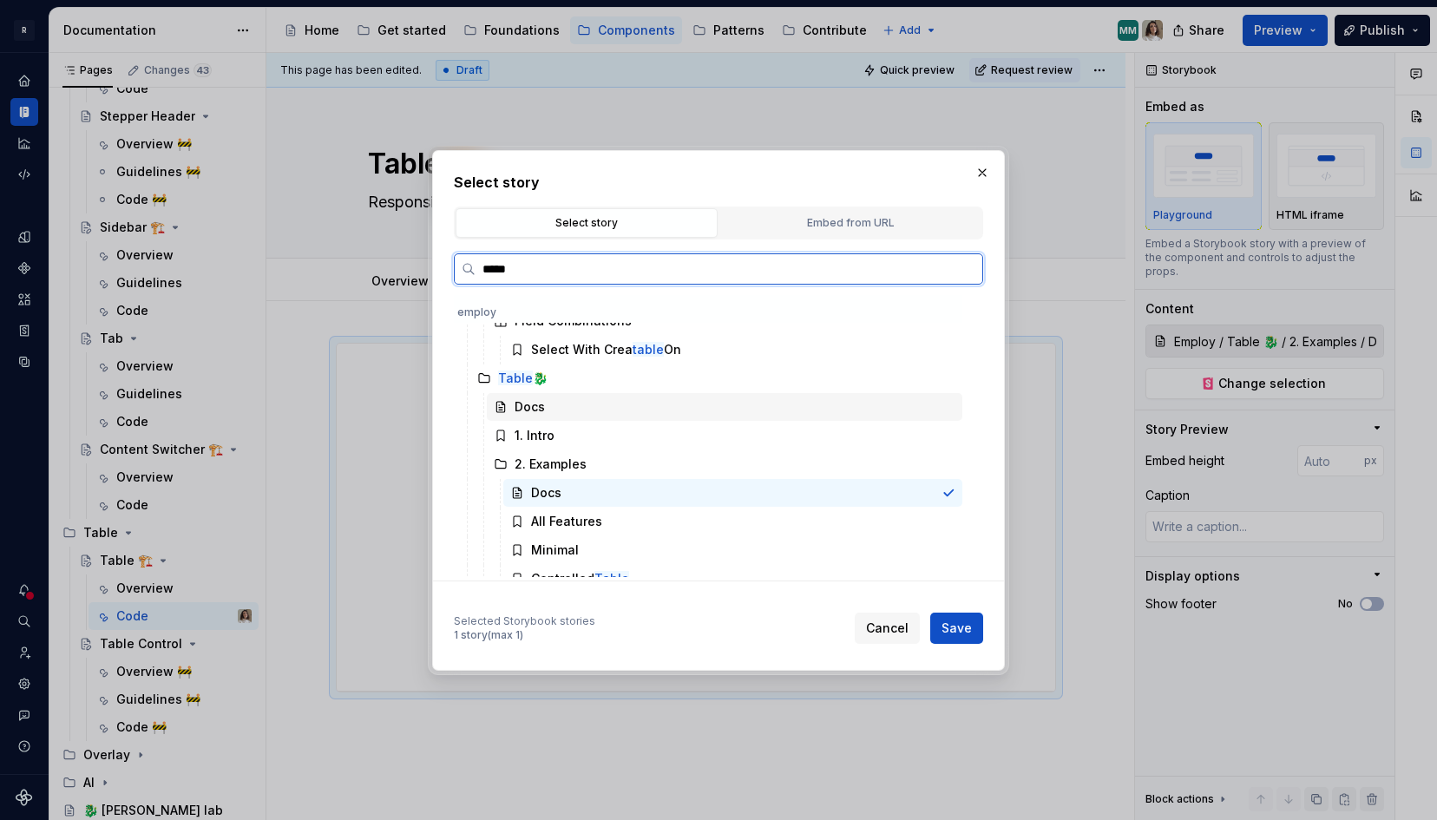
click at [553, 411] on div "Docs" at bounding box center [725, 407] width 476 height 28
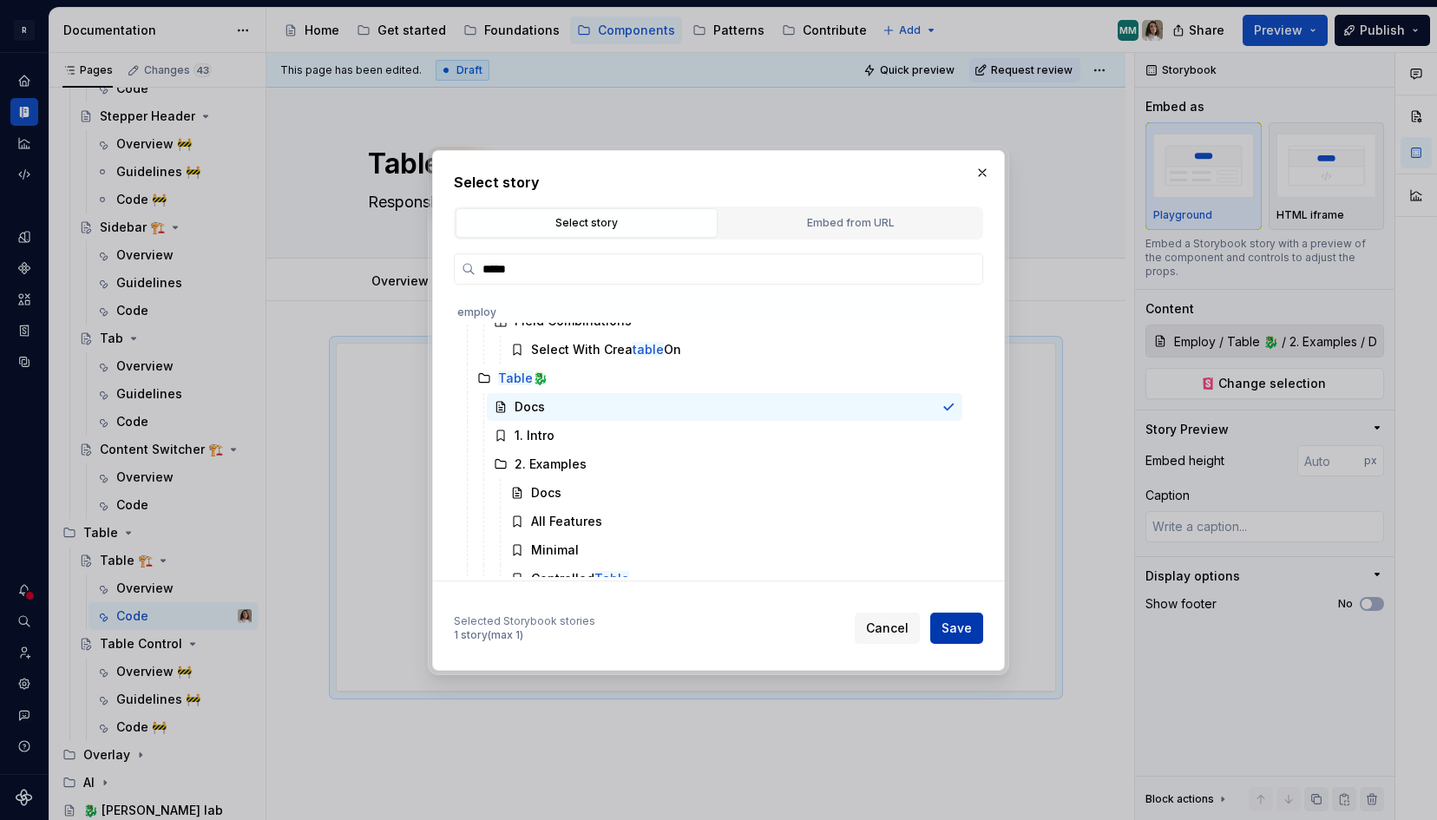
click at [967, 622] on span "Save" at bounding box center [957, 628] width 30 height 17
type textarea "*"
type input "Employ / Table 🐉 / Docs"
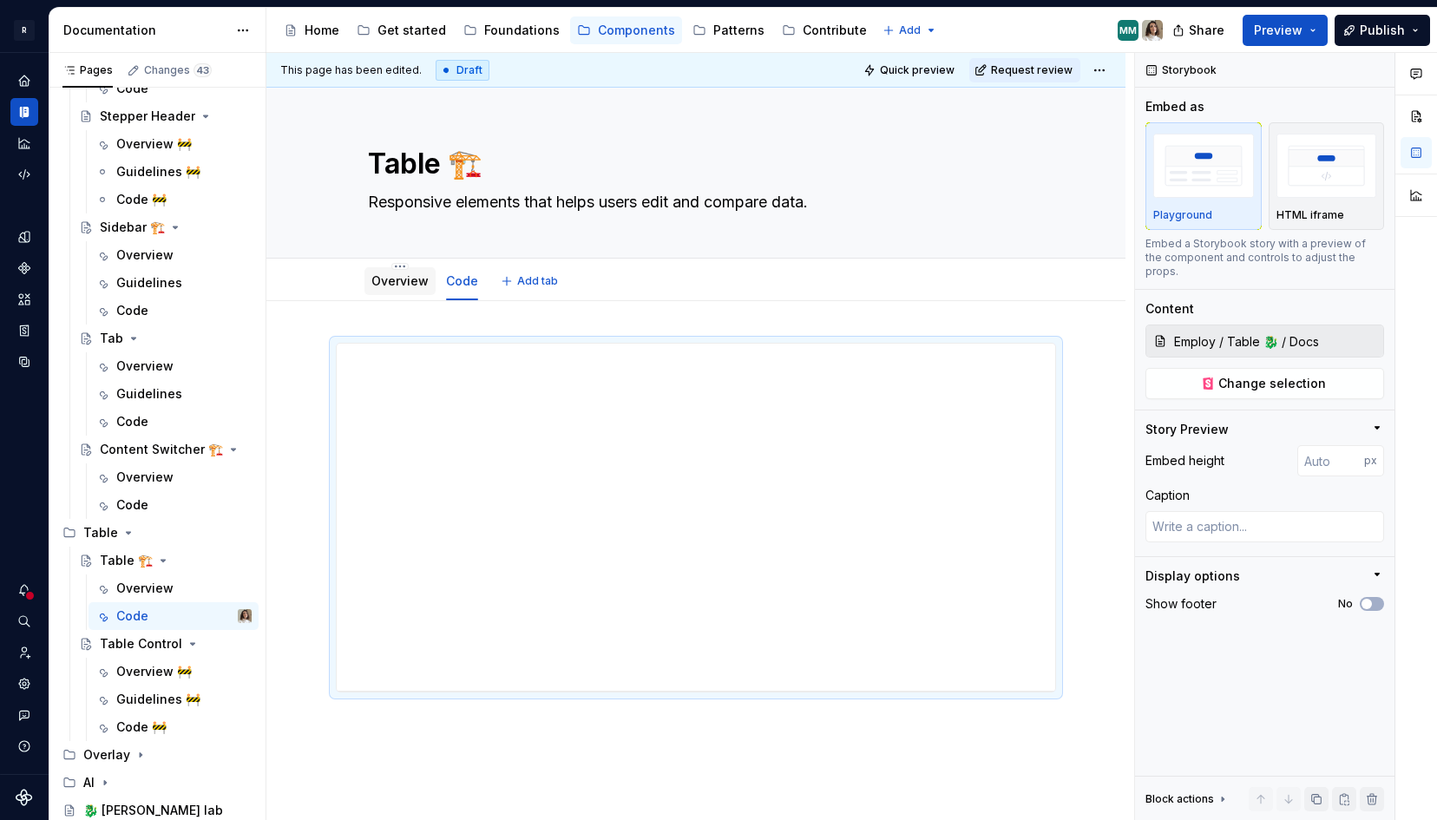
click at [402, 287] on link "Overview" at bounding box center [399, 280] width 57 height 15
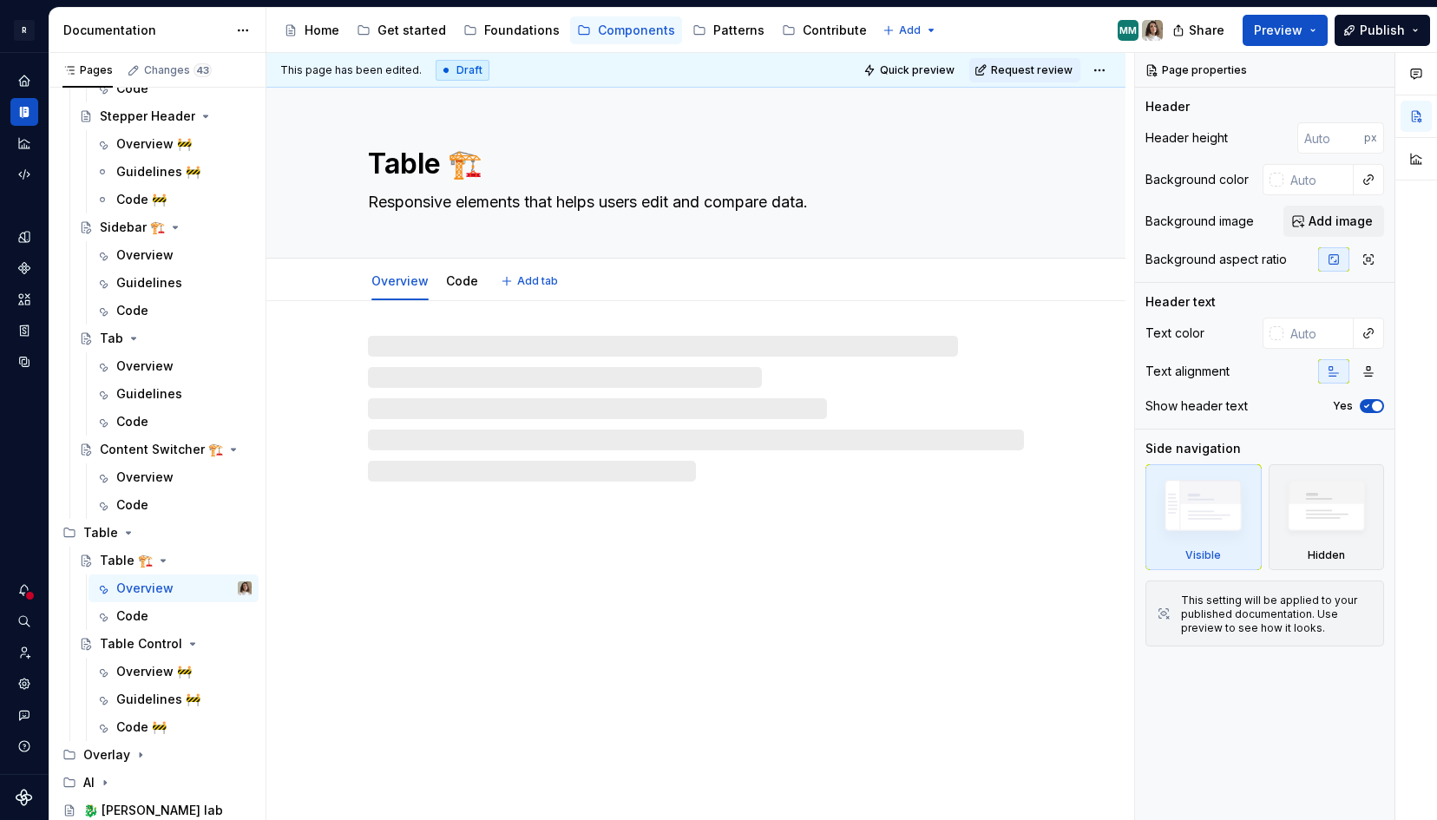
type textarea "*"
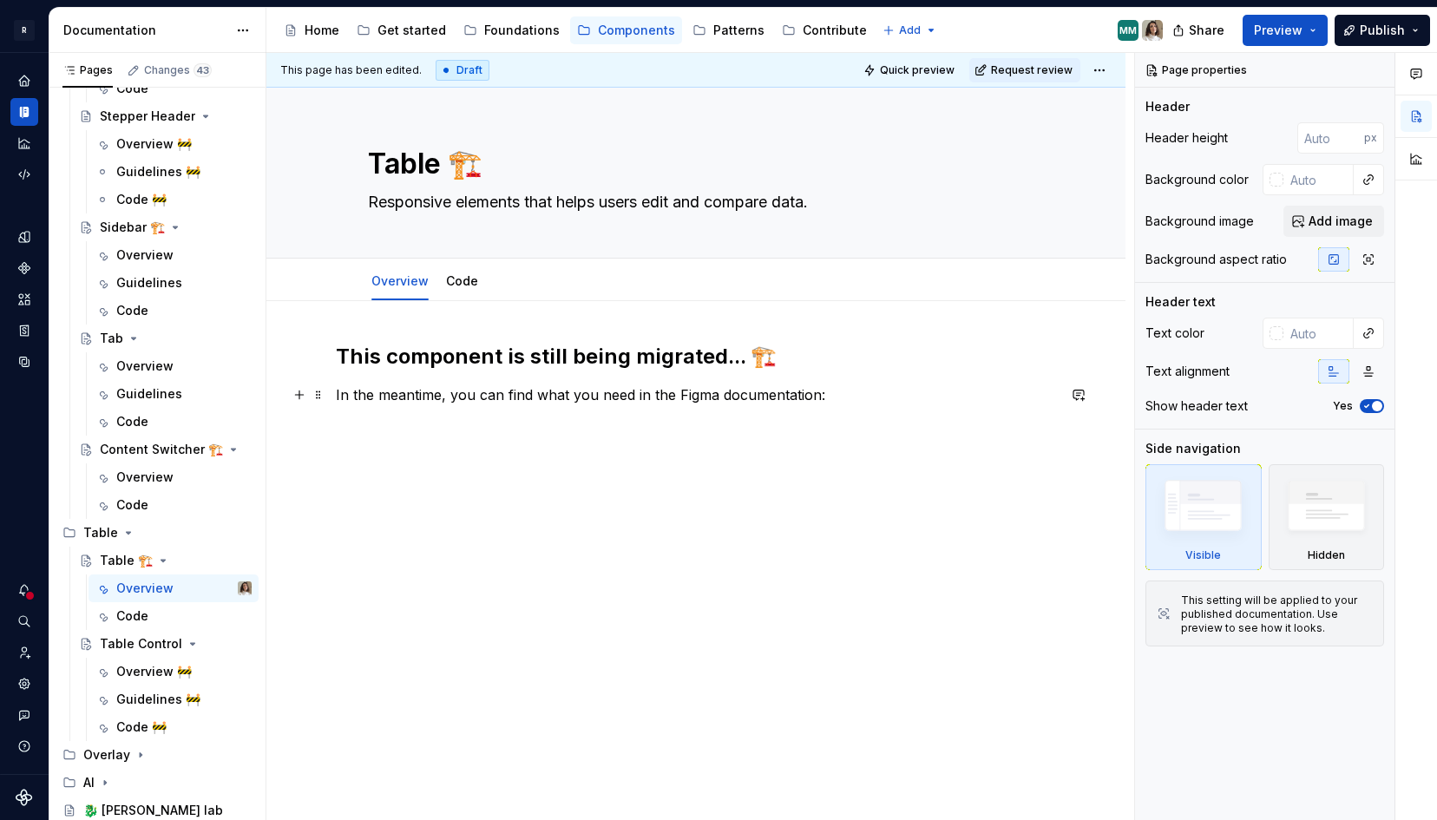
click at [519, 391] on p "In the meantime, you can find what you need in the Figma documentation:" at bounding box center [696, 394] width 720 height 21
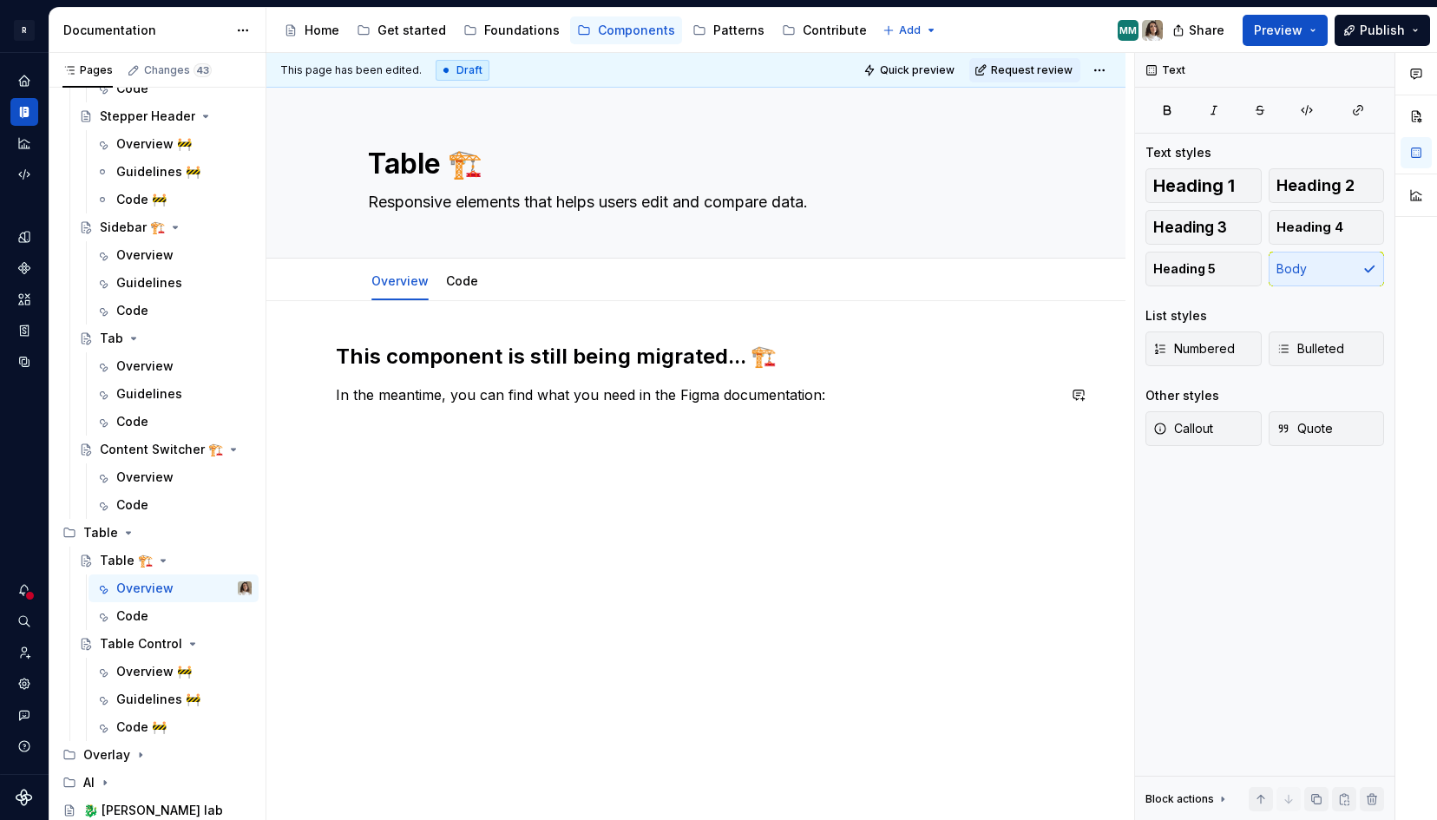
click at [608, 422] on div "This component is still being migrated... 🏗️ In the meantime, you can find what…" at bounding box center [696, 386] width 720 height 87
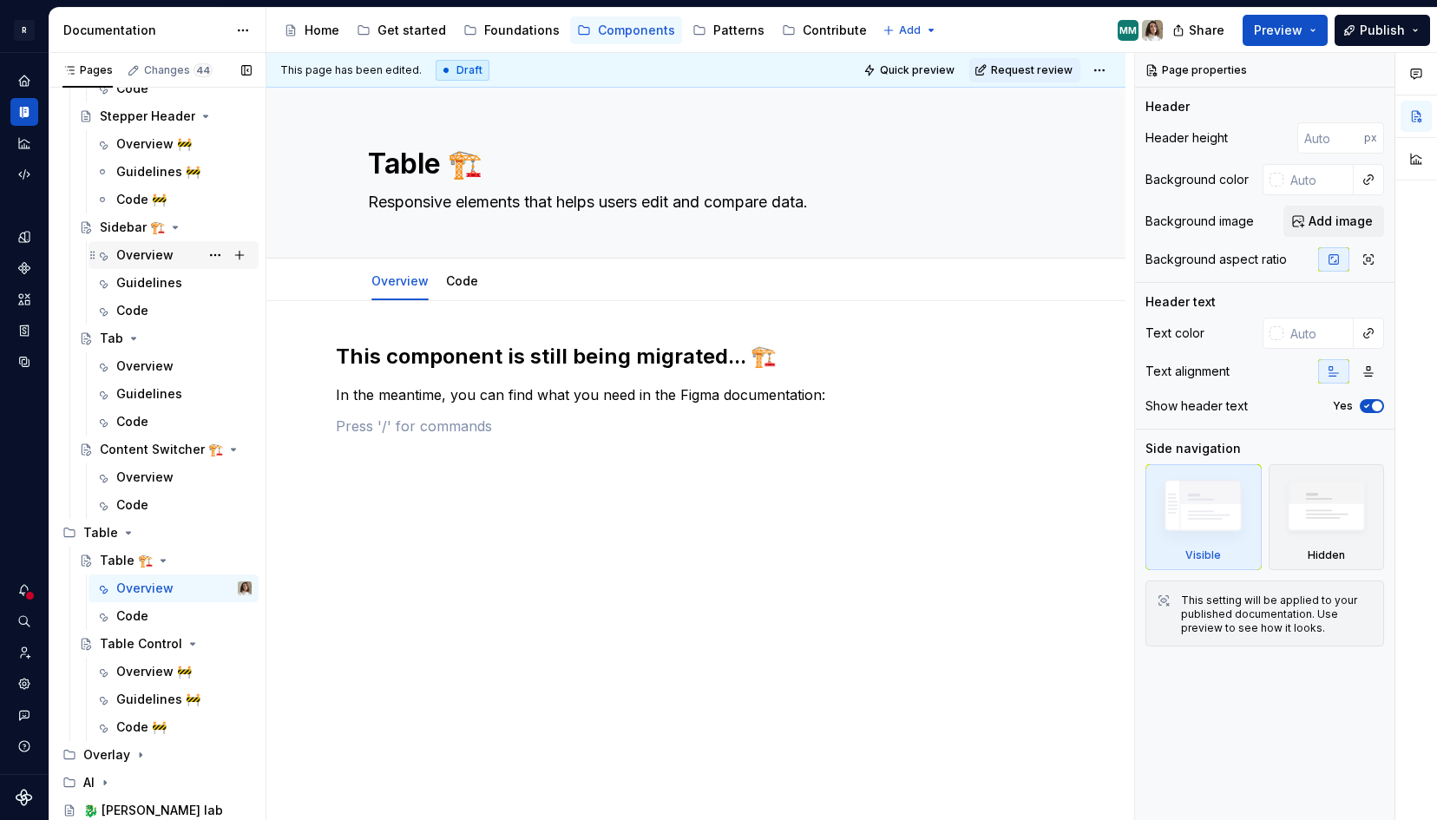
click at [139, 258] on div "Overview" at bounding box center [144, 254] width 57 height 17
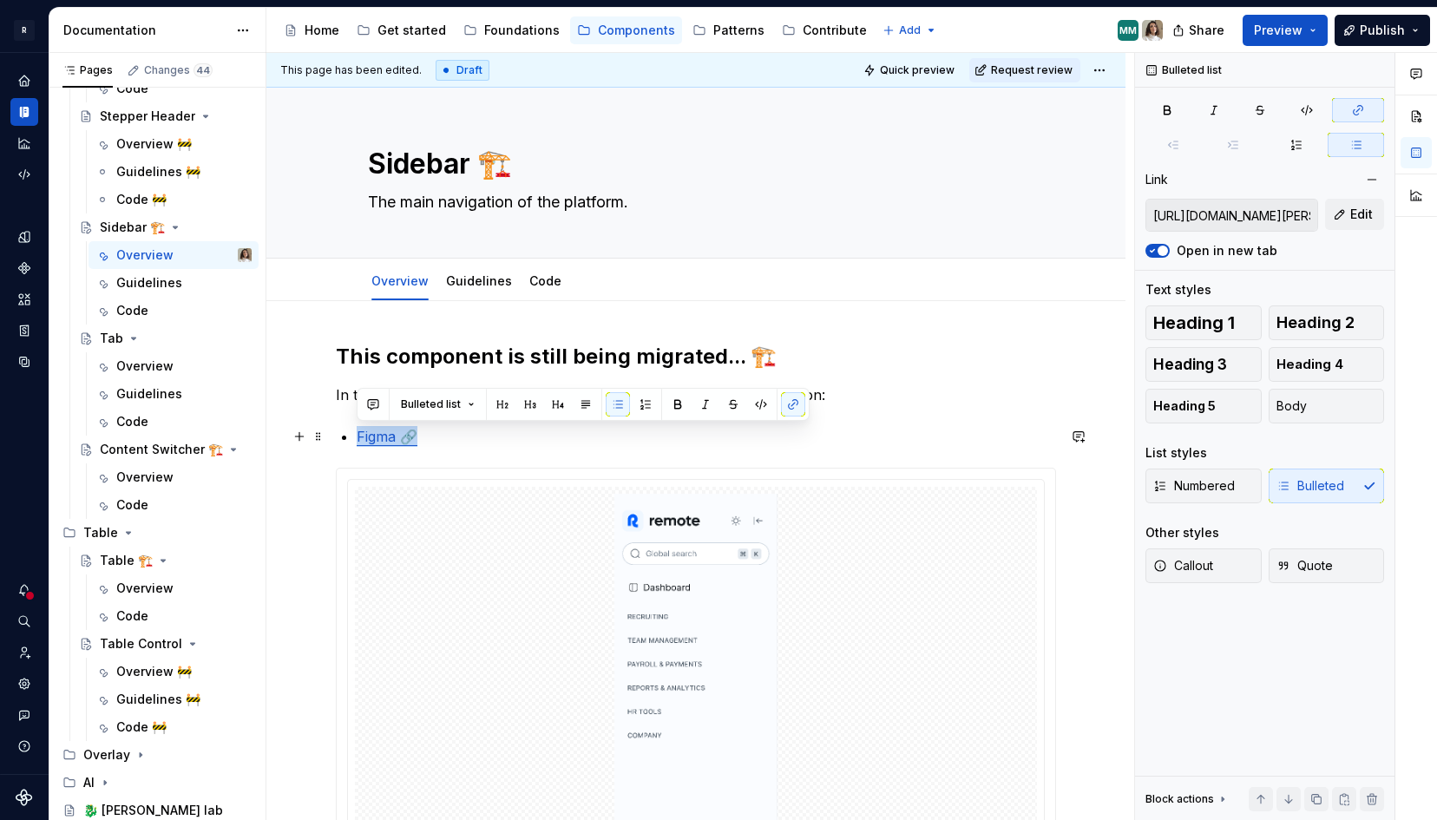
drag, startPoint x: 450, startPoint y: 436, endPoint x: 332, endPoint y: 435, distance: 118.0
copy link "Figma 🔗"
click at [485, 285] on link "Guidelines" at bounding box center [479, 280] width 66 height 15
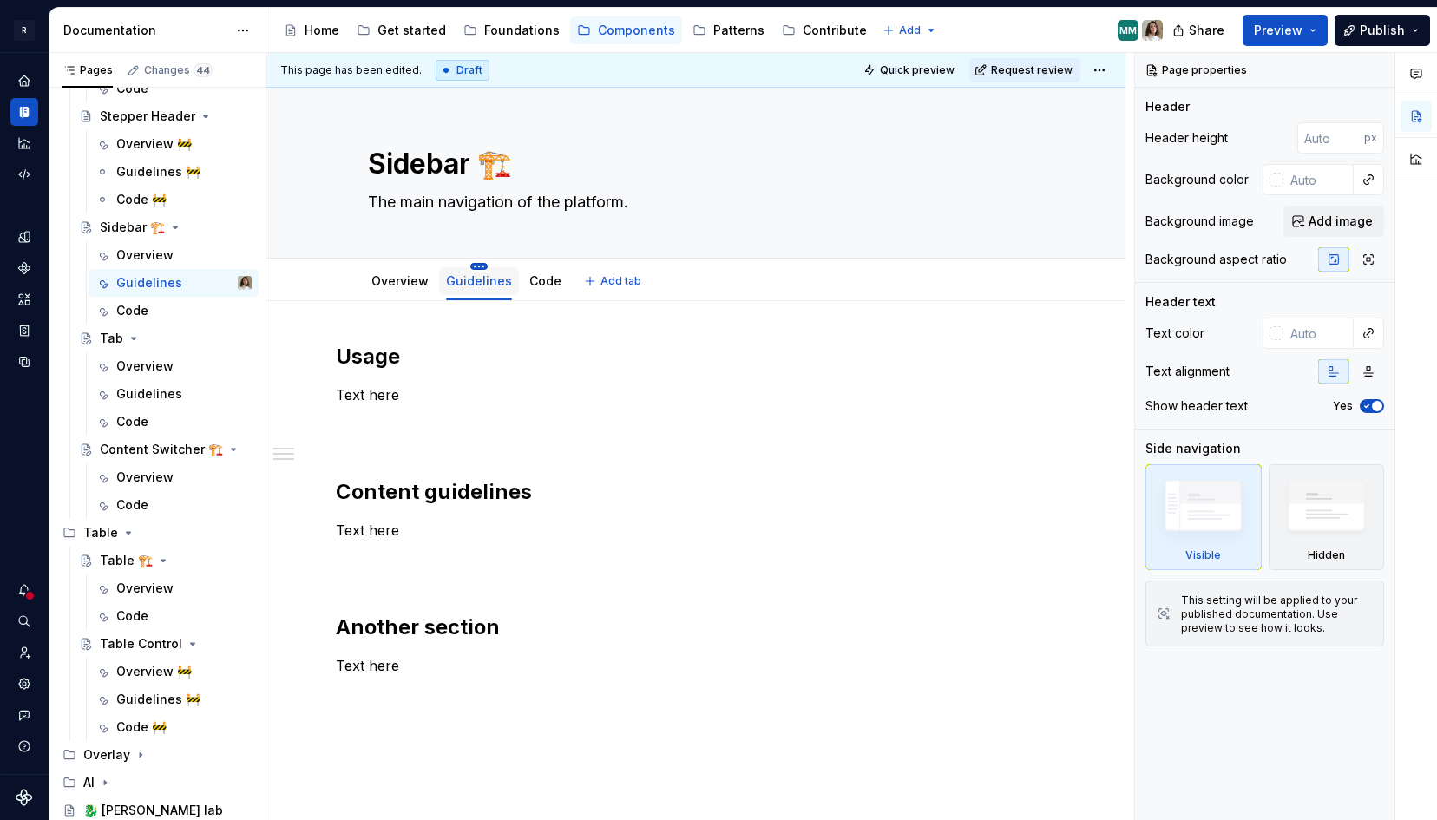
click at [476, 265] on html "R [PERSON_NAME] Design system data Documentation Accessibility guide for tree P…" at bounding box center [718, 410] width 1437 height 820
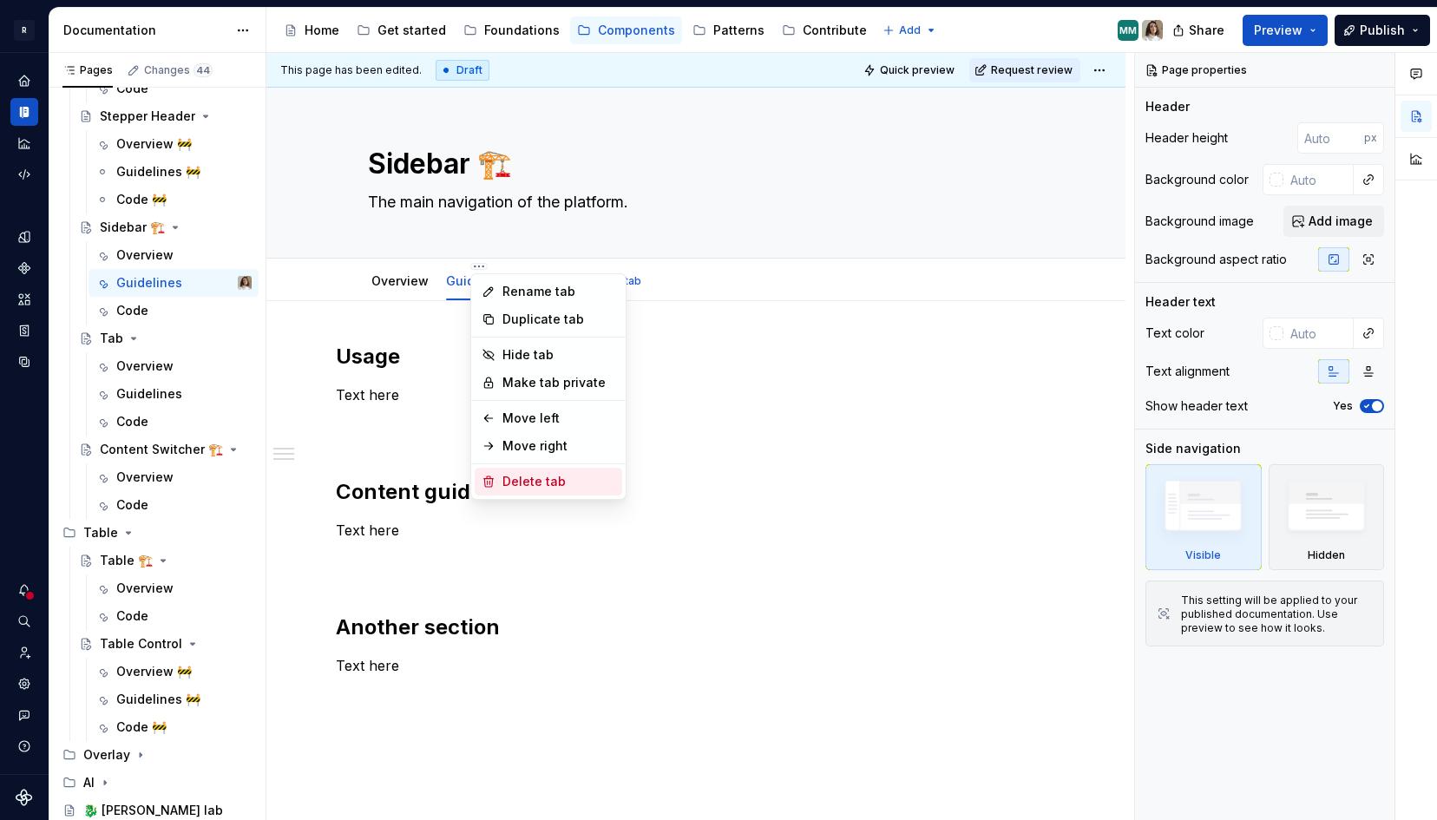
click at [509, 485] on div "Delete tab" at bounding box center [559, 481] width 113 height 17
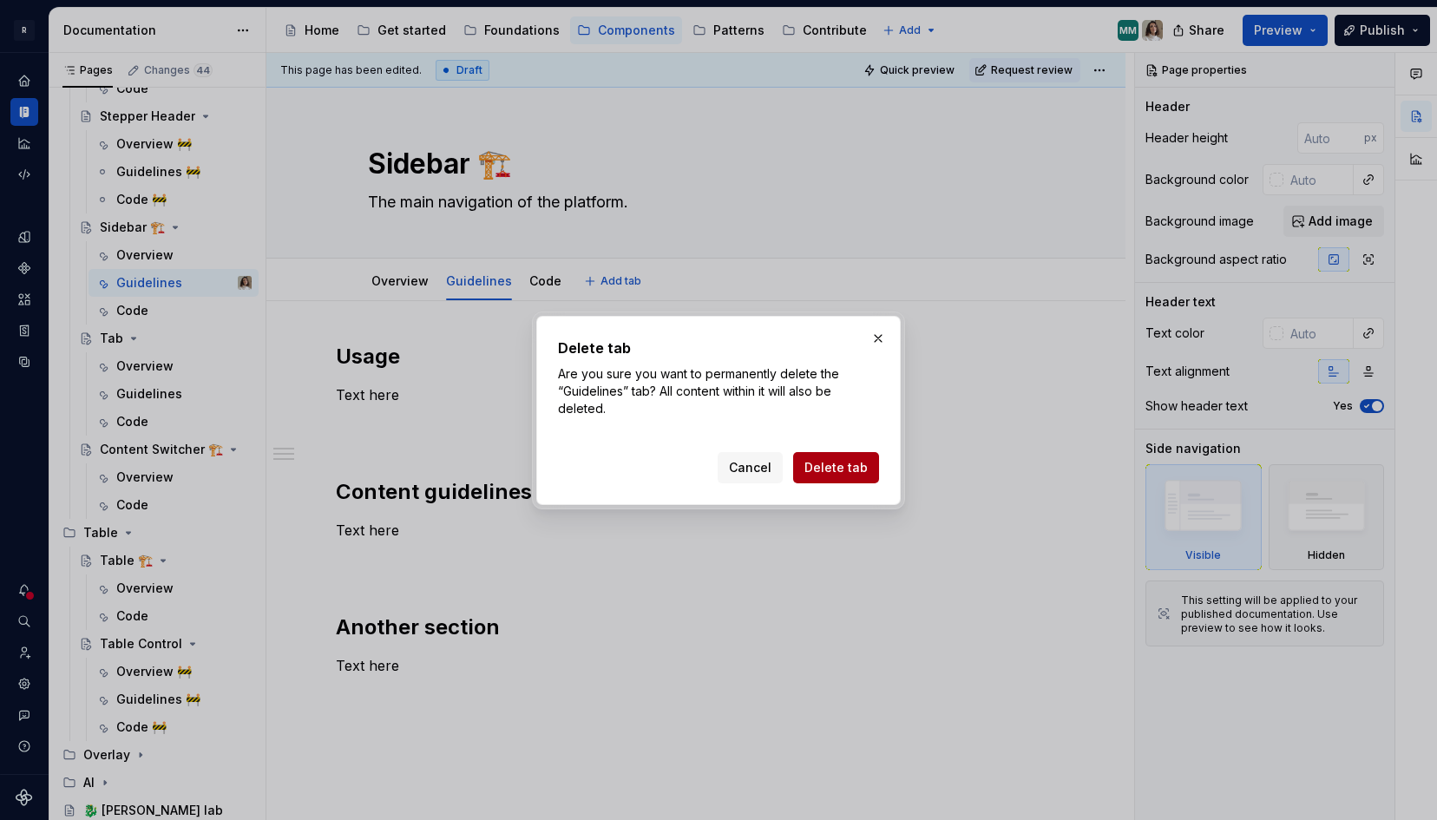
click at [845, 464] on span "Delete tab" at bounding box center [836, 467] width 63 height 17
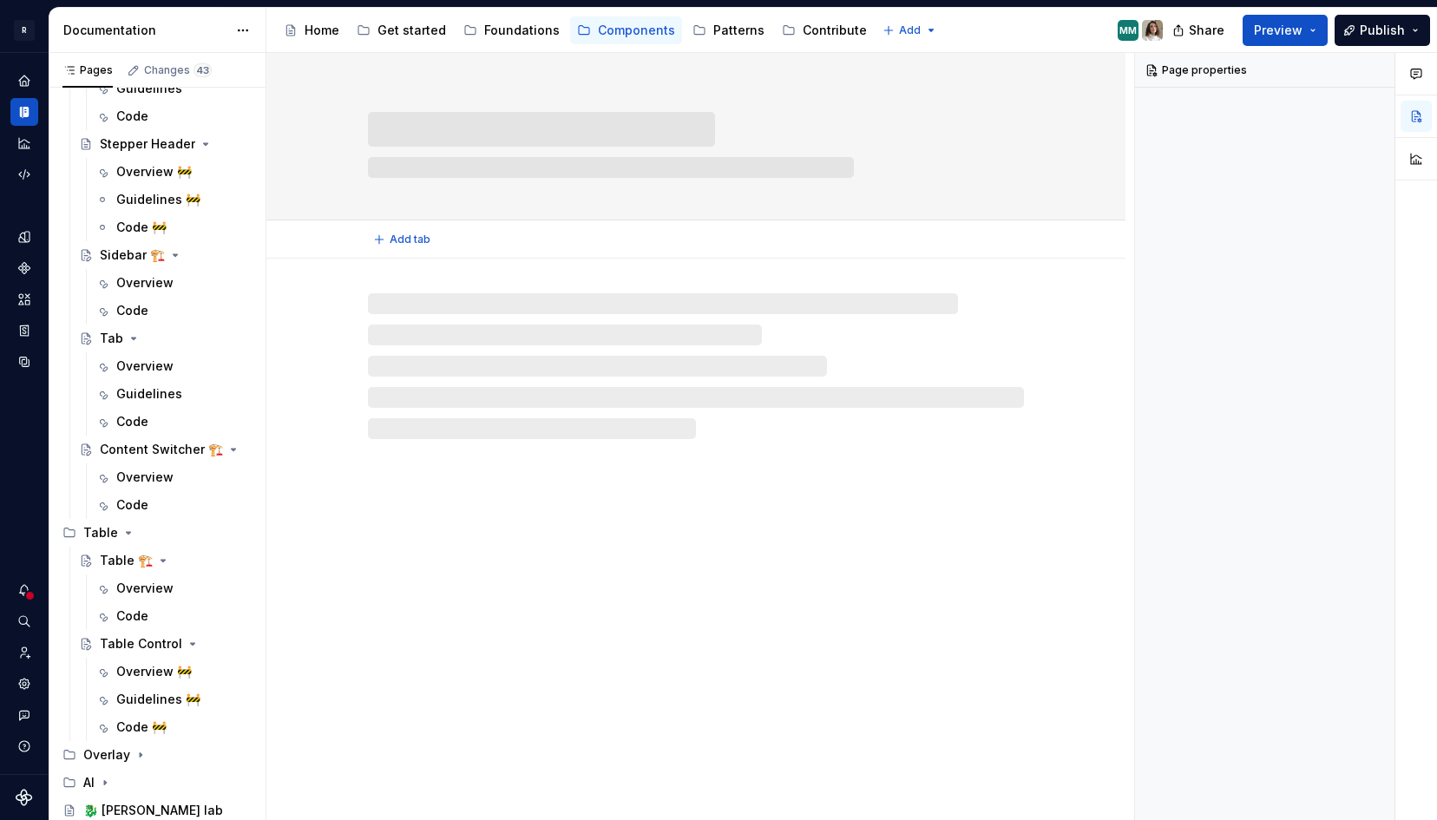
scroll to position [440, 0]
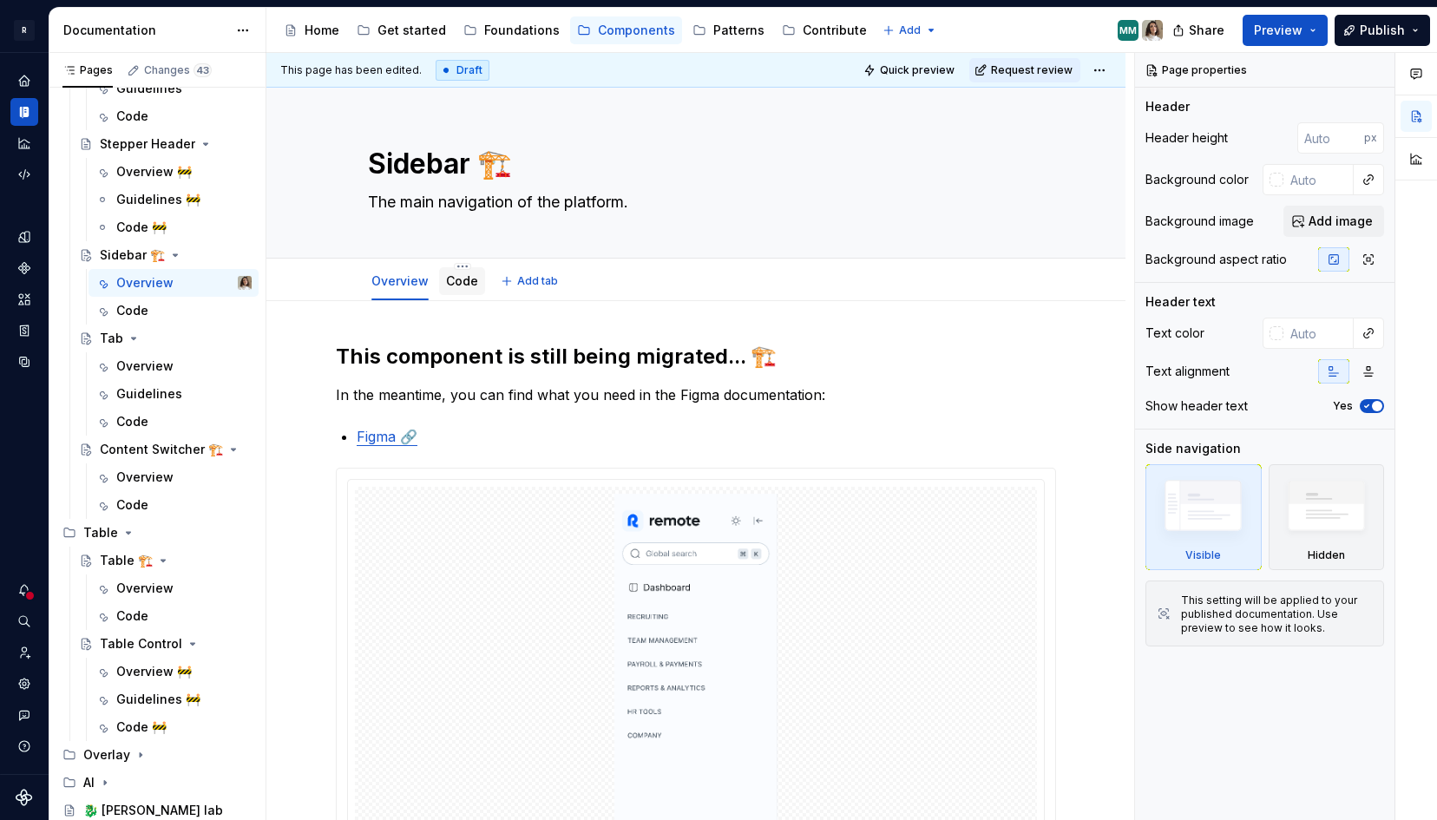
click at [455, 277] on link "Code" at bounding box center [462, 280] width 32 height 15
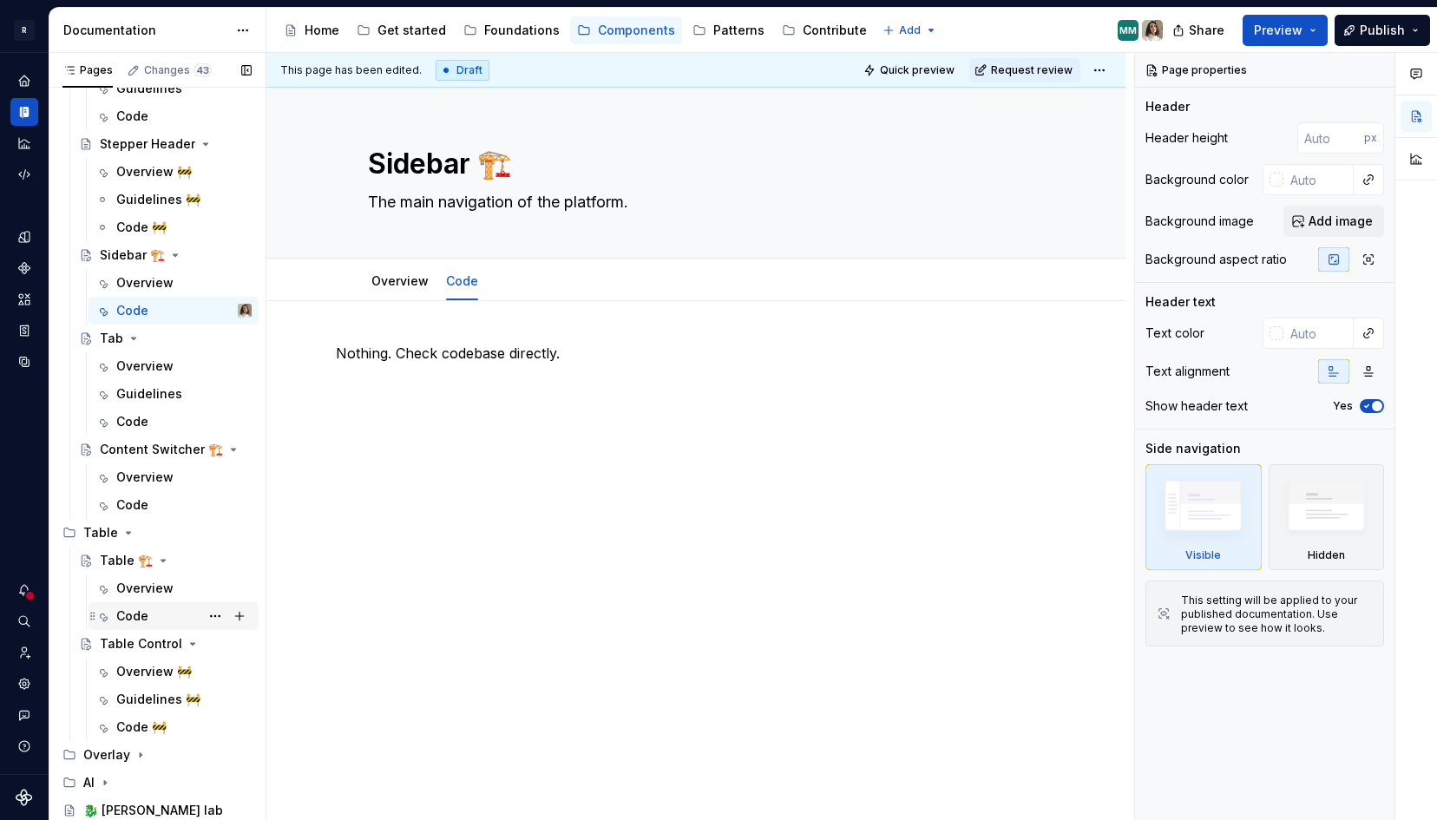
click at [135, 622] on div "Code" at bounding box center [132, 616] width 32 height 17
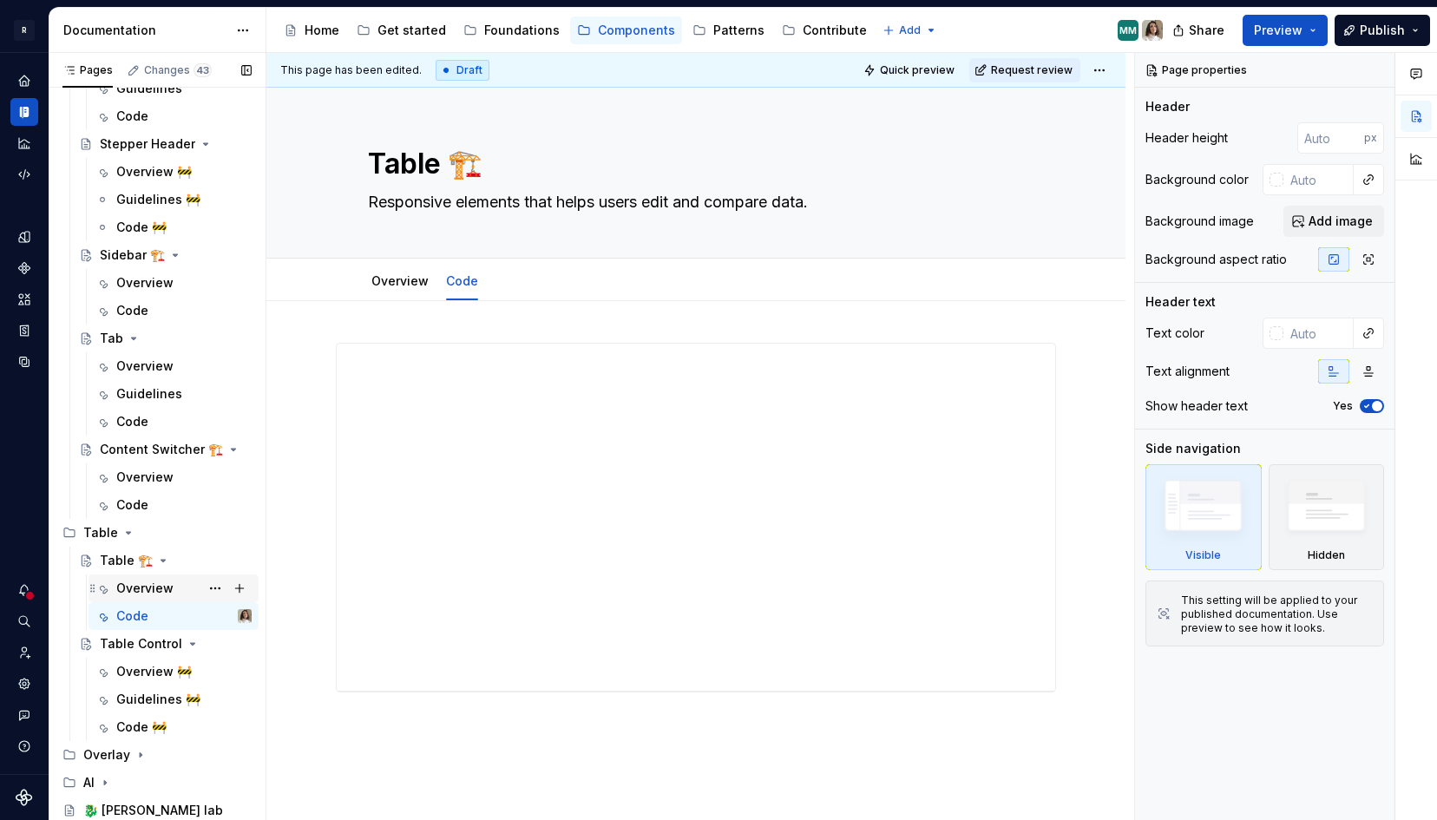
click at [159, 601] on div "Overview" at bounding box center [174, 589] width 170 height 28
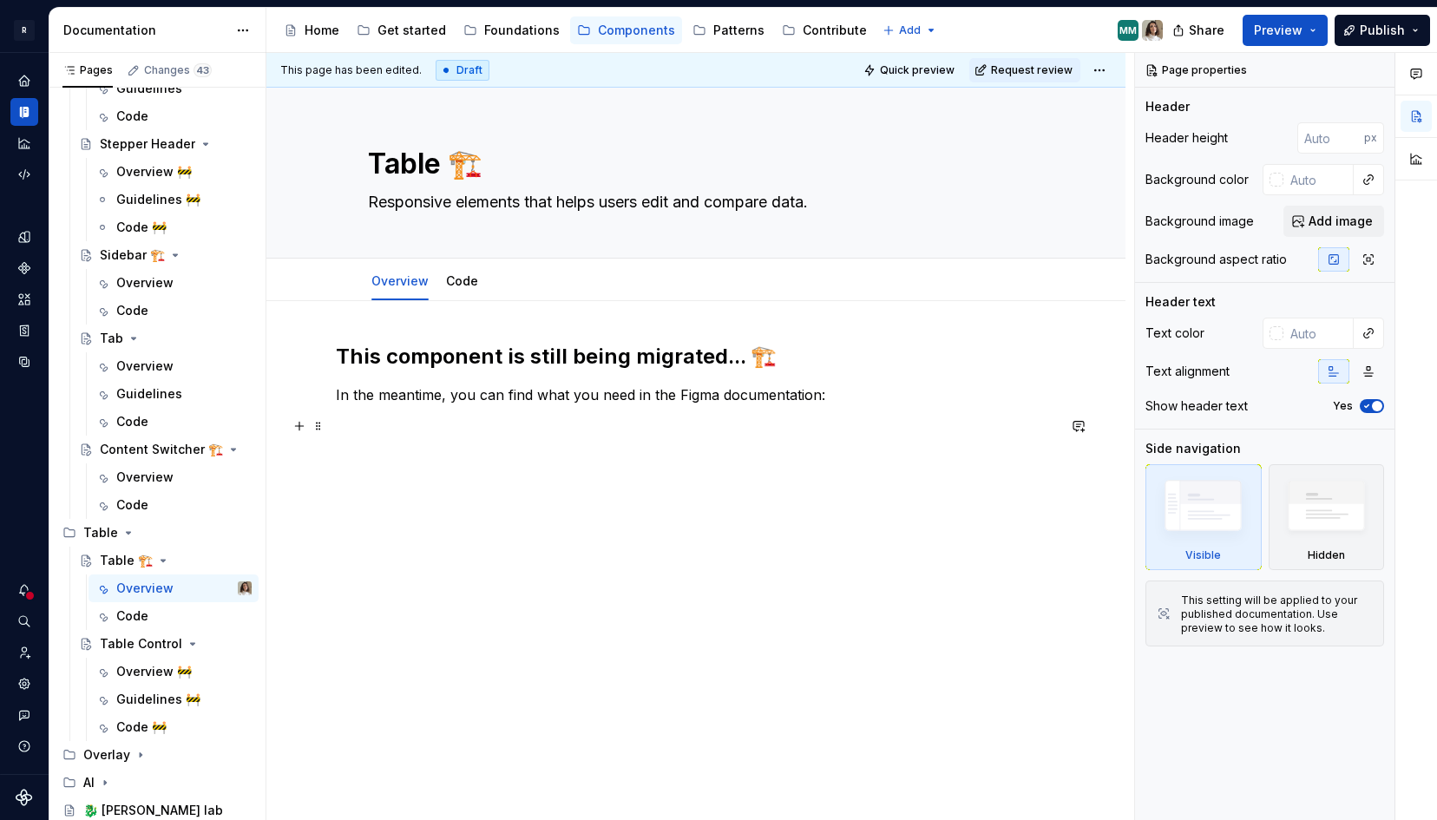
click at [403, 434] on p at bounding box center [696, 426] width 720 height 21
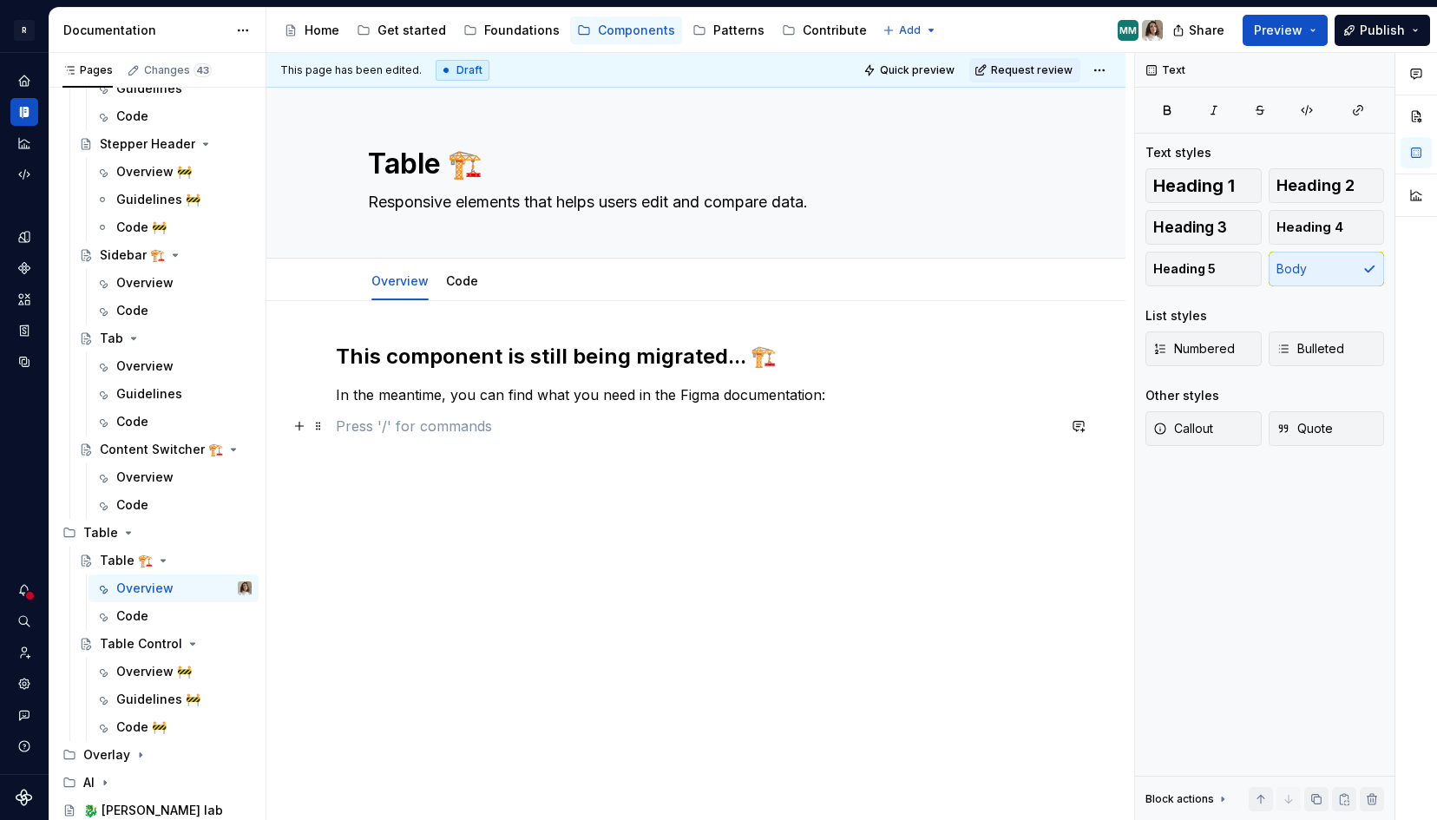
paste div
type textarea "*"
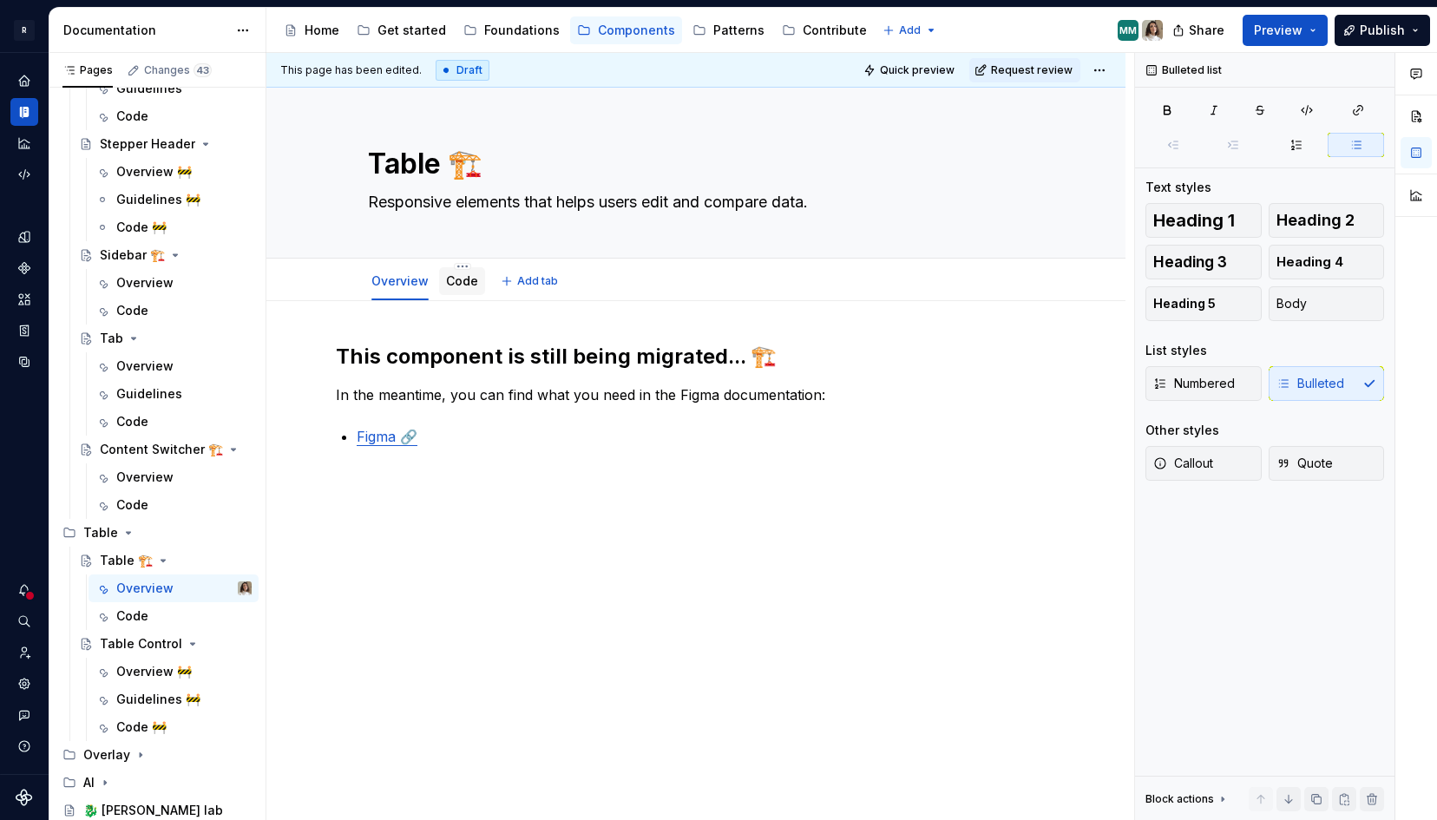
click at [457, 273] on div "Code" at bounding box center [462, 281] width 32 height 17
click at [463, 281] on link "Code" at bounding box center [462, 280] width 32 height 15
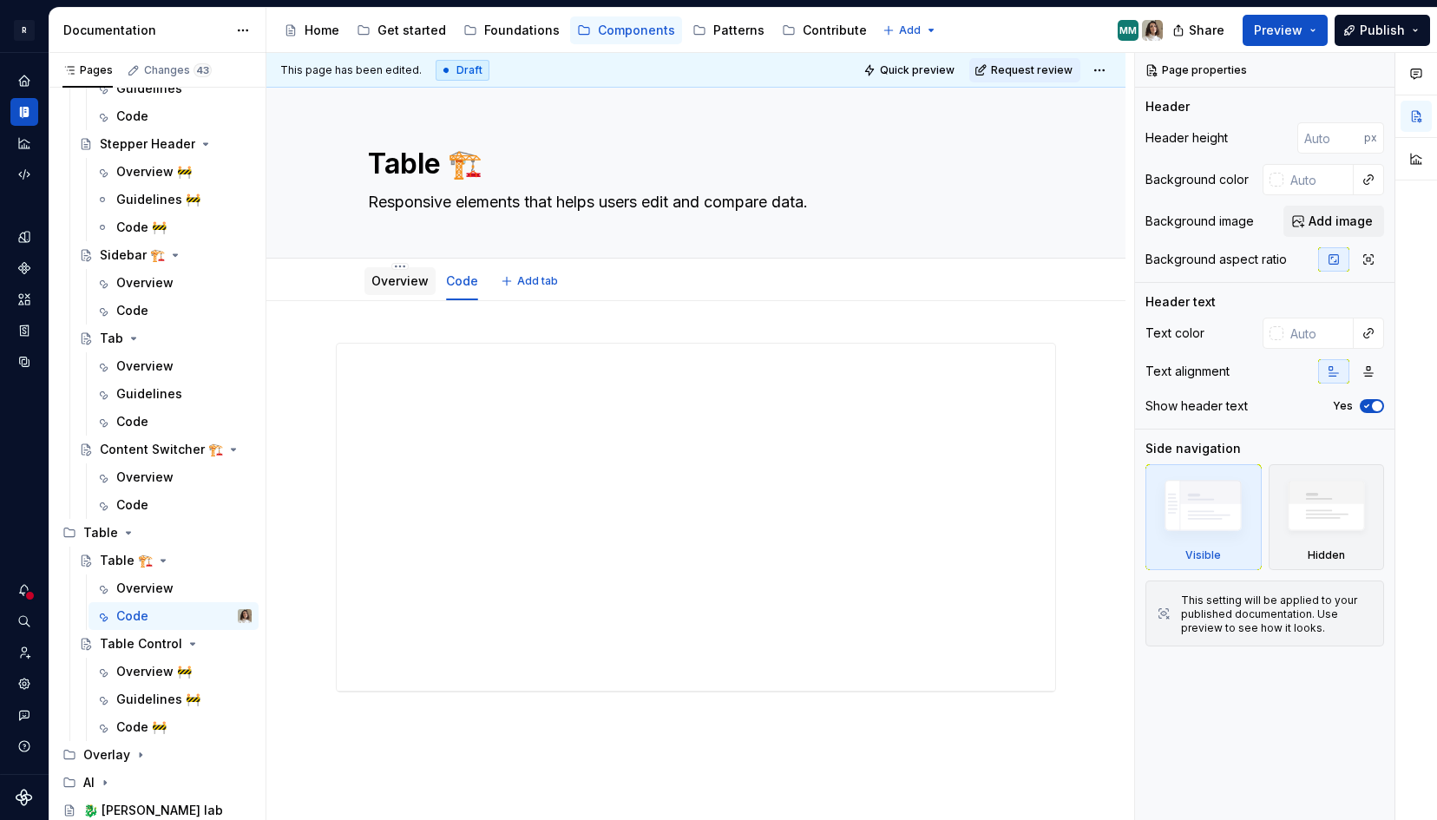
click at [411, 286] on link "Overview" at bounding box center [399, 280] width 57 height 15
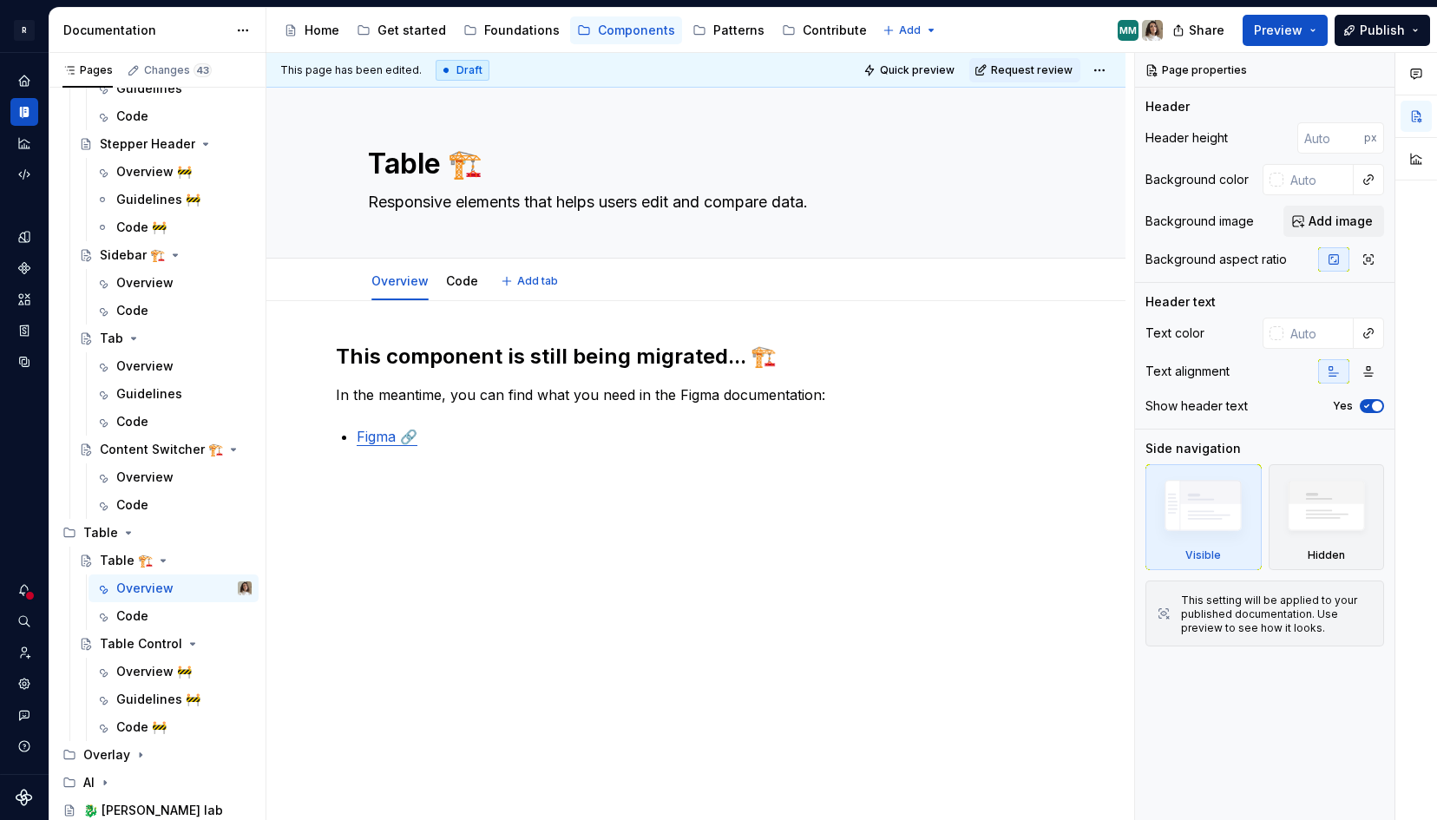
type textarea "*"
click at [444, 434] on p "Figma 🔗" at bounding box center [707, 436] width 700 height 21
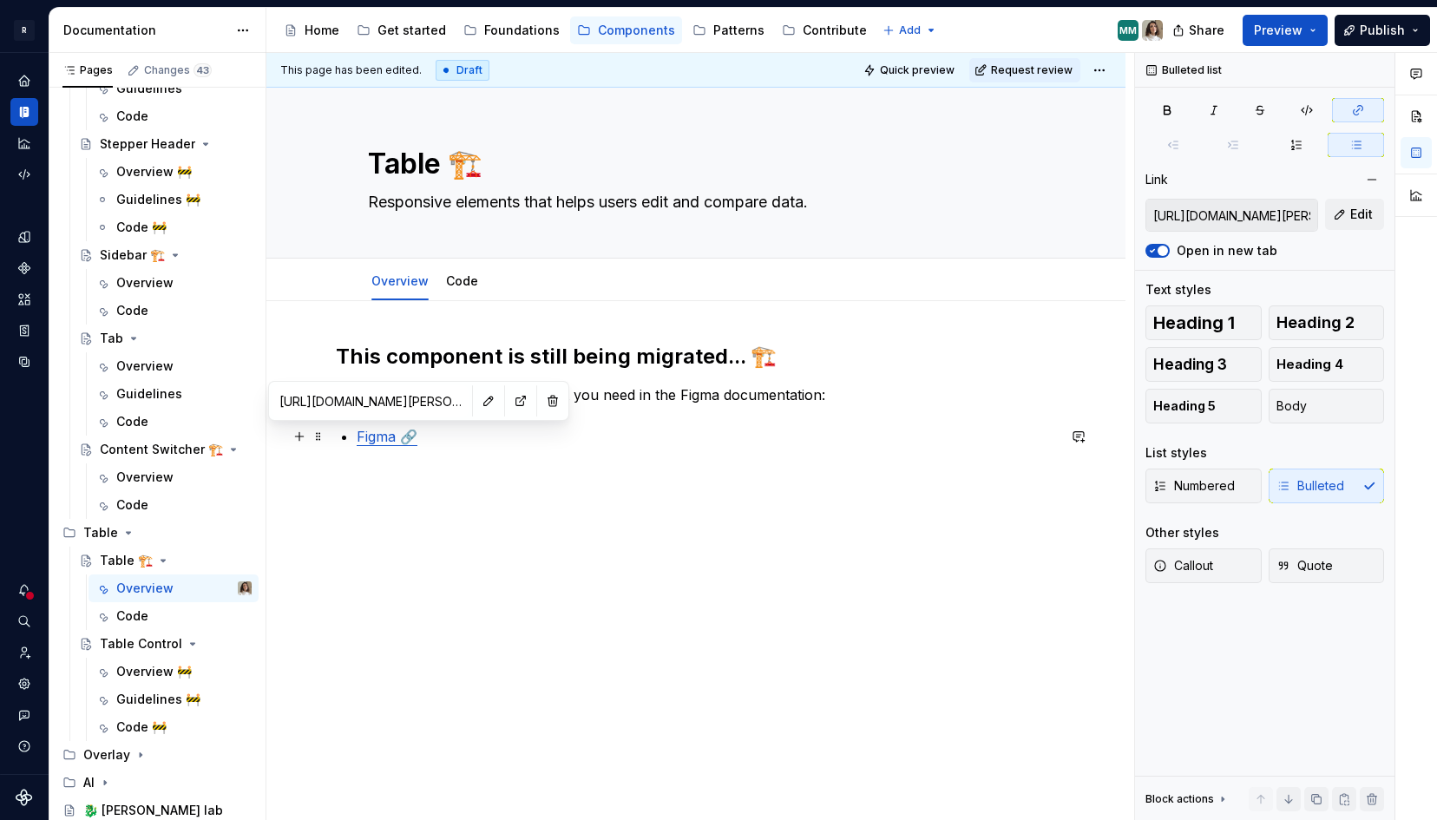
click at [393, 437] on link "Figma 🔗" at bounding box center [387, 436] width 61 height 17
click at [476, 406] on button "button" at bounding box center [488, 401] width 24 height 24
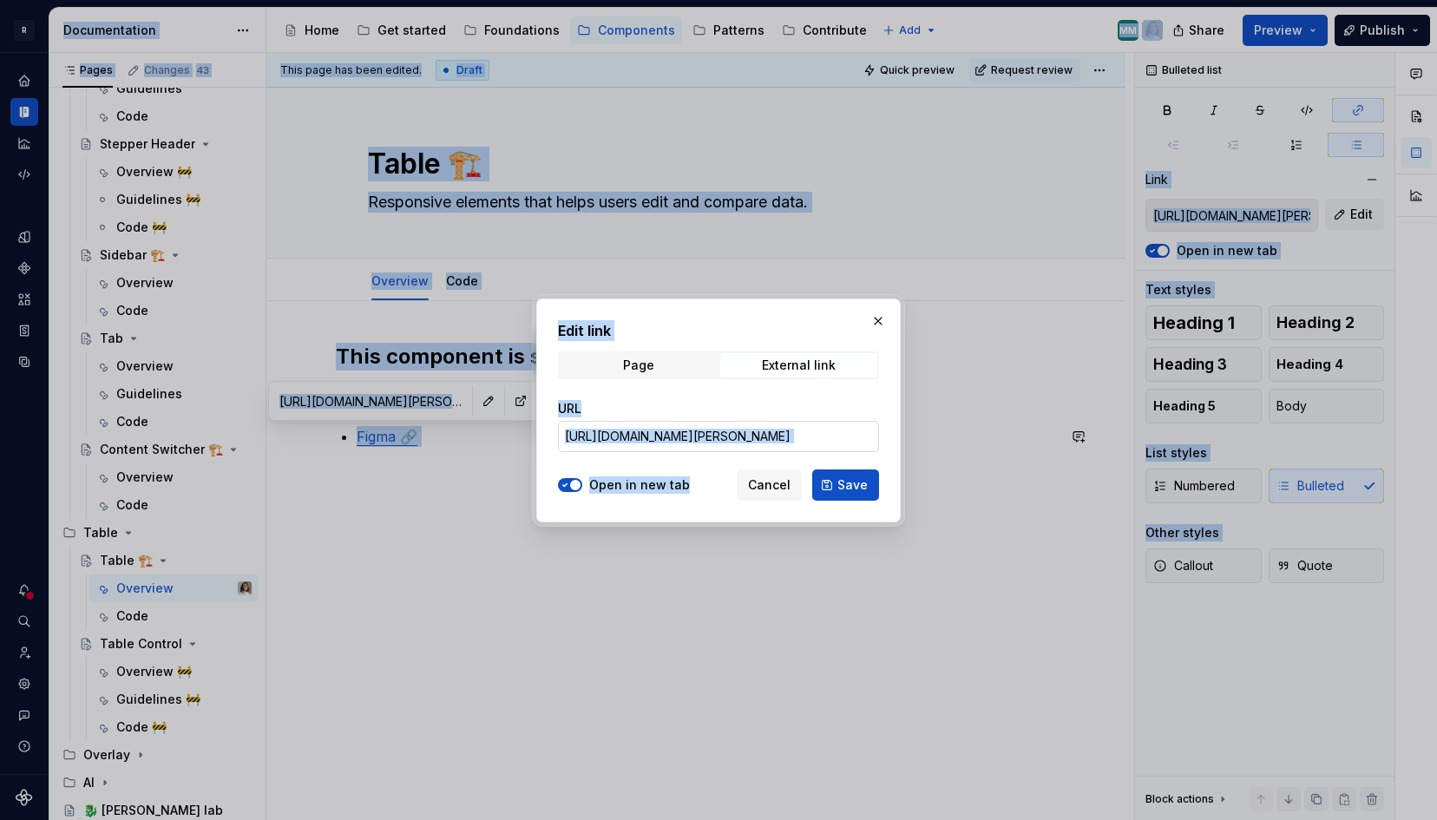
click at [719, 425] on input "[URL][DOMAIN_NAME][PERSON_NAME]" at bounding box center [718, 436] width 321 height 31
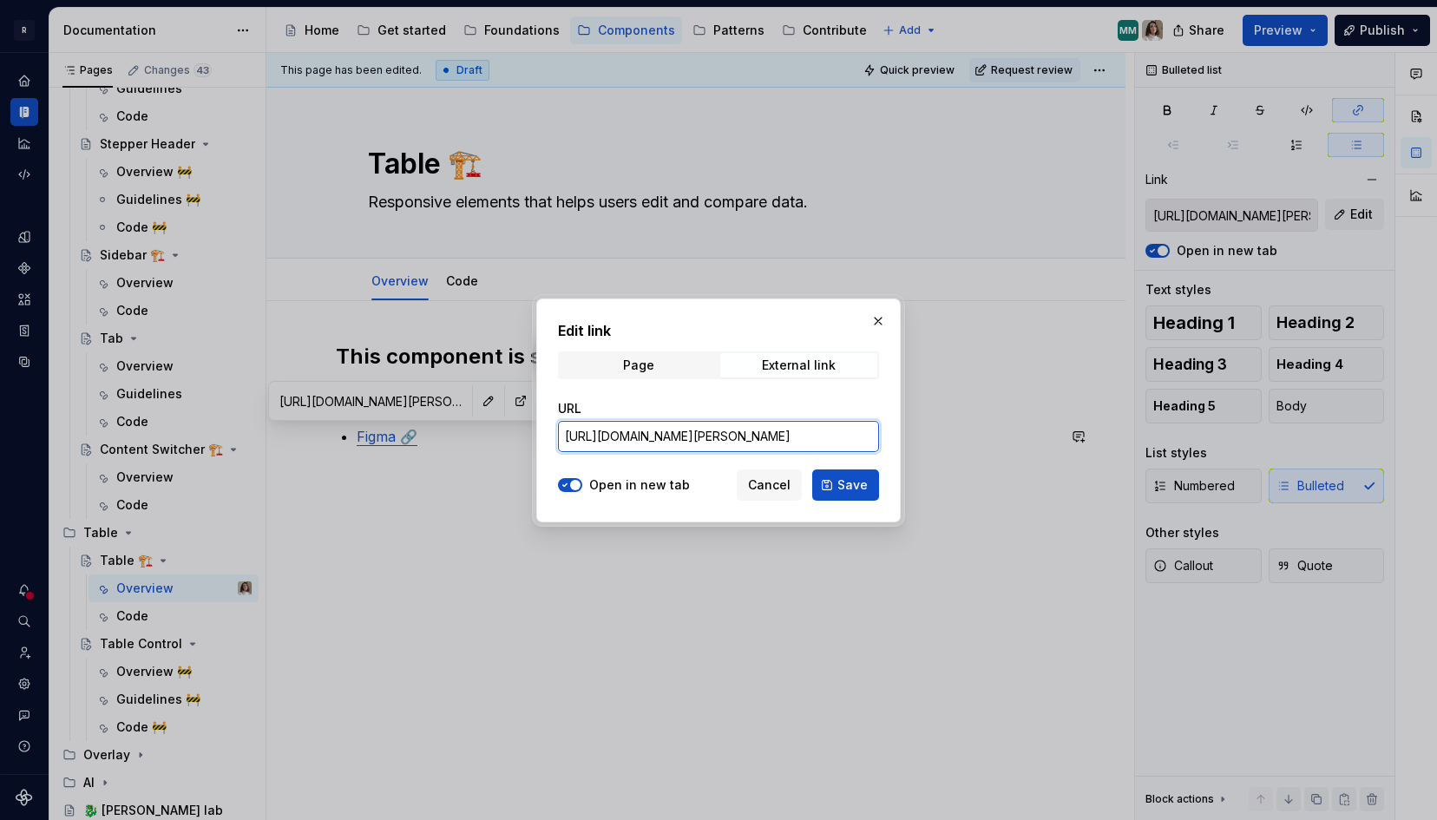
click at [719, 425] on input "[URL][DOMAIN_NAME][PERSON_NAME]" at bounding box center [718, 436] width 321 height 31
paste input "design/a1VDZJlgx8djzj1lqTfdrK/%E2%9D%96-Norma-Components?node-id=11124-240458&p…"
type input "https://www.figma.com/design/a1VDZJlgx8djzj1lqTfdrK/%E2%9D%96-Norma-Components?…"
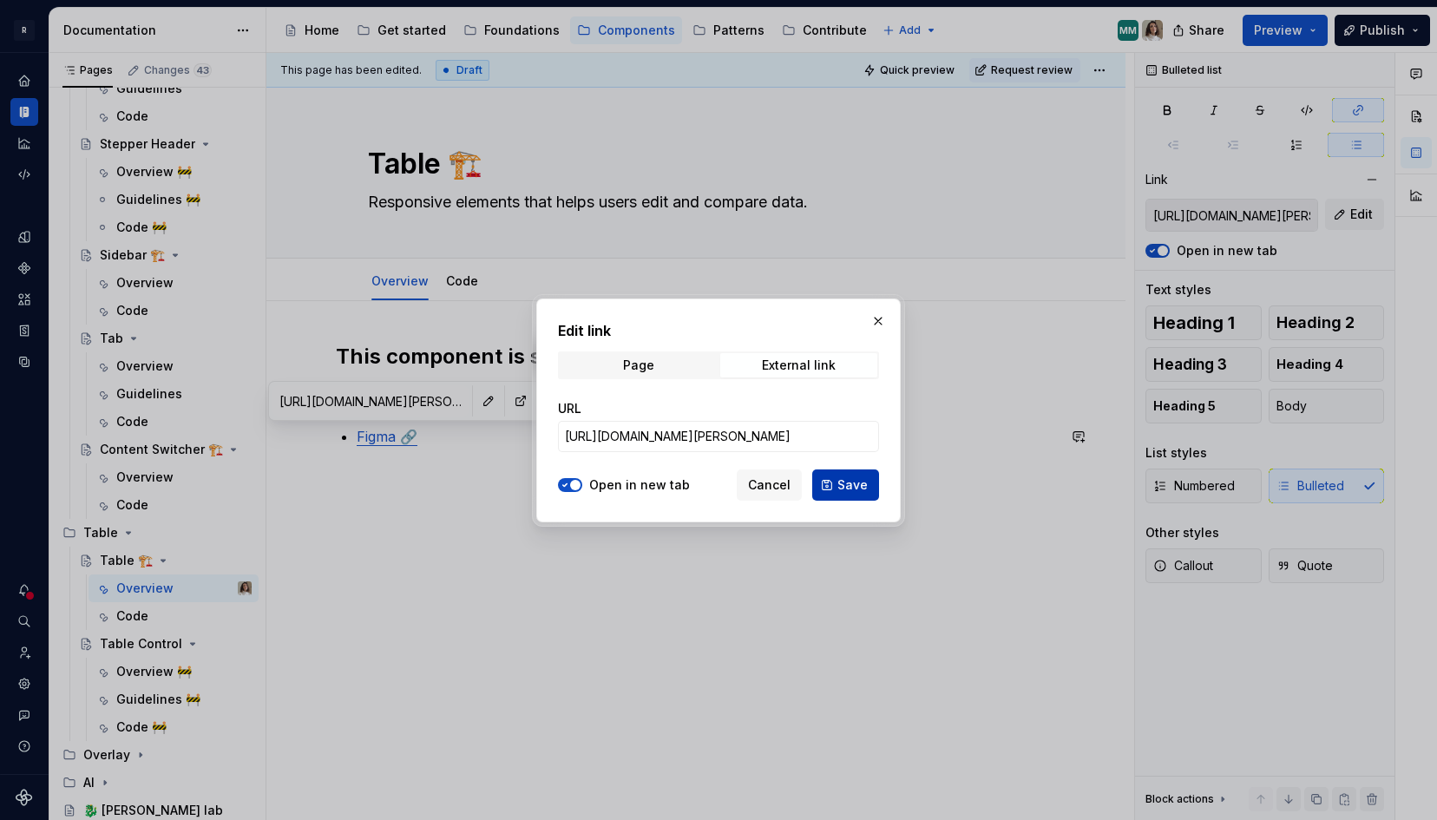
click at [842, 478] on span "Save" at bounding box center [853, 484] width 30 height 17
type input "https://www.figma.com/design/a1VDZJlgx8djzj1lqTfdrK/%E2%9D%96-Norma-Components?…"
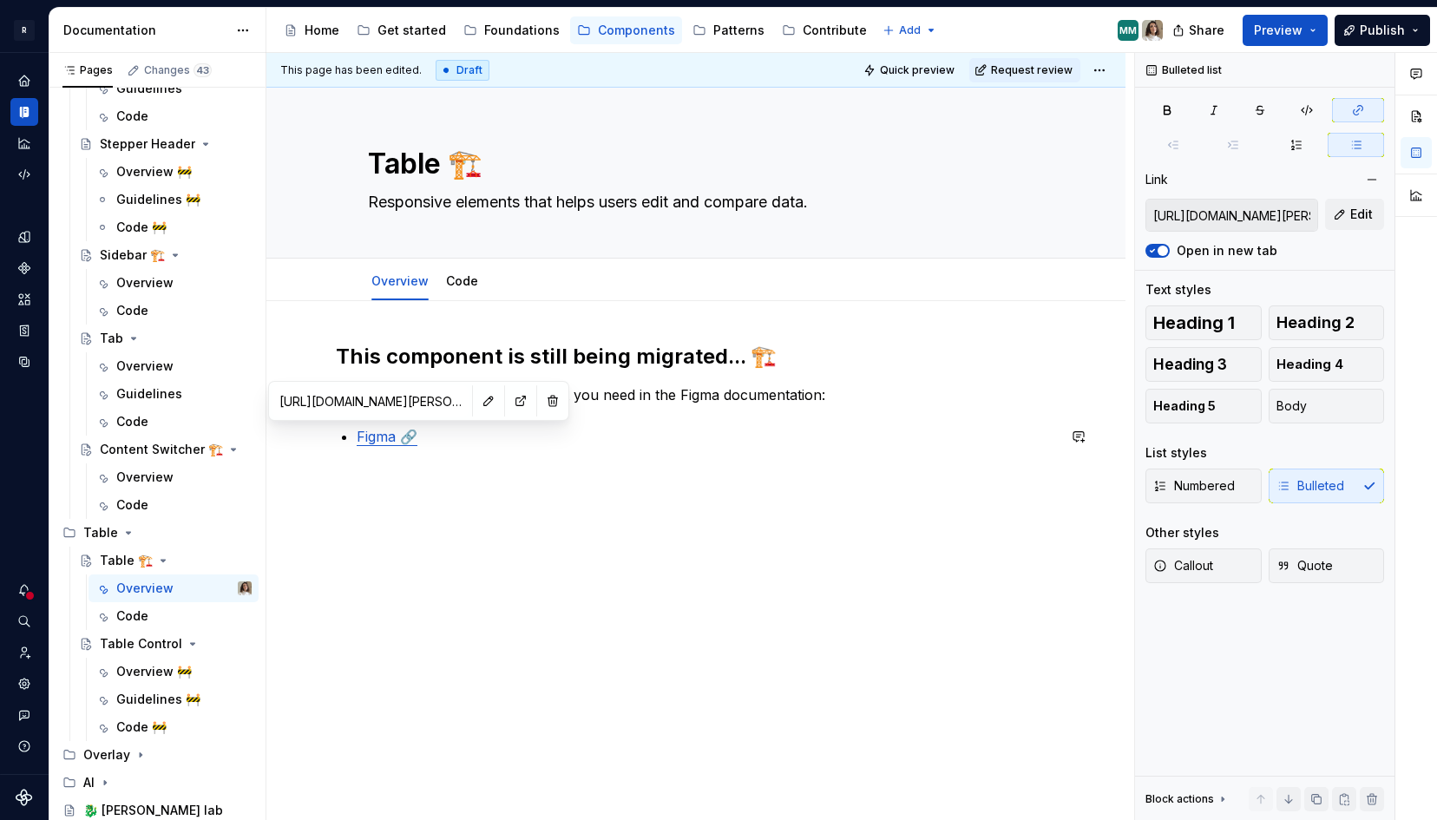
click at [630, 476] on div "This component is still being migrated... 🏗️ In the meantime, you can find what…" at bounding box center [695, 507] width 859 height 413
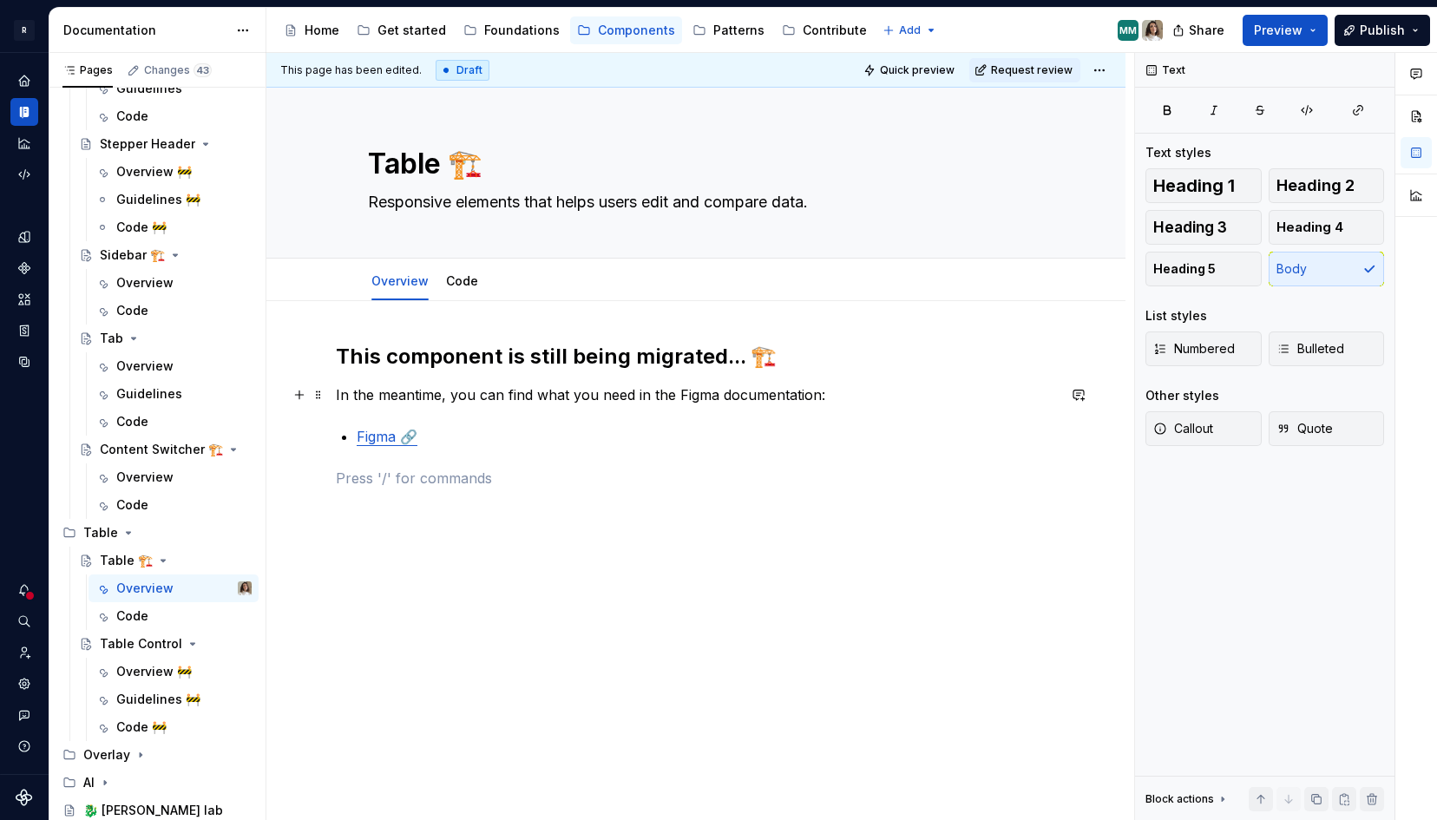
click at [545, 387] on p "In the meantime, you can find what you need in the Figma documentation:" at bounding box center [696, 394] width 720 height 21
click at [464, 286] on link "Code" at bounding box center [462, 280] width 32 height 15
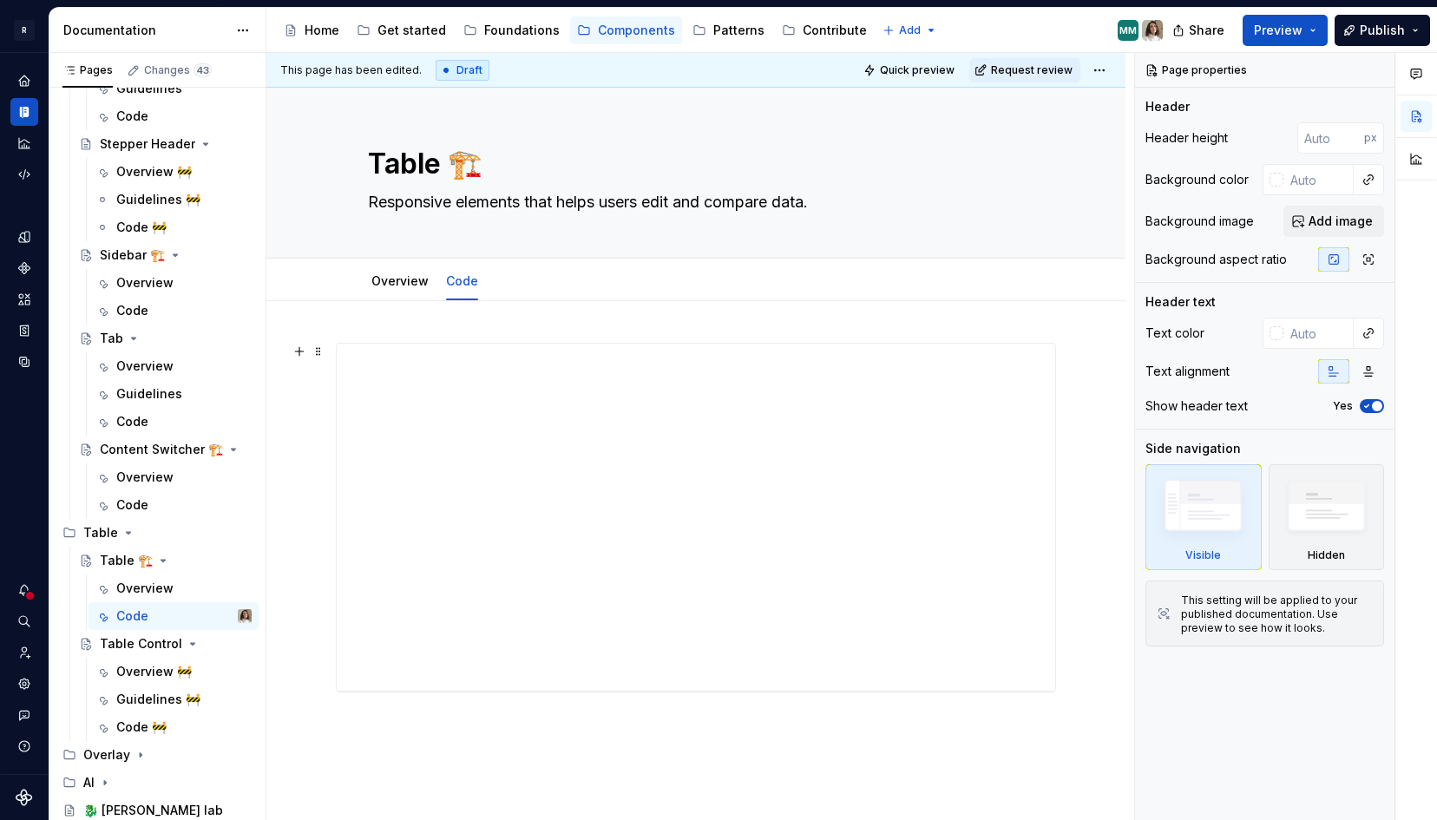
type textarea "*"
click at [428, 331] on div at bounding box center [695, 630] width 859 height 659
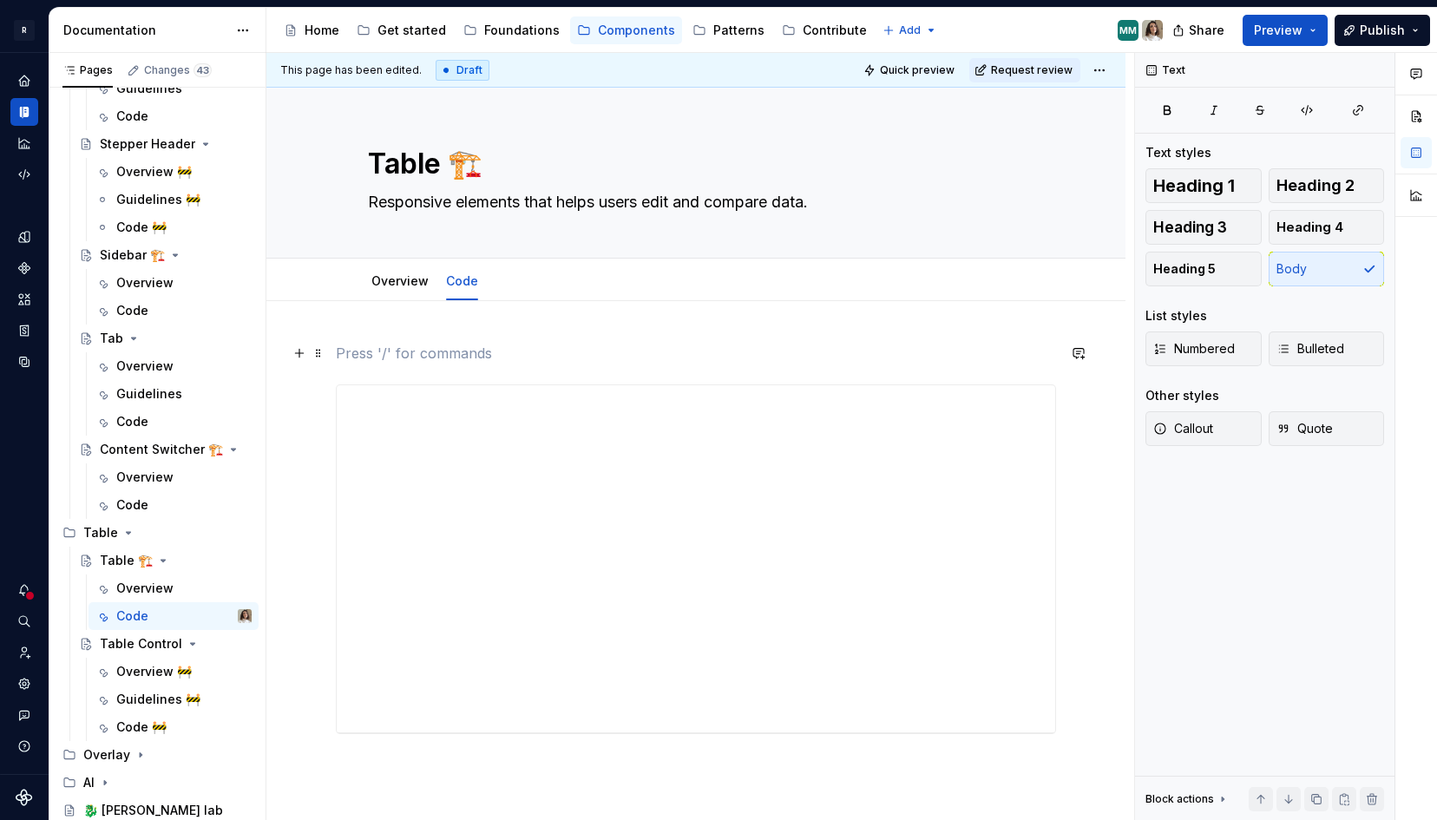
click at [359, 353] on p at bounding box center [696, 353] width 720 height 21
click at [430, 354] on p "Open this in Portal for a better view." at bounding box center [696, 353] width 720 height 21
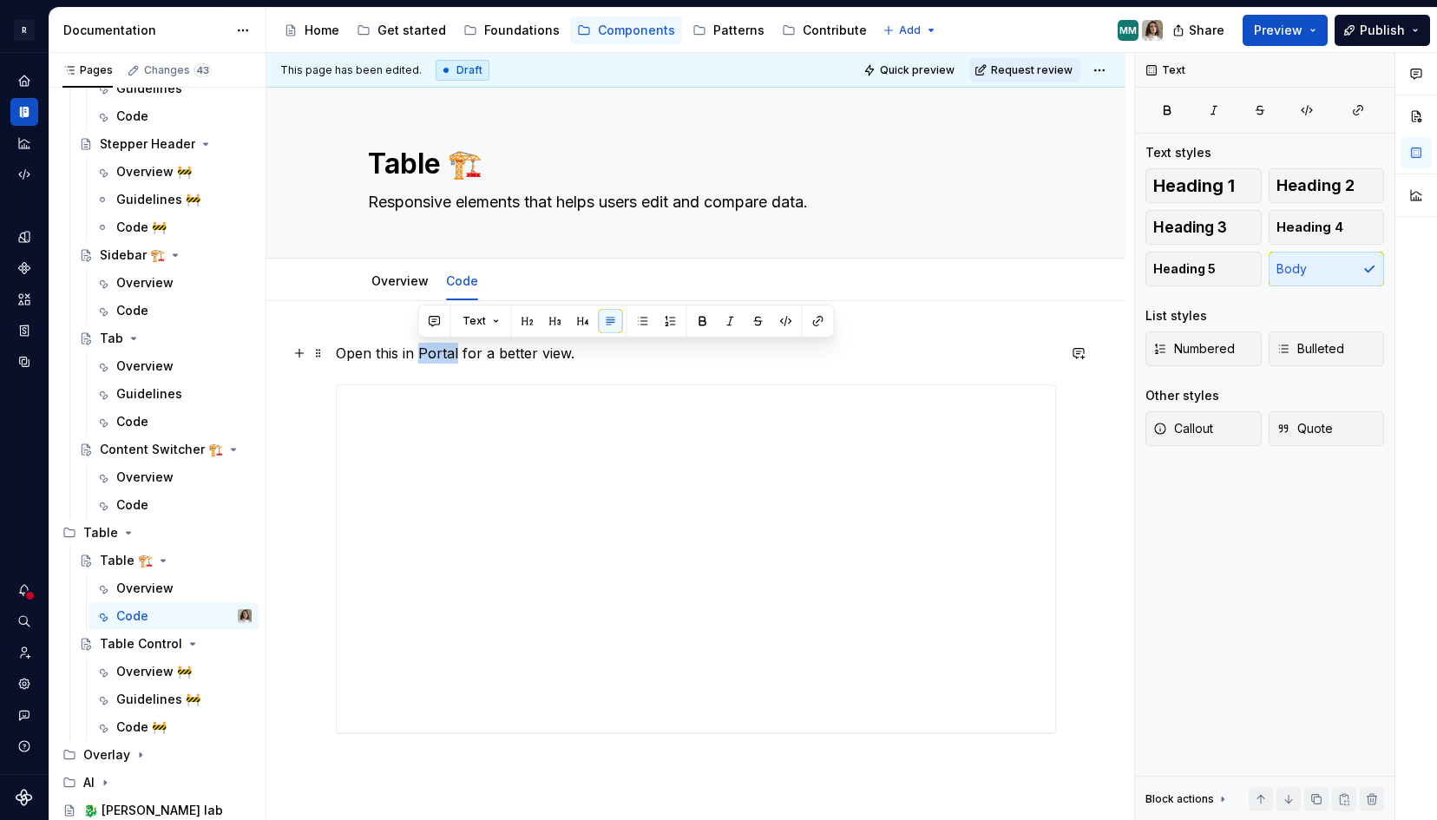
click at [430, 354] on p "Open this in Portal for a better view." at bounding box center [696, 353] width 720 height 21
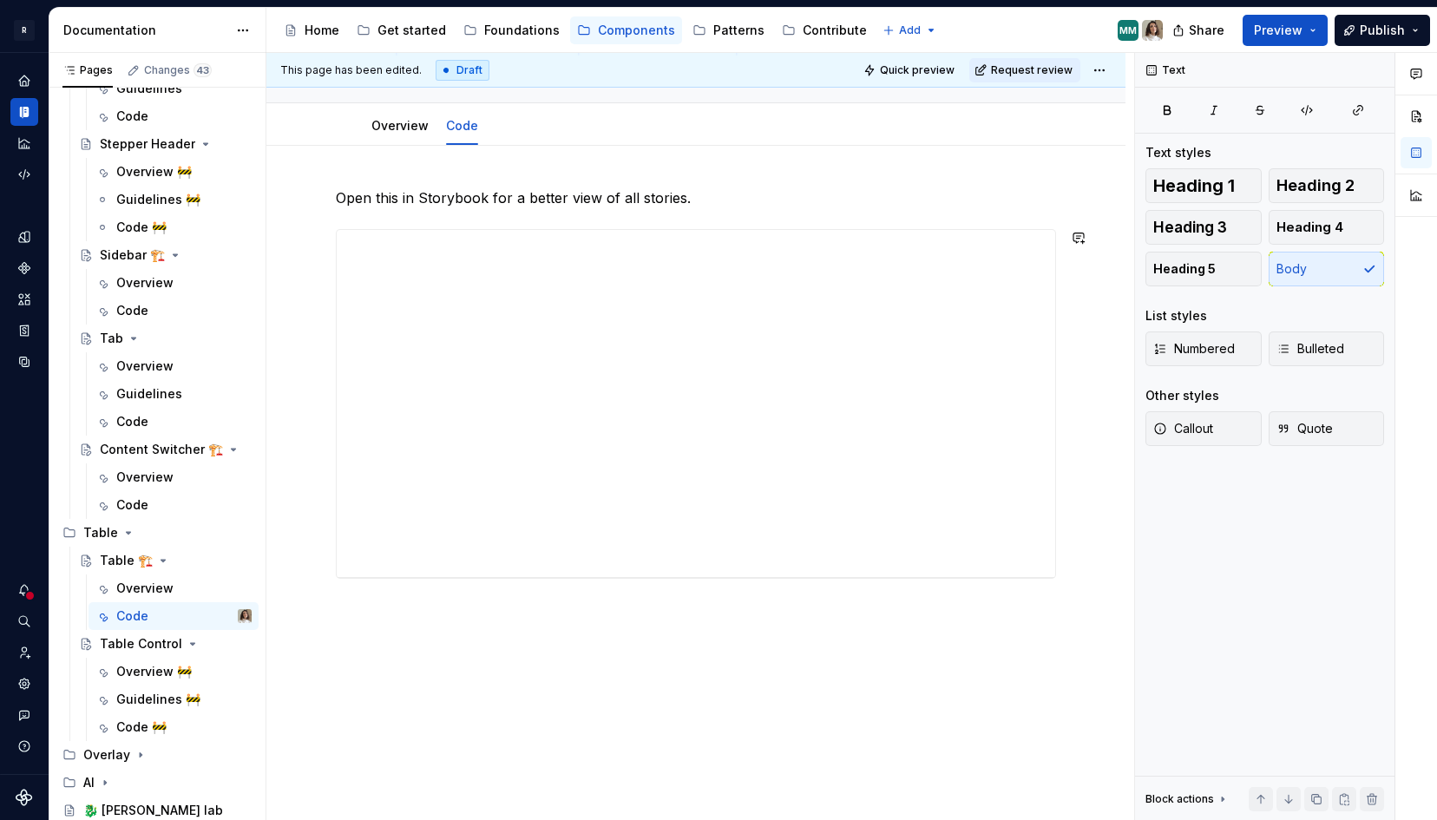
scroll to position [168, 0]
click at [506, 660] on div "Open this in Storybook for a better view of all stories." at bounding box center [695, 483] width 859 height 700
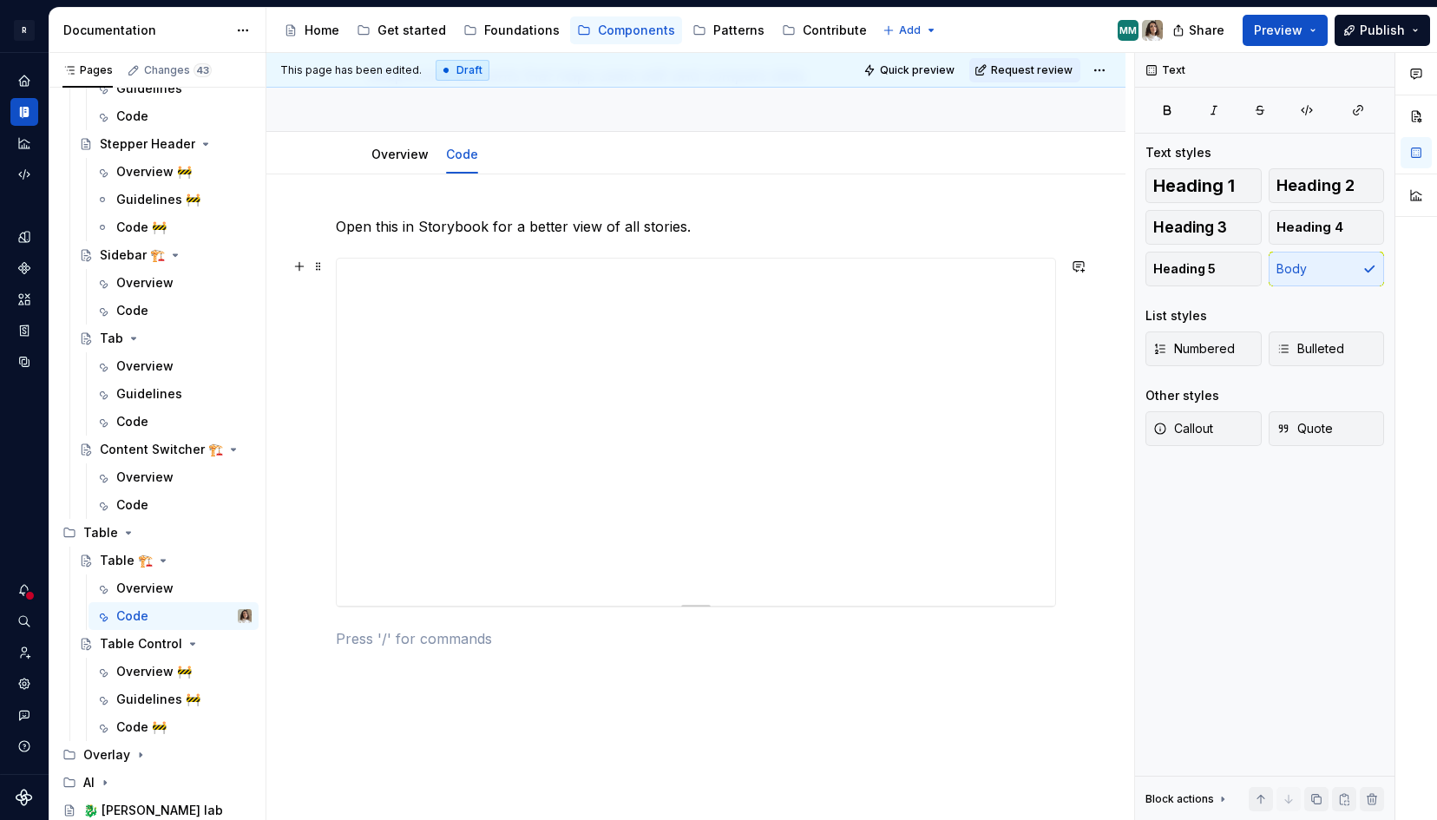
scroll to position [99, 0]
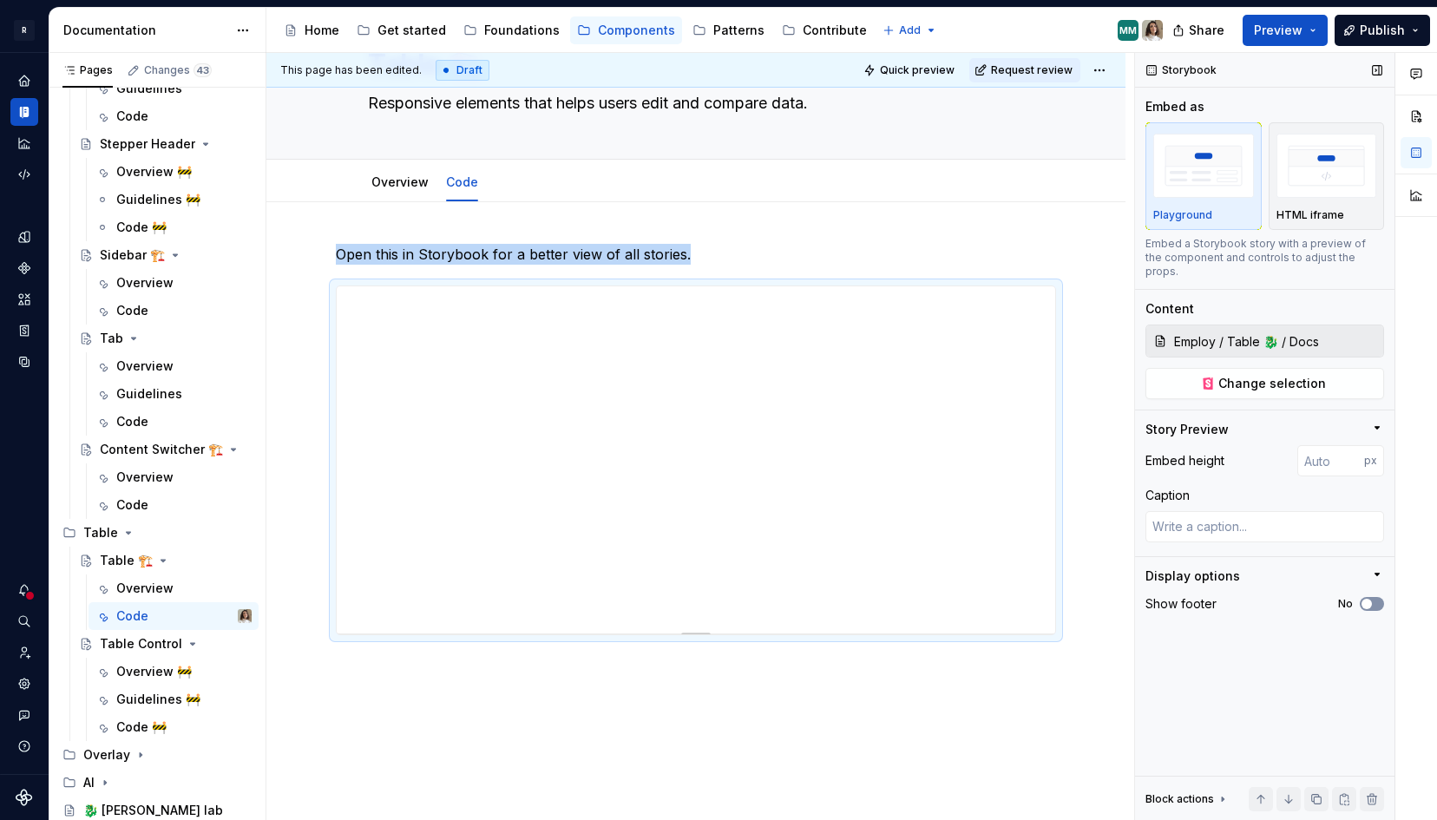
click at [1376, 597] on button "No" at bounding box center [1372, 604] width 24 height 14
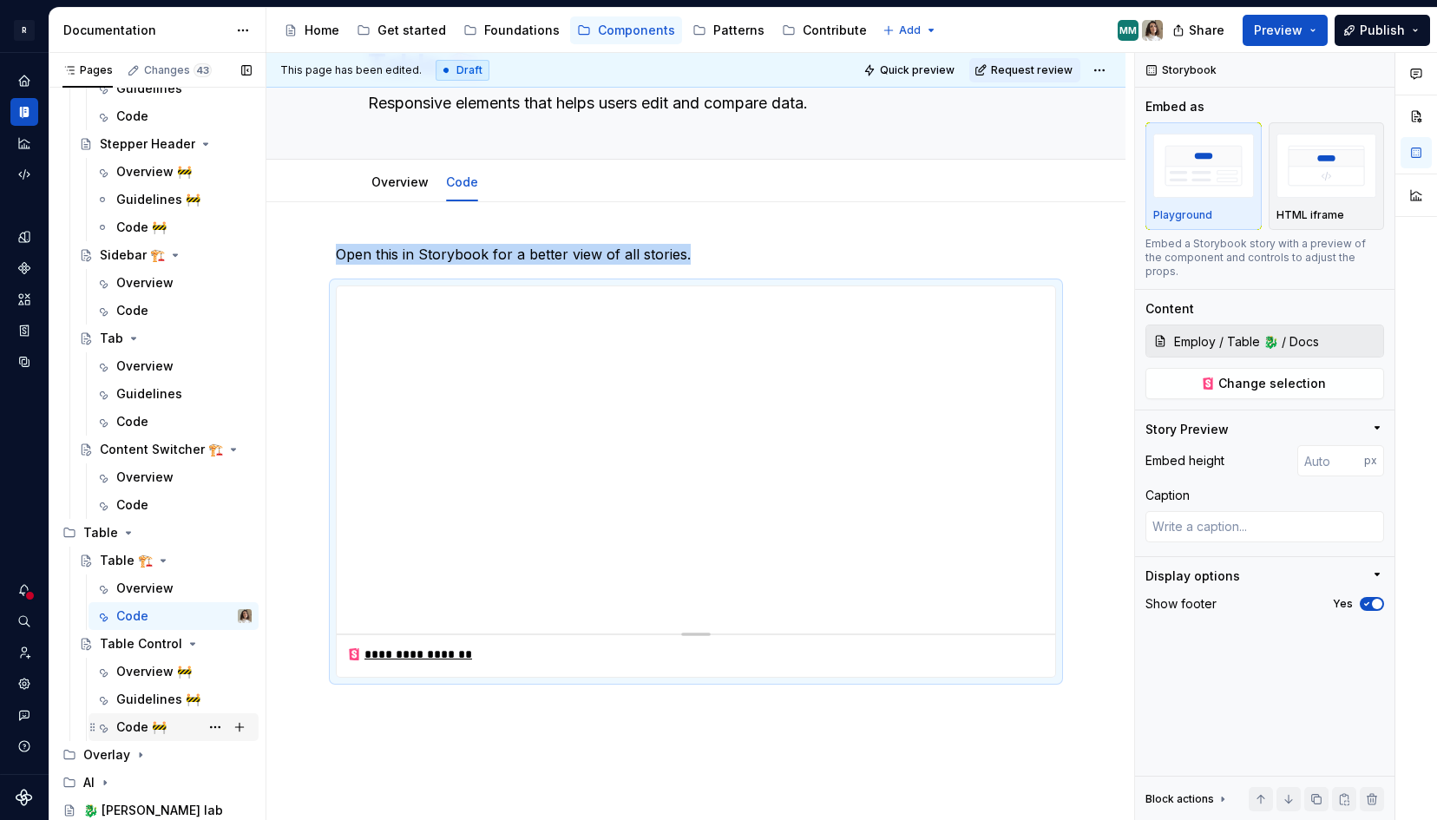
click at [147, 727] on div "Code 🚧" at bounding box center [141, 727] width 50 height 17
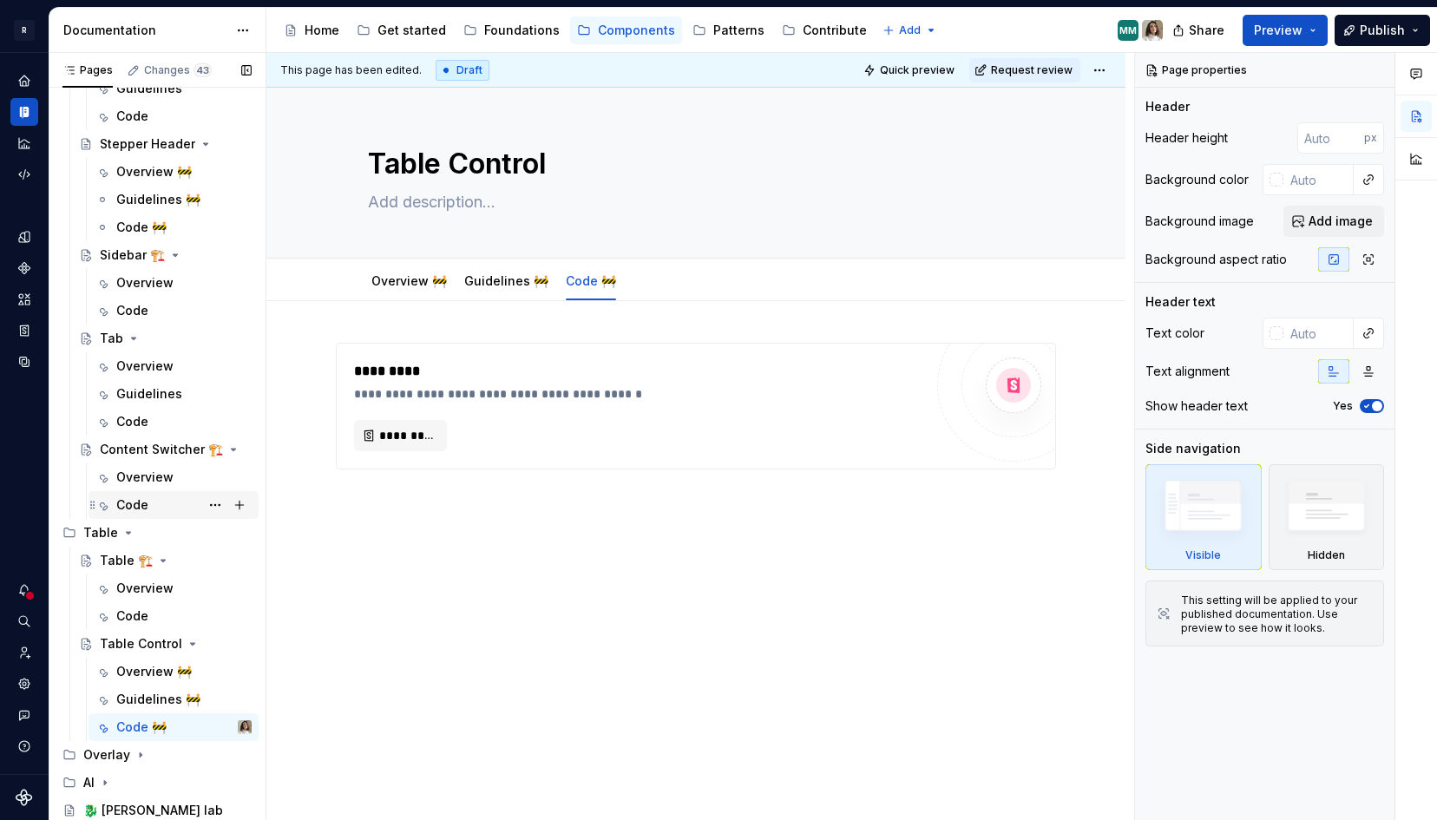
click at [125, 506] on div "Code" at bounding box center [132, 504] width 32 height 17
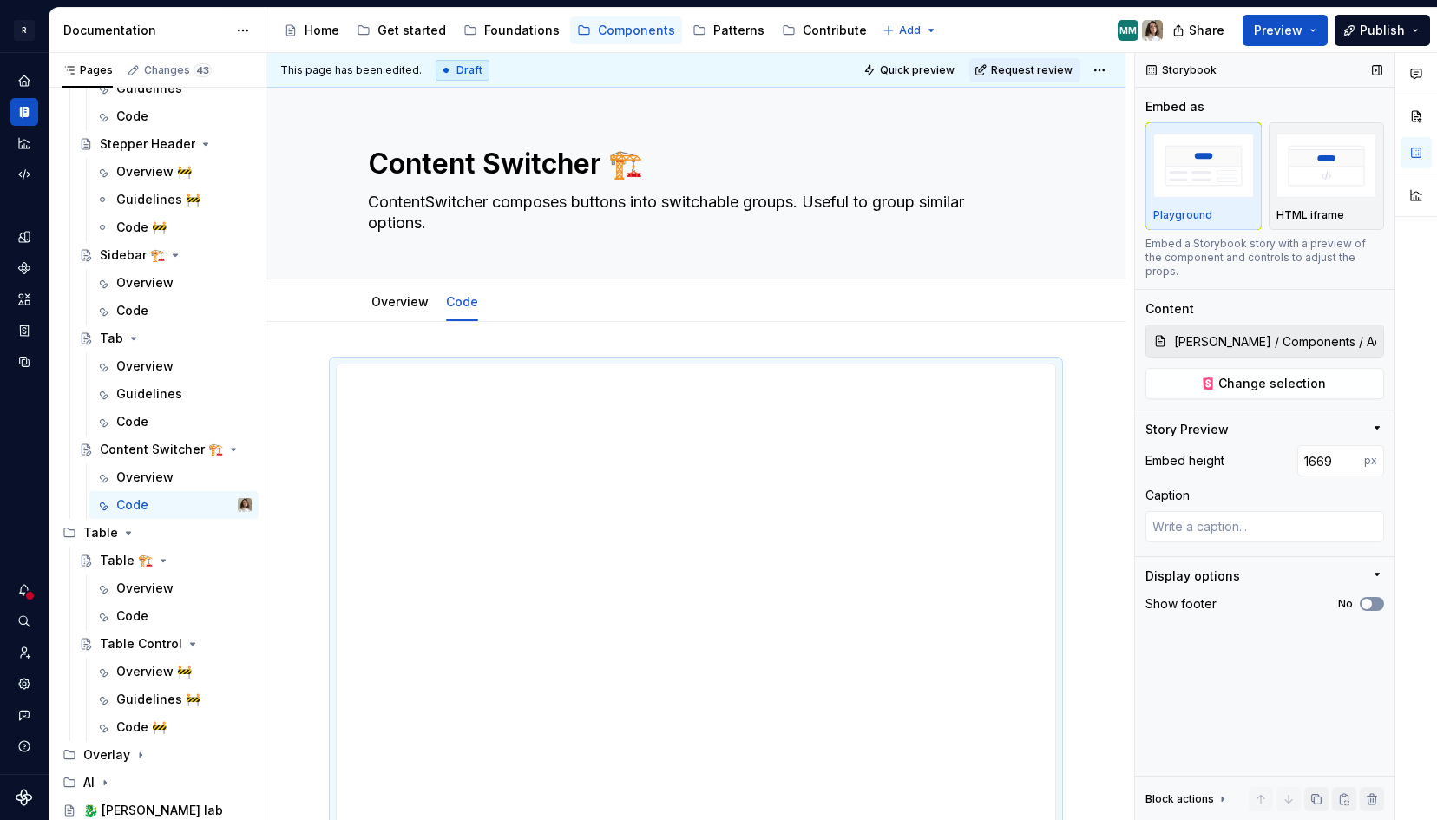
click at [1375, 597] on button "No" at bounding box center [1372, 604] width 24 height 14
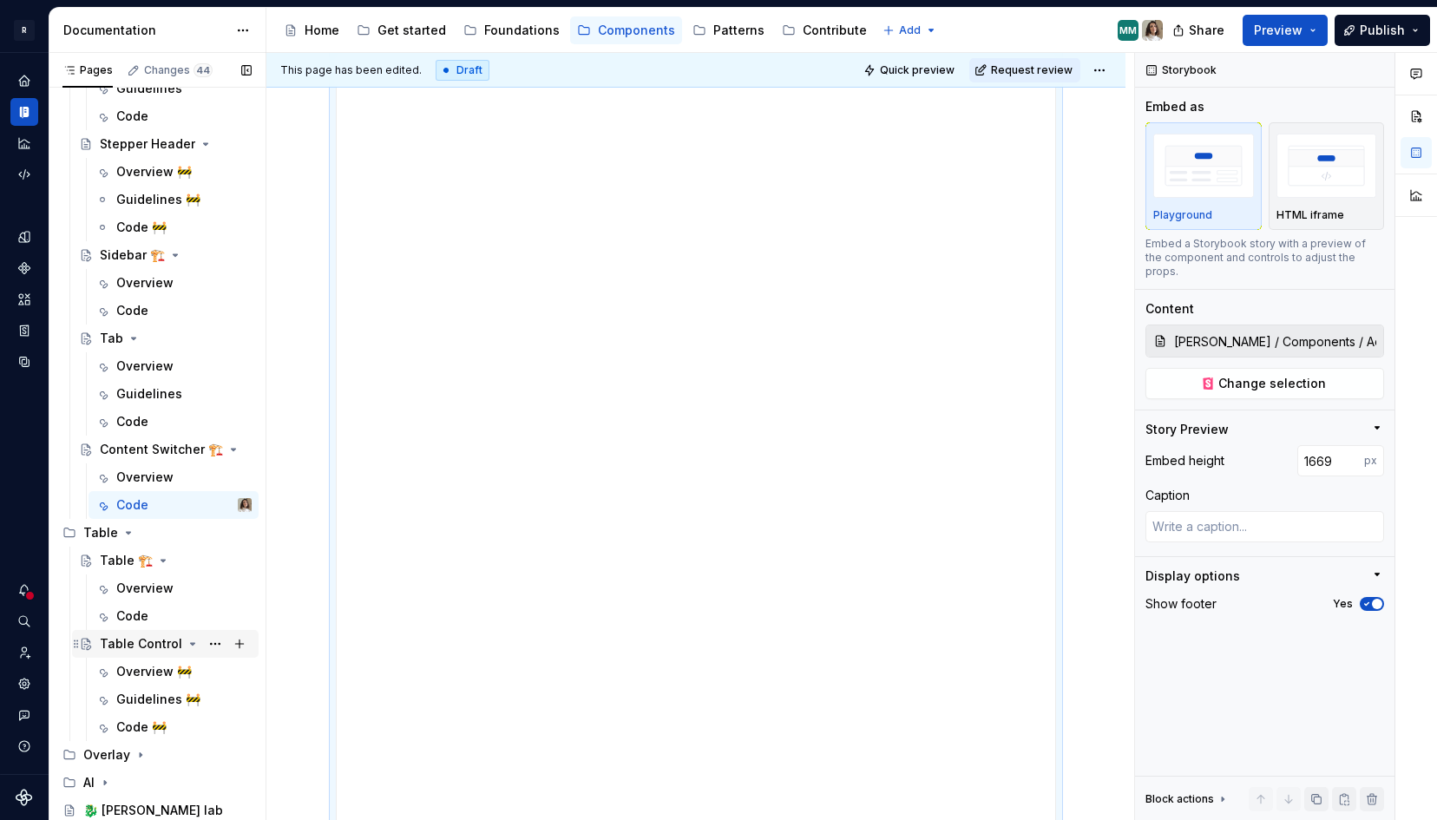
click at [149, 635] on div "Table Control" at bounding box center [141, 643] width 82 height 17
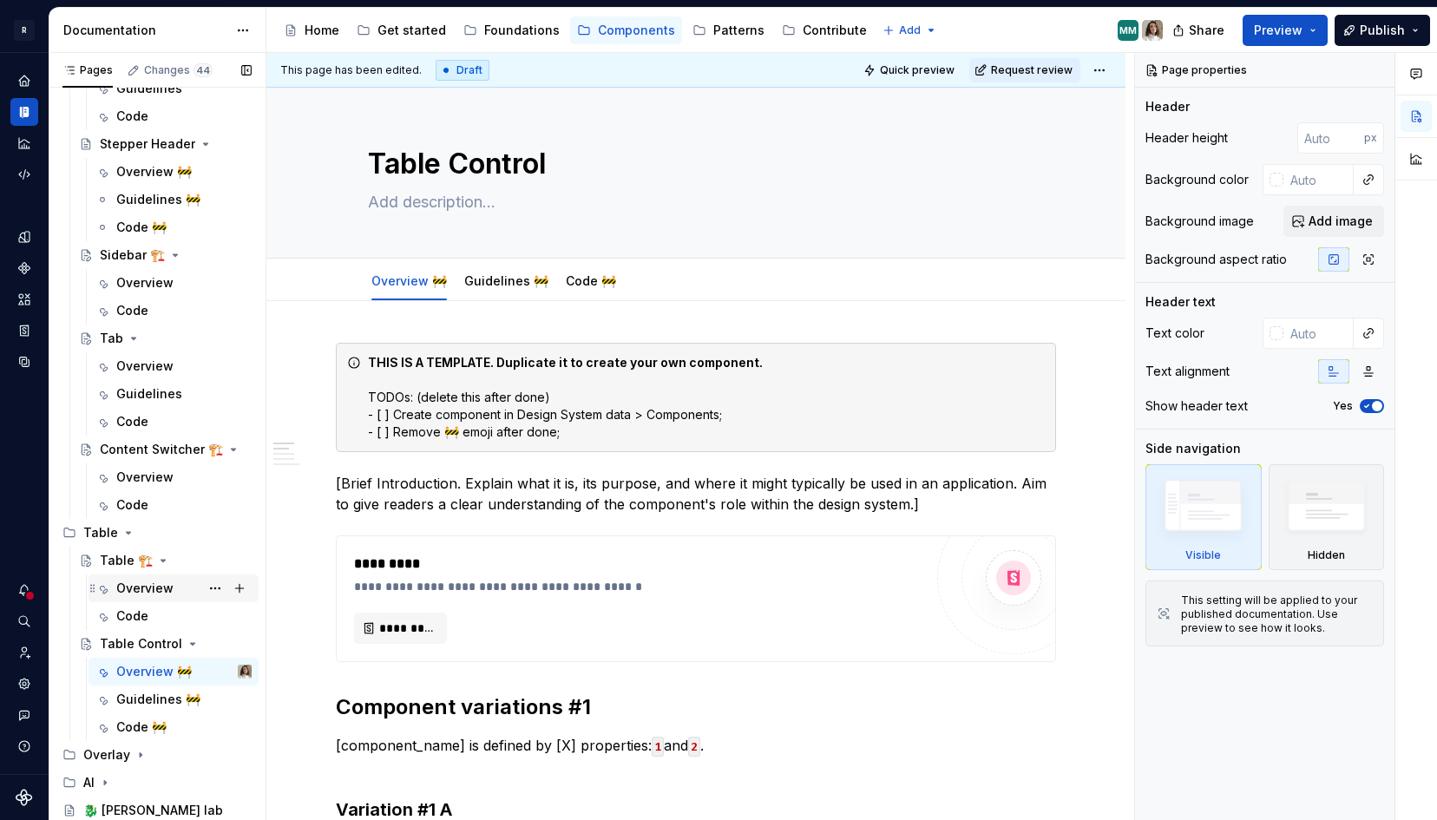
click at [140, 588] on div "Overview" at bounding box center [144, 588] width 57 height 17
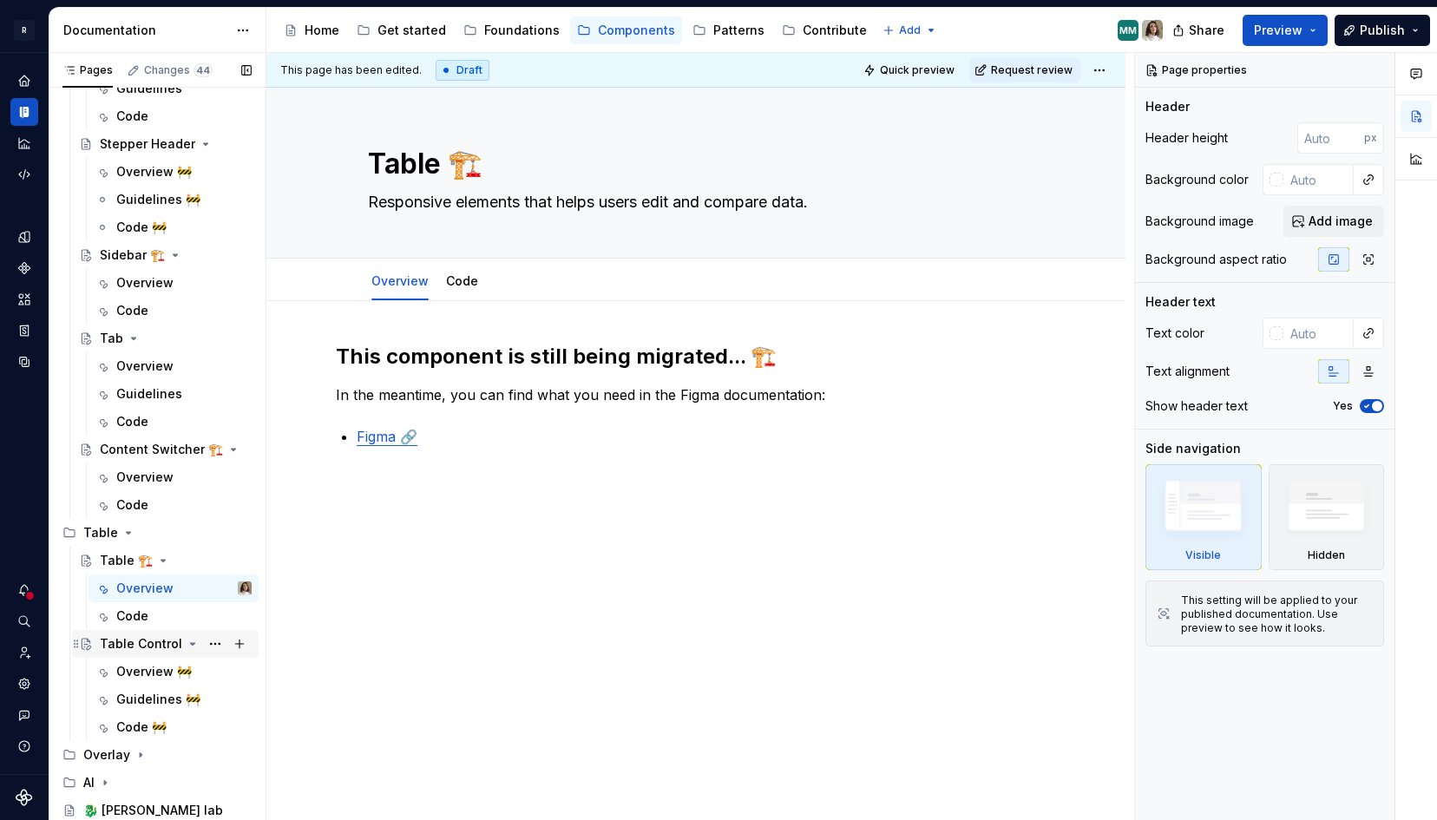
click at [136, 644] on div "Table Control" at bounding box center [141, 643] width 82 height 17
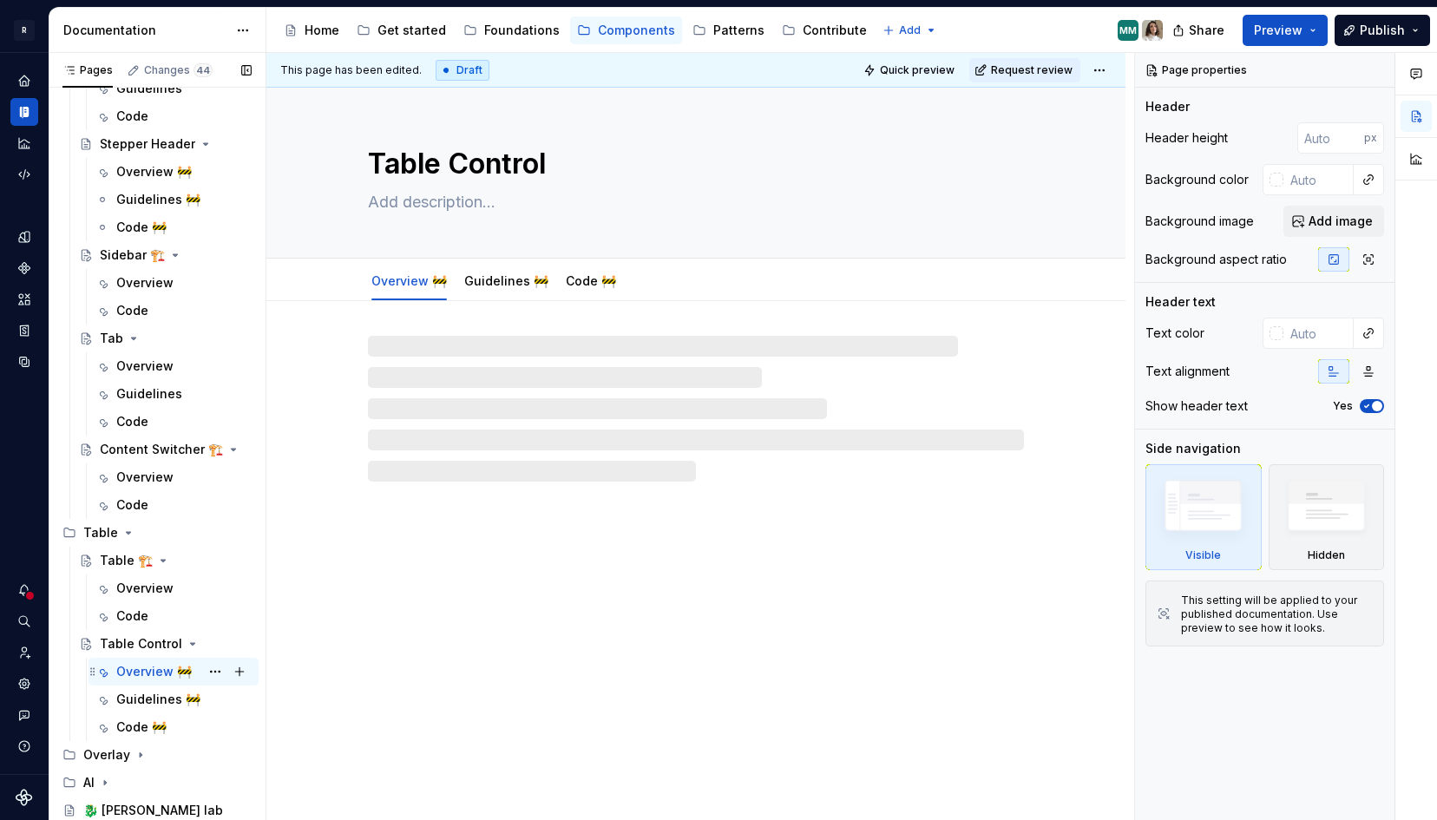
click at [141, 670] on div "Overview 🚧" at bounding box center [154, 671] width 76 height 17
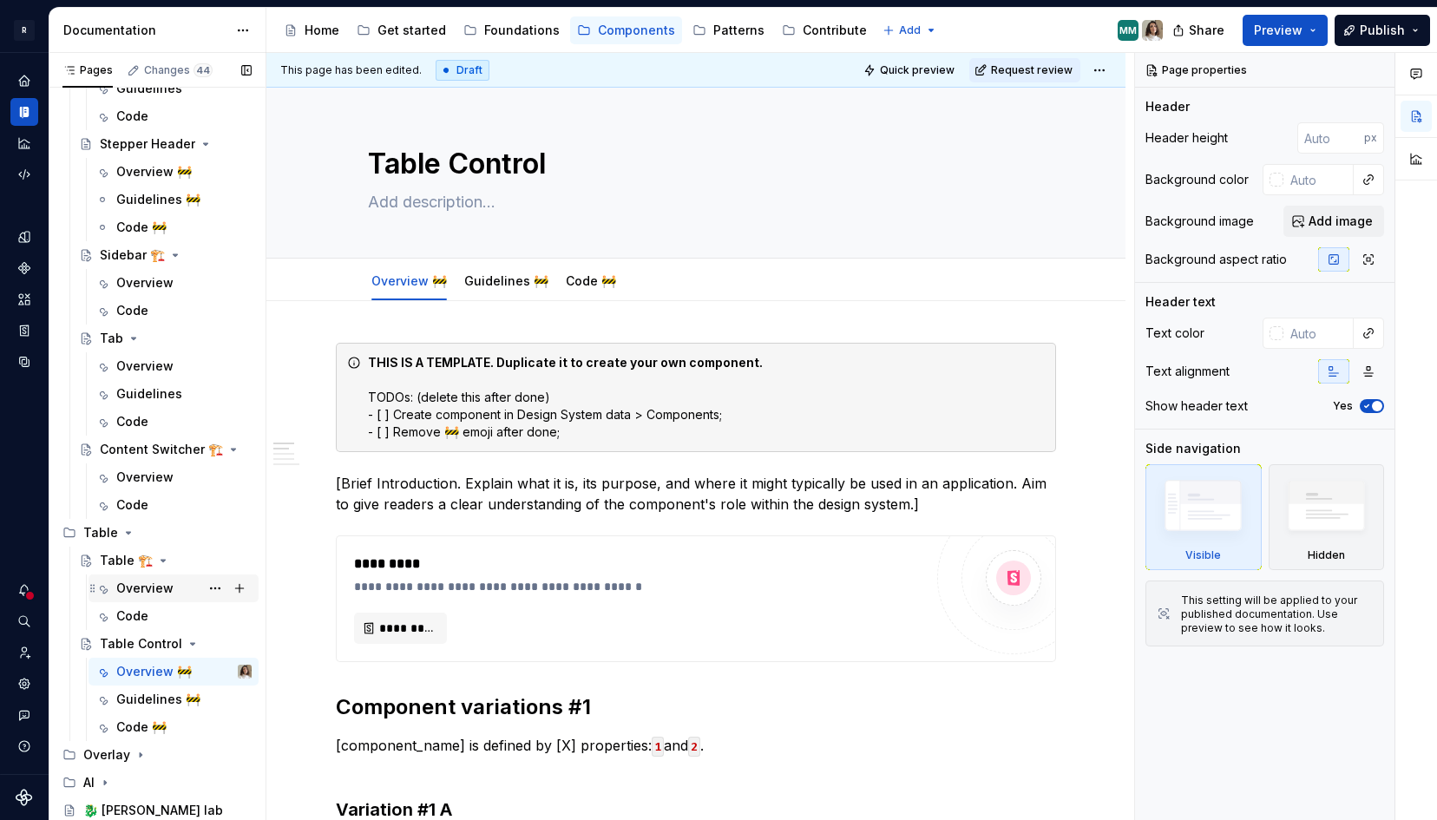
click at [134, 596] on div "Overview" at bounding box center [144, 588] width 57 height 17
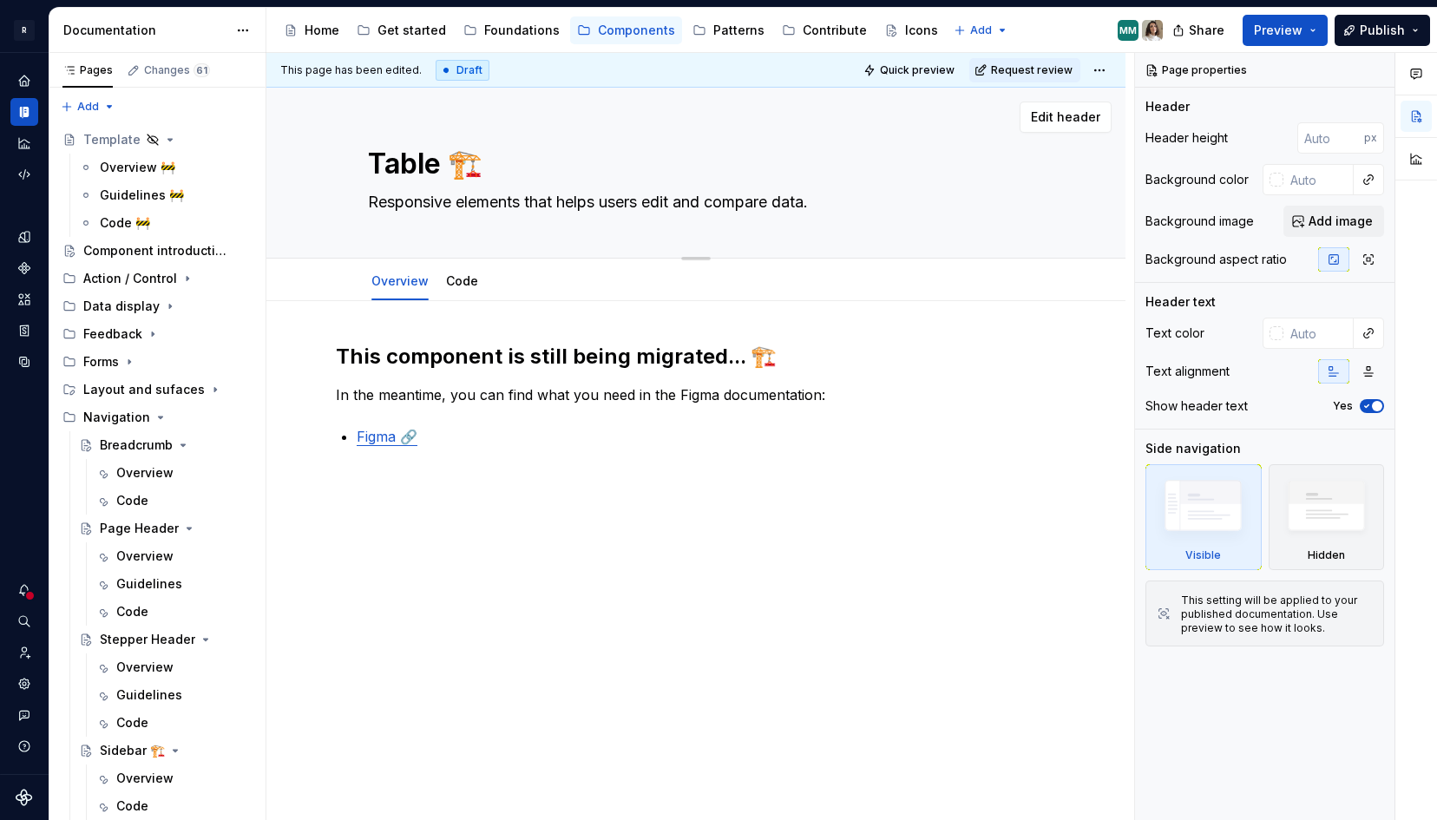
type textarea "*"
